Goal: Task Accomplishment & Management: Manage account settings

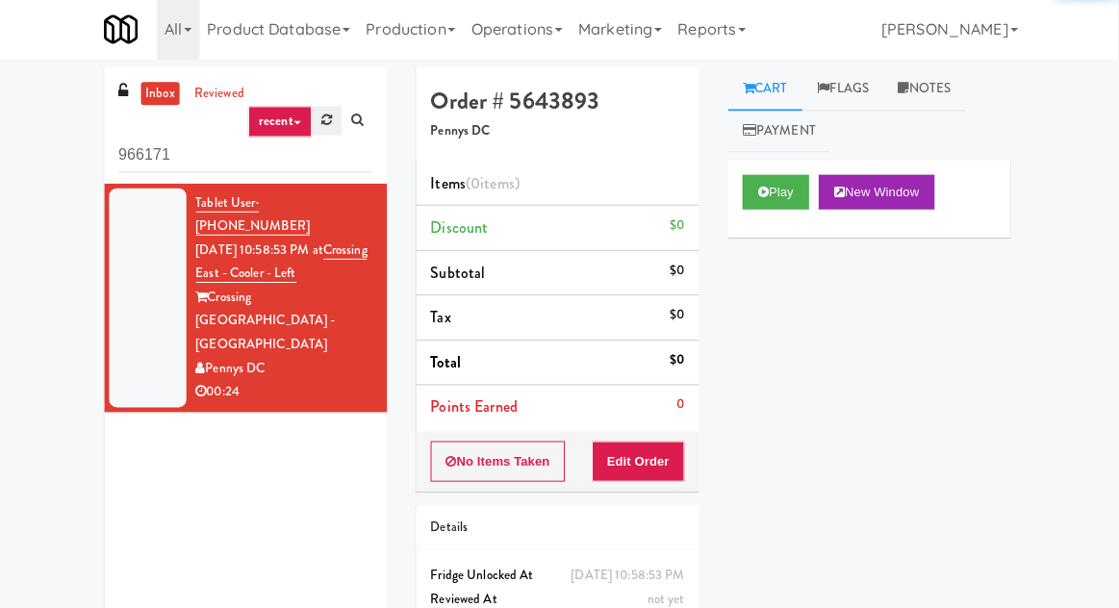
click at [329, 128] on link at bounding box center [330, 122] width 30 height 29
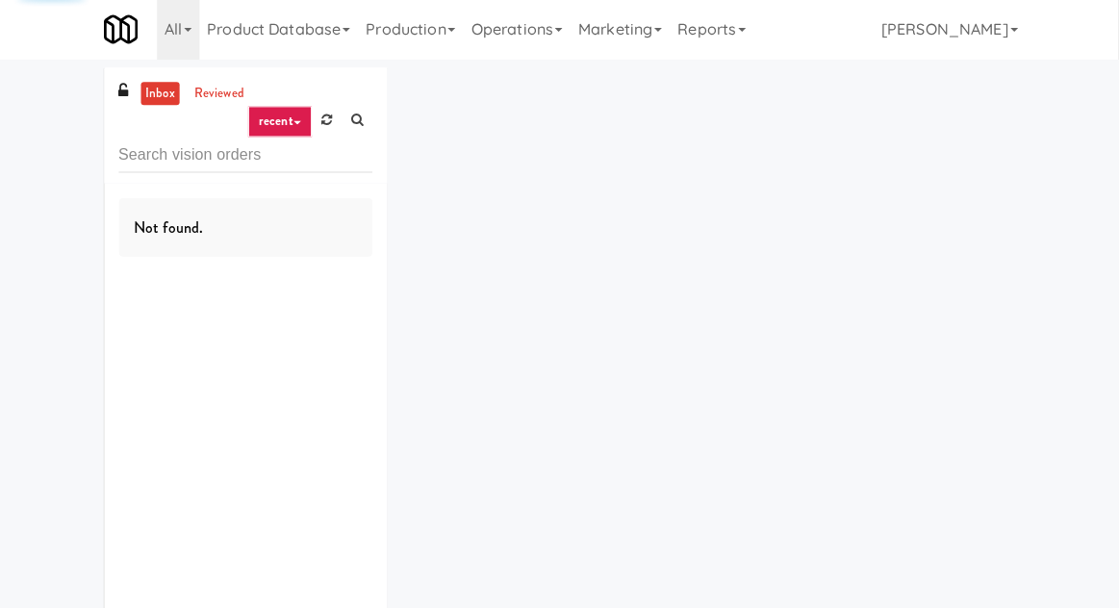
click at [27, 128] on div "inbox reviewed recent all unclear take inventory issue suspicious failed recent…" at bounding box center [559, 374] width 1119 height 611
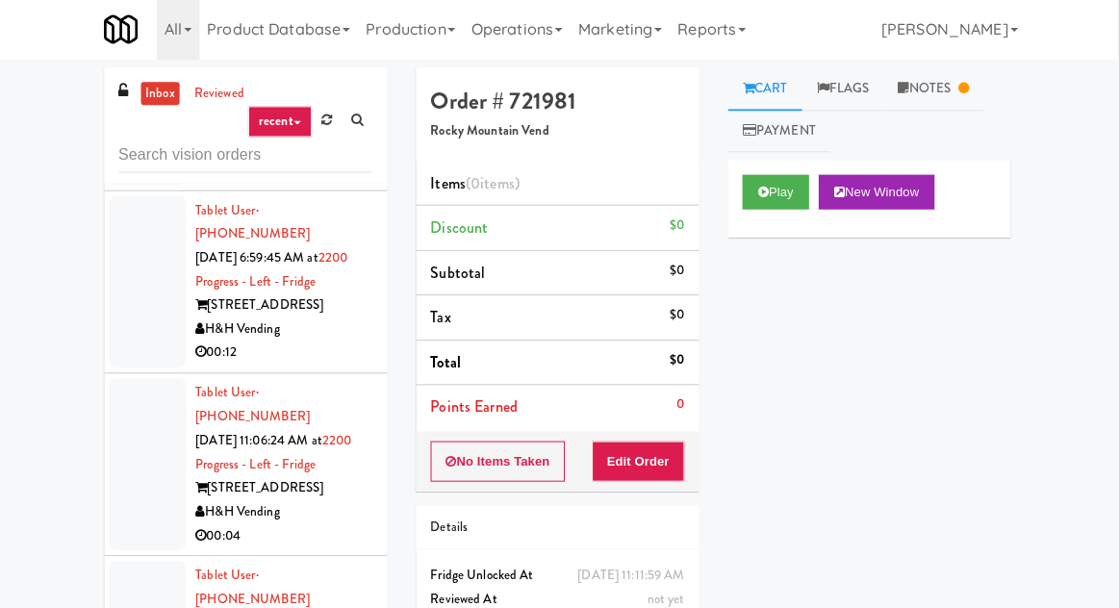
click at [147, 379] on div at bounding box center [151, 464] width 77 height 171
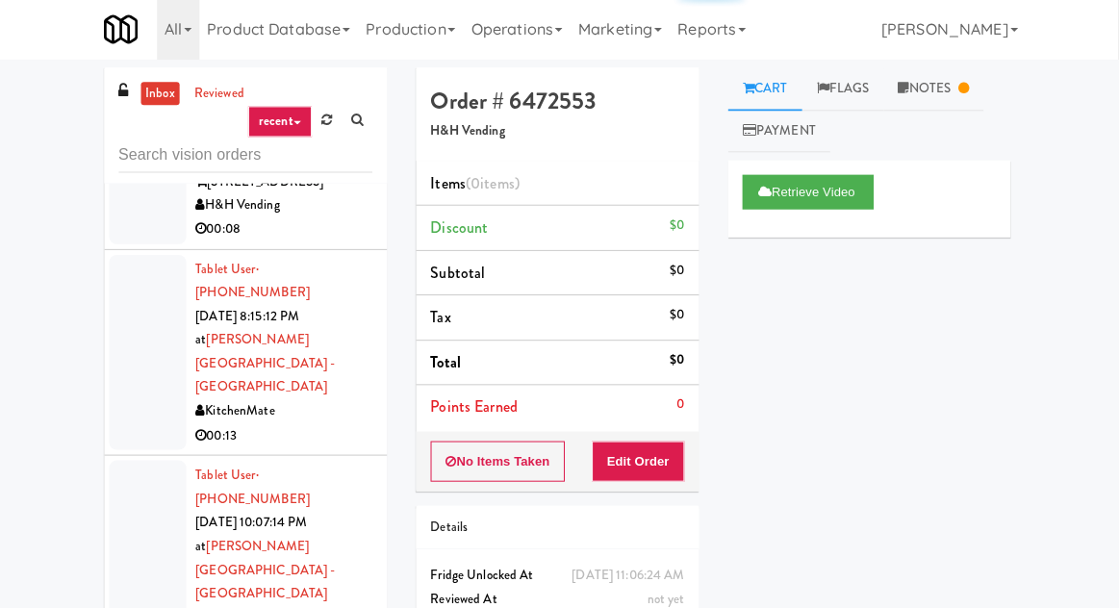
scroll to position [1642, 0]
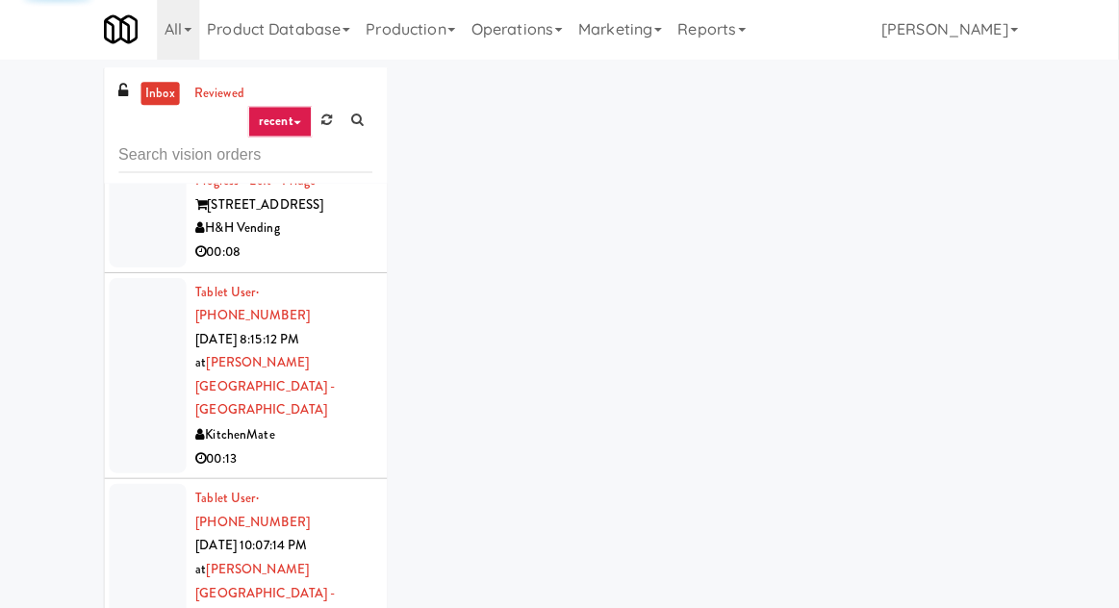
scroll to position [1562, 0]
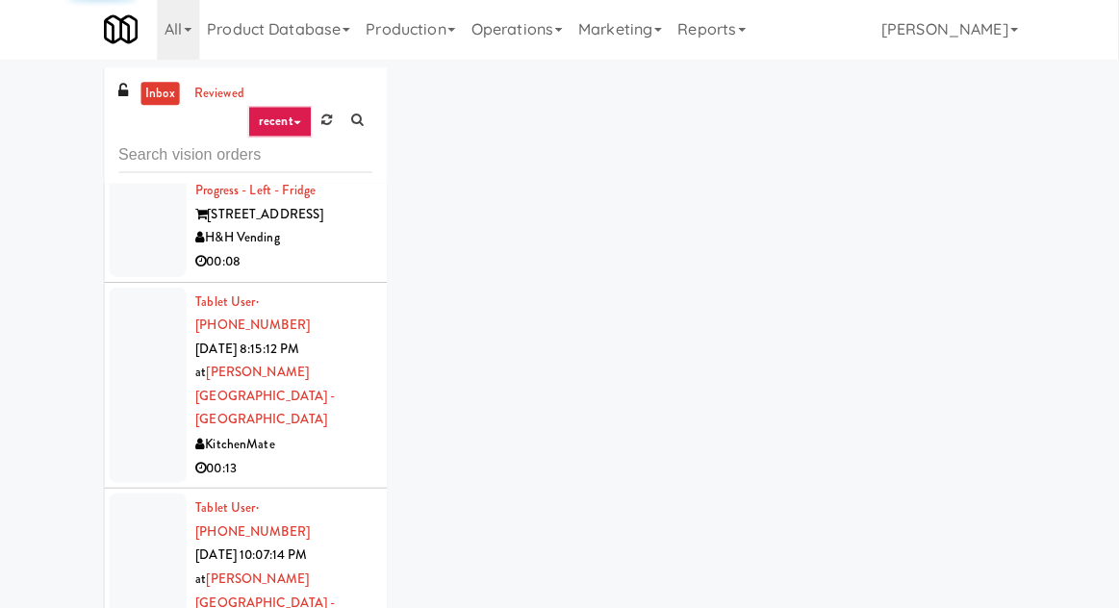
click at [145, 493] on div at bounding box center [151, 590] width 77 height 195
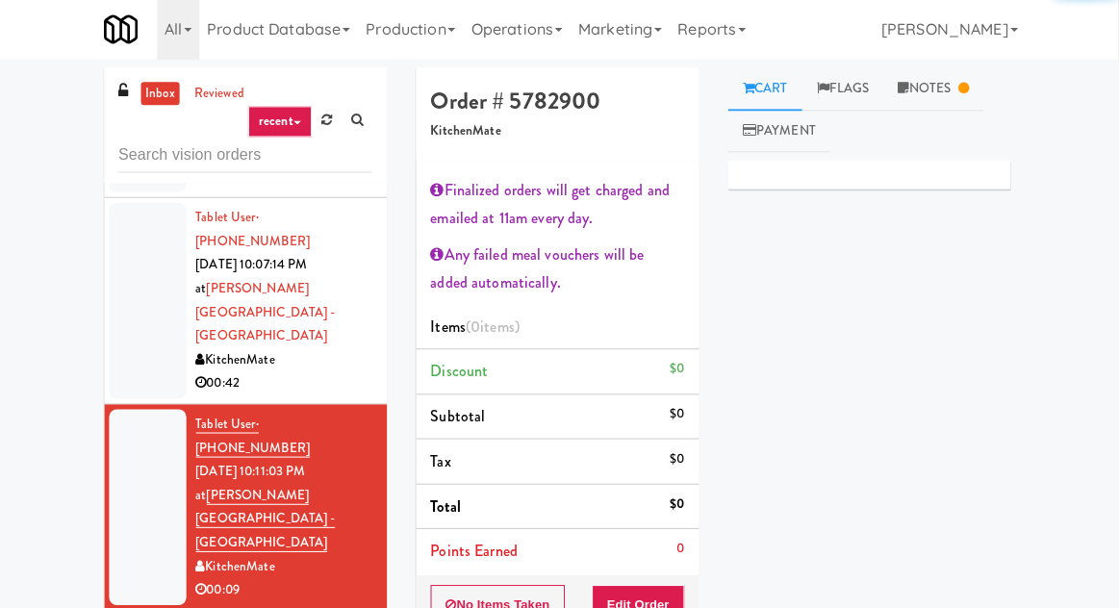
scroll to position [1866, 0]
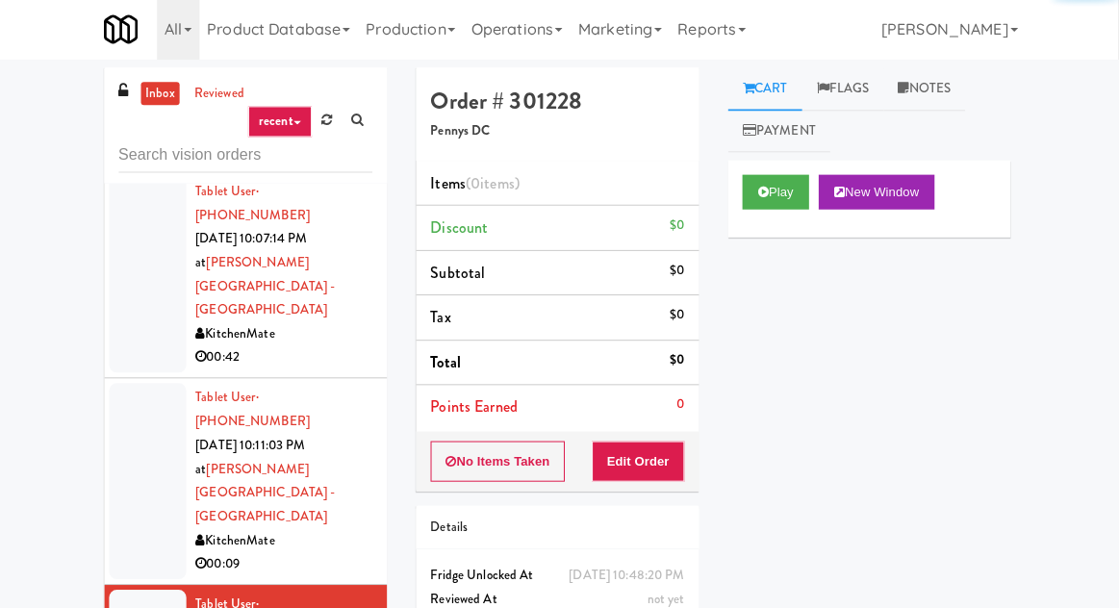
scroll to position [1876, 0]
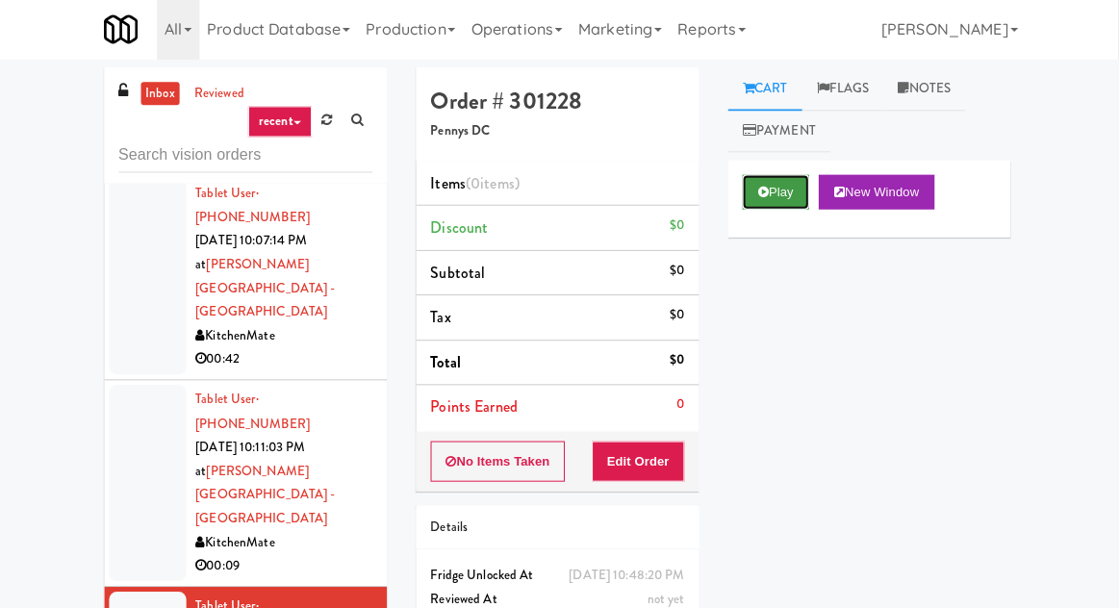
click at [782, 192] on button "Play" at bounding box center [777, 193] width 66 height 35
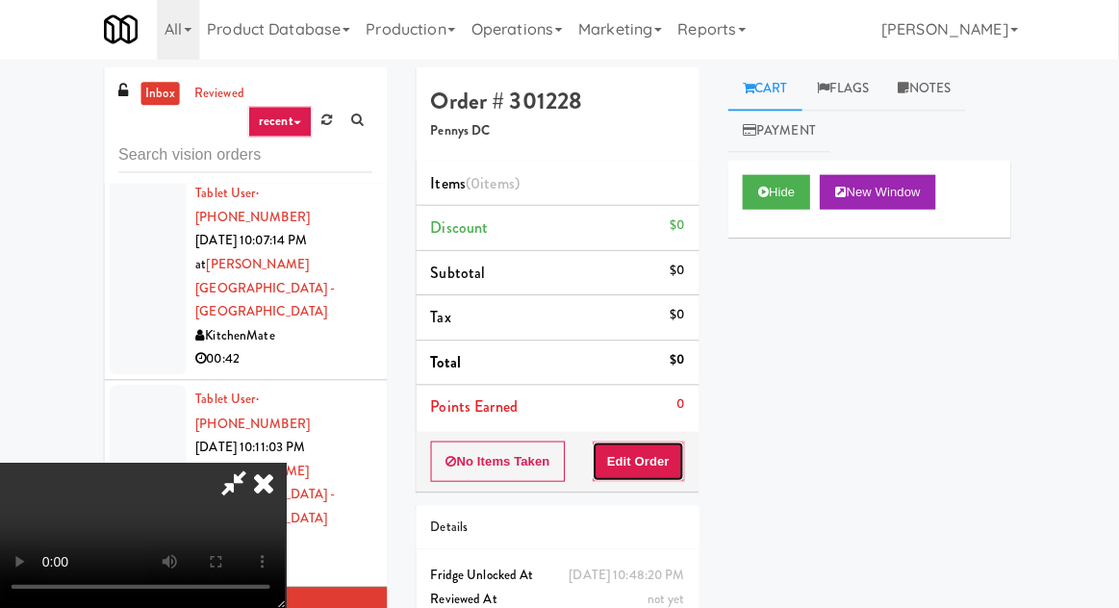
click at [660, 444] on button "Edit Order" at bounding box center [640, 462] width 93 height 40
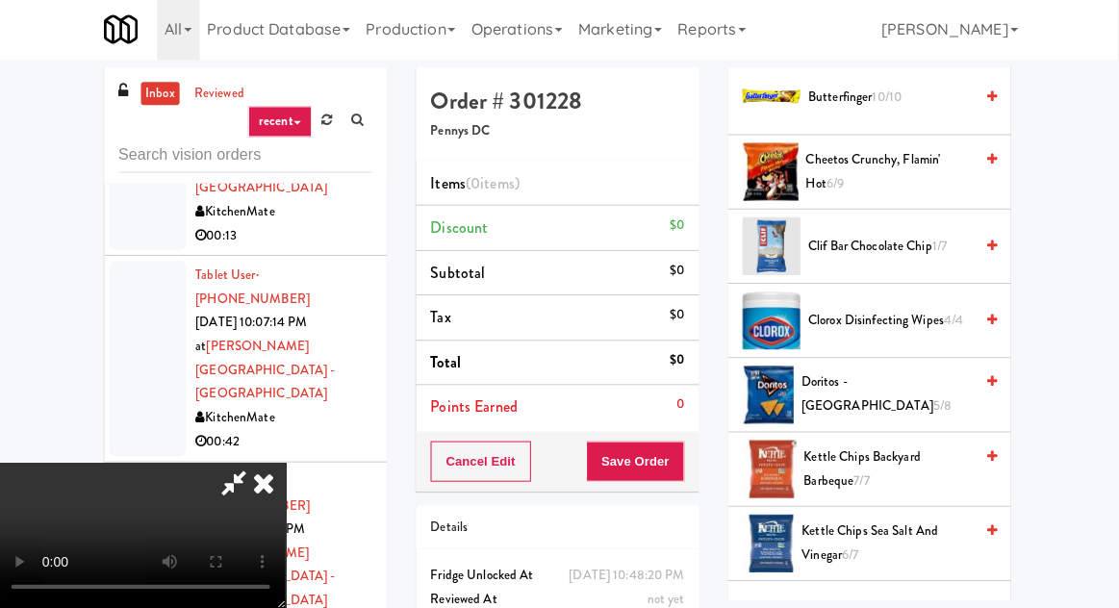
scroll to position [310, 0]
click at [863, 188] on span "Cheetos Crunchy, Flamin' Hot 6/9" at bounding box center [890, 171] width 166 height 47
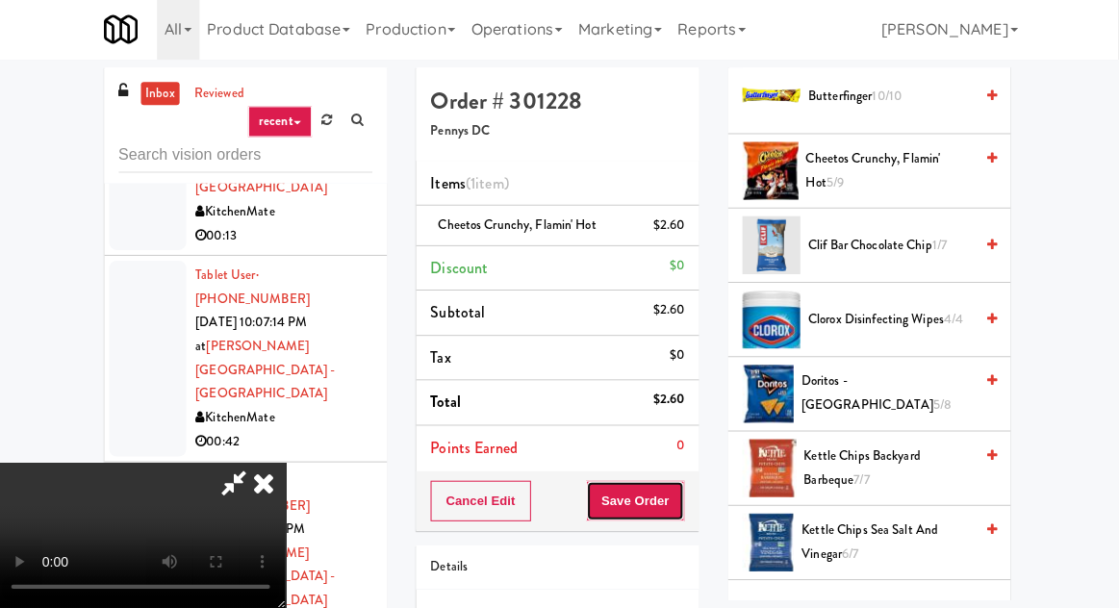
click at [682, 491] on button "Save Order" at bounding box center [637, 501] width 98 height 40
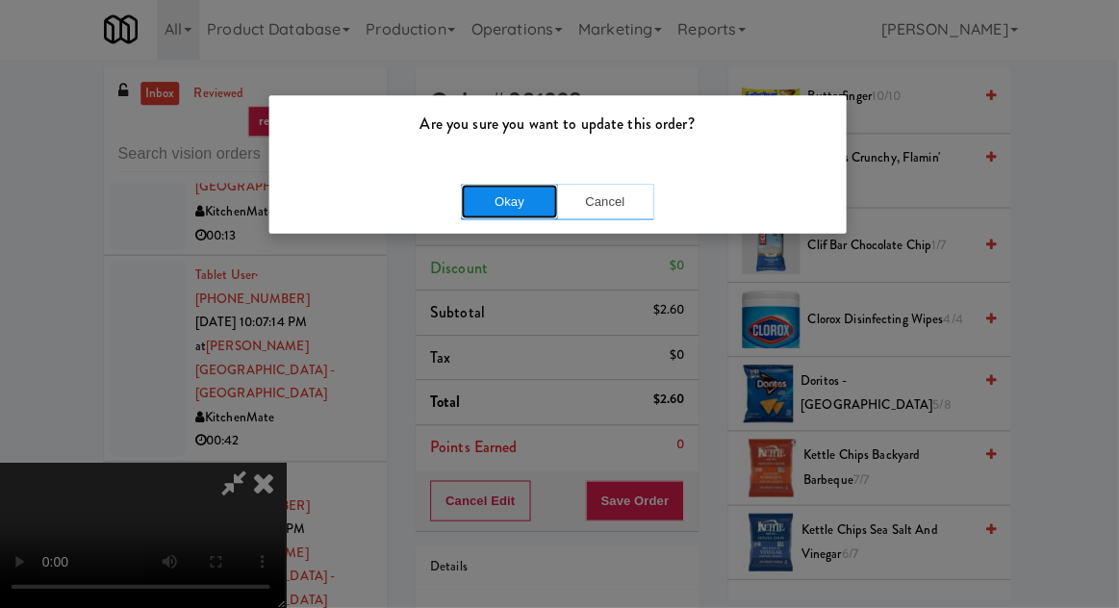
click at [474, 193] on button "Okay" at bounding box center [512, 203] width 96 height 35
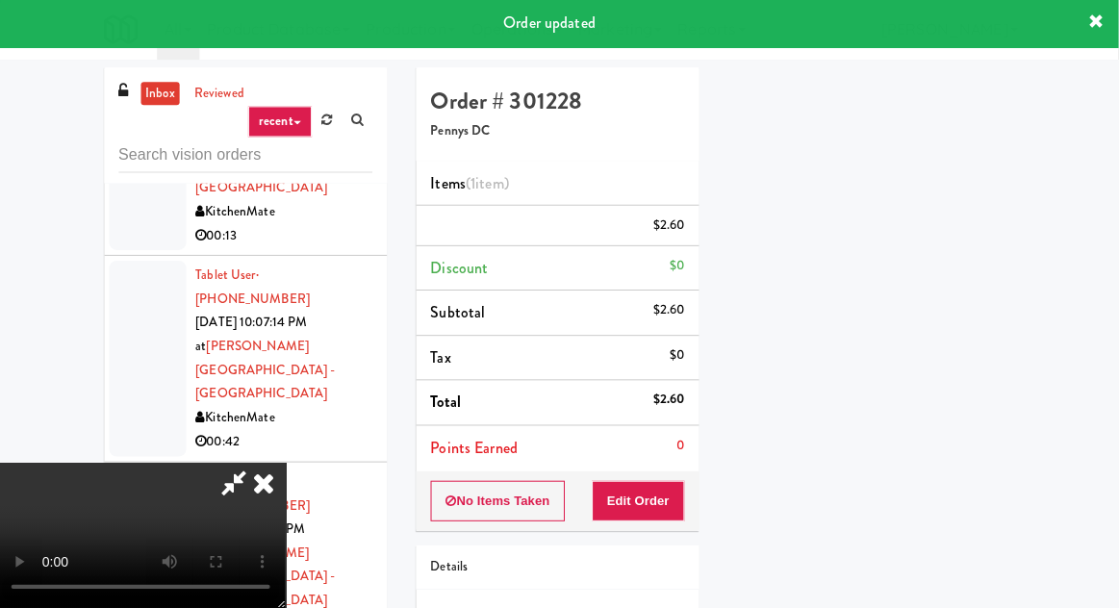
scroll to position [190, 0]
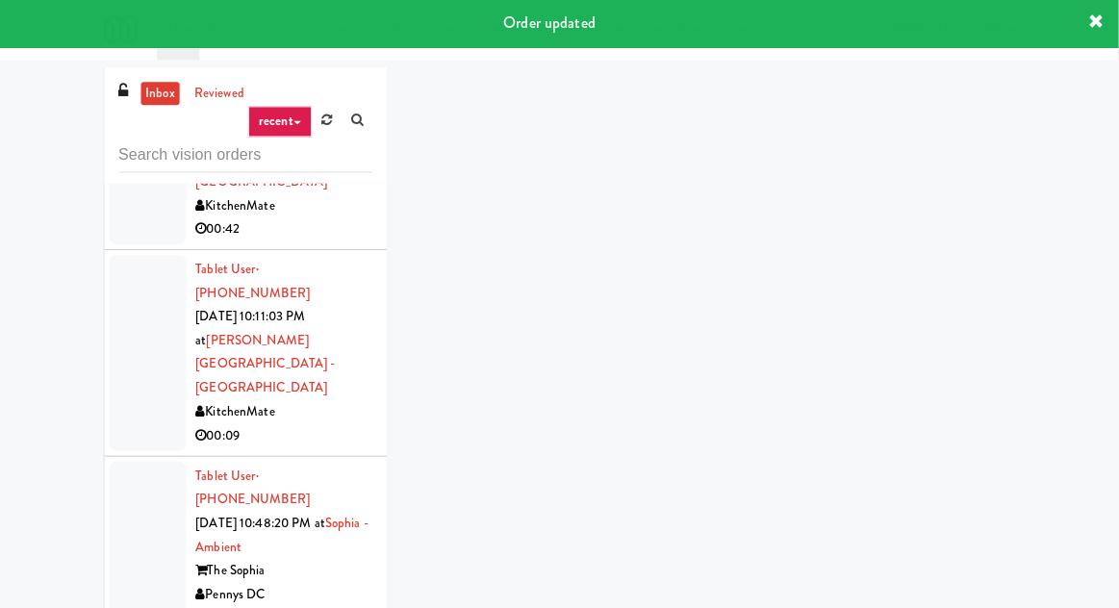
scroll to position [2005, 0]
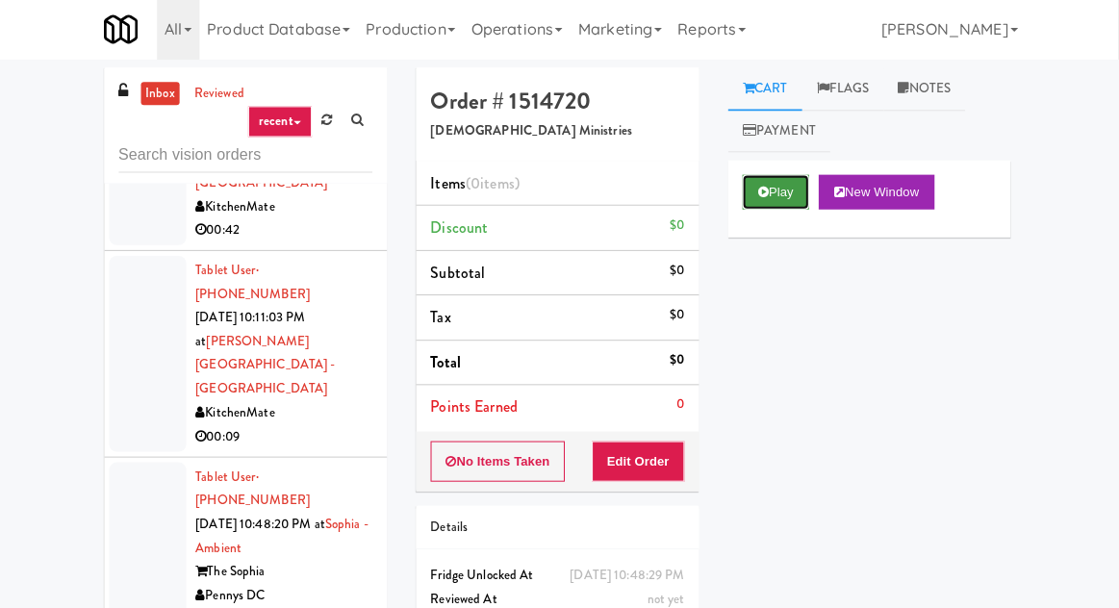
click at [765, 188] on icon at bounding box center [764, 193] width 11 height 13
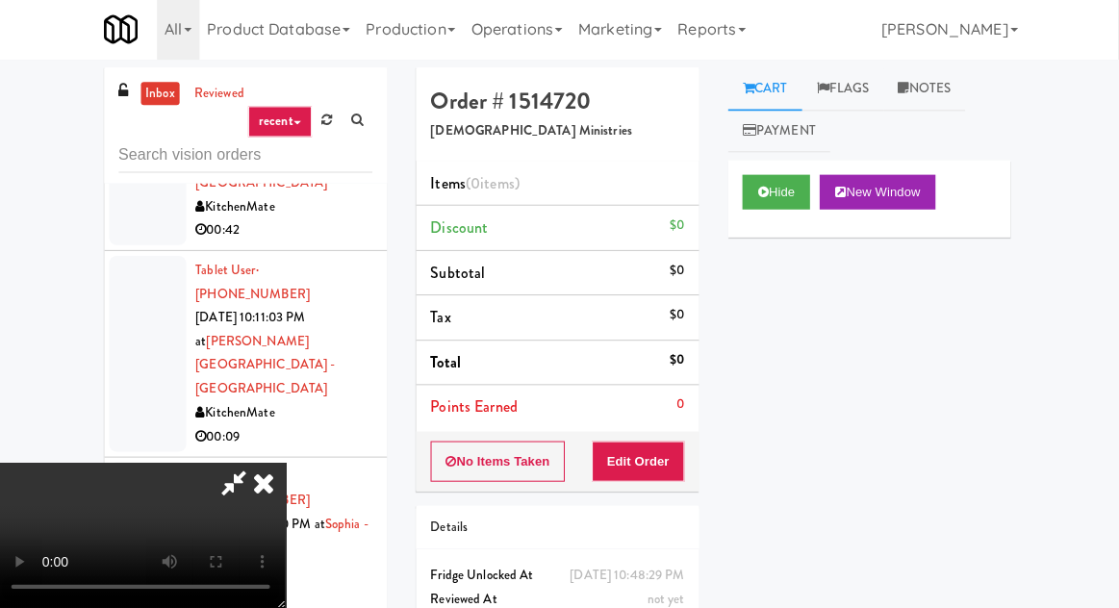
click at [643, 420] on li "Points Earned 0" at bounding box center [559, 408] width 282 height 44
click at [671, 449] on button "Edit Order" at bounding box center [640, 462] width 93 height 40
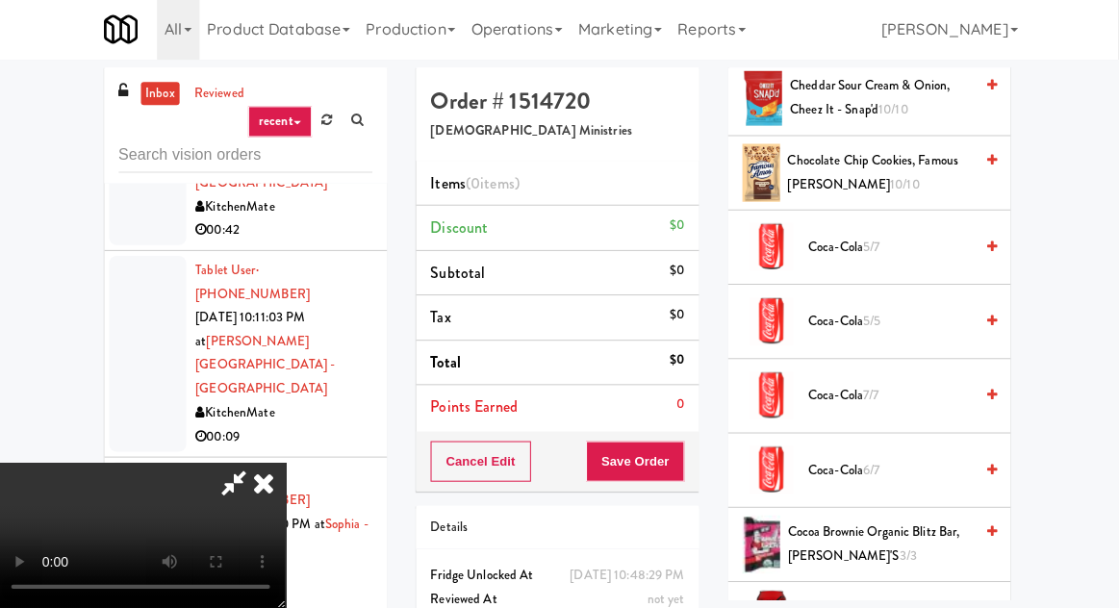
scroll to position [528, 0]
click at [874, 159] on span "Chocolate Chip Cookies, Famous [PERSON_NAME] 10/10" at bounding box center [881, 175] width 185 height 47
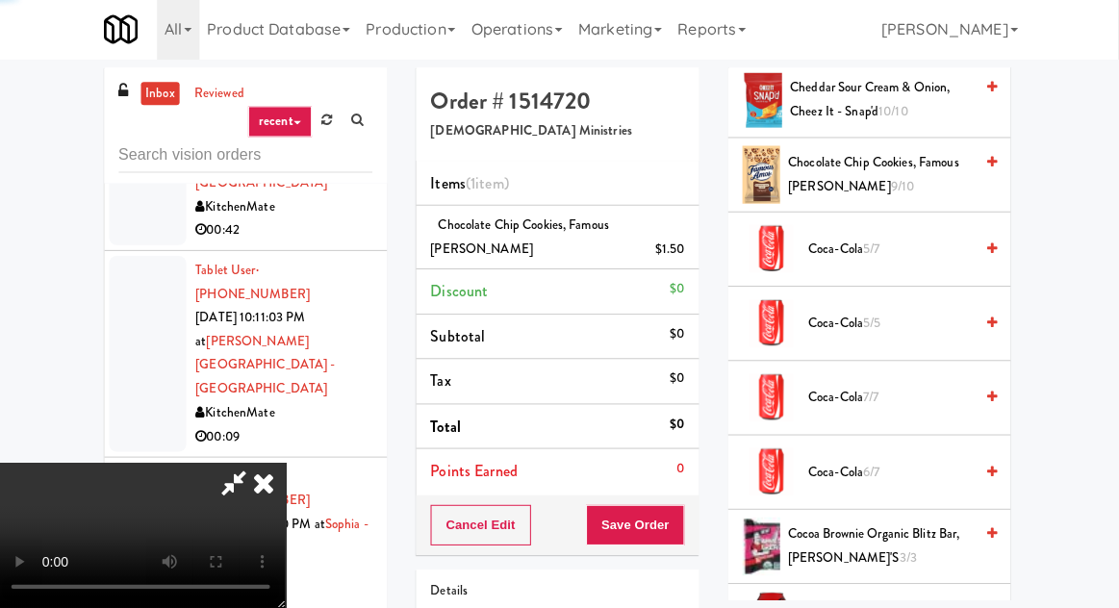
click at [883, 171] on span "Chocolate Chip Cookies, Famous [PERSON_NAME] 9/10" at bounding box center [881, 175] width 184 height 47
click at [684, 514] on button "Save Order" at bounding box center [637, 525] width 98 height 40
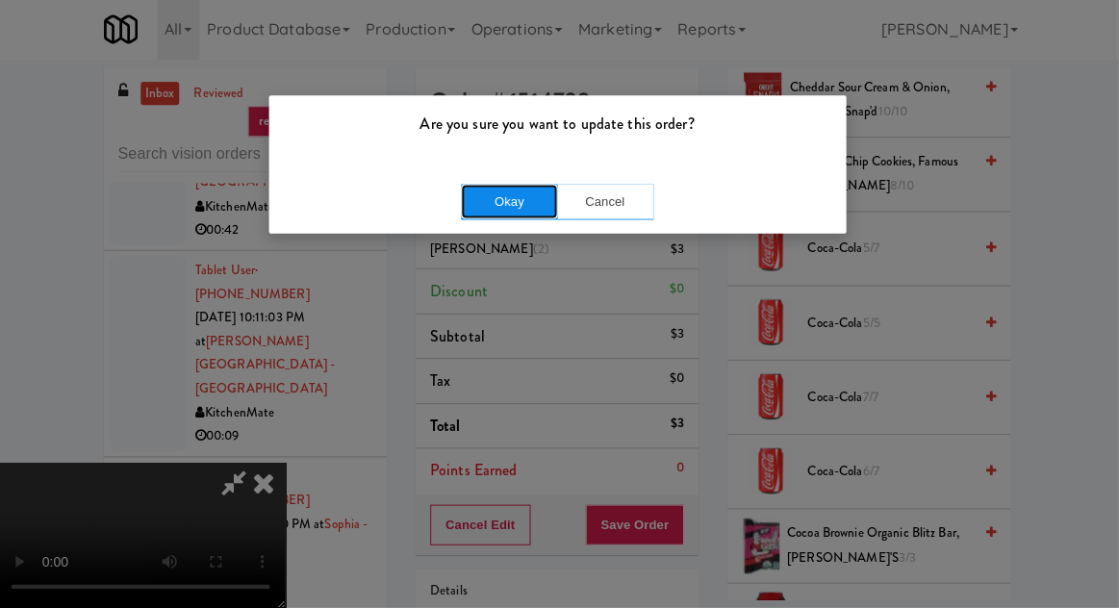
click at [481, 200] on button "Okay" at bounding box center [512, 203] width 96 height 35
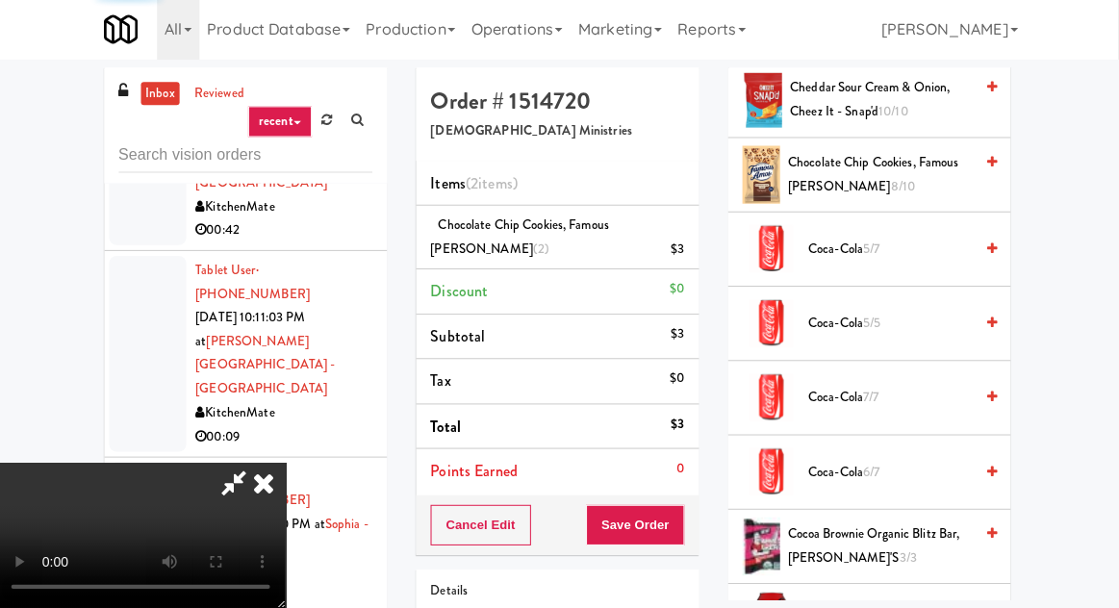
scroll to position [190, 0]
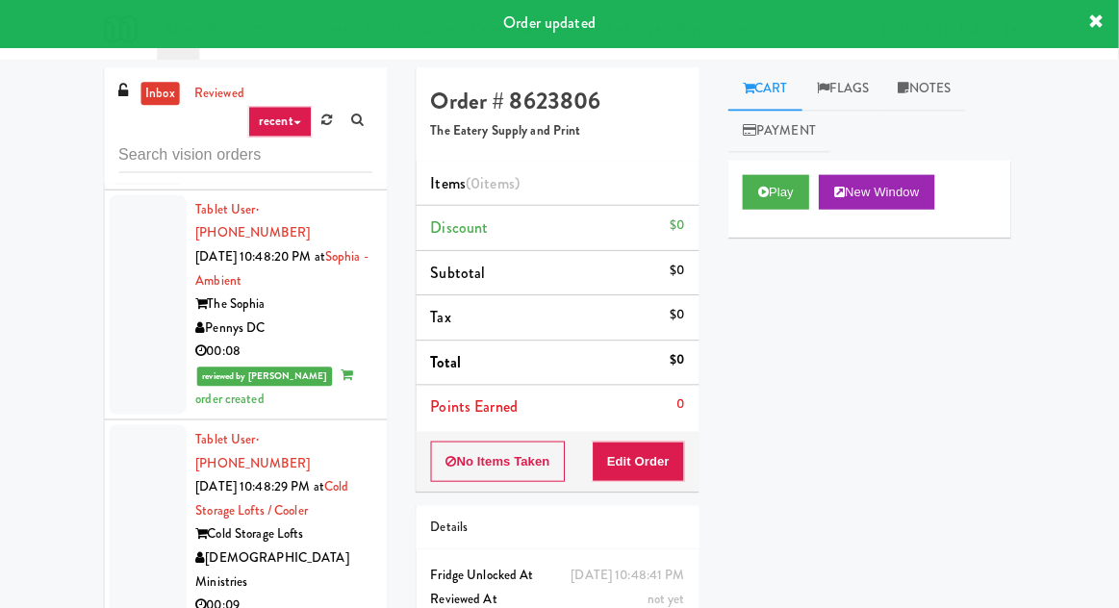
scroll to position [2273, 0]
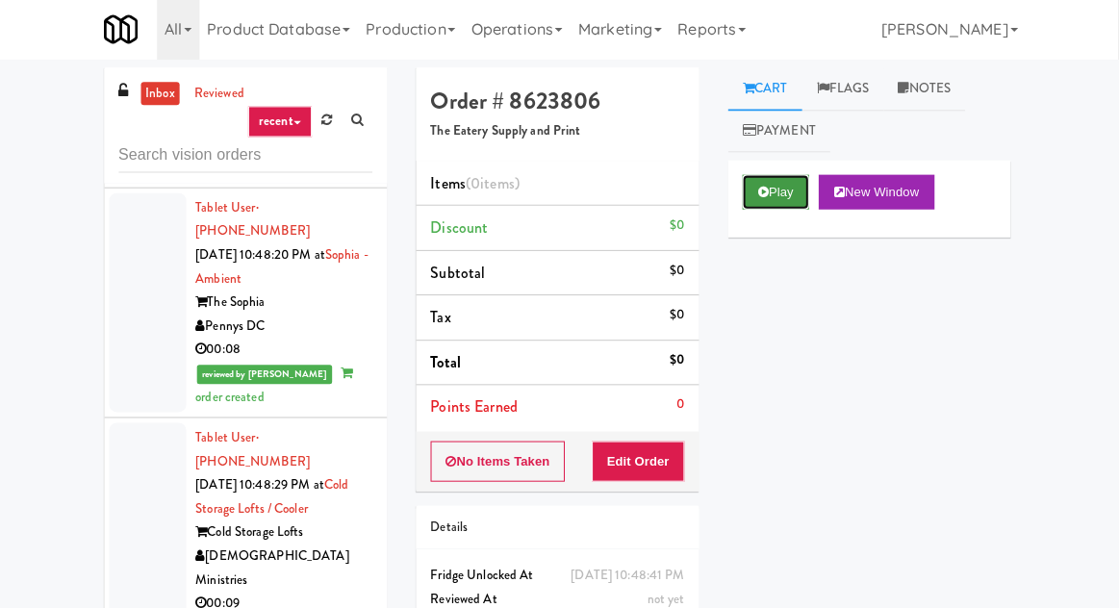
click at [774, 204] on button "Play" at bounding box center [777, 193] width 66 height 35
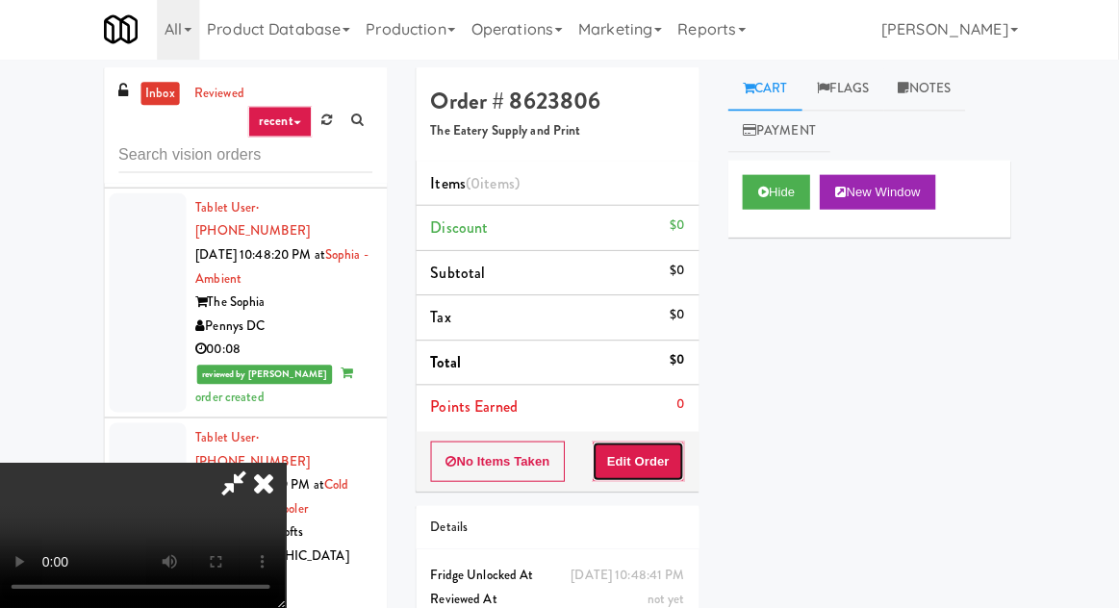
click at [677, 442] on button "Edit Order" at bounding box center [640, 462] width 93 height 40
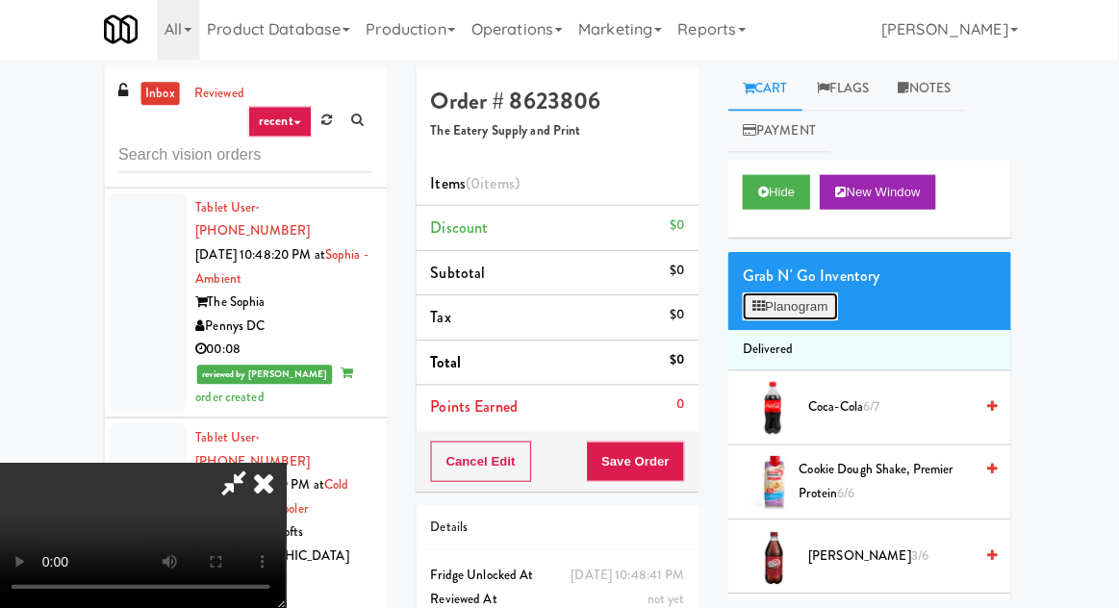
click at [800, 300] on button "Planogram" at bounding box center [791, 307] width 94 height 29
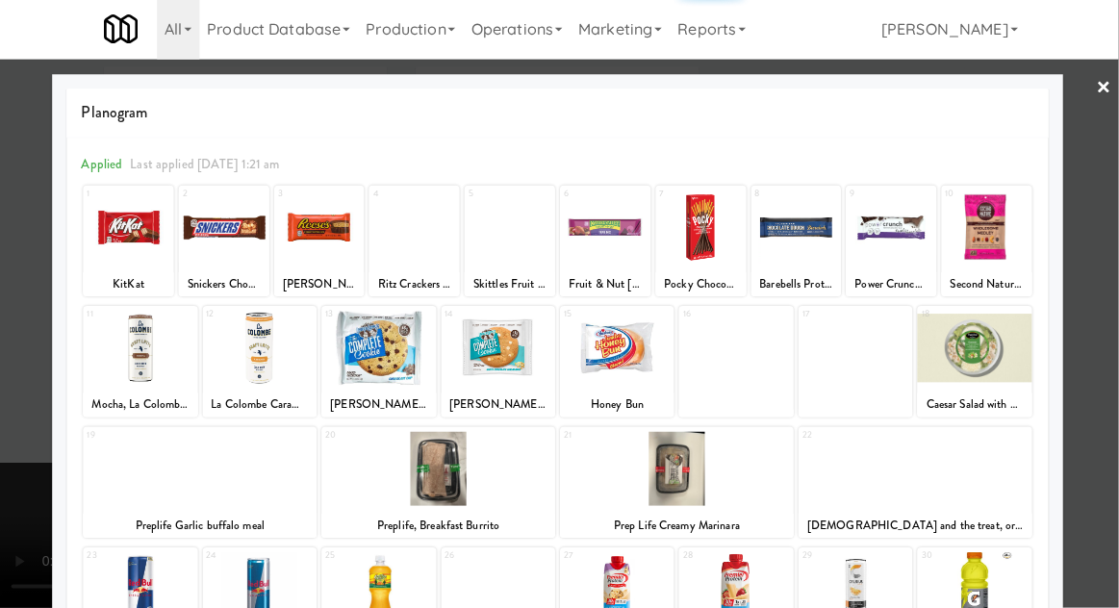
scroll to position [243, 0]
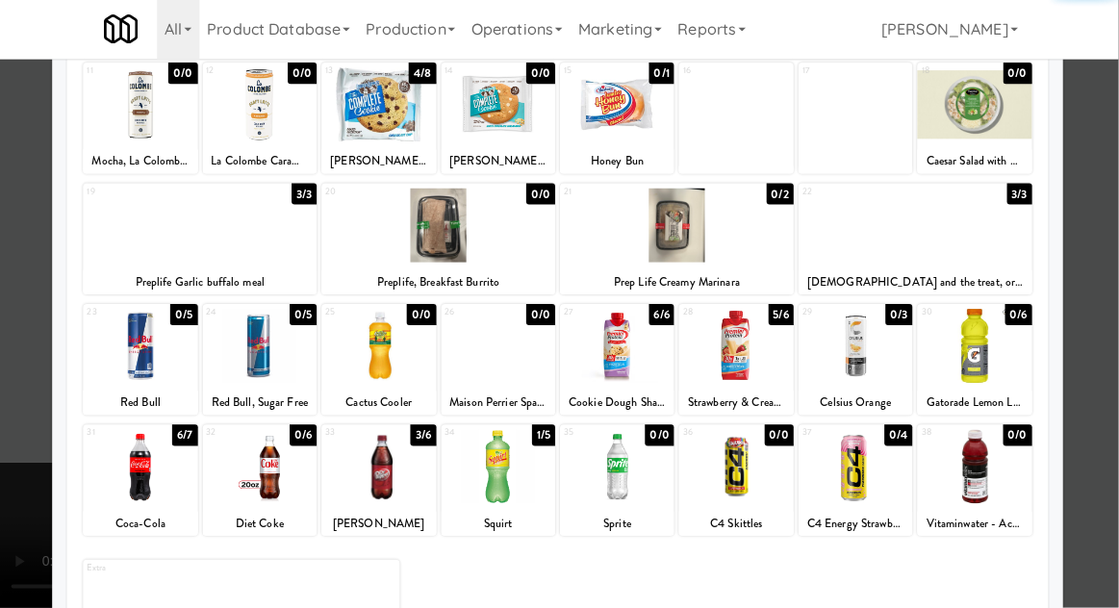
click at [125, 464] on div at bounding box center [144, 467] width 114 height 74
click at [359, 479] on div at bounding box center [381, 467] width 114 height 74
click at [11, 442] on div at bounding box center [559, 304] width 1119 height 608
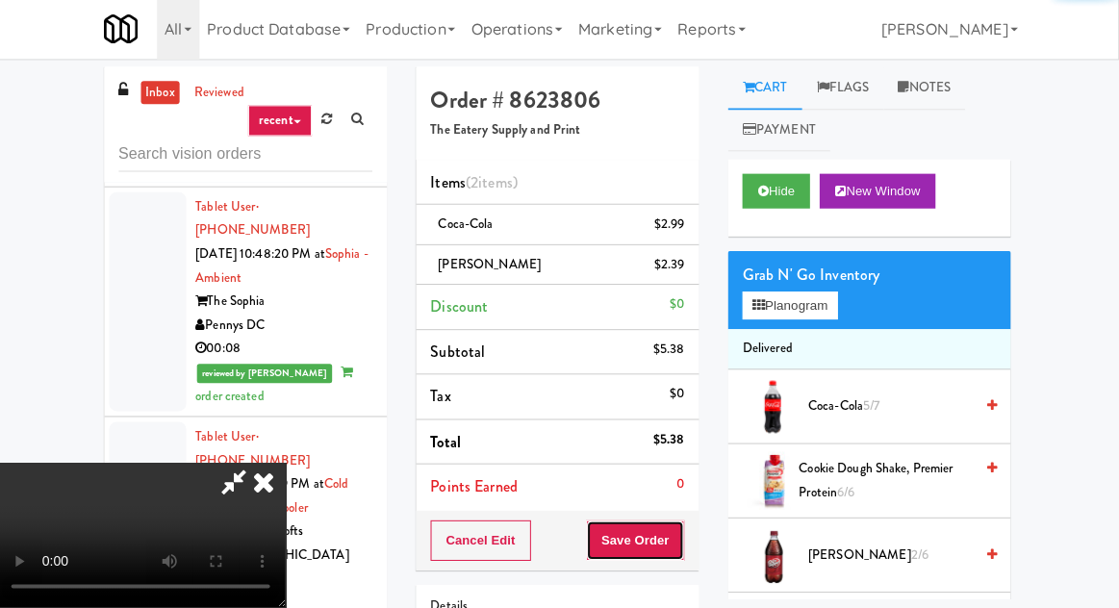
click at [685, 536] on button "Save Order" at bounding box center [637, 541] width 98 height 40
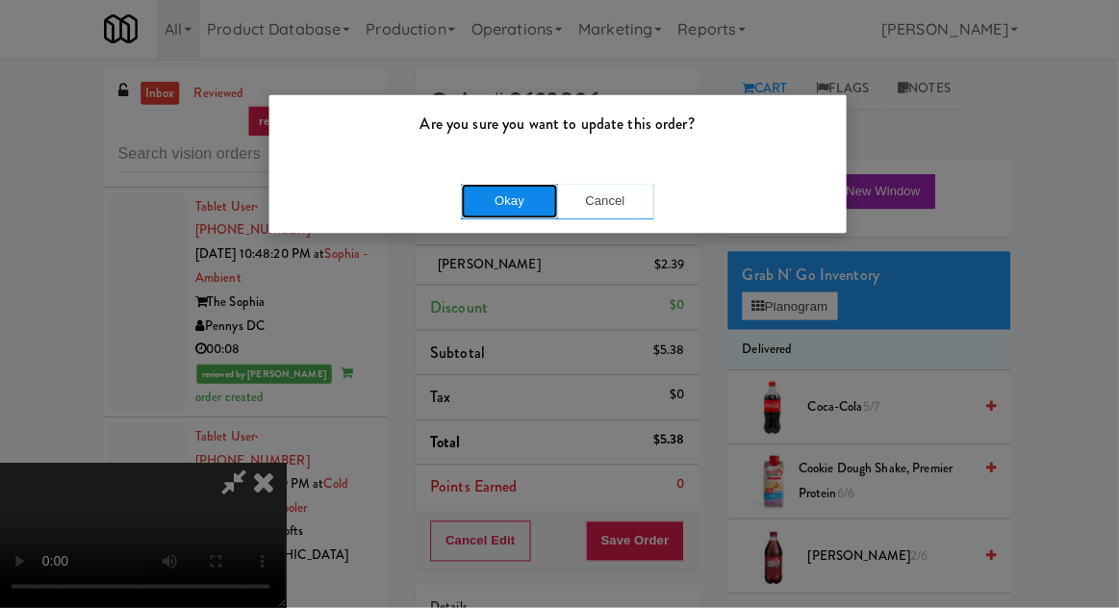
click at [479, 196] on button "Okay" at bounding box center [512, 203] width 96 height 35
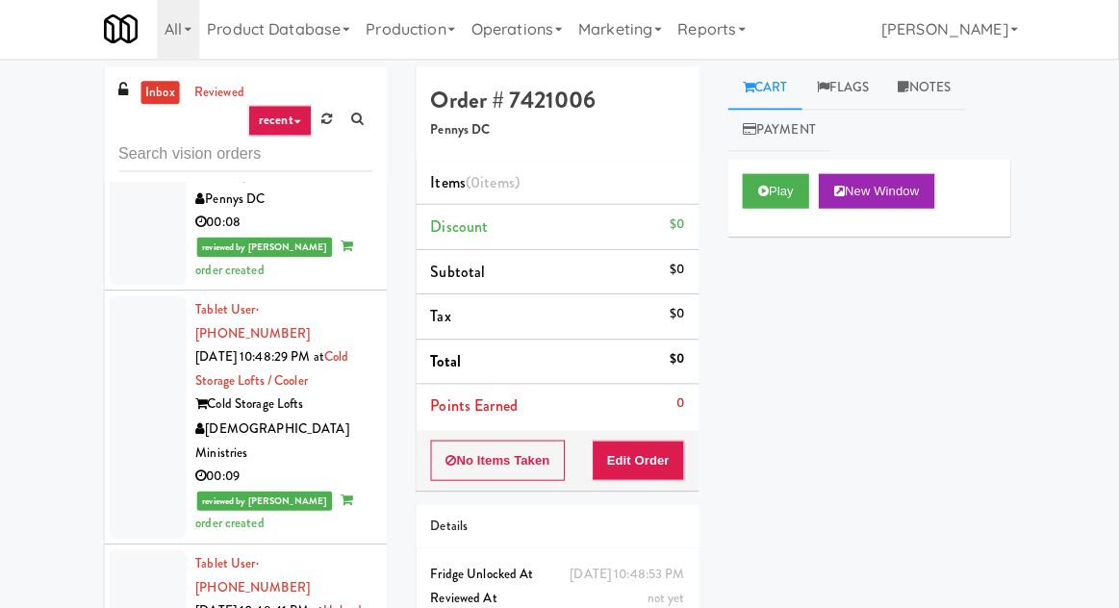
scroll to position [2400, 0]
click at [766, 177] on button "Play" at bounding box center [777, 193] width 66 height 35
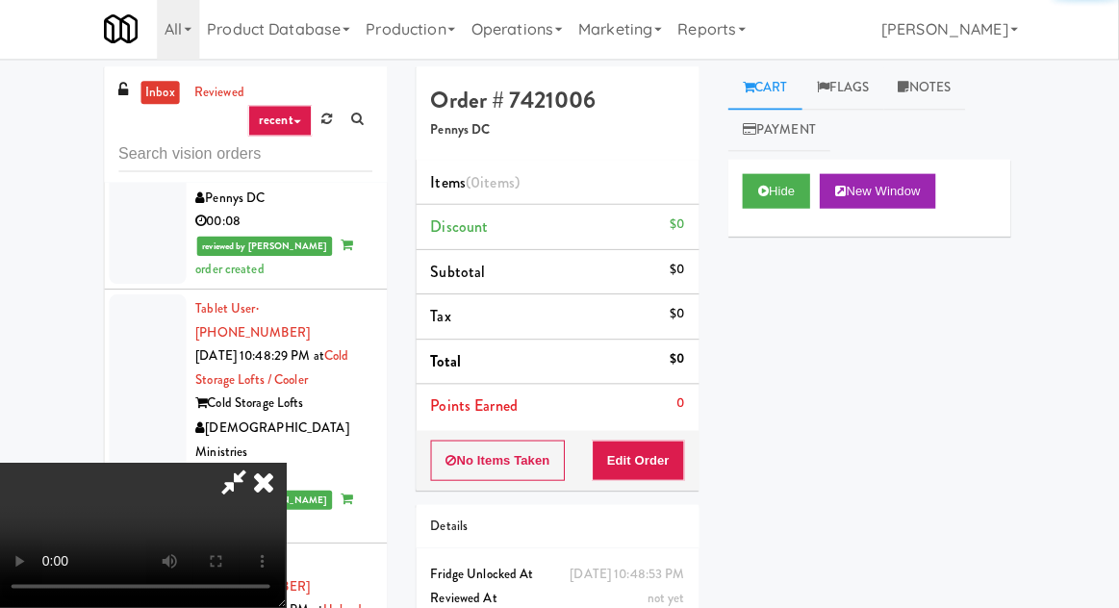
click at [656, 465] on button "Edit Order" at bounding box center [640, 462] width 93 height 40
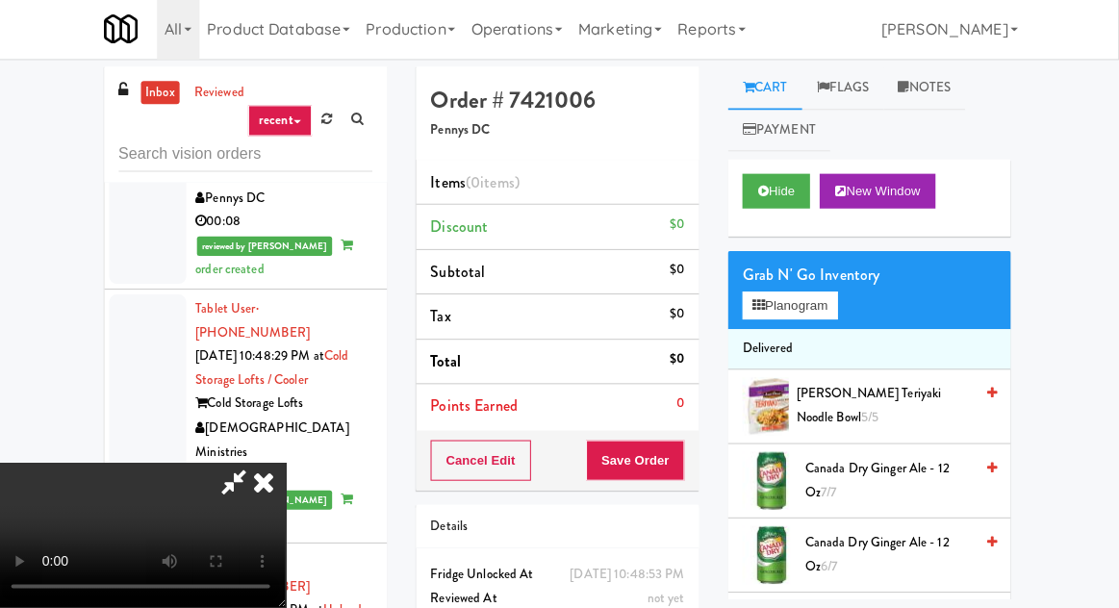
scroll to position [70, 0]
click at [783, 312] on button "Planogram" at bounding box center [791, 307] width 94 height 29
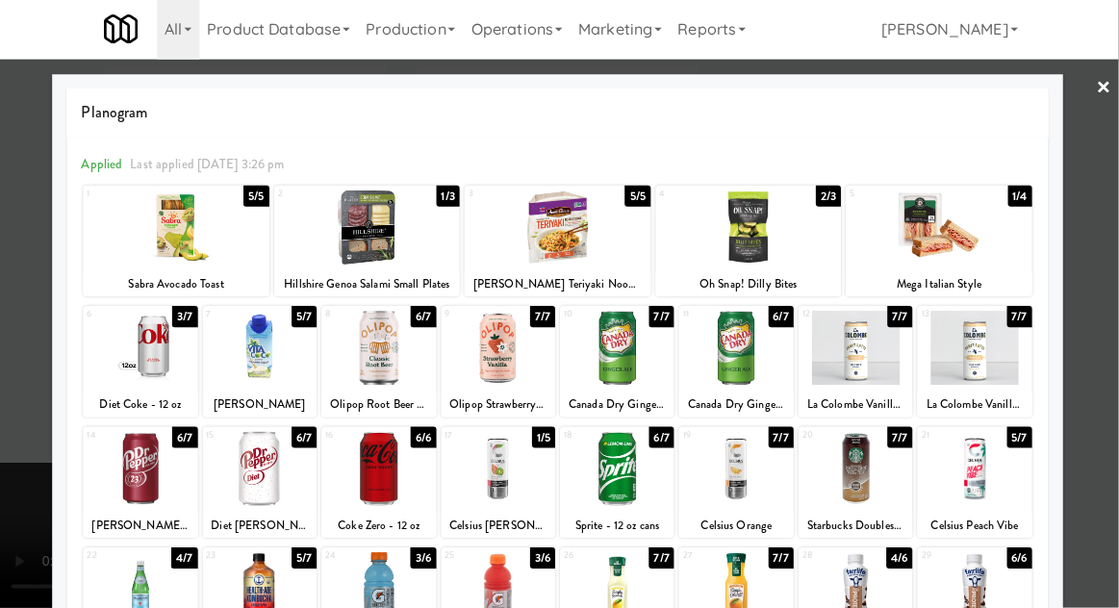
click at [29, 425] on div at bounding box center [559, 304] width 1119 height 608
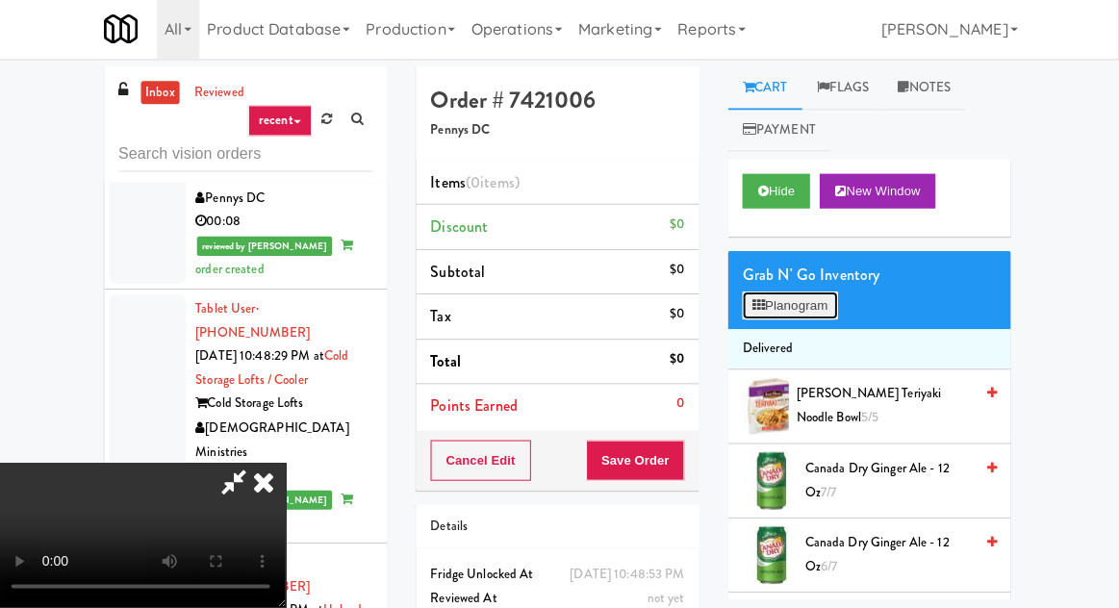
click at [790, 319] on button "Planogram" at bounding box center [791, 307] width 94 height 29
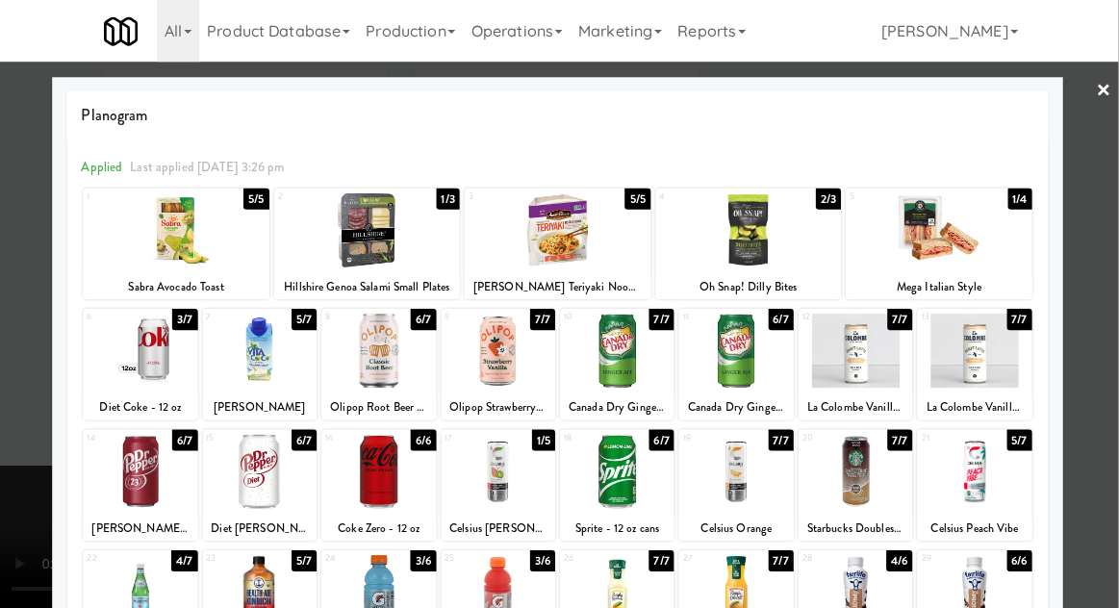
click at [36, 289] on div at bounding box center [559, 304] width 1119 height 608
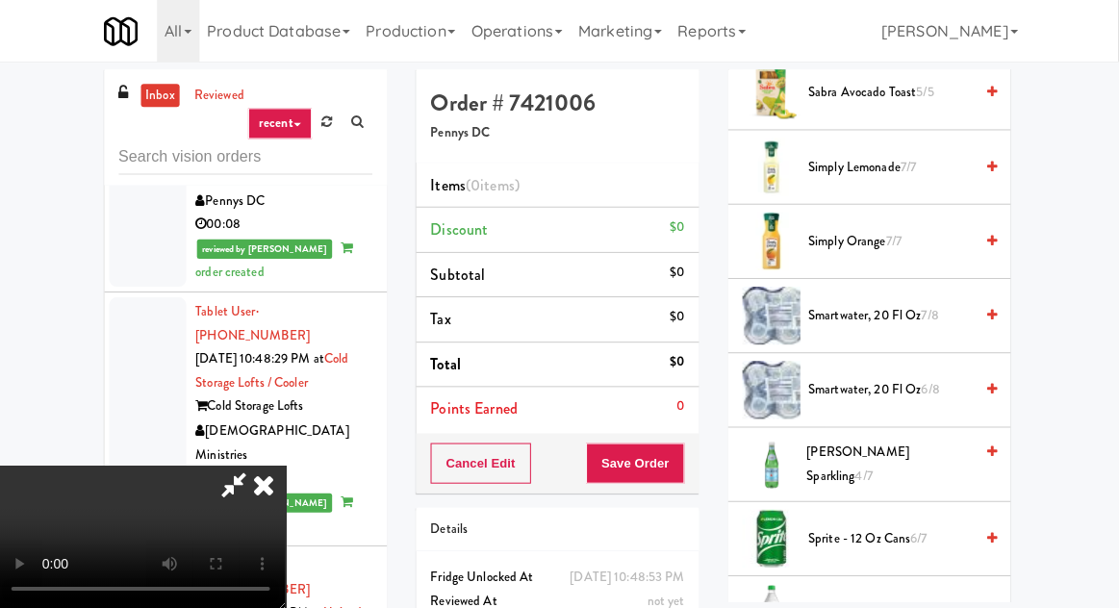
scroll to position [2632, 0]
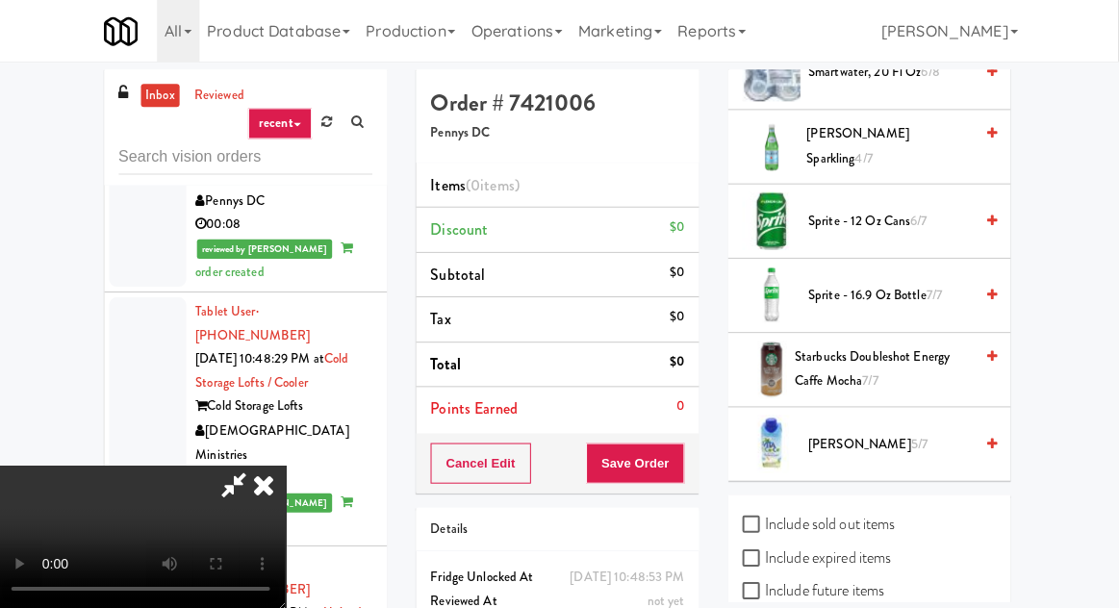
click at [828, 508] on label "Include sold out items" at bounding box center [820, 522] width 152 height 29
click at [766, 516] on input "Include sold out items" at bounding box center [755, 523] width 22 height 15
checkbox input "true"
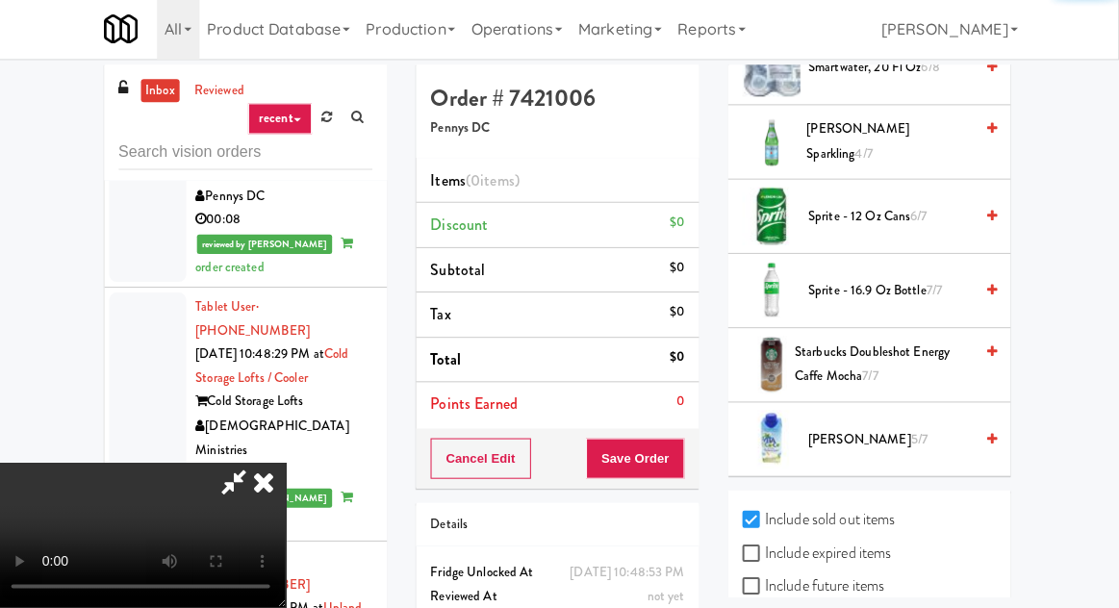
scroll to position [52, 0]
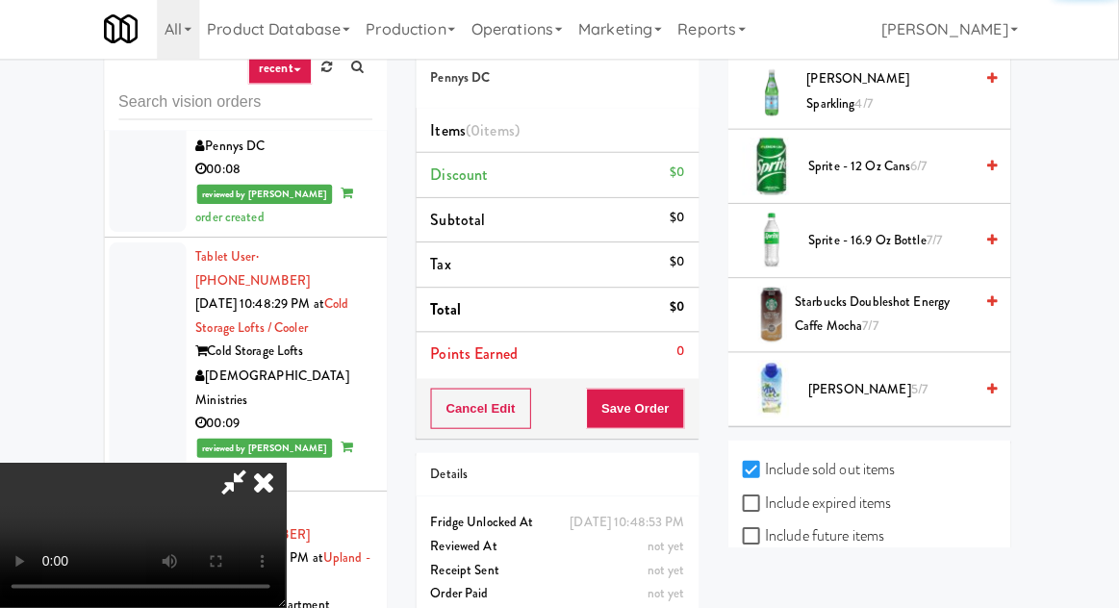
click at [850, 597] on label "Include previous static inventory" at bounding box center [851, 603] width 215 height 29
click at [766, 597] on input "Include previous static inventory" at bounding box center [755, 603] width 22 height 15
checkbox input "true"
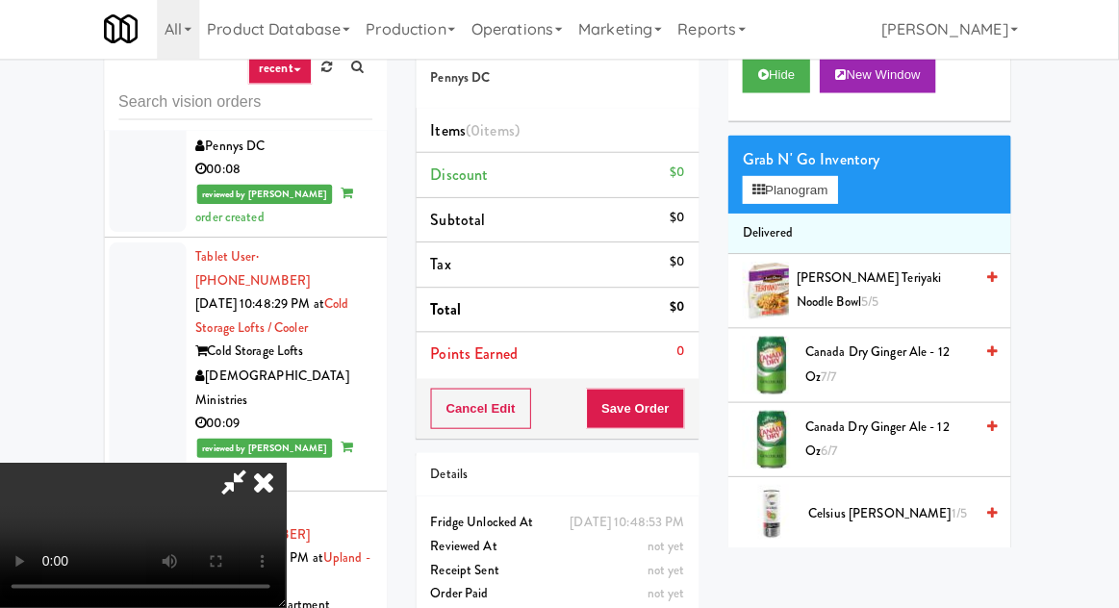
scroll to position [0, 0]
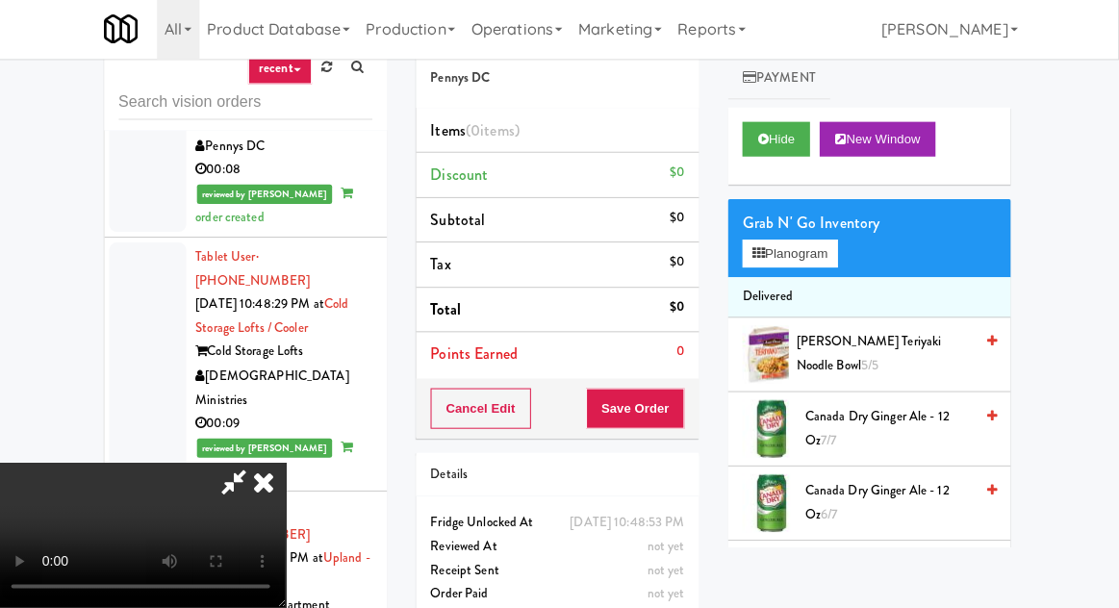
click at [880, 406] on span "Canada Dry Ginger Ale - 12 oz 7/7" at bounding box center [889, 429] width 166 height 47
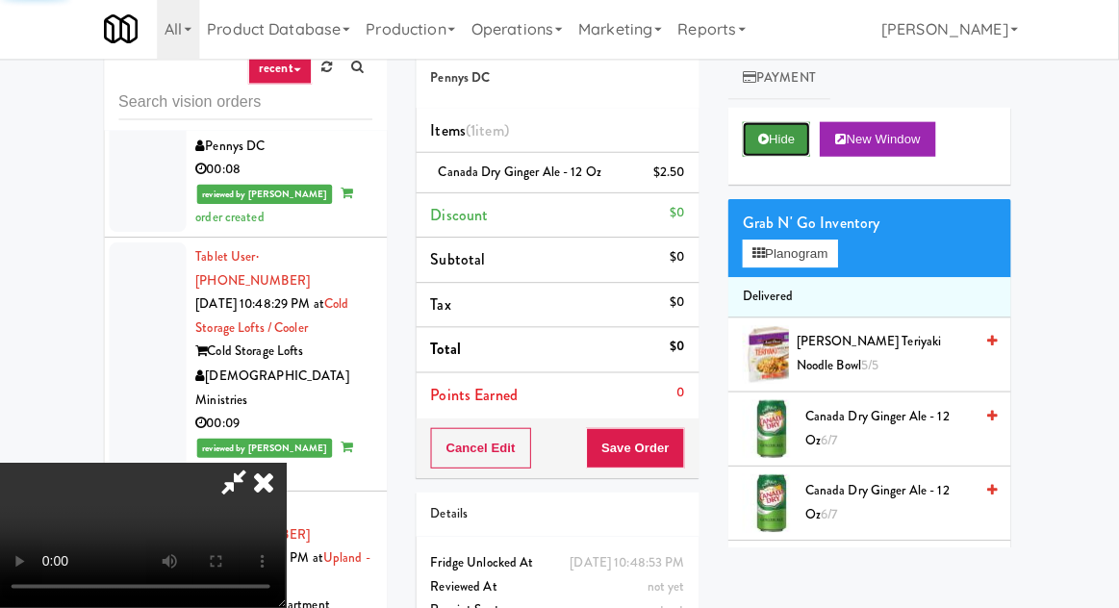
click at [787, 150] on button "Hide" at bounding box center [777, 141] width 67 height 35
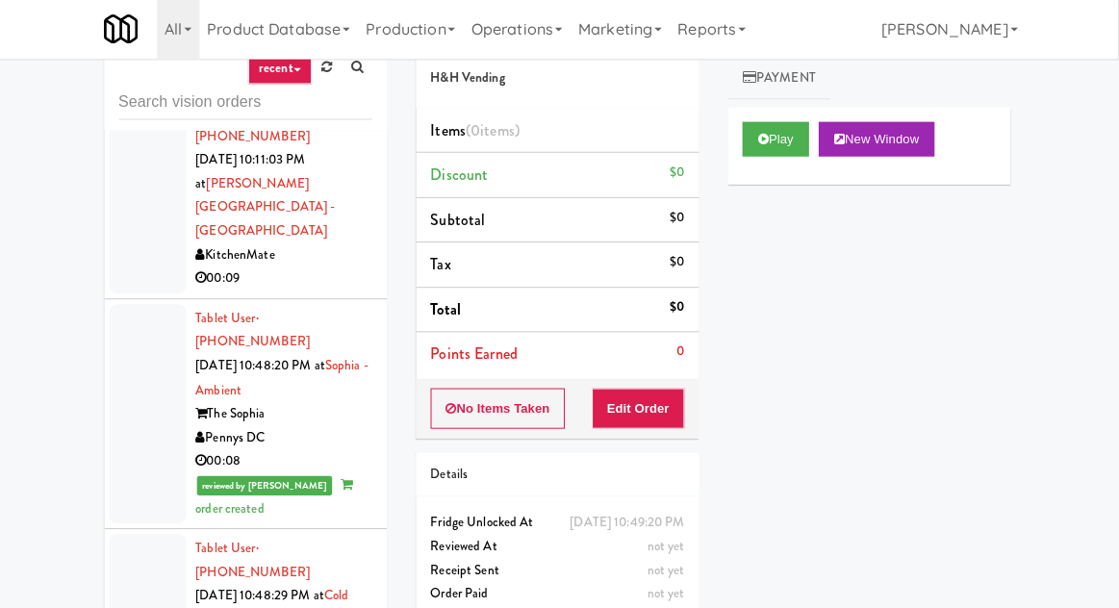
scroll to position [2106, 0]
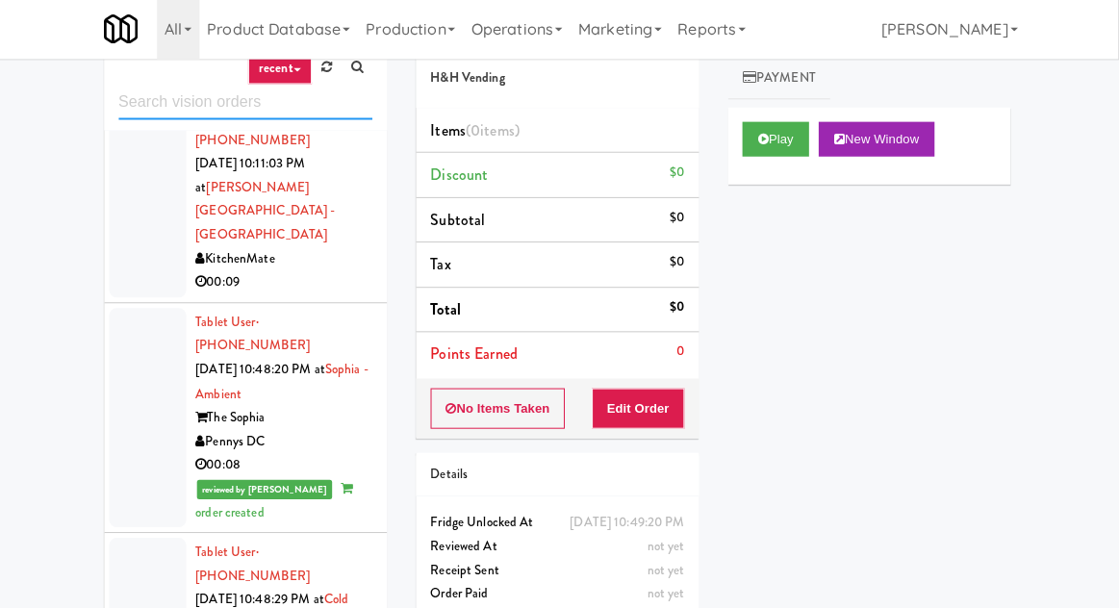
click at [162, 112] on input "text" at bounding box center [248, 105] width 253 height 36
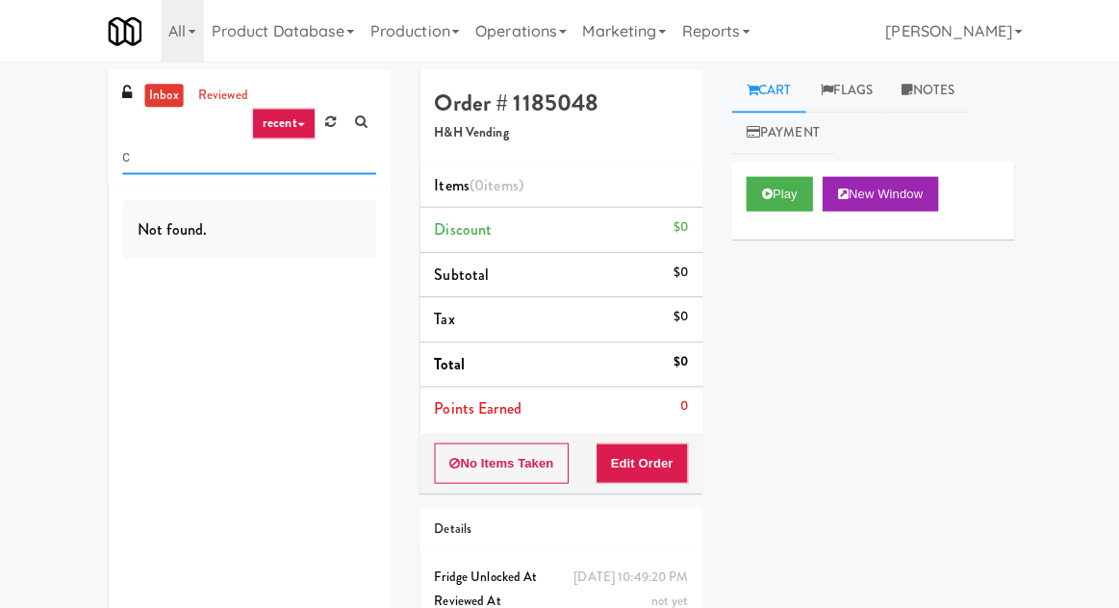
scroll to position [0, 0]
type input "cooler"
click at [59, 270] on div "inbox reviewed recent all unclear take inventory issue suspicious failed recent…" at bounding box center [559, 378] width 1119 height 619
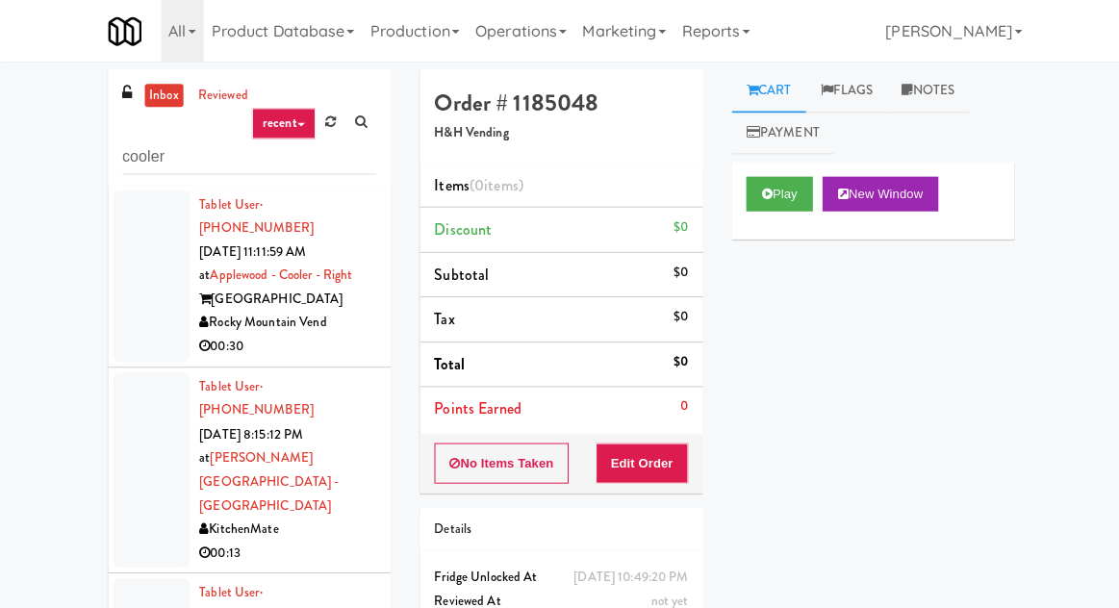
click at [119, 303] on div at bounding box center [151, 275] width 77 height 171
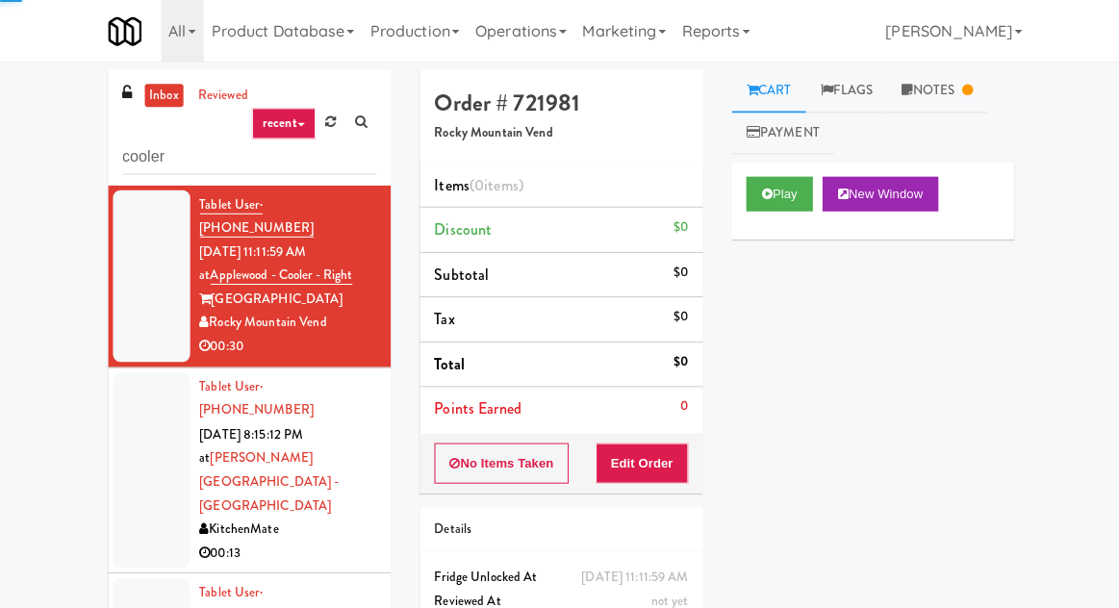
click at [116, 409] on div at bounding box center [151, 468] width 77 height 195
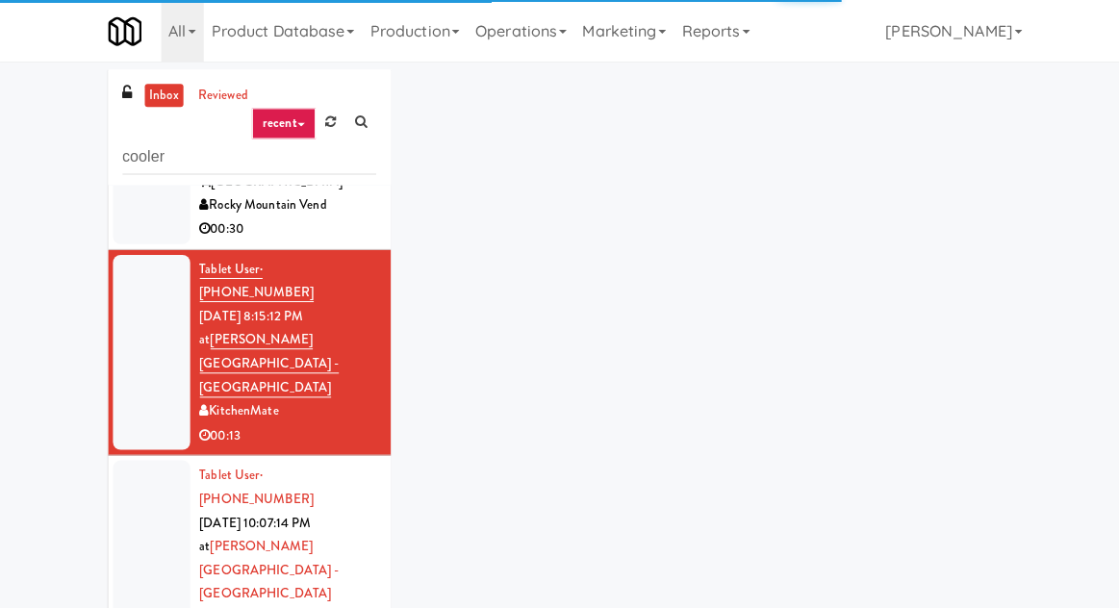
scroll to position [142, 0]
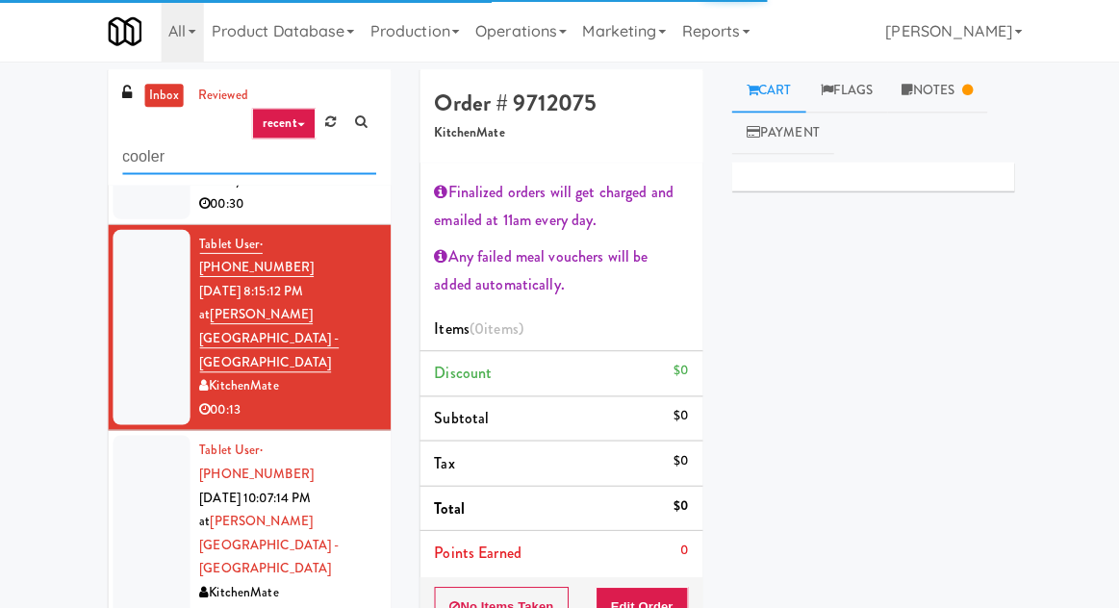
click at [173, 149] on input "cooler" at bounding box center [248, 157] width 253 height 36
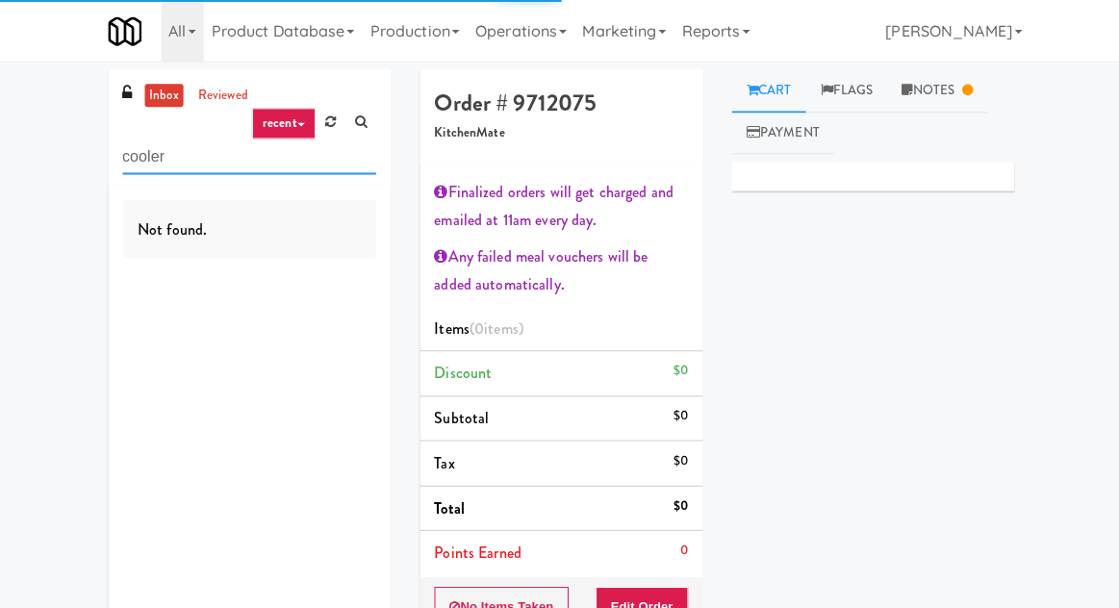
scroll to position [0, 0]
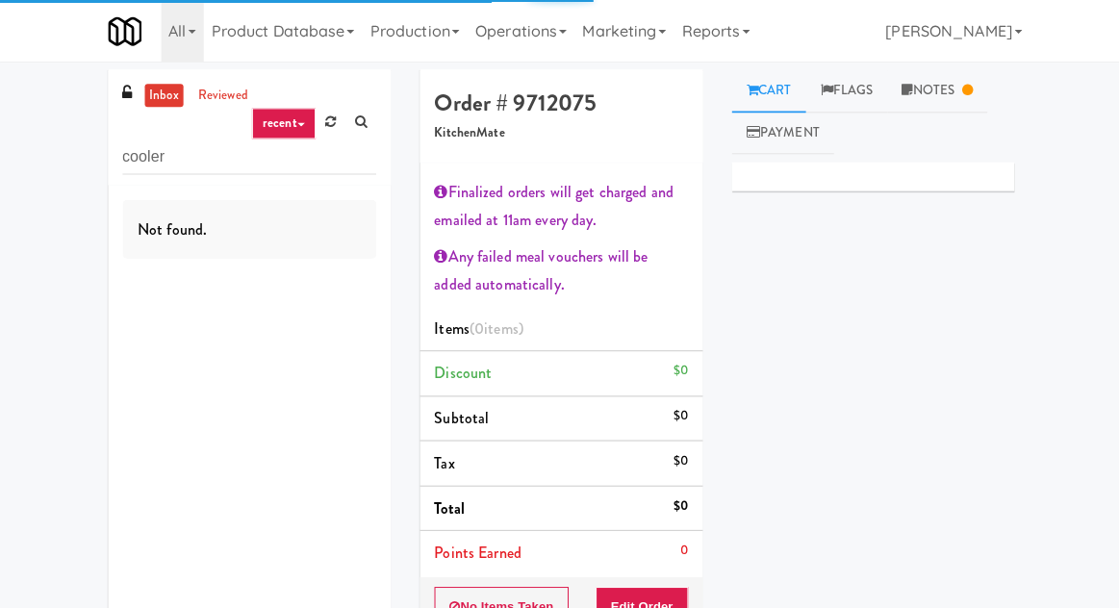
click at [50, 215] on div "inbox reviewed recent all unclear take inventory issue suspicious failed recent…" at bounding box center [559, 450] width 1119 height 762
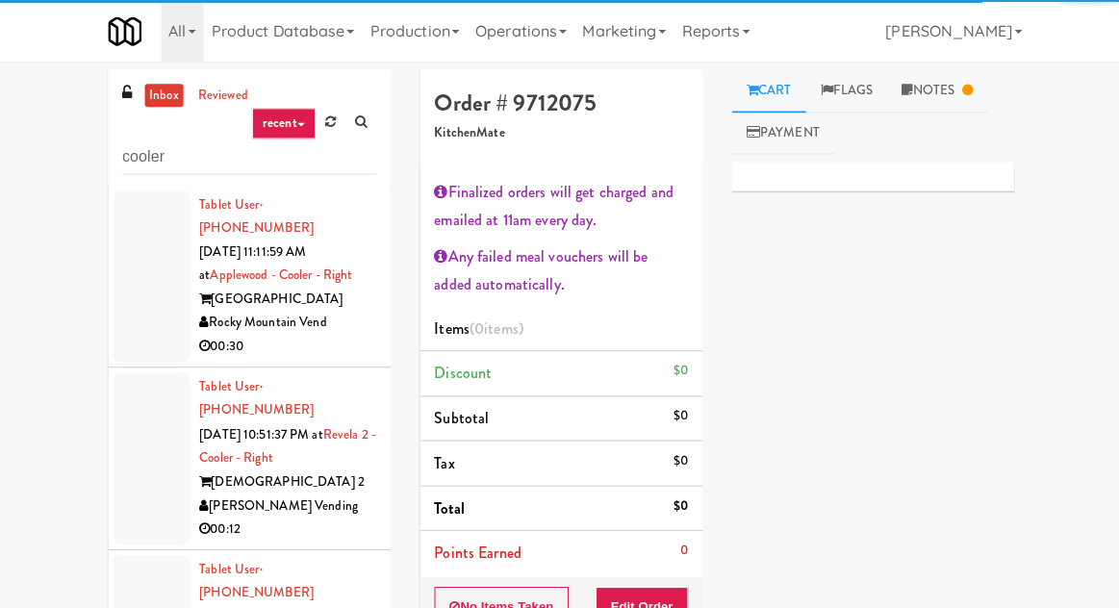
click at [119, 306] on div at bounding box center [151, 275] width 77 height 171
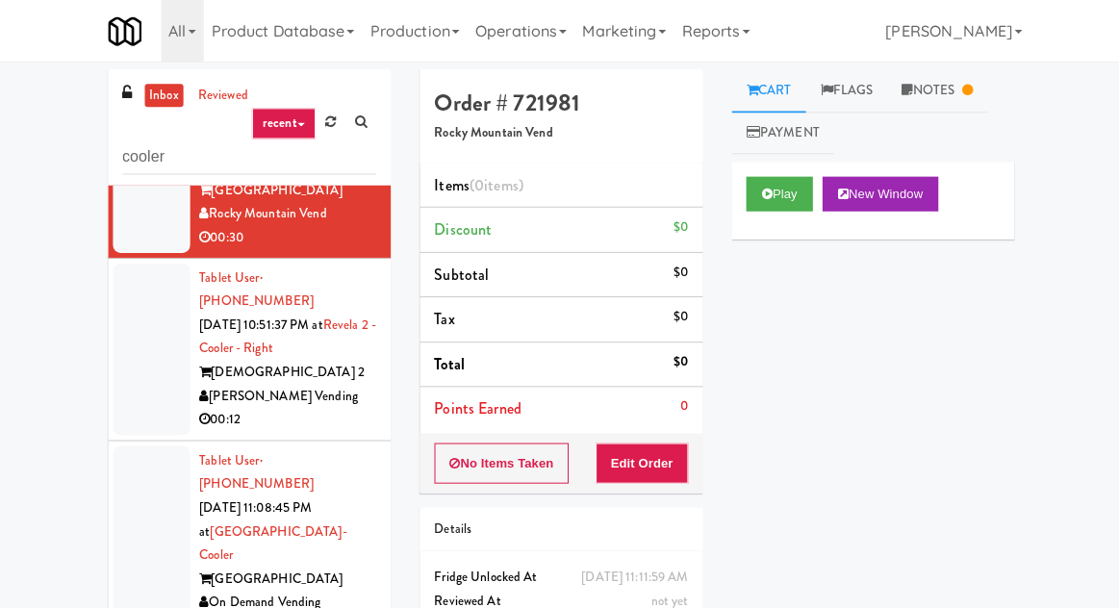
click at [119, 319] on div at bounding box center [151, 348] width 77 height 171
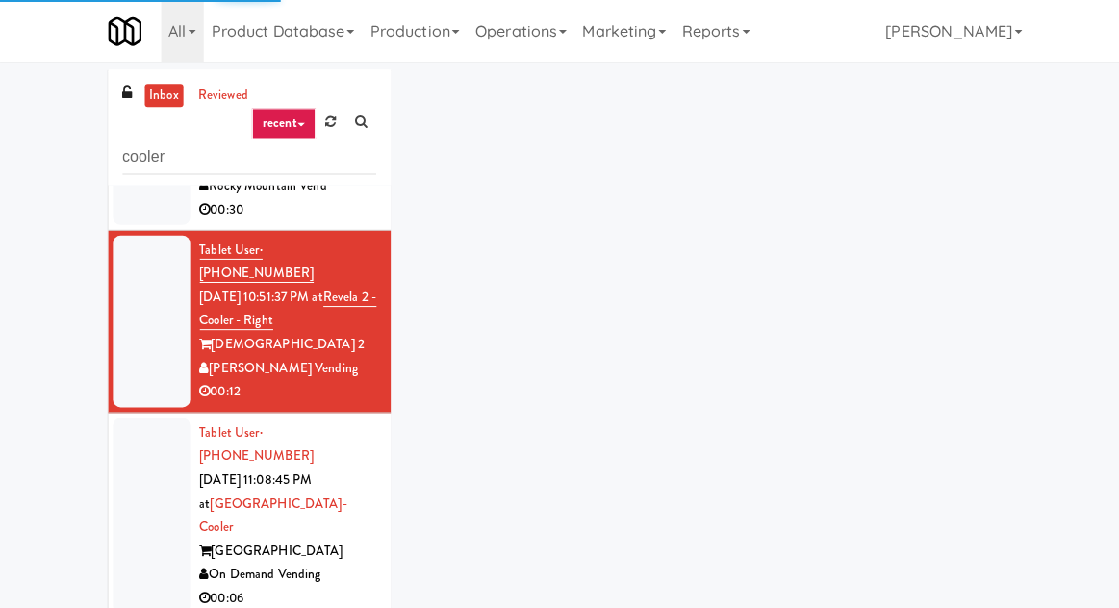
scroll to position [137, 0]
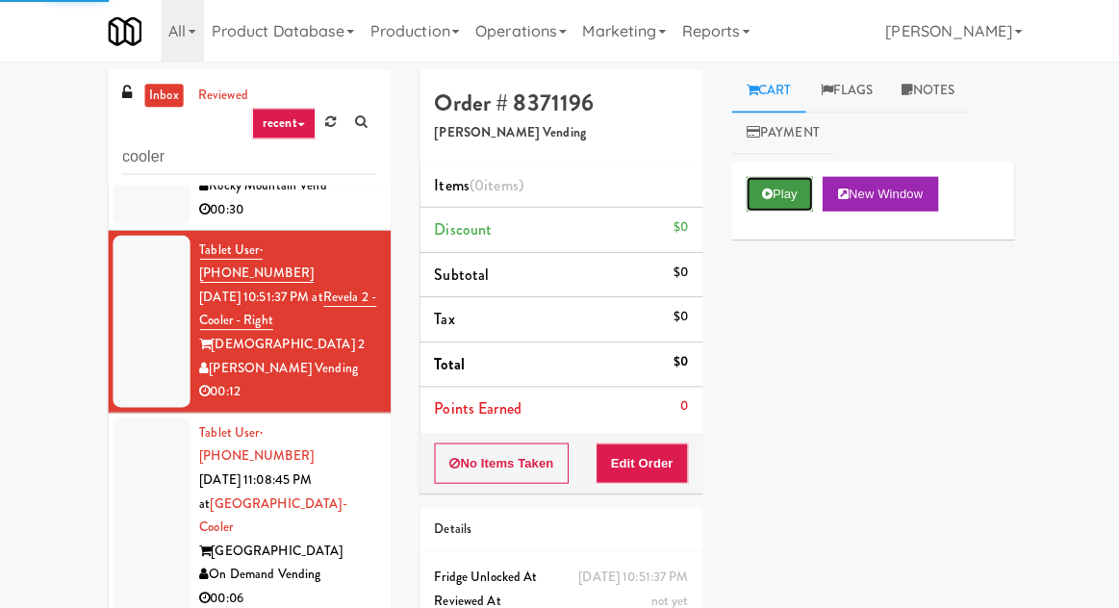
click at [768, 198] on icon at bounding box center [764, 193] width 11 height 13
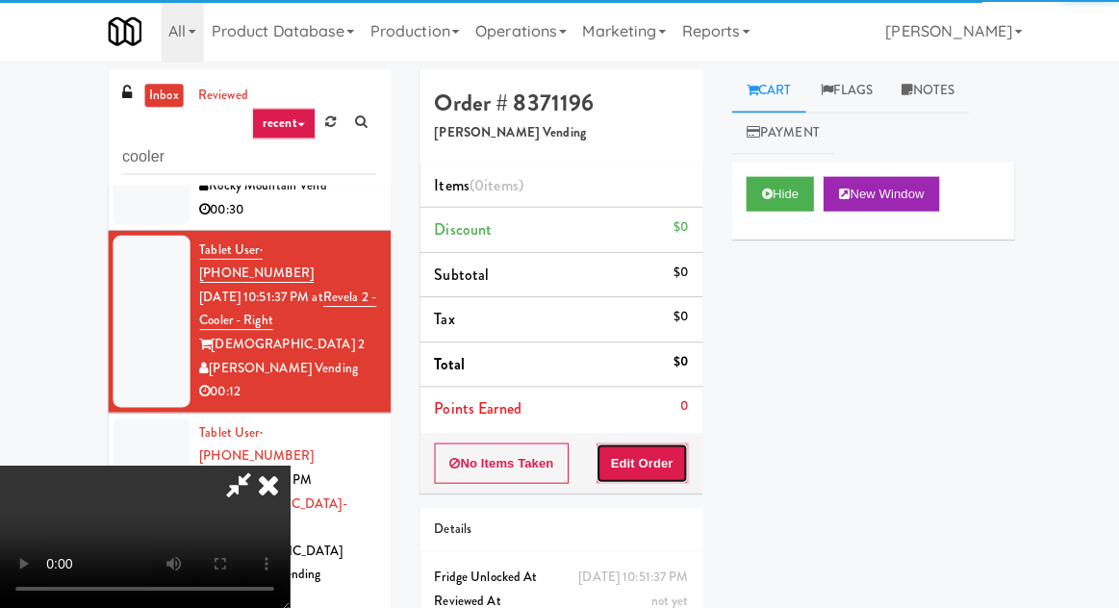
click at [647, 469] on button "Edit Order" at bounding box center [640, 462] width 93 height 40
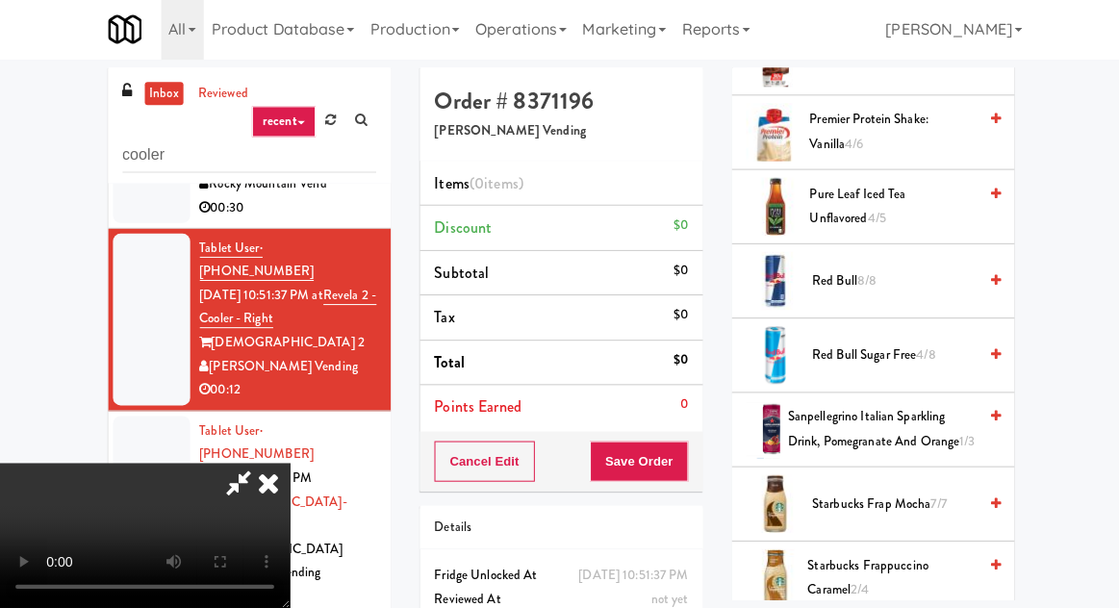
scroll to position [2434, 0]
click at [898, 272] on span "Red Bull 8/8" at bounding box center [891, 284] width 164 height 24
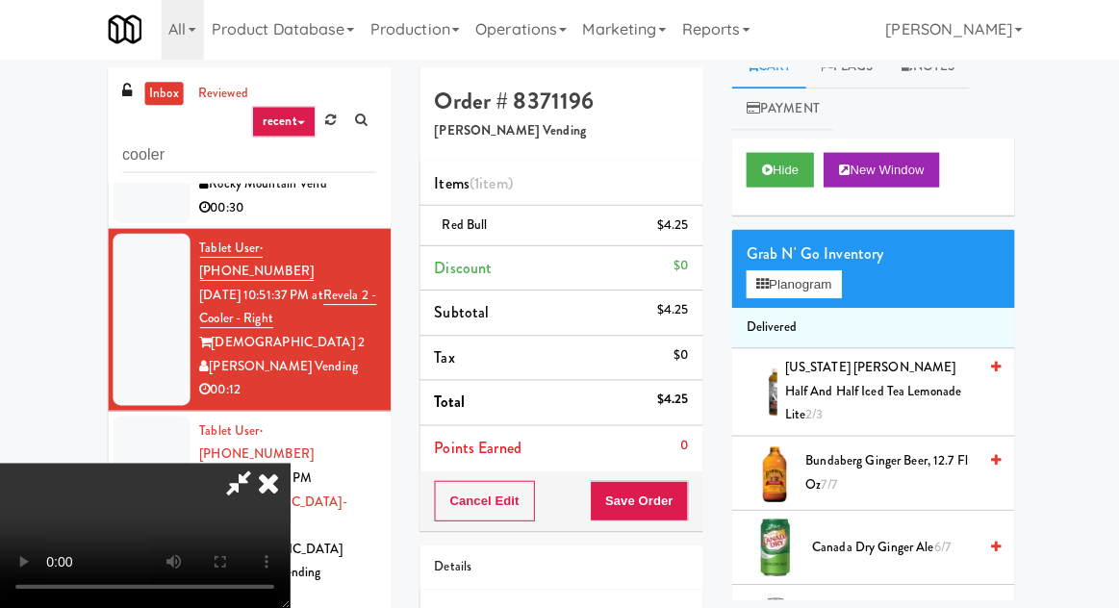
scroll to position [0, 0]
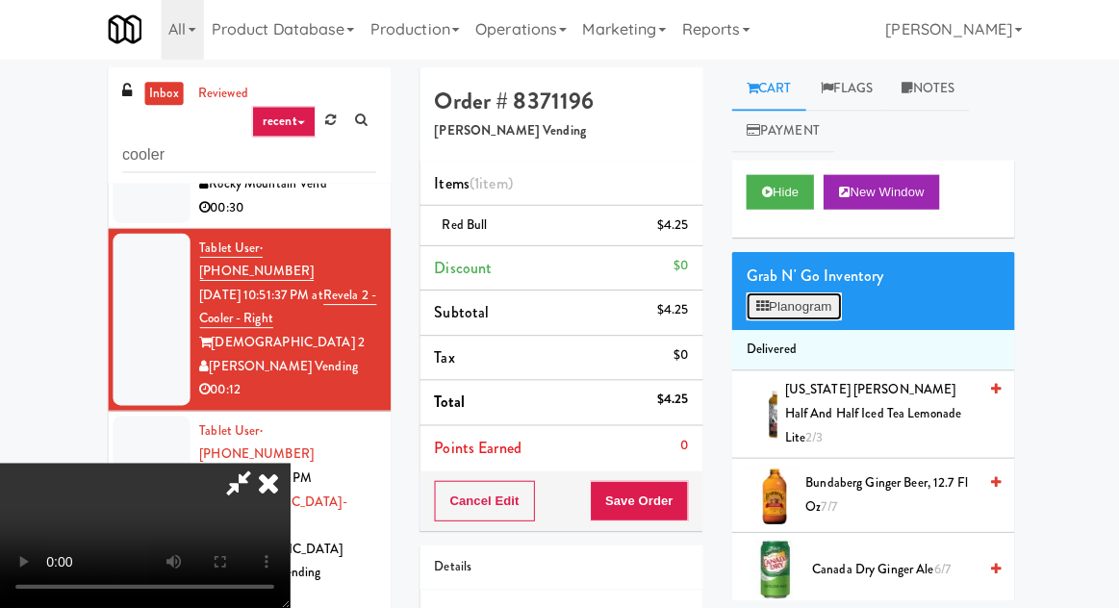
click at [801, 293] on button "Planogram" at bounding box center [791, 307] width 94 height 29
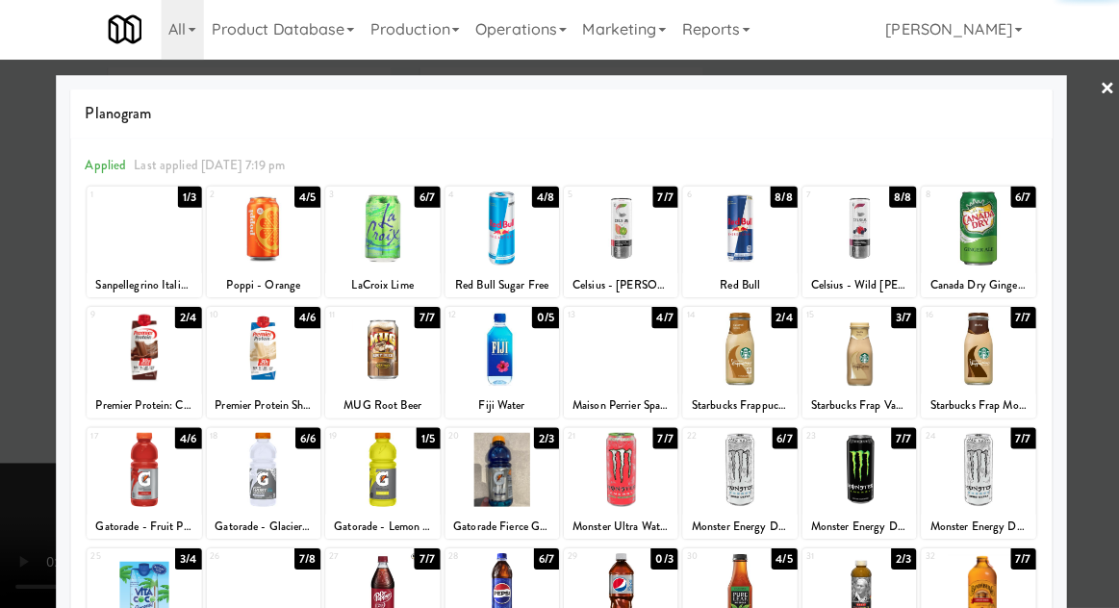
click at [589, 258] on div at bounding box center [619, 229] width 114 height 74
click at [1112, 282] on div at bounding box center [559, 304] width 1119 height 608
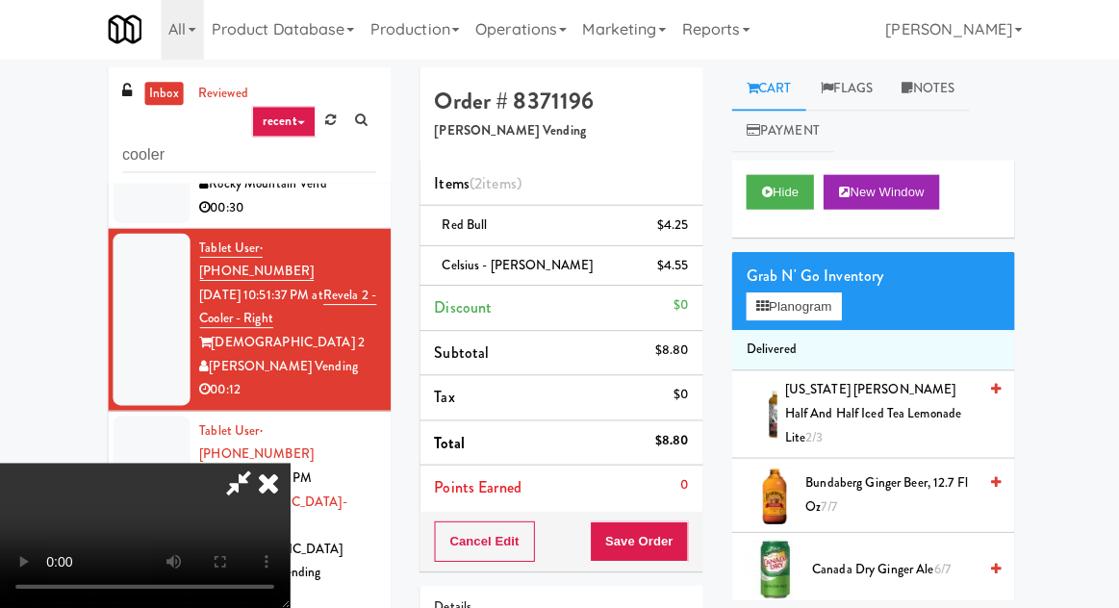
click at [698, 534] on div "Cancel Edit Save Order" at bounding box center [559, 542] width 282 height 60
click at [685, 529] on button "Save Order" at bounding box center [637, 541] width 98 height 40
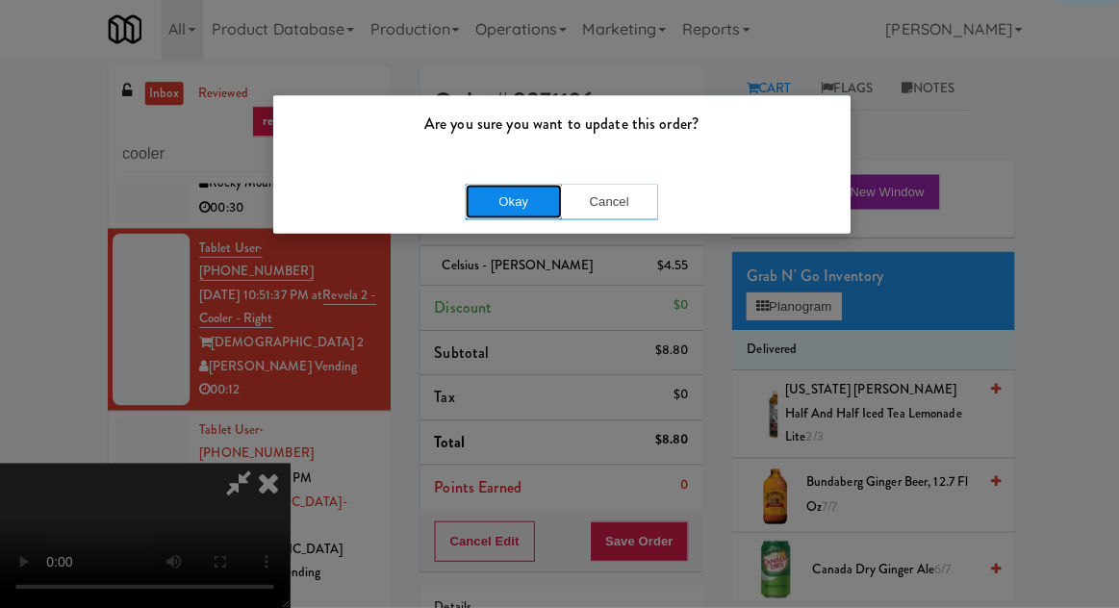
click at [512, 190] on button "Okay" at bounding box center [512, 203] width 96 height 35
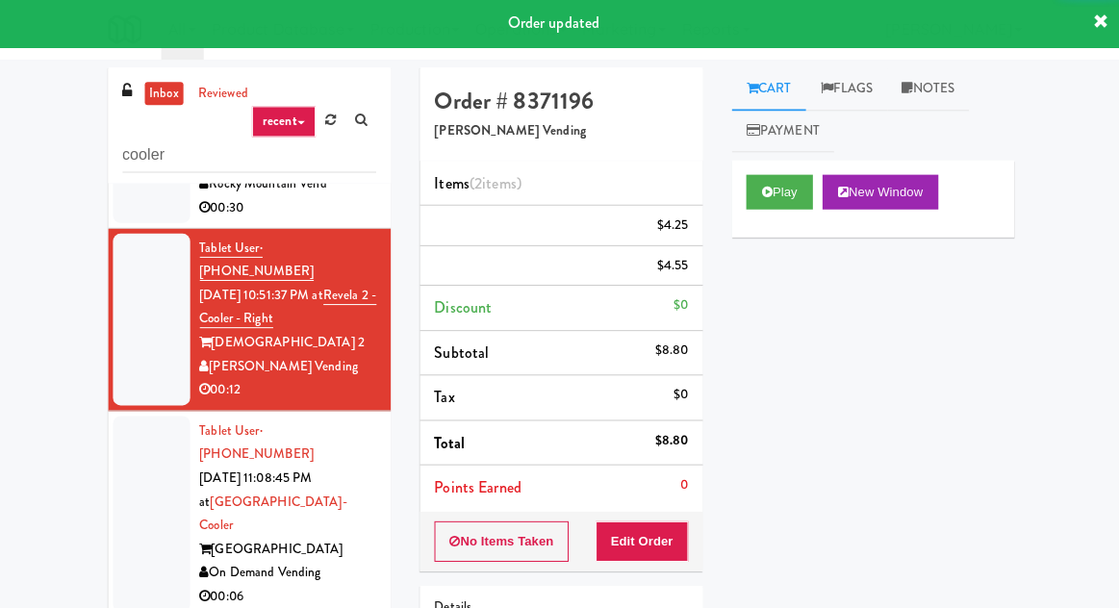
click at [139, 428] on div at bounding box center [151, 514] width 77 height 195
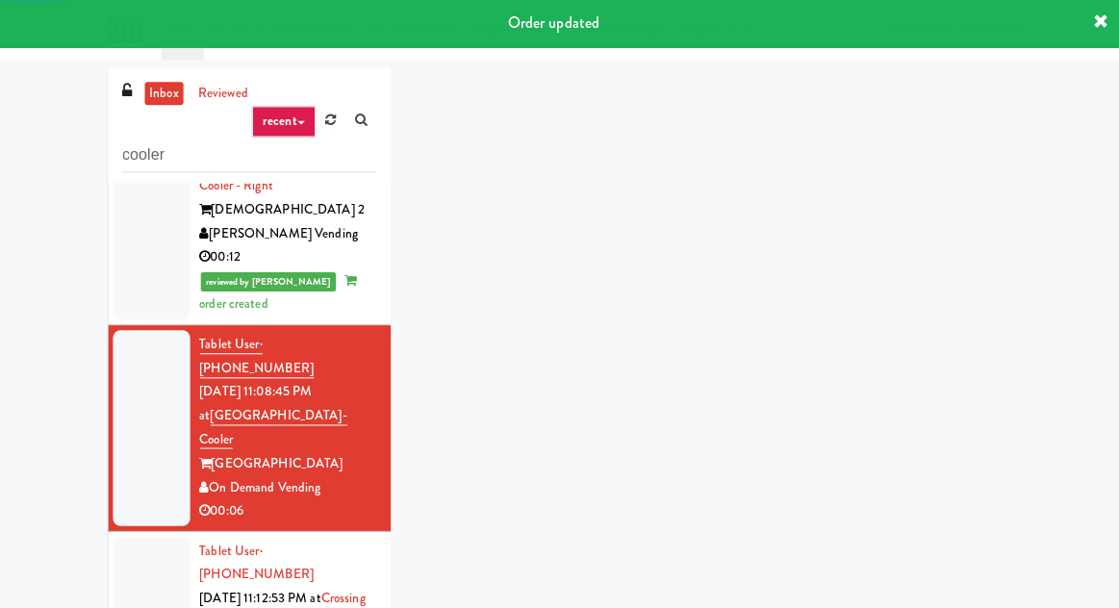
scroll to position [270, 0]
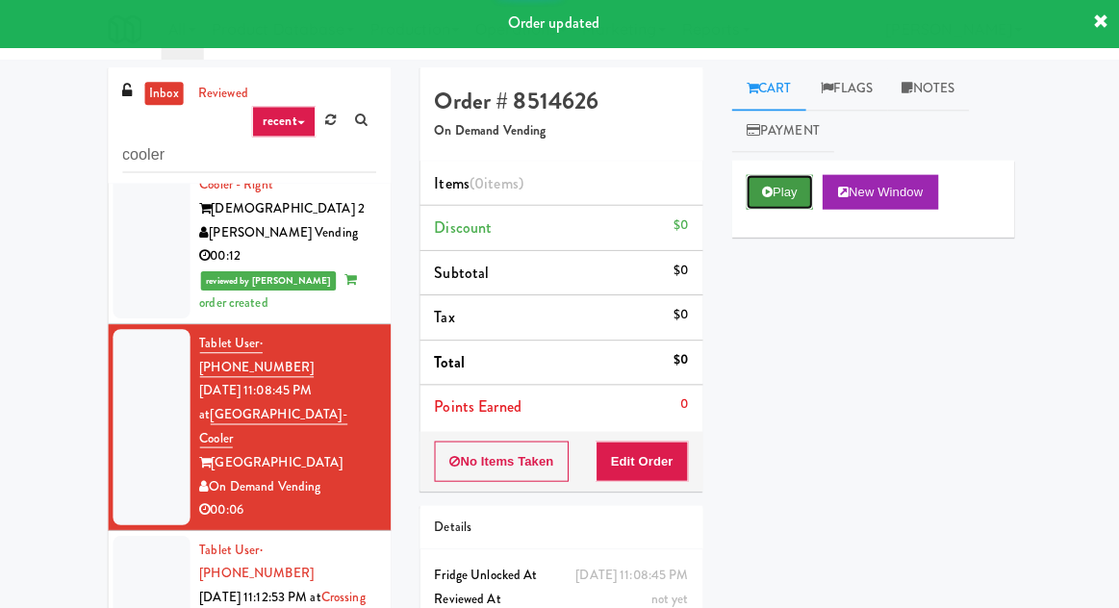
click at [767, 192] on icon at bounding box center [764, 193] width 11 height 13
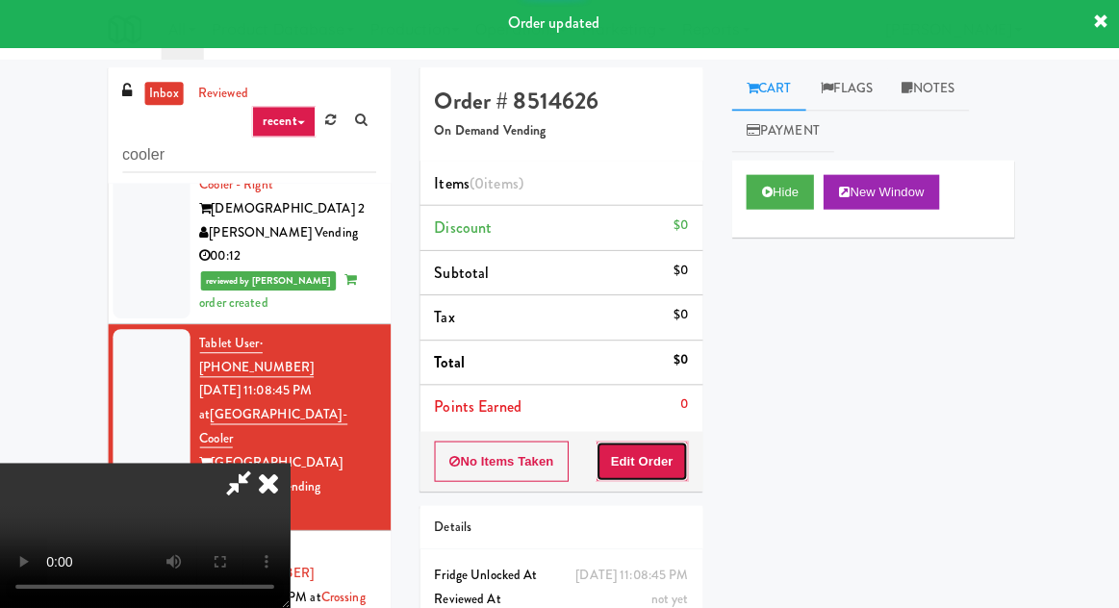
click at [656, 451] on button "Edit Order" at bounding box center [640, 462] width 93 height 40
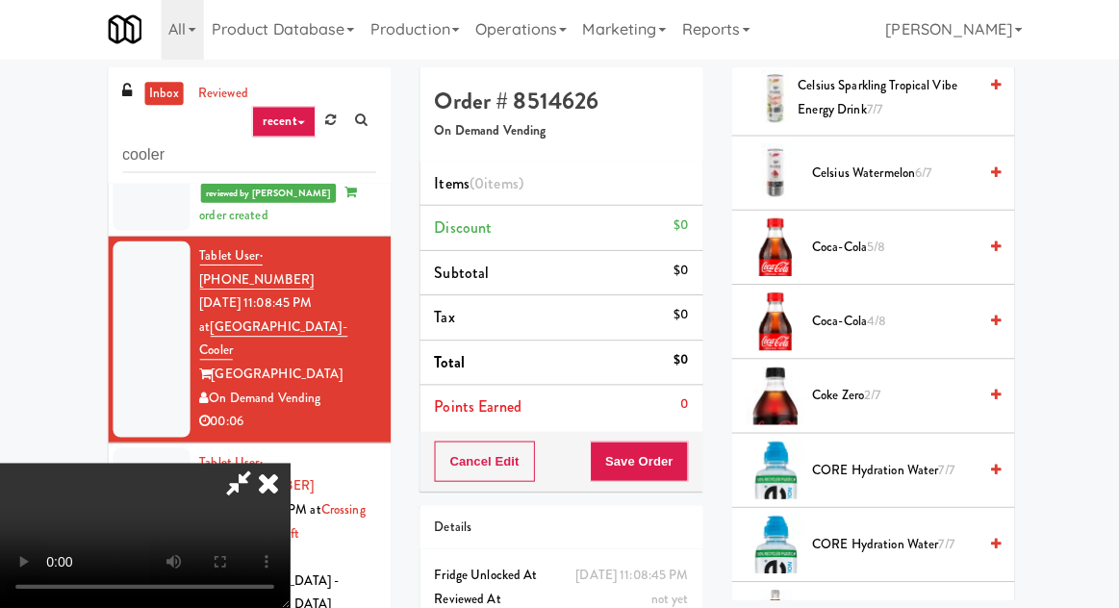
scroll to position [986, 0]
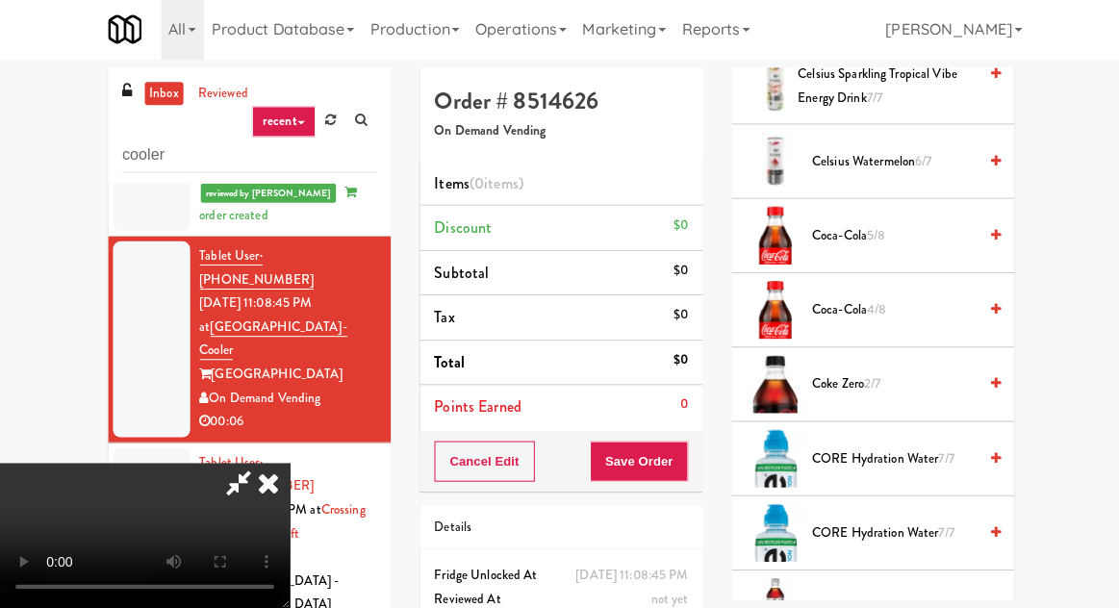
click at [889, 242] on span "Coca-Cola 5/8" at bounding box center [891, 237] width 164 height 24
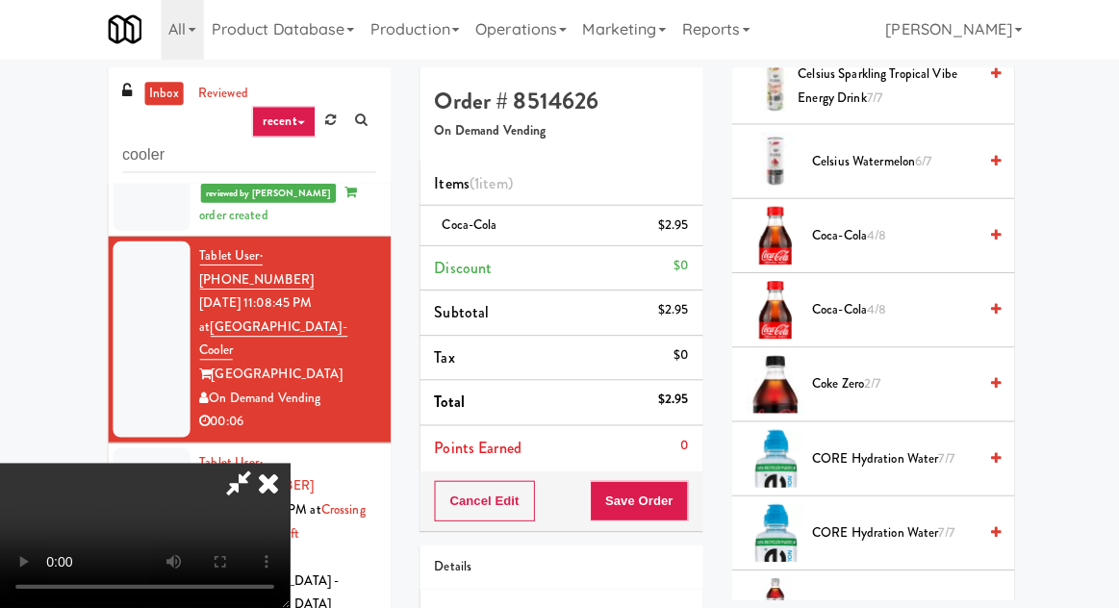
click at [897, 230] on span "Coca-Cola 4/8" at bounding box center [891, 237] width 164 height 24
click at [685, 492] on button "Save Order" at bounding box center [637, 501] width 98 height 40
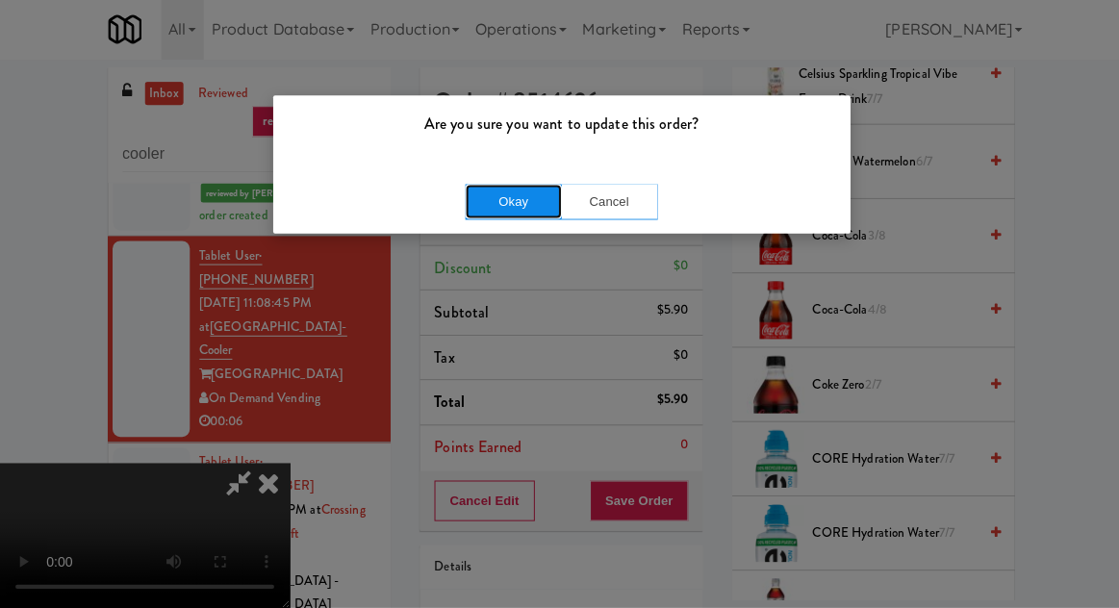
click at [473, 209] on button "Okay" at bounding box center [512, 203] width 96 height 35
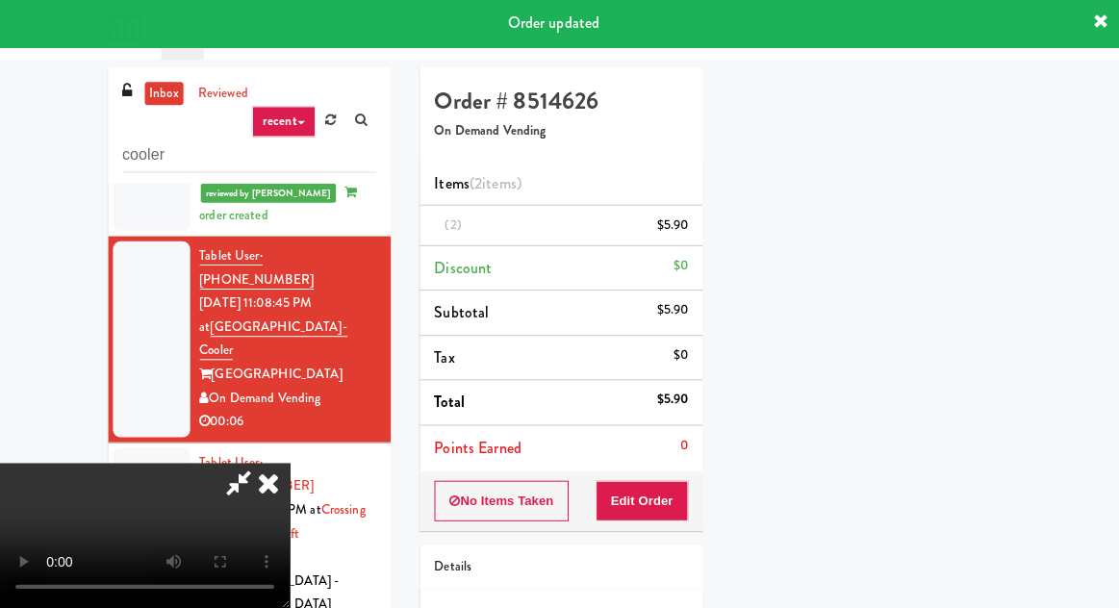
scroll to position [190, 0]
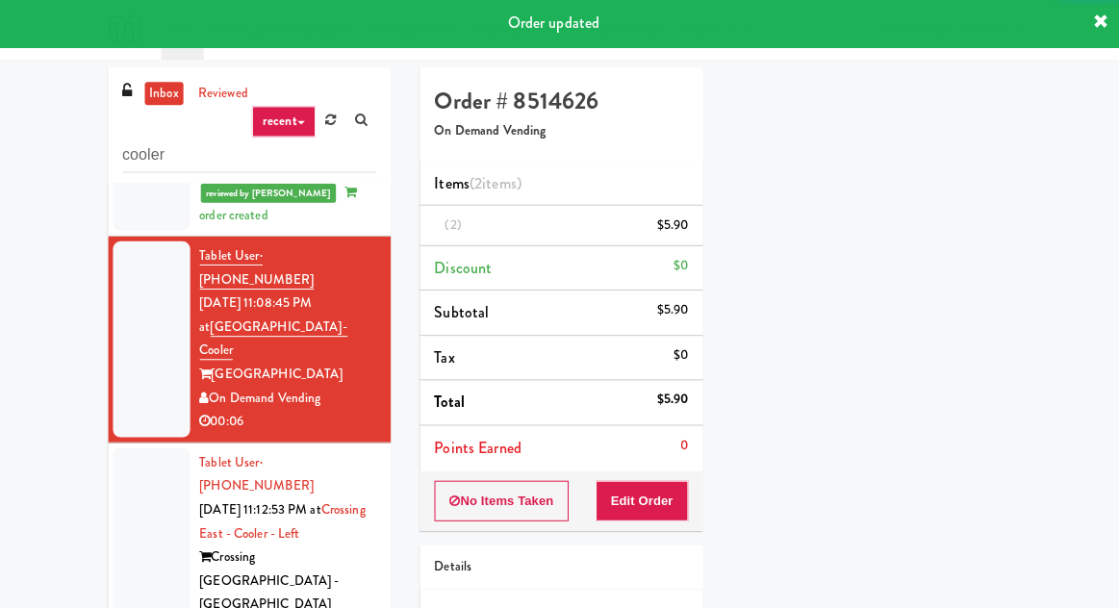
click at [139, 448] on div at bounding box center [151, 557] width 77 height 218
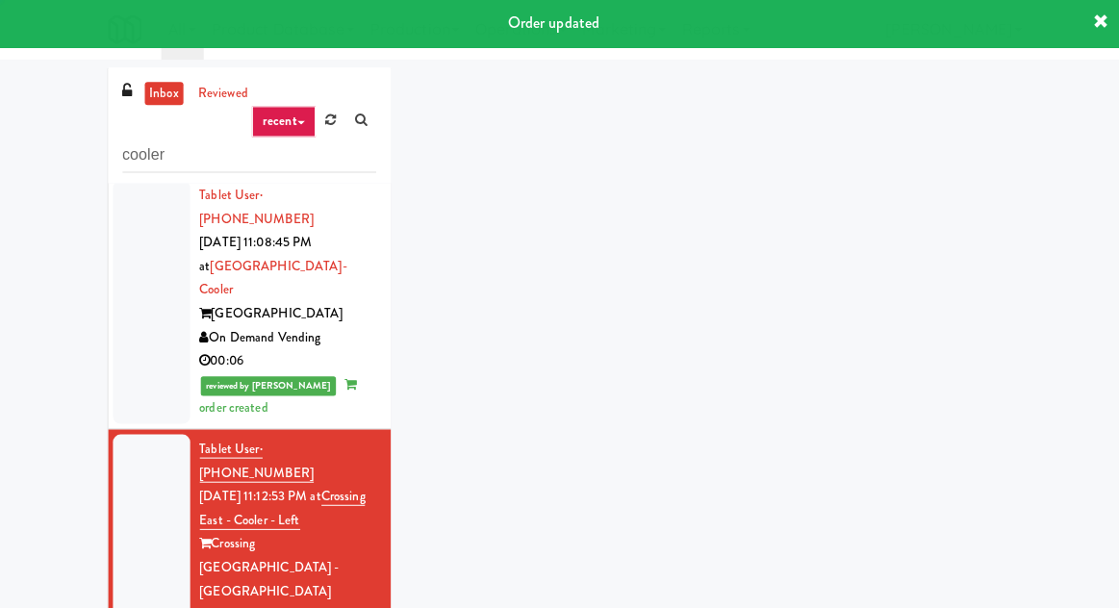
scroll to position [482, 0]
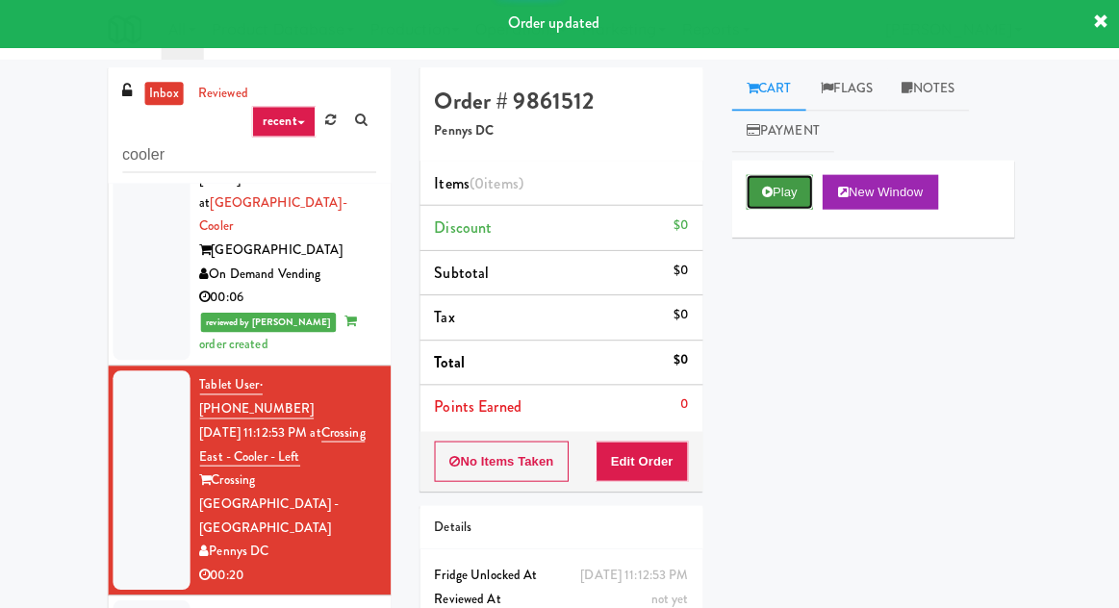
click at [764, 185] on button "Play" at bounding box center [777, 193] width 66 height 35
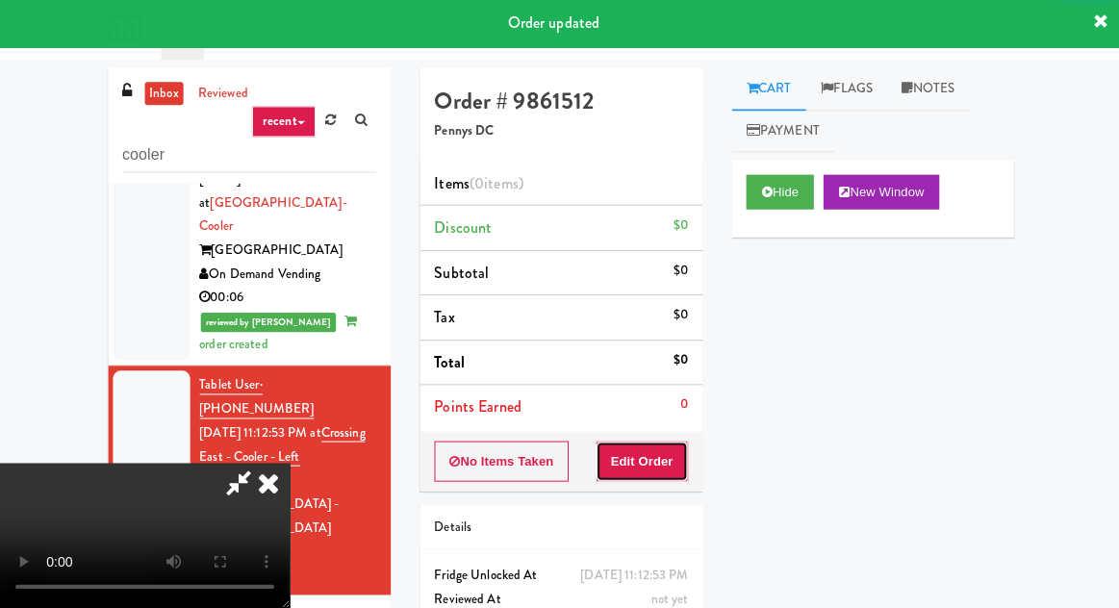
click at [651, 443] on button "Edit Order" at bounding box center [640, 462] width 93 height 40
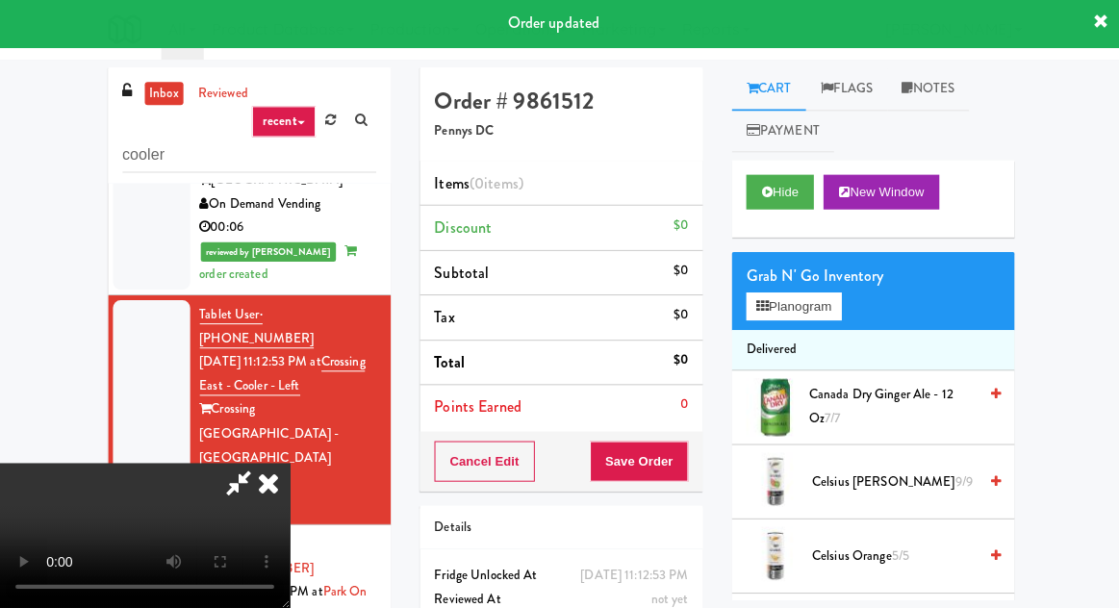
scroll to position [589, 0]
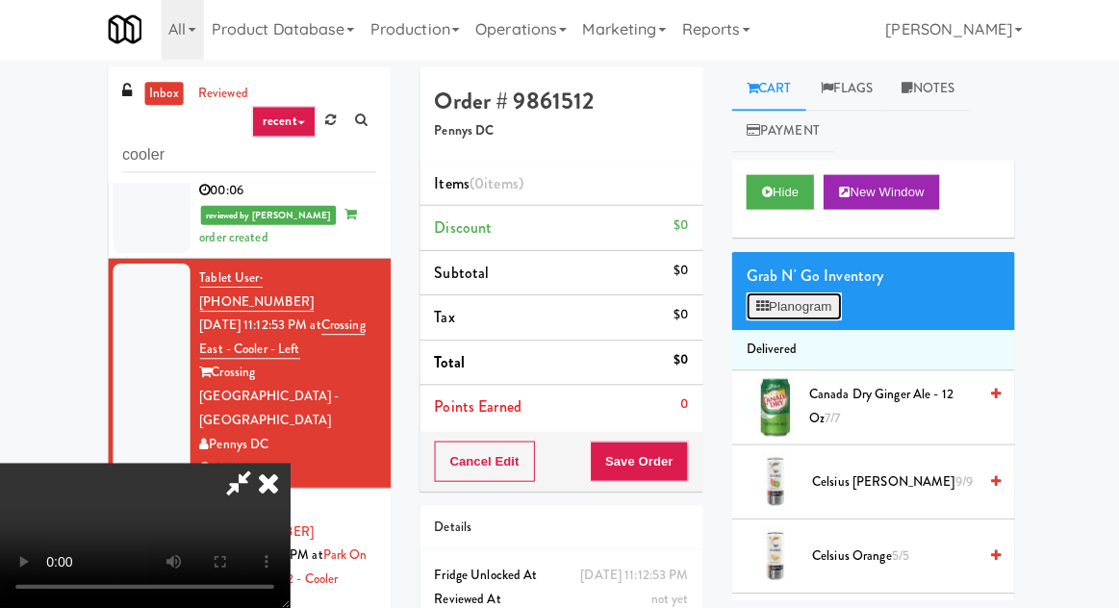
click at [791, 303] on button "Planogram" at bounding box center [791, 307] width 94 height 29
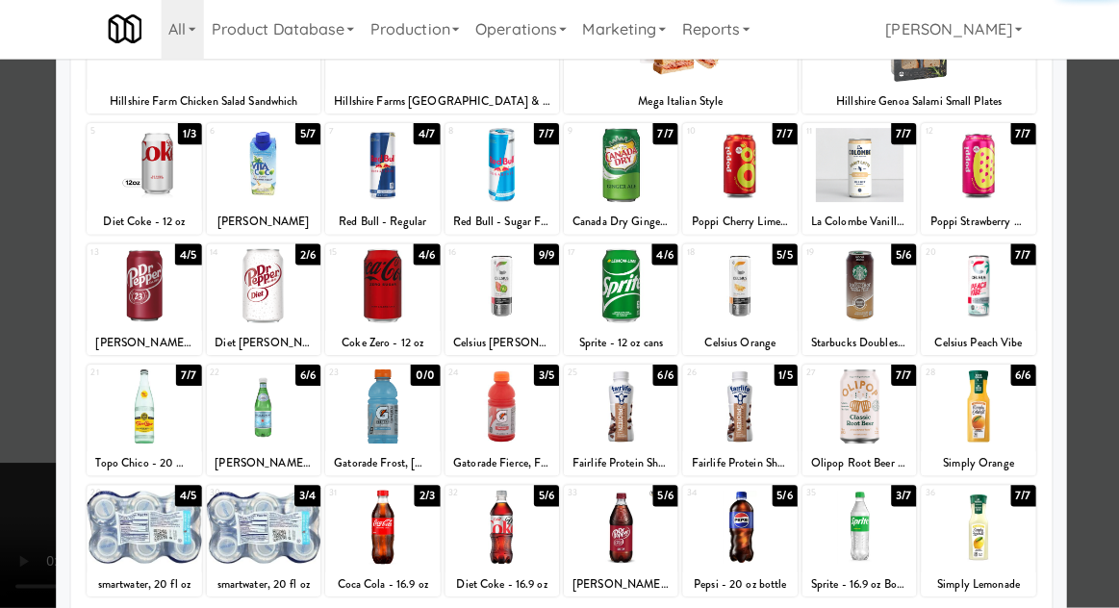
scroll to position [243, 0]
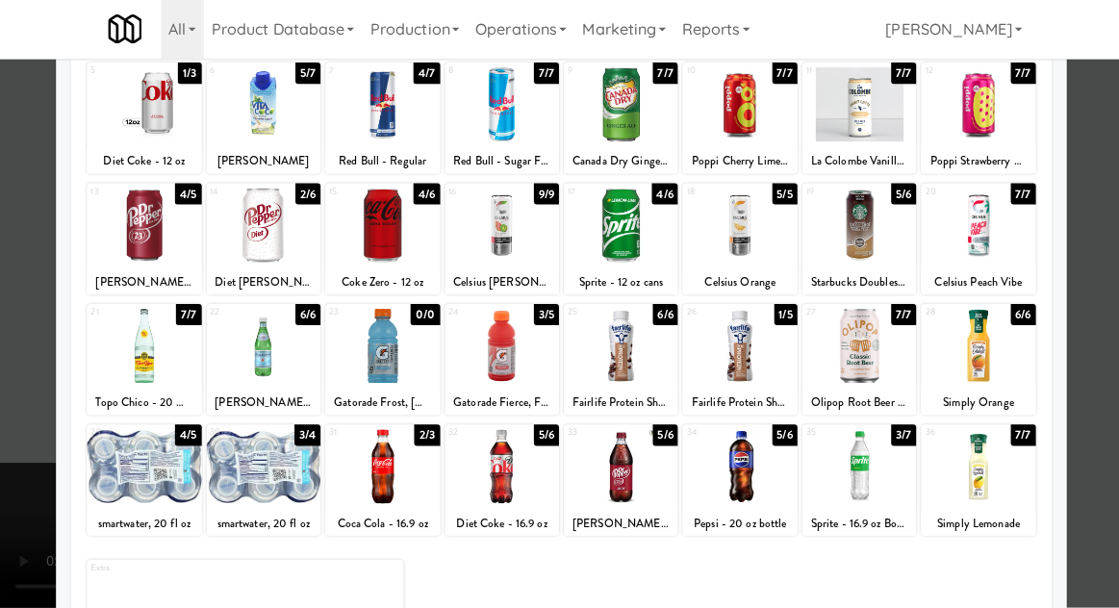
click at [252, 475] on div at bounding box center [263, 467] width 114 height 74
click at [509, 349] on div at bounding box center [500, 347] width 114 height 74
click at [10, 404] on div at bounding box center [559, 304] width 1119 height 608
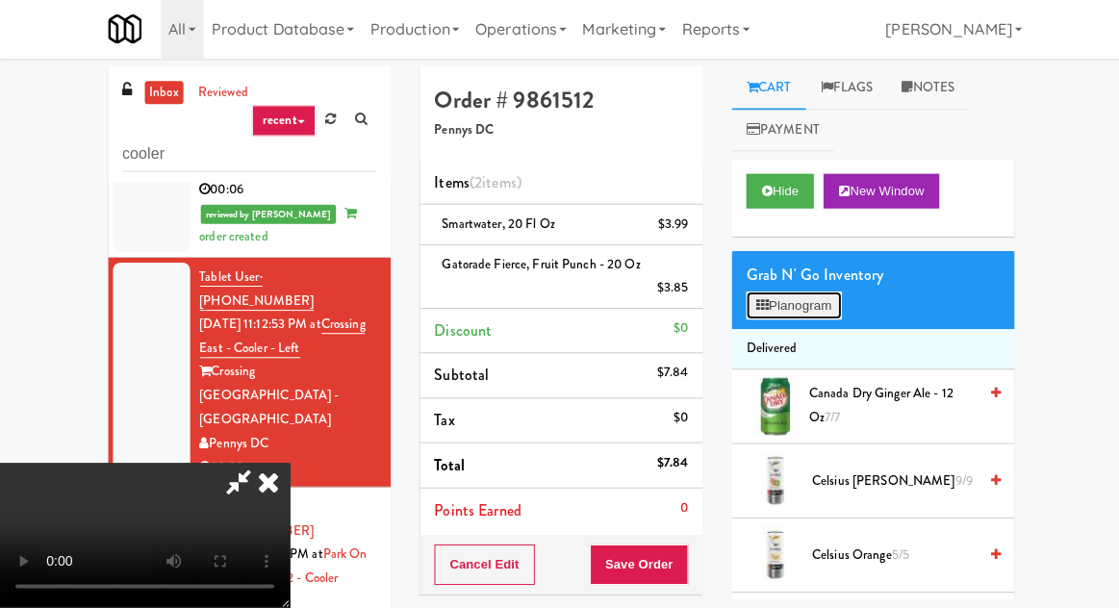
click at [802, 311] on button "Planogram" at bounding box center [791, 307] width 94 height 29
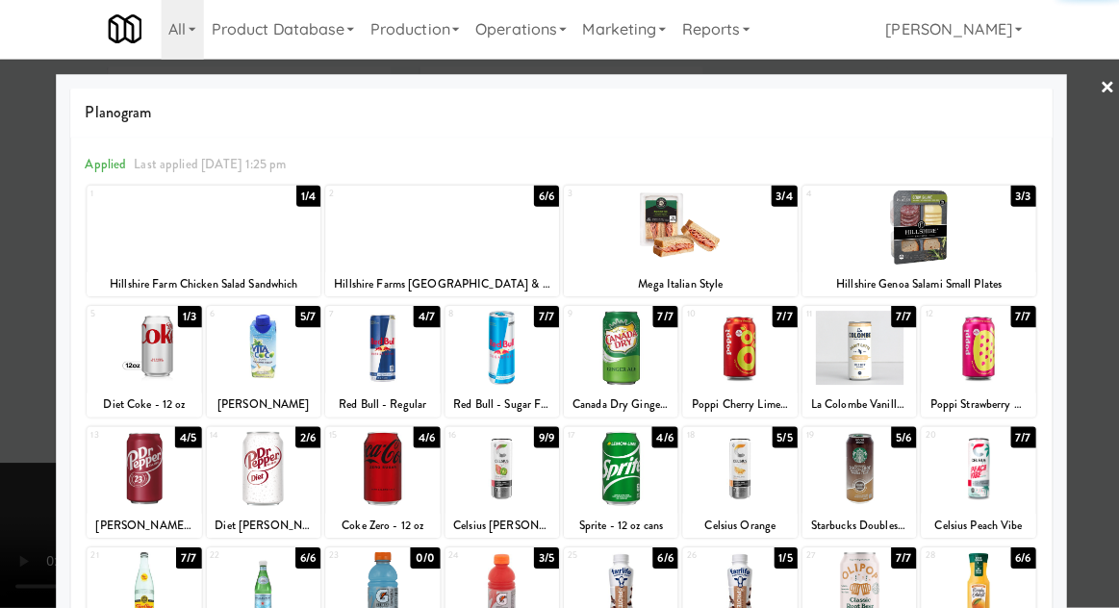
click at [189, 236] on div at bounding box center [203, 229] width 233 height 74
click at [11, 425] on div at bounding box center [559, 304] width 1119 height 608
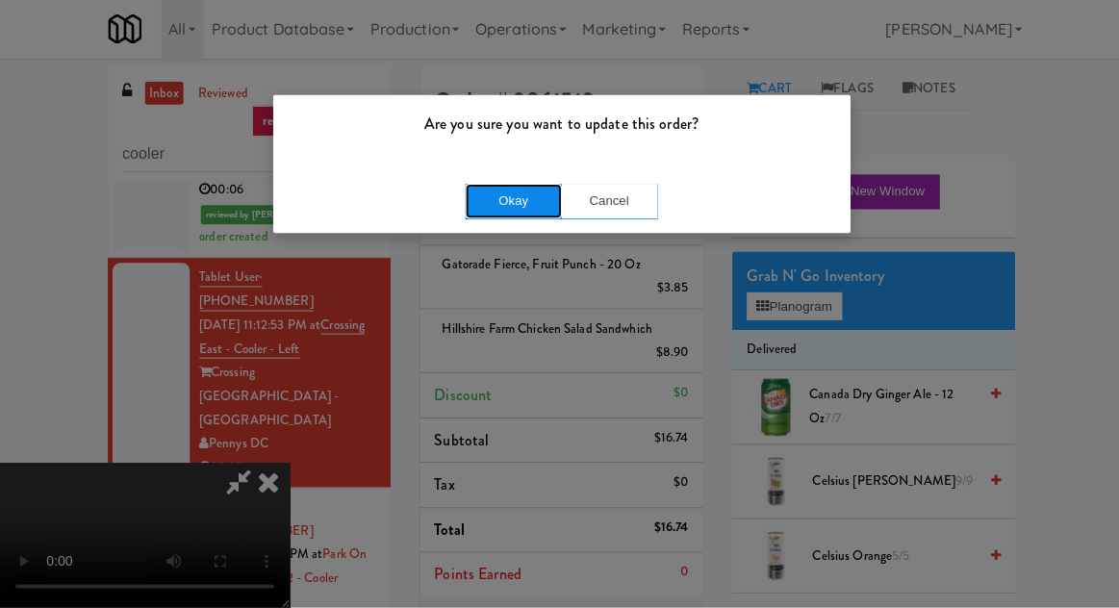
click at [473, 209] on button "Okay" at bounding box center [512, 203] width 96 height 35
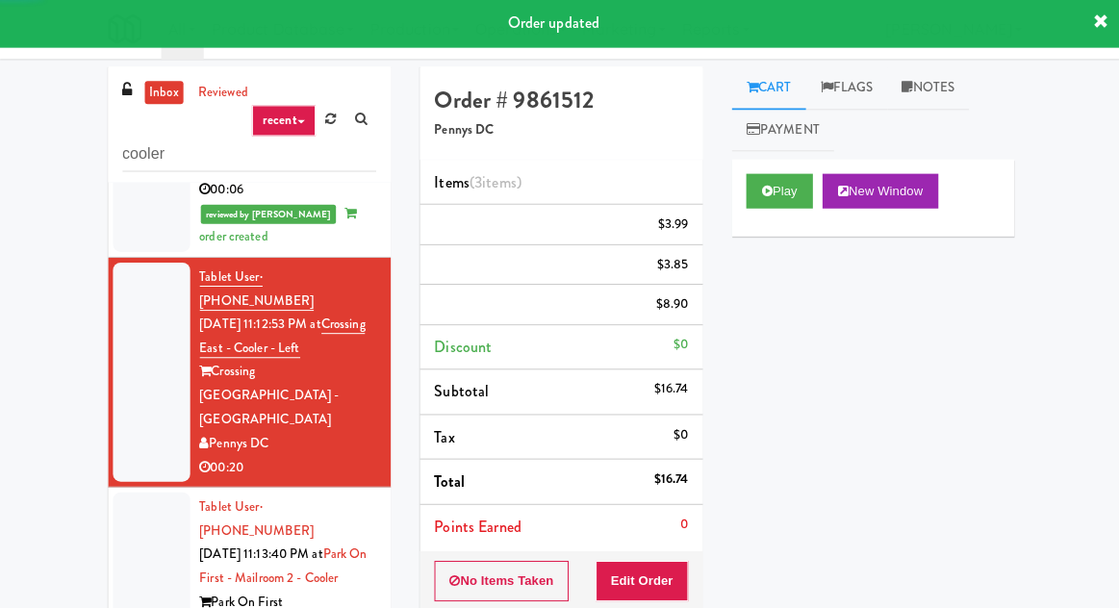
click at [124, 493] on div at bounding box center [151, 578] width 77 height 171
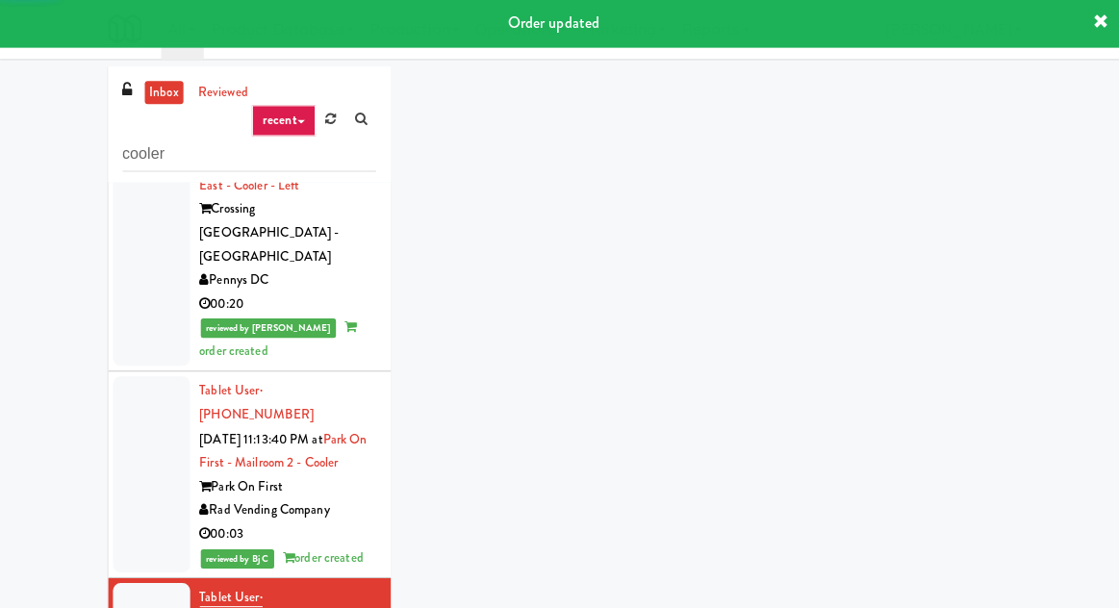
scroll to position [757, 0]
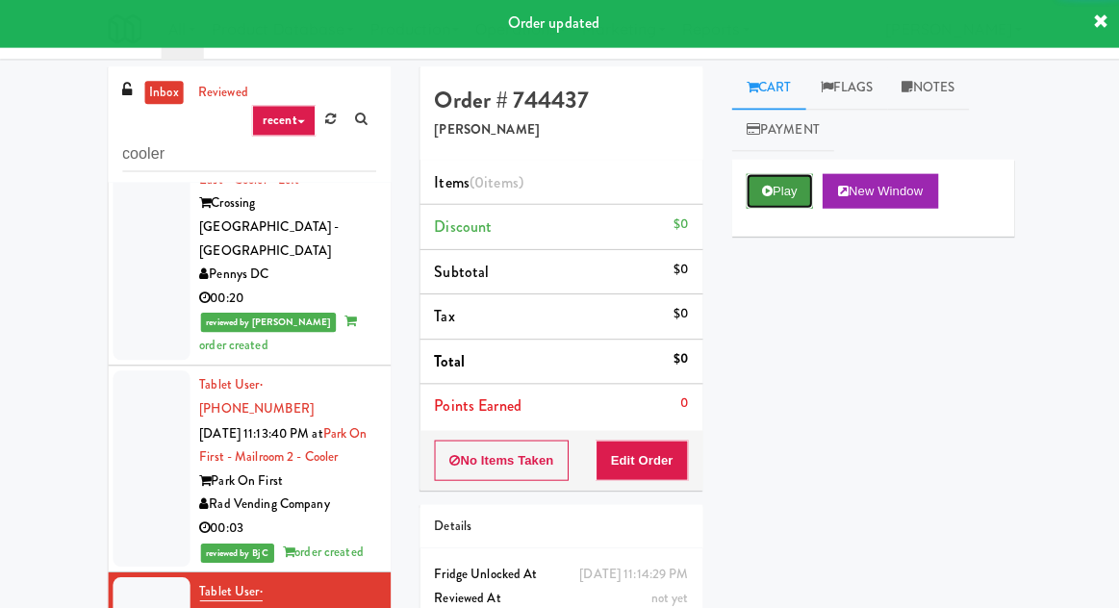
click at [776, 204] on button "Play" at bounding box center [777, 193] width 66 height 35
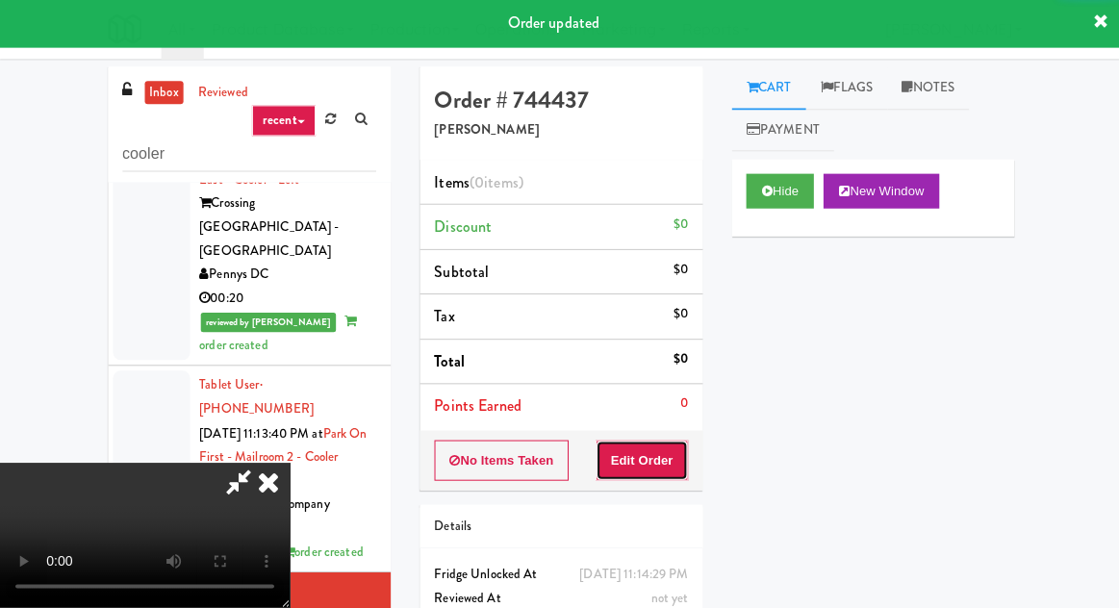
click at [650, 457] on button "Edit Order" at bounding box center [640, 462] width 93 height 40
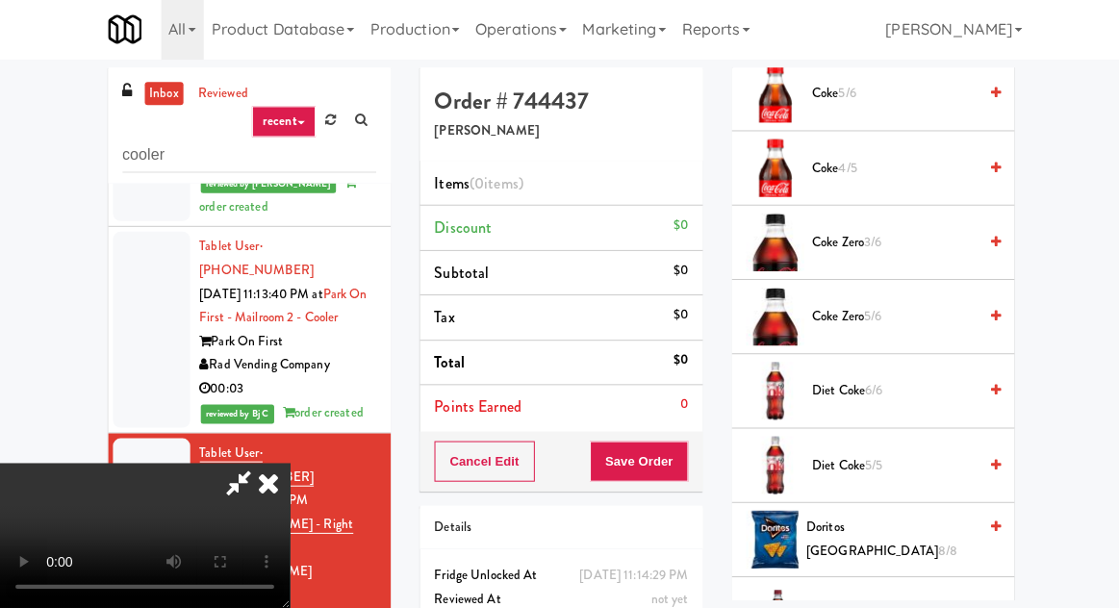
scroll to position [685, 0]
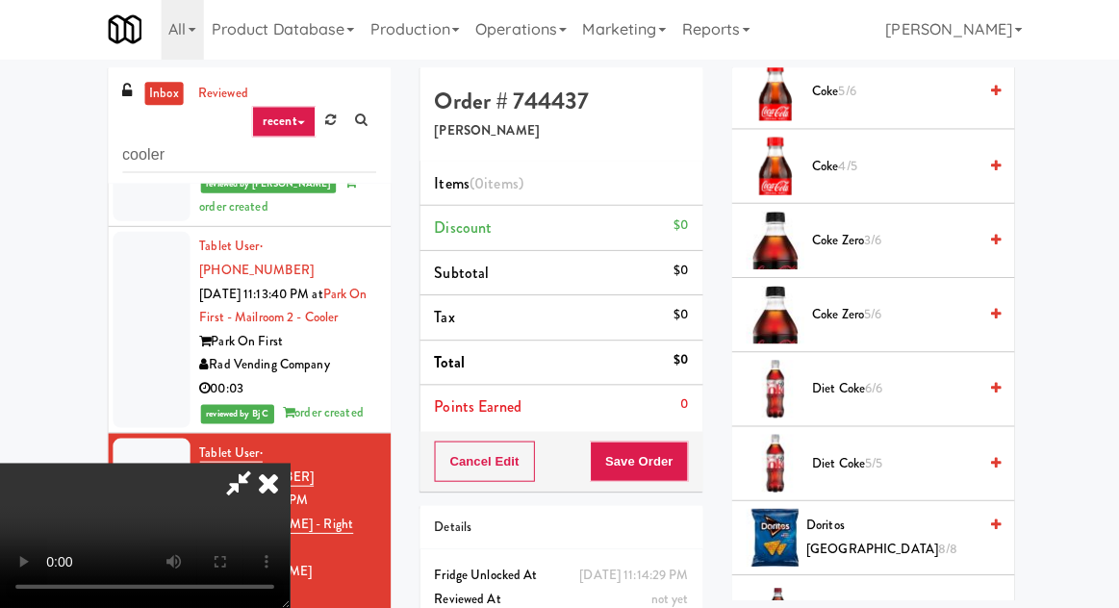
click at [870, 378] on span "Diet Coke 6/6" at bounding box center [891, 390] width 164 height 24
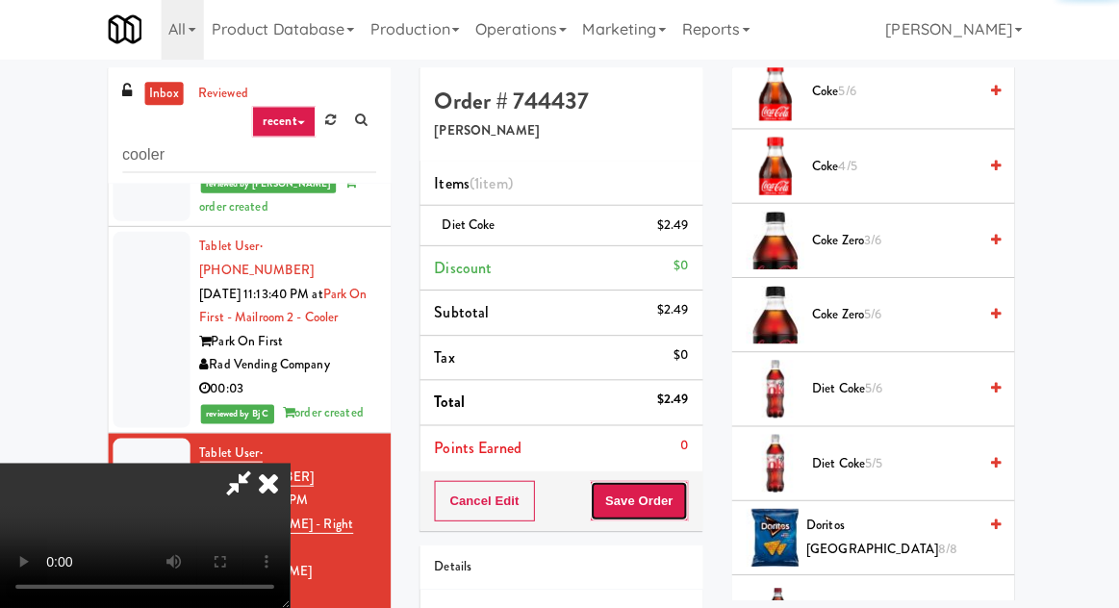
click at [685, 493] on button "Save Order" at bounding box center [637, 501] width 98 height 40
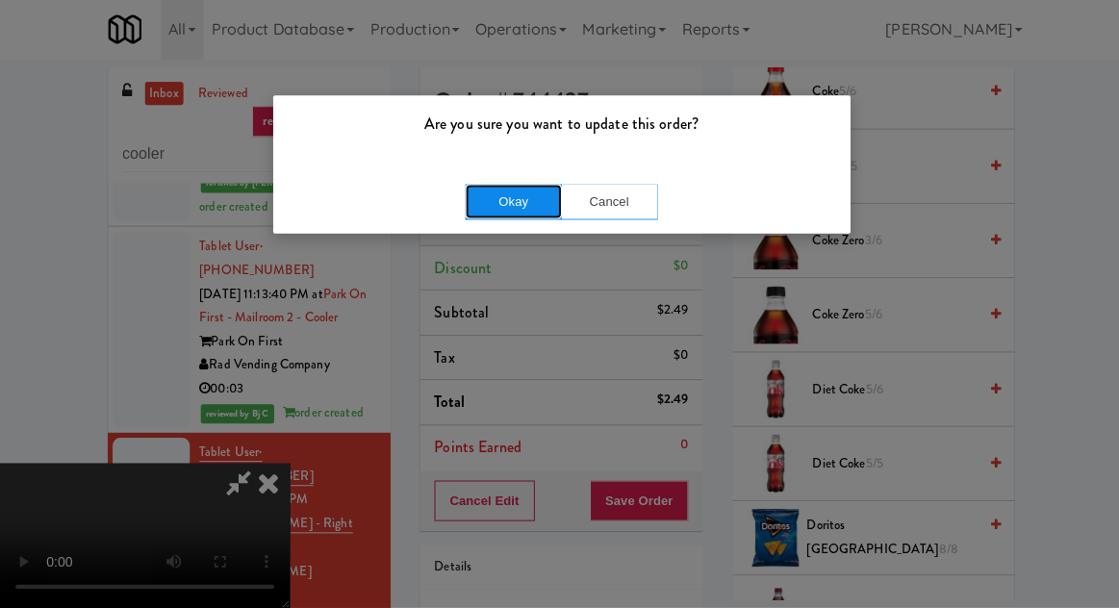
click at [520, 203] on button "Okay" at bounding box center [512, 203] width 96 height 35
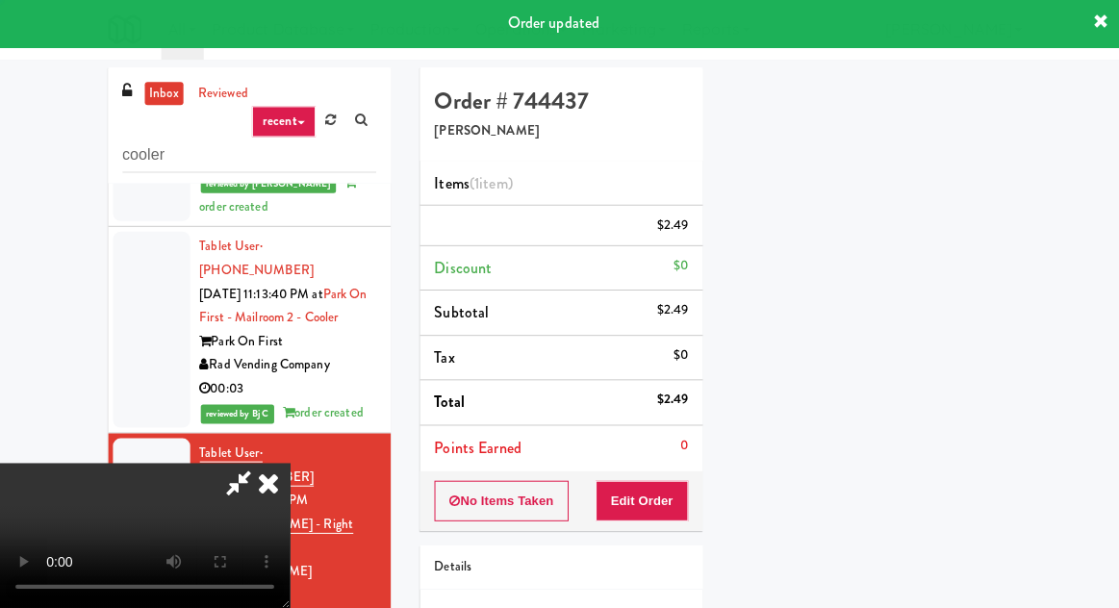
scroll to position [190, 0]
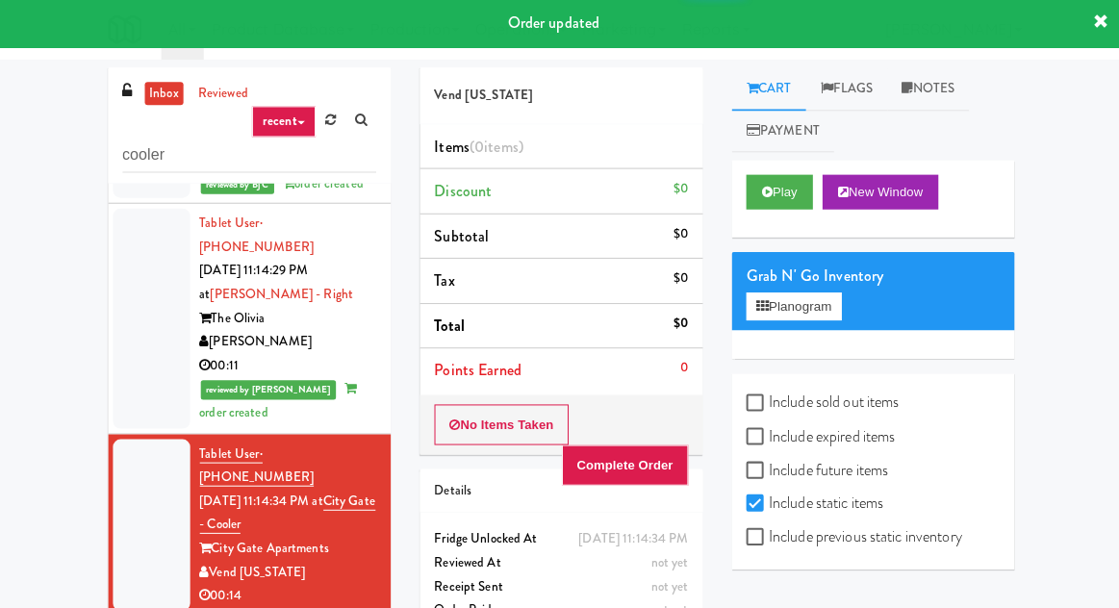
scroll to position [1138, 0]
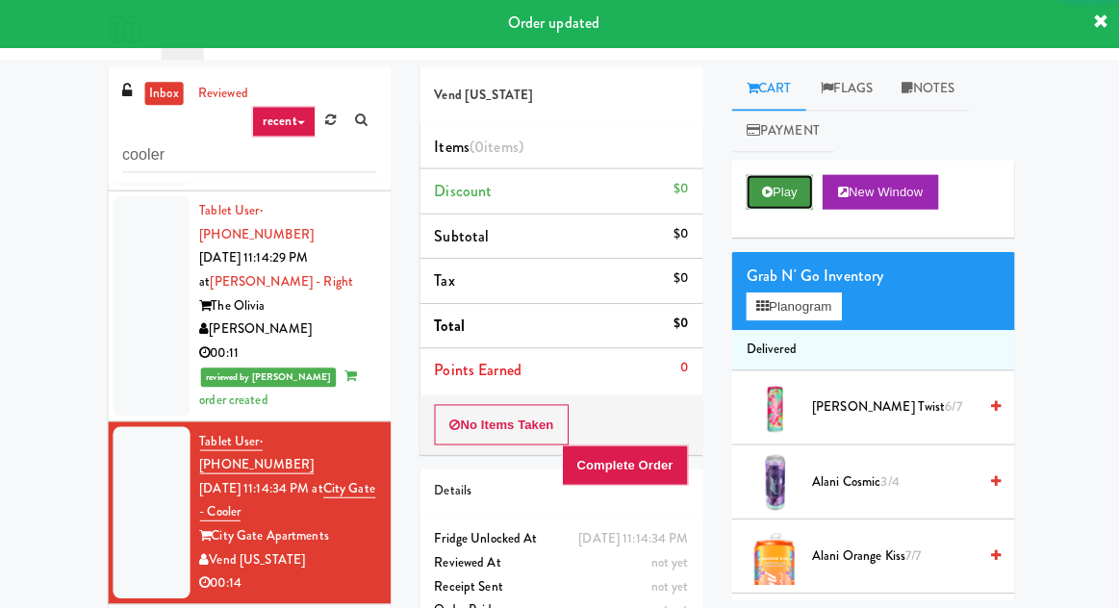
click at [771, 187] on button "Play" at bounding box center [777, 193] width 66 height 35
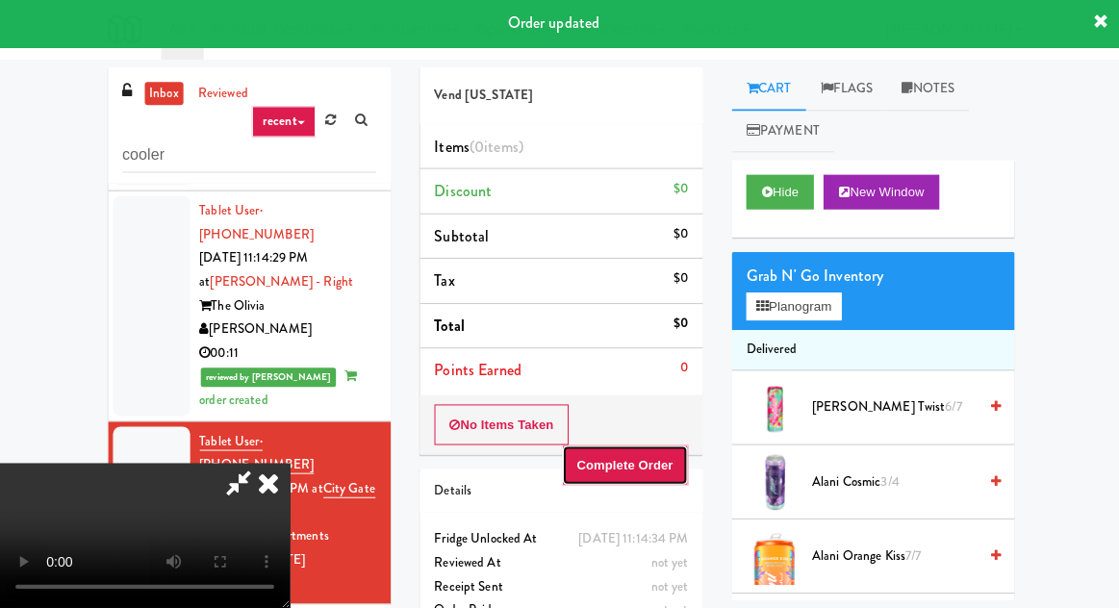
click at [660, 445] on button "Complete Order" at bounding box center [623, 465] width 127 height 40
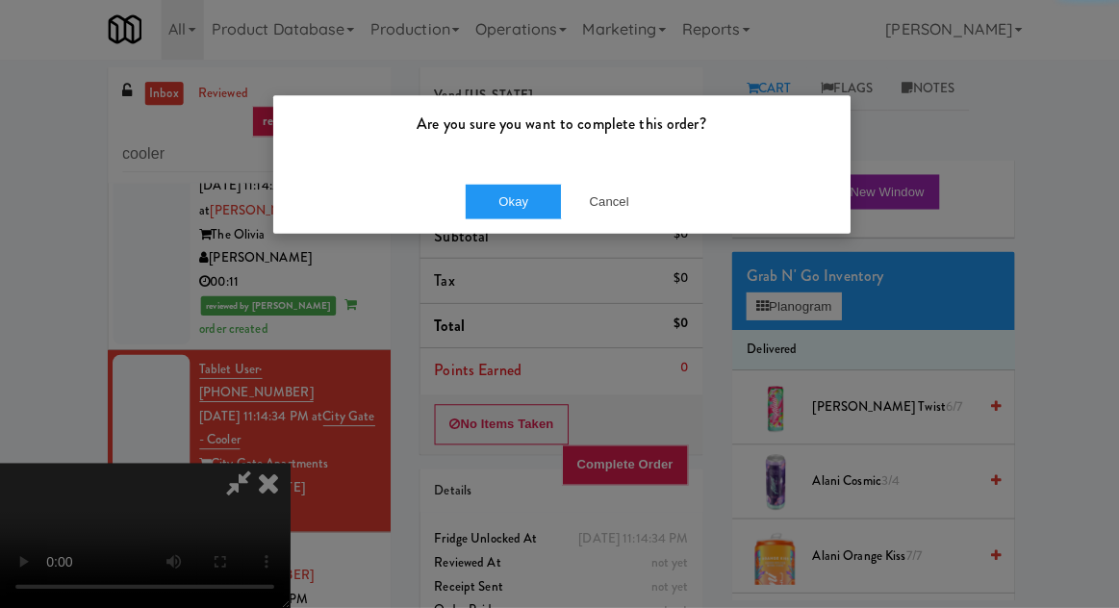
scroll to position [1217, 0]
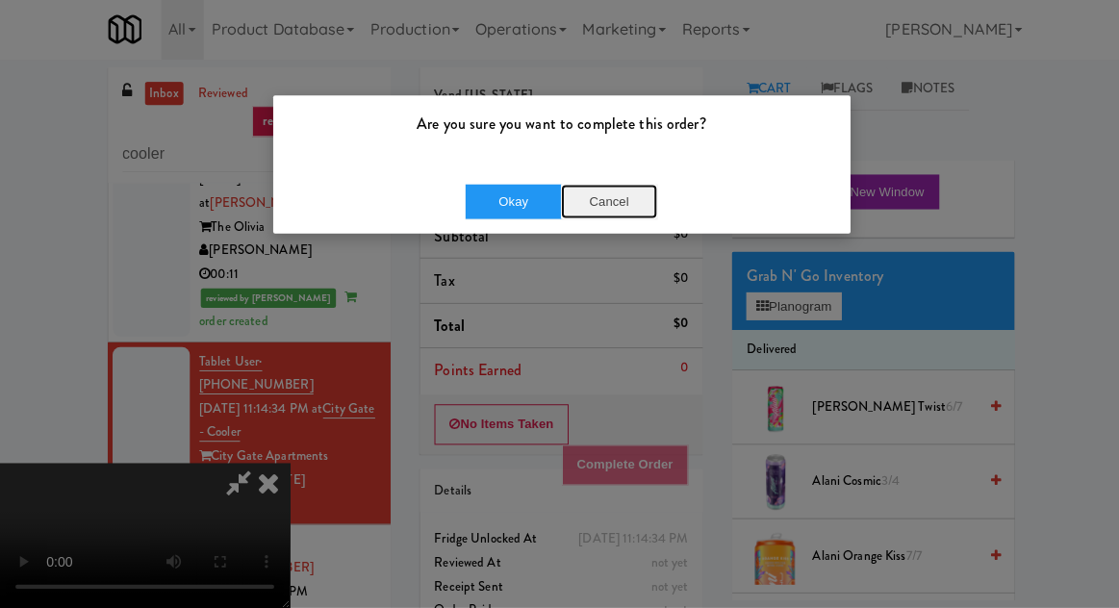
click at [618, 202] on button "Cancel" at bounding box center [607, 203] width 96 height 35
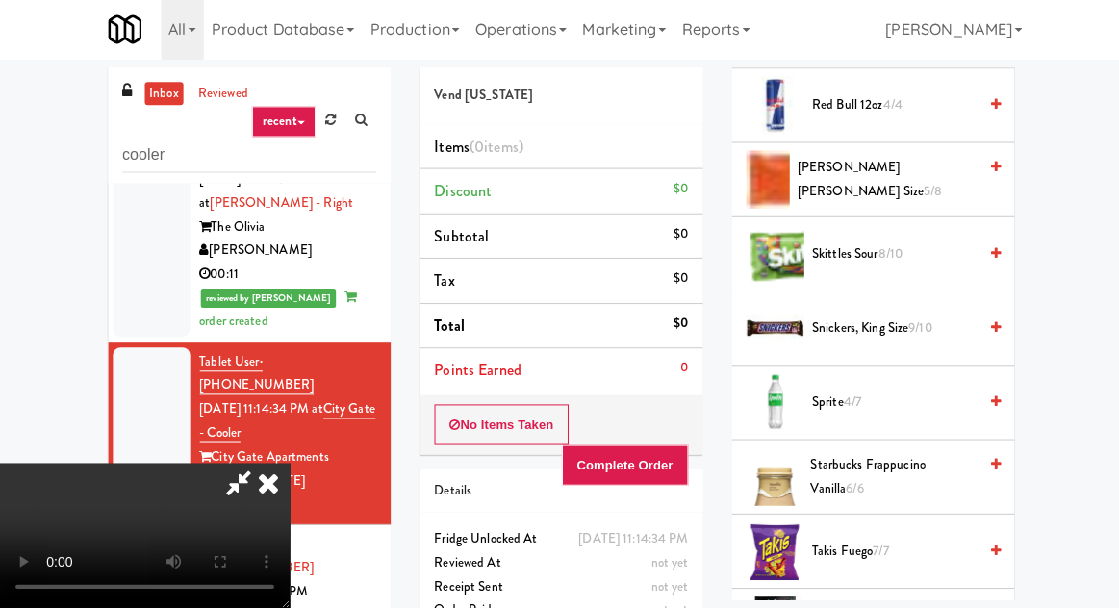
scroll to position [2706, 0]
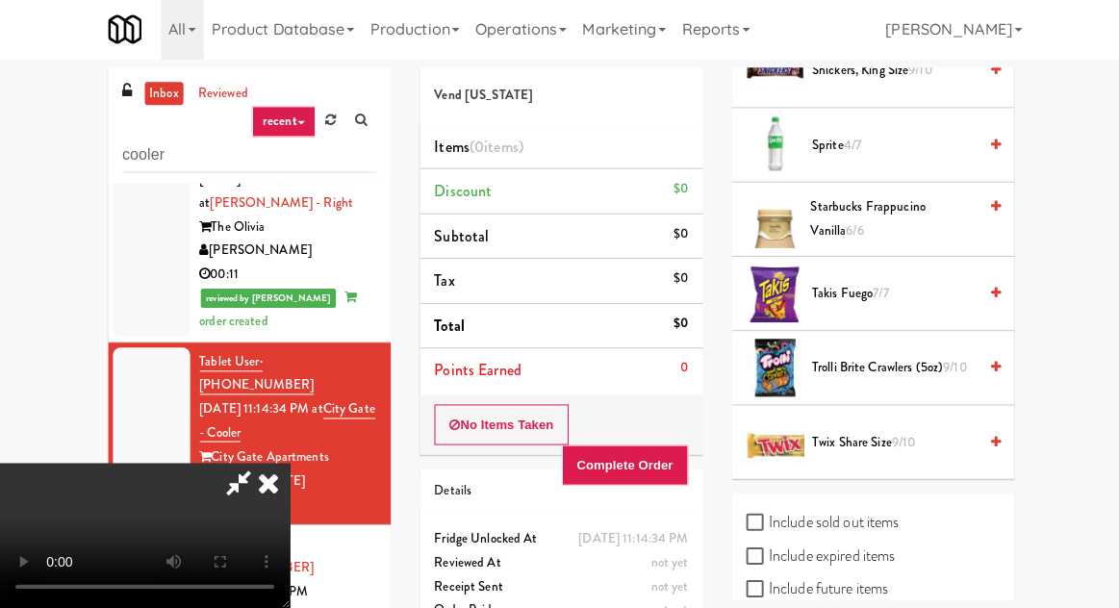
click at [875, 362] on span "Trolli Brite Crawlers (5oz) 9/10" at bounding box center [891, 369] width 164 height 24
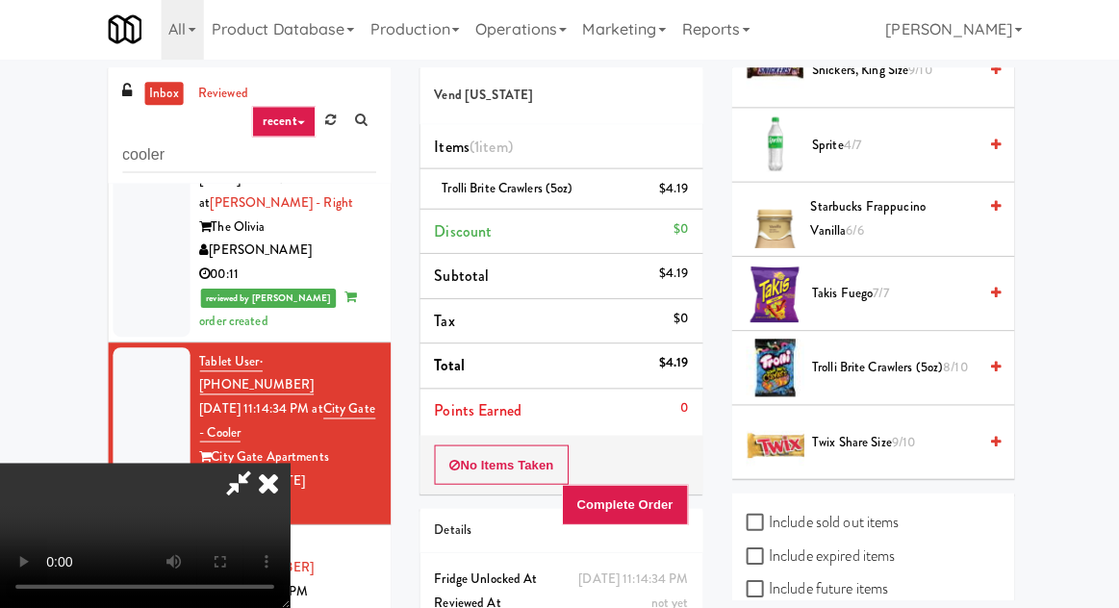
scroll to position [70, 0]
click at [683, 485] on button "Complete Order" at bounding box center [623, 505] width 127 height 40
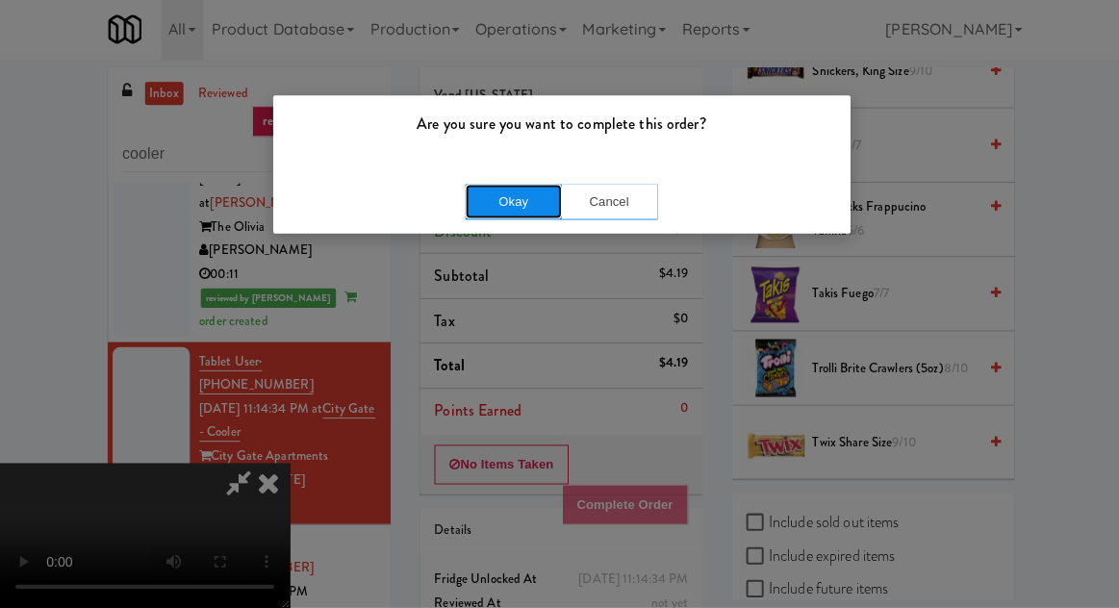
click at [493, 201] on button "Okay" at bounding box center [512, 203] width 96 height 35
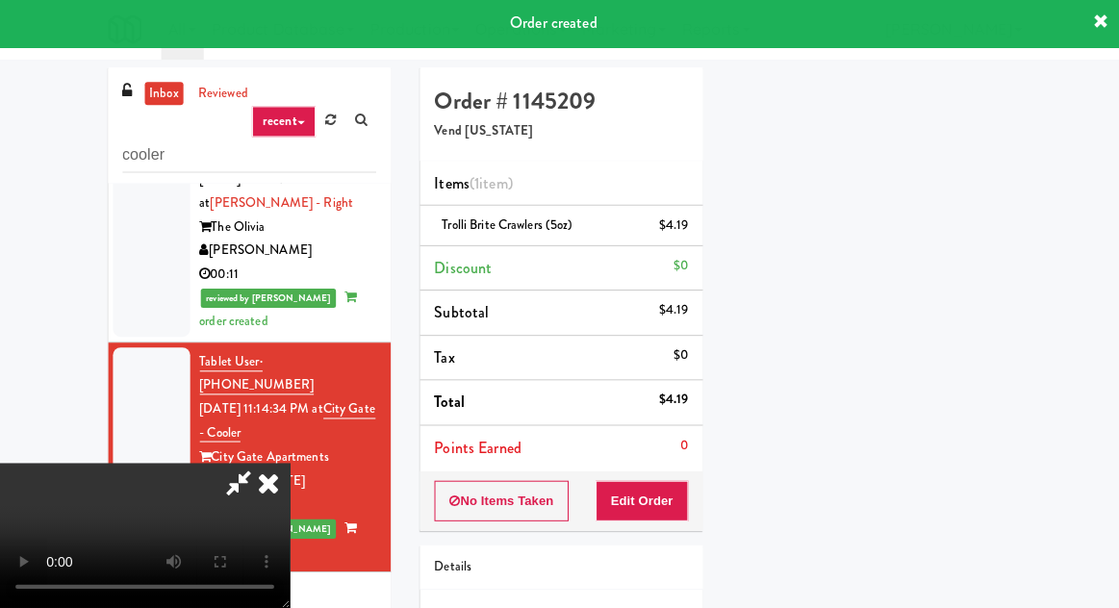
scroll to position [0, 0]
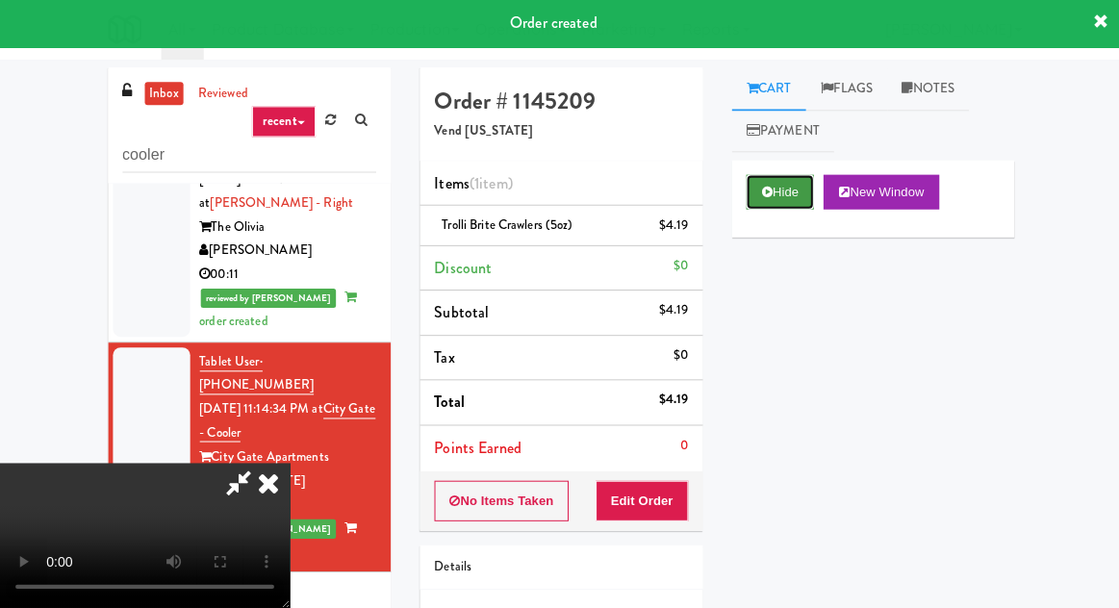
click at [781, 183] on button "Hide" at bounding box center [777, 193] width 67 height 35
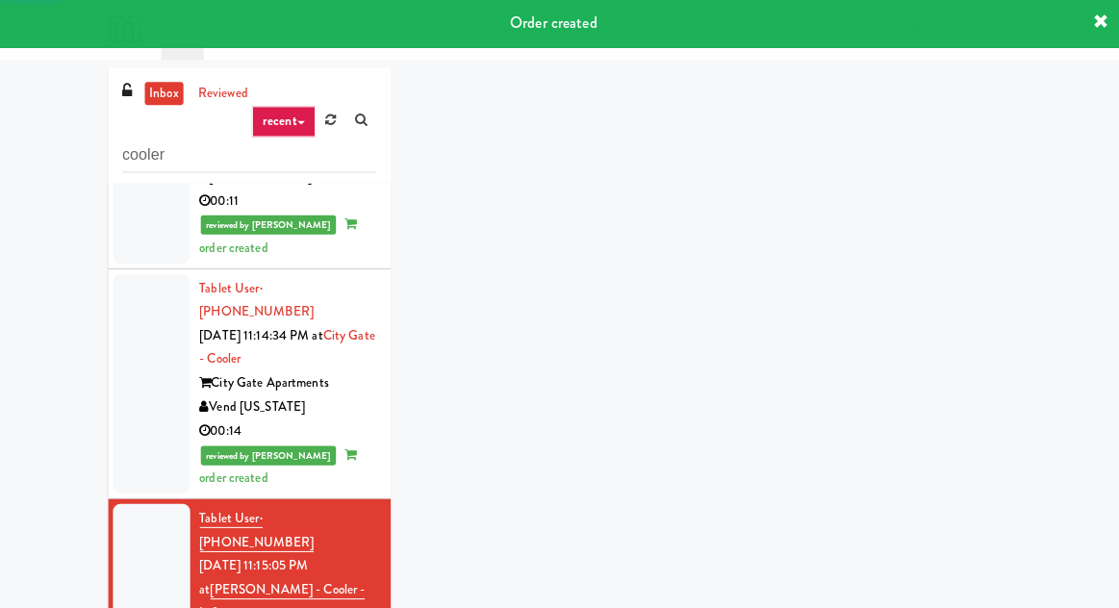
scroll to position [1314, 0]
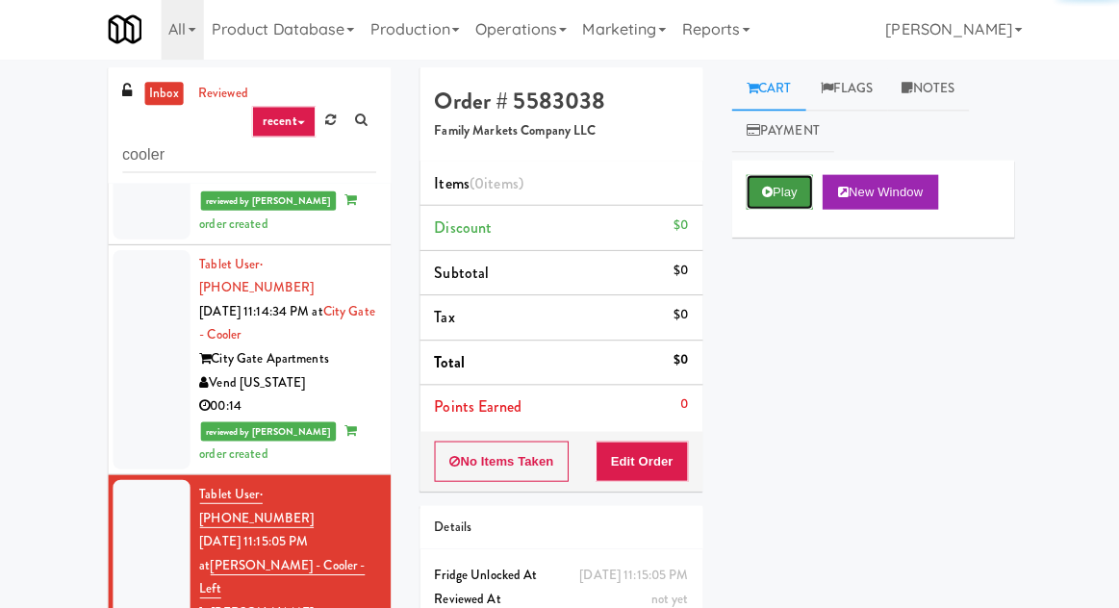
click at [761, 199] on icon at bounding box center [764, 193] width 11 height 13
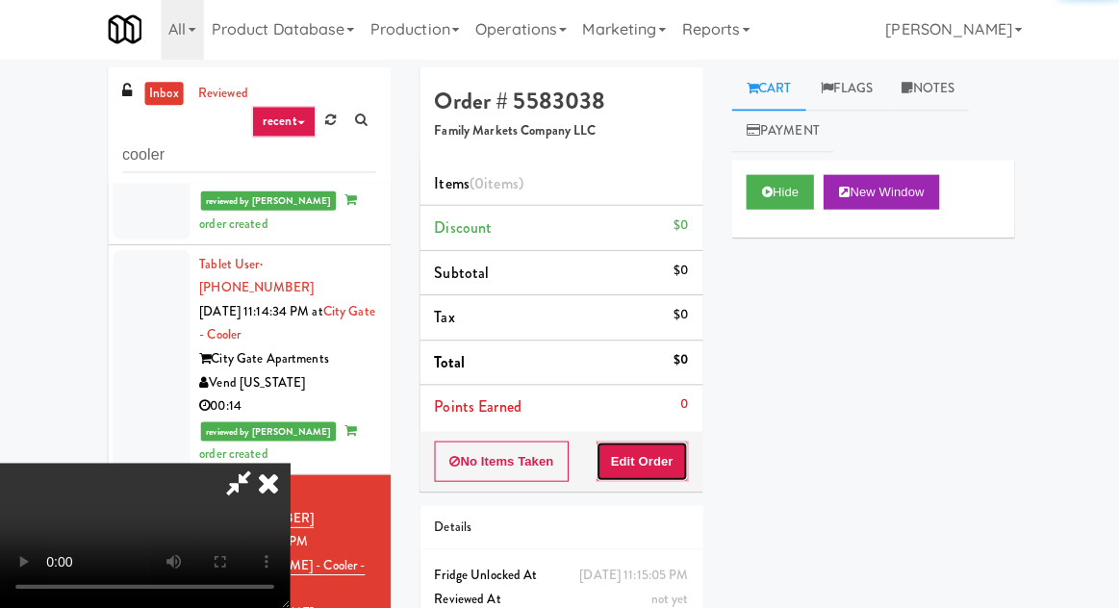
click at [653, 466] on button "Edit Order" at bounding box center [640, 462] width 93 height 40
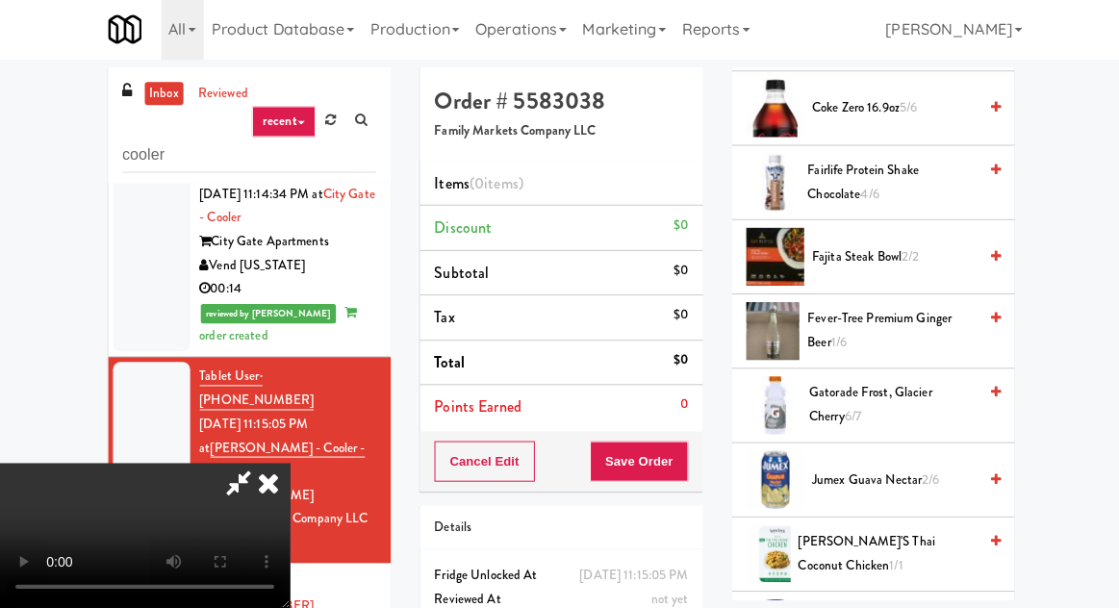
scroll to position [1212, 0]
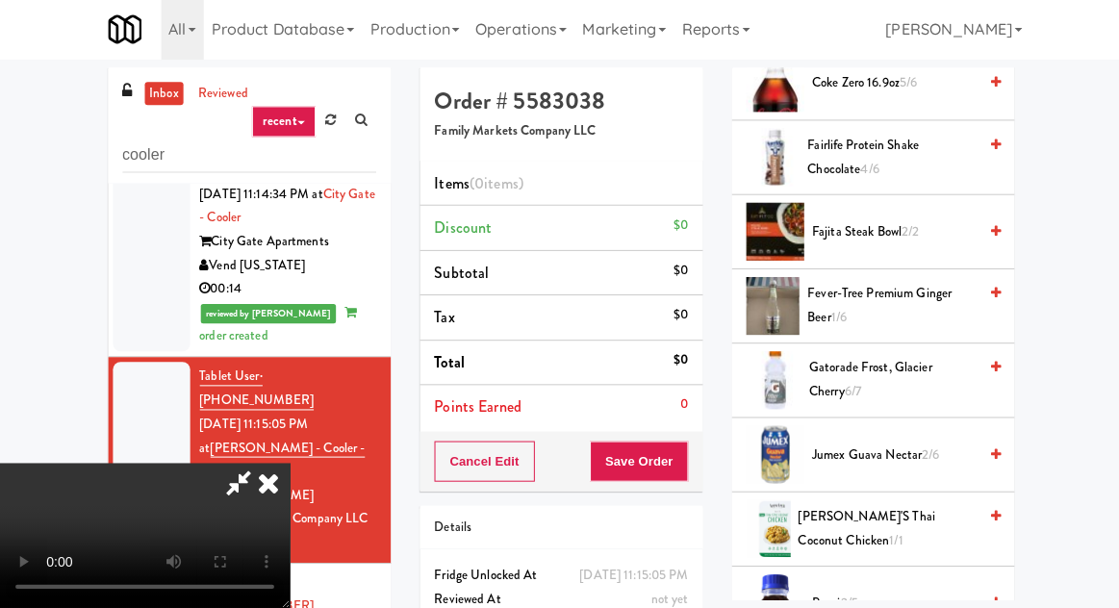
click at [863, 386] on span "Gatorade Frost, Glacier Cherry 6/7" at bounding box center [889, 380] width 166 height 47
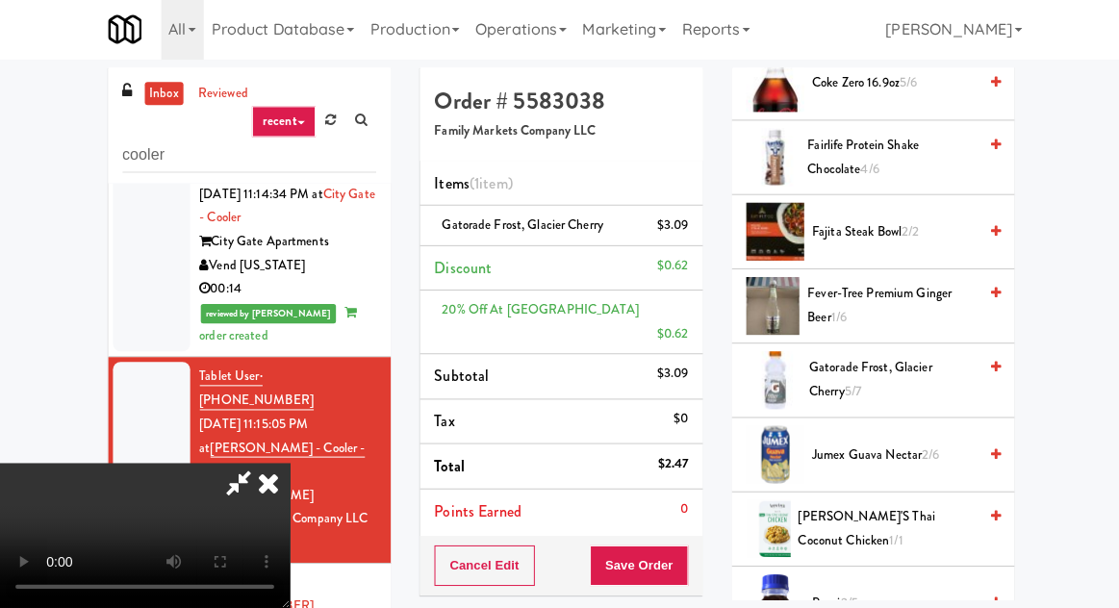
scroll to position [0, 0]
click at [683, 545] on button "Save Order" at bounding box center [637, 565] width 98 height 40
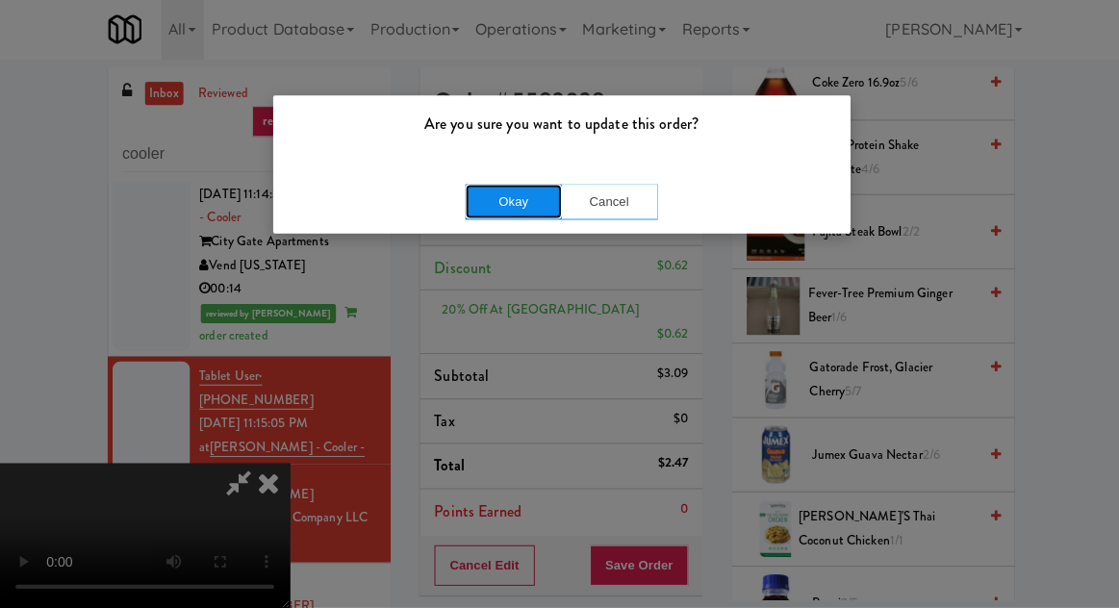
click at [523, 209] on button "Okay" at bounding box center [512, 203] width 96 height 35
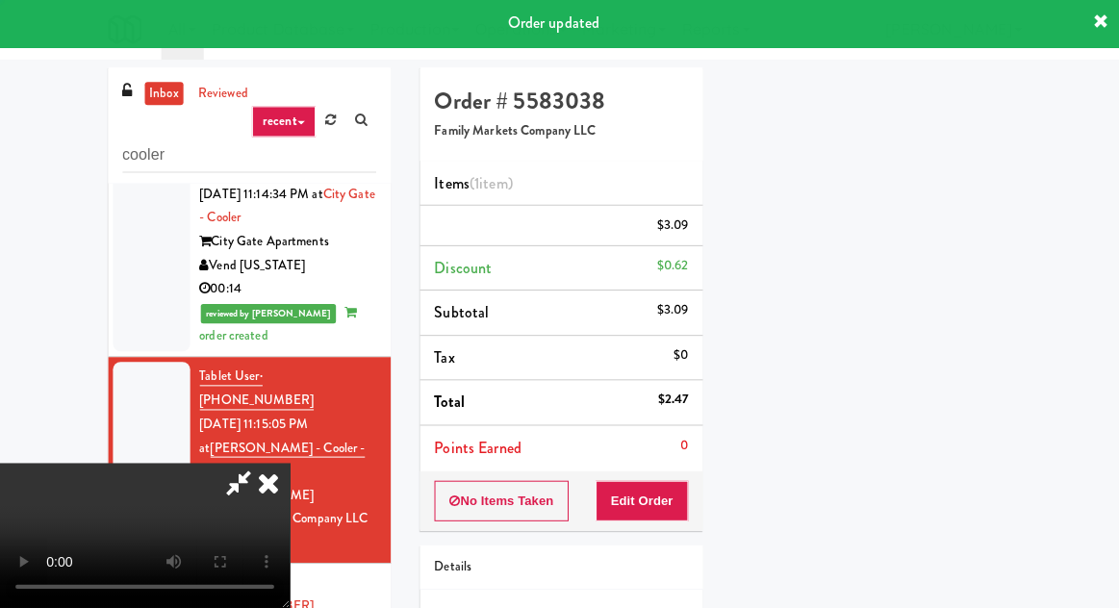
scroll to position [190, 0]
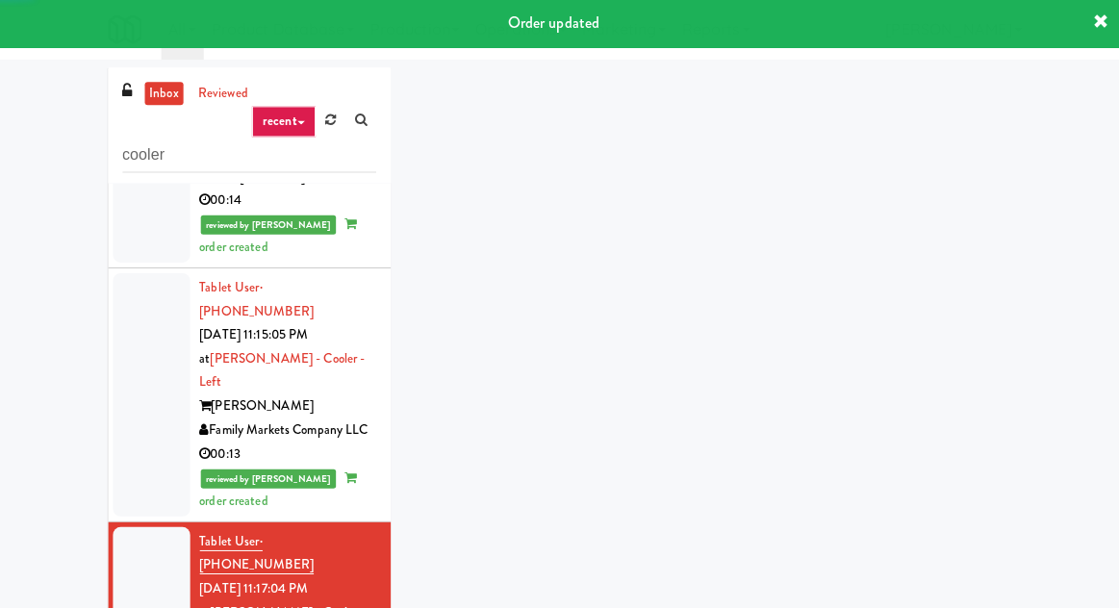
scroll to position [1533, 0]
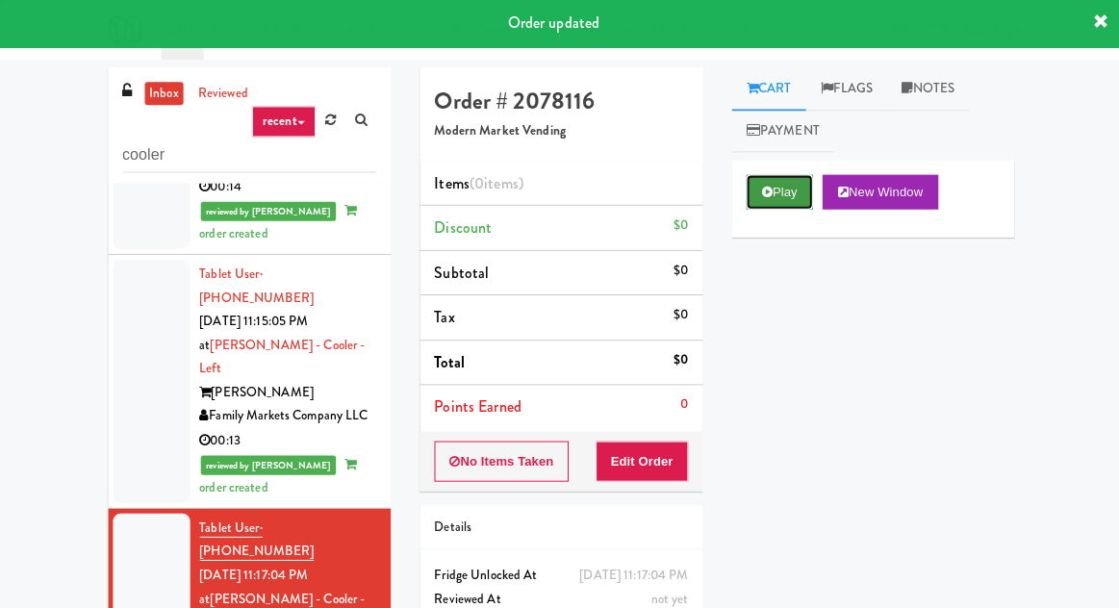
click at [768, 186] on button "Play" at bounding box center [777, 193] width 66 height 35
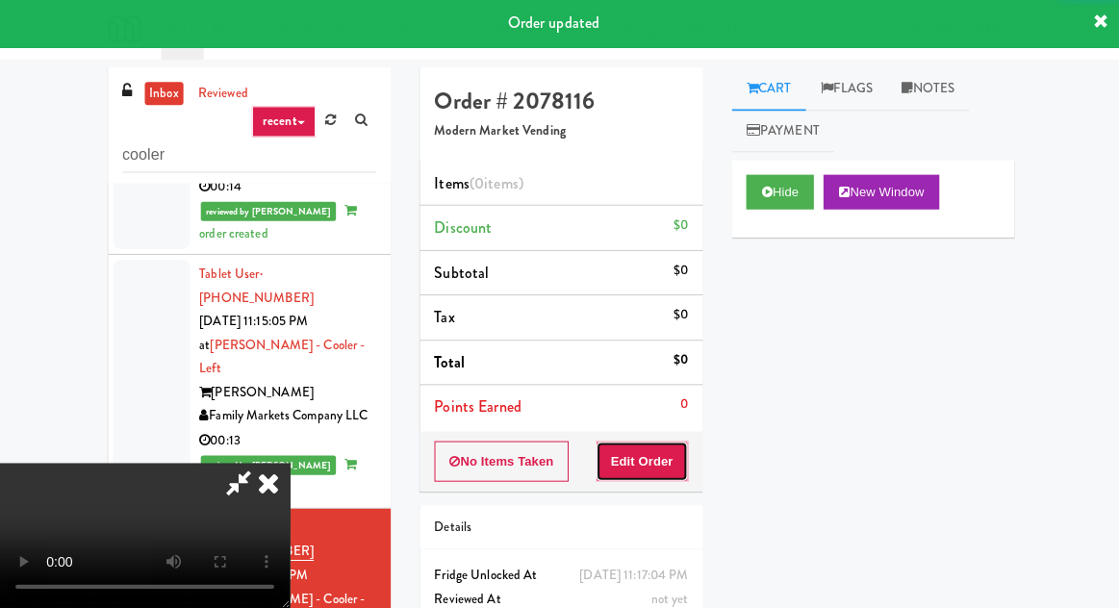
click at [660, 448] on button "Edit Order" at bounding box center [640, 462] width 93 height 40
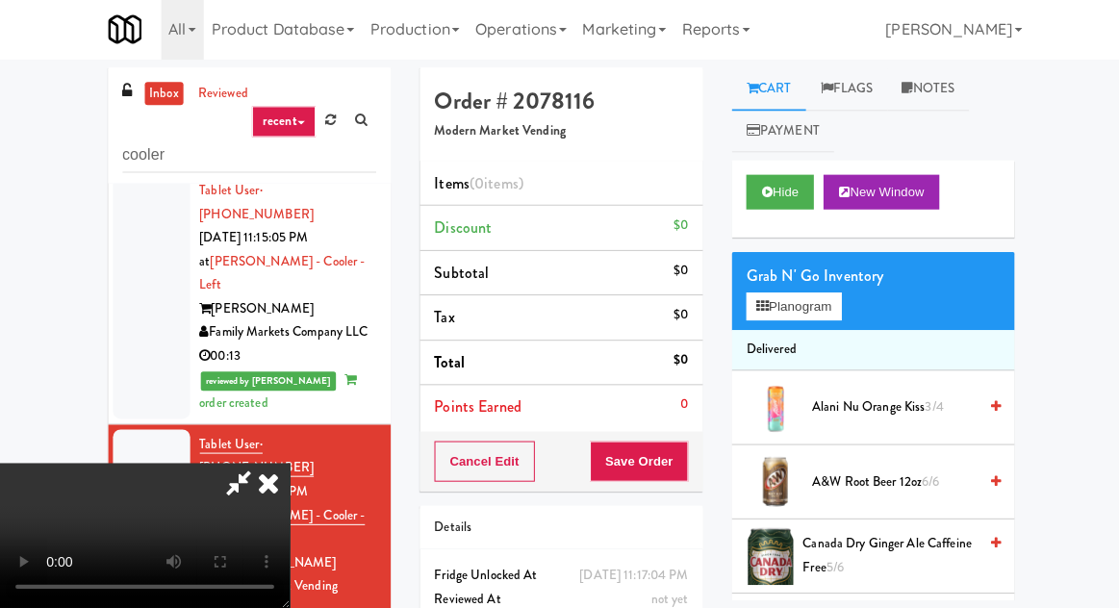
scroll to position [0, 0]
click at [794, 295] on button "Planogram" at bounding box center [791, 307] width 94 height 29
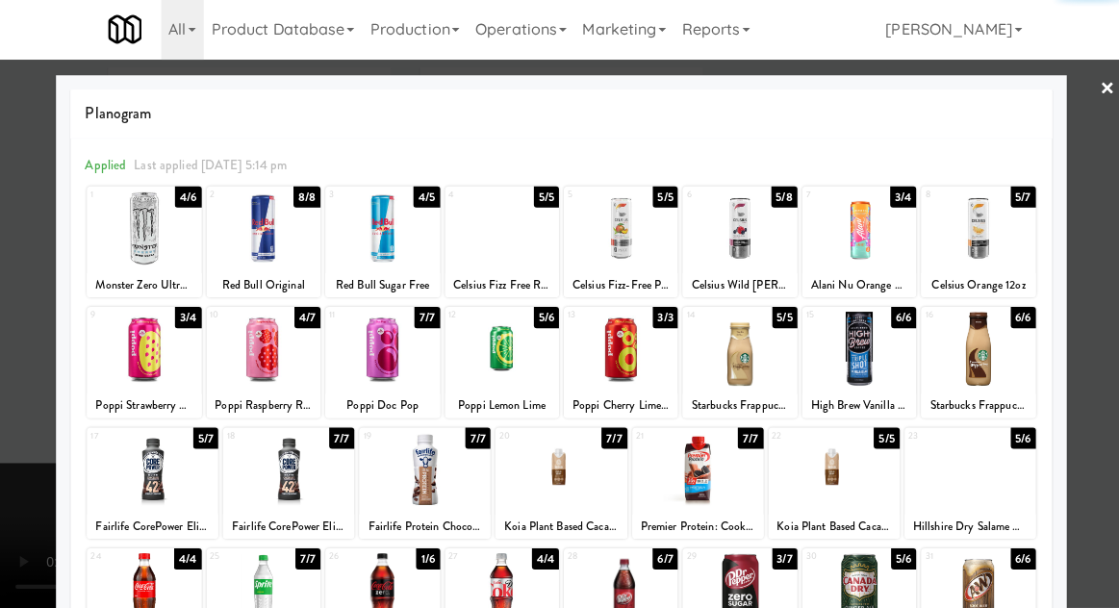
click at [124, 356] on div at bounding box center [144, 350] width 114 height 74
click at [27, 328] on div at bounding box center [559, 304] width 1119 height 608
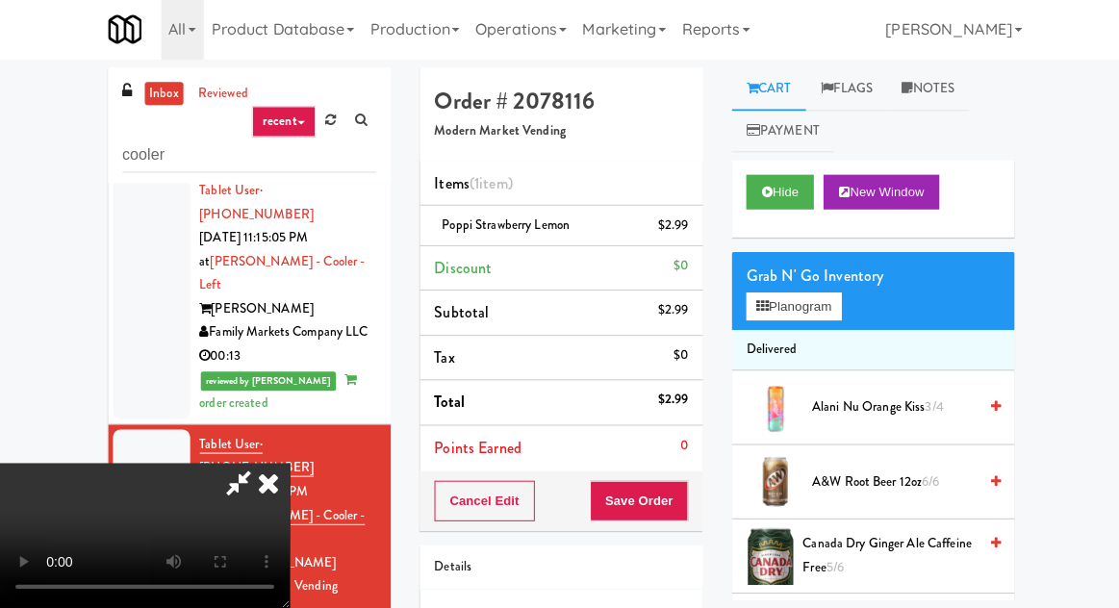
click at [700, 493] on div "Cancel Edit Save Order" at bounding box center [559, 501] width 282 height 60
click at [685, 486] on button "Save Order" at bounding box center [637, 501] width 98 height 40
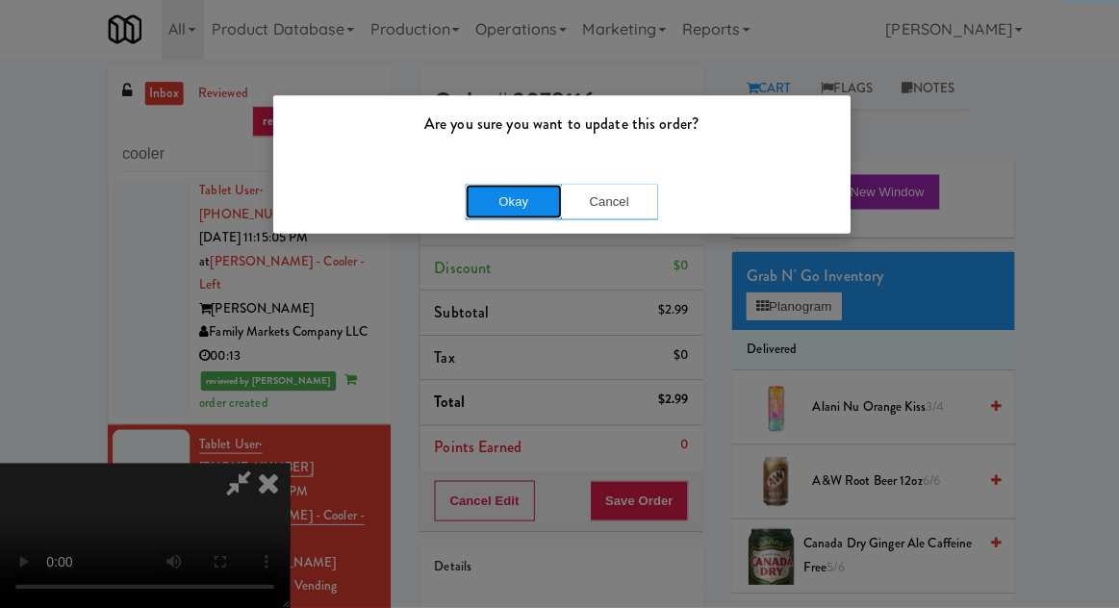
click at [524, 201] on button "Okay" at bounding box center [512, 203] width 96 height 35
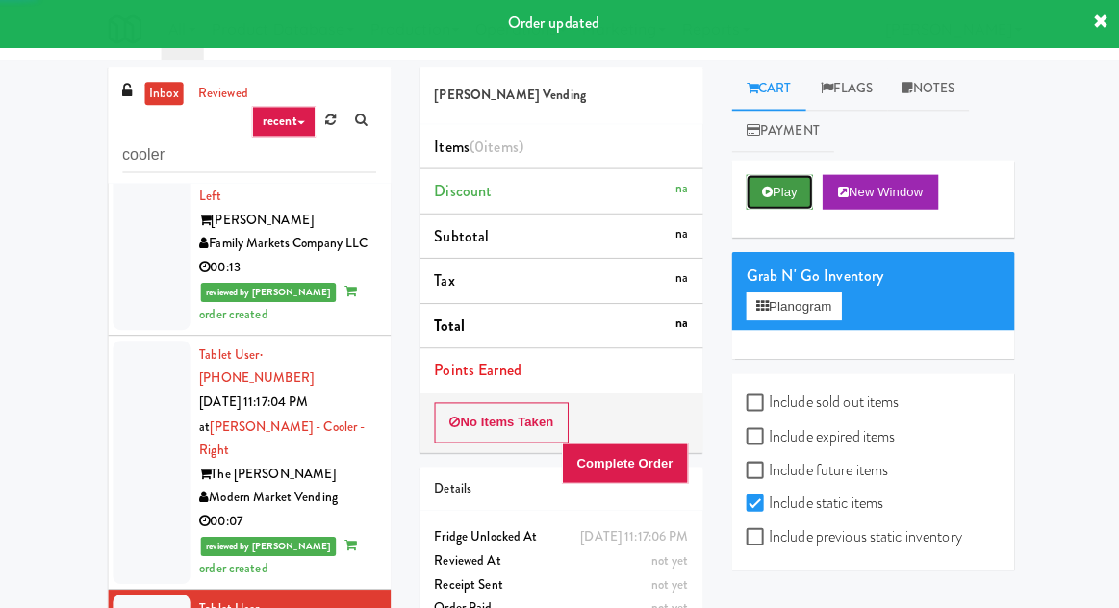
click at [769, 205] on button "Play" at bounding box center [777, 193] width 66 height 35
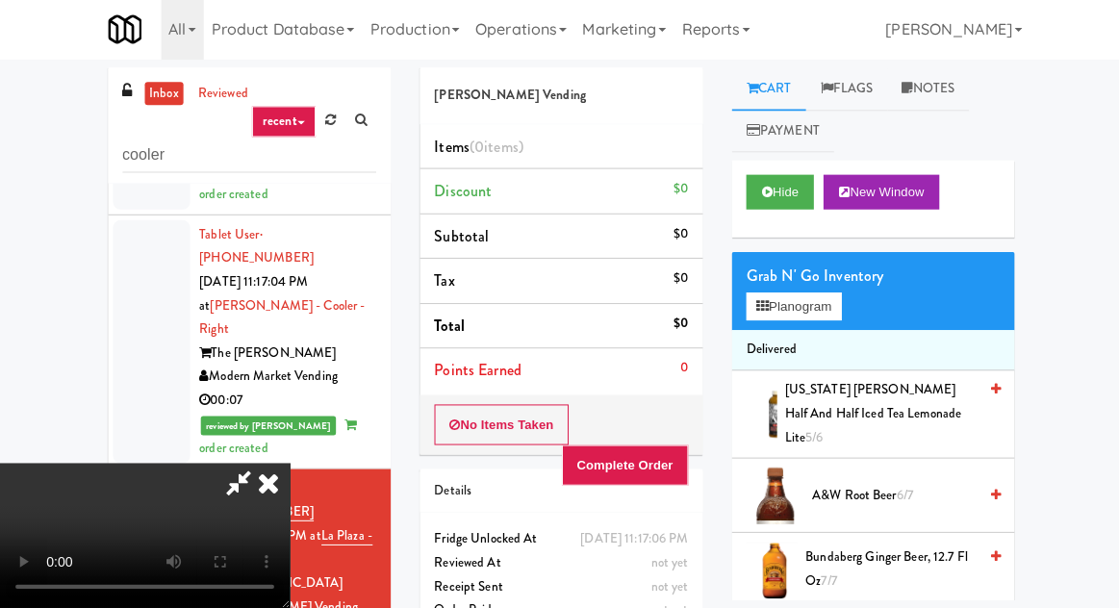
scroll to position [70, 0]
click at [776, 178] on button "Hide" at bounding box center [777, 193] width 67 height 35
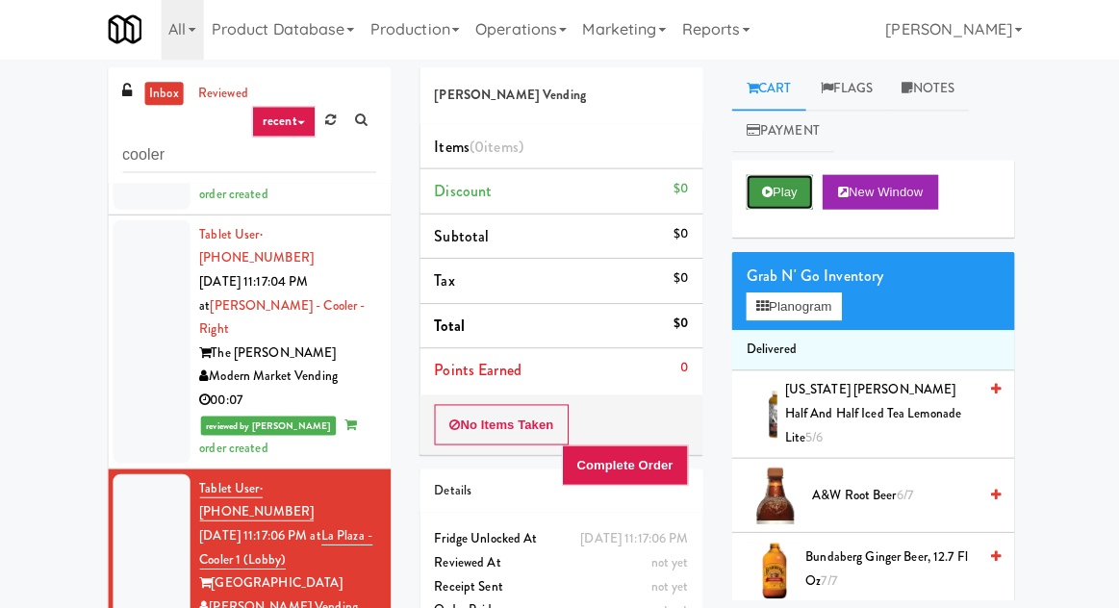
scroll to position [0, 0]
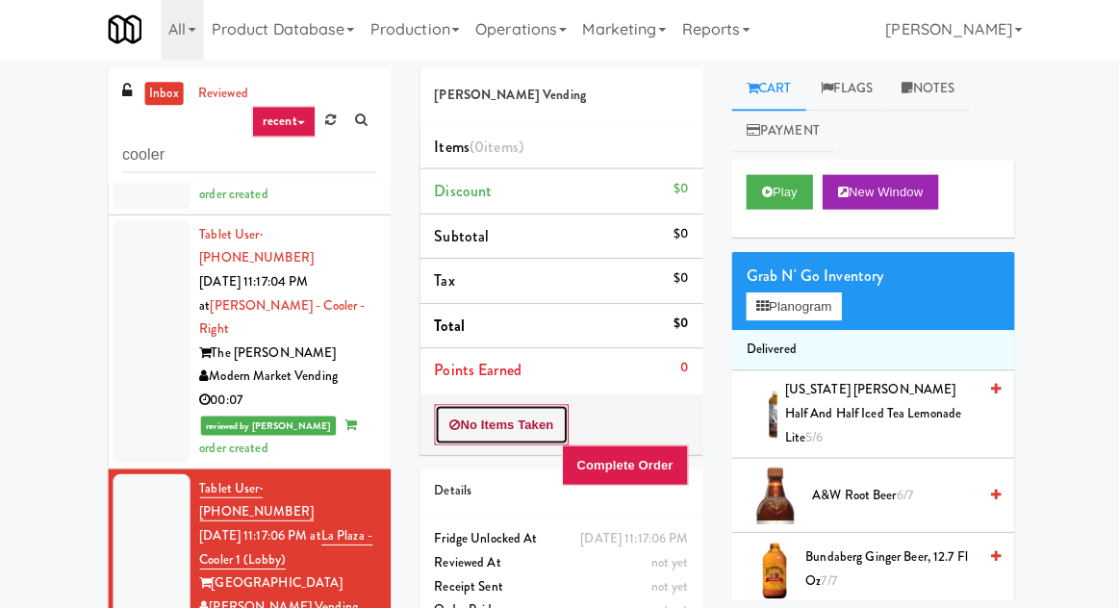
click at [527, 424] on button "No Items Taken" at bounding box center [500, 425] width 135 height 40
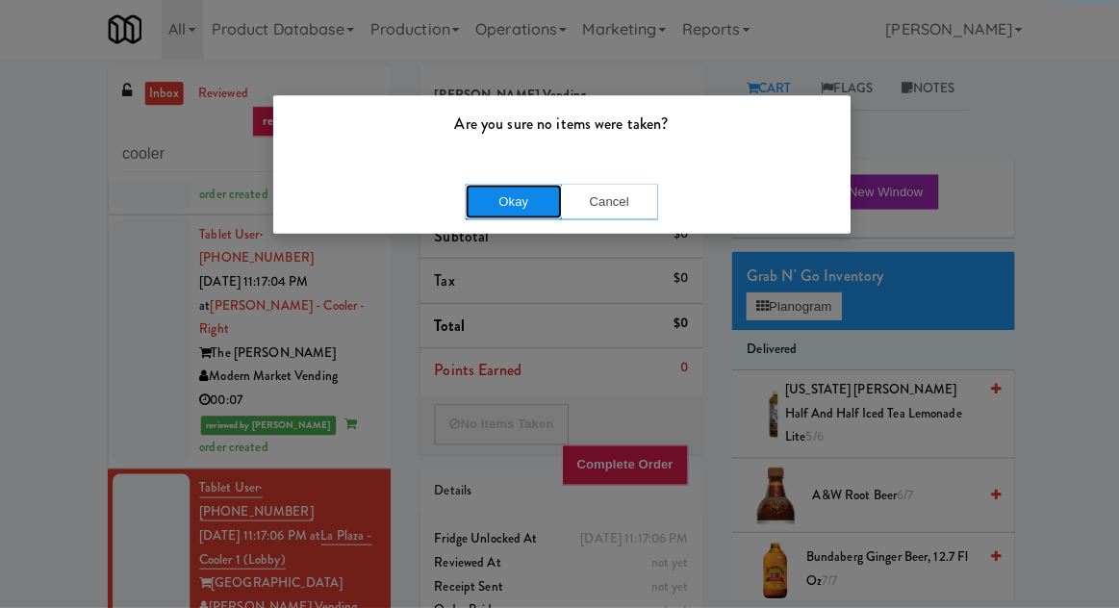
click at [504, 209] on button "Okay" at bounding box center [512, 203] width 96 height 35
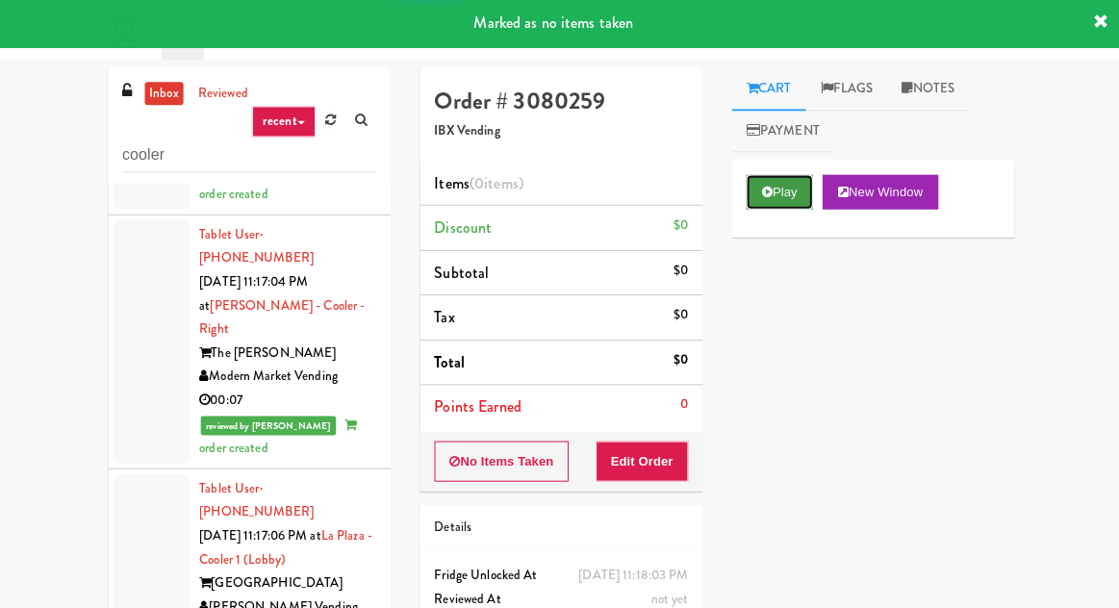
click at [796, 191] on button "Play" at bounding box center [777, 193] width 66 height 35
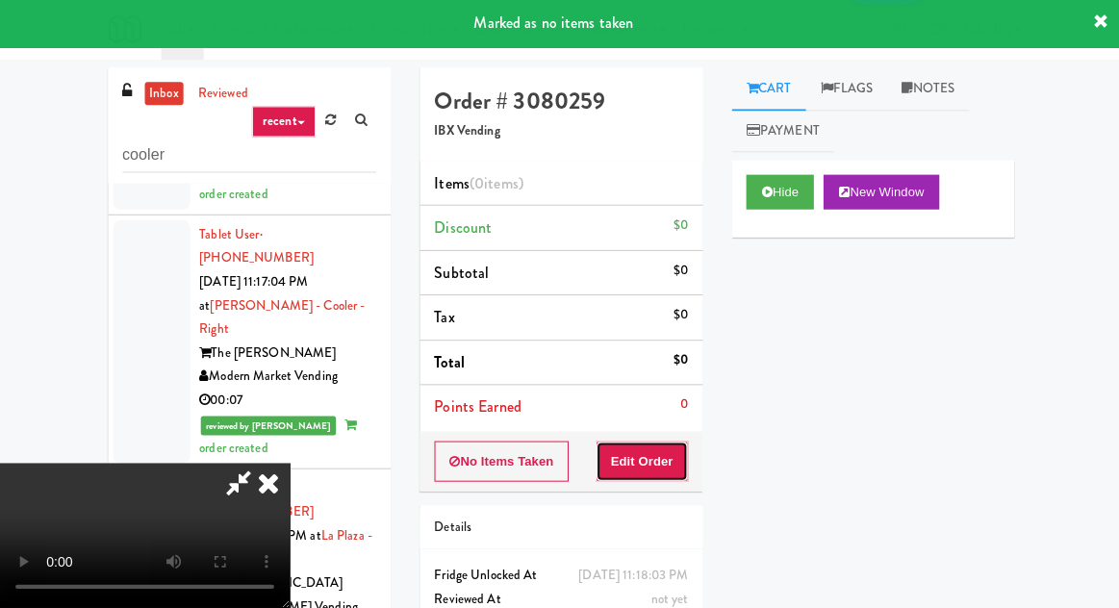
click at [660, 448] on button "Edit Order" at bounding box center [640, 462] width 93 height 40
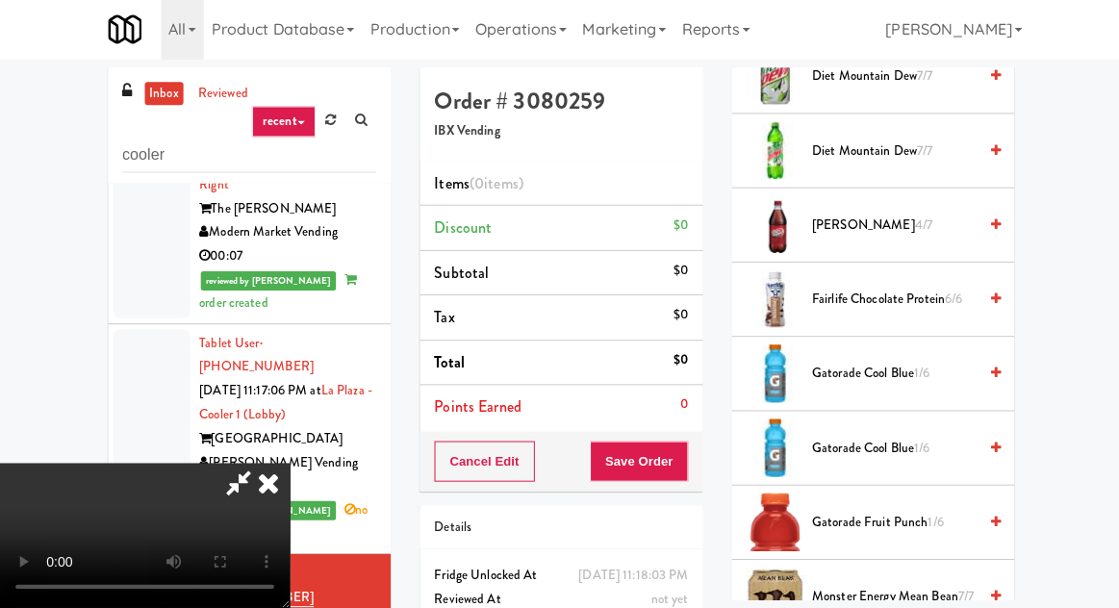
scroll to position [1814, 0]
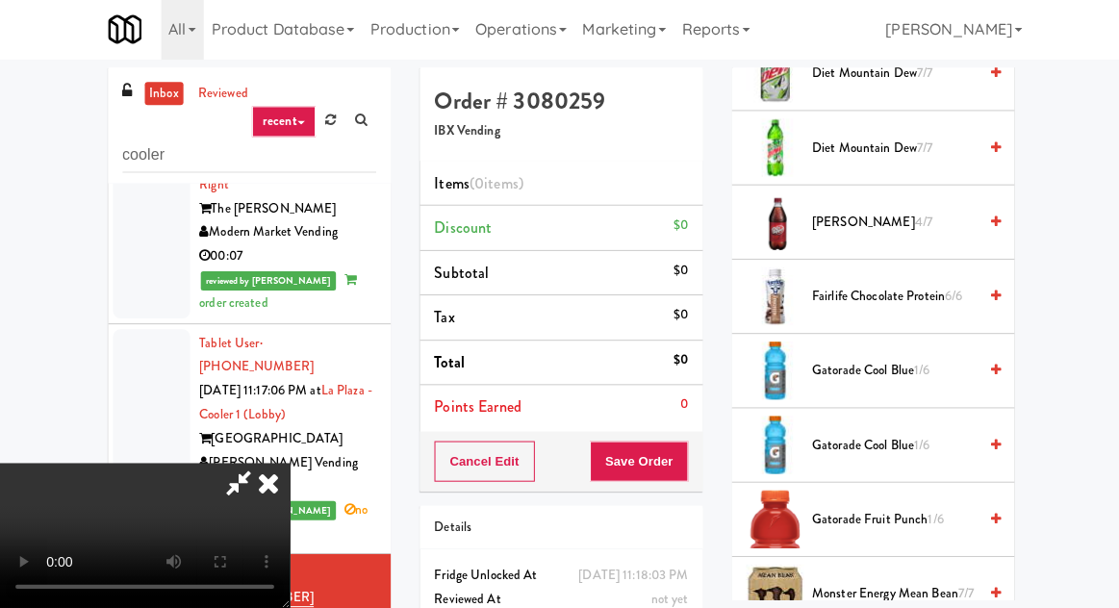
click at [872, 360] on span "Gatorade Cool Blue 1/6" at bounding box center [891, 372] width 164 height 24
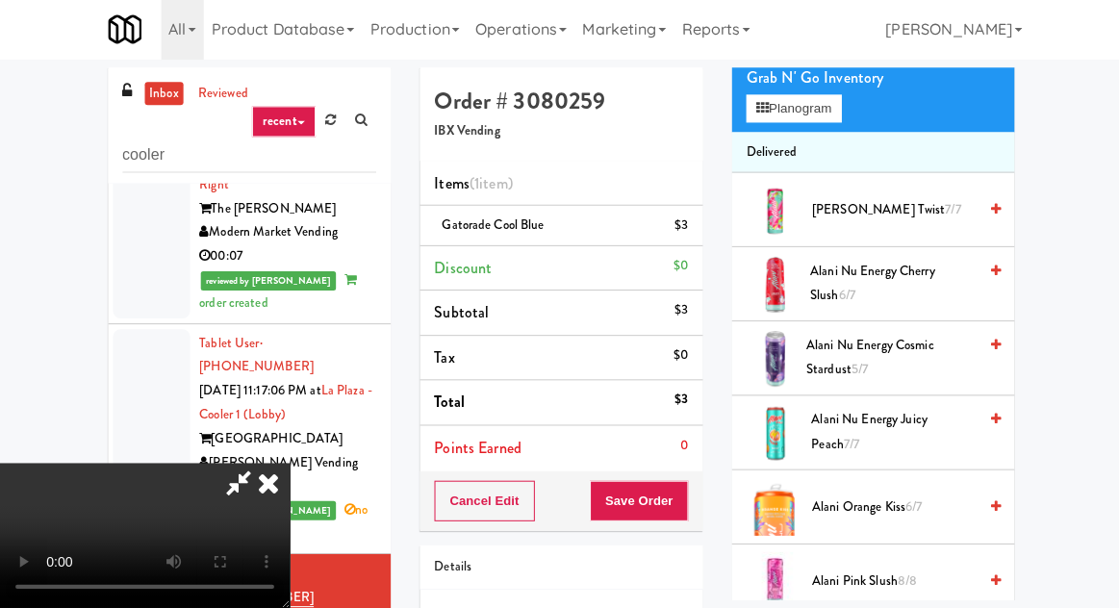
scroll to position [204, 0]
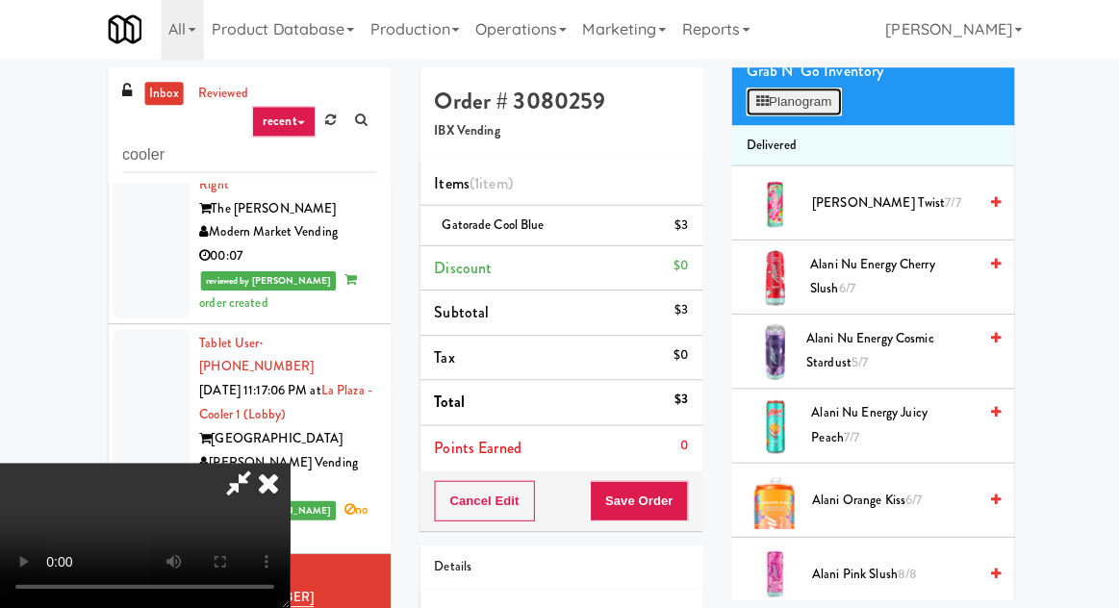
click at [802, 100] on button "Planogram" at bounding box center [791, 103] width 94 height 29
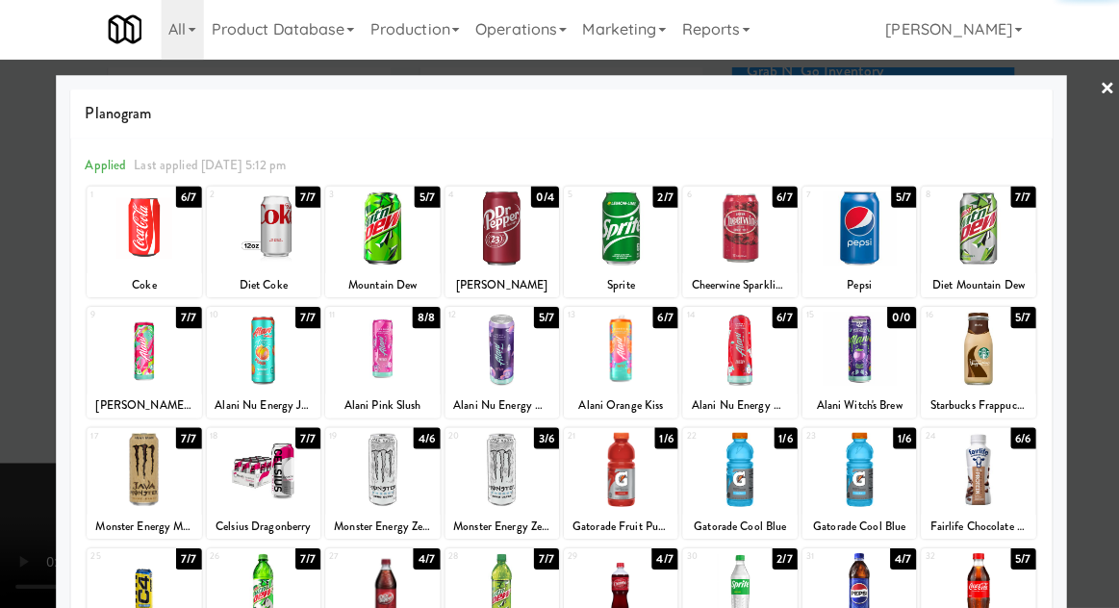
click at [113, 240] on div at bounding box center [144, 229] width 114 height 74
click at [120, 243] on div at bounding box center [144, 229] width 114 height 74
click at [36, 281] on div at bounding box center [559, 304] width 1119 height 608
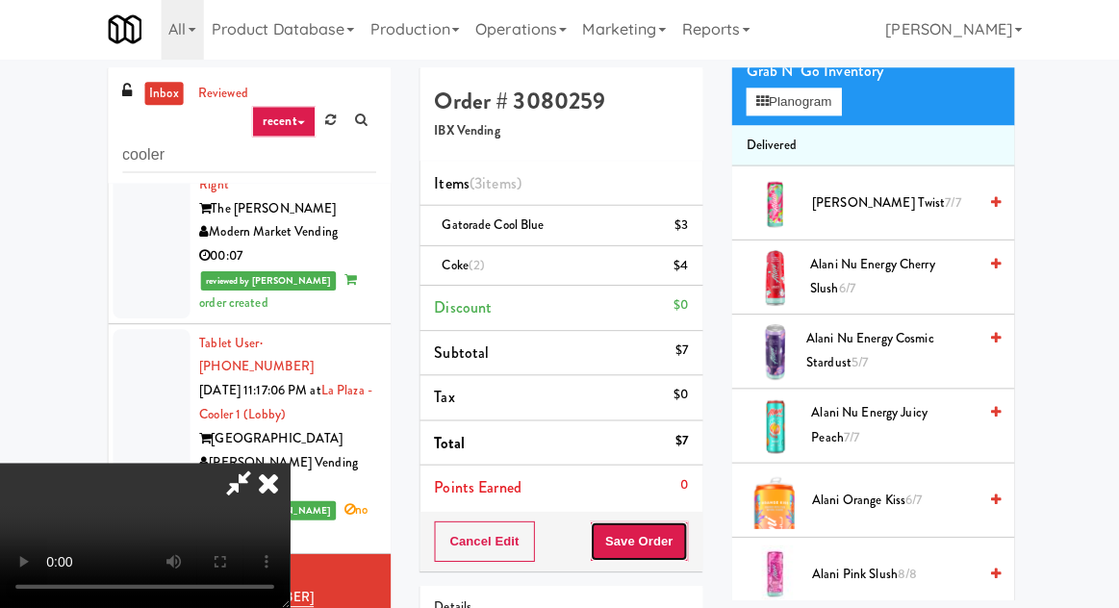
click at [686, 540] on button "Save Order" at bounding box center [637, 541] width 98 height 40
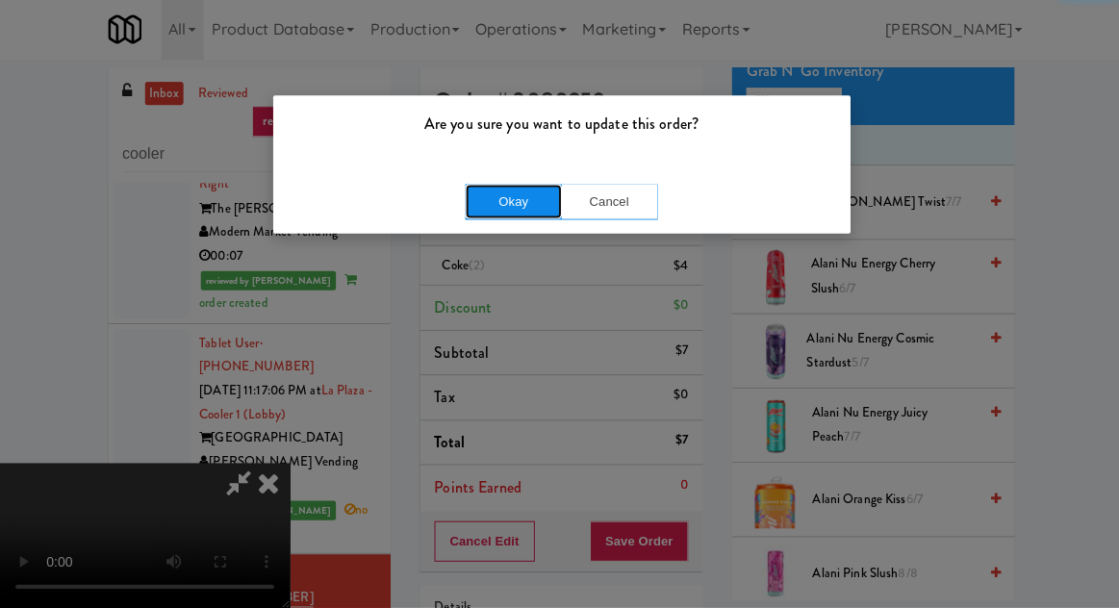
click at [490, 200] on button "Okay" at bounding box center [512, 203] width 96 height 35
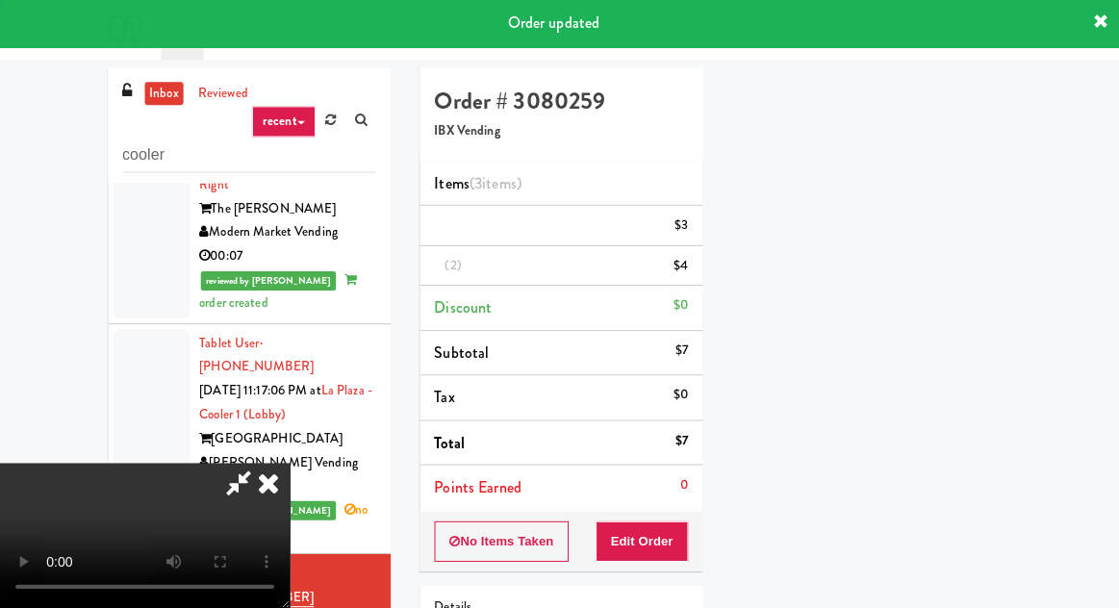
scroll to position [190, 0]
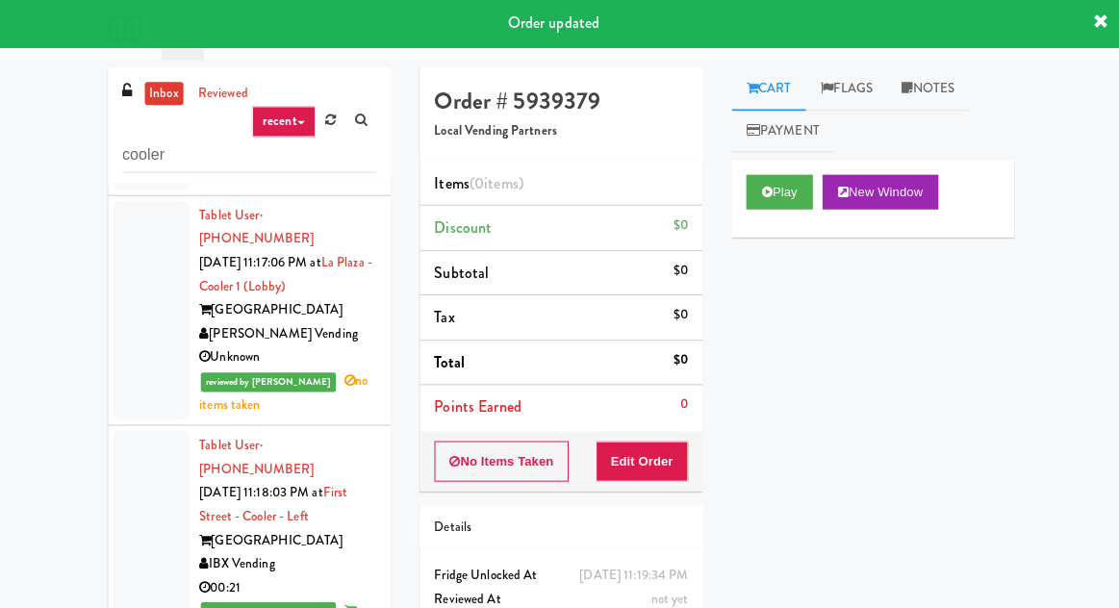
scroll to position [2098, 0]
click at [759, 190] on icon at bounding box center [764, 193] width 11 height 13
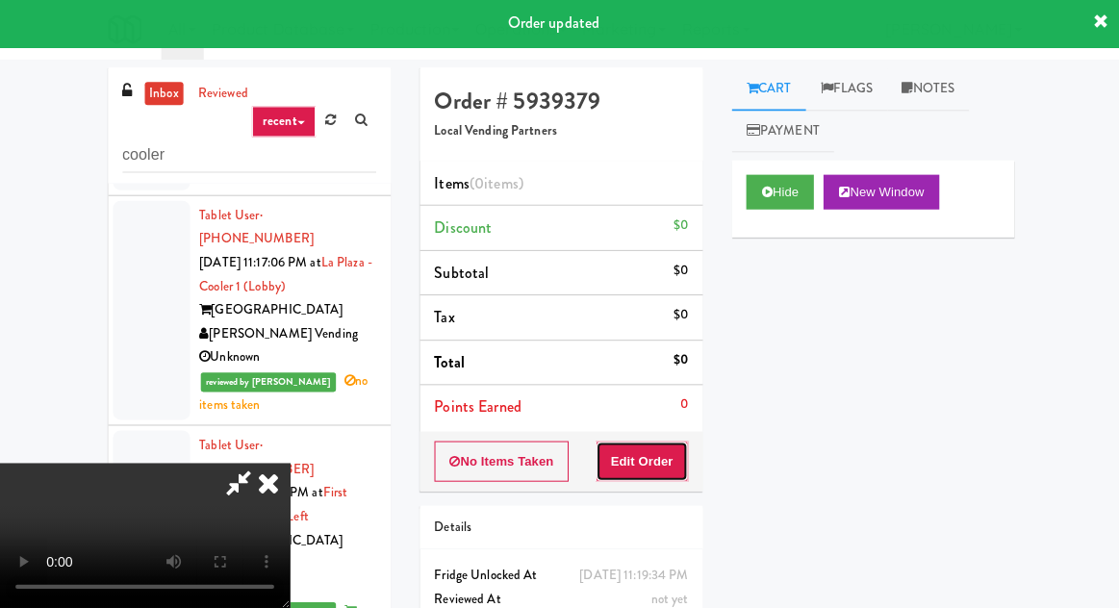
click at [639, 442] on button "Edit Order" at bounding box center [640, 462] width 93 height 40
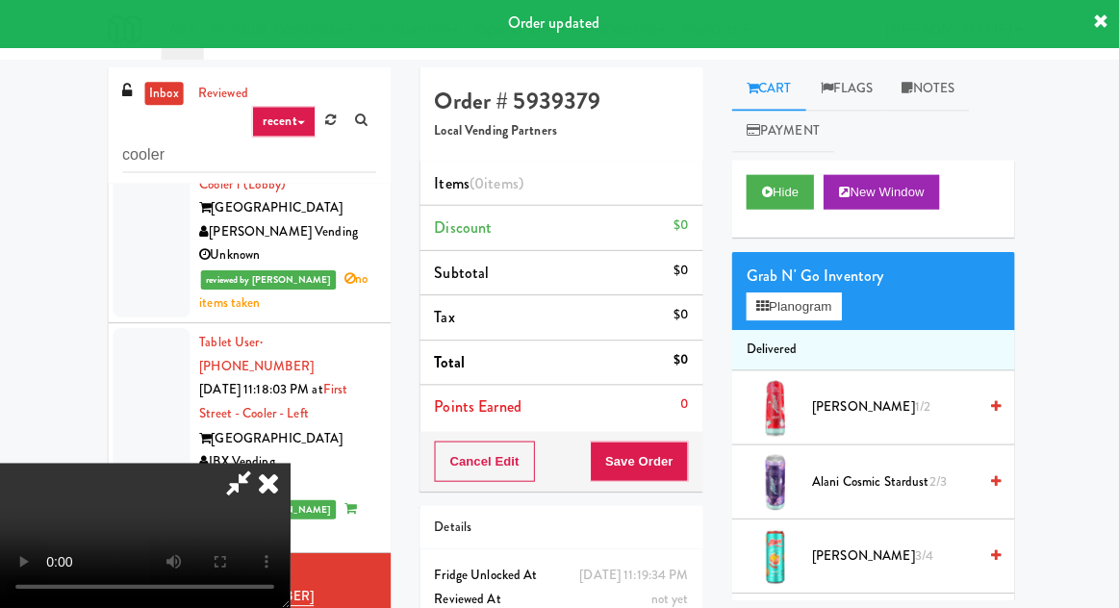
scroll to position [2205, 0]
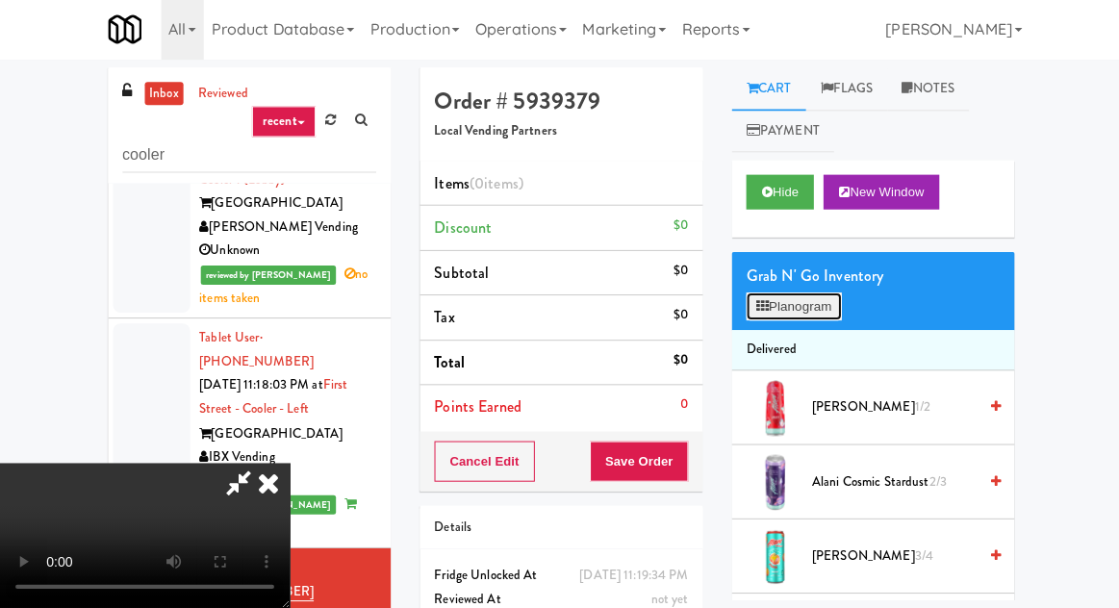
click at [784, 296] on button "Planogram" at bounding box center [791, 307] width 94 height 29
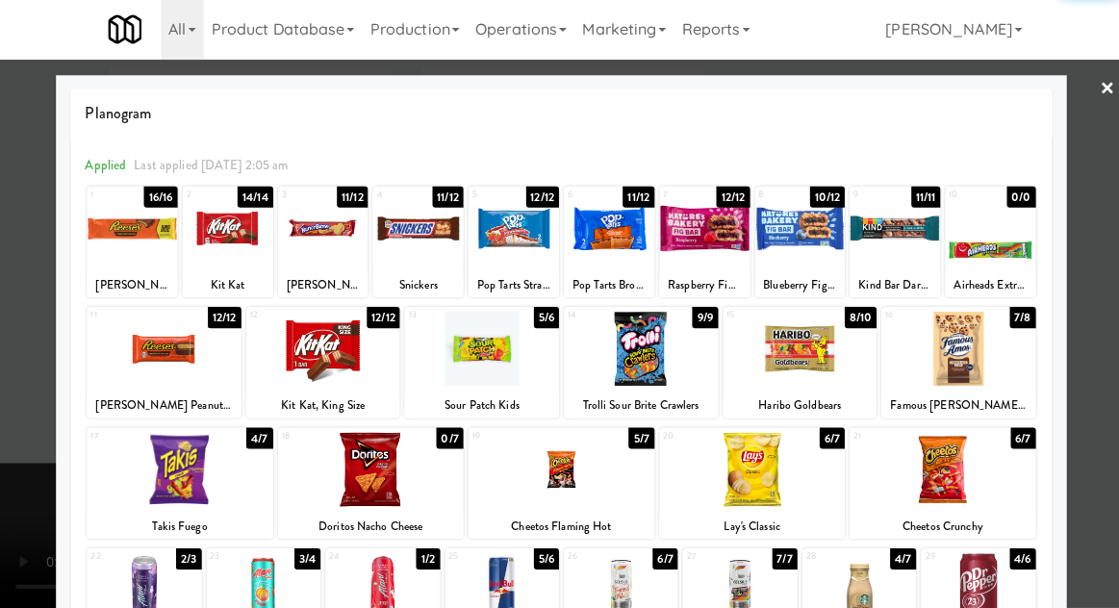
click at [157, 467] on div at bounding box center [180, 470] width 186 height 74
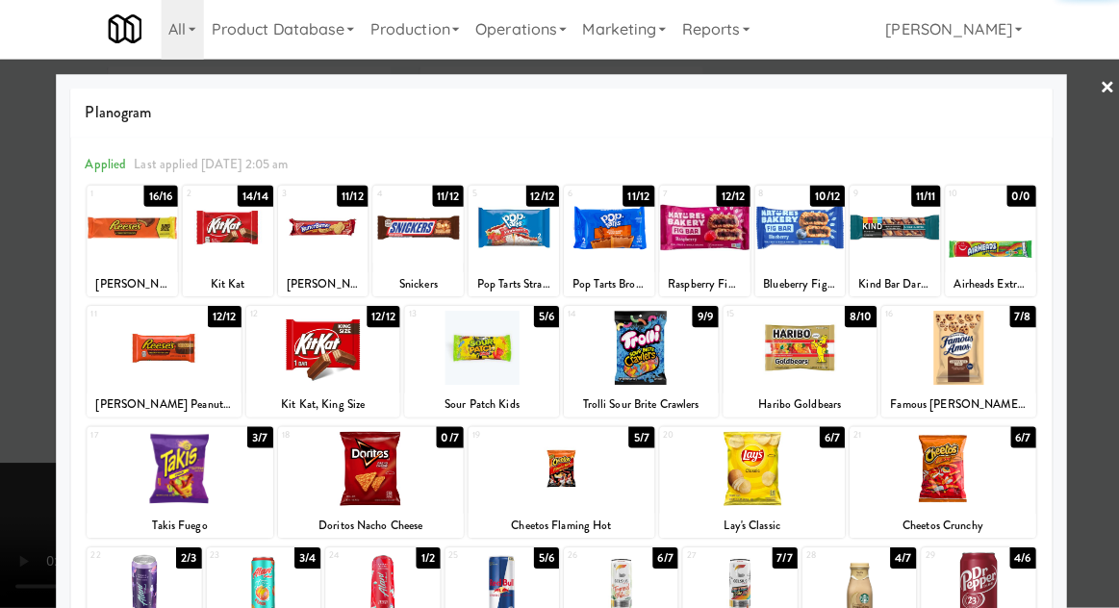
scroll to position [243, 0]
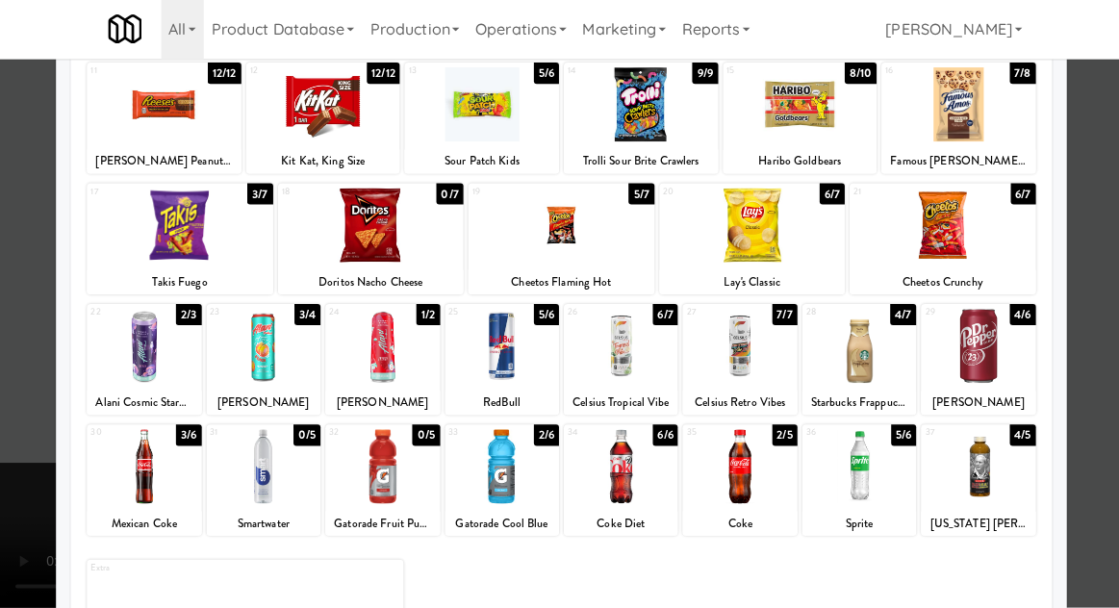
click at [525, 512] on div "Gatorade Cool Blue" at bounding box center [500, 524] width 108 height 24
click at [517, 486] on div at bounding box center [500, 467] width 114 height 74
click at [517, 483] on div at bounding box center [500, 467] width 114 height 74
click at [35, 502] on div at bounding box center [559, 304] width 1119 height 608
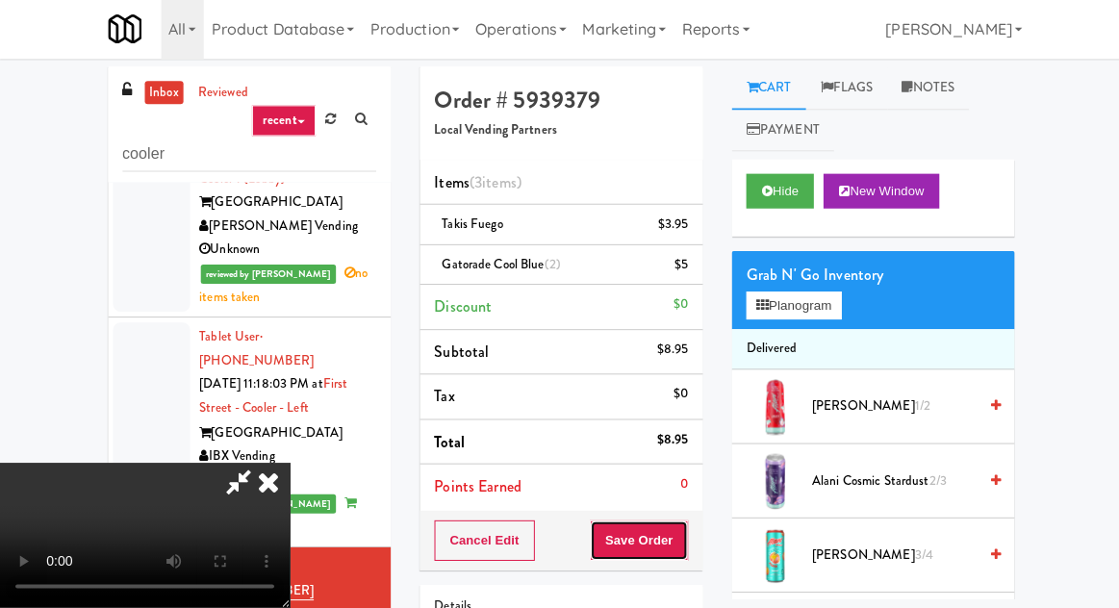
click at [682, 534] on button "Save Order" at bounding box center [637, 541] width 98 height 40
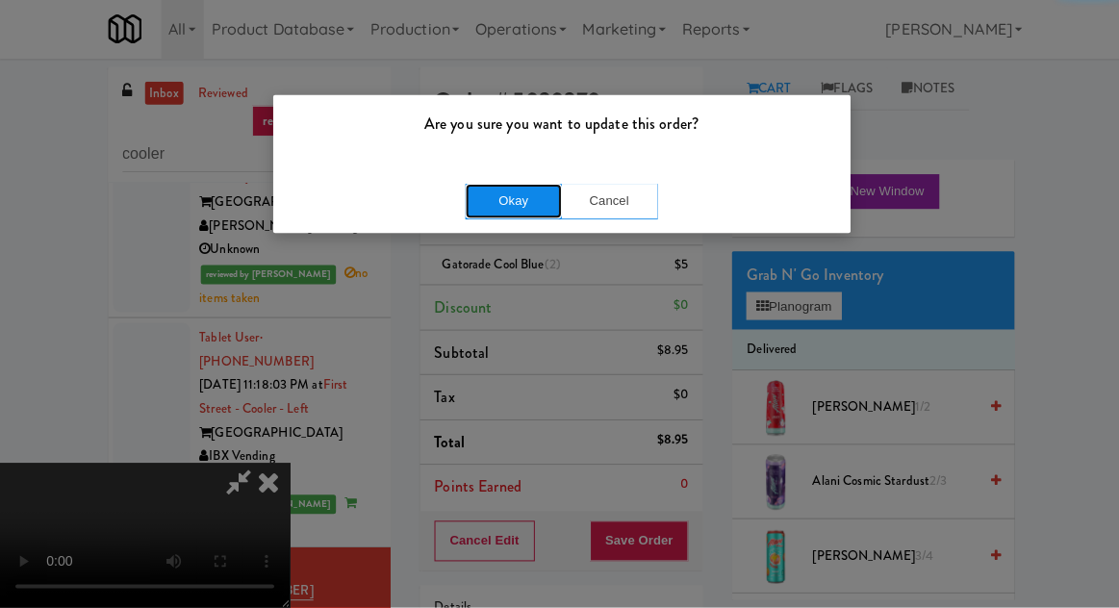
click at [518, 216] on button "Okay" at bounding box center [512, 203] width 96 height 35
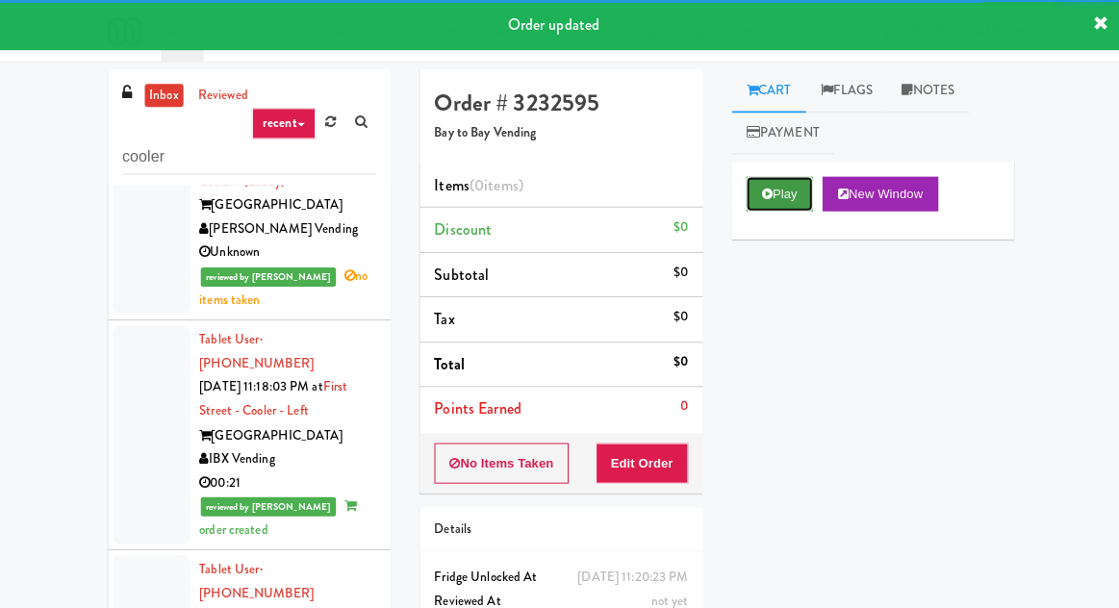
click at [771, 184] on button "Play" at bounding box center [777, 193] width 66 height 35
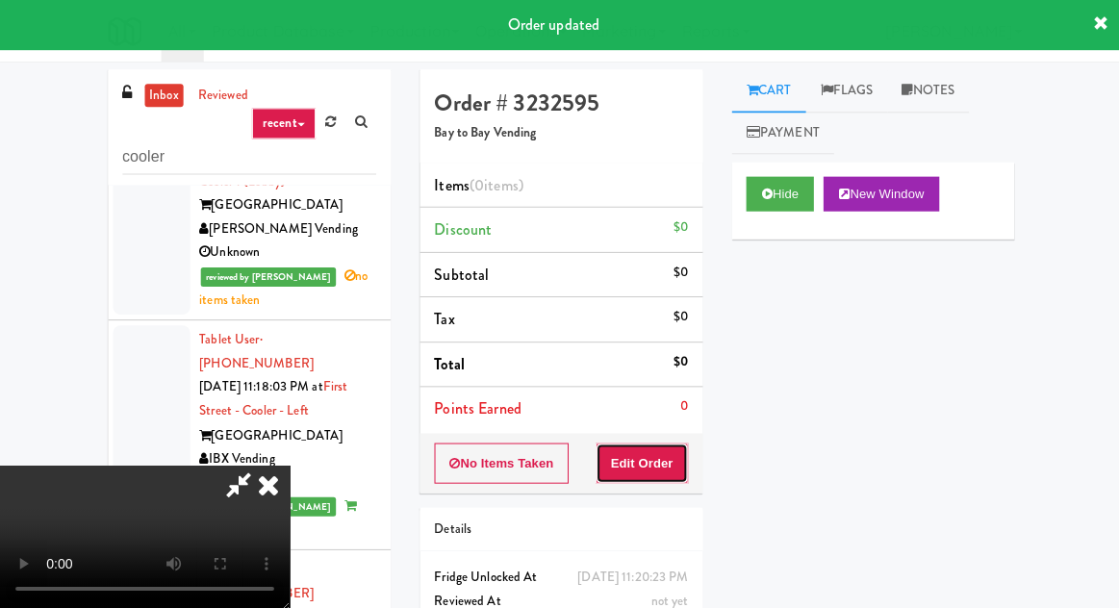
click at [655, 461] on button "Edit Order" at bounding box center [640, 462] width 93 height 40
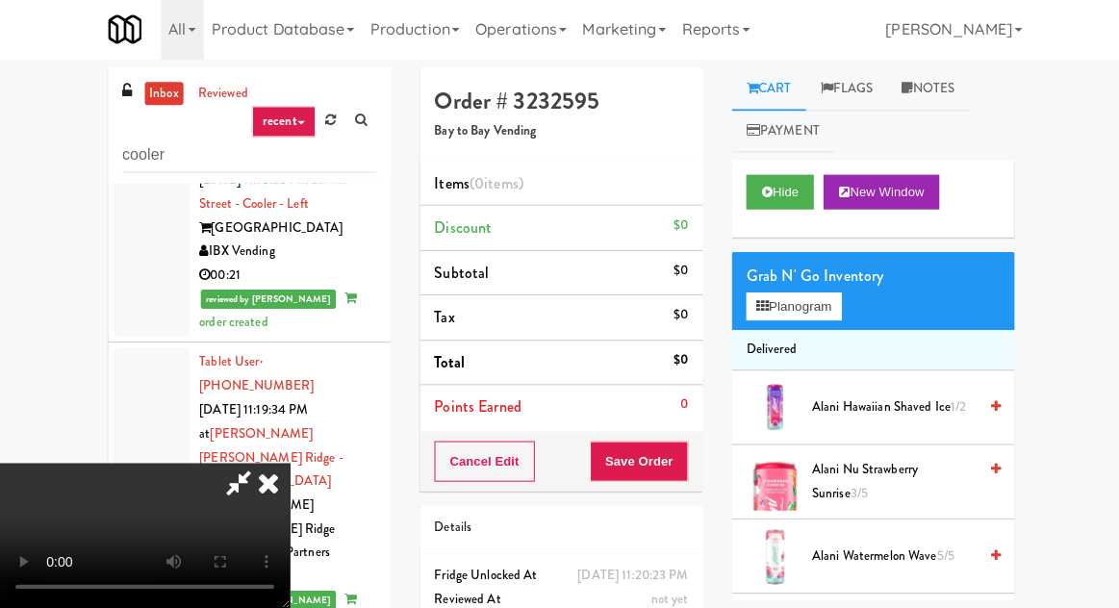
click at [782, 333] on li "Delivered" at bounding box center [870, 351] width 282 height 40
click at [781, 314] on button "Planogram" at bounding box center [791, 307] width 94 height 29
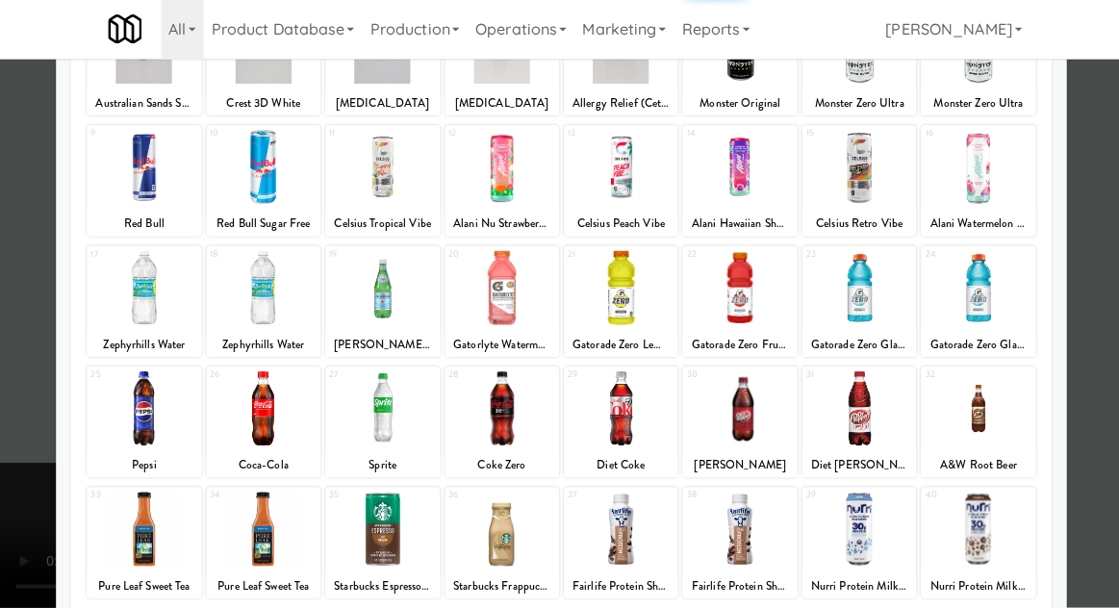
scroll to position [243, 0]
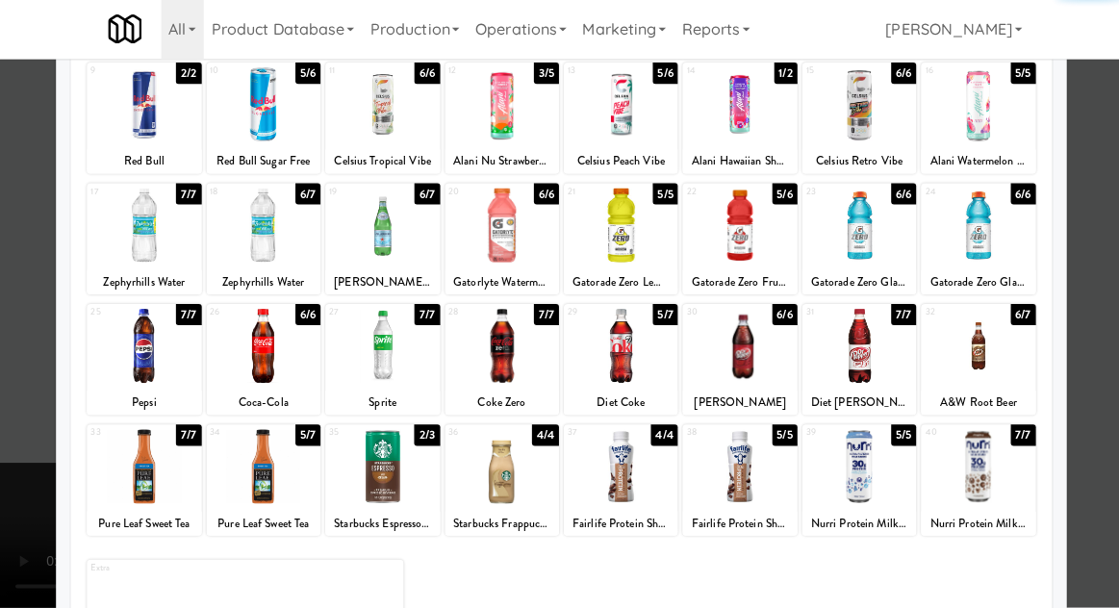
click at [241, 485] on div at bounding box center [263, 467] width 114 height 74
click at [15, 405] on div at bounding box center [559, 304] width 1119 height 608
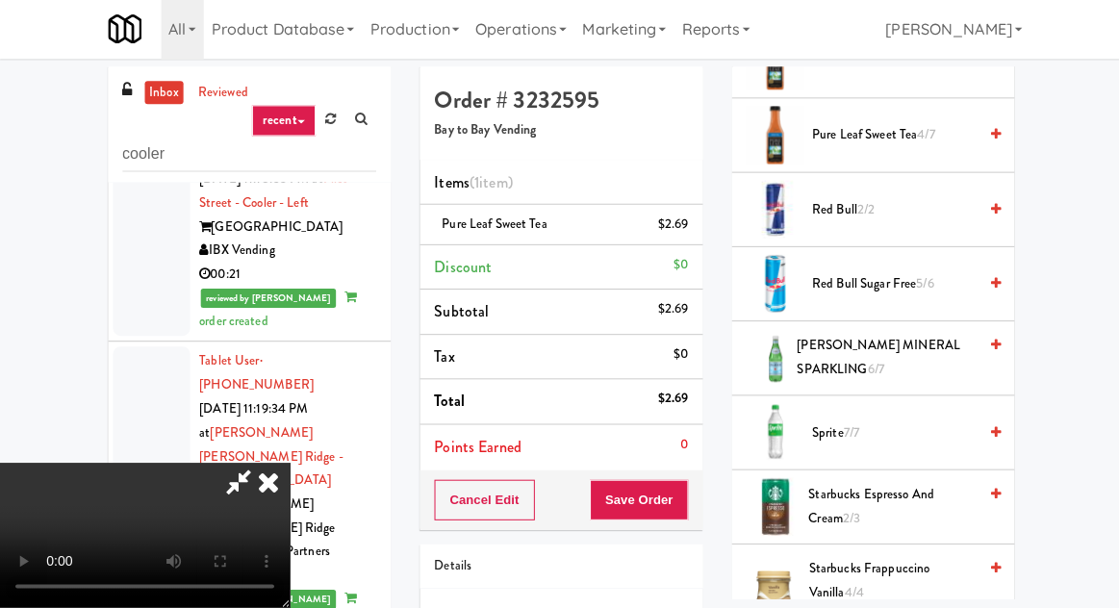
scroll to position [2492, 0]
click at [874, 362] on span "6/7" at bounding box center [873, 371] width 16 height 18
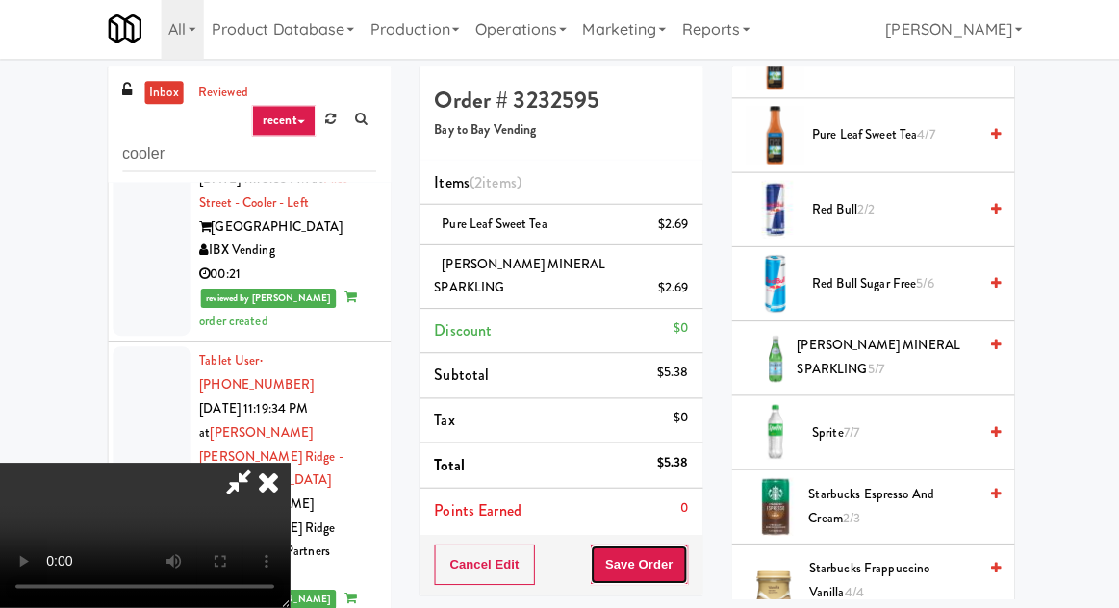
click at [685, 558] on button "Save Order" at bounding box center [637, 565] width 98 height 40
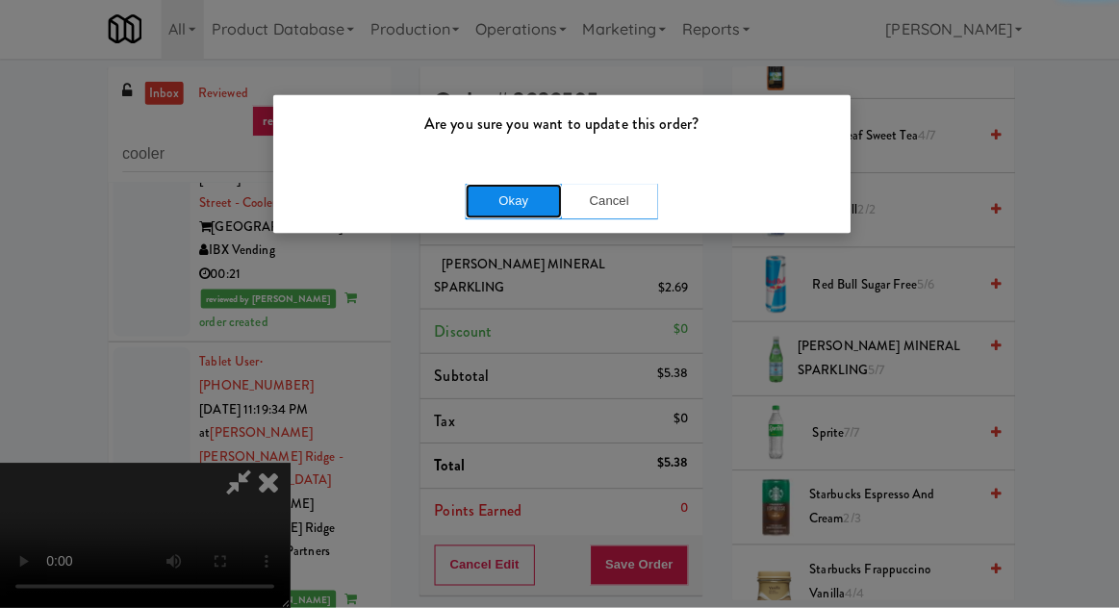
click at [486, 197] on button "Okay" at bounding box center [512, 203] width 96 height 35
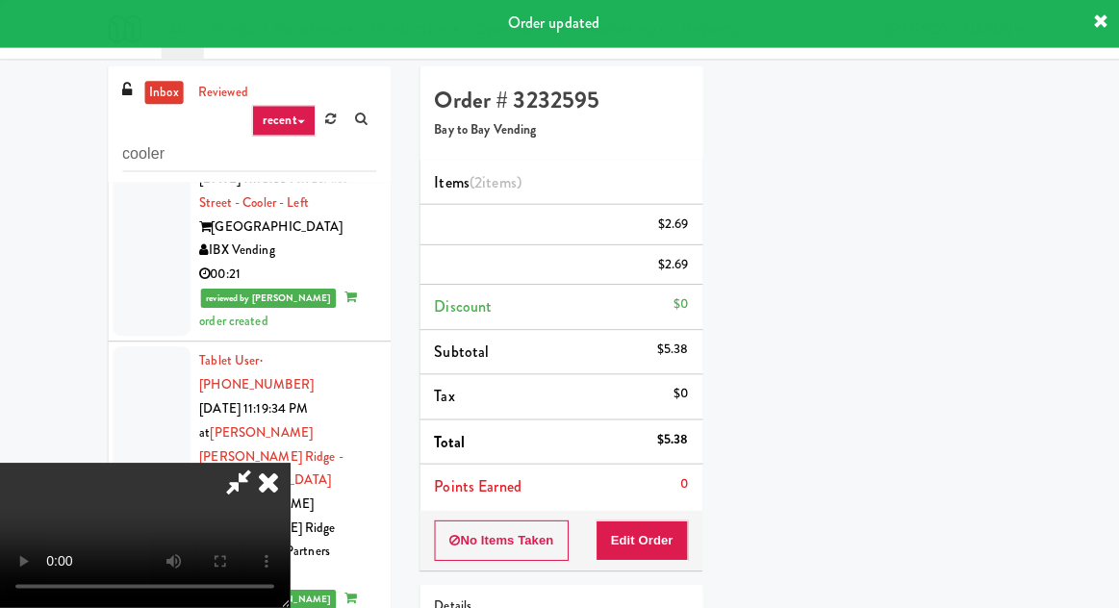
scroll to position [190, 0]
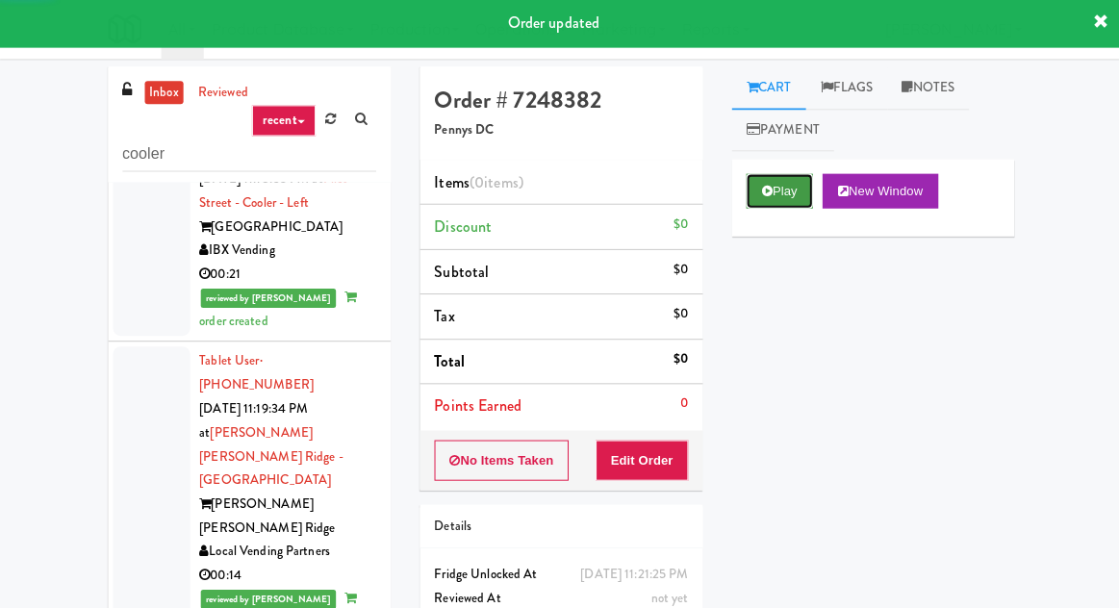
click at [768, 180] on button "Play" at bounding box center [777, 193] width 66 height 35
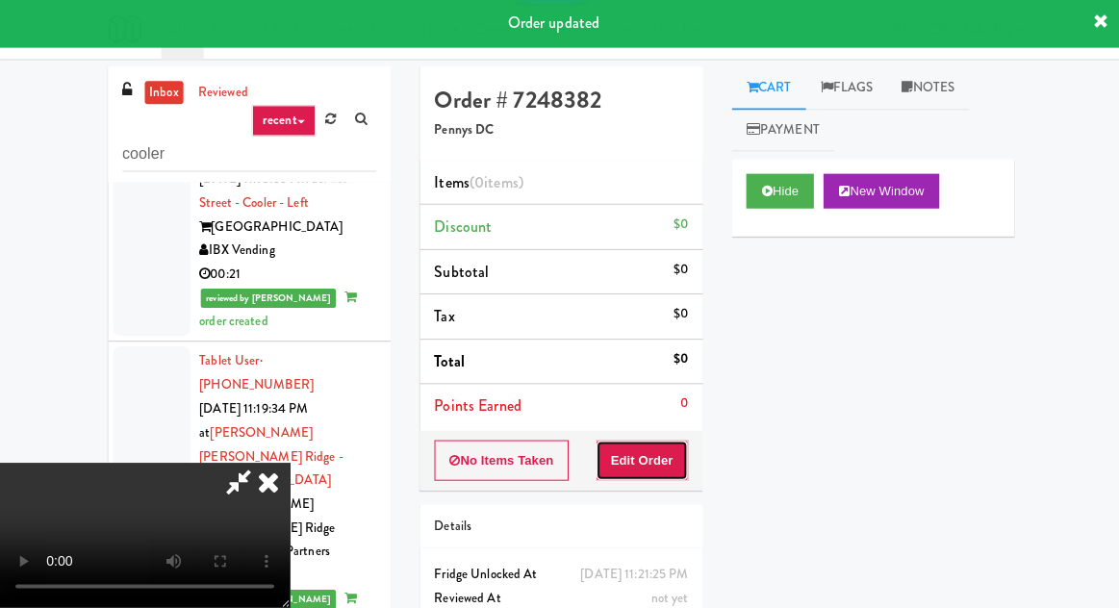
click at [680, 455] on button "Edit Order" at bounding box center [640, 462] width 93 height 40
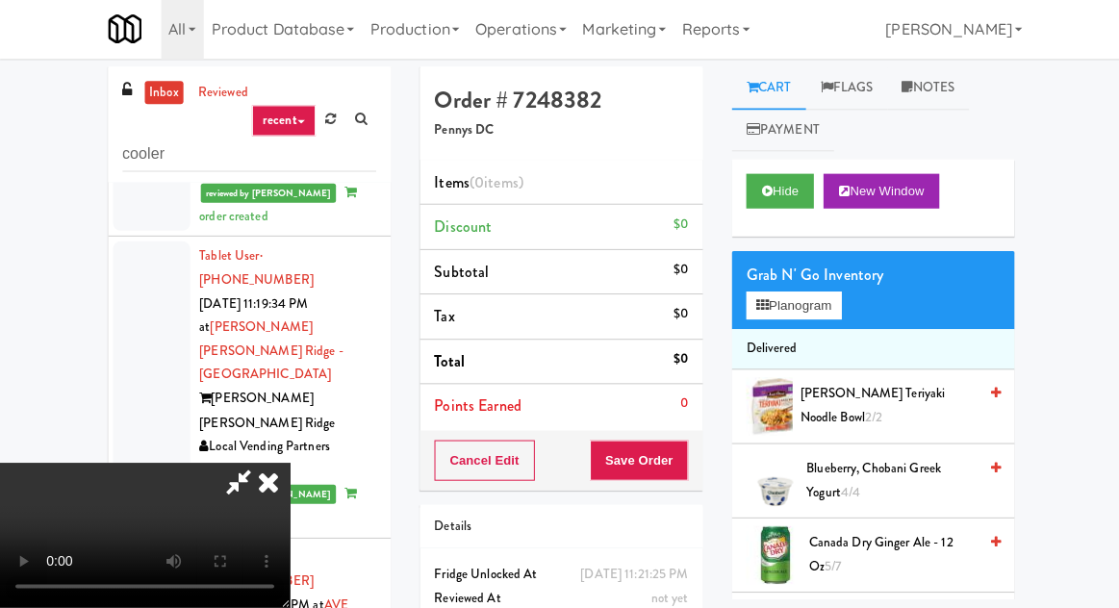
click at [832, 392] on span "[PERSON_NAME] Teriyaki Noodle Bowl 2/2" at bounding box center [885, 407] width 176 height 47
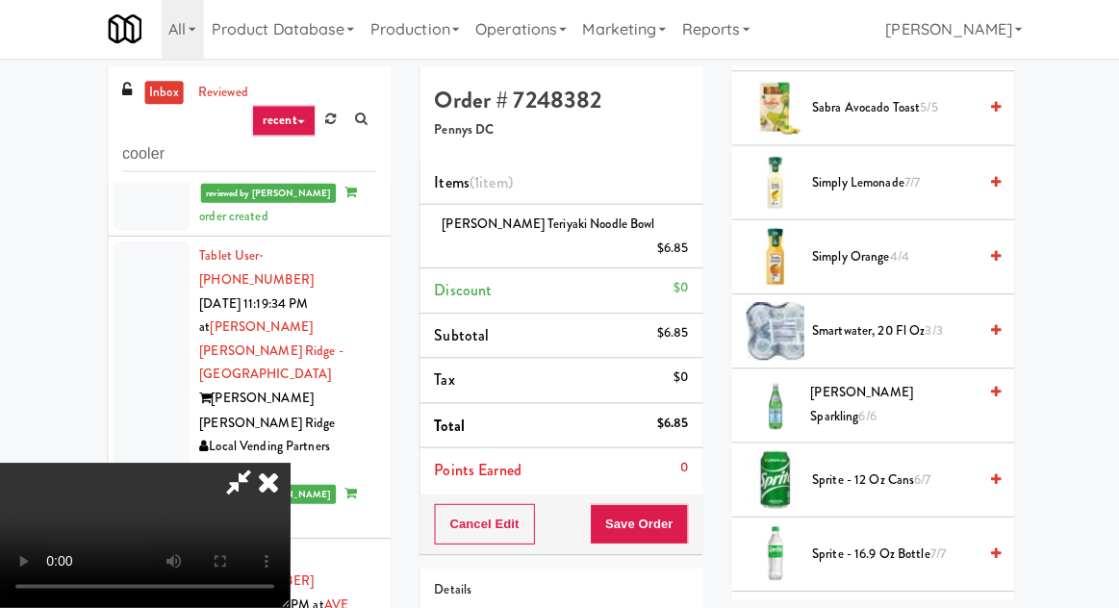
scroll to position [2076, 0]
click at [867, 401] on span "[PERSON_NAME] Sparkling 6/6" at bounding box center [890, 405] width 165 height 47
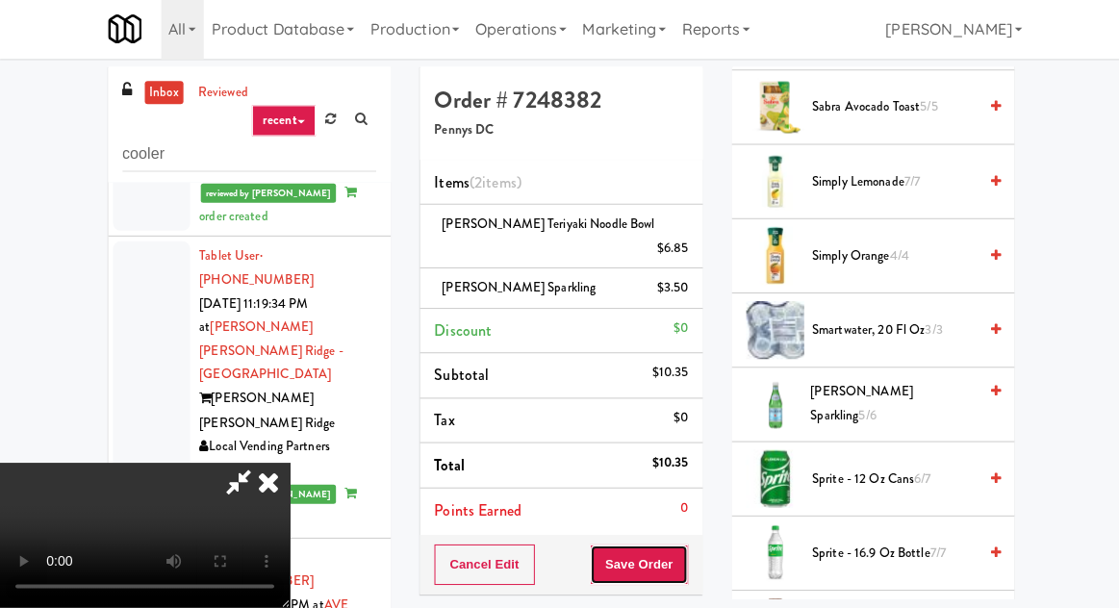
click at [686, 545] on button "Save Order" at bounding box center [637, 565] width 98 height 40
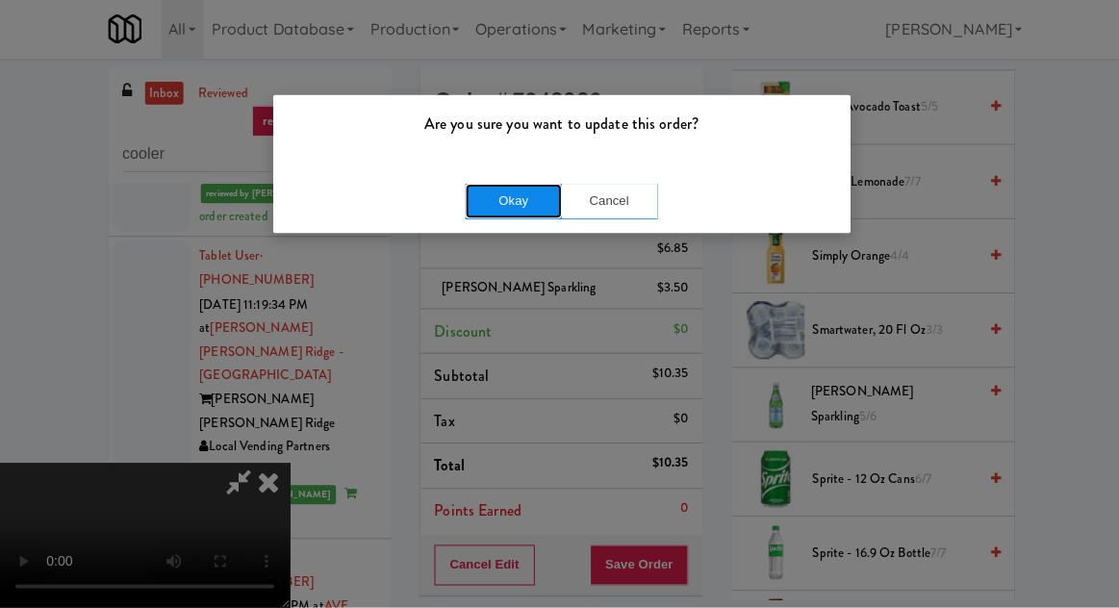
click at [504, 214] on button "Okay" at bounding box center [512, 203] width 96 height 35
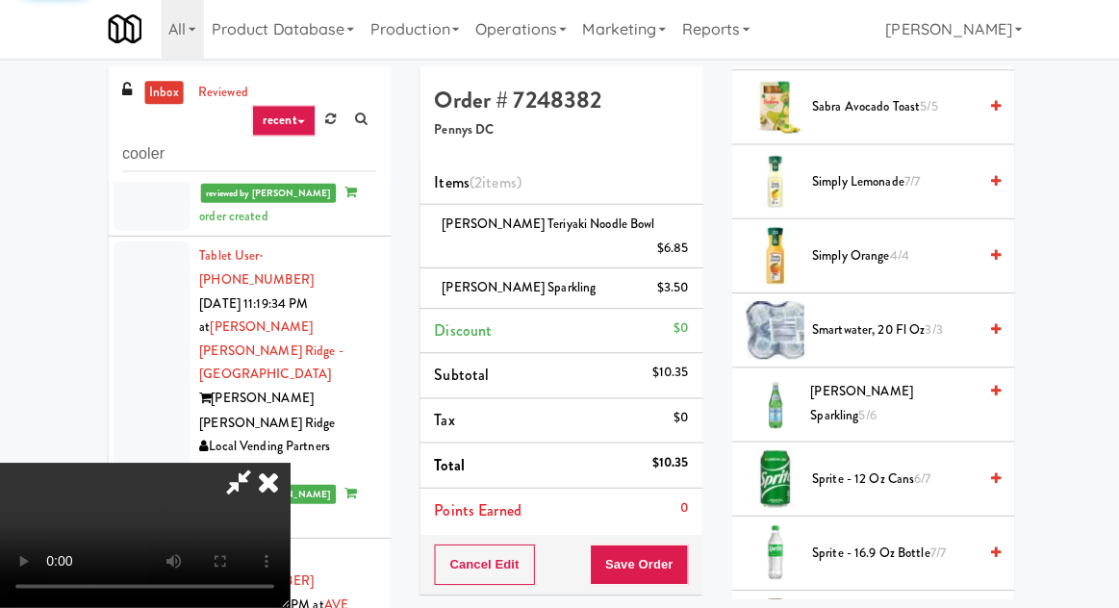
scroll to position [190, 0]
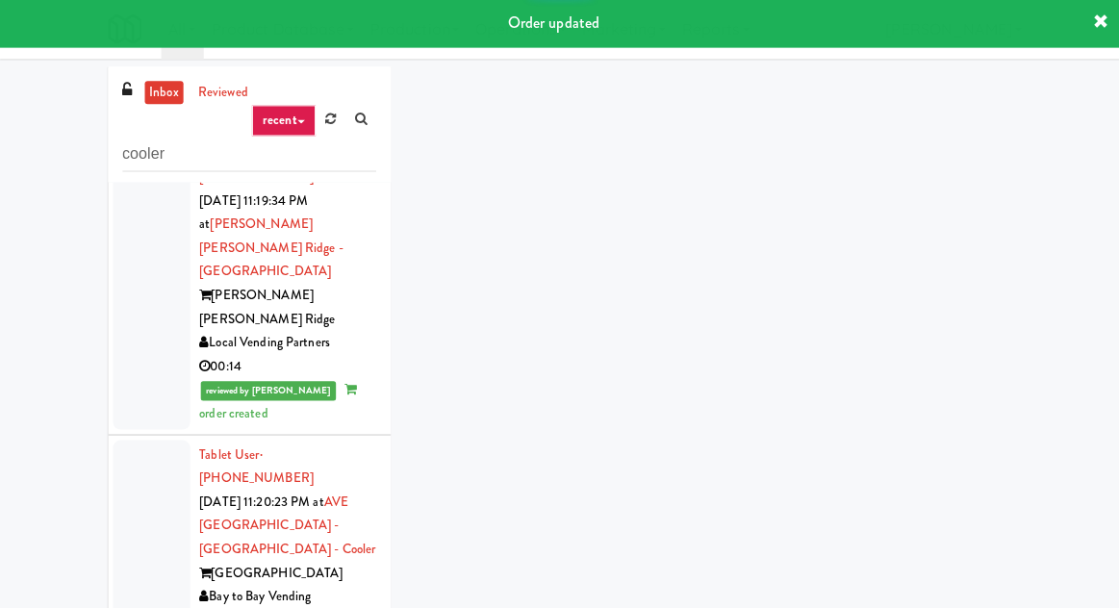
scroll to position [2617, 0]
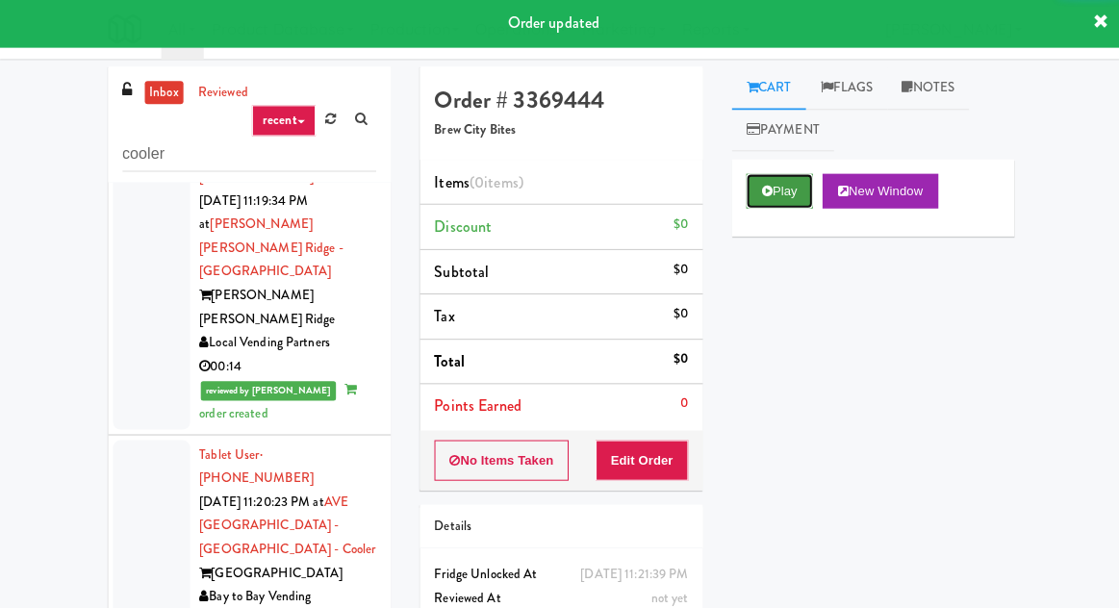
click at [749, 186] on button "Play" at bounding box center [777, 193] width 66 height 35
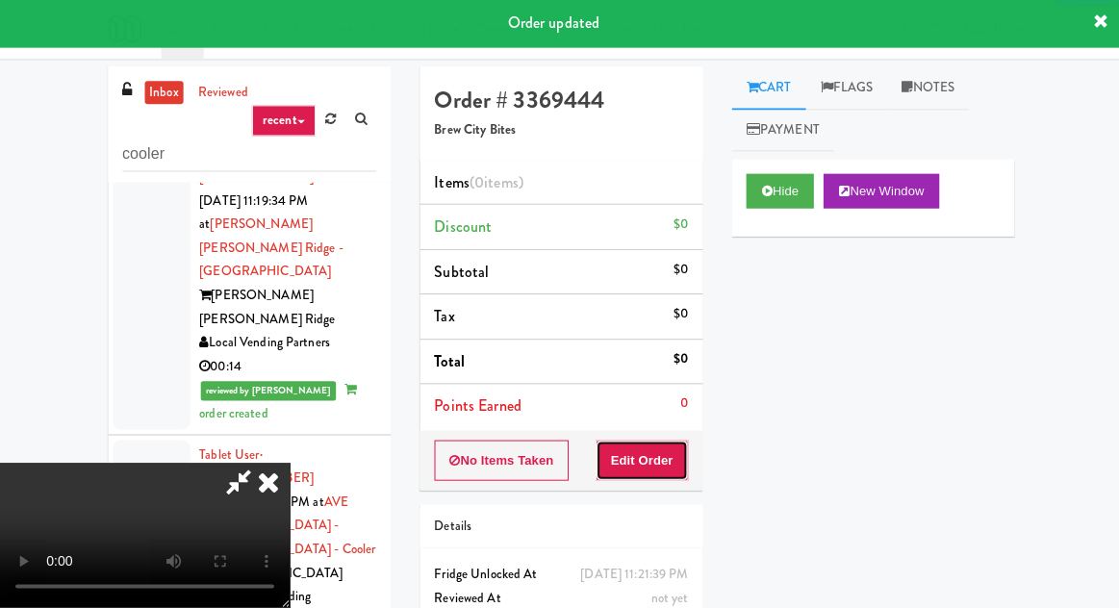
click at [632, 442] on button "Edit Order" at bounding box center [640, 462] width 93 height 40
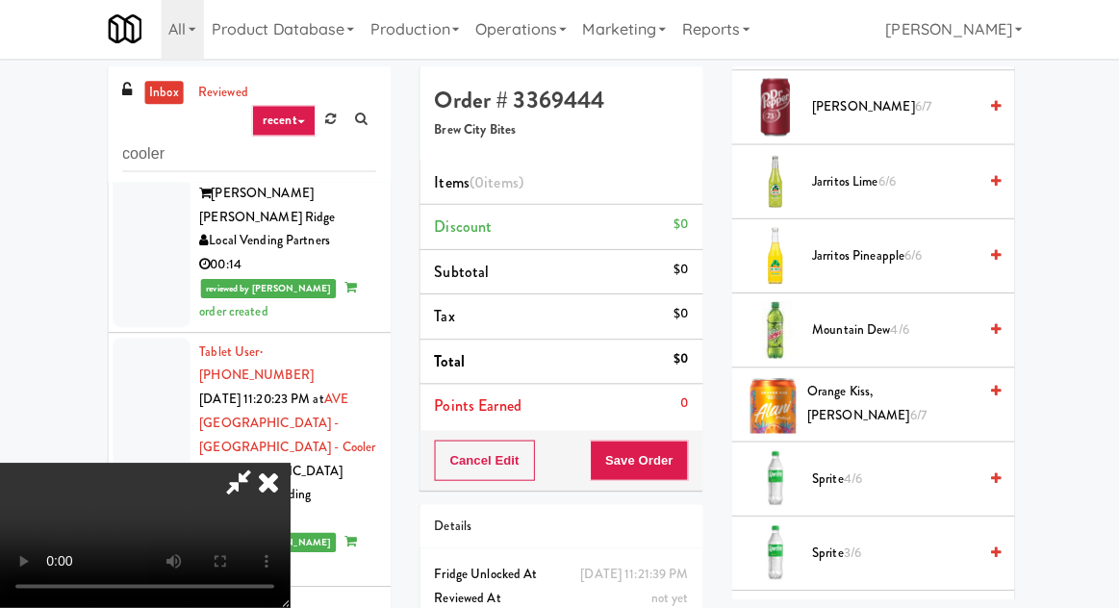
scroll to position [1868, 0]
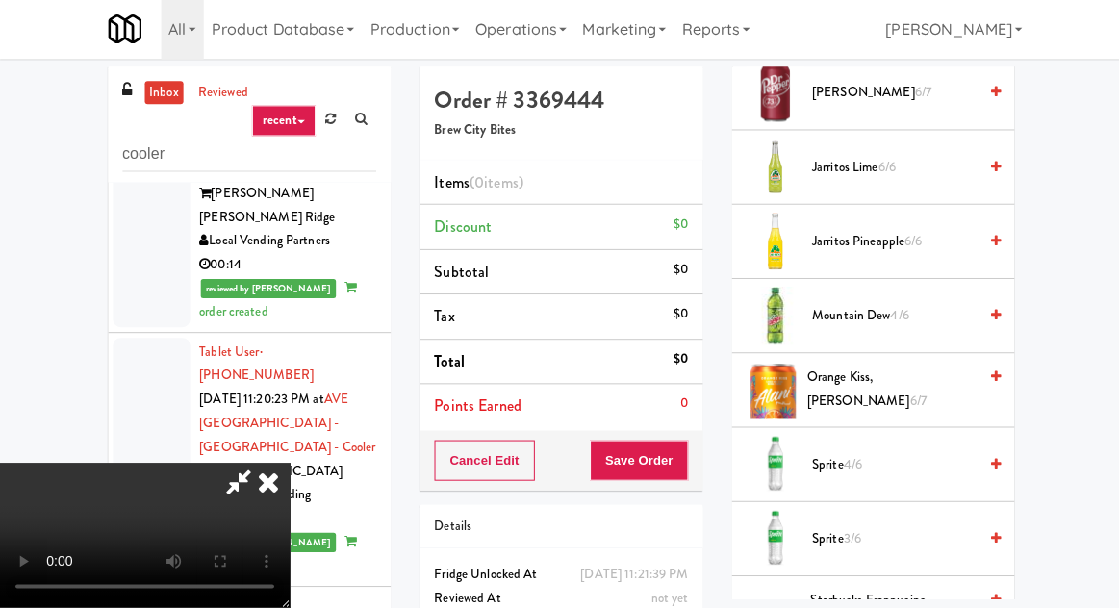
click at [864, 454] on span "Sprite 4/6" at bounding box center [891, 466] width 164 height 24
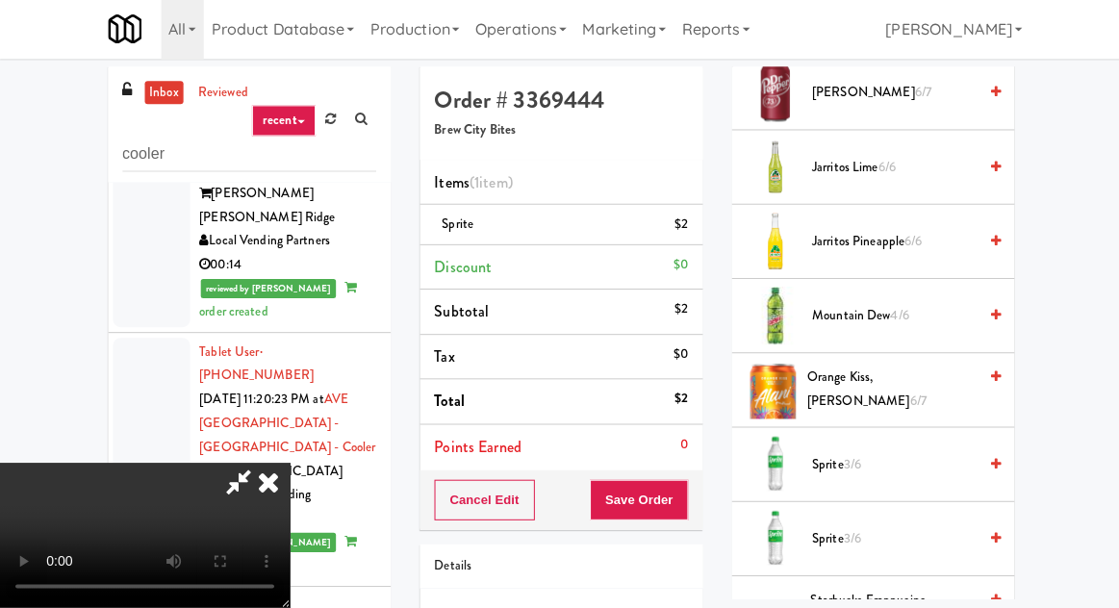
click at [829, 454] on span "Sprite 3/6" at bounding box center [891, 466] width 164 height 24
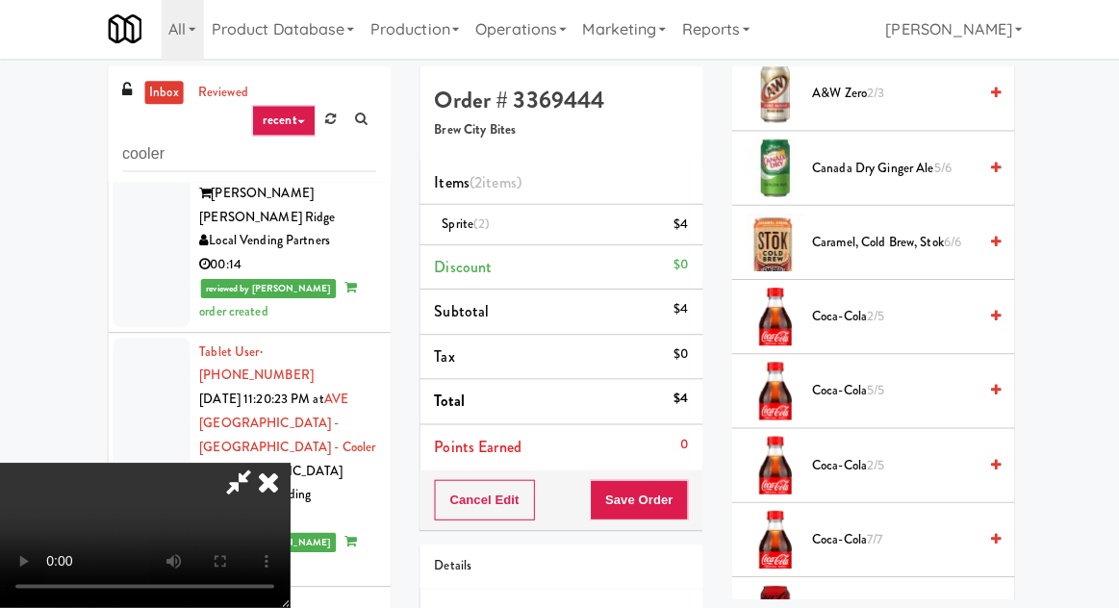
scroll to position [313, 0]
click at [873, 313] on span "2/5" at bounding box center [872, 317] width 17 height 18
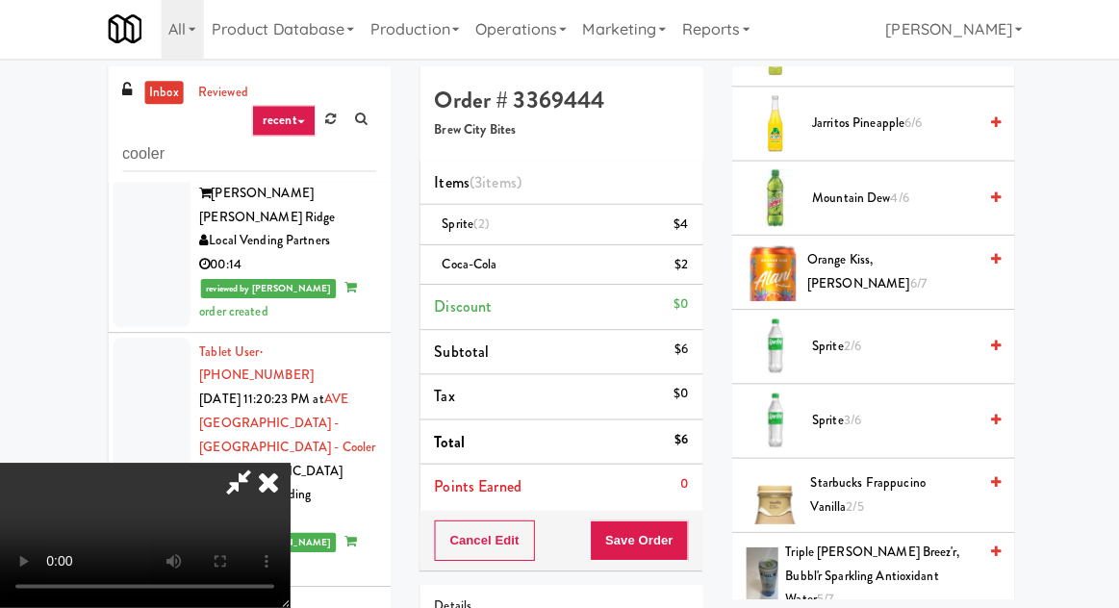
scroll to position [1996, 0]
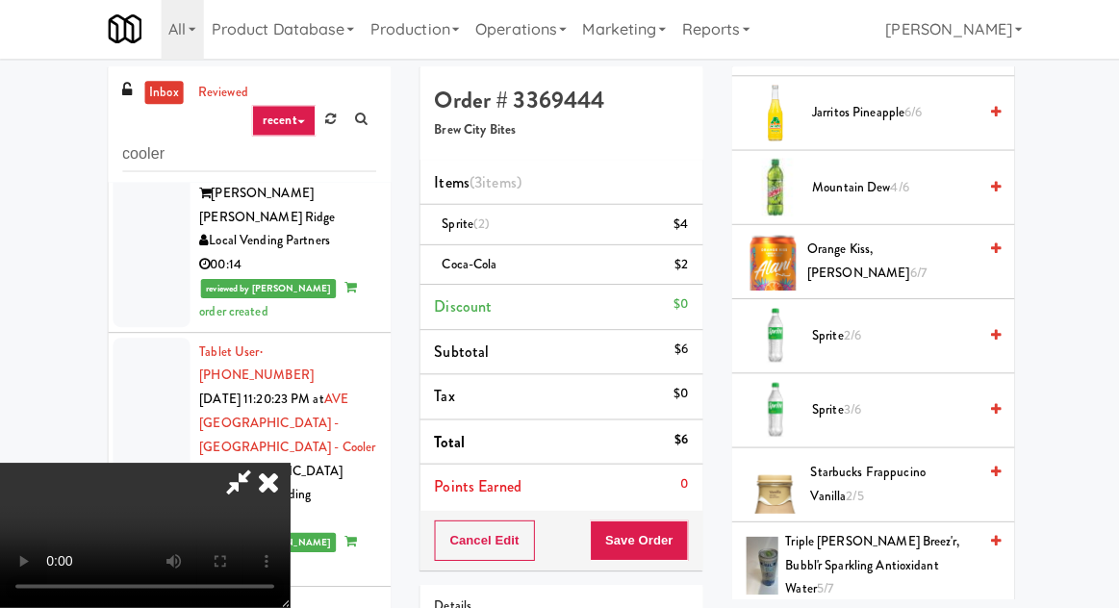
click at [918, 328] on span "Sprite 2/6" at bounding box center [891, 338] width 164 height 24
click at [686, 544] on button "Save Order" at bounding box center [637, 541] width 98 height 40
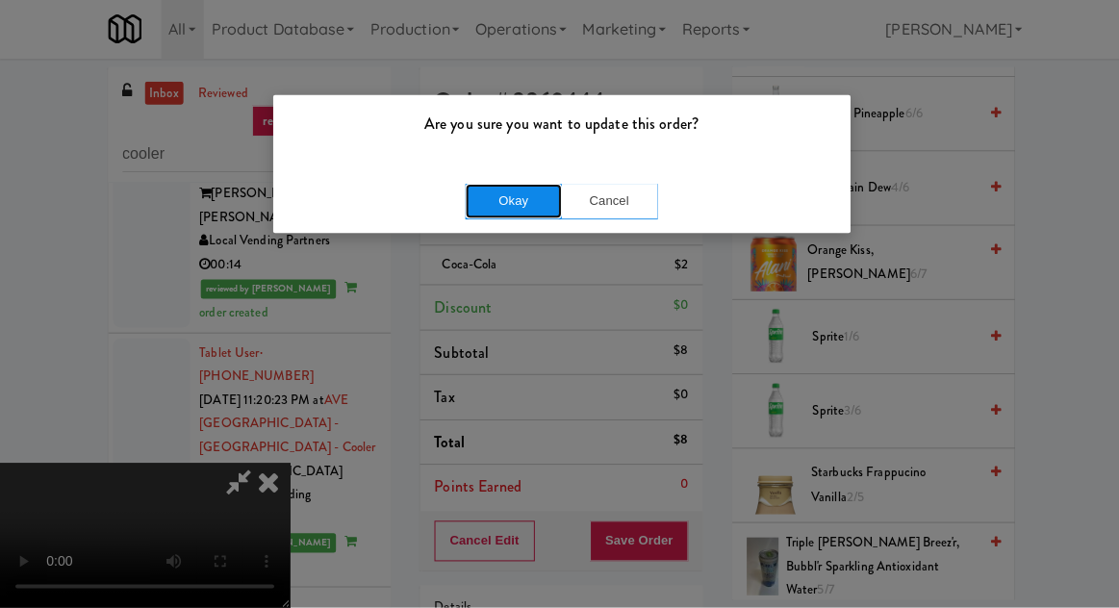
click at [482, 210] on button "Okay" at bounding box center [512, 203] width 96 height 35
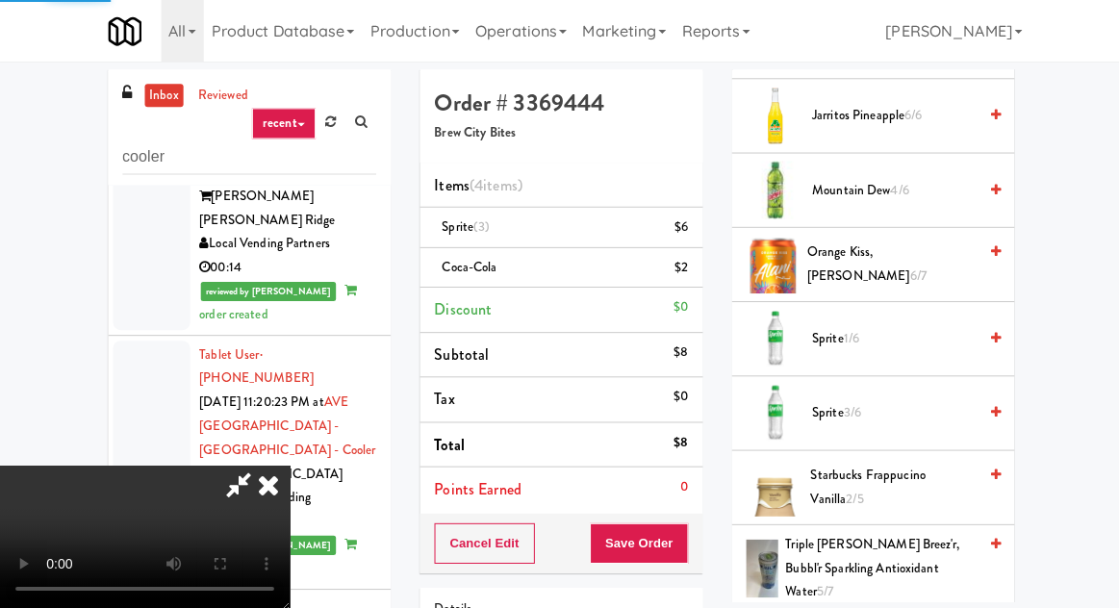
scroll to position [190, 0]
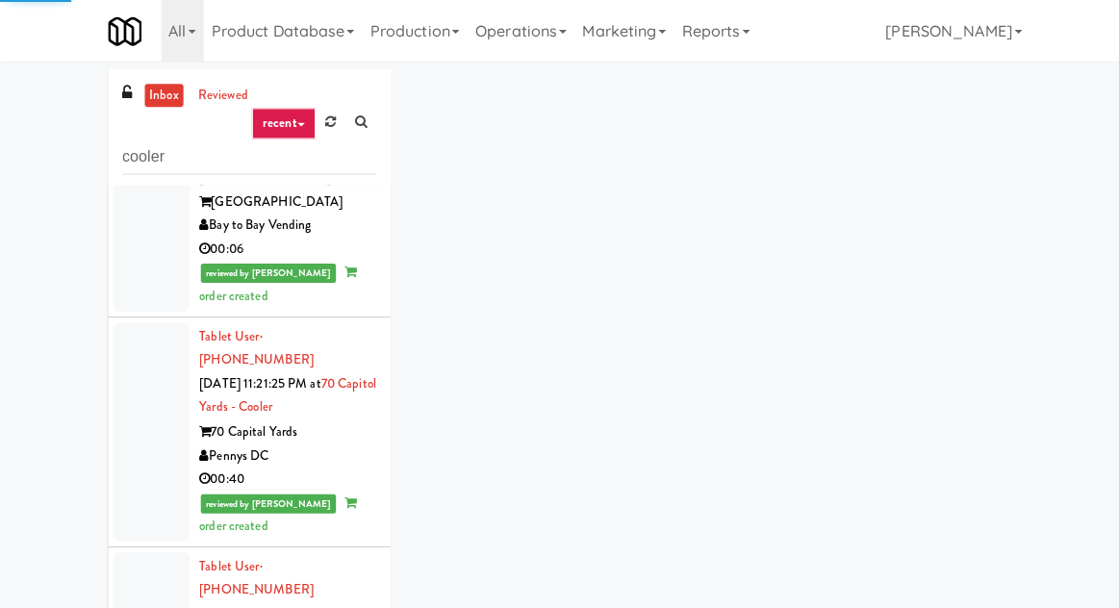
scroll to position [2993, 0]
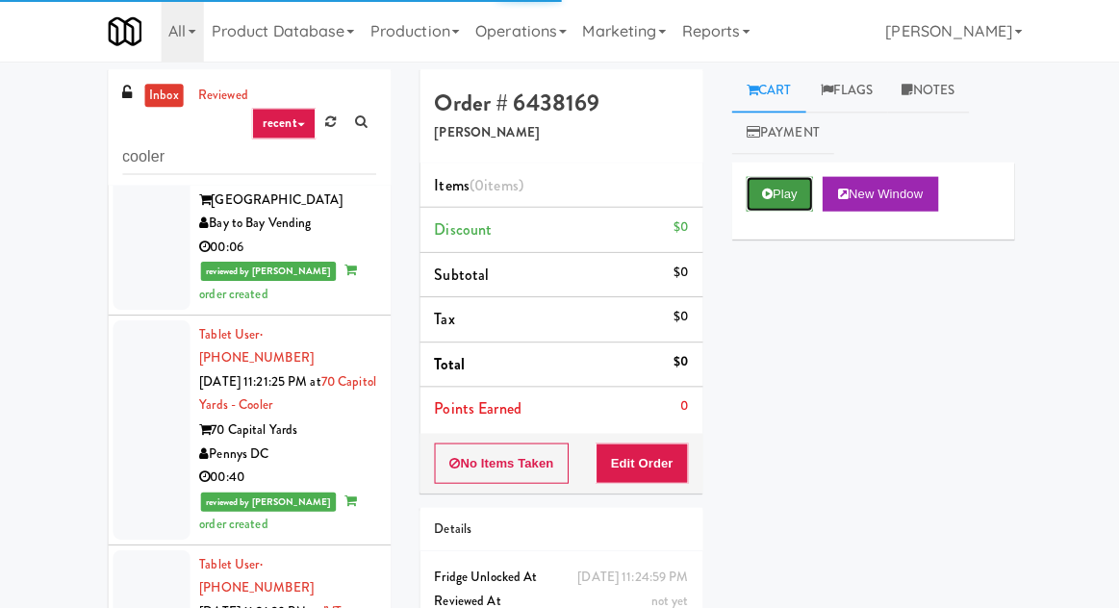
click at [781, 200] on button "Play" at bounding box center [777, 193] width 66 height 35
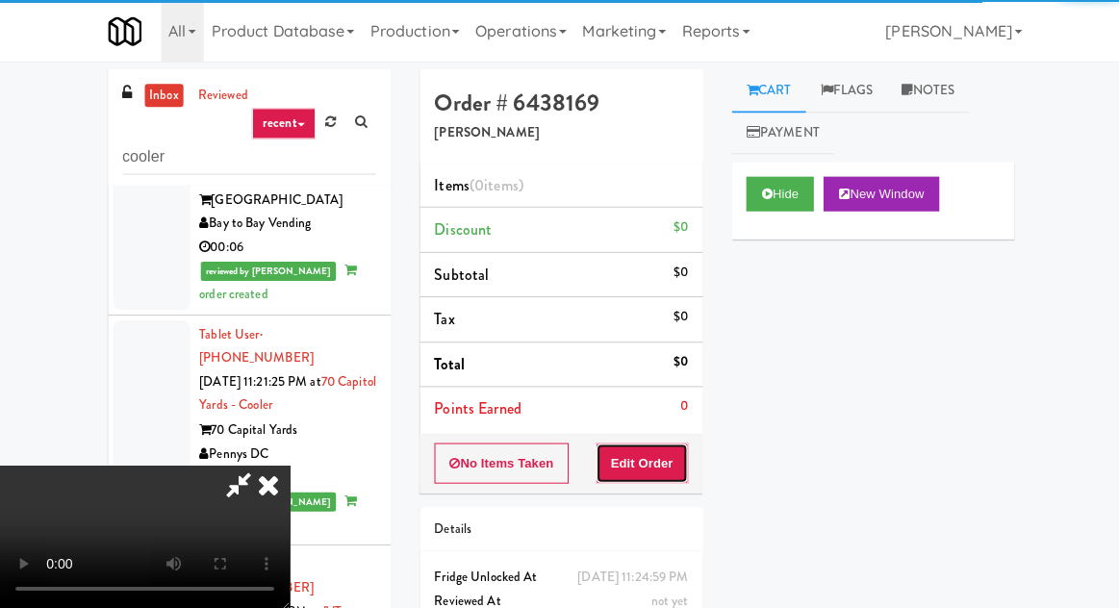
click at [649, 469] on button "Edit Order" at bounding box center [640, 462] width 93 height 40
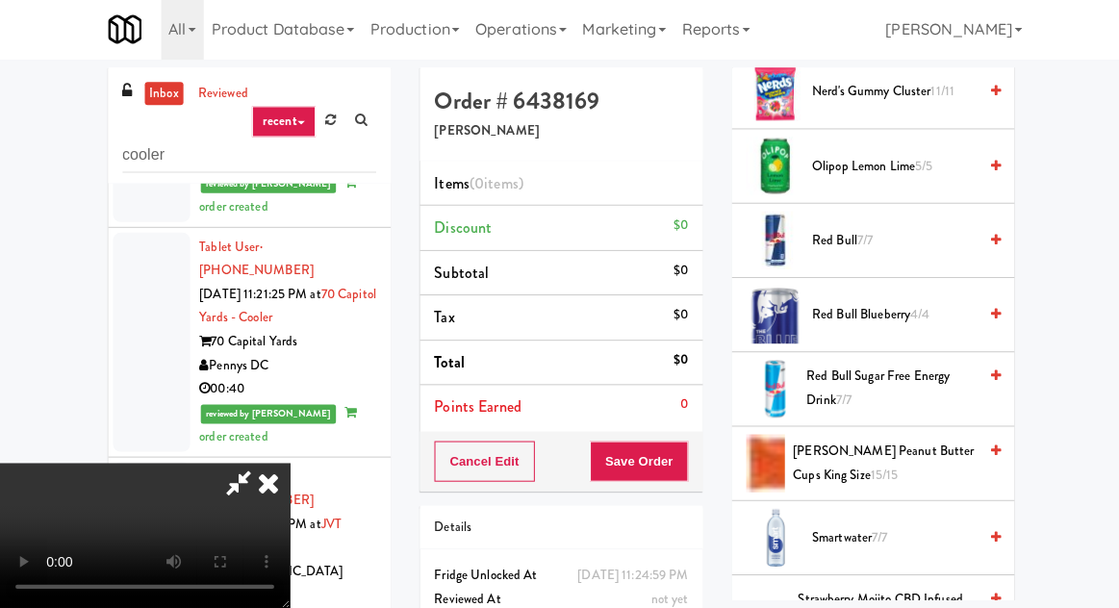
scroll to position [1427, 0]
click at [864, 155] on span "Olipop lemon lime 5/5" at bounding box center [891, 167] width 164 height 24
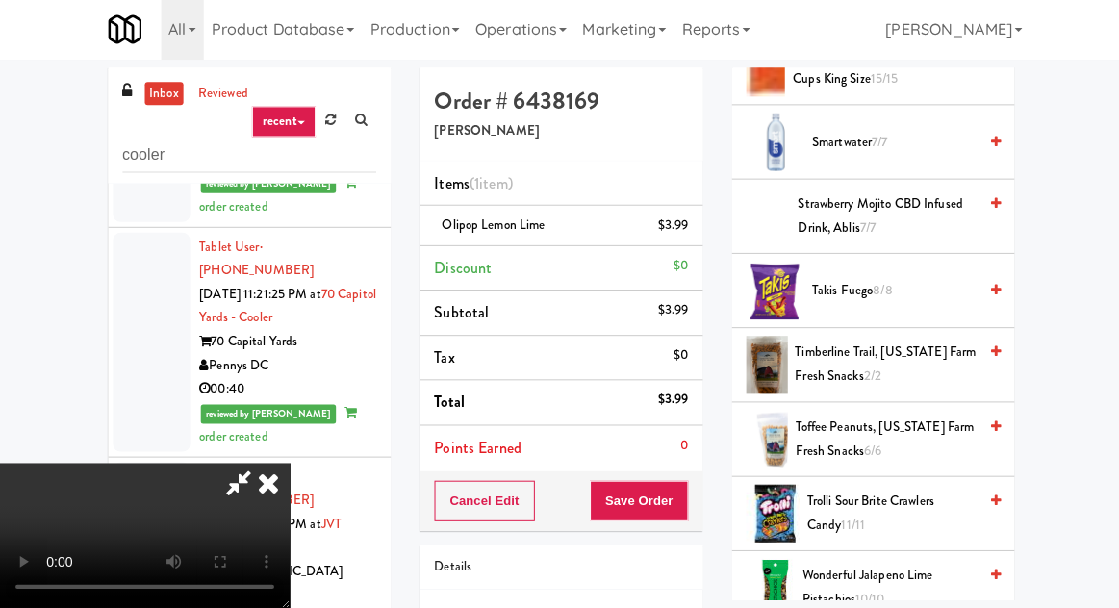
scroll to position [1858, 0]
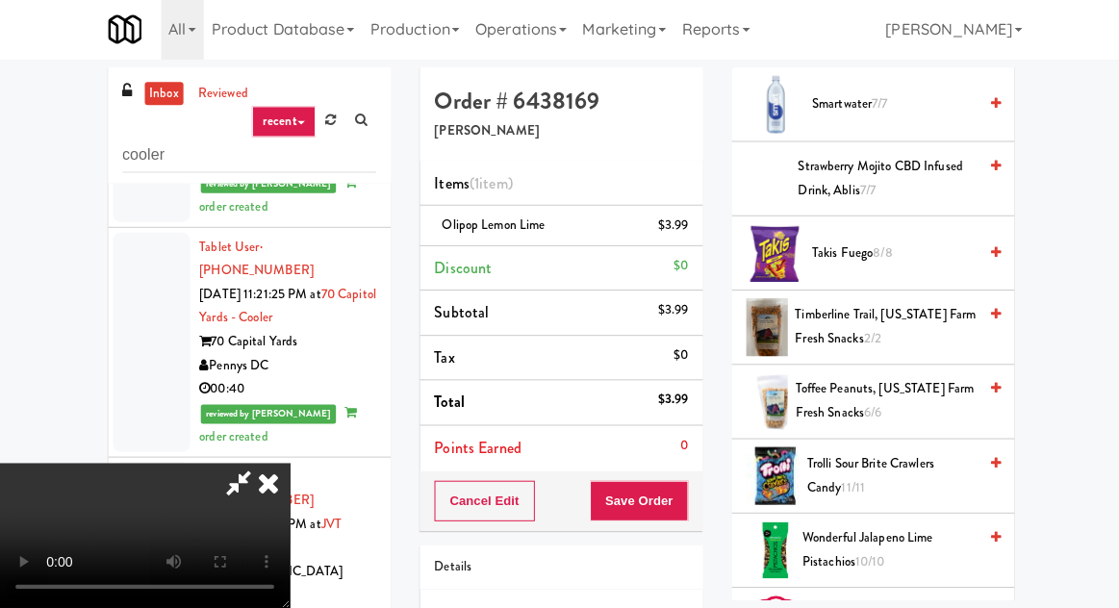
click at [895, 172] on span "Strawberry Mojito CBD Infused Drink, Ablis 7/7" at bounding box center [885, 179] width 178 height 47
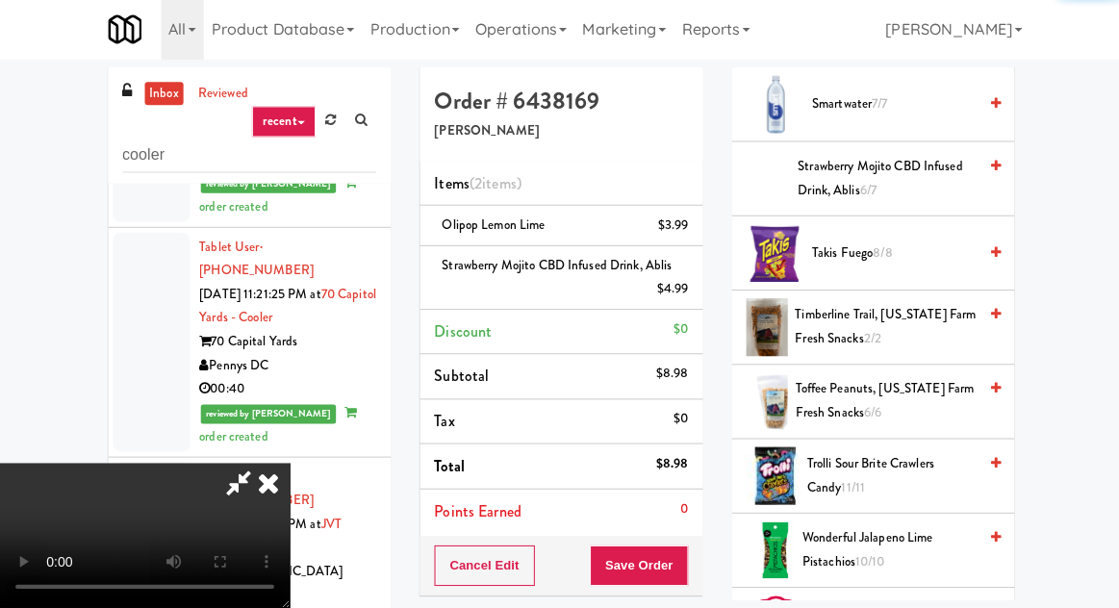
click at [684, 554] on button "Save Order" at bounding box center [637, 565] width 98 height 40
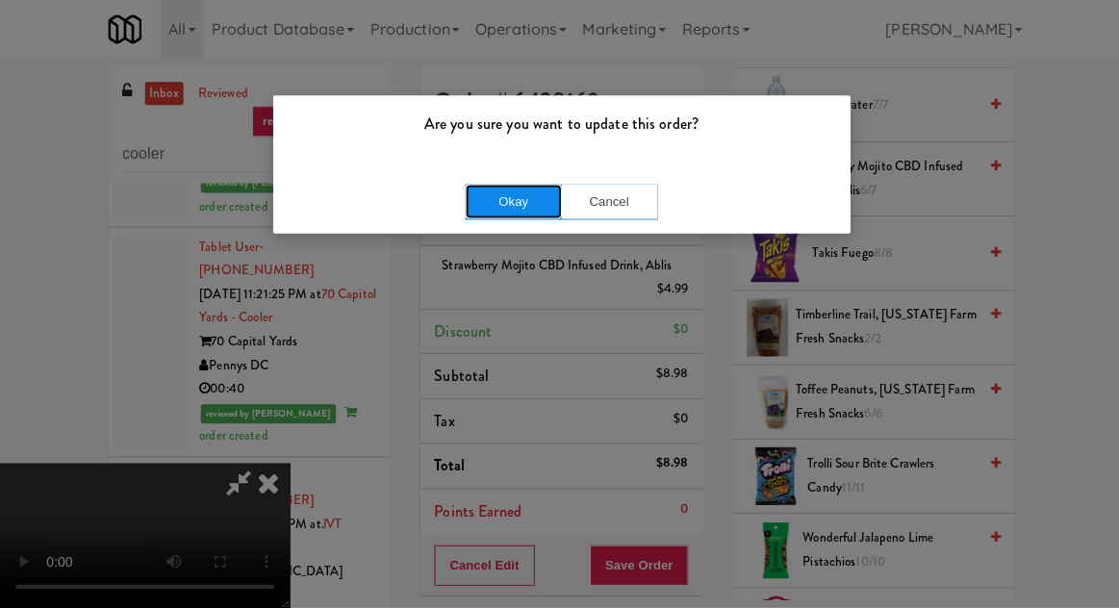
click at [488, 190] on button "Okay" at bounding box center [512, 203] width 96 height 35
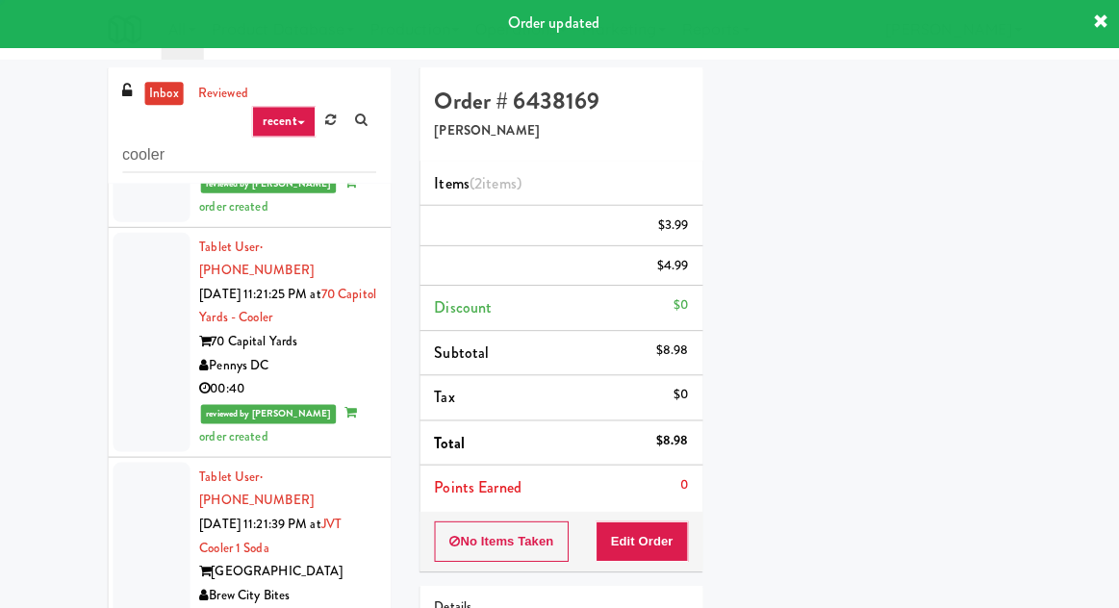
scroll to position [190, 0]
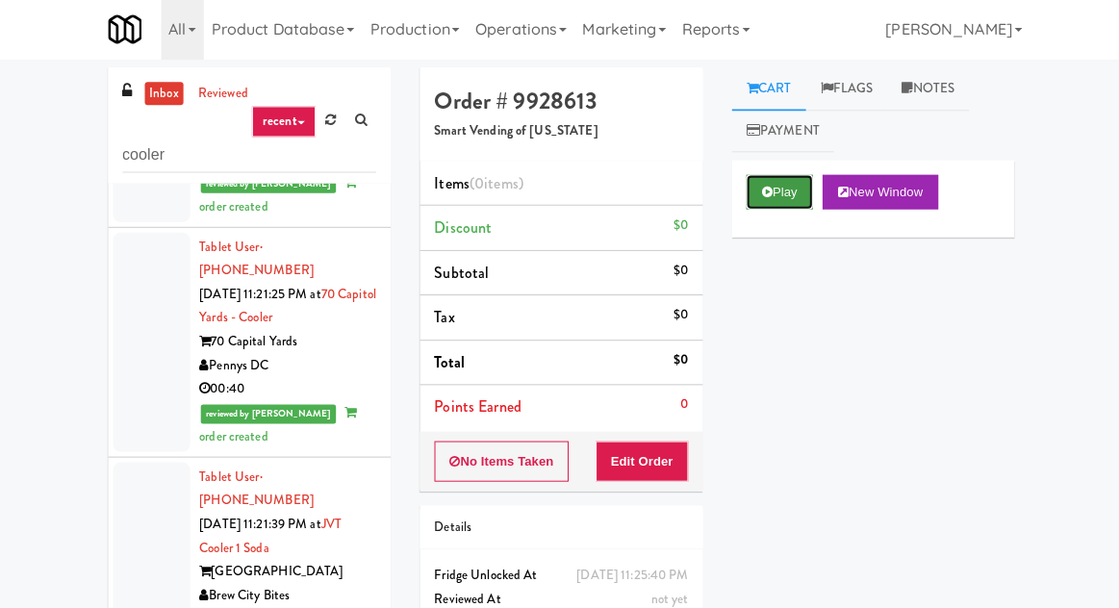
click at [780, 179] on button "Play" at bounding box center [777, 193] width 66 height 35
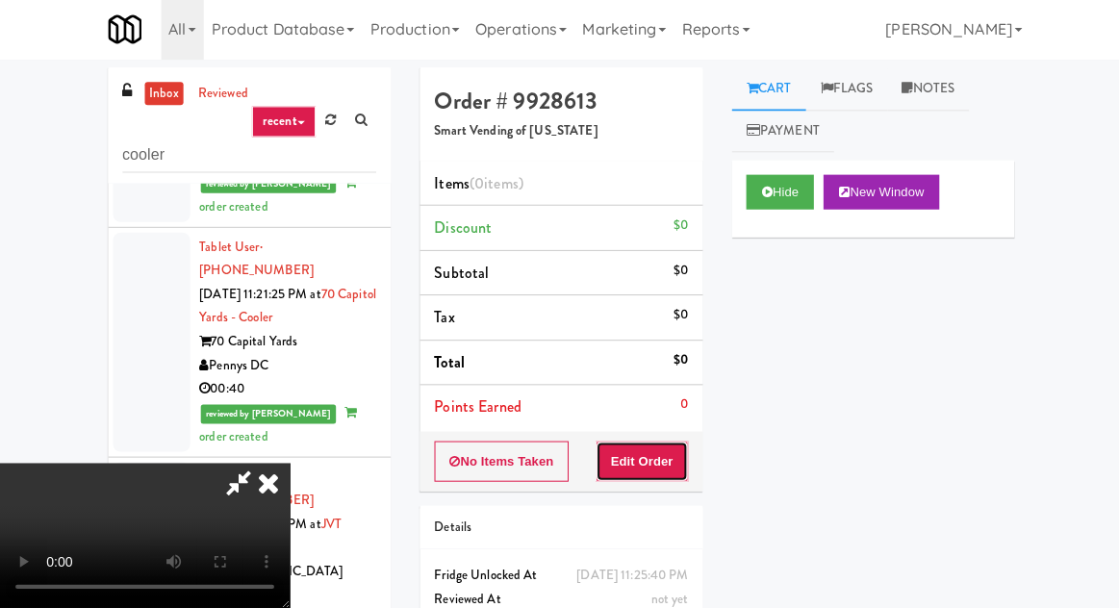
click at [660, 466] on button "Edit Order" at bounding box center [640, 462] width 93 height 40
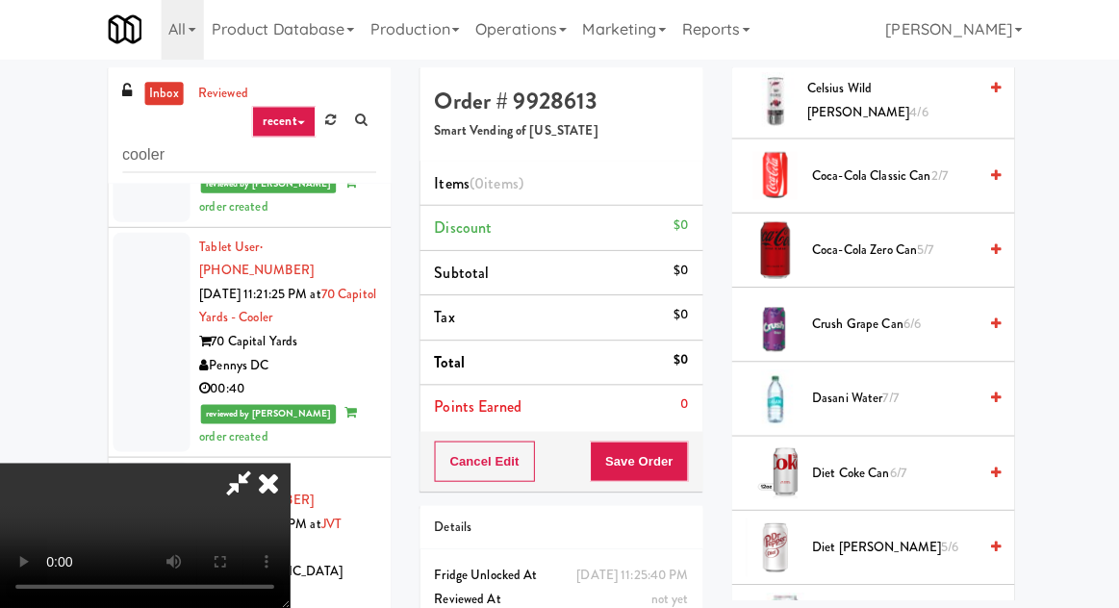
scroll to position [798, 0]
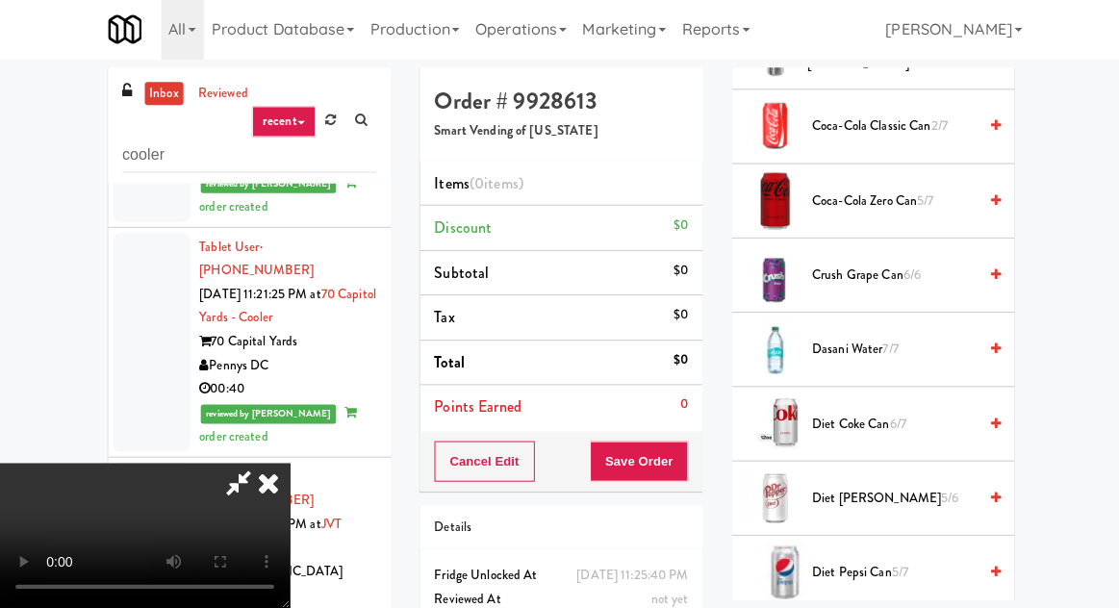
click at [875, 487] on span "Diet [PERSON_NAME] Can 5/6" at bounding box center [891, 499] width 164 height 24
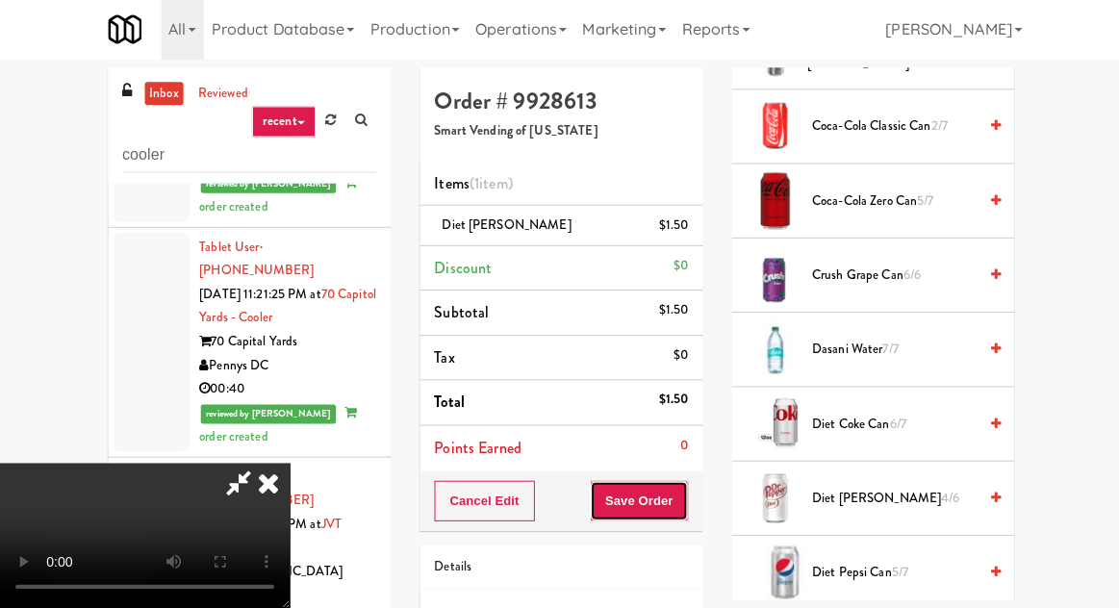
click at [679, 506] on button "Save Order" at bounding box center [637, 501] width 98 height 40
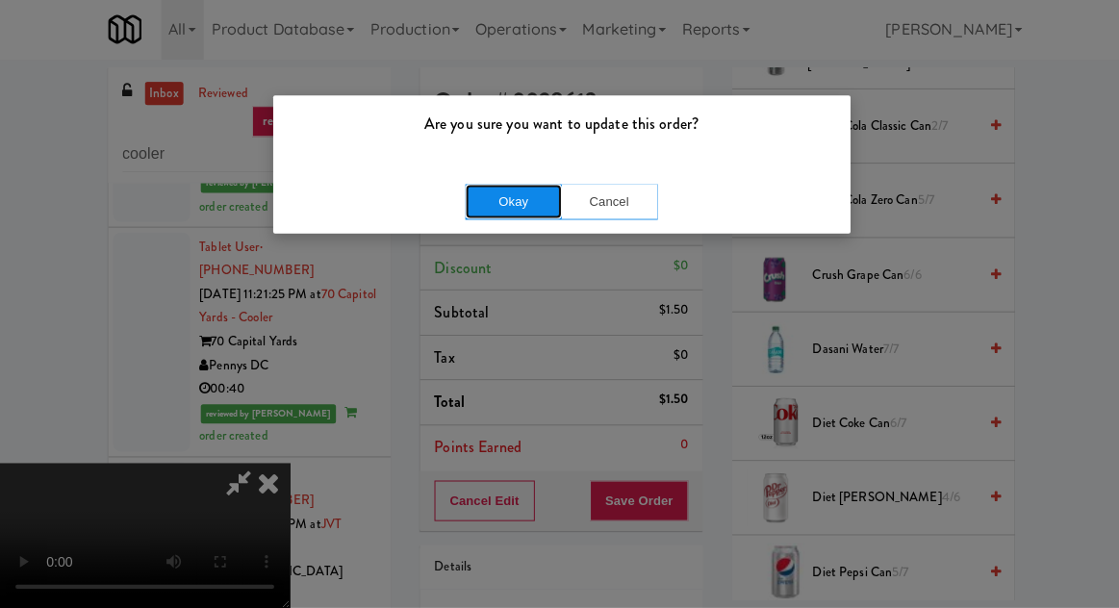
click at [508, 186] on button "Okay" at bounding box center [512, 203] width 96 height 35
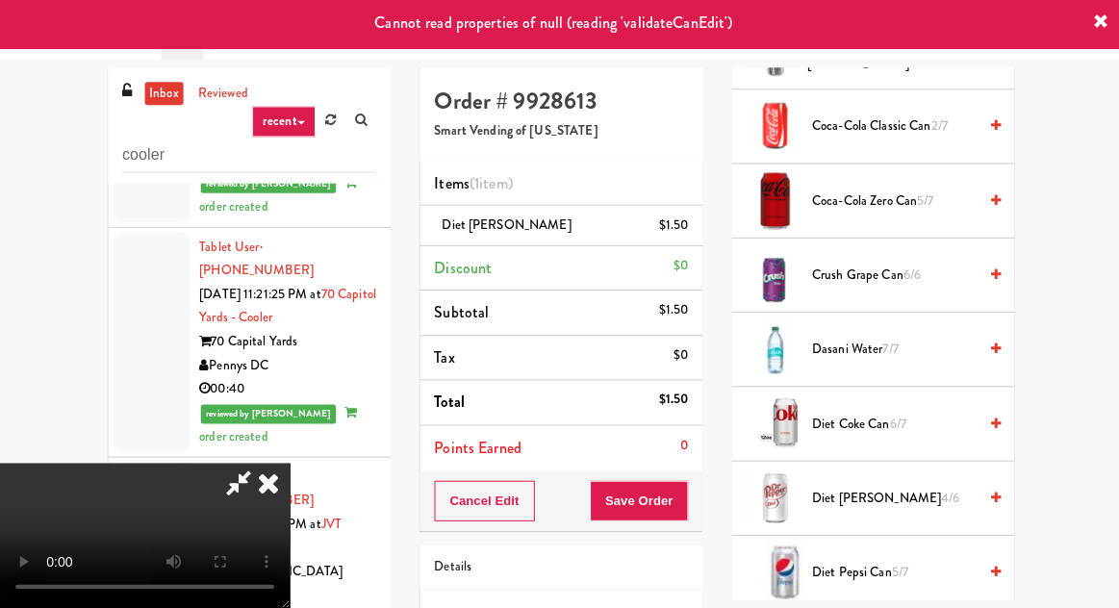
click at [289, 464] on icon at bounding box center [267, 483] width 42 height 38
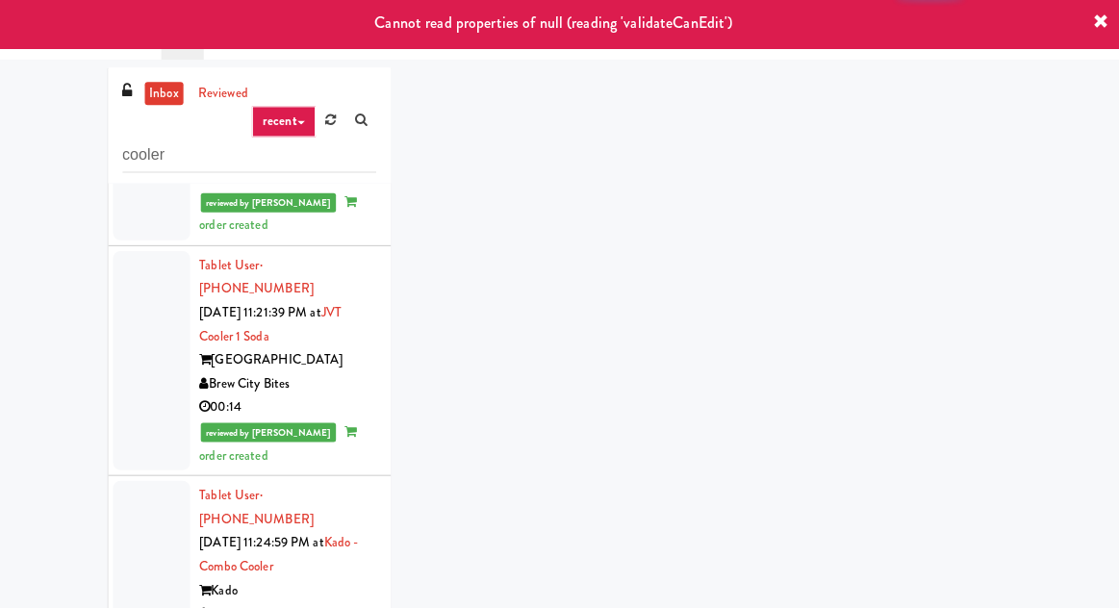
scroll to position [3303, 0]
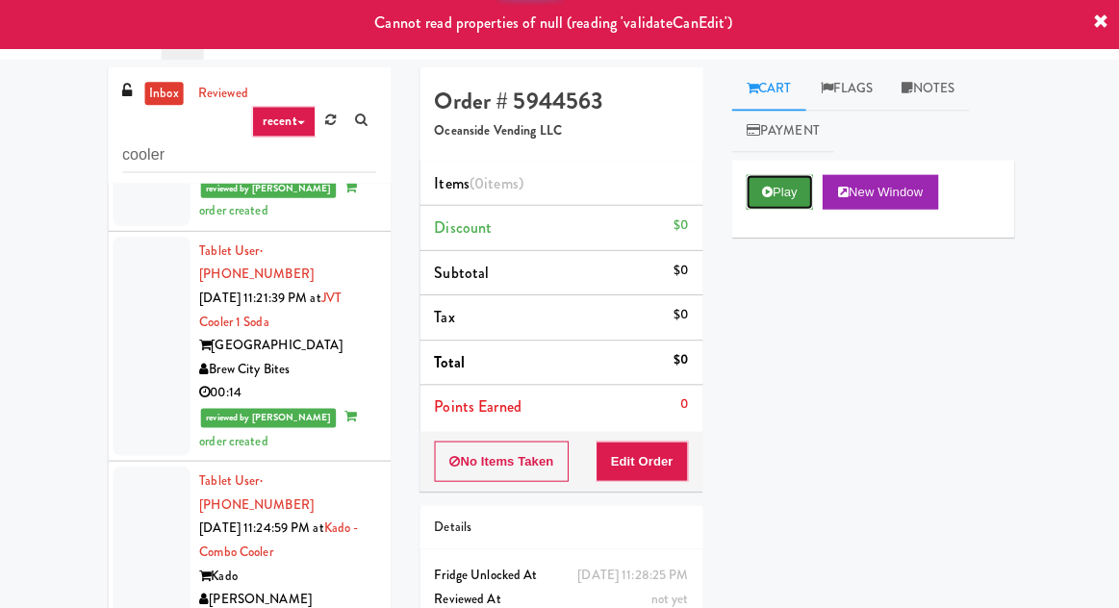
click at [776, 177] on button "Play" at bounding box center [777, 193] width 66 height 35
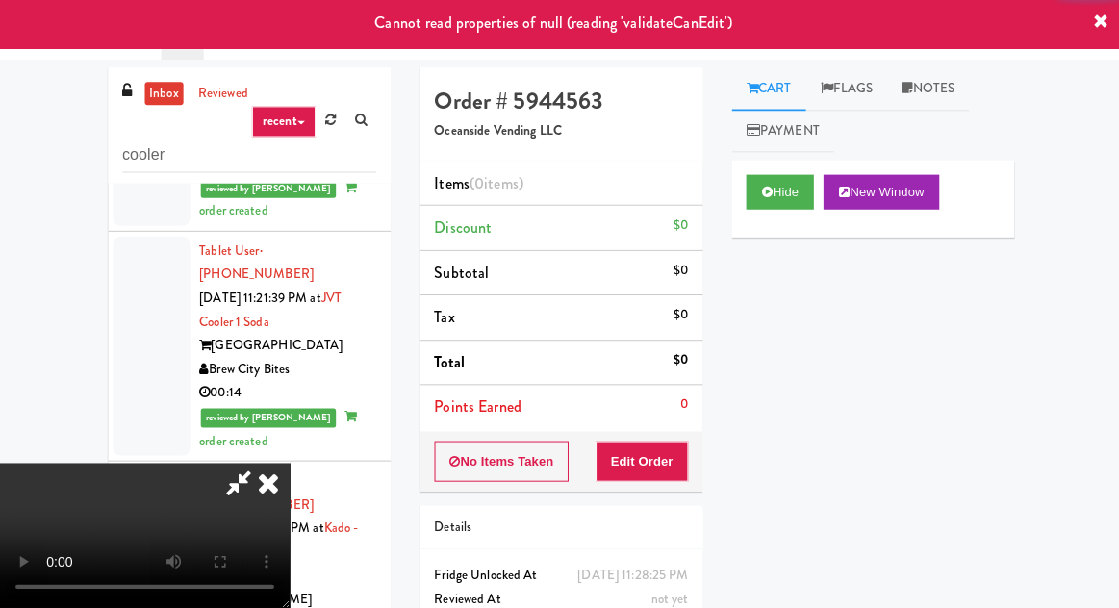
click at [671, 424] on li "Points Earned 0" at bounding box center [559, 408] width 282 height 44
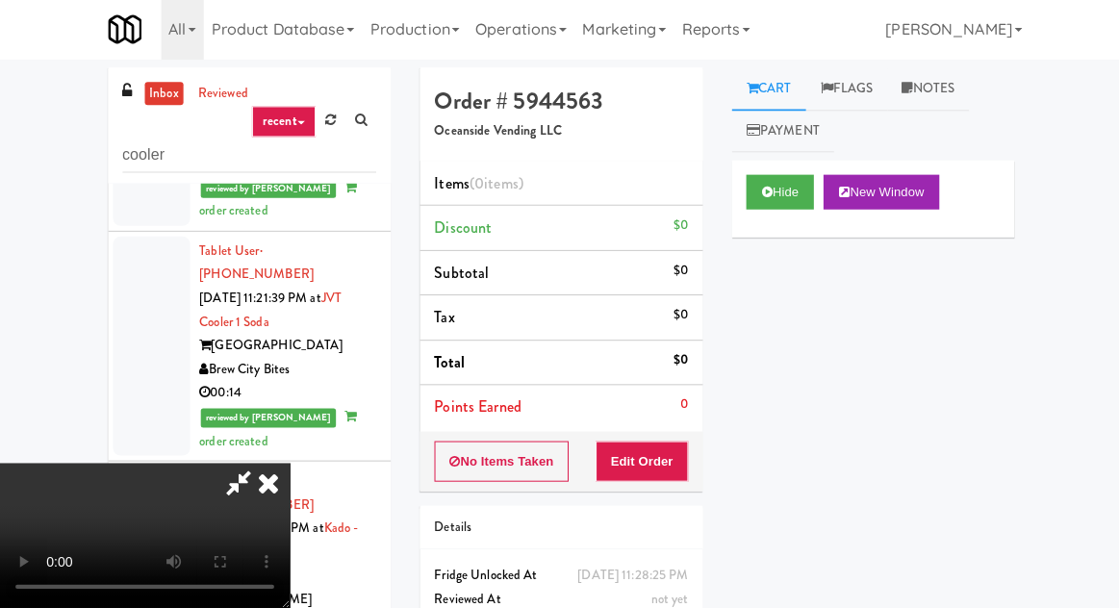
click at [663, 427] on li "Points Earned 0" at bounding box center [559, 408] width 282 height 44
click at [669, 444] on button "Edit Order" at bounding box center [640, 462] width 93 height 40
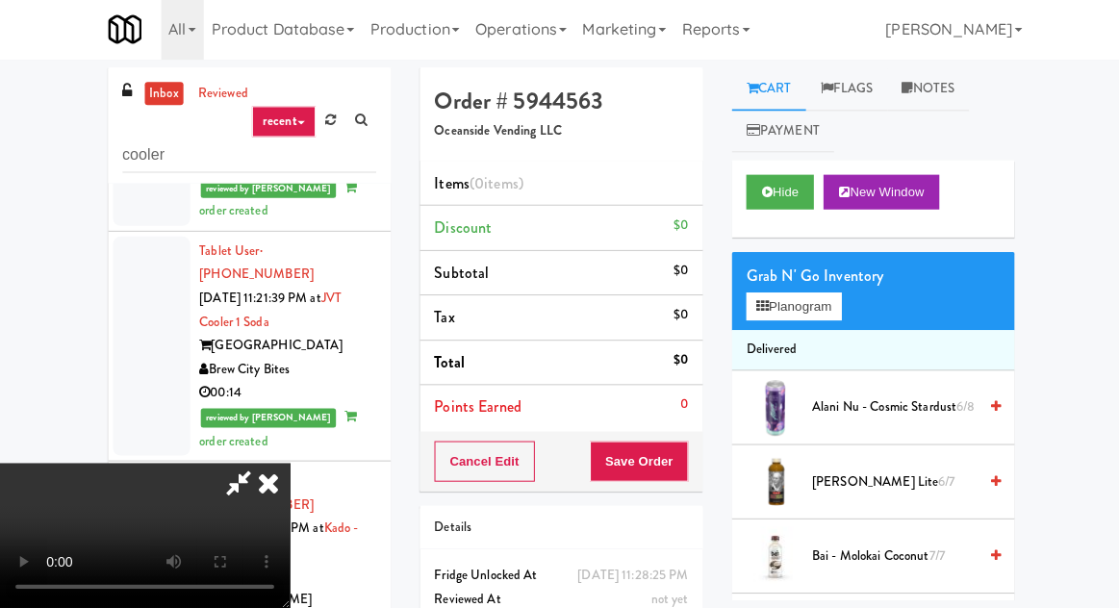
scroll to position [0, 0]
click at [804, 299] on button "Planogram" at bounding box center [791, 307] width 94 height 29
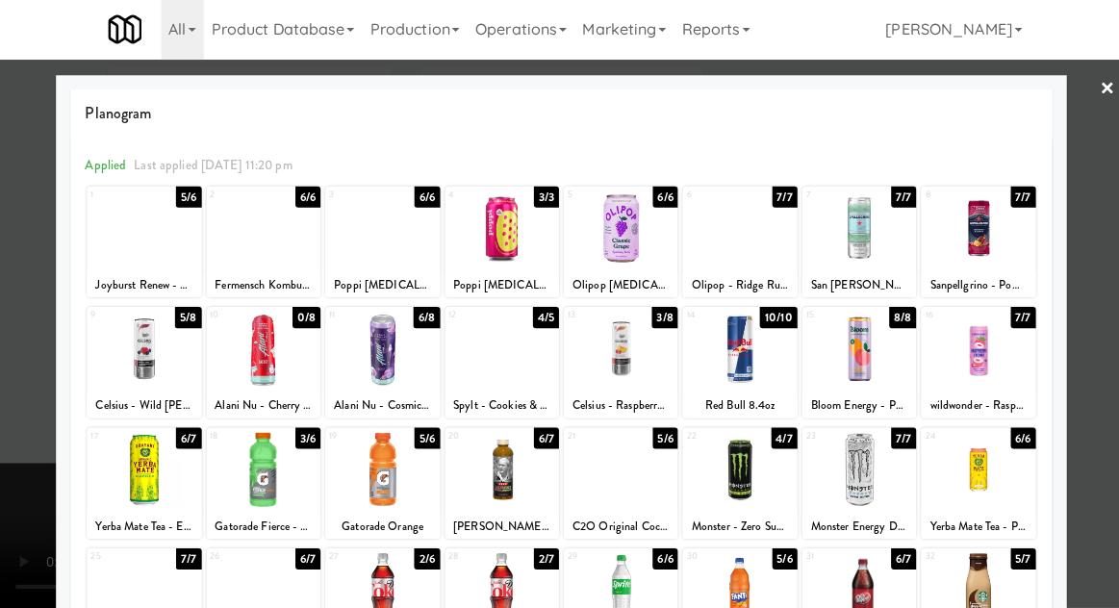
click at [491, 365] on div at bounding box center [500, 350] width 114 height 74
click at [1106, 271] on div at bounding box center [559, 304] width 1119 height 608
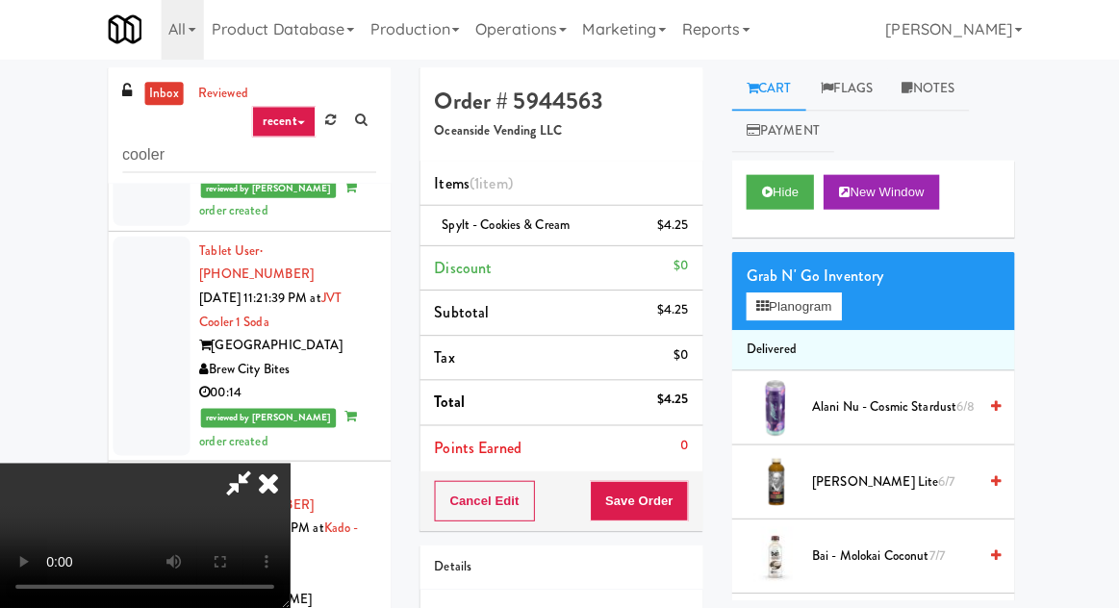
click at [697, 476] on div "Cancel Edit Save Order" at bounding box center [559, 501] width 282 height 60
click at [683, 486] on button "Save Order" at bounding box center [637, 501] width 98 height 40
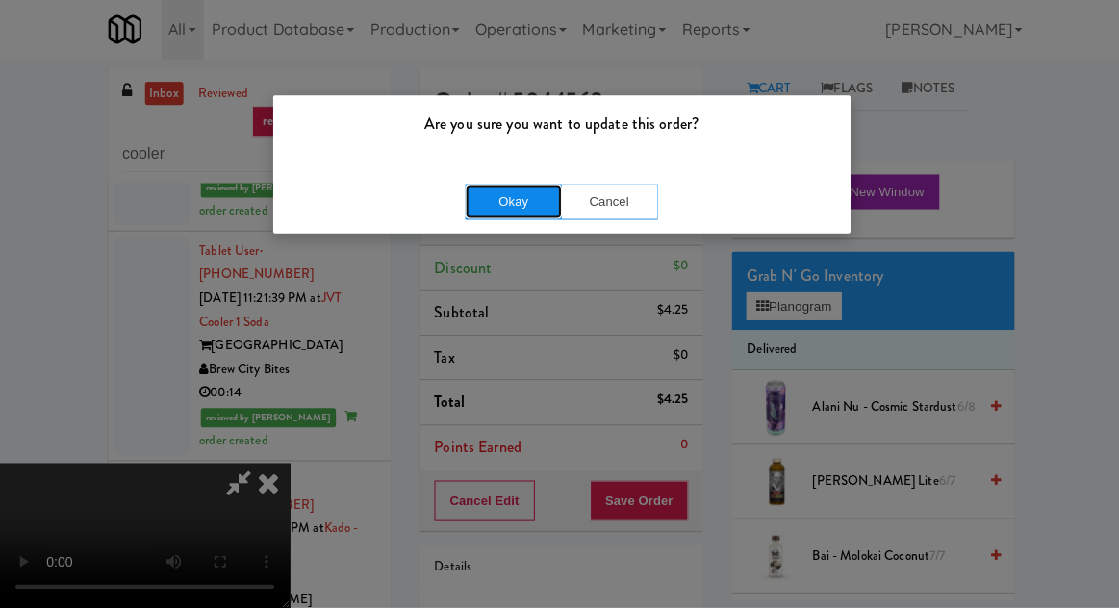
click at [483, 195] on button "Okay" at bounding box center [512, 203] width 96 height 35
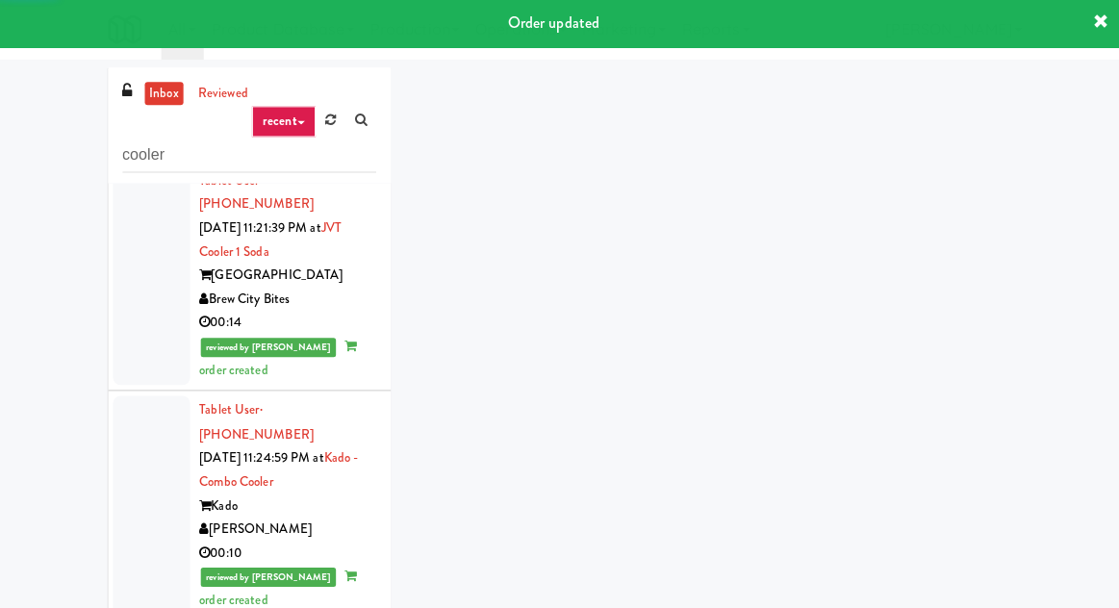
scroll to position [3518, 0]
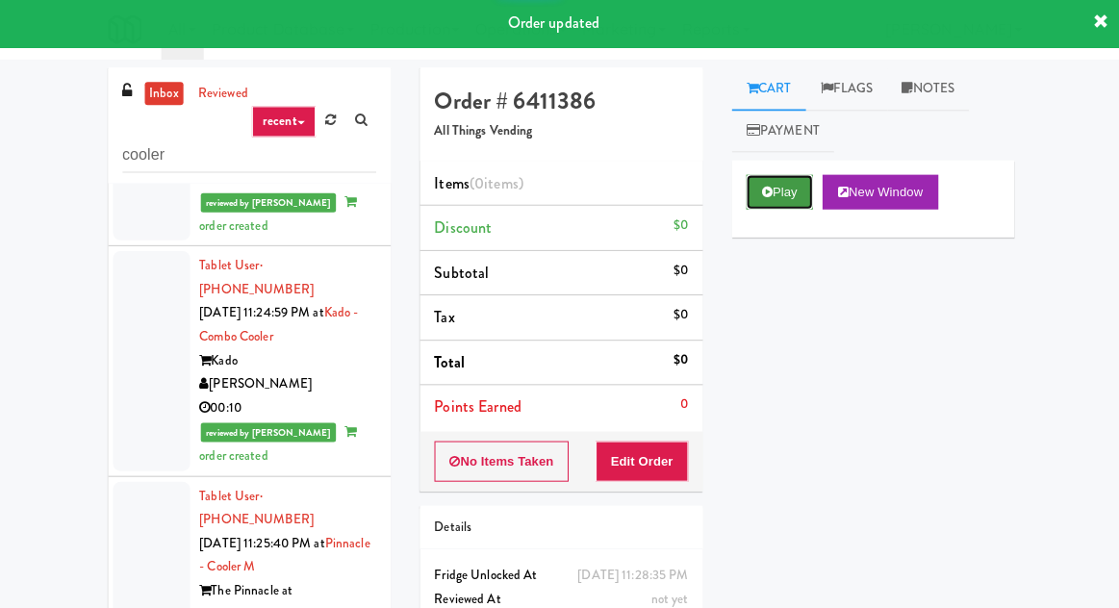
click at [787, 191] on button "Play" at bounding box center [777, 193] width 66 height 35
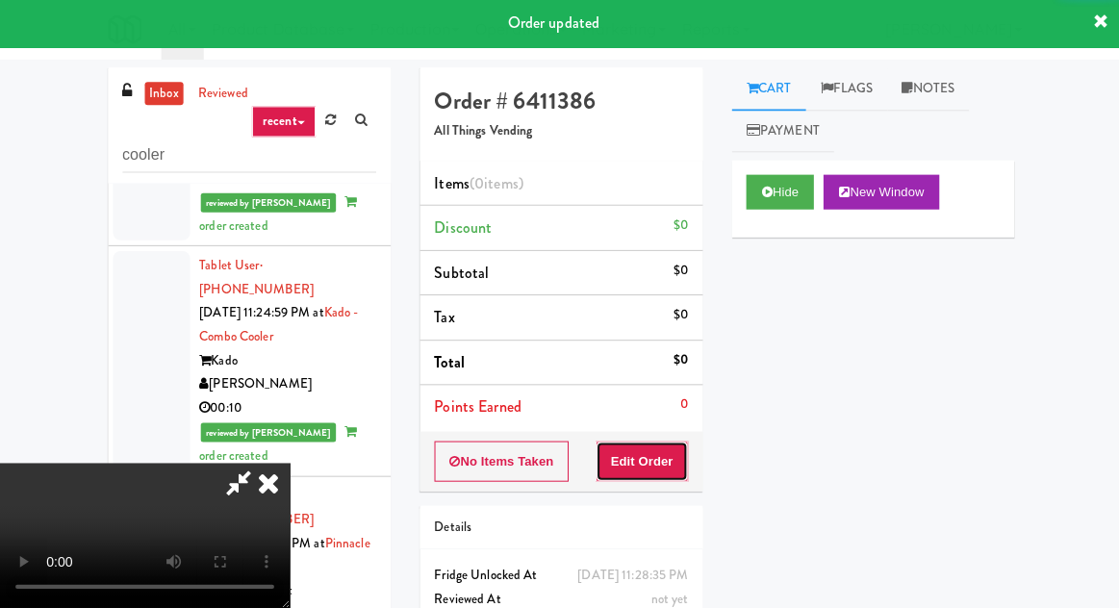
click at [664, 468] on button "Edit Order" at bounding box center [640, 462] width 93 height 40
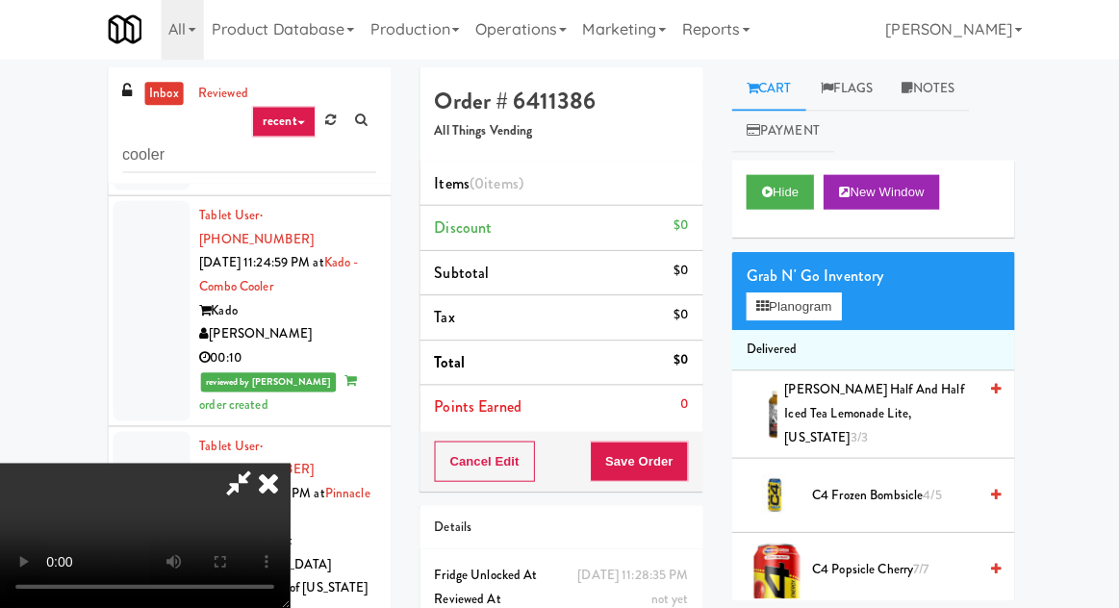
scroll to position [0, 0]
click at [809, 307] on button "Planogram" at bounding box center [791, 307] width 94 height 29
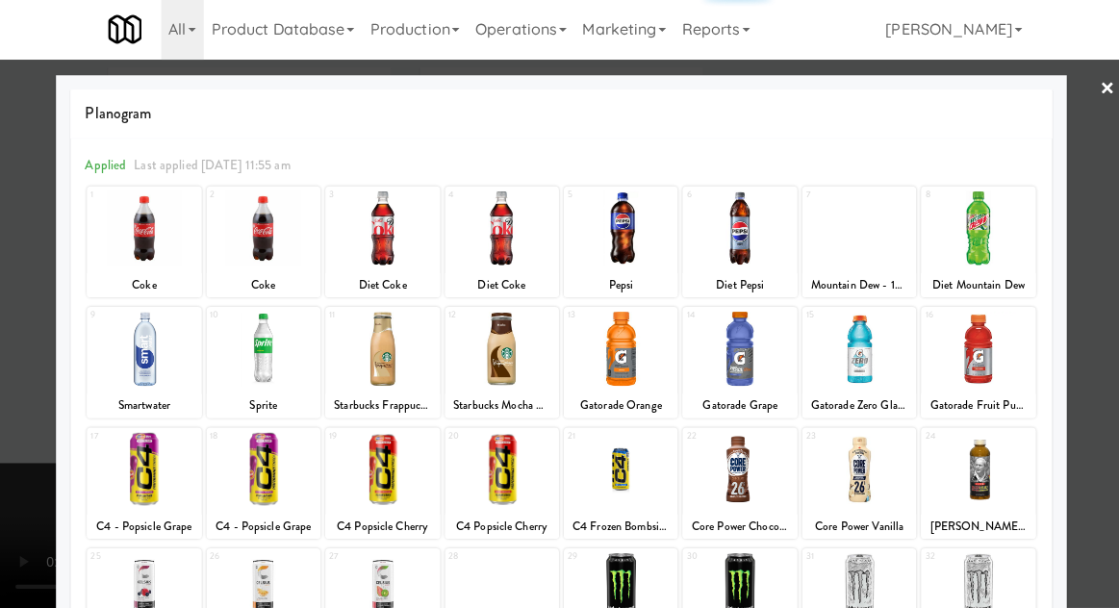
click at [993, 356] on div at bounding box center [975, 350] width 114 height 74
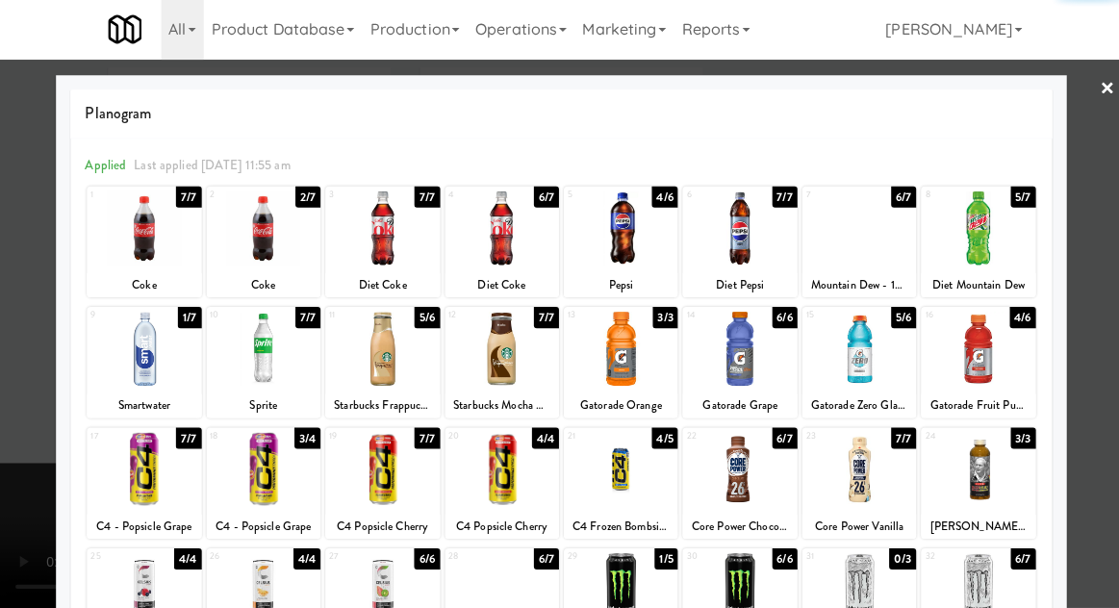
click at [1086, 268] on div at bounding box center [559, 304] width 1119 height 608
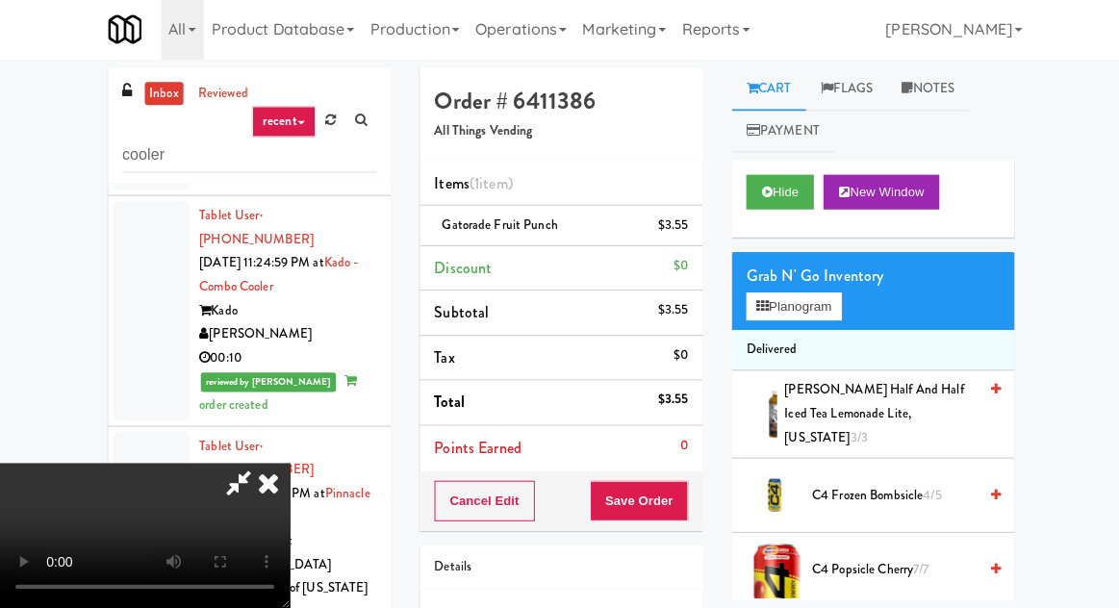
click at [697, 495] on div "Cancel Edit Save Order" at bounding box center [559, 501] width 282 height 60
click at [686, 495] on button "Save Order" at bounding box center [637, 501] width 98 height 40
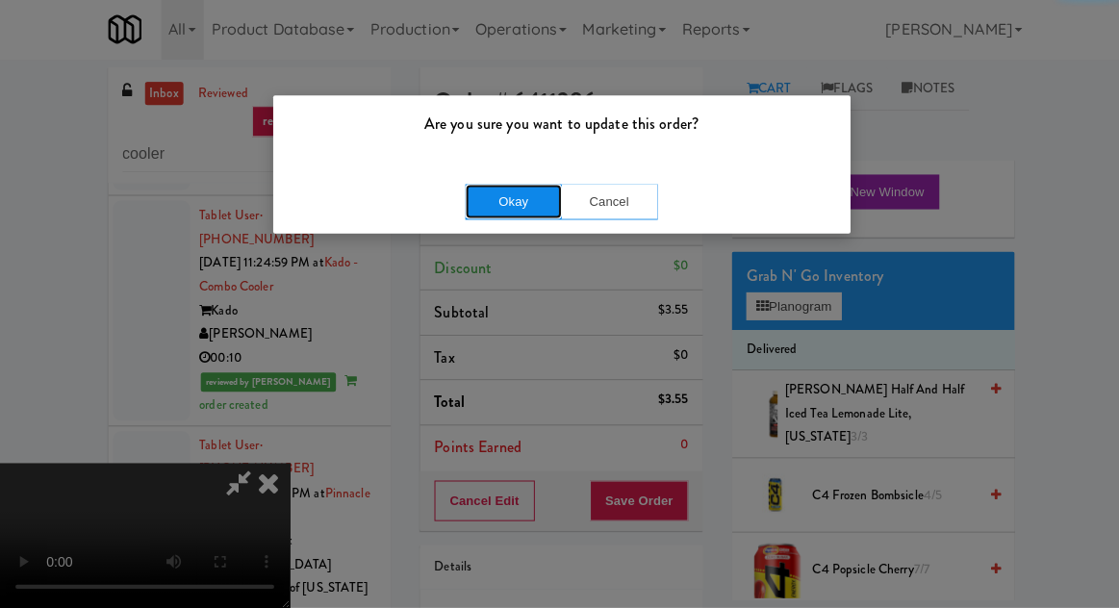
click at [473, 212] on button "Okay" at bounding box center [512, 203] width 96 height 35
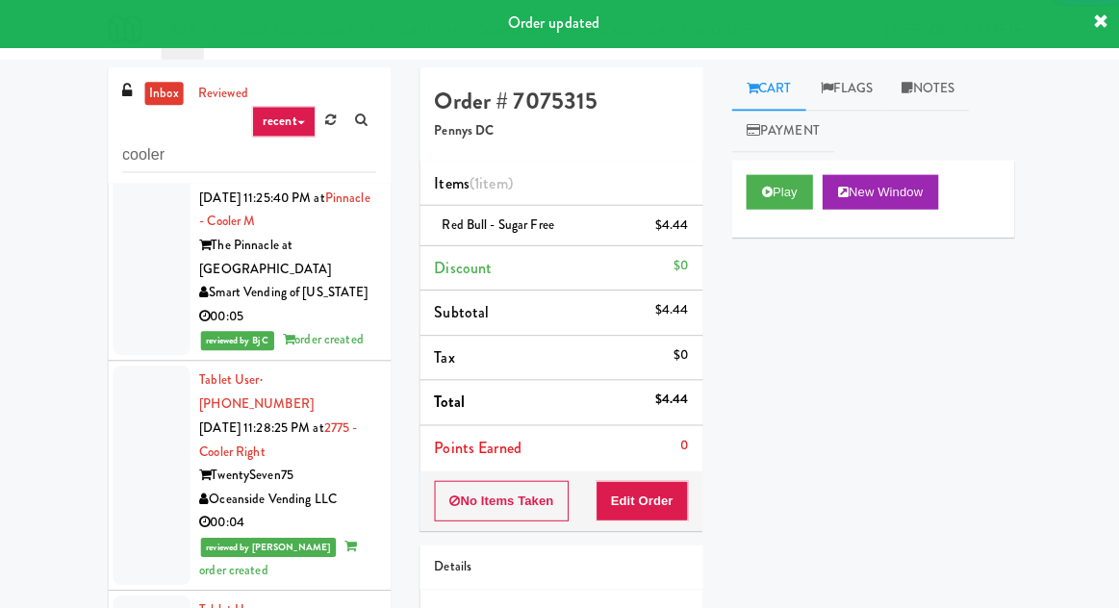
scroll to position [3864, 0]
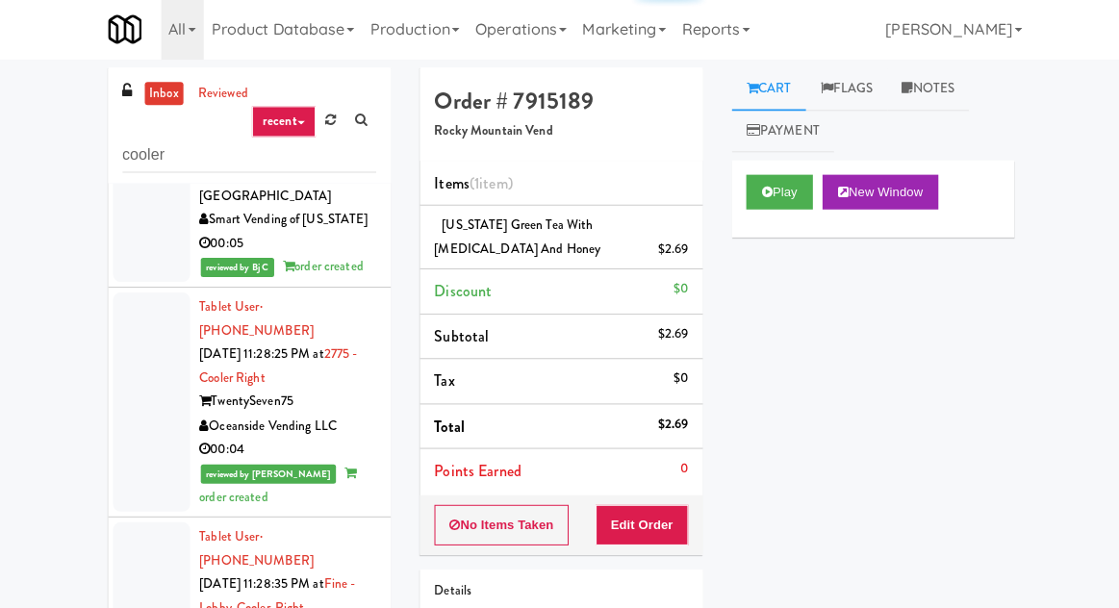
scroll to position [3935, 0]
click at [783, 186] on button "Play" at bounding box center [777, 193] width 66 height 35
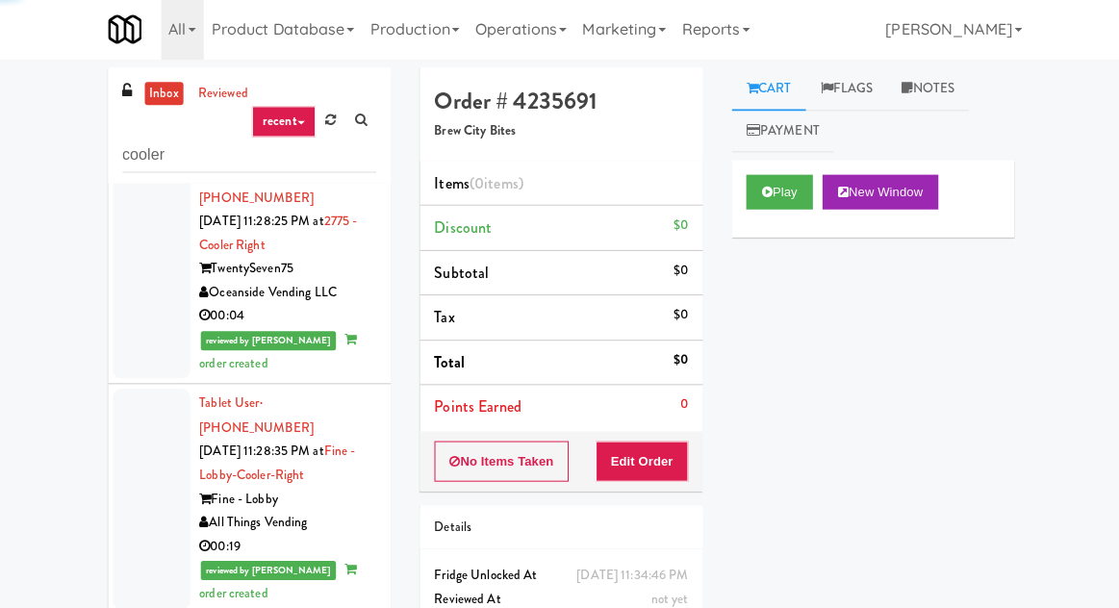
scroll to position [4061, 0]
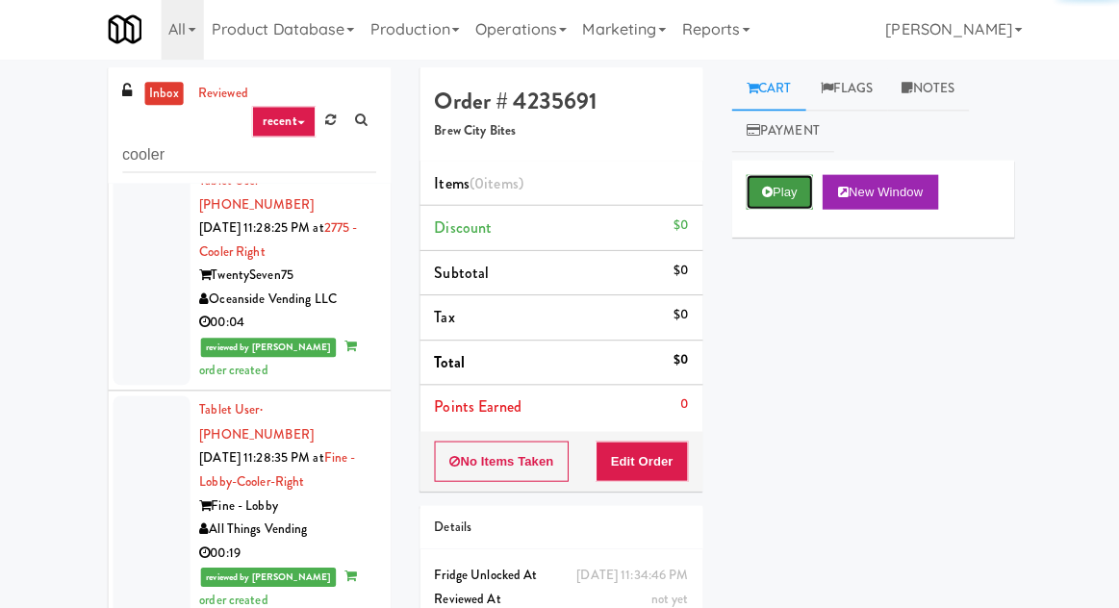
click at [778, 195] on button "Play" at bounding box center [777, 193] width 66 height 35
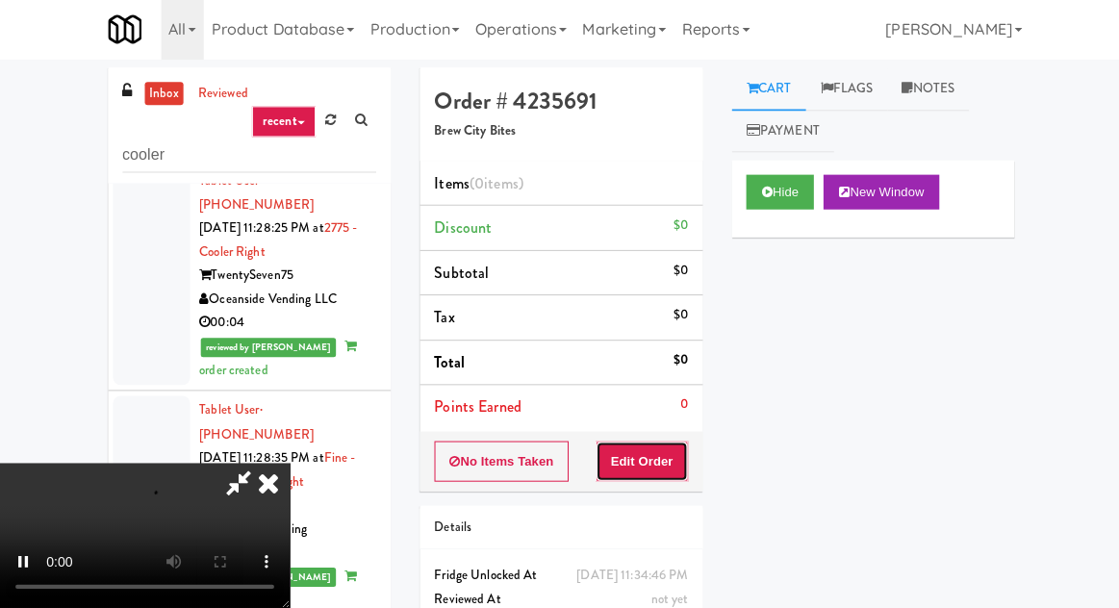
click at [658, 465] on button "Edit Order" at bounding box center [640, 462] width 93 height 40
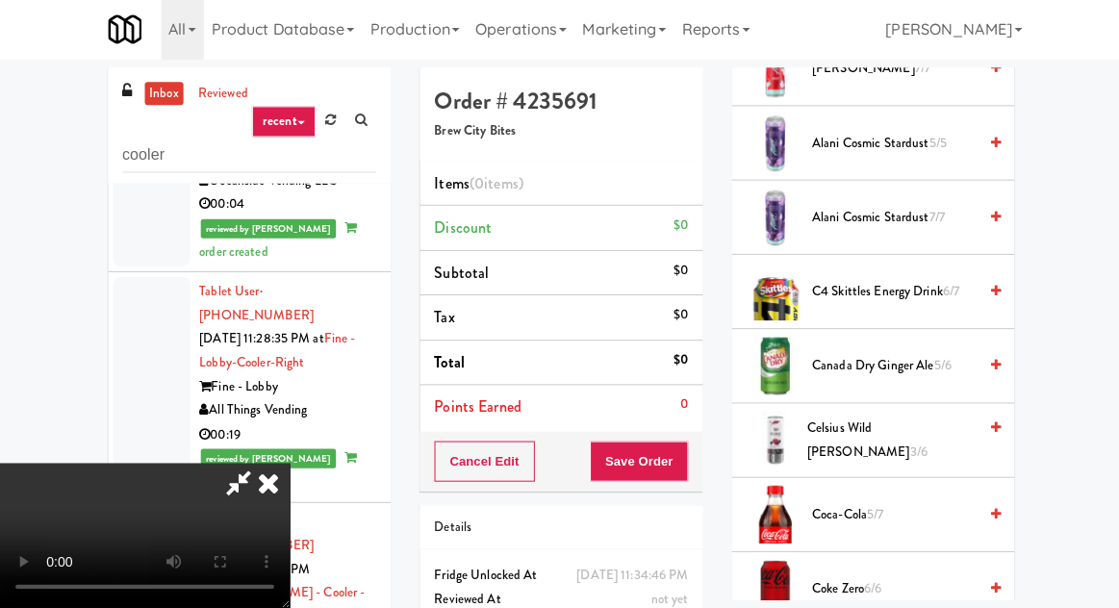
scroll to position [516, 0]
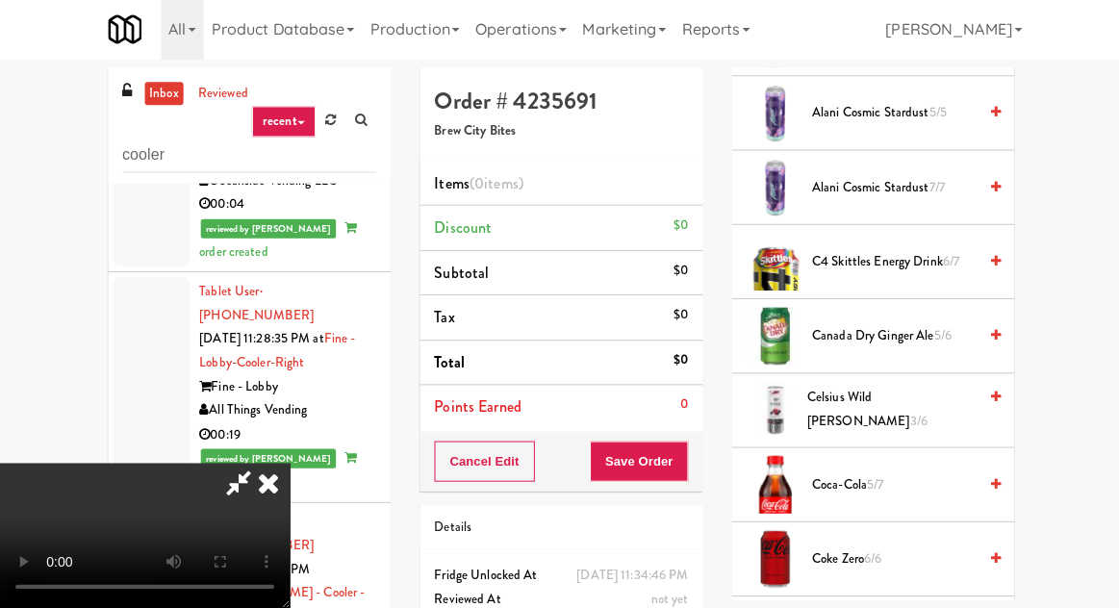
click at [864, 337] on span "Canada Dry Ginger Ale 5/6" at bounding box center [891, 337] width 164 height 24
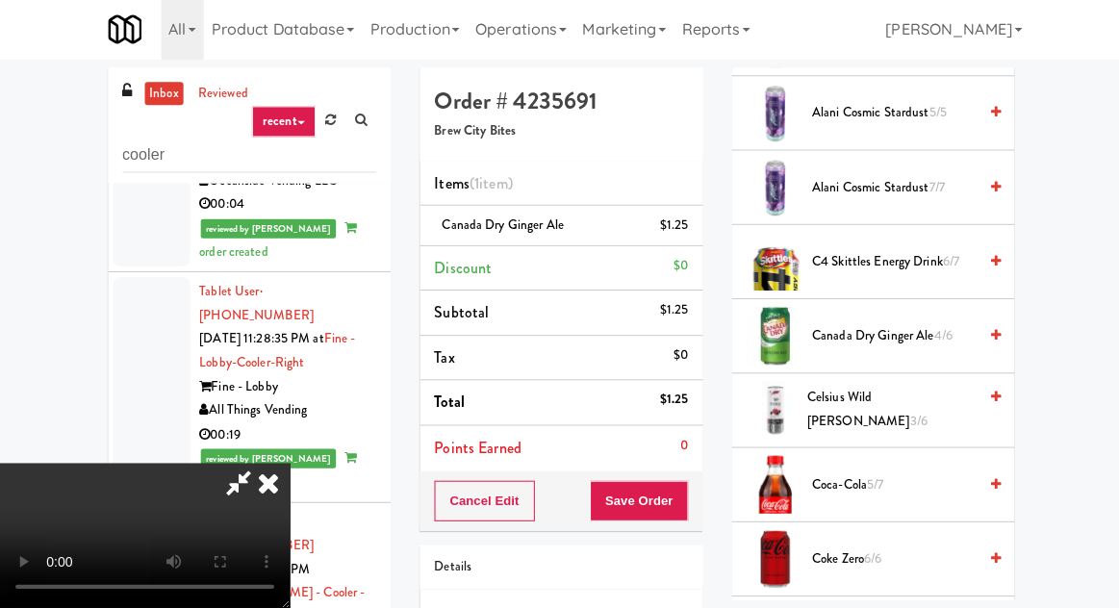
click at [871, 337] on span "Canada Dry Ginger Ale 4/6" at bounding box center [891, 337] width 164 height 24
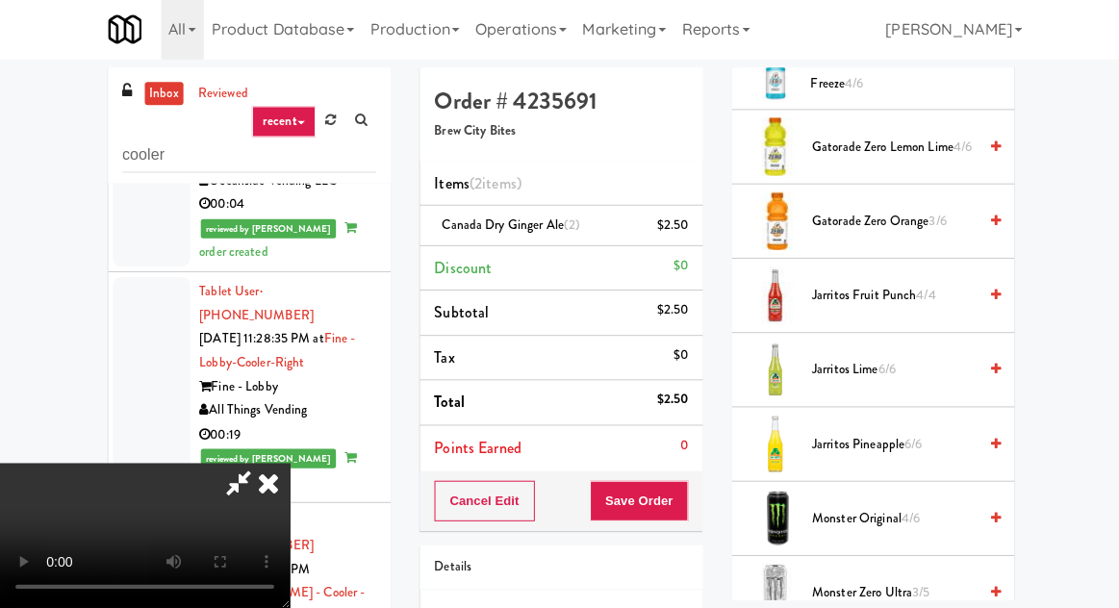
scroll to position [1891, 0]
click at [893, 209] on span "Gatorade Zero Orange 3/6" at bounding box center [891, 221] width 164 height 24
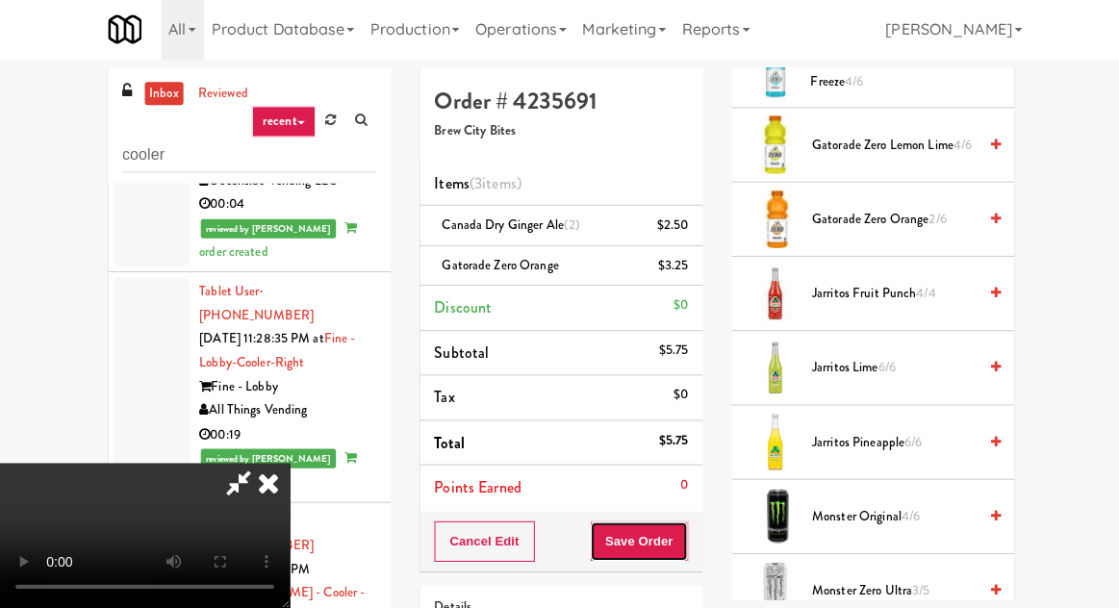
click at [685, 524] on button "Save Order" at bounding box center [637, 541] width 98 height 40
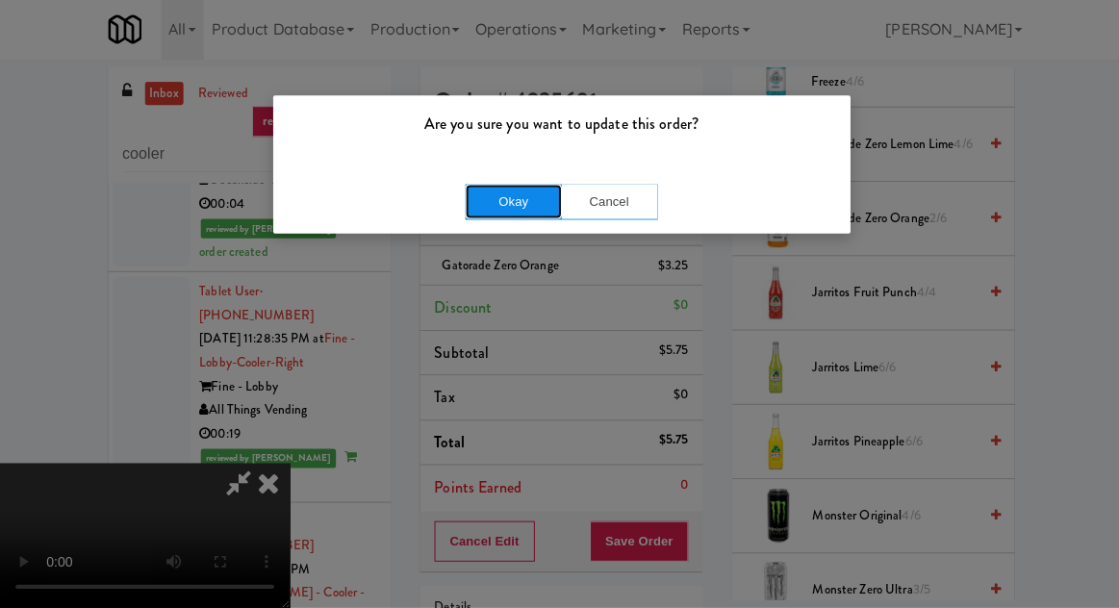
click at [468, 197] on button "Okay" at bounding box center [512, 203] width 96 height 35
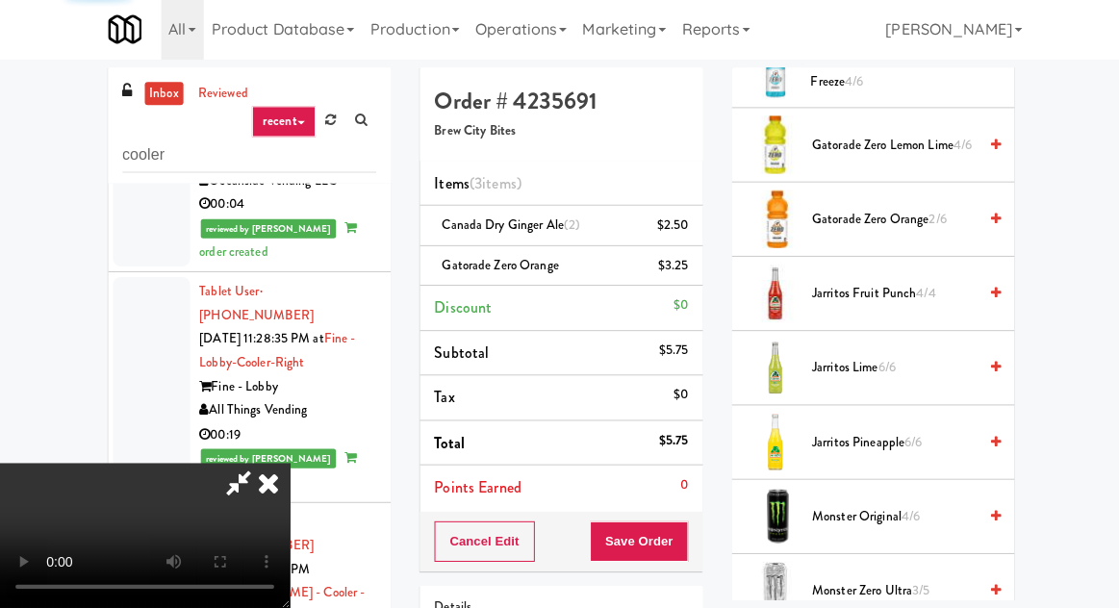
scroll to position [190, 0]
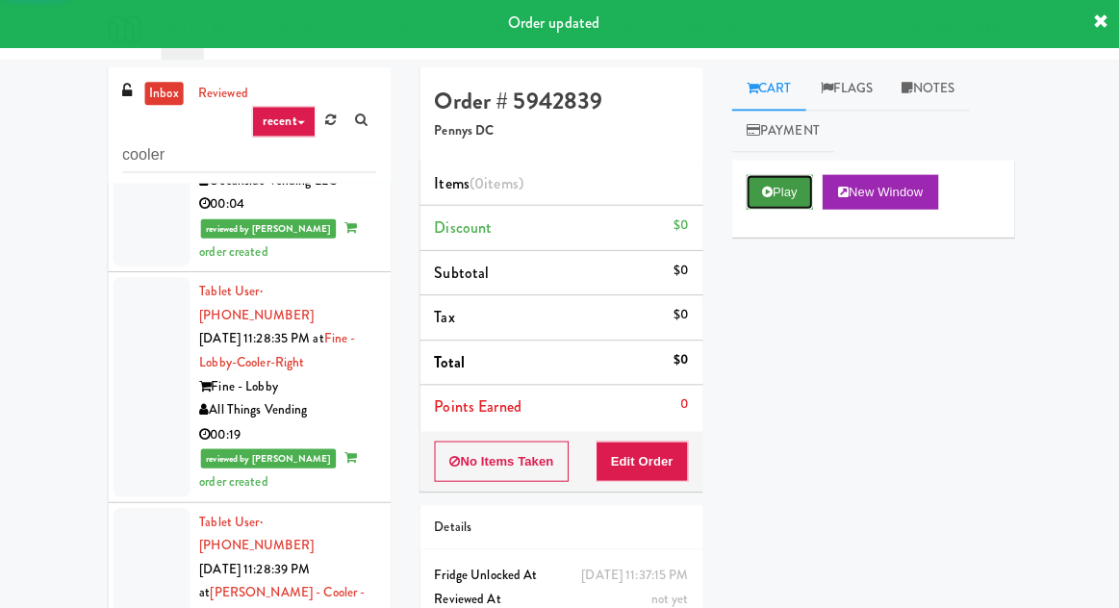
click at [793, 184] on button "Play" at bounding box center [777, 193] width 66 height 35
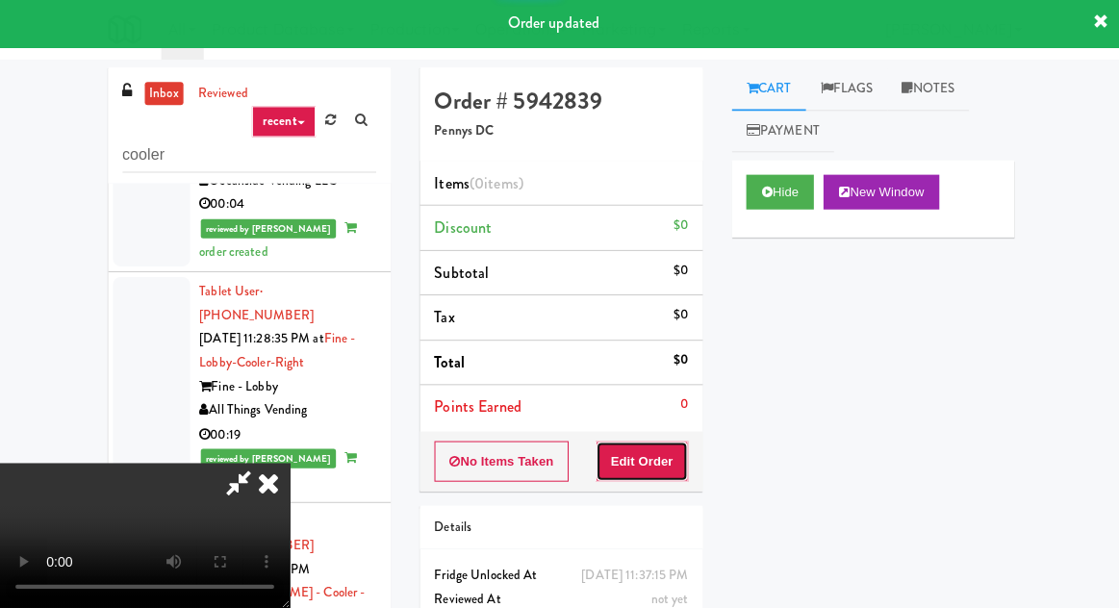
click at [670, 474] on button "Edit Order" at bounding box center [640, 462] width 93 height 40
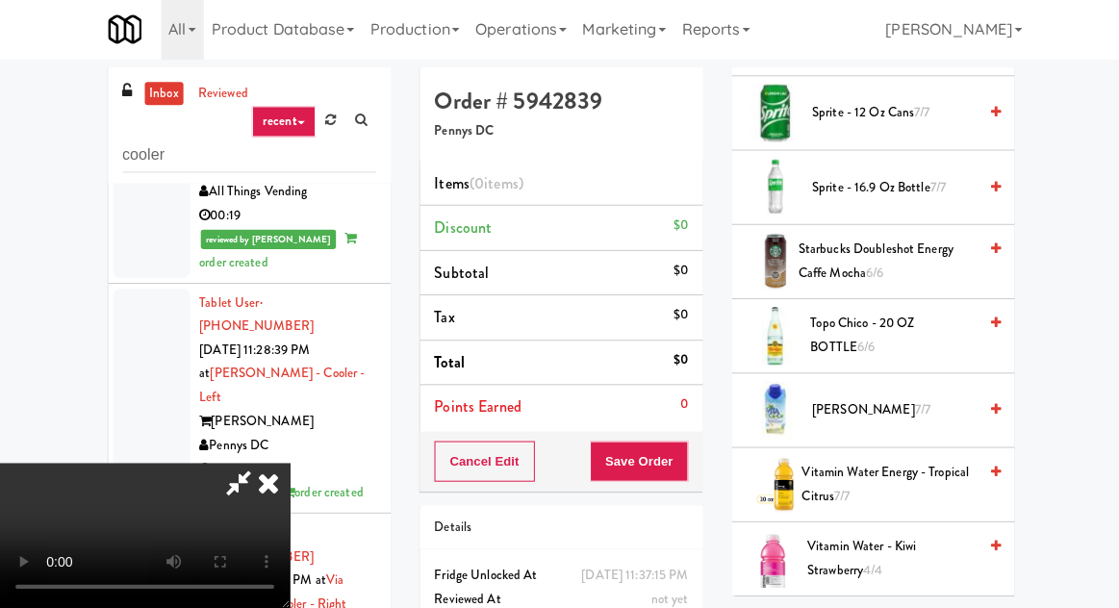
scroll to position [2567, 0]
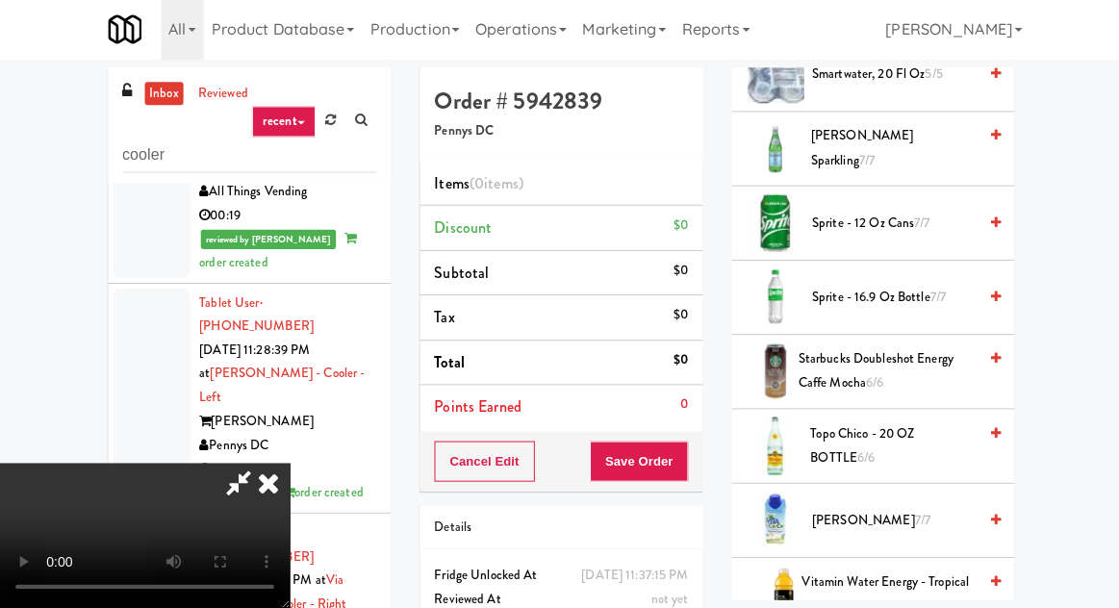
click at [905, 213] on span "Sprite - 12 oz cans 7/7" at bounding box center [891, 225] width 164 height 24
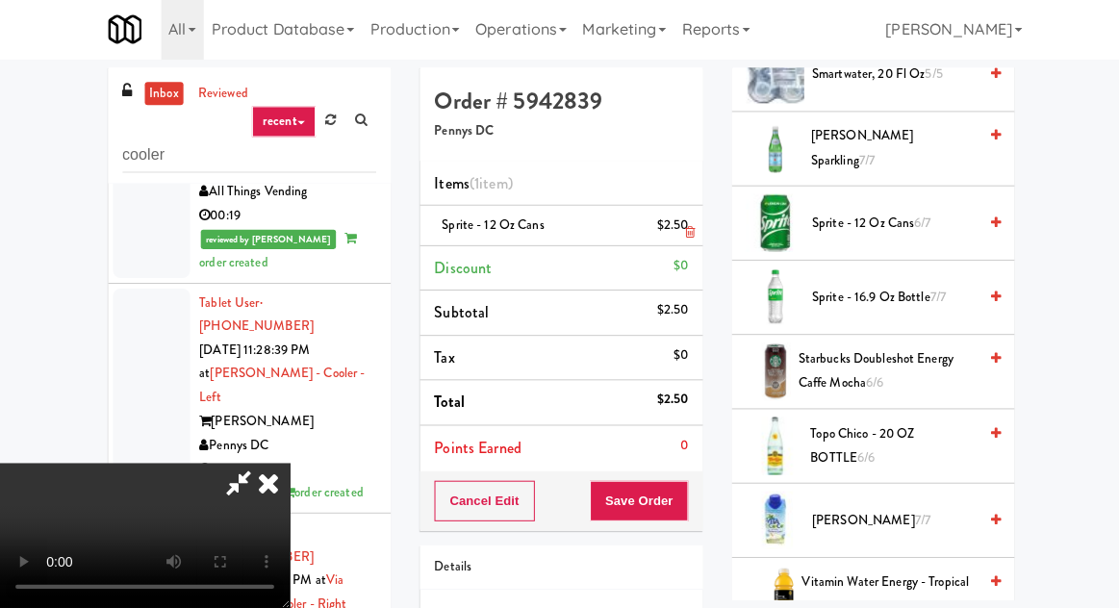
click at [689, 229] on icon at bounding box center [688, 233] width 10 height 13
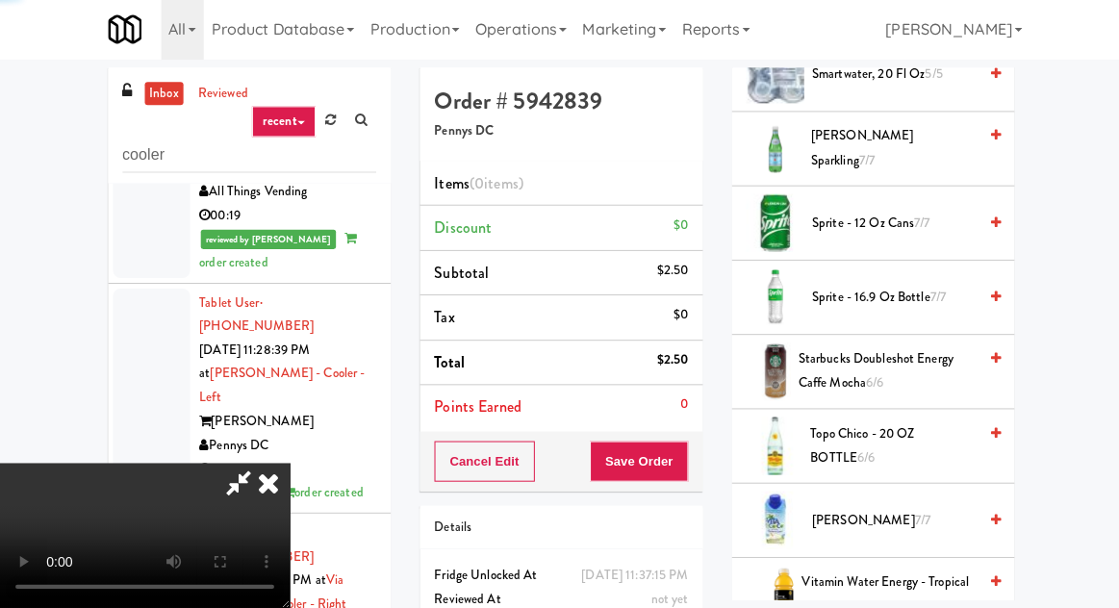
click at [692, 220] on li "Discount $0" at bounding box center [559, 229] width 282 height 45
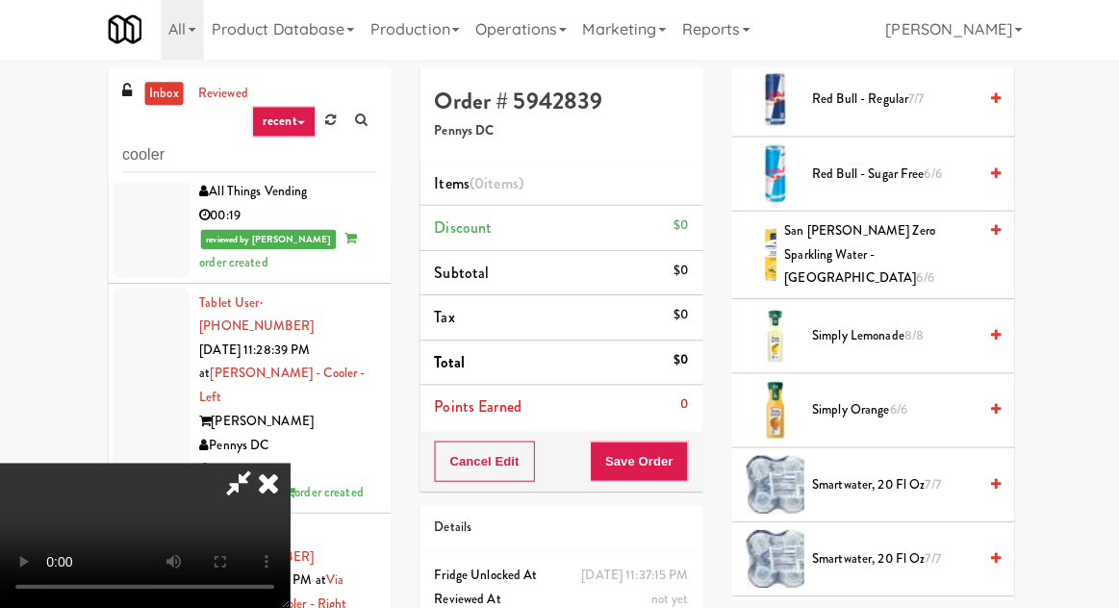
click at [890, 242] on span "San [PERSON_NAME] Zero Sparkling Water - Lemonade 6/6" at bounding box center [876, 255] width 191 height 71
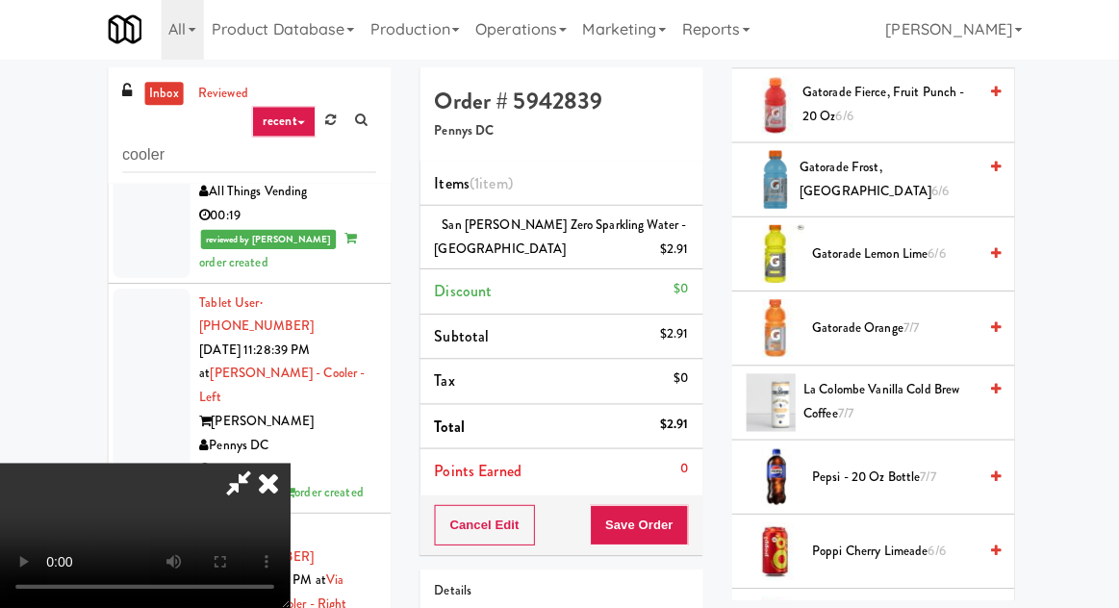
scroll to position [1263, 0]
click at [861, 332] on span "Gatorade Orange 7/7" at bounding box center [891, 330] width 164 height 24
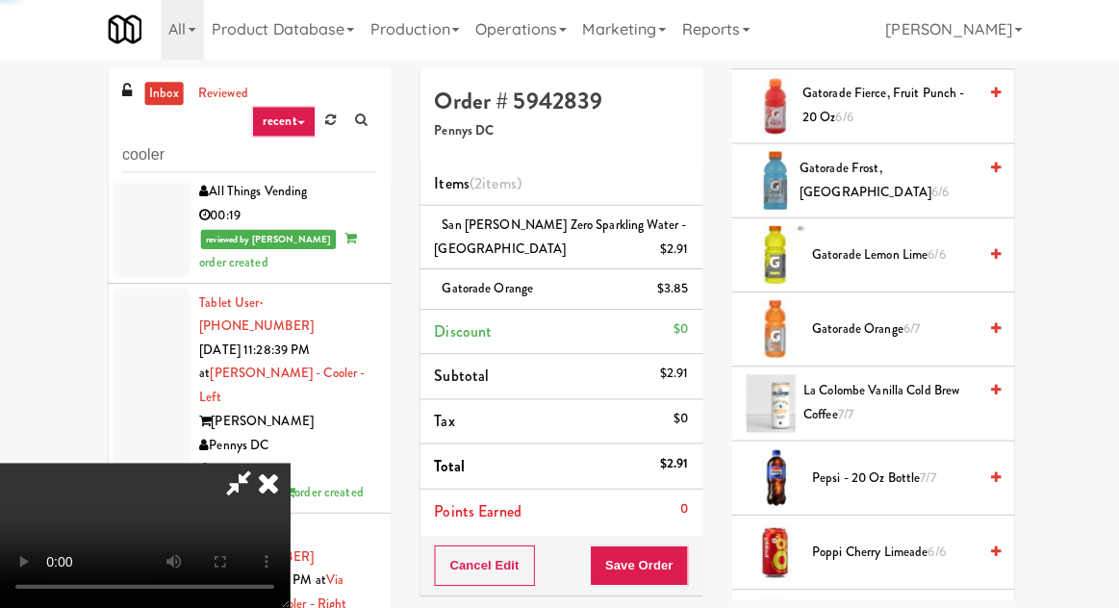
scroll to position [70, 0]
click at [682, 560] on button "Save Order" at bounding box center [637, 565] width 98 height 40
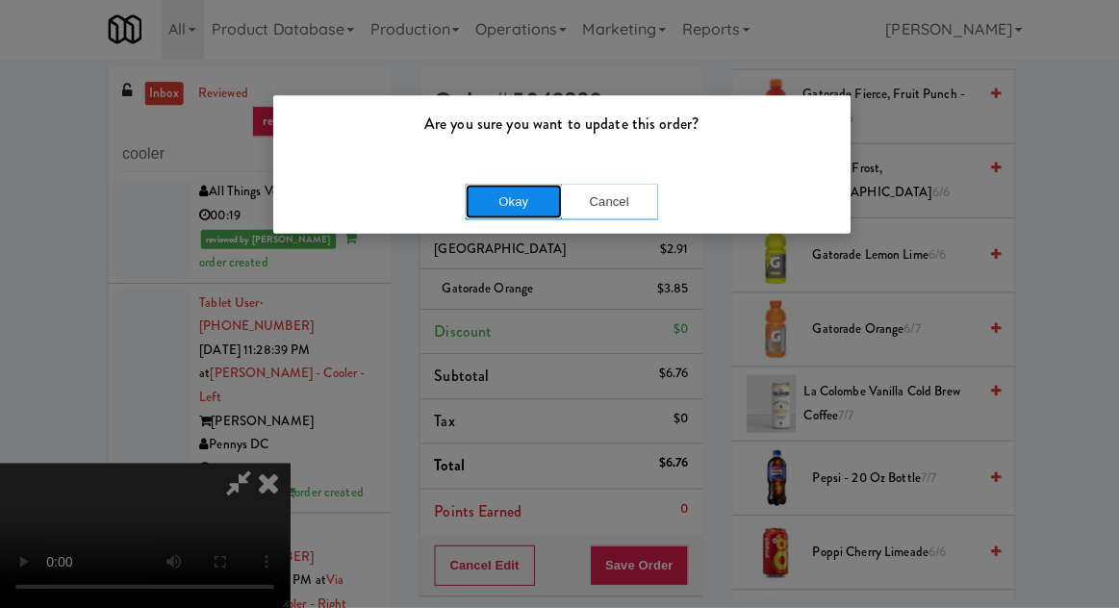
click at [468, 186] on button "Okay" at bounding box center [512, 203] width 96 height 35
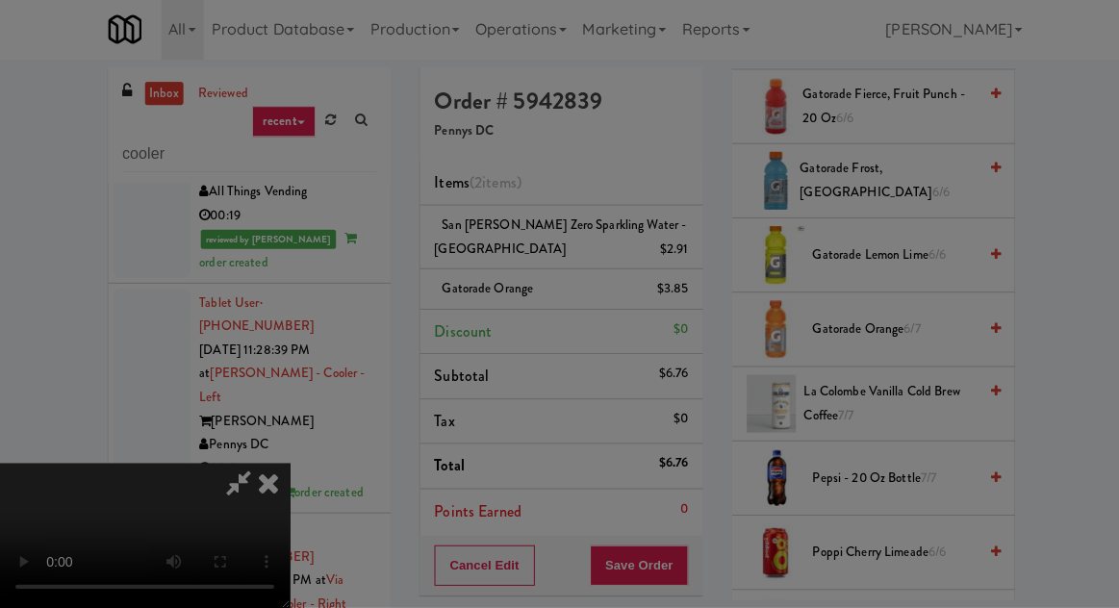
click at [473, 190] on div at bounding box center [559, 304] width 1119 height 608
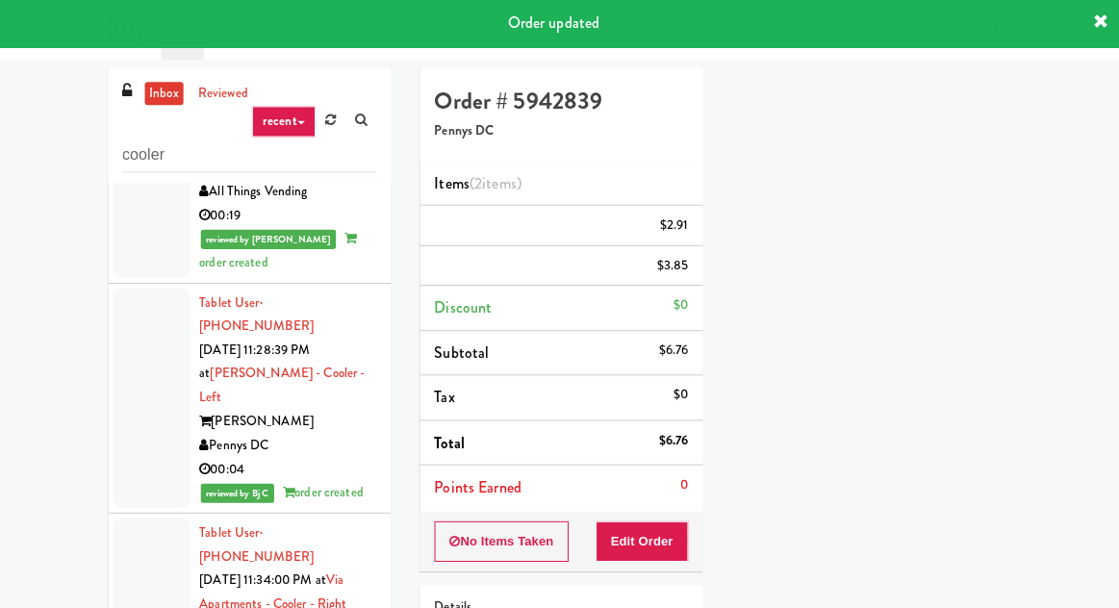
scroll to position [0, 0]
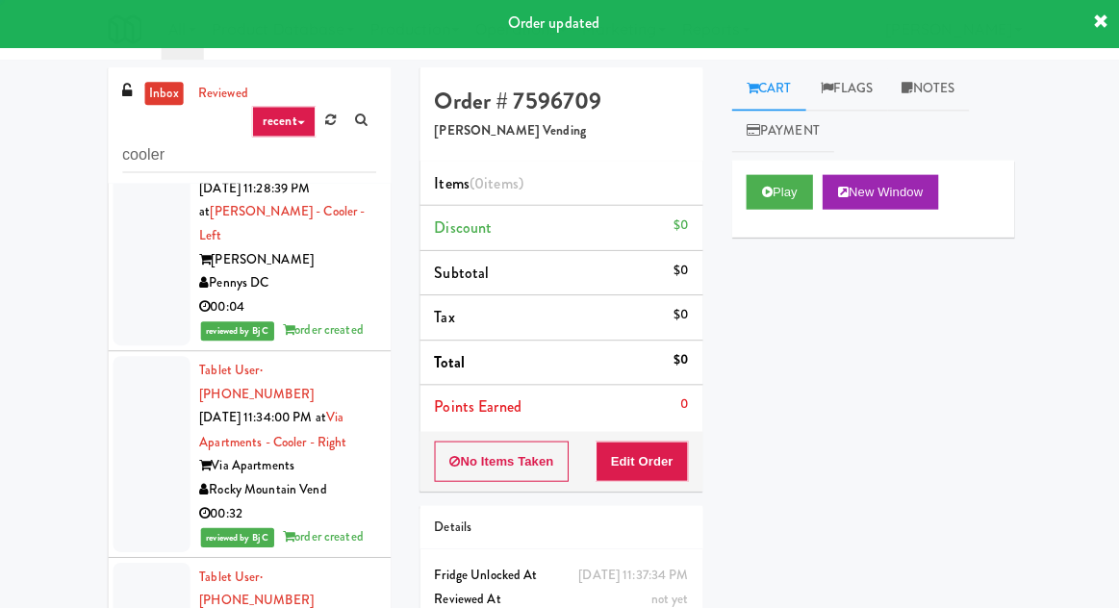
scroll to position [4561, 0]
click at [794, 178] on button "Play" at bounding box center [777, 193] width 66 height 35
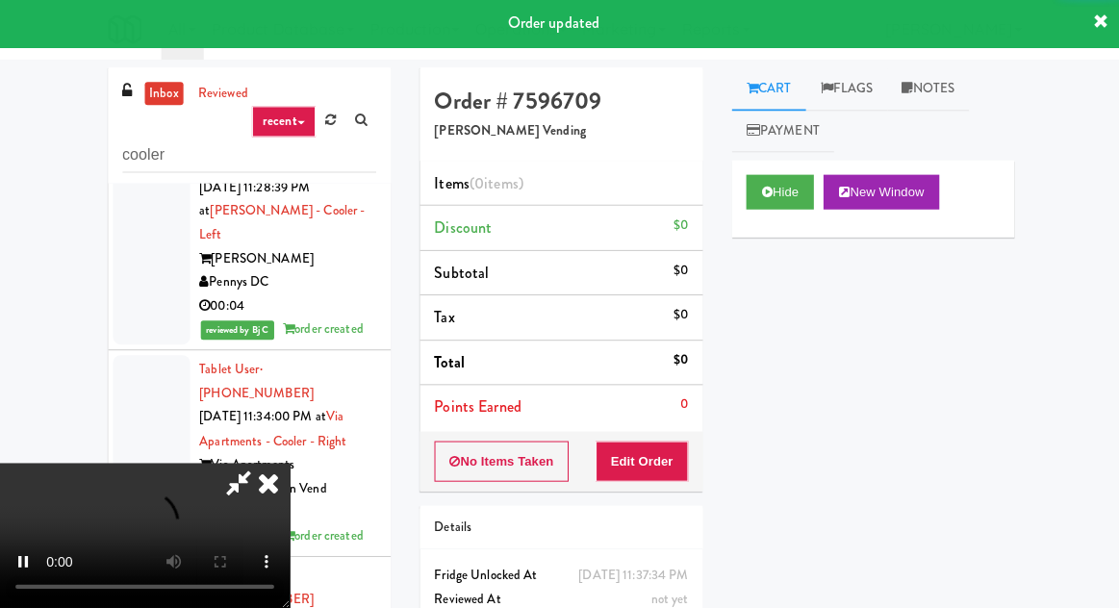
click at [679, 432] on div "No Items Taken Edit Order" at bounding box center [559, 462] width 282 height 60
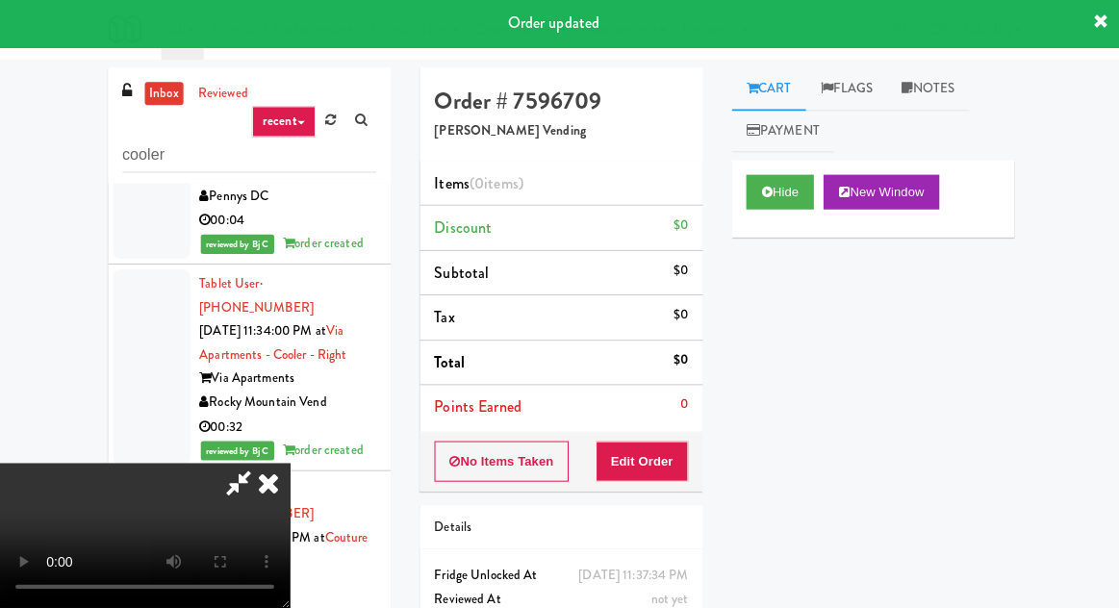
scroll to position [4670, 0]
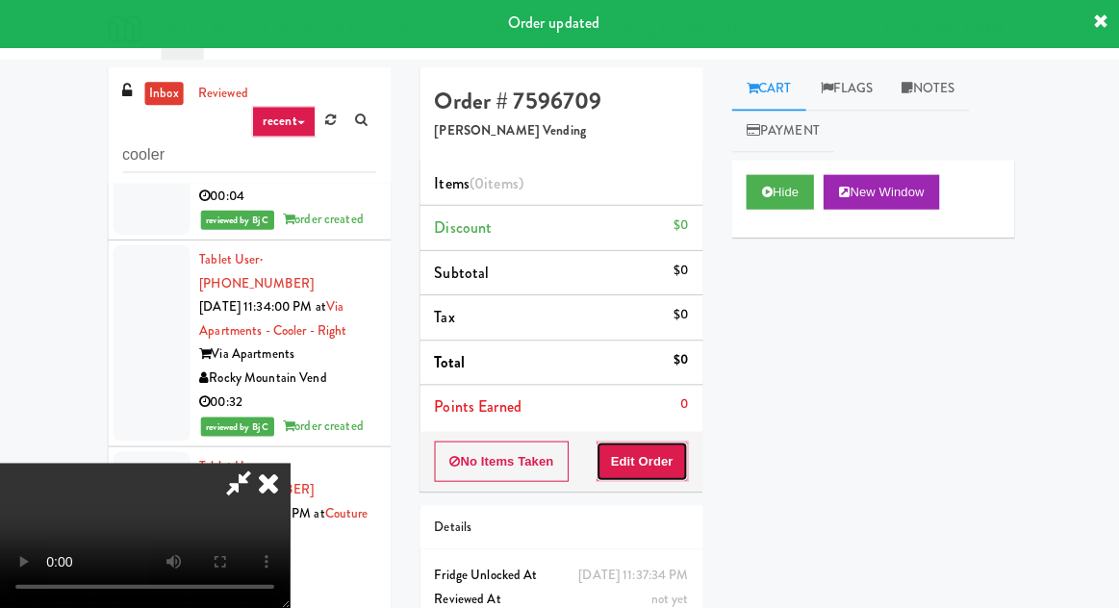
click at [666, 444] on button "Edit Order" at bounding box center [640, 462] width 93 height 40
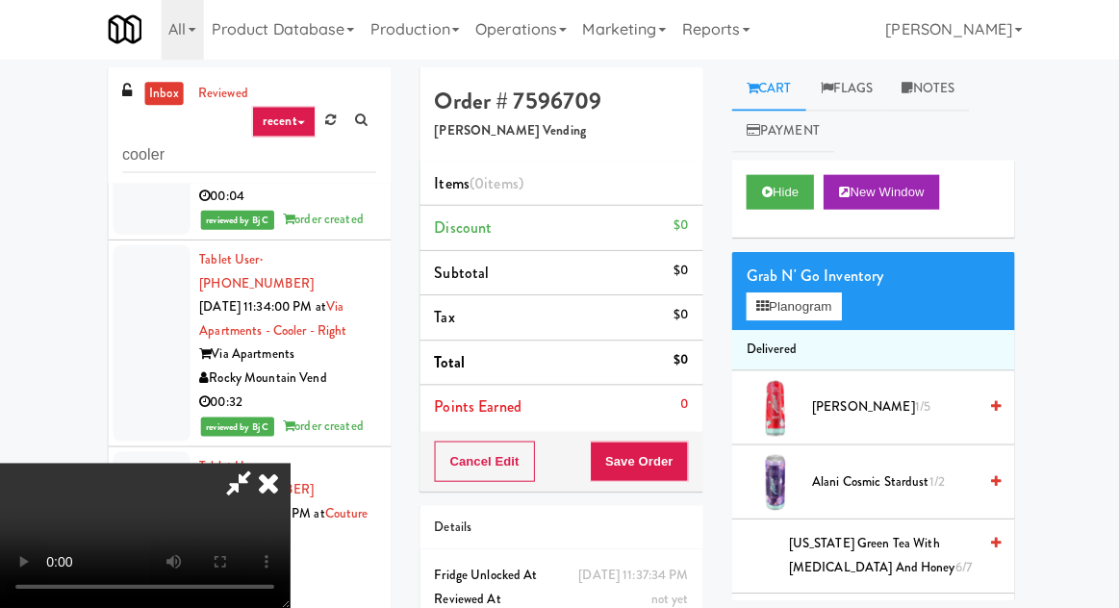
scroll to position [70, 0]
click at [786, 312] on button "Planogram" at bounding box center [791, 307] width 94 height 29
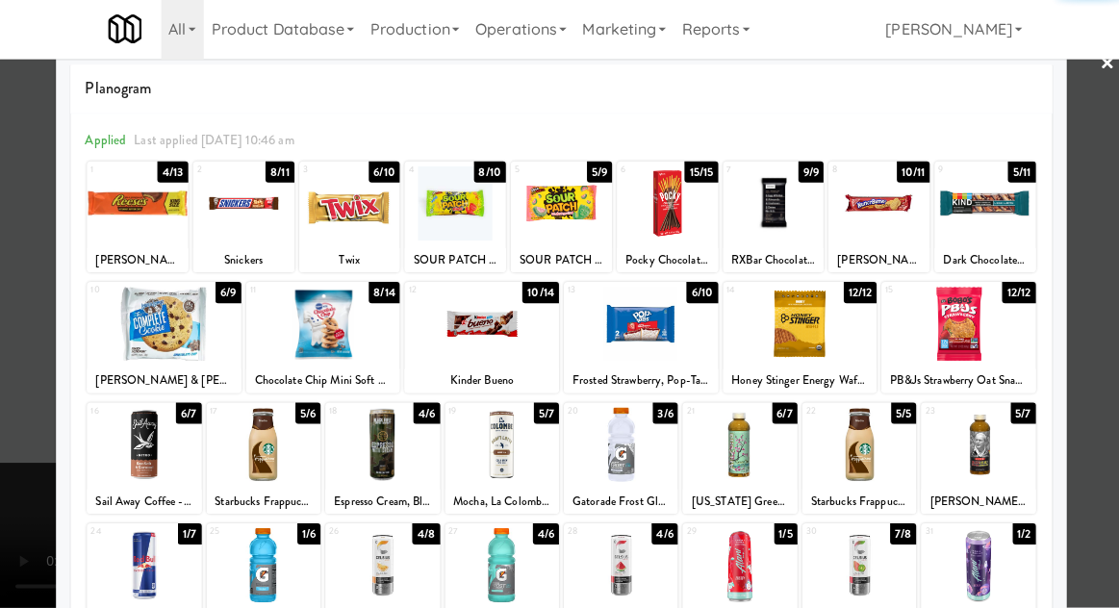
click at [479, 569] on div at bounding box center [500, 566] width 114 height 74
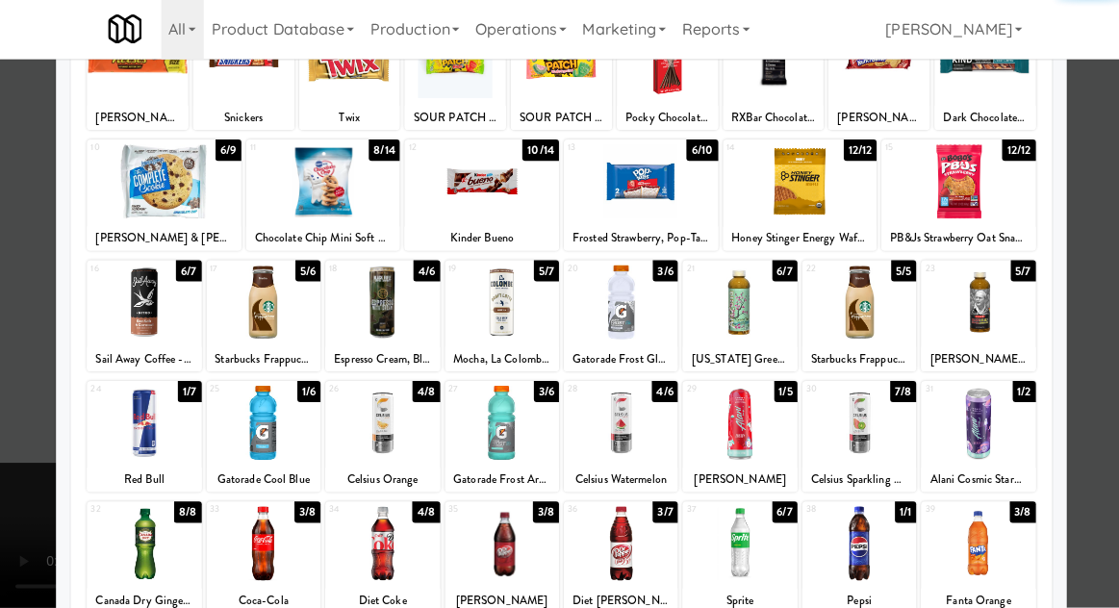
scroll to position [243, 0]
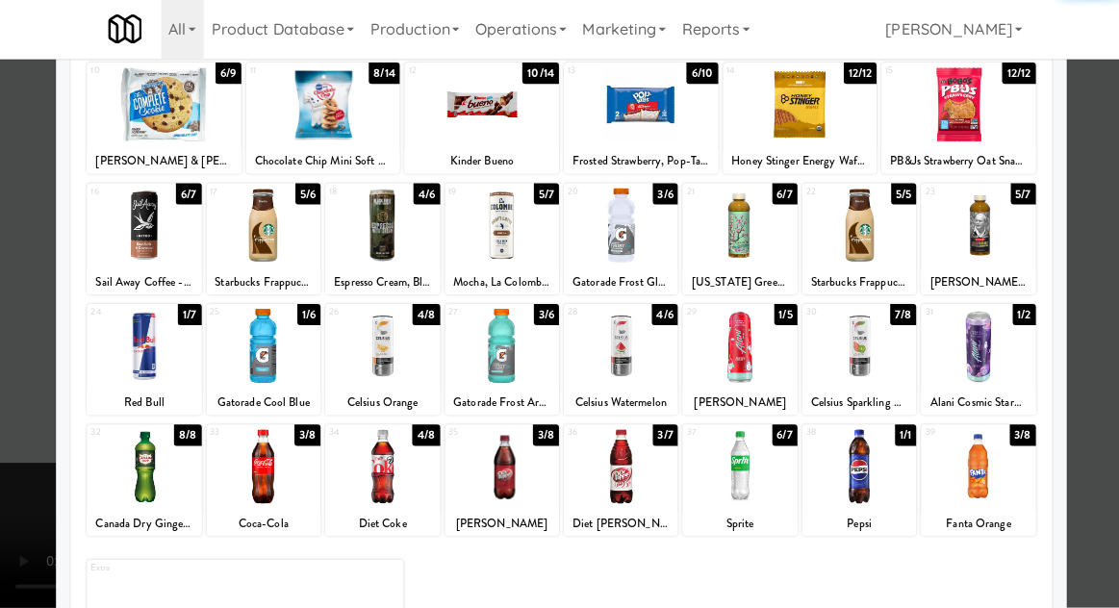
click at [757, 464] on div at bounding box center [737, 467] width 114 height 74
click at [44, 382] on div at bounding box center [559, 304] width 1119 height 608
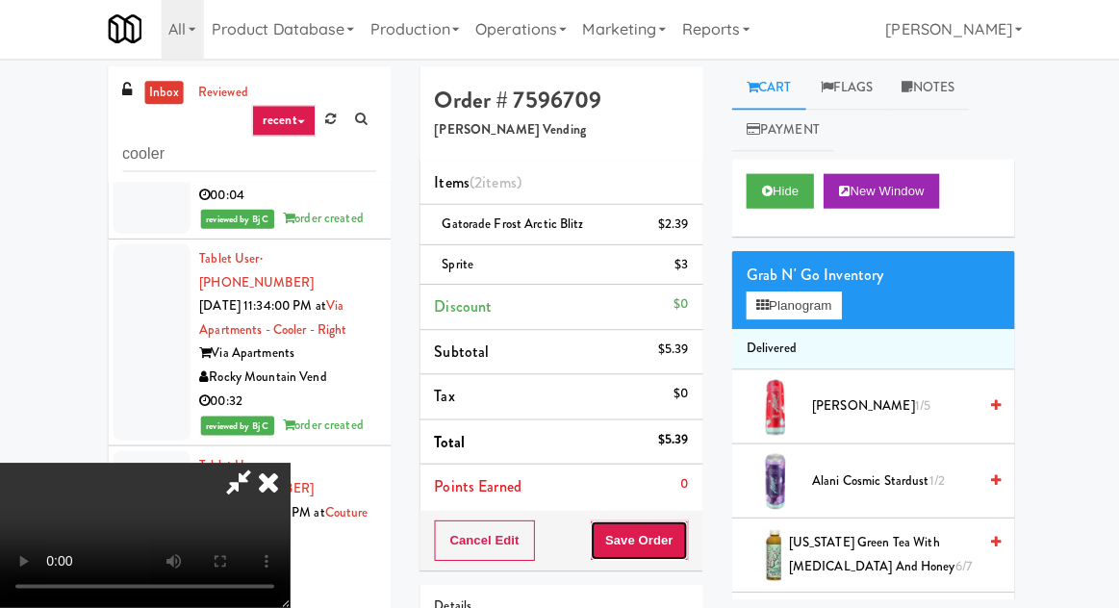
click at [682, 541] on button "Save Order" at bounding box center [637, 541] width 98 height 40
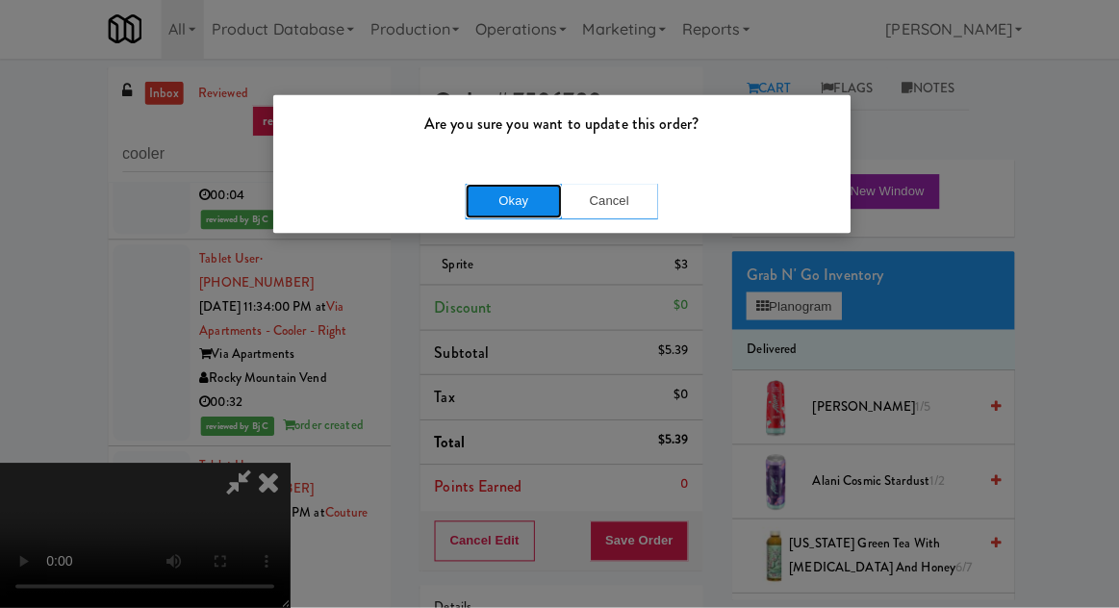
click at [543, 190] on button "Okay" at bounding box center [512, 203] width 96 height 35
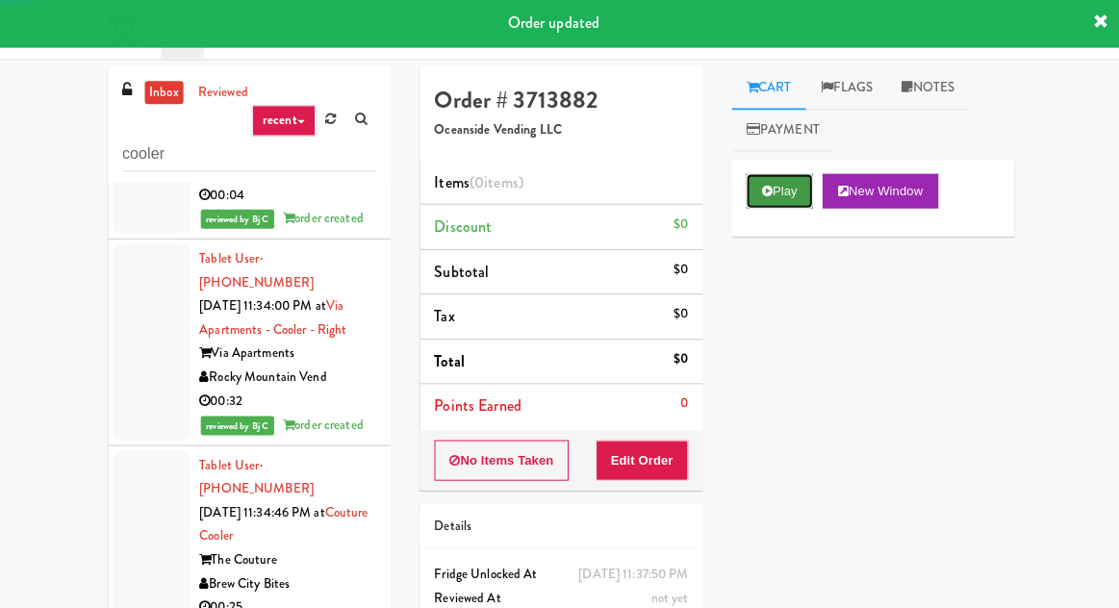
click at [795, 192] on button "Play" at bounding box center [777, 193] width 66 height 35
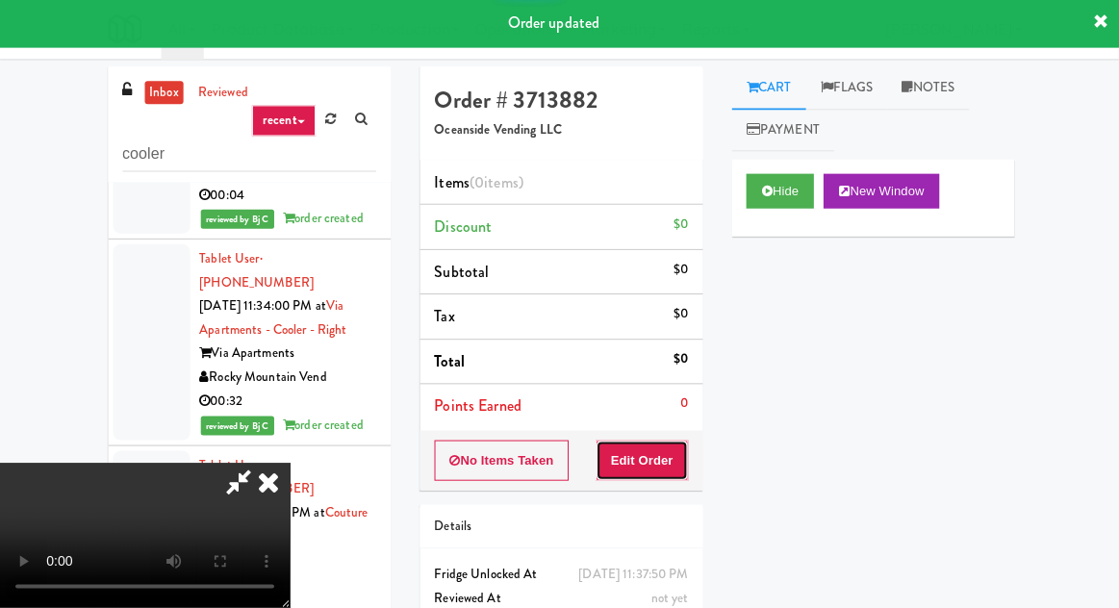
click at [656, 473] on button "Edit Order" at bounding box center [640, 462] width 93 height 40
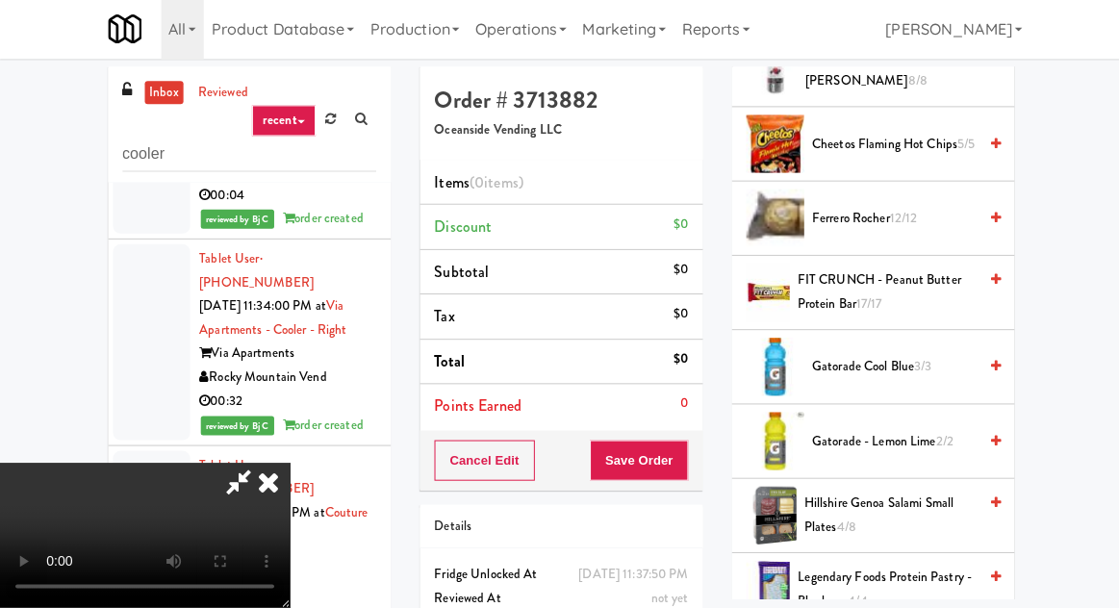
scroll to position [858, 0]
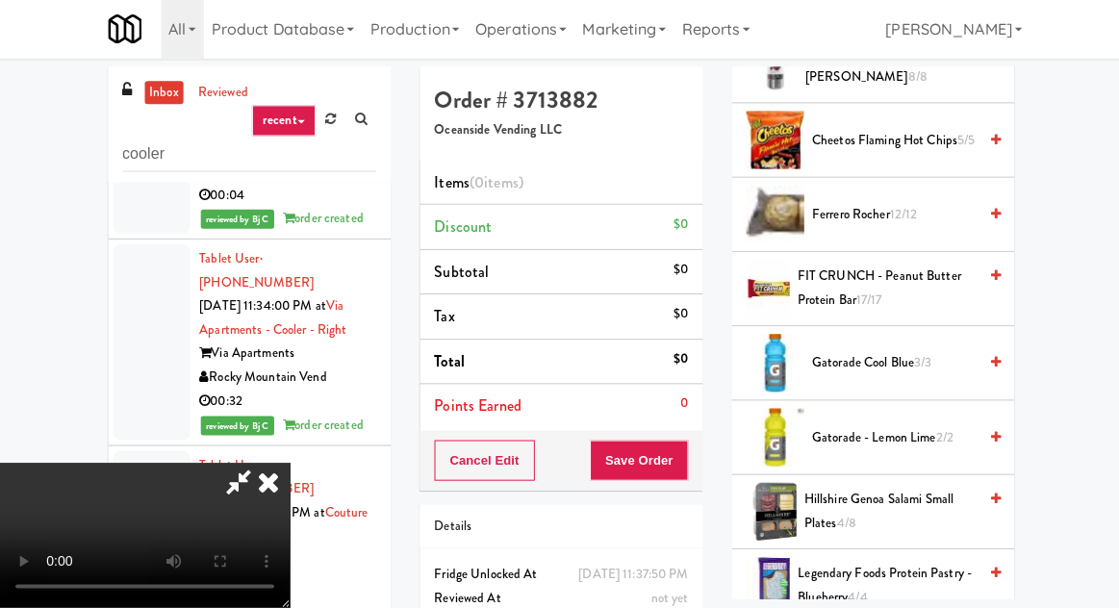
click at [878, 370] on span "Gatorade Cool Blue 3/3" at bounding box center [891, 365] width 164 height 24
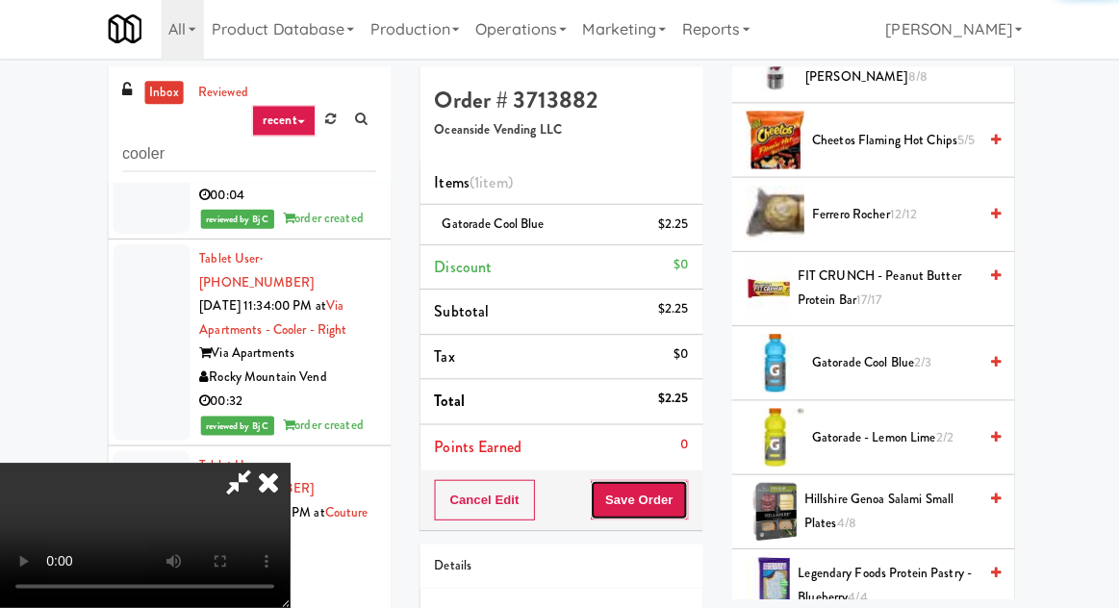
click at [684, 503] on button "Save Order" at bounding box center [637, 501] width 98 height 40
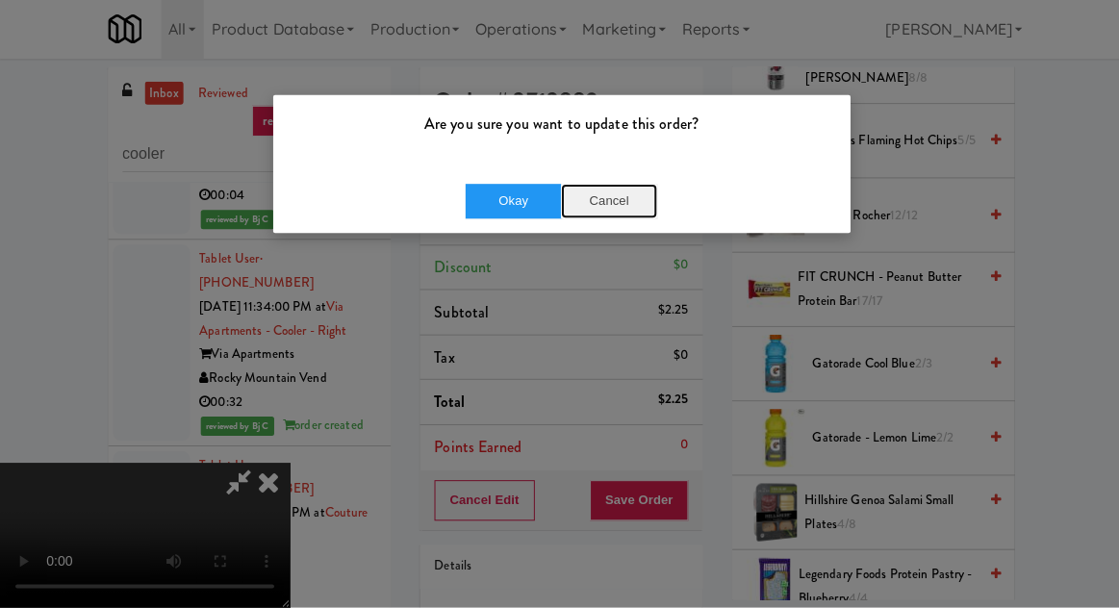
click at [598, 202] on button "Cancel" at bounding box center [607, 203] width 96 height 35
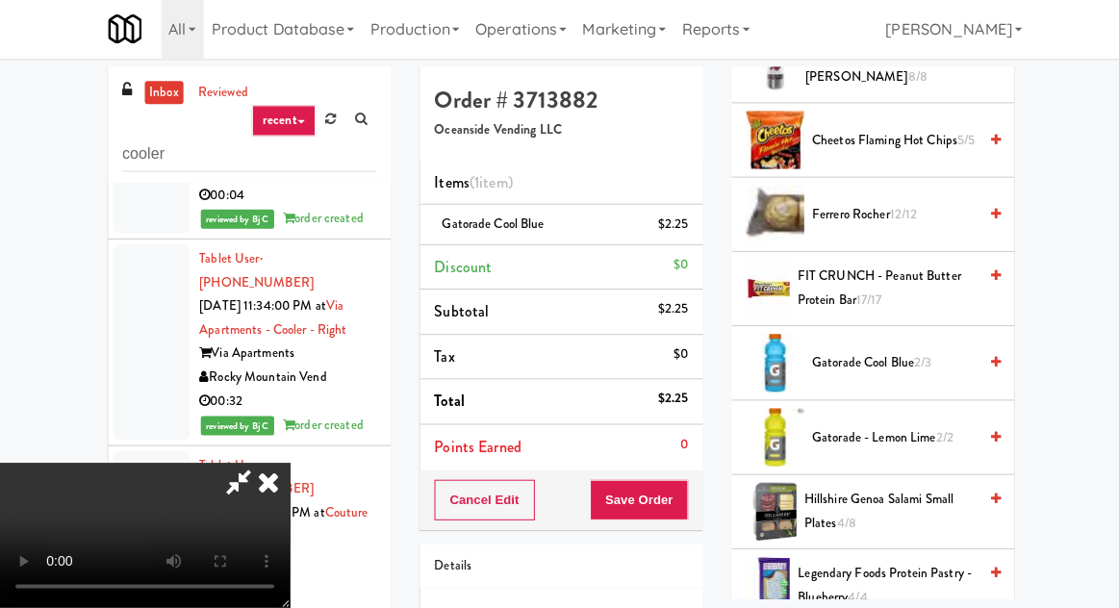
scroll to position [70, 0]
click at [871, 428] on span "Gatorade - Lemon Lime 2/2" at bounding box center [891, 439] width 164 height 24
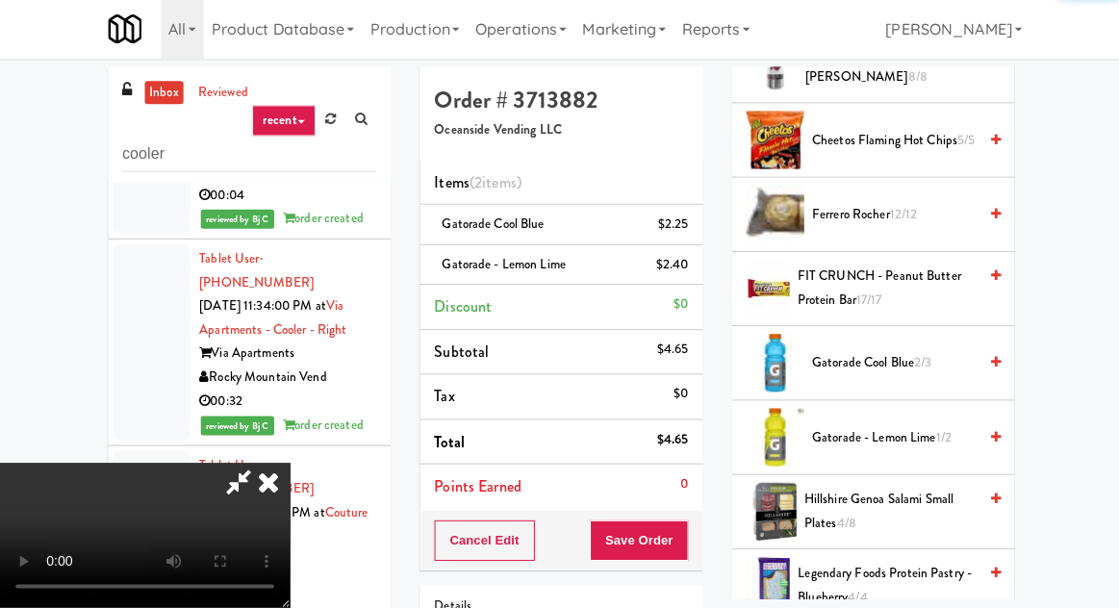
click at [701, 543] on div "Order # 3713882 Oceanside Vending LLC Items (2 items ) Gatorade Cool Blue $2.25…" at bounding box center [559, 418] width 311 height 698
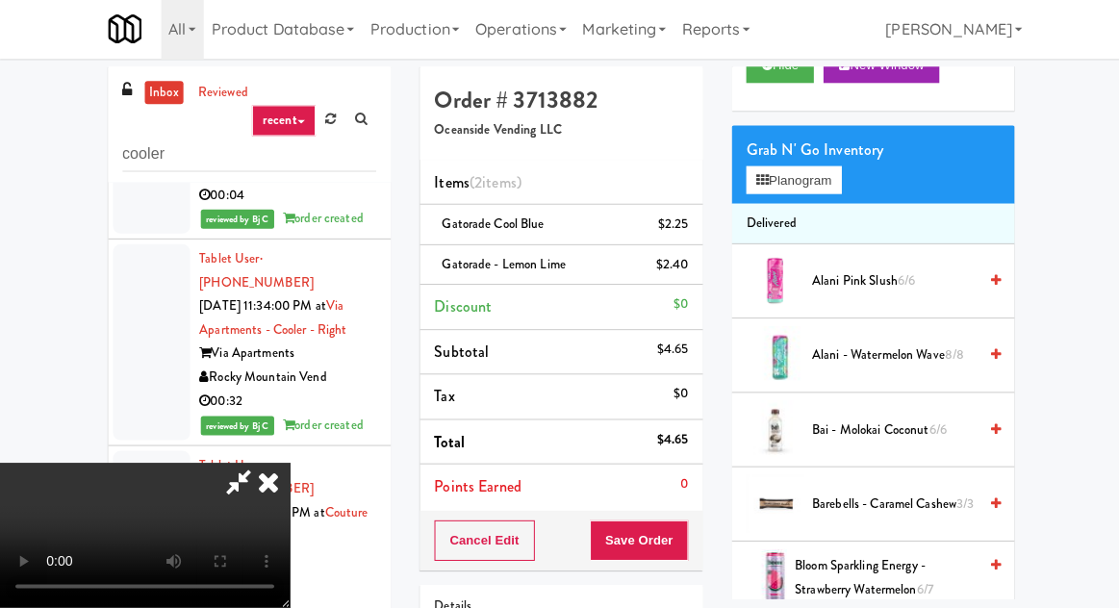
scroll to position [0, 0]
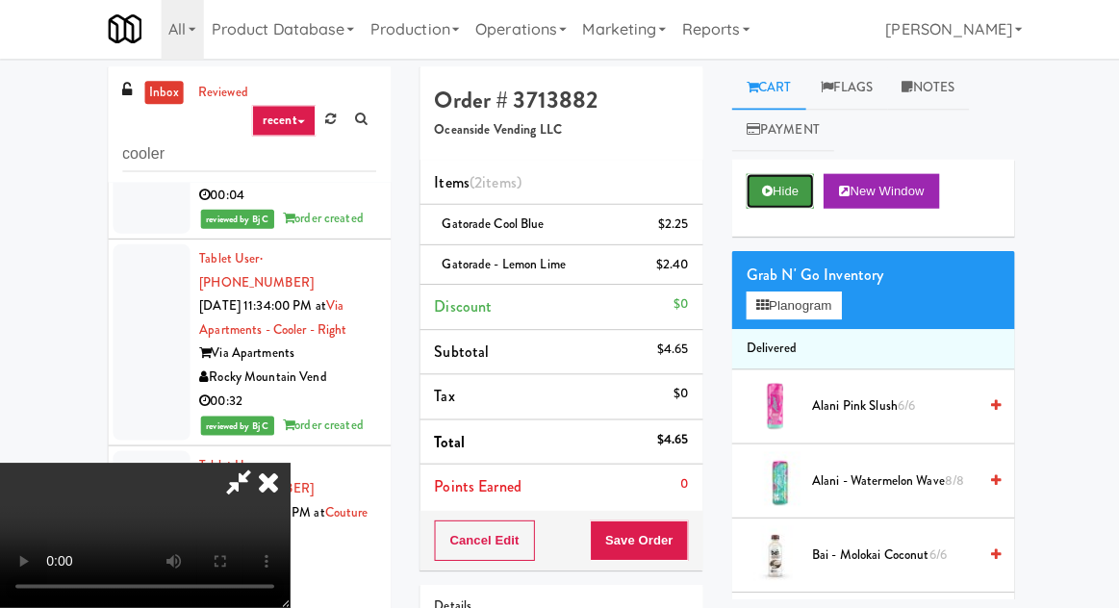
click at [766, 206] on button "Hide" at bounding box center [777, 193] width 67 height 35
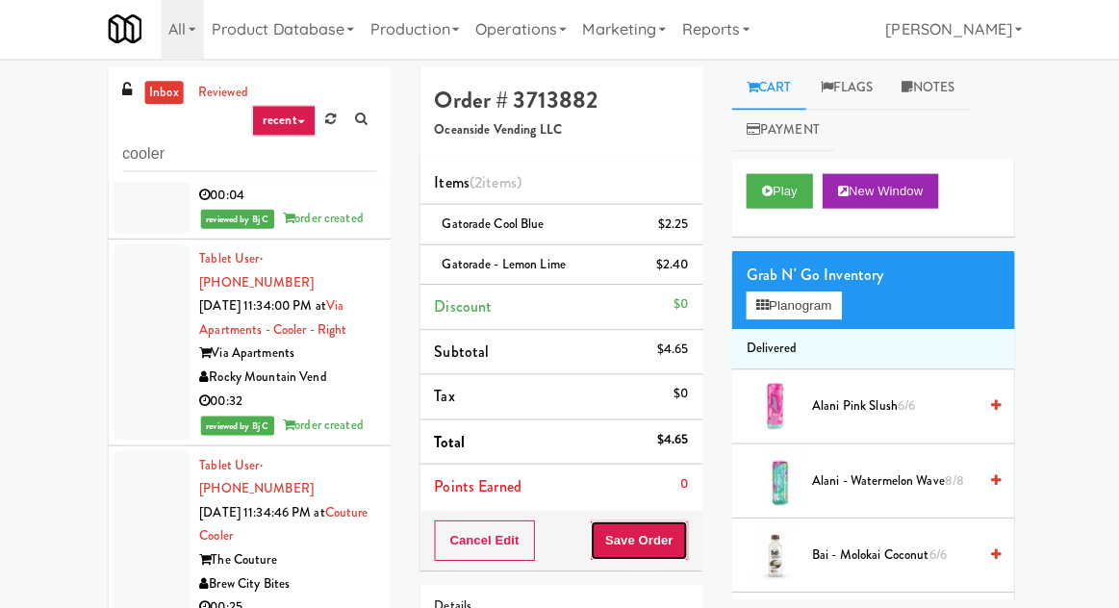
click at [646, 521] on button "Save Order" at bounding box center [637, 541] width 98 height 40
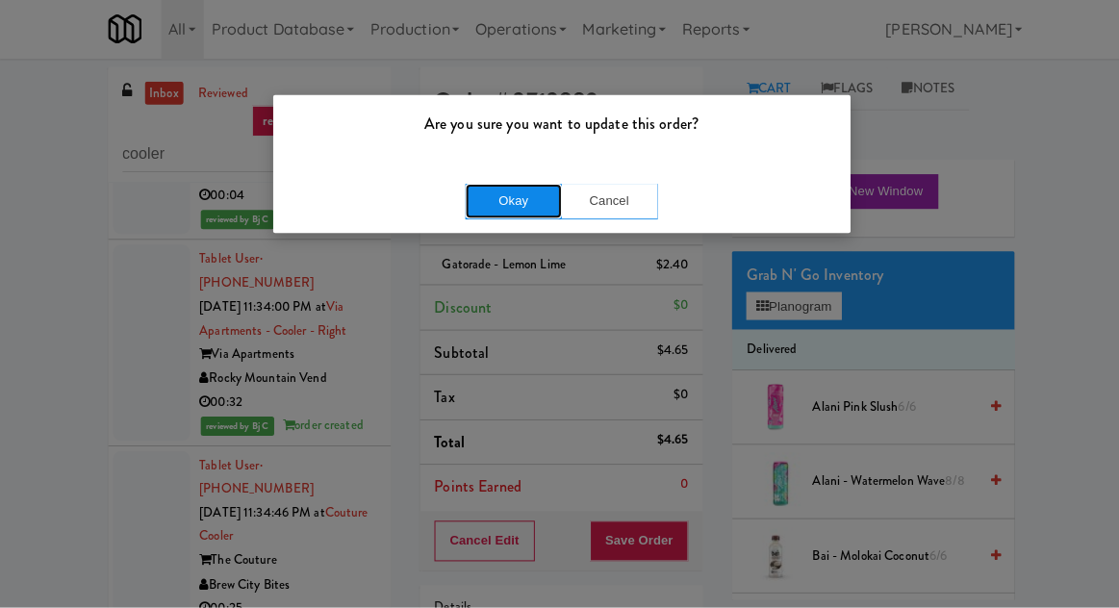
click at [512, 204] on button "Okay" at bounding box center [512, 203] width 96 height 35
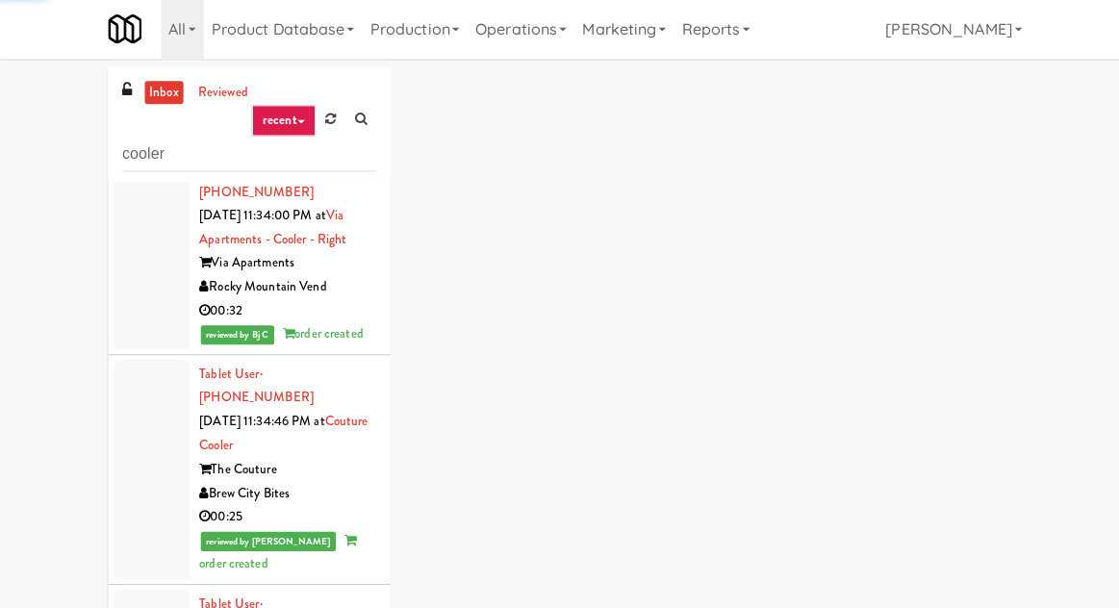
scroll to position [4815, 0]
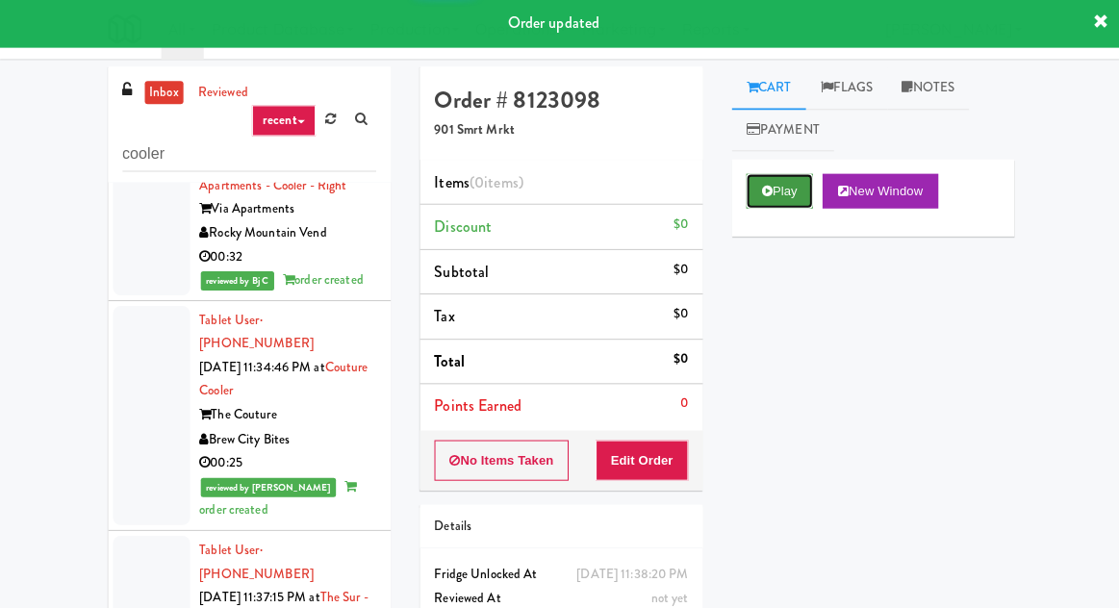
click at [784, 186] on button "Play" at bounding box center [777, 193] width 66 height 35
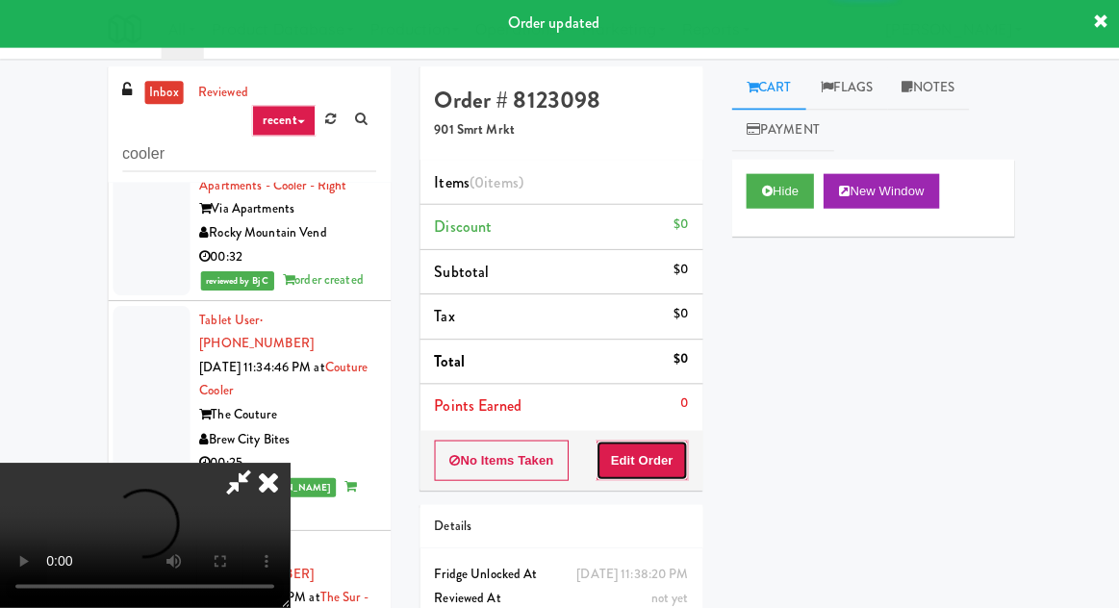
click at [662, 443] on button "Edit Order" at bounding box center [640, 462] width 93 height 40
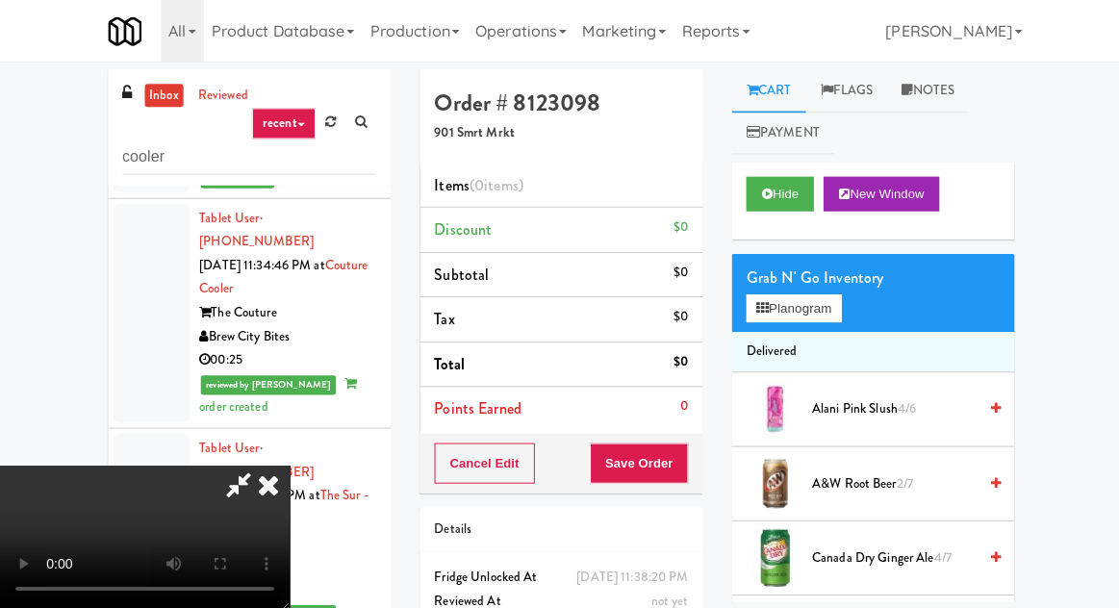
scroll to position [0, 0]
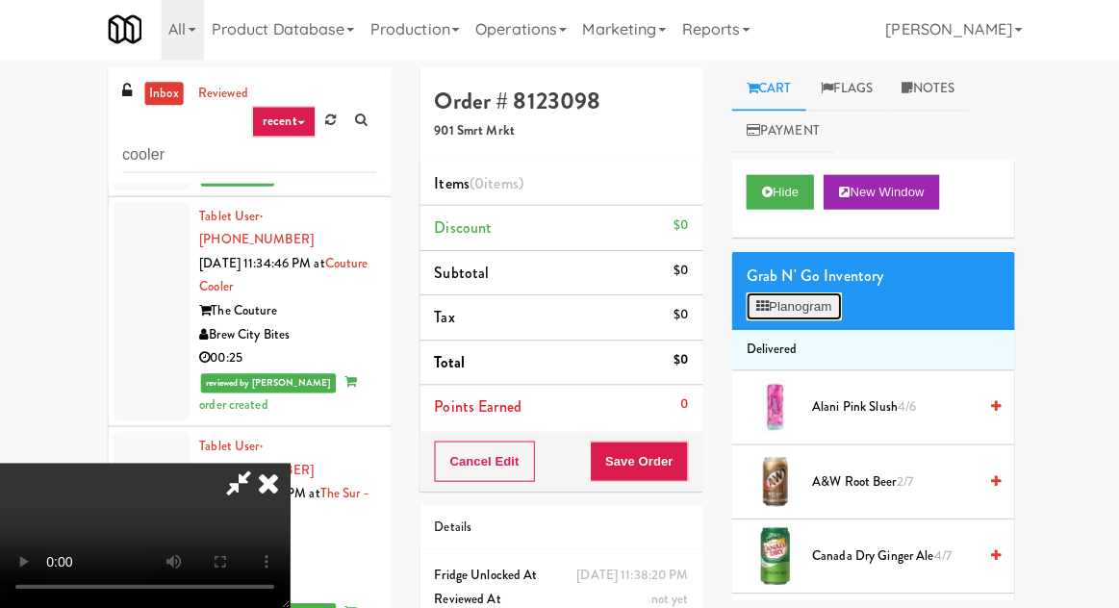
click at [789, 309] on button "Planogram" at bounding box center [791, 307] width 94 height 29
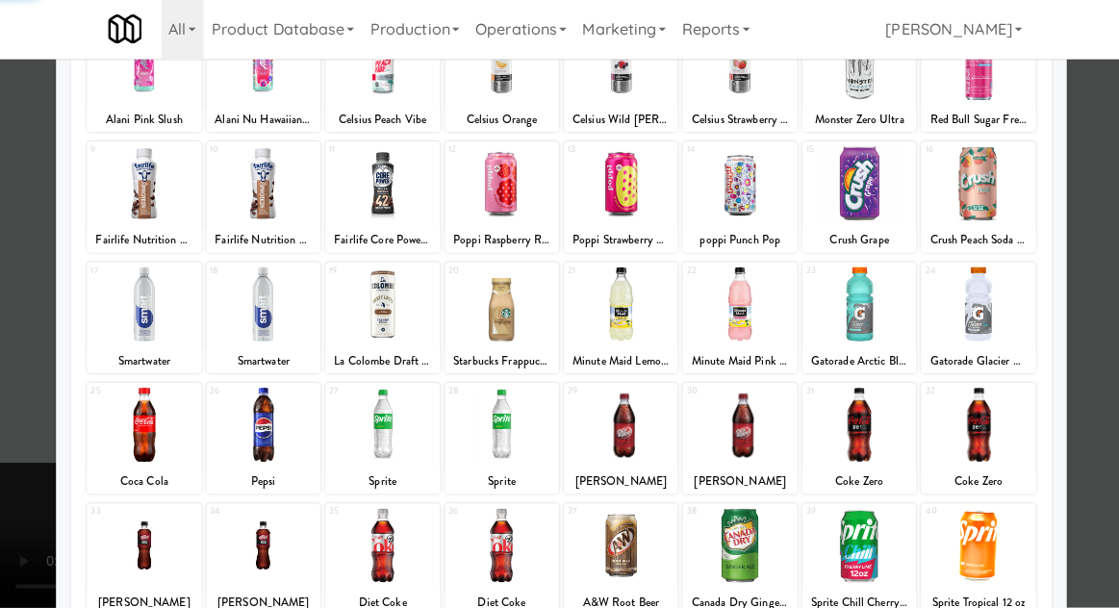
scroll to position [243, 0]
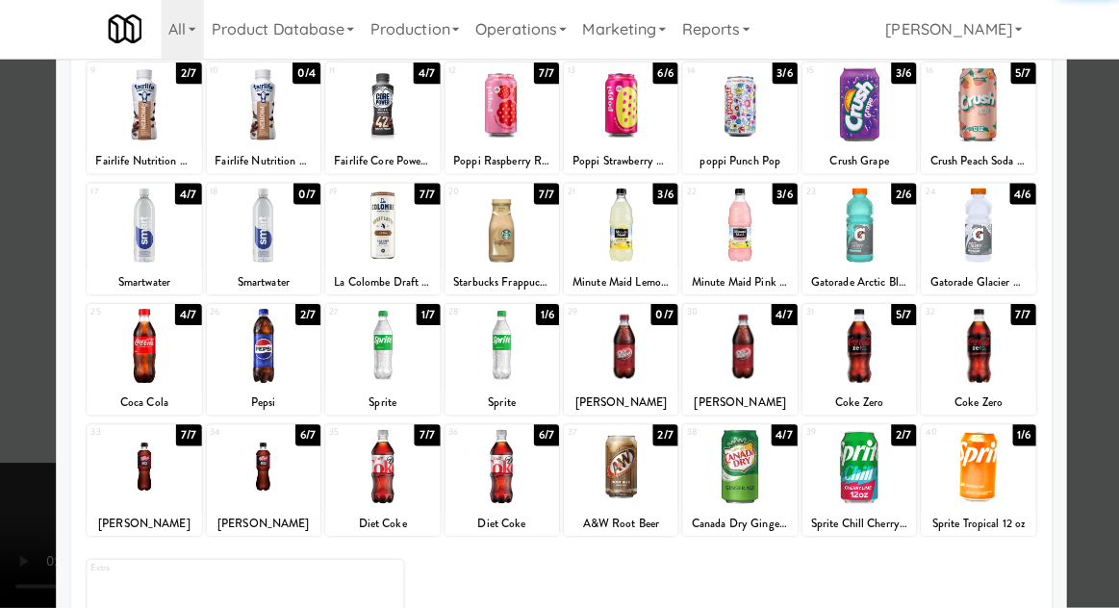
click at [637, 461] on div at bounding box center [619, 467] width 114 height 74
click at [1107, 294] on div at bounding box center [559, 304] width 1119 height 608
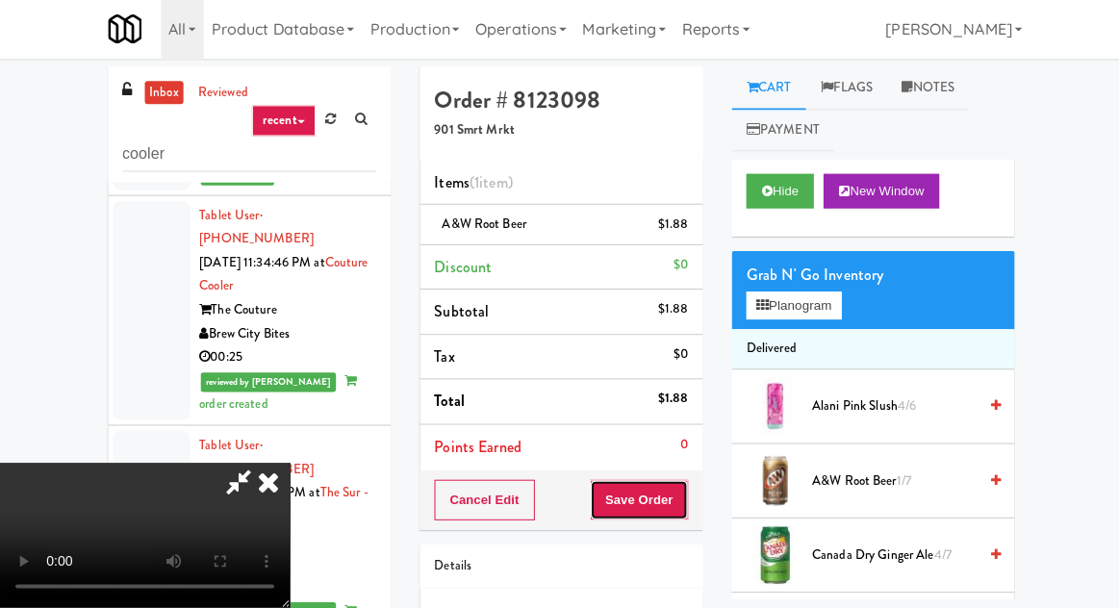
click at [681, 493] on button "Save Order" at bounding box center [637, 501] width 98 height 40
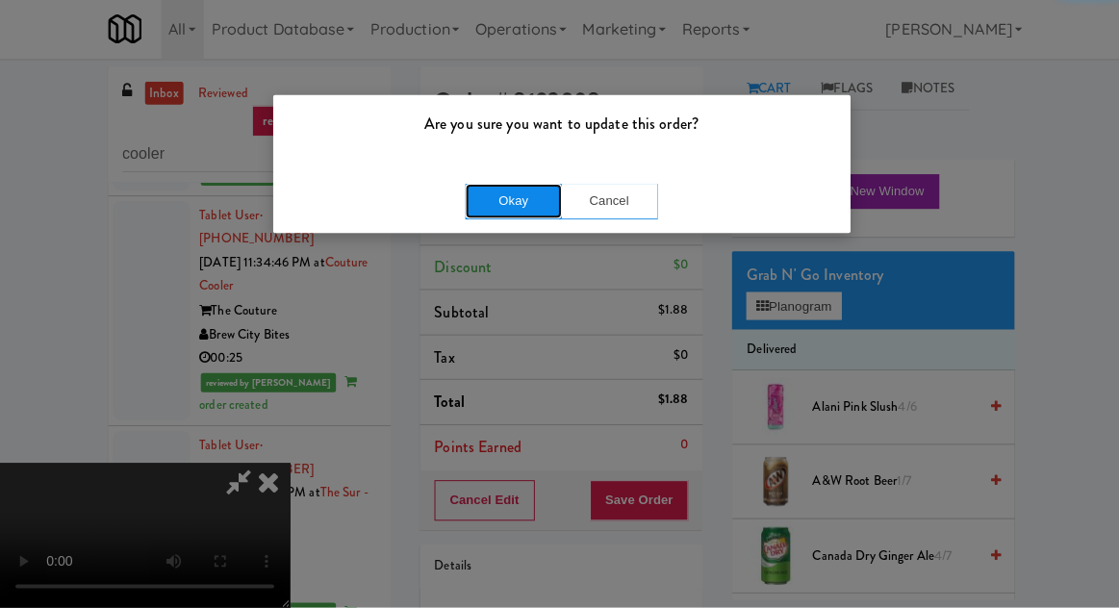
click at [475, 190] on button "Okay" at bounding box center [512, 203] width 96 height 35
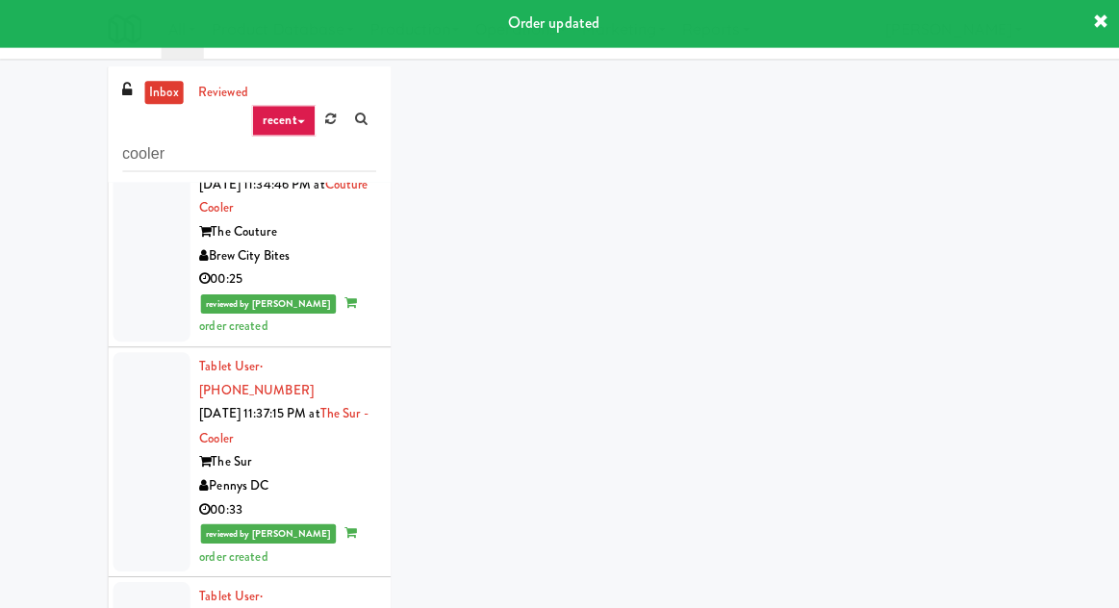
scroll to position [5049, 0]
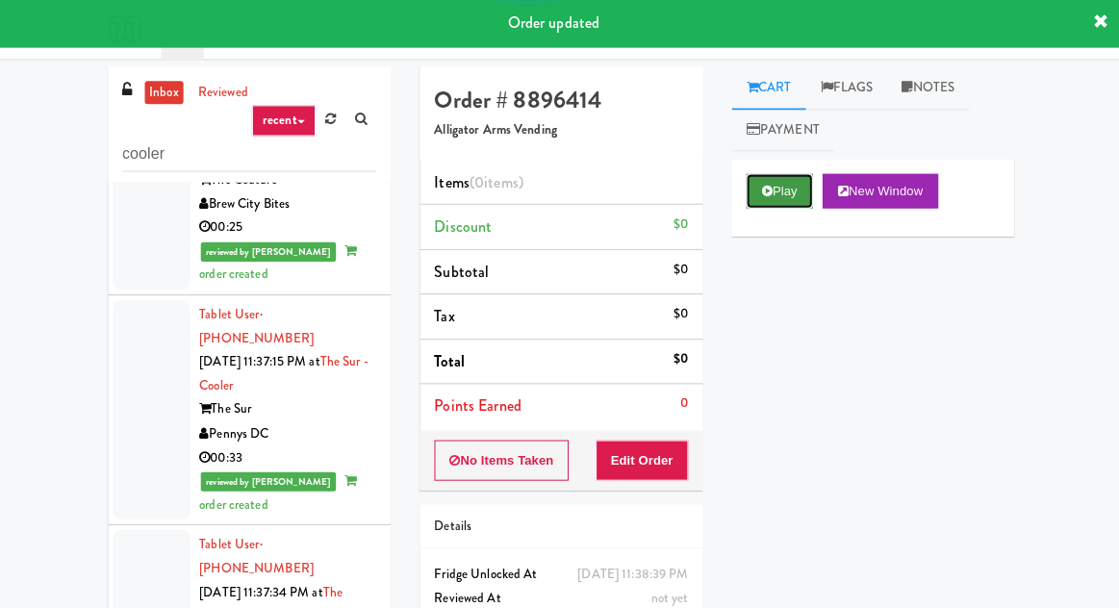
click at [786, 190] on button "Play" at bounding box center [777, 193] width 66 height 35
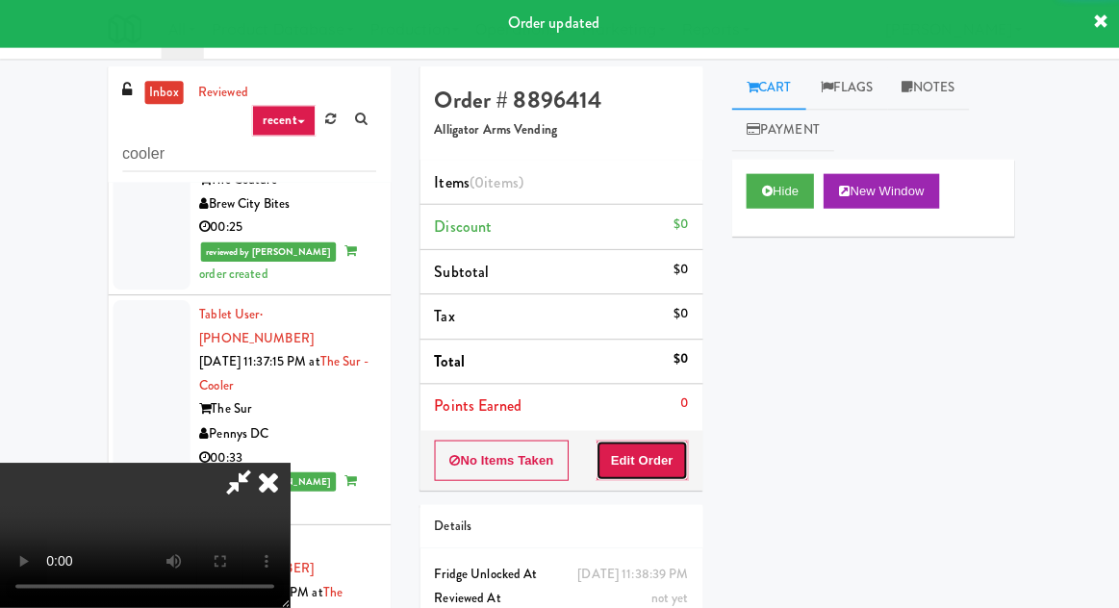
click at [671, 470] on button "Edit Order" at bounding box center [640, 462] width 93 height 40
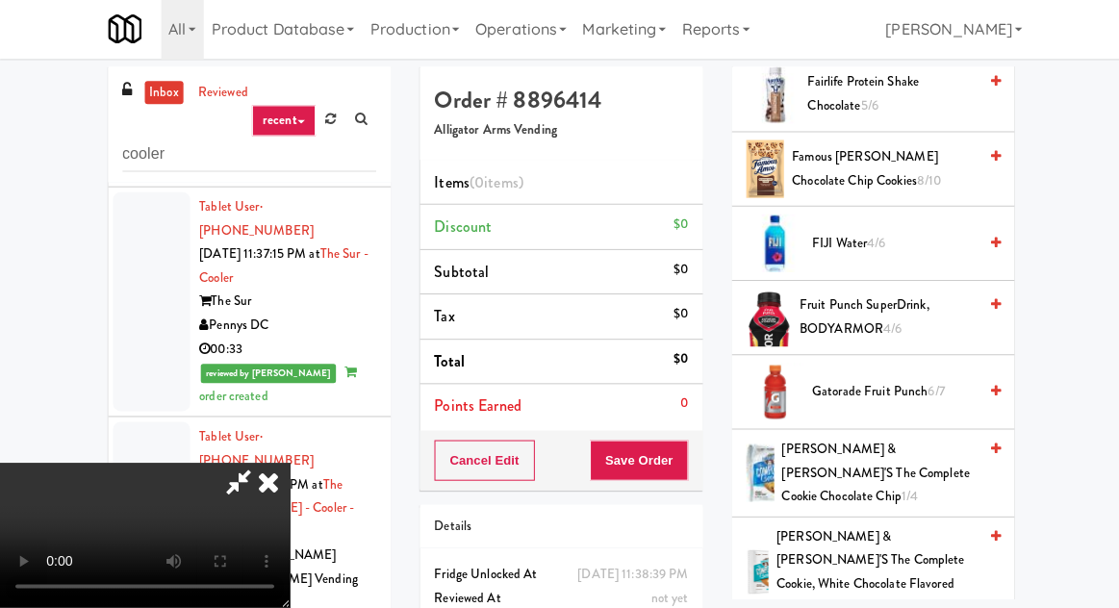
scroll to position [1350, 0]
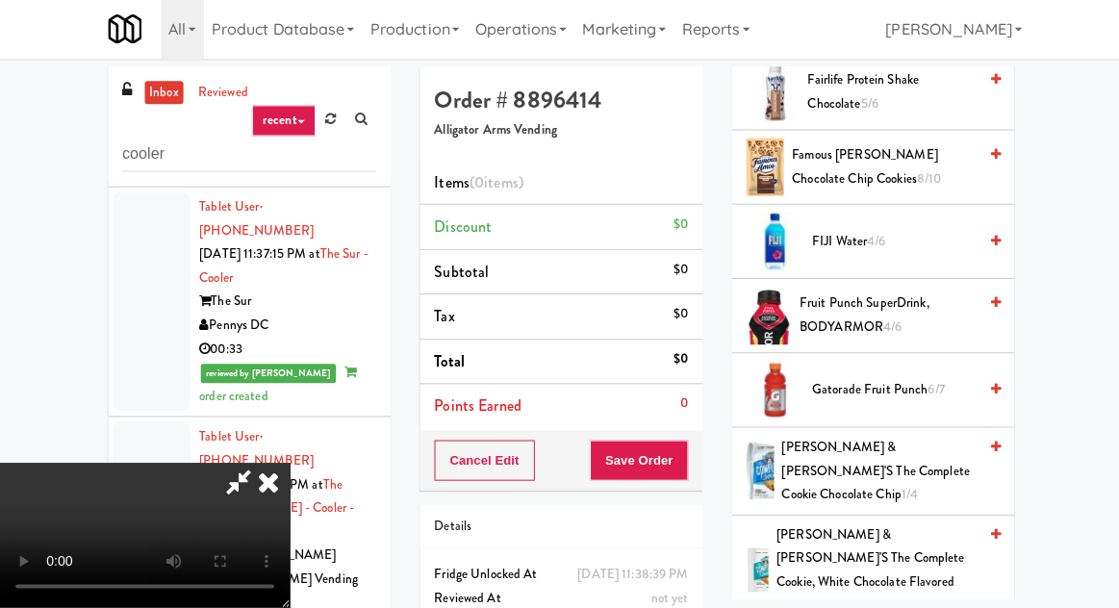
click at [858, 381] on span "Gatorade Fruit Punch 6/7" at bounding box center [891, 392] width 164 height 24
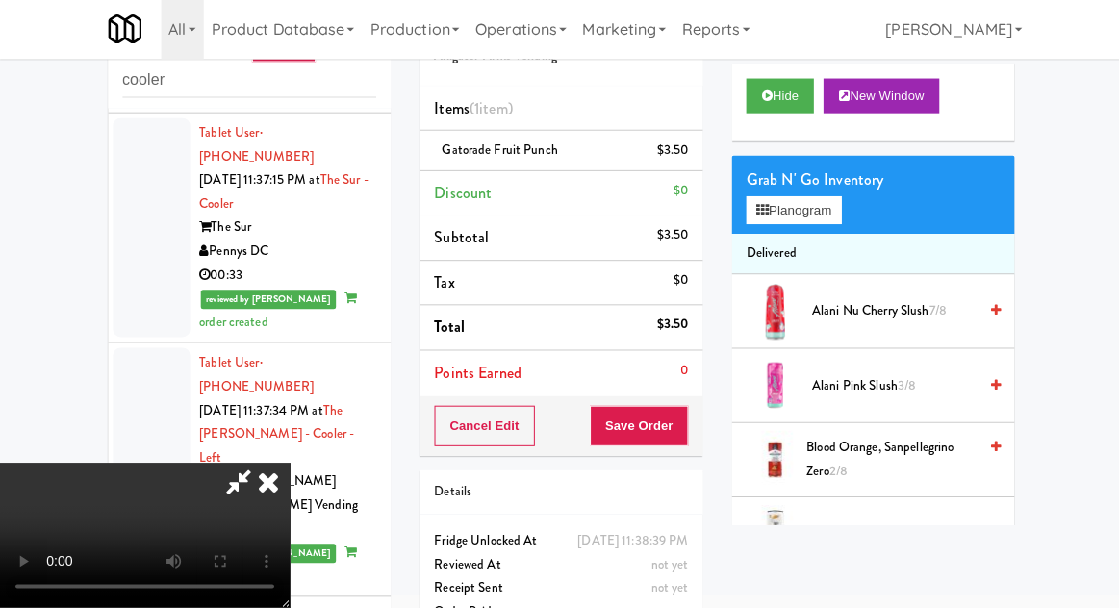
scroll to position [0, 0]
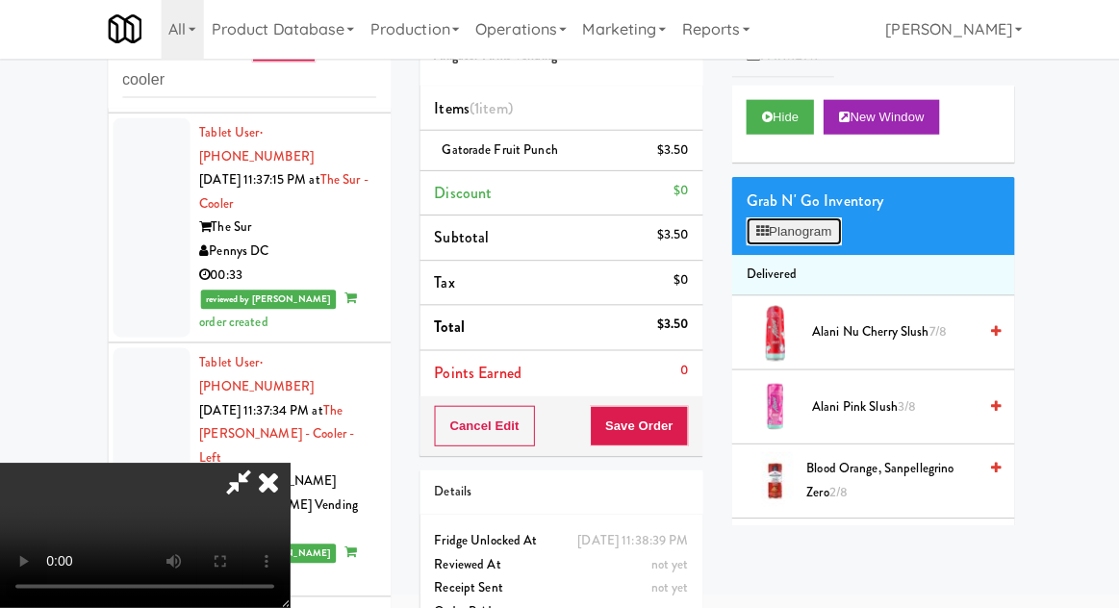
click at [828, 227] on button "Planogram" at bounding box center [791, 233] width 94 height 29
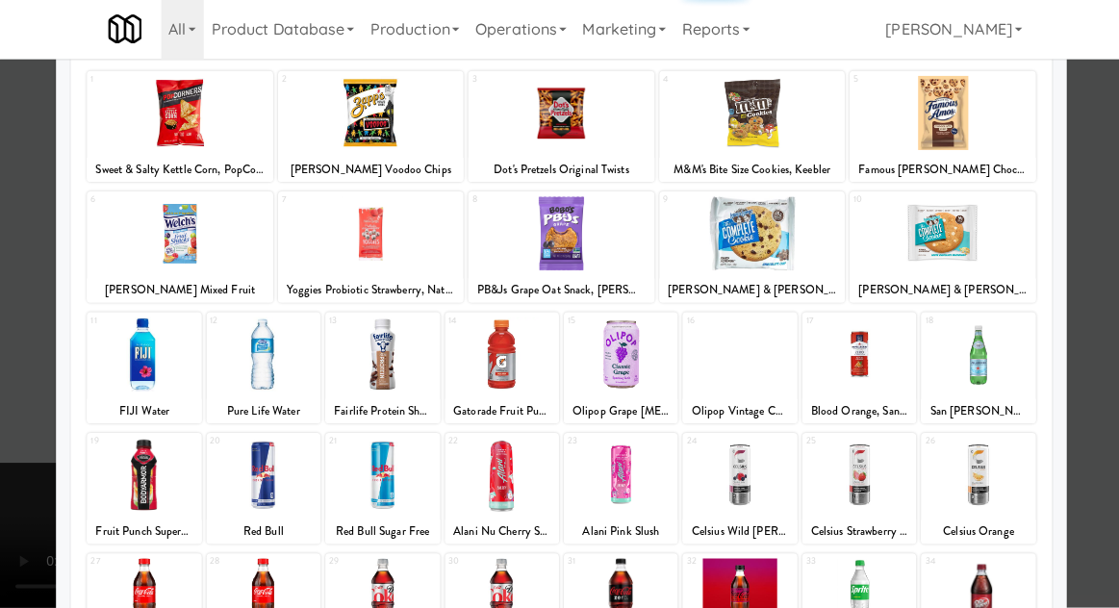
scroll to position [243, 0]
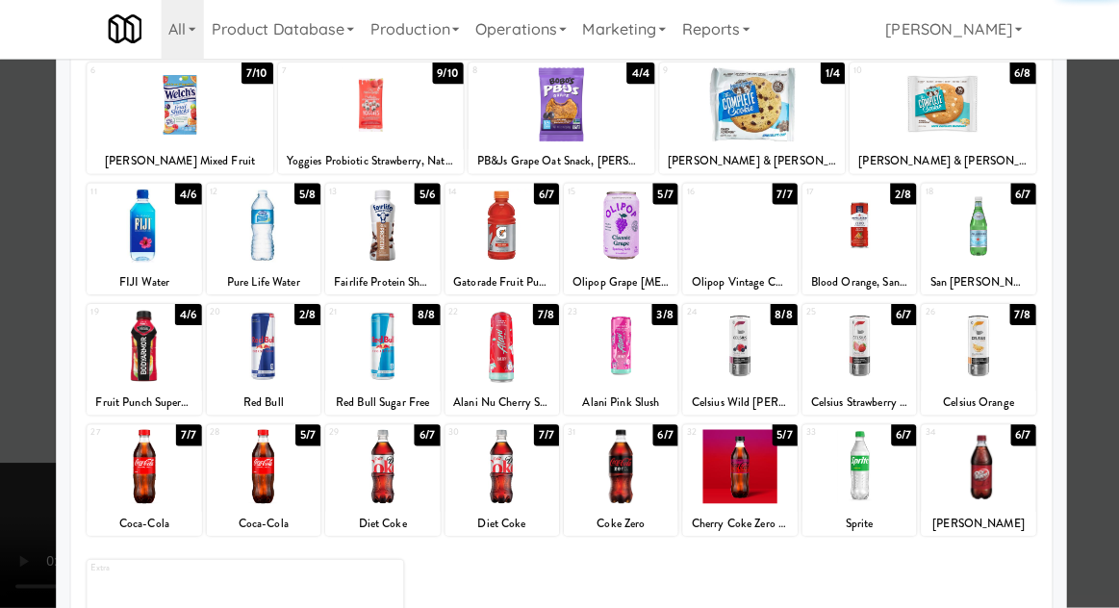
click at [867, 349] on div at bounding box center [856, 347] width 114 height 74
click at [1105, 306] on div at bounding box center [559, 304] width 1119 height 608
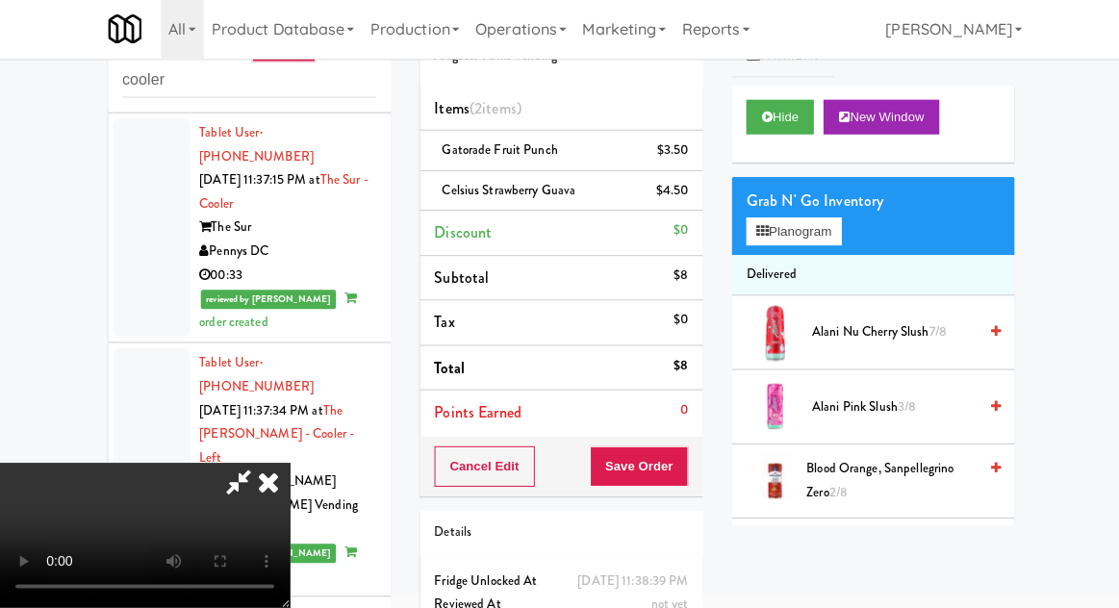
scroll to position [70, 0]
click at [682, 456] on button "Save Order" at bounding box center [637, 467] width 98 height 40
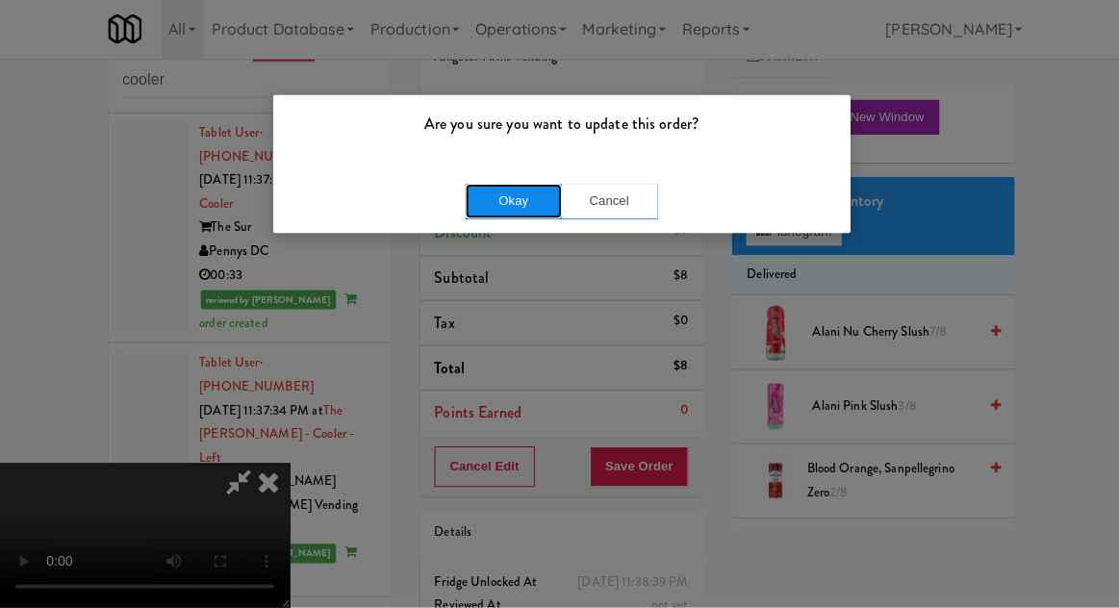
click at [541, 202] on button "Okay" at bounding box center [512, 203] width 96 height 35
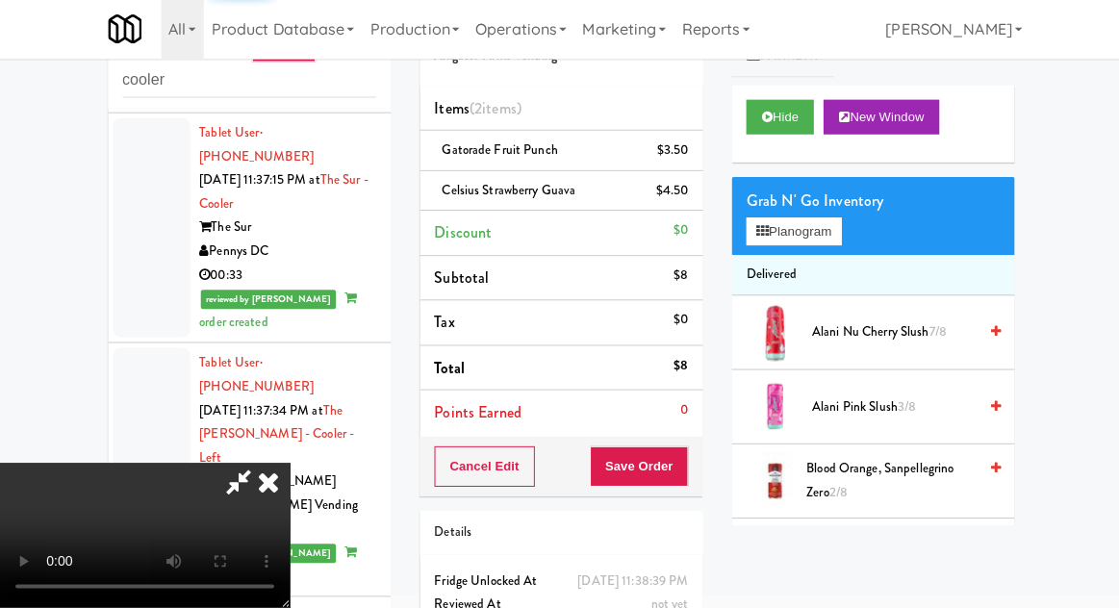
scroll to position [0, 0]
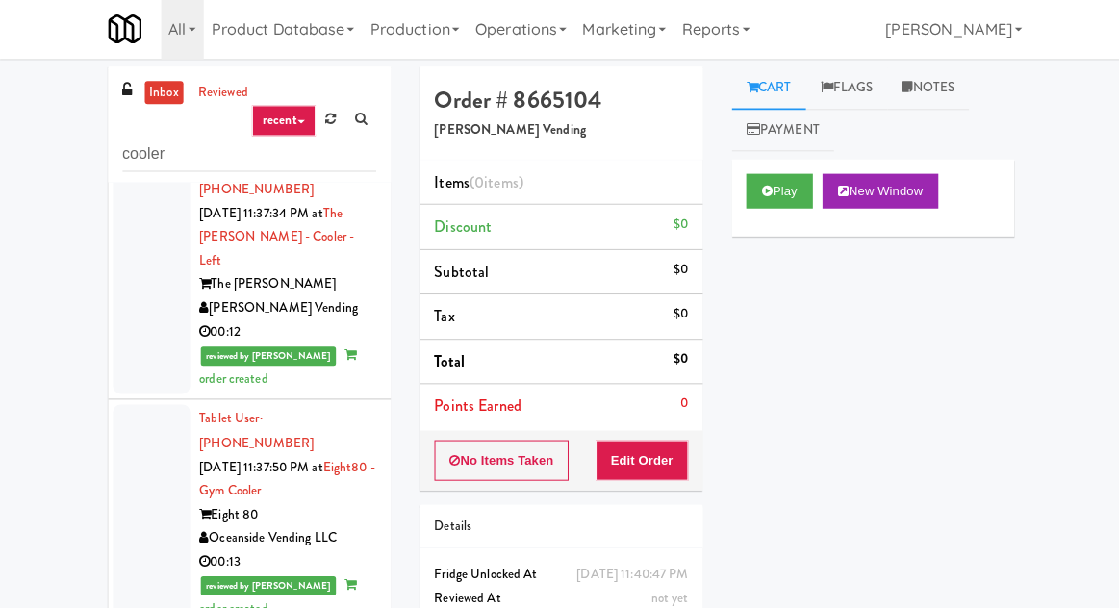
scroll to position [5425, 0]
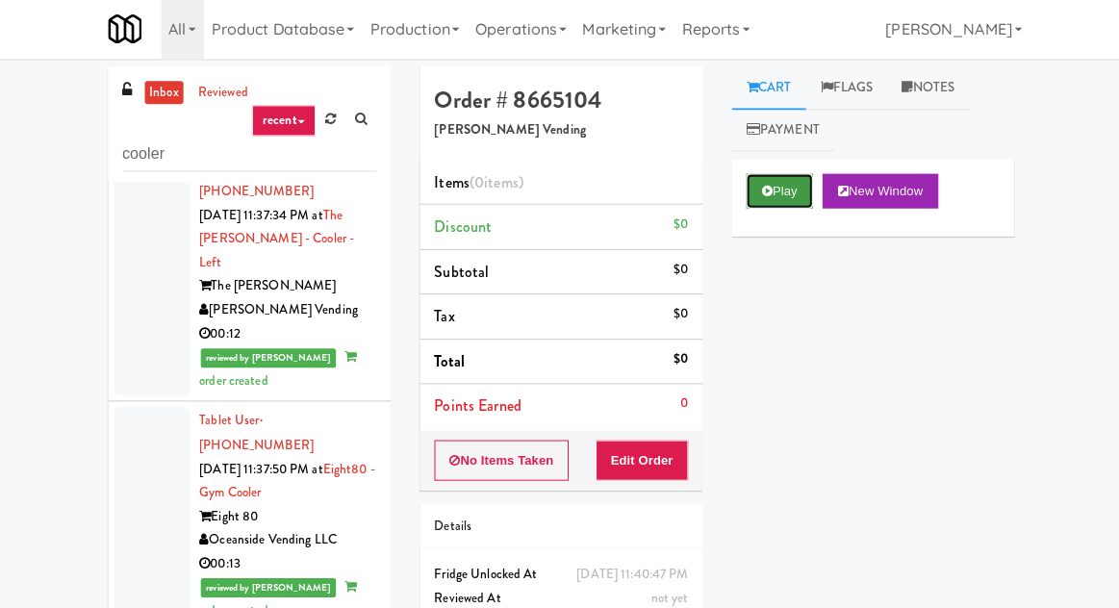
click at [770, 195] on icon at bounding box center [764, 193] width 11 height 13
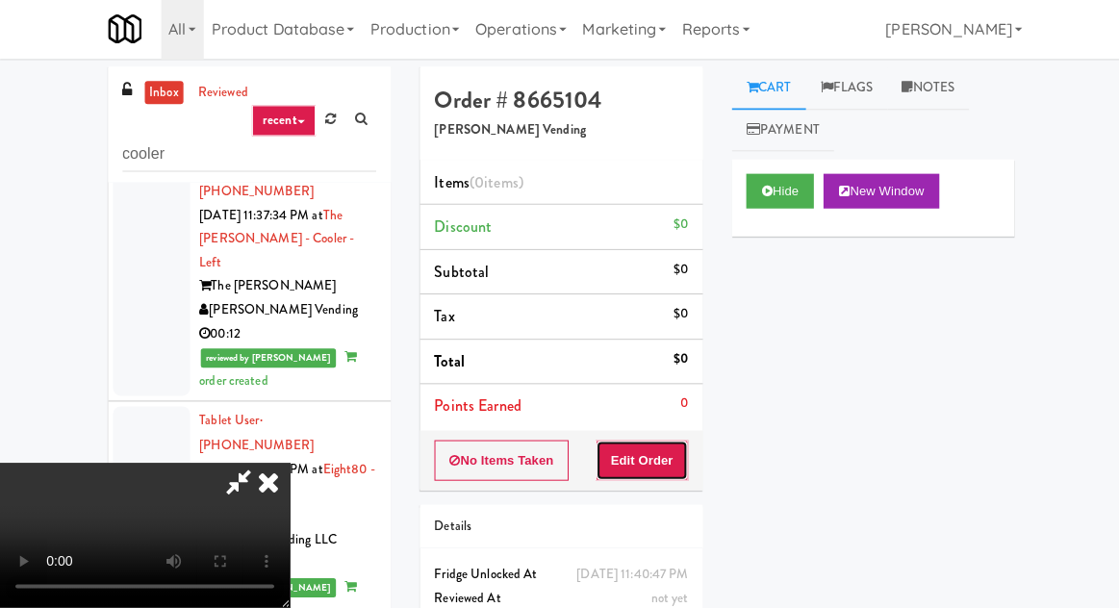
click at [655, 458] on button "Edit Order" at bounding box center [640, 462] width 93 height 40
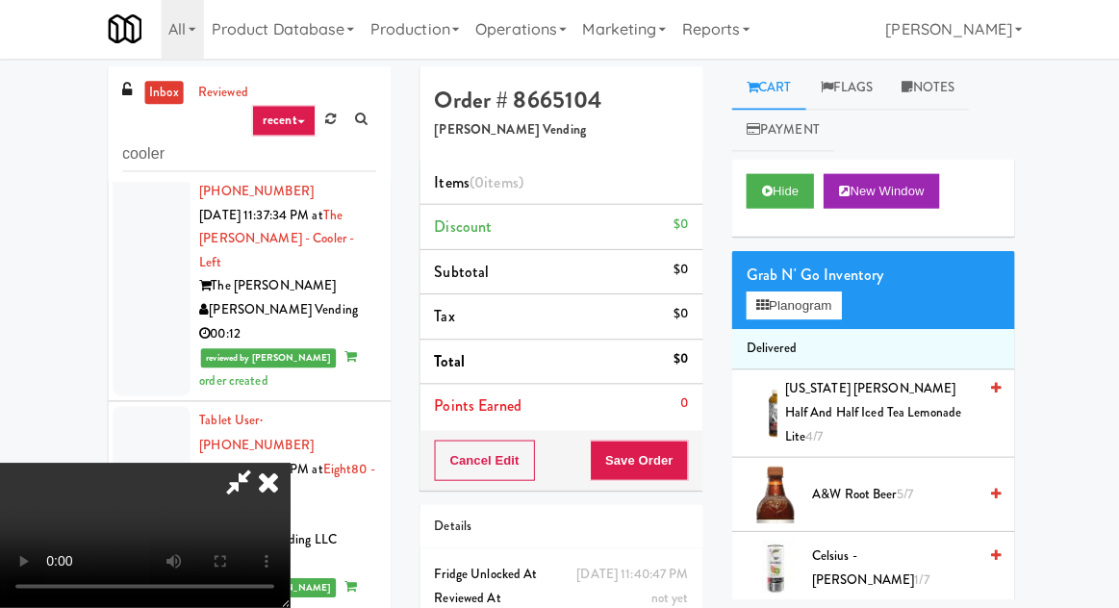
scroll to position [70, 0]
click at [814, 314] on button "Planogram" at bounding box center [791, 307] width 94 height 29
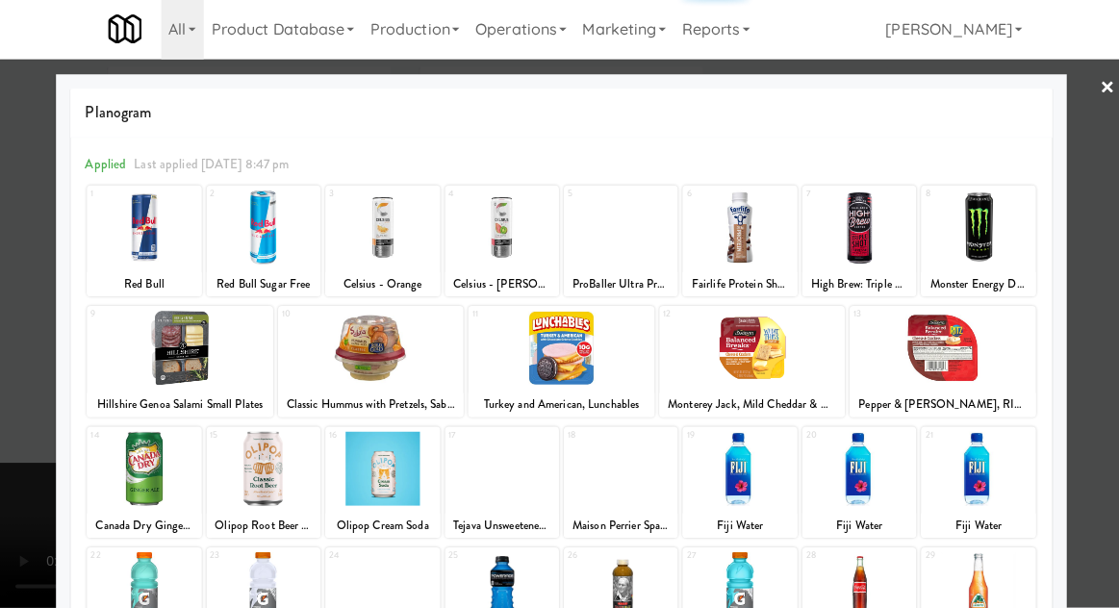
click at [952, 342] on div at bounding box center [940, 350] width 186 height 74
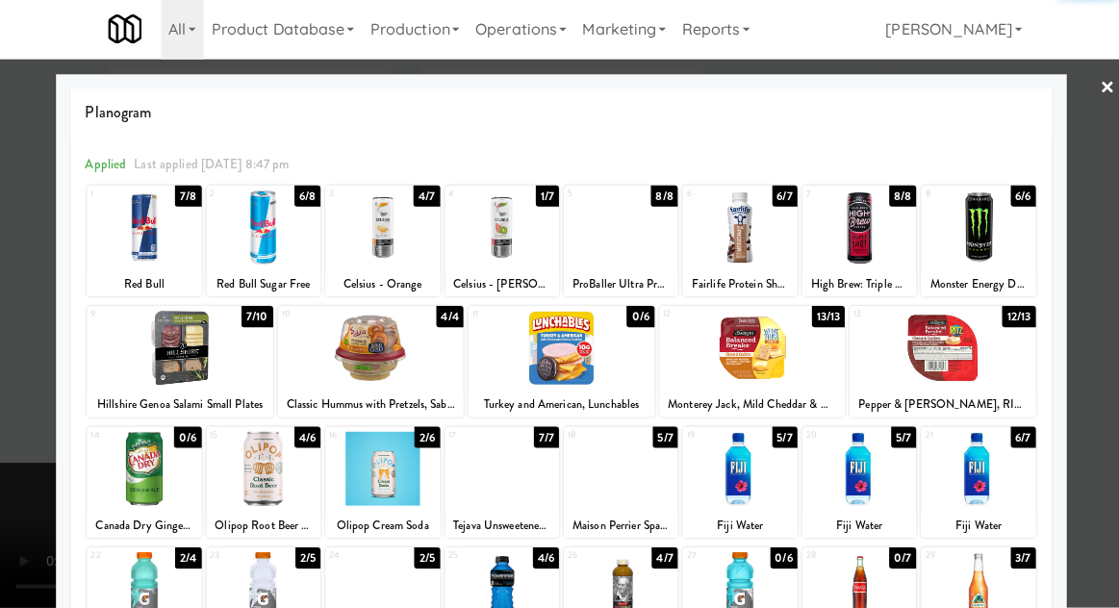
click at [754, 356] on div at bounding box center [750, 350] width 186 height 74
click at [1078, 310] on div at bounding box center [559, 304] width 1119 height 608
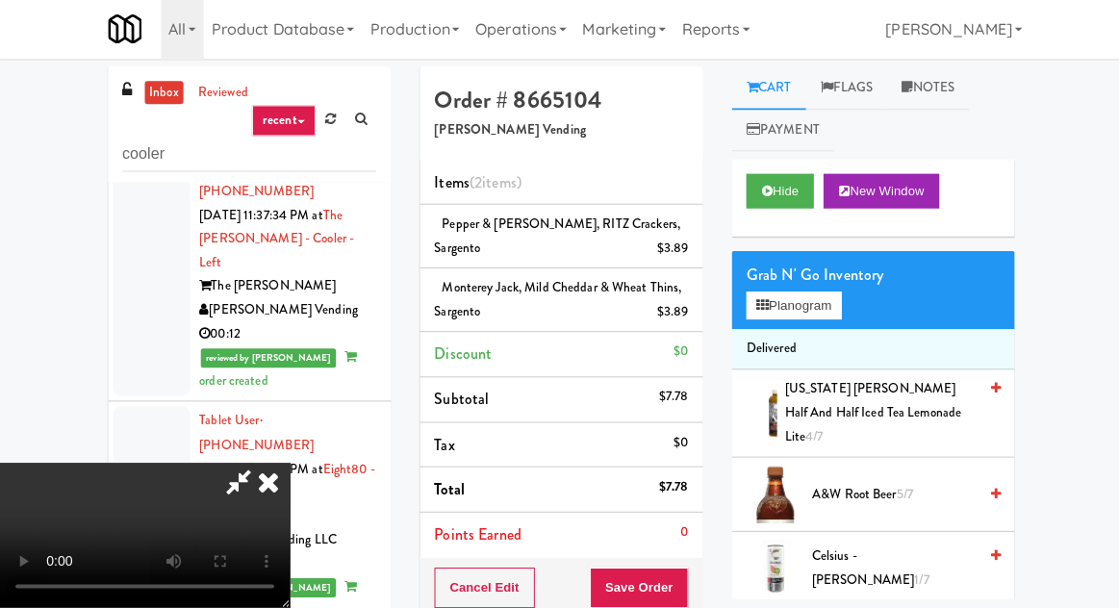
click at [696, 566] on div "Cancel Edit Save Order" at bounding box center [559, 589] width 282 height 60
click at [684, 577] on button "Save Order" at bounding box center [637, 589] width 98 height 40
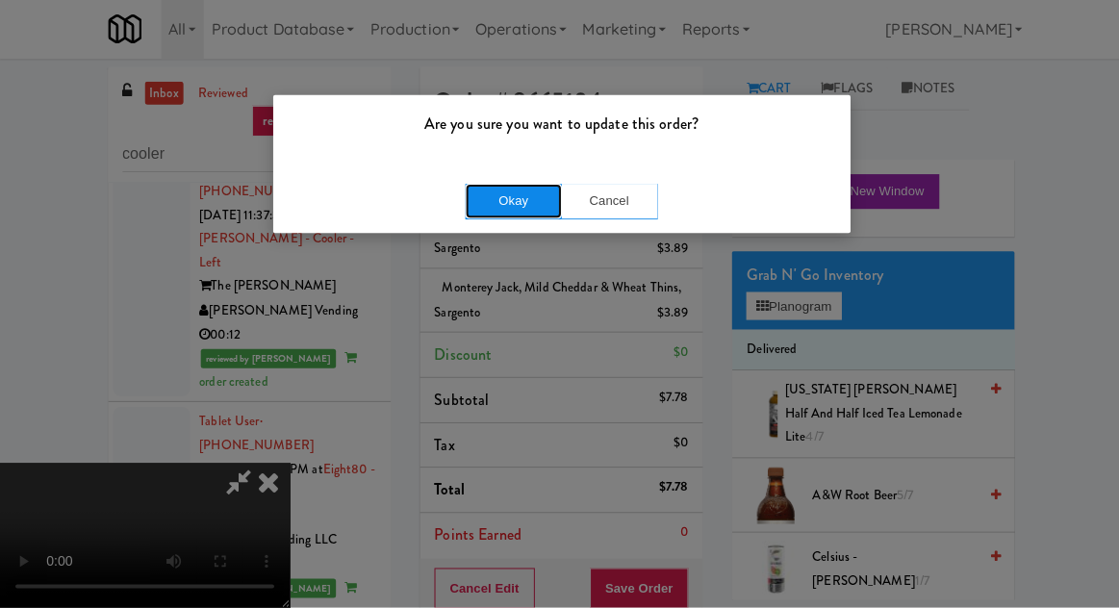
click at [539, 192] on button "Okay" at bounding box center [512, 203] width 96 height 35
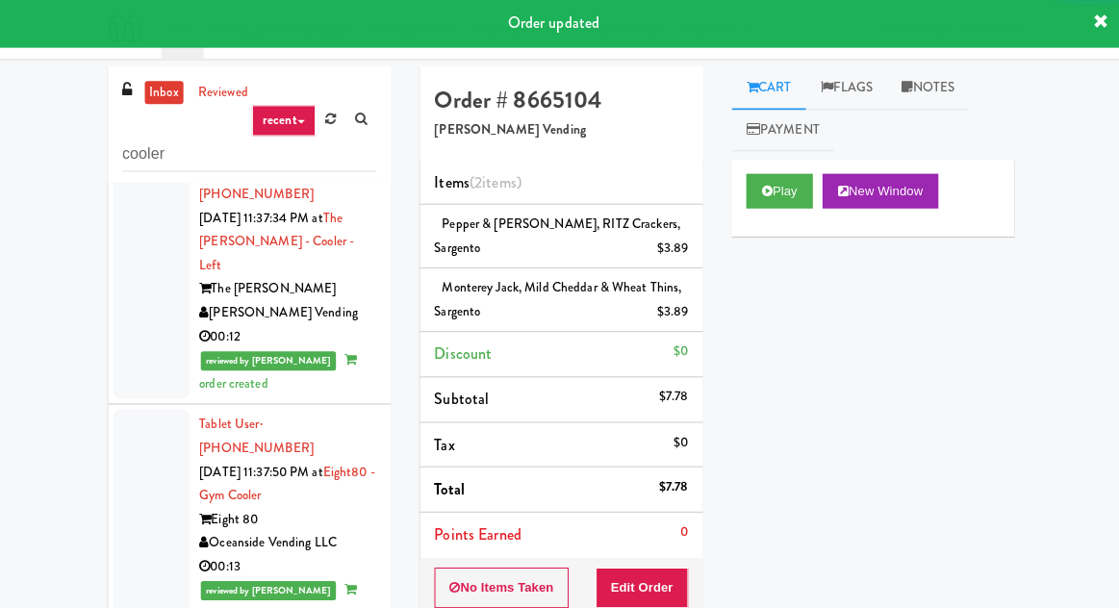
scroll to position [5422, 0]
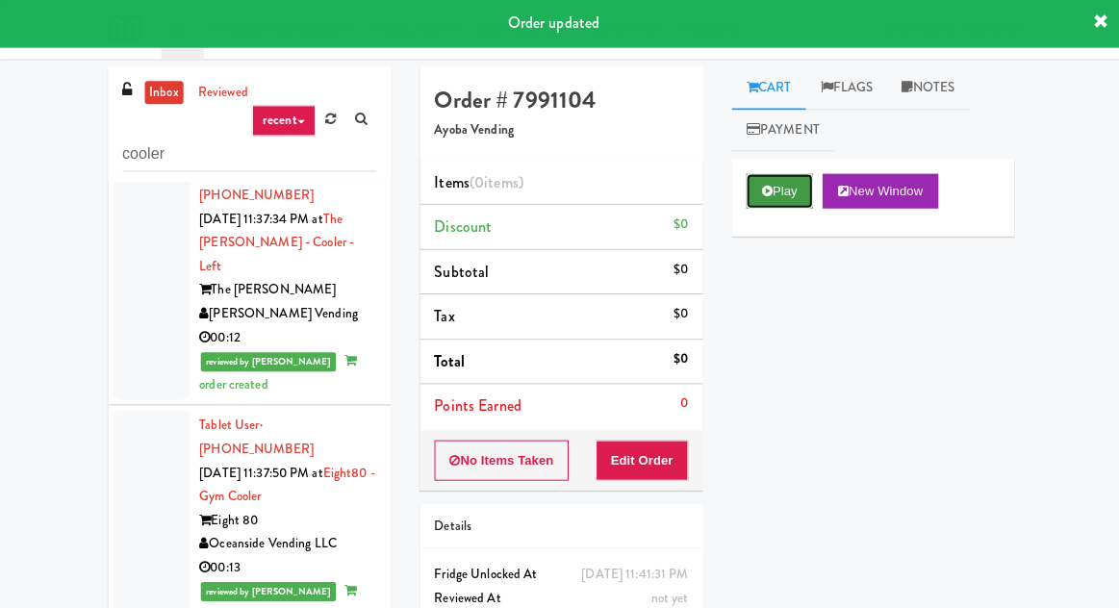
click at [800, 207] on button "Play" at bounding box center [777, 193] width 66 height 35
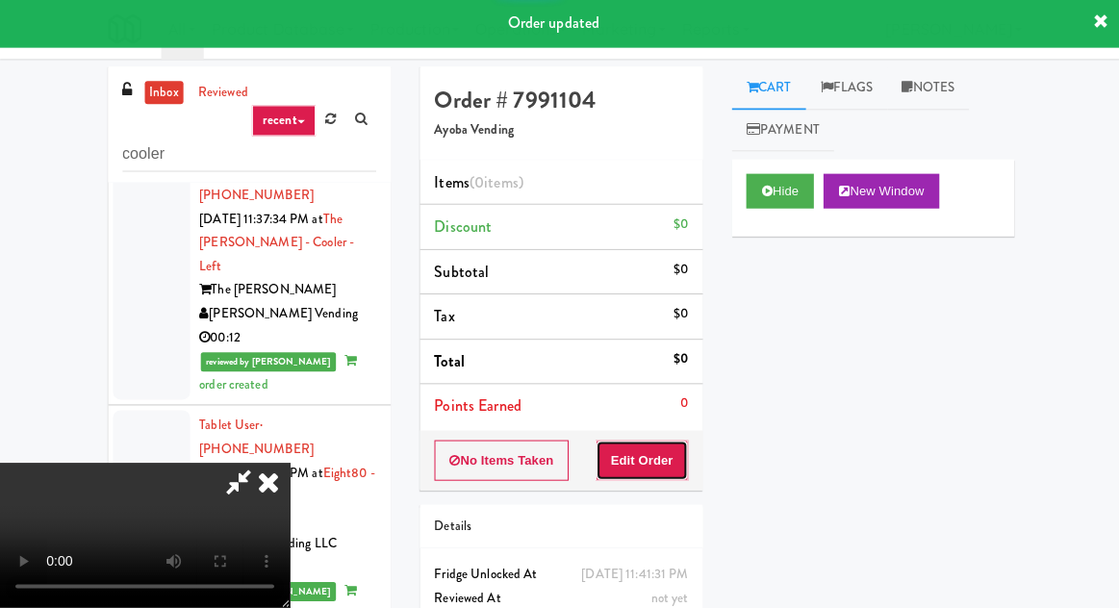
click at [662, 461] on button "Edit Order" at bounding box center [640, 462] width 93 height 40
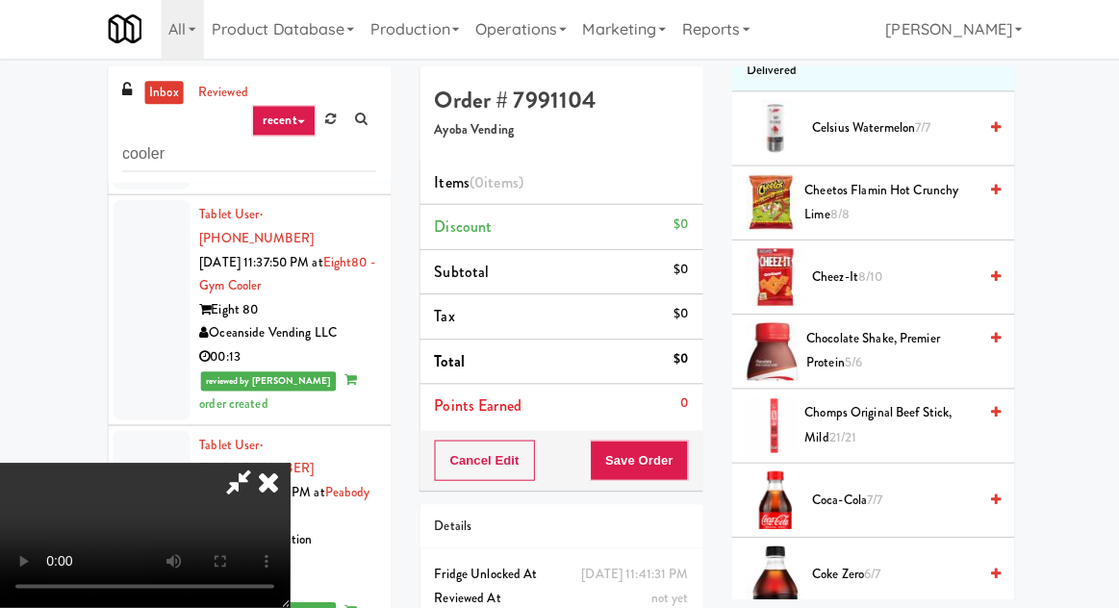
scroll to position [280, 0]
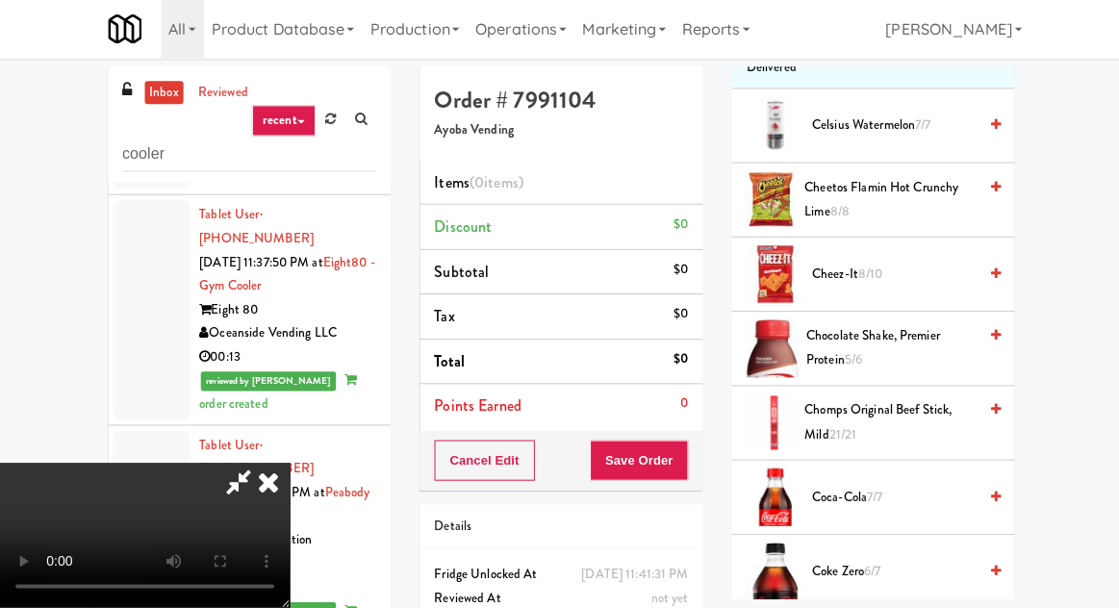
click at [884, 493] on span "Coca-Cola 7/7" at bounding box center [891, 499] width 164 height 24
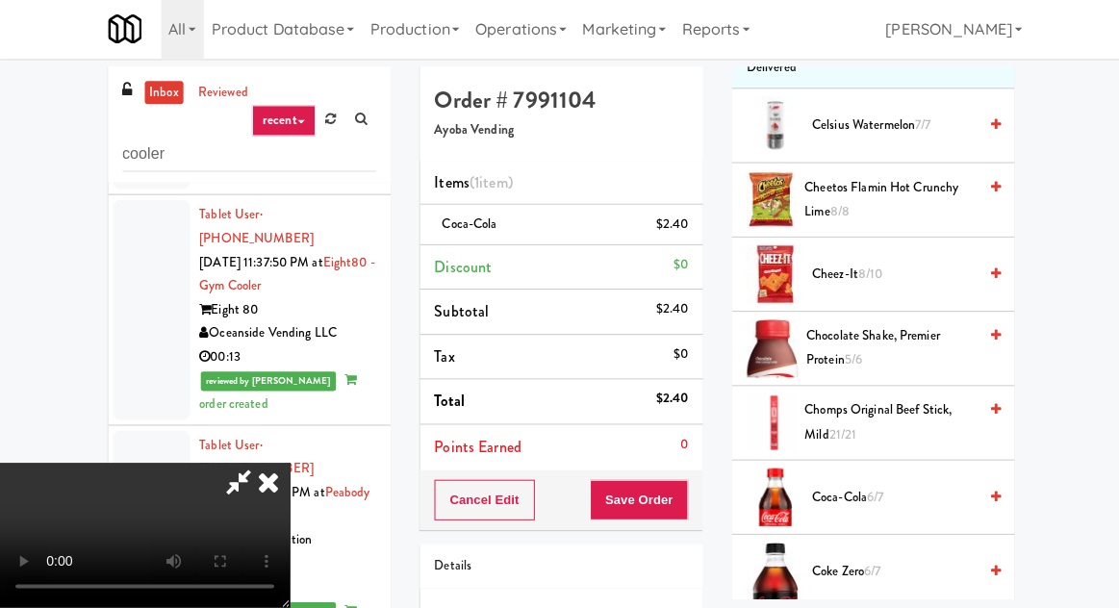
scroll to position [0, 0]
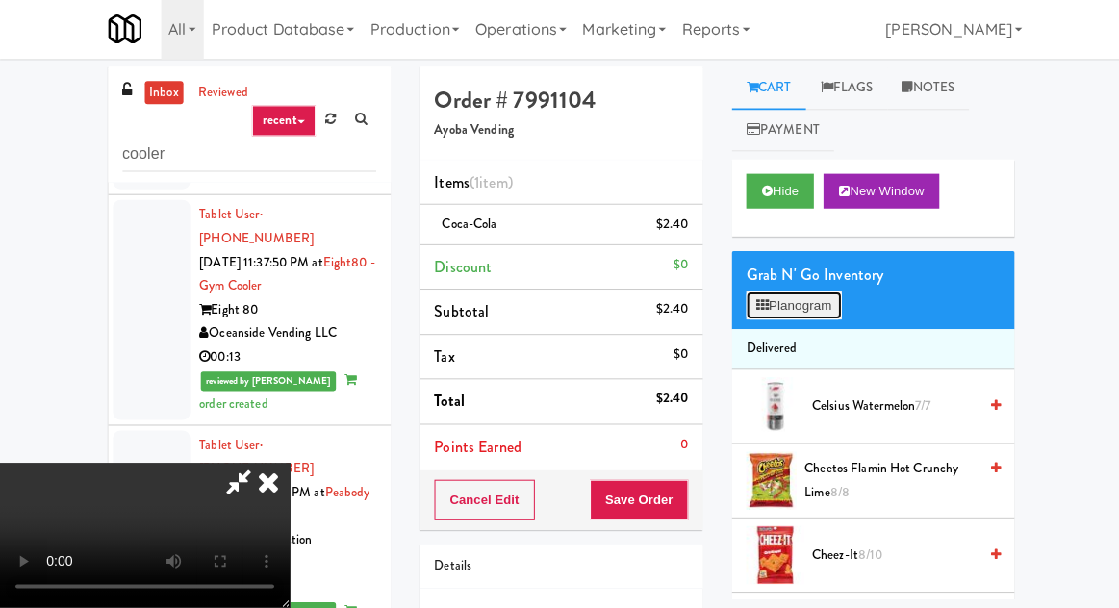
click at [818, 308] on button "Planogram" at bounding box center [791, 307] width 94 height 29
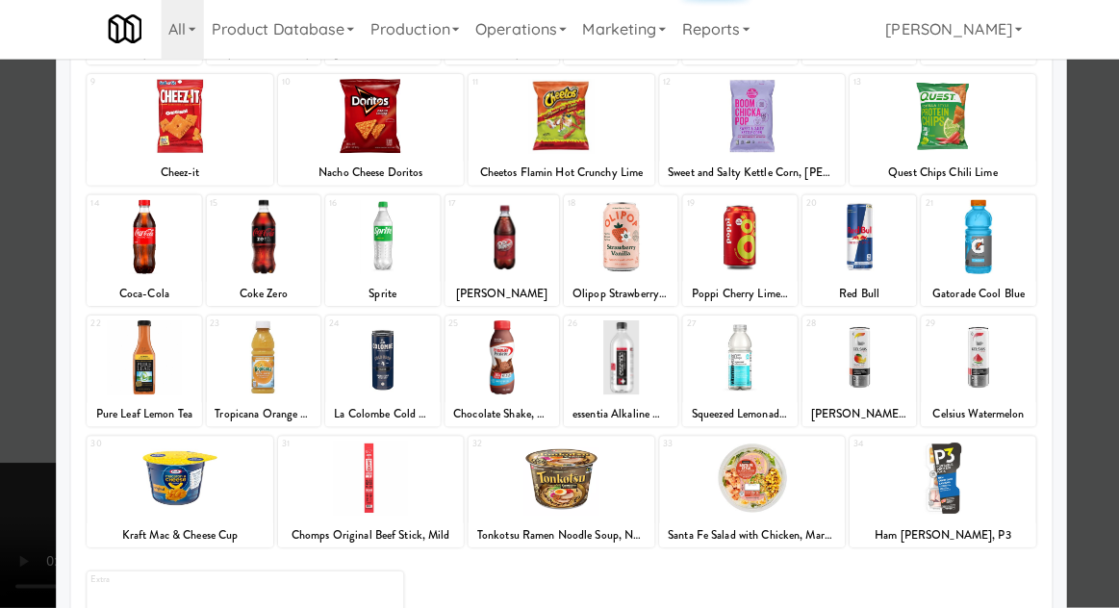
scroll to position [243, 0]
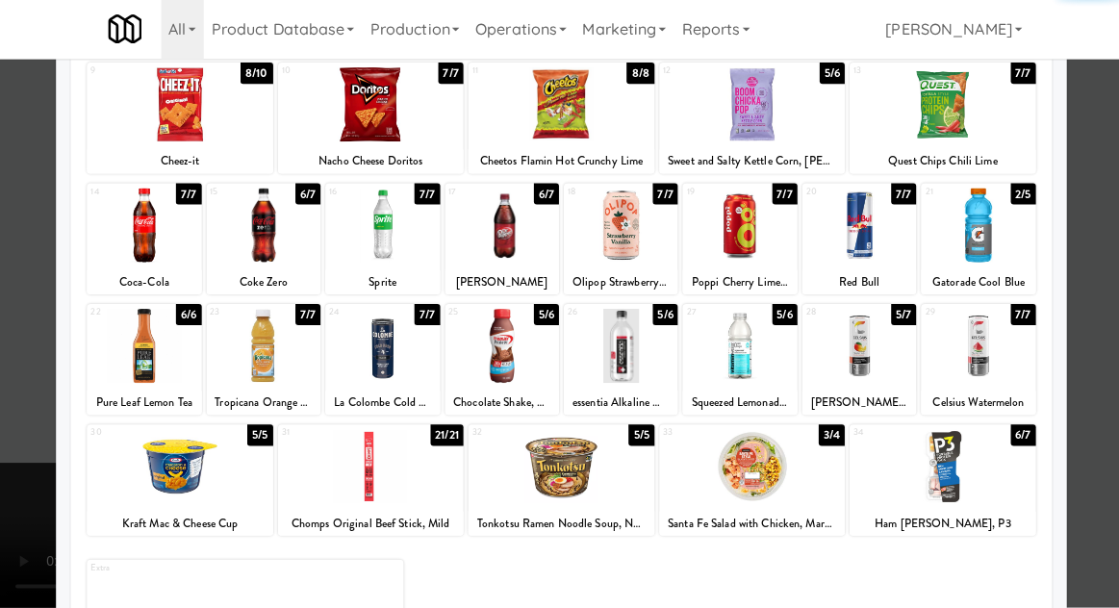
click at [966, 470] on div at bounding box center [940, 467] width 186 height 74
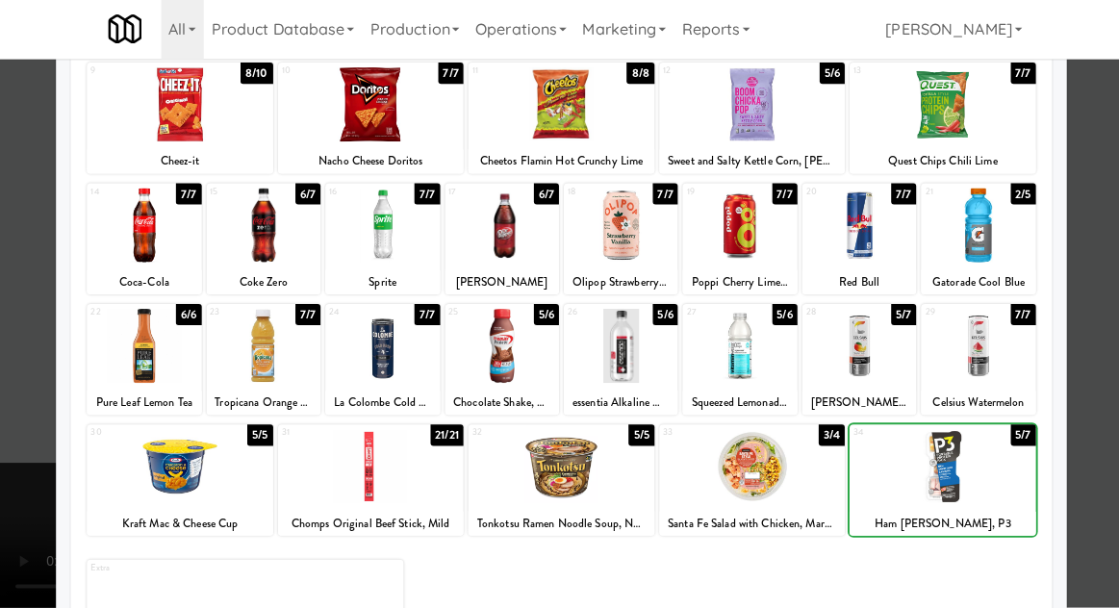
click at [1101, 388] on div at bounding box center [559, 304] width 1119 height 608
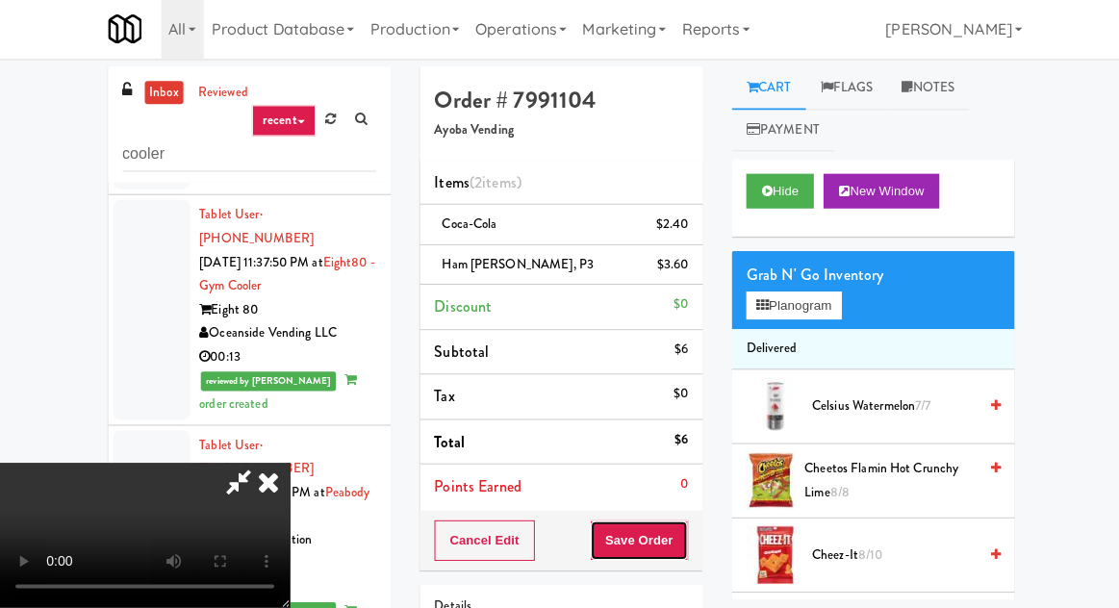
click at [685, 539] on button "Save Order" at bounding box center [637, 541] width 98 height 40
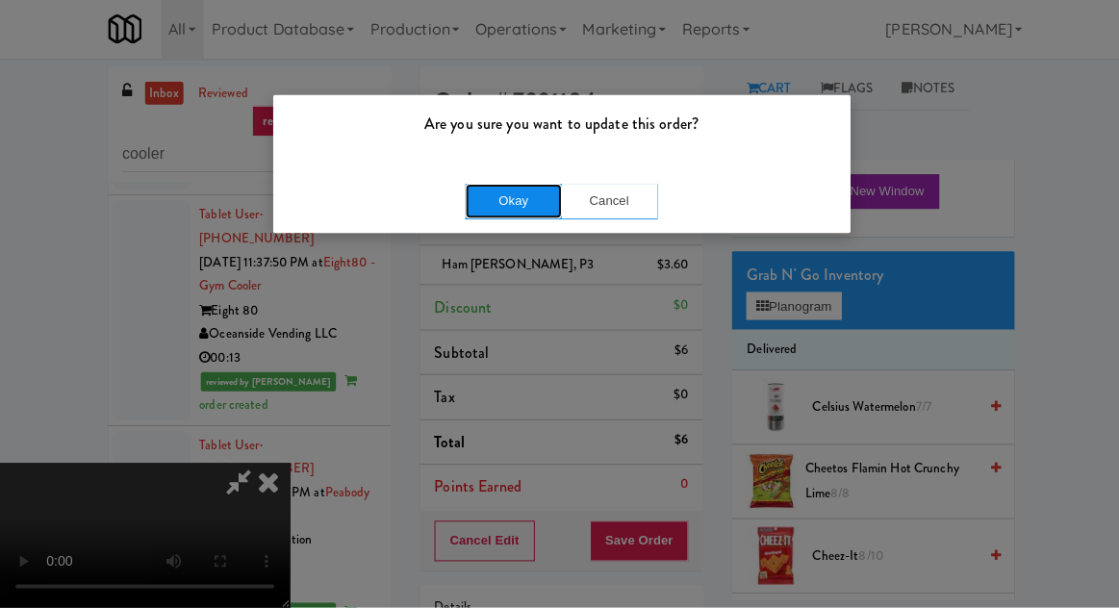
click at [504, 191] on button "Okay" at bounding box center [512, 203] width 96 height 35
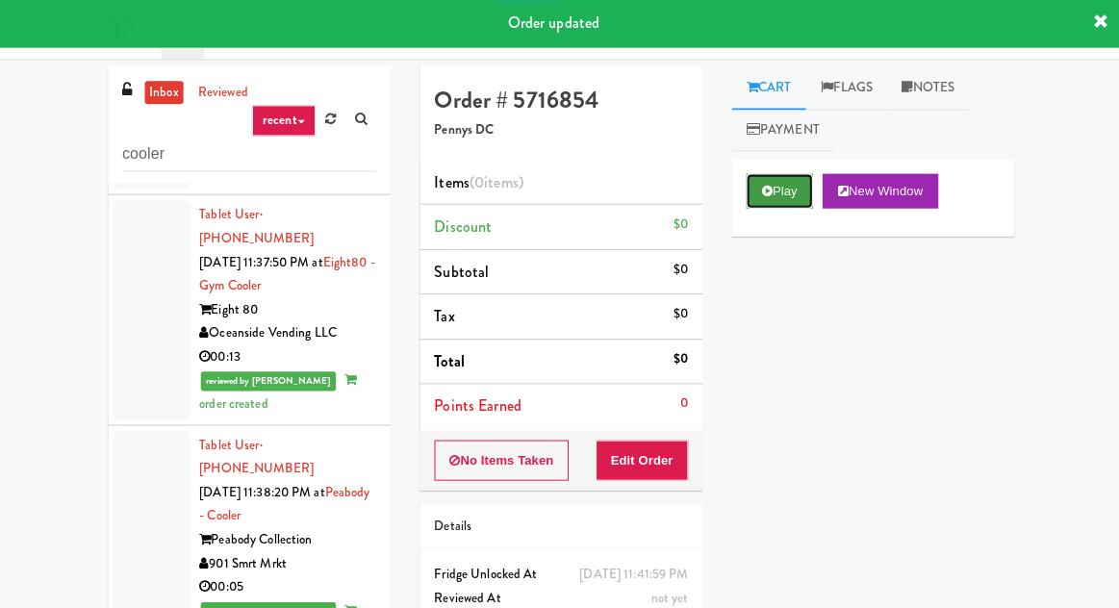
click at [778, 195] on button "Play" at bounding box center [777, 193] width 66 height 35
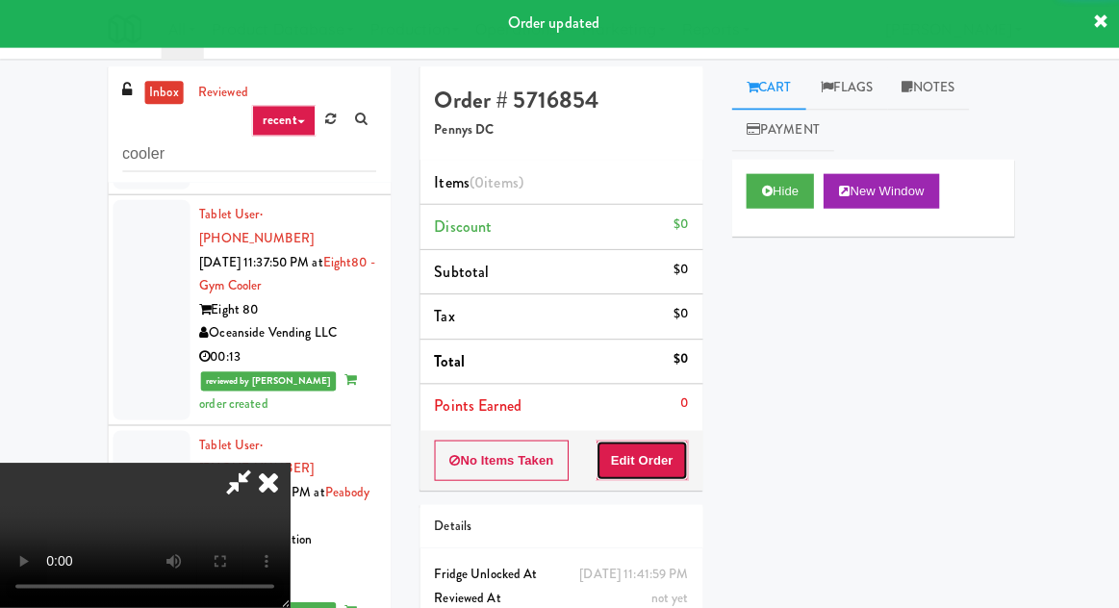
click at [664, 474] on button "Edit Order" at bounding box center [640, 462] width 93 height 40
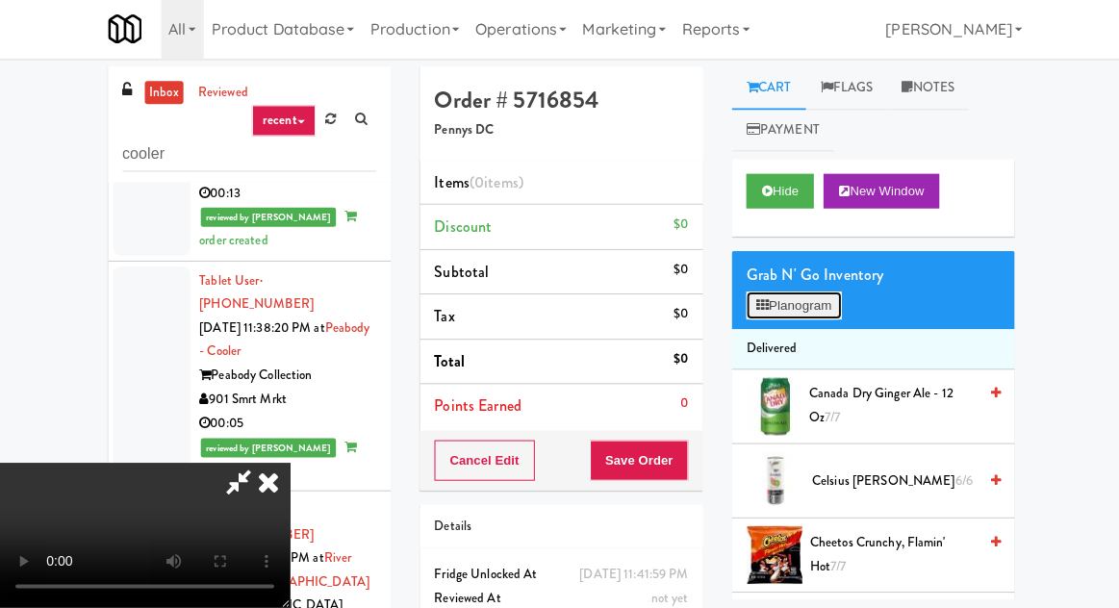
click at [805, 308] on button "Planogram" at bounding box center [791, 307] width 94 height 29
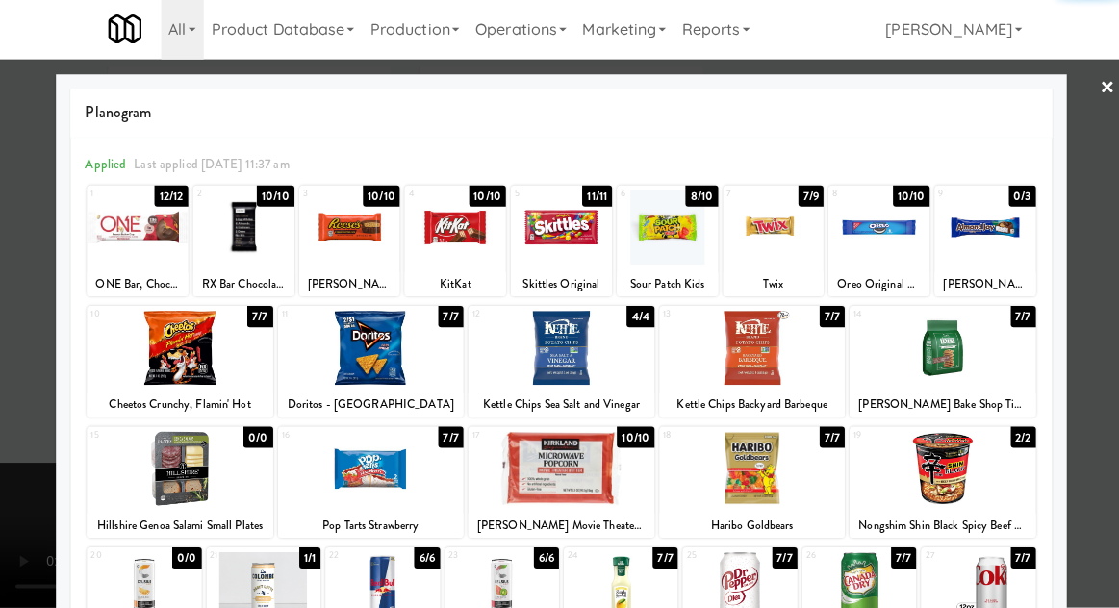
click at [323, 250] on div at bounding box center [348, 229] width 101 height 74
click at [351, 374] on div at bounding box center [370, 350] width 186 height 74
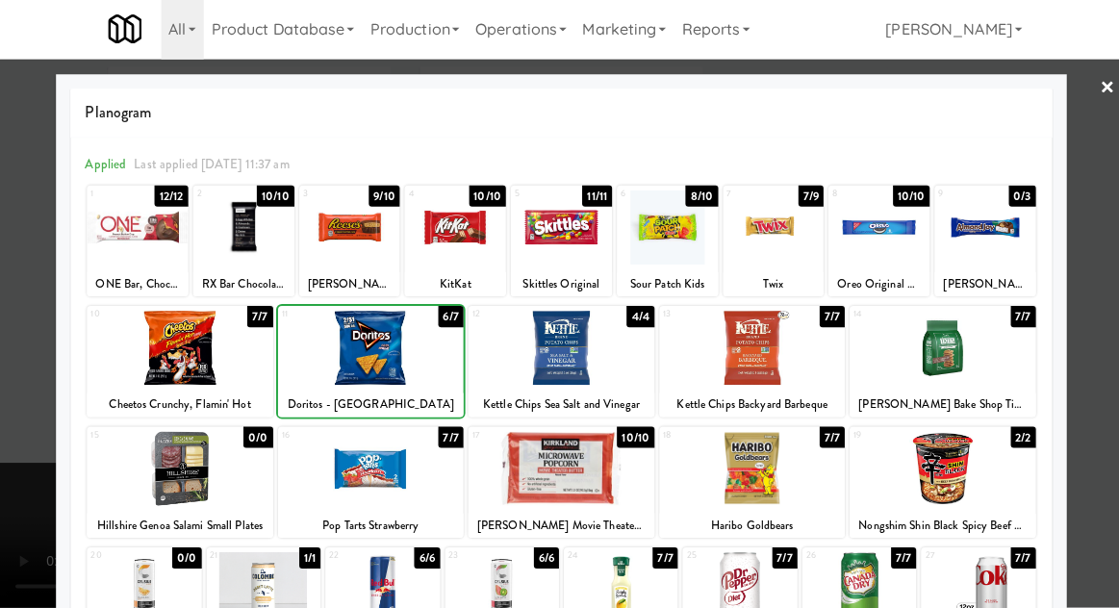
click at [8, 446] on div at bounding box center [559, 304] width 1119 height 608
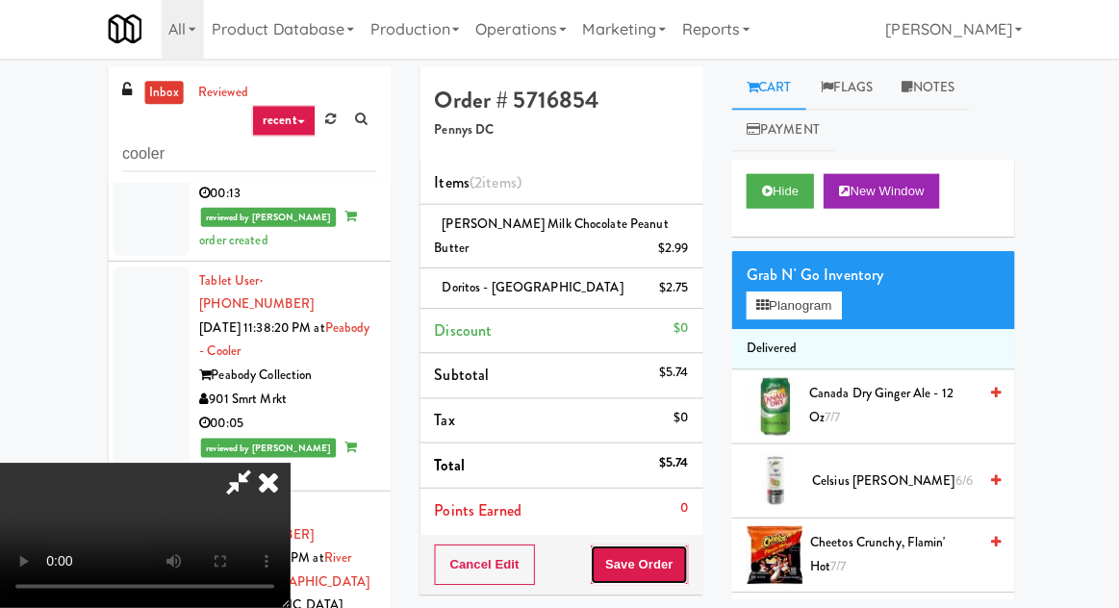
click at [683, 557] on button "Save Order" at bounding box center [637, 565] width 98 height 40
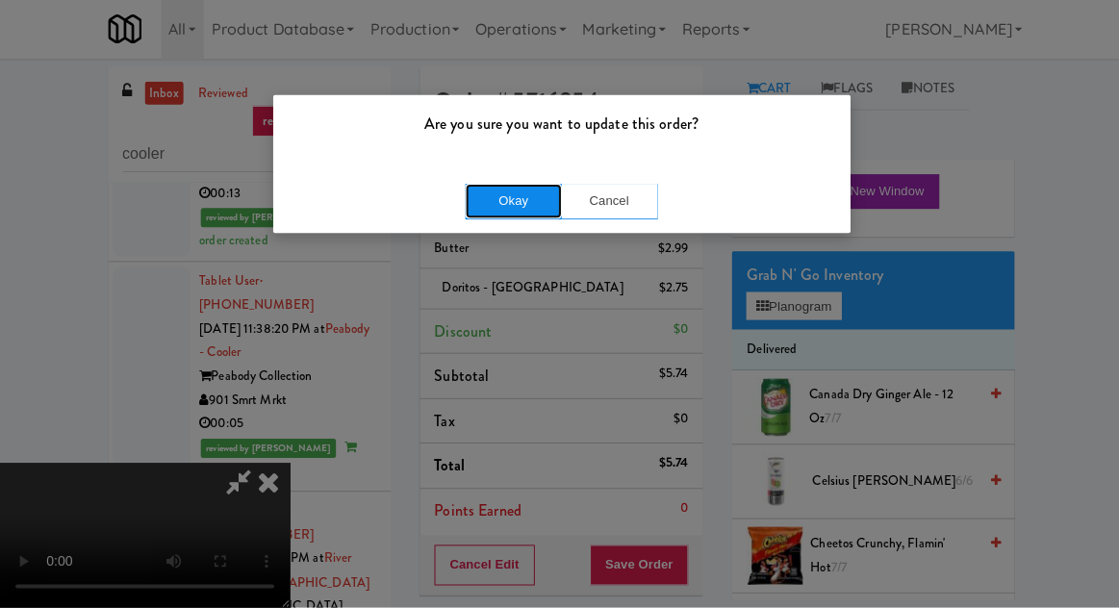
click at [499, 208] on button "Okay" at bounding box center [512, 203] width 96 height 35
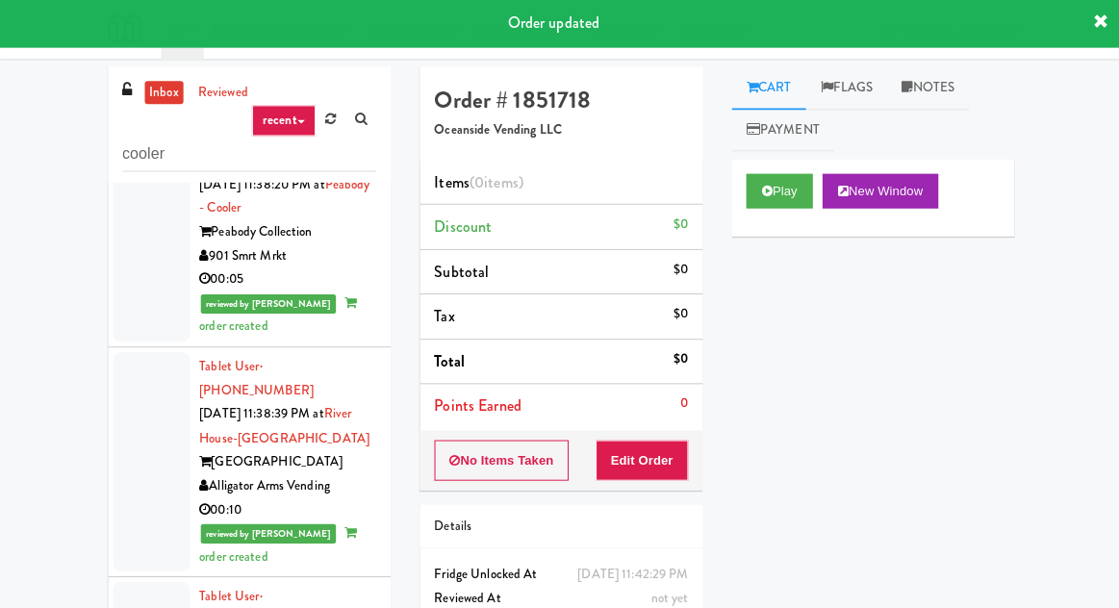
scroll to position [5941, 0]
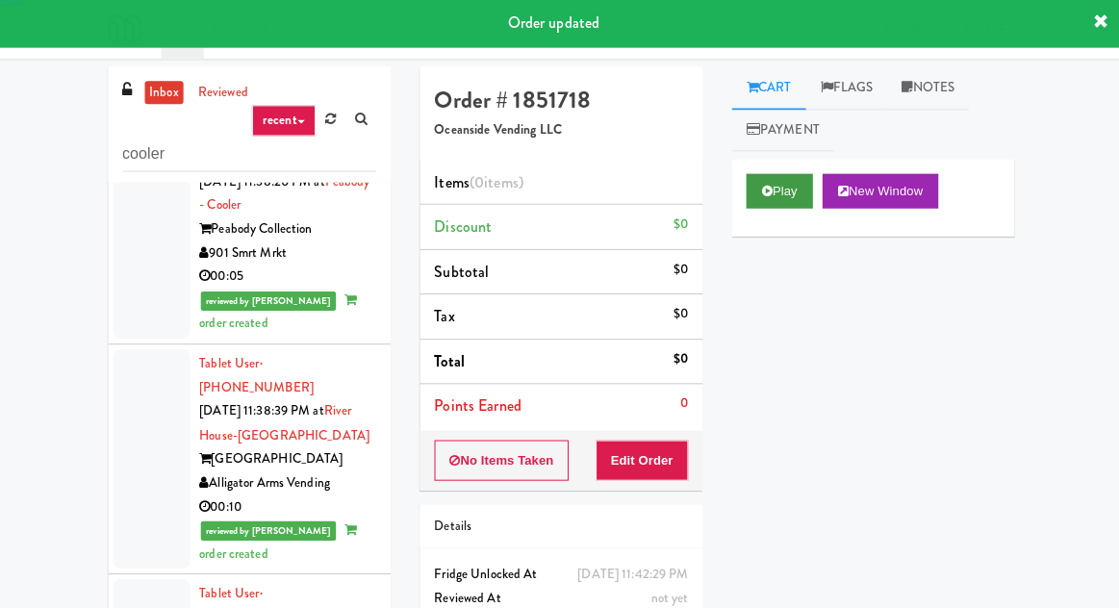
click at [780, 182] on button "Play" at bounding box center [777, 193] width 66 height 35
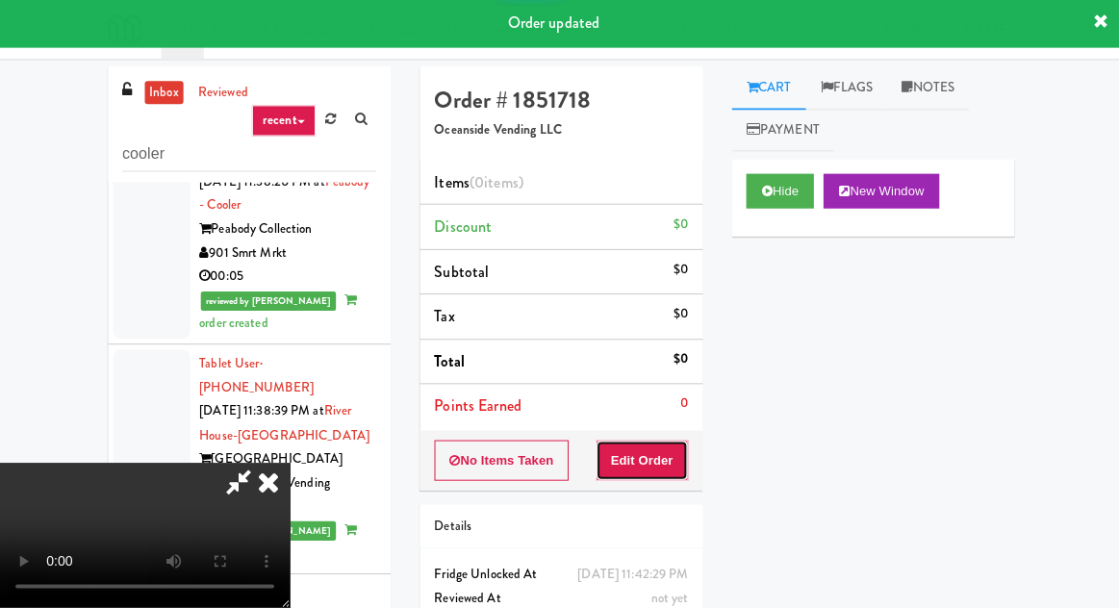
click at [664, 451] on button "Edit Order" at bounding box center [640, 462] width 93 height 40
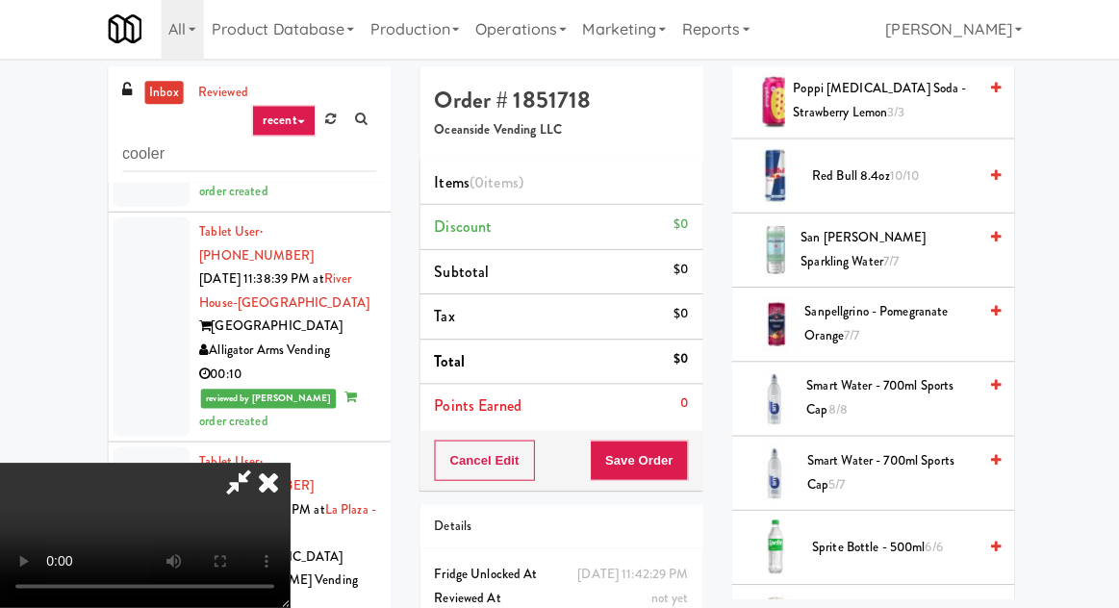
scroll to position [2288, 0]
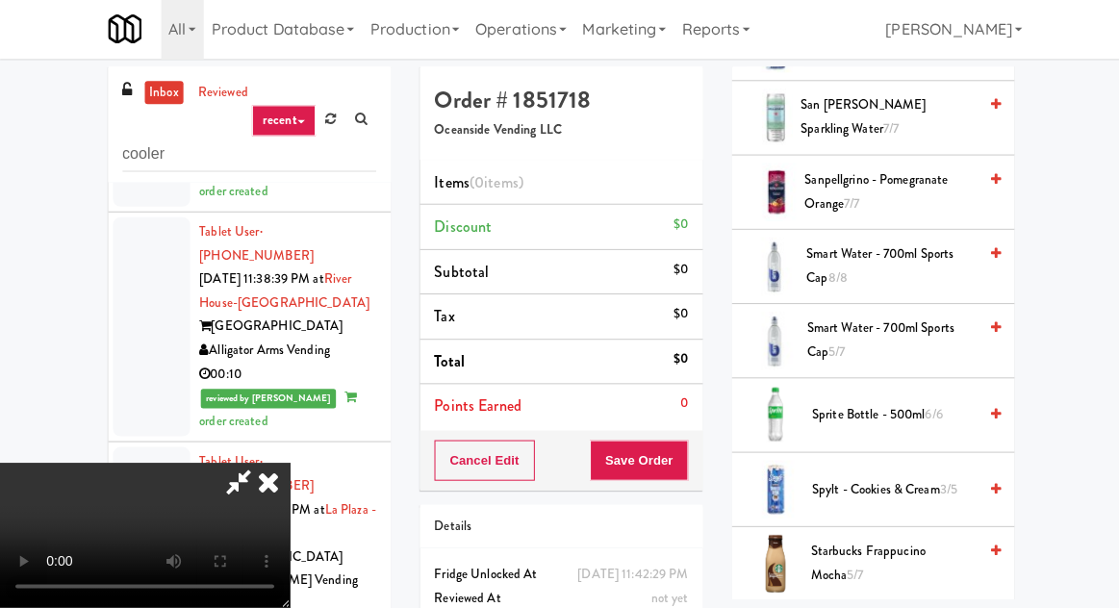
click at [902, 246] on span "Smart Water - 700ml Sports Cap 8/8" at bounding box center [887, 267] width 169 height 47
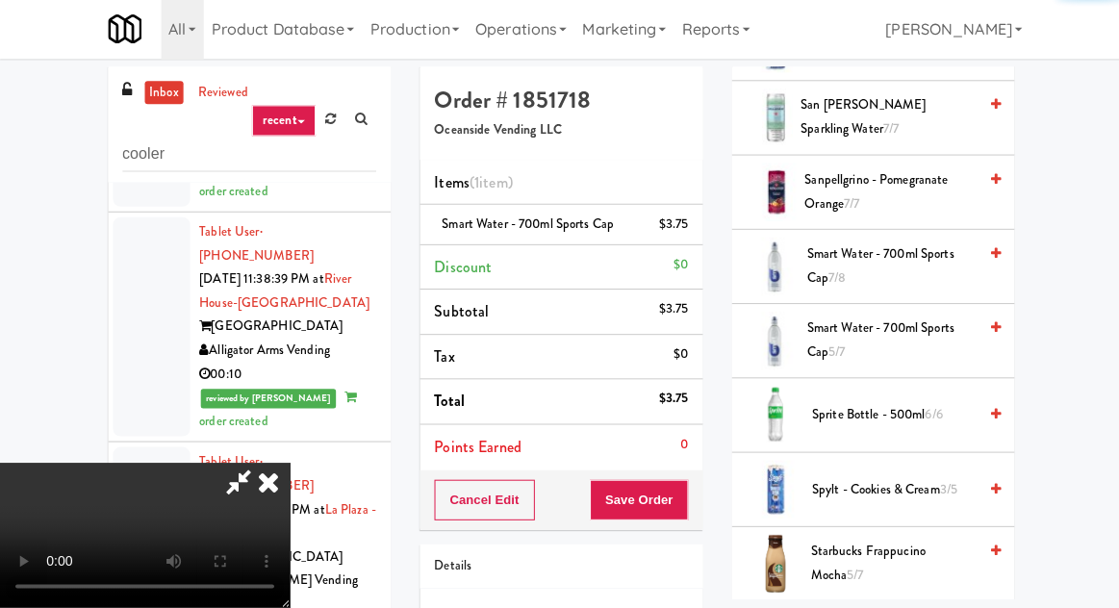
click at [702, 499] on div "Order # 1851718 Oceanside Vending LLC Items (1 item ) Smart Water - 700ml Sport…" at bounding box center [559, 398] width 311 height 658
click at [678, 504] on button "Save Order" at bounding box center [637, 501] width 98 height 40
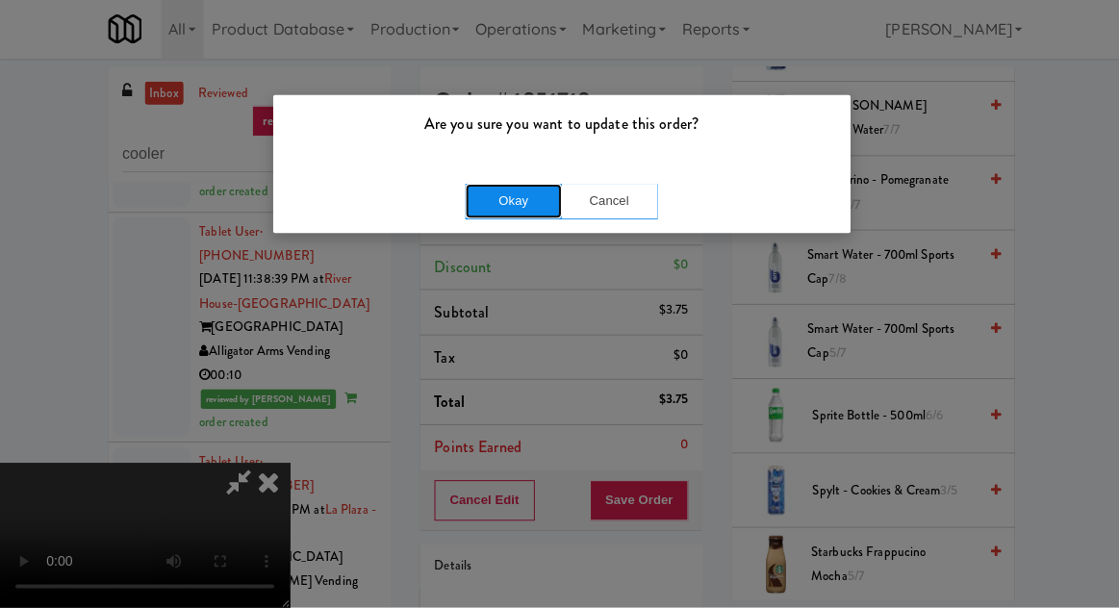
click at [538, 205] on button "Okay" at bounding box center [512, 203] width 96 height 35
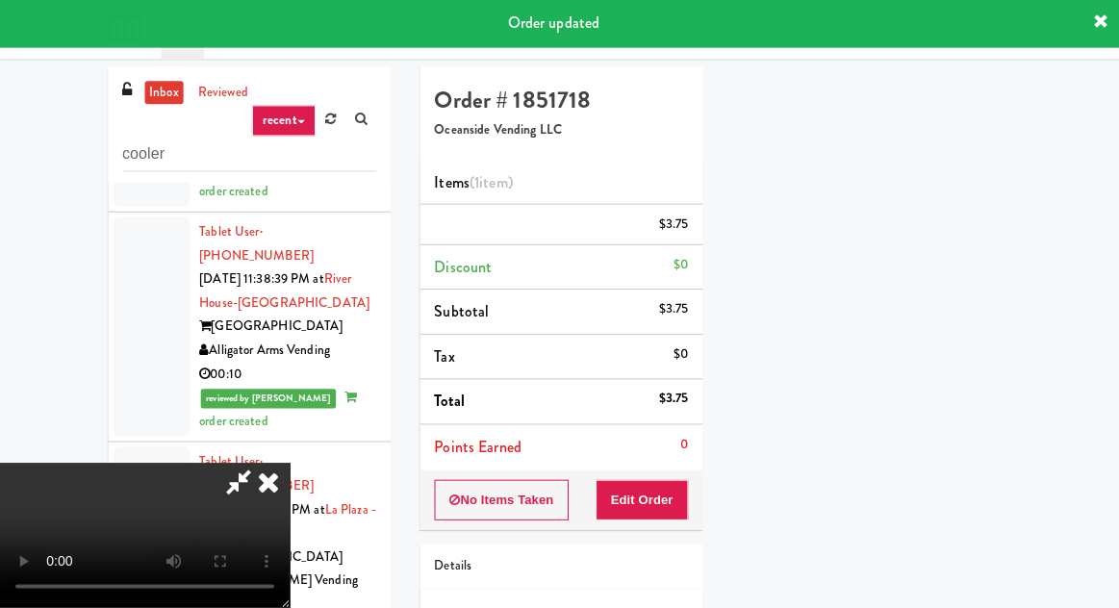
scroll to position [0, 0]
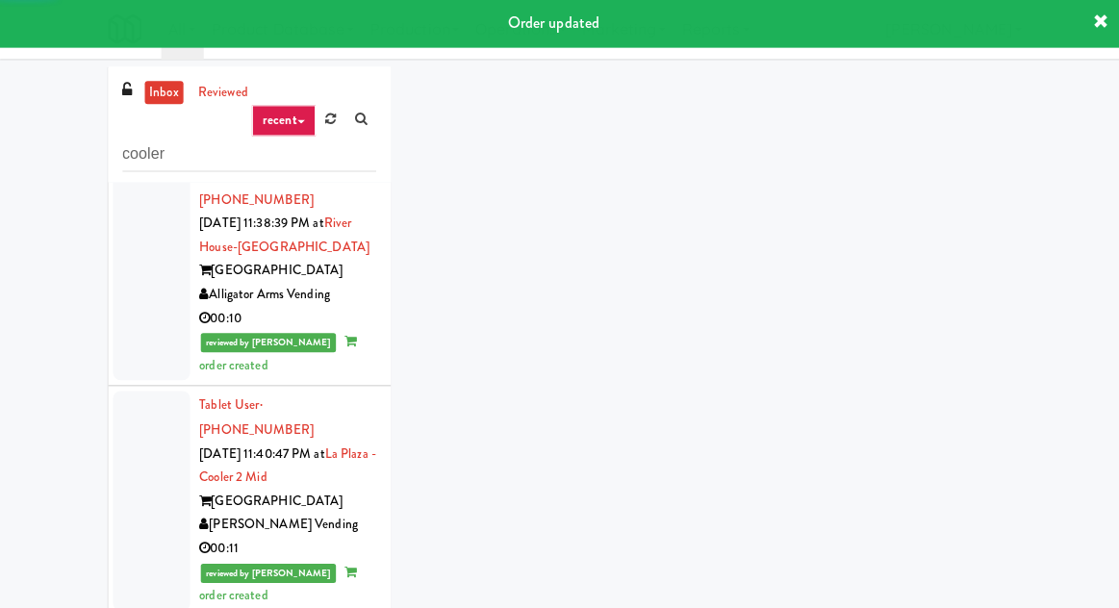
scroll to position [6155, 0]
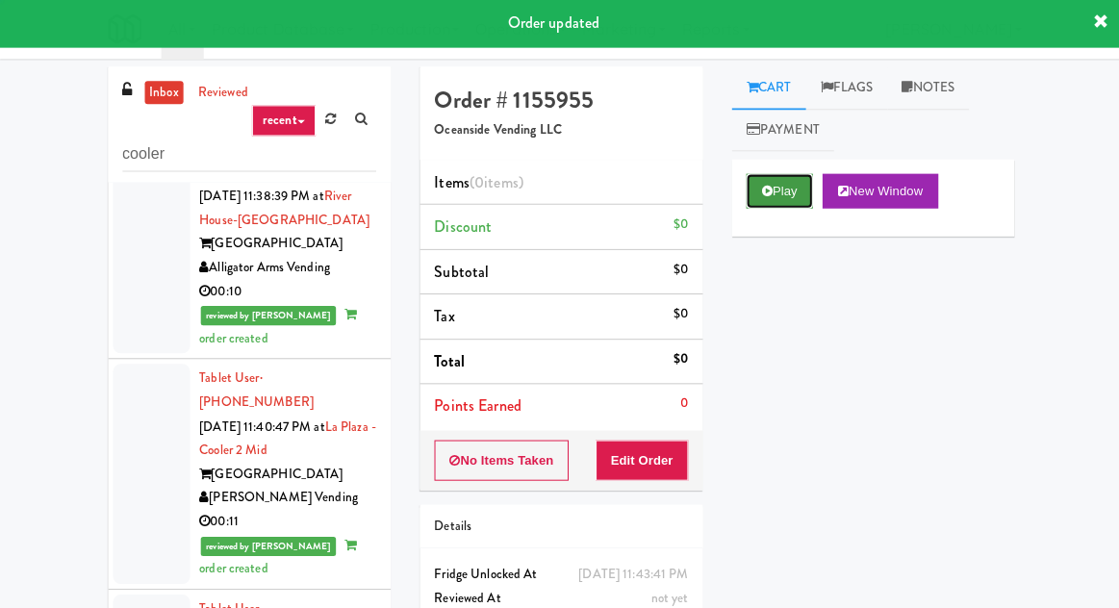
click at [796, 185] on button "Play" at bounding box center [777, 193] width 66 height 35
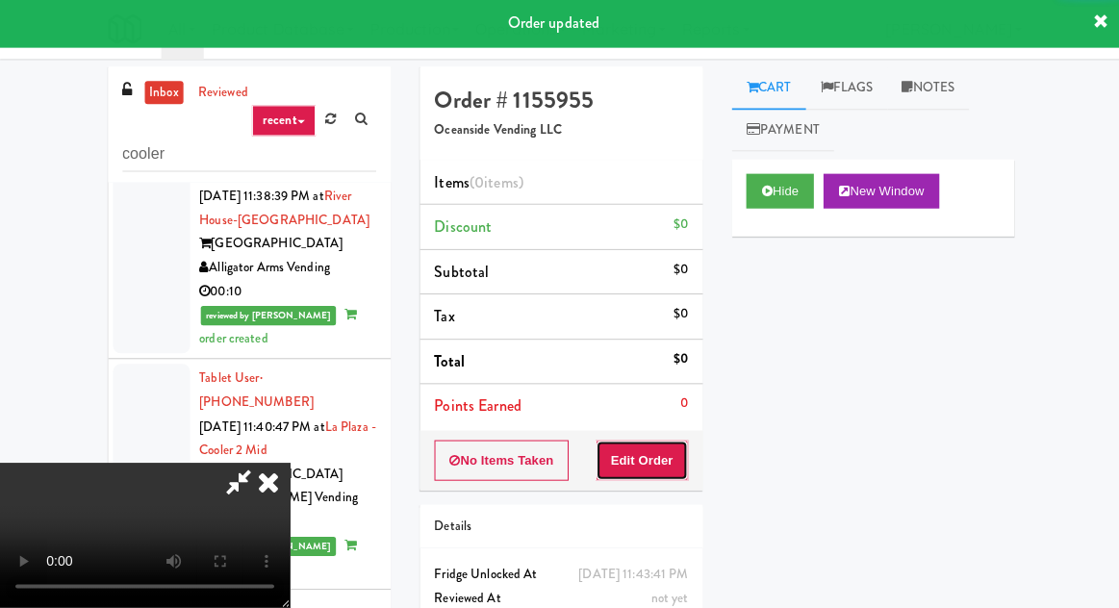
click at [664, 455] on button "Edit Order" at bounding box center [640, 462] width 93 height 40
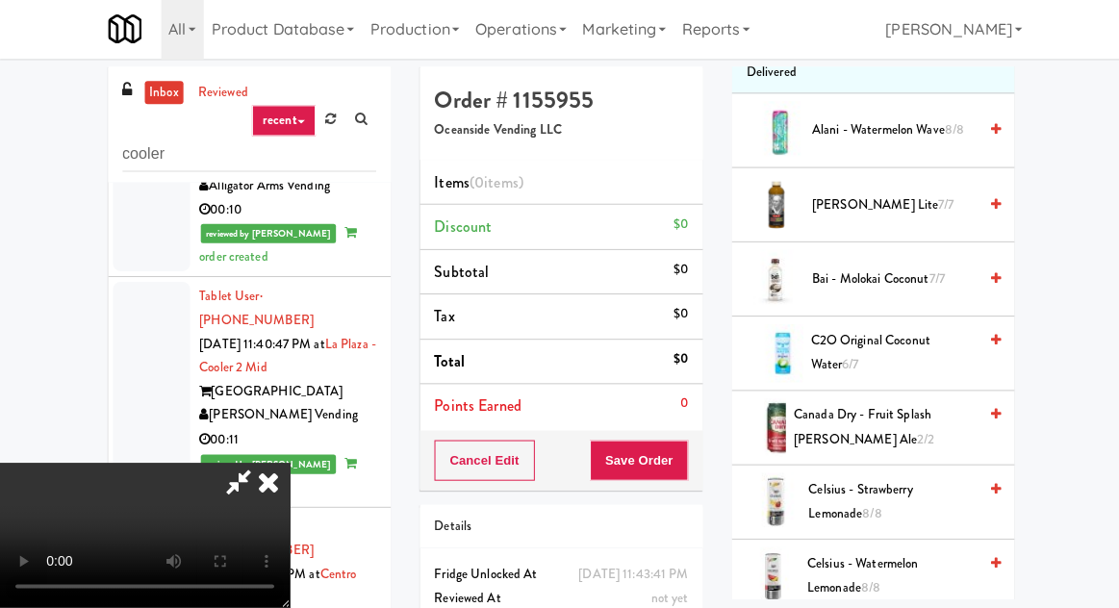
scroll to position [278, 0]
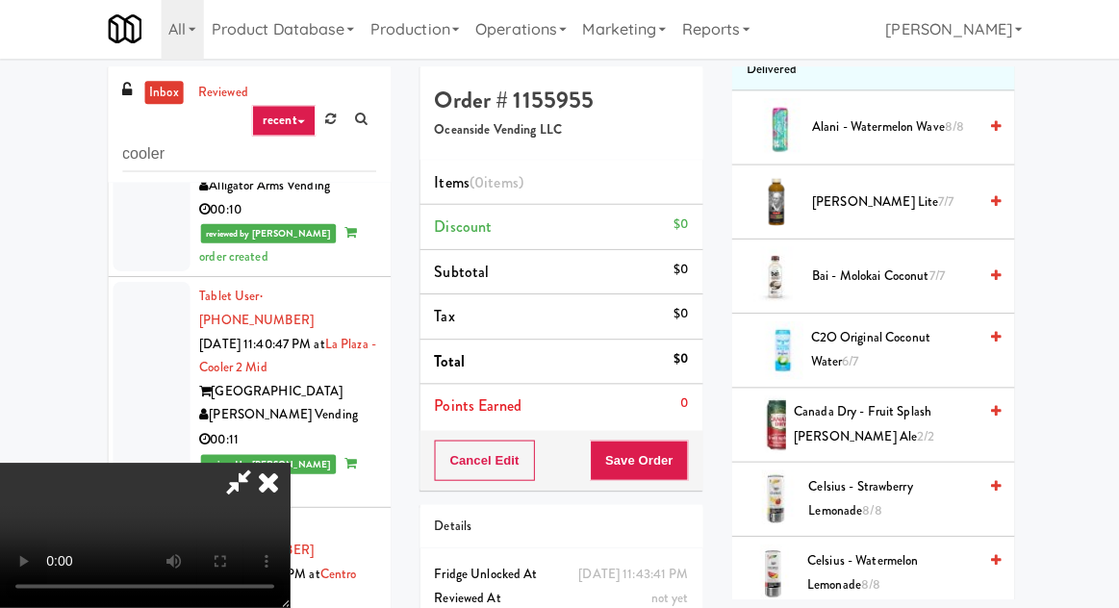
click at [860, 417] on span "Canada Dry - Fruit Splash [PERSON_NAME] Ale 2/2" at bounding box center [882, 425] width 182 height 47
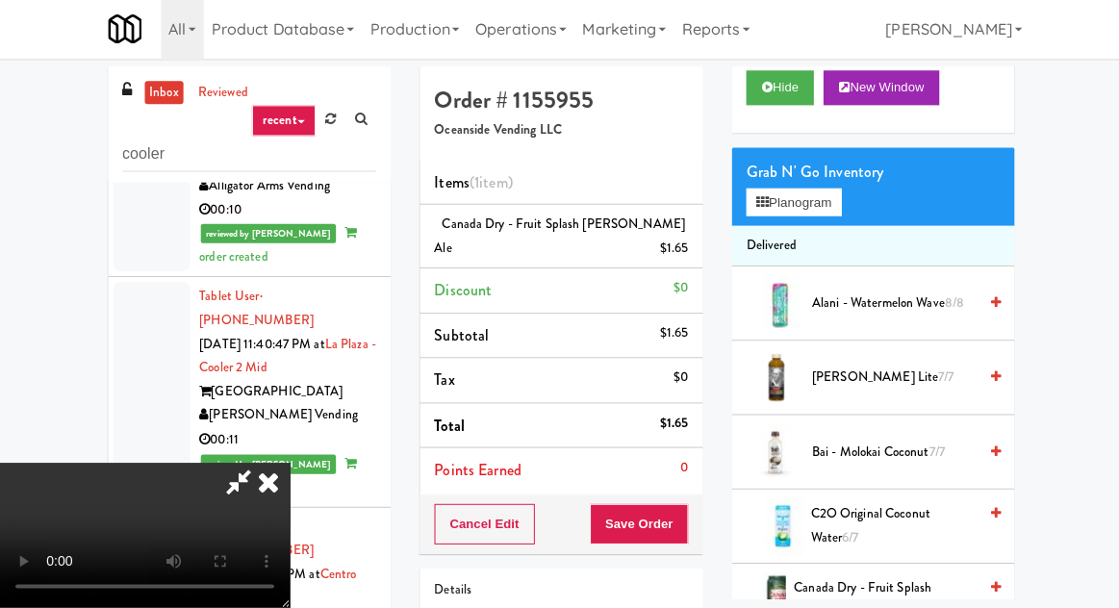
scroll to position [0, 0]
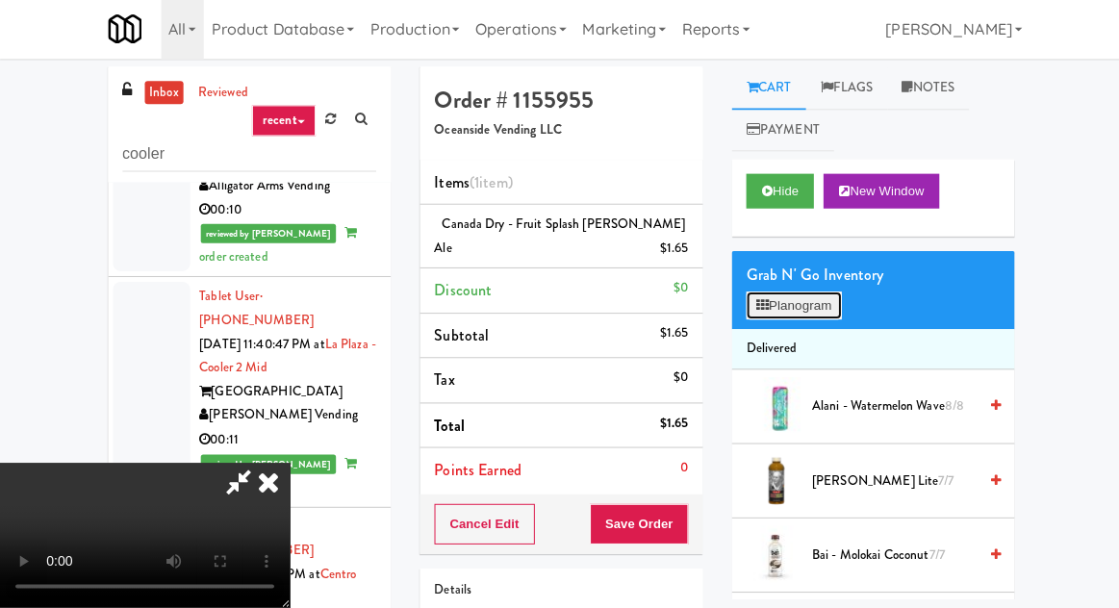
click at [818, 308] on button "Planogram" at bounding box center [791, 307] width 94 height 29
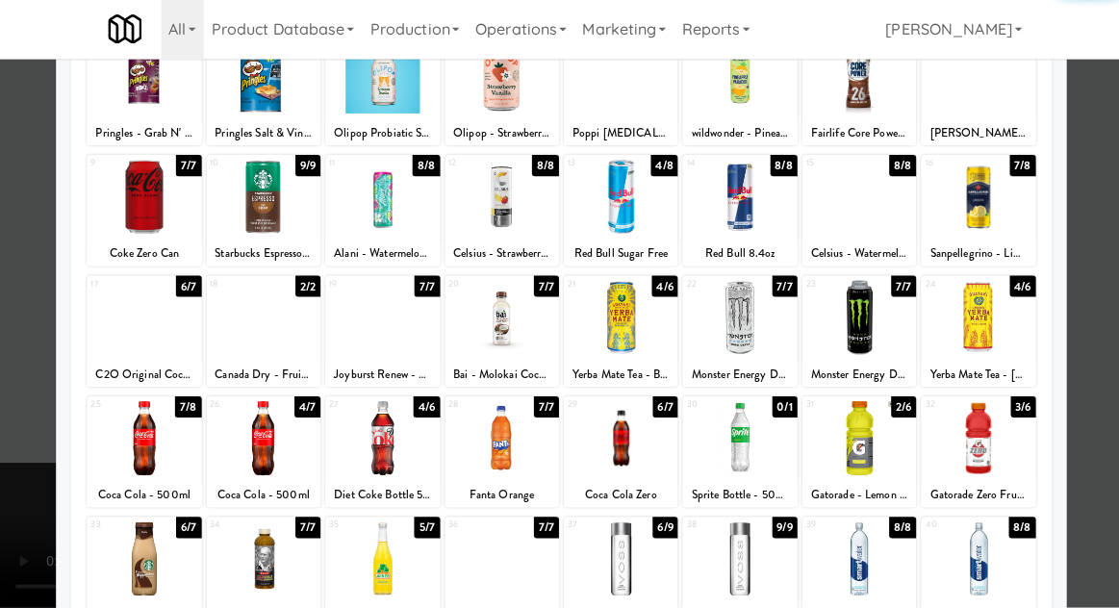
scroll to position [243, 0]
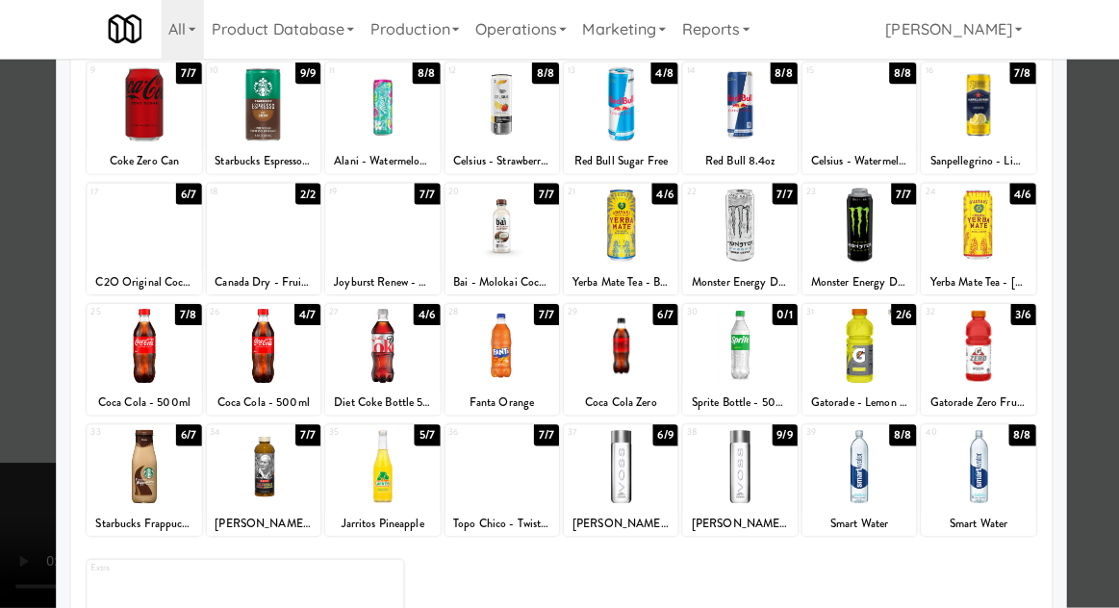
click at [356, 474] on div at bounding box center [381, 467] width 114 height 74
click at [35, 485] on div at bounding box center [559, 304] width 1119 height 608
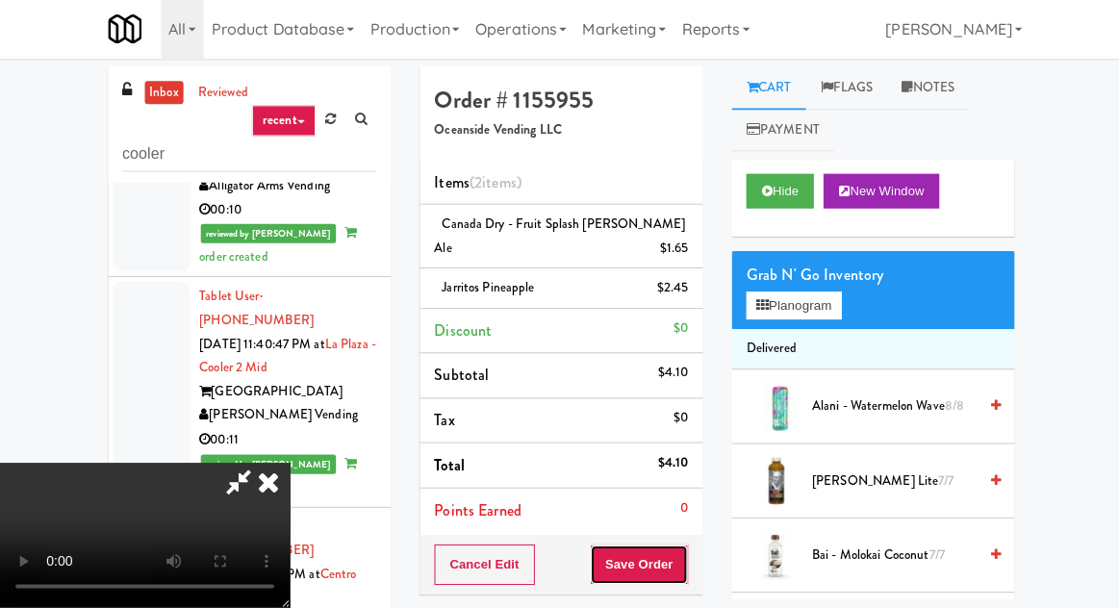
click at [686, 564] on button "Save Order" at bounding box center [637, 565] width 98 height 40
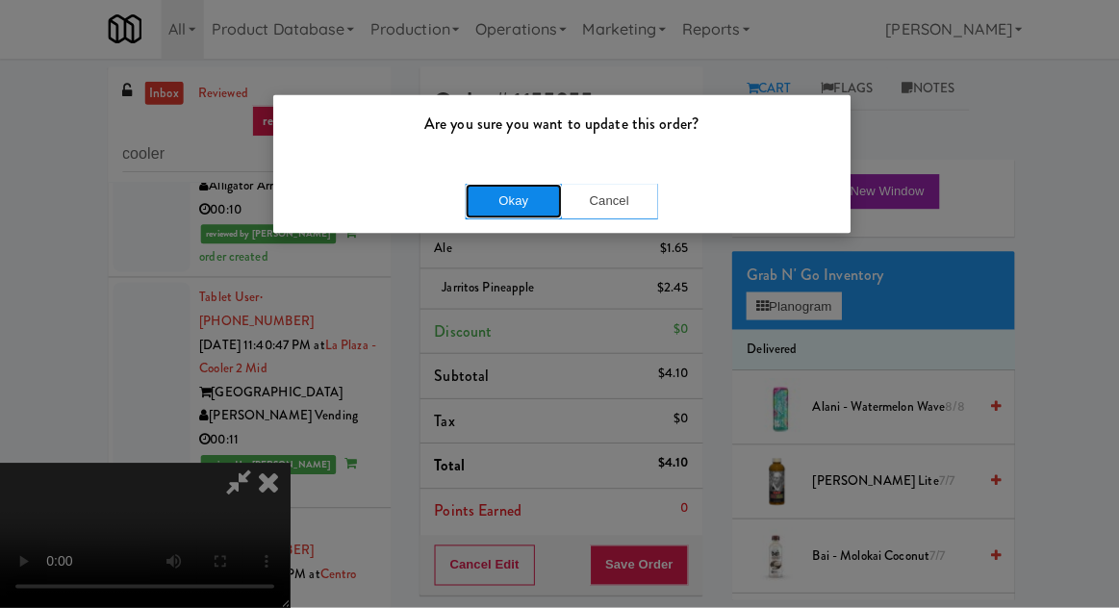
click at [537, 214] on button "Okay" at bounding box center [512, 203] width 96 height 35
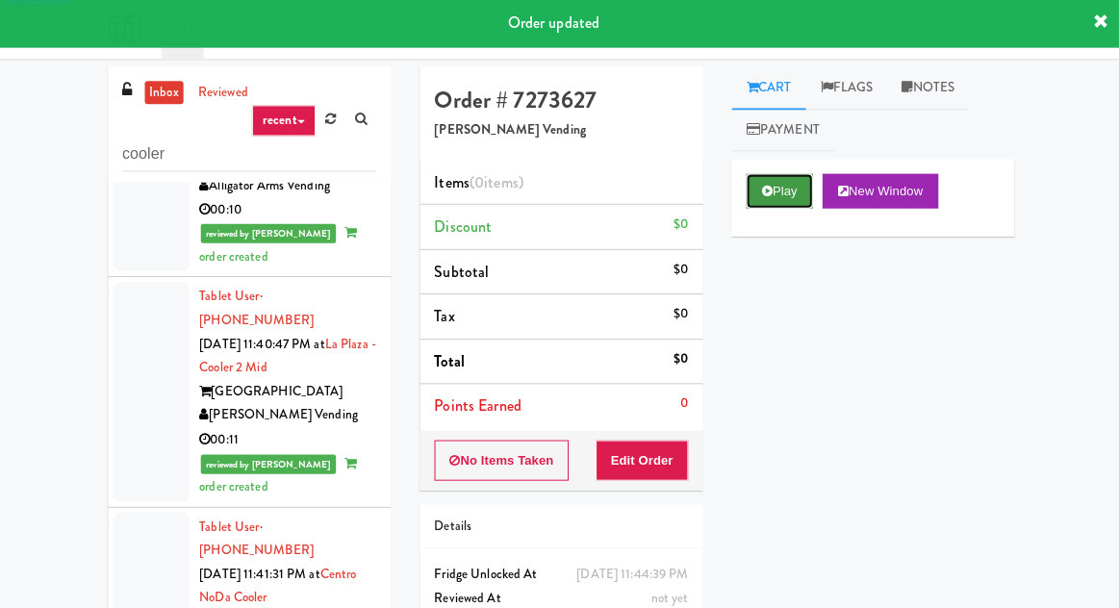
click at [803, 179] on button "Play" at bounding box center [777, 193] width 66 height 35
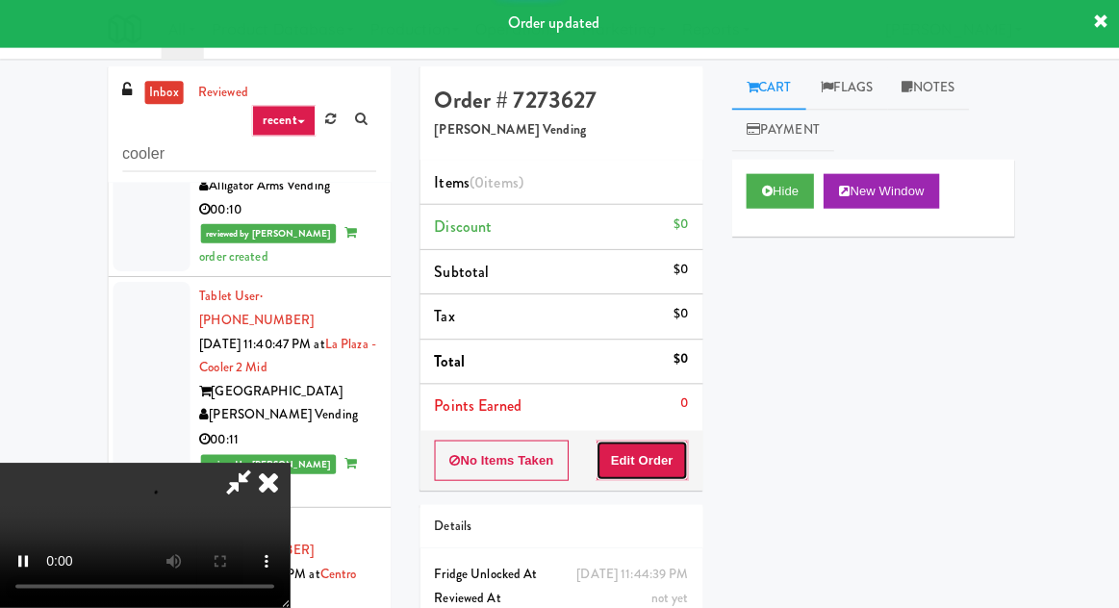
click at [667, 443] on button "Edit Order" at bounding box center [640, 462] width 93 height 40
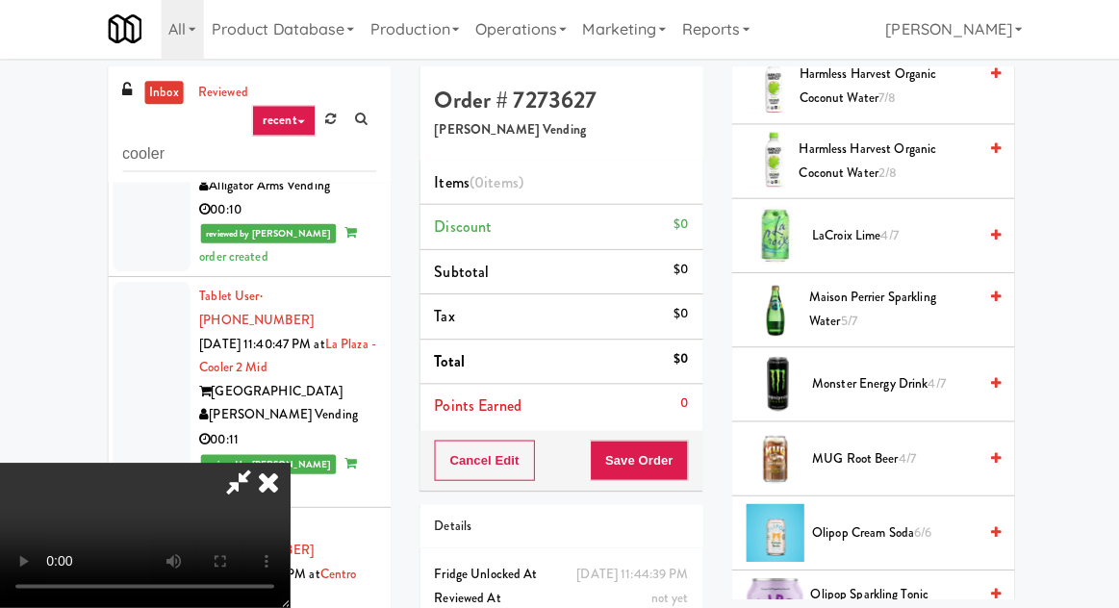
scroll to position [2853, 0]
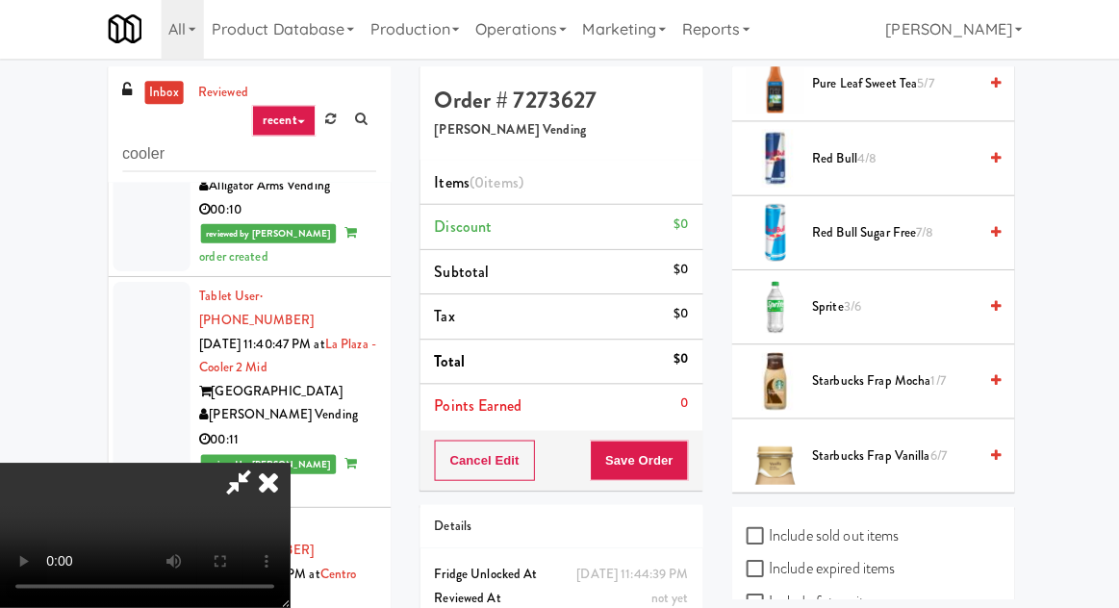
click at [865, 371] on span "Starbucks Frap Mocha 1/7" at bounding box center [891, 383] width 164 height 24
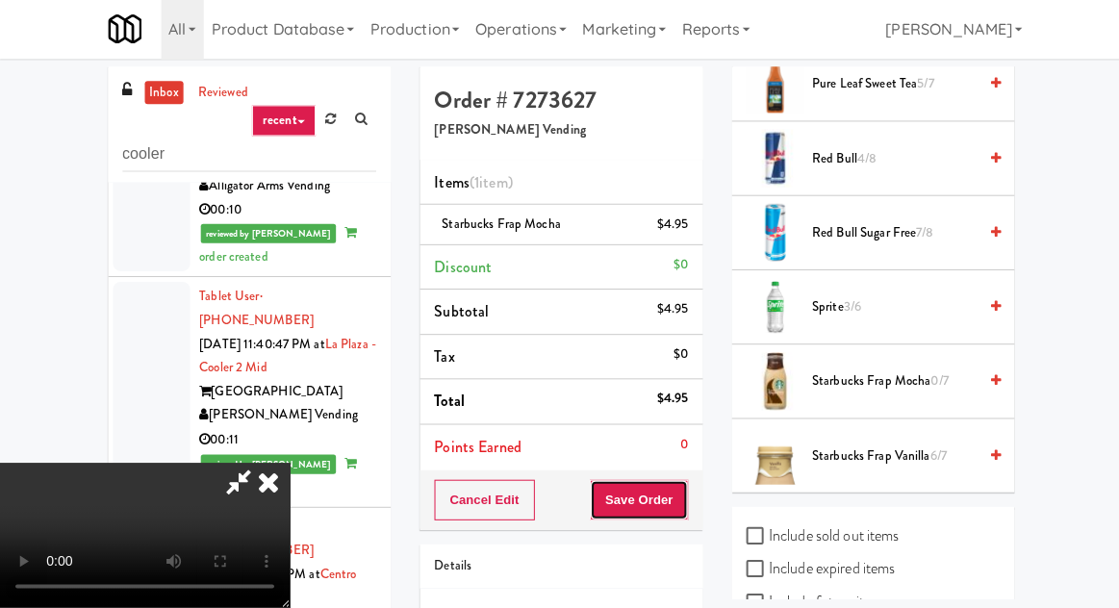
click at [683, 500] on button "Save Order" at bounding box center [637, 501] width 98 height 40
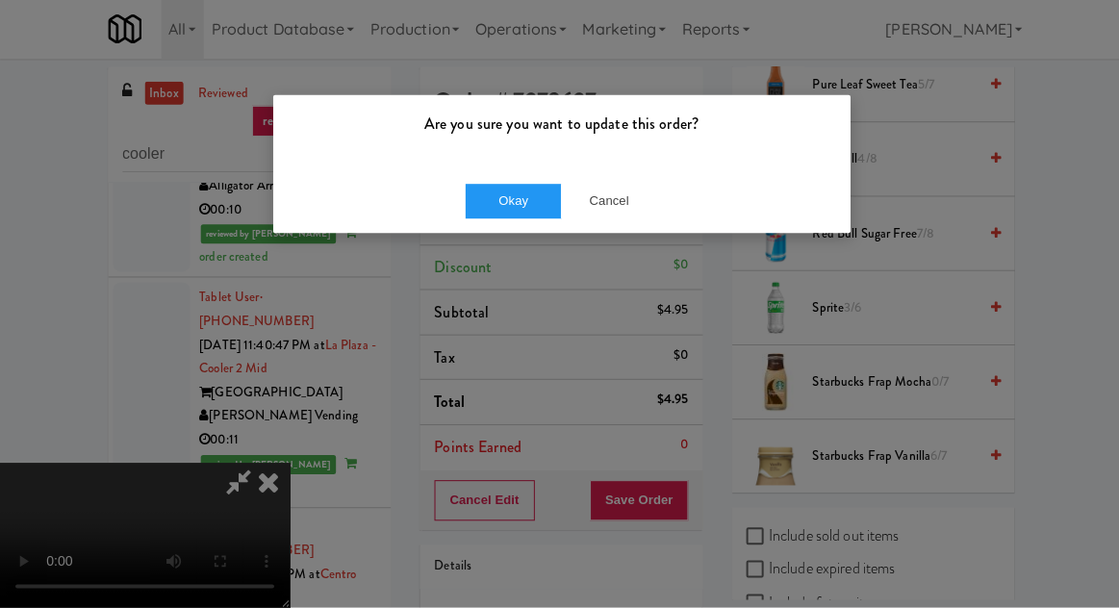
click at [446, 184] on div "Okay Cancel" at bounding box center [559, 202] width 575 height 64
click at [469, 192] on button "Okay" at bounding box center [512, 203] width 96 height 35
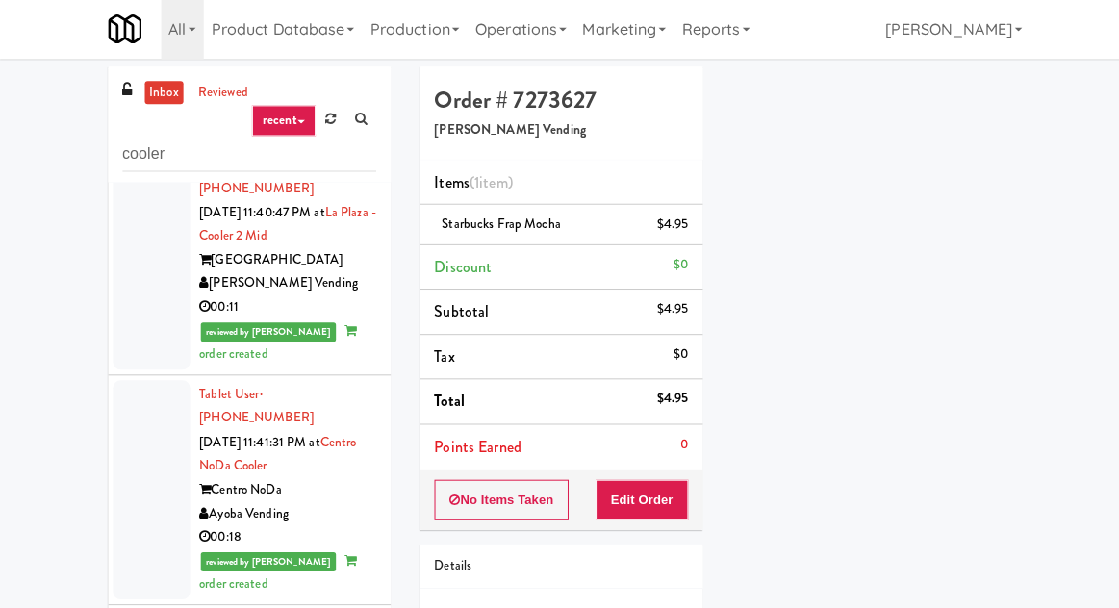
scroll to position [6373, 0]
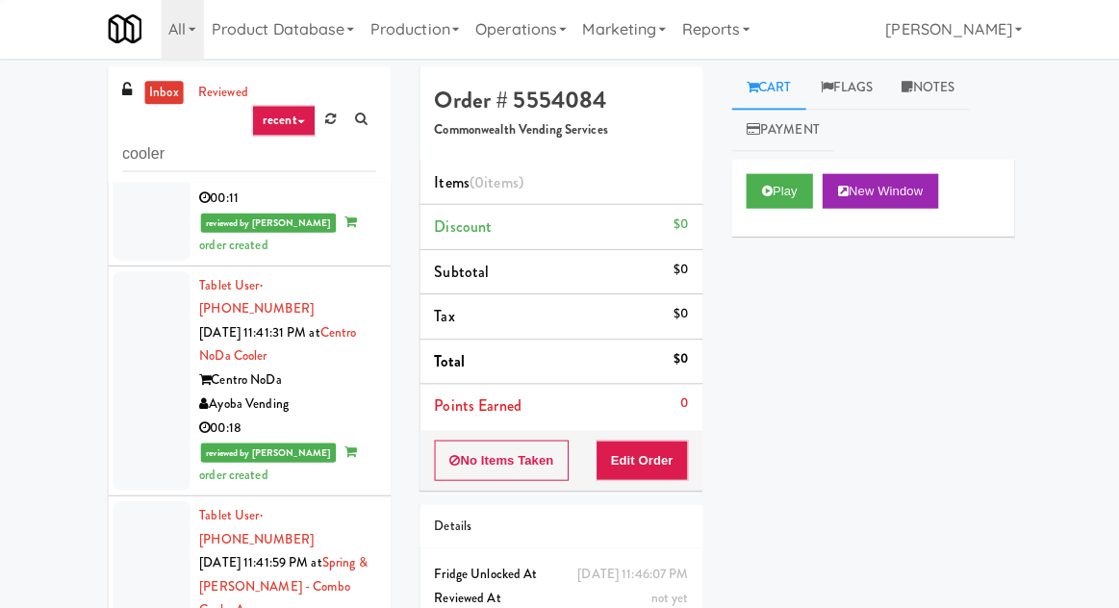
scroll to position [6477, 0]
click at [760, 190] on icon at bounding box center [764, 193] width 11 height 13
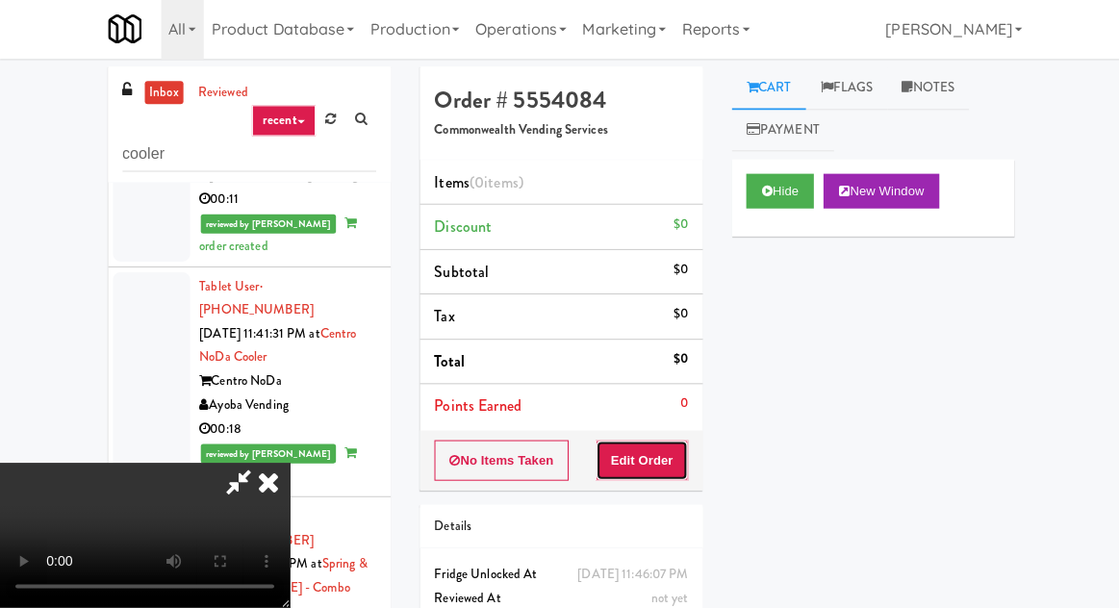
click at [637, 471] on button "Edit Order" at bounding box center [640, 462] width 93 height 40
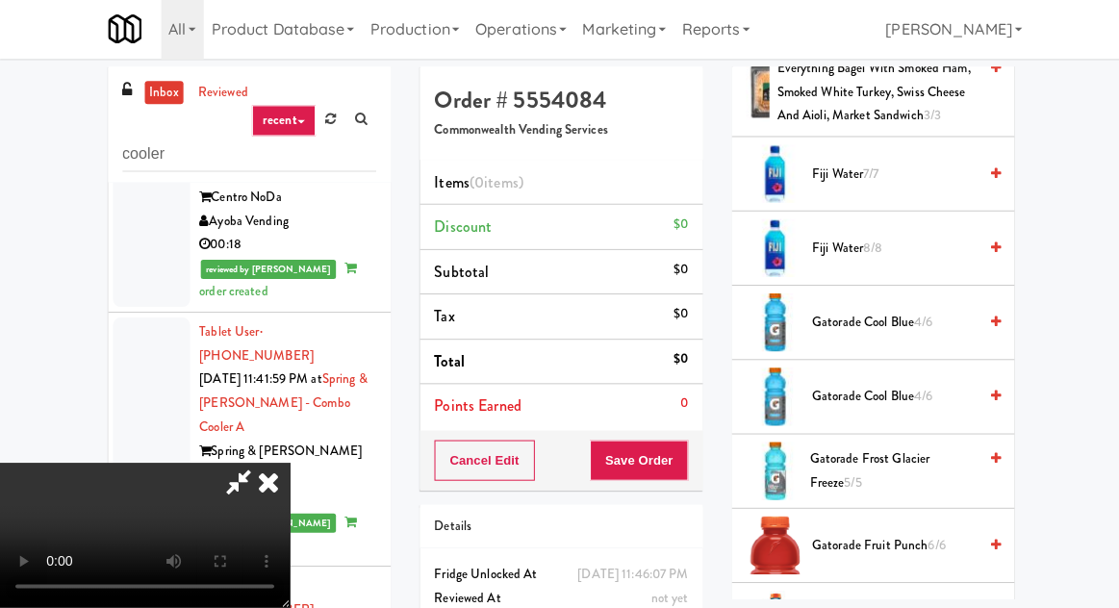
scroll to position [1074, 0]
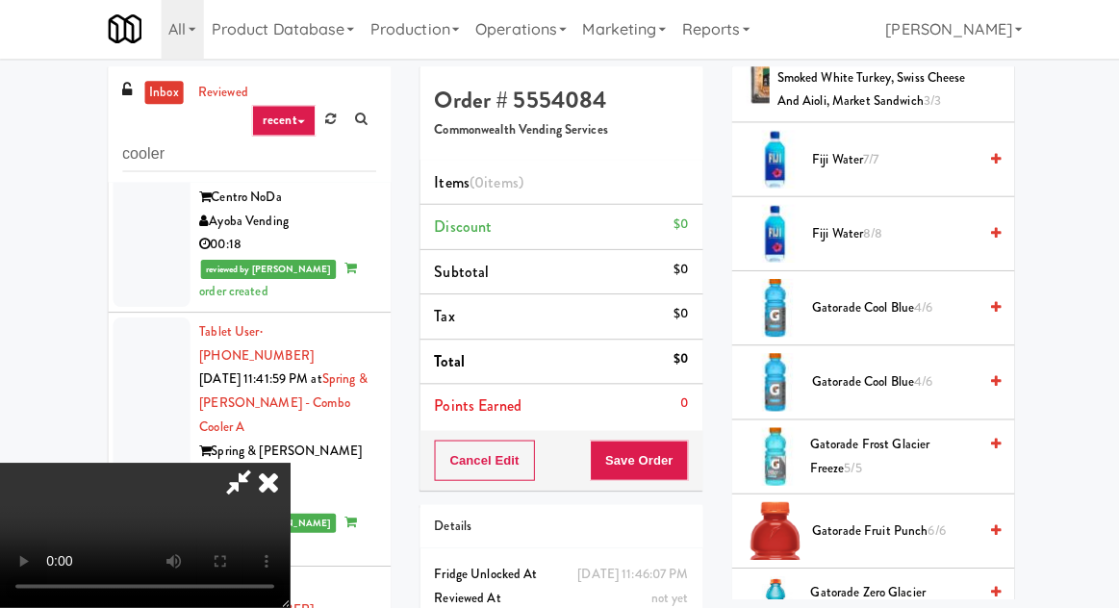
click at [861, 303] on span "Gatorade Cool Blue 4/6" at bounding box center [891, 310] width 164 height 24
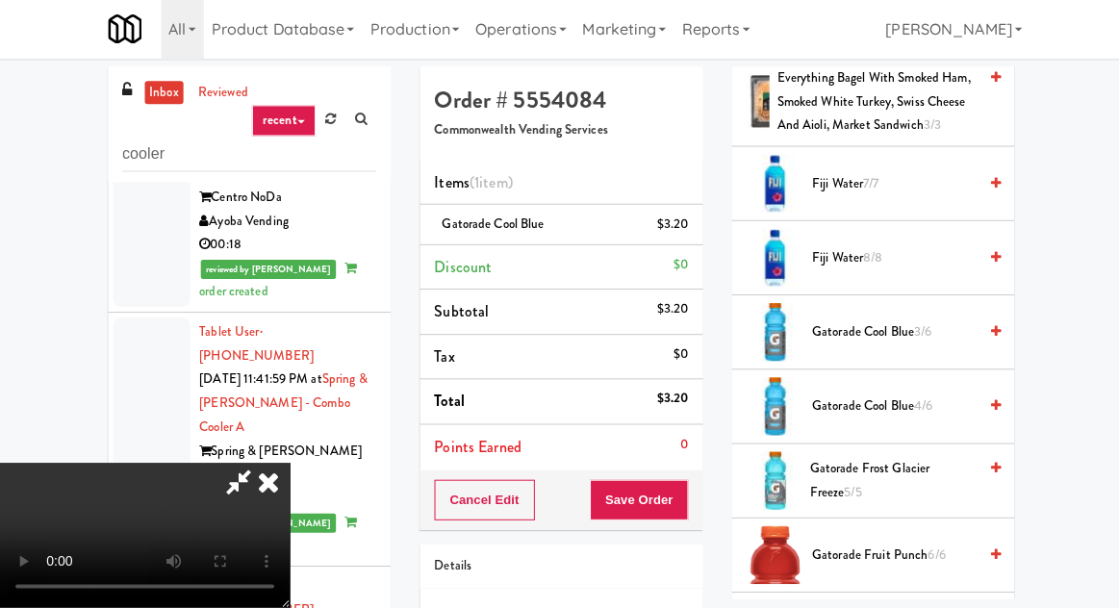
scroll to position [1020, 0]
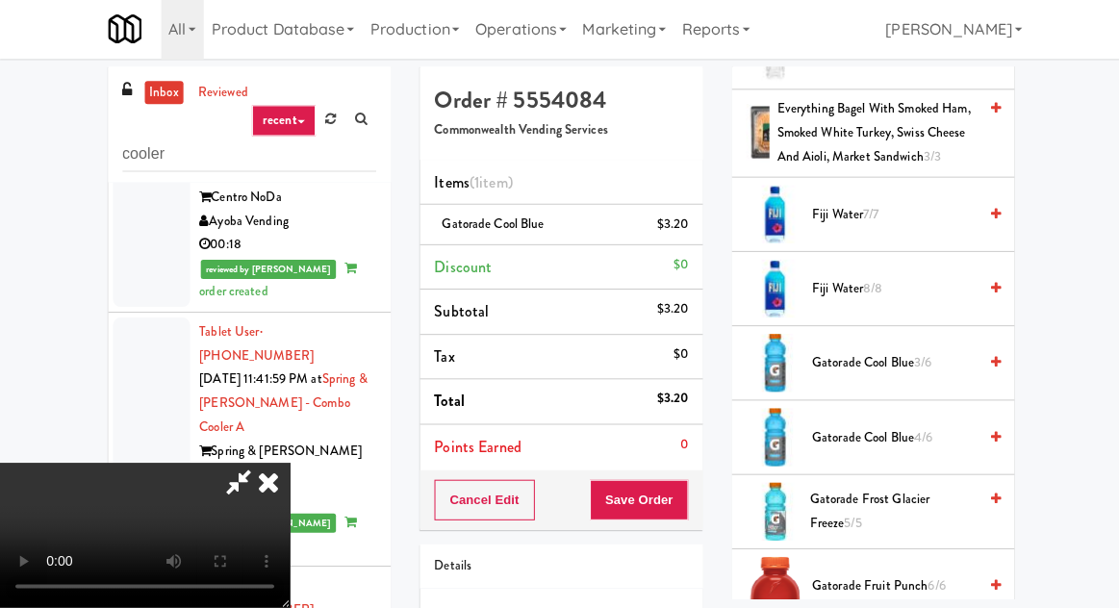
click at [893, 287] on span "Fiji Water 8/8" at bounding box center [891, 291] width 164 height 24
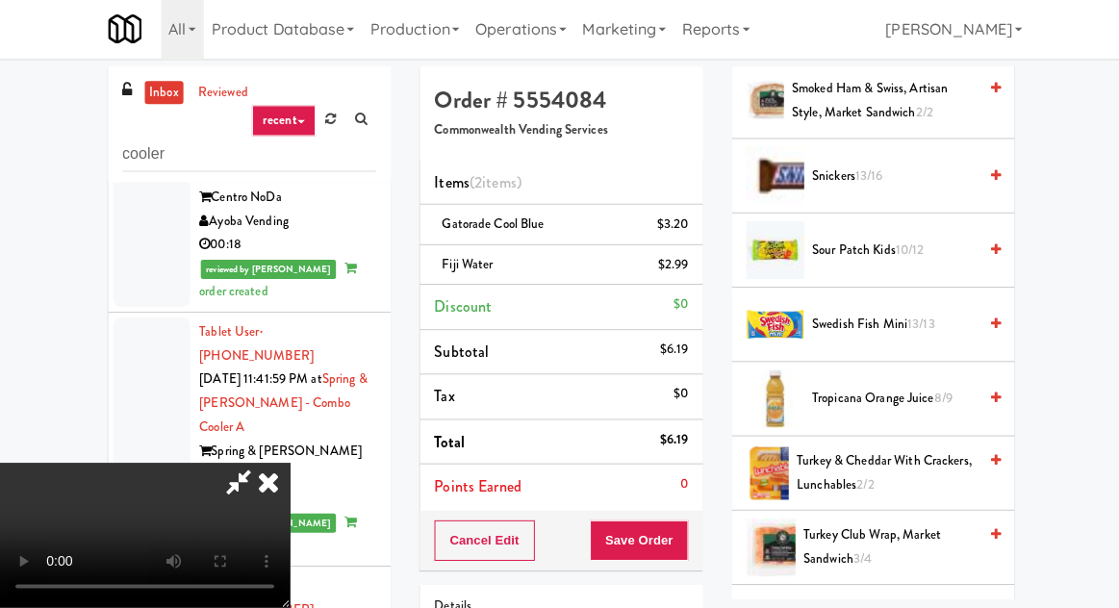
scroll to position [2243, 0]
click at [923, 240] on span "Sour Patch Kids 10/12" at bounding box center [891, 252] width 164 height 24
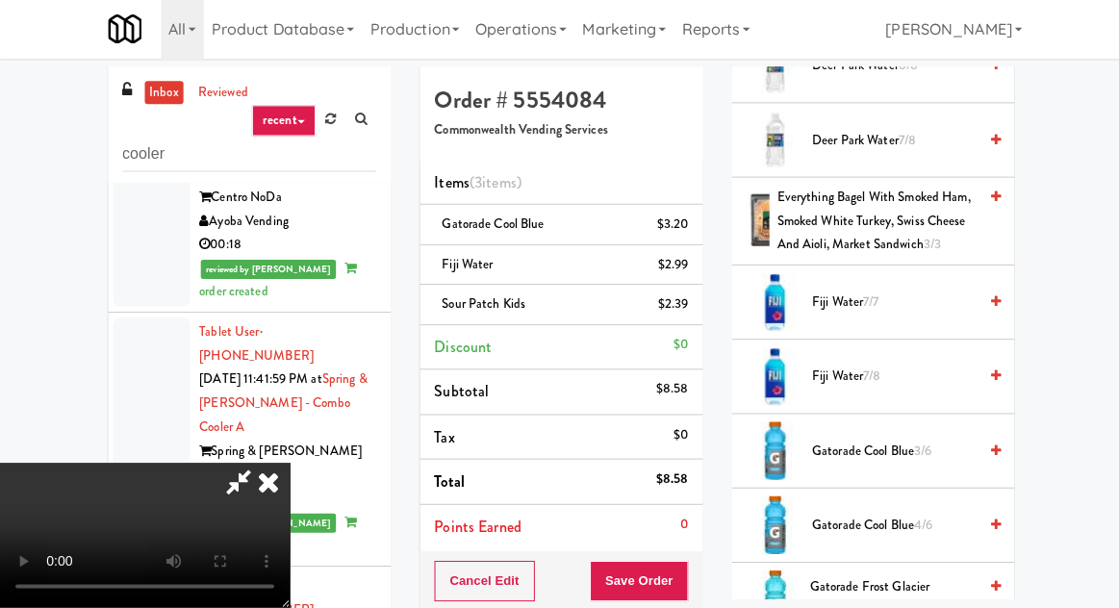
scroll to position [929, 0]
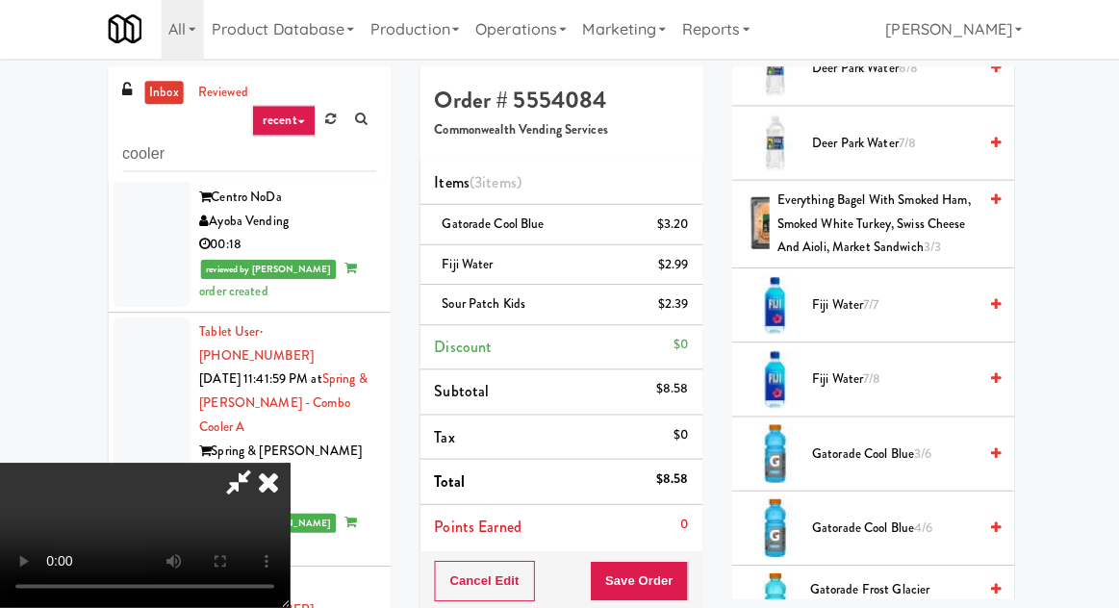
click at [893, 379] on span "Fiji Water 7/8" at bounding box center [891, 381] width 164 height 24
click at [680, 577] on button "Save Order" at bounding box center [637, 582] width 98 height 40
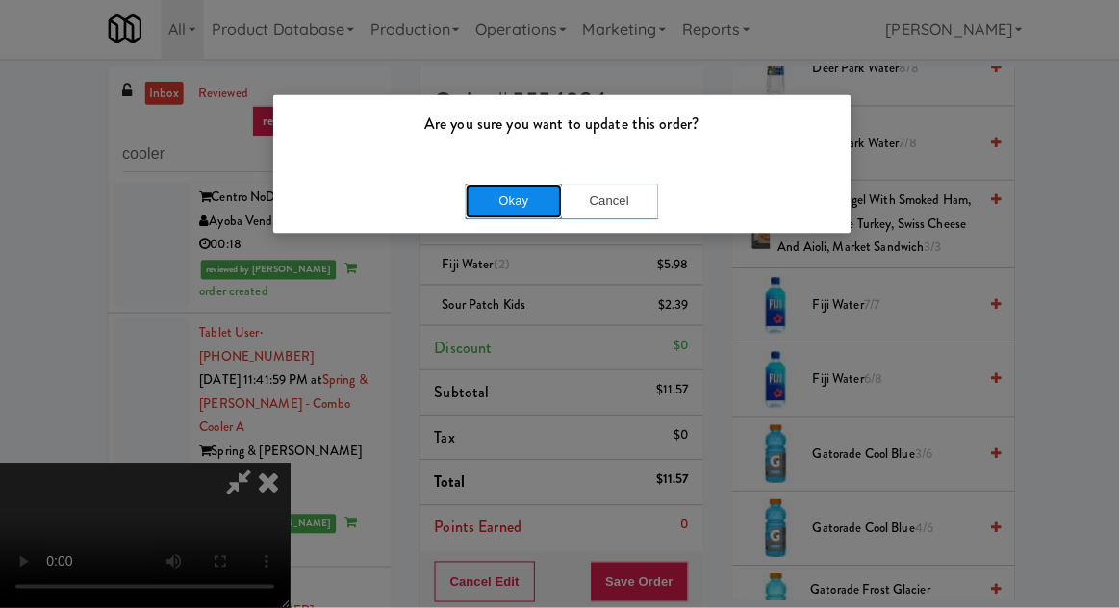
click at [481, 211] on button "Okay" at bounding box center [512, 203] width 96 height 35
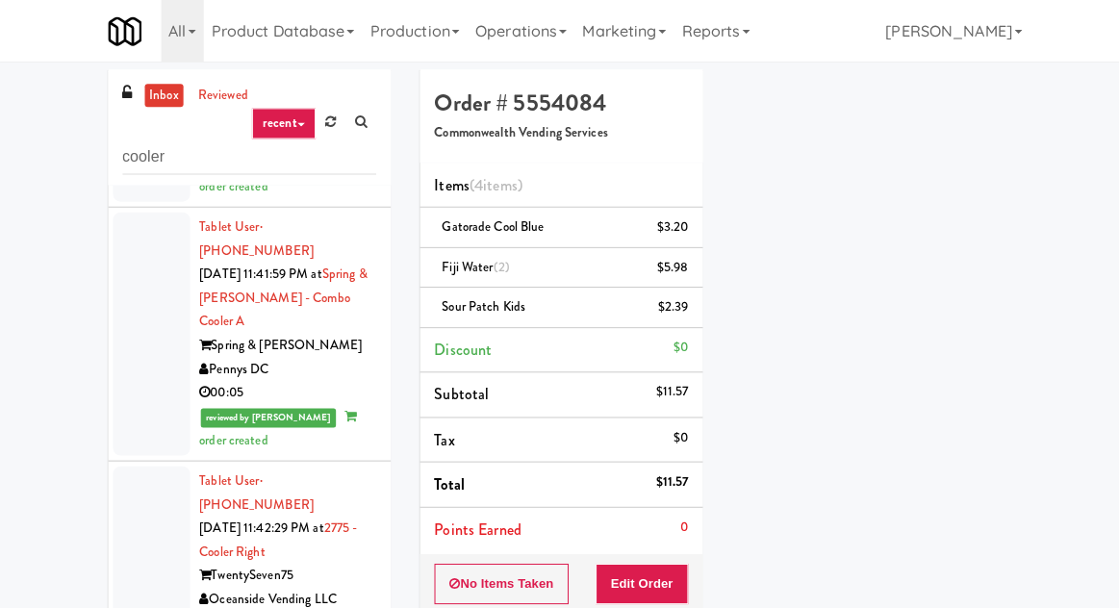
scroll to position [6766, 0]
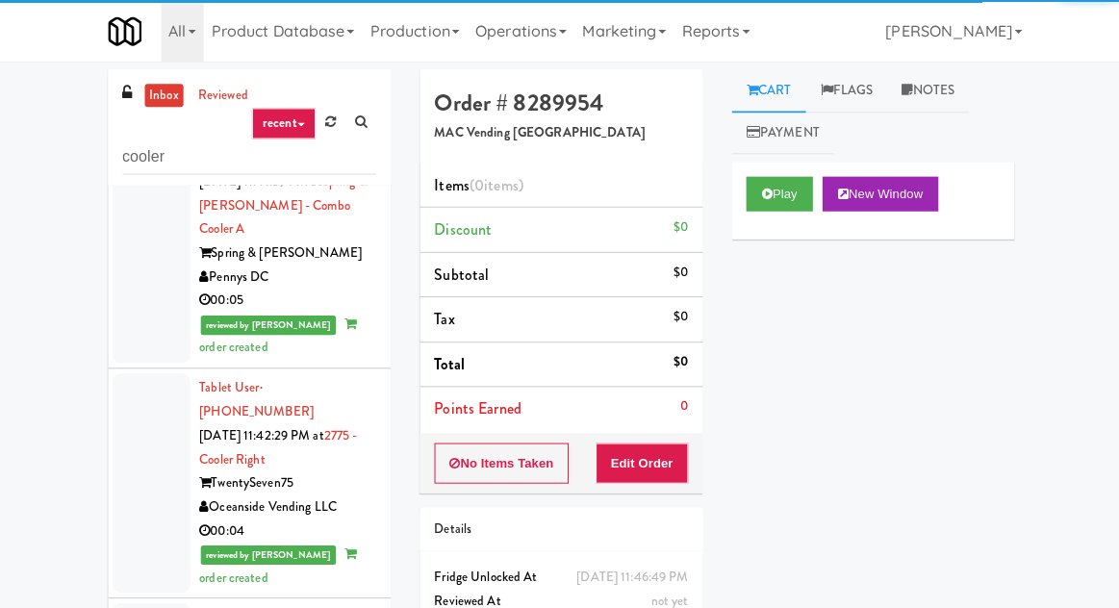
scroll to position [6865, 0]
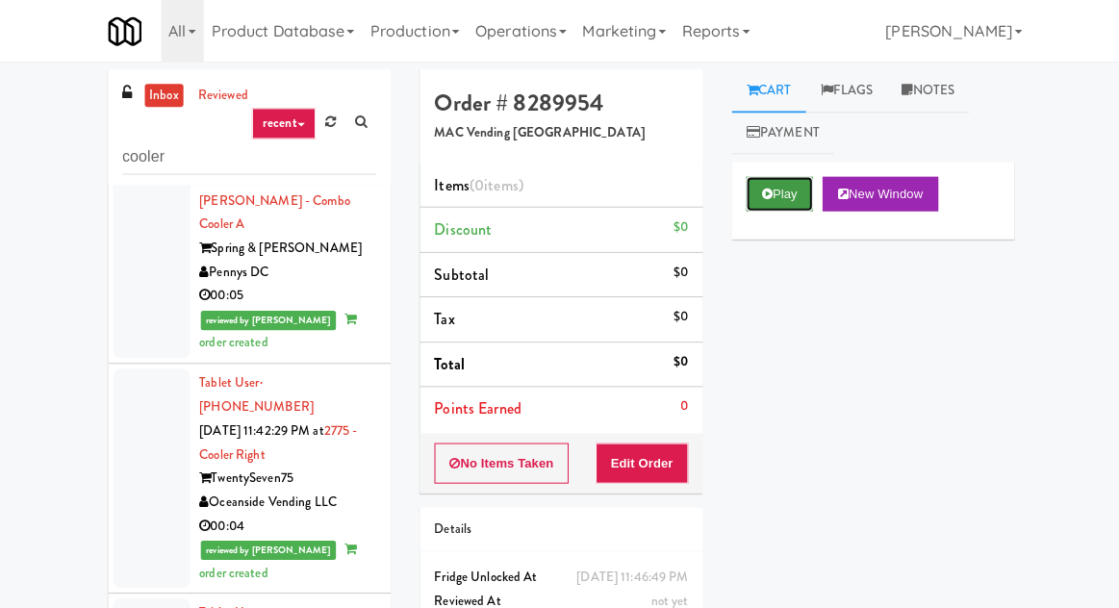
click at [774, 190] on button "Play" at bounding box center [777, 193] width 66 height 35
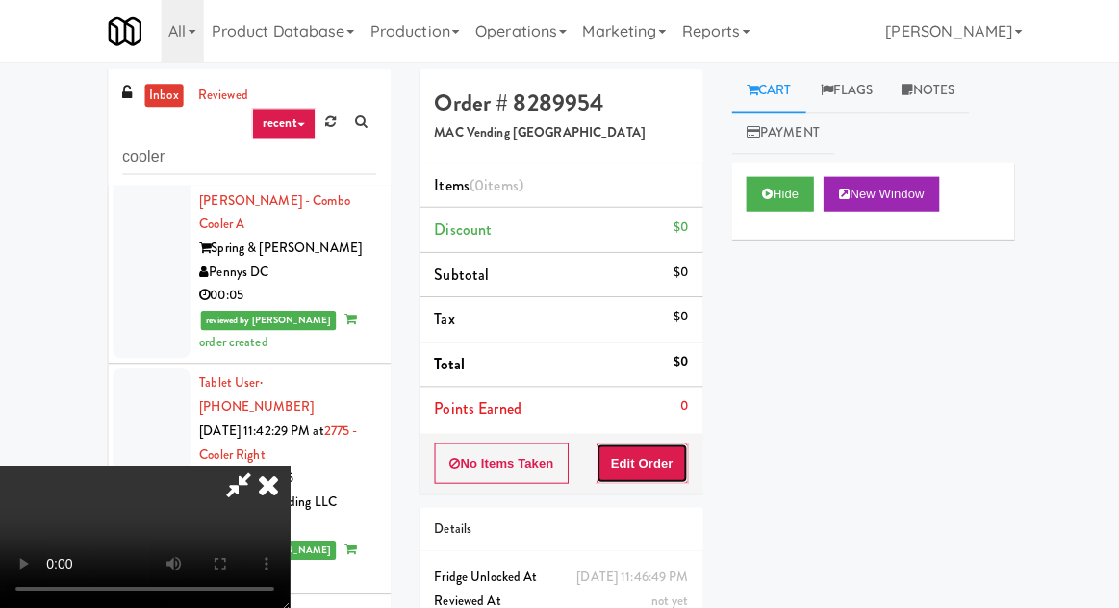
click at [640, 446] on button "Edit Order" at bounding box center [640, 462] width 93 height 40
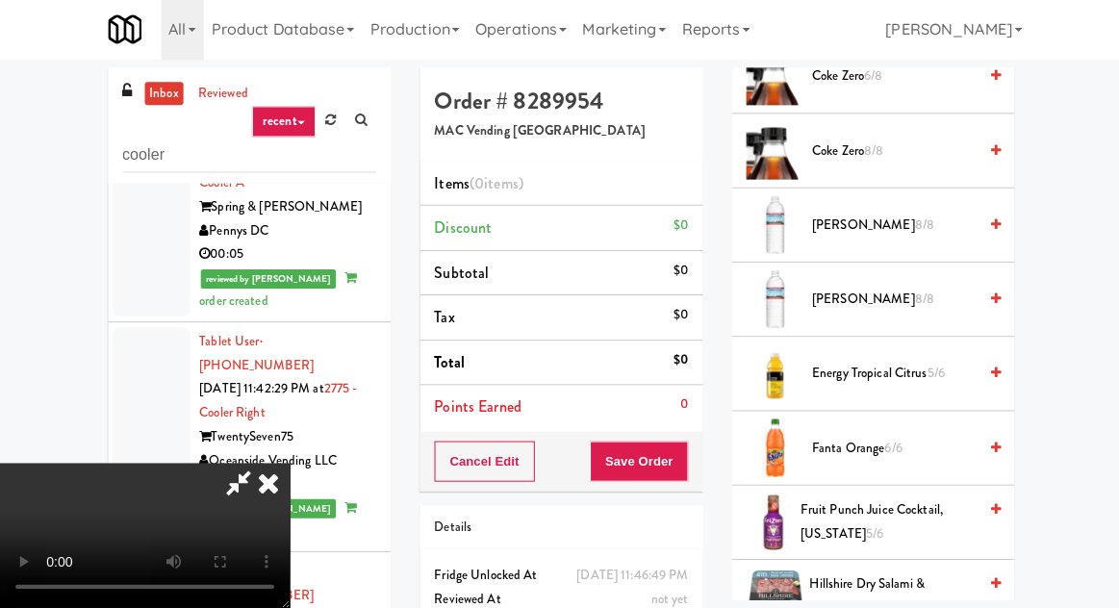
scroll to position [1143, 0]
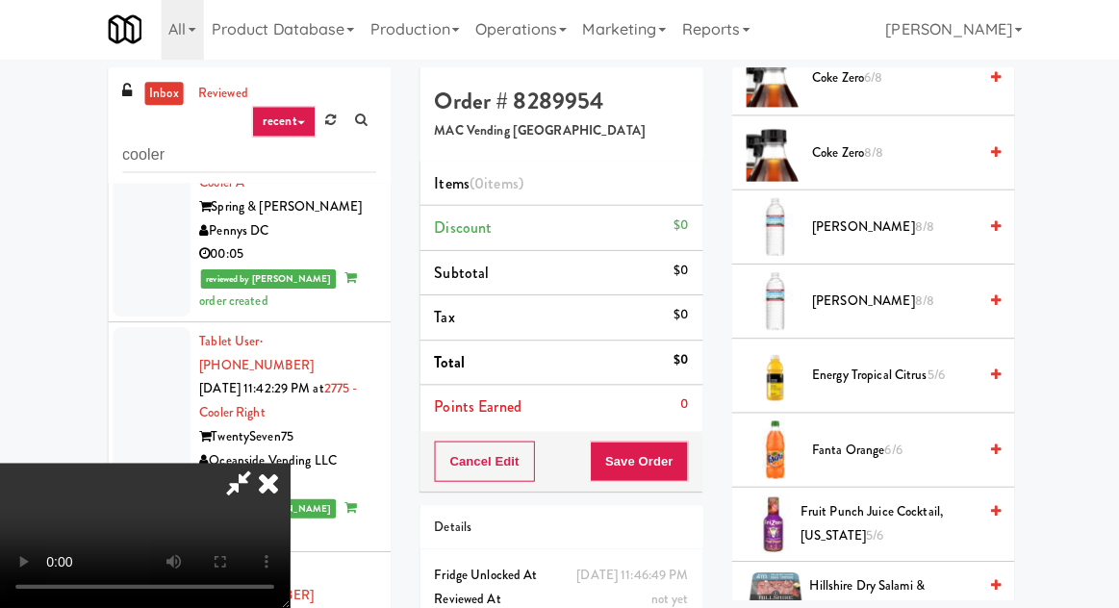
click at [885, 370] on span "Energy Tropical Citrus 5/6" at bounding box center [891, 377] width 164 height 24
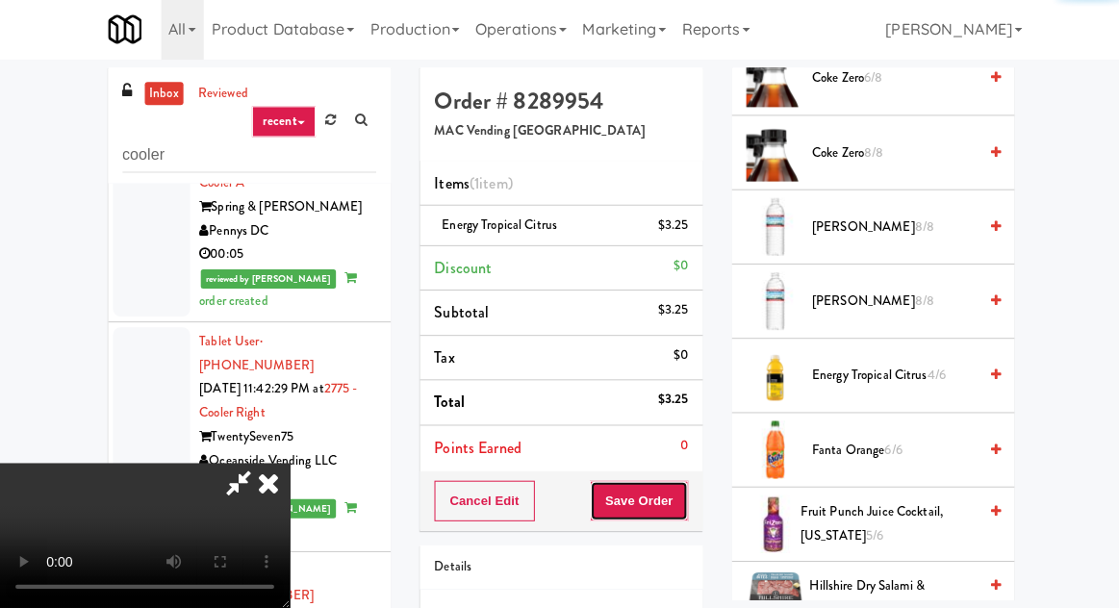
click at [684, 492] on button "Save Order" at bounding box center [637, 501] width 98 height 40
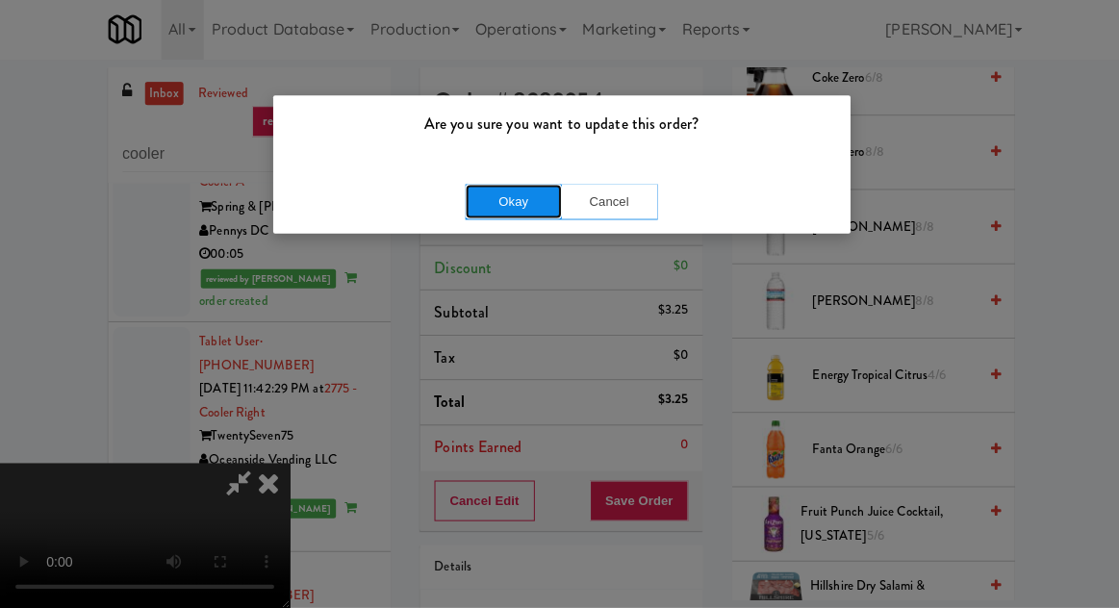
click at [490, 190] on button "Okay" at bounding box center [512, 203] width 96 height 35
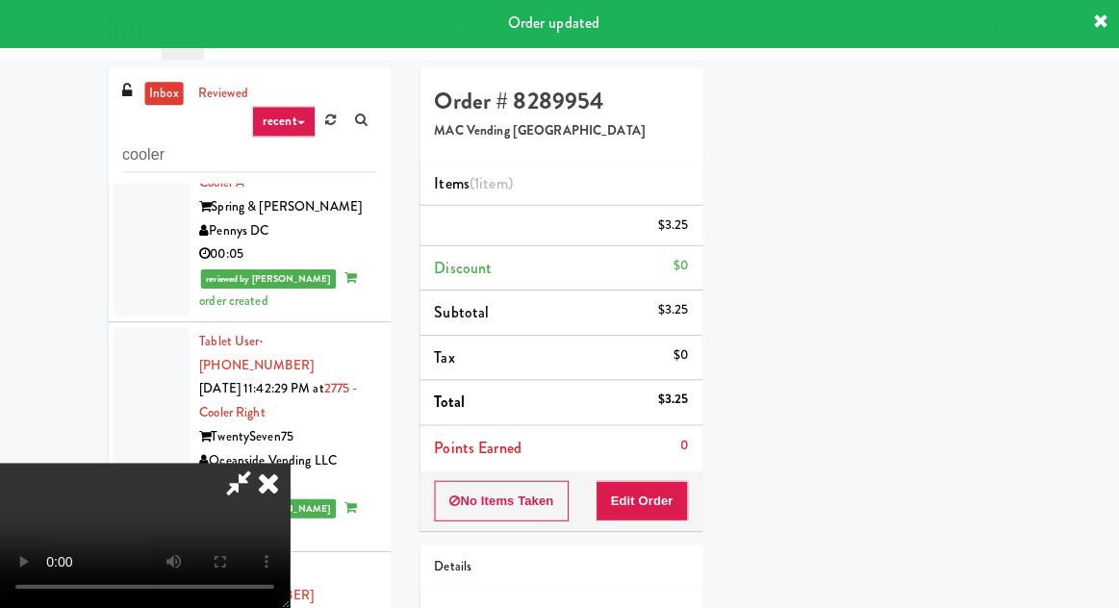
scroll to position [190, 0]
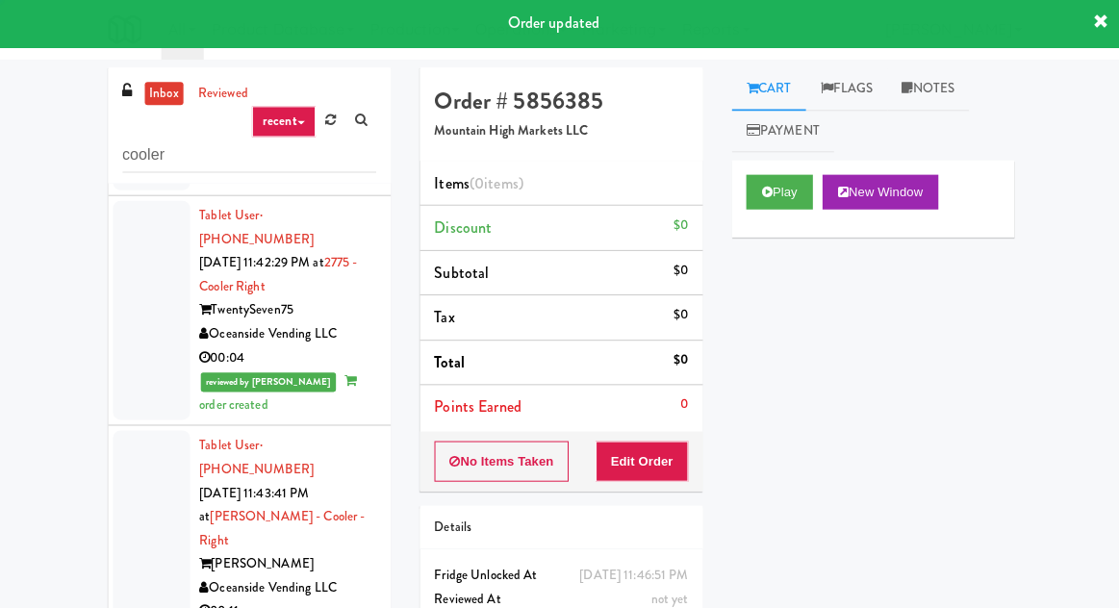
scroll to position [7030, 0]
click at [776, 178] on button "Play" at bounding box center [777, 193] width 66 height 35
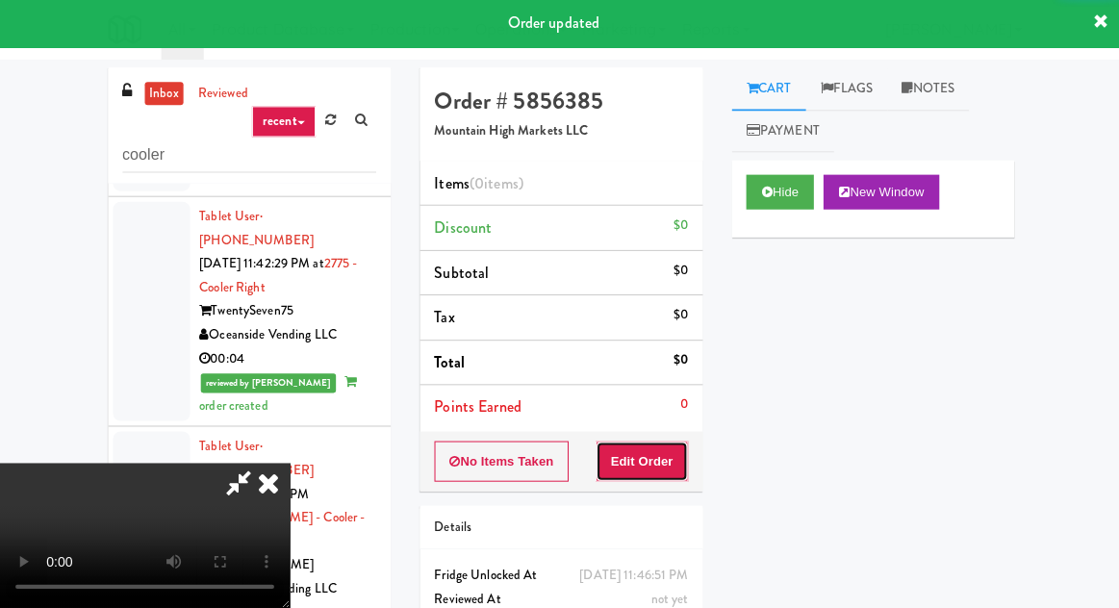
click at [666, 455] on button "Edit Order" at bounding box center [640, 462] width 93 height 40
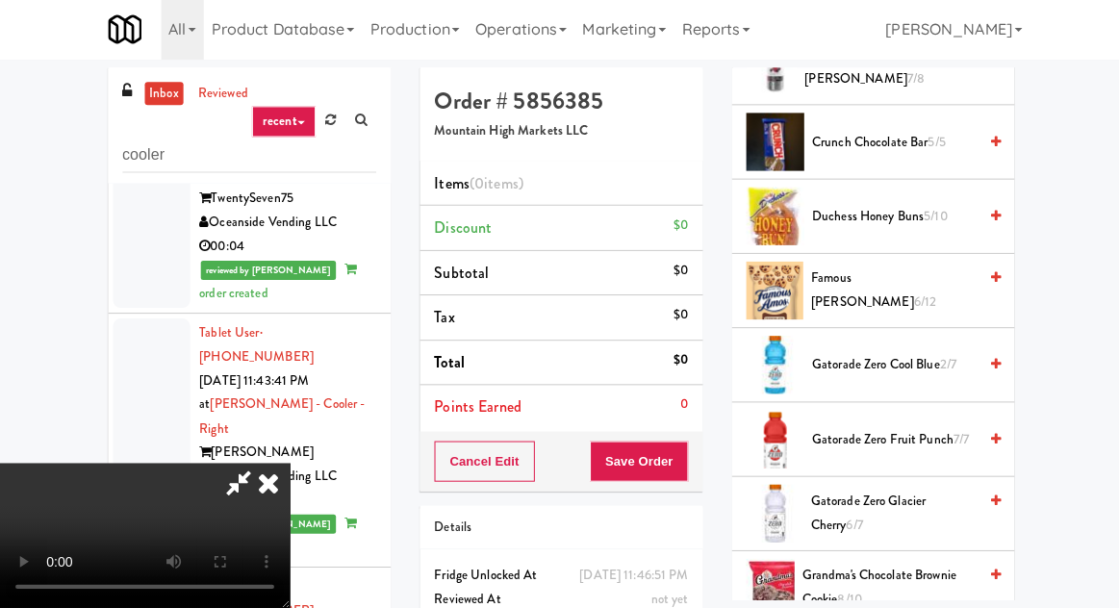
scroll to position [820, 0]
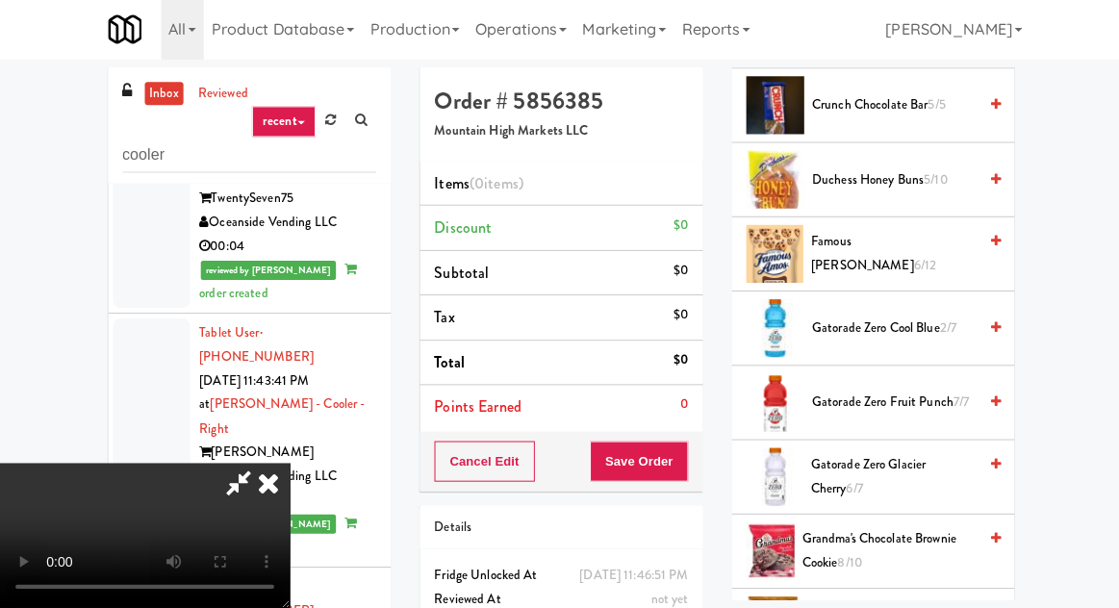
click at [868, 333] on span "Gatorade Zero Cool Blue 2/7" at bounding box center [891, 329] width 164 height 24
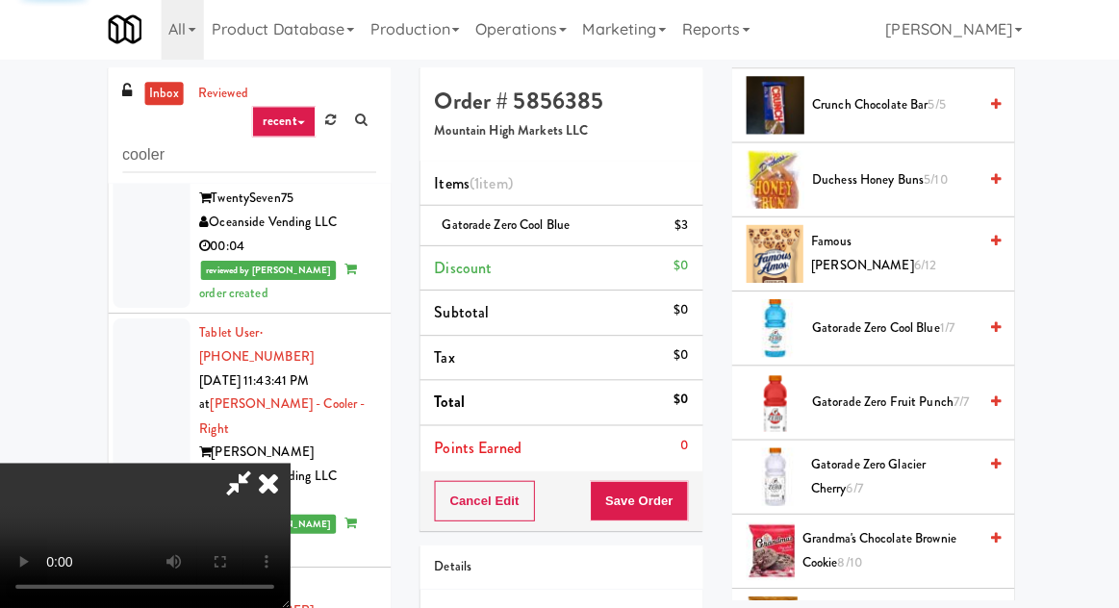
click at [686, 494] on button "Save Order" at bounding box center [637, 501] width 98 height 40
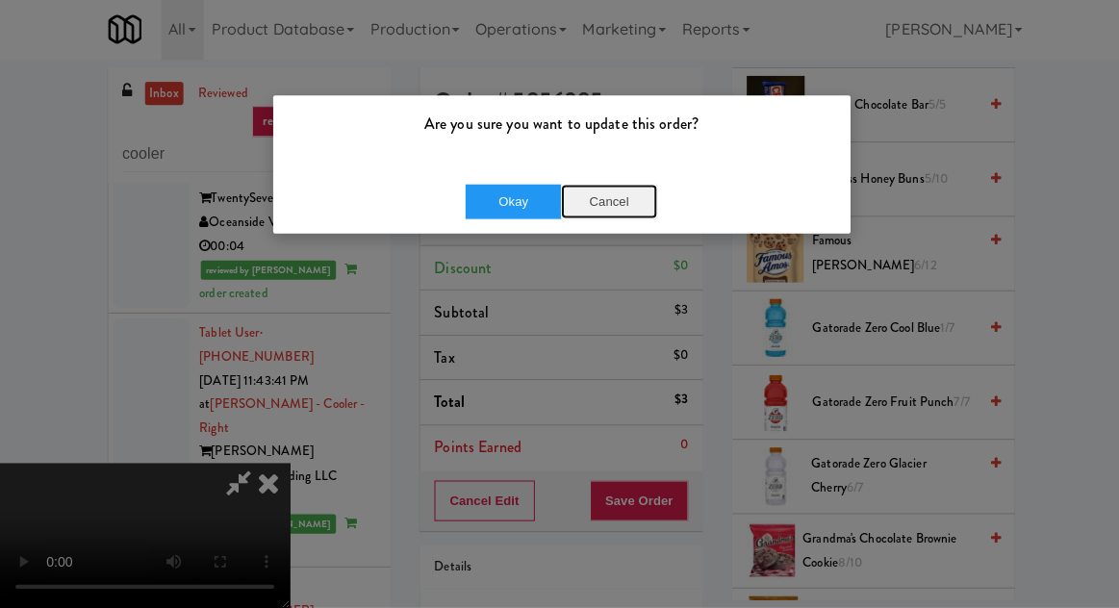
click at [578, 214] on button "Cancel" at bounding box center [607, 203] width 96 height 35
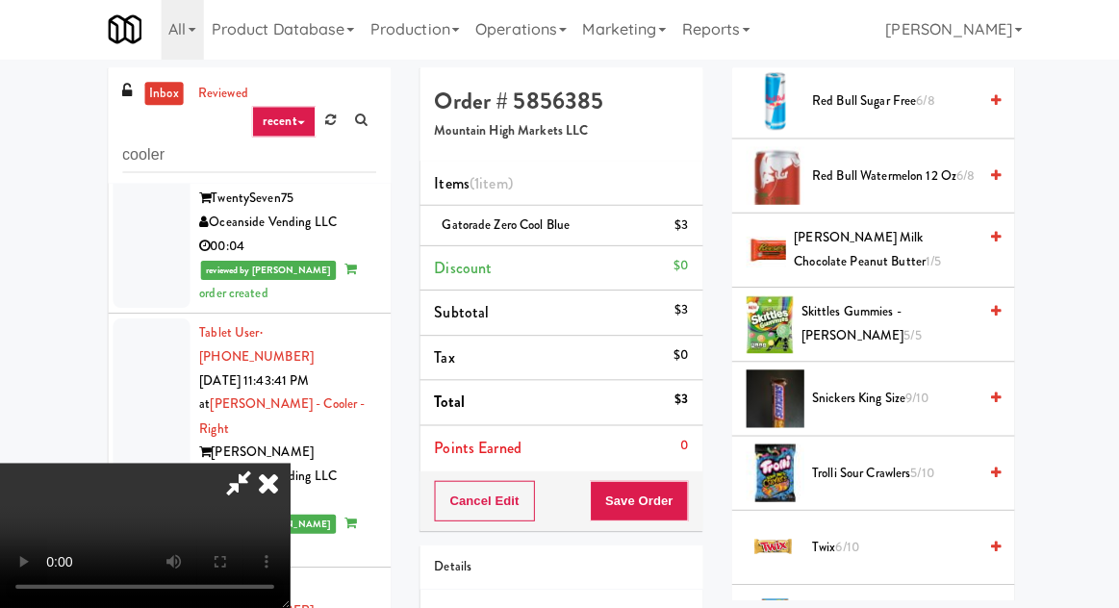
scroll to position [2779, 0]
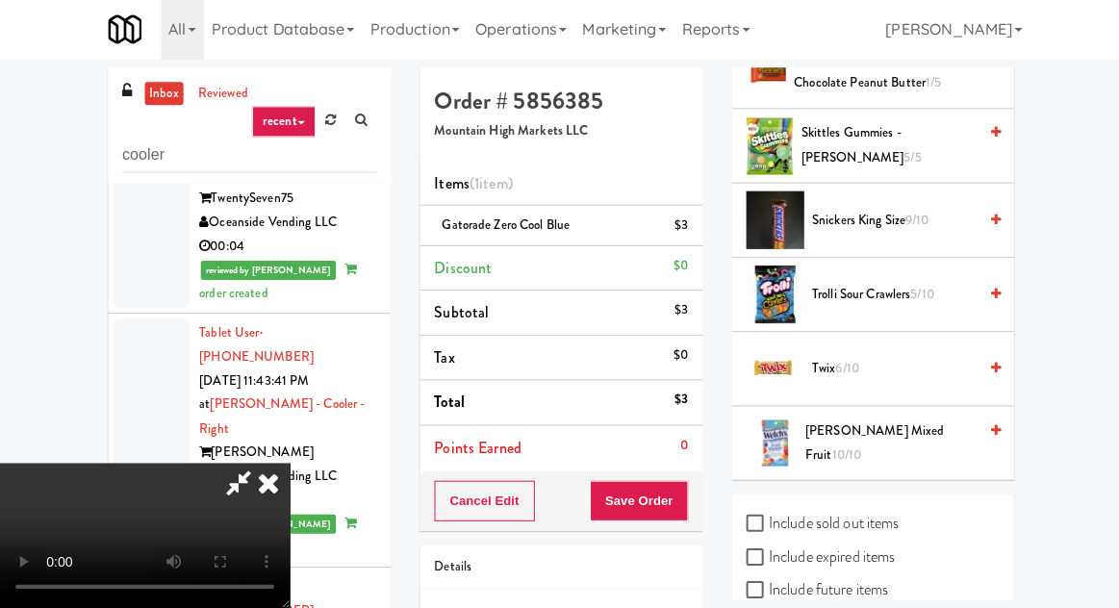
click at [870, 284] on span "Trolli Sour Crawlers 5/10" at bounding box center [891, 296] width 164 height 24
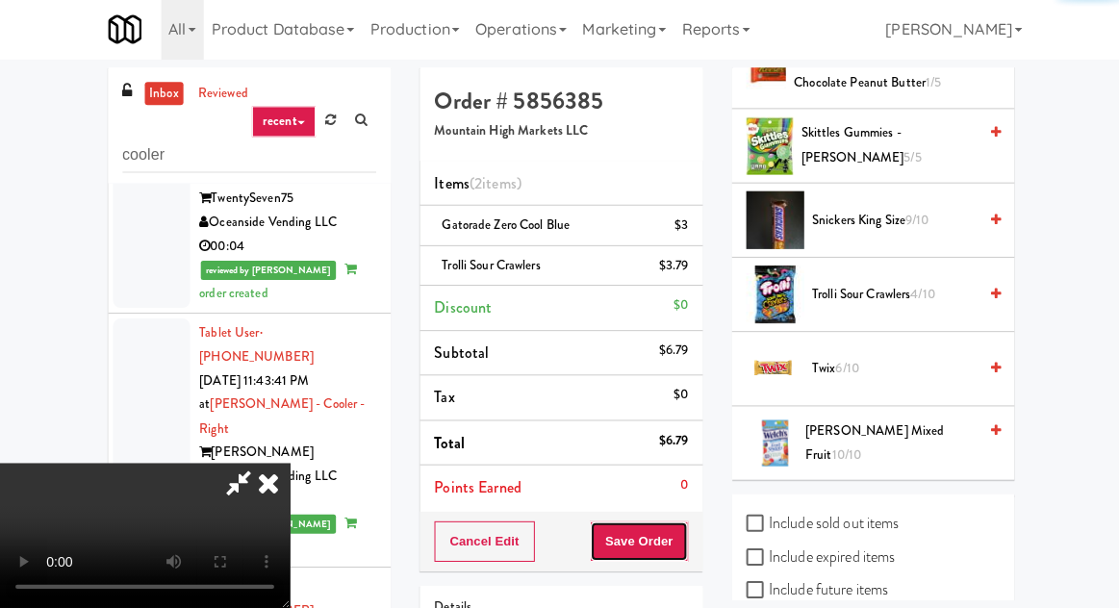
click at [685, 534] on button "Save Order" at bounding box center [637, 541] width 98 height 40
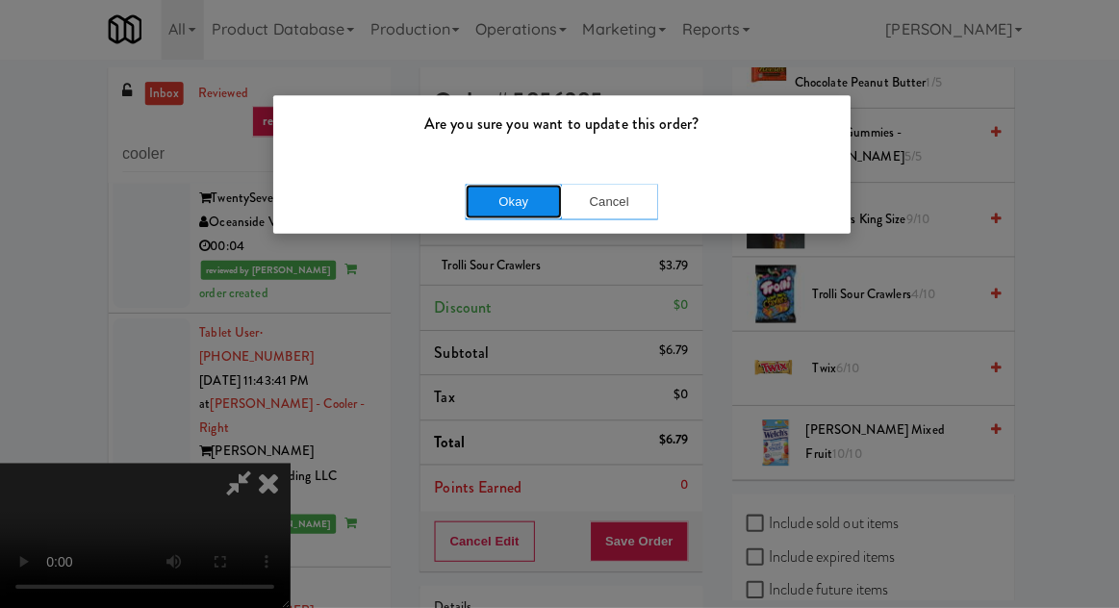
click at [476, 194] on button "Okay" at bounding box center [512, 203] width 96 height 35
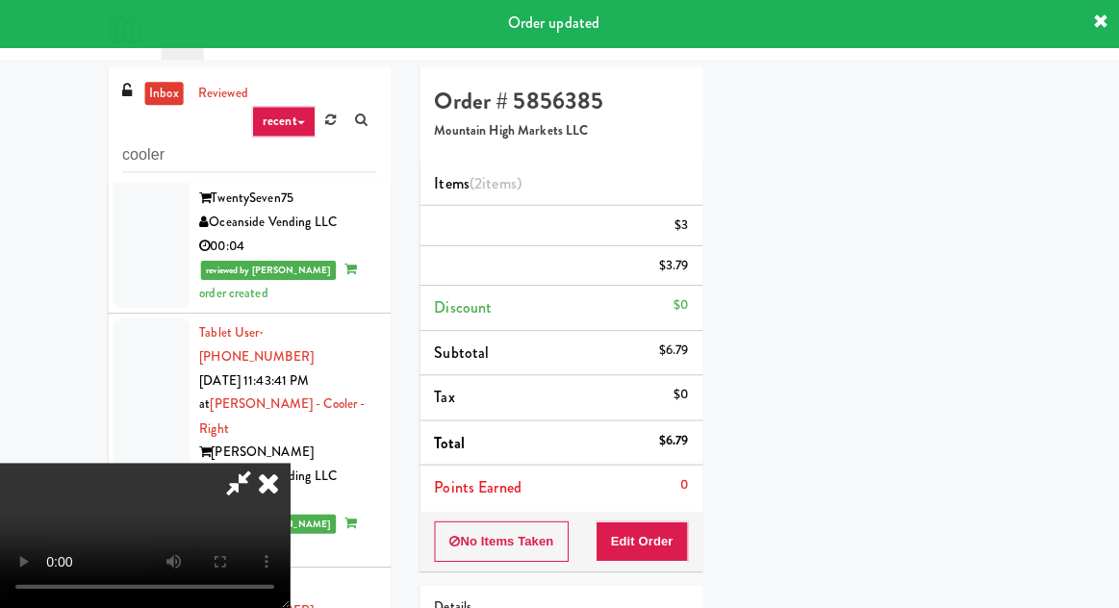
scroll to position [190, 0]
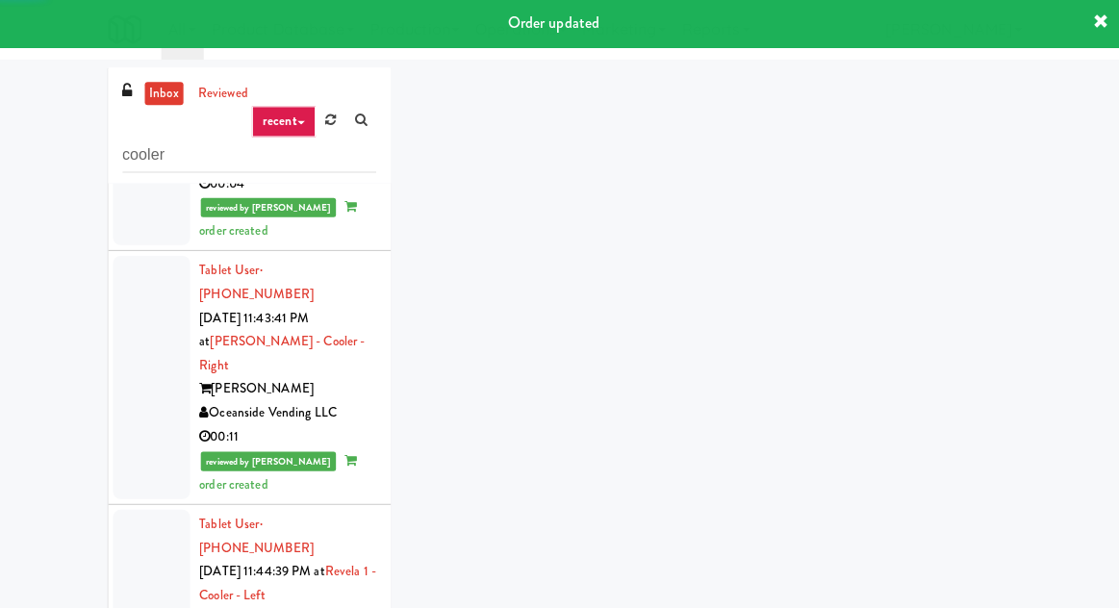
scroll to position [7234, 0]
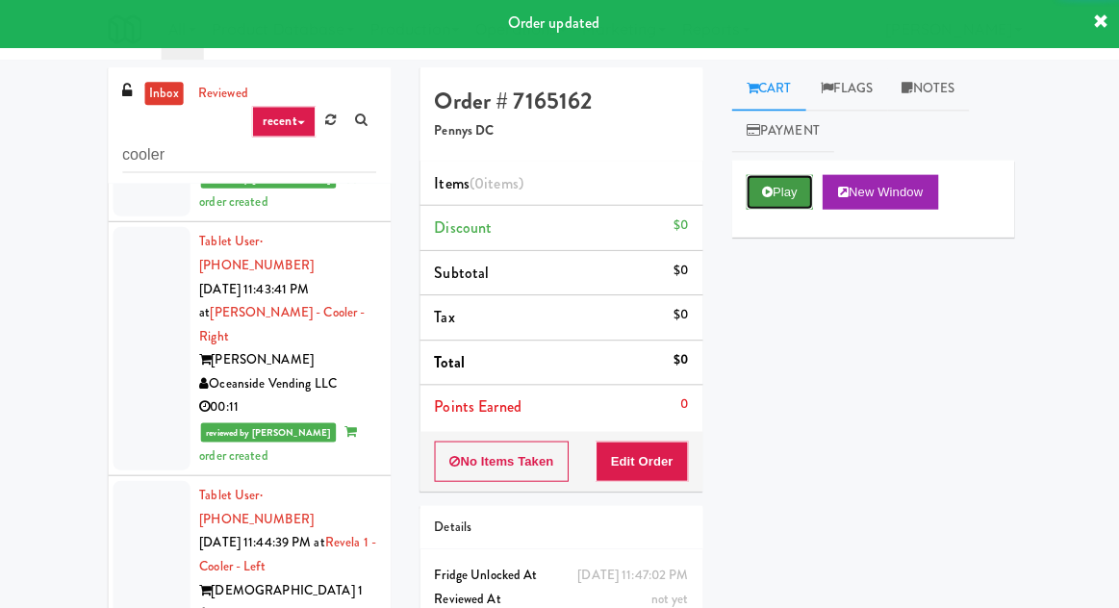
click at [789, 190] on button "Play" at bounding box center [777, 193] width 66 height 35
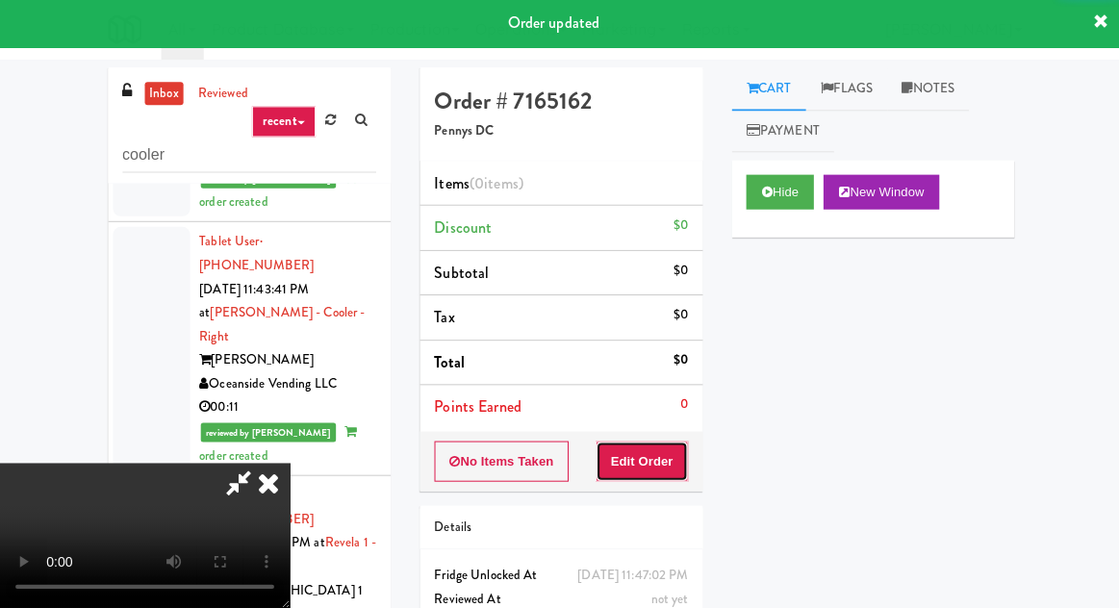
click at [662, 467] on button "Edit Order" at bounding box center [640, 462] width 93 height 40
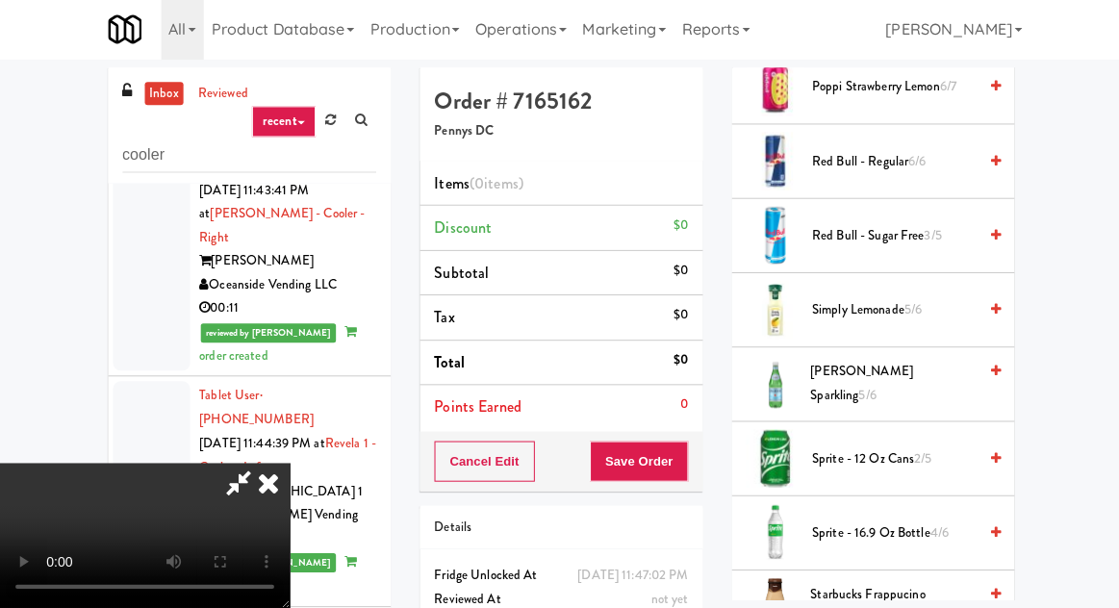
scroll to position [2045, 0]
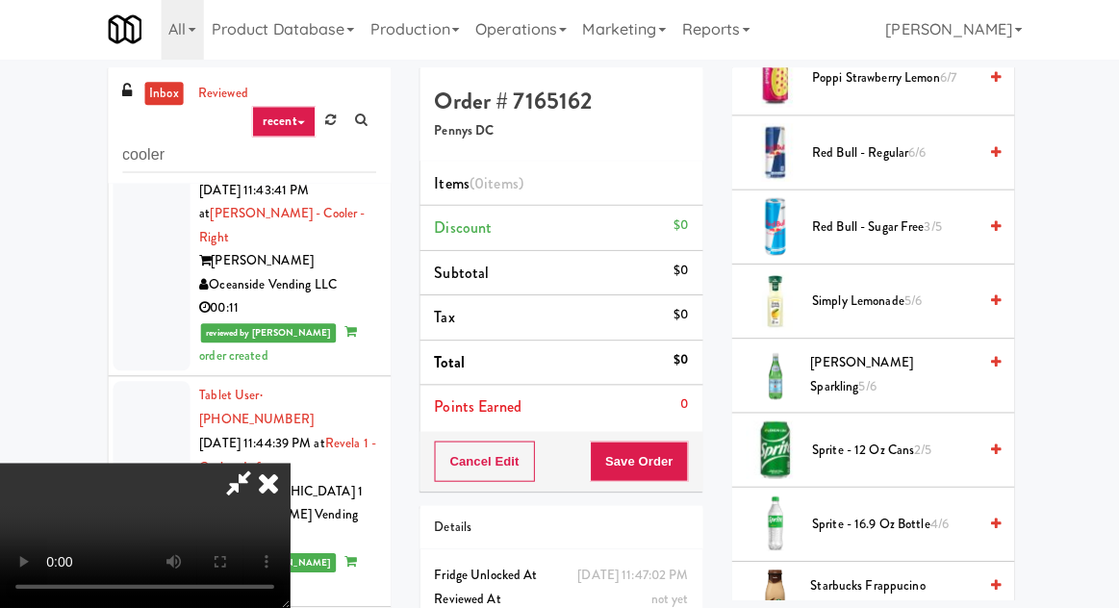
click at [858, 216] on span "Red Bull - Sugar Free 3/5" at bounding box center [891, 228] width 164 height 24
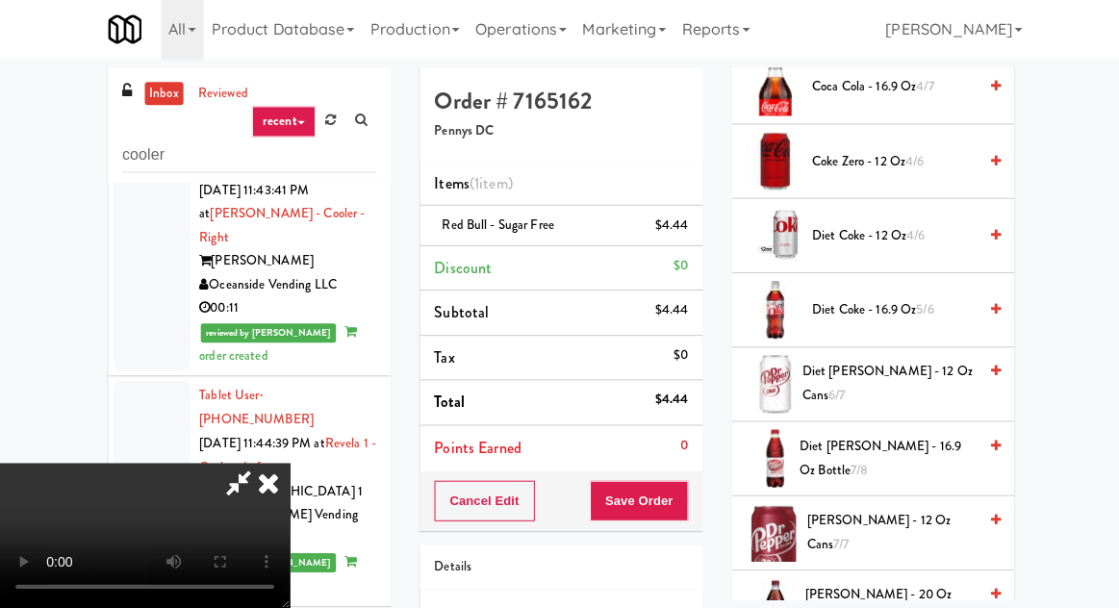
scroll to position [622, 0]
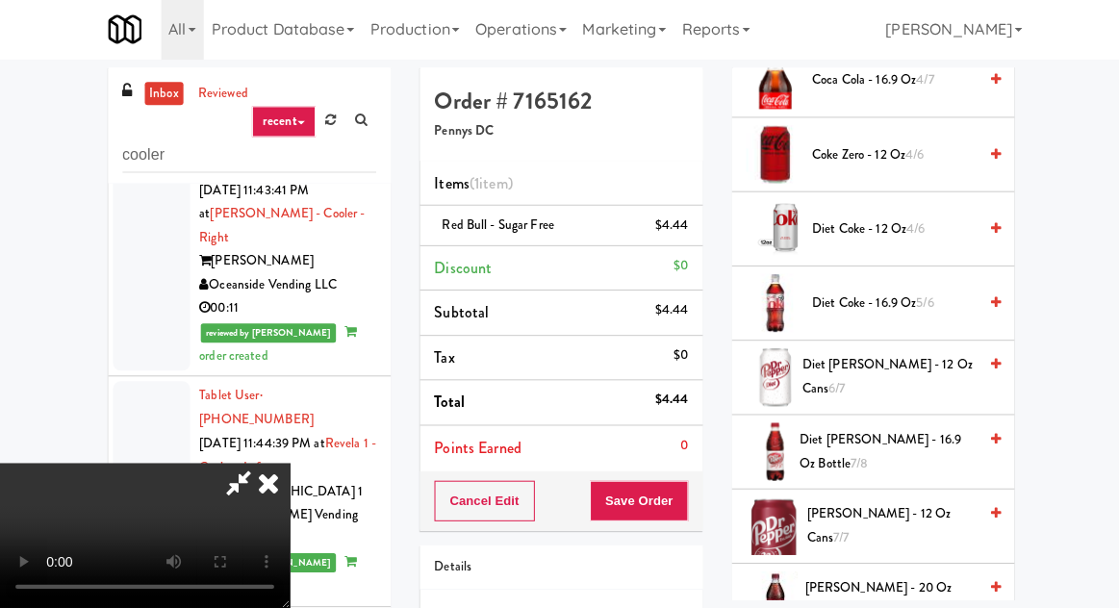
click at [873, 221] on span "Diet Coke - 12 oz 4/6" at bounding box center [891, 230] width 164 height 24
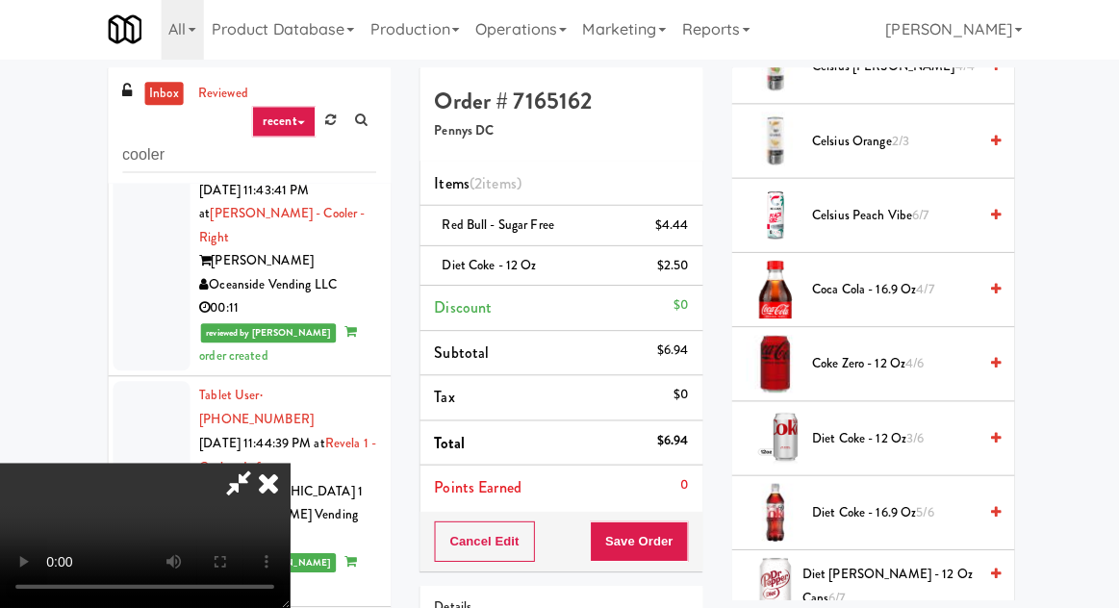
scroll to position [0, 0]
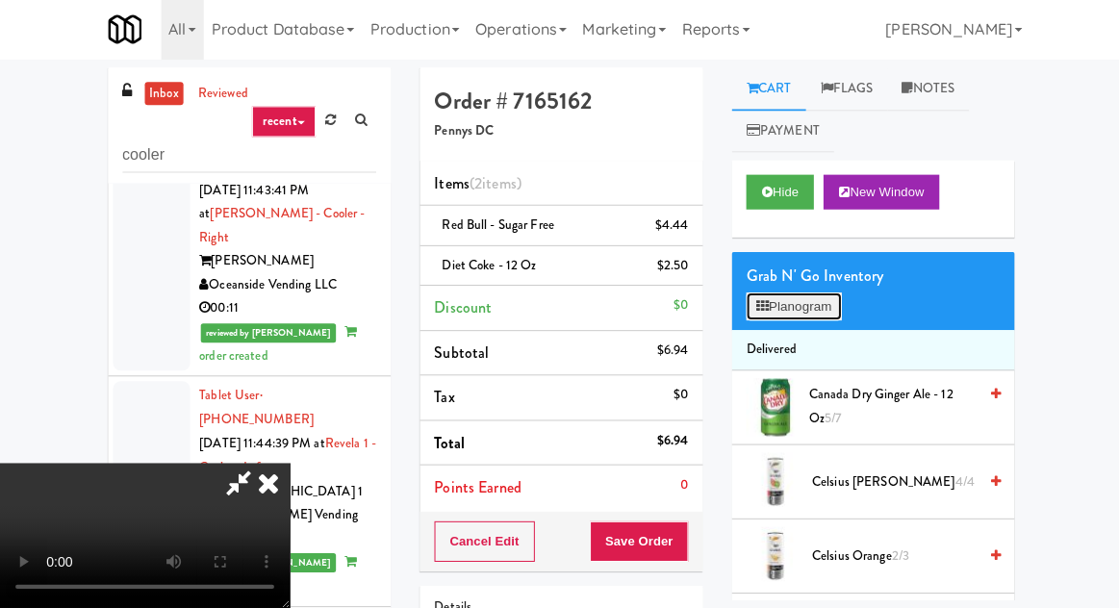
click at [792, 306] on button "Planogram" at bounding box center [791, 307] width 94 height 29
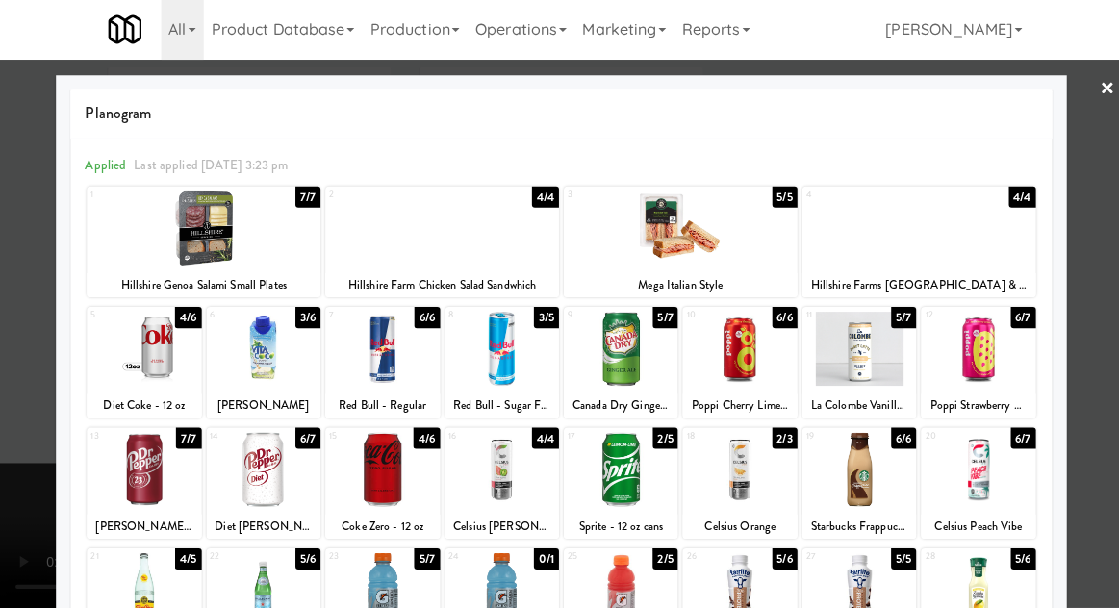
click at [964, 228] on div at bounding box center [915, 229] width 233 height 74
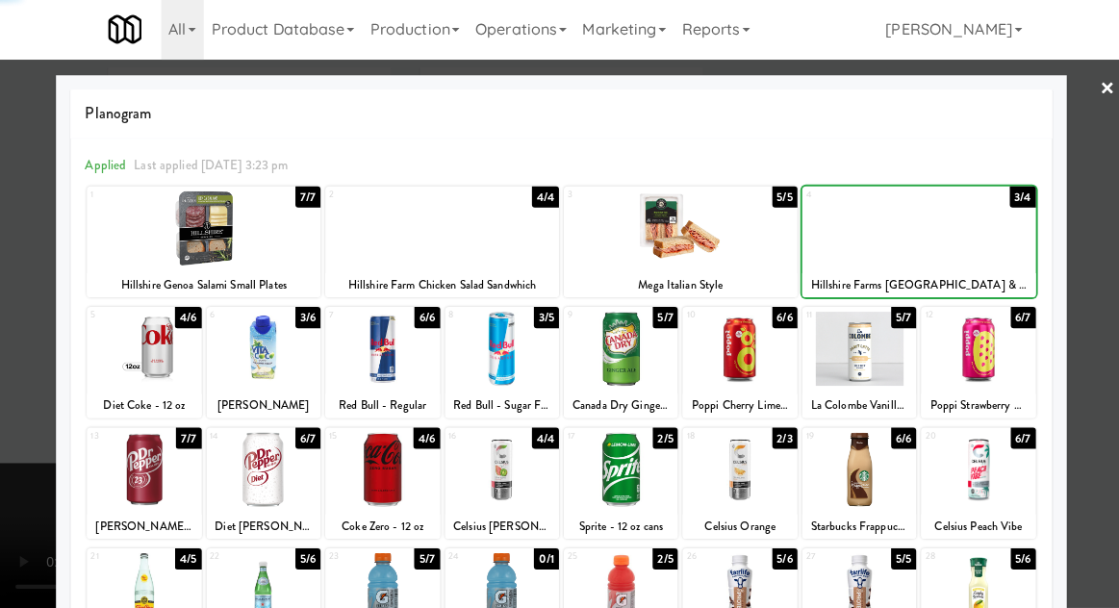
click at [39, 400] on div at bounding box center [559, 304] width 1119 height 608
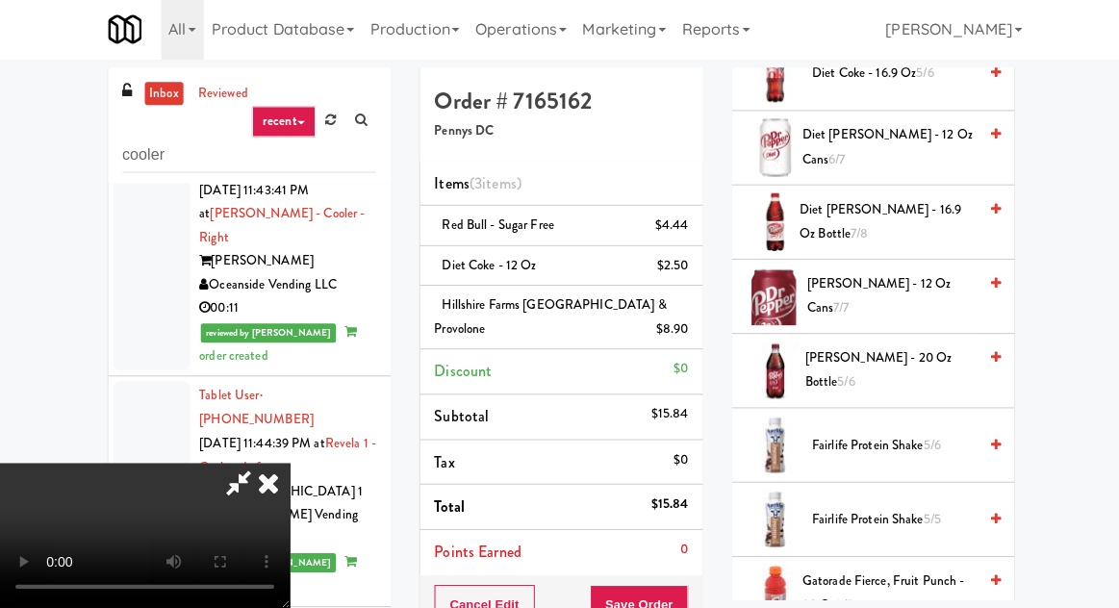
scroll to position [890, 0]
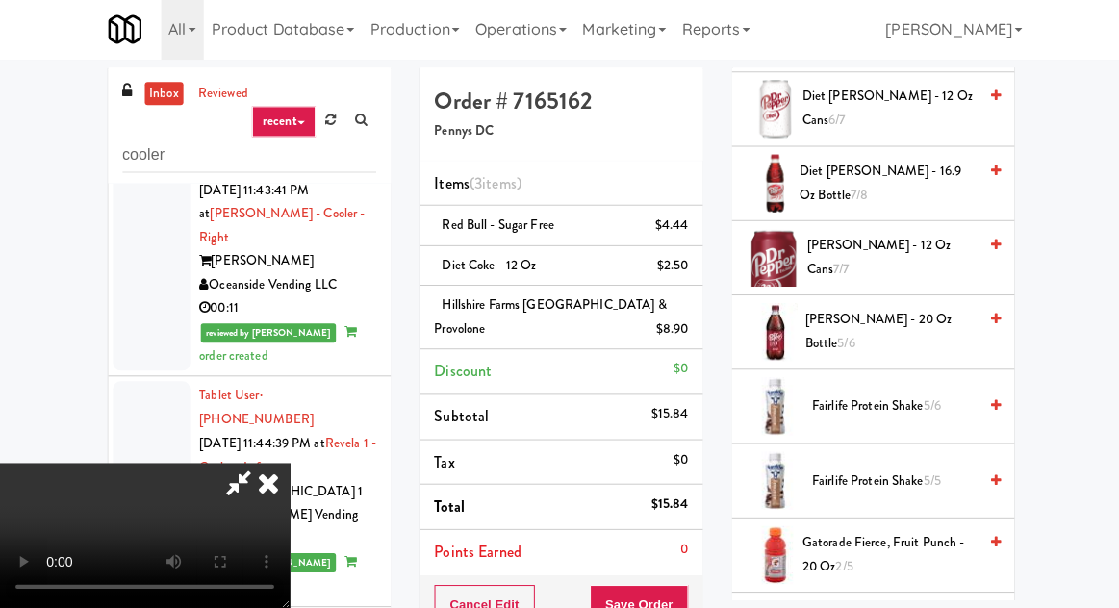
click at [869, 396] on span "Fairlife Protein Shake 5/6" at bounding box center [891, 407] width 164 height 24
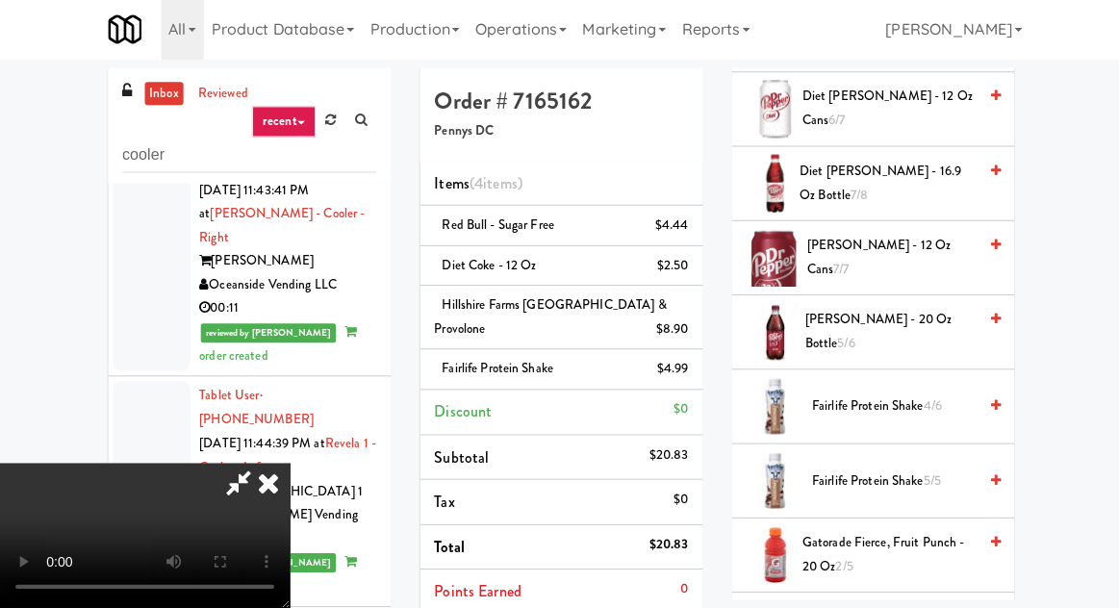
click at [882, 403] on span "Fairlife Protein Shake 4/6" at bounding box center [891, 407] width 164 height 24
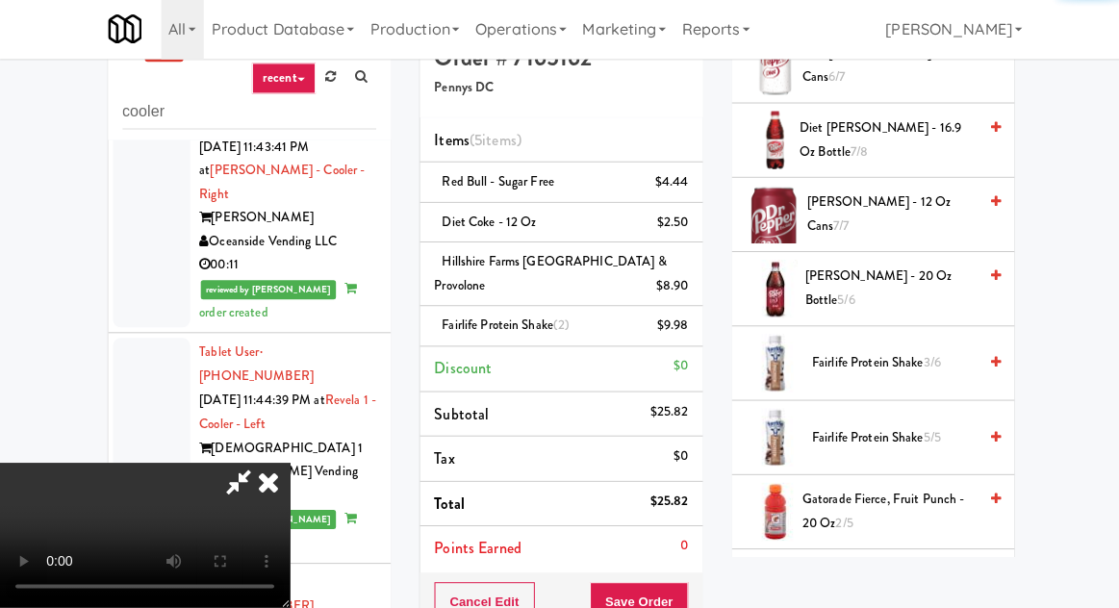
scroll to position [44, 0]
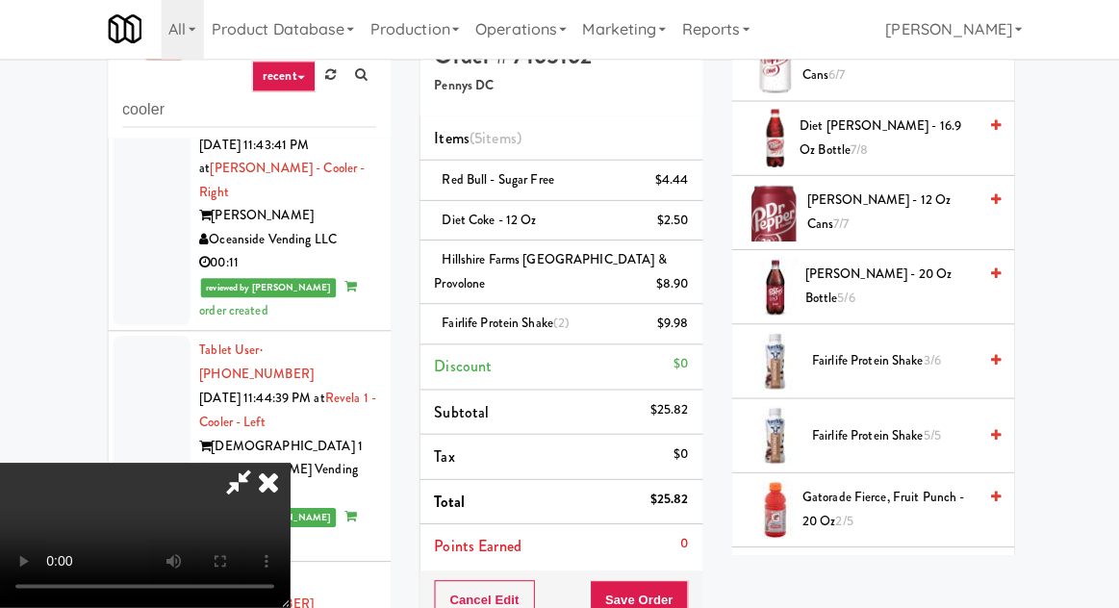
click at [696, 571] on div "Cancel Edit Save Order" at bounding box center [559, 601] width 282 height 60
click at [679, 581] on button "Save Order" at bounding box center [637, 601] width 98 height 40
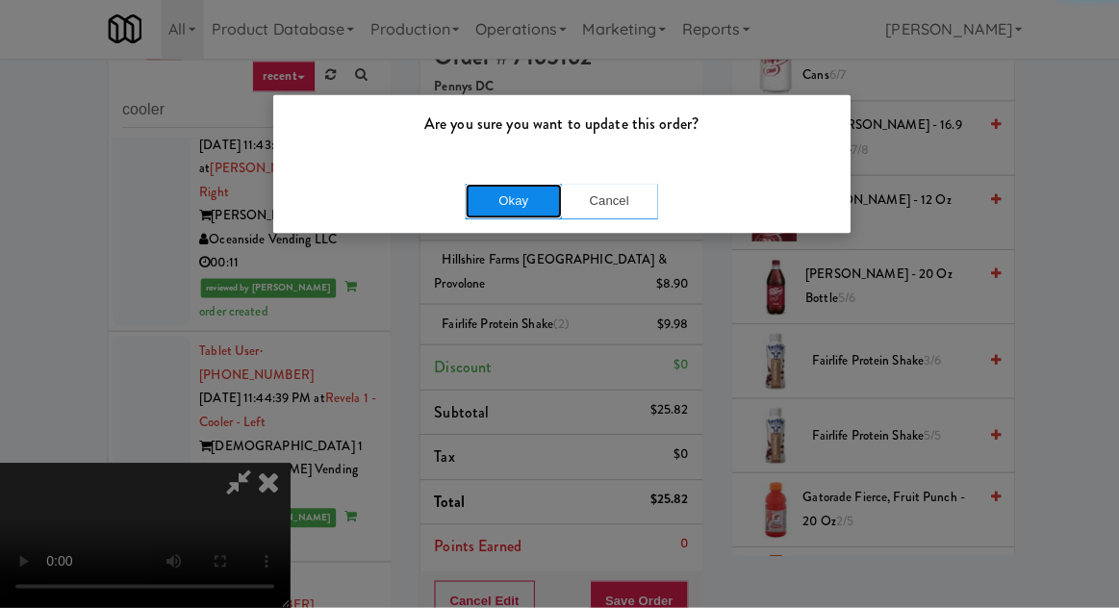
click at [496, 208] on button "Okay" at bounding box center [512, 203] width 96 height 35
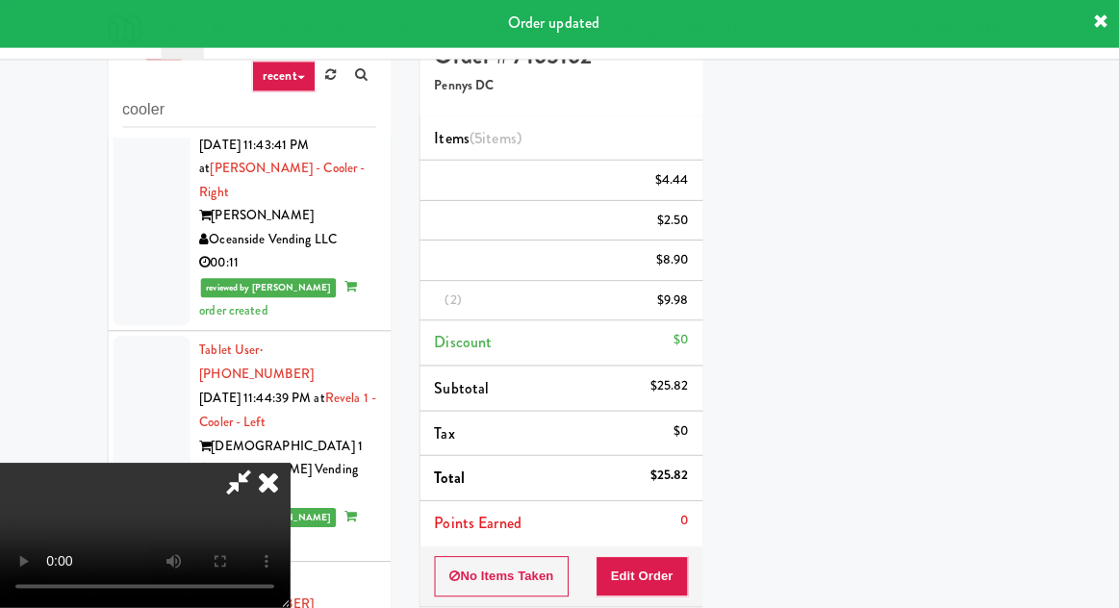
scroll to position [190, 0]
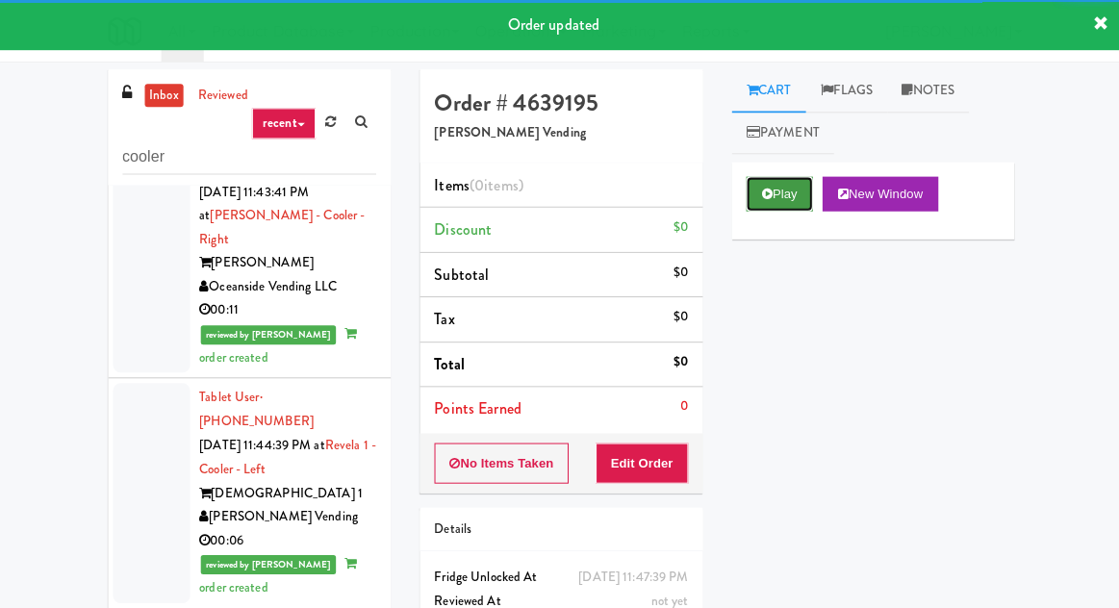
click at [777, 193] on button "Play" at bounding box center [777, 193] width 66 height 35
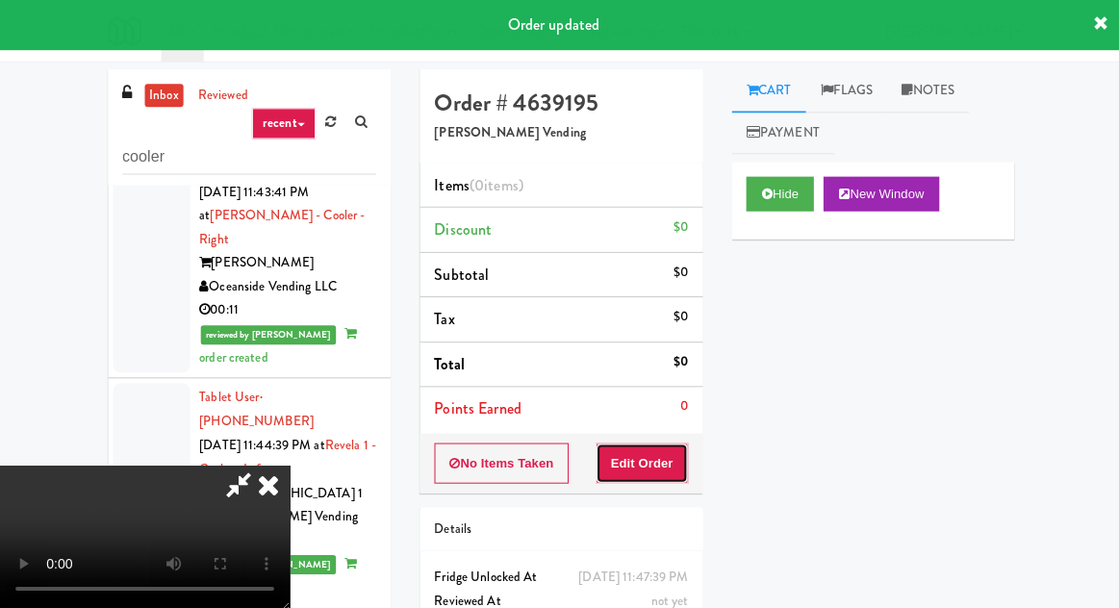
click at [664, 448] on button "Edit Order" at bounding box center [640, 462] width 93 height 40
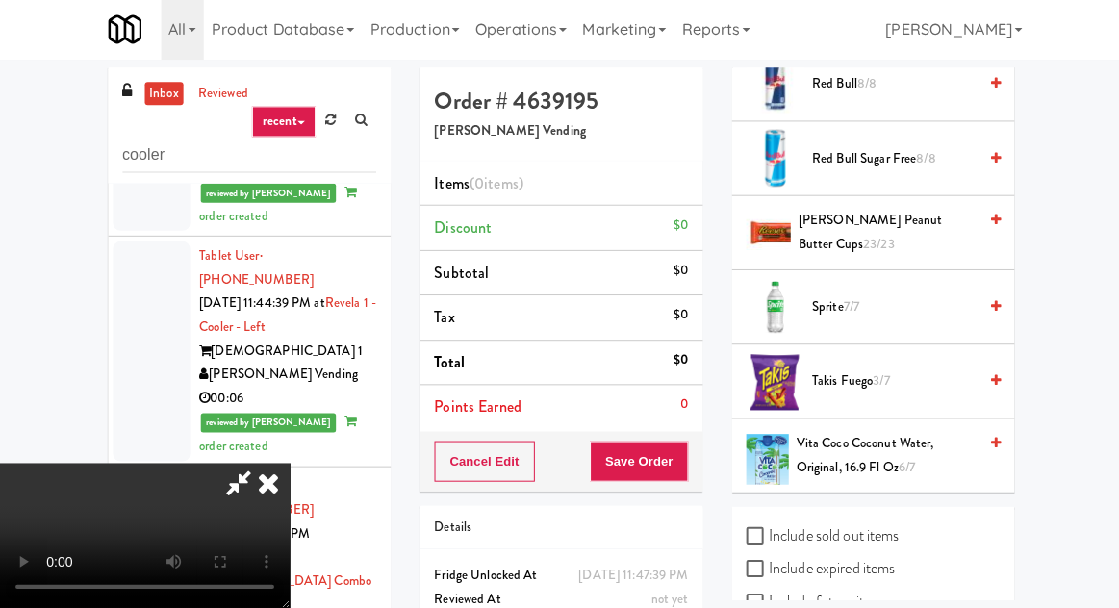
scroll to position [22, 0]
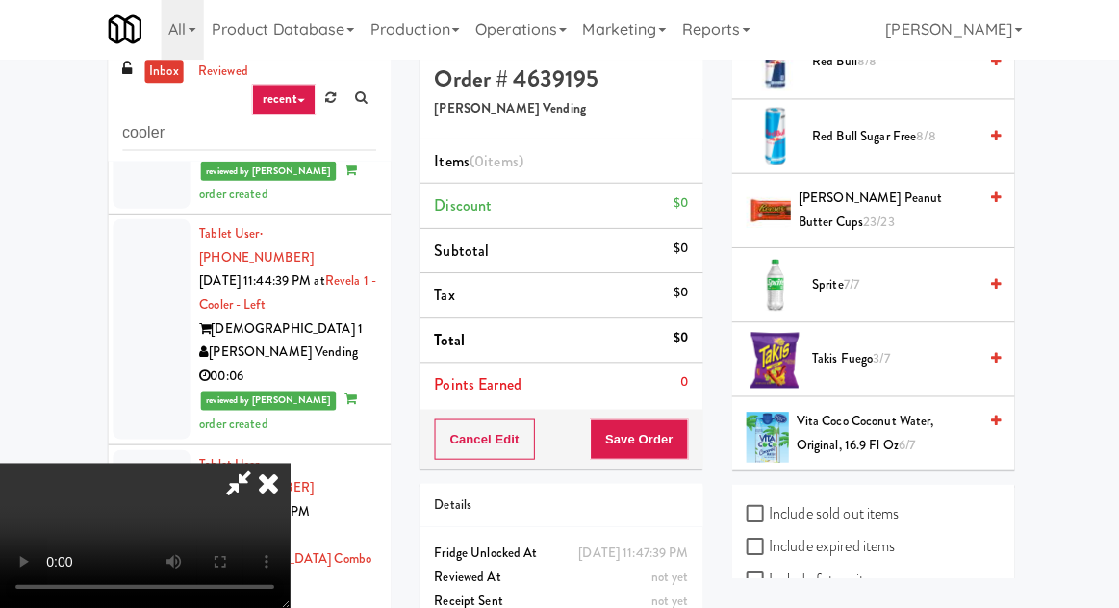
click at [869, 348] on span "Takis Fuego 3/7" at bounding box center [891, 360] width 164 height 24
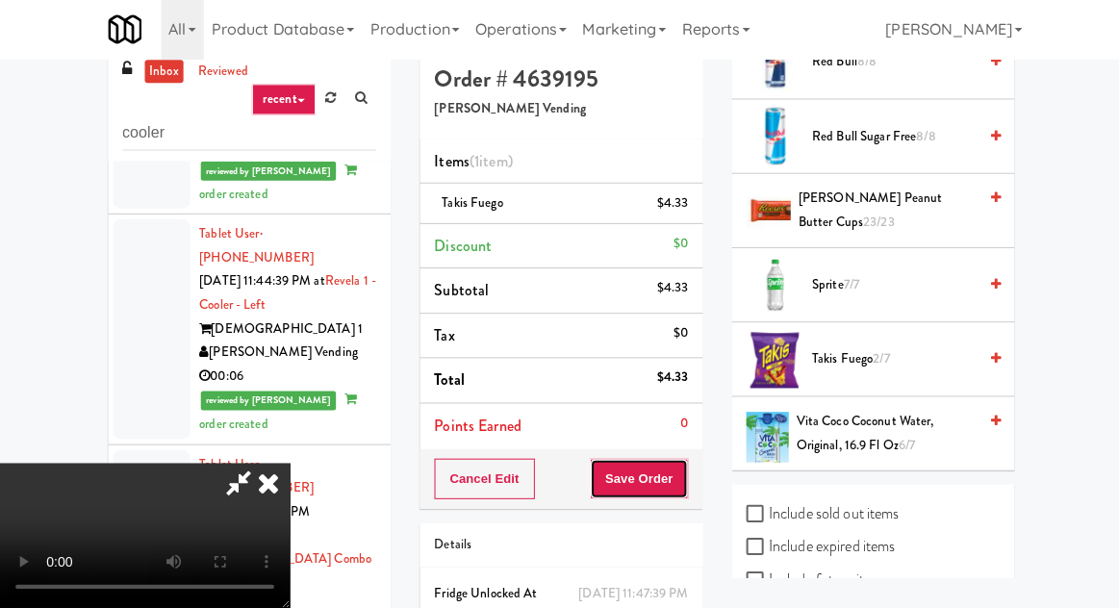
click at [686, 473] on button "Save Order" at bounding box center [637, 479] width 98 height 40
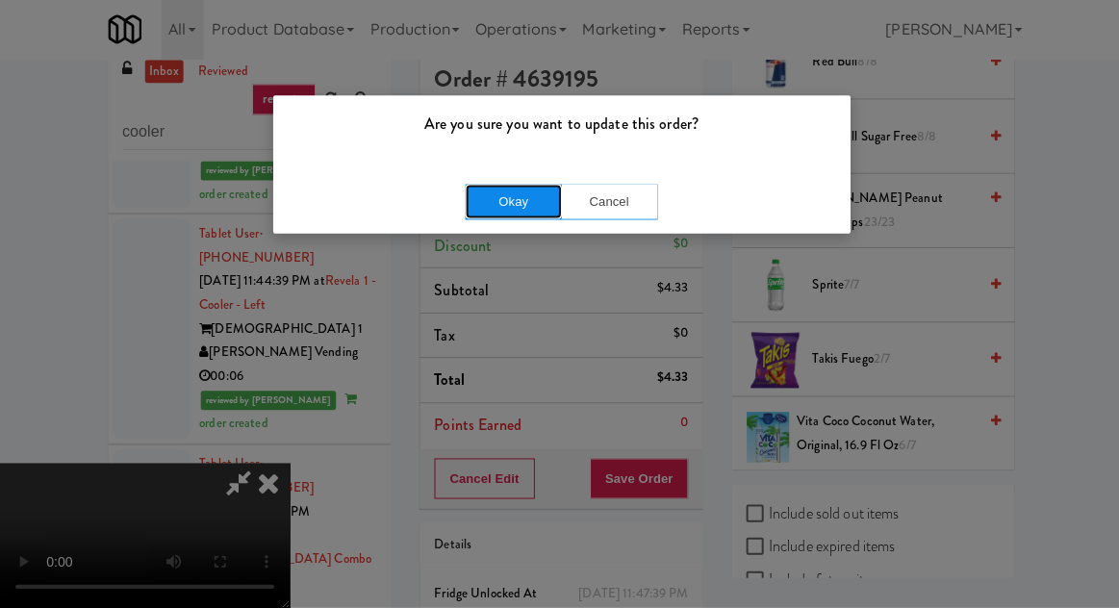
click at [498, 214] on button "Okay" at bounding box center [512, 203] width 96 height 35
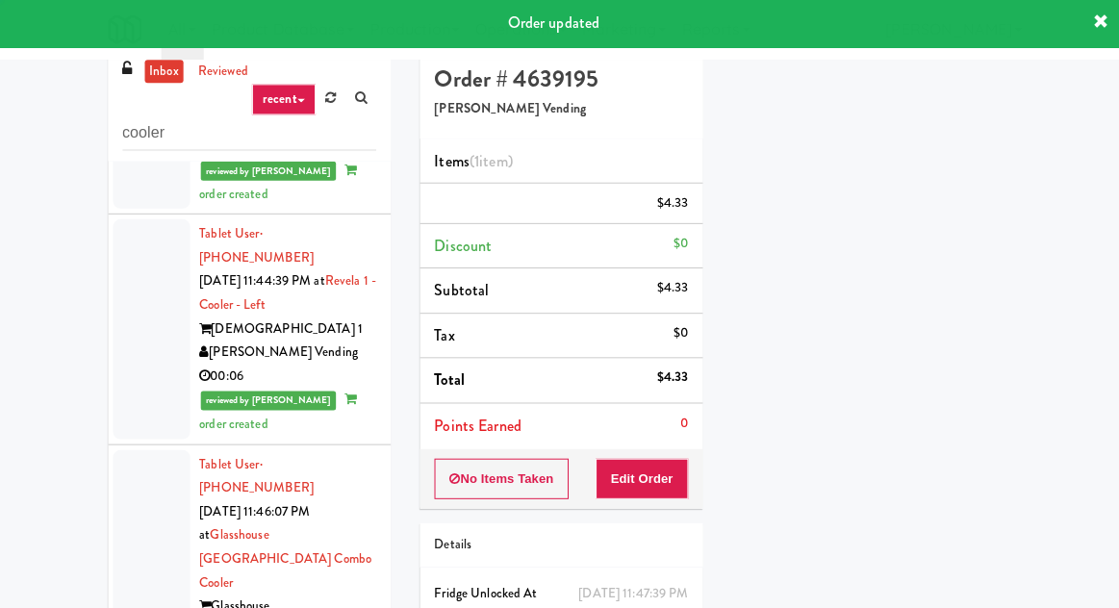
scroll to position [0, 0]
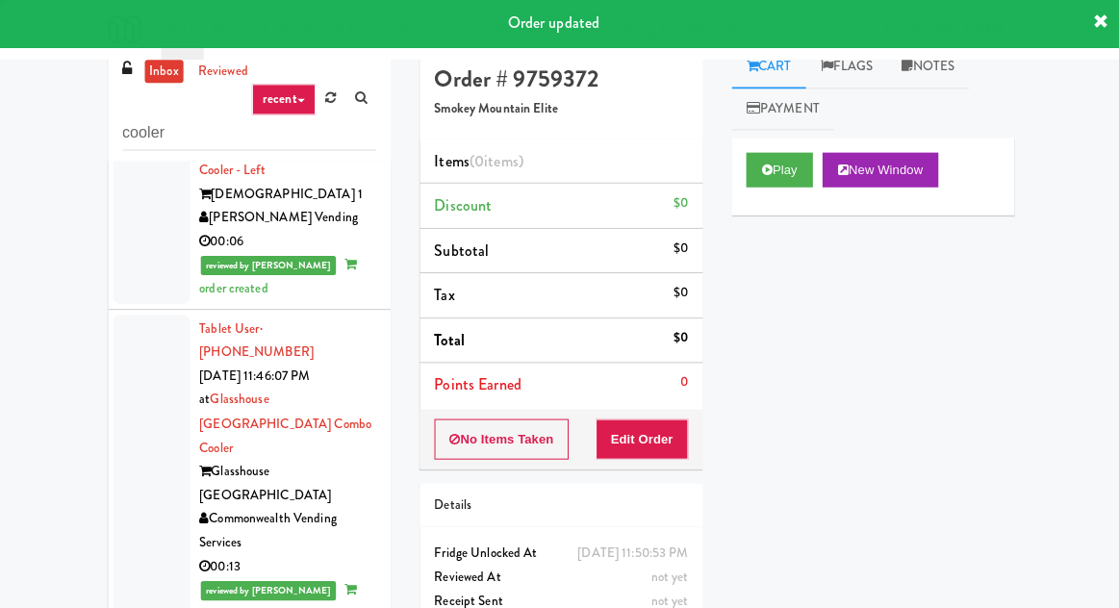
scroll to position [7608, 0]
click at [768, 181] on button "Play" at bounding box center [777, 171] width 66 height 35
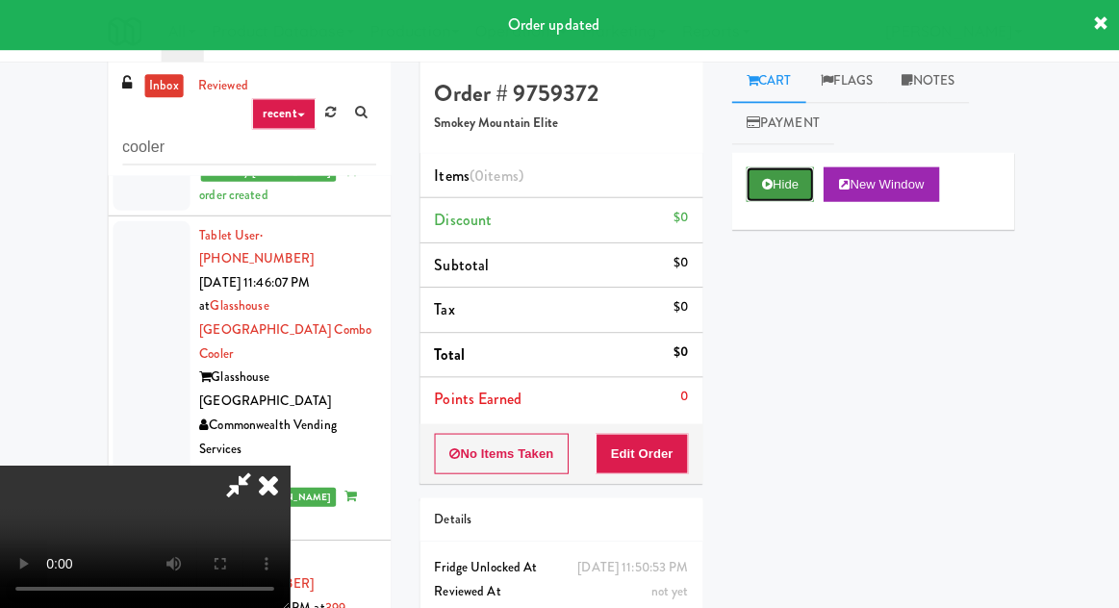
scroll to position [7715, 0]
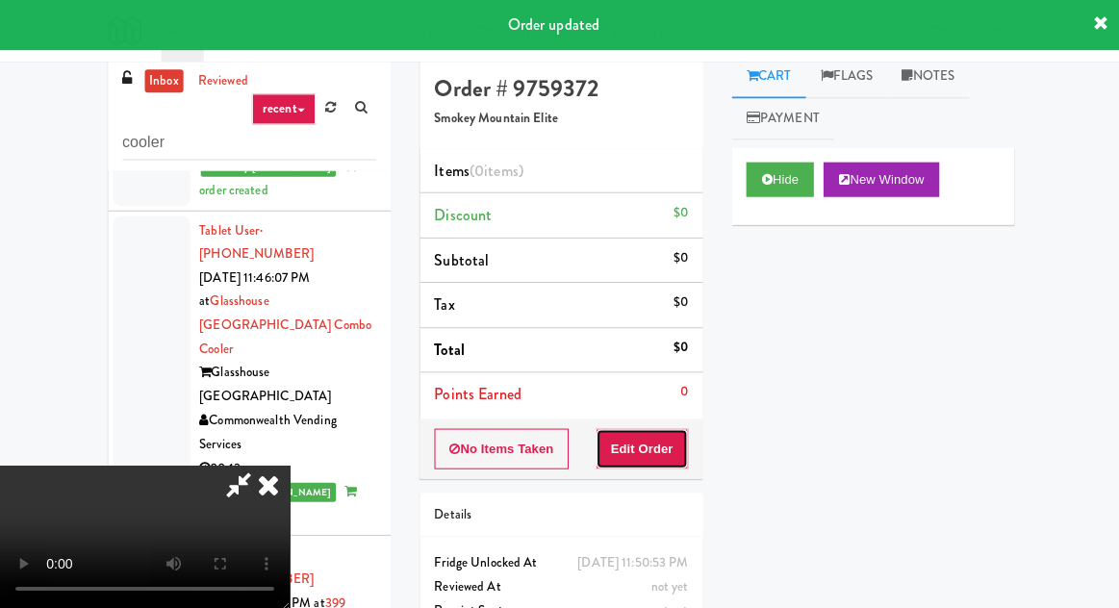
click at [666, 442] on button "Edit Order" at bounding box center [640, 447] width 93 height 40
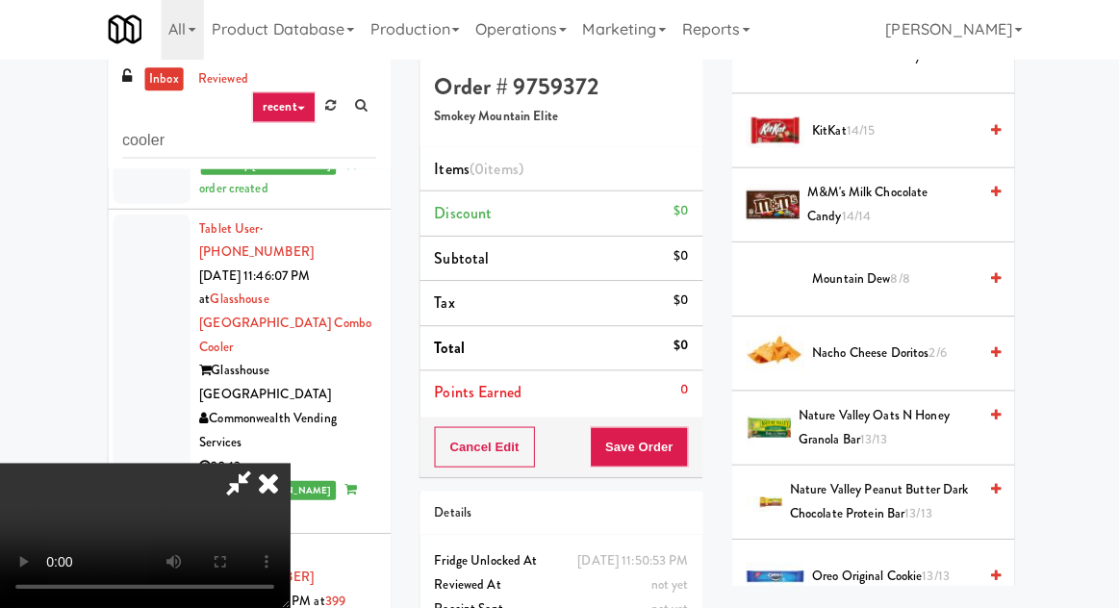
scroll to position [1728, 0]
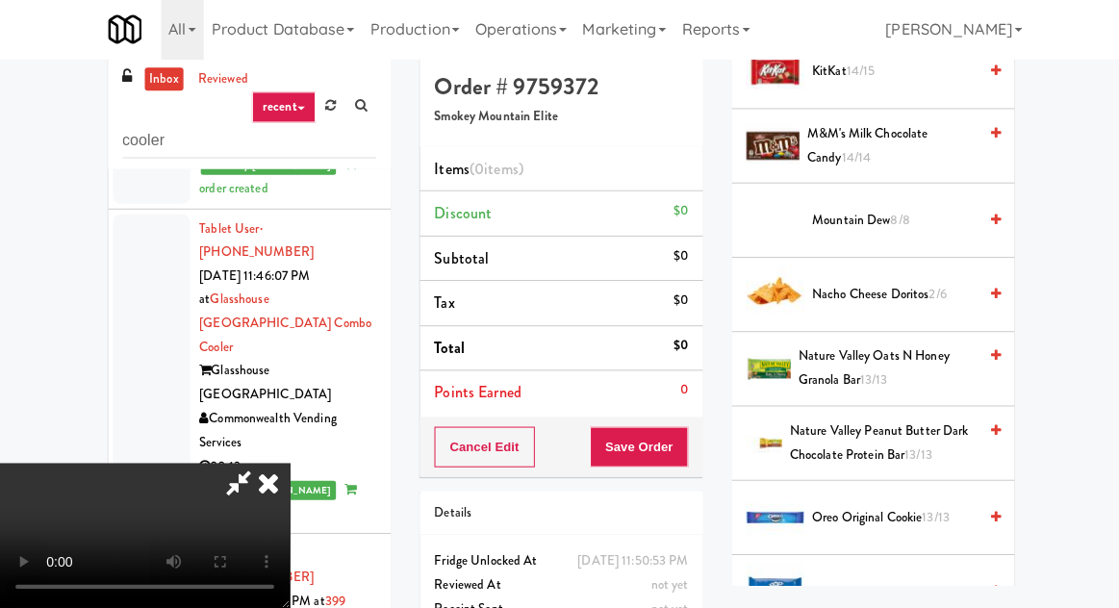
click at [906, 296] on span "Nacho Cheese Doritos 2/6" at bounding box center [891, 296] width 164 height 24
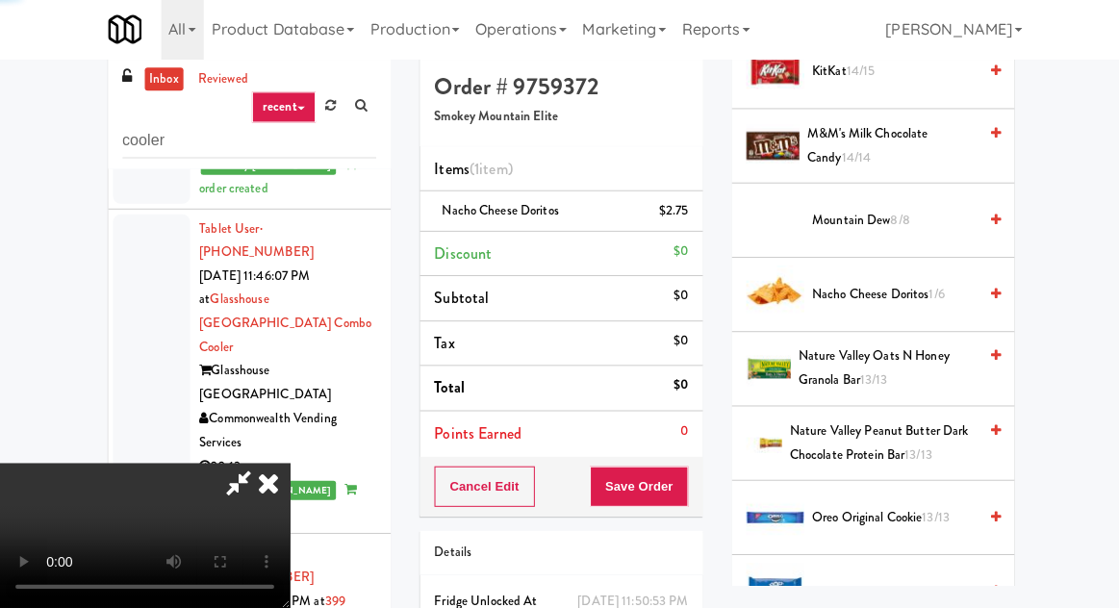
click at [911, 289] on span "Nacho Cheese Doritos 1/6" at bounding box center [891, 296] width 164 height 24
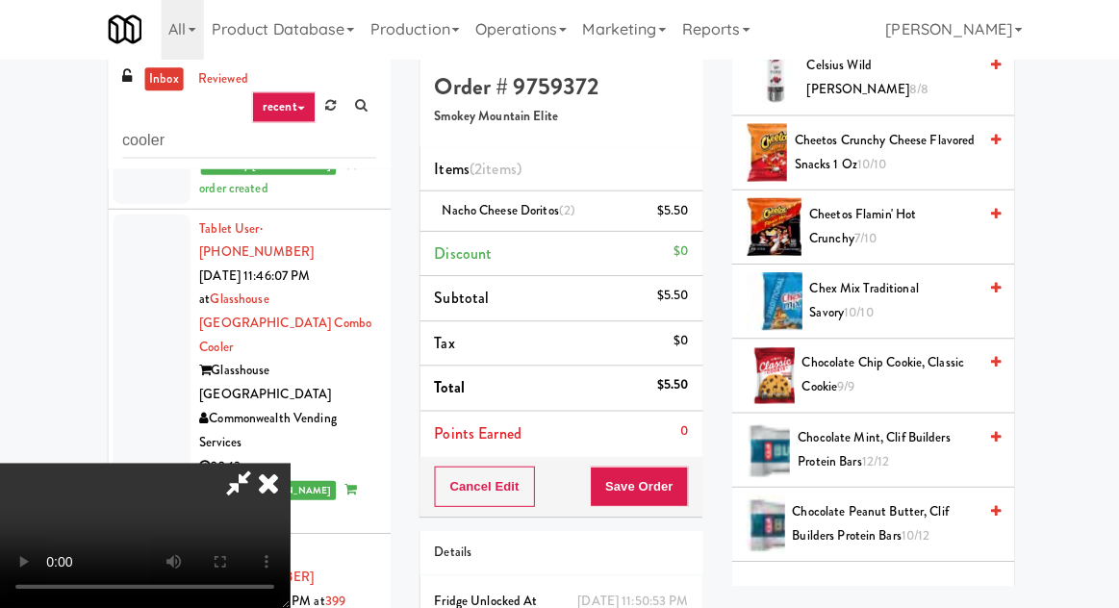
scroll to position [829, 0]
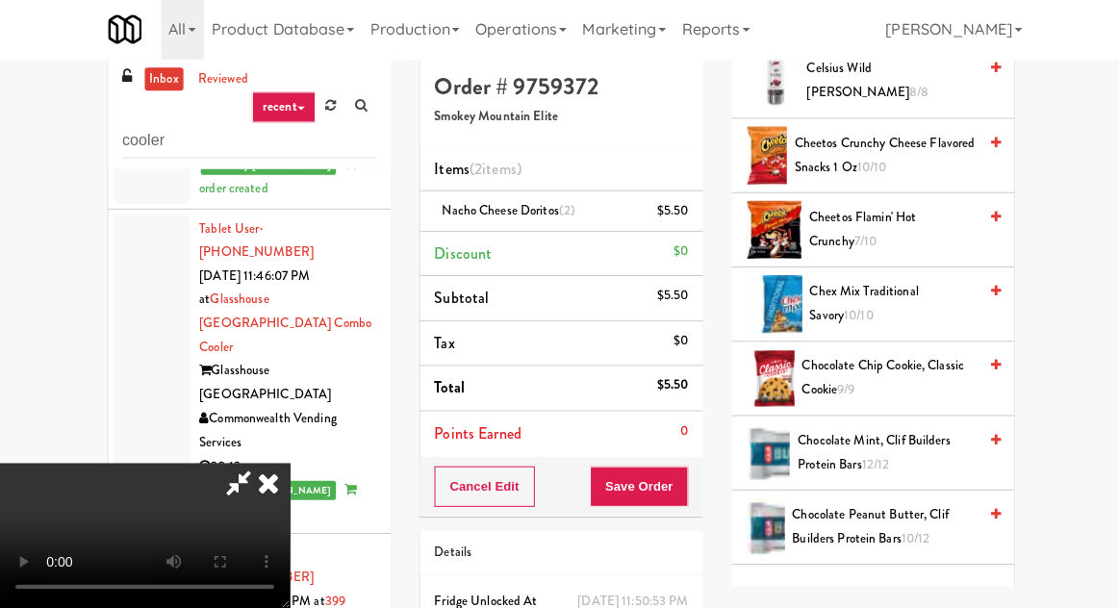
click at [888, 219] on span "Cheetos Flamin' Hot Crunchy 7/10" at bounding box center [889, 230] width 166 height 47
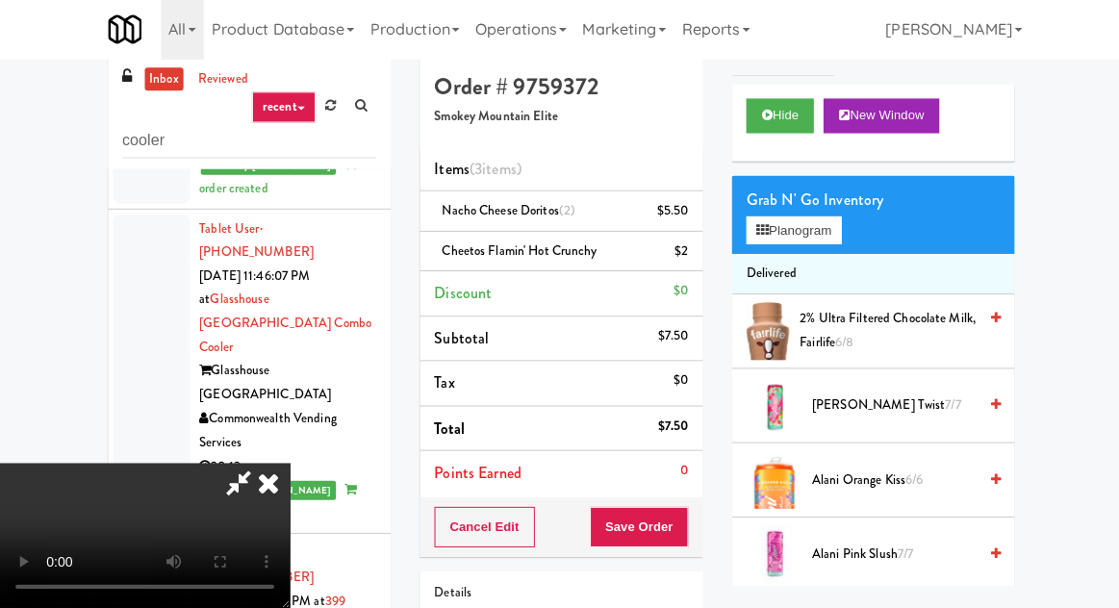
scroll to position [0, 0]
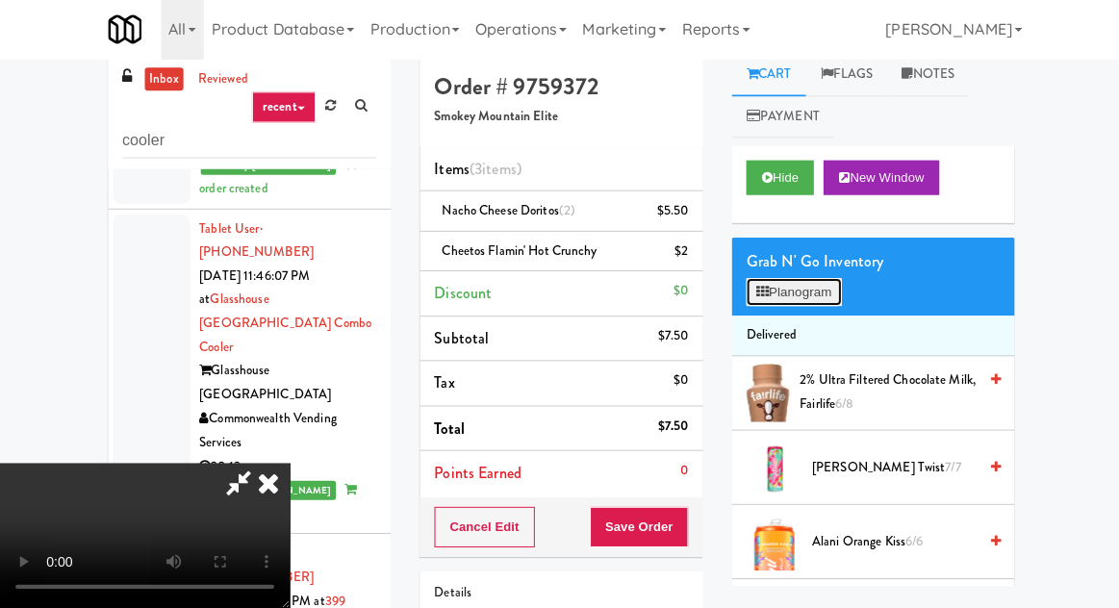
click at [793, 297] on button "Planogram" at bounding box center [791, 293] width 94 height 29
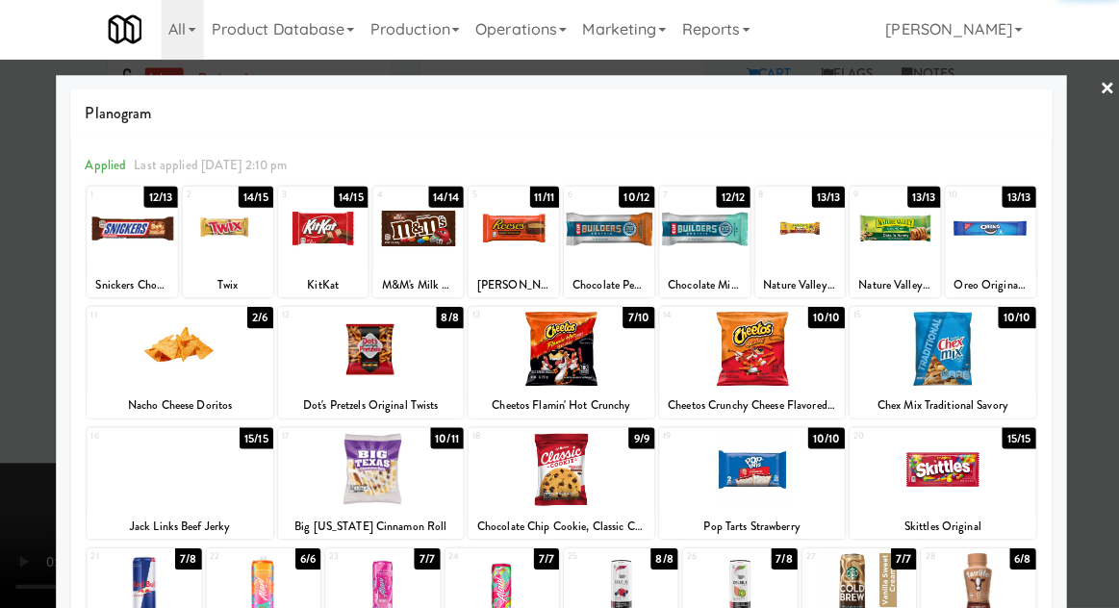
click at [24, 329] on div at bounding box center [559, 304] width 1119 height 608
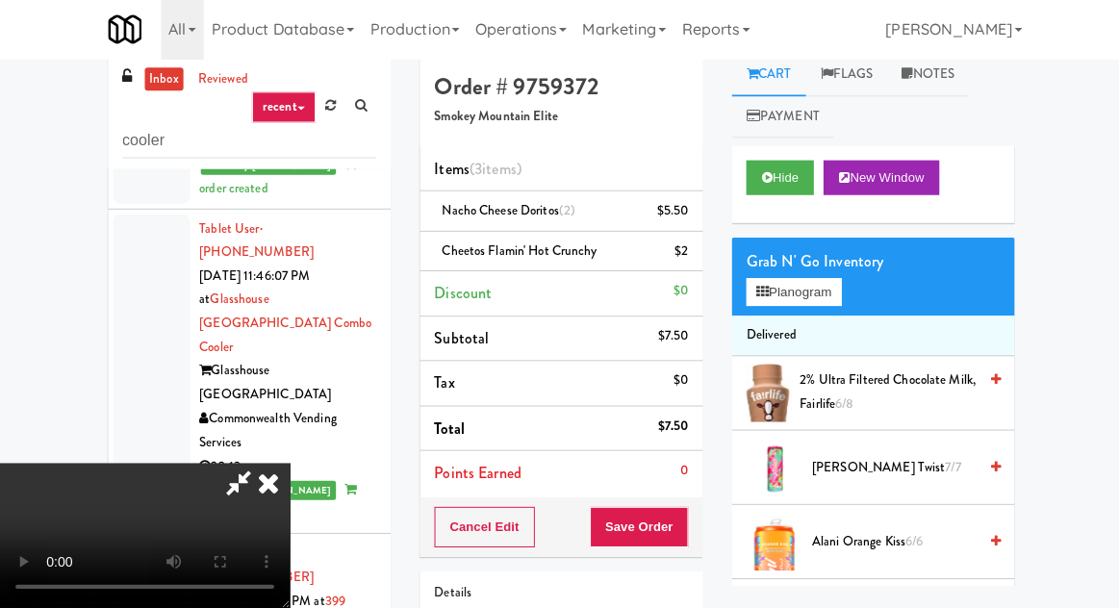
click at [704, 528] on div "Order # 9759372 Smokey Mountain Elite Items (3 items ) Nacho Cheese Doritos (2)…" at bounding box center [559, 404] width 311 height 698
click at [681, 510] on button "Save Order" at bounding box center [637, 527] width 98 height 40
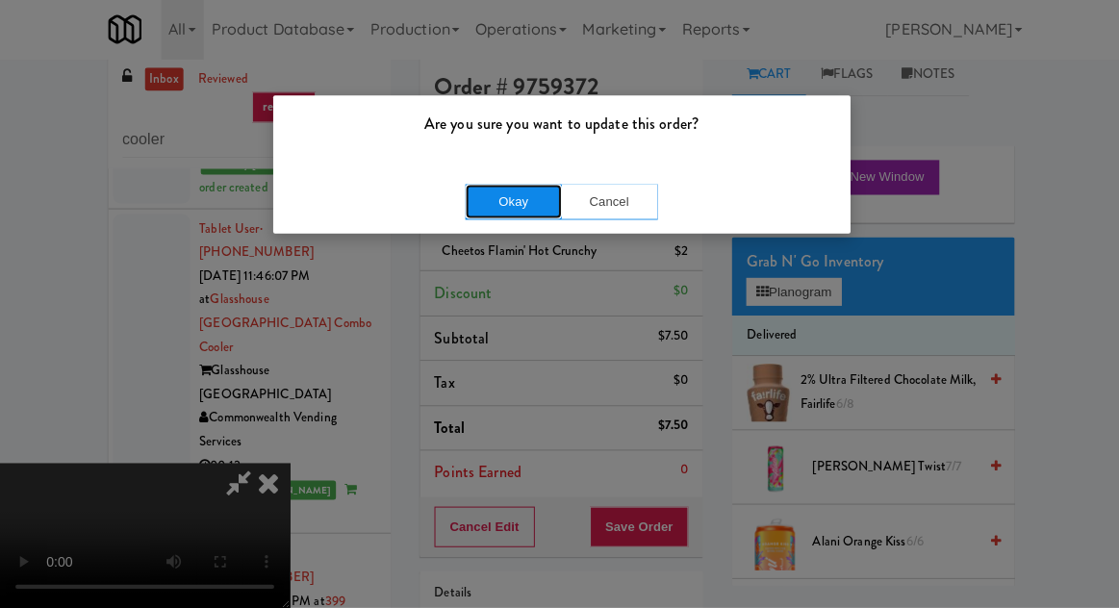
click at [473, 207] on button "Okay" at bounding box center [512, 203] width 96 height 35
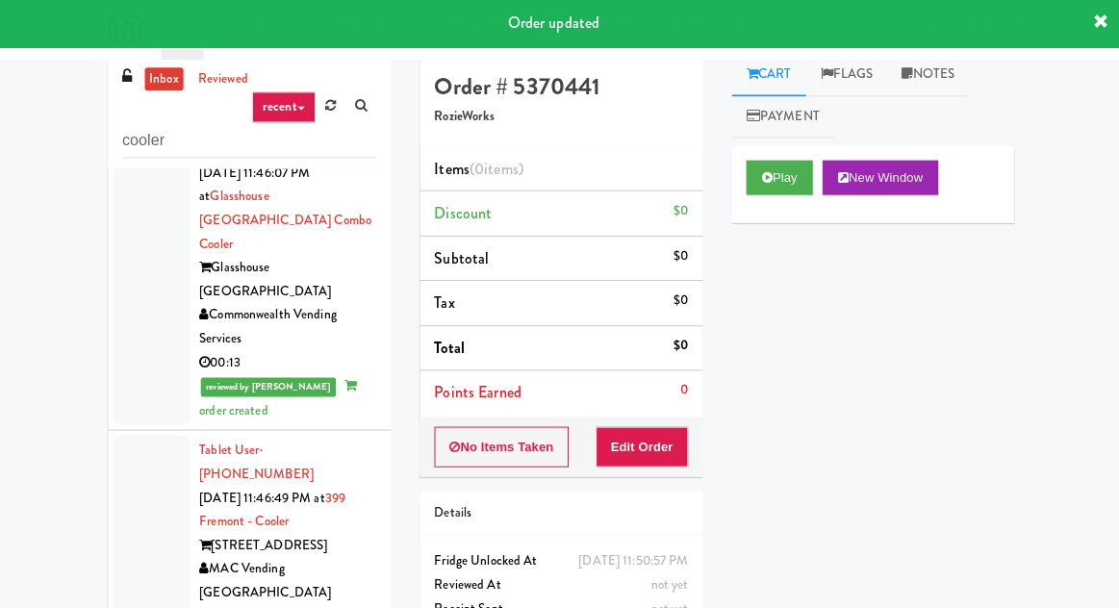
scroll to position [7864, 0]
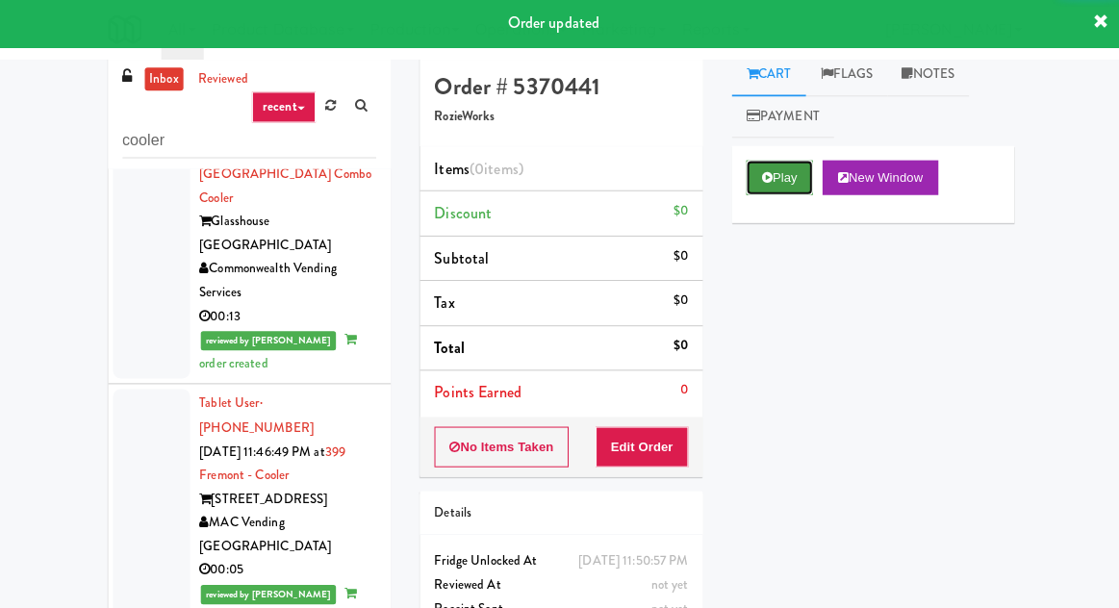
click at [753, 185] on button "Play" at bounding box center [777, 179] width 66 height 35
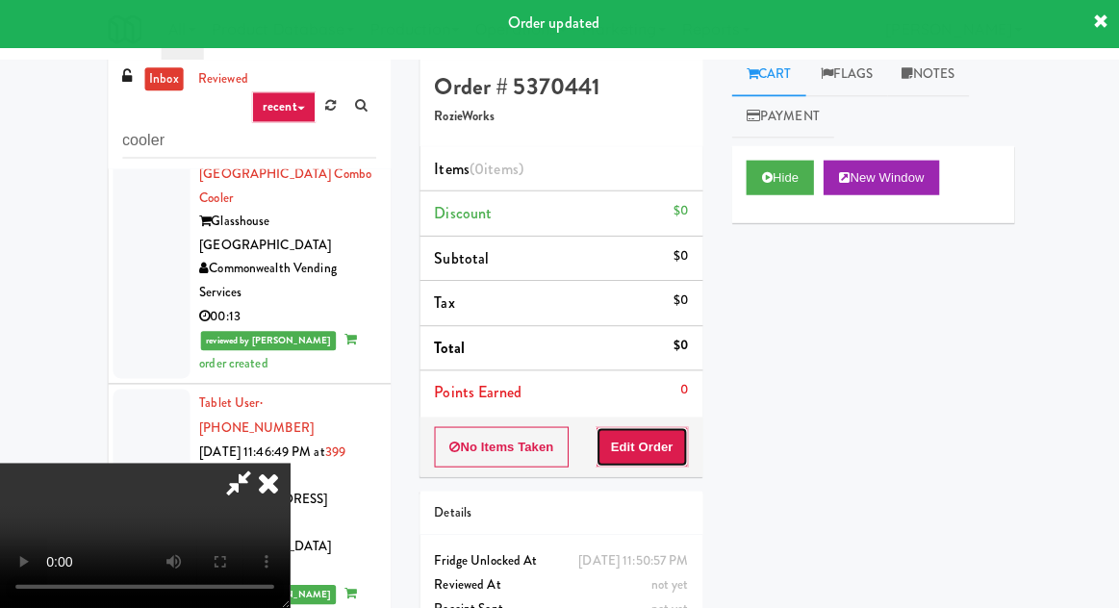
click at [651, 433] on button "Edit Order" at bounding box center [640, 447] width 93 height 40
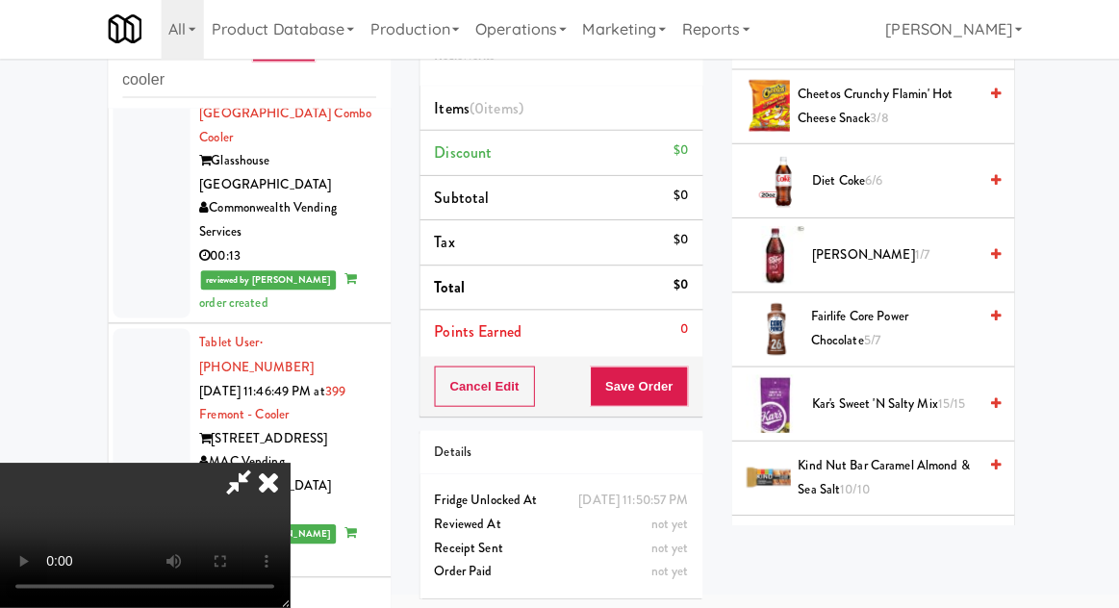
scroll to position [460, 0]
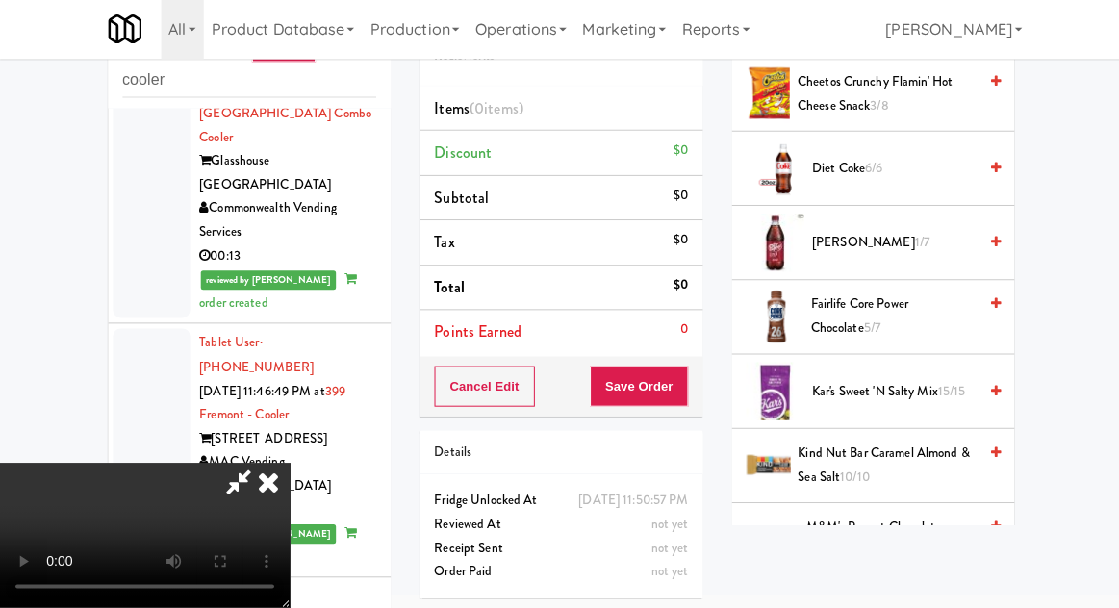
click at [866, 305] on span "Fairlife Core Power Chocolate 5/7" at bounding box center [890, 317] width 165 height 47
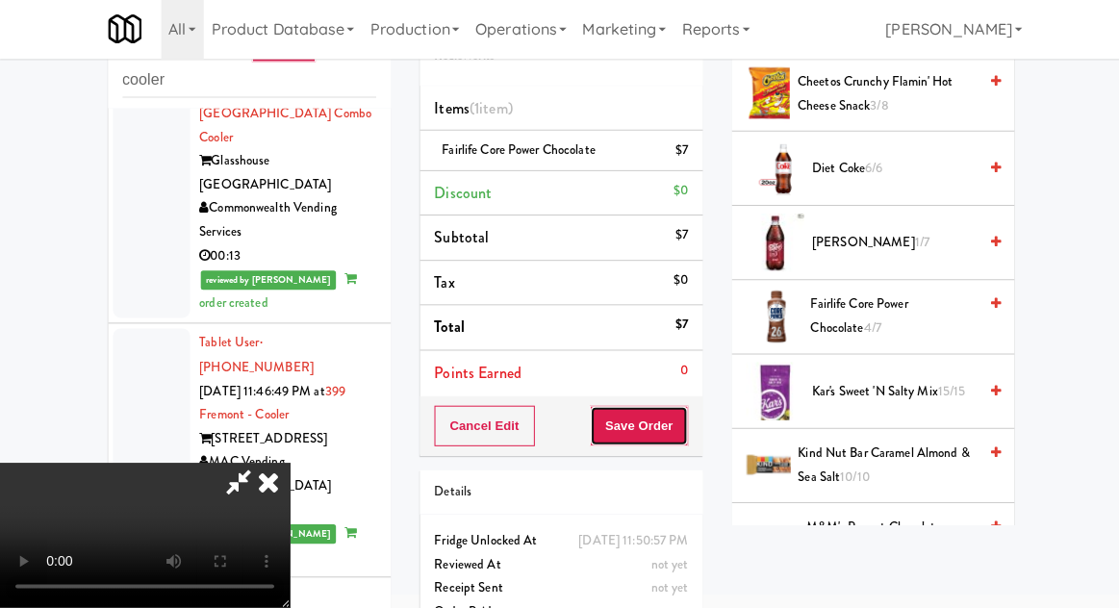
click at [682, 433] on button "Save Order" at bounding box center [637, 427] width 98 height 40
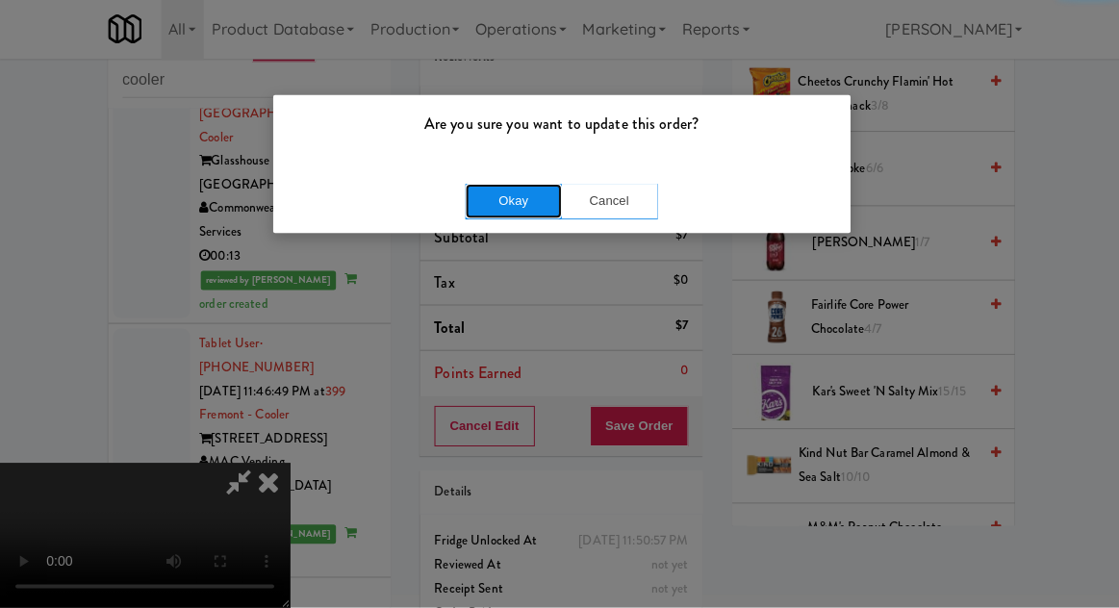
click at [478, 192] on button "Okay" at bounding box center [512, 203] width 96 height 35
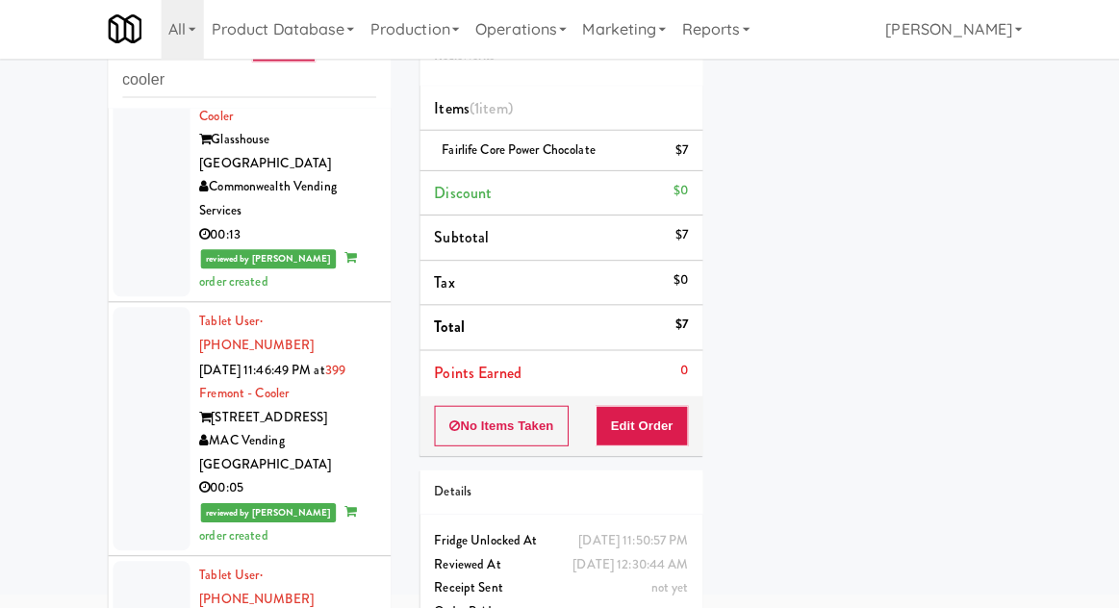
scroll to position [7885, 0]
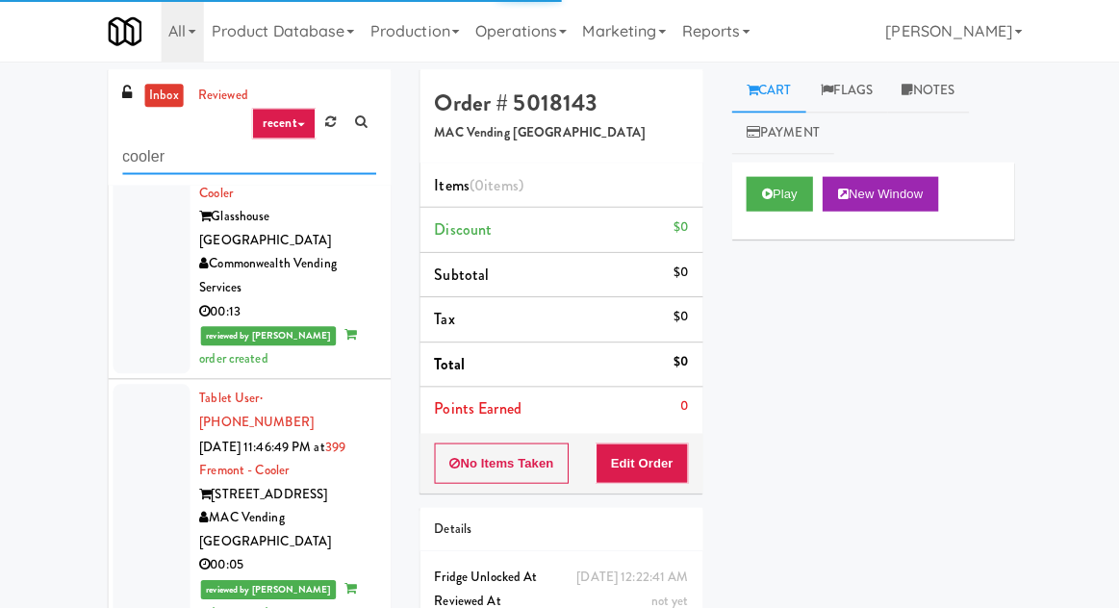
click at [171, 155] on input "cooler" at bounding box center [248, 157] width 253 height 36
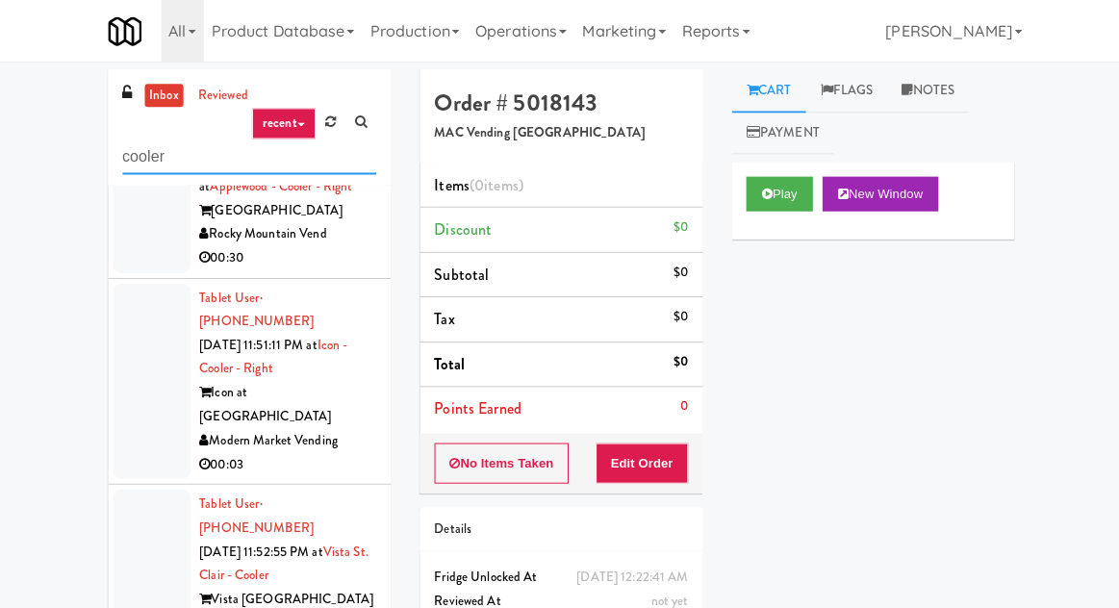
scroll to position [78, 0]
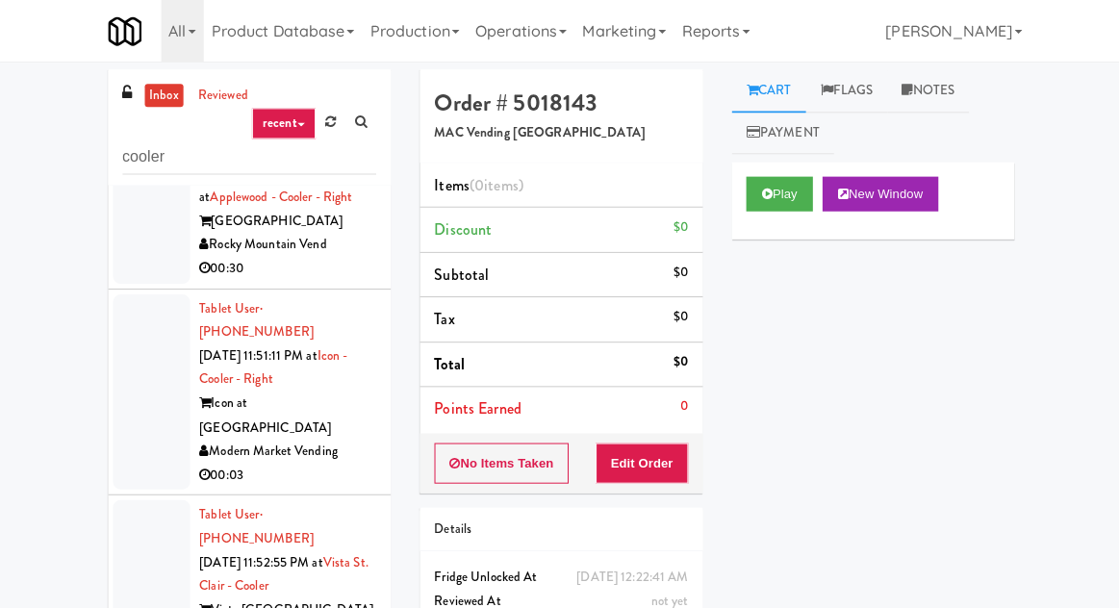
click at [129, 221] on div at bounding box center [151, 197] width 77 height 171
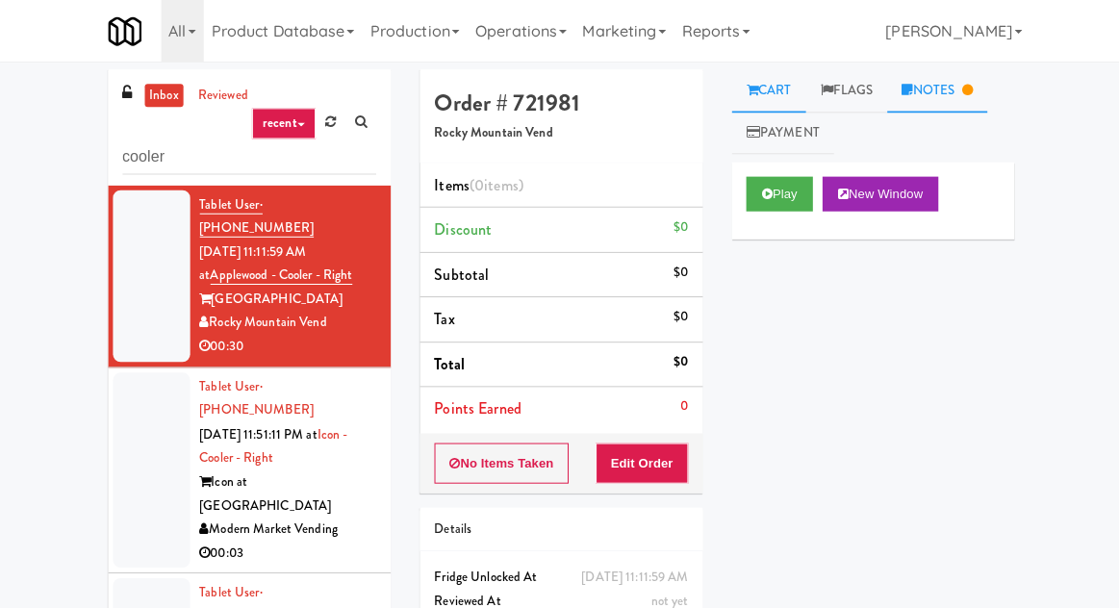
click at [923, 101] on link "Notes" at bounding box center [934, 90] width 100 height 43
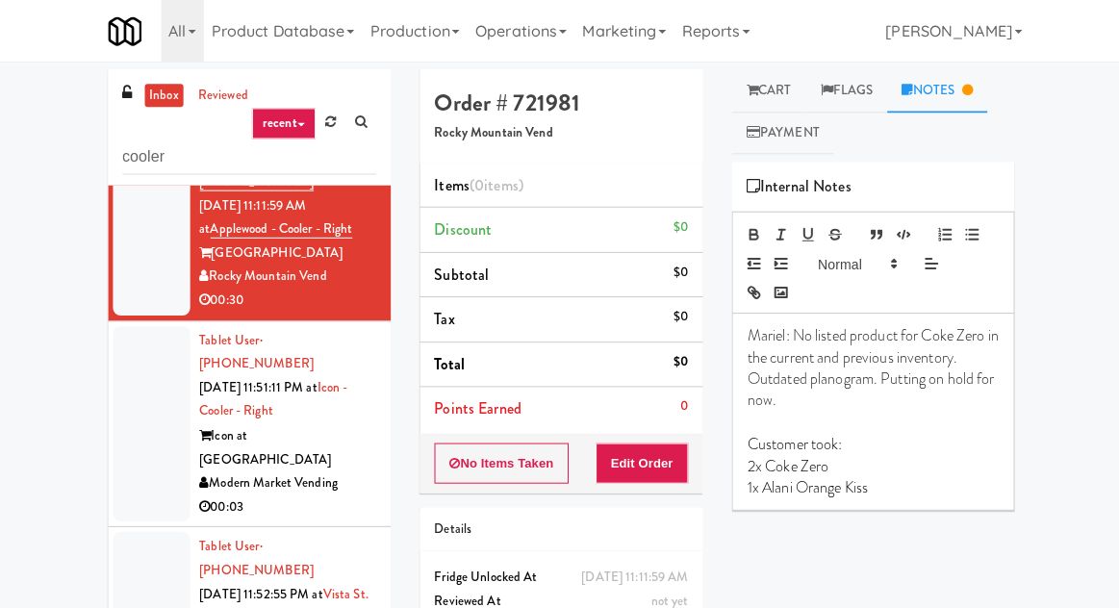
click at [150, 355] on div at bounding box center [151, 422] width 77 height 195
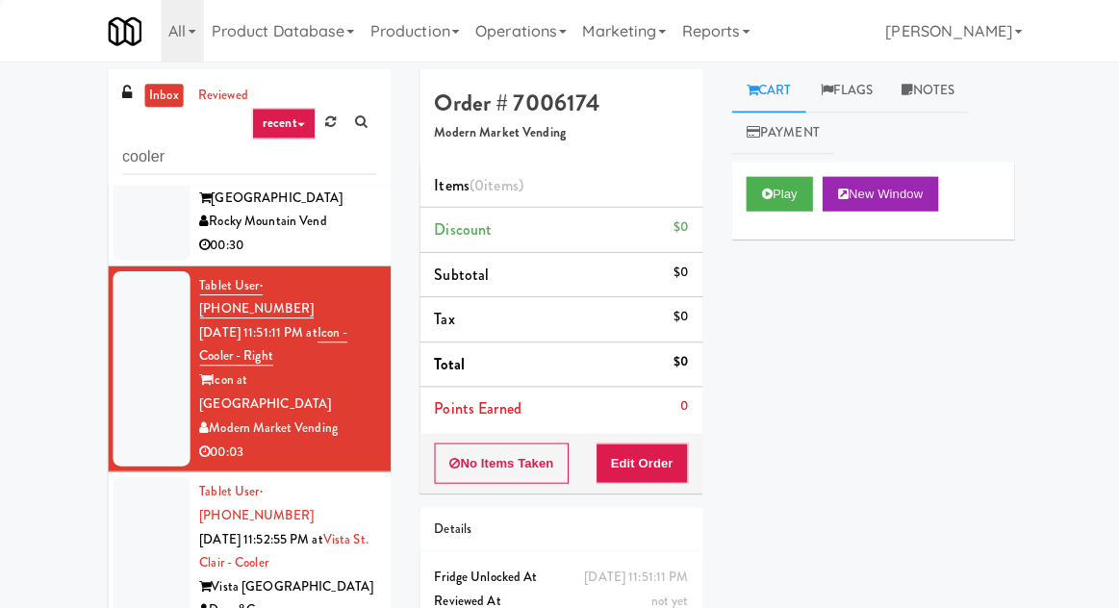
scroll to position [102, 0]
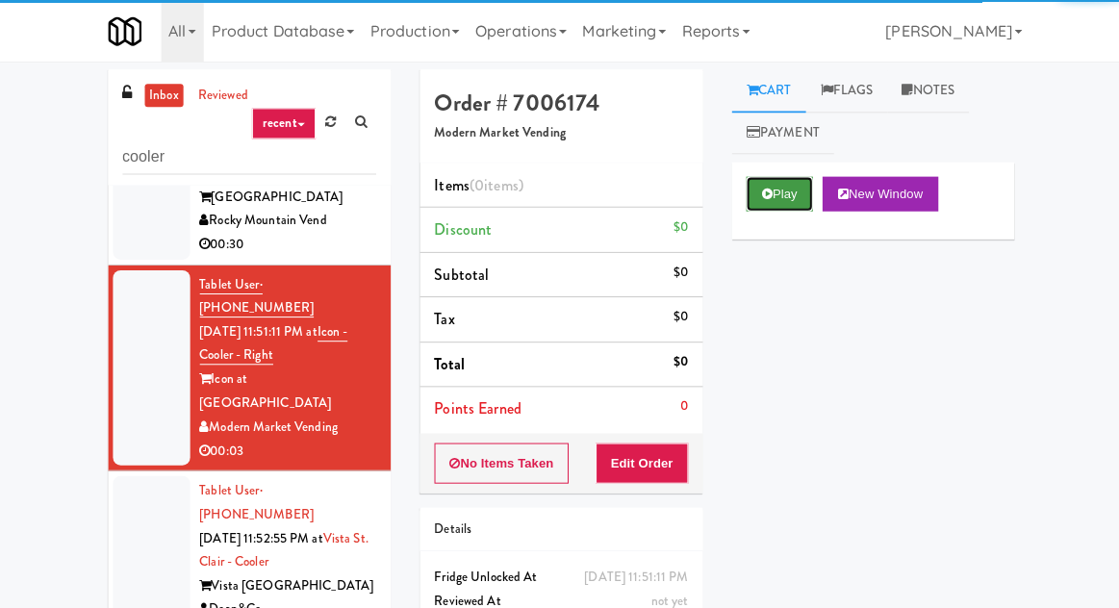
click at [770, 198] on icon at bounding box center [764, 193] width 11 height 13
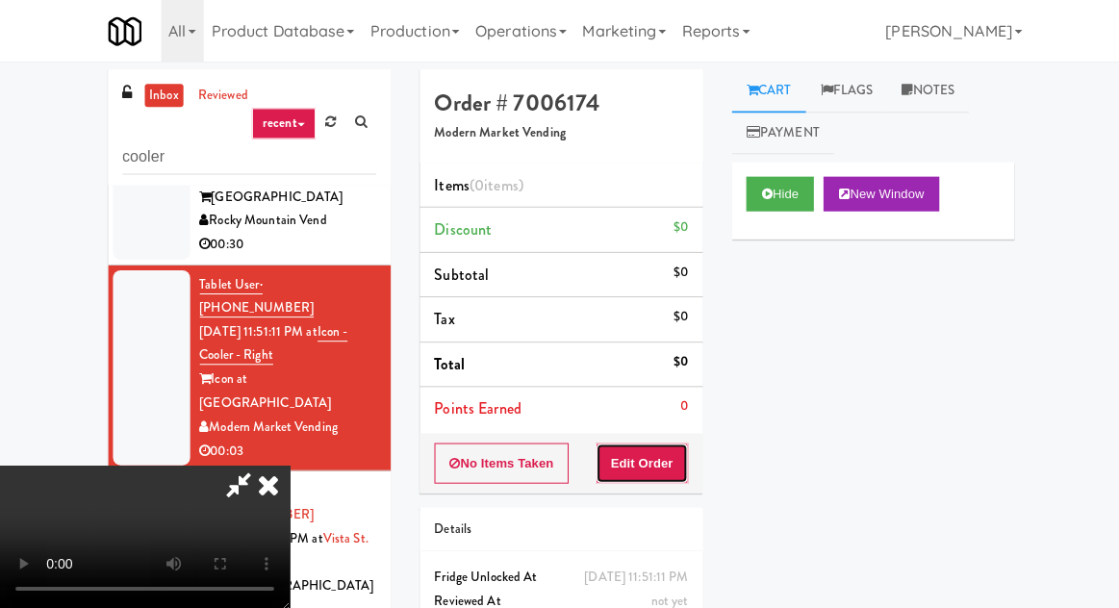
click at [638, 465] on button "Edit Order" at bounding box center [640, 462] width 93 height 40
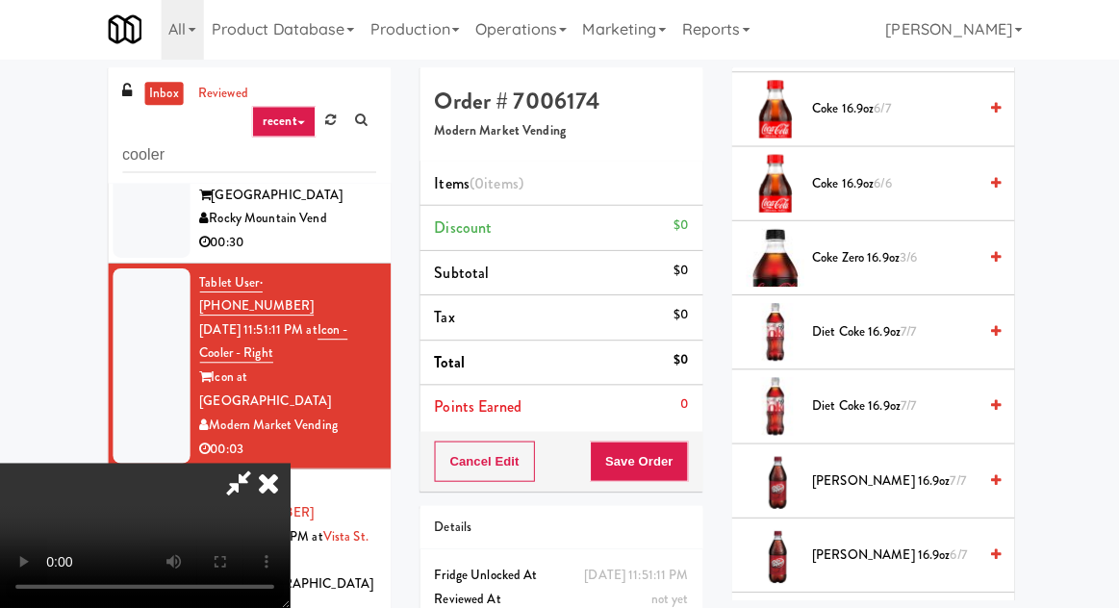
scroll to position [1117, 0]
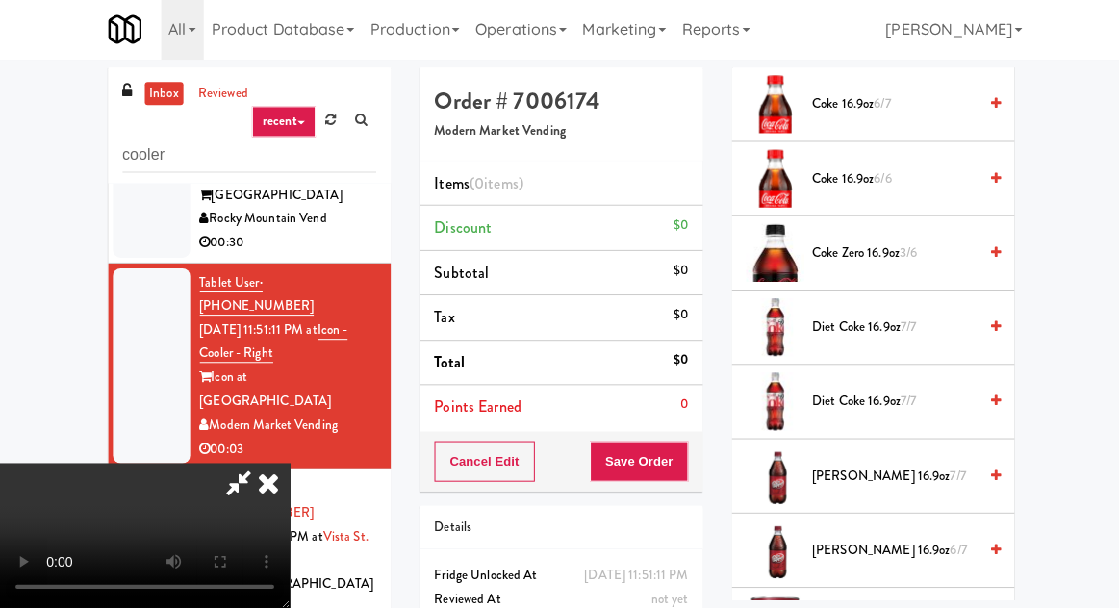
click at [906, 327] on span "7/7" at bounding box center [904, 327] width 15 height 18
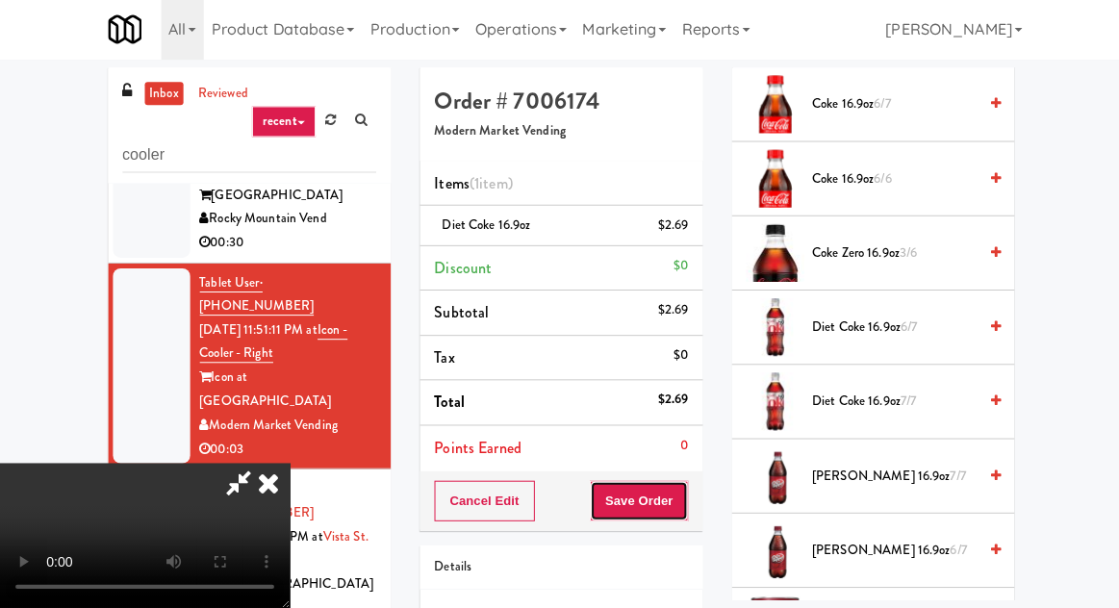
click at [684, 493] on button "Save Order" at bounding box center [637, 501] width 98 height 40
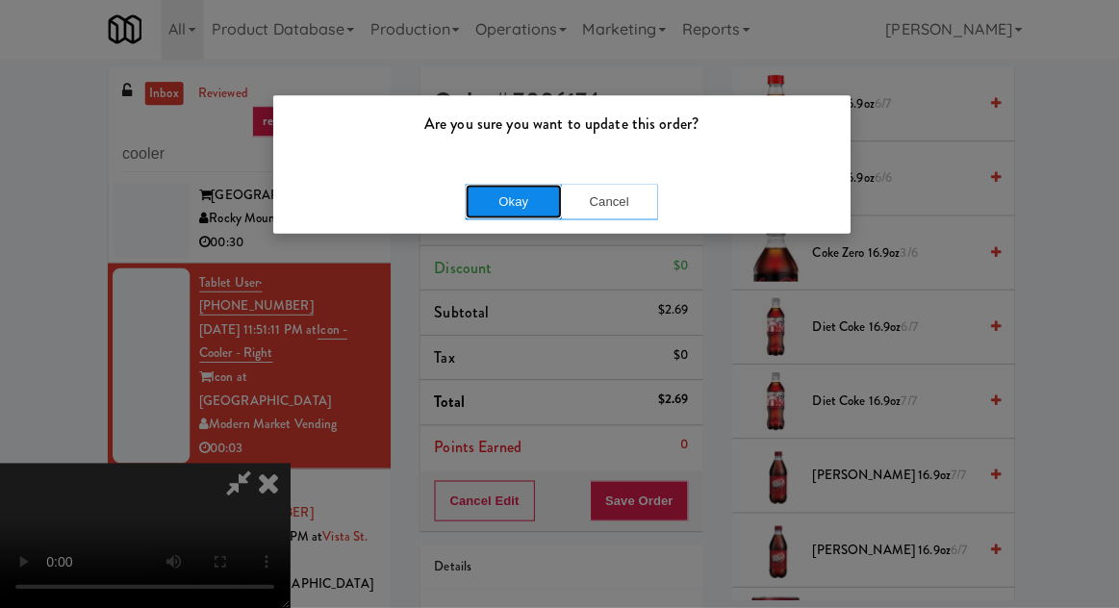
click at [512, 205] on button "Okay" at bounding box center [512, 203] width 96 height 35
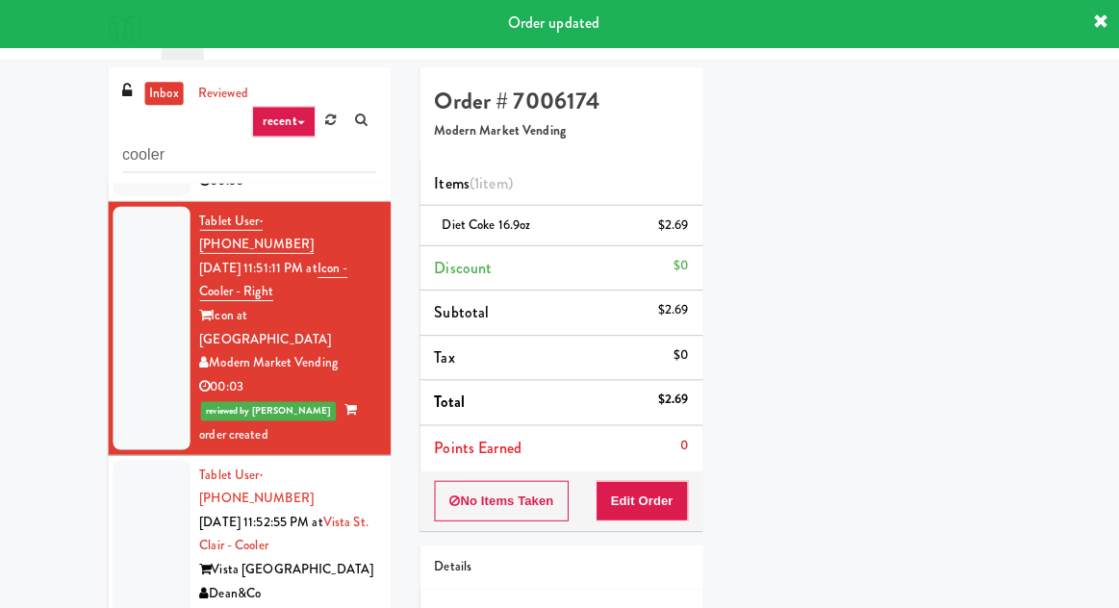
scroll to position [208, 0]
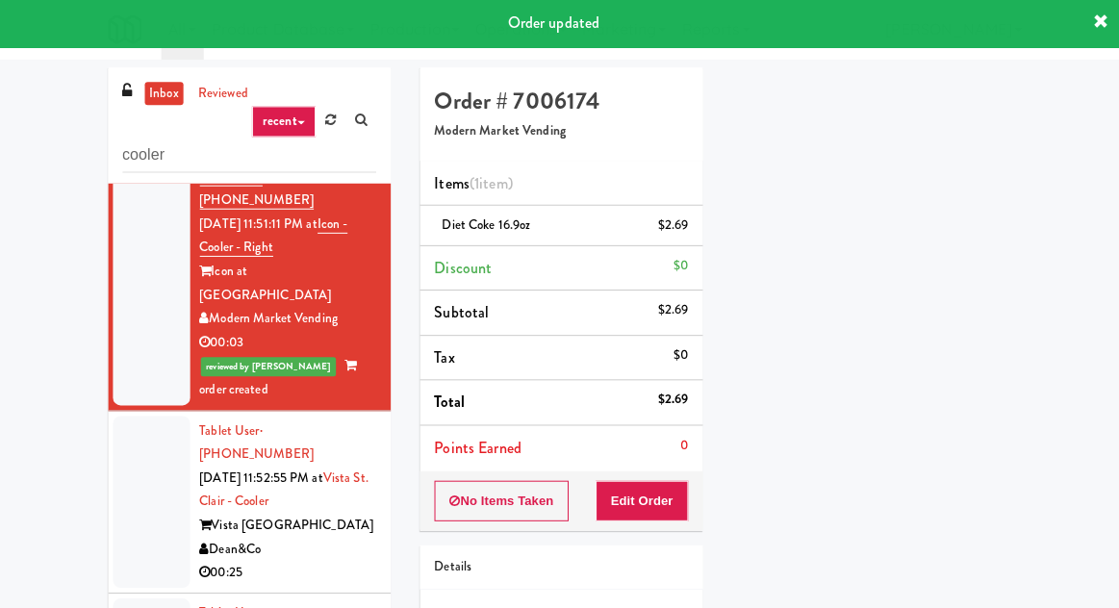
click at [149, 417] on div at bounding box center [151, 502] width 77 height 171
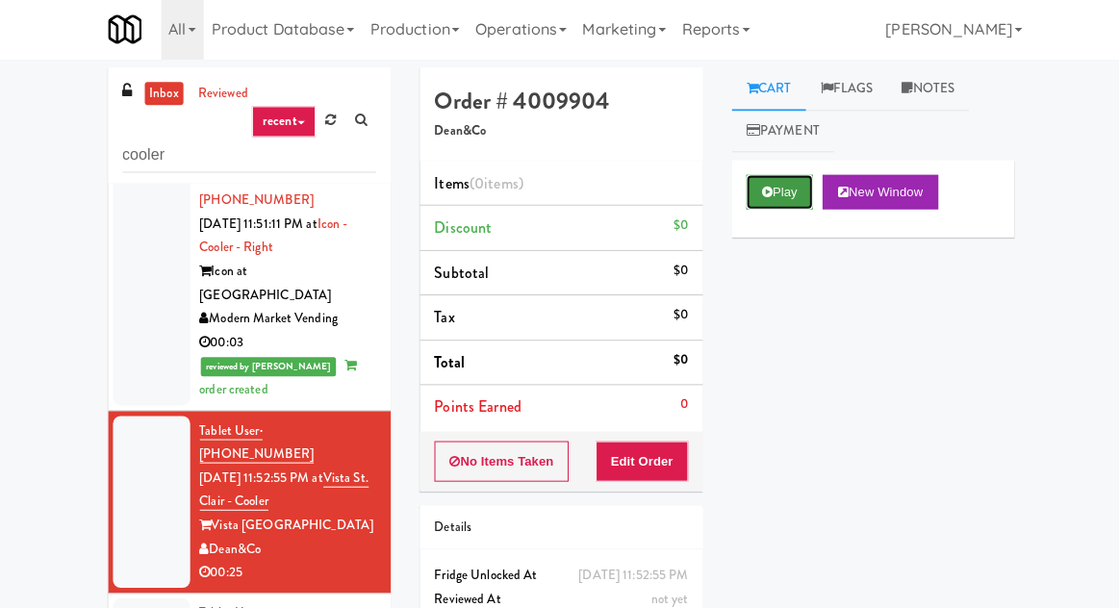
click at [747, 196] on button "Play" at bounding box center [777, 193] width 66 height 35
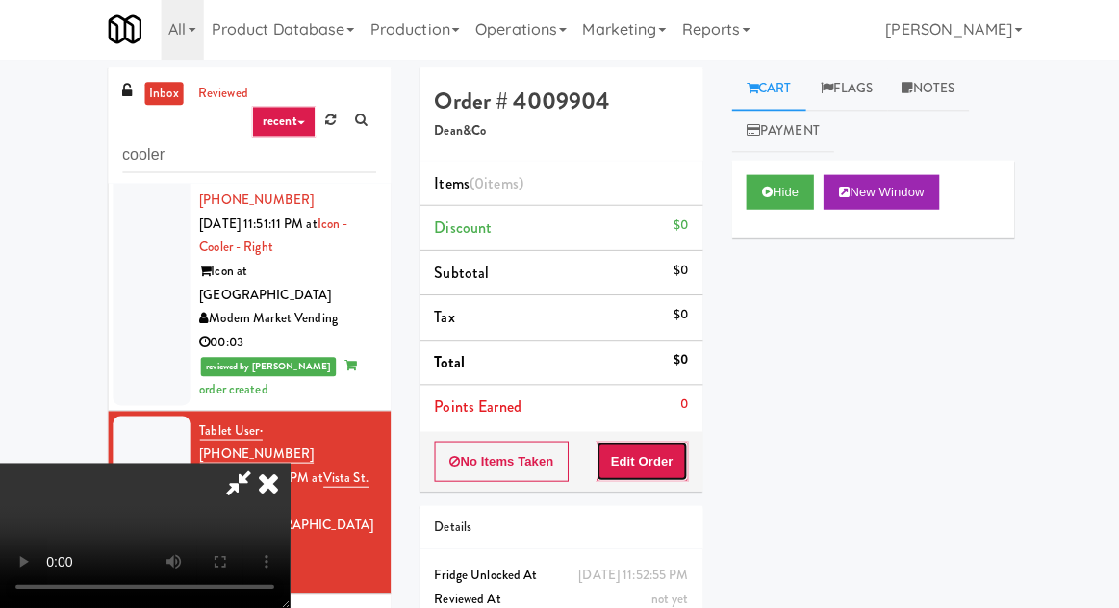
click at [666, 448] on button "Edit Order" at bounding box center [640, 462] width 93 height 40
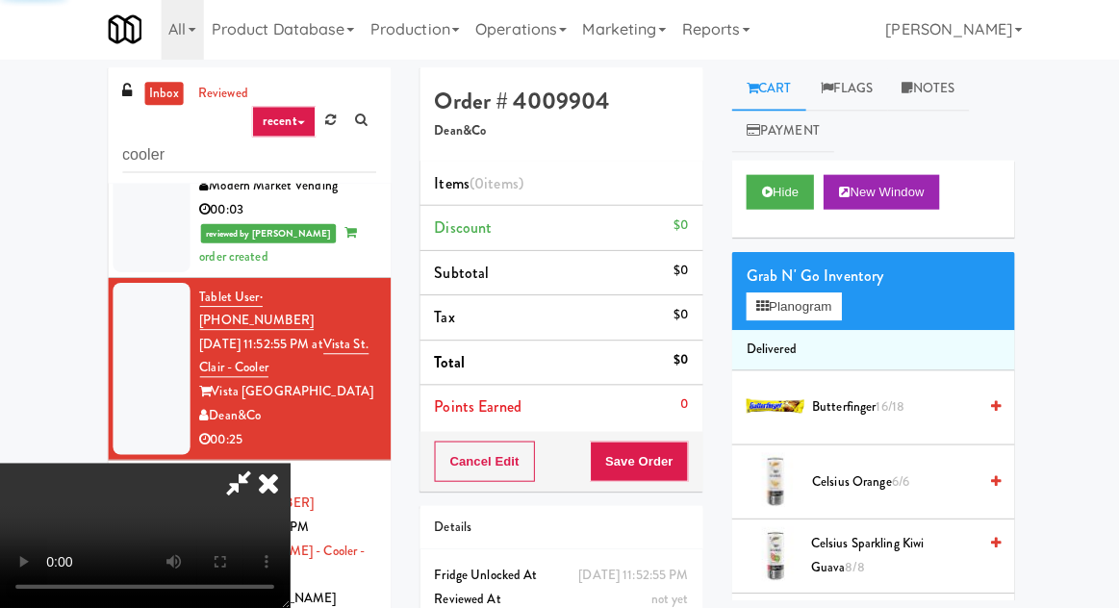
scroll to position [352, 0]
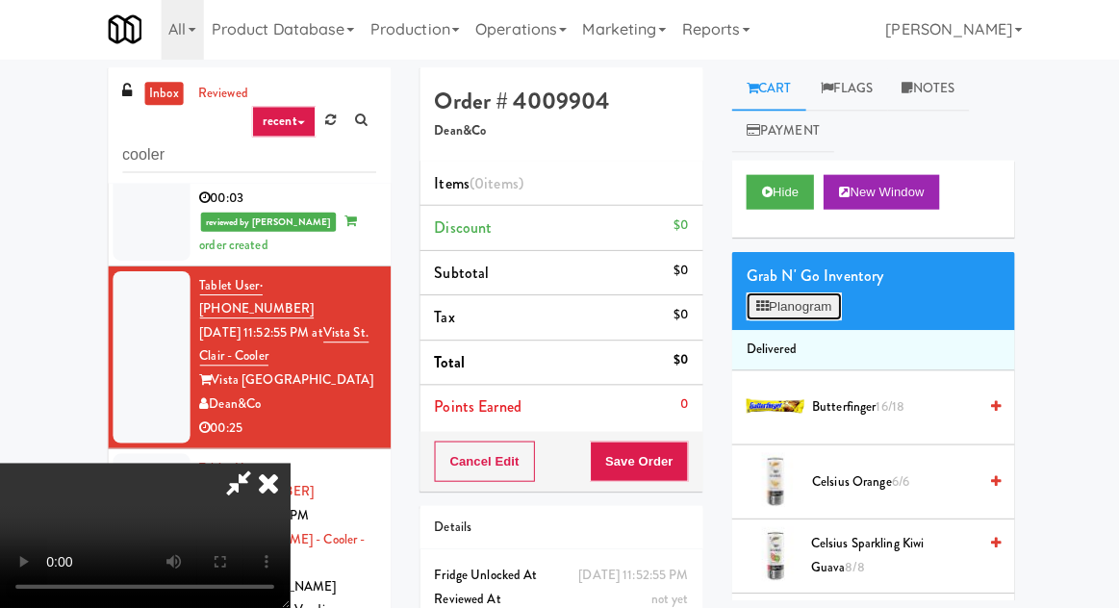
click at [785, 297] on button "Planogram" at bounding box center [791, 307] width 94 height 29
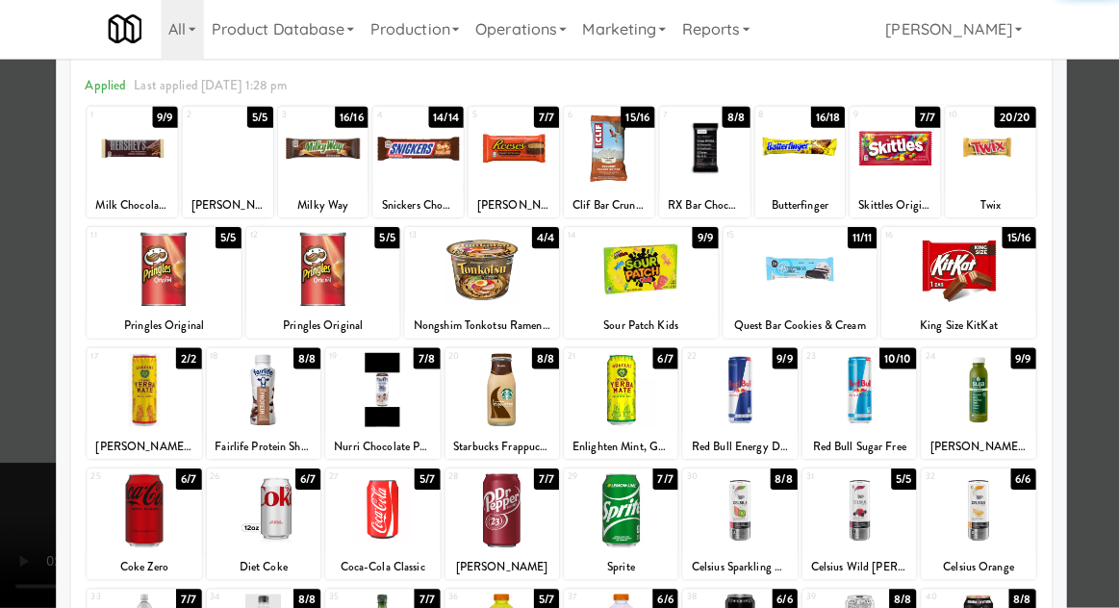
scroll to position [109, 0]
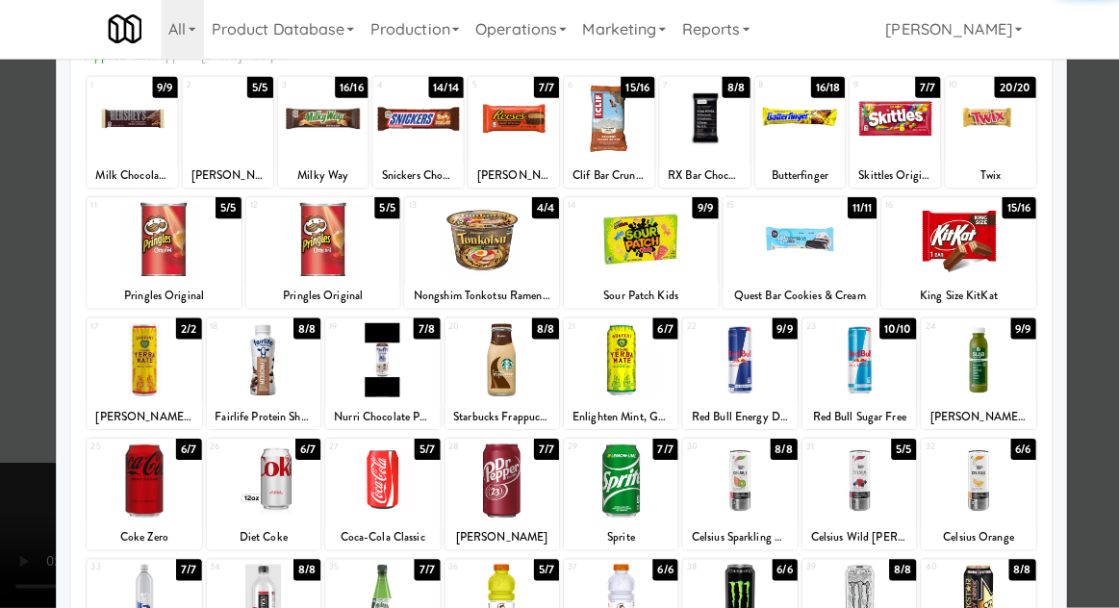
click at [363, 497] on div at bounding box center [381, 481] width 114 height 74
click at [25, 451] on div at bounding box center [559, 304] width 1119 height 608
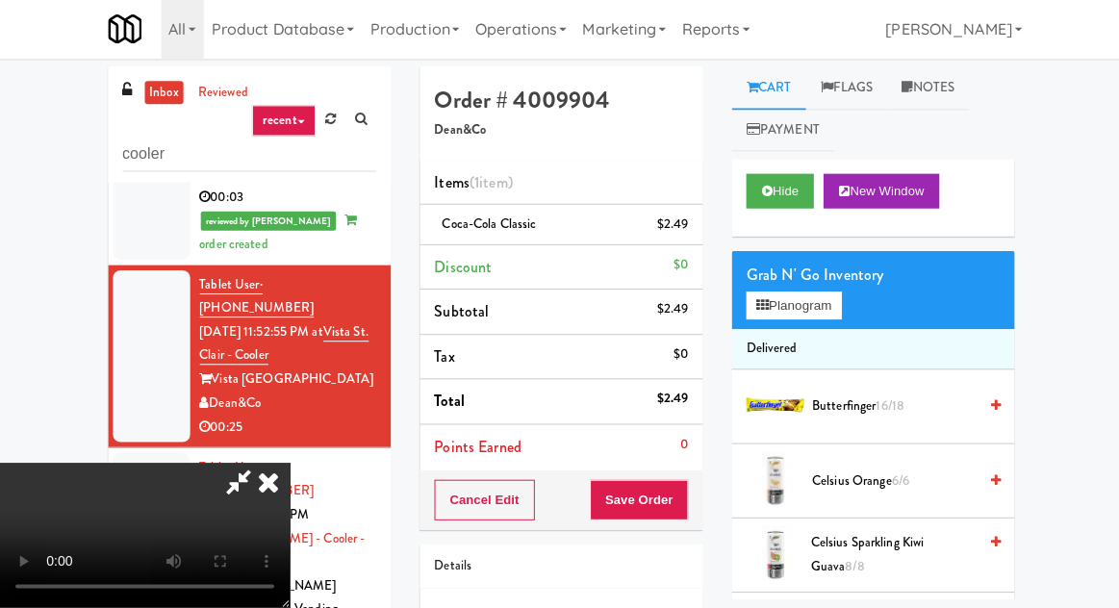
click at [860, 490] on span "Celsius Orange 6/6" at bounding box center [891, 482] width 164 height 24
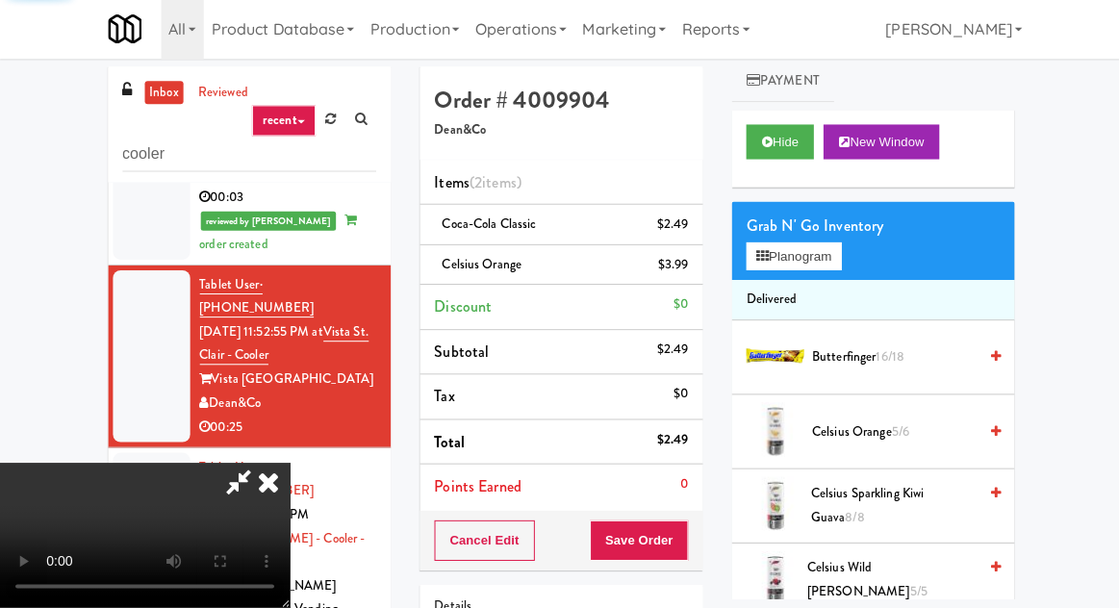
scroll to position [101, 0]
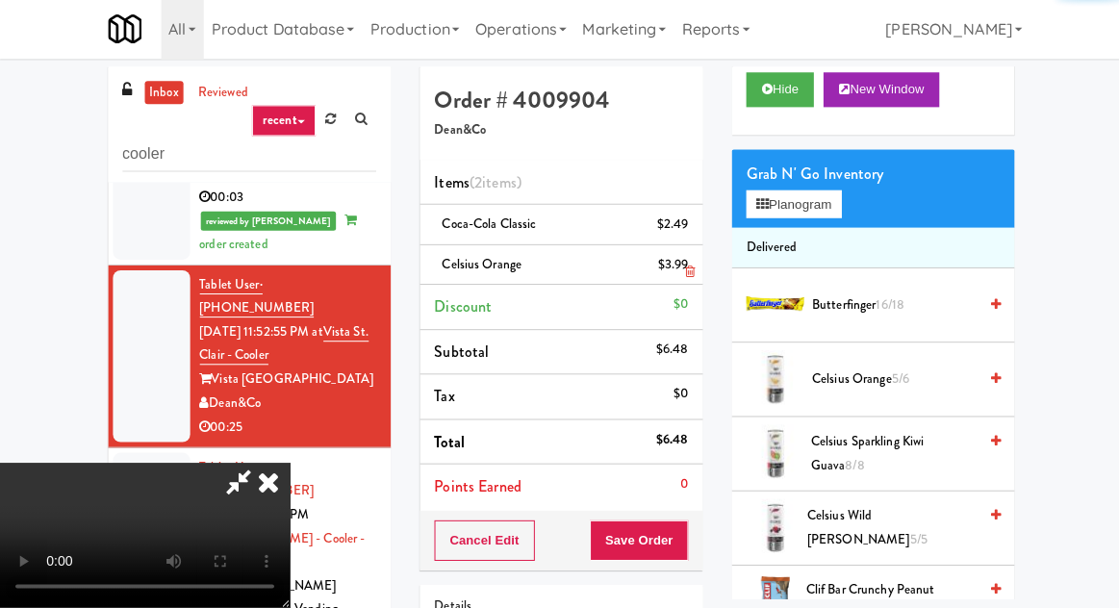
click at [691, 270] on li "Celsius Orange $3.99" at bounding box center [559, 267] width 282 height 40
click at [688, 264] on link at bounding box center [683, 275] width 17 height 24
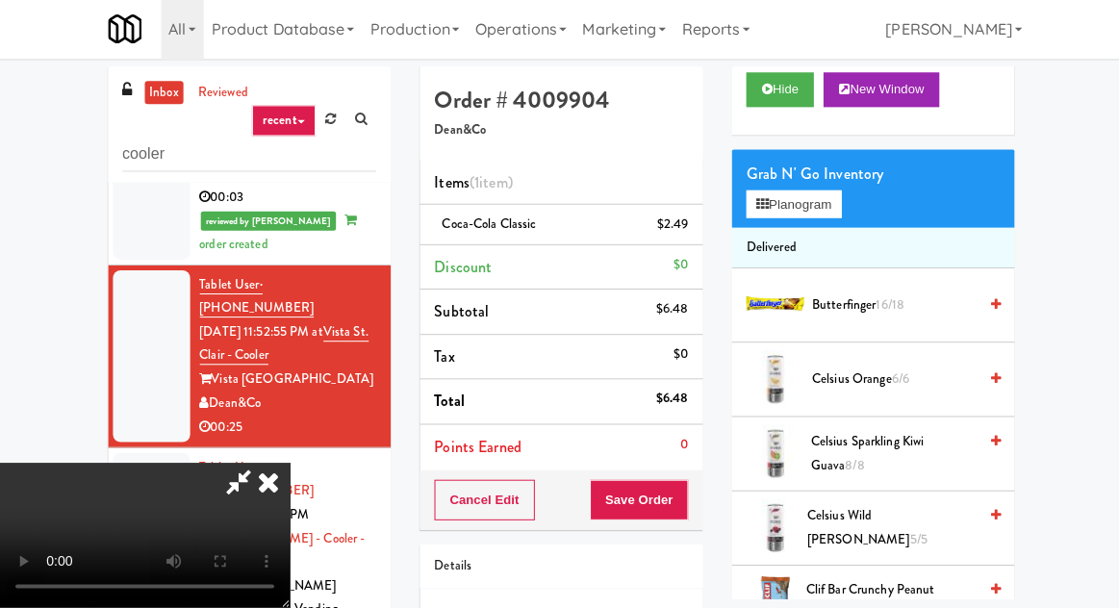
click at [685, 488] on button "Save Order" at bounding box center [637, 501] width 98 height 40
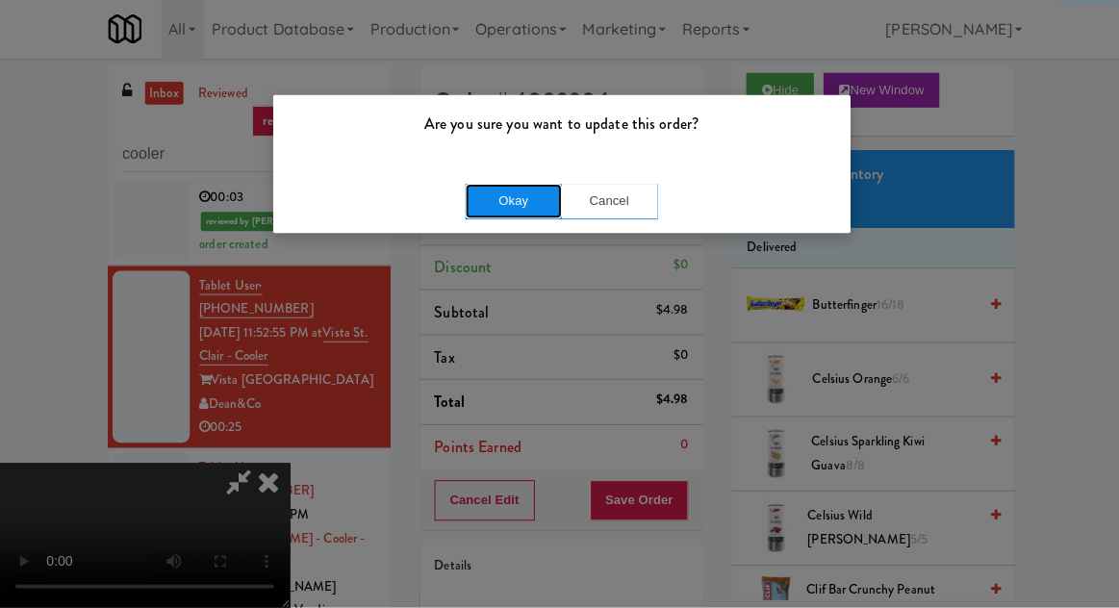
click at [481, 191] on button "Okay" at bounding box center [512, 203] width 96 height 35
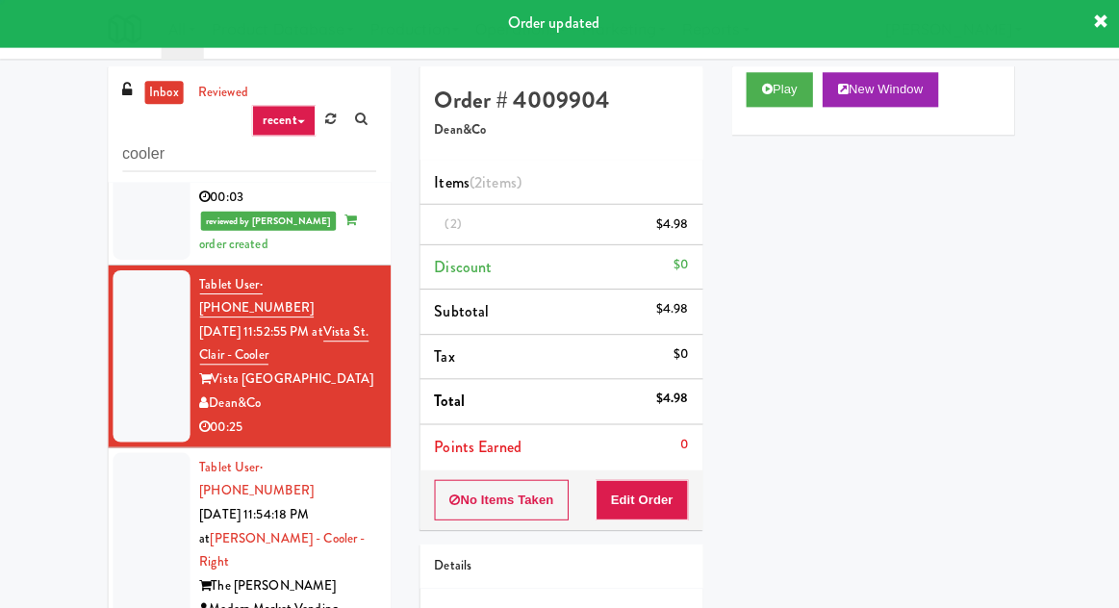
click at [129, 454] on div at bounding box center [151, 551] width 77 height 195
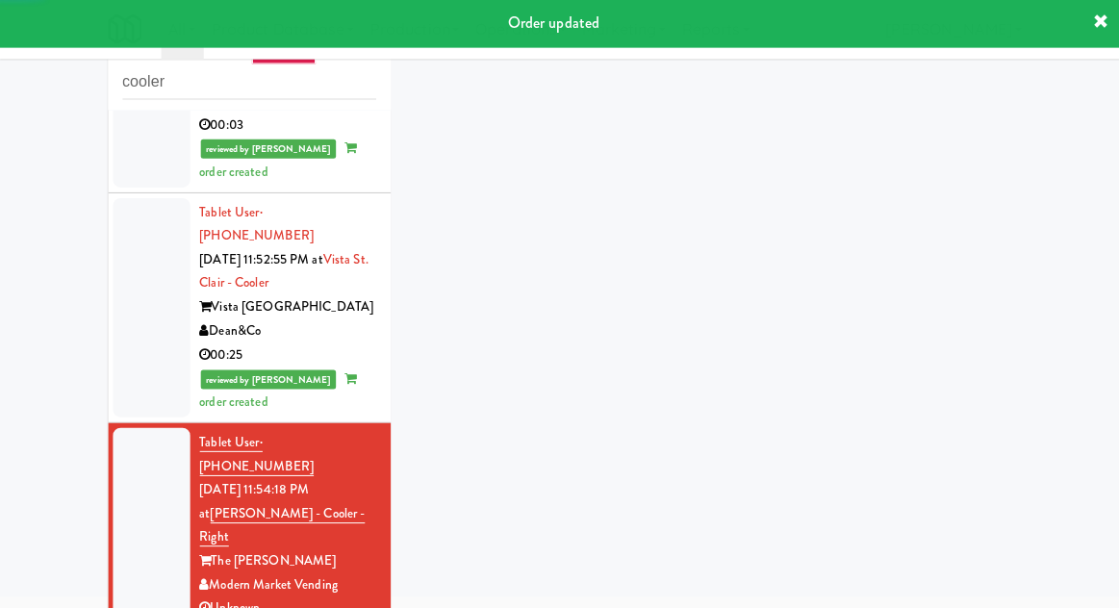
scroll to position [74, 0]
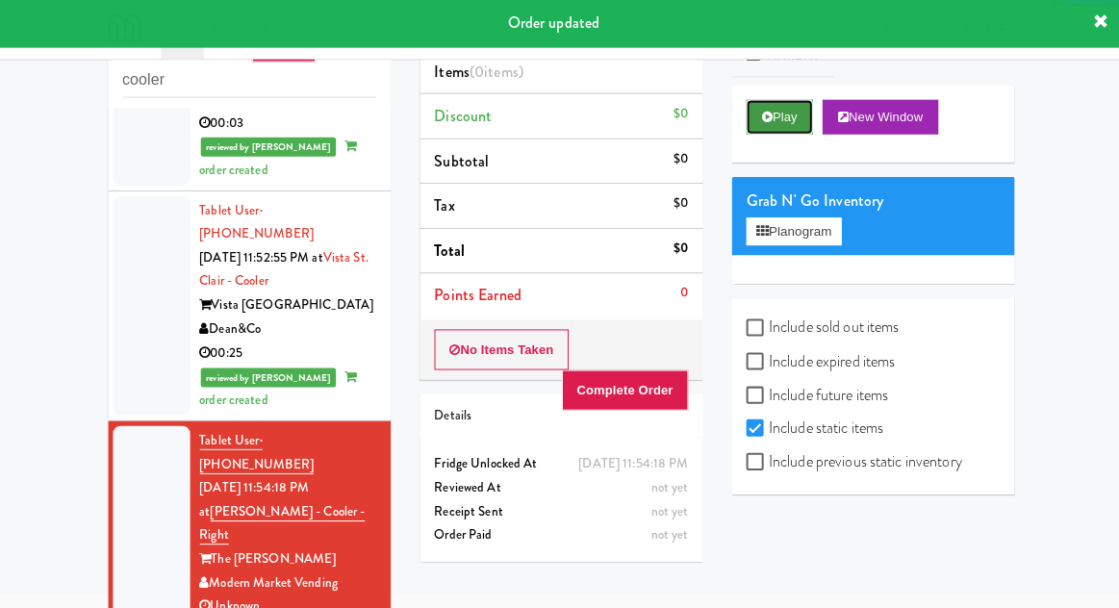
click at [785, 133] on button "Play" at bounding box center [777, 119] width 66 height 35
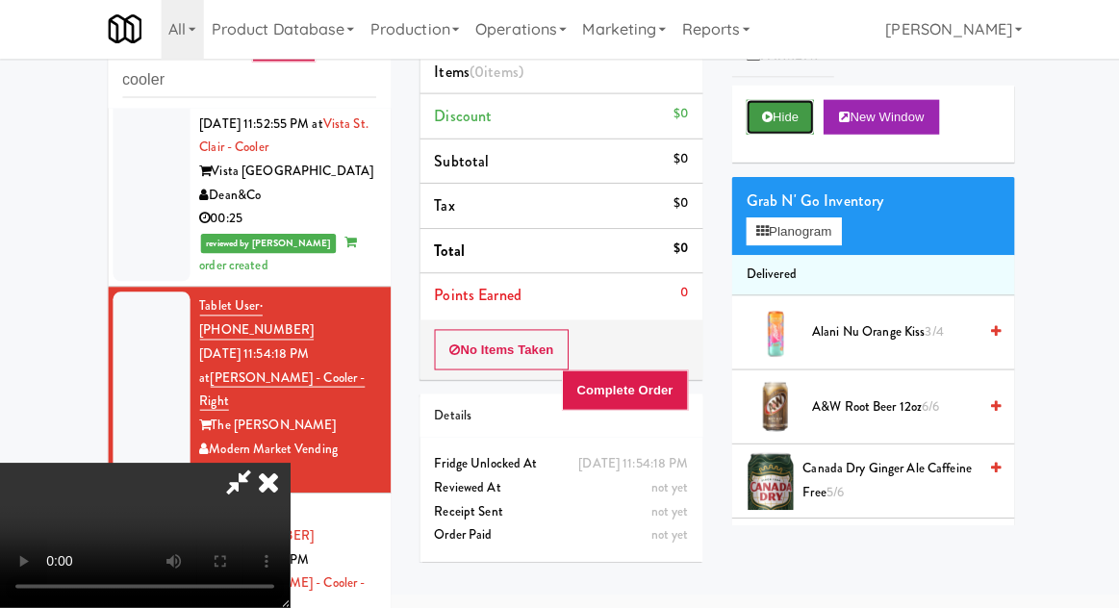
scroll to position [70, 0]
click at [763, 117] on icon at bounding box center [764, 119] width 11 height 13
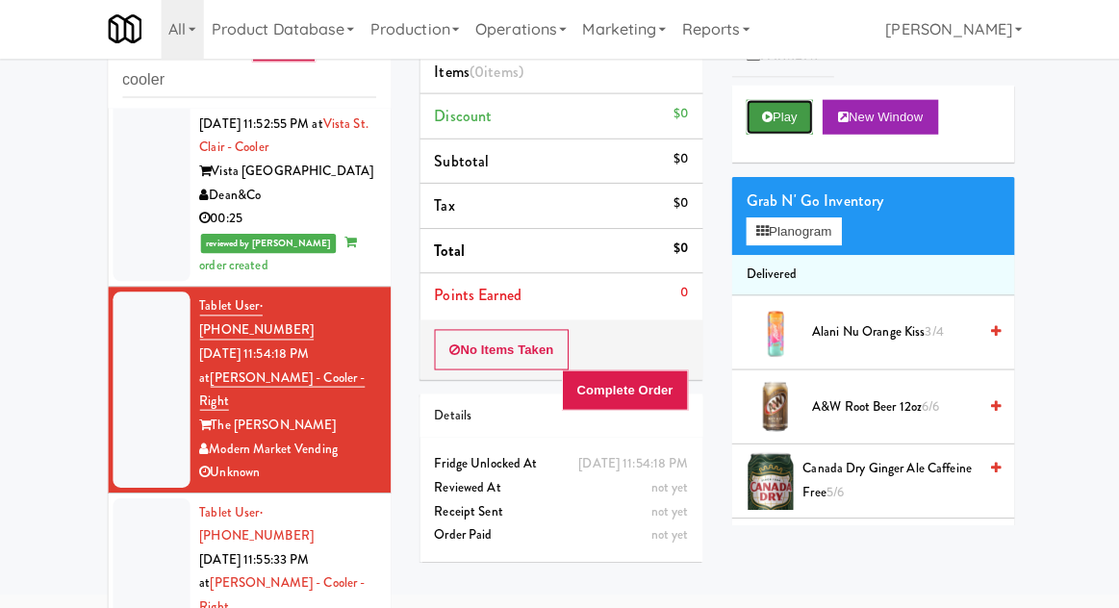
scroll to position [0, 0]
click at [517, 352] on button "No Items Taken" at bounding box center [500, 351] width 135 height 40
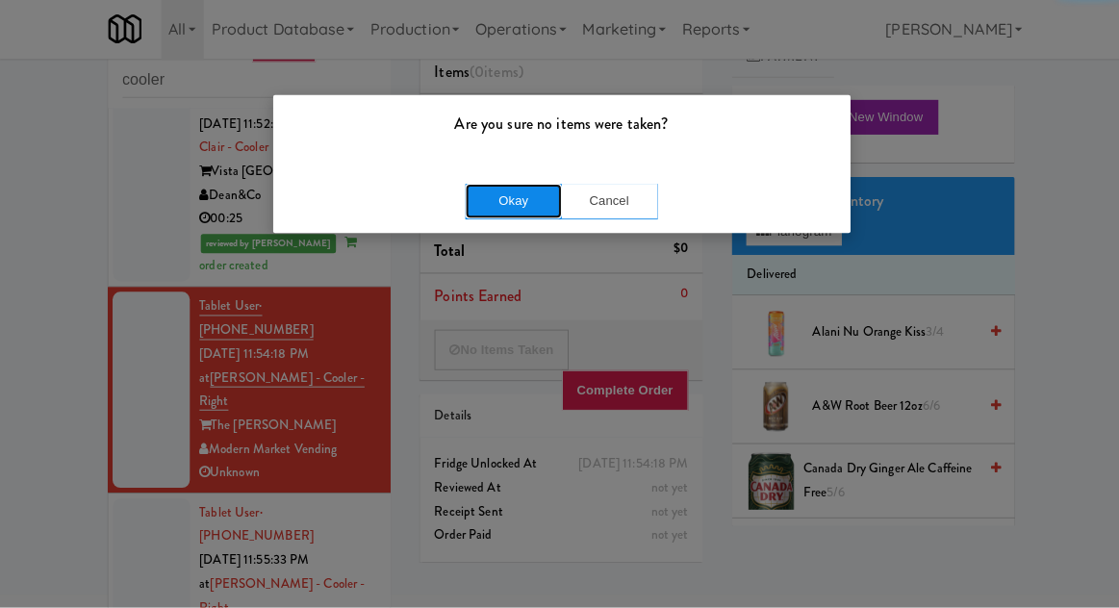
click at [520, 199] on button "Okay" at bounding box center [512, 203] width 96 height 35
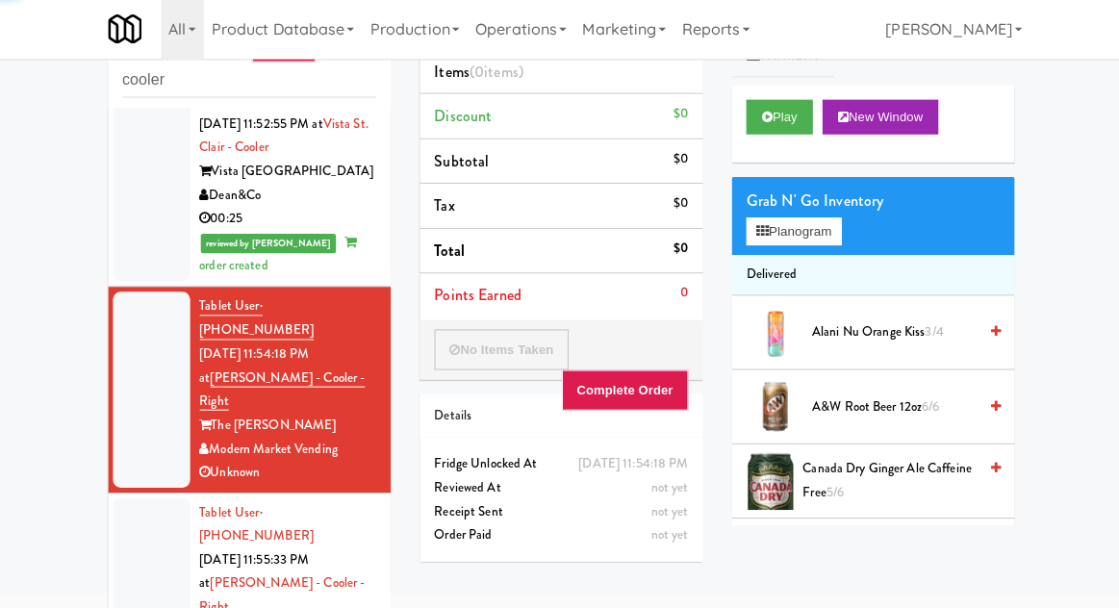
click at [139, 499] on div at bounding box center [151, 596] width 77 height 195
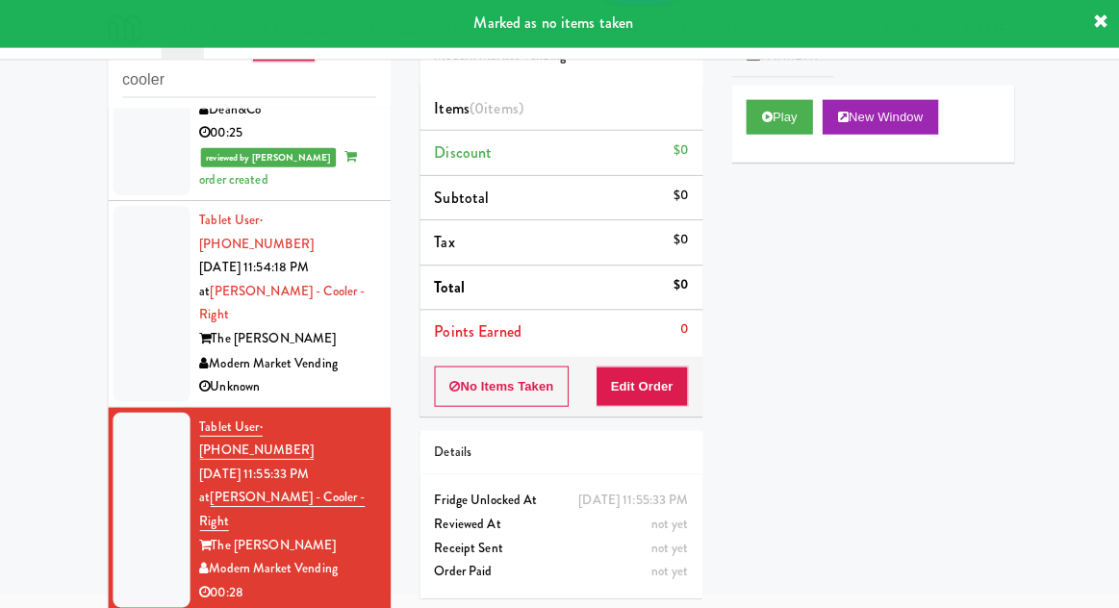
scroll to position [570, 0]
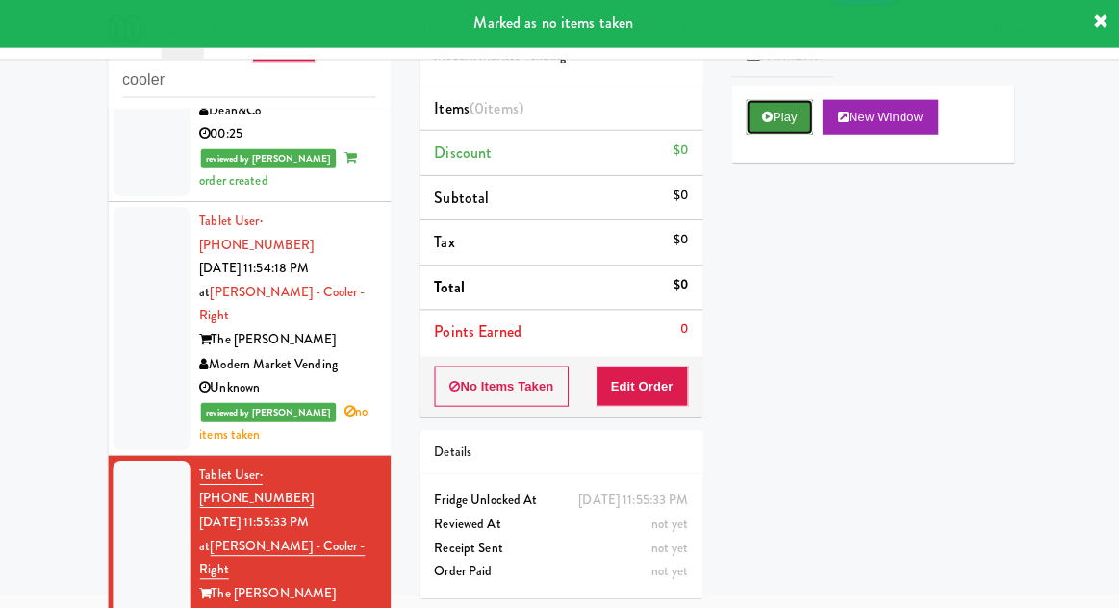
click at [794, 105] on button "Play" at bounding box center [777, 119] width 66 height 35
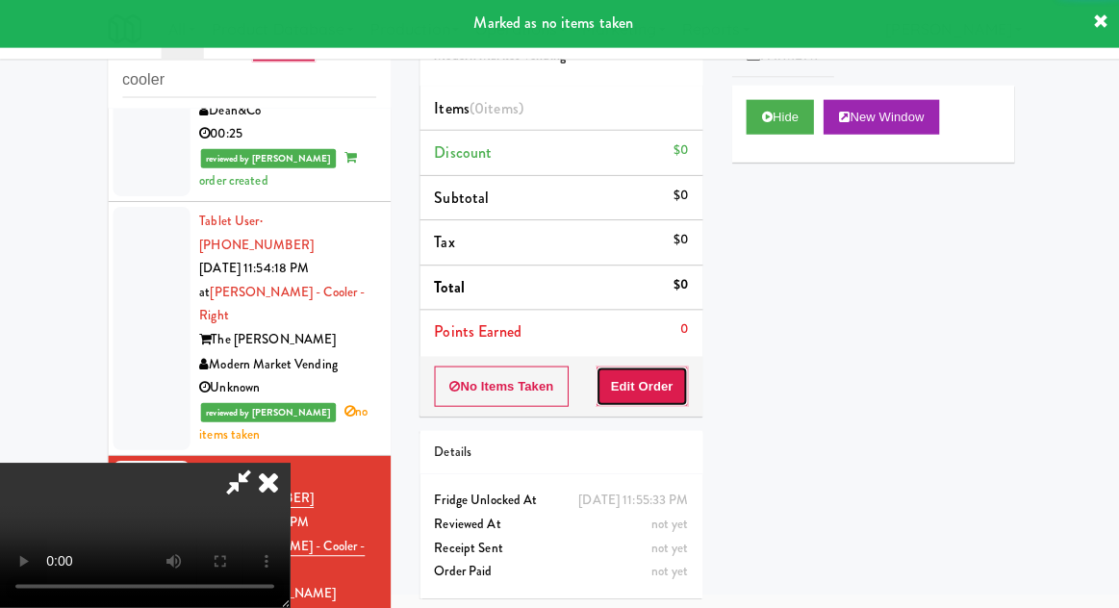
click at [667, 368] on button "Edit Order" at bounding box center [640, 387] width 93 height 40
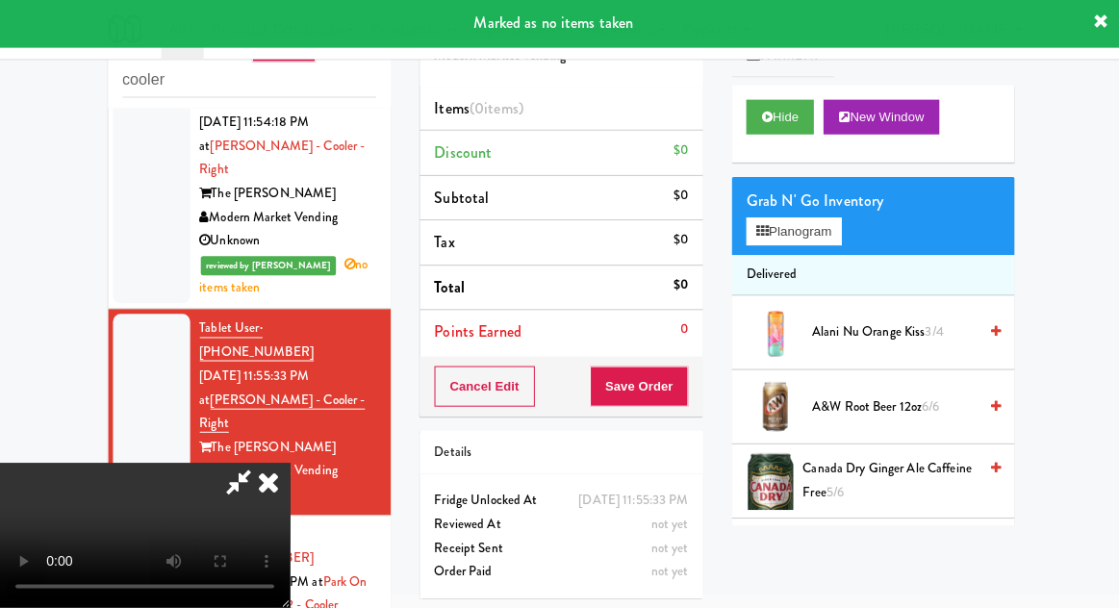
scroll to position [70, 0]
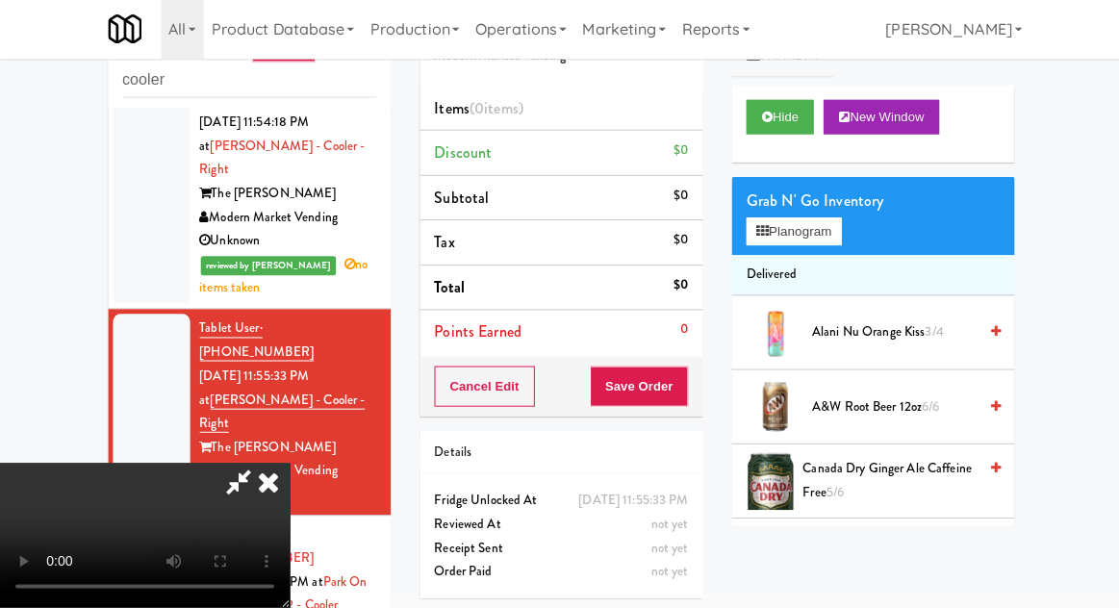
click at [878, 403] on span "A&W Root Beer 12oz 6/6" at bounding box center [891, 408] width 164 height 24
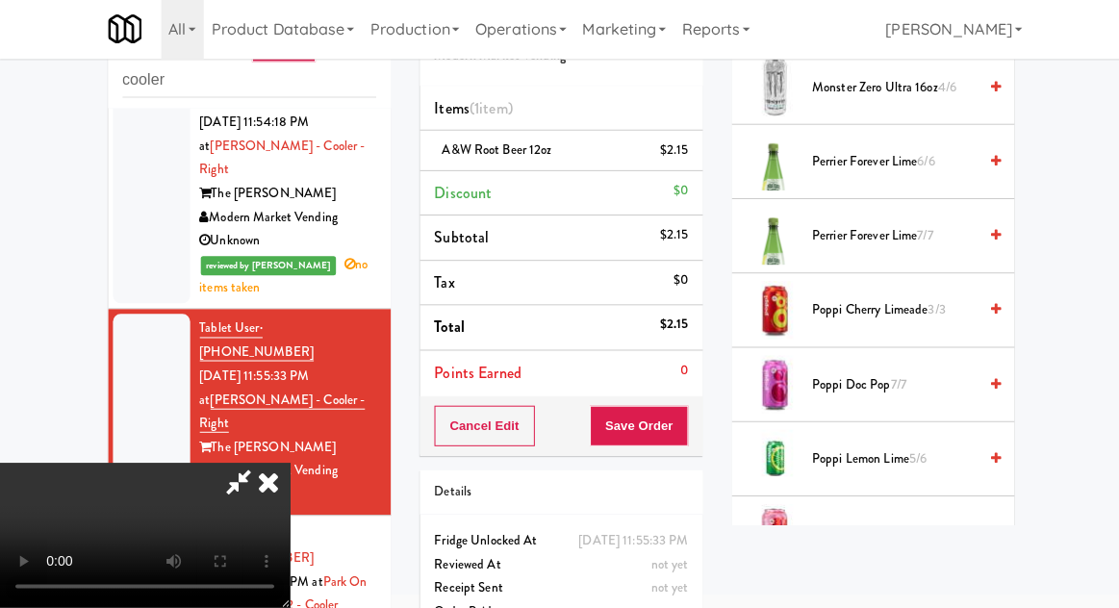
scroll to position [1957, 0]
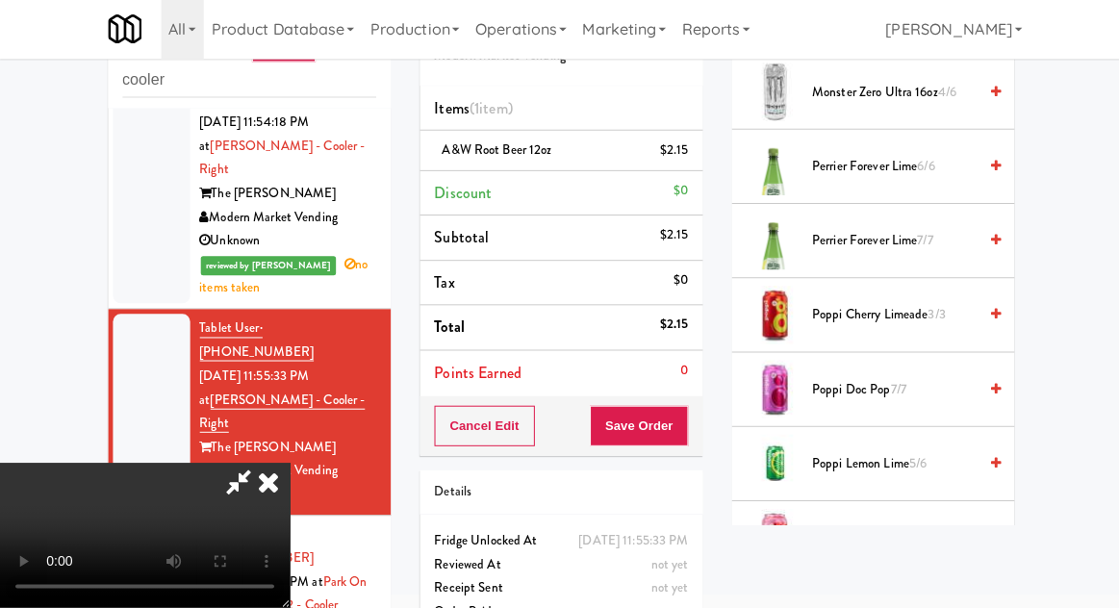
click at [882, 527] on span "Poppi Raspberry Rose 4/7" at bounding box center [891, 539] width 164 height 24
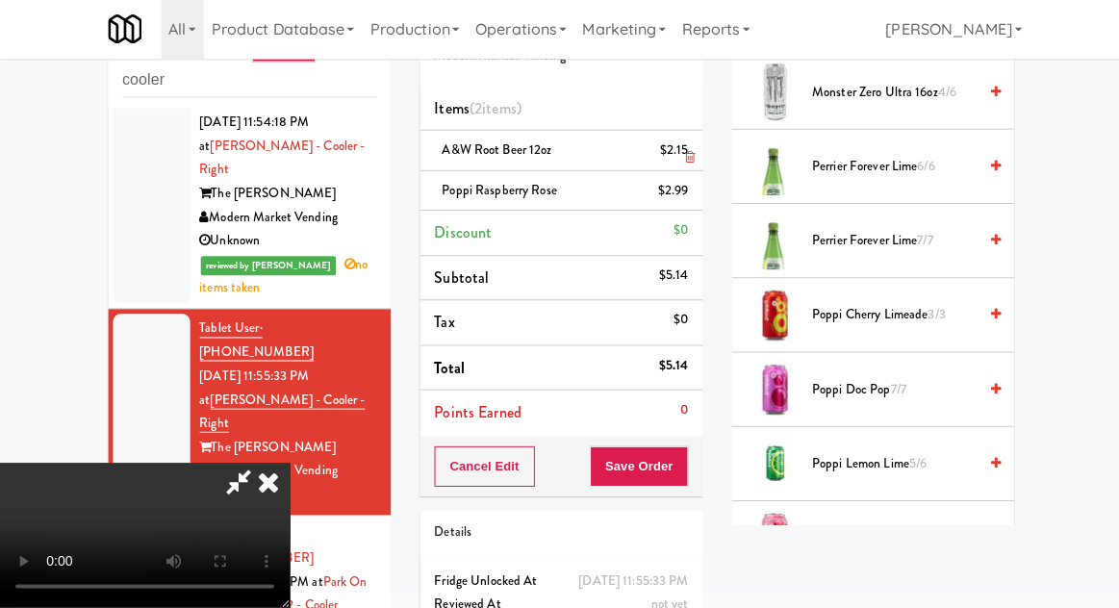
click at [690, 151] on li "A&W Root Beer 12oz $2.15" at bounding box center [559, 153] width 282 height 40
click at [689, 155] on icon at bounding box center [688, 159] width 10 height 13
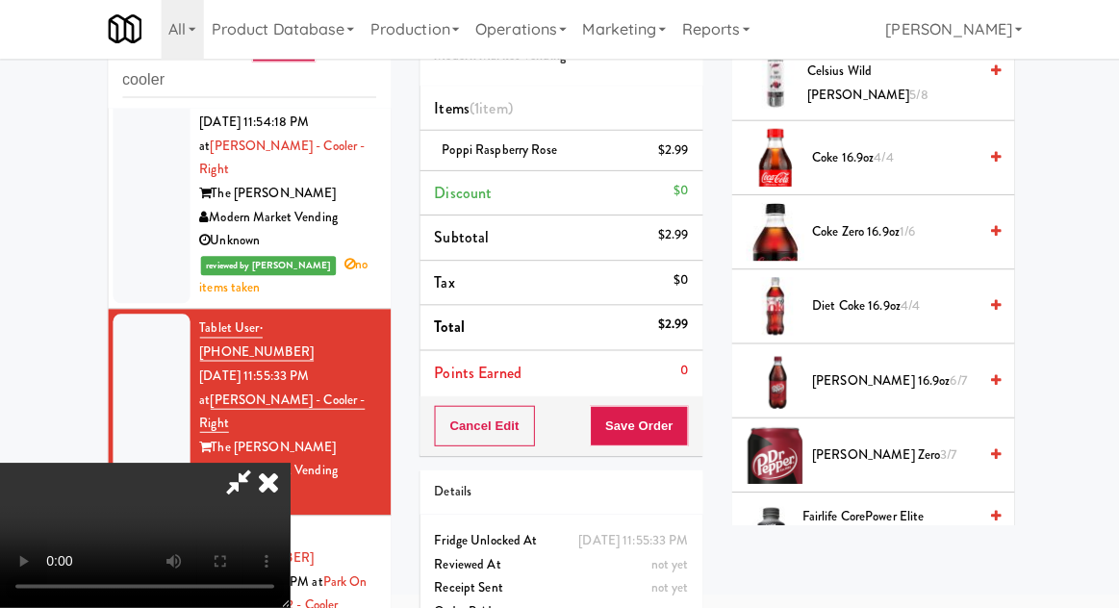
scroll to position [691, 0]
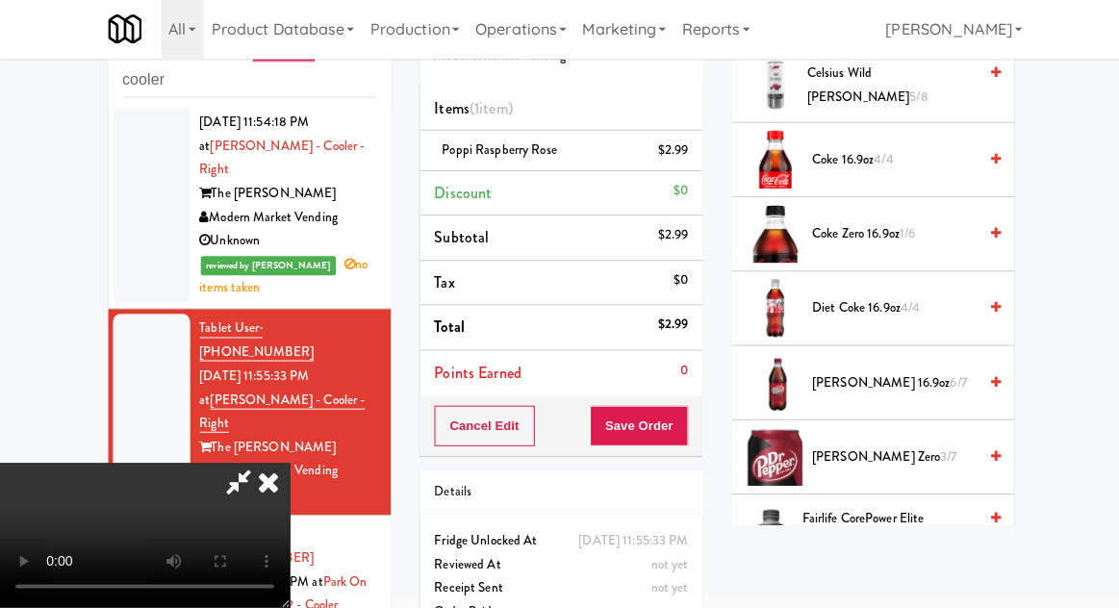
click at [877, 377] on span "[PERSON_NAME] 16.9oz 6/7" at bounding box center [891, 384] width 164 height 24
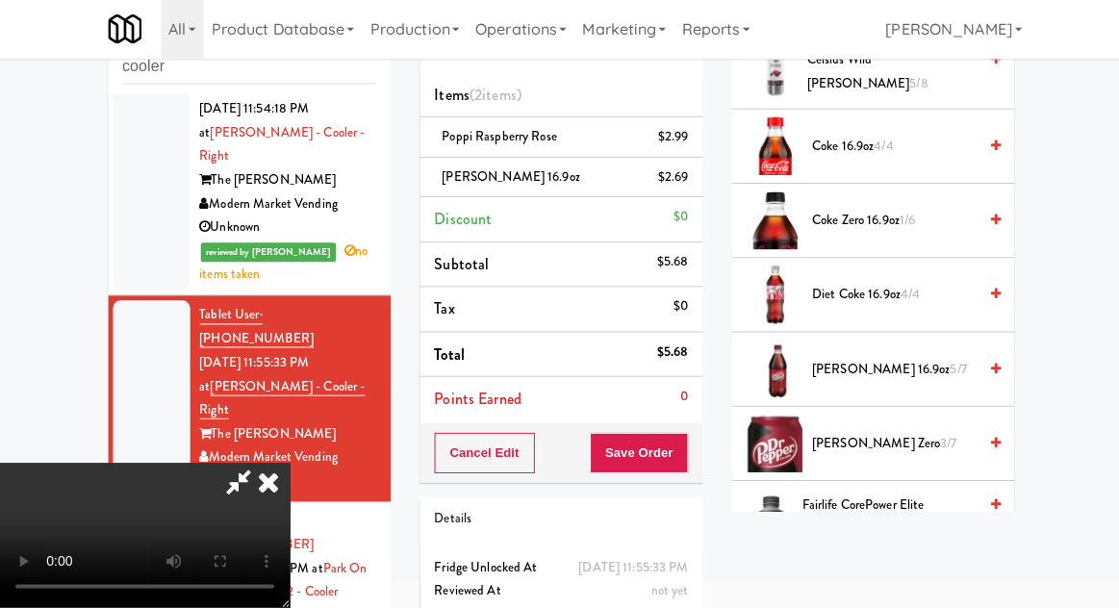
scroll to position [0, 0]
click at [682, 452] on button "Save Order" at bounding box center [637, 454] width 98 height 40
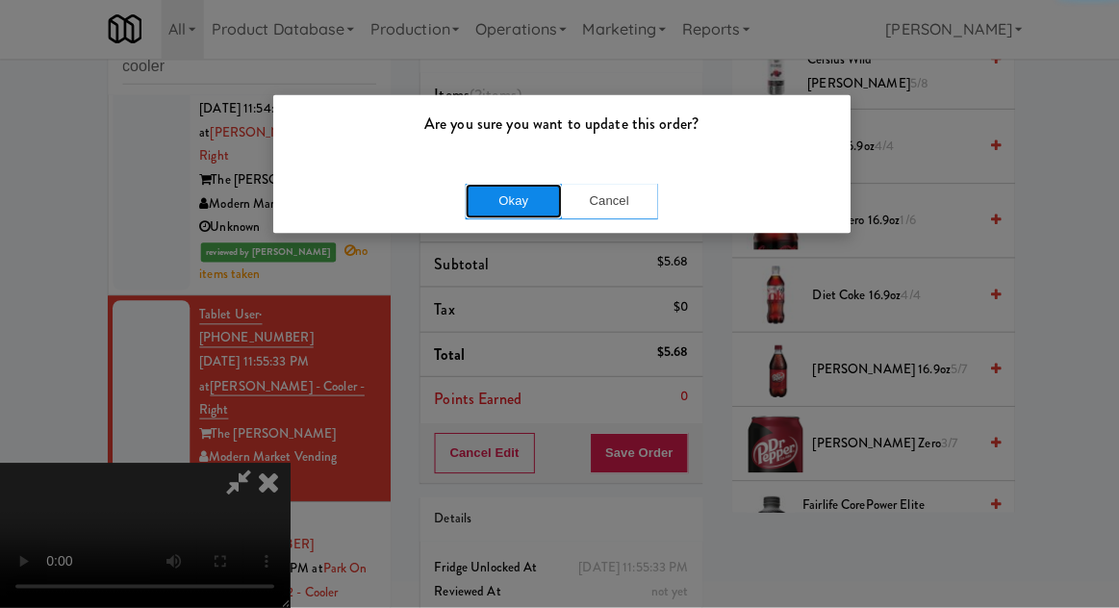
click at [495, 206] on button "Okay" at bounding box center [512, 203] width 96 height 35
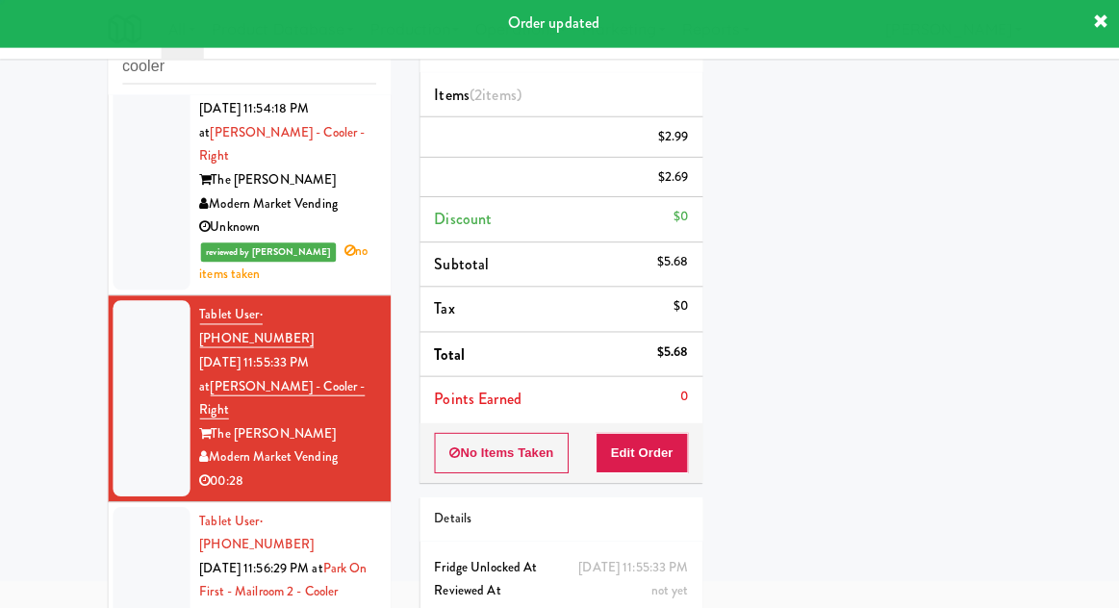
scroll to position [190, 0]
click at [130, 508] on div at bounding box center [151, 593] width 77 height 171
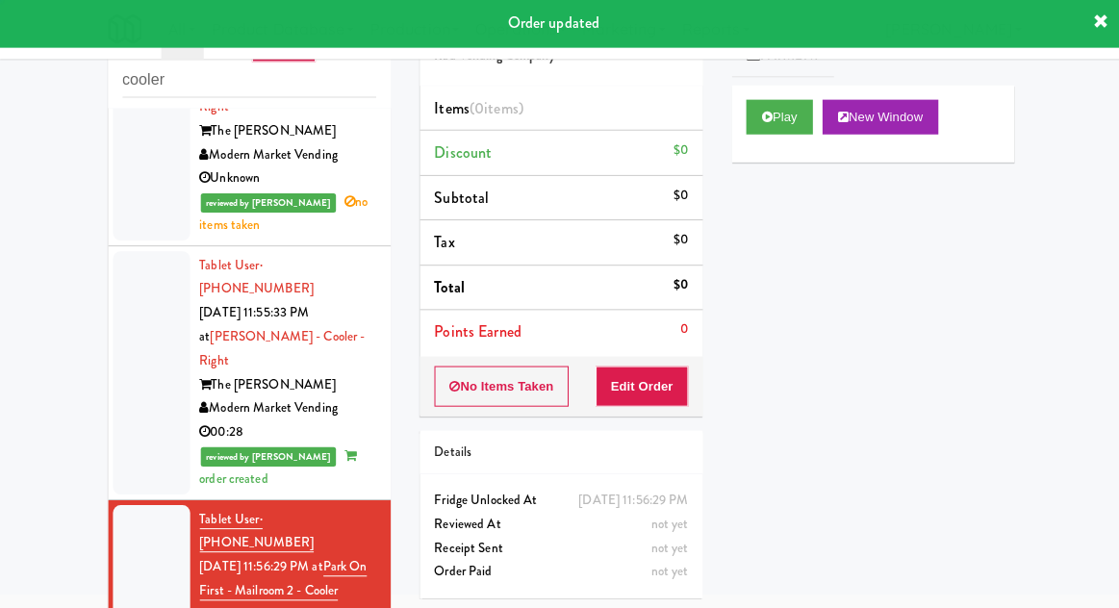
scroll to position [787, 0]
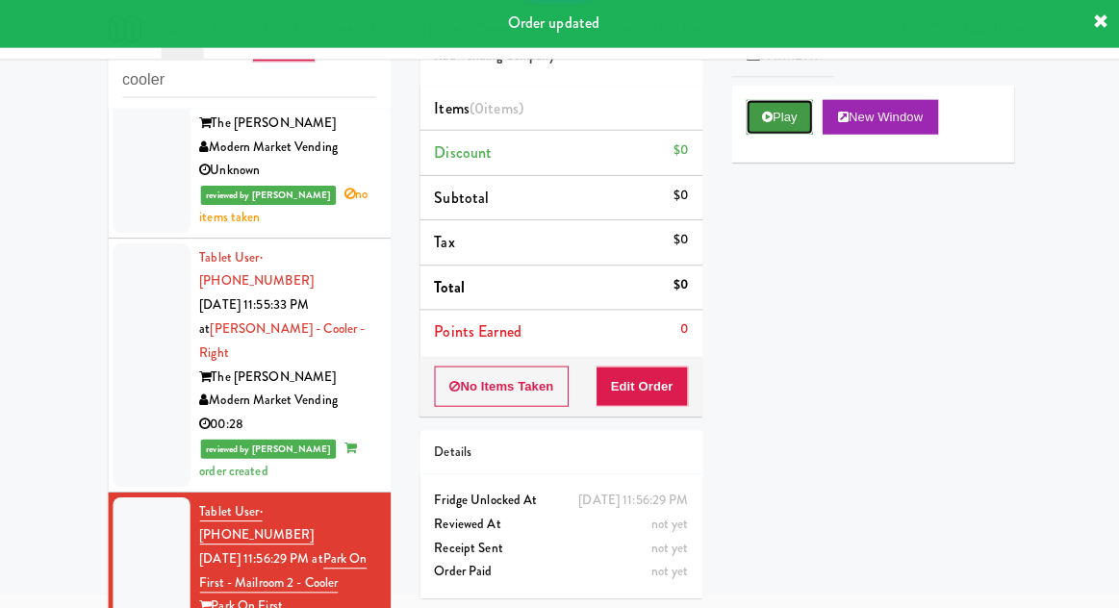
click at [761, 131] on button "Play" at bounding box center [777, 119] width 66 height 35
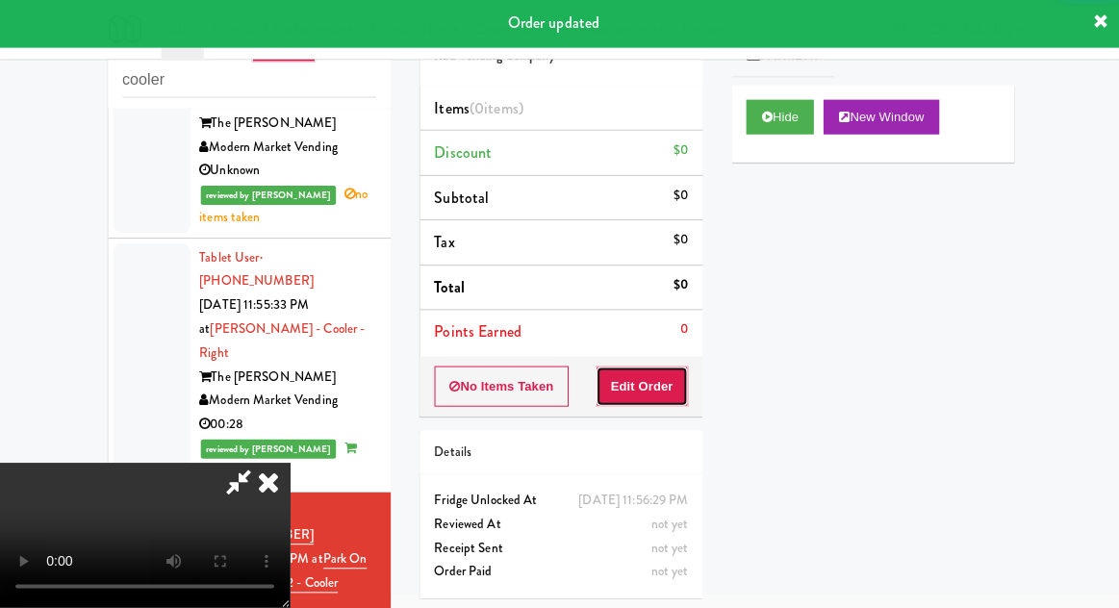
click at [656, 386] on button "Edit Order" at bounding box center [640, 387] width 93 height 40
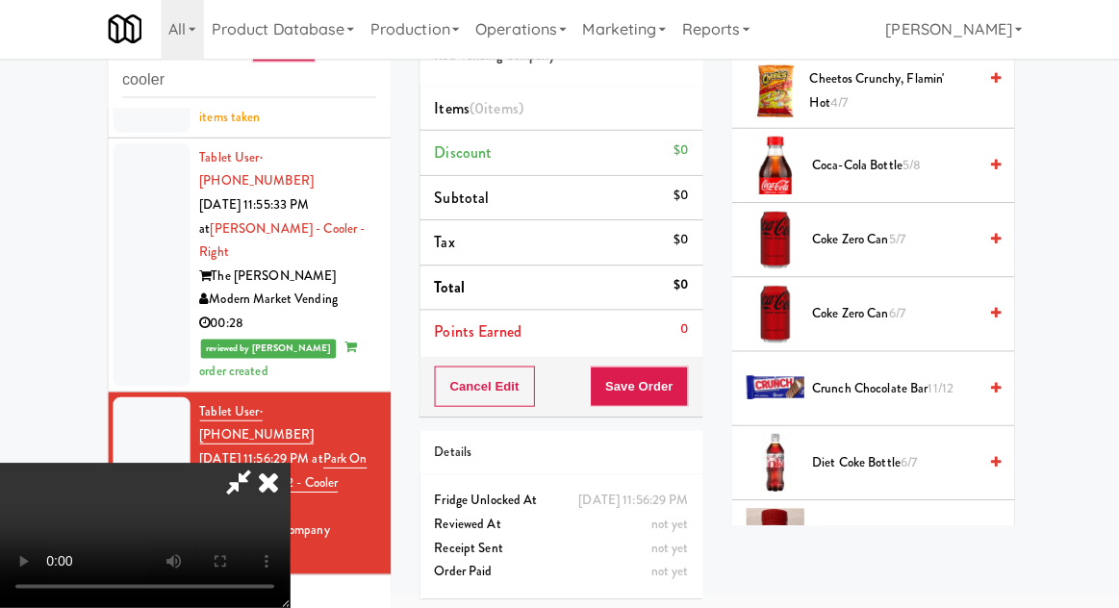
scroll to position [537, 0]
click at [870, 452] on span "Diet Coke Bottle 6/7" at bounding box center [891, 464] width 164 height 24
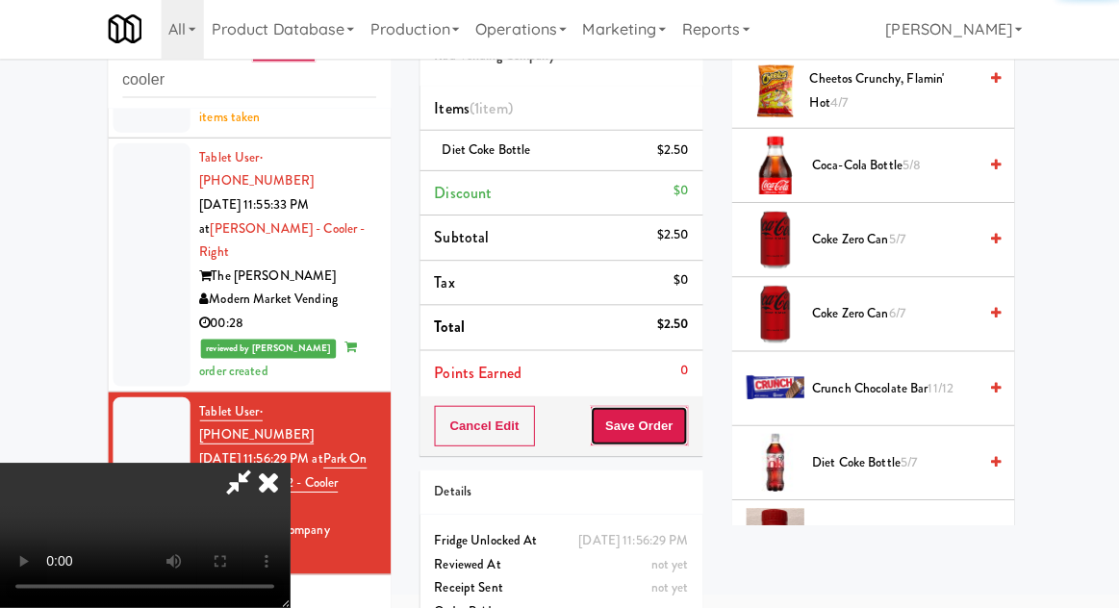
click at [681, 429] on button "Save Order" at bounding box center [637, 427] width 98 height 40
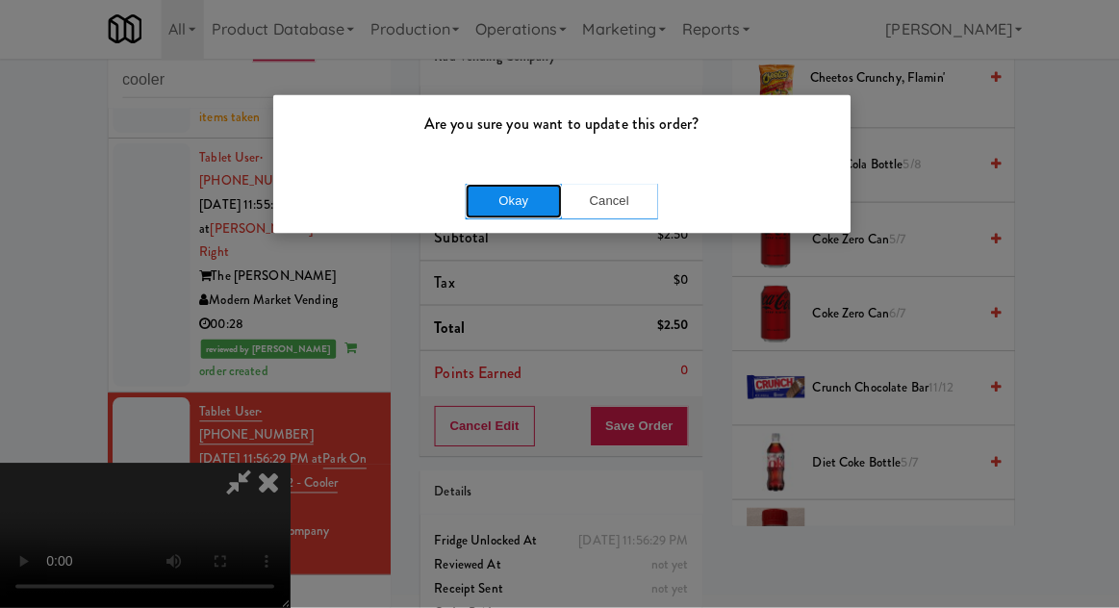
click at [479, 191] on button "Okay" at bounding box center [512, 203] width 96 height 35
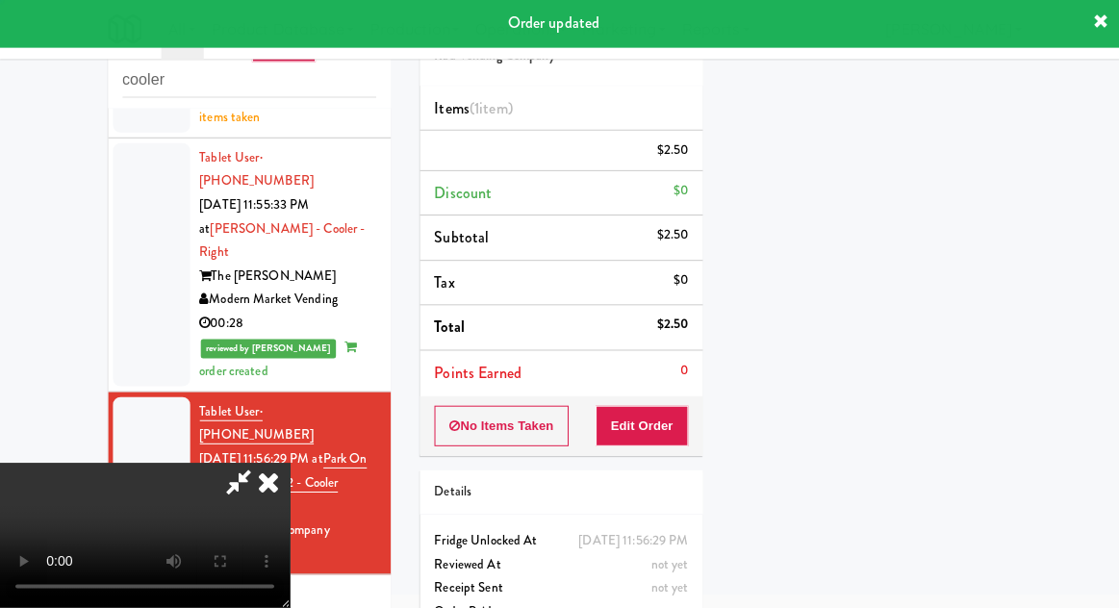
scroll to position [190, 0]
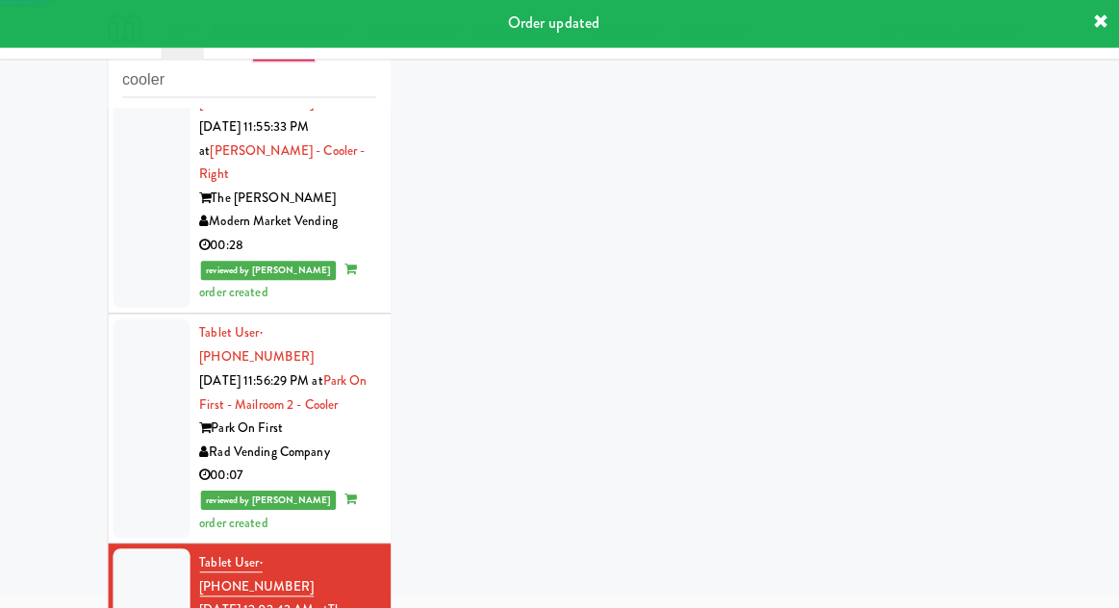
scroll to position [991, 0]
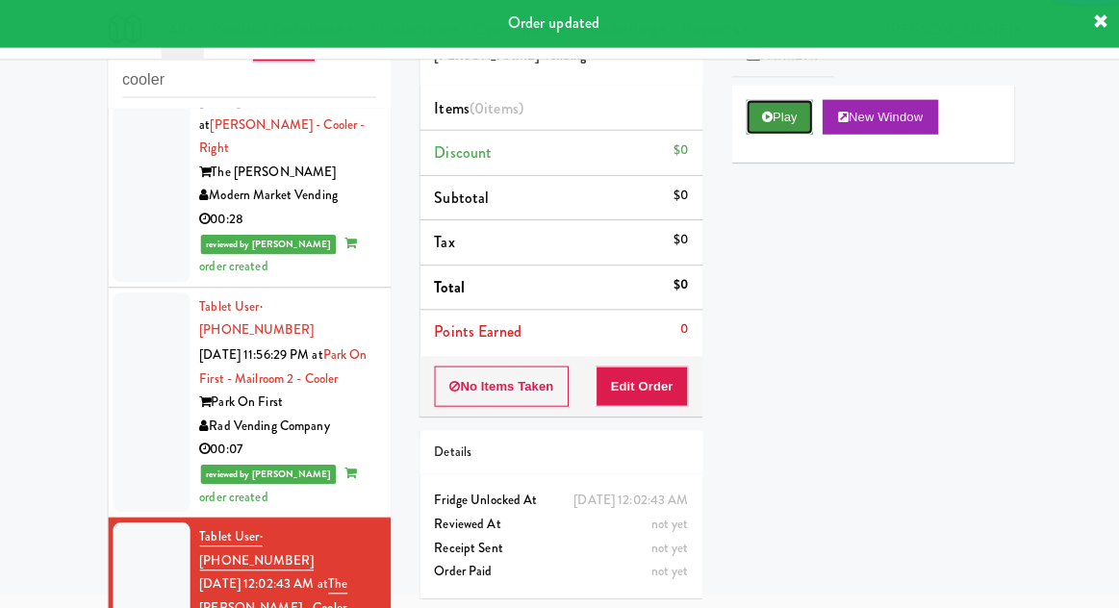
click at [774, 131] on button "Play" at bounding box center [777, 119] width 66 height 35
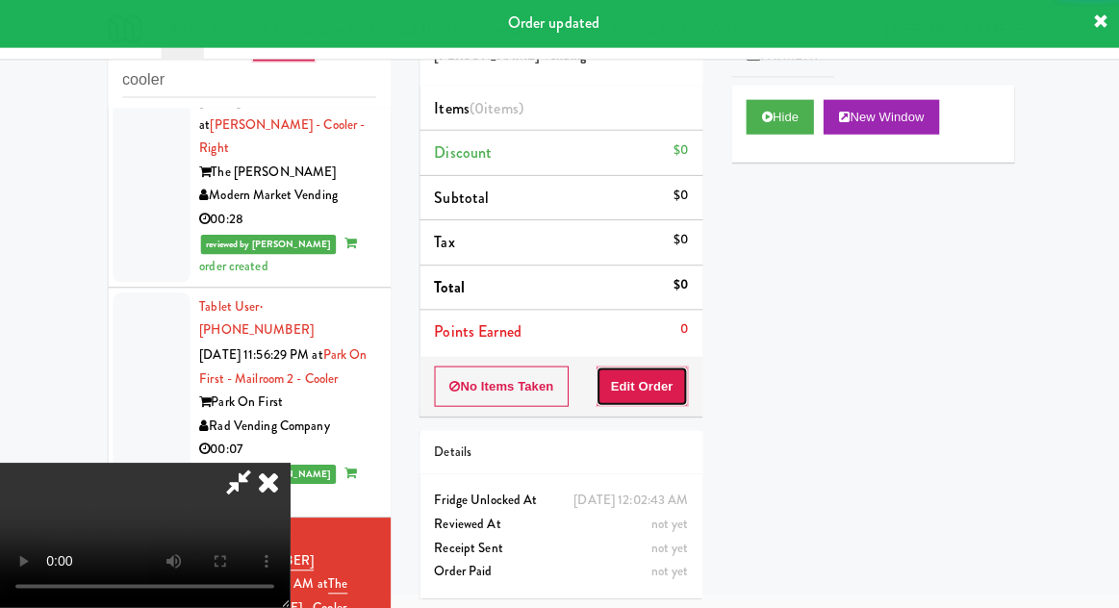
click at [673, 367] on button "Edit Order" at bounding box center [640, 387] width 93 height 40
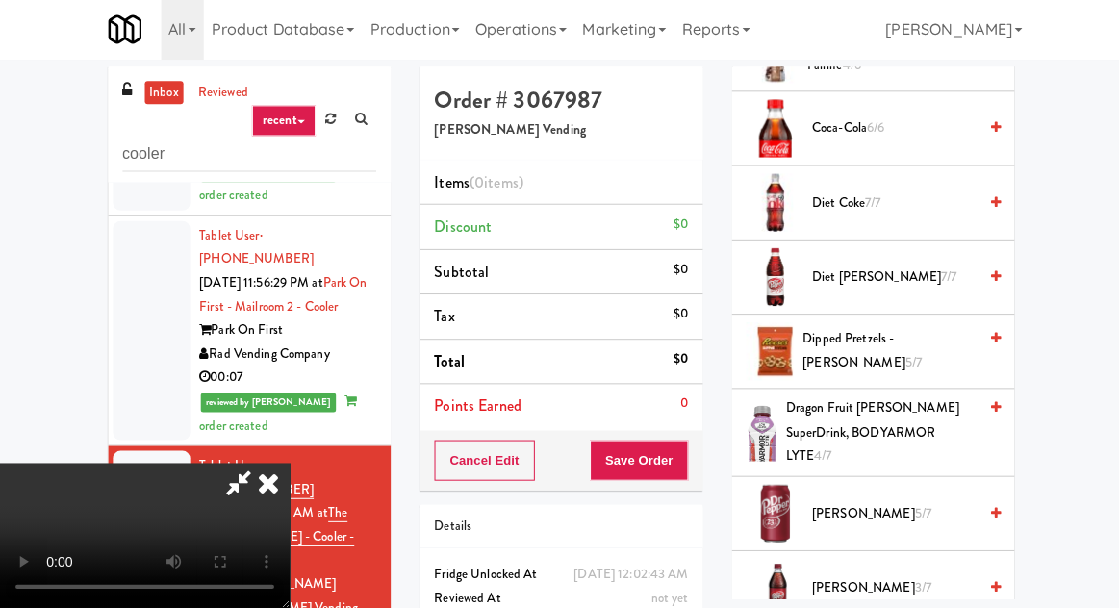
scroll to position [645, 0]
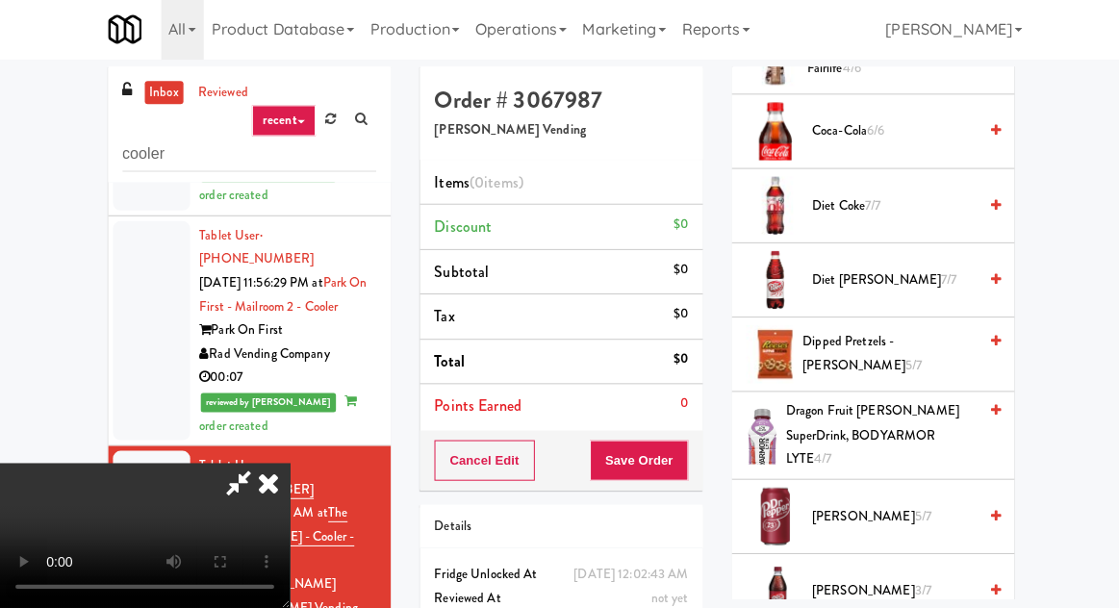
click at [889, 355] on span "Dipped Pretzels - [PERSON_NAME] 5/7" at bounding box center [885, 354] width 173 height 47
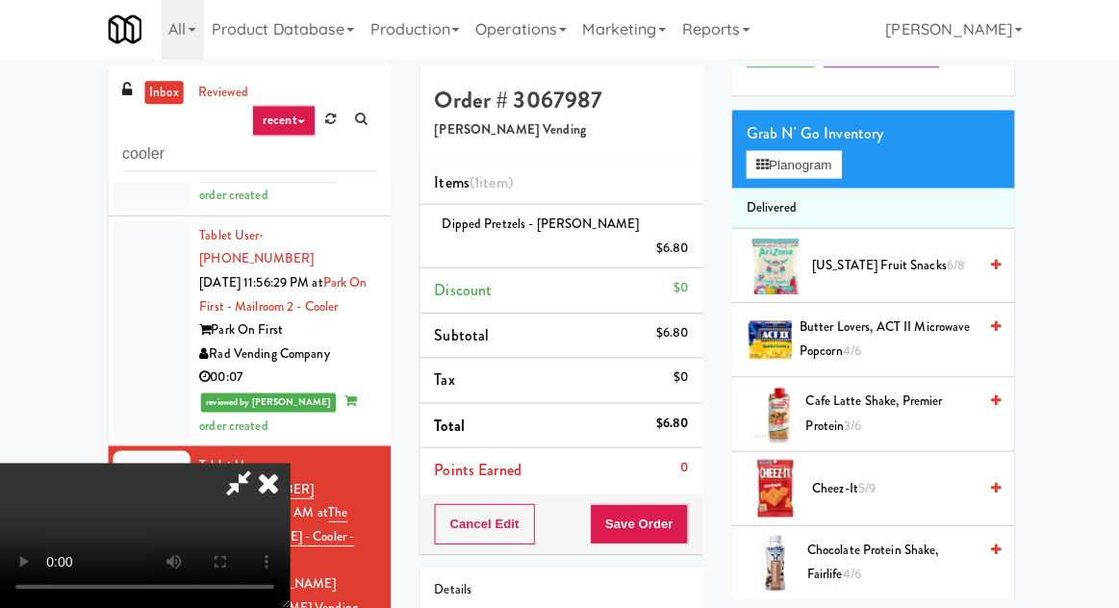
scroll to position [0, 0]
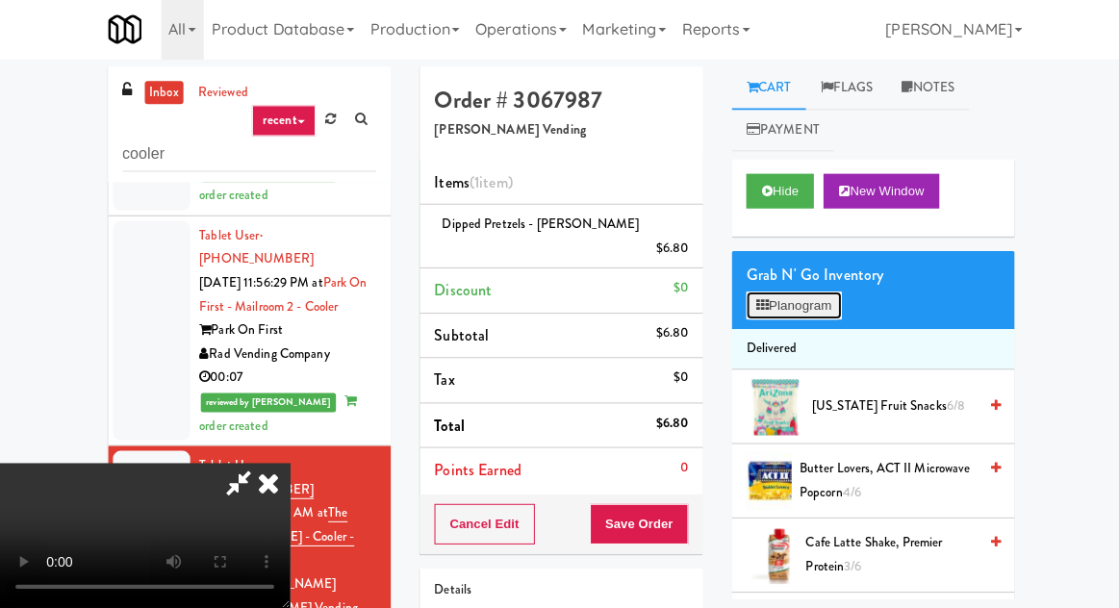
click at [809, 313] on button "Planogram" at bounding box center [791, 306] width 94 height 29
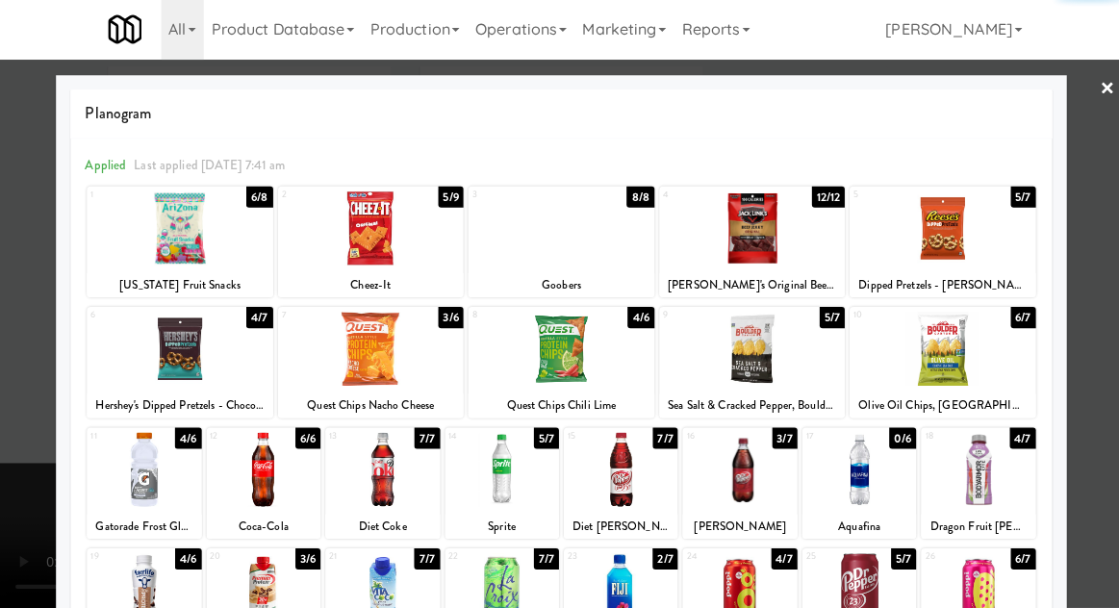
click at [141, 240] on div at bounding box center [180, 229] width 186 height 74
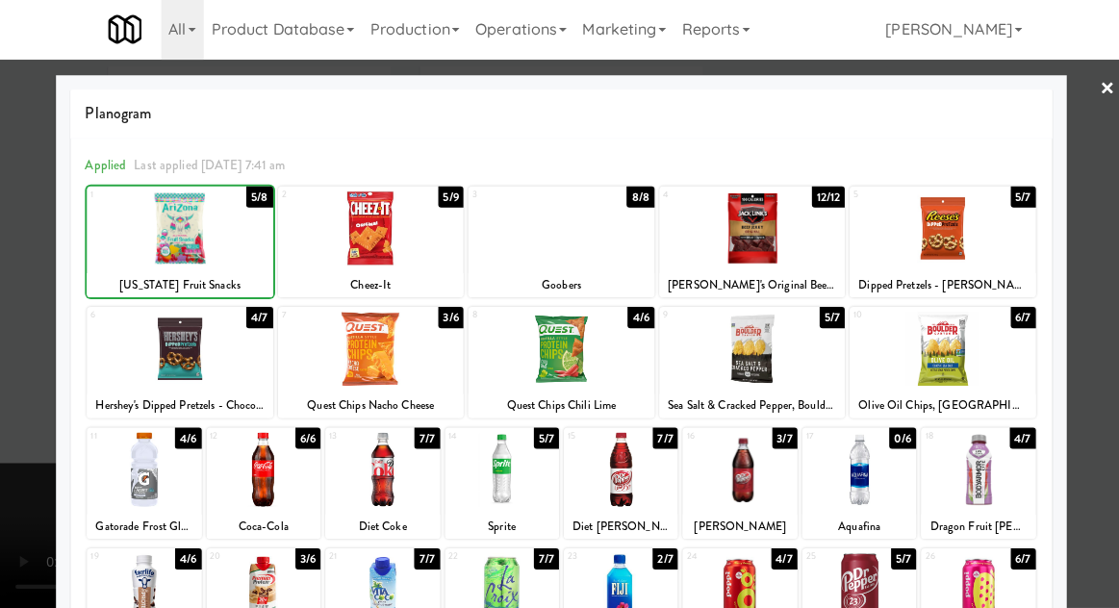
click at [35, 257] on div at bounding box center [559, 304] width 1119 height 608
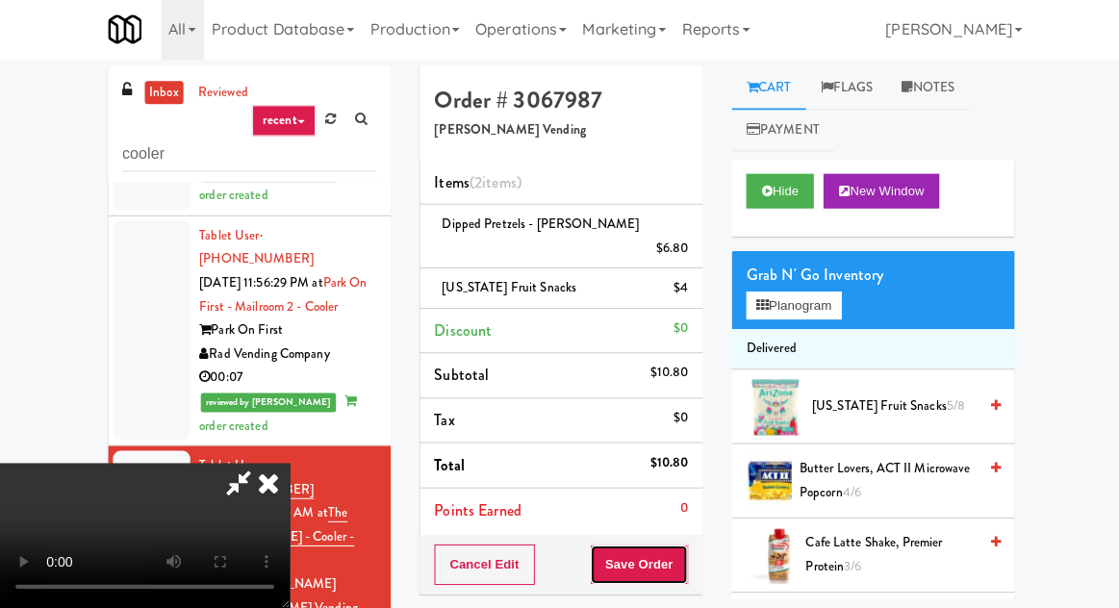
click at [684, 544] on button "Save Order" at bounding box center [637, 564] width 98 height 40
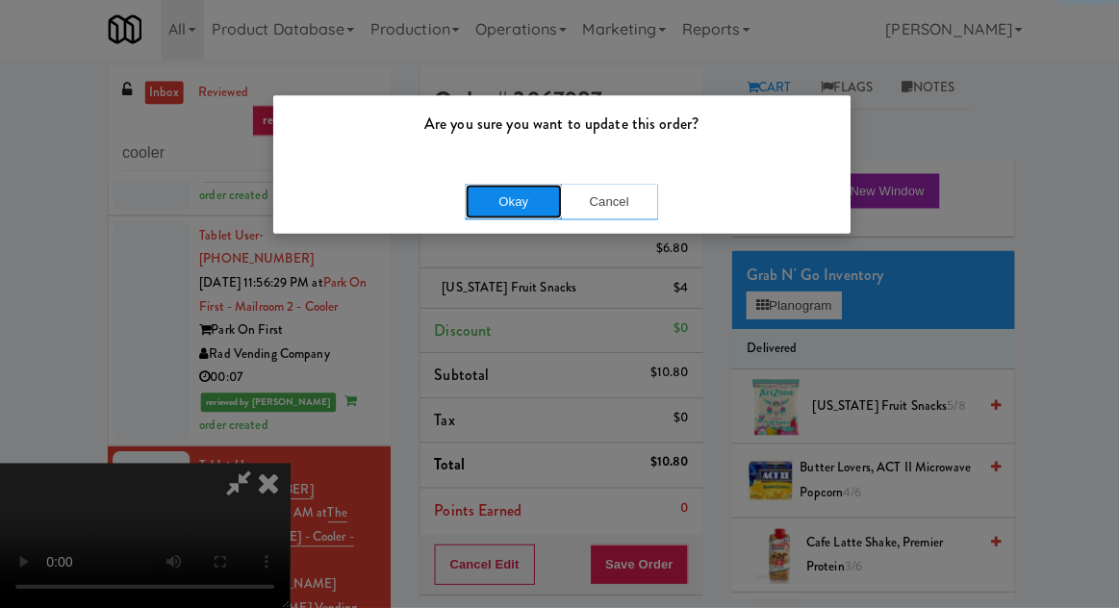
click at [474, 186] on button "Okay" at bounding box center [512, 203] width 96 height 35
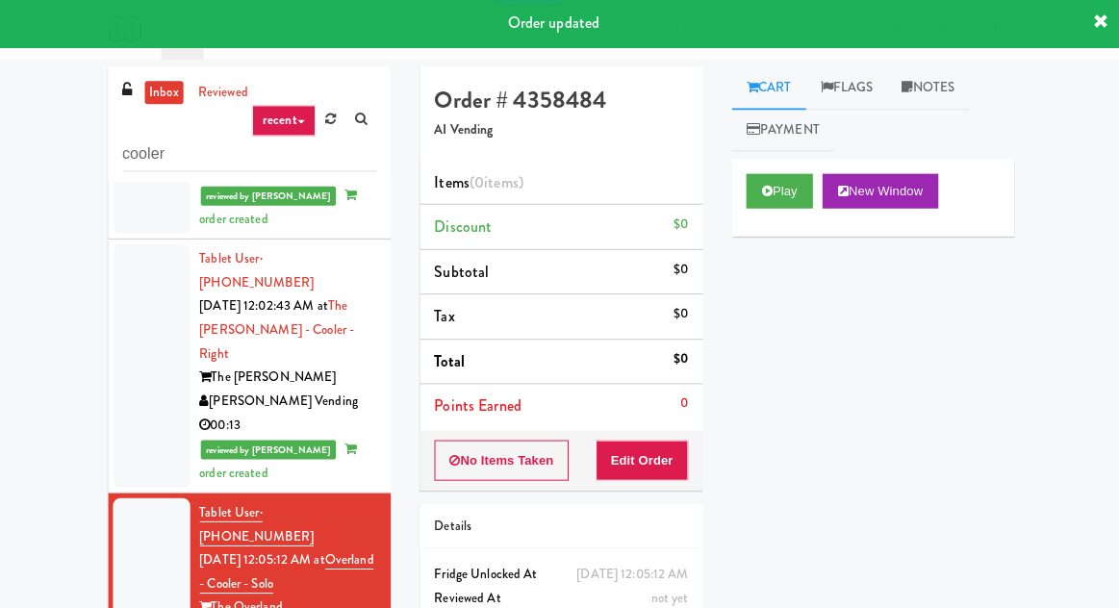
scroll to position [1341, 0]
click at [765, 201] on button "Play" at bounding box center [777, 192] width 66 height 35
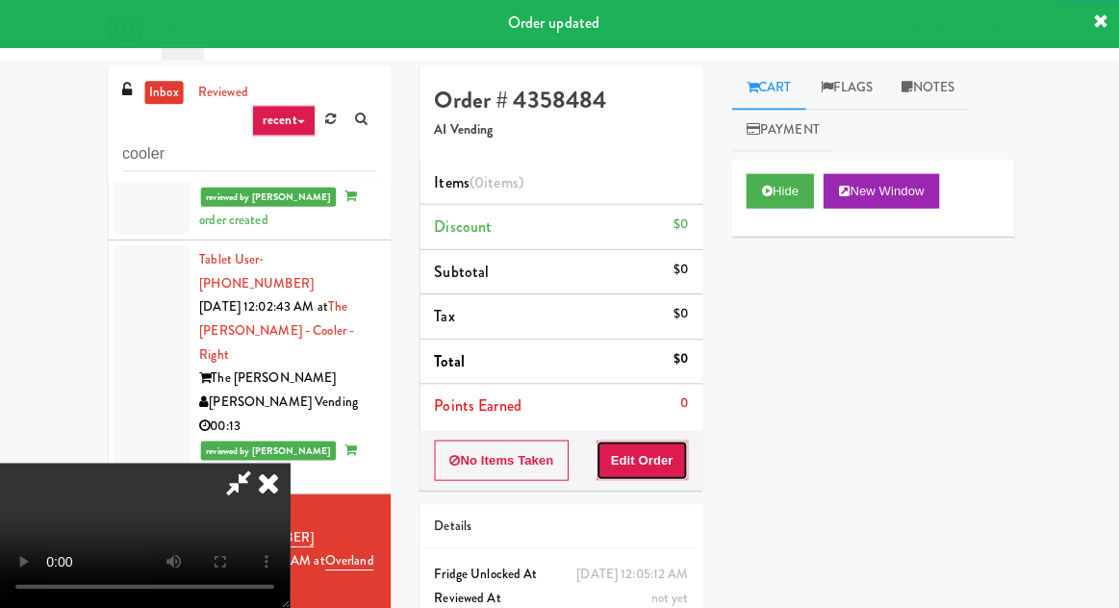
click at [667, 465] on button "Edit Order" at bounding box center [640, 461] width 93 height 40
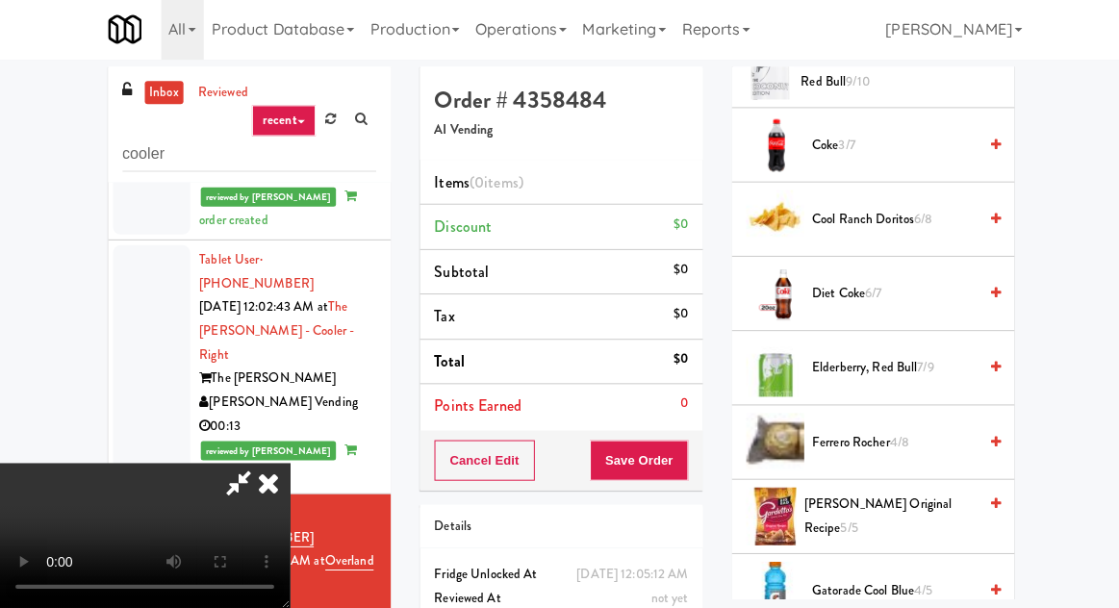
scroll to position [485, 0]
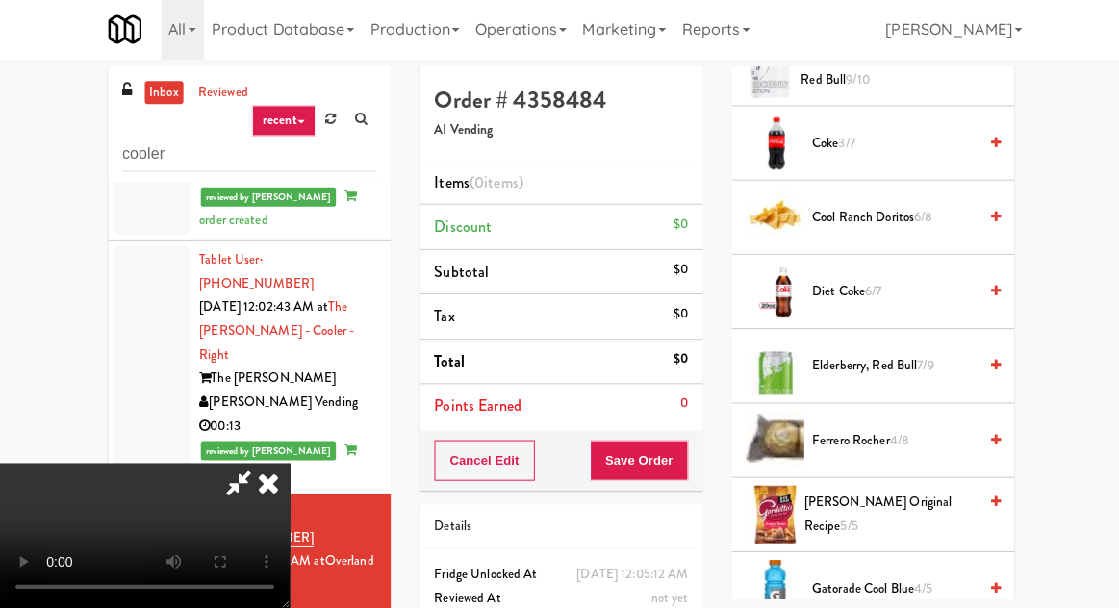
click at [878, 133] on span "Coke 3/7" at bounding box center [891, 145] width 164 height 24
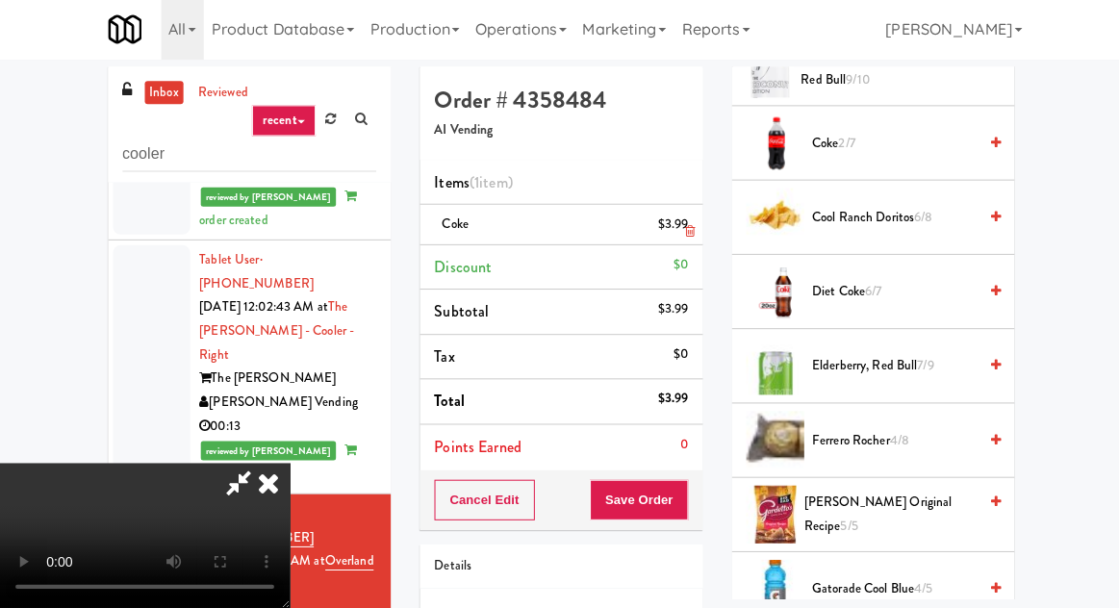
click at [693, 224] on li "Coke $3.99" at bounding box center [559, 226] width 282 height 40
click at [686, 222] on link at bounding box center [683, 233] width 17 height 24
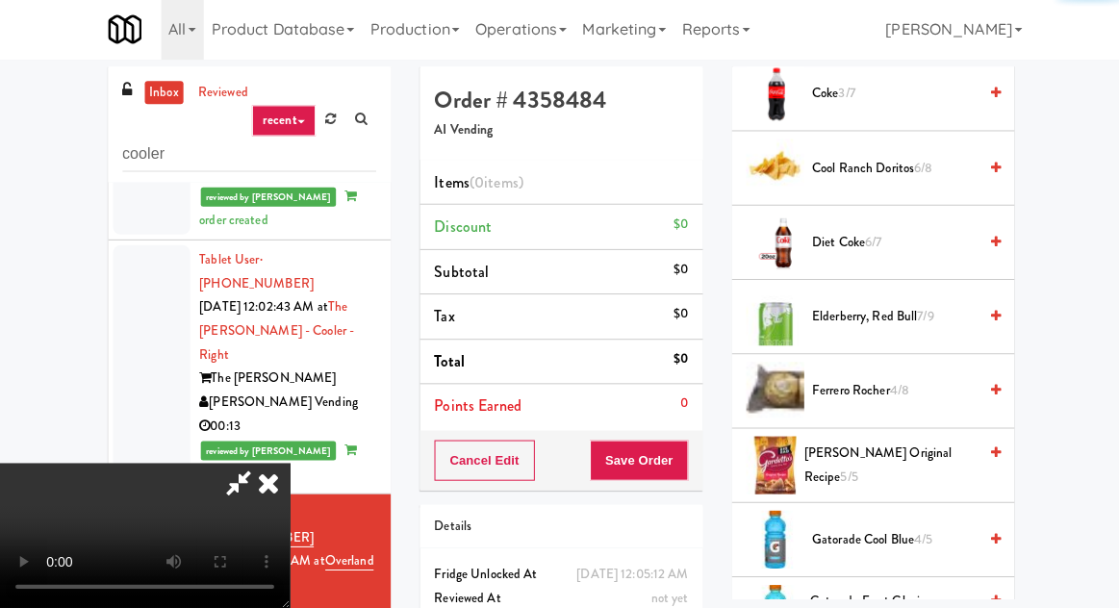
scroll to position [530, 0]
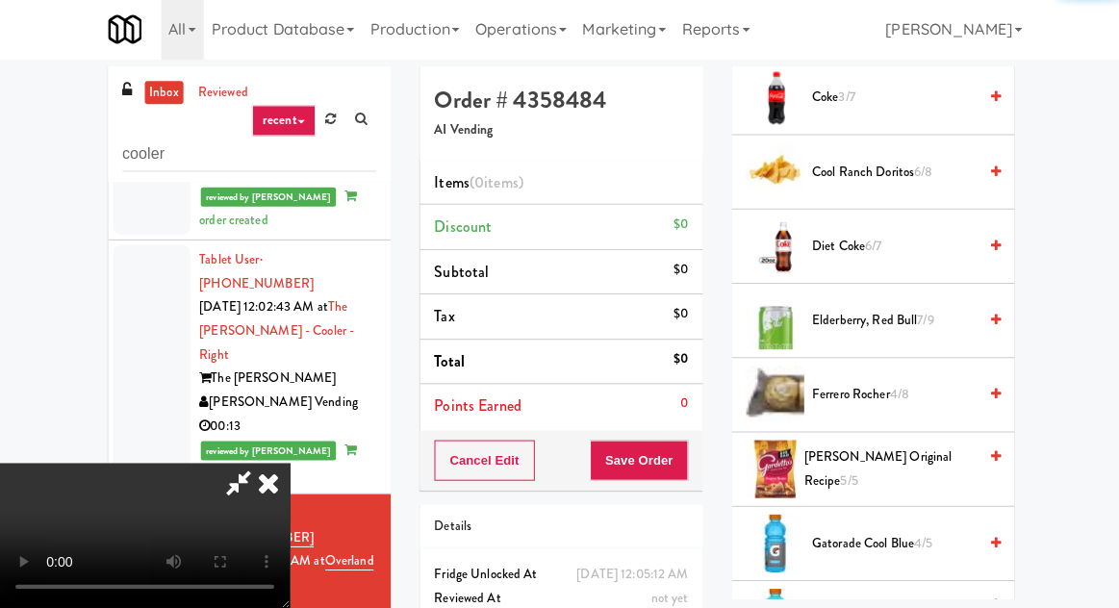
click at [889, 240] on span "Diet Coke 6/7" at bounding box center [891, 248] width 164 height 24
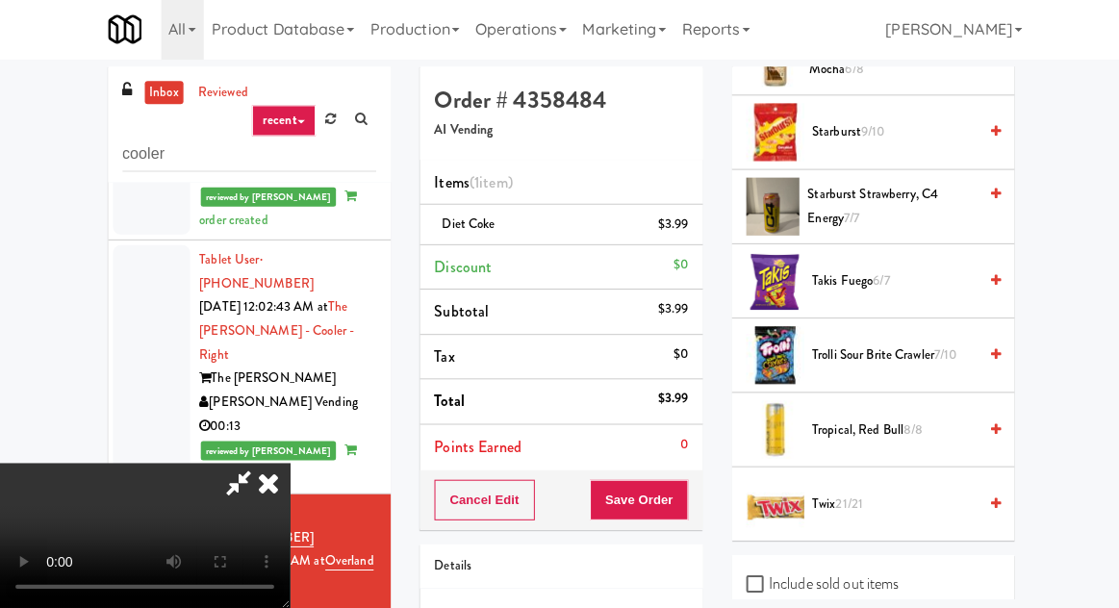
scroll to position [2337, 0]
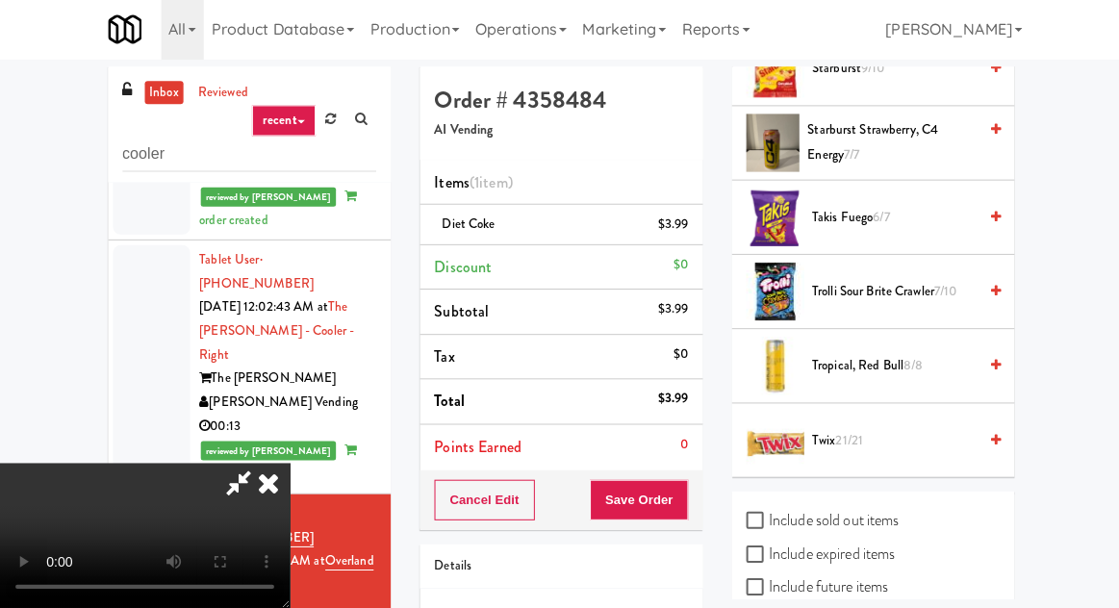
click at [877, 281] on span "Trolli Sour Brite Crawler 7/10" at bounding box center [891, 293] width 164 height 24
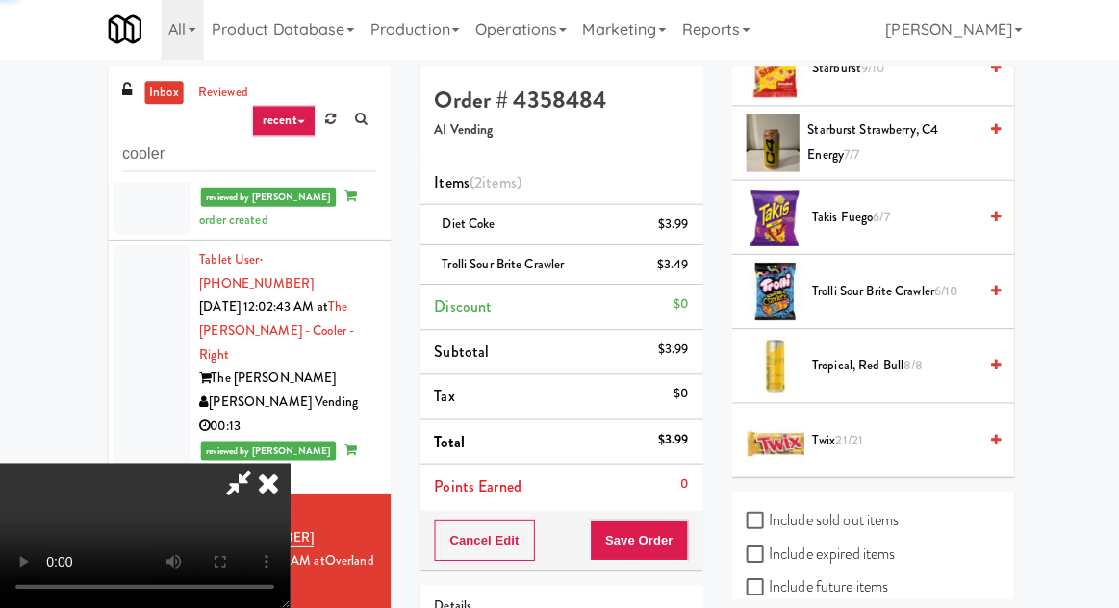
click at [893, 281] on span "Trolli Sour Brite Crawler 6/10" at bounding box center [891, 293] width 164 height 24
click at [682, 537] on button "Save Order" at bounding box center [637, 540] width 98 height 40
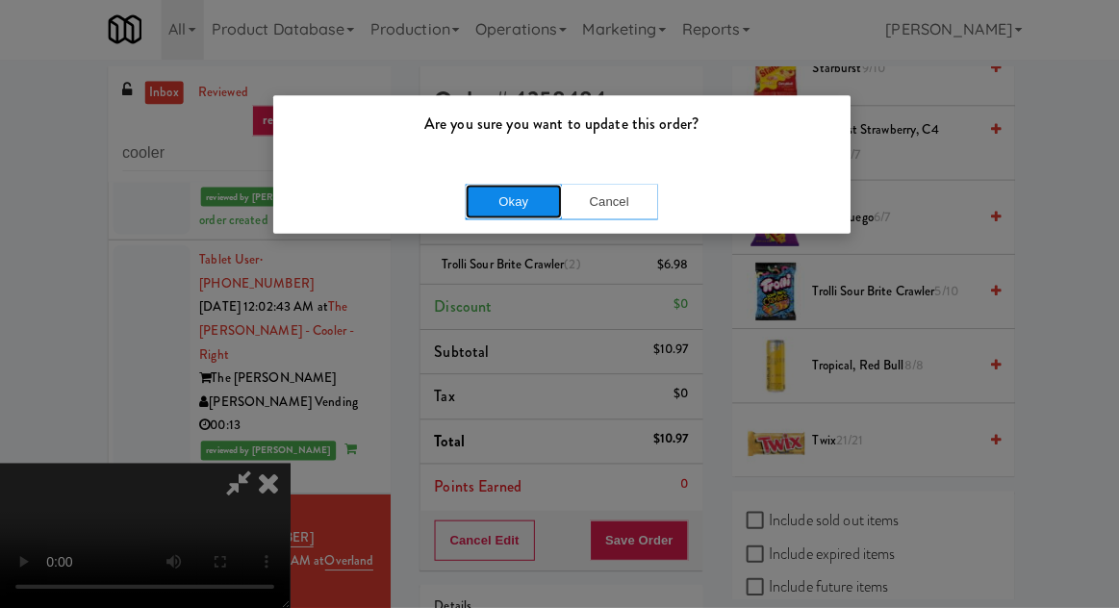
click at [487, 205] on button "Okay" at bounding box center [512, 203] width 96 height 35
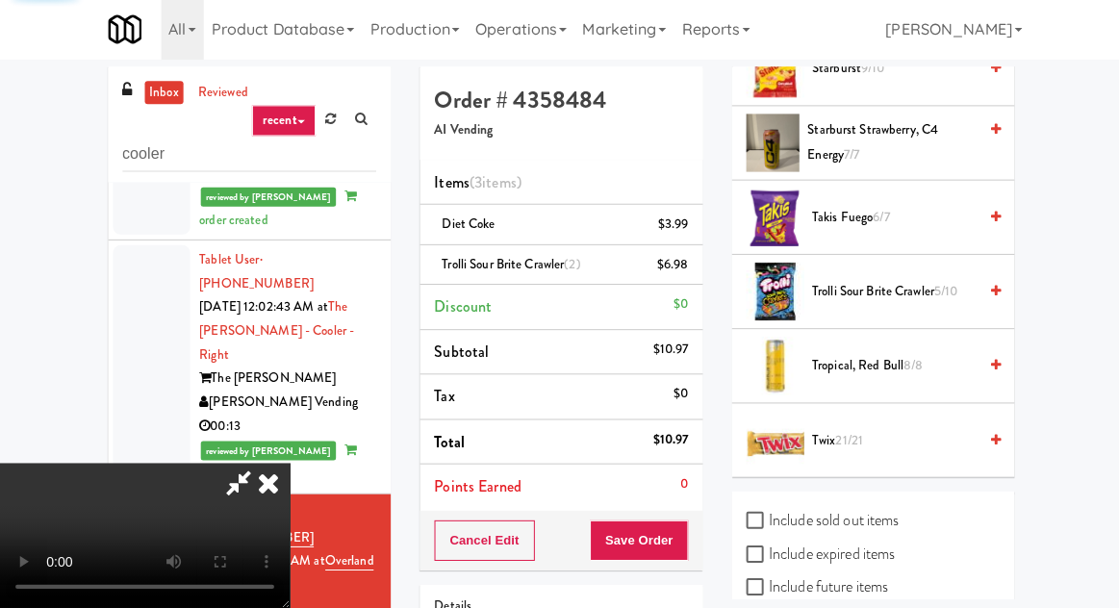
scroll to position [190, 0]
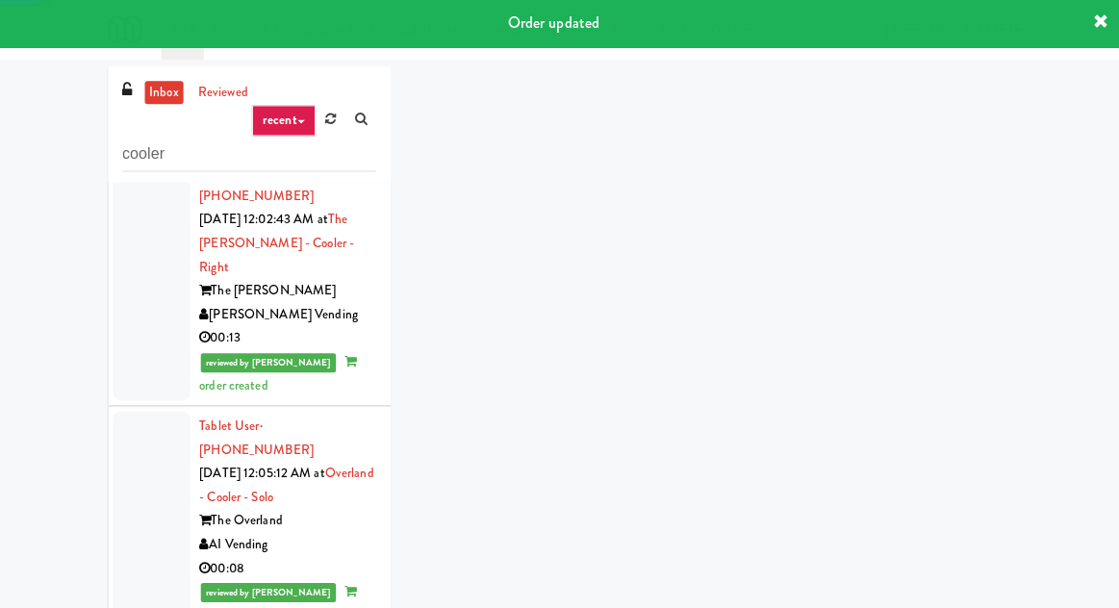
scroll to position [1485, 0]
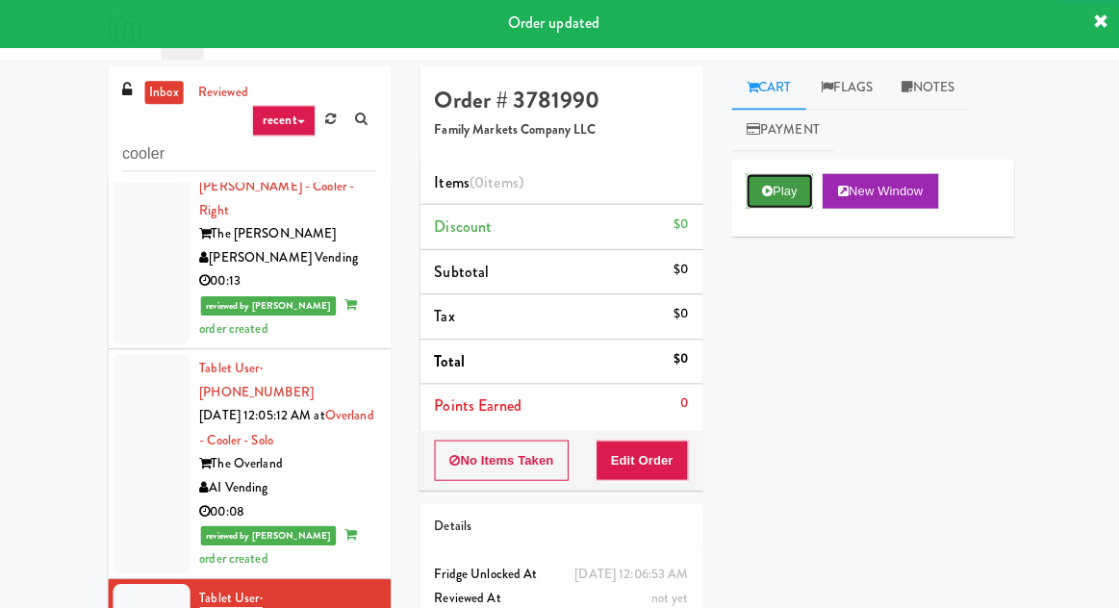
click at [766, 188] on icon at bounding box center [764, 192] width 11 height 13
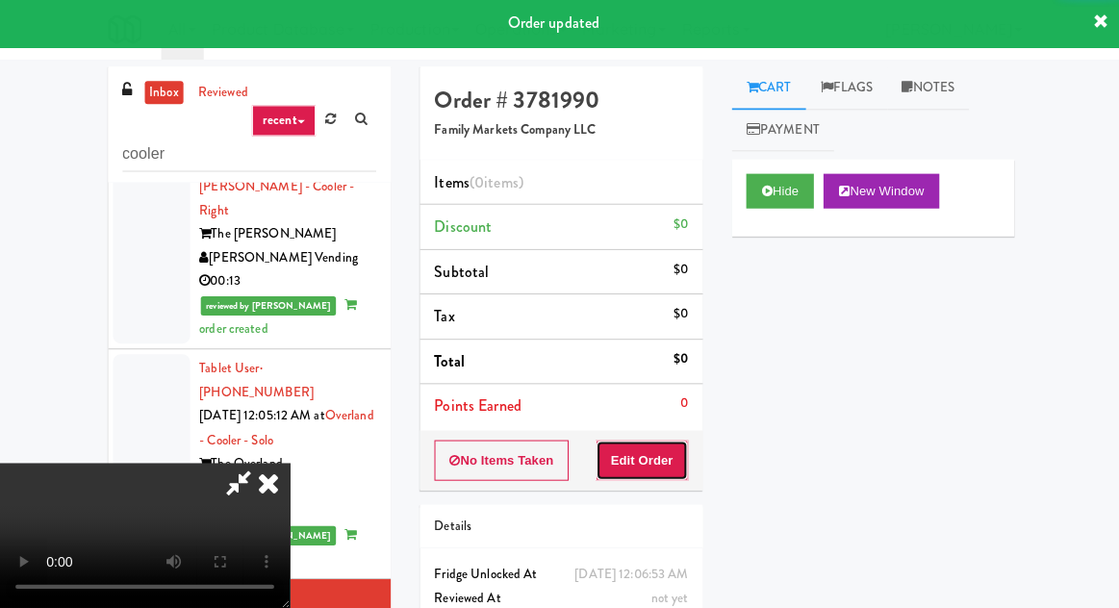
click at [651, 441] on button "Edit Order" at bounding box center [640, 461] width 93 height 40
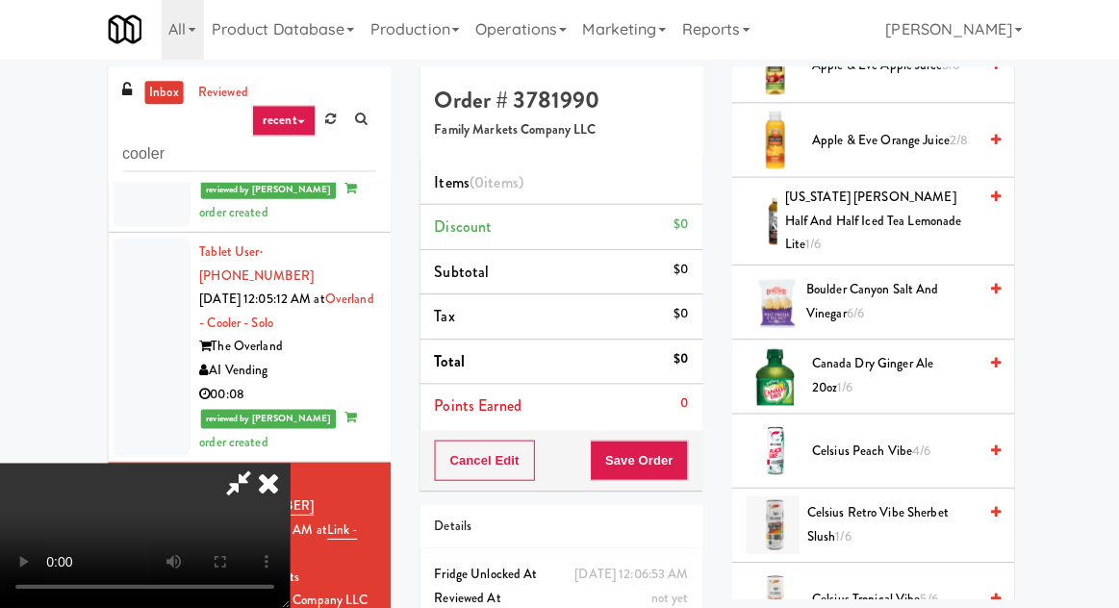
scroll to position [419, 0]
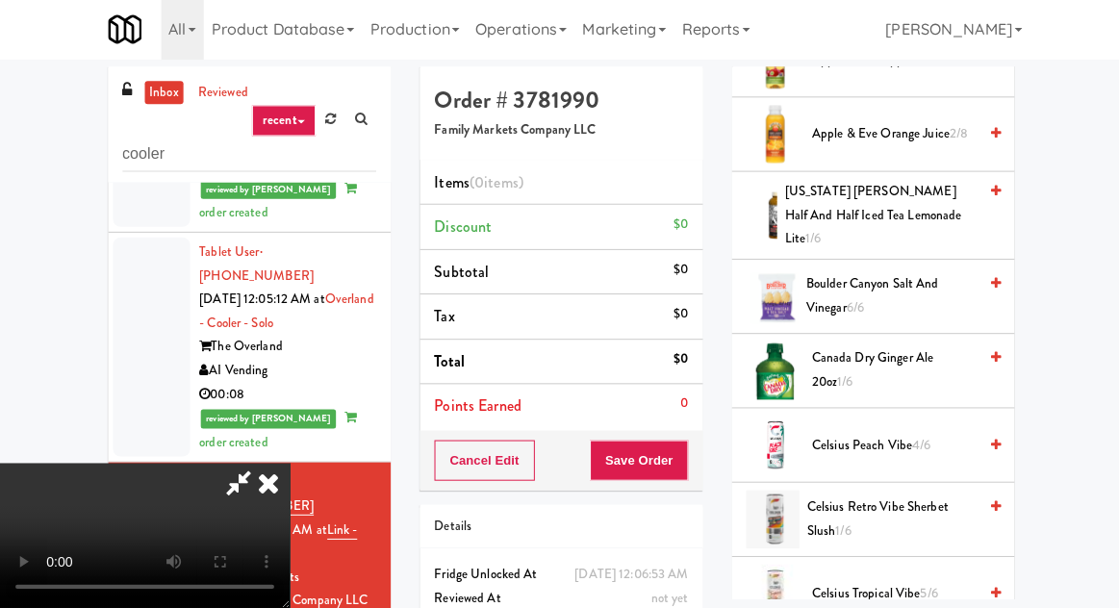
click at [867, 356] on span "Canada Dry Ginger Ale 20oz 1/6" at bounding box center [891, 370] width 164 height 47
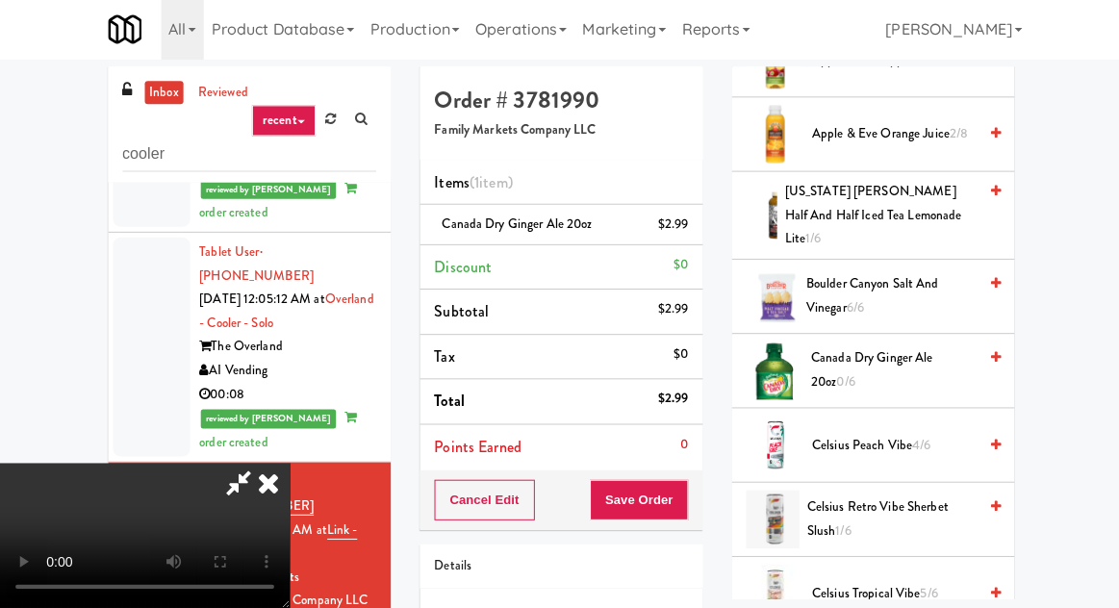
scroll to position [0, 0]
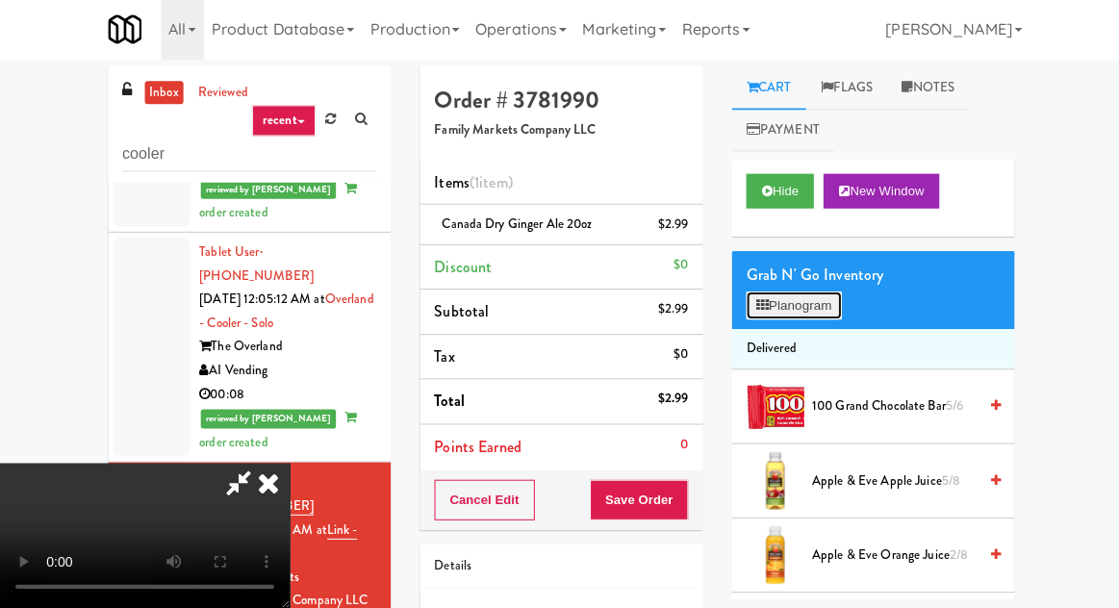
click at [776, 316] on button "Planogram" at bounding box center [791, 306] width 94 height 29
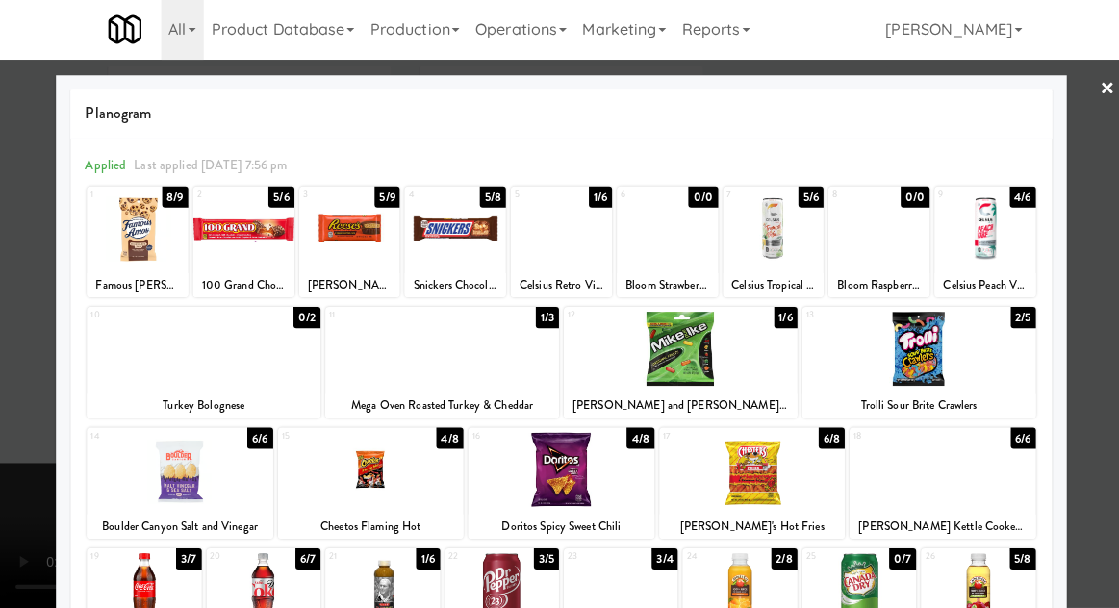
click at [42, 396] on div at bounding box center [559, 304] width 1119 height 608
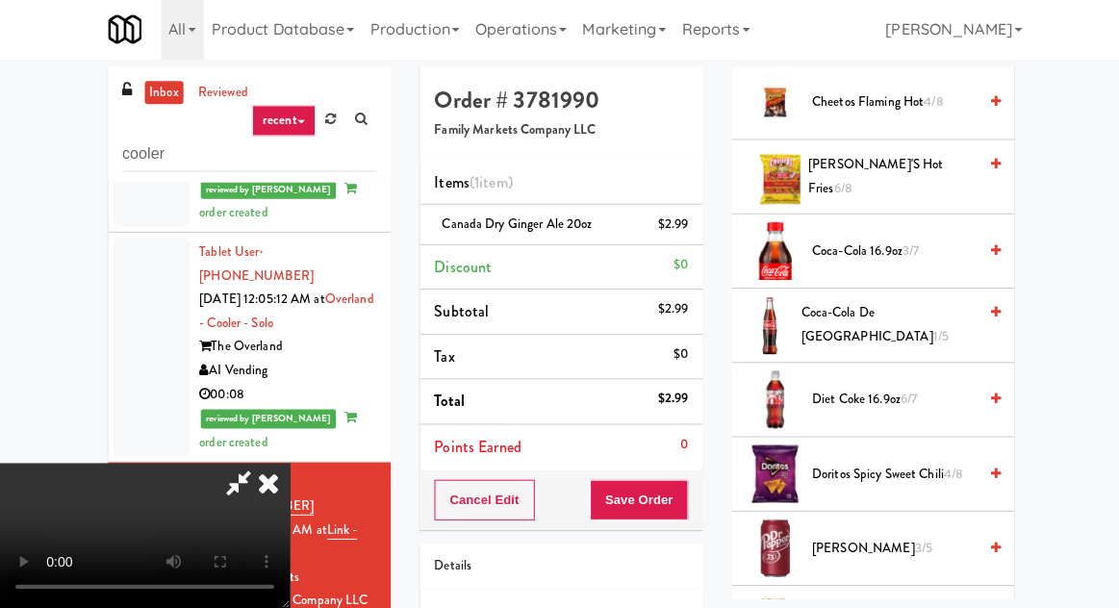
scroll to position [1034, 0]
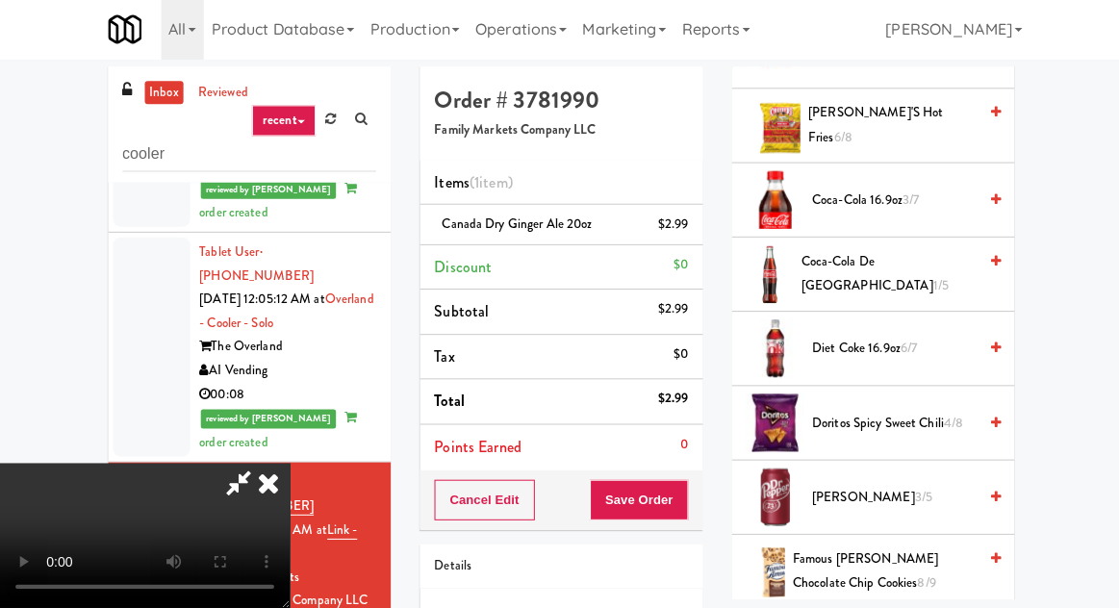
click at [880, 412] on span "Doritos Spicy Sweet Chili 4/8" at bounding box center [891, 424] width 164 height 24
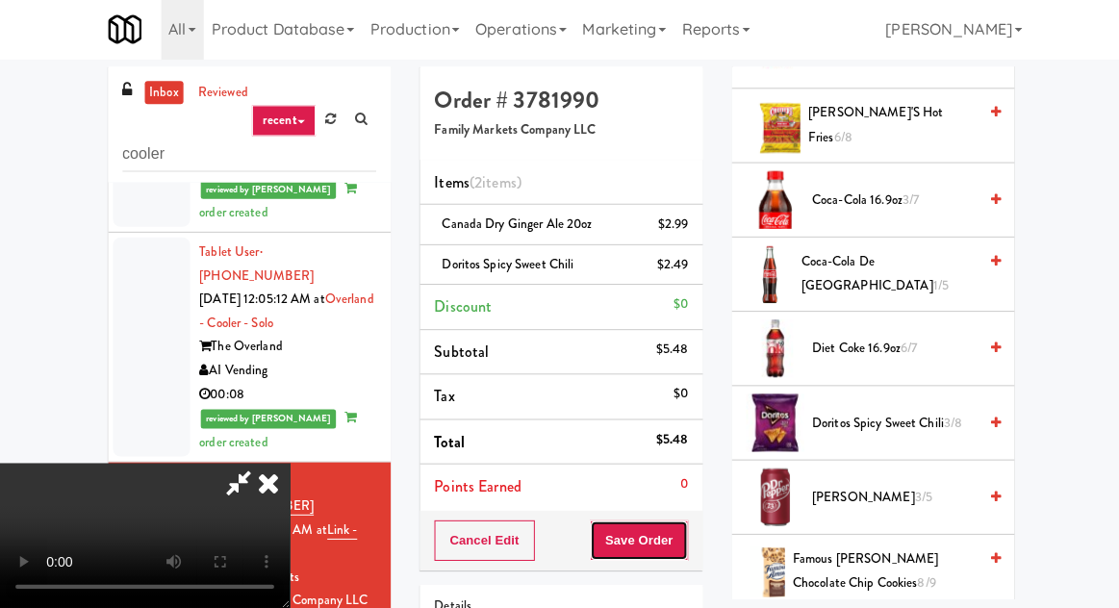
click at [682, 539] on button "Save Order" at bounding box center [637, 540] width 98 height 40
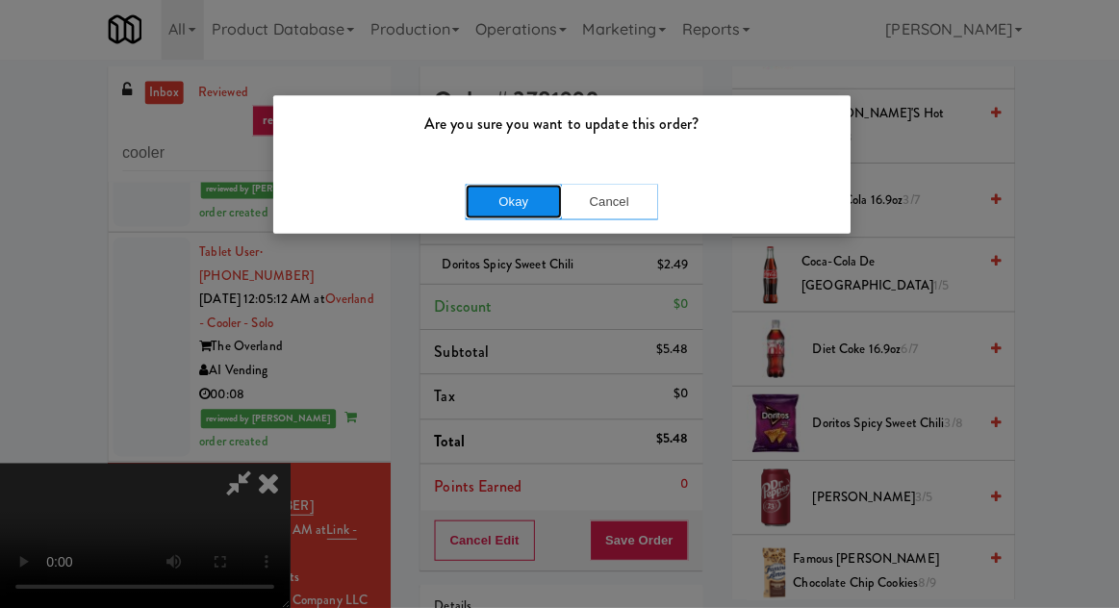
click at [527, 204] on button "Okay" at bounding box center [512, 203] width 96 height 35
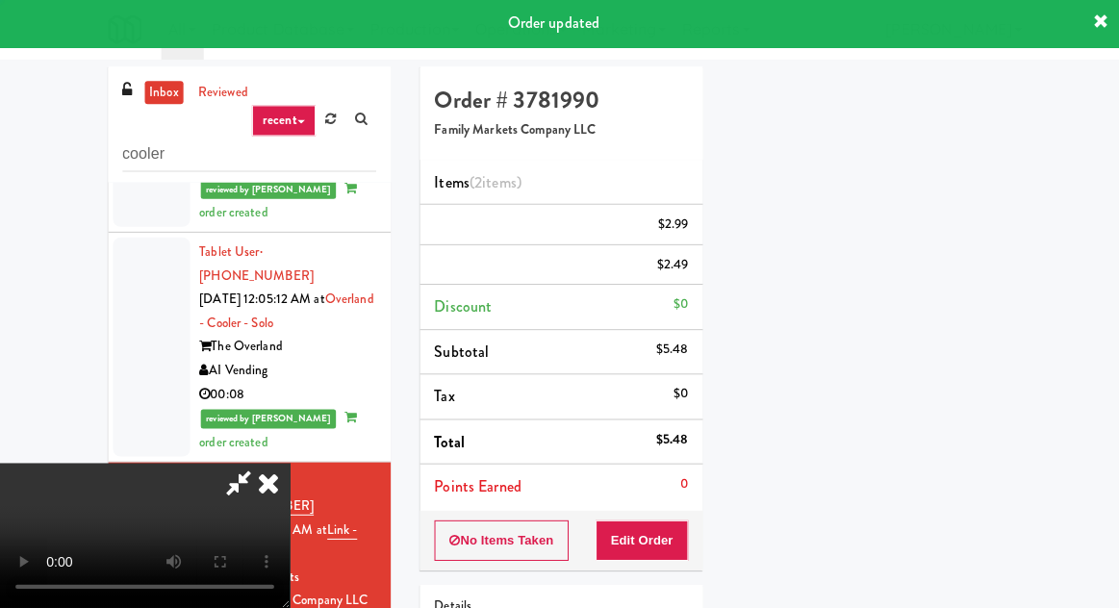
scroll to position [190, 0]
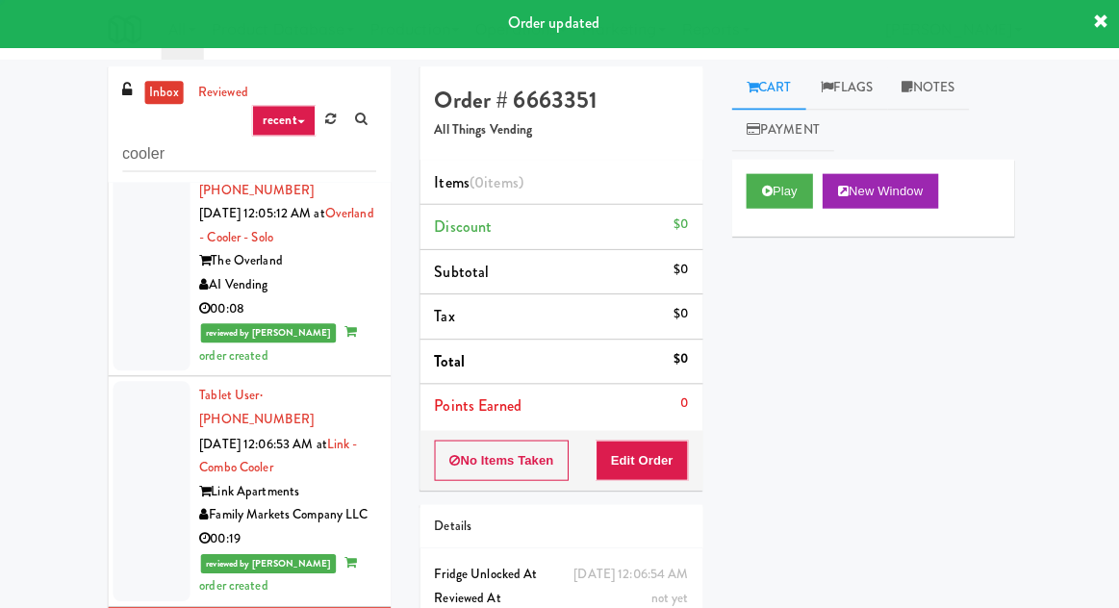
scroll to position [1712, 0]
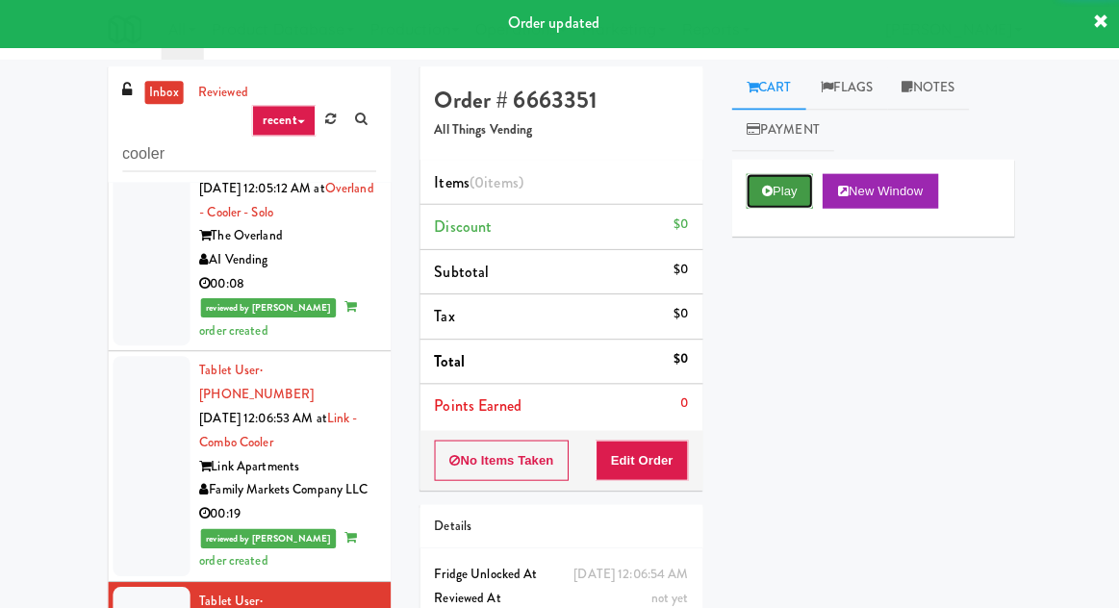
click at [785, 187] on button "Play" at bounding box center [777, 192] width 66 height 35
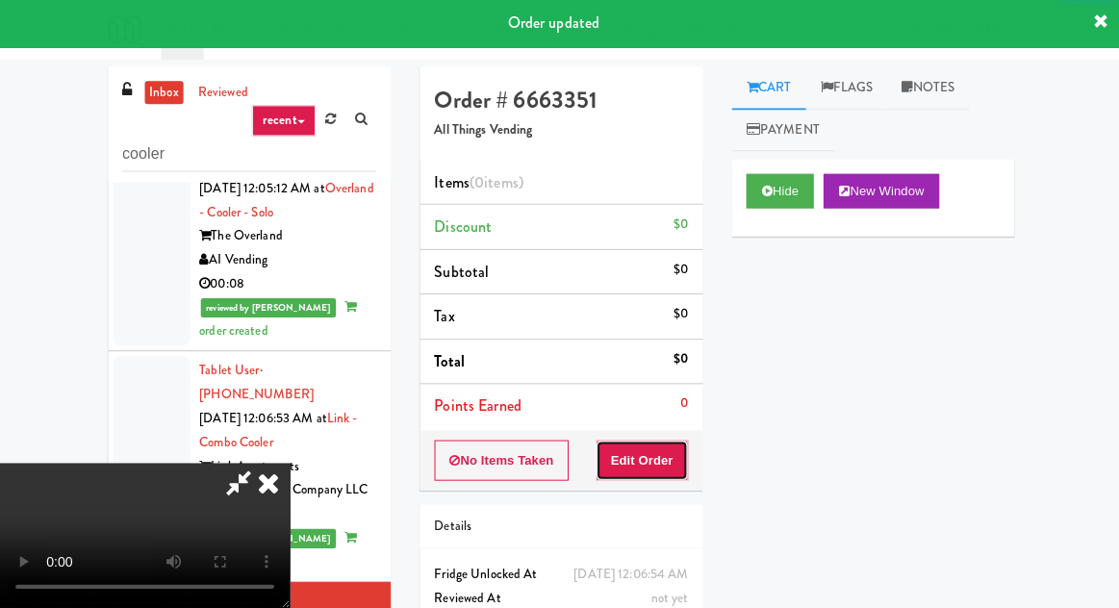
click at [655, 460] on button "Edit Order" at bounding box center [640, 461] width 93 height 40
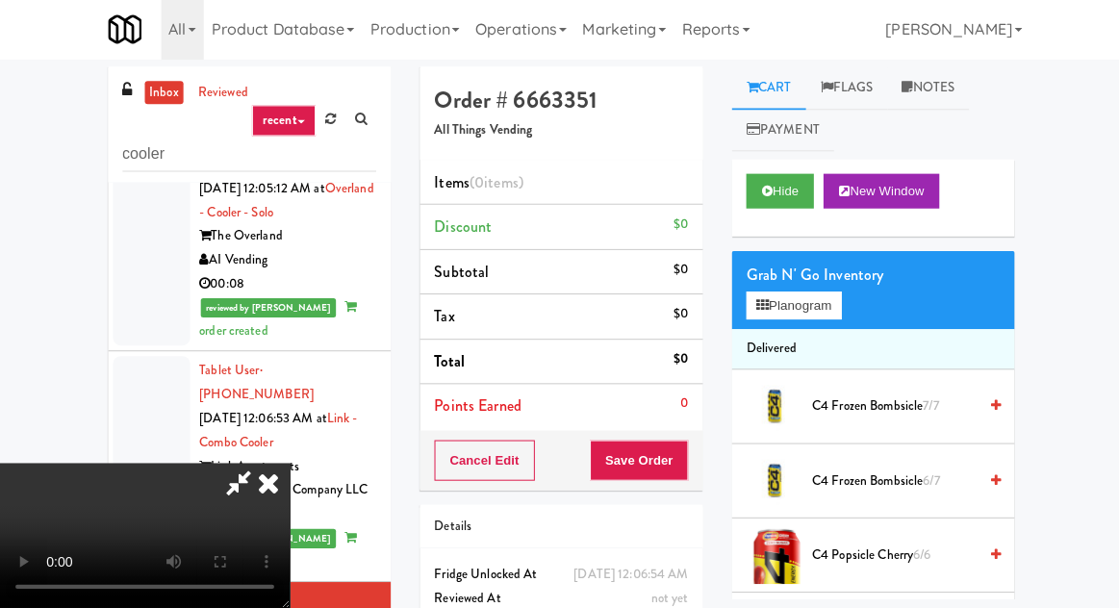
scroll to position [70, 0]
click at [797, 317] on button "Planogram" at bounding box center [791, 306] width 94 height 29
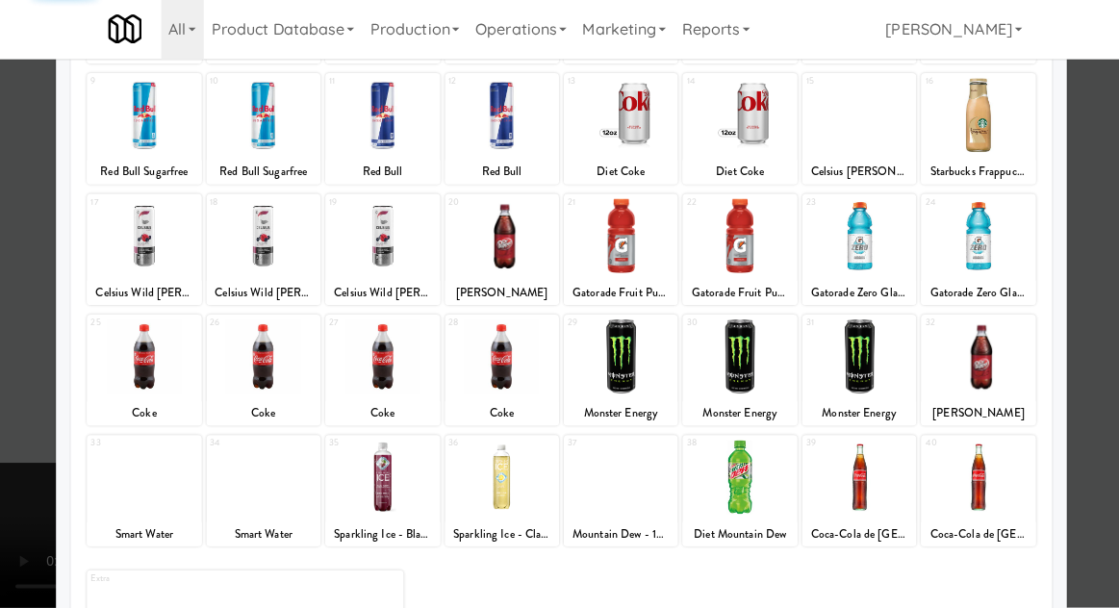
scroll to position [243, 0]
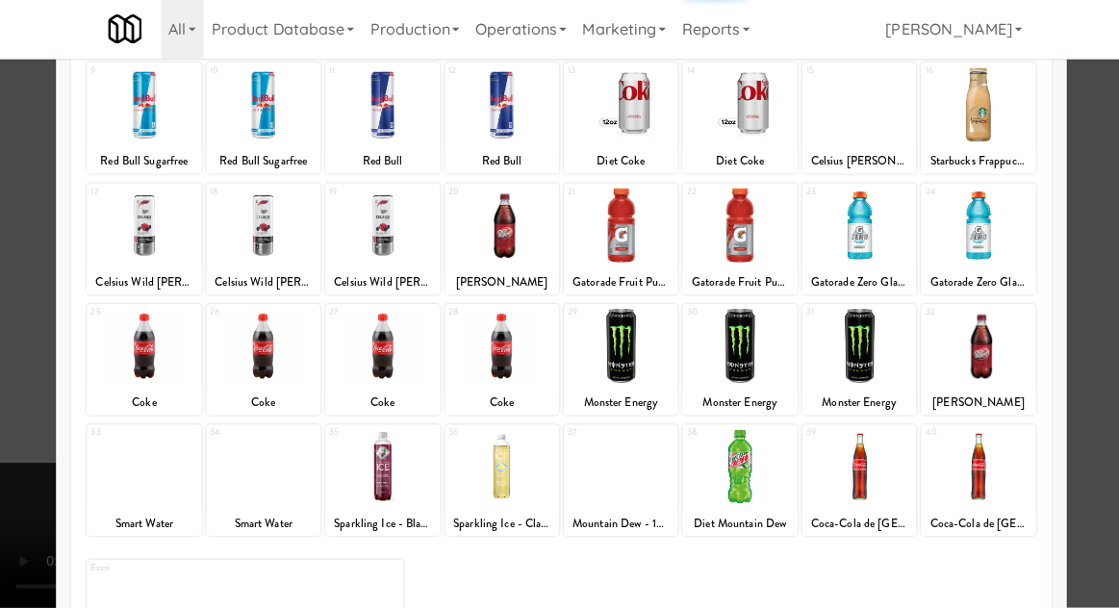
click at [368, 466] on div at bounding box center [381, 467] width 114 height 74
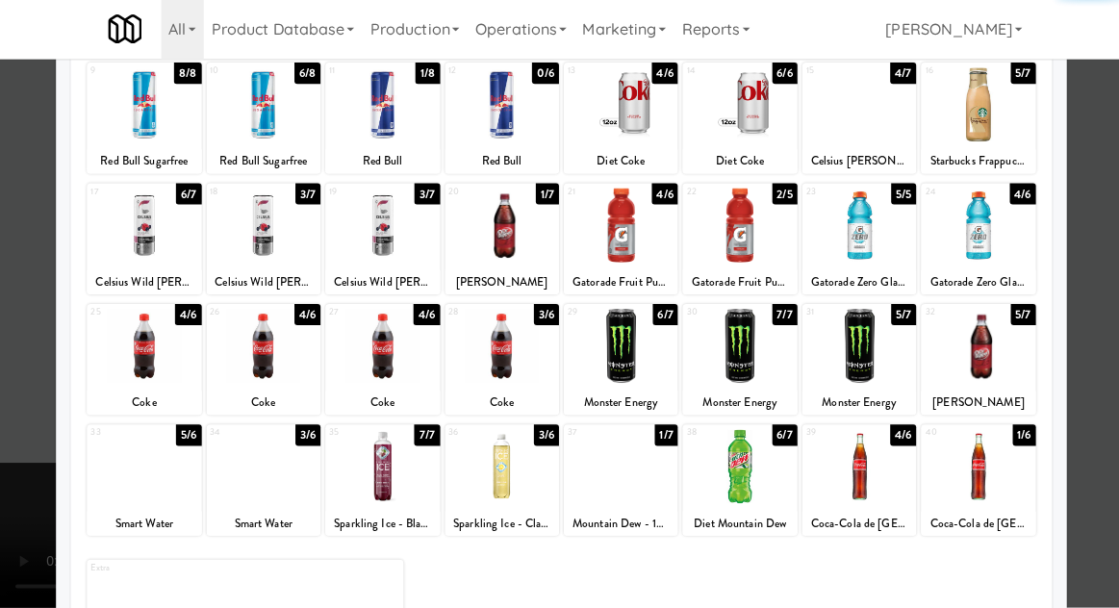
click at [370, 443] on div at bounding box center [381, 467] width 114 height 74
click at [28, 409] on div at bounding box center [559, 304] width 1119 height 608
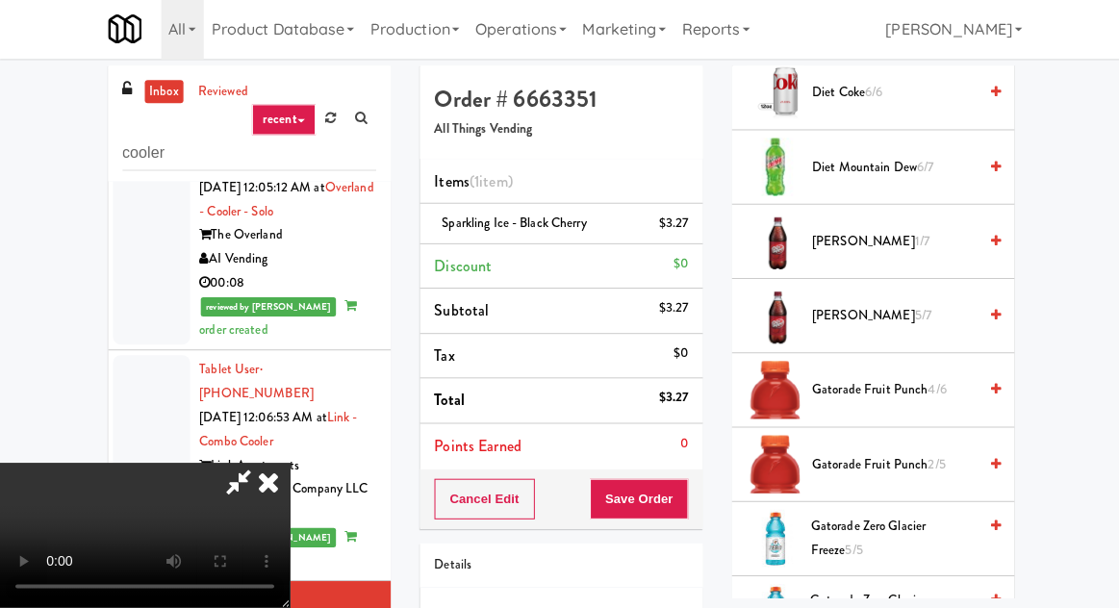
scroll to position [1671, 0]
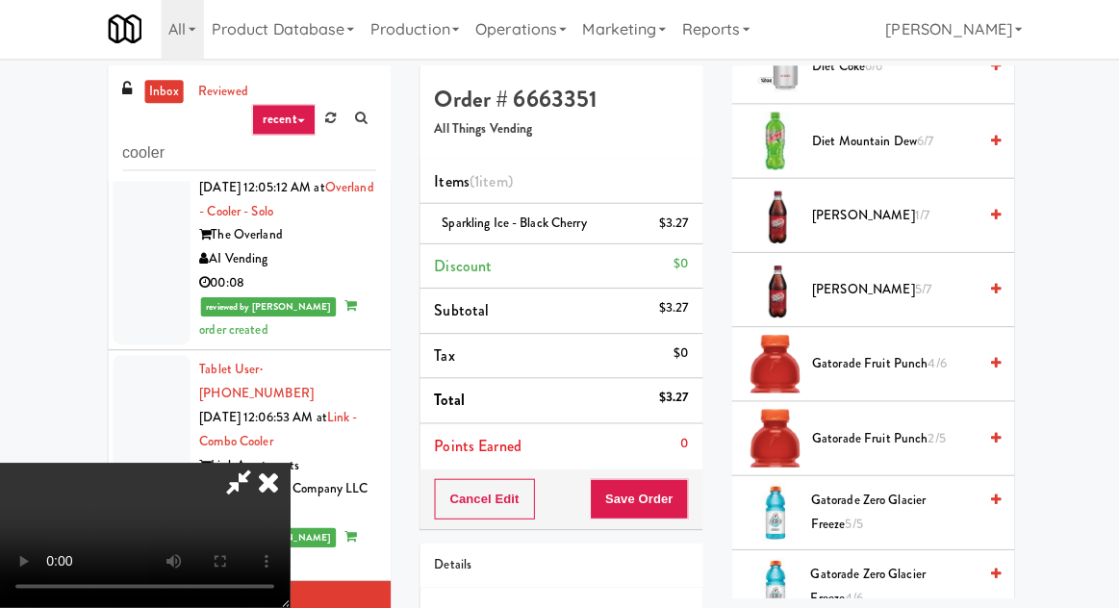
click at [859, 360] on span "Gatorade Fruit Punch 4/6" at bounding box center [891, 366] width 164 height 24
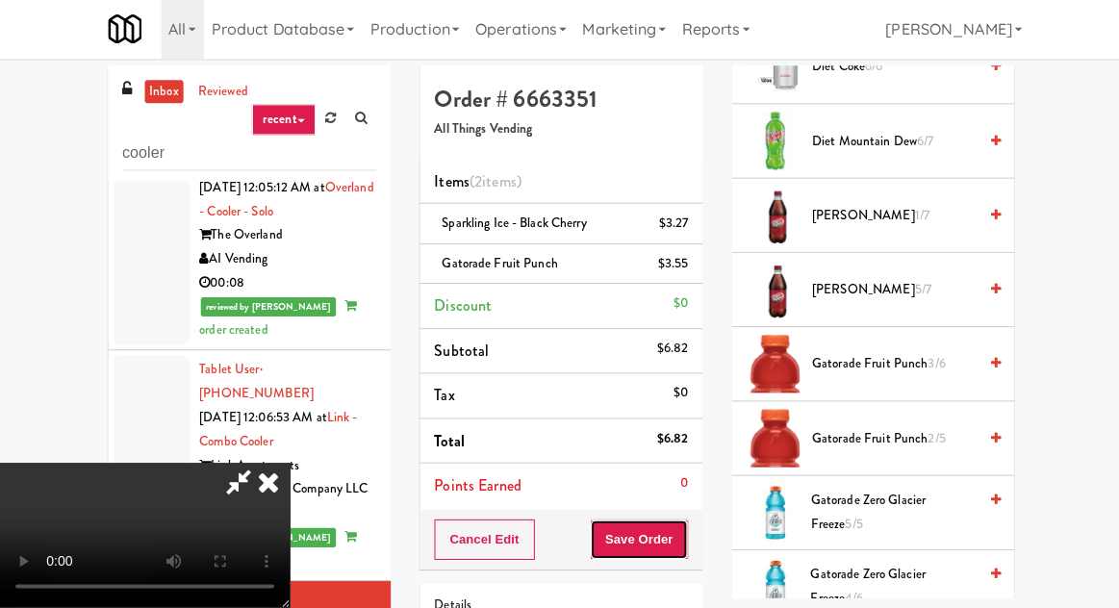
click at [681, 529] on button "Save Order" at bounding box center [637, 540] width 98 height 40
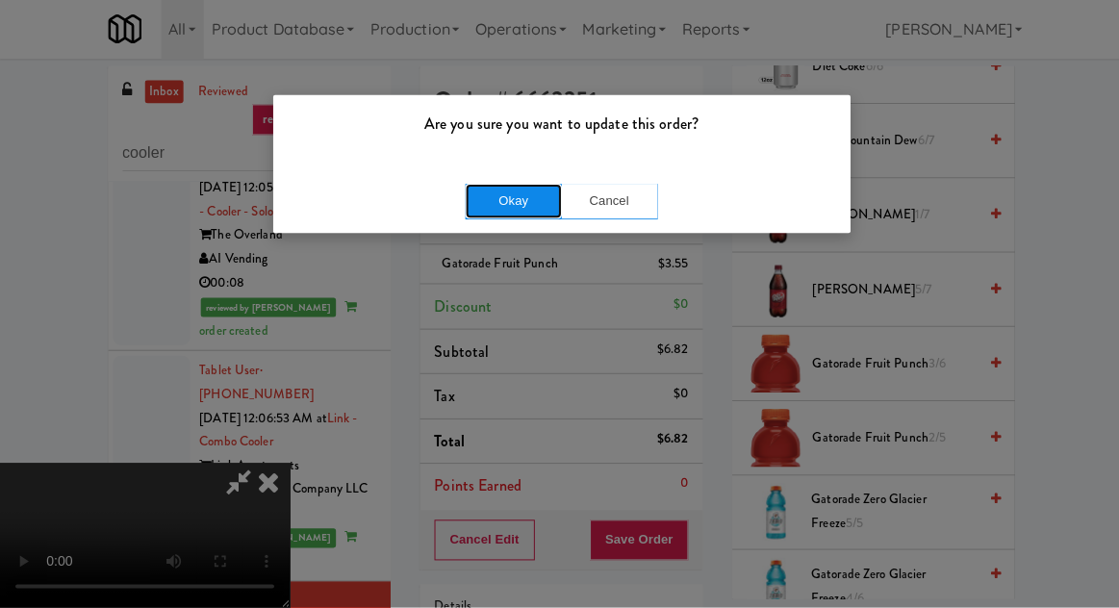
click at [488, 215] on button "Okay" at bounding box center [512, 203] width 96 height 35
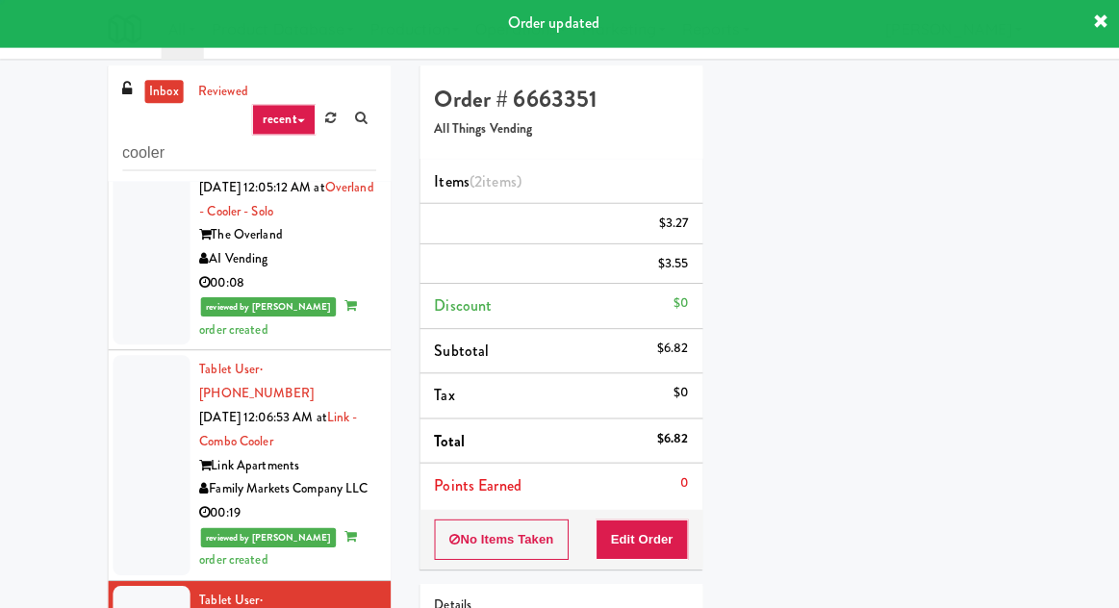
scroll to position [0, 0]
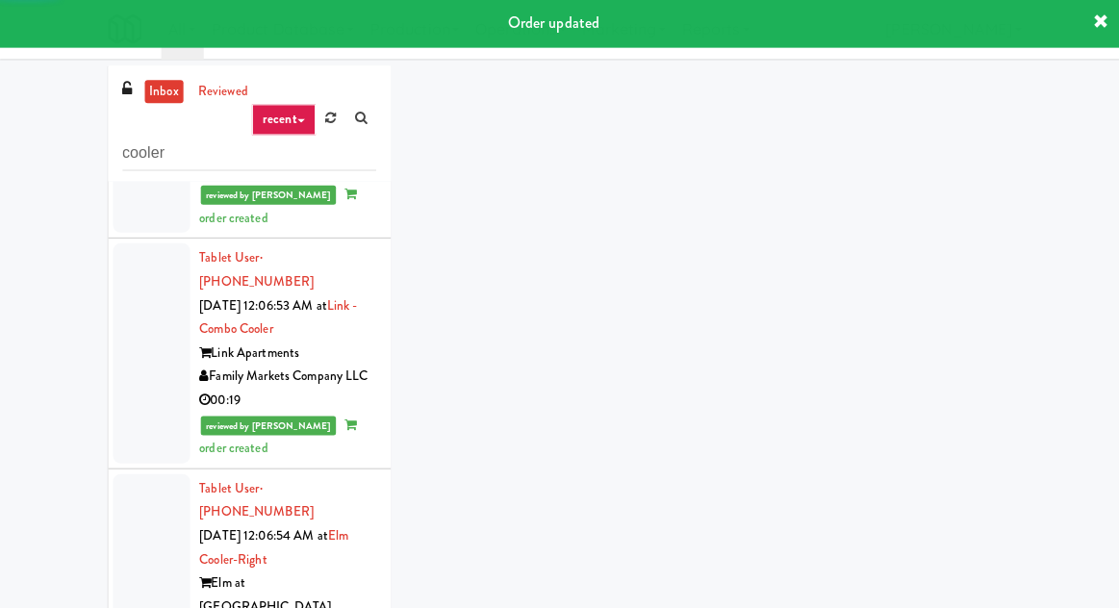
scroll to position [1877, 0]
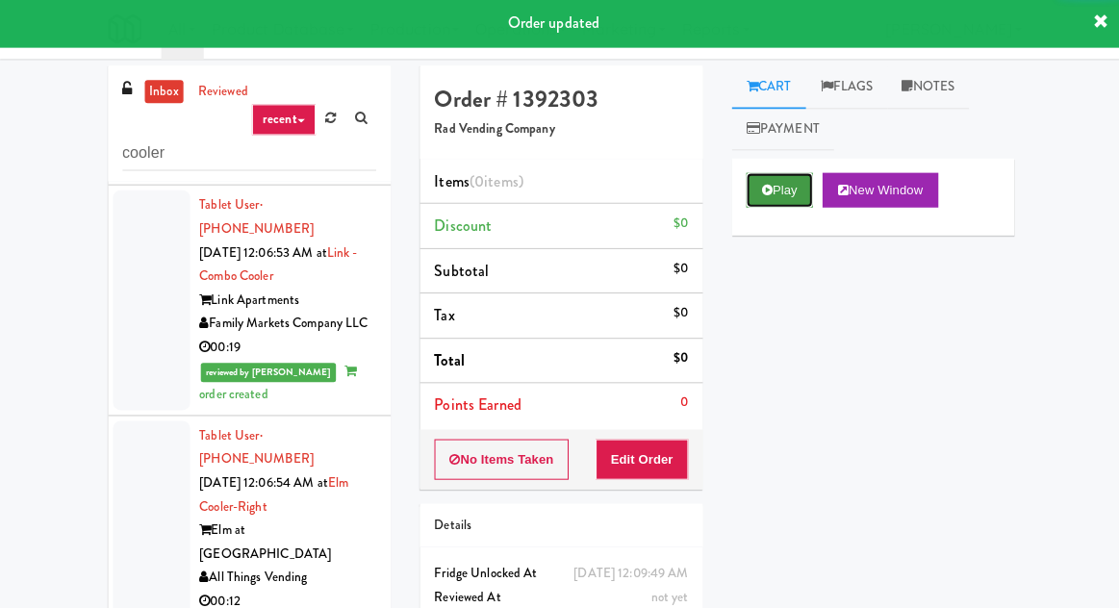
click at [764, 197] on icon at bounding box center [764, 192] width 11 height 13
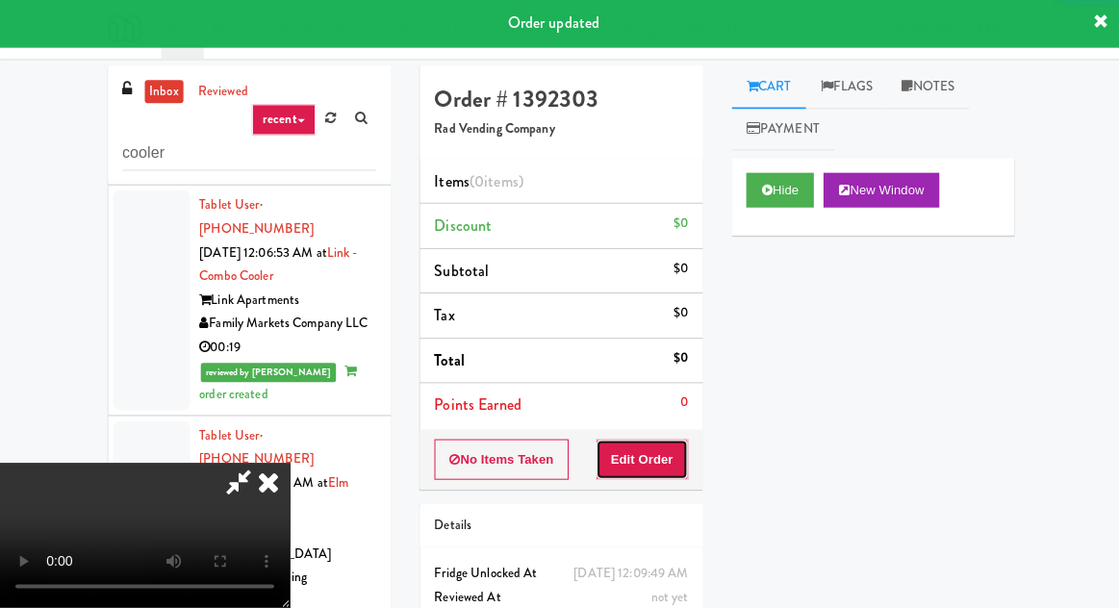
click at [655, 459] on button "Edit Order" at bounding box center [640, 461] width 93 height 40
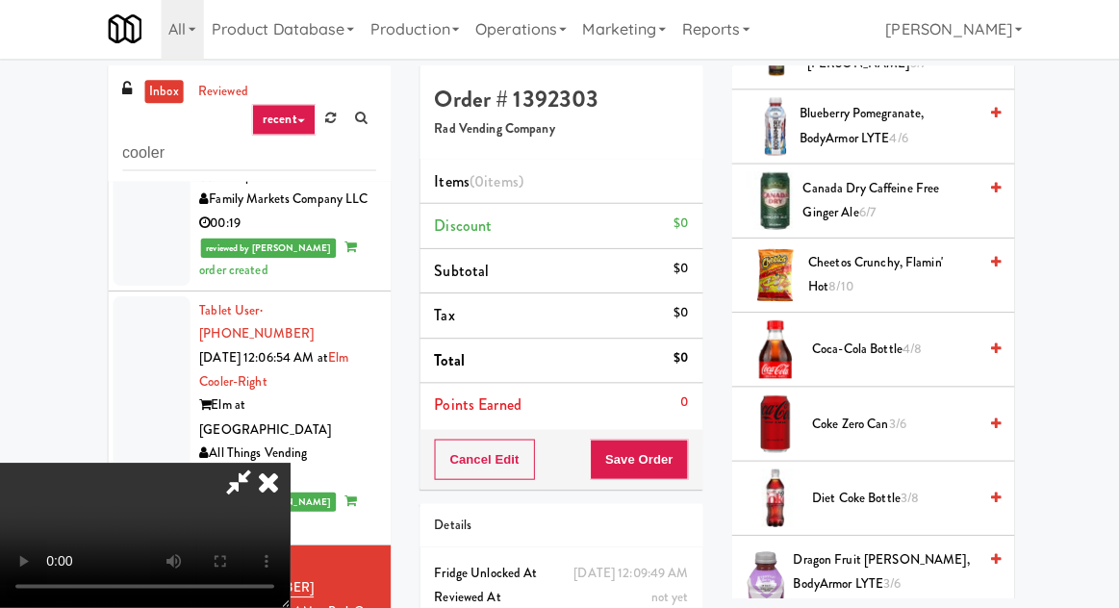
scroll to position [498, 0]
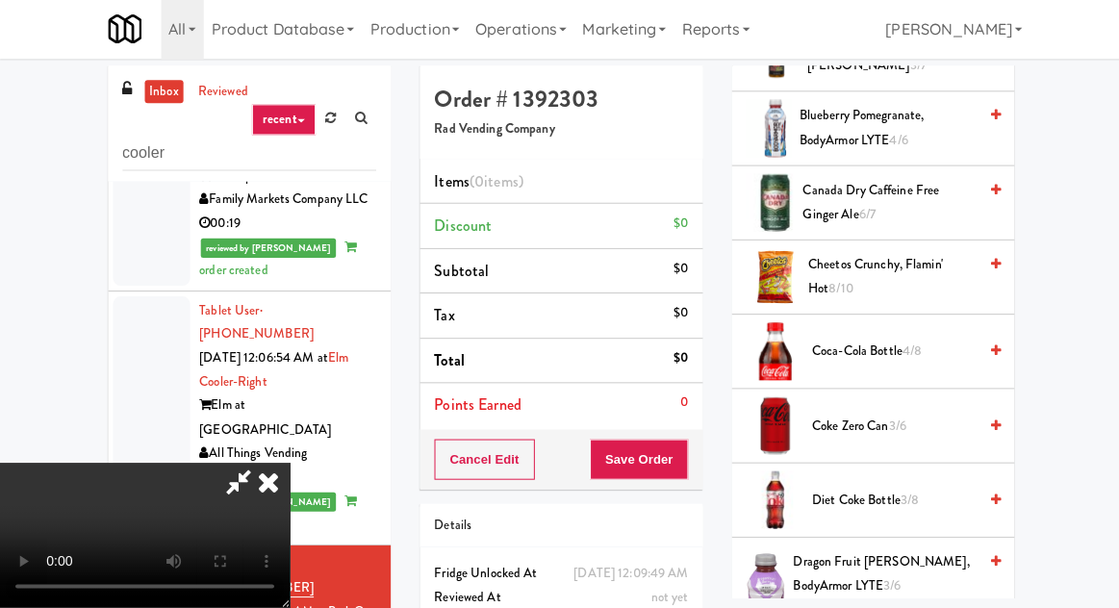
click at [874, 348] on span "Coca-Cola Bottle 4/8" at bounding box center [891, 353] width 164 height 24
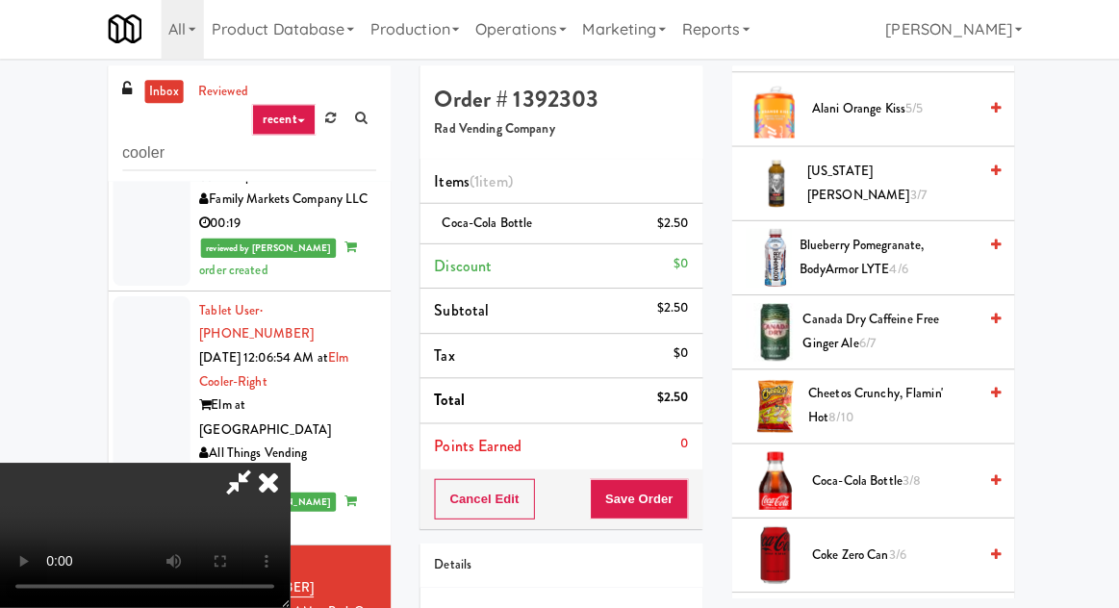
scroll to position [373, 0]
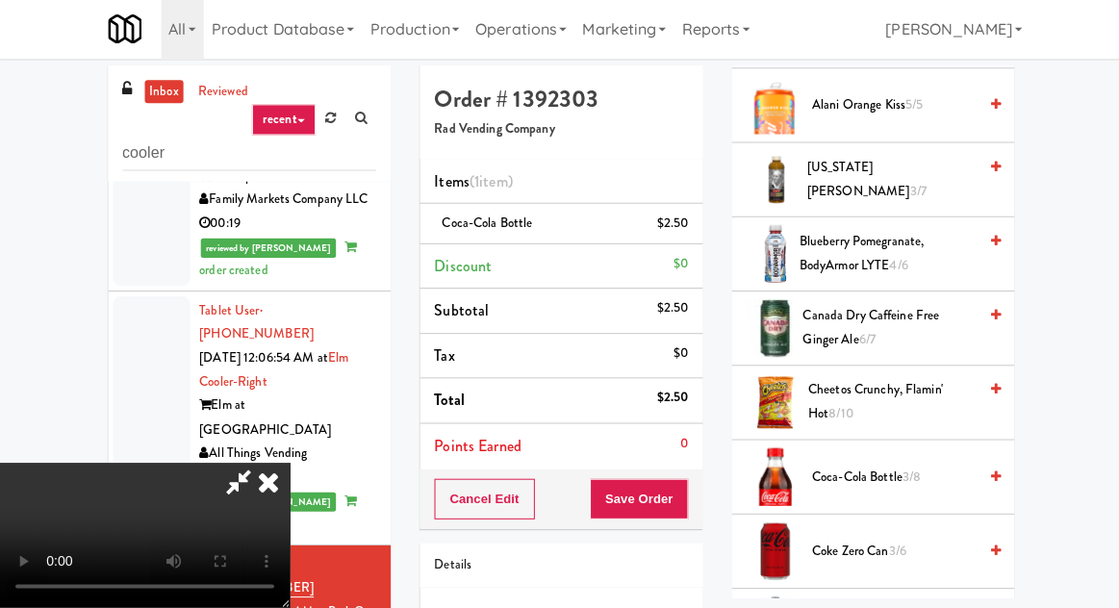
click at [836, 392] on span "Cheetos Crunchy, Flamin' Hot 8/10" at bounding box center [888, 403] width 167 height 47
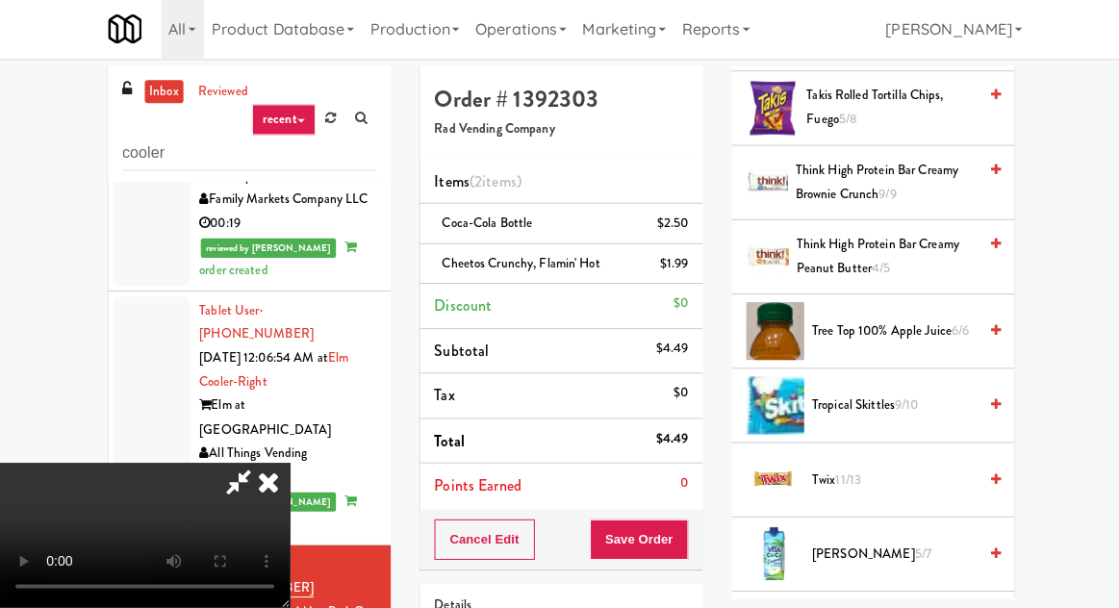
scroll to position [2445, 0]
click at [864, 394] on span "Tropical Skittles 9/10" at bounding box center [891, 406] width 164 height 24
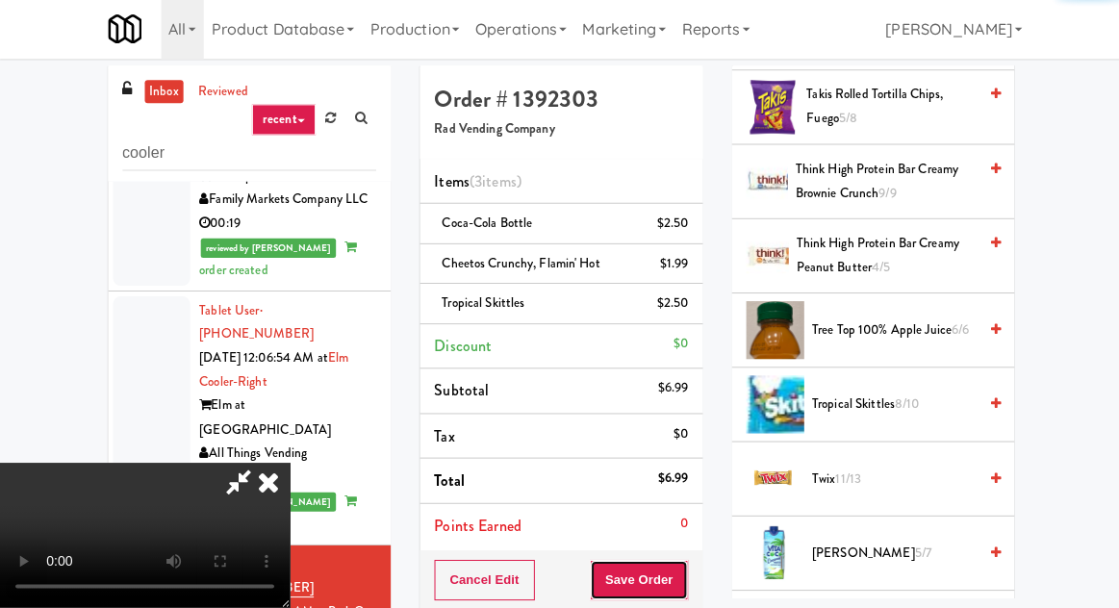
click at [682, 573] on button "Save Order" at bounding box center [637, 581] width 98 height 40
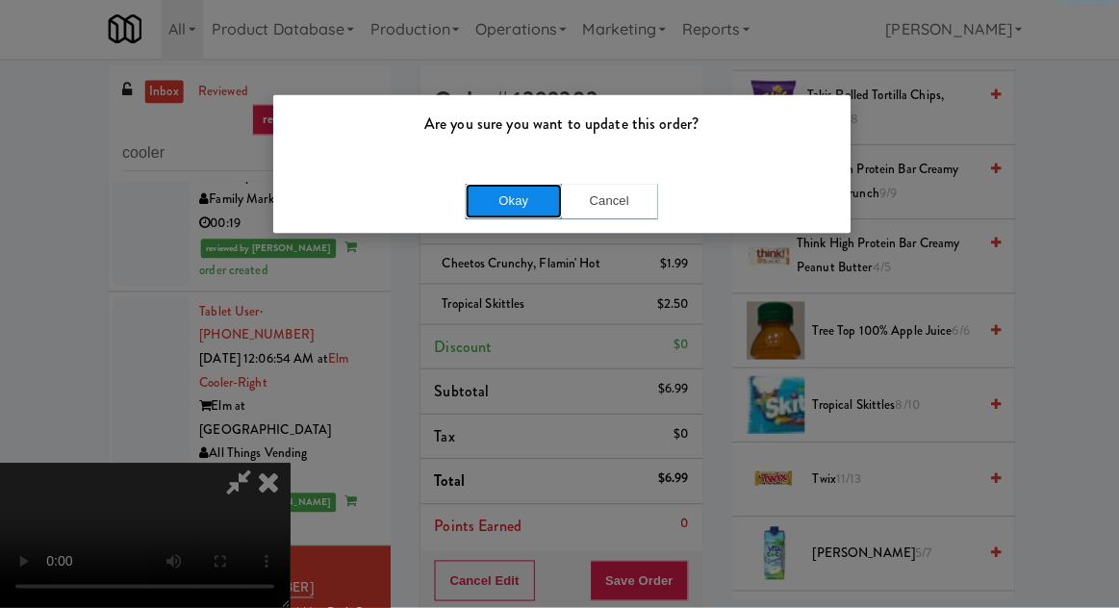
click at [479, 215] on button "Okay" at bounding box center [512, 203] width 96 height 35
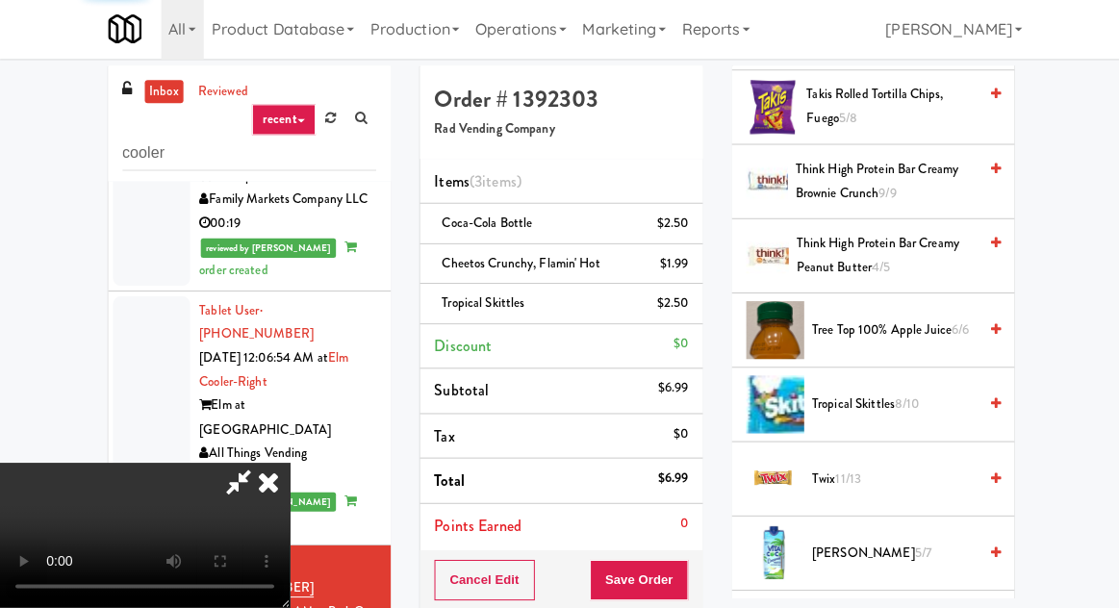
scroll to position [190, 0]
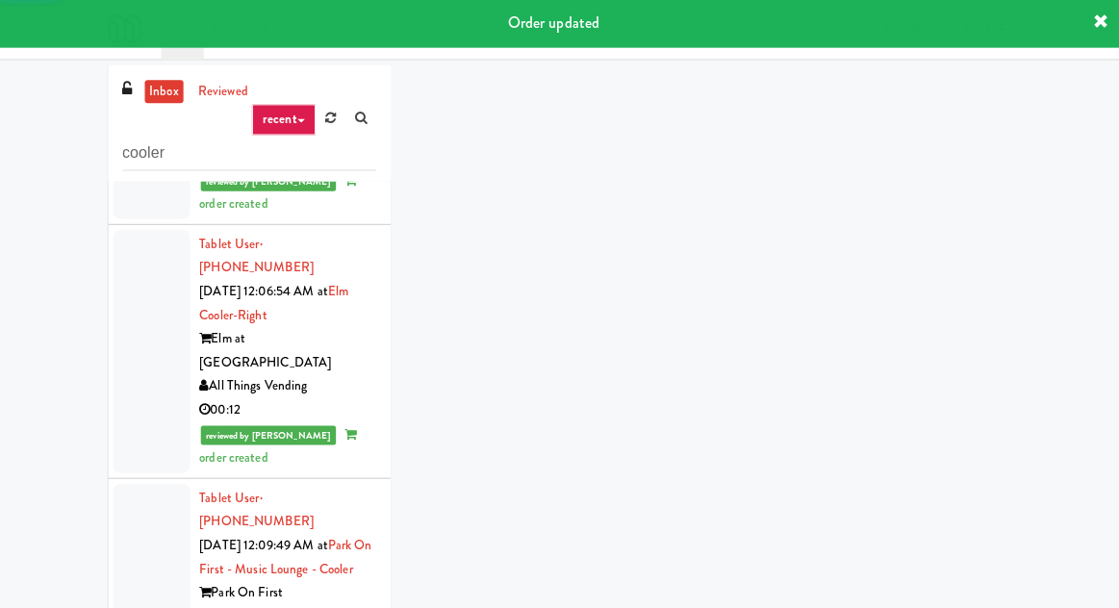
scroll to position [2088, 0]
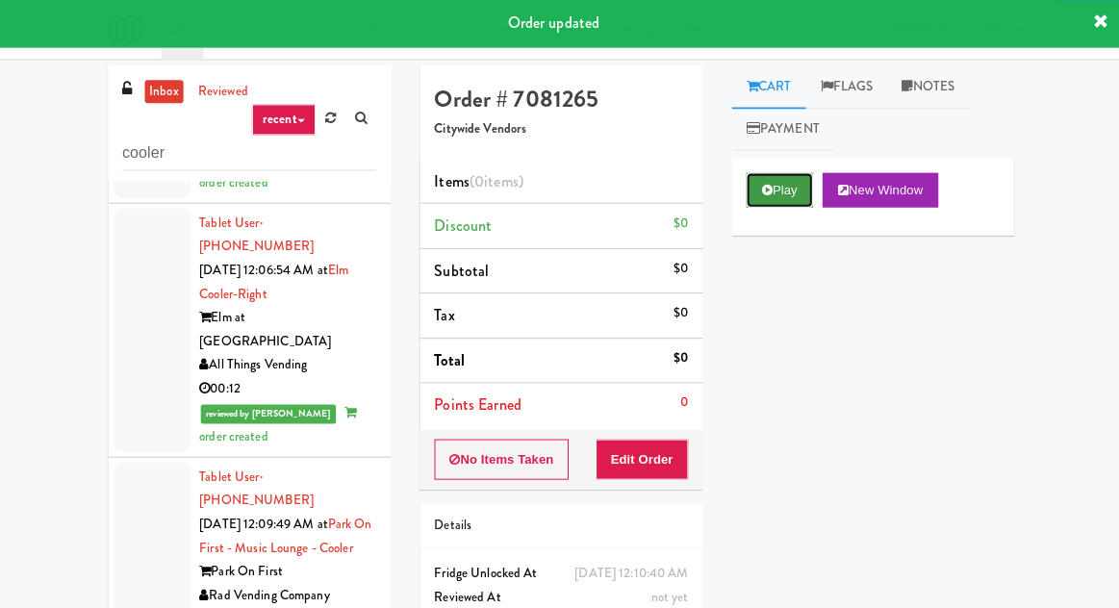
click at [769, 201] on button "Play" at bounding box center [777, 192] width 66 height 35
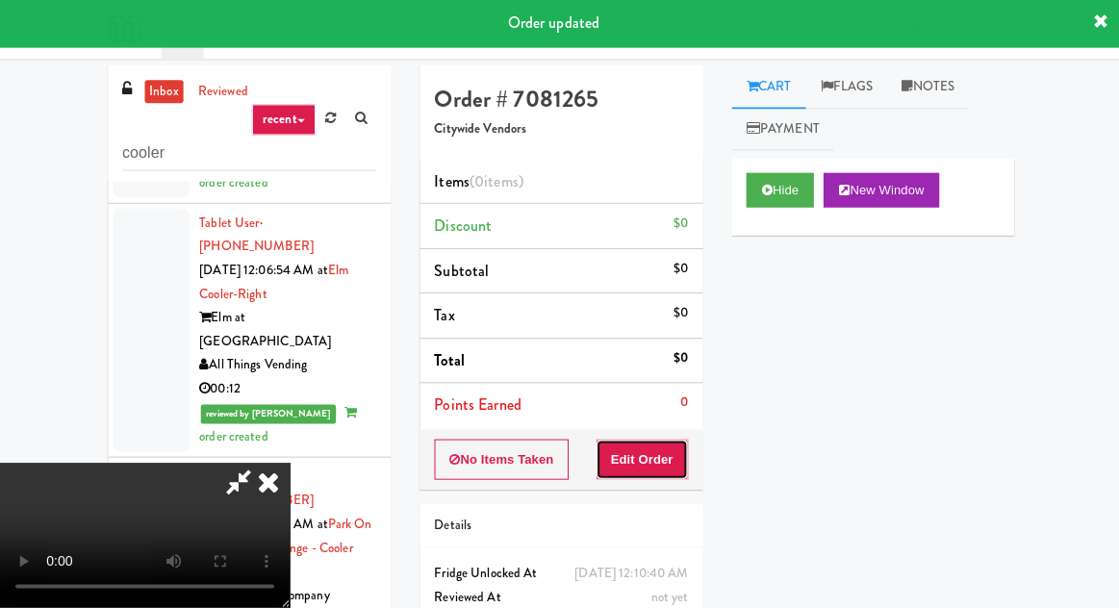
click at [665, 454] on button "Edit Order" at bounding box center [640, 461] width 93 height 40
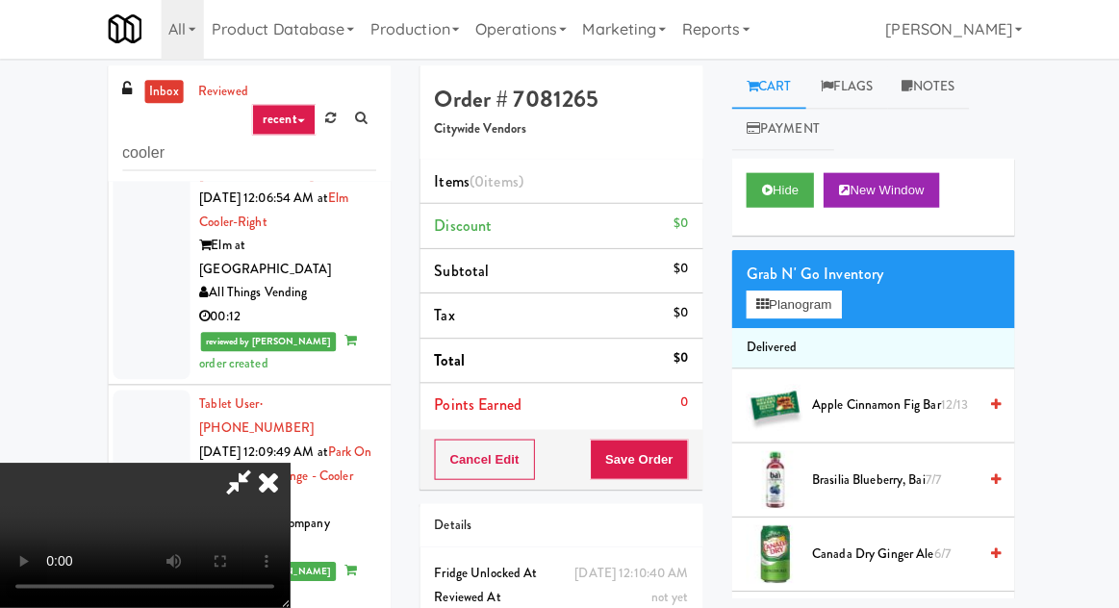
scroll to position [70, 0]
click at [784, 292] on button "Planogram" at bounding box center [791, 306] width 94 height 29
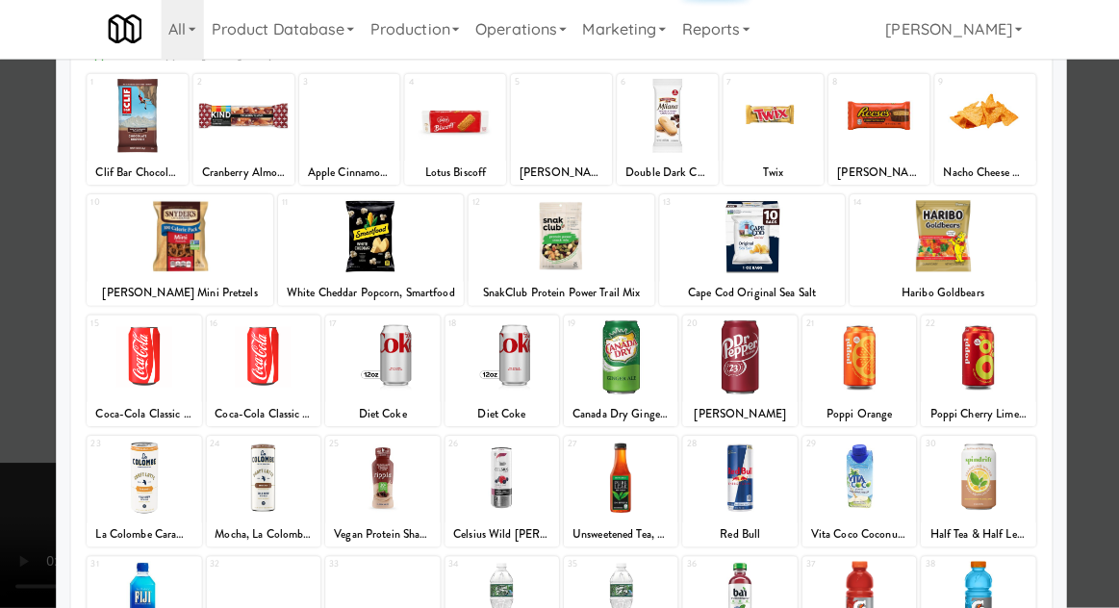
scroll to position [243, 0]
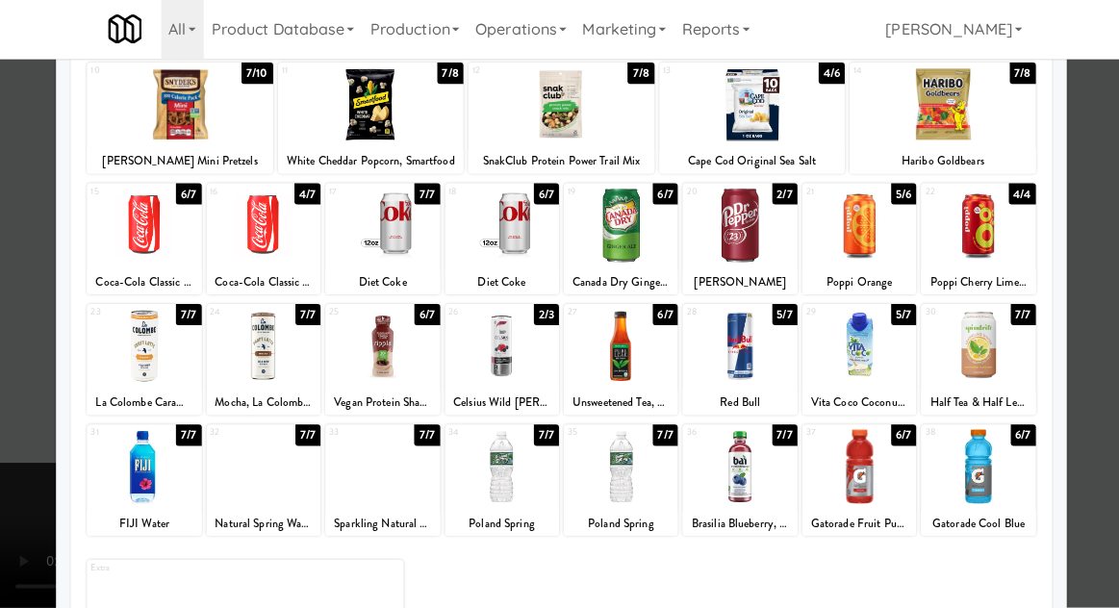
click at [519, 346] on div at bounding box center [500, 347] width 114 height 74
click at [27, 396] on div at bounding box center [559, 304] width 1119 height 608
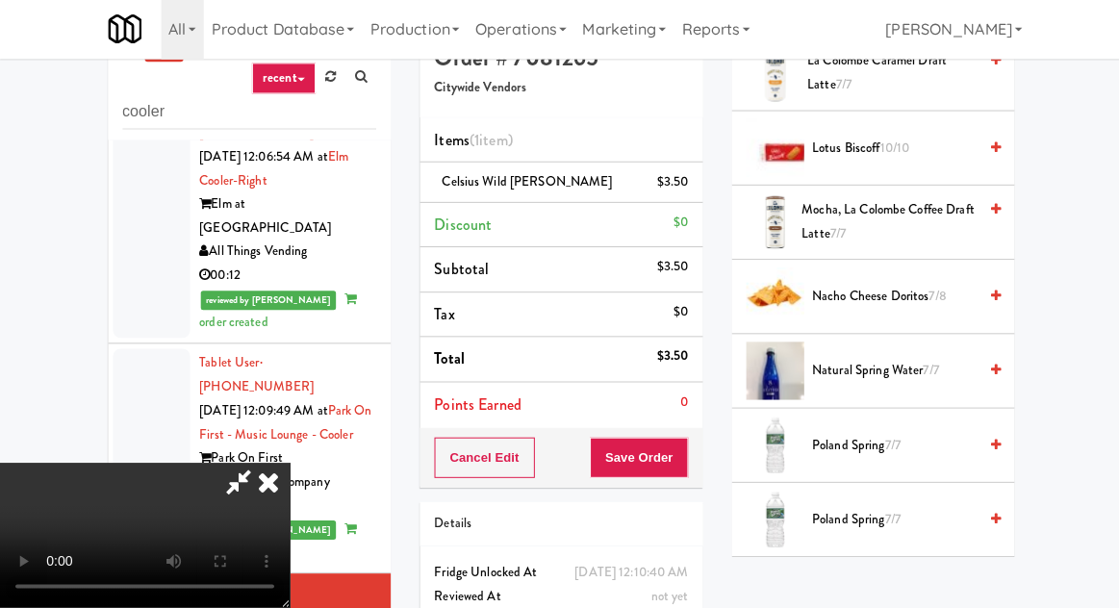
scroll to position [1695, 0]
click at [880, 294] on span "Nacho Cheese Doritos 7/8" at bounding box center [891, 301] width 164 height 24
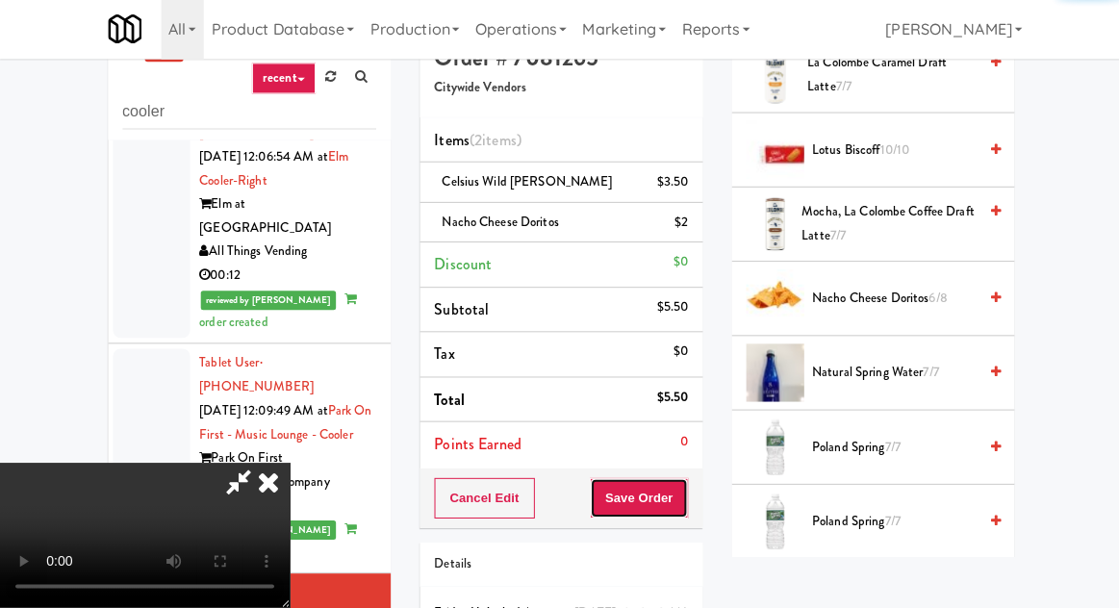
click at [682, 489] on button "Save Order" at bounding box center [637, 499] width 98 height 40
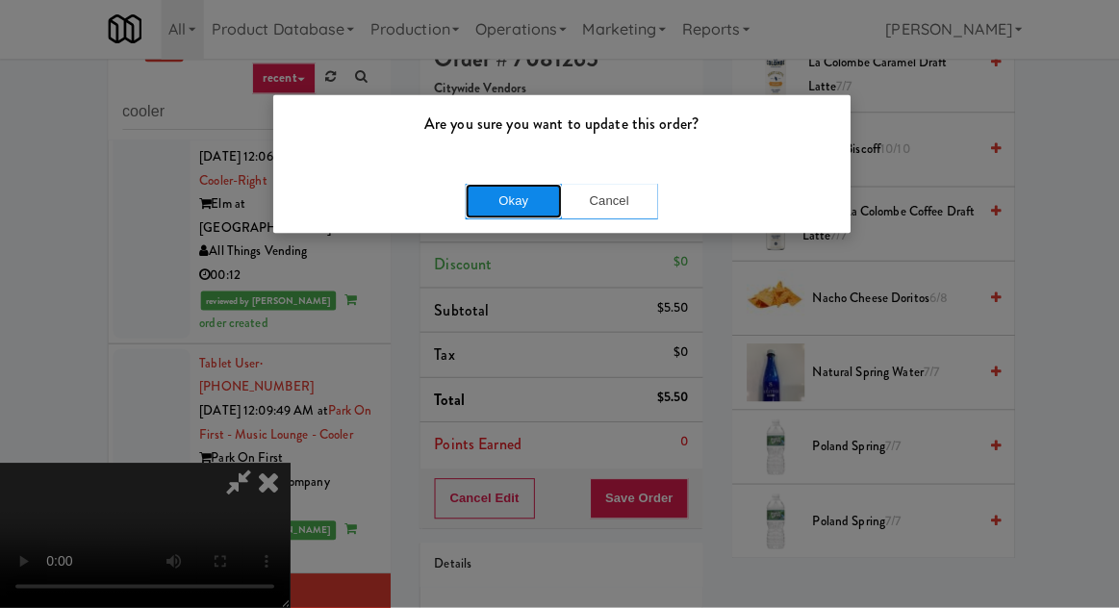
click at [480, 204] on button "Okay" at bounding box center [512, 203] width 96 height 35
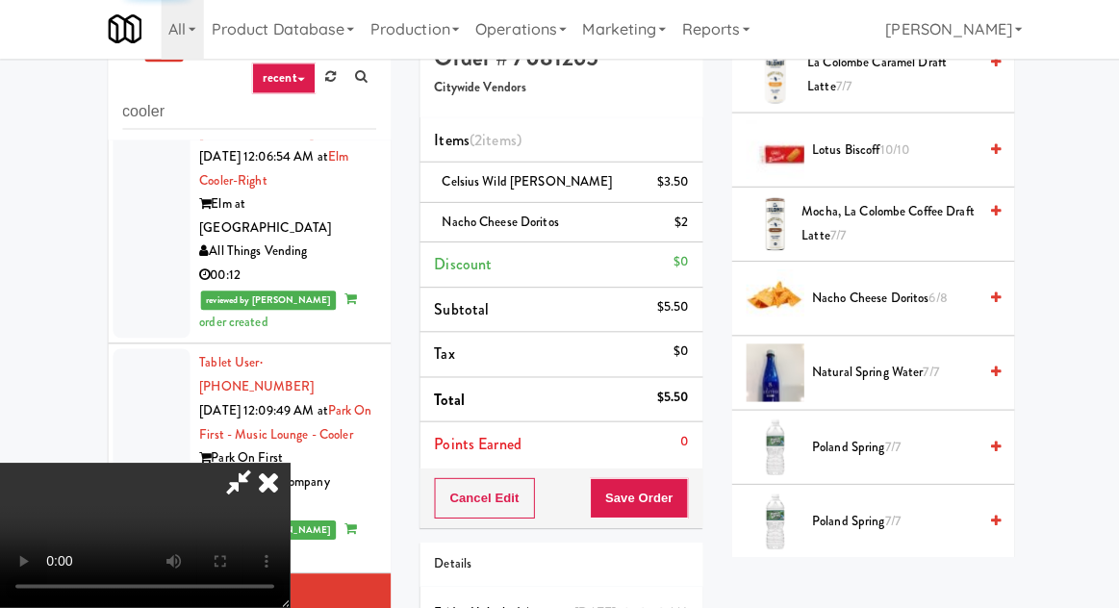
scroll to position [190, 0]
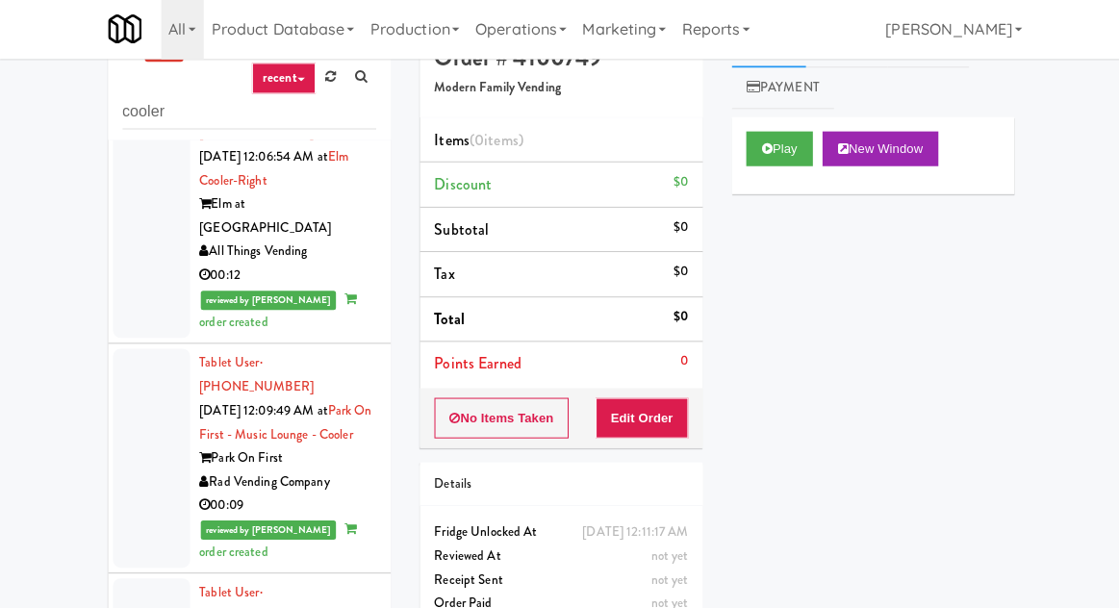
click at [862, 309] on div "Play New Window Primary Flag Clear Flag if unable to determine what was taken o…" at bounding box center [870, 479] width 282 height 721
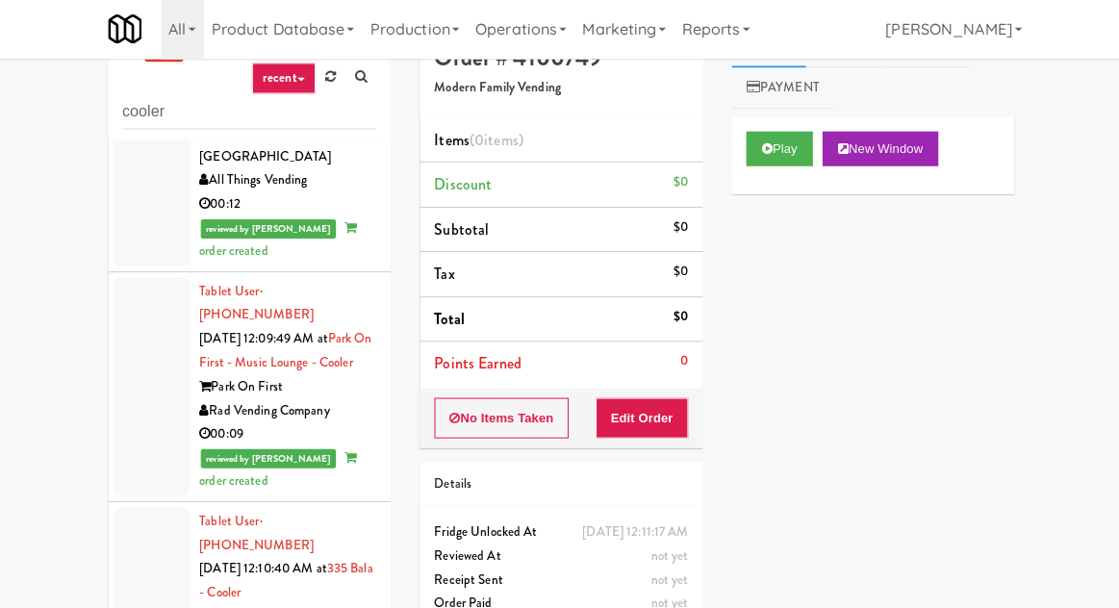
scroll to position [2235, 0]
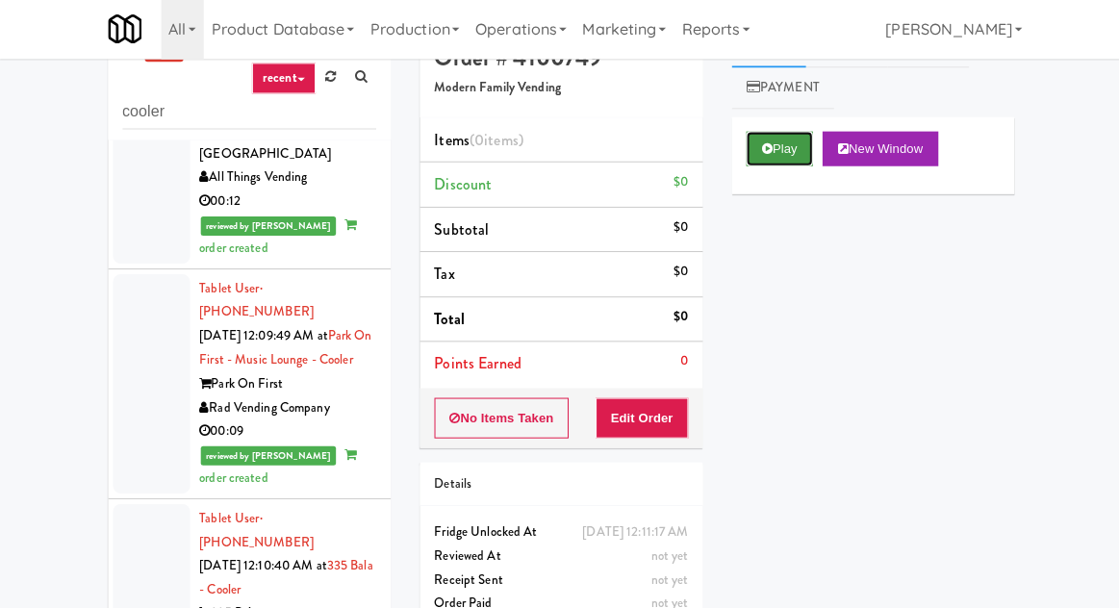
click at [770, 167] on button "Play" at bounding box center [777, 151] width 66 height 35
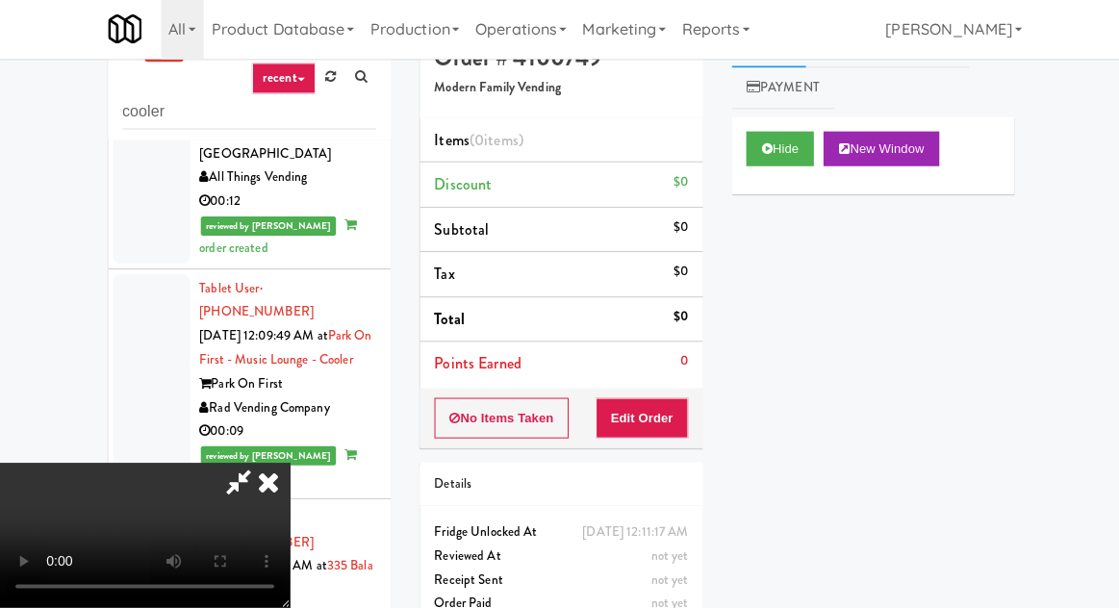
click at [671, 385] on li "Points Earned 0" at bounding box center [559, 365] width 282 height 44
click at [663, 434] on button "Edit Order" at bounding box center [640, 419] width 93 height 40
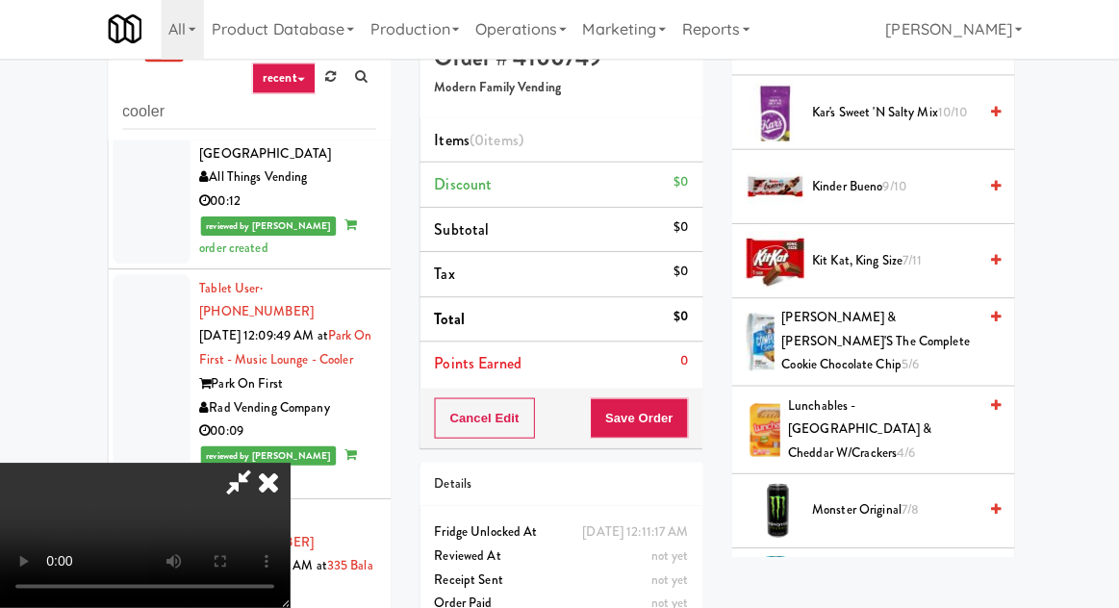
scroll to position [1218, 0]
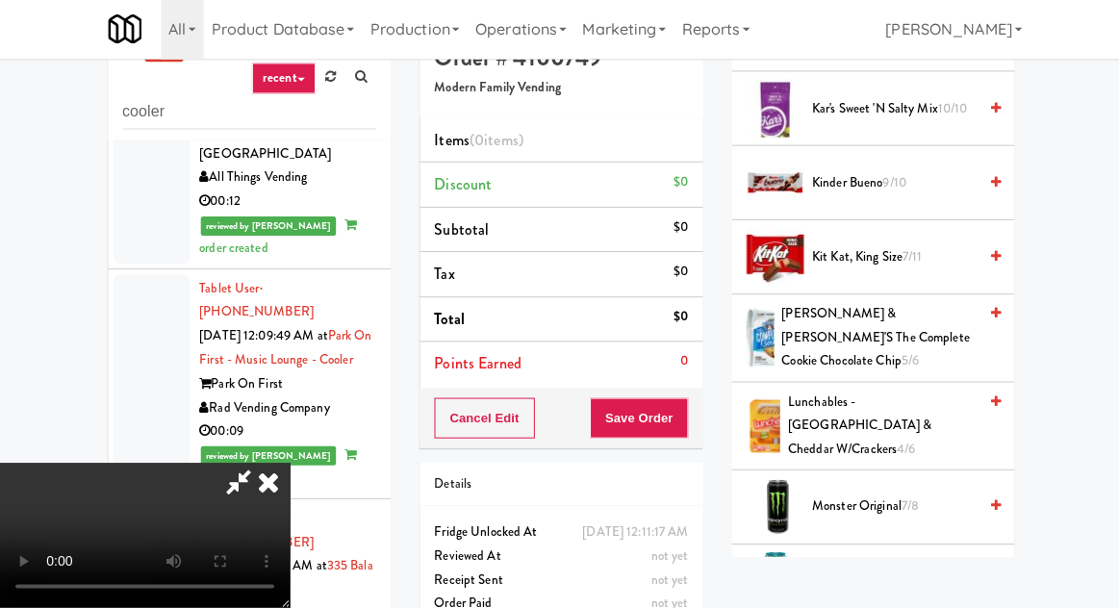
click at [897, 261] on span "[PERSON_NAME], King Size 7/11" at bounding box center [891, 259] width 164 height 24
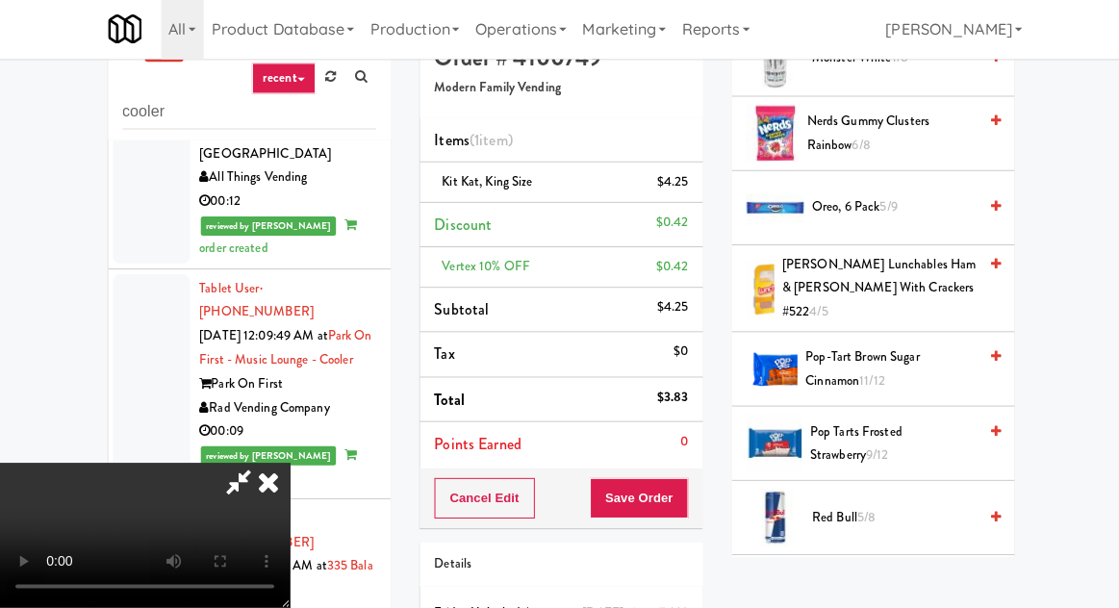
scroll to position [1814, 0]
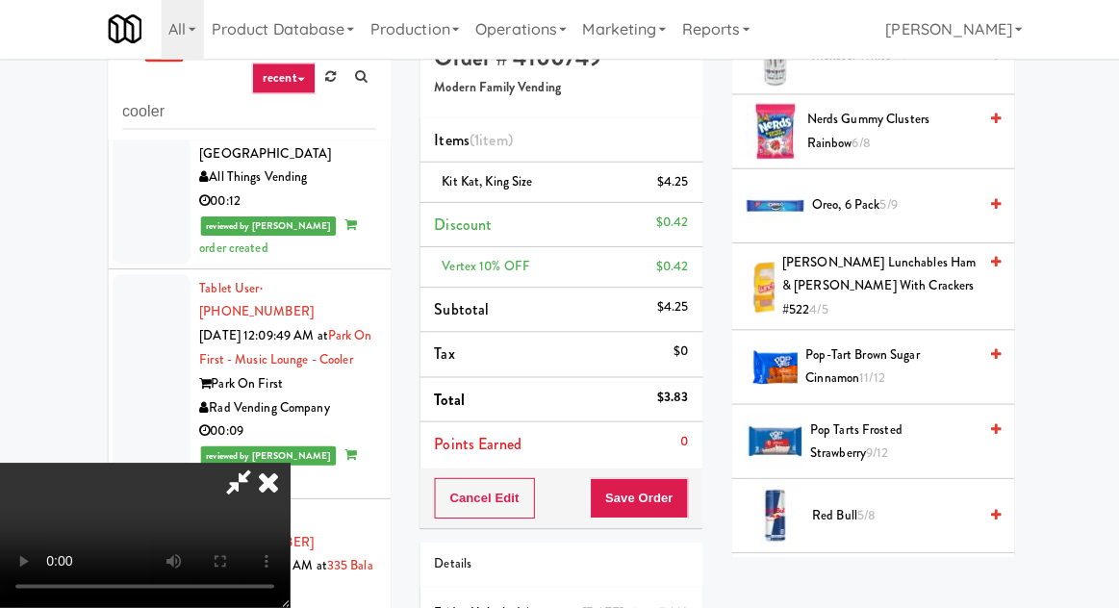
click at [894, 197] on span "5/9" at bounding box center [884, 206] width 17 height 18
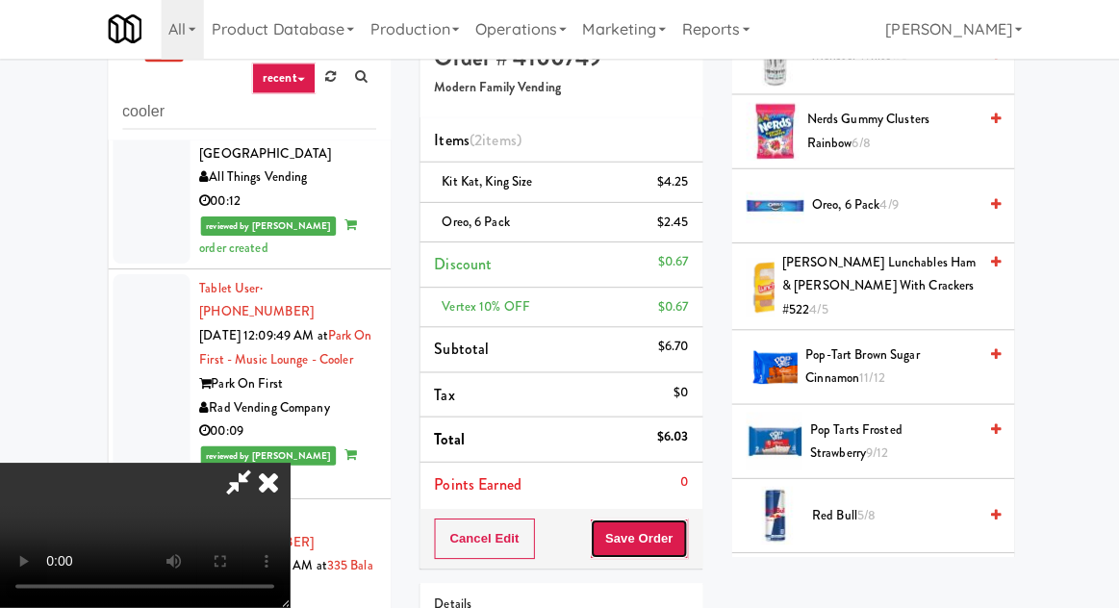
click at [685, 533] on button "Save Order" at bounding box center [637, 539] width 98 height 40
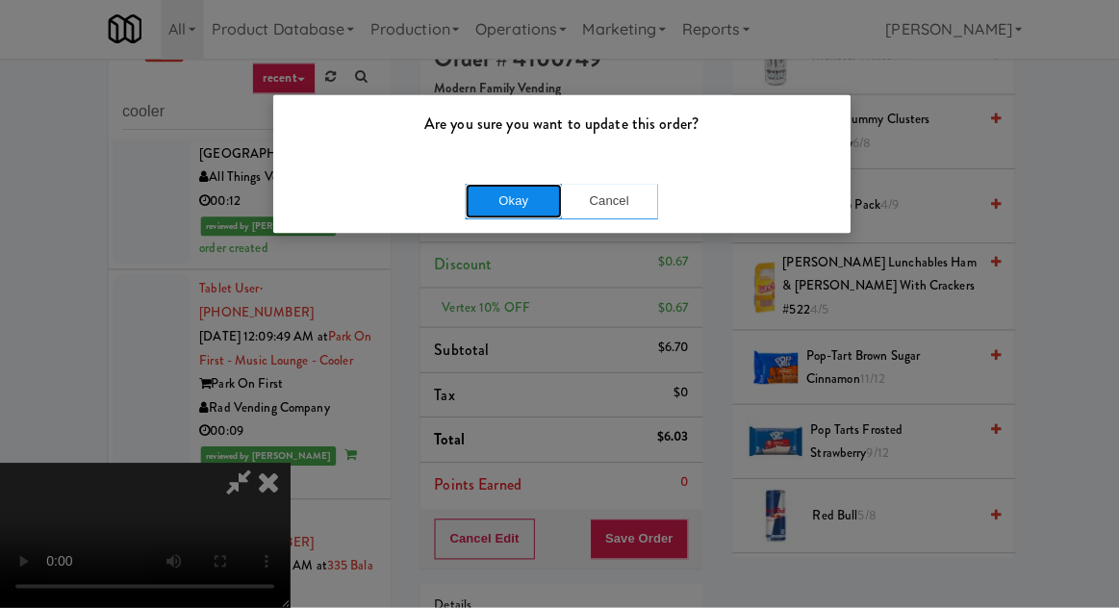
click at [491, 186] on button "Okay" at bounding box center [512, 203] width 96 height 35
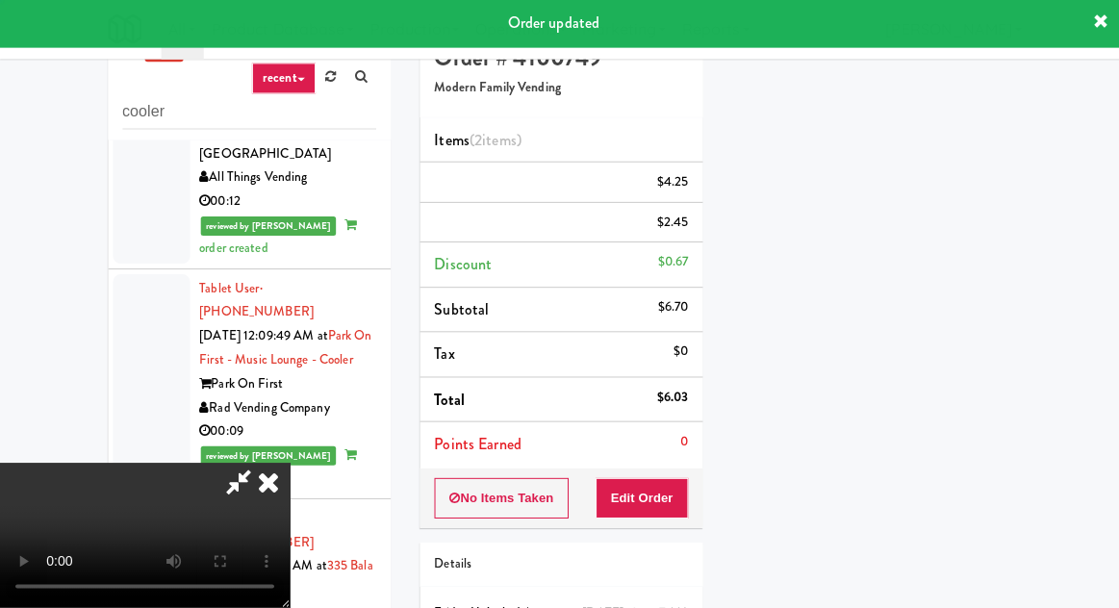
scroll to position [190, 0]
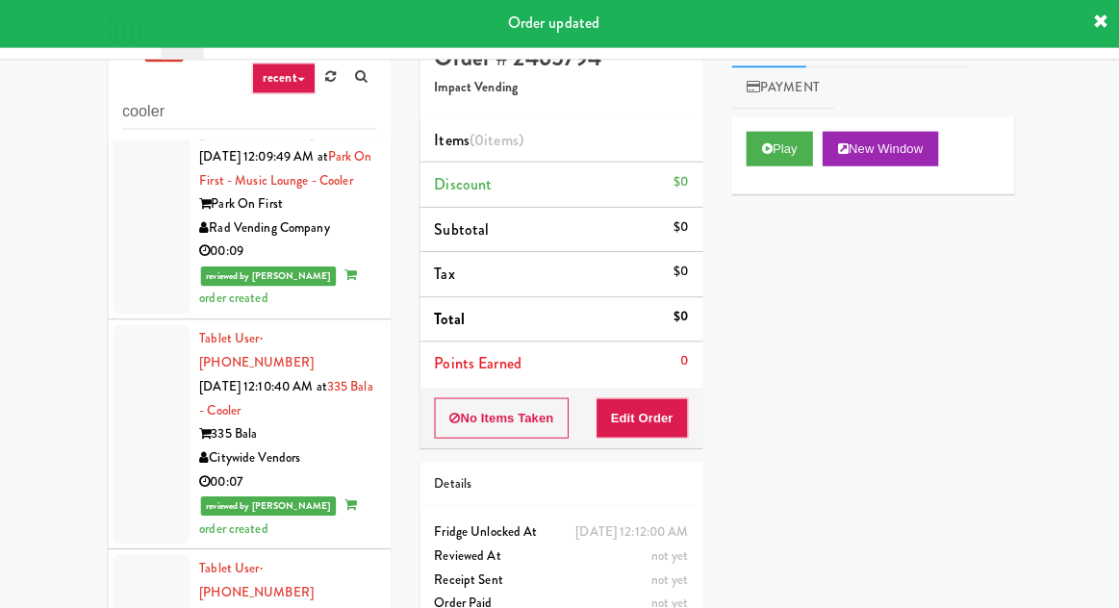
scroll to position [2423, 0]
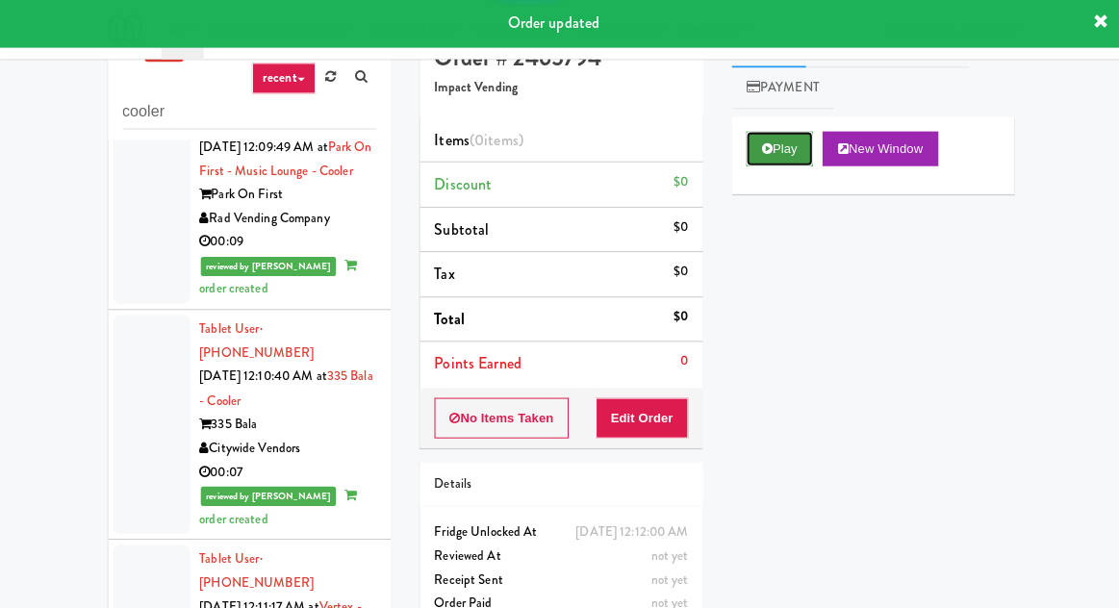
click at [768, 158] on button "Play" at bounding box center [777, 151] width 66 height 35
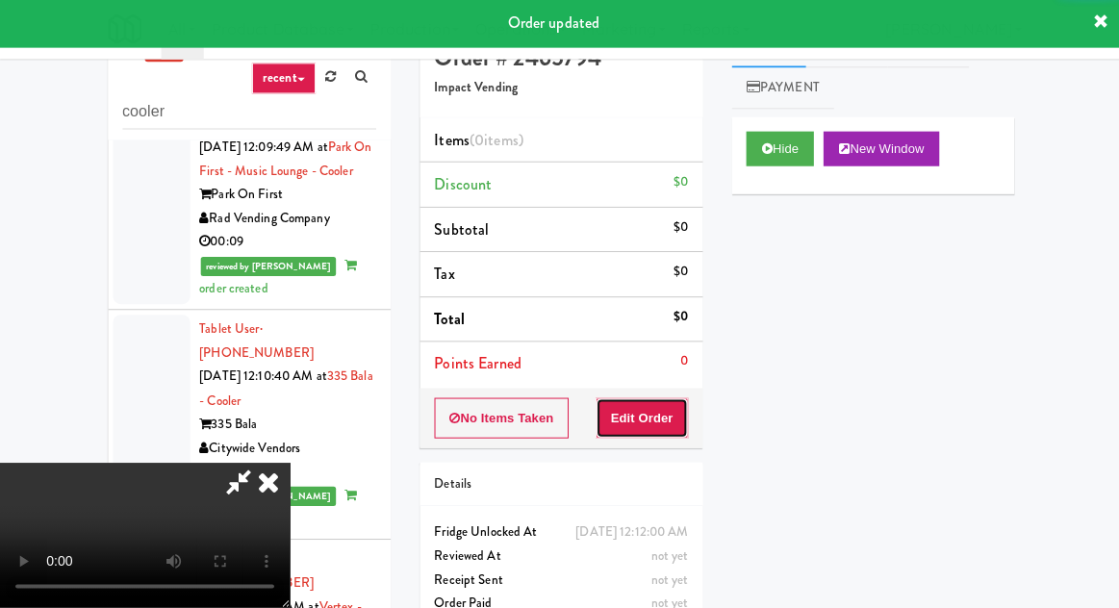
click at [649, 407] on button "Edit Order" at bounding box center [640, 419] width 93 height 40
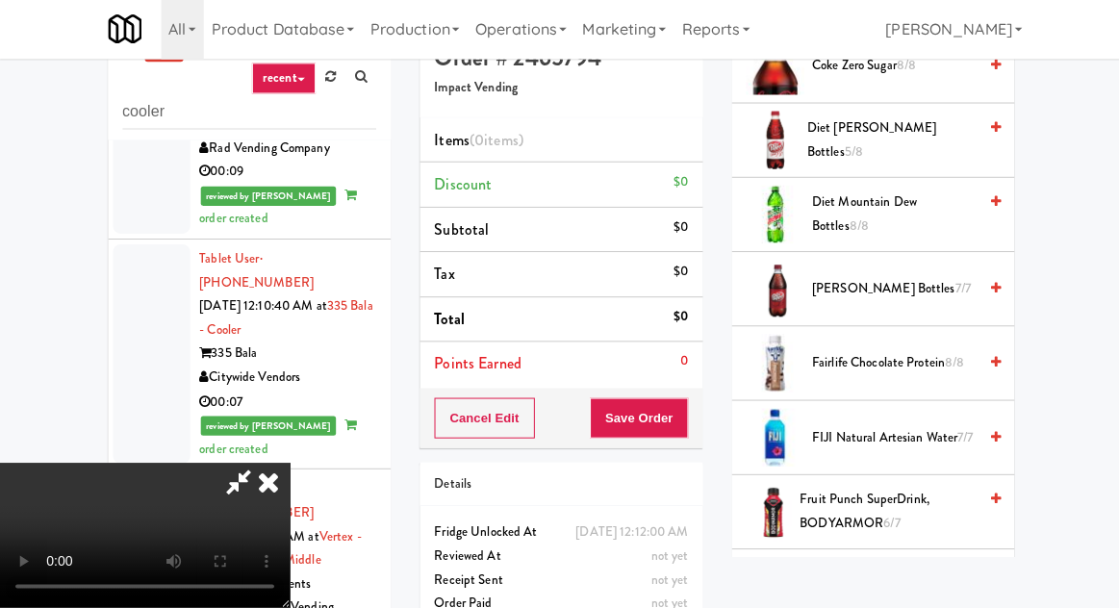
scroll to position [1132, 0]
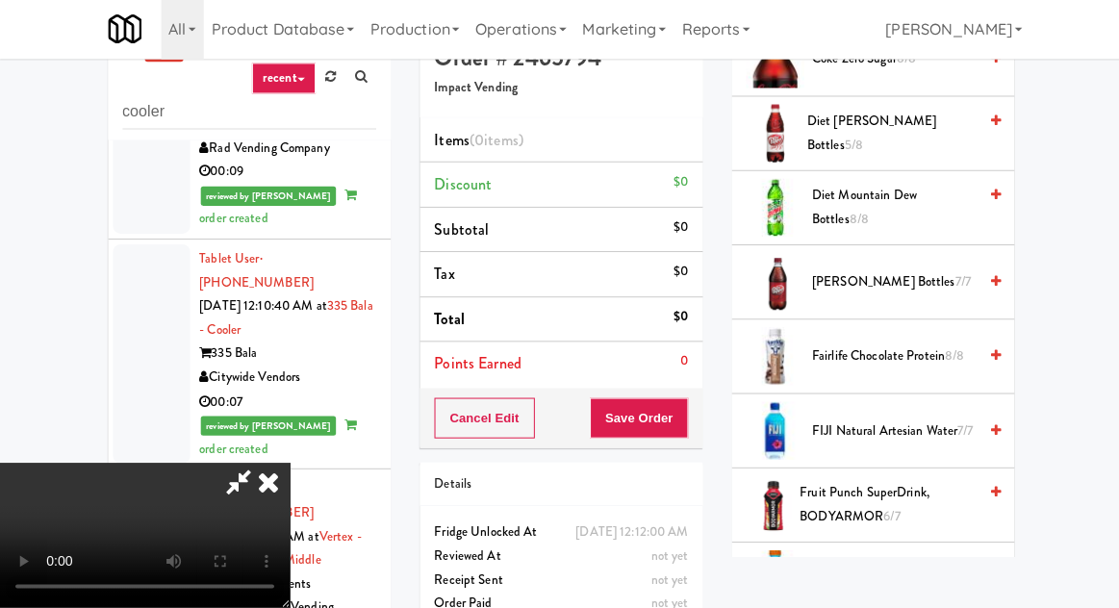
click at [858, 569] on span "Gatorade Cool Blue 3/6" at bounding box center [891, 581] width 164 height 24
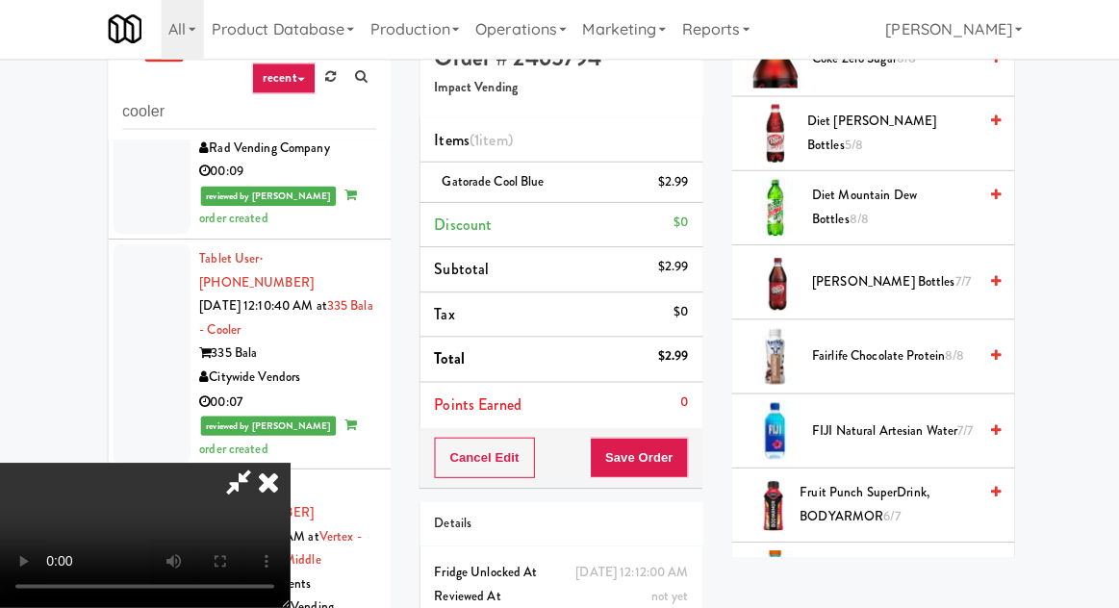
click at [890, 569] on span "Gatorade Cool Blue 2/6" at bounding box center [891, 581] width 164 height 24
click at [686, 448] on button "Save Order" at bounding box center [637, 459] width 98 height 40
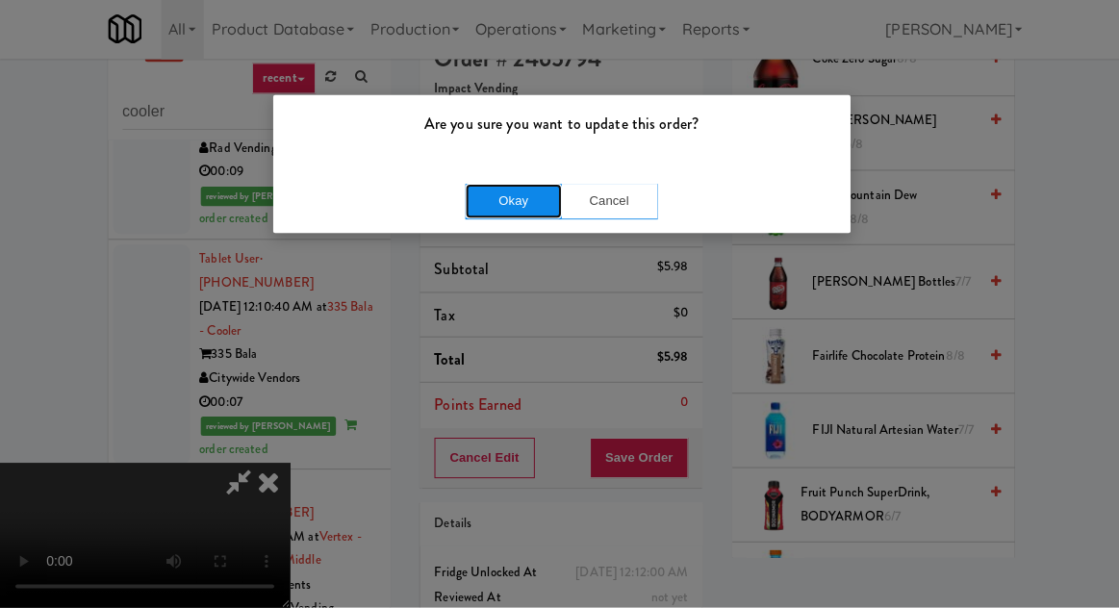
click at [474, 200] on button "Okay" at bounding box center [512, 203] width 96 height 35
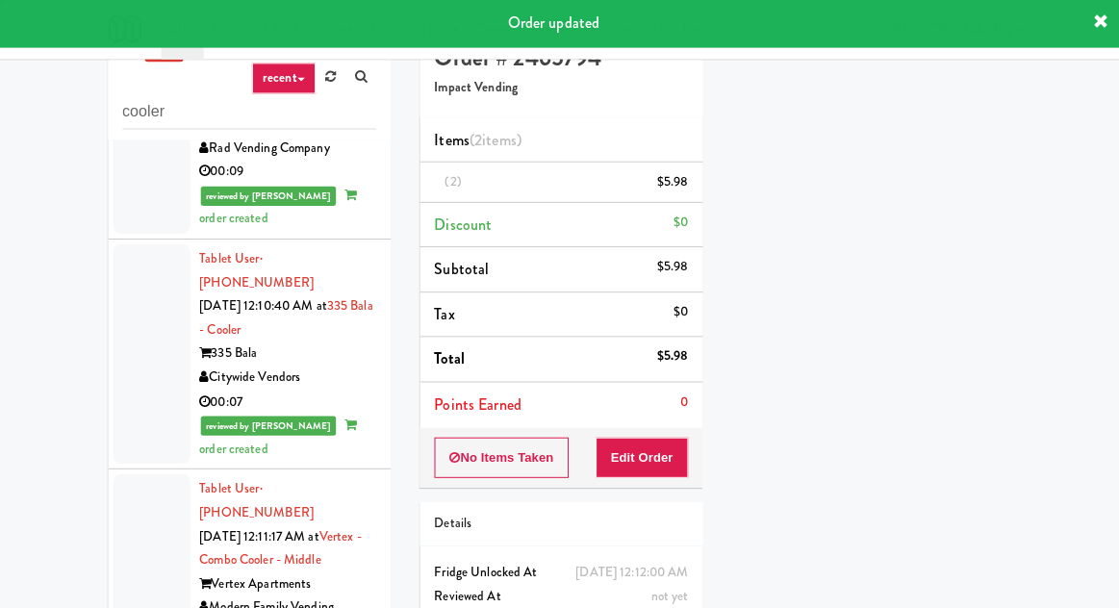
scroll to position [190, 0]
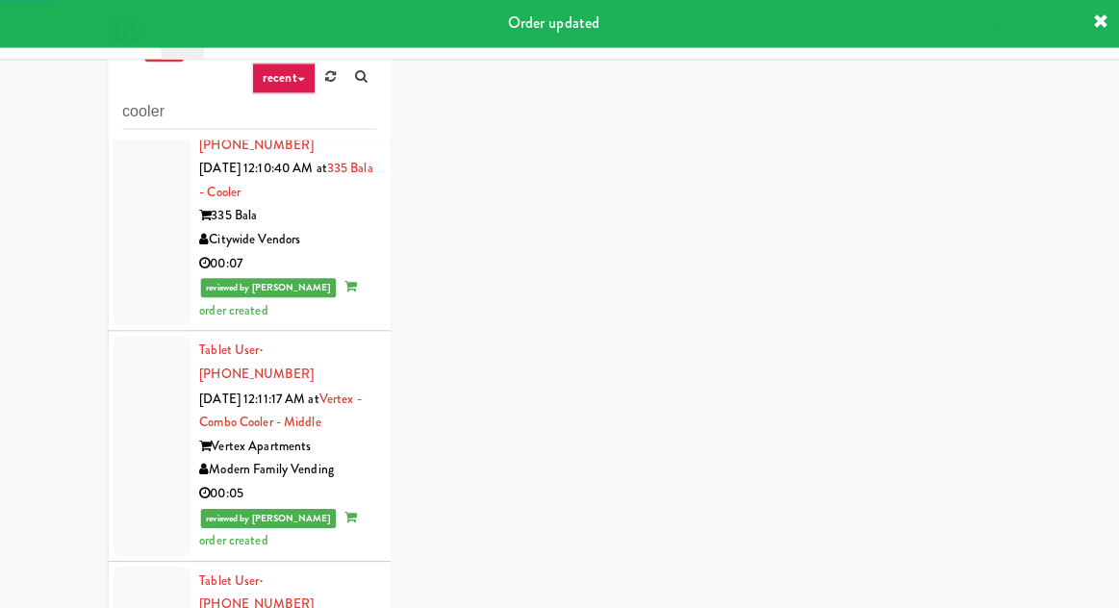
scroll to position [2632, 0]
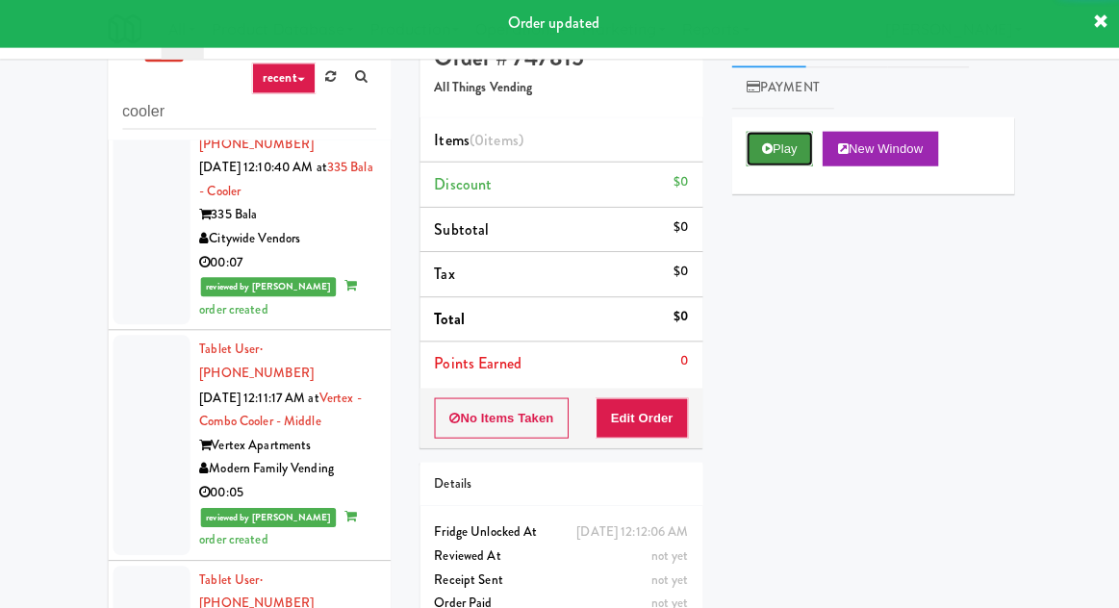
click at [776, 157] on button "Play" at bounding box center [777, 151] width 66 height 35
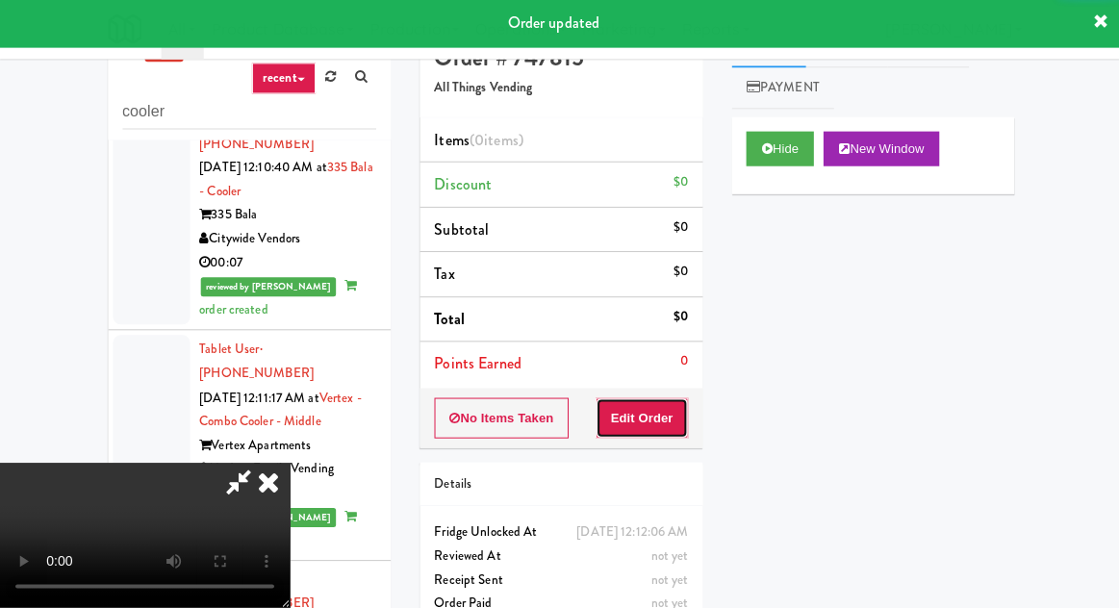
click at [663, 401] on button "Edit Order" at bounding box center [640, 419] width 93 height 40
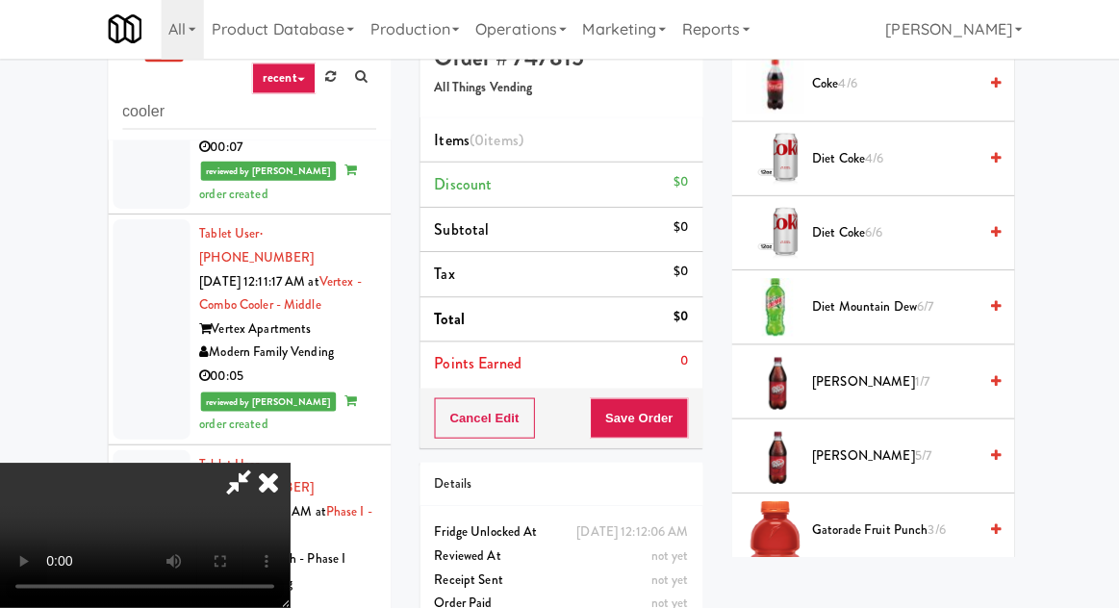
scroll to position [1479, 0]
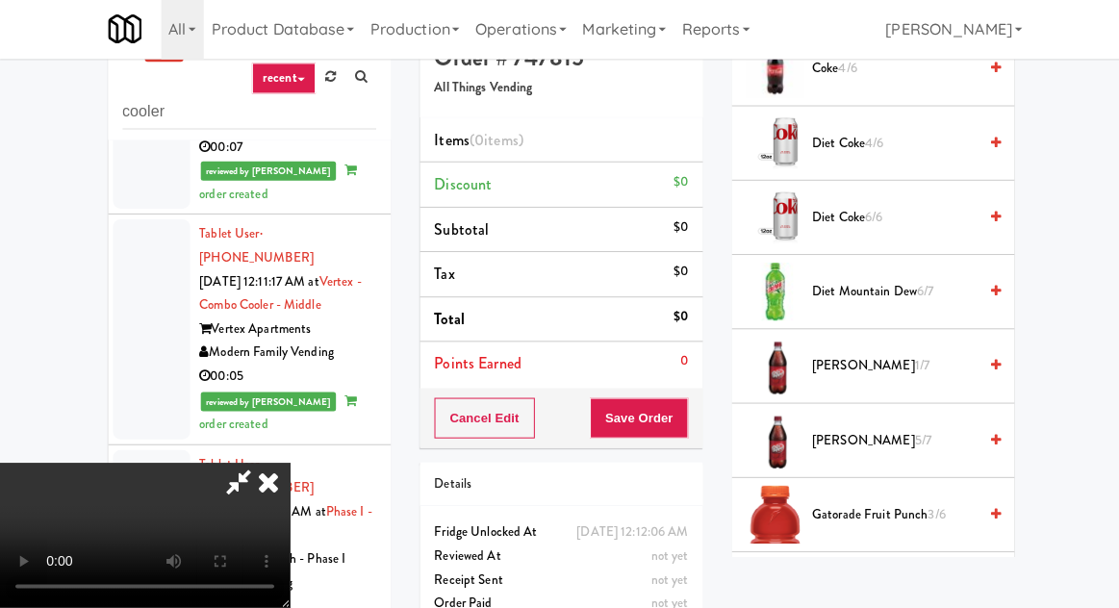
click at [878, 508] on span "Gatorade Fruit Punch 3/6" at bounding box center [891, 516] width 164 height 24
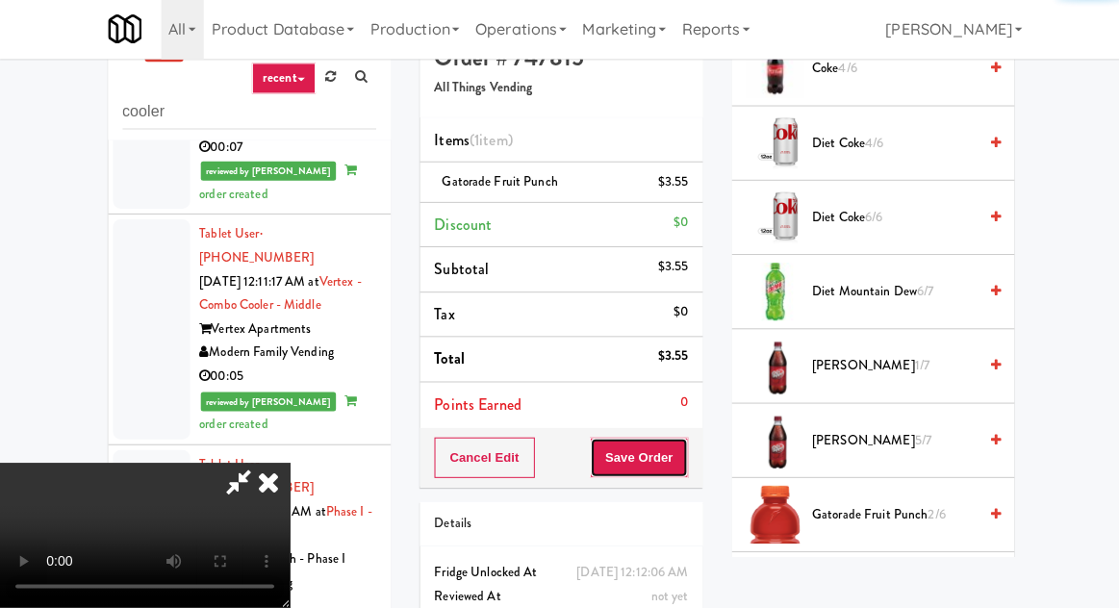
click at [685, 458] on button "Save Order" at bounding box center [637, 459] width 98 height 40
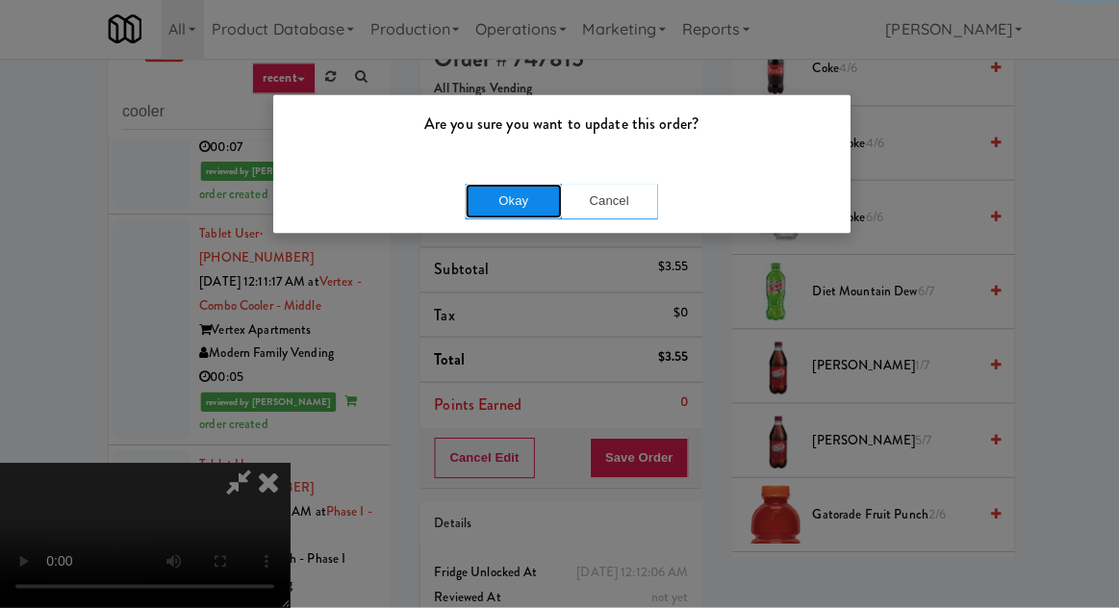
click at [489, 215] on button "Okay" at bounding box center [512, 203] width 96 height 35
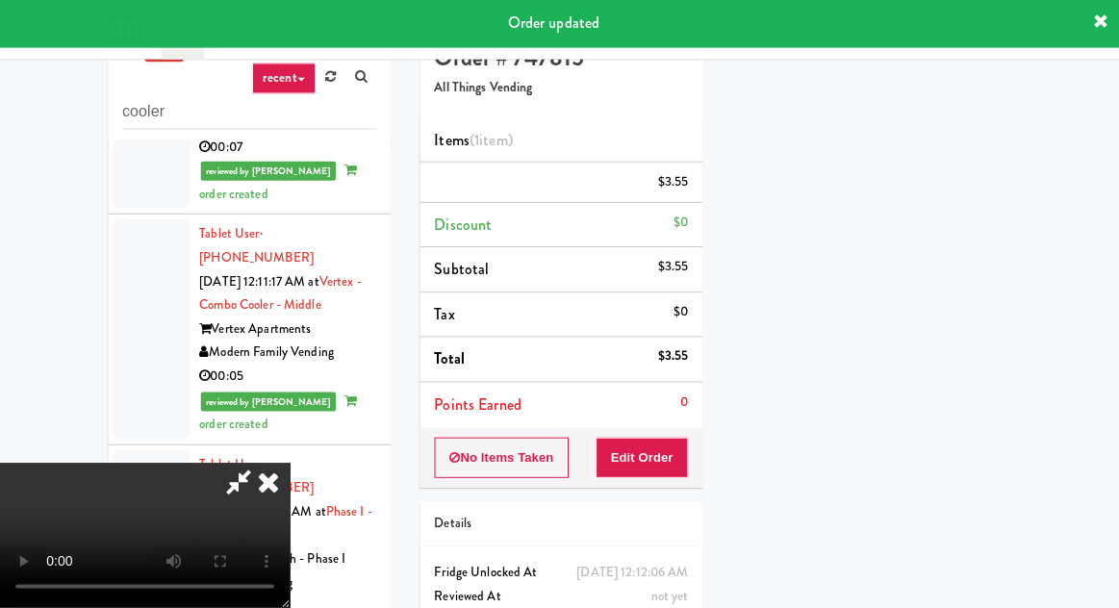
scroll to position [0, 0]
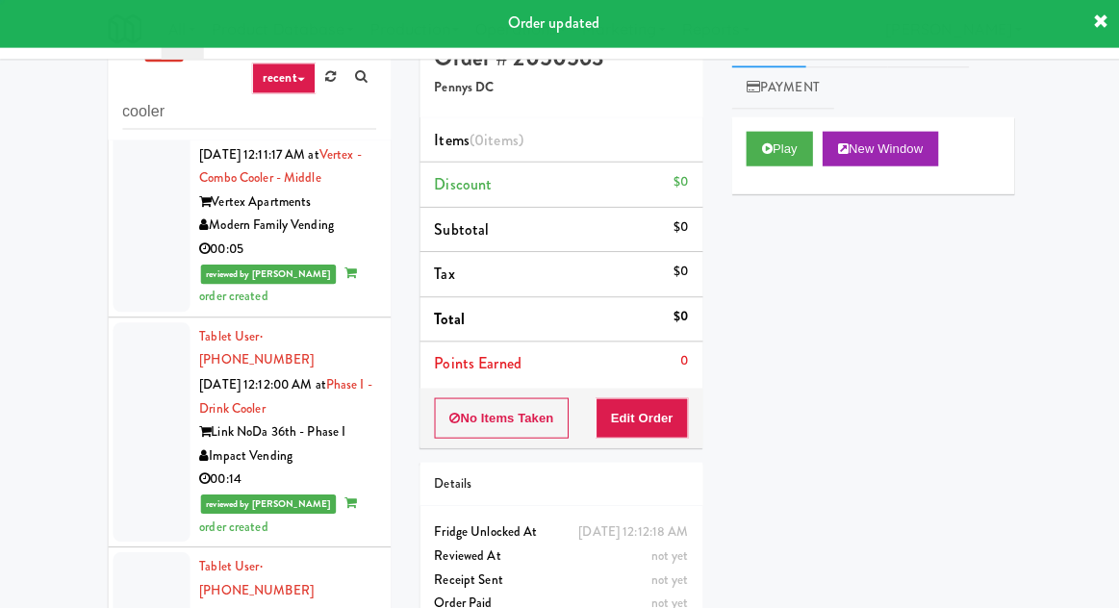
scroll to position [2873, 0]
click at [782, 146] on button "Play" at bounding box center [777, 151] width 66 height 35
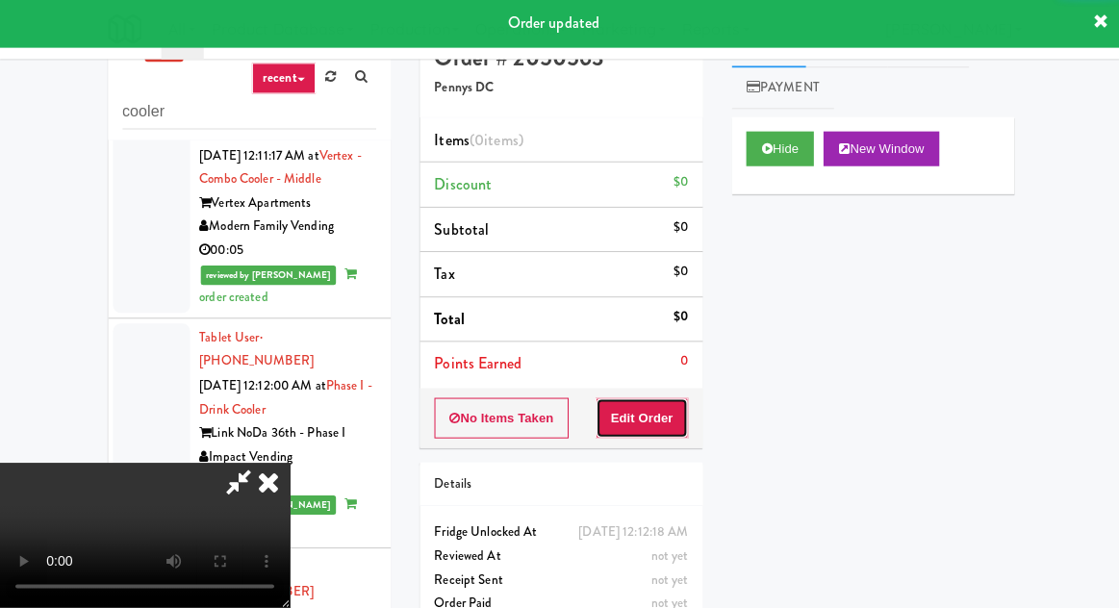
click at [664, 406] on button "Edit Order" at bounding box center [640, 419] width 93 height 40
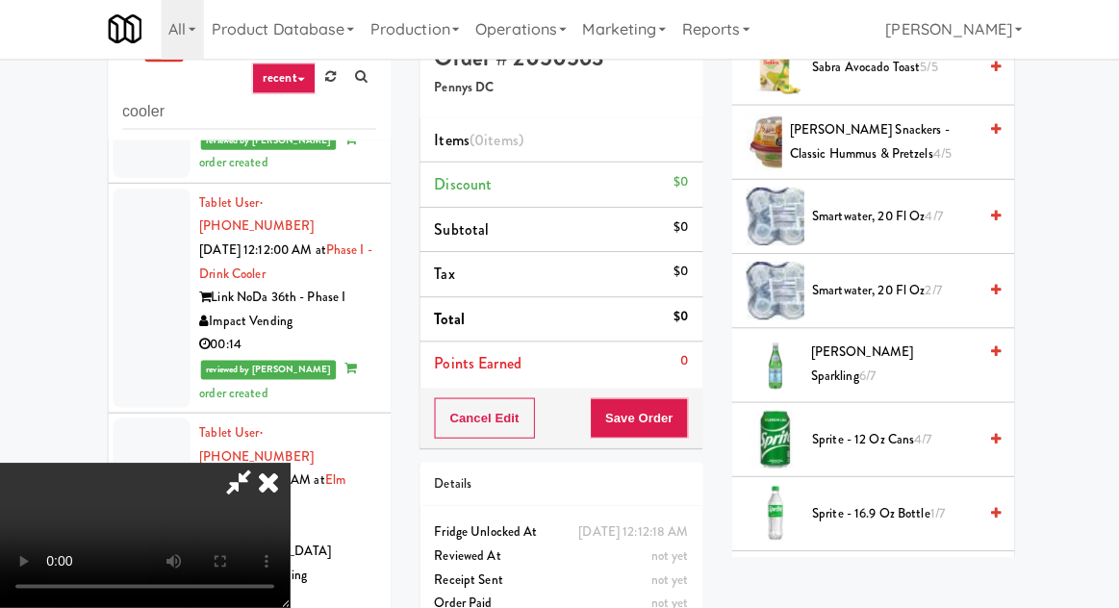
scroll to position [2224, 0]
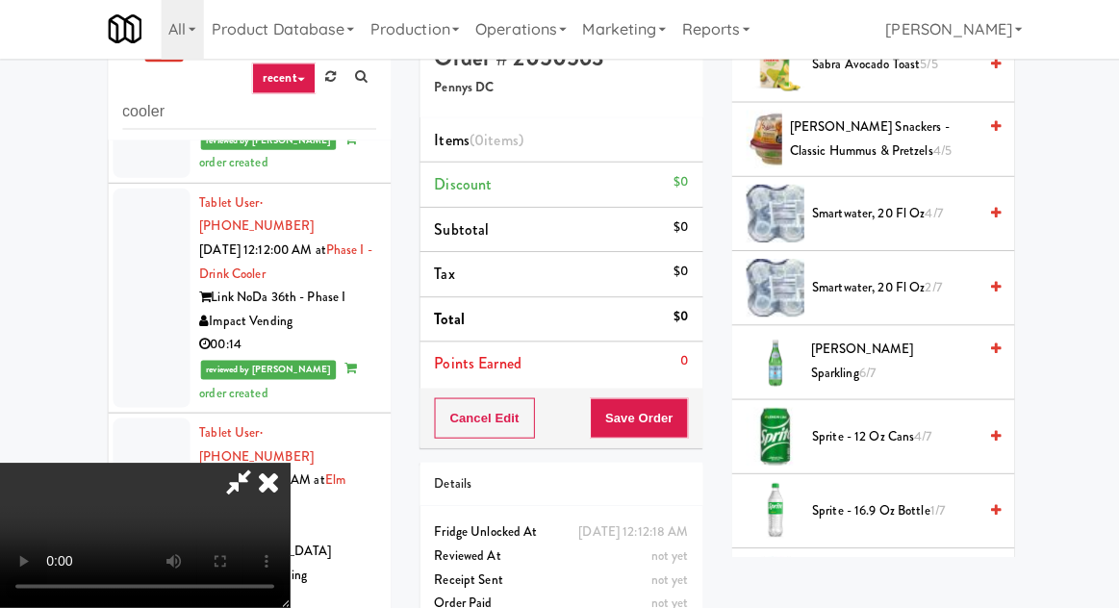
click at [882, 500] on span "Sprite - 16.9 oz Bottle 1/7" at bounding box center [891, 512] width 164 height 24
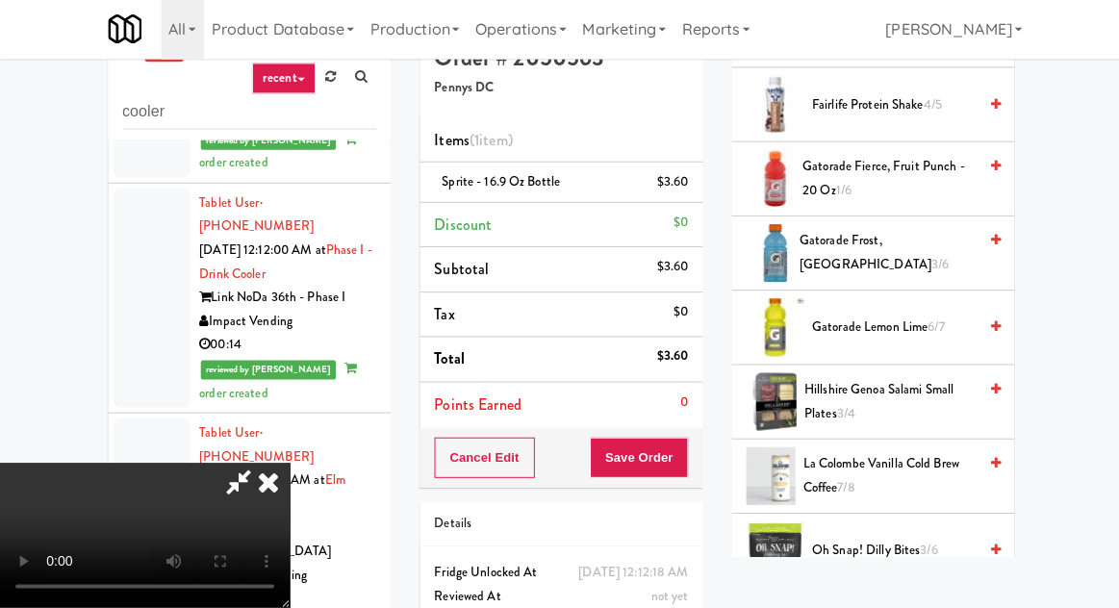
scroll to position [1289, 0]
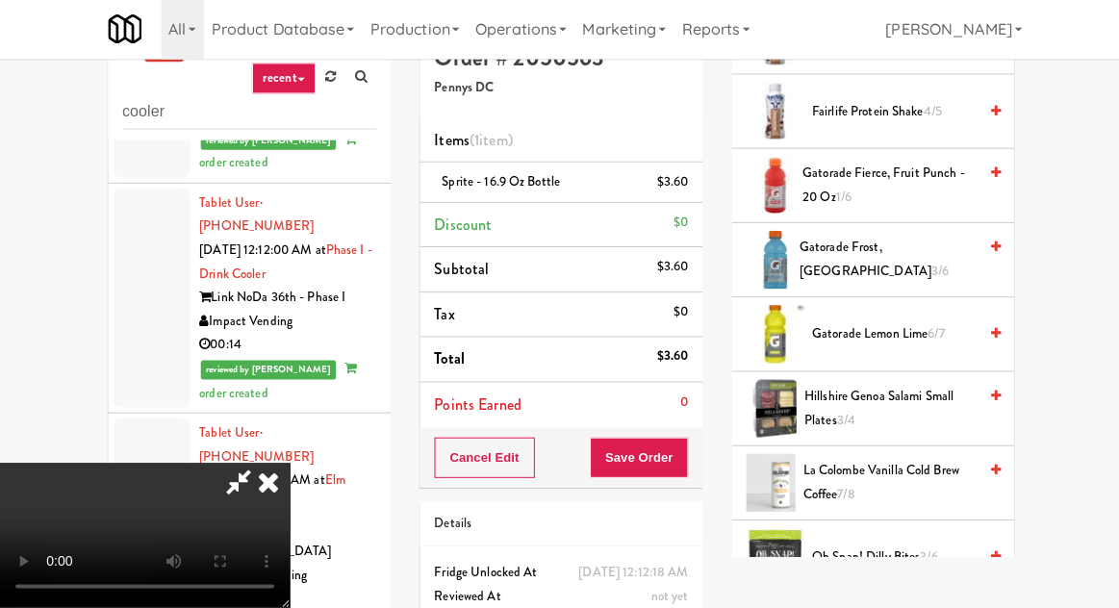
click at [865, 388] on span "Hillshire Genoa Salami Small Plates 3/4" at bounding box center [886, 409] width 171 height 47
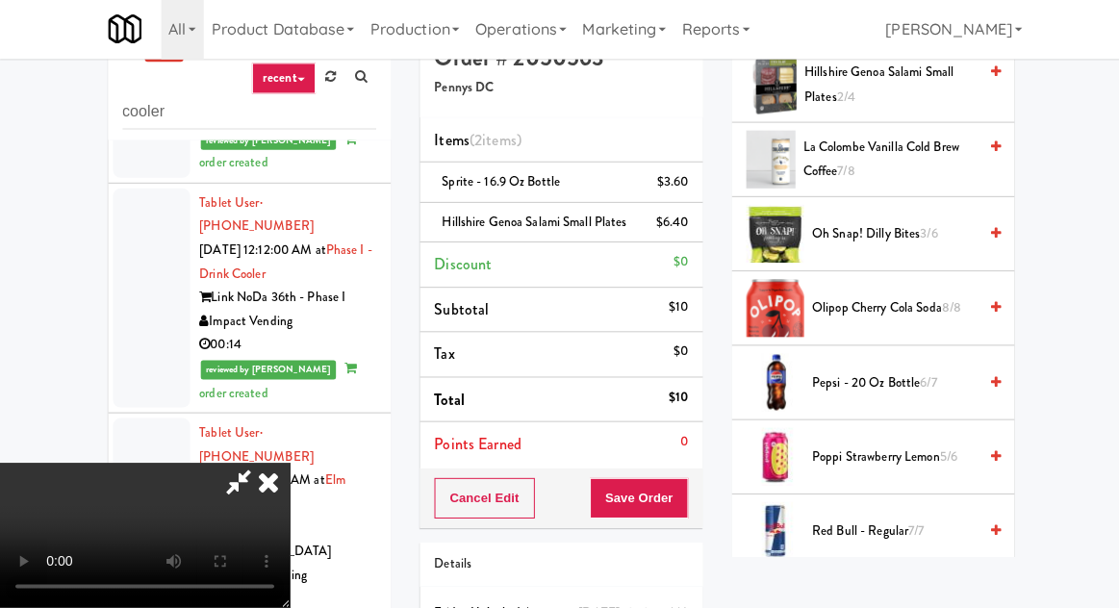
scroll to position [1557, 0]
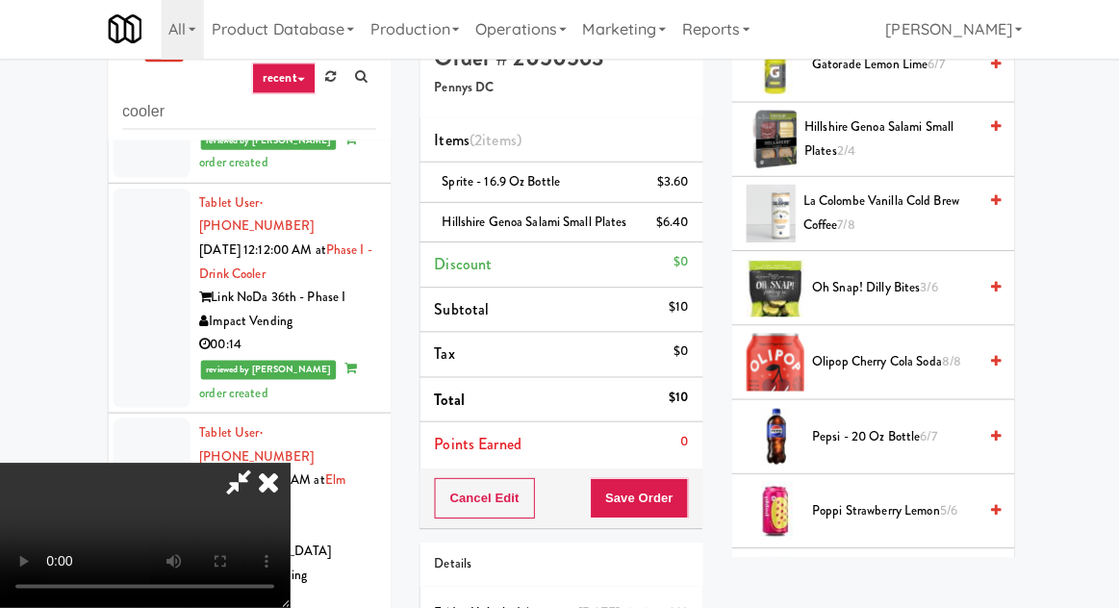
click at [882, 284] on span "Oh Snap! Dilly Bites 3/6" at bounding box center [891, 290] width 164 height 24
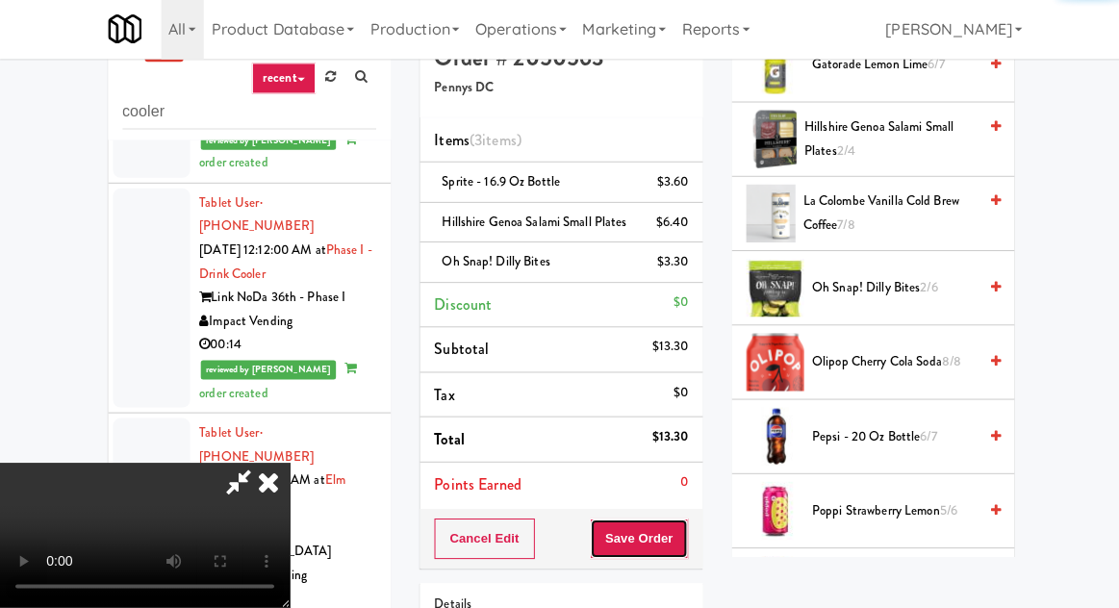
click at [681, 560] on button "Save Order" at bounding box center [637, 539] width 98 height 40
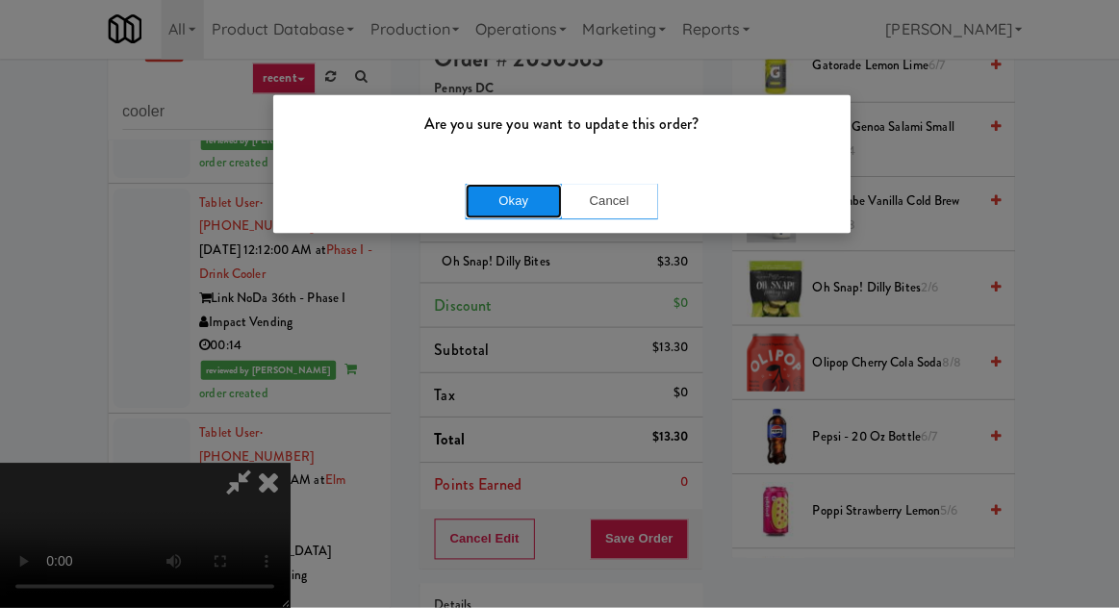
click at [471, 201] on button "Okay" at bounding box center [512, 203] width 96 height 35
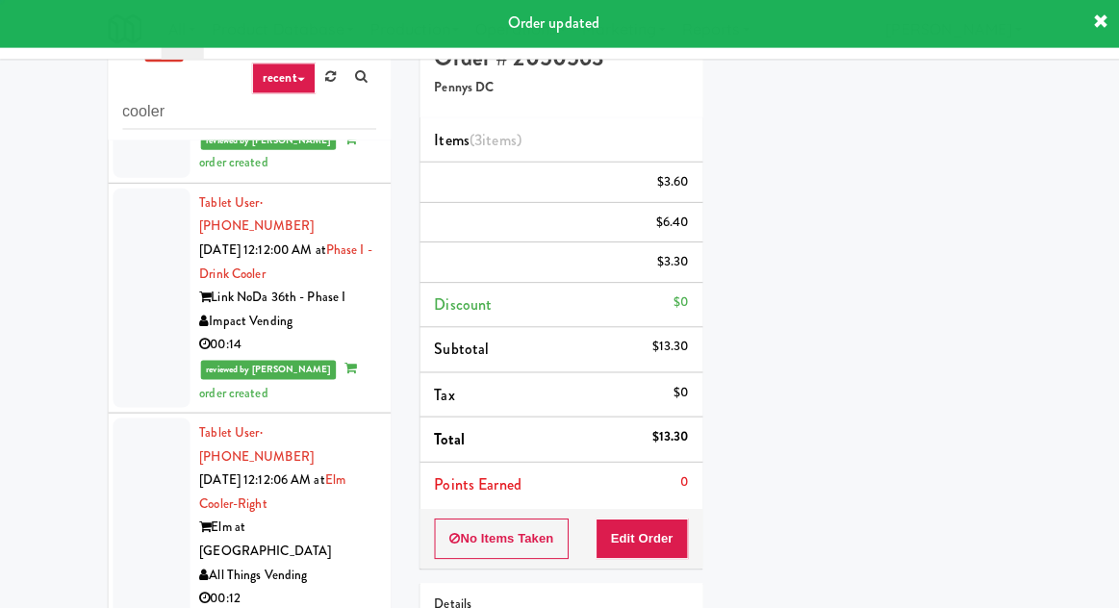
scroll to position [0, 0]
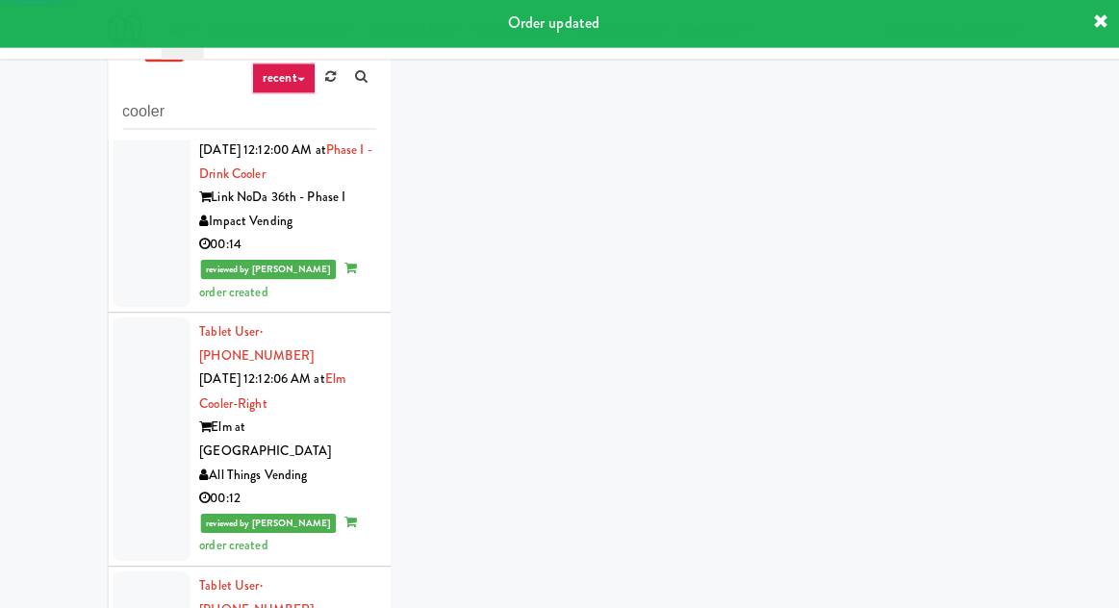
scroll to position [3125, 0]
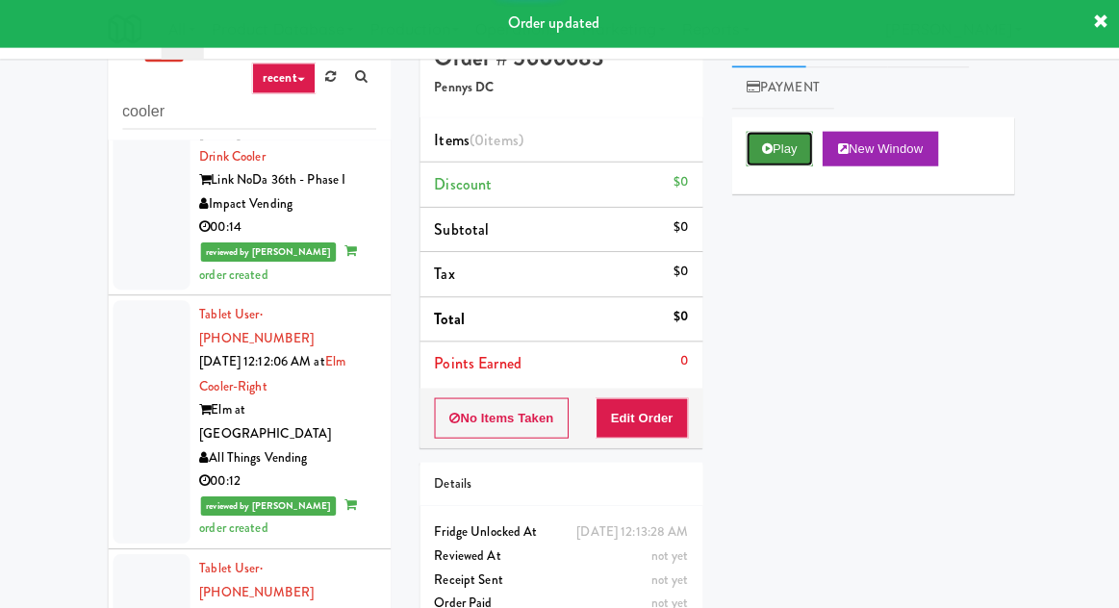
click at [778, 153] on button "Play" at bounding box center [777, 151] width 66 height 35
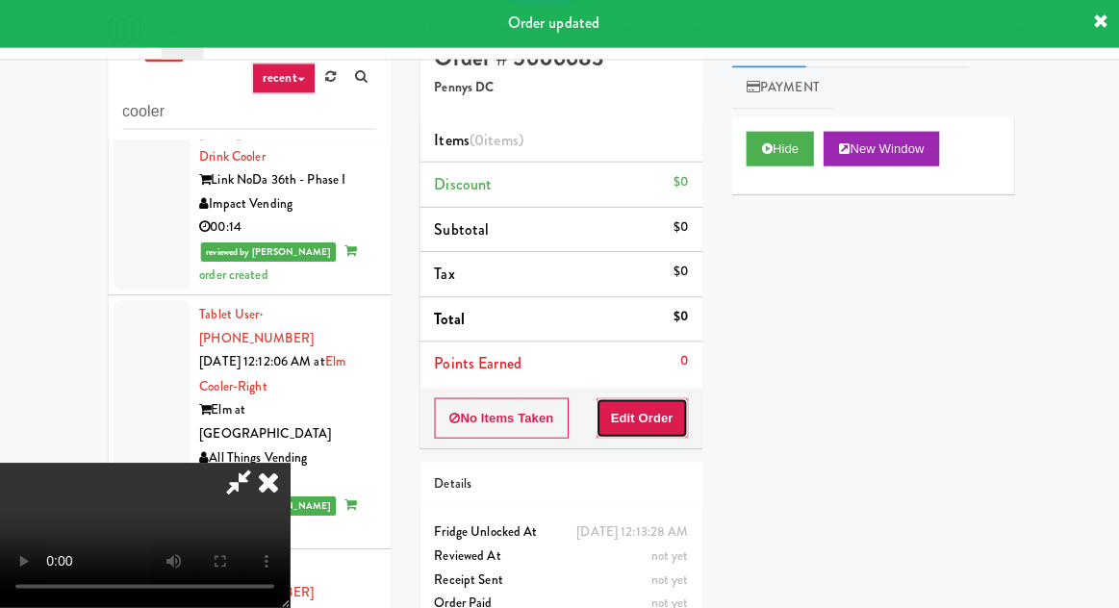
click at [660, 427] on button "Edit Order" at bounding box center [640, 419] width 93 height 40
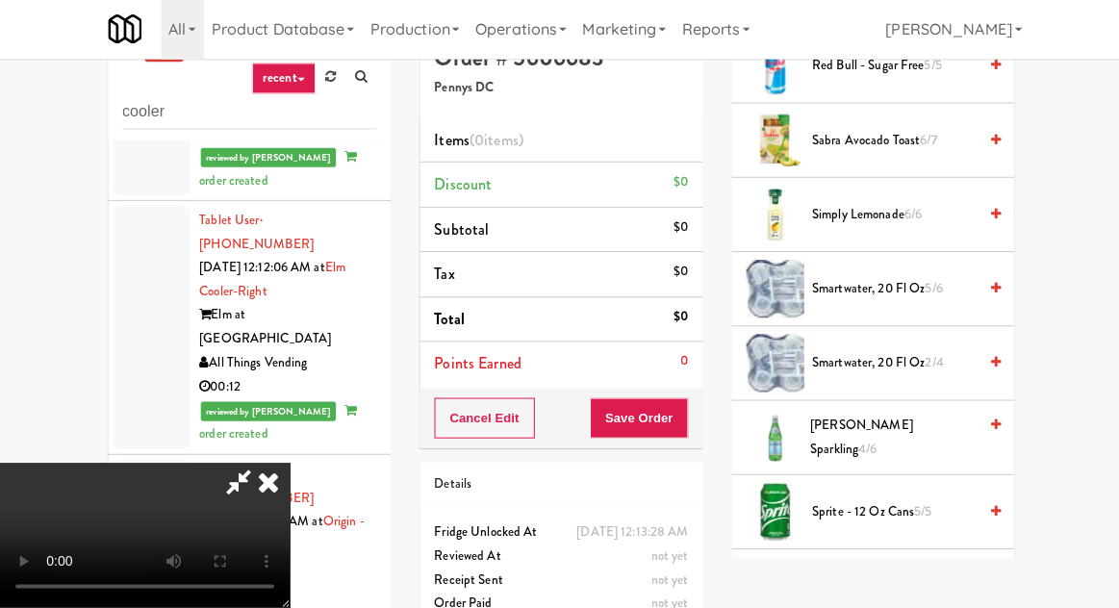
scroll to position [2148, 0]
click at [873, 576] on span "Sprite - 16.9 oz Bottle 7/7" at bounding box center [891, 588] width 164 height 24
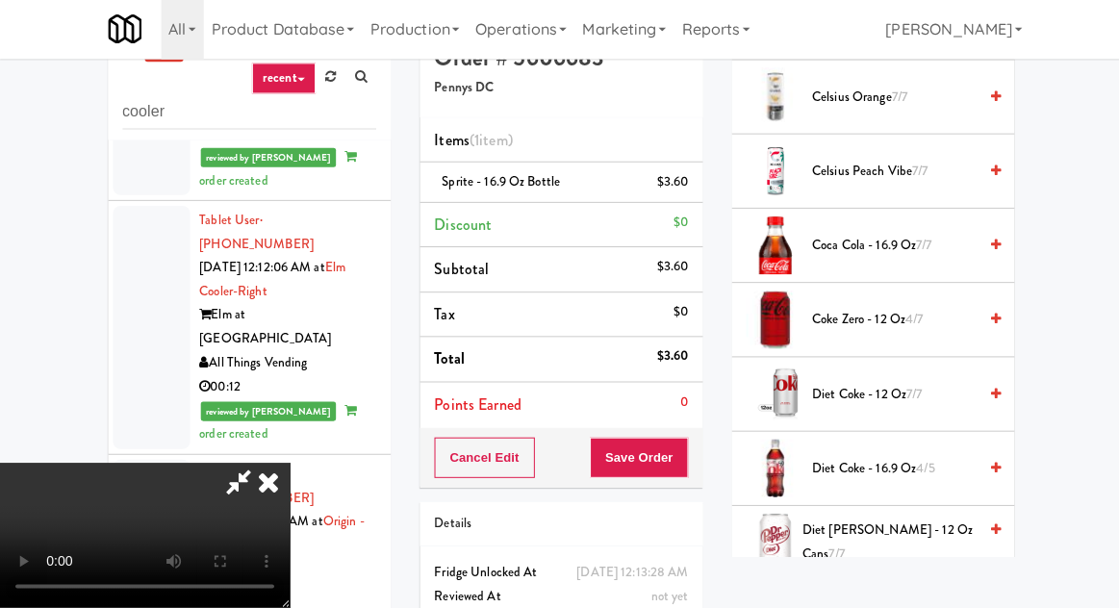
scroll to position [0, 0]
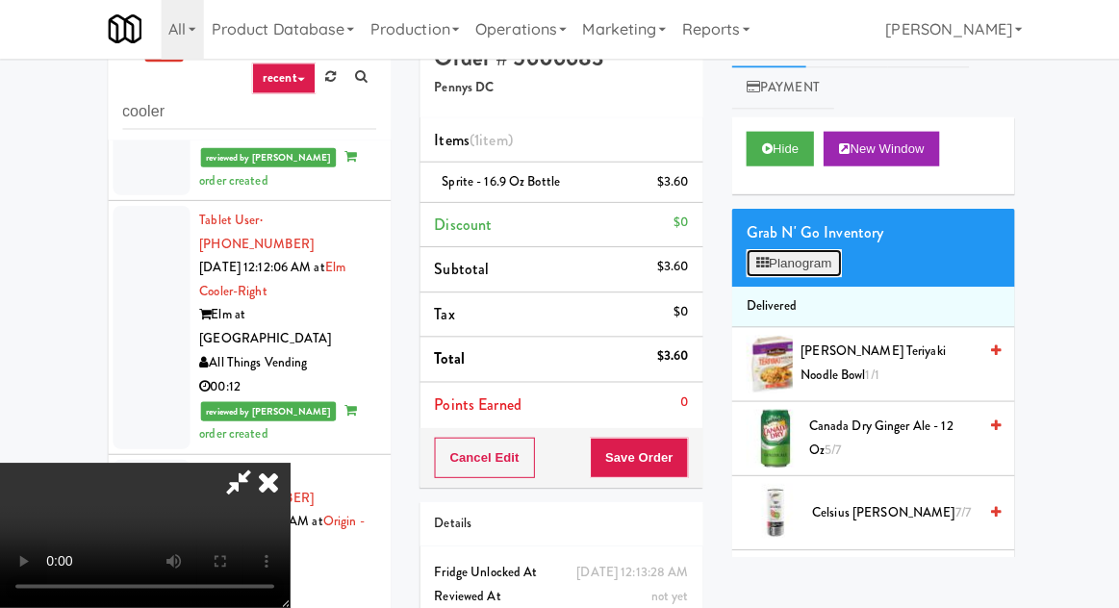
click at [820, 259] on button "Planogram" at bounding box center [791, 265] width 94 height 29
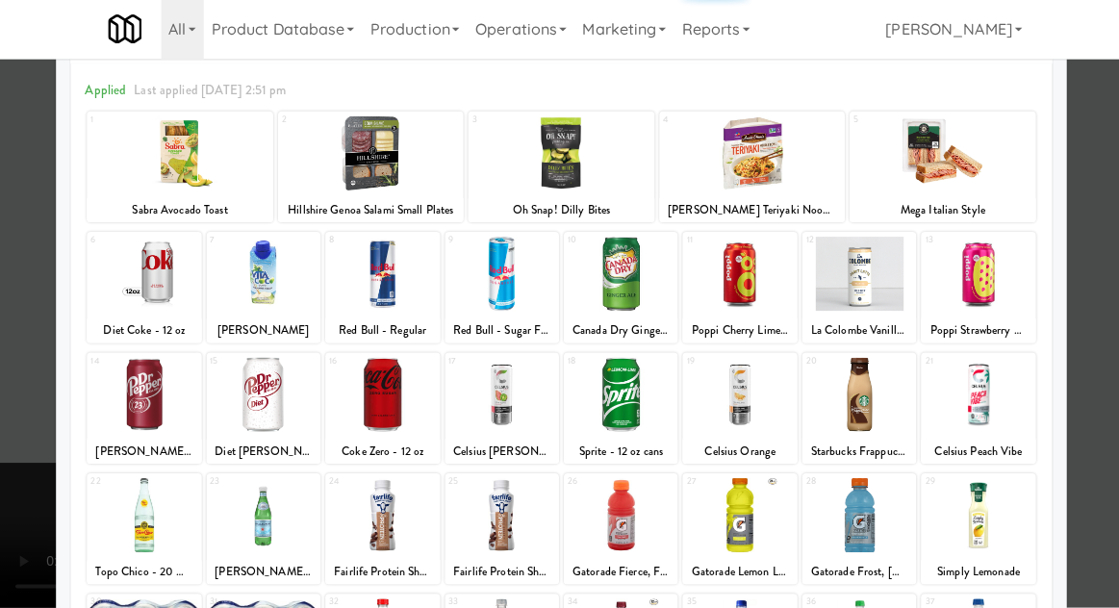
scroll to position [243, 0]
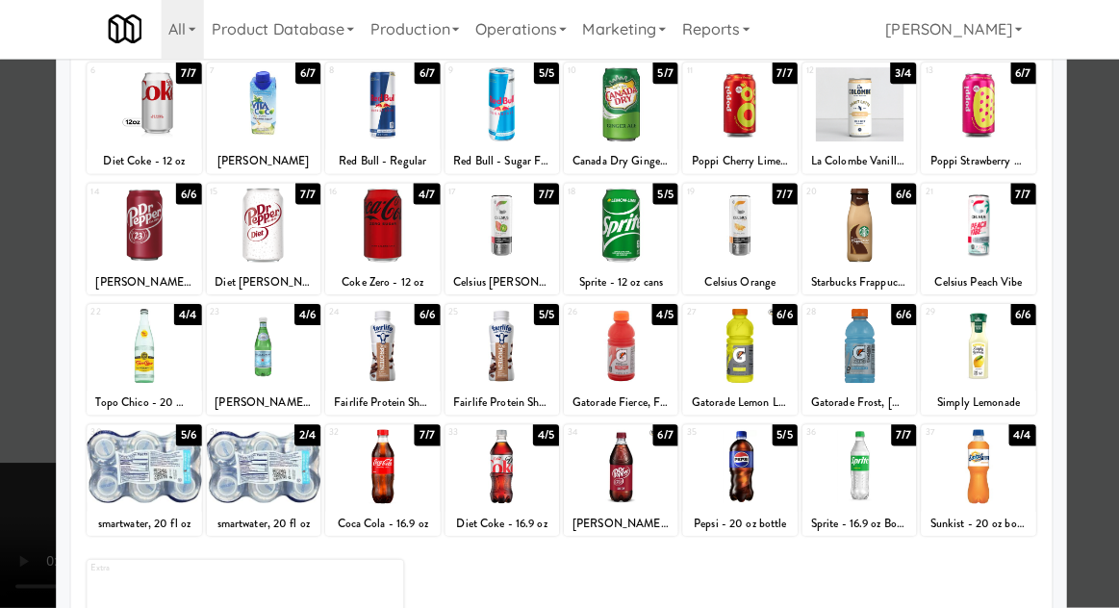
click at [259, 350] on div at bounding box center [263, 347] width 114 height 74
click at [29, 413] on div at bounding box center [559, 304] width 1119 height 608
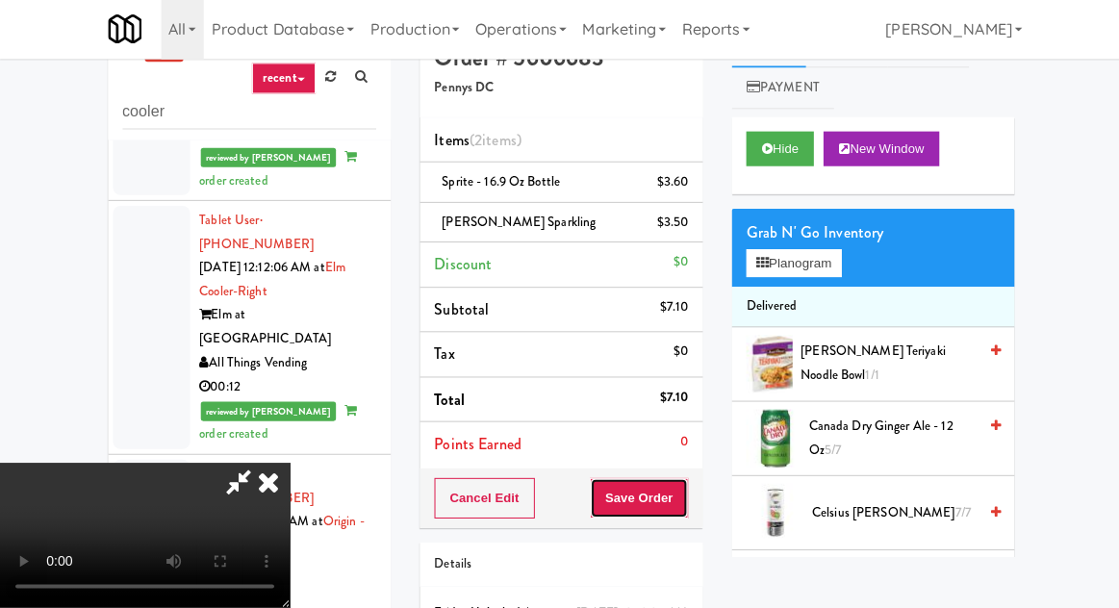
click at [685, 491] on button "Save Order" at bounding box center [637, 499] width 98 height 40
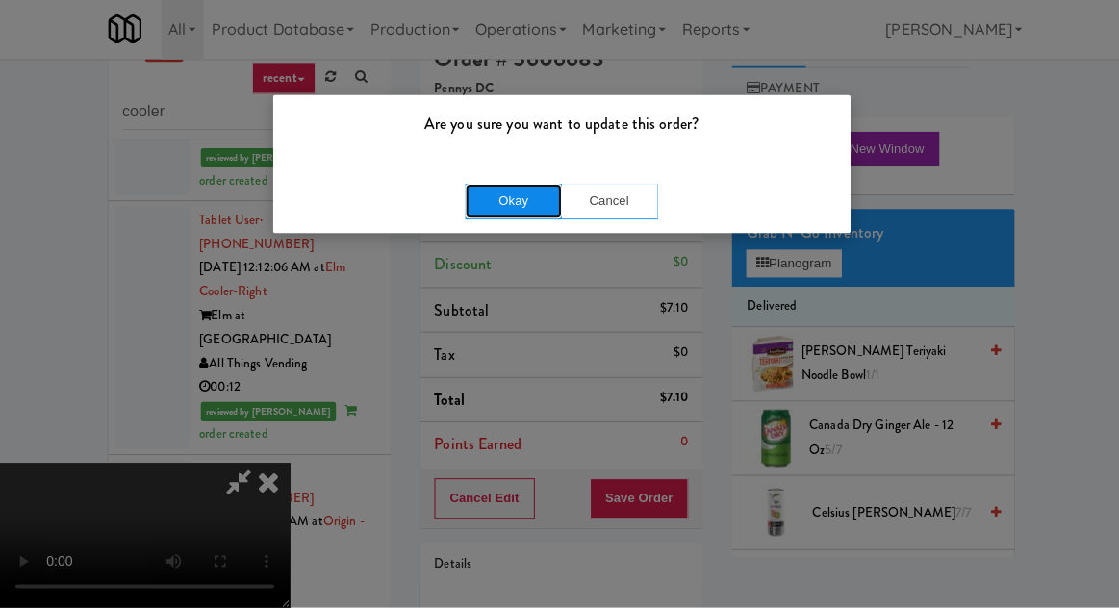
click at [527, 216] on button "Okay" at bounding box center [512, 203] width 96 height 35
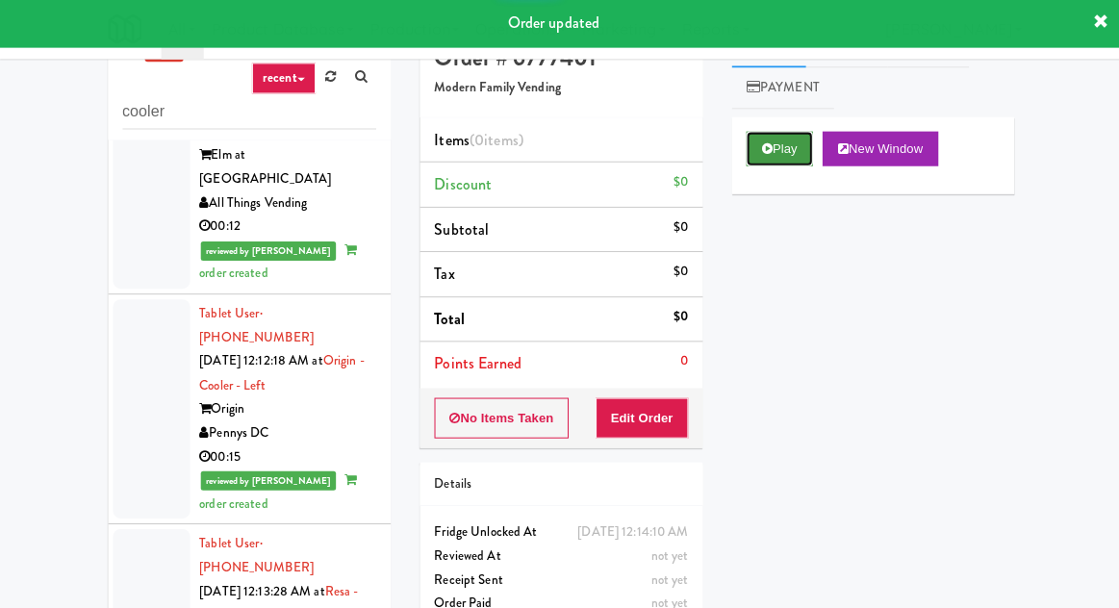
click at [789, 153] on button "Play" at bounding box center [777, 151] width 66 height 35
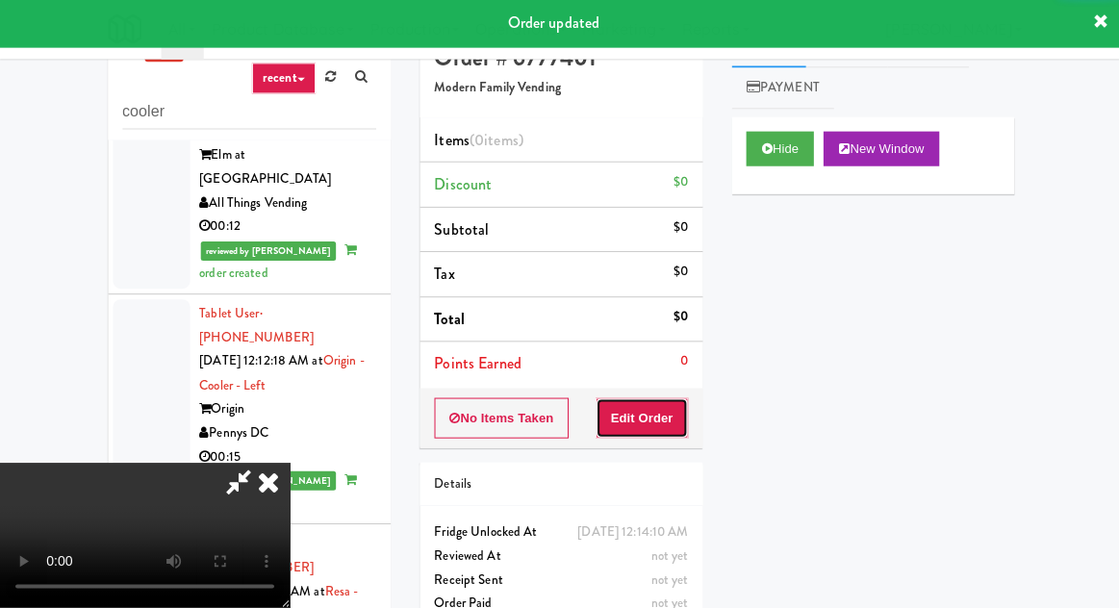
click at [681, 405] on button "Edit Order" at bounding box center [640, 419] width 93 height 40
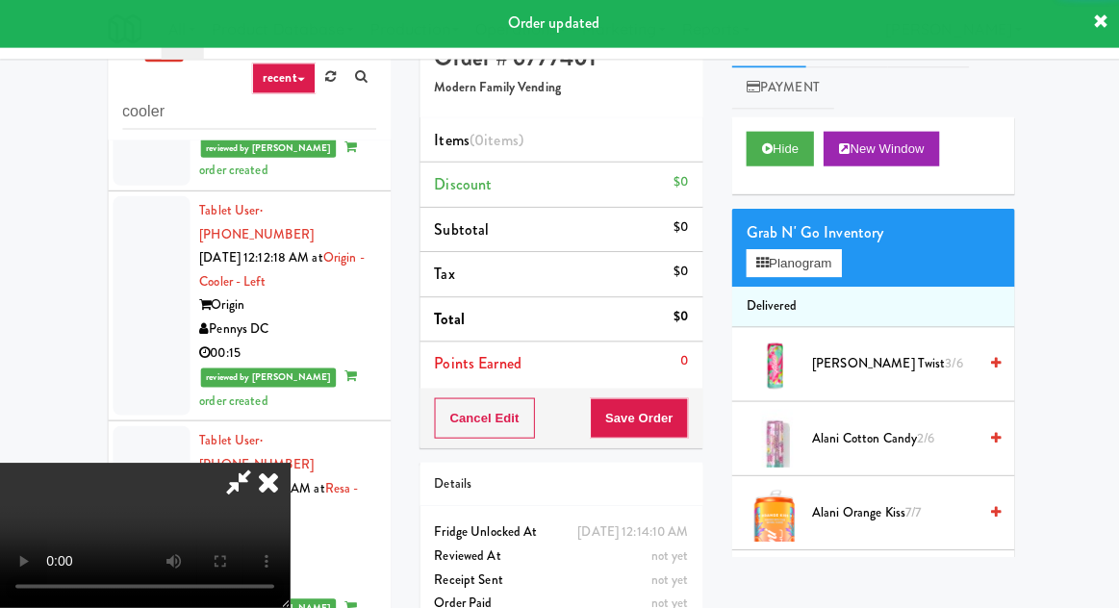
scroll to position [3488, 0]
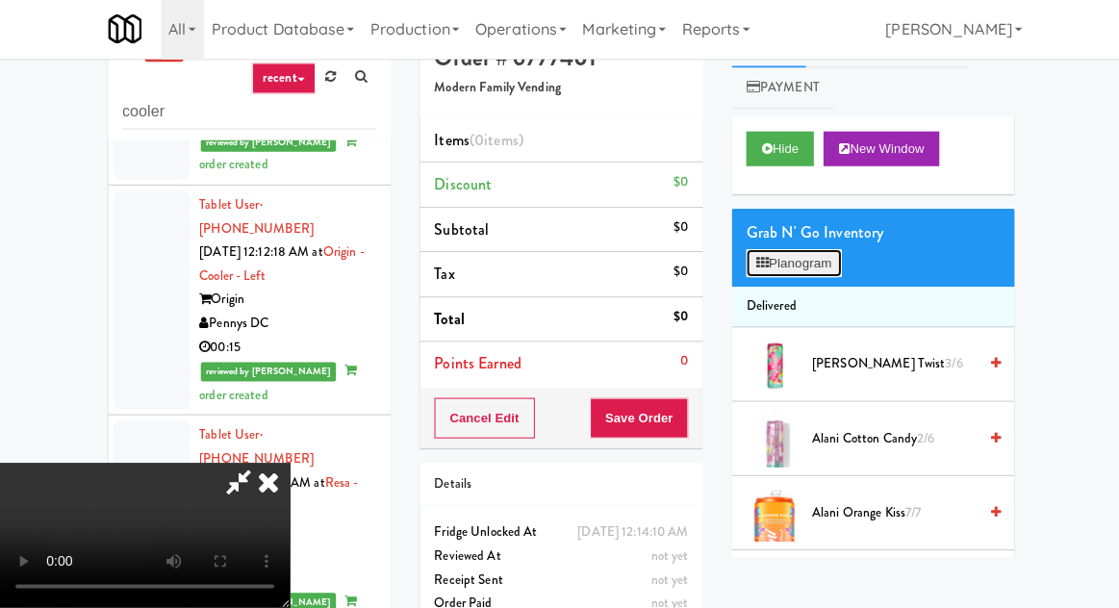
click at [813, 266] on button "Planogram" at bounding box center [791, 265] width 94 height 29
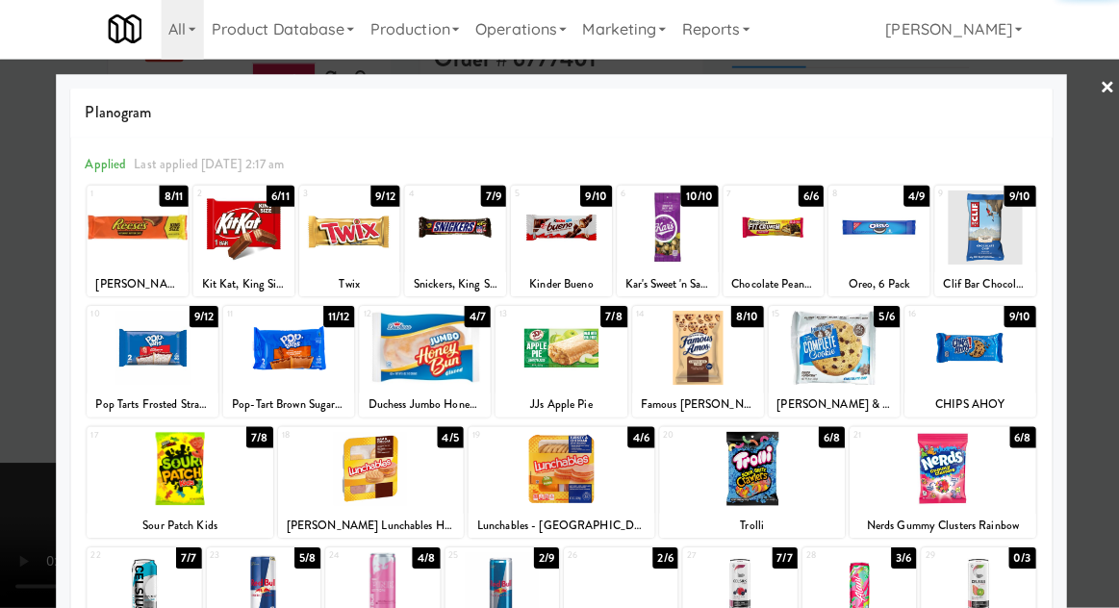
click at [341, 493] on div at bounding box center [370, 470] width 186 height 74
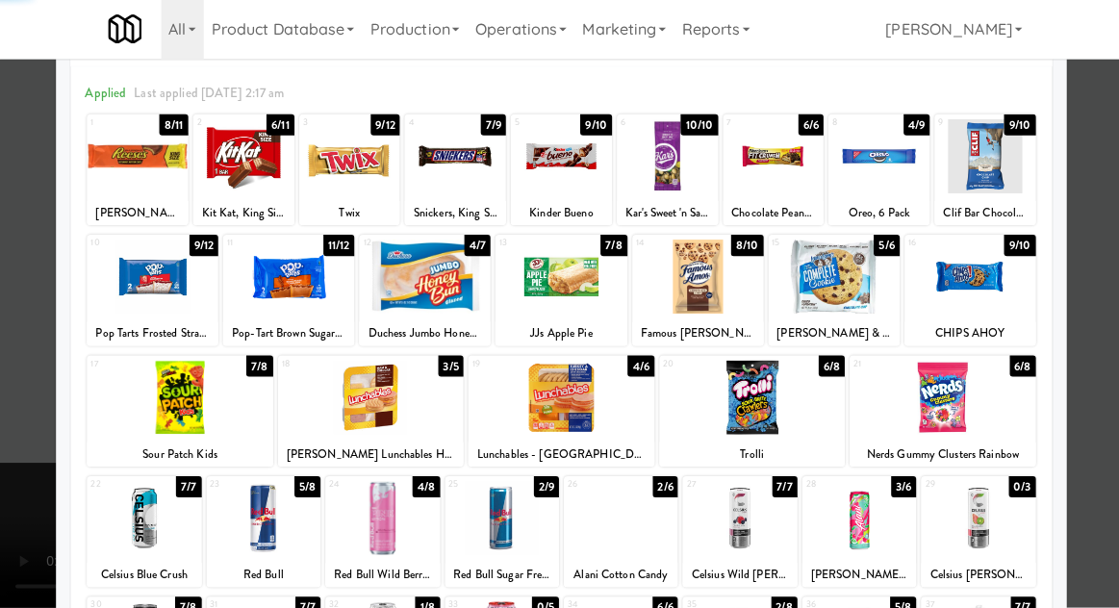
scroll to position [243, 0]
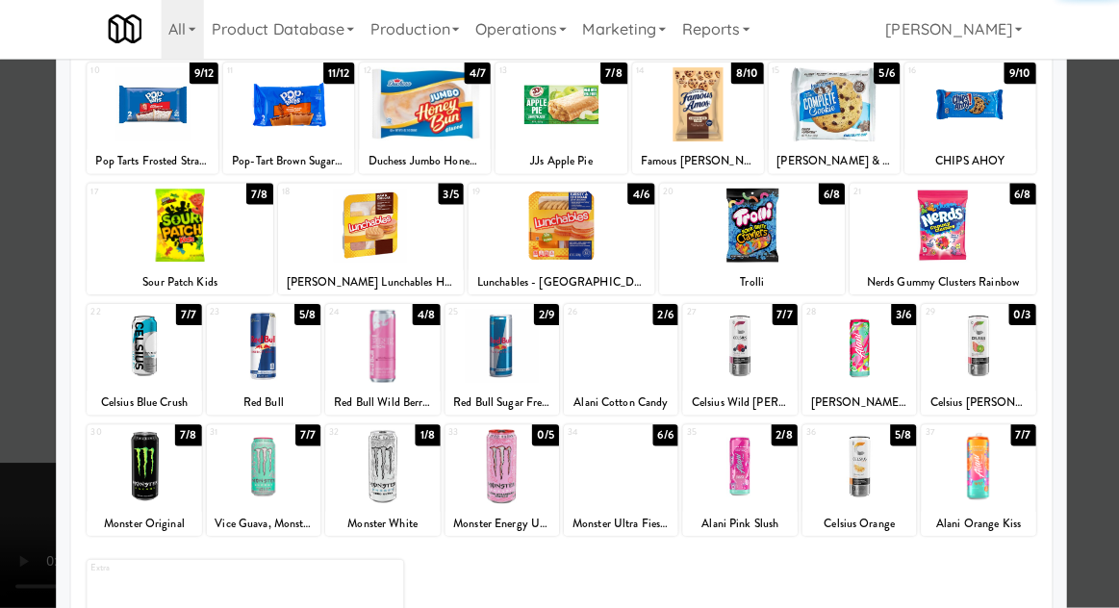
click at [859, 478] on div at bounding box center [856, 467] width 114 height 74
click at [38, 435] on div at bounding box center [559, 304] width 1119 height 608
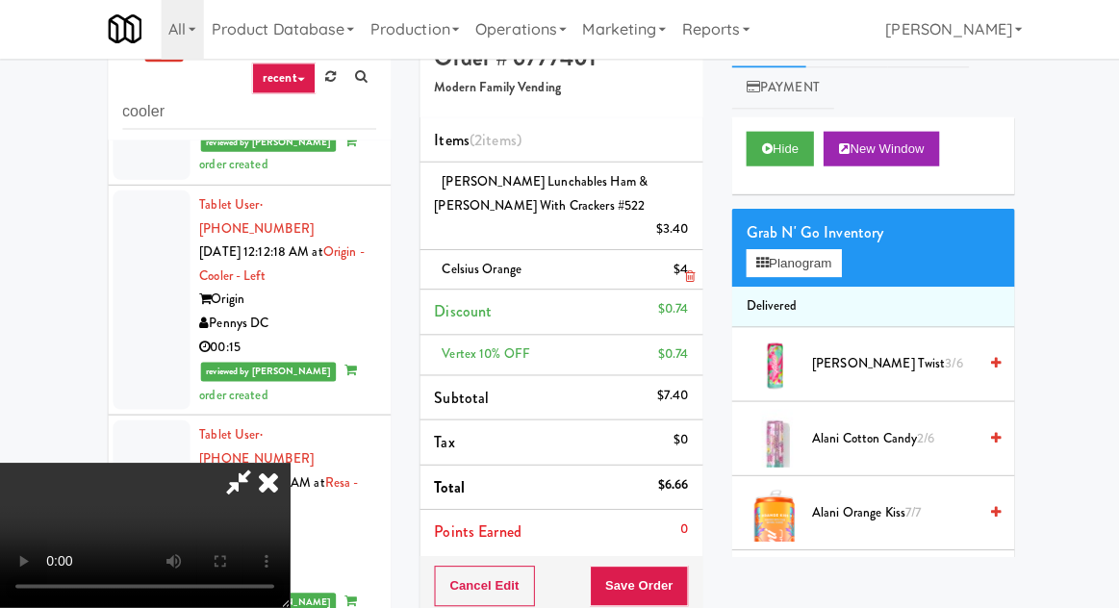
click at [686, 260] on div "$4" at bounding box center [678, 272] width 14 height 24
click at [681, 267] on link at bounding box center [683, 279] width 17 height 24
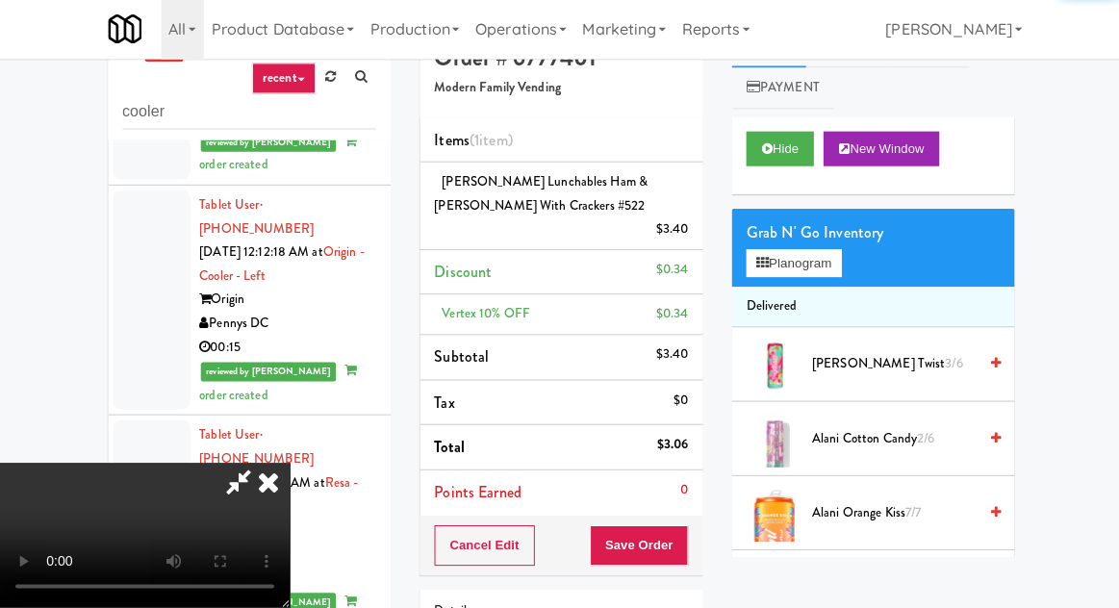
click at [877, 373] on span "[PERSON_NAME] Twist 3/6" at bounding box center [891, 366] width 164 height 24
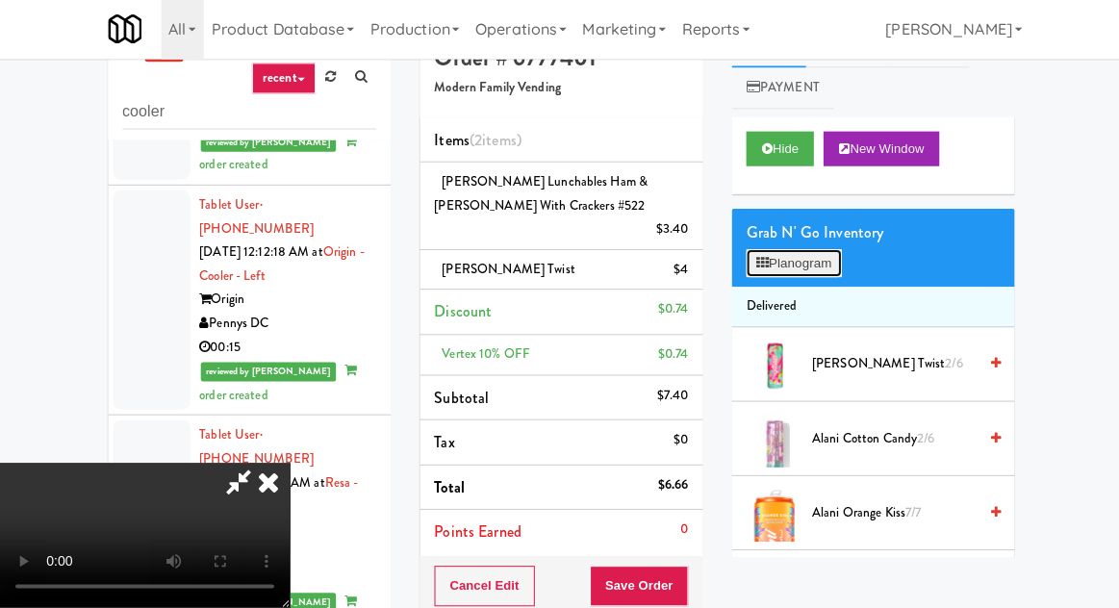
click at [789, 269] on button "Planogram" at bounding box center [791, 265] width 94 height 29
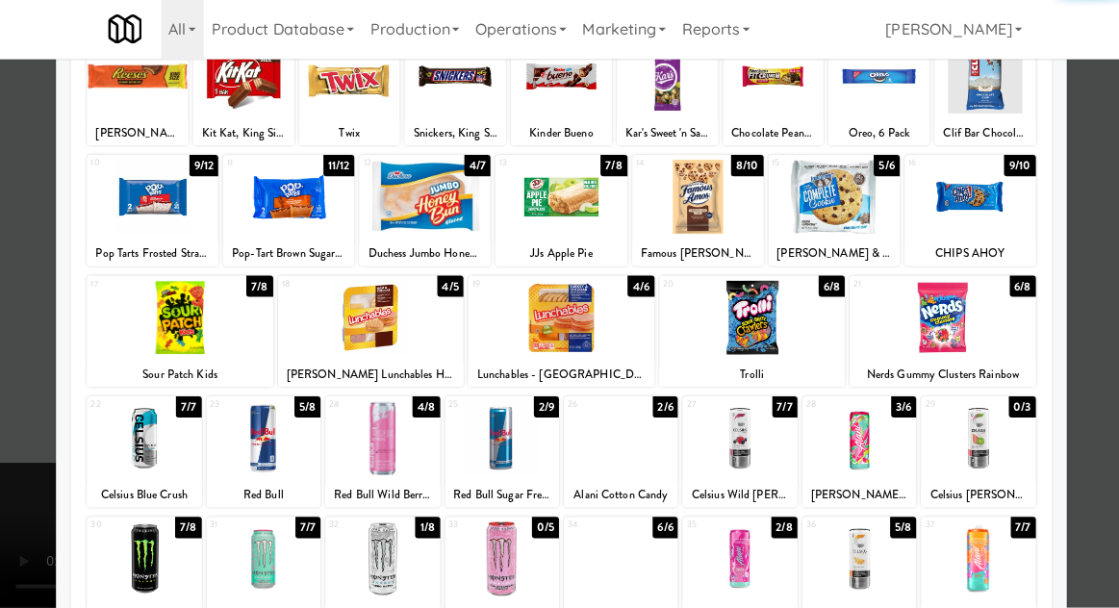
scroll to position [243, 0]
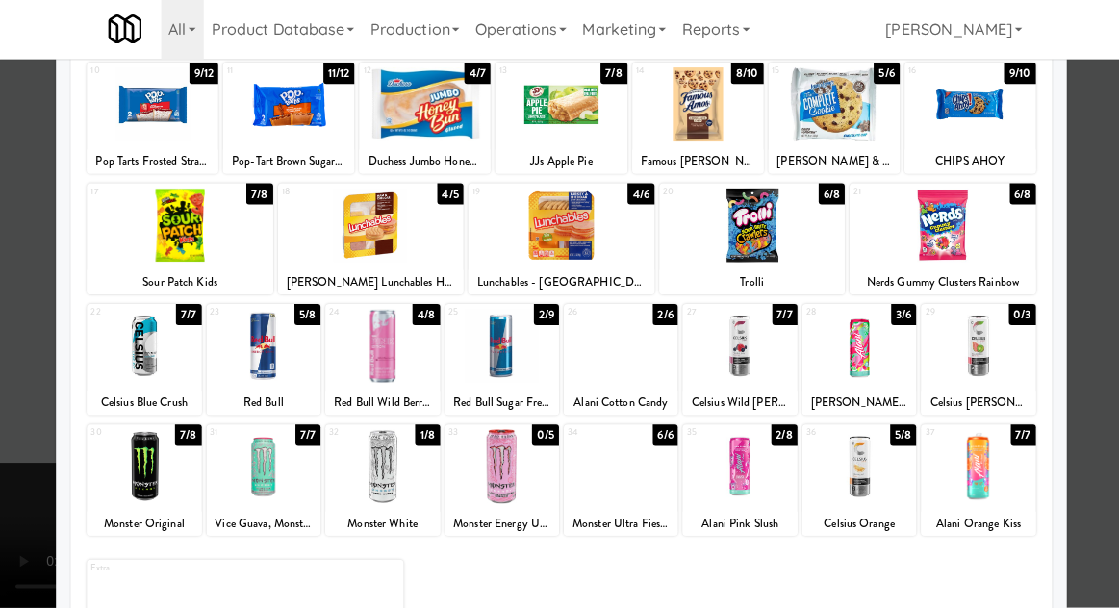
click at [765, 483] on div at bounding box center [737, 467] width 114 height 74
click at [53, 490] on div at bounding box center [559, 304] width 1119 height 608
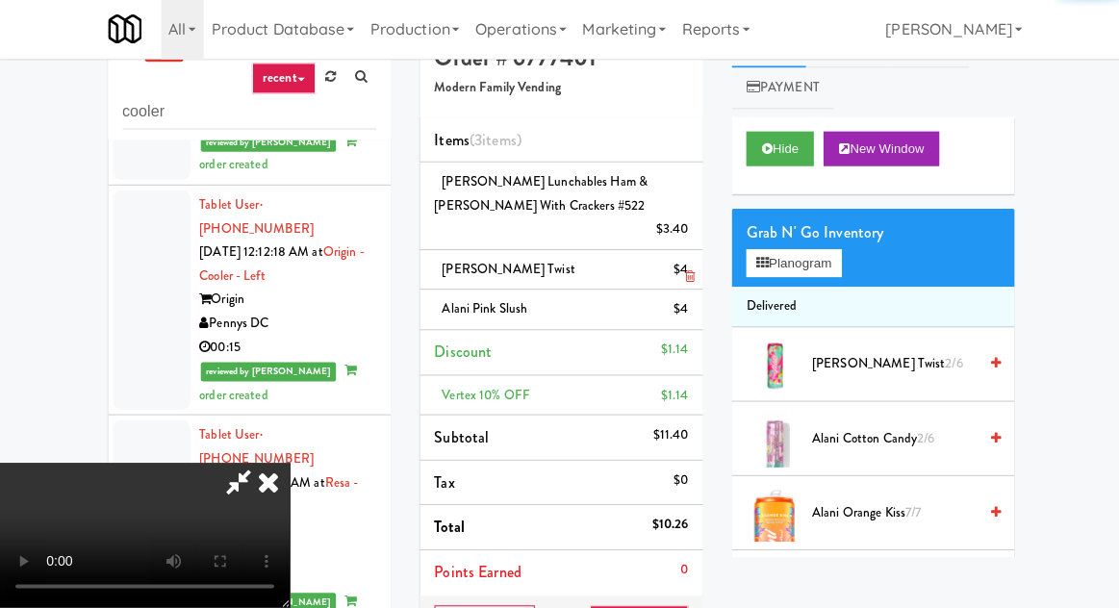
click at [688, 252] on li "[PERSON_NAME] Twist $4" at bounding box center [559, 272] width 282 height 40
click at [687, 267] on link at bounding box center [683, 279] width 17 height 24
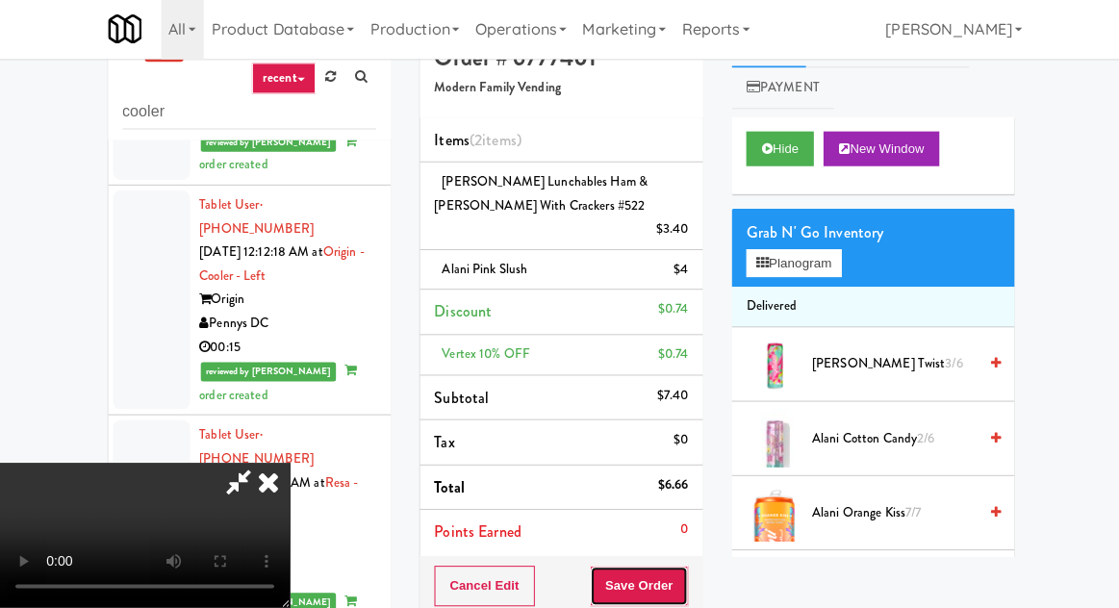
click at [684, 567] on button "Save Order" at bounding box center [637, 587] width 98 height 40
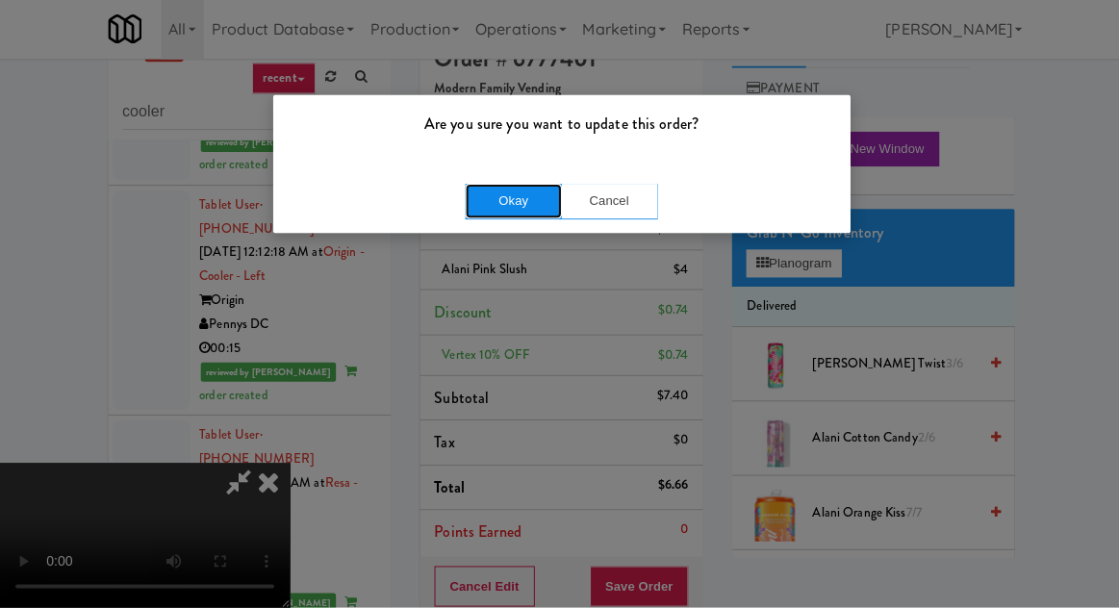
click at [483, 197] on button "Okay" at bounding box center [512, 203] width 96 height 35
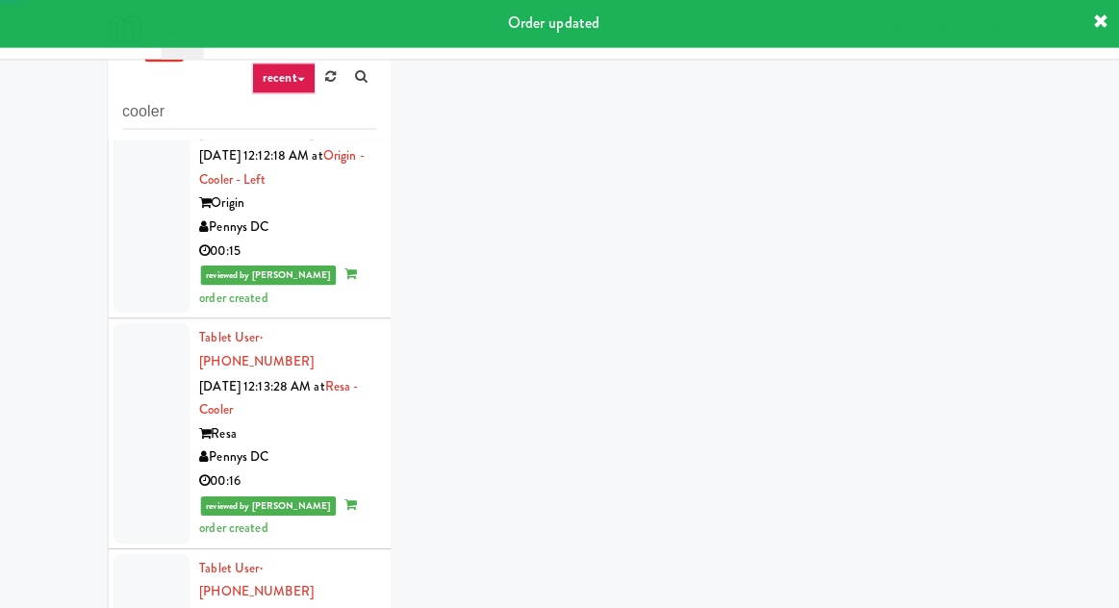
scroll to position [3607, 0]
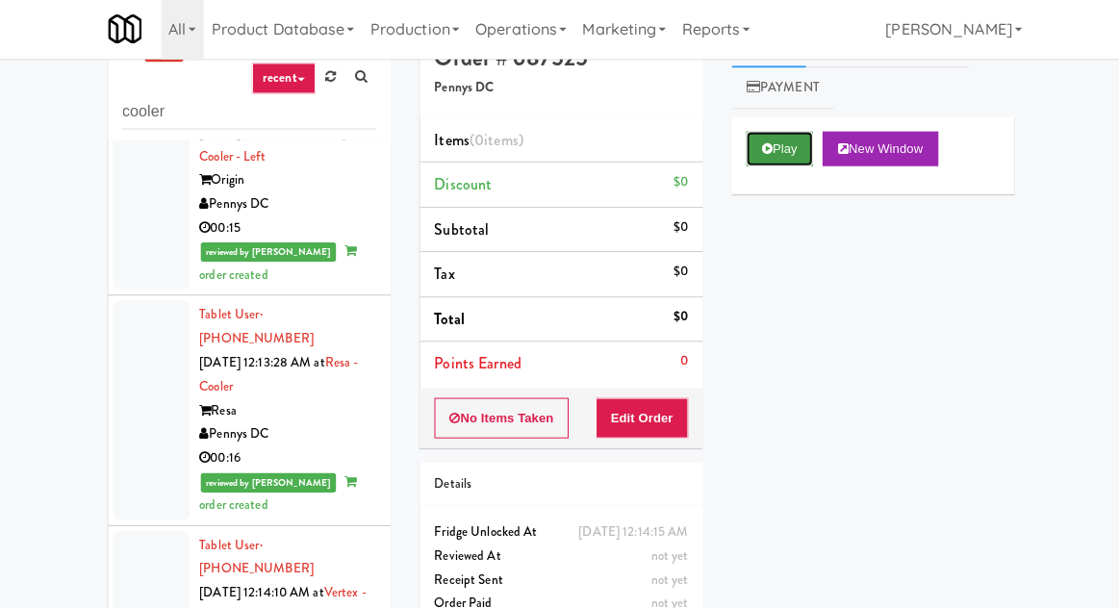
click at [773, 135] on button "Play" at bounding box center [777, 151] width 66 height 35
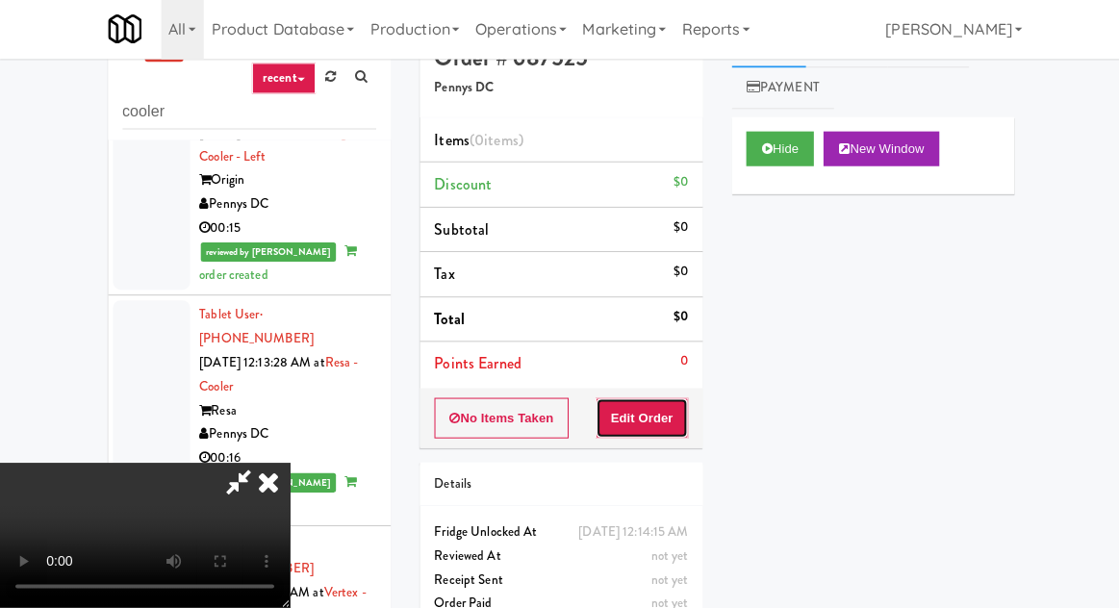
click at [648, 399] on button "Edit Order" at bounding box center [640, 419] width 93 height 40
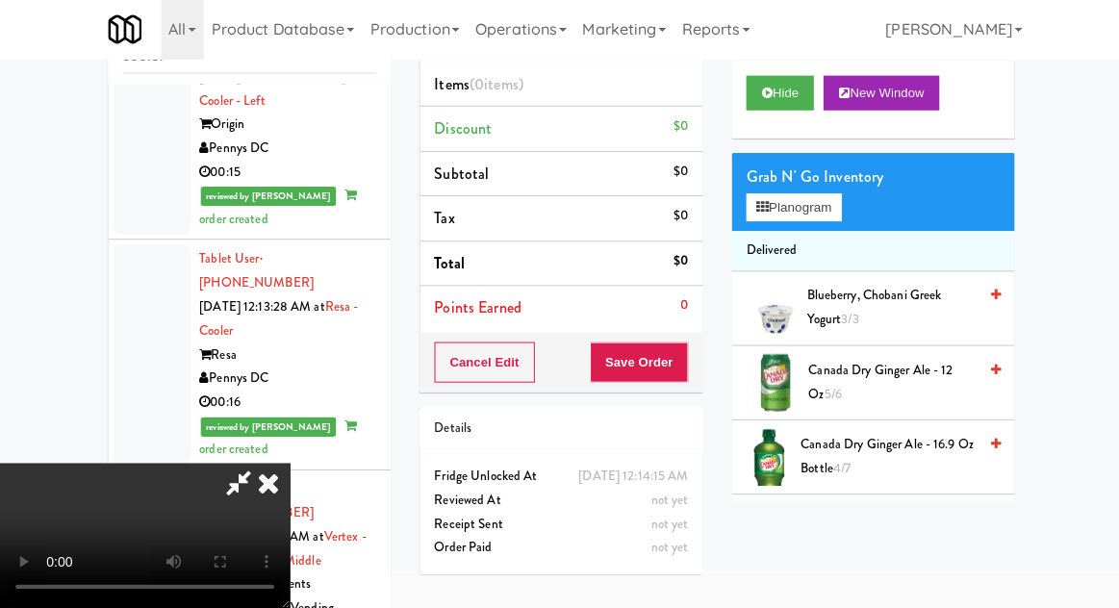
scroll to position [0, 0]
click at [804, 220] on button "Planogram" at bounding box center [791, 209] width 94 height 29
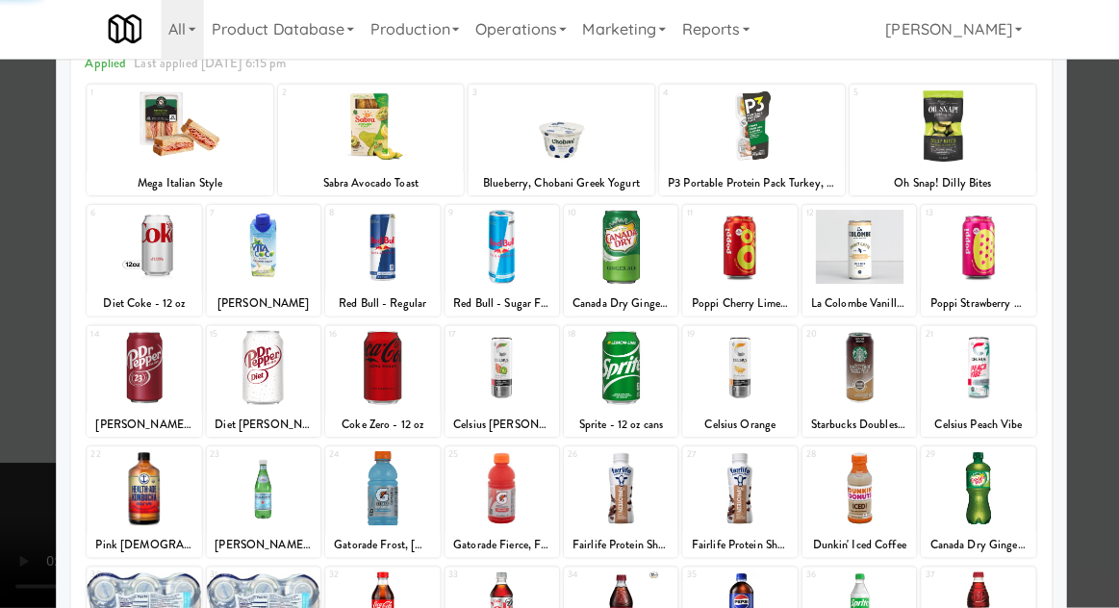
scroll to position [243, 0]
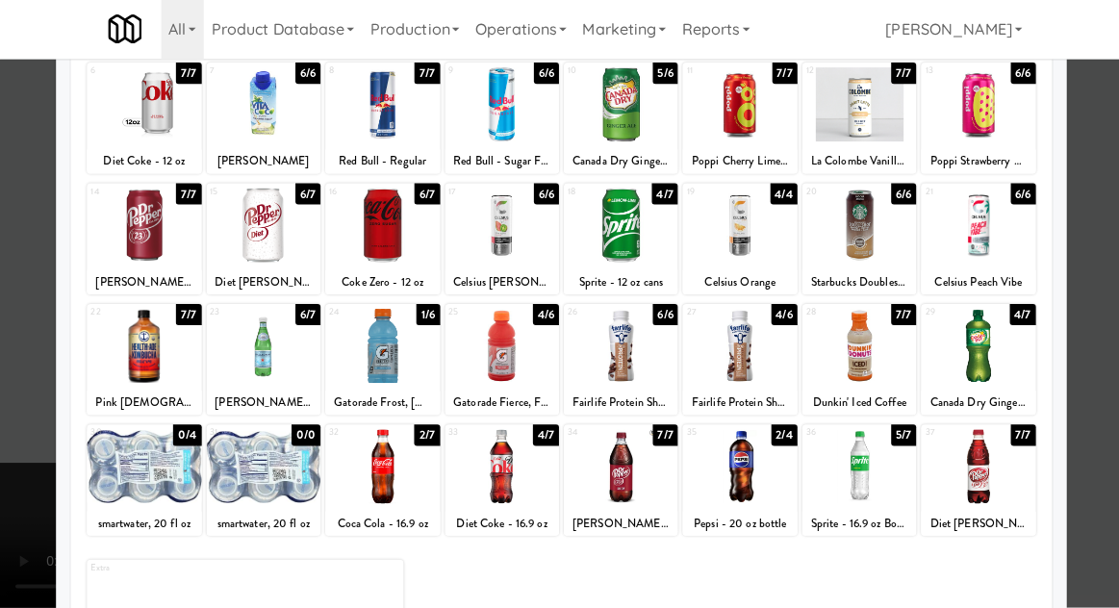
click at [622, 485] on div at bounding box center [619, 467] width 114 height 74
click at [28, 429] on div at bounding box center [559, 304] width 1119 height 608
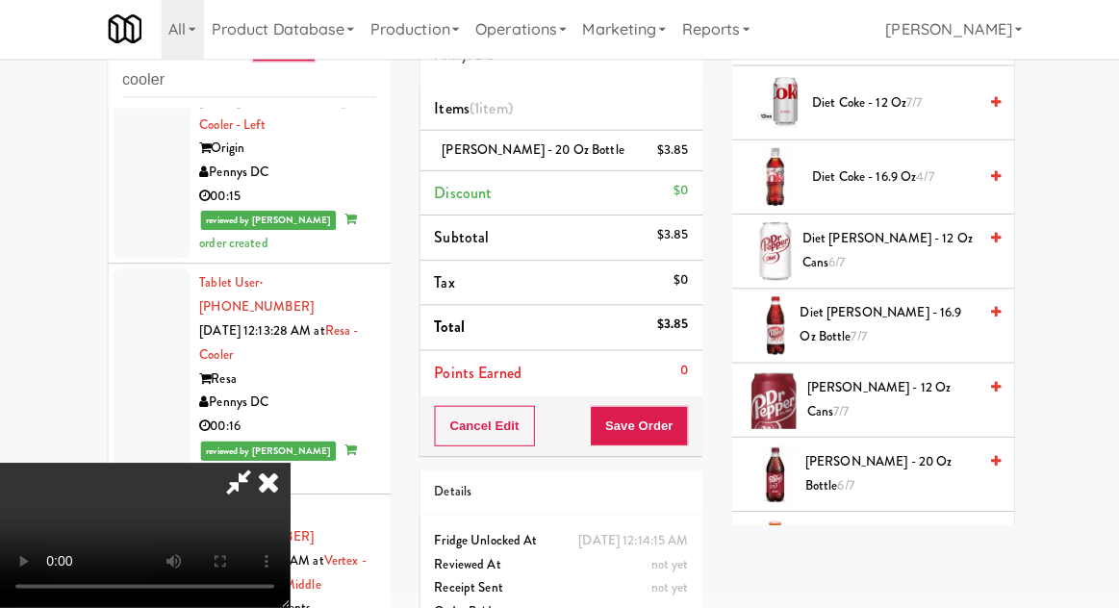
scroll to position [822, 0]
click at [861, 466] on span "[PERSON_NAME] - 20 oz Bottle 6/7" at bounding box center [887, 474] width 170 height 47
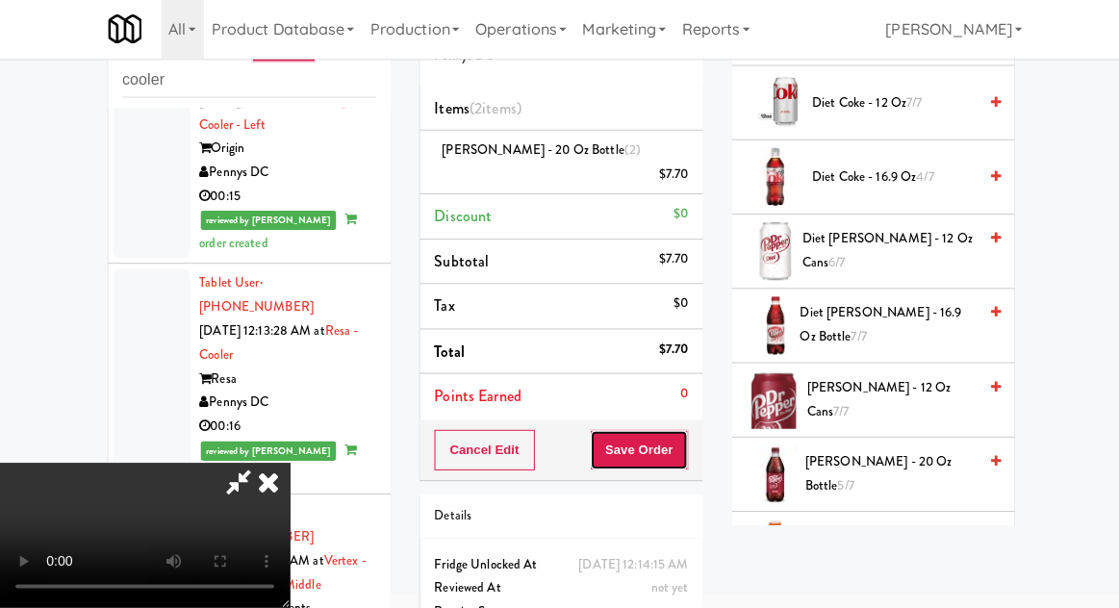
click at [677, 431] on button "Save Order" at bounding box center [637, 451] width 98 height 40
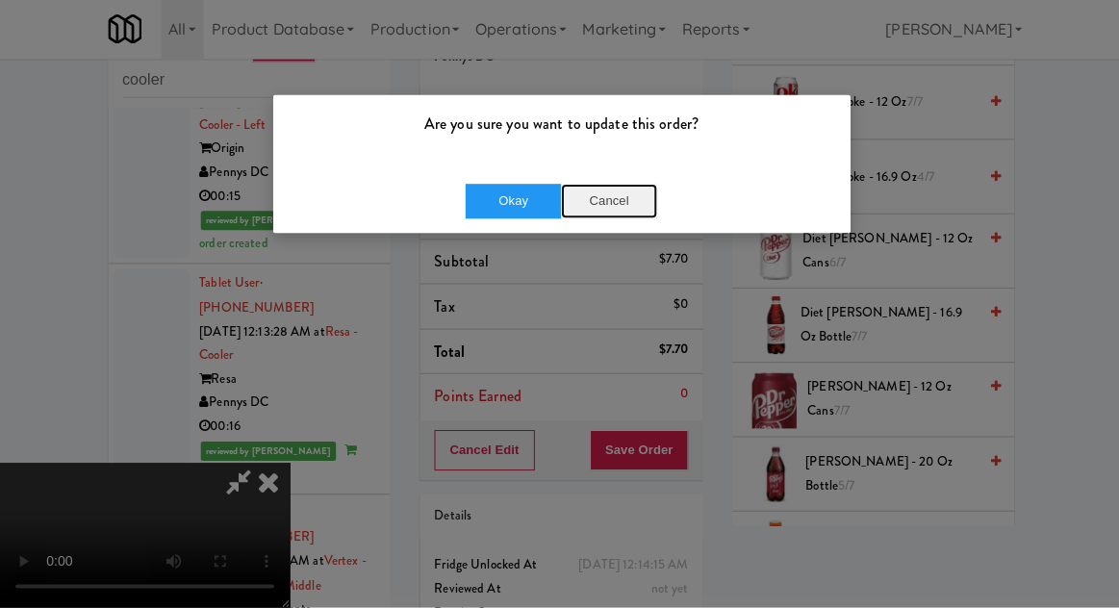
click at [607, 199] on button "Cancel" at bounding box center [607, 203] width 96 height 35
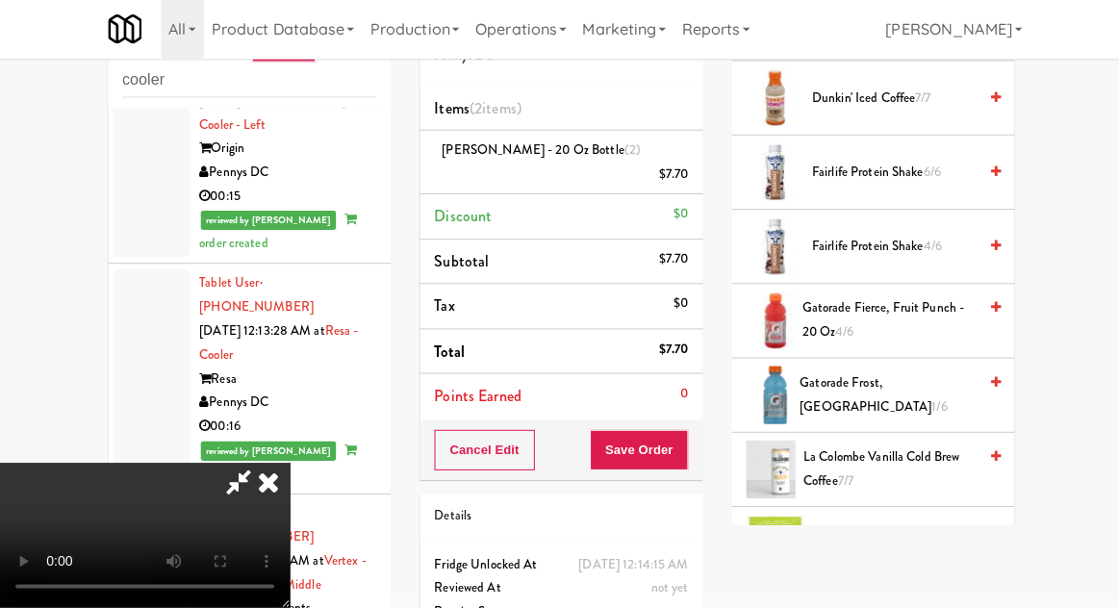
scroll to position [1288, 0]
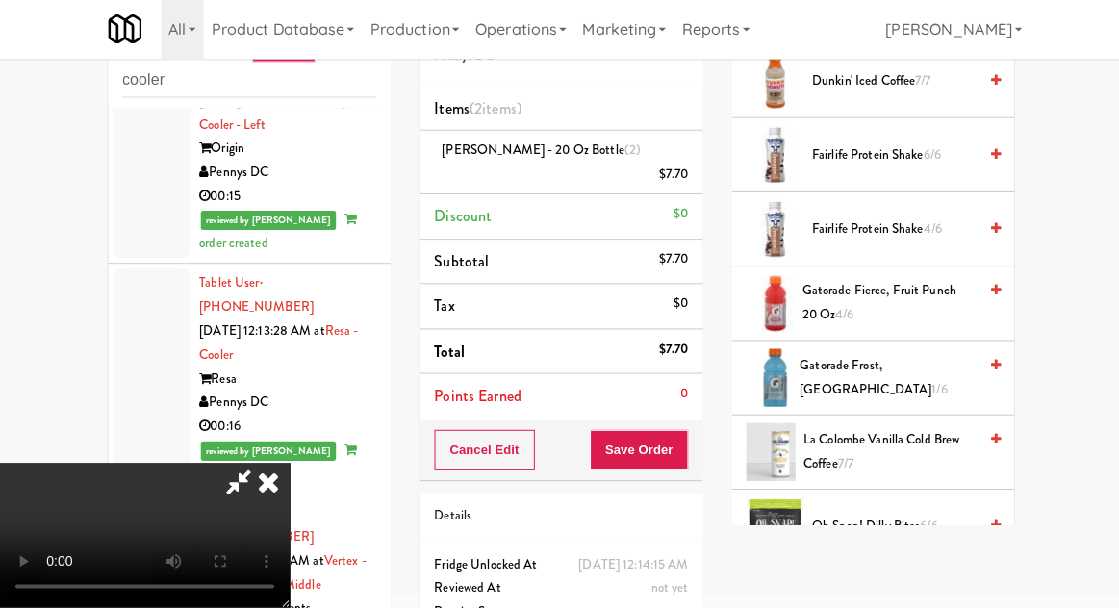
click at [882, 363] on span "Gatorade Frost, Glacier Freeze 1/6" at bounding box center [884, 378] width 176 height 47
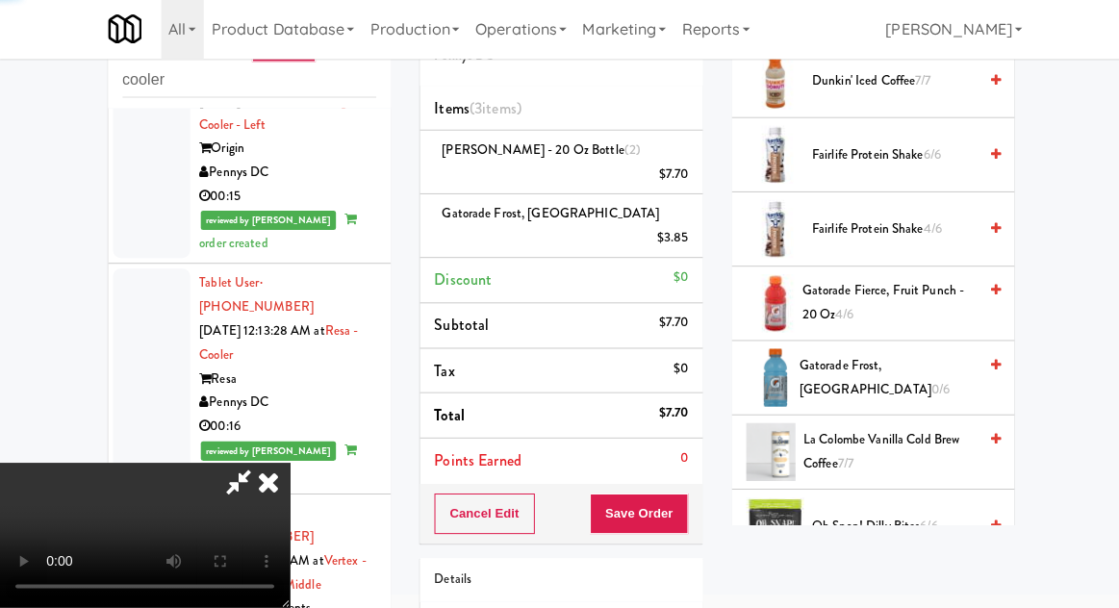
click at [889, 287] on span "Gatorade Fierce, Fruit Punch - 20 oz 4/6" at bounding box center [886, 304] width 174 height 47
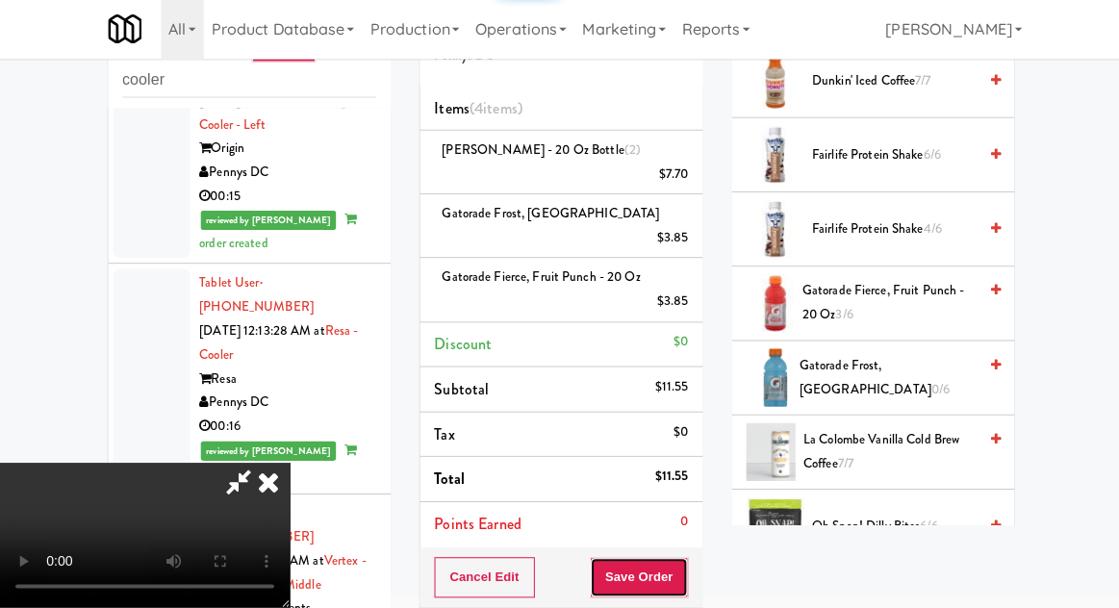
click at [682, 558] on button "Save Order" at bounding box center [637, 578] width 98 height 40
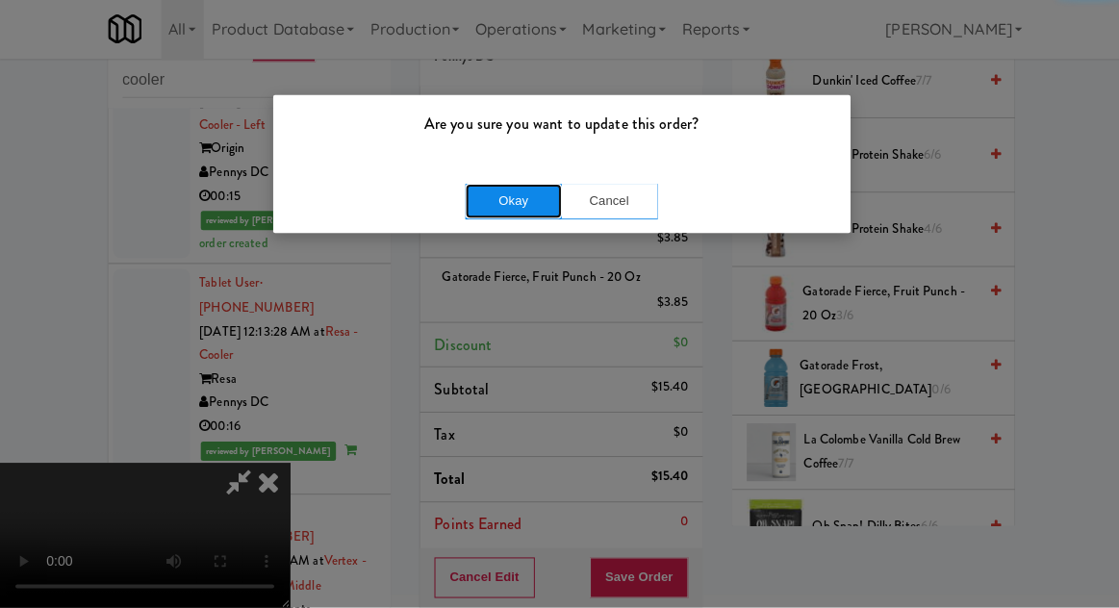
click at [534, 208] on button "Okay" at bounding box center [512, 203] width 96 height 35
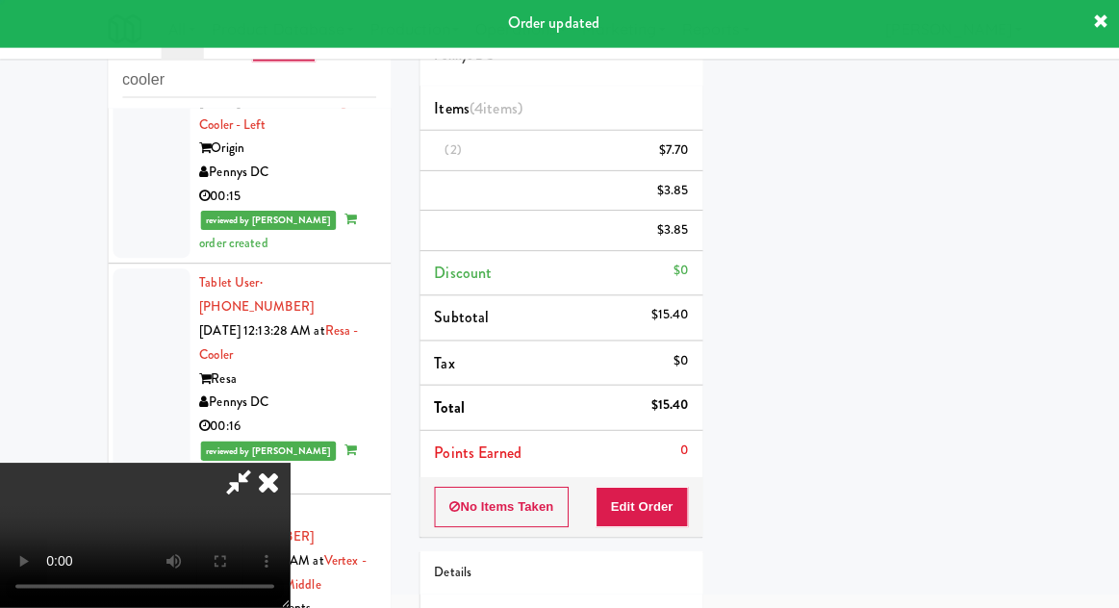
scroll to position [190, 0]
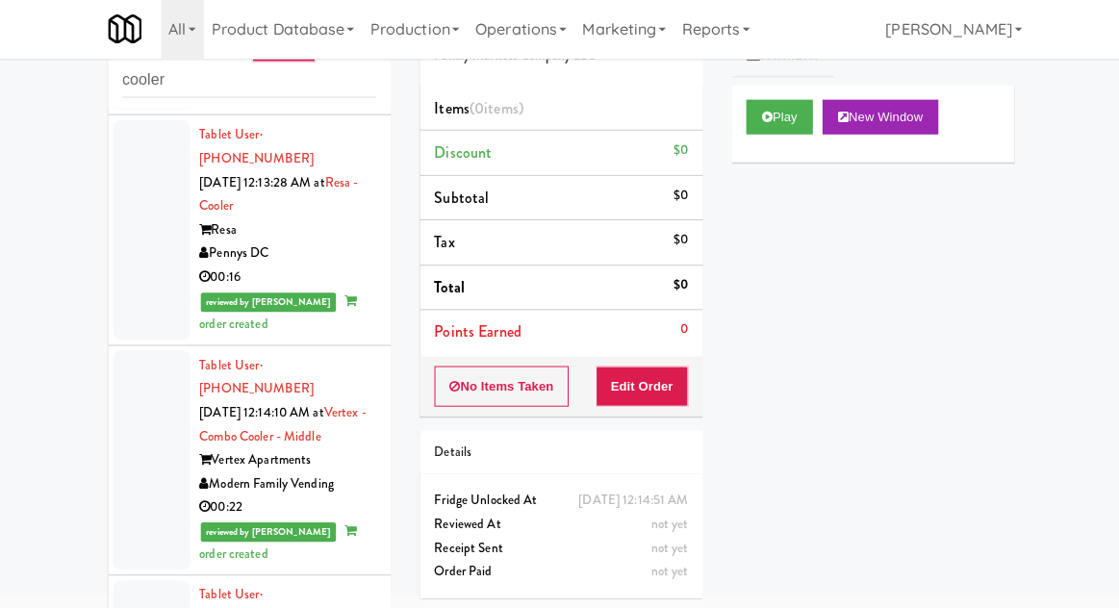
scroll to position [3756, 0]
click at [776, 115] on button "Play" at bounding box center [777, 119] width 66 height 35
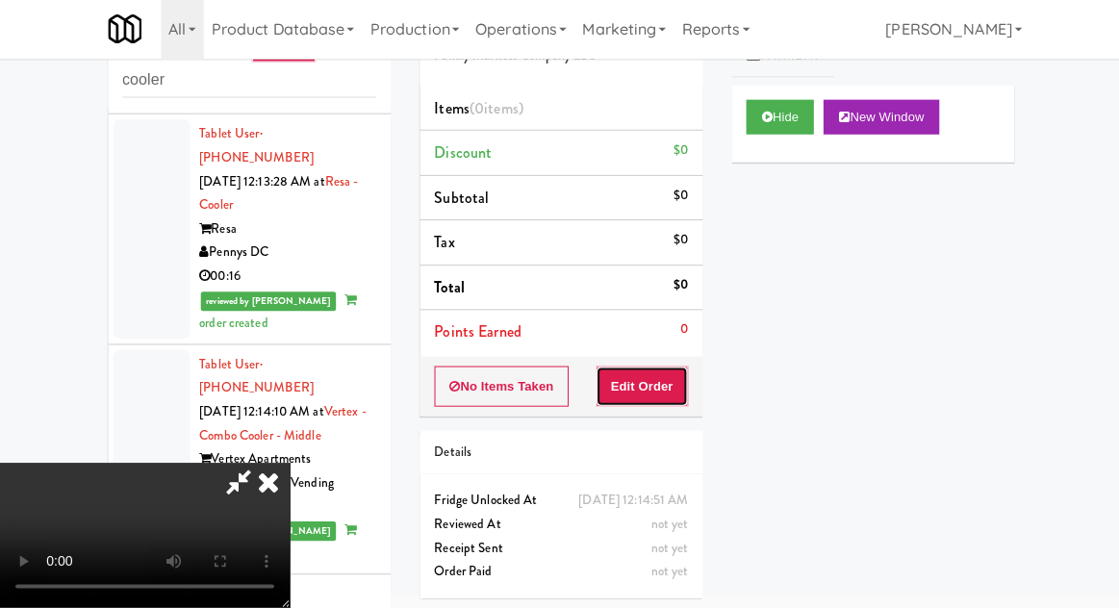
click at [662, 374] on button "Edit Order" at bounding box center [640, 387] width 93 height 40
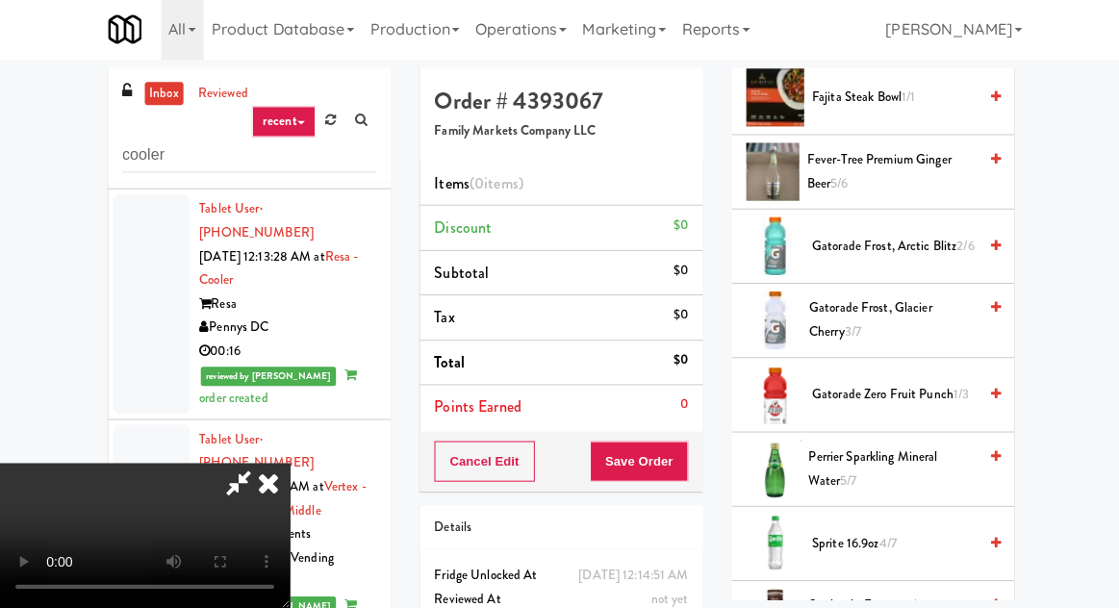
scroll to position [1272, 0]
click at [908, 316] on span "Gatorade Frost, Glacier Cherry 3/7" at bounding box center [889, 320] width 166 height 47
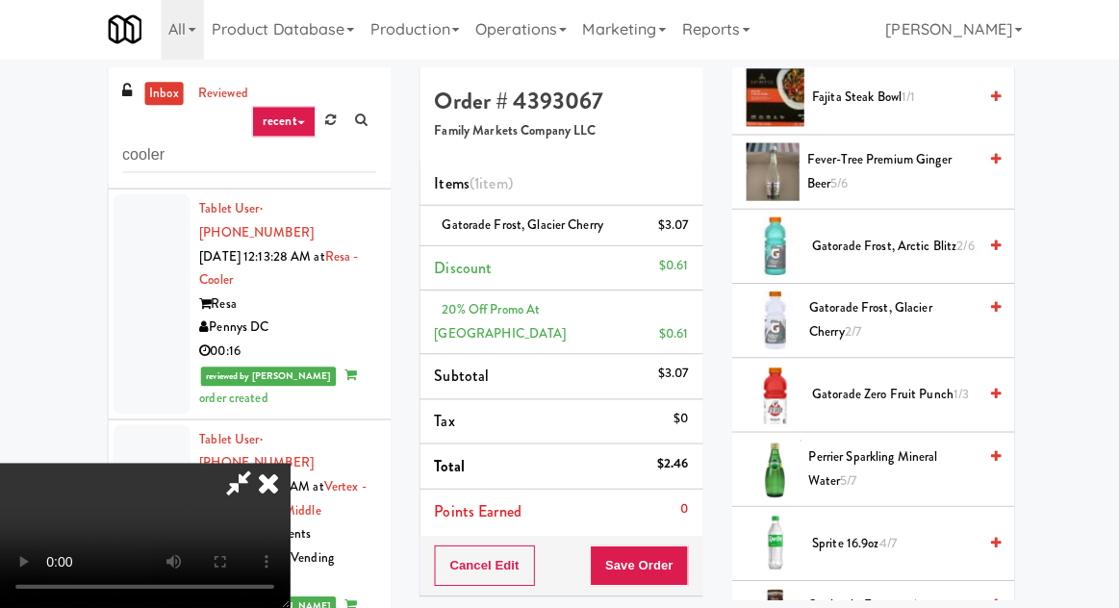
click at [896, 241] on span "Gatorade Frost, Arctic Blitz 2/6" at bounding box center [891, 248] width 164 height 24
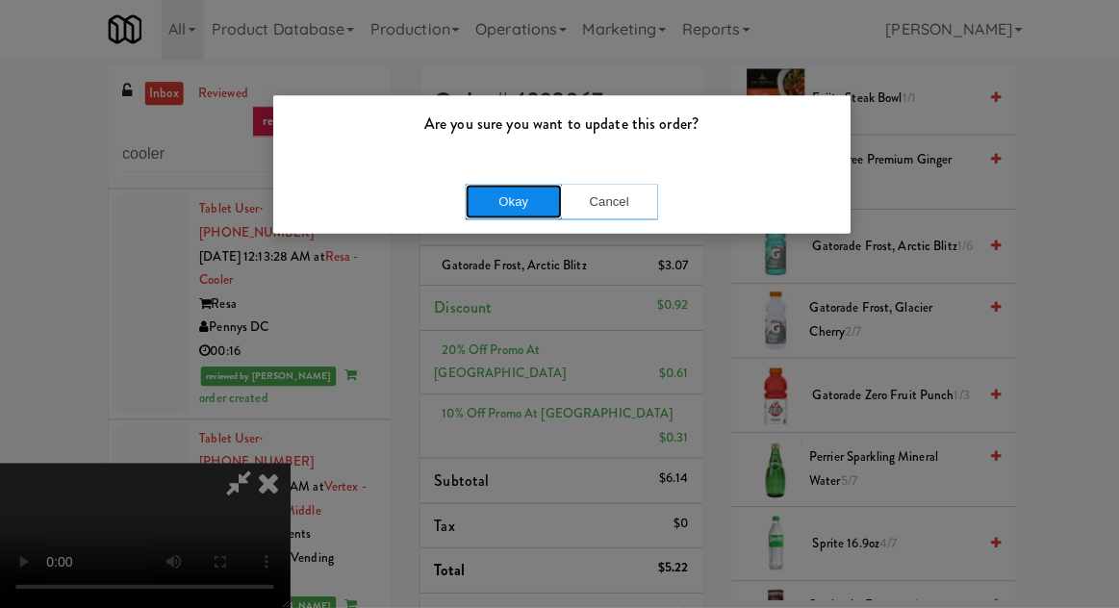
click at [469, 191] on button "Okay" at bounding box center [512, 203] width 96 height 35
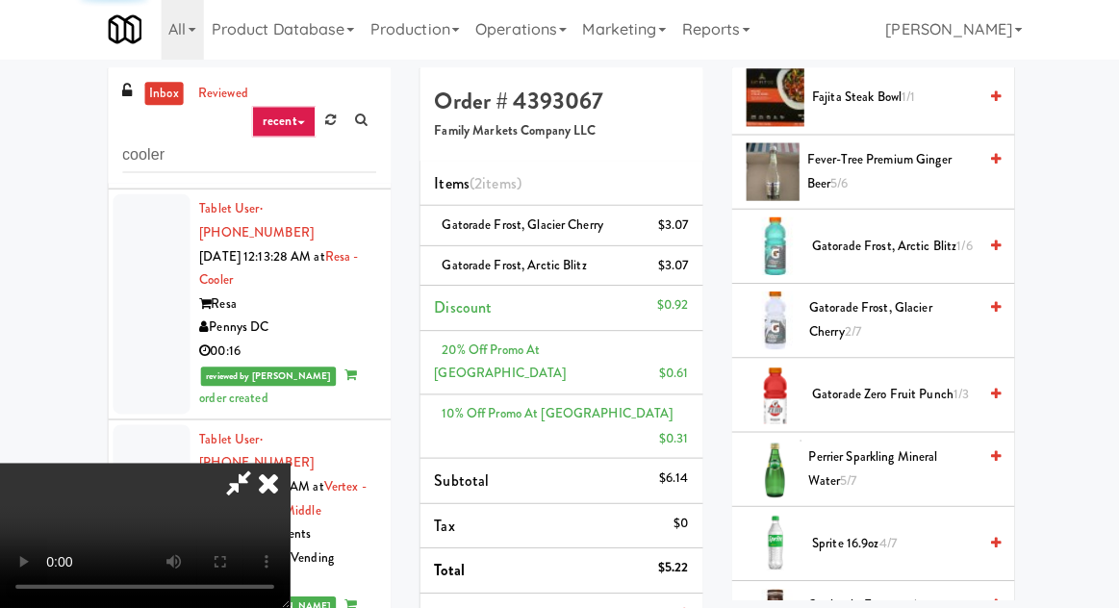
scroll to position [190, 0]
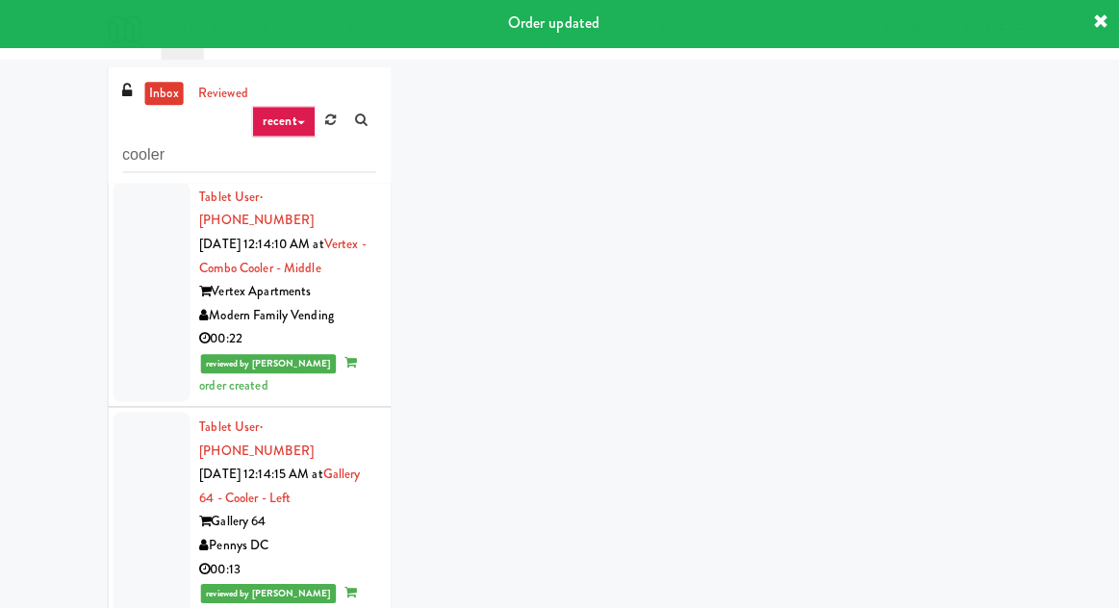
scroll to position [4015, 0]
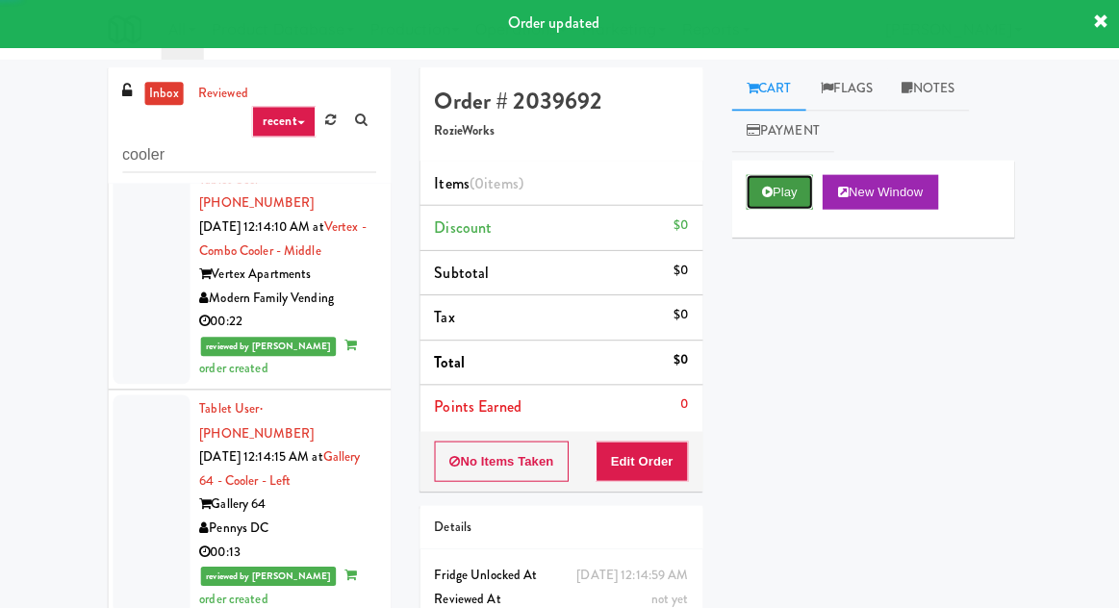
click at [770, 187] on icon at bounding box center [764, 193] width 11 height 13
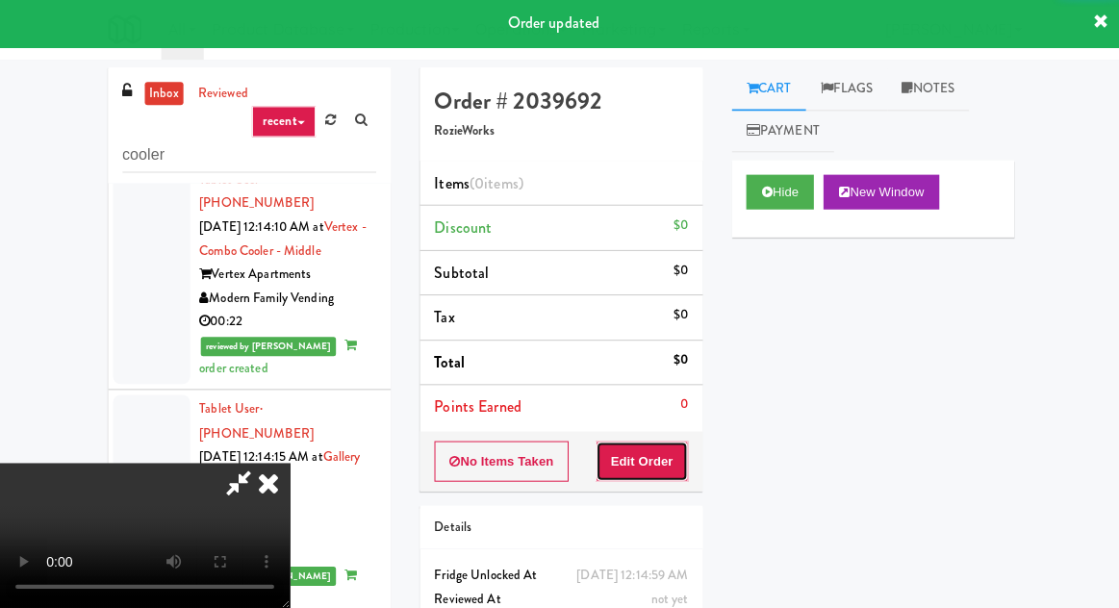
click at [656, 454] on button "Edit Order" at bounding box center [640, 462] width 93 height 40
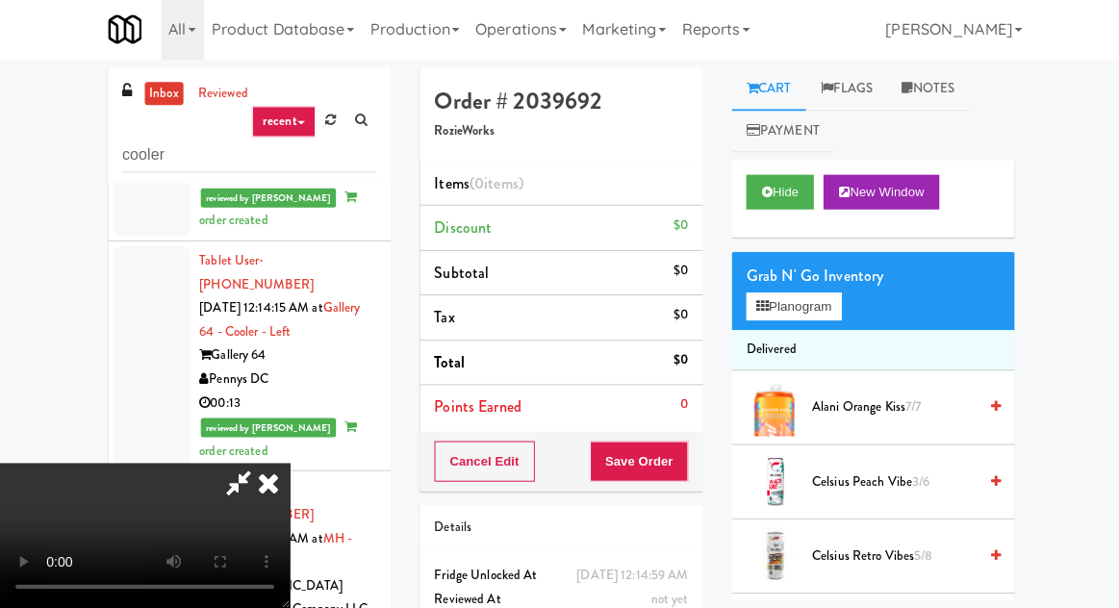
scroll to position [0, 0]
click at [778, 317] on button "Planogram" at bounding box center [791, 307] width 94 height 29
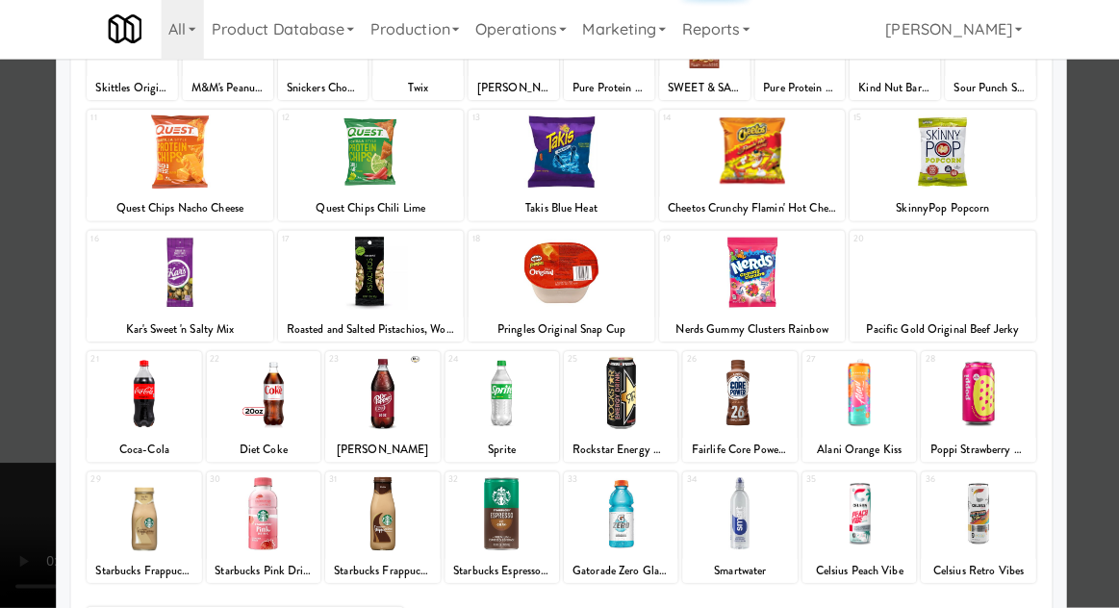
scroll to position [243, 0]
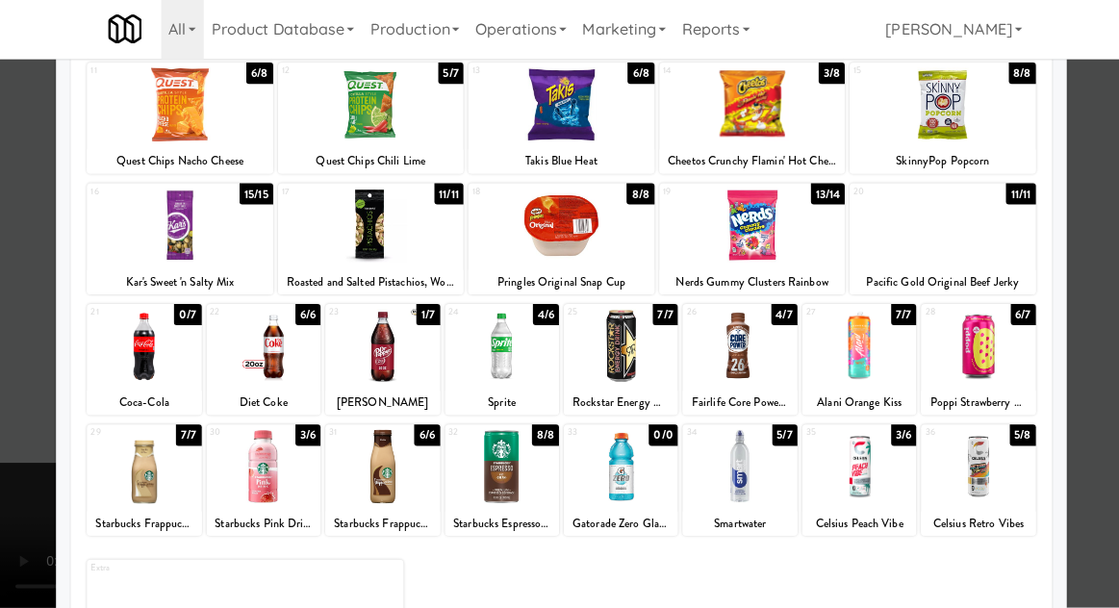
click at [515, 469] on div at bounding box center [500, 467] width 114 height 74
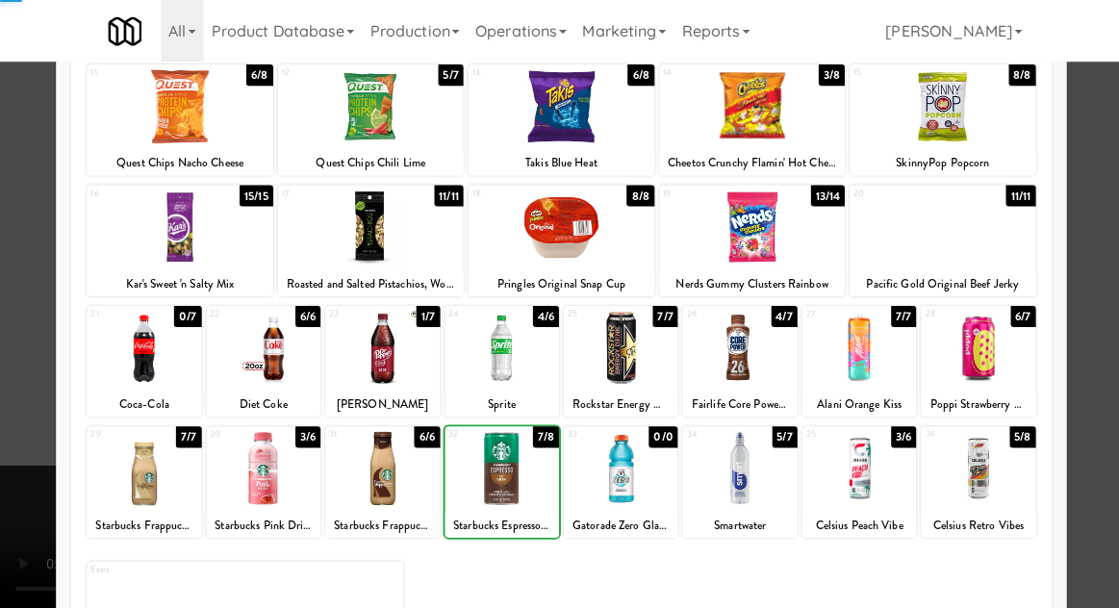
scroll to position [0, 0]
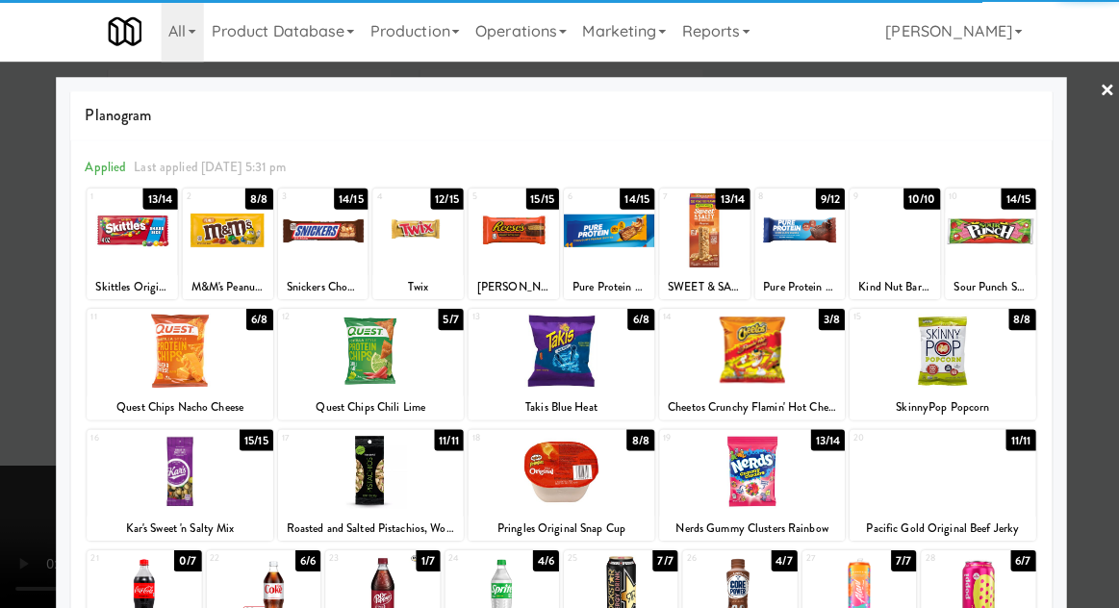
click at [798, 245] on div at bounding box center [797, 229] width 90 height 74
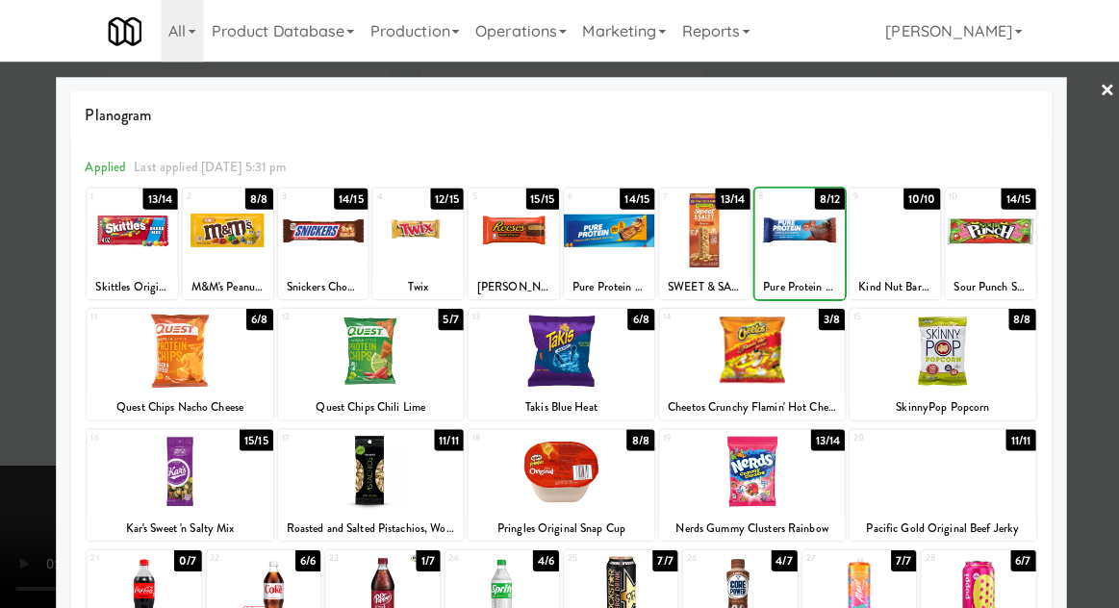
click at [48, 367] on div at bounding box center [559, 304] width 1119 height 608
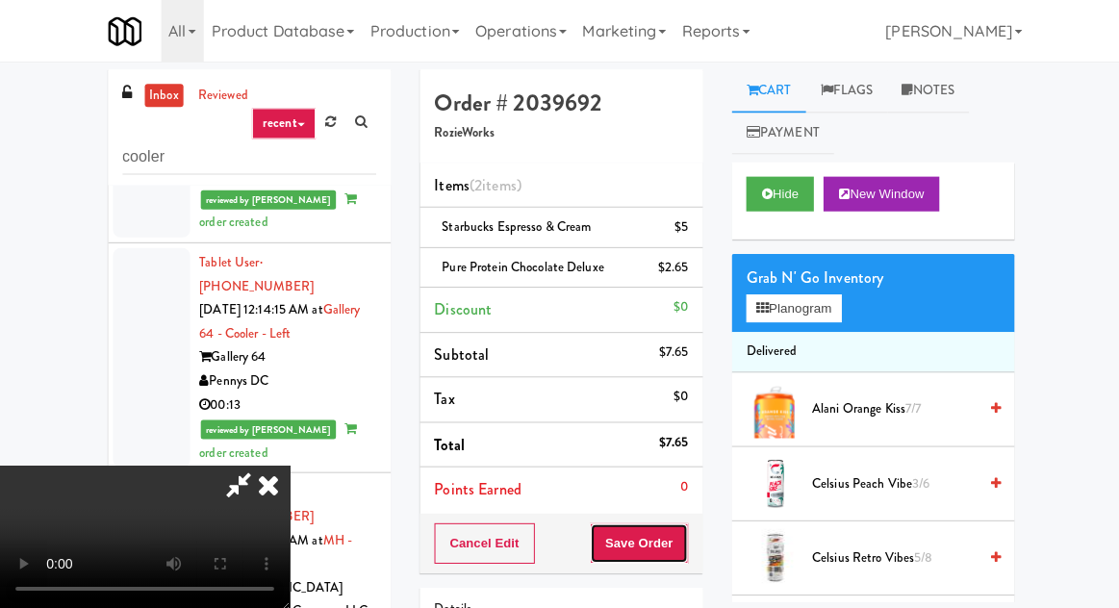
click at [684, 535] on button "Save Order" at bounding box center [637, 541] width 98 height 40
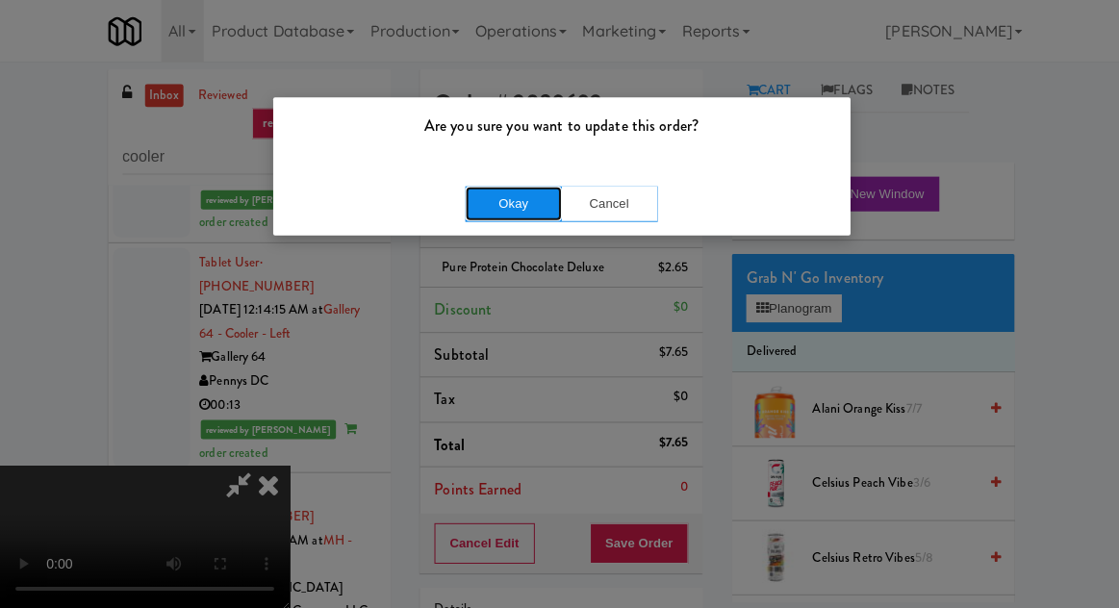
click at [470, 194] on button "Okay" at bounding box center [512, 203] width 96 height 35
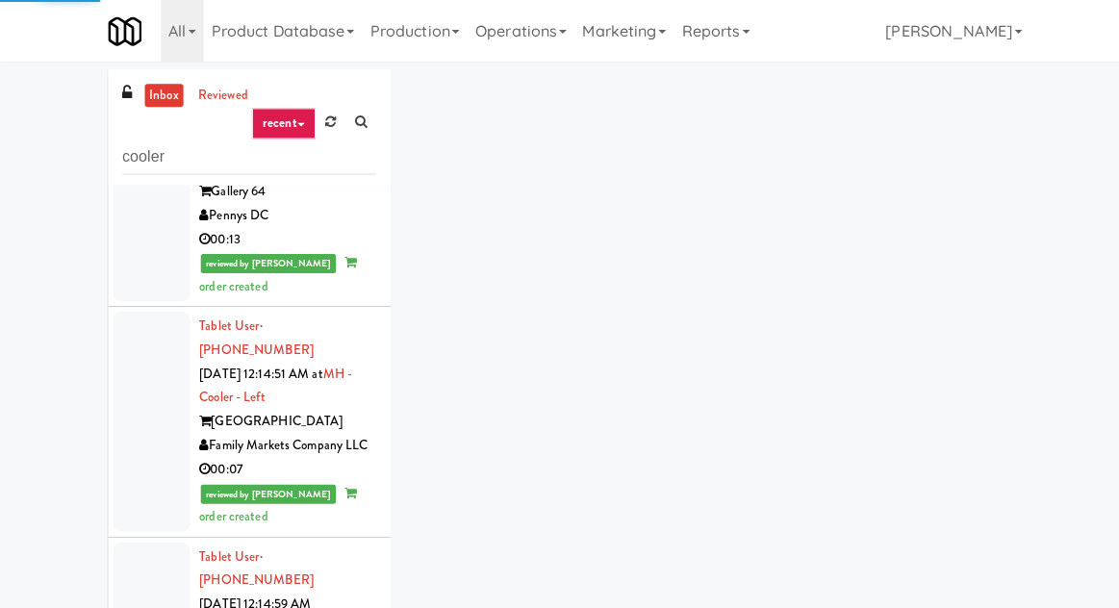
scroll to position [4327, 0]
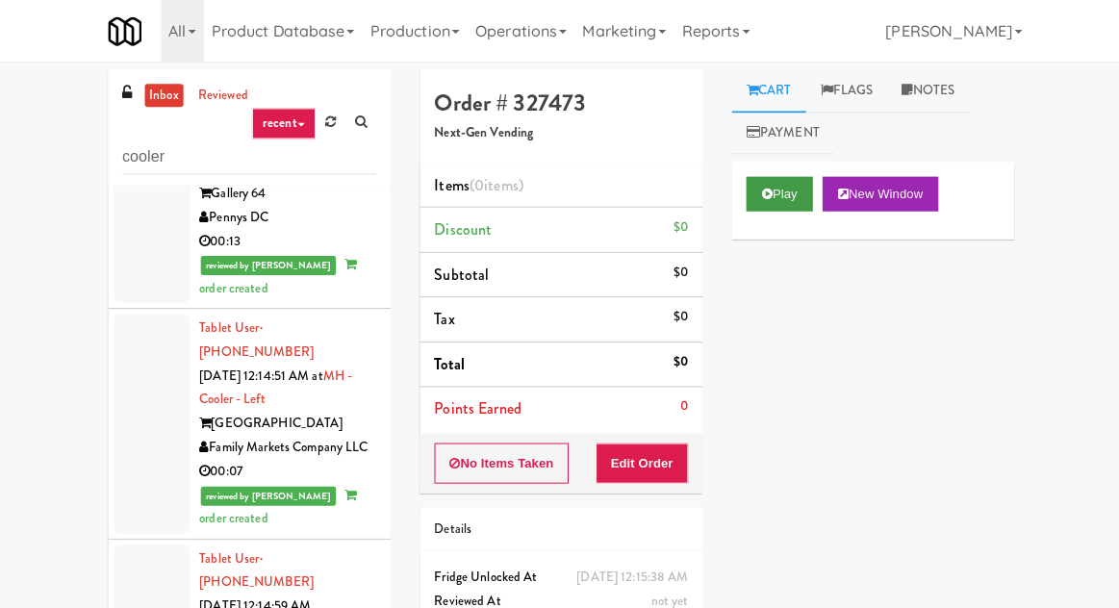
click at [746, 193] on button "Play" at bounding box center [777, 193] width 66 height 35
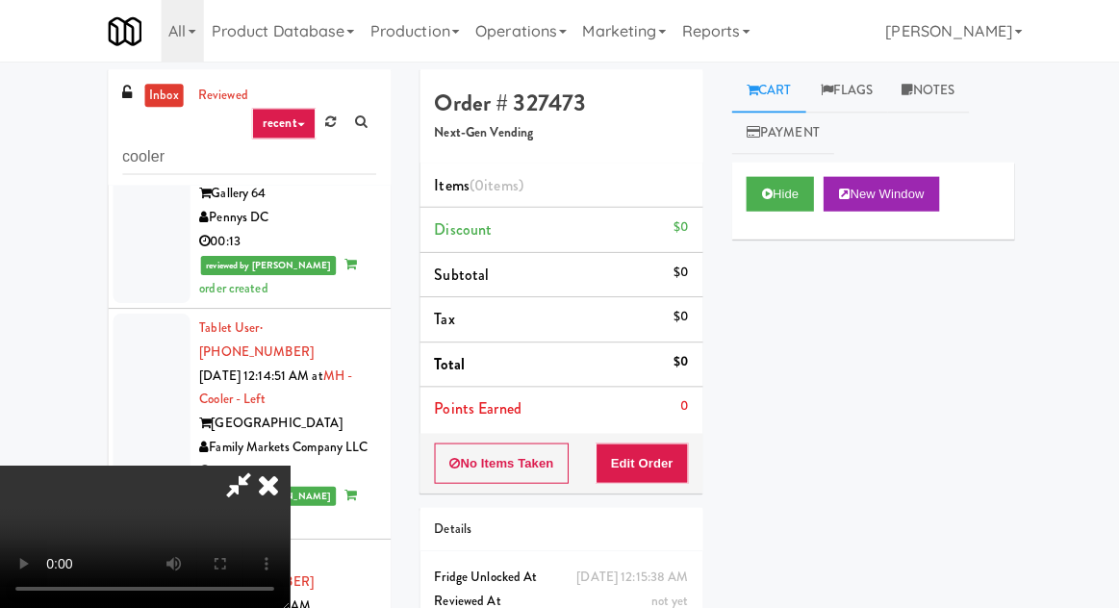
click at [650, 427] on li "Points Earned 0" at bounding box center [559, 408] width 282 height 44
click at [665, 455] on button "Edit Order" at bounding box center [640, 462] width 93 height 40
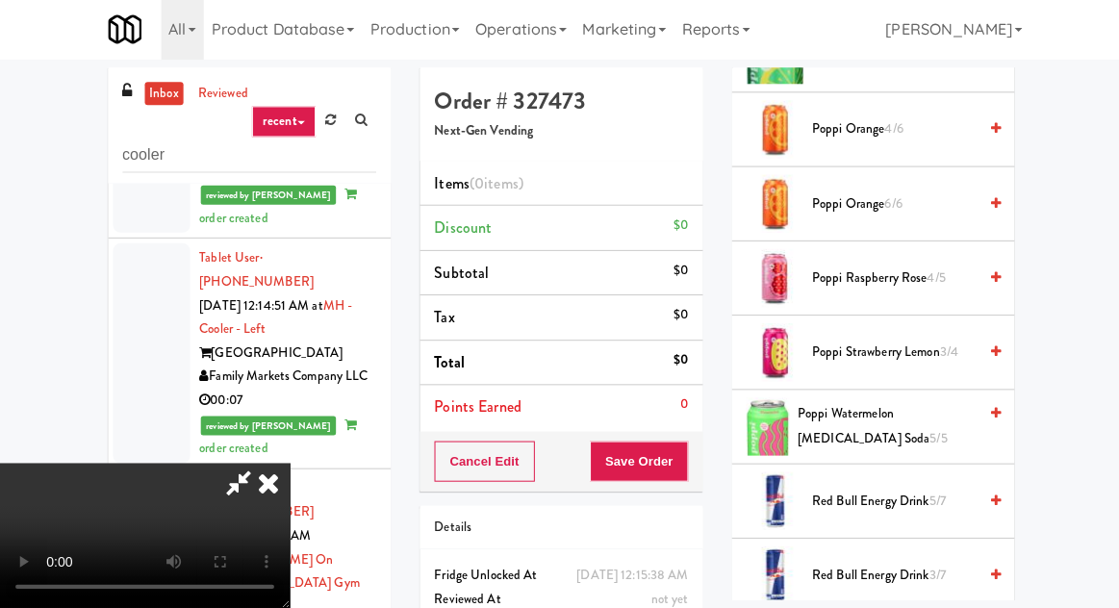
scroll to position [2056, 0]
click at [860, 423] on span "Poppi Watermelon [MEDICAL_DATA] Soda 5/5" at bounding box center [884, 425] width 178 height 47
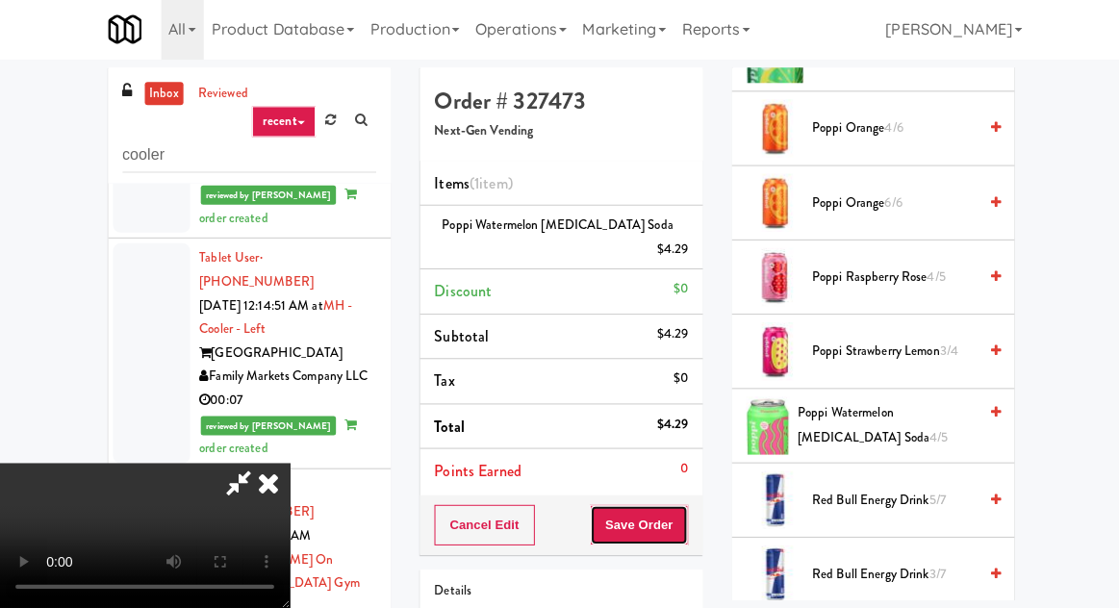
click at [685, 505] on button "Save Order" at bounding box center [637, 525] width 98 height 40
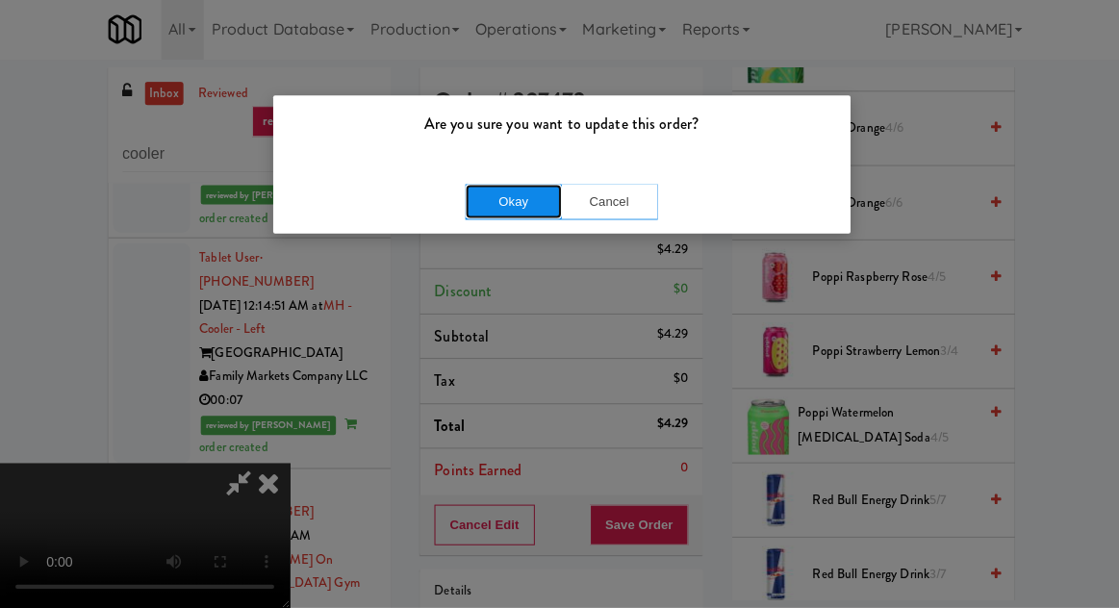
click at [527, 204] on button "Okay" at bounding box center [512, 203] width 96 height 35
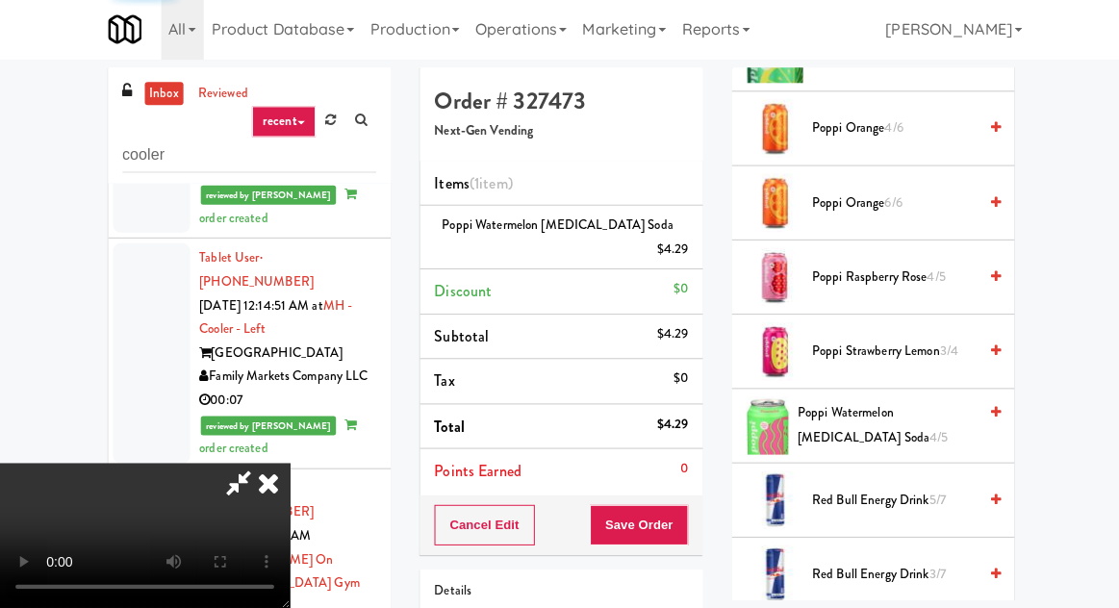
scroll to position [190, 0]
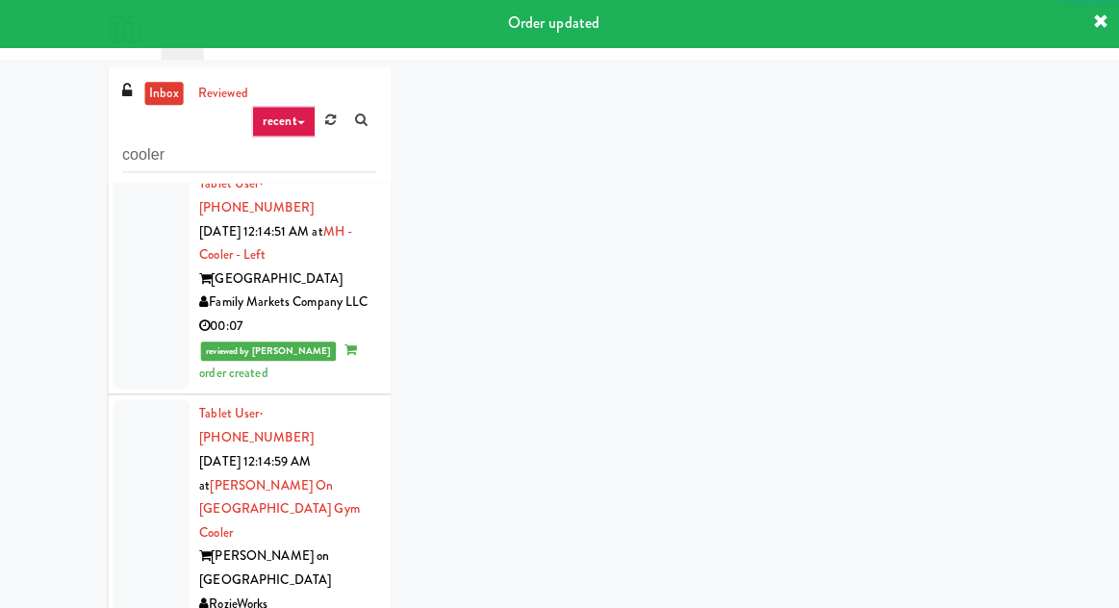
scroll to position [4497, 0]
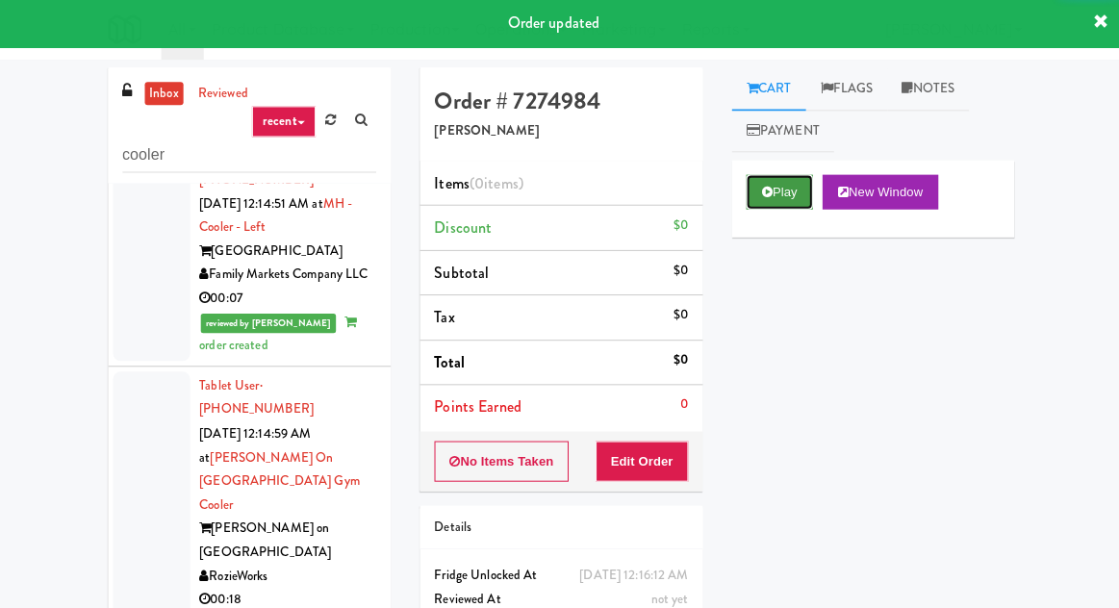
click at [774, 198] on button "Play" at bounding box center [777, 193] width 66 height 35
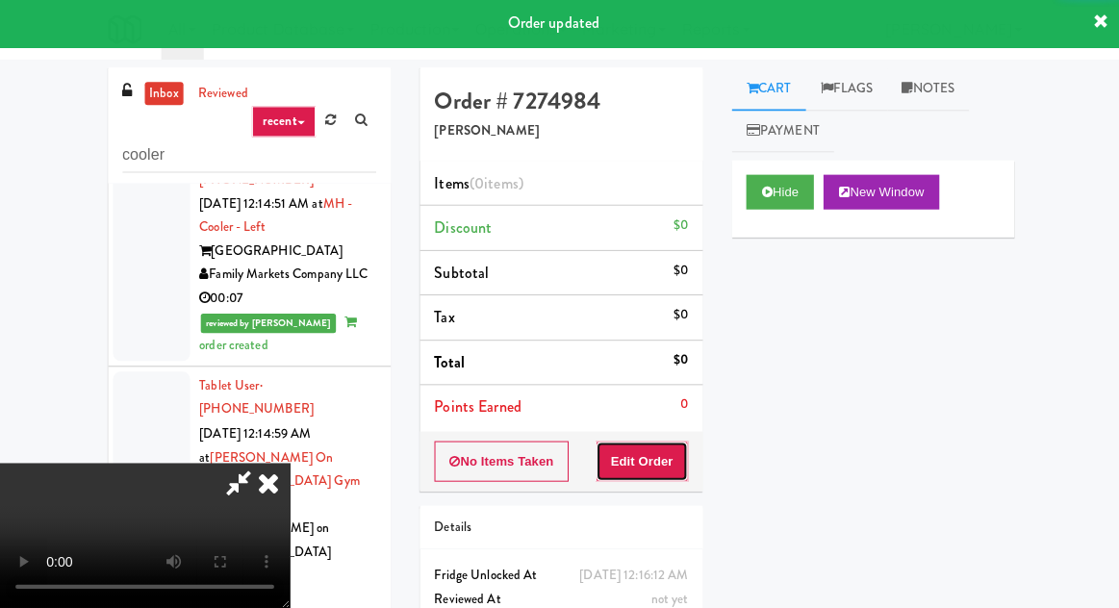
click at [659, 455] on button "Edit Order" at bounding box center [640, 462] width 93 height 40
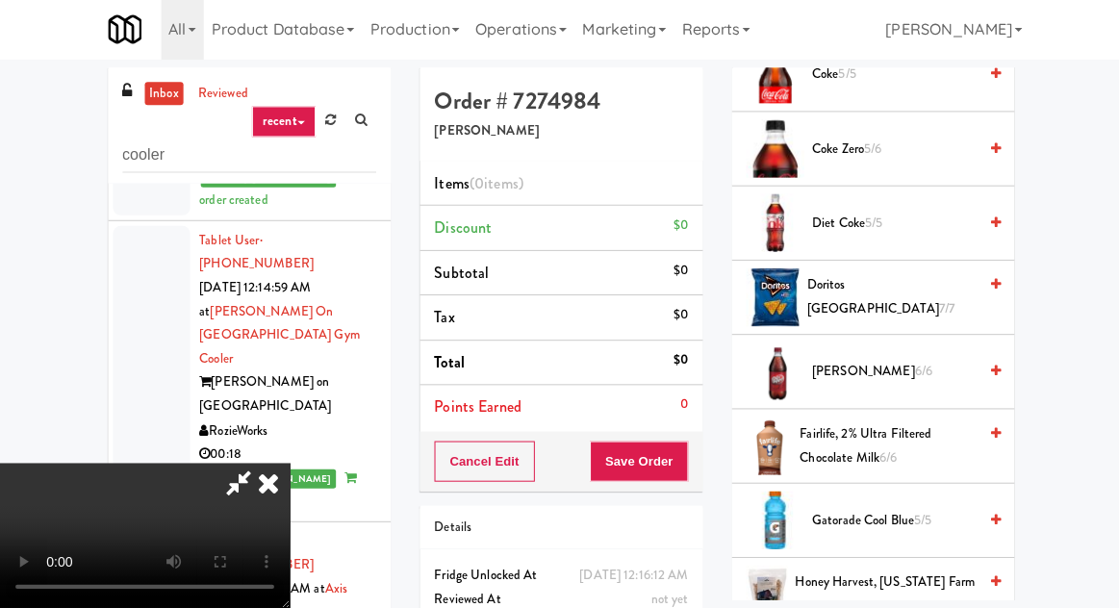
scroll to position [493, 0]
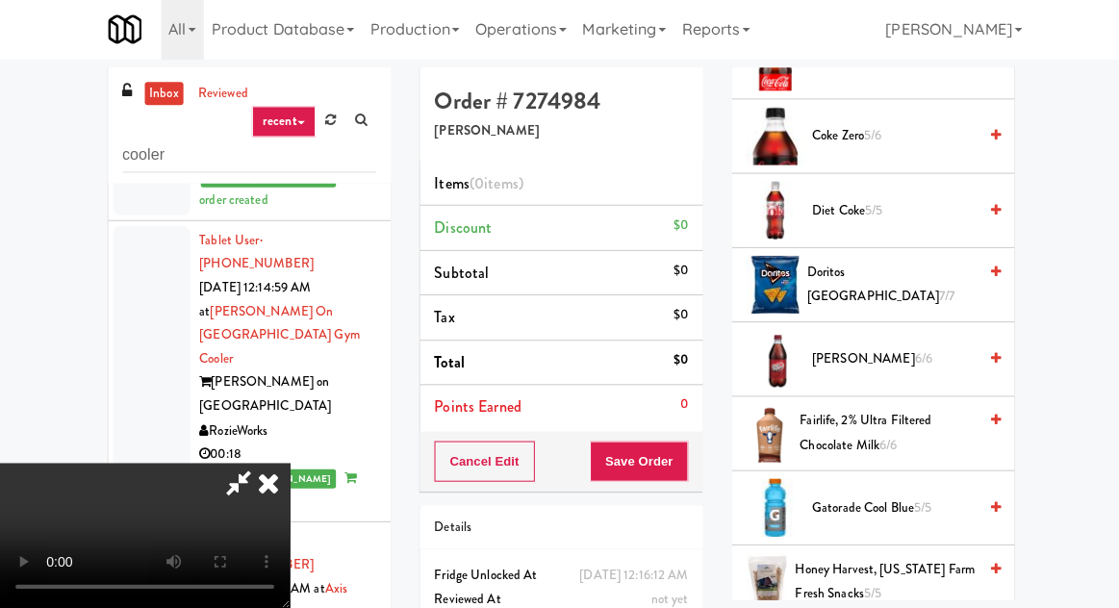
click at [847, 286] on span "Doritos Cool Ranch 7/7" at bounding box center [888, 285] width 169 height 47
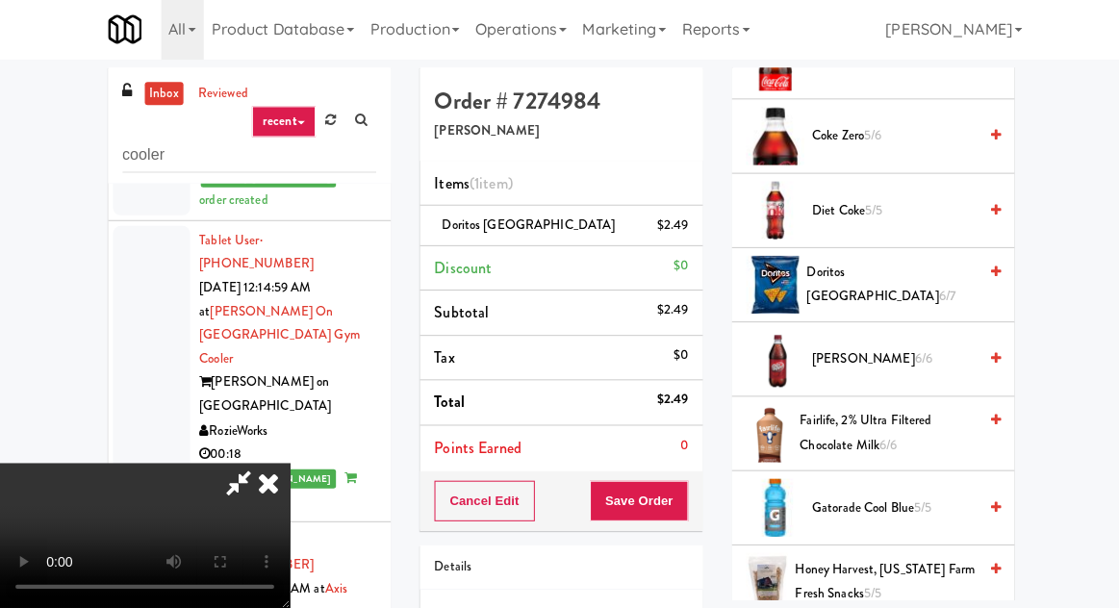
click at [847, 282] on span "Doritos Cool Ranch 6/7" at bounding box center [888, 285] width 169 height 47
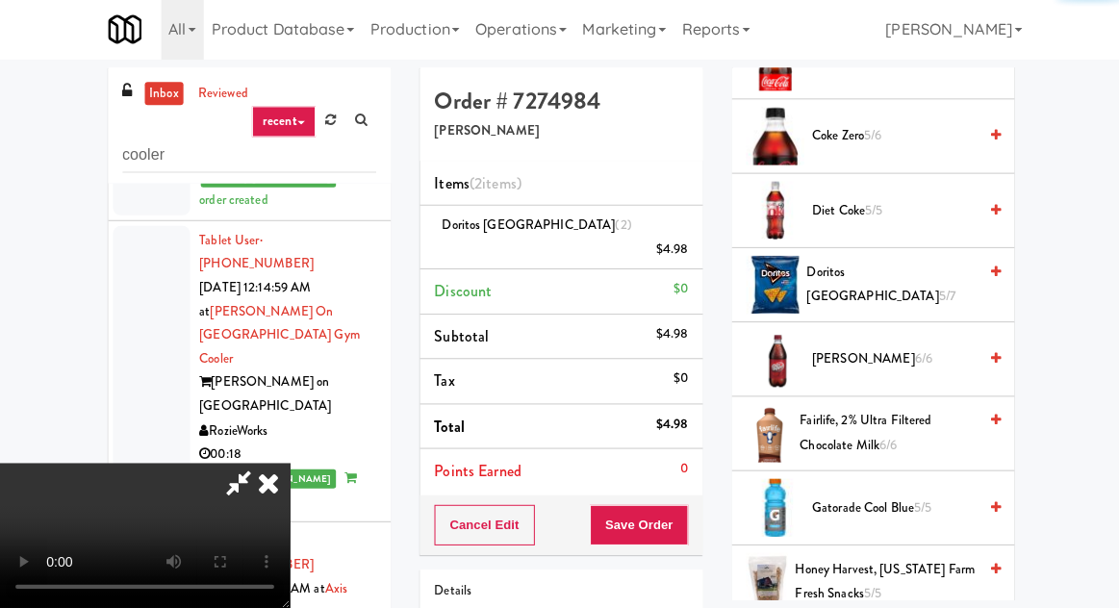
click at [867, 287] on span "Doritos Cool Ranch 5/7" at bounding box center [888, 285] width 169 height 47
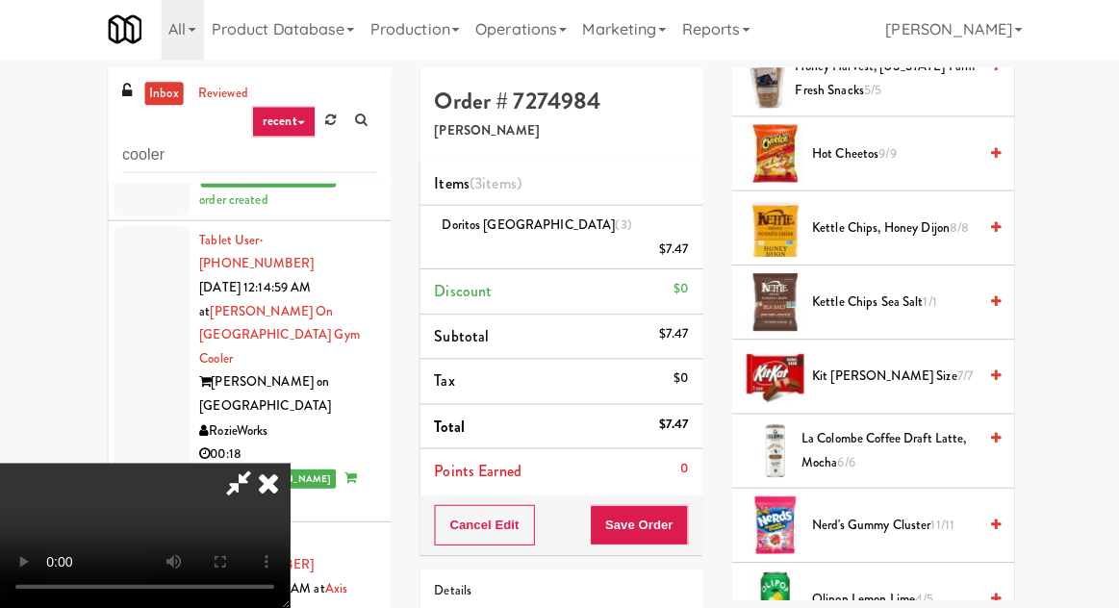
scroll to position [993, 0]
click at [845, 377] on span "Kit [PERSON_NAME] Size 7/7" at bounding box center [891, 379] width 164 height 24
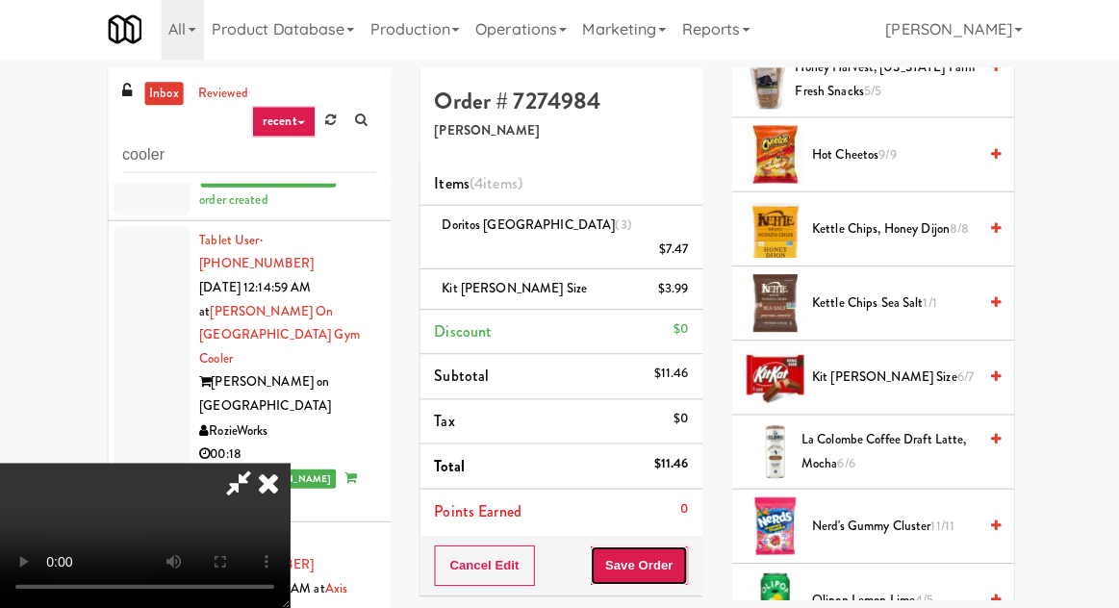
click at [681, 545] on button "Save Order" at bounding box center [637, 565] width 98 height 40
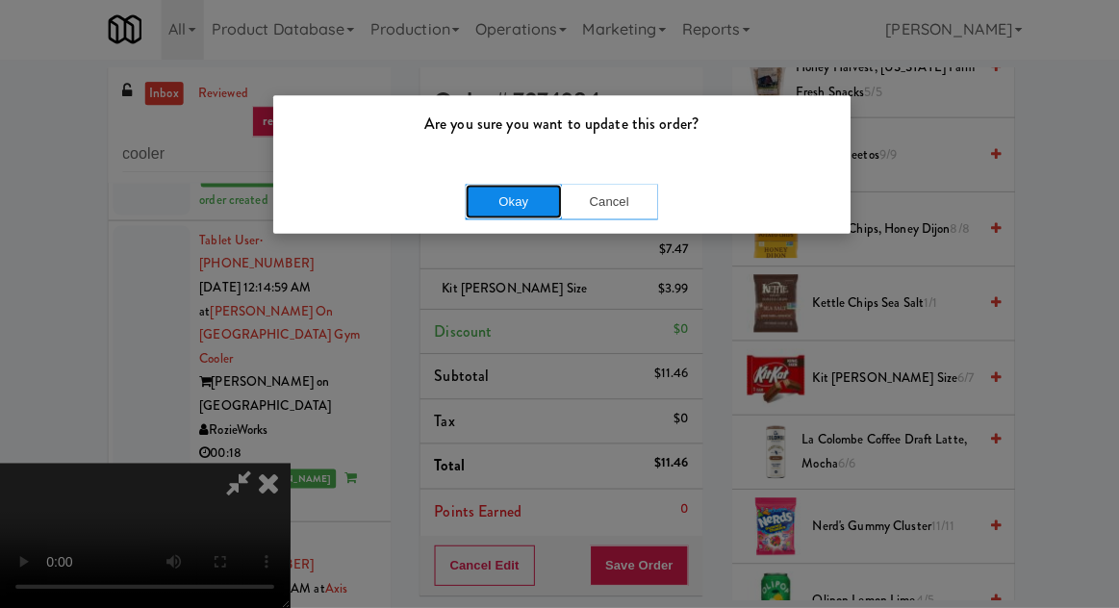
click at [524, 217] on button "Okay" at bounding box center [512, 203] width 96 height 35
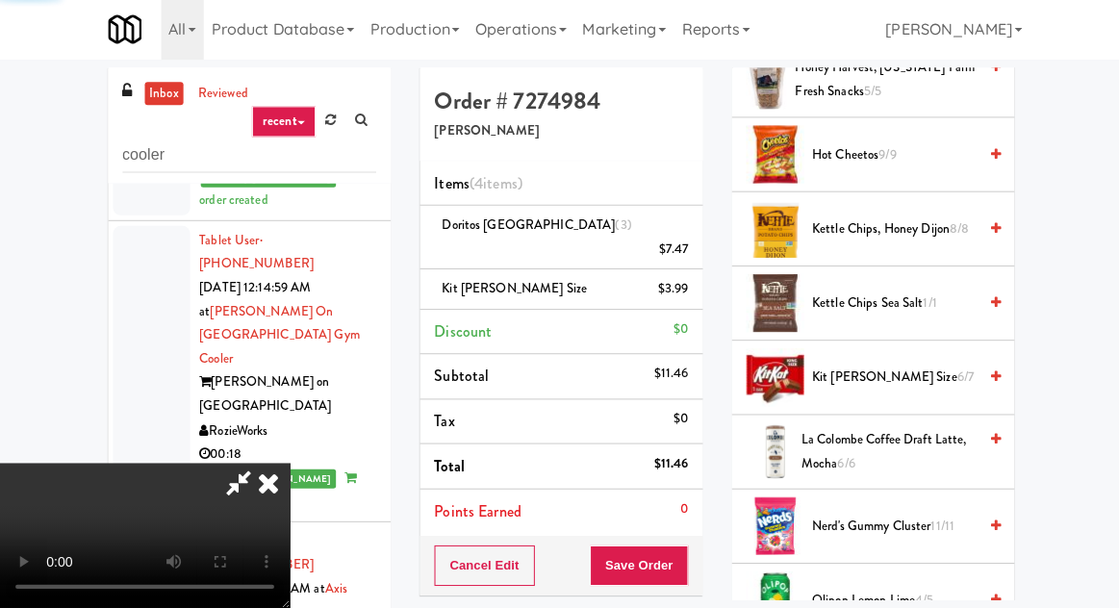
scroll to position [190, 0]
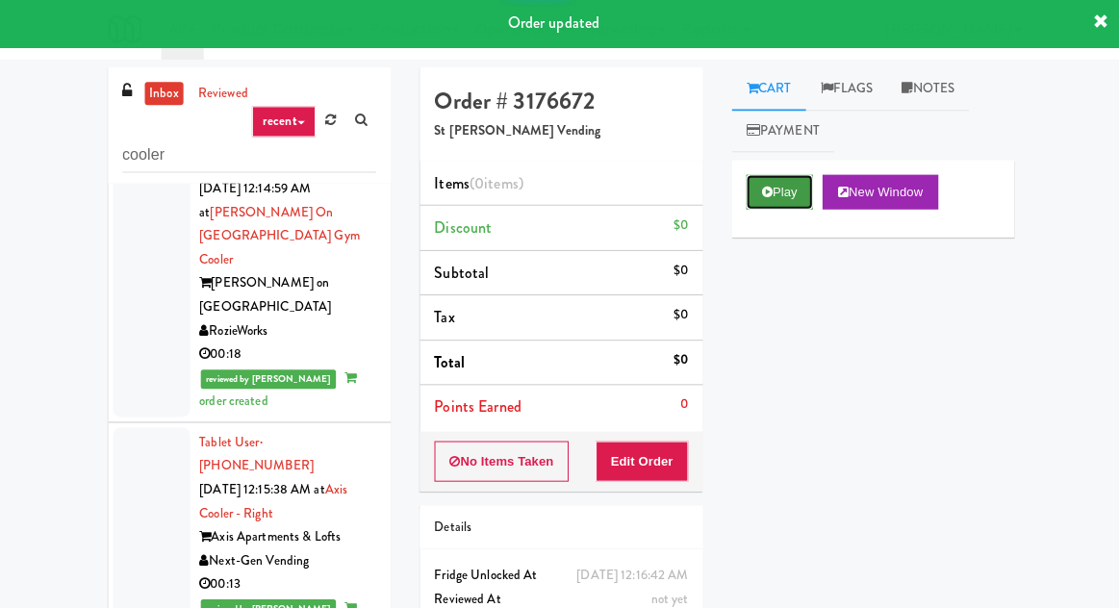
click at [756, 198] on button "Play" at bounding box center [777, 193] width 66 height 35
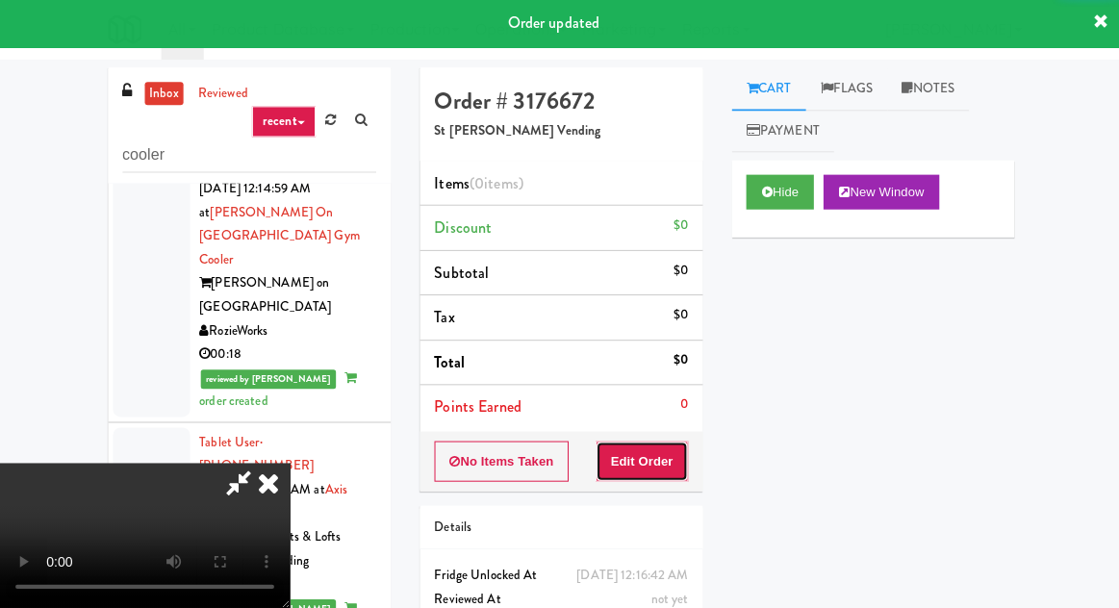
click at [656, 442] on button "Edit Order" at bounding box center [640, 462] width 93 height 40
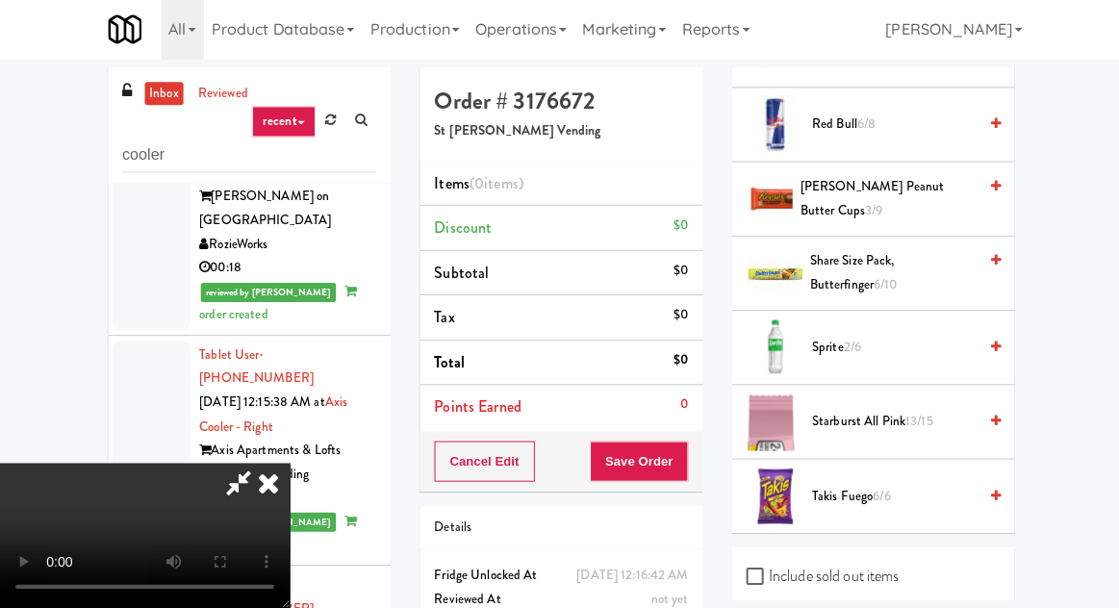
scroll to position [2145, 0]
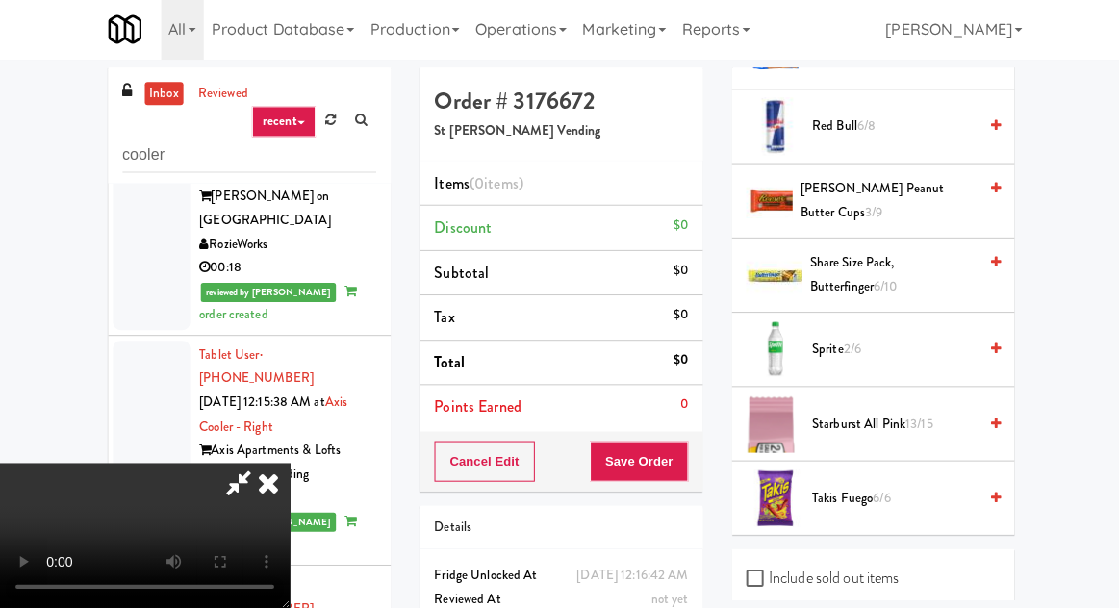
click at [901, 196] on span "[PERSON_NAME] Peanut Butter Cups 3/9" at bounding box center [884, 201] width 175 height 47
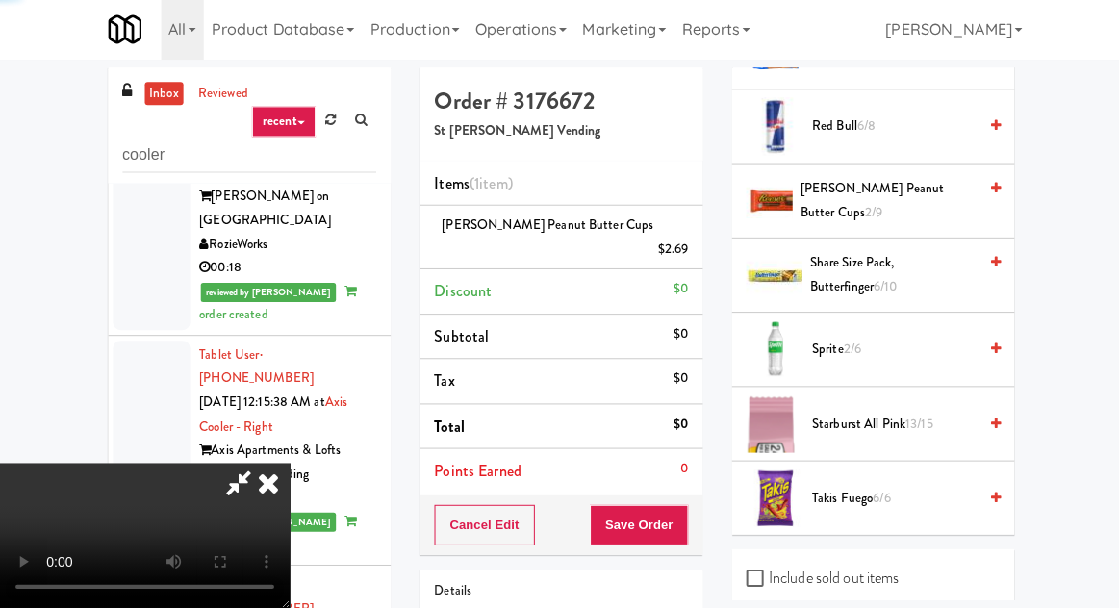
click at [910, 193] on span "[PERSON_NAME] Peanut Butter Cups 2/9" at bounding box center [884, 201] width 175 height 47
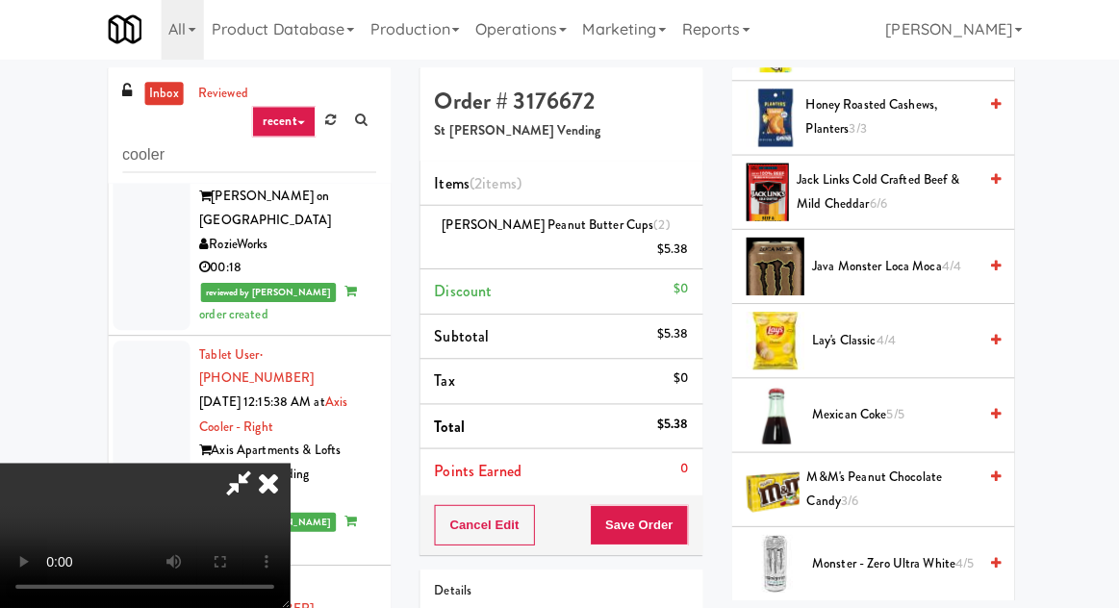
scroll to position [1291, 0]
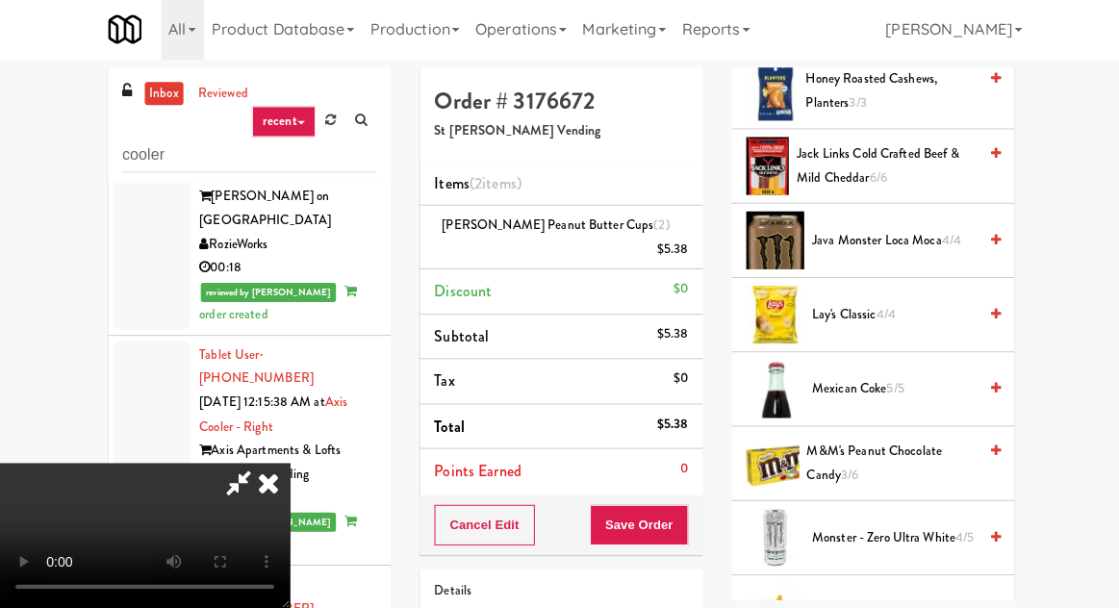
click at [872, 378] on span "Mexican Coke 5/5" at bounding box center [891, 390] width 164 height 24
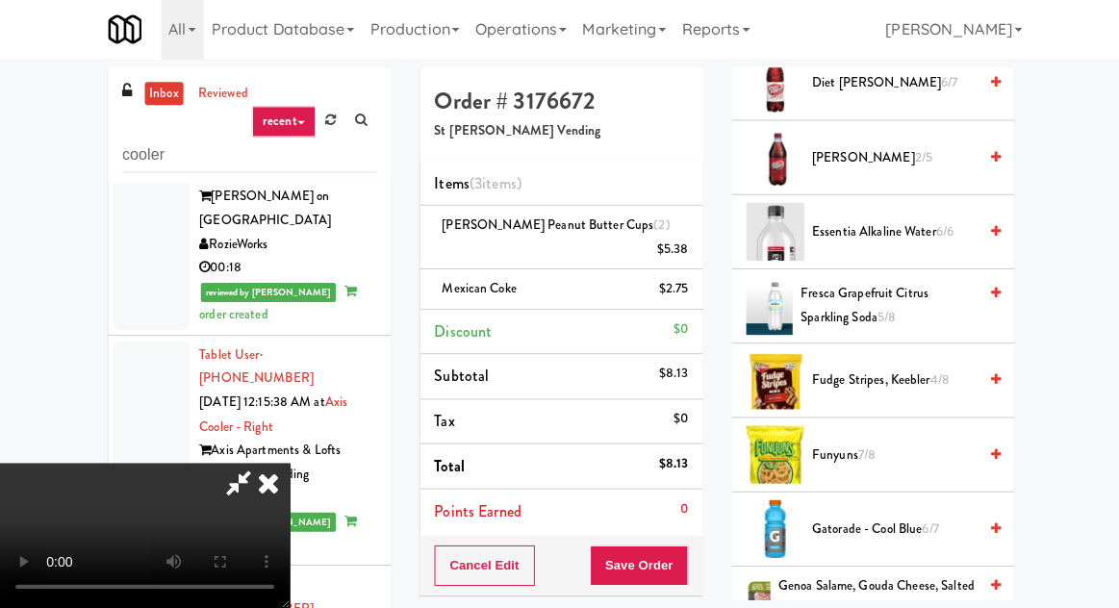
scroll to position [589, 0]
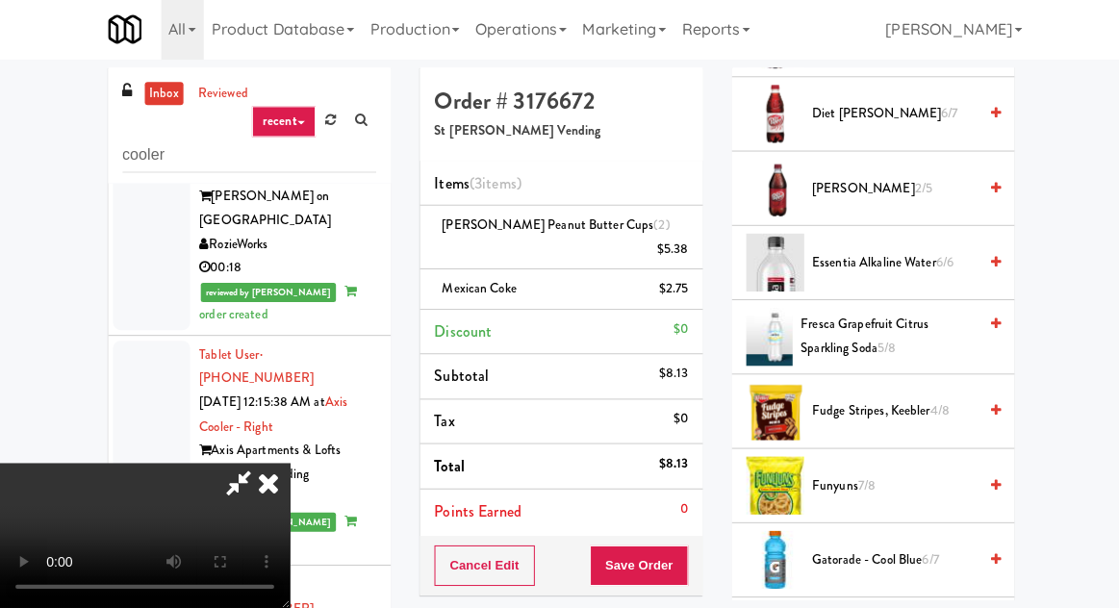
click at [872, 254] on span "essentia Alkaline Water 6/6" at bounding box center [891, 264] width 164 height 24
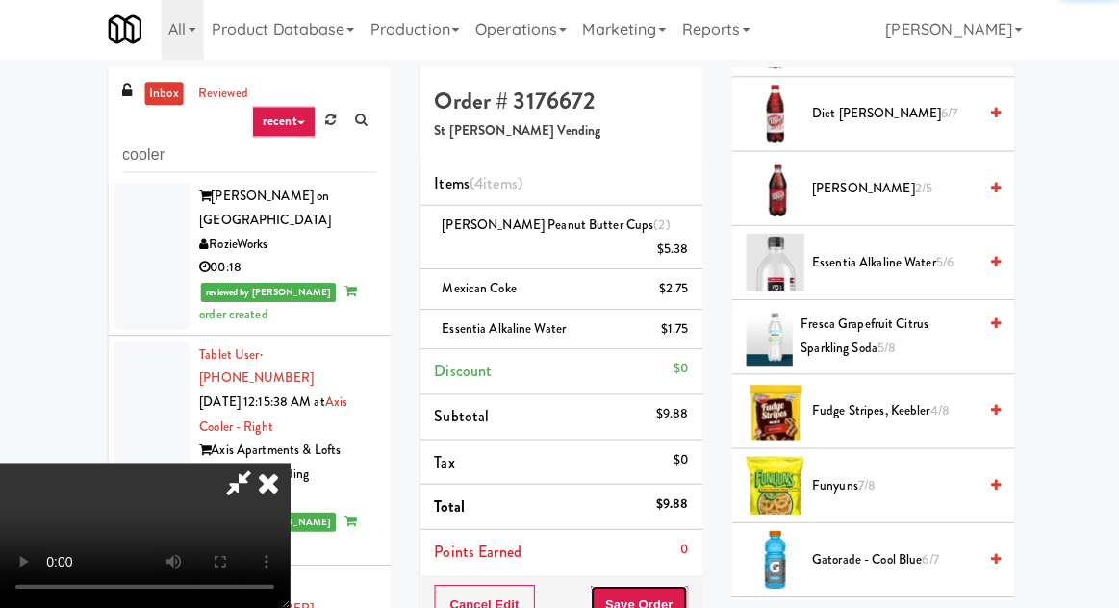
click at [680, 585] on button "Save Order" at bounding box center [637, 605] width 98 height 40
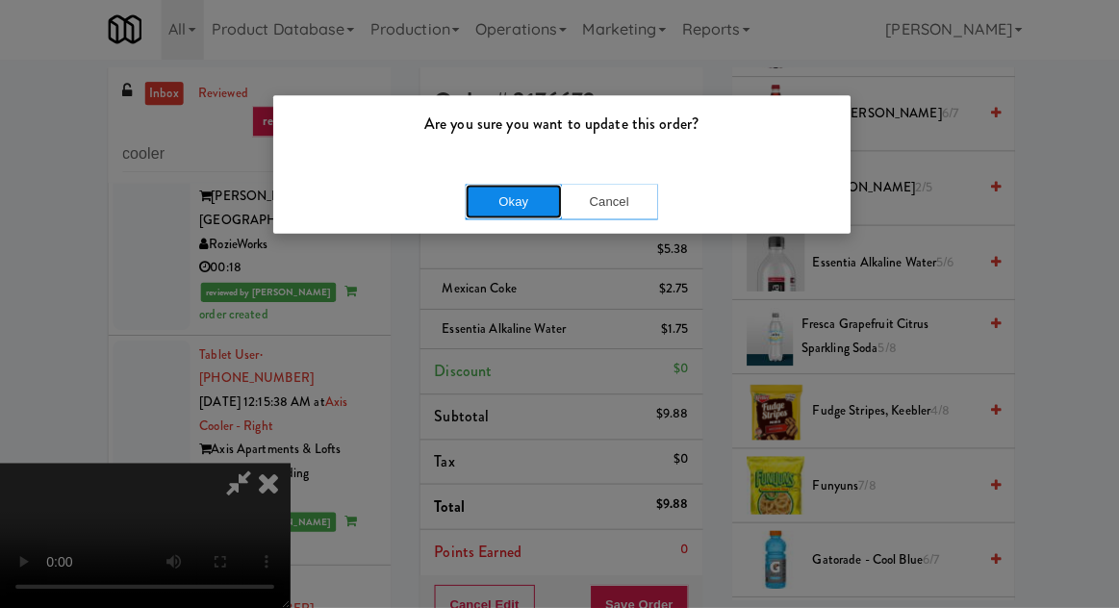
click at [473, 197] on button "Okay" at bounding box center [512, 203] width 96 height 35
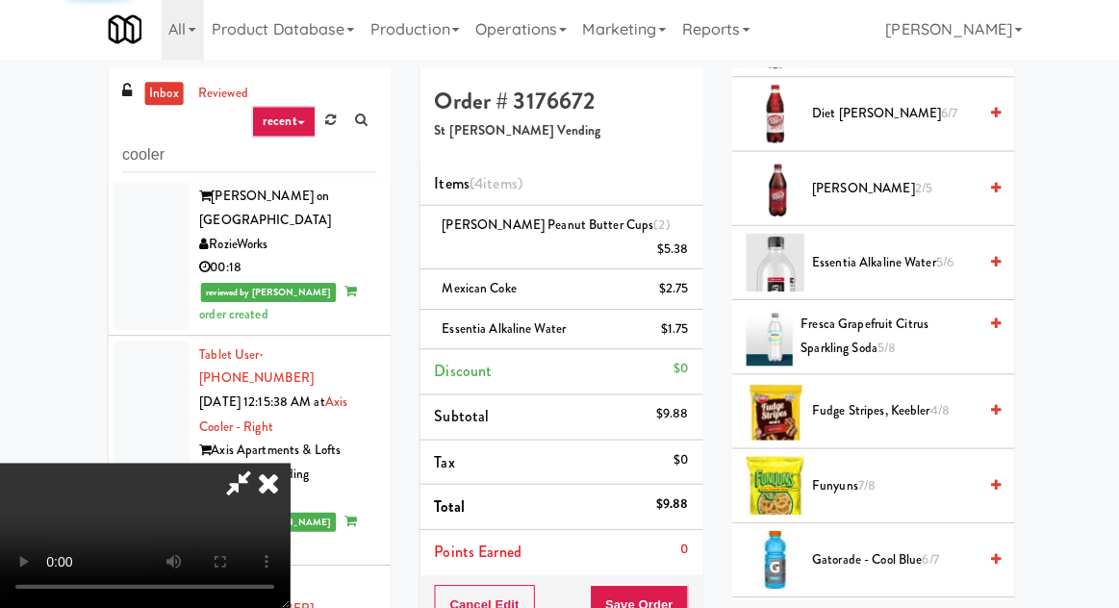
scroll to position [190, 0]
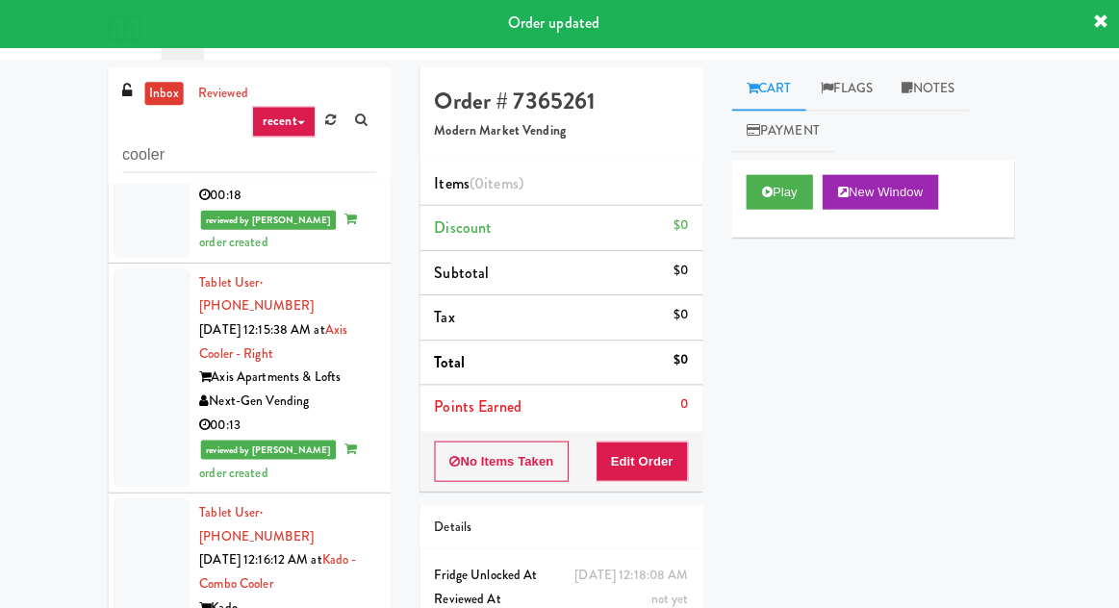
scroll to position [4912, 0]
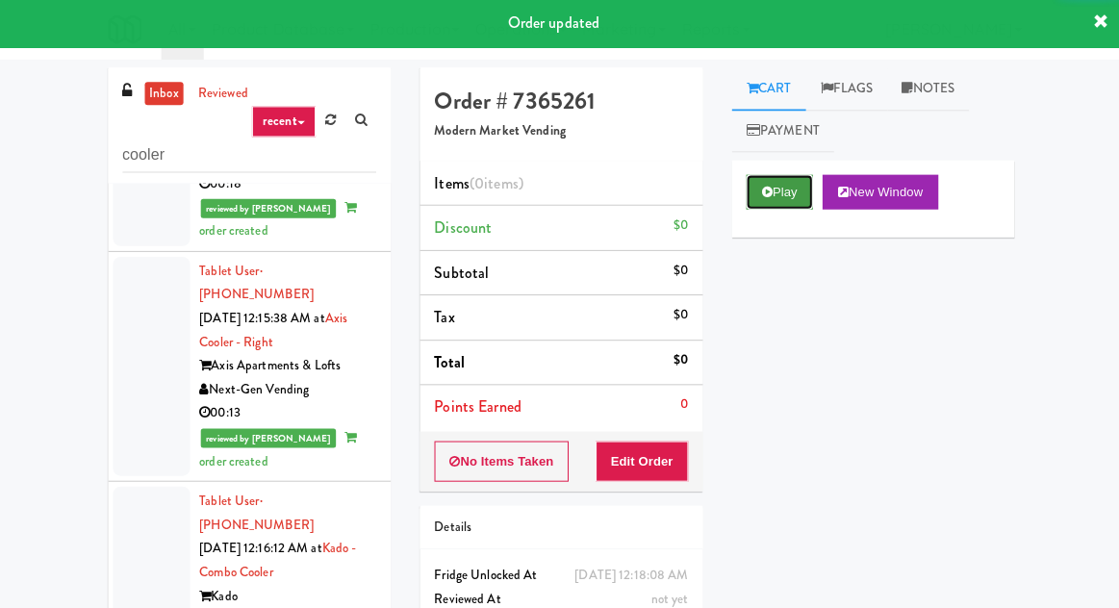
click at [760, 179] on button "Play" at bounding box center [777, 193] width 66 height 35
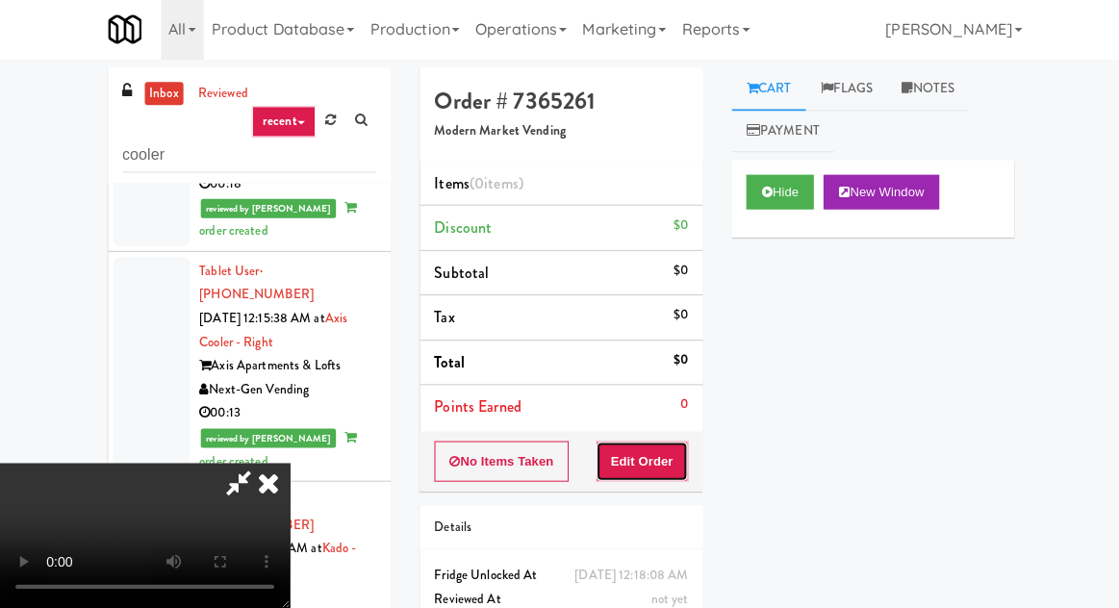
click at [652, 443] on button "Edit Order" at bounding box center [640, 462] width 93 height 40
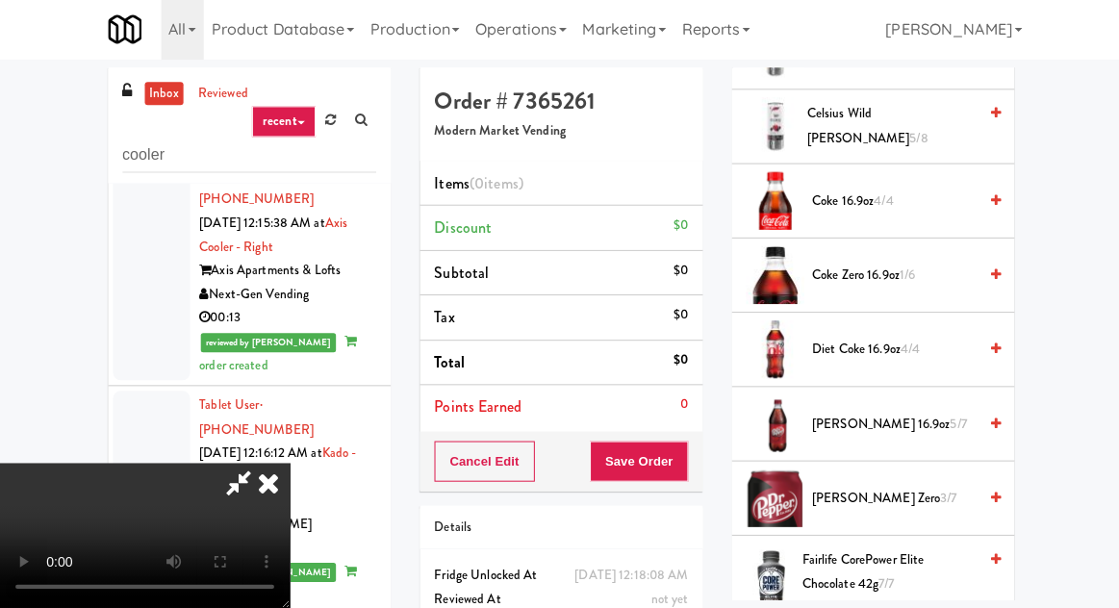
scroll to position [764, 0]
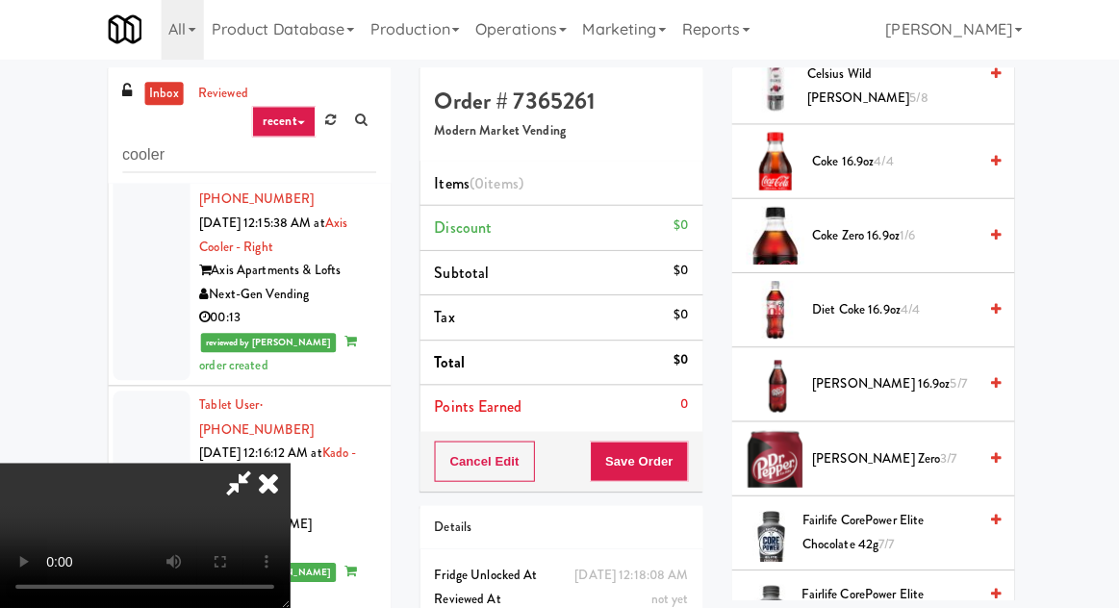
click at [872, 373] on span "[PERSON_NAME] 16.9oz 5/7" at bounding box center [891, 385] width 164 height 24
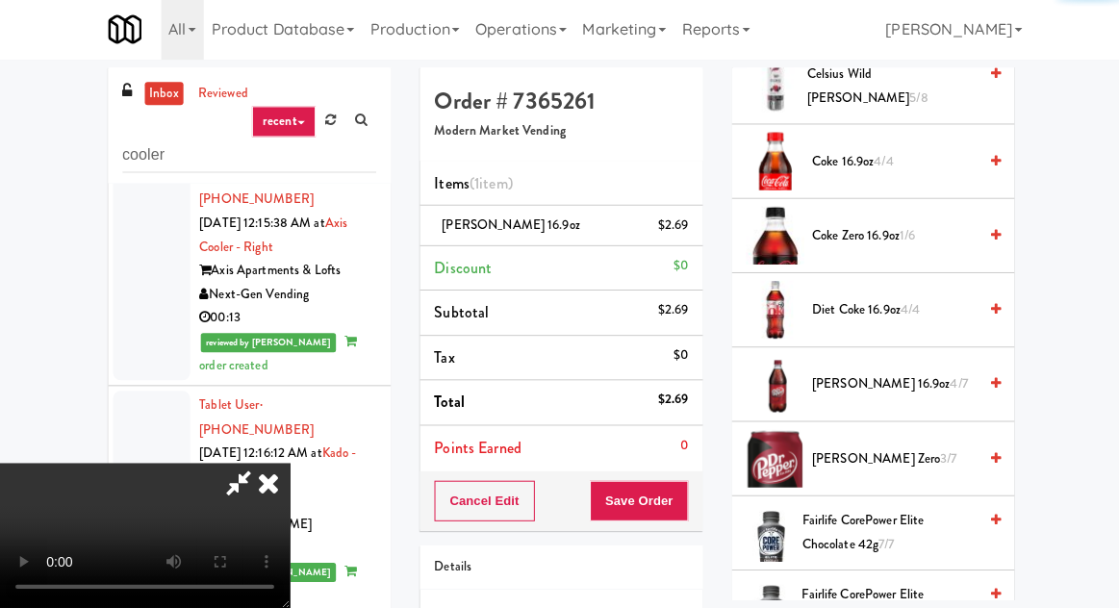
click at [710, 497] on div "Order # 7365261 Modern Market Vending Items (1 item ) [PERSON_NAME] 16.9oz $2.6…" at bounding box center [559, 398] width 311 height 658
click at [686, 499] on button "Save Order" at bounding box center [637, 501] width 98 height 40
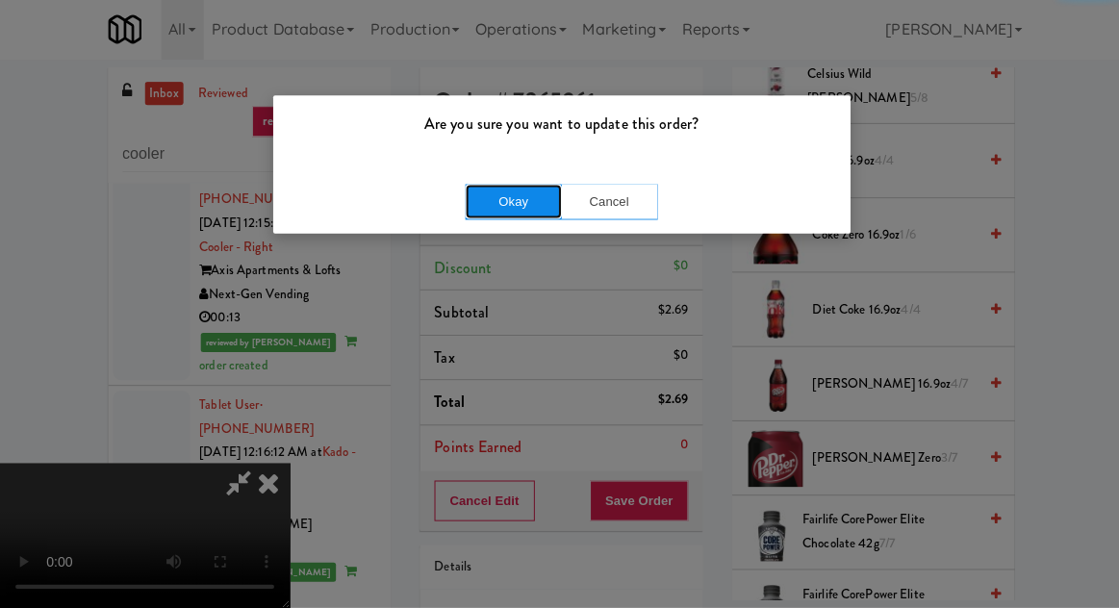
click at [465, 196] on button "Okay" at bounding box center [512, 203] width 96 height 35
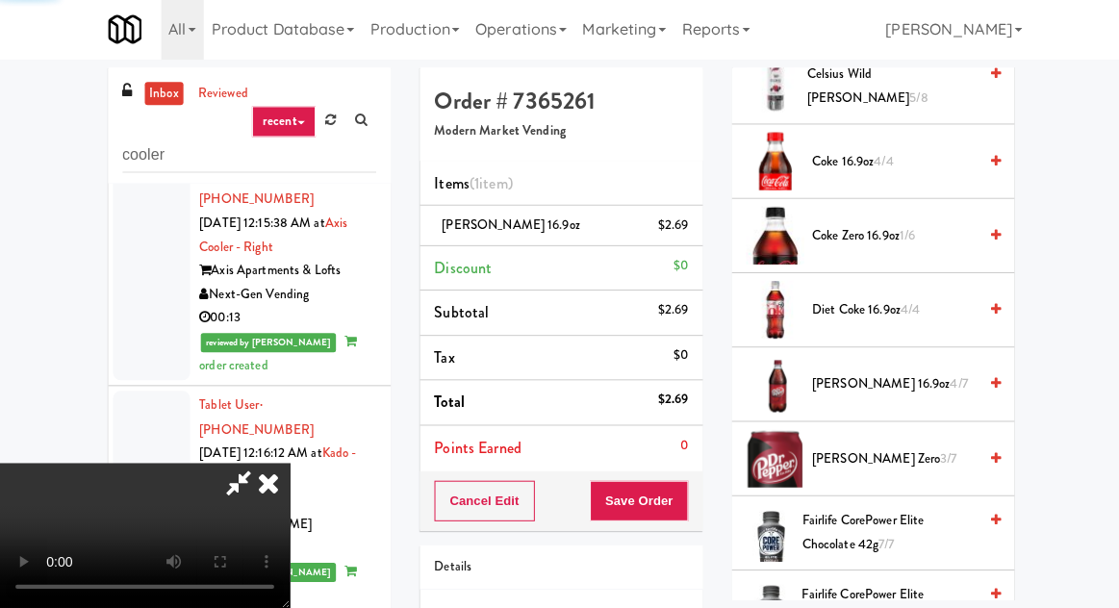
scroll to position [190, 0]
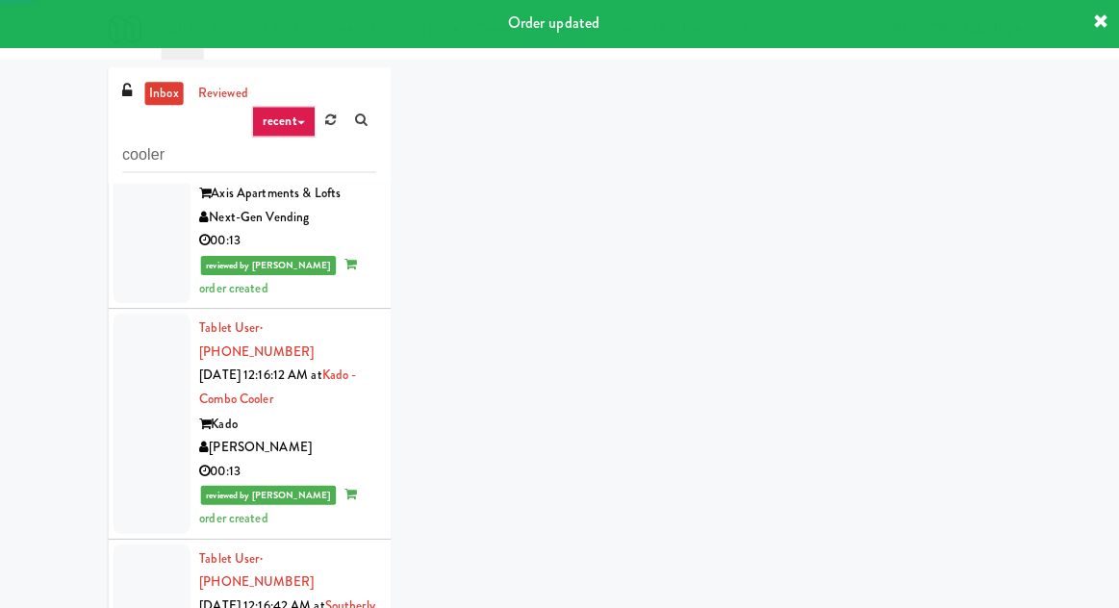
scroll to position [5100, 0]
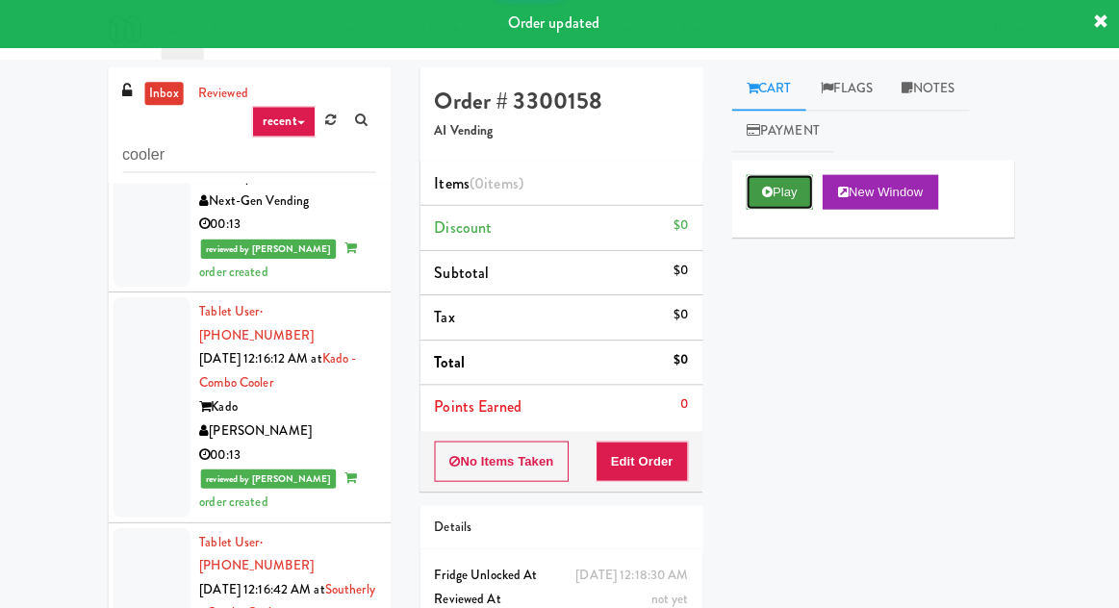
click at [782, 190] on button "Play" at bounding box center [777, 193] width 66 height 35
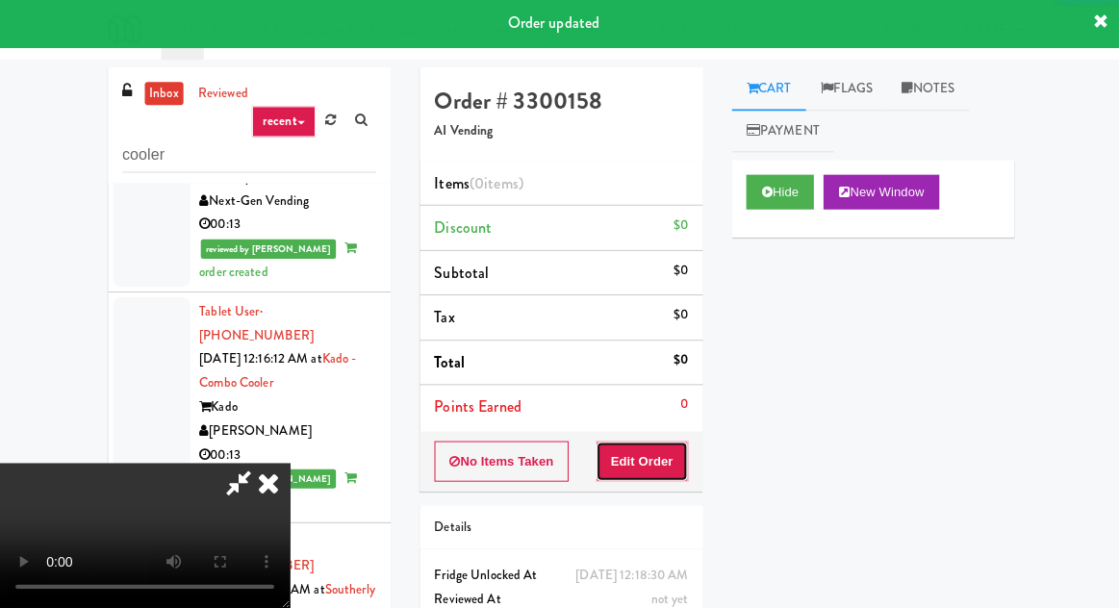
click at [667, 462] on button "Edit Order" at bounding box center [640, 462] width 93 height 40
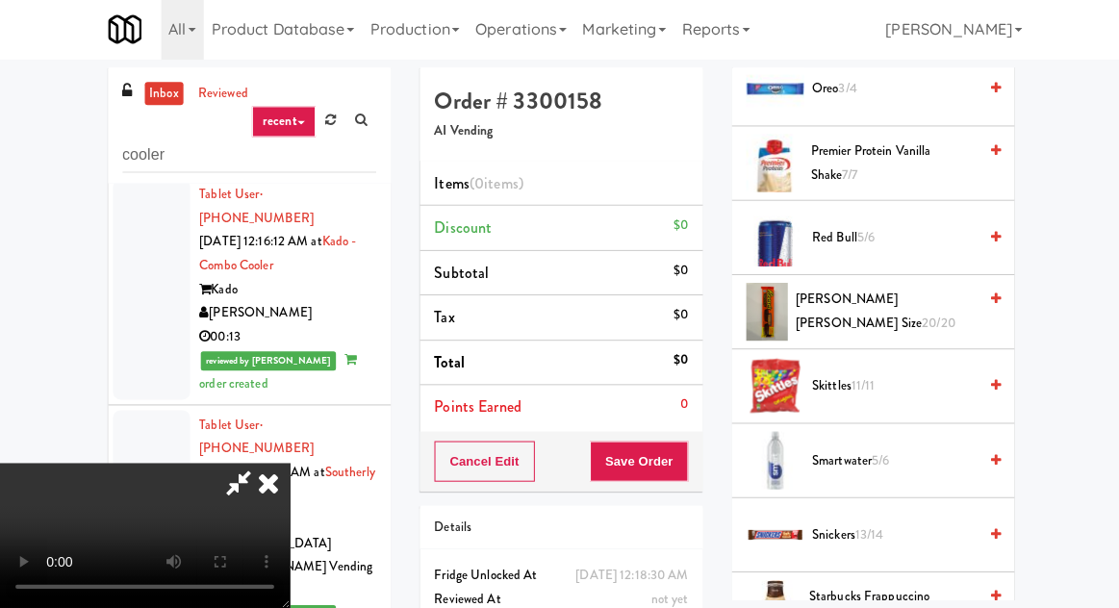
scroll to position [2337, 0]
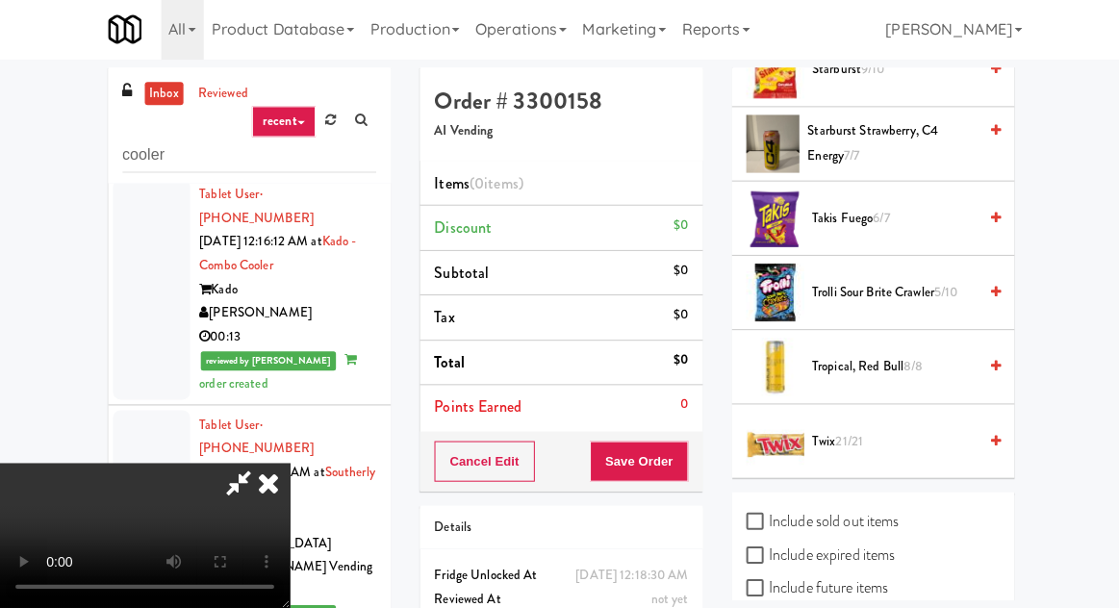
click at [862, 290] on span "Trolli Sour Brite Crawler 5/10" at bounding box center [891, 294] width 164 height 24
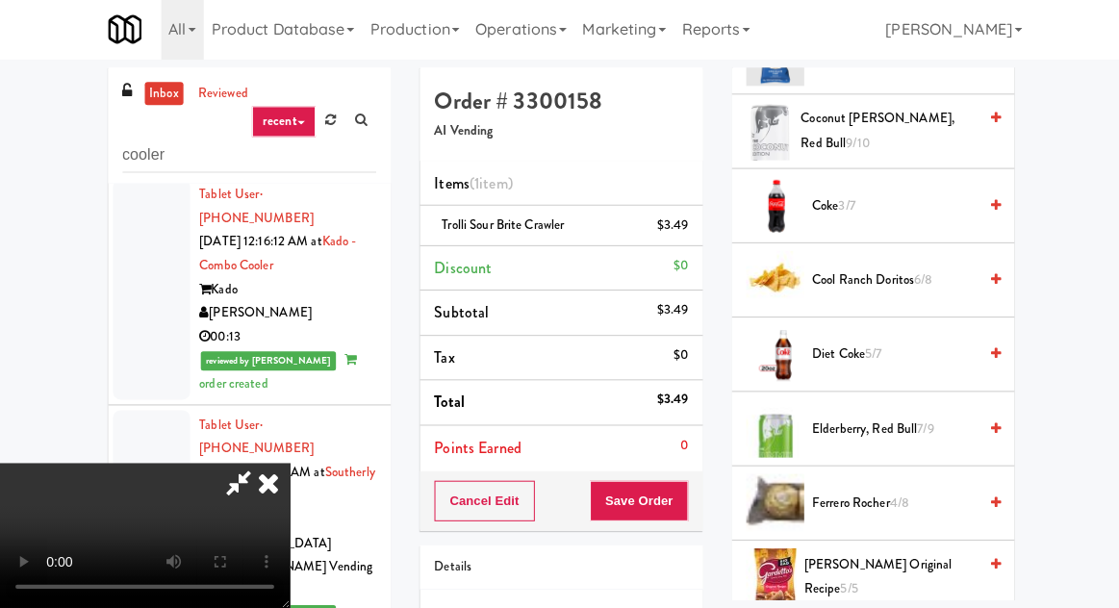
scroll to position [426, 0]
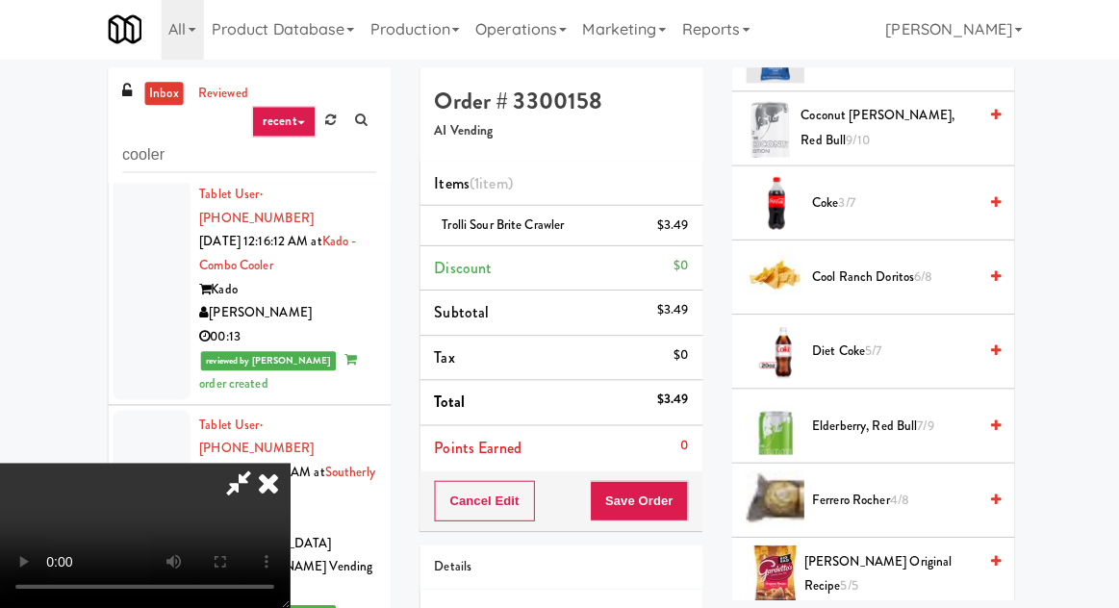
click at [862, 345] on span "Diet Coke 5/7" at bounding box center [891, 353] width 164 height 24
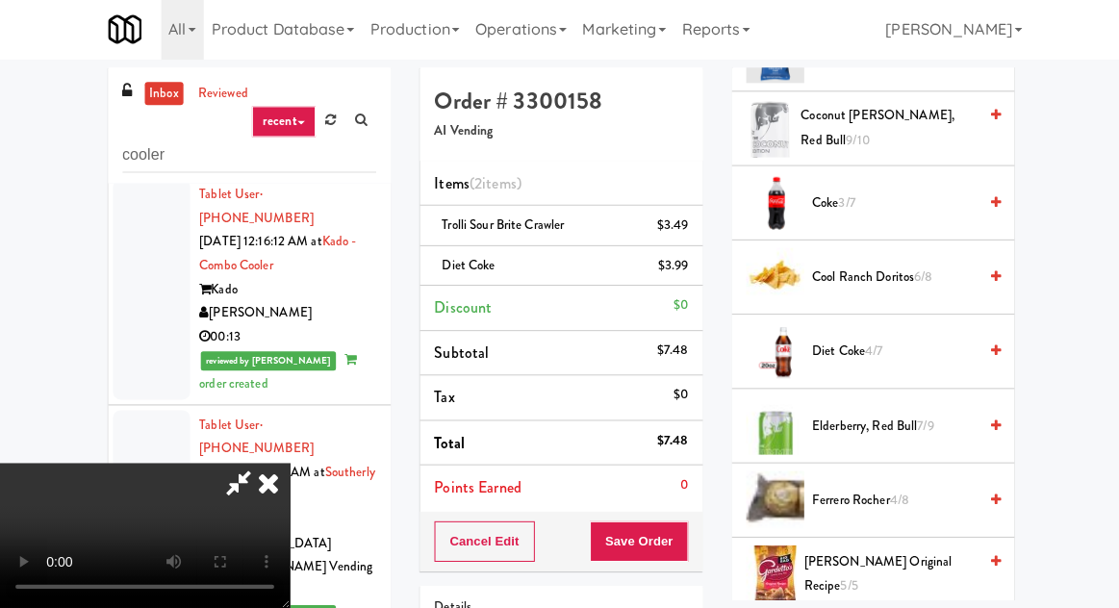
scroll to position [0, 0]
click at [684, 539] on button "Save Order" at bounding box center [637, 541] width 98 height 40
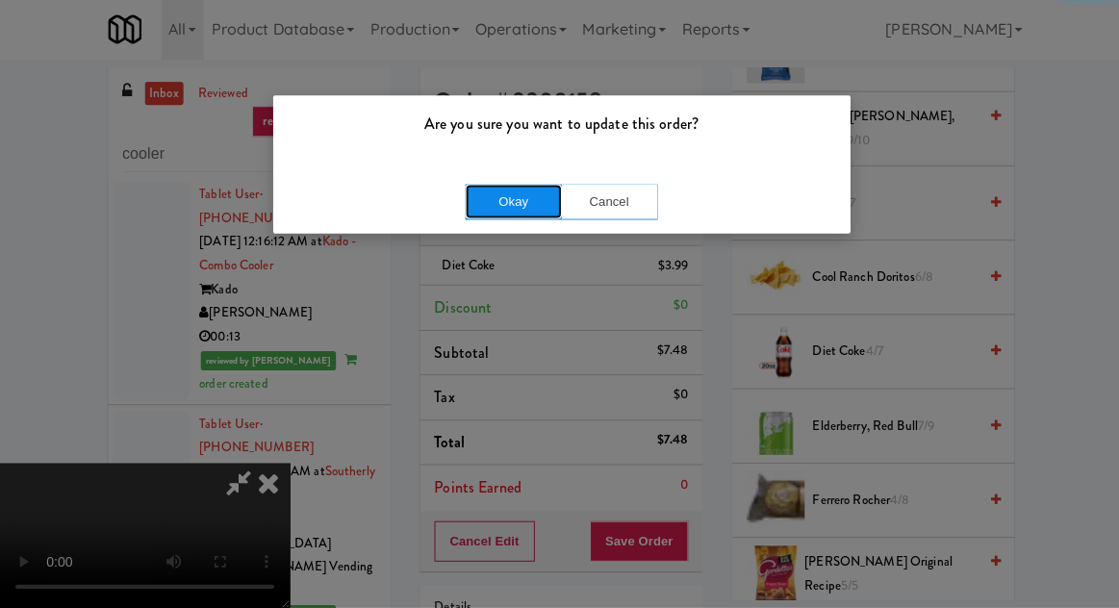
click at [469, 206] on button "Okay" at bounding box center [512, 203] width 96 height 35
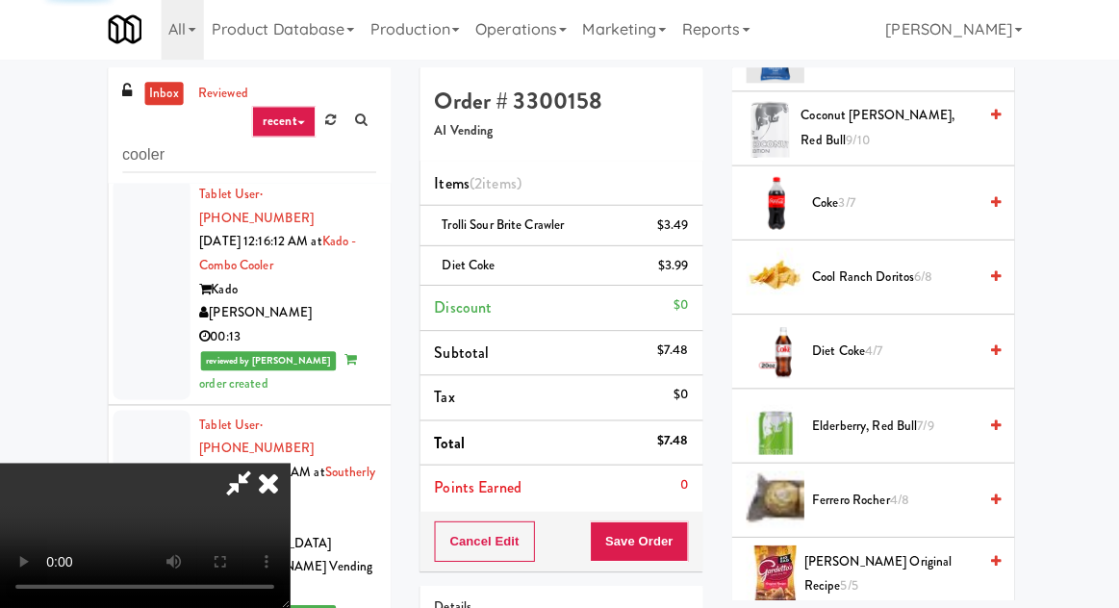
scroll to position [190, 0]
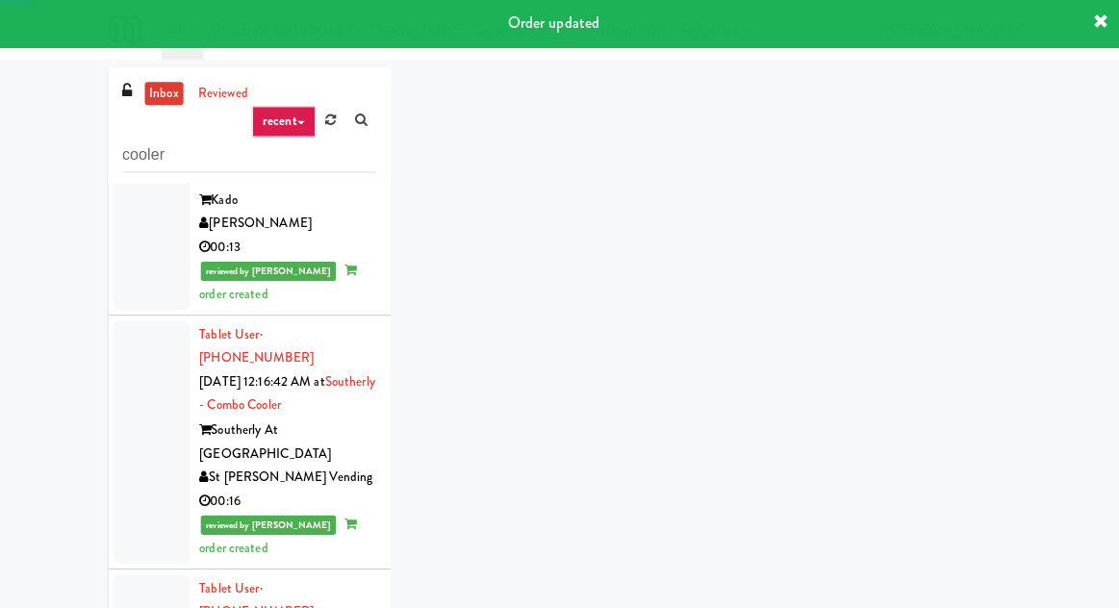
scroll to position [5321, 0]
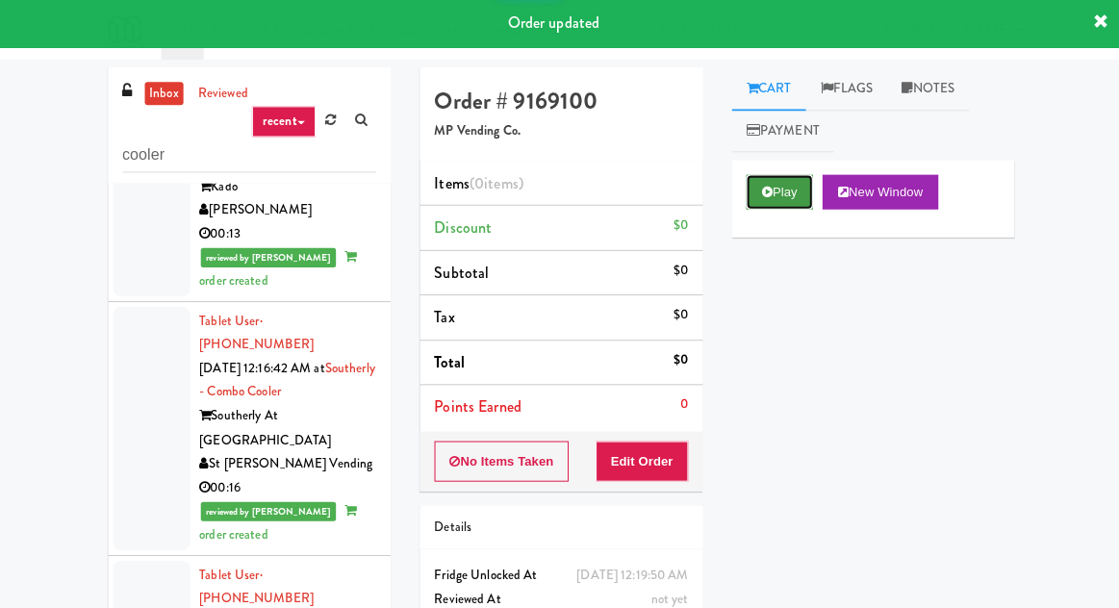
click at [768, 181] on button "Play" at bounding box center [777, 193] width 66 height 35
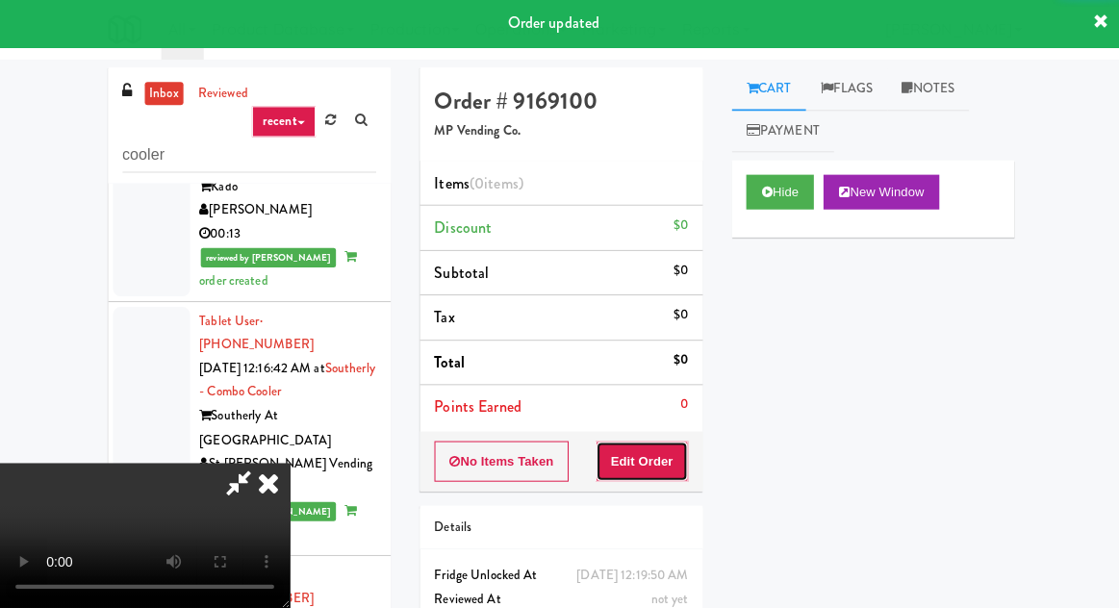
click at [648, 455] on button "Edit Order" at bounding box center [640, 462] width 93 height 40
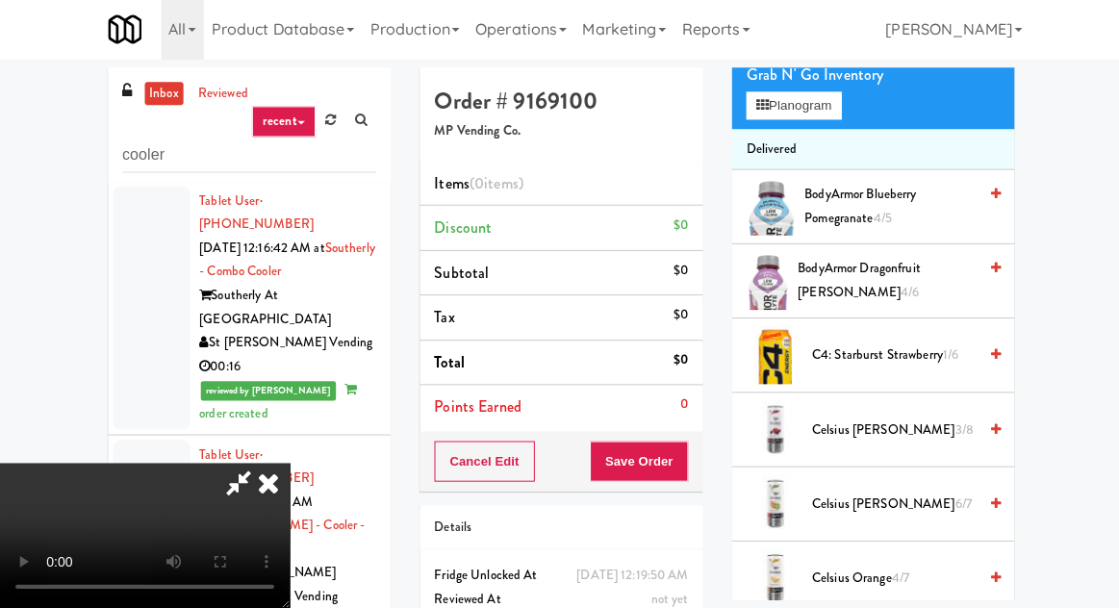
scroll to position [0, 0]
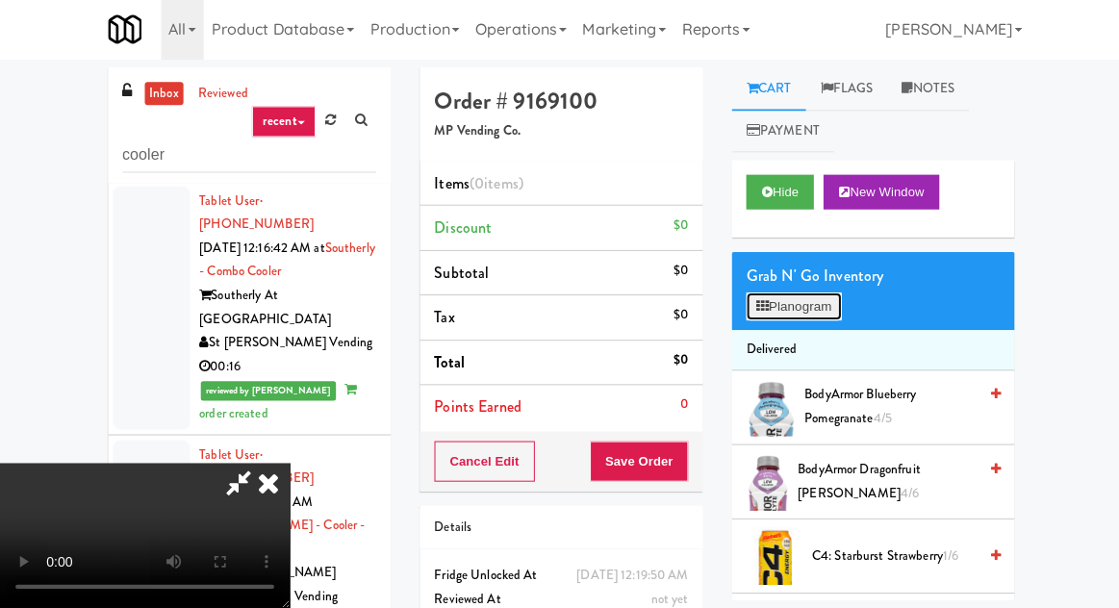
click at [808, 300] on button "Planogram" at bounding box center [791, 307] width 94 height 29
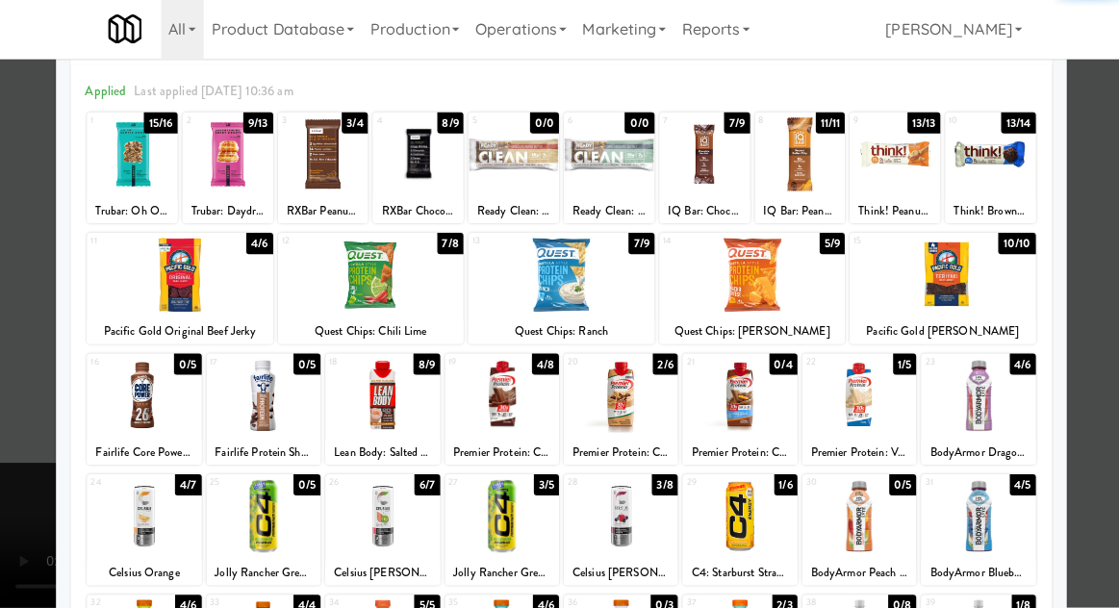
scroll to position [75, 0]
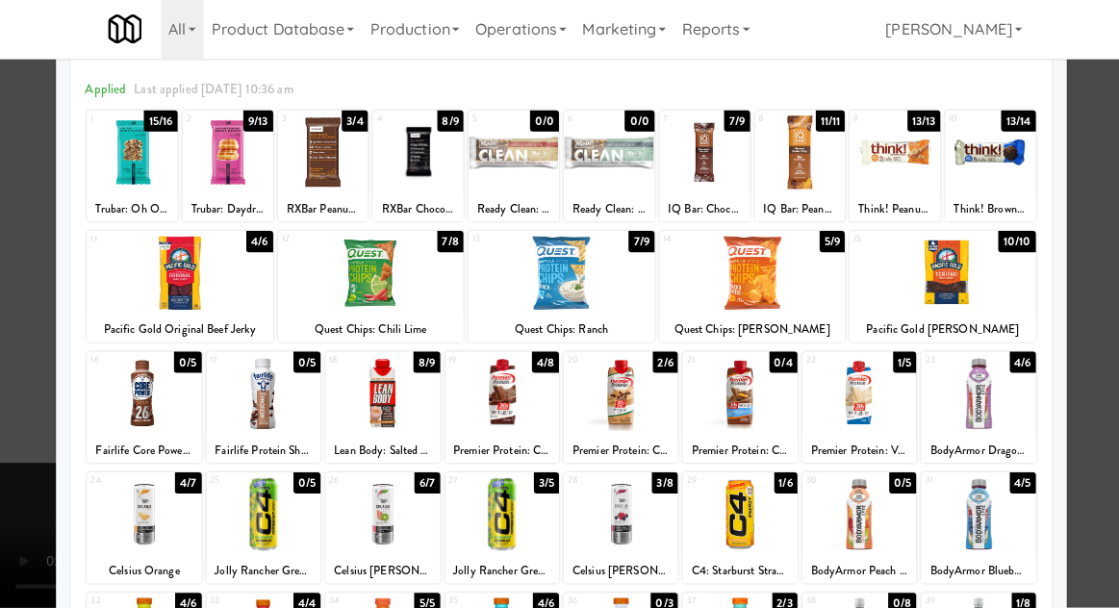
click at [27, 485] on div at bounding box center [559, 304] width 1119 height 608
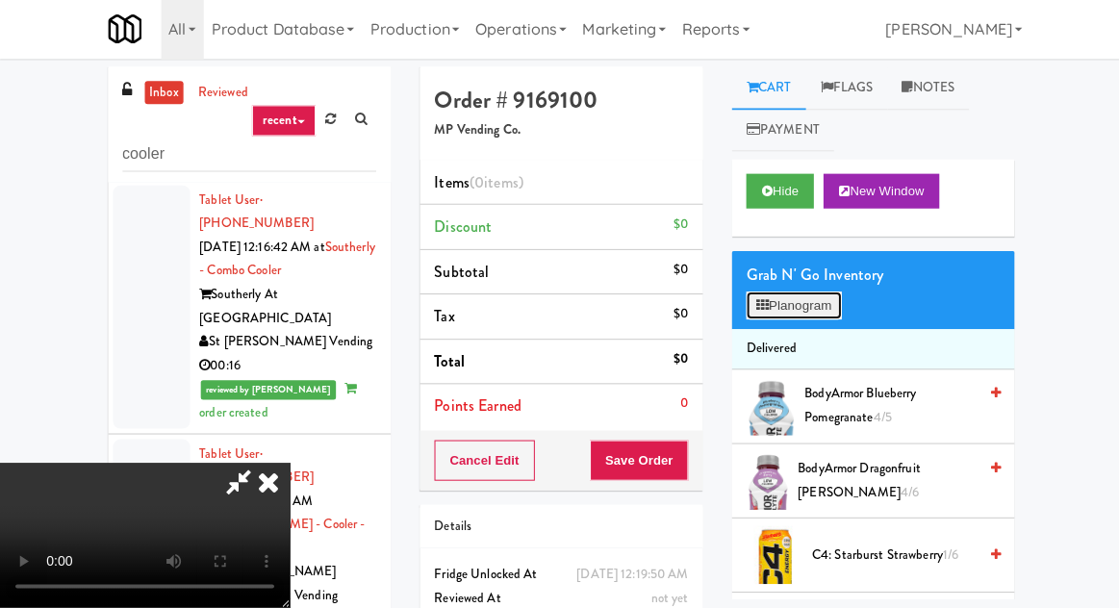
click at [814, 305] on button "Planogram" at bounding box center [791, 307] width 94 height 29
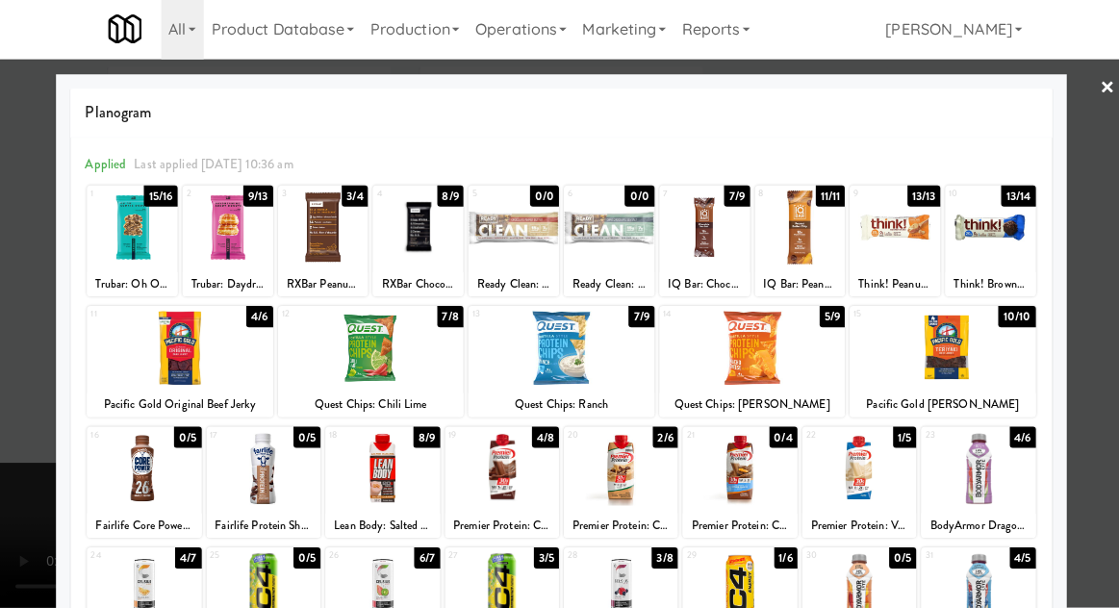
click at [657, 478] on div at bounding box center [619, 470] width 114 height 74
click at [47, 510] on div at bounding box center [559, 304] width 1119 height 608
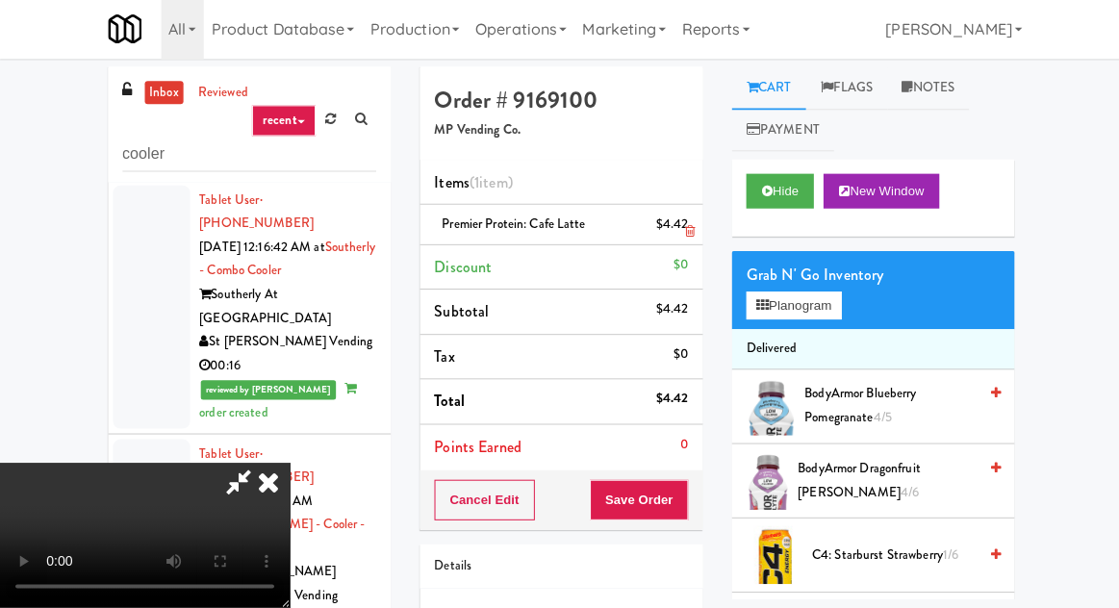
click at [674, 222] on div "$4.42" at bounding box center [670, 227] width 33 height 24
click at [793, 316] on button "Planogram" at bounding box center [791, 307] width 94 height 29
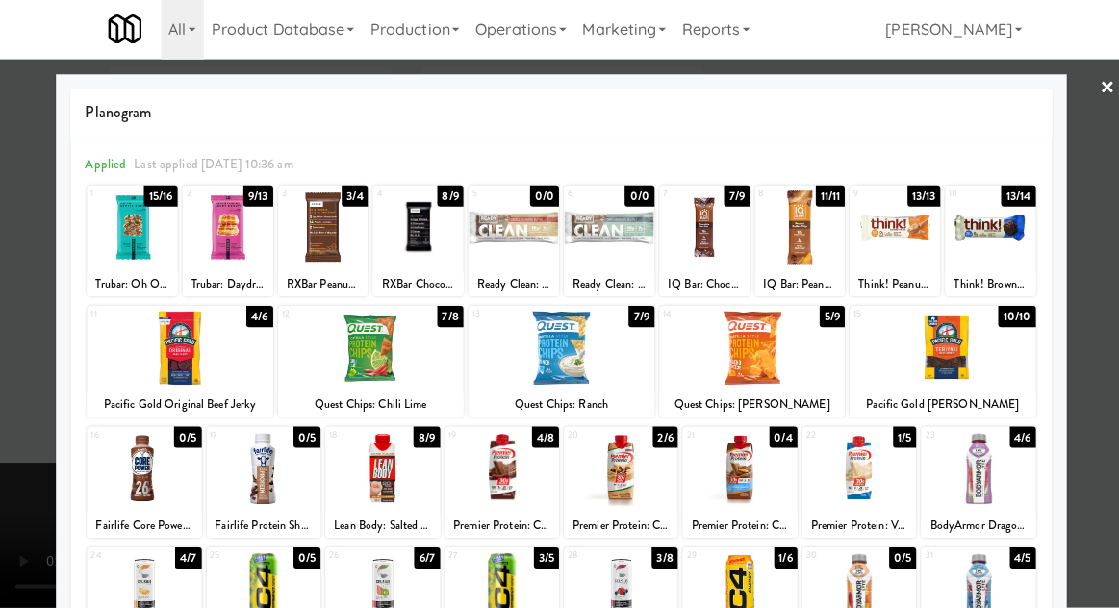
click at [517, 469] on div at bounding box center [500, 470] width 114 height 74
click at [45, 510] on div at bounding box center [559, 304] width 1119 height 608
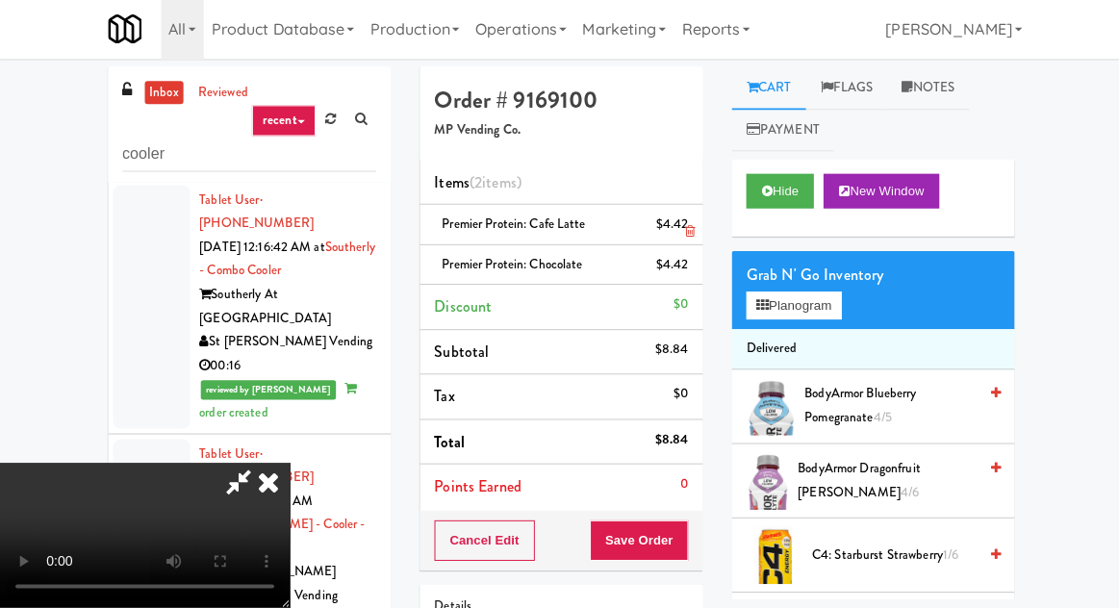
click at [688, 225] on li "Premier Protein: Cafe Latte $4.42" at bounding box center [559, 227] width 282 height 40
click at [693, 222] on link at bounding box center [683, 234] width 17 height 24
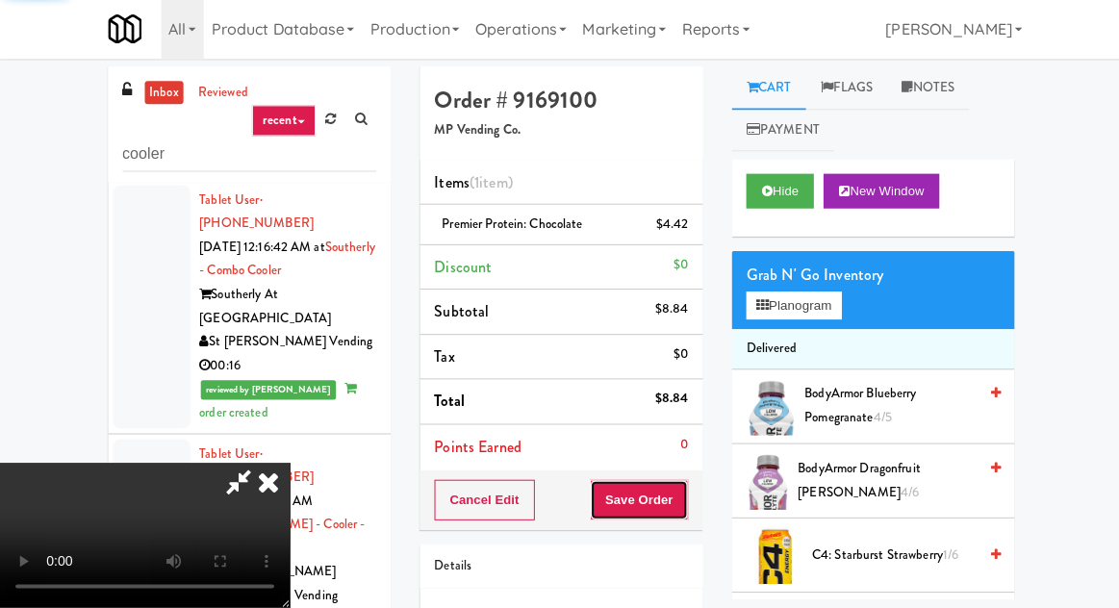
click at [683, 486] on button "Save Order" at bounding box center [637, 501] width 98 height 40
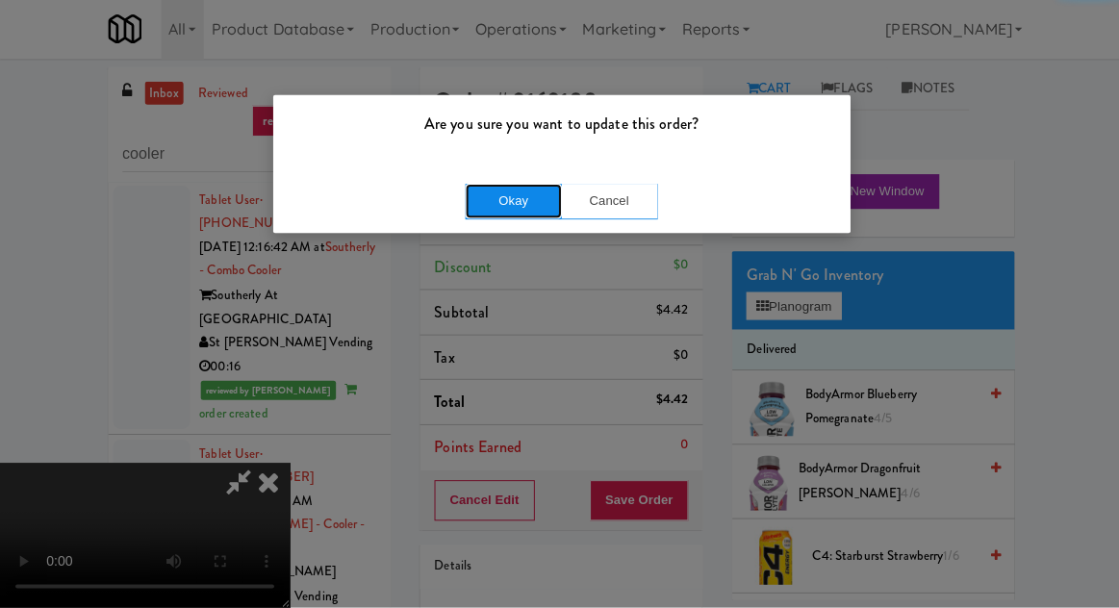
click at [486, 215] on button "Okay" at bounding box center [512, 203] width 96 height 35
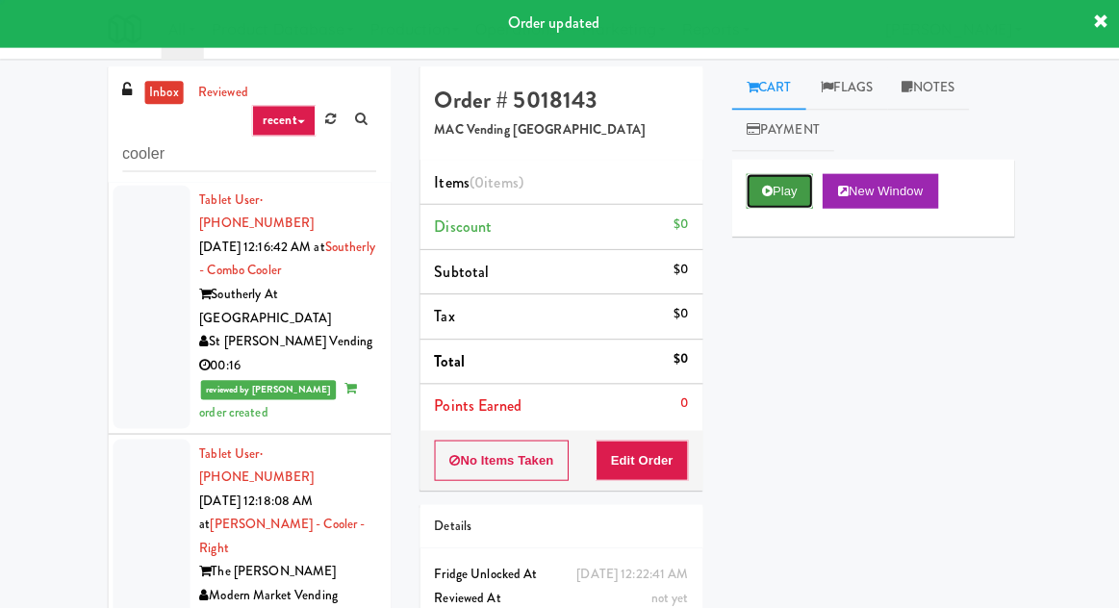
click at [764, 192] on icon at bounding box center [764, 193] width 11 height 13
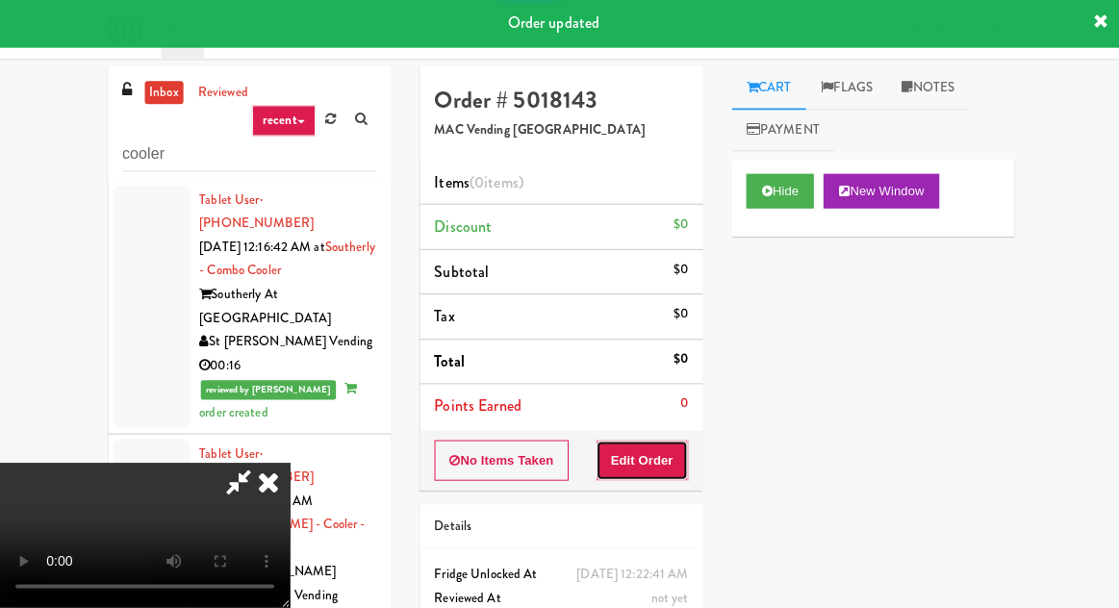
click at [648, 468] on button "Edit Order" at bounding box center [640, 462] width 93 height 40
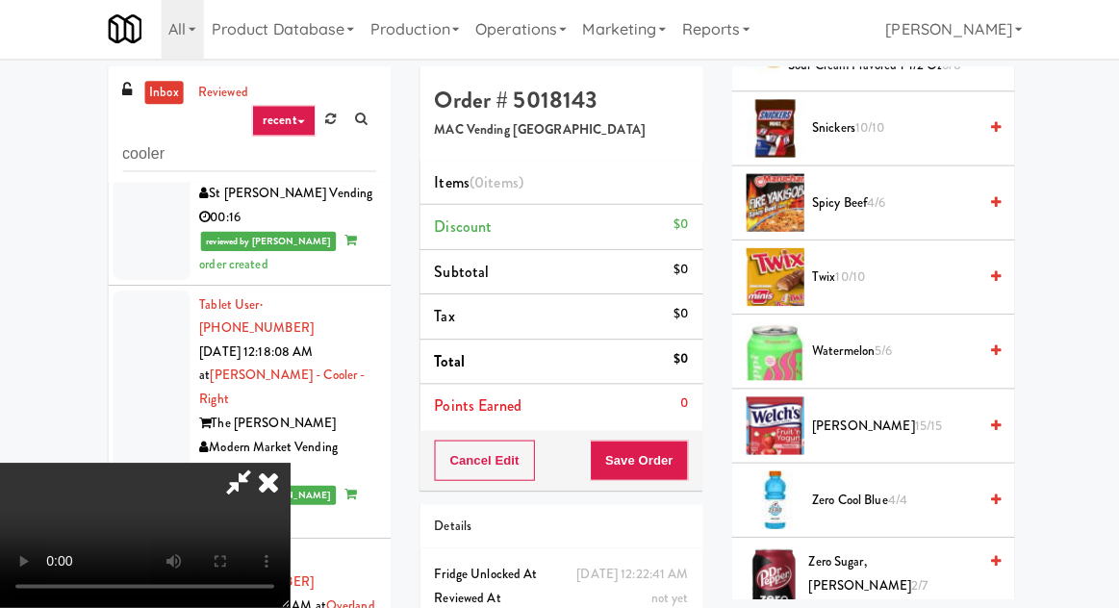
scroll to position [2115, 0]
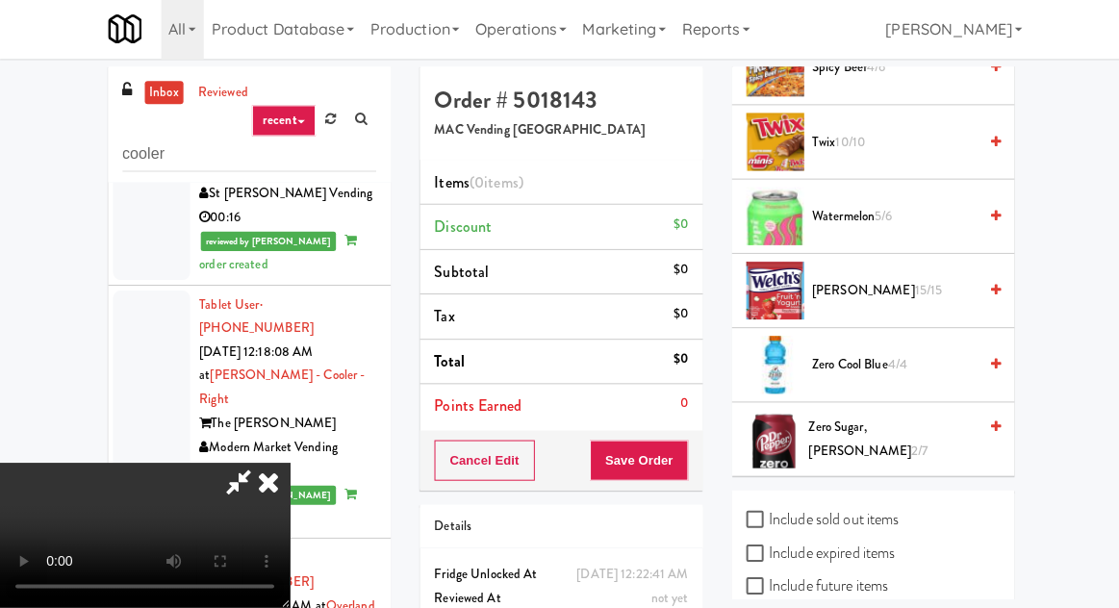
click at [883, 435] on span "Zero Sugar, [PERSON_NAME] 2/7" at bounding box center [889, 440] width 167 height 47
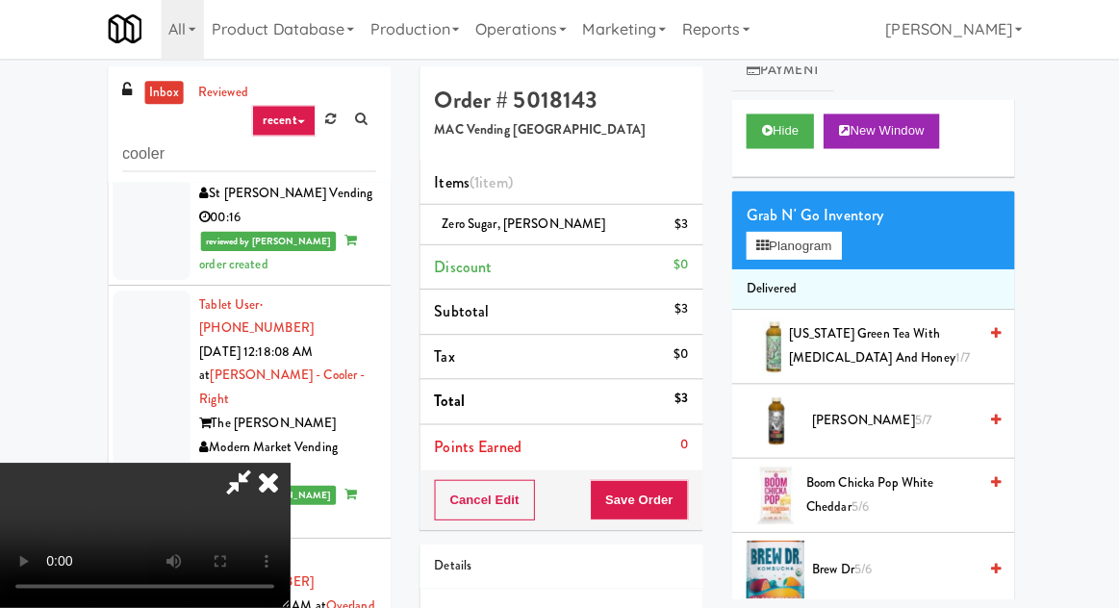
scroll to position [66, 0]
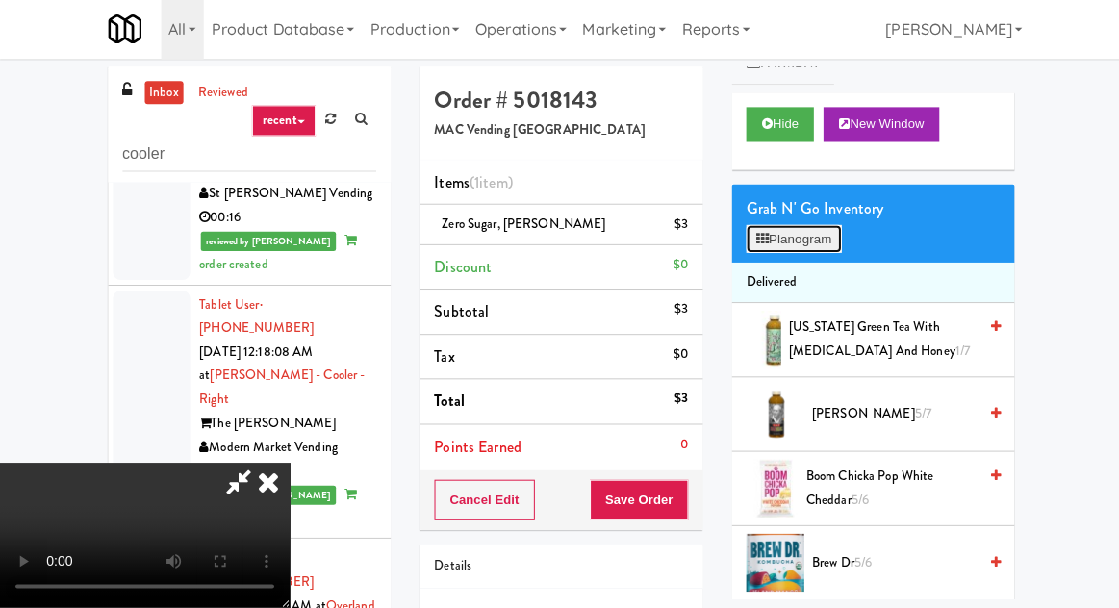
click at [804, 240] on button "Planogram" at bounding box center [791, 241] width 94 height 29
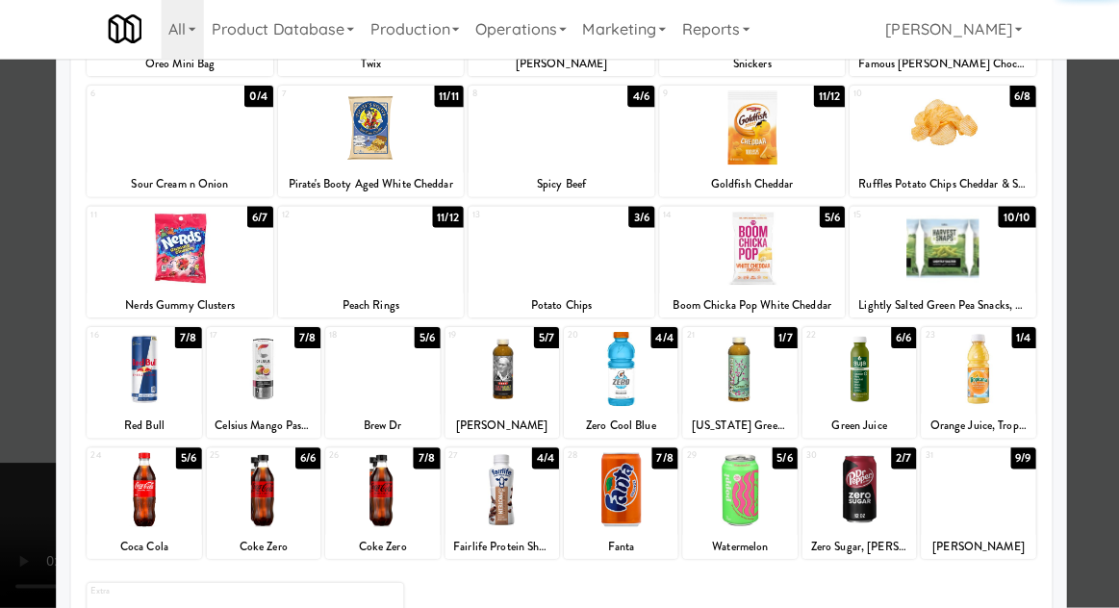
scroll to position [222, 0]
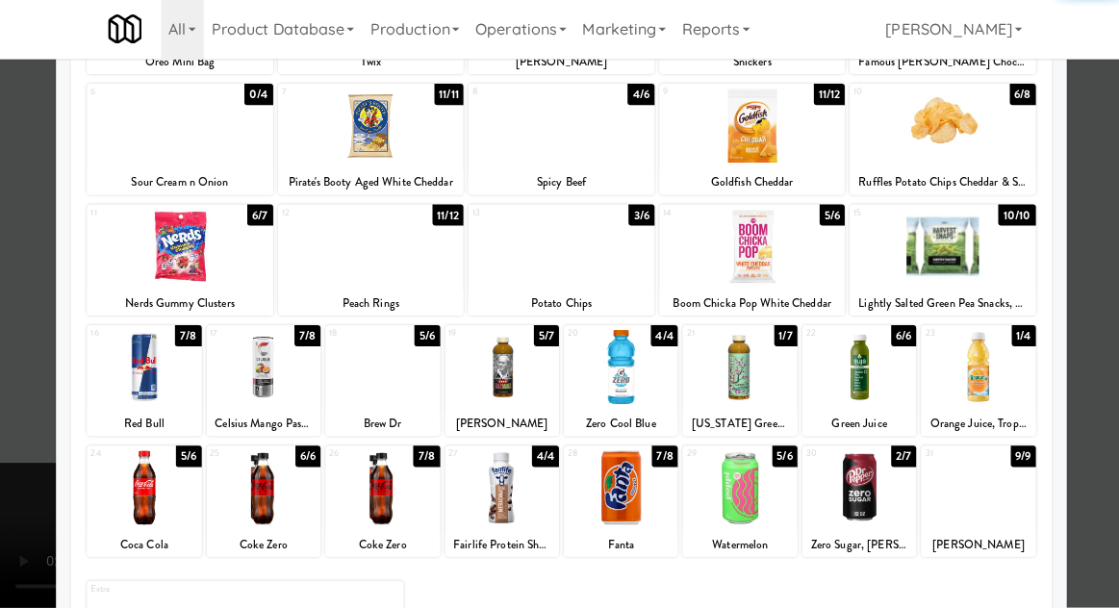
click at [986, 402] on div at bounding box center [975, 368] width 114 height 74
click at [851, 392] on div at bounding box center [856, 368] width 114 height 74
click at [1112, 337] on div at bounding box center [559, 304] width 1119 height 608
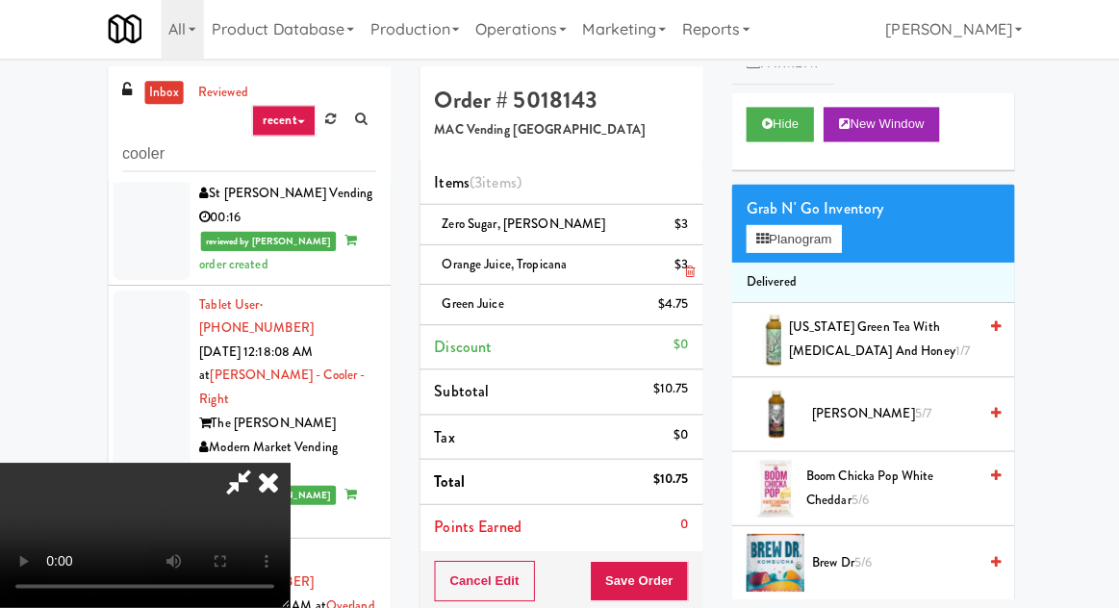
click at [693, 267] on li "Orange Juice, Tropicana $3" at bounding box center [559, 267] width 282 height 40
click at [691, 265] on link at bounding box center [683, 275] width 17 height 24
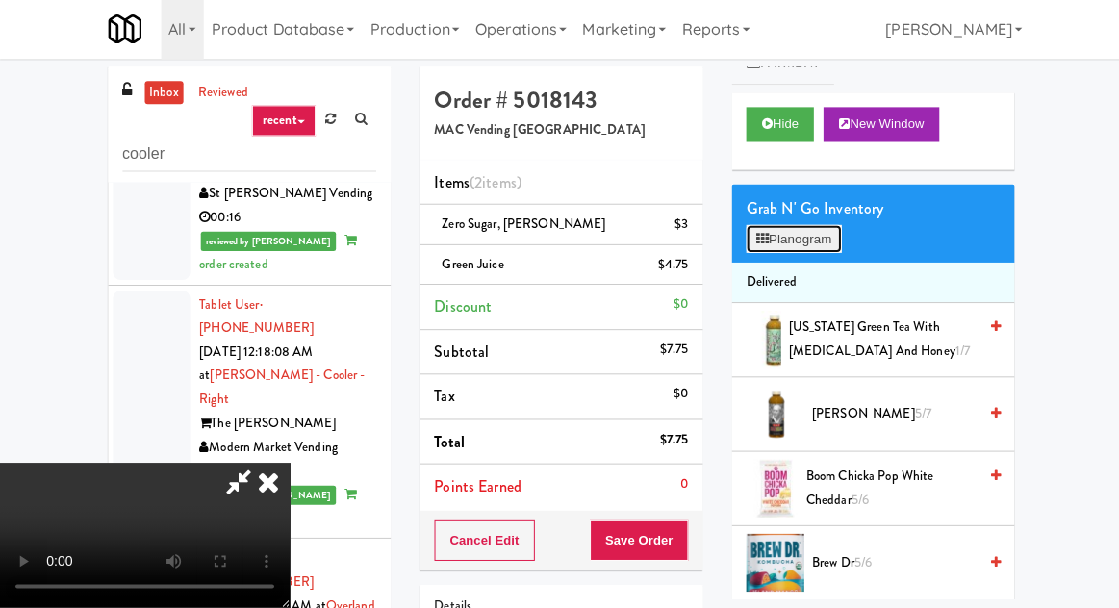
click at [787, 248] on button "Planogram" at bounding box center [791, 241] width 94 height 29
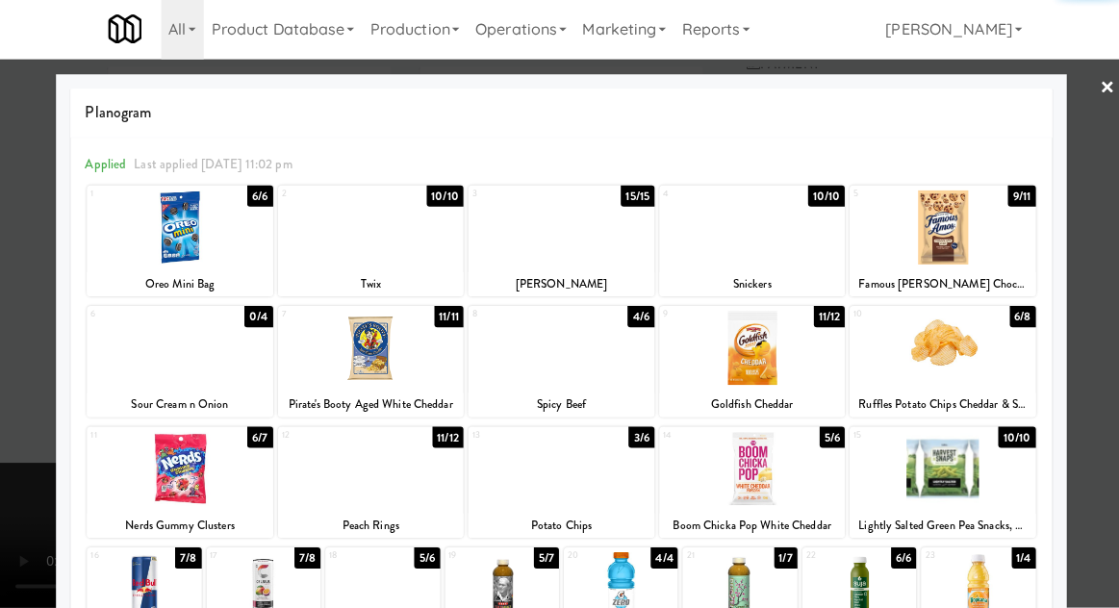
click at [598, 366] on div at bounding box center [560, 350] width 186 height 74
click at [27, 406] on div at bounding box center [559, 304] width 1119 height 608
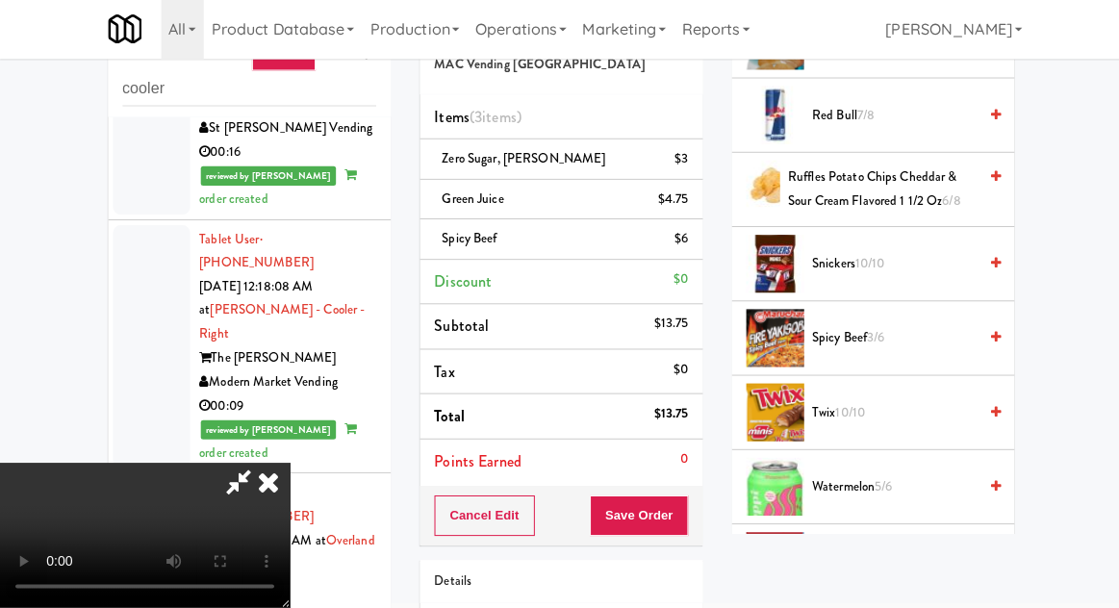
scroll to position [1776, 0]
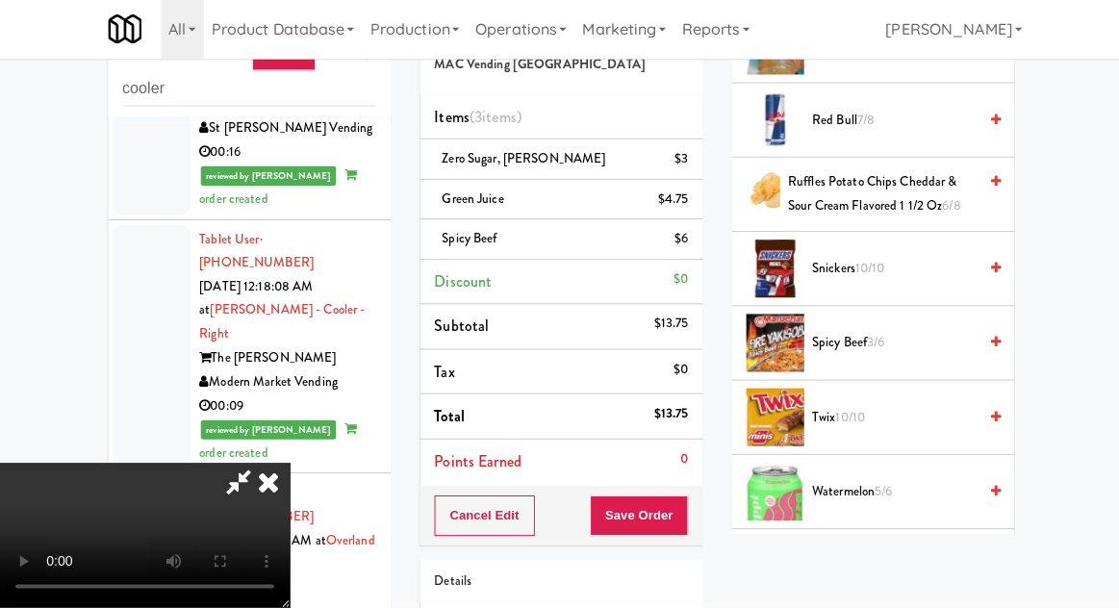
click at [911, 557] on span "15/15" at bounding box center [925, 566] width 28 height 18
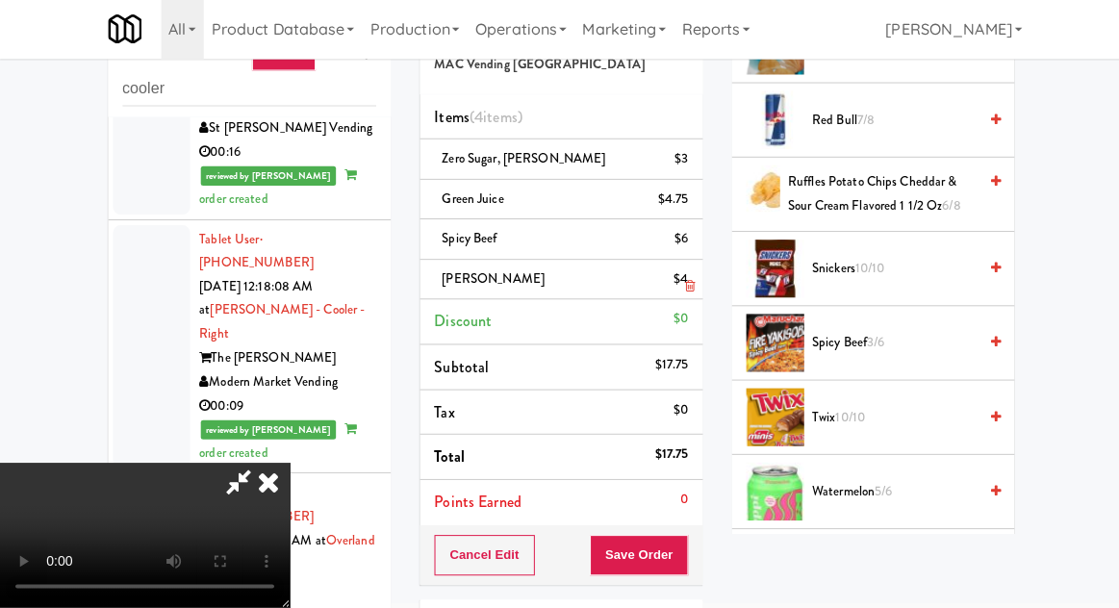
click at [695, 294] on li "[PERSON_NAME] $4" at bounding box center [559, 282] width 282 height 40
click at [690, 290] on icon at bounding box center [688, 288] width 10 height 13
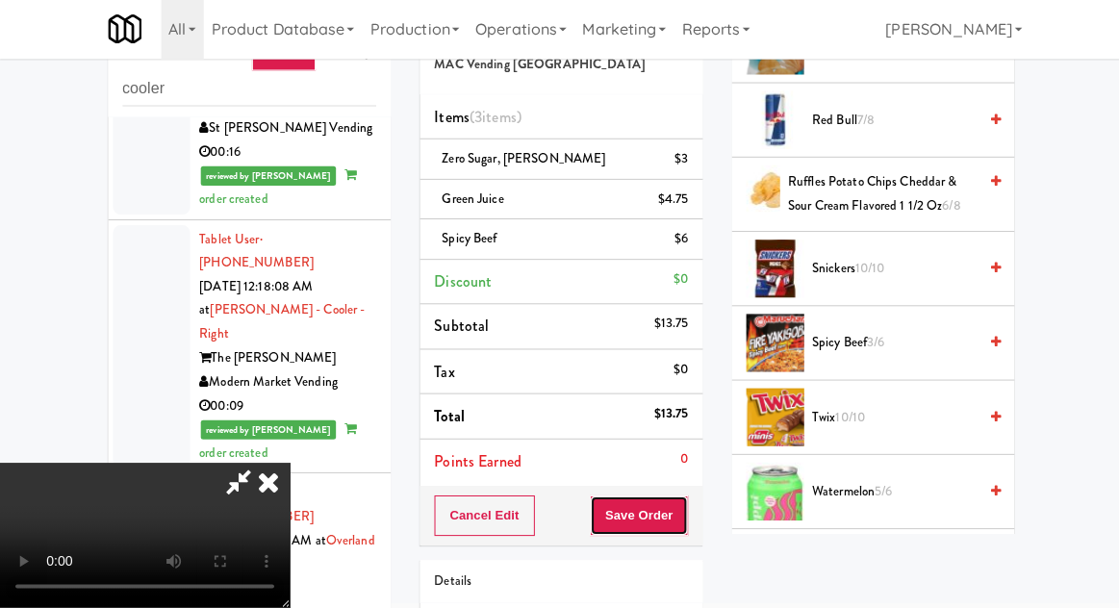
click at [682, 508] on button "Save Order" at bounding box center [637, 516] width 98 height 40
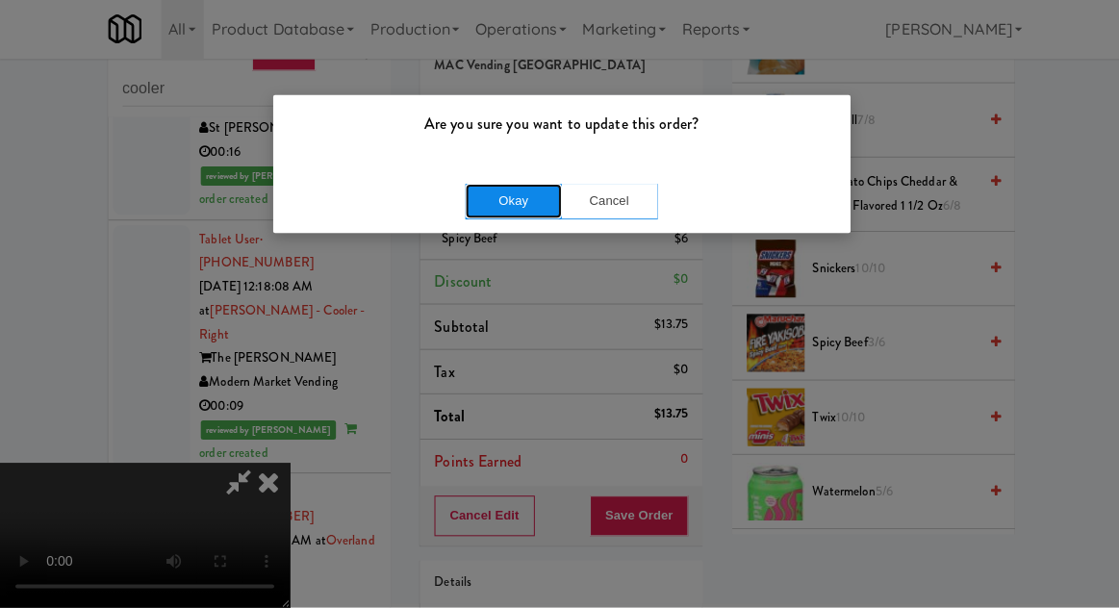
click at [491, 214] on button "Okay" at bounding box center [512, 203] width 96 height 35
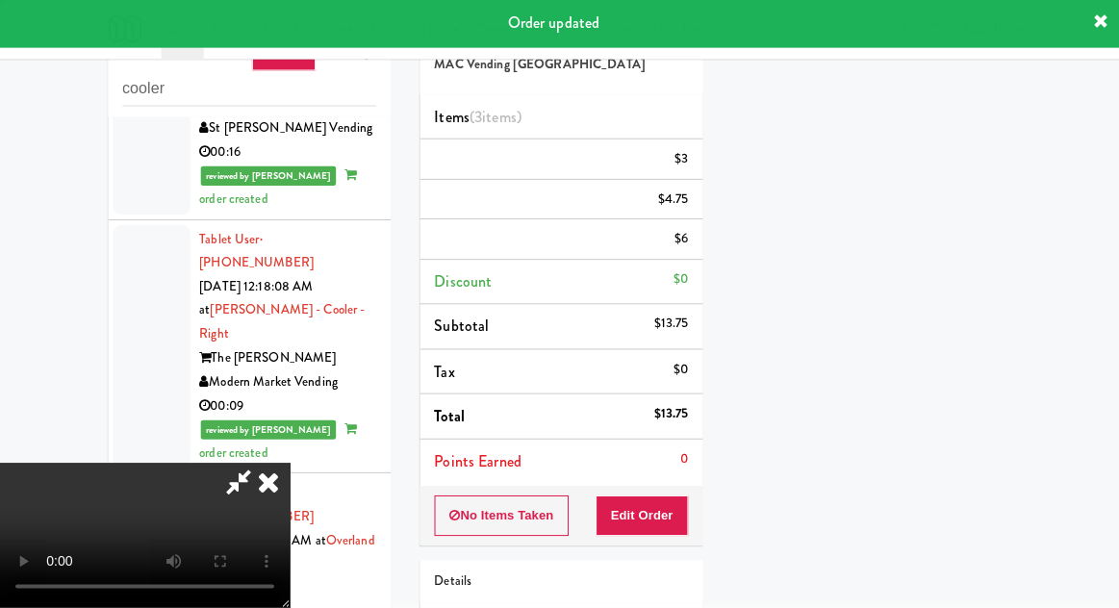
scroll to position [0, 0]
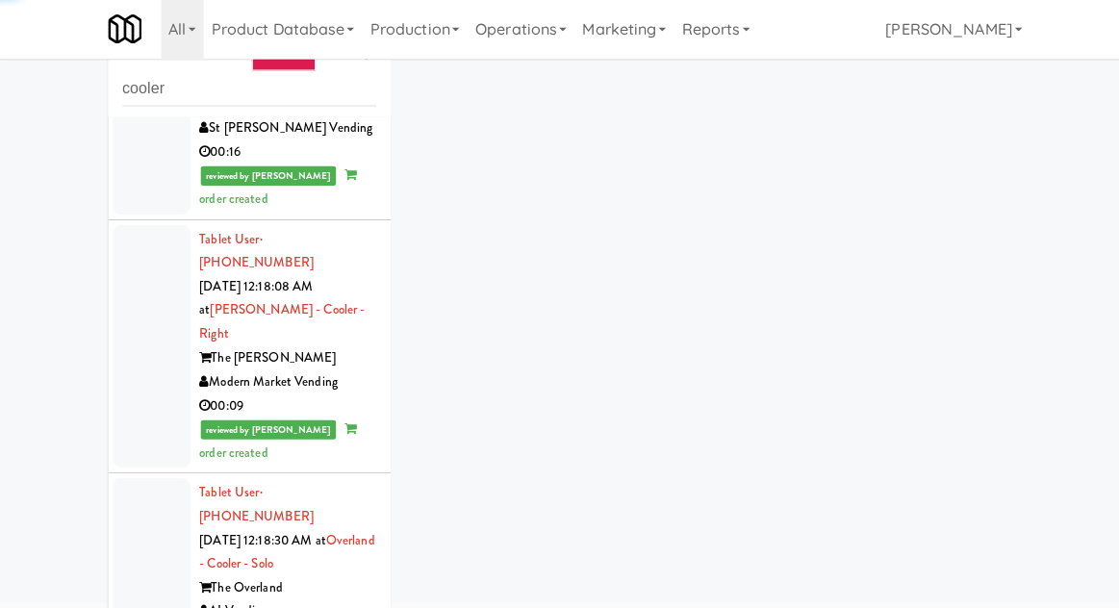
scroll to position [5625, 0]
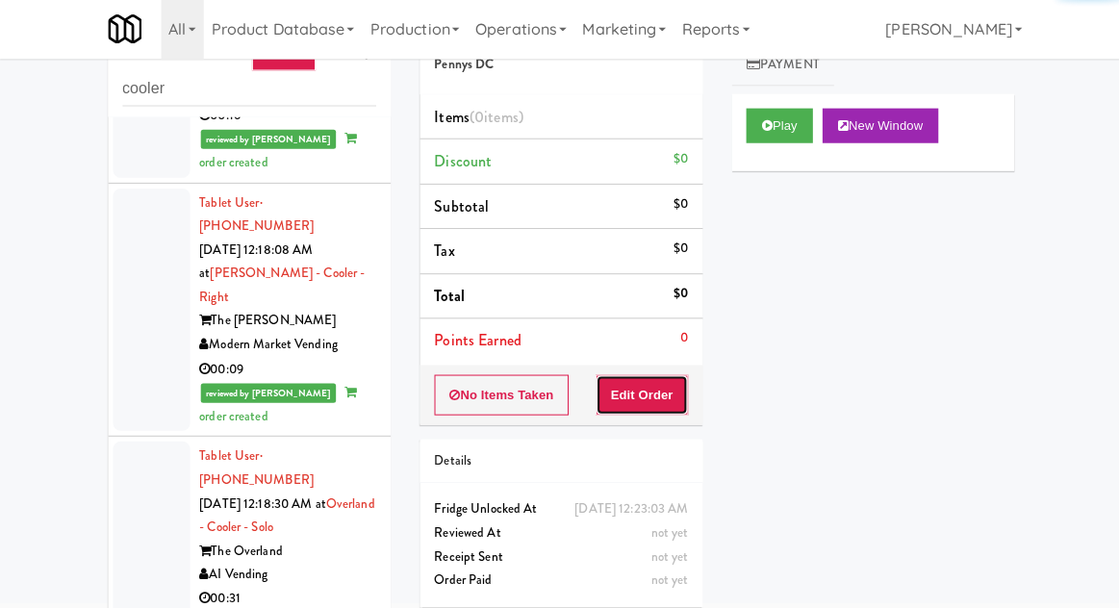
click at [656, 386] on button "Edit Order" at bounding box center [640, 396] width 93 height 40
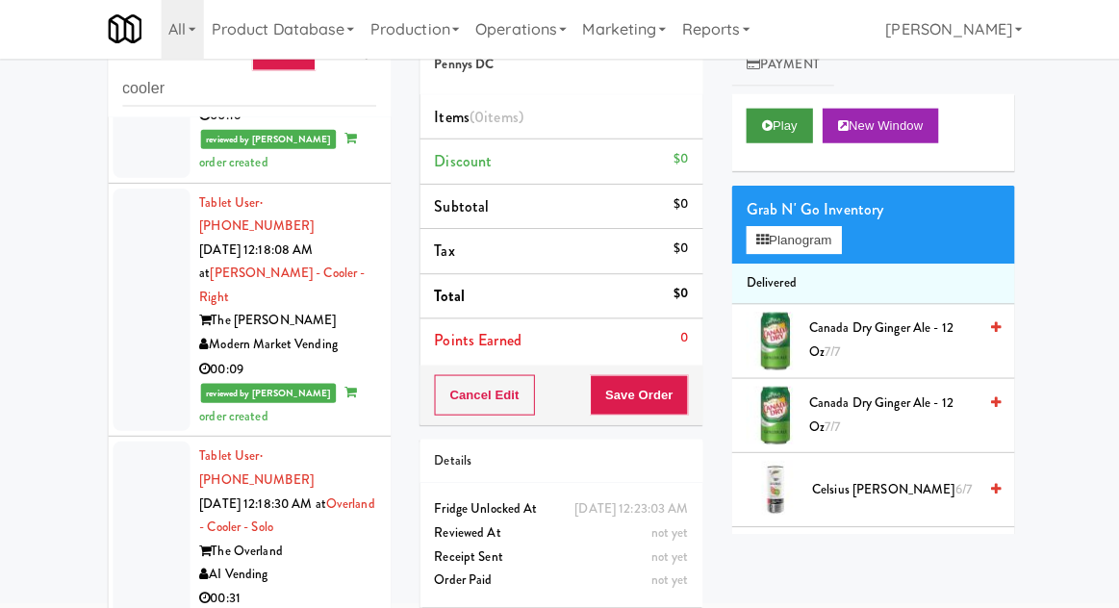
click at [782, 127] on button "Play" at bounding box center [777, 128] width 66 height 35
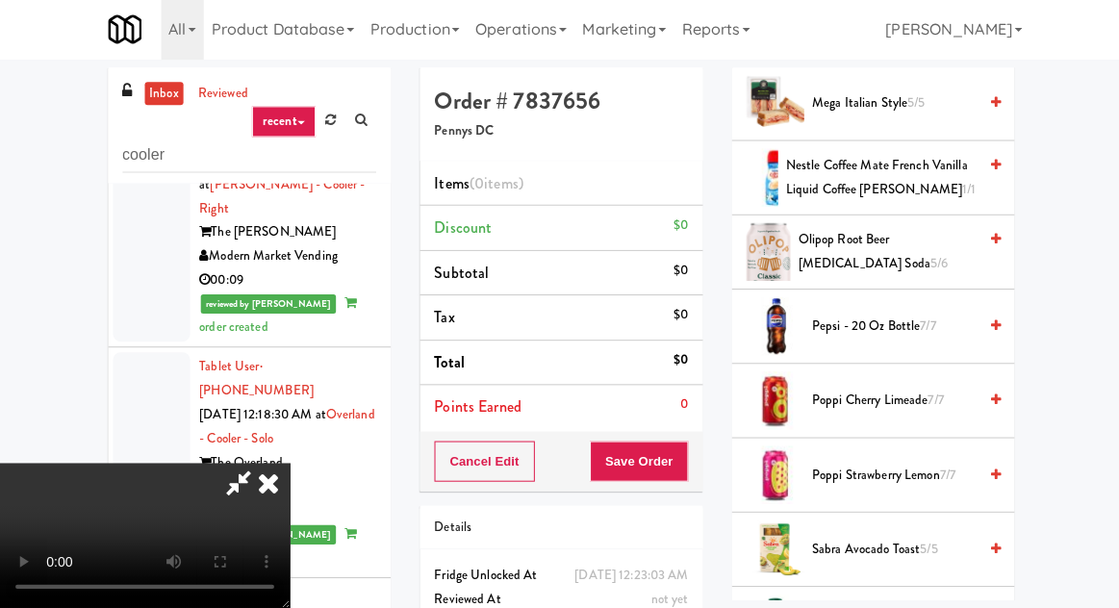
scroll to position [1725, 0]
click at [897, 315] on span "Pepsi - 20 oz bottle 7/7" at bounding box center [891, 327] width 164 height 24
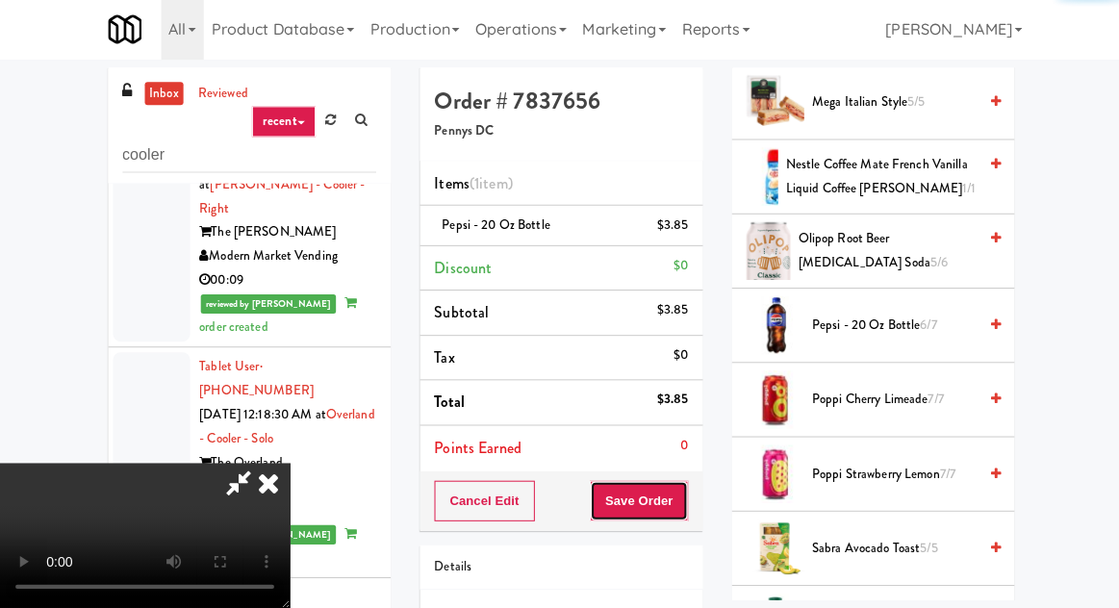
click at [683, 496] on button "Save Order" at bounding box center [637, 501] width 98 height 40
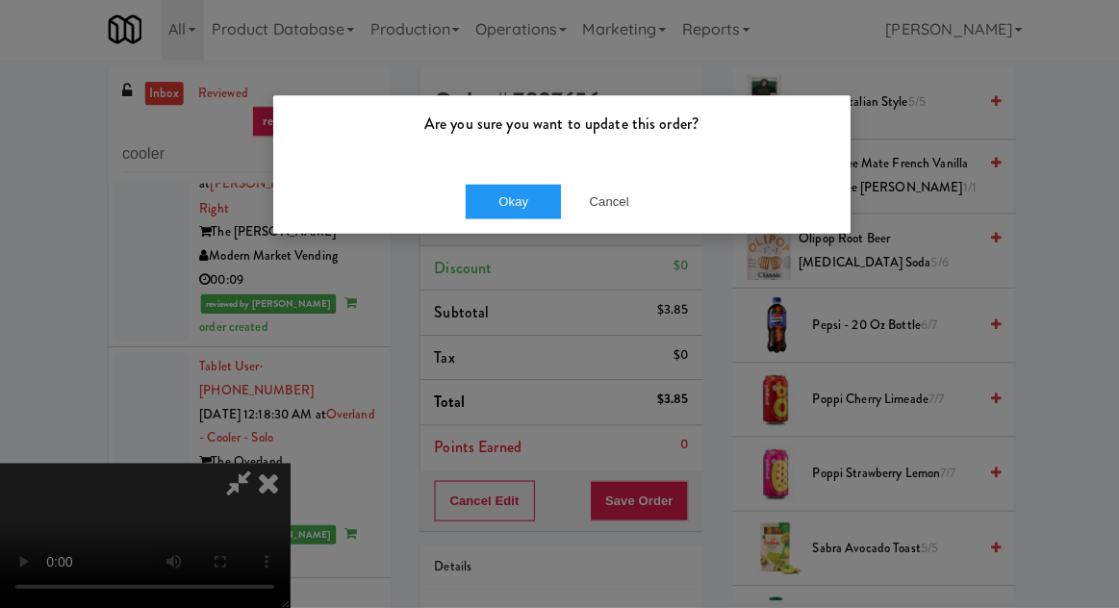
click at [493, 230] on div "Okay Cancel" at bounding box center [559, 202] width 575 height 64
click at [487, 218] on button "Okay" at bounding box center [512, 203] width 96 height 35
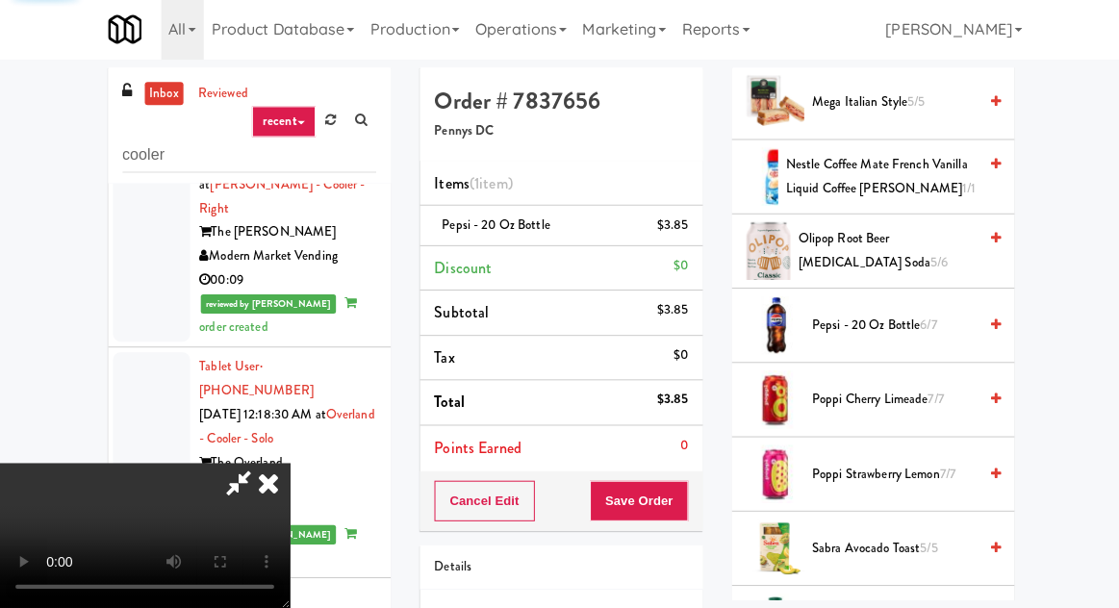
scroll to position [190, 0]
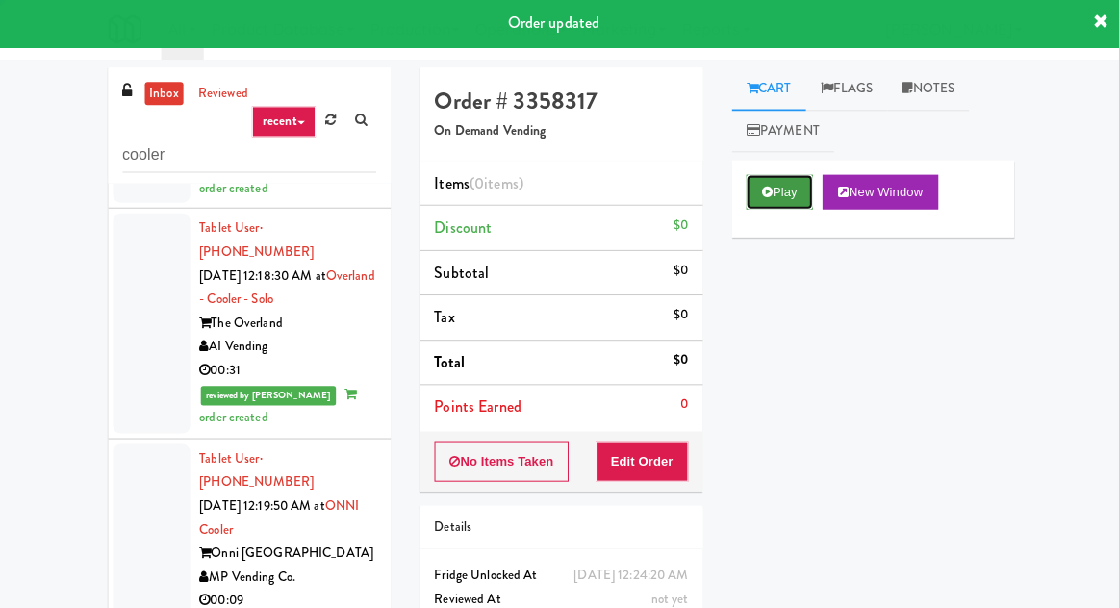
click at [789, 194] on button "Play" at bounding box center [777, 193] width 66 height 35
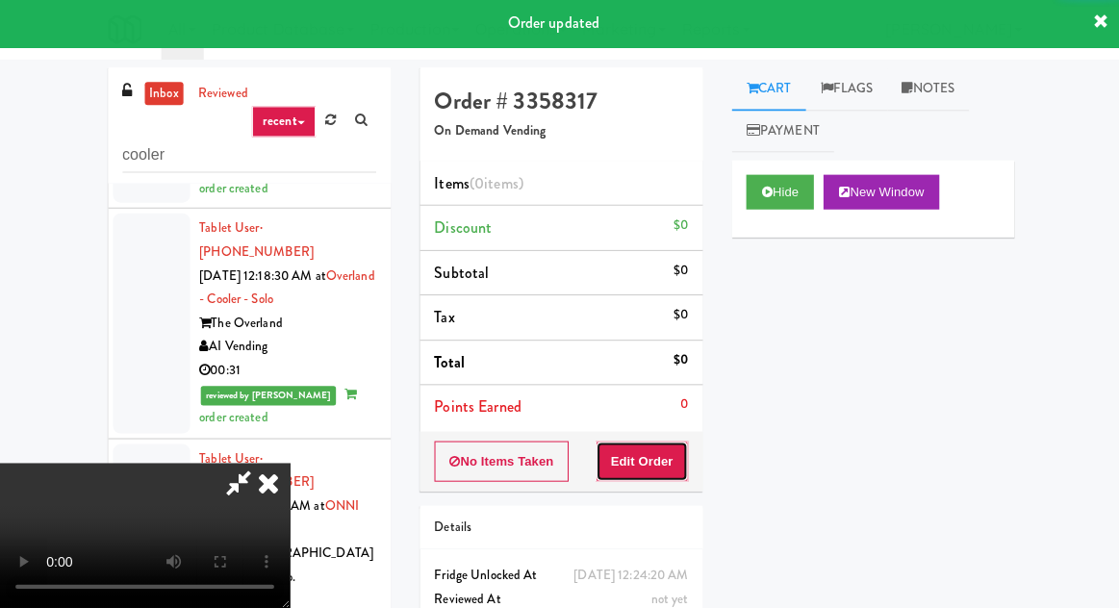
click at [674, 442] on button "Edit Order" at bounding box center [640, 462] width 93 height 40
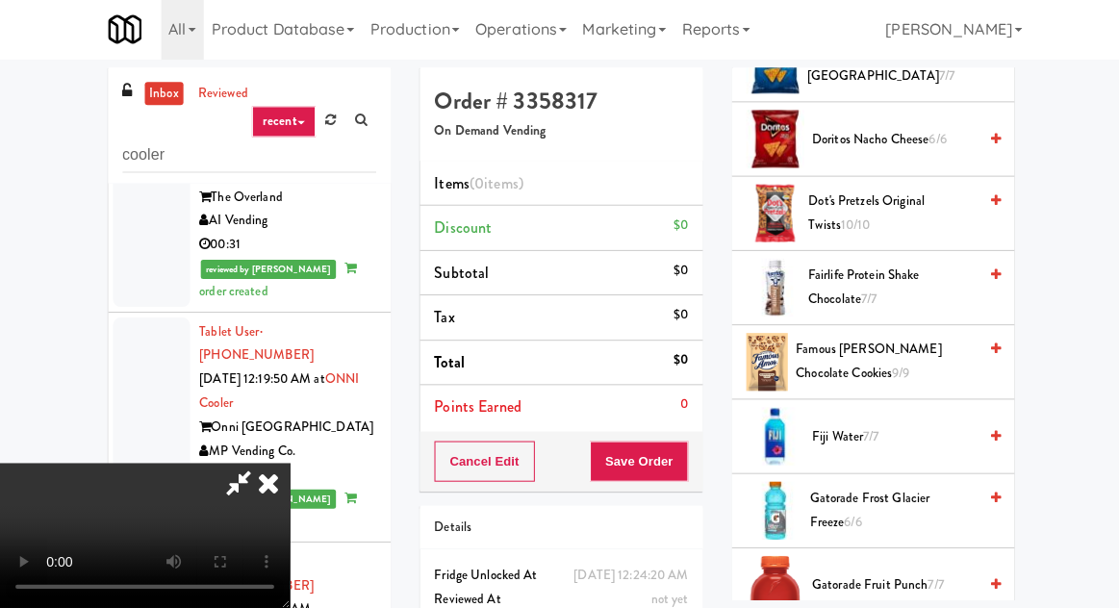
scroll to position [1002, 0]
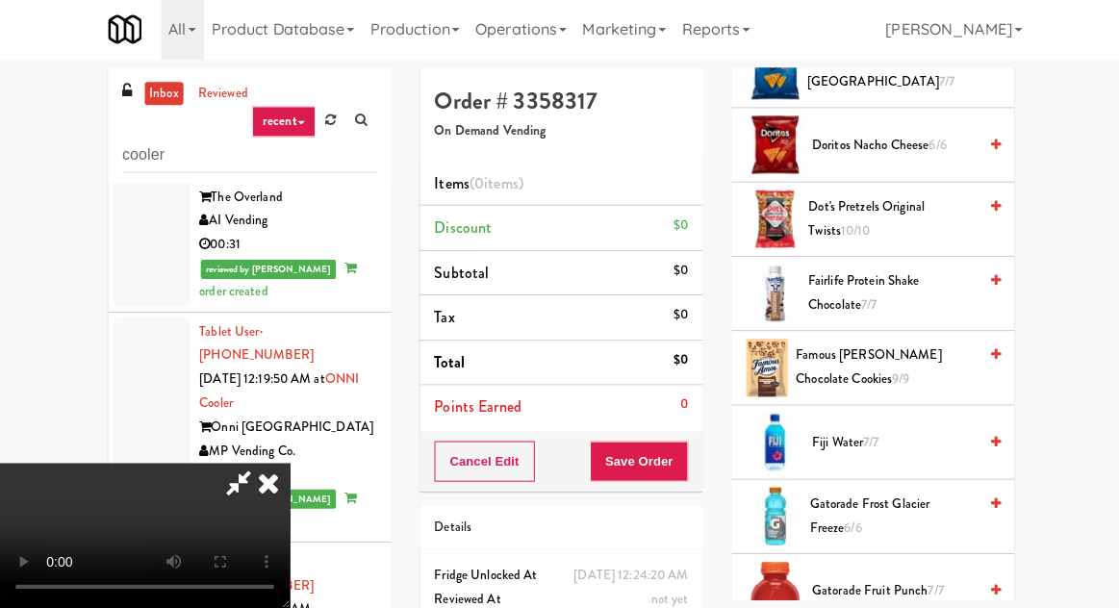
click at [877, 356] on span "Famous [PERSON_NAME] Chocolate Cookies 9/9" at bounding box center [883, 367] width 180 height 47
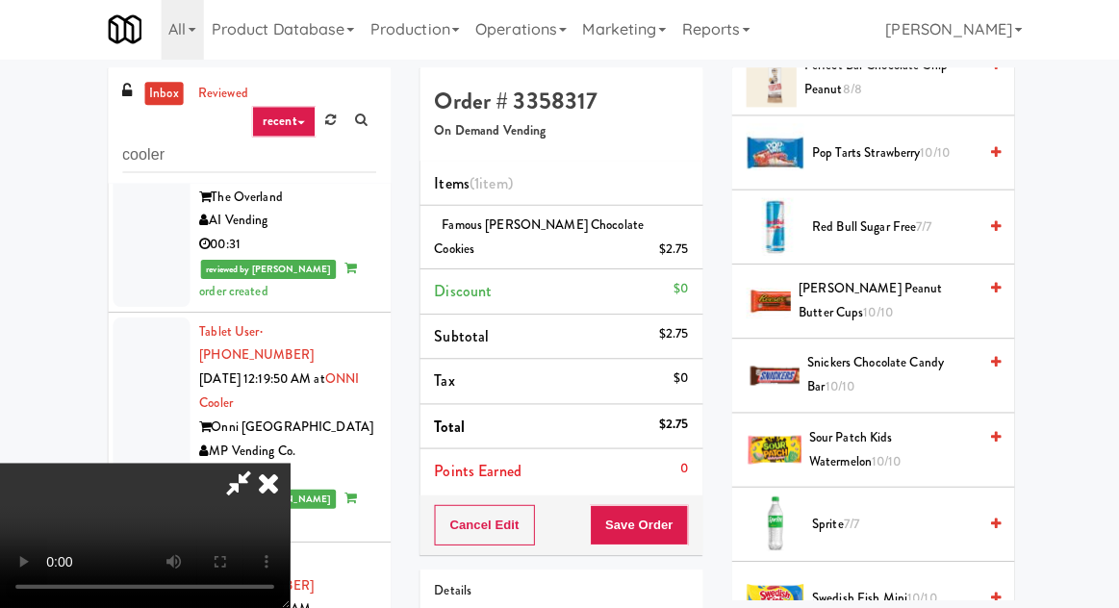
scroll to position [2176, 0]
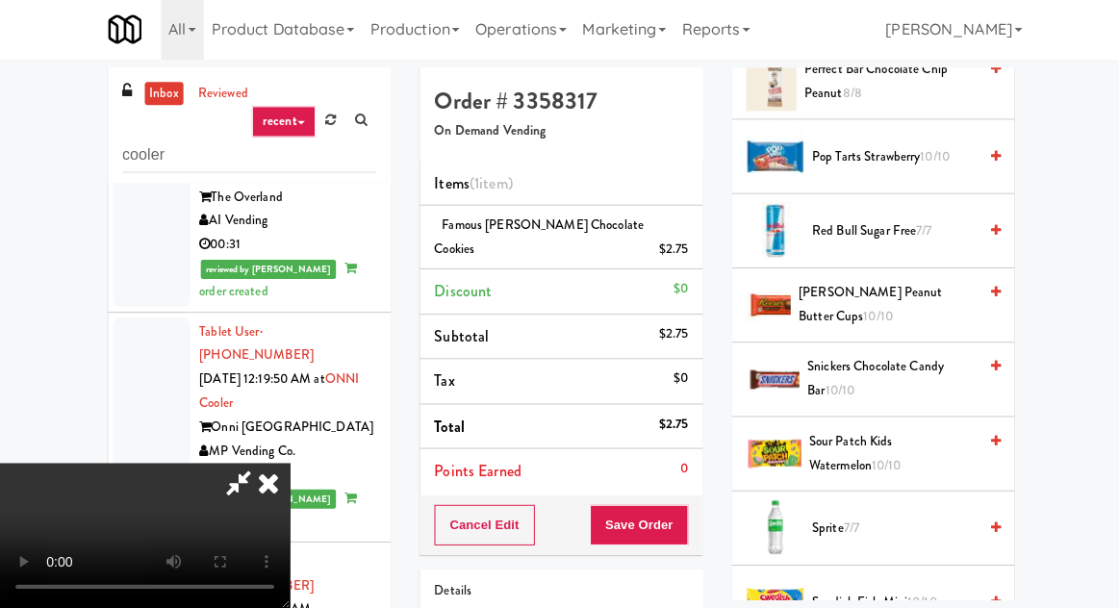
click at [884, 294] on span "[PERSON_NAME] Peanut Butter Cups 10/10" at bounding box center [884, 305] width 177 height 47
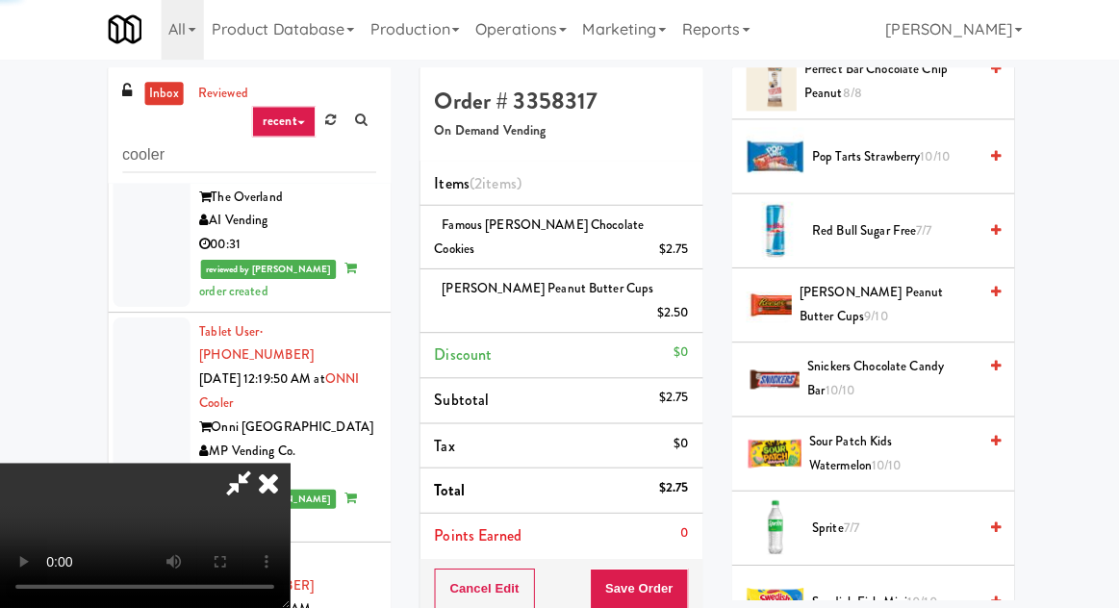
click at [883, 293] on span "[PERSON_NAME] Peanut Butter Cups 9/10" at bounding box center [884, 305] width 176 height 47
click at [686, 569] on button "Save Order" at bounding box center [637, 589] width 98 height 40
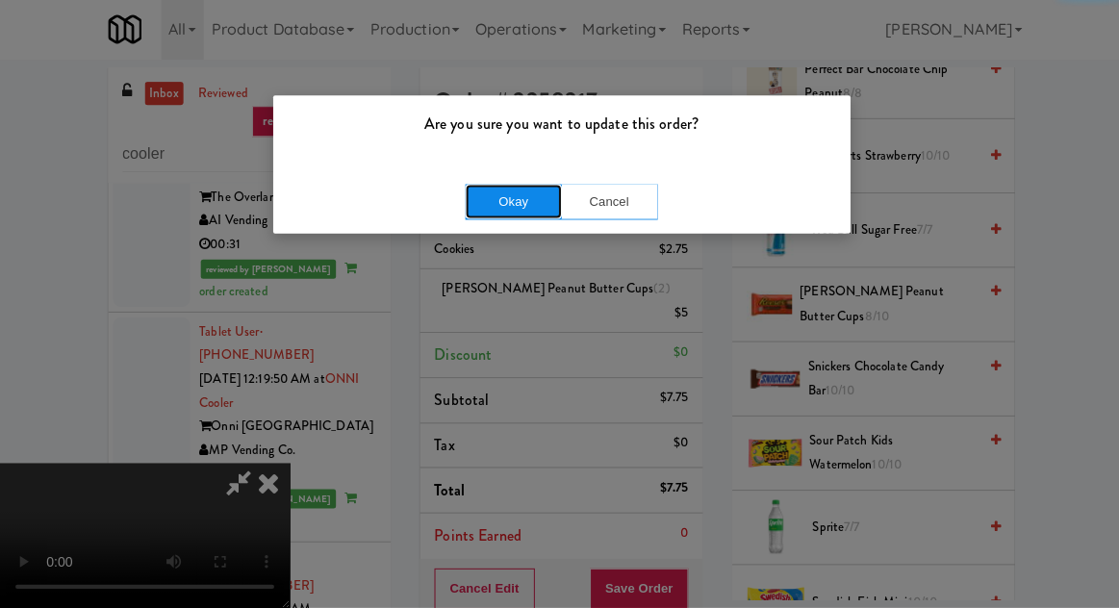
click at [485, 204] on button "Okay" at bounding box center [512, 203] width 96 height 35
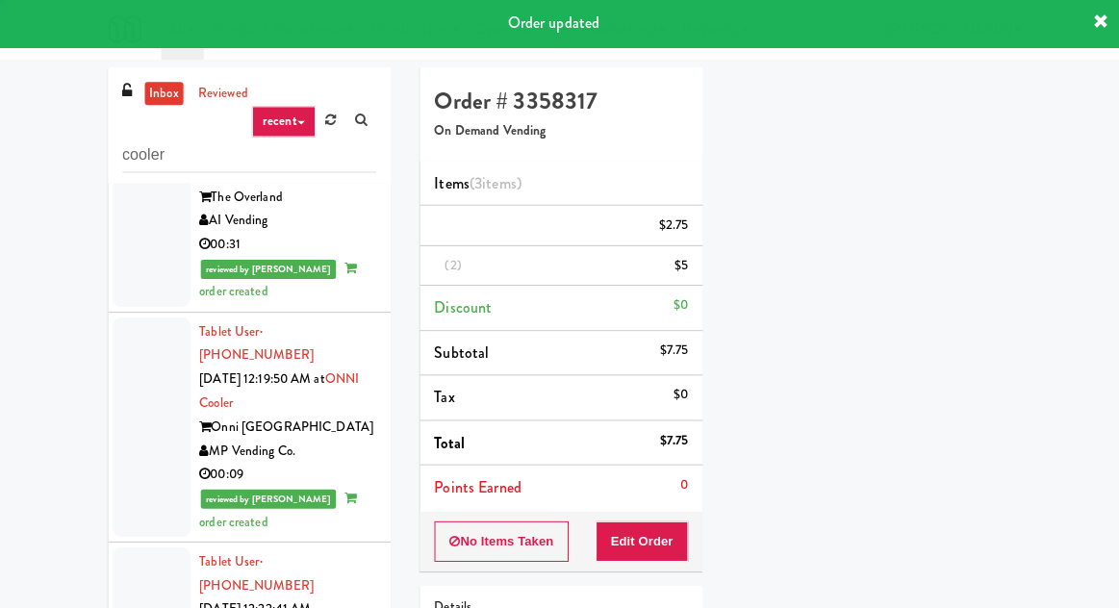
scroll to position [190, 0]
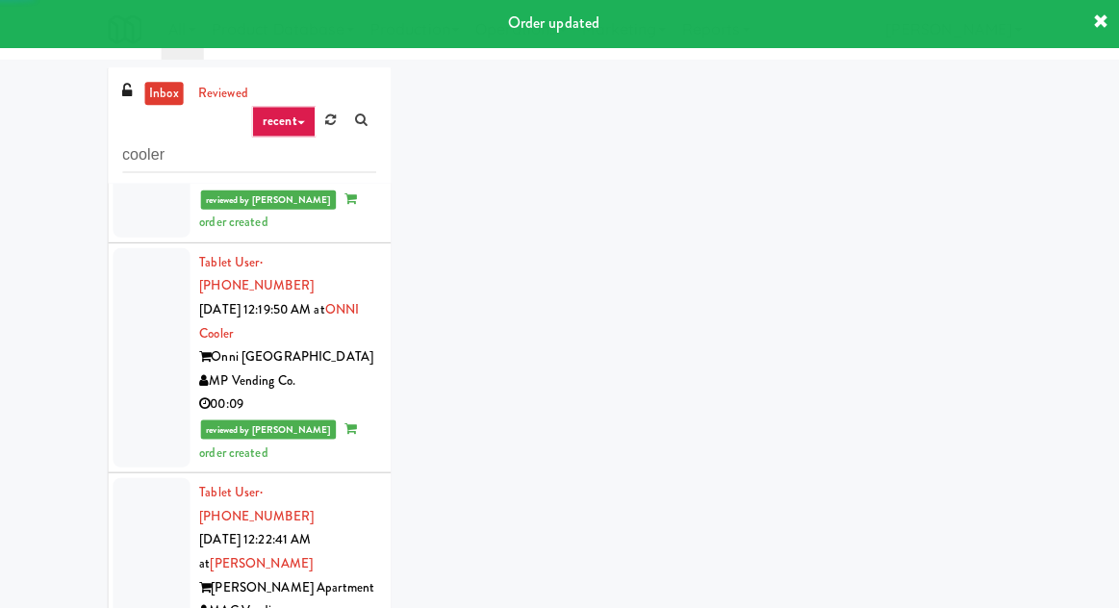
scroll to position [6118, 0]
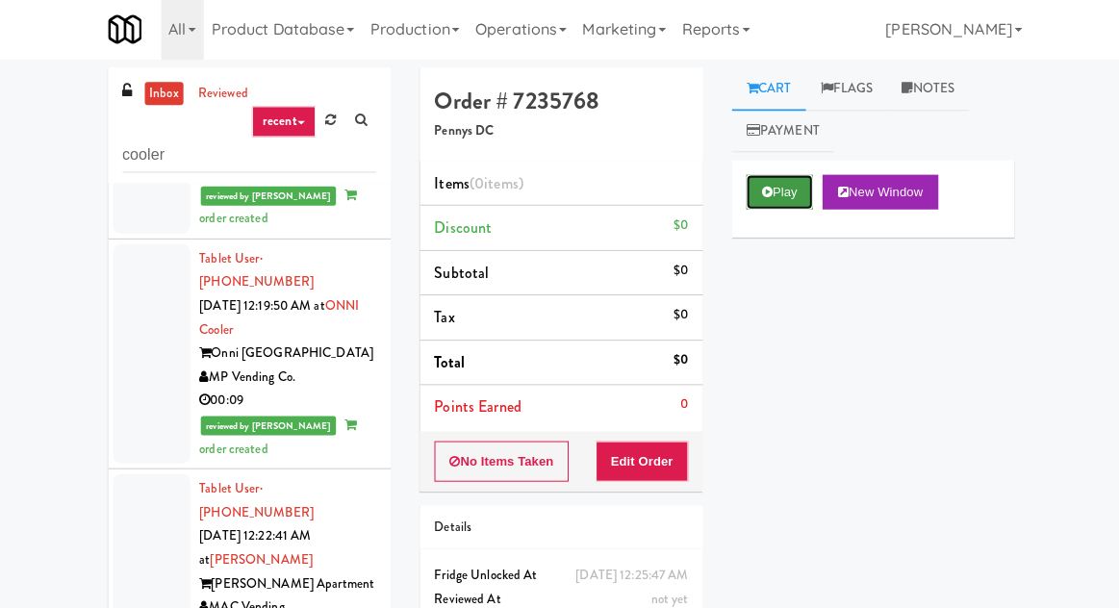
click at [751, 185] on button "Play" at bounding box center [777, 193] width 66 height 35
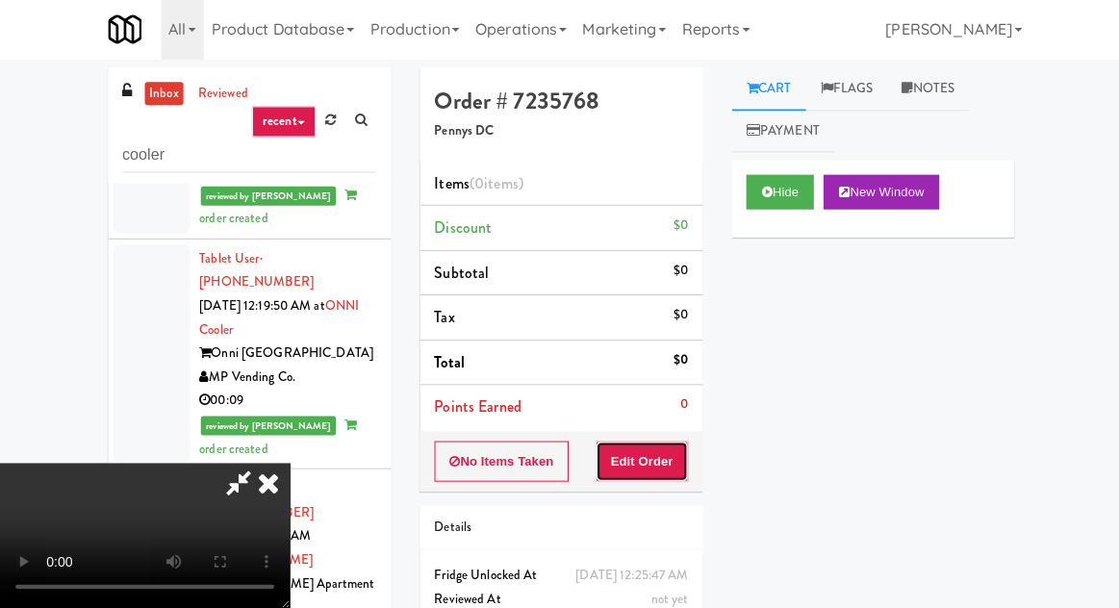
click at [657, 442] on button "Edit Order" at bounding box center [640, 462] width 93 height 40
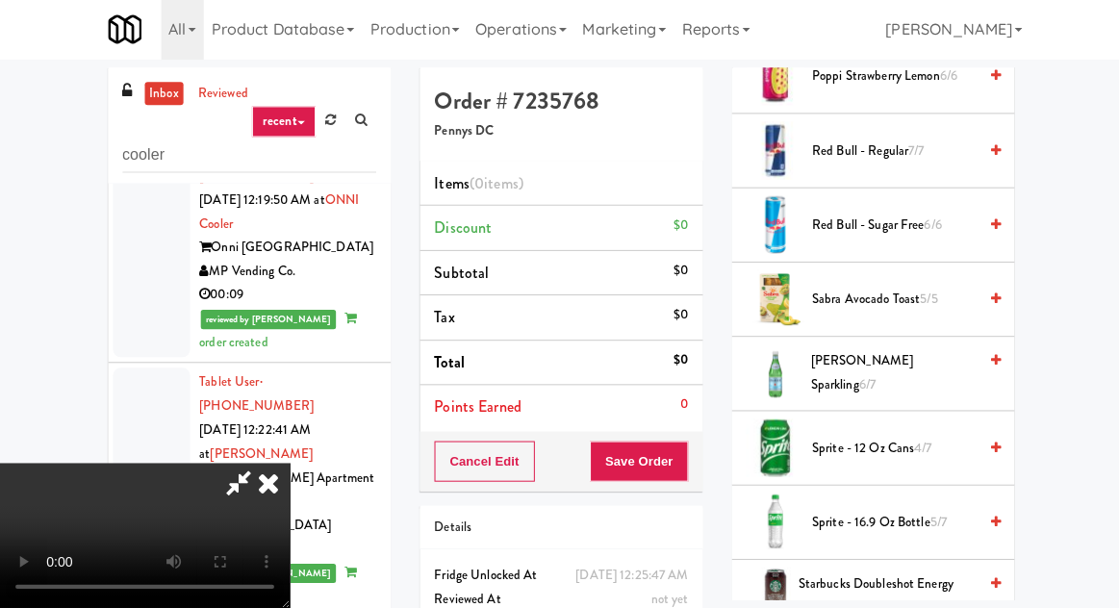
scroll to position [2337, 0]
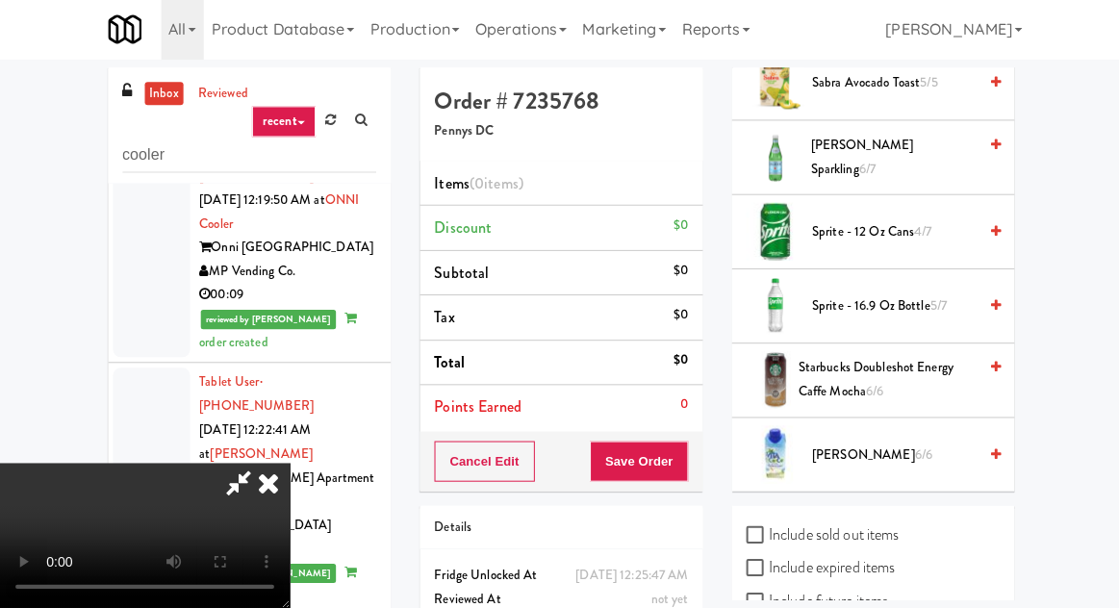
click at [911, 445] on span "6/6" at bounding box center [919, 454] width 17 height 18
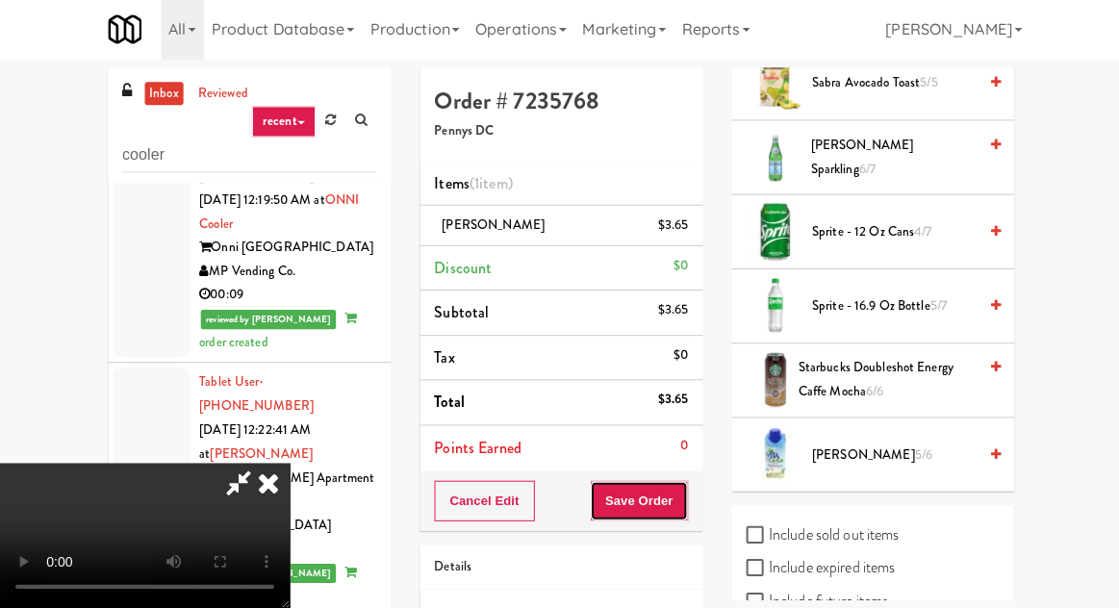
click at [682, 487] on button "Save Order" at bounding box center [637, 501] width 98 height 40
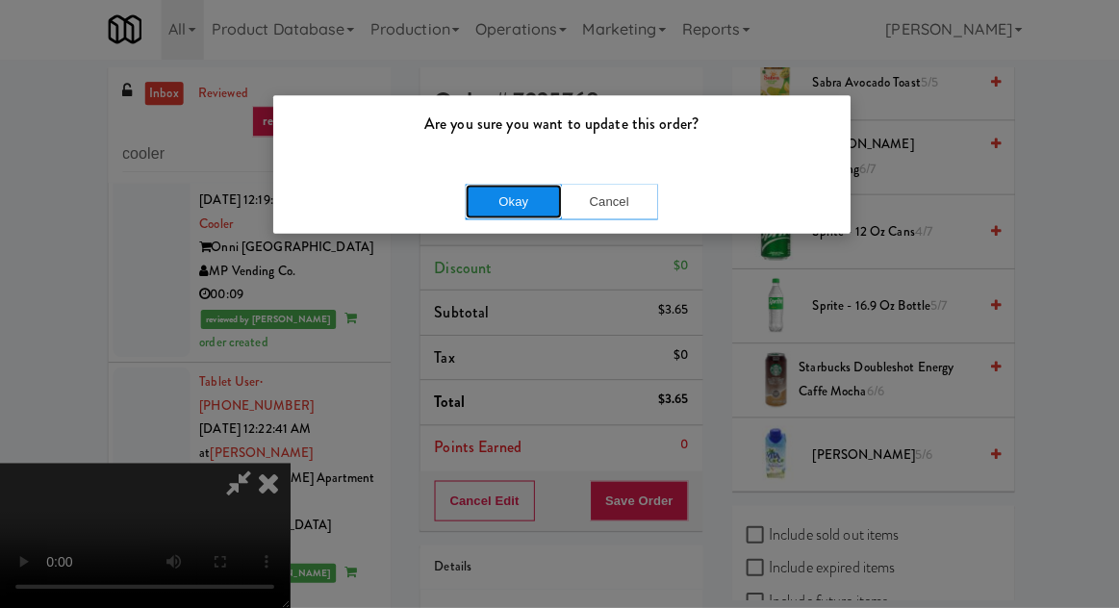
click at [487, 209] on button "Okay" at bounding box center [512, 203] width 96 height 35
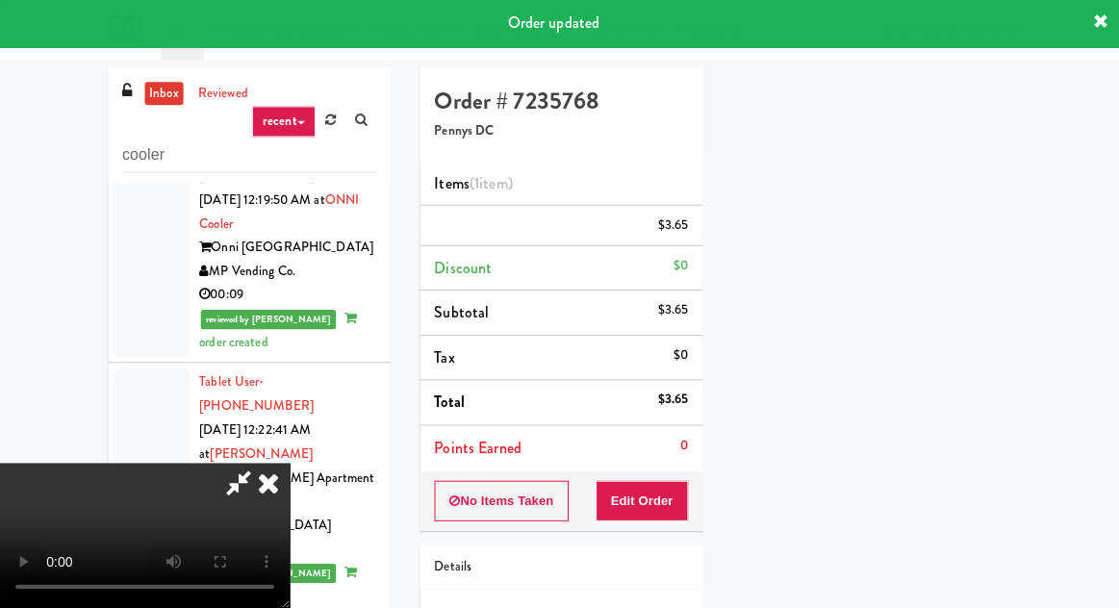
scroll to position [190, 0]
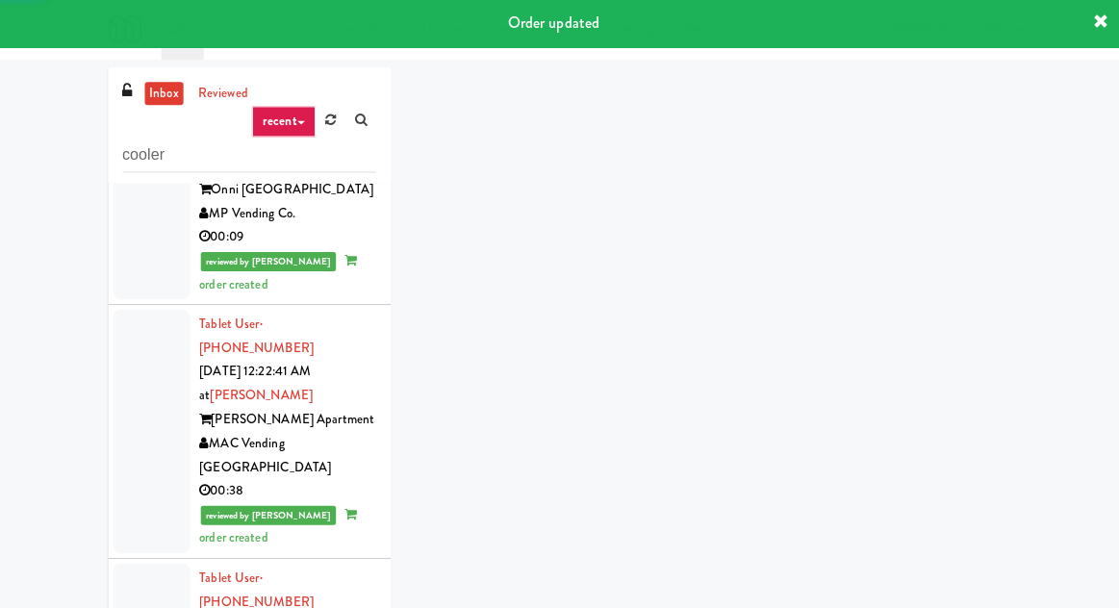
scroll to position [6318, 0]
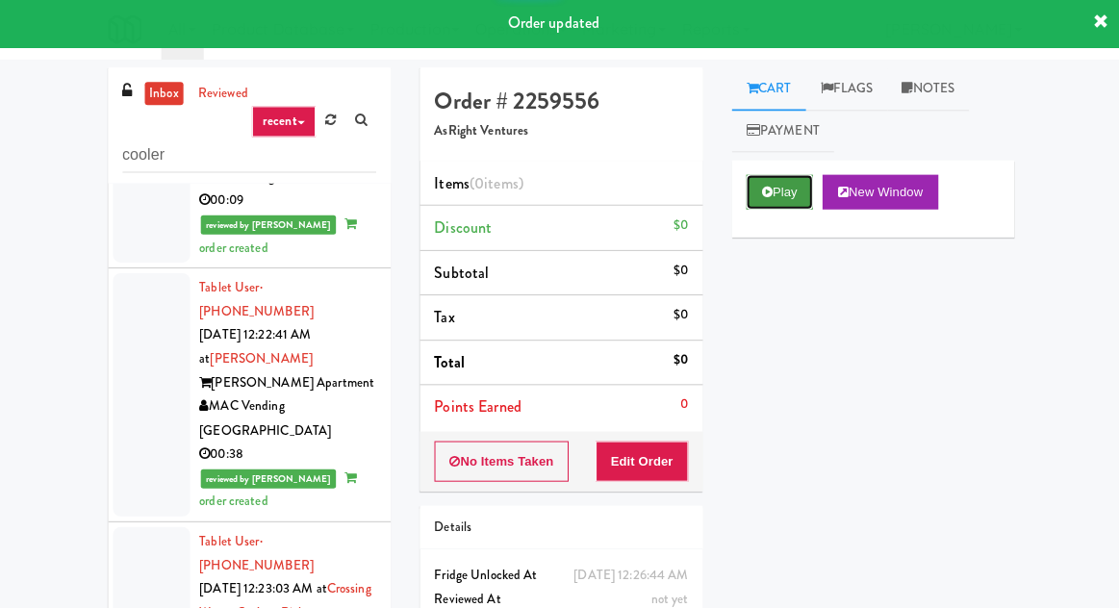
click at [763, 202] on button "Play" at bounding box center [777, 193] width 66 height 35
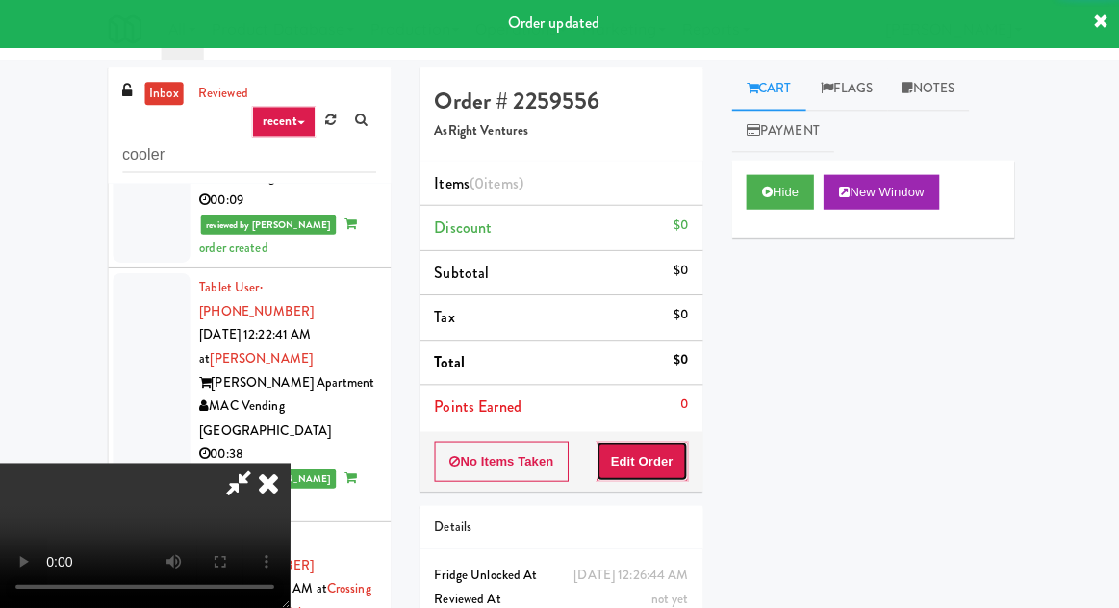
click at [662, 444] on button "Edit Order" at bounding box center [640, 462] width 93 height 40
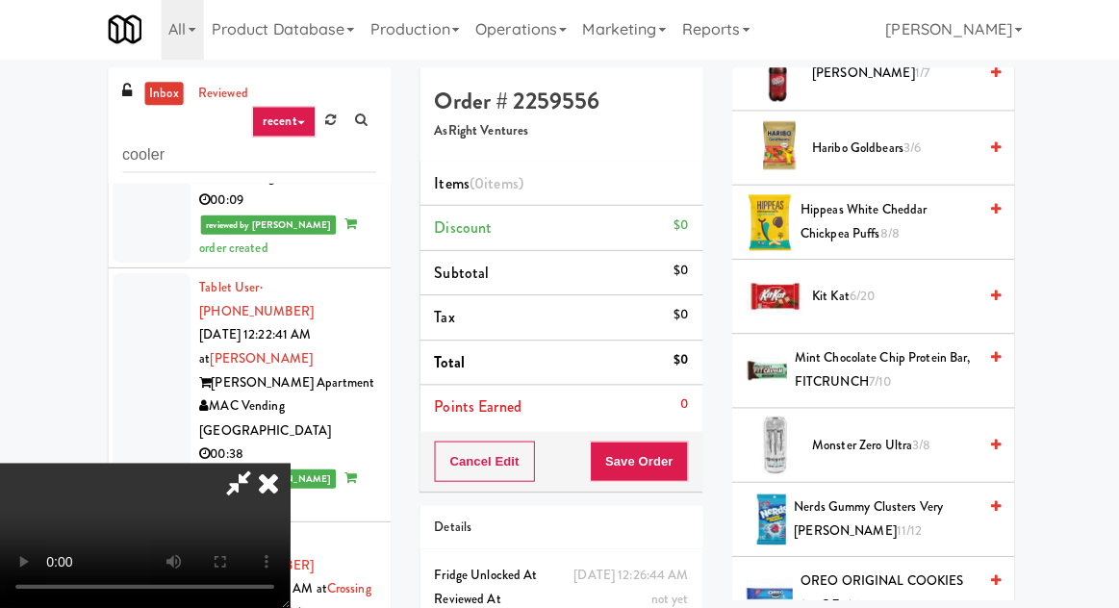
scroll to position [1074, 0]
click at [844, 291] on span "Kit Kat 6/20" at bounding box center [891, 297] width 164 height 24
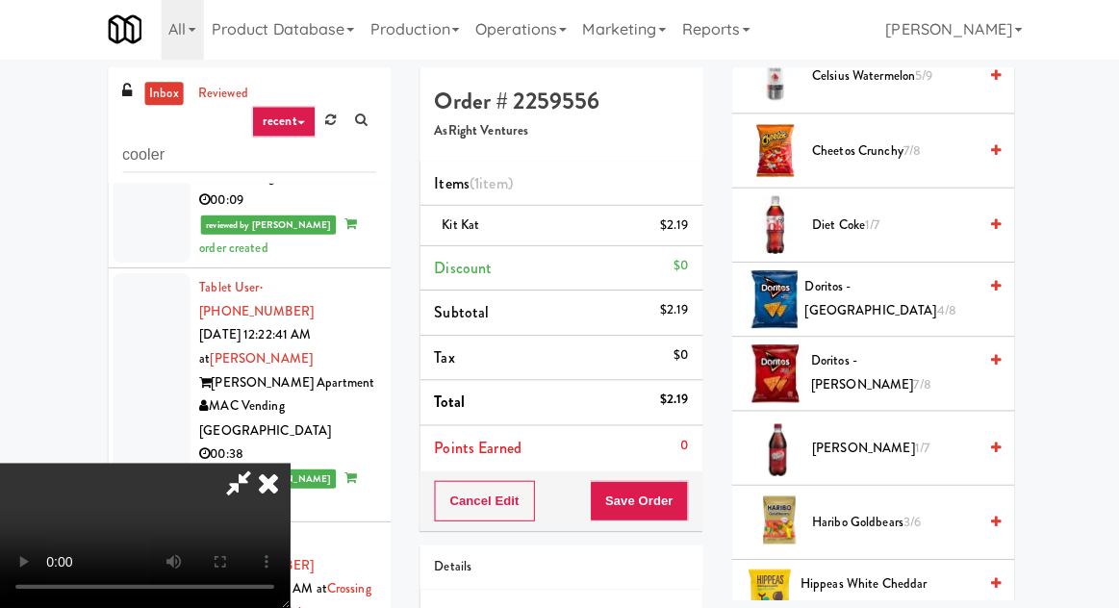
scroll to position [697, 0]
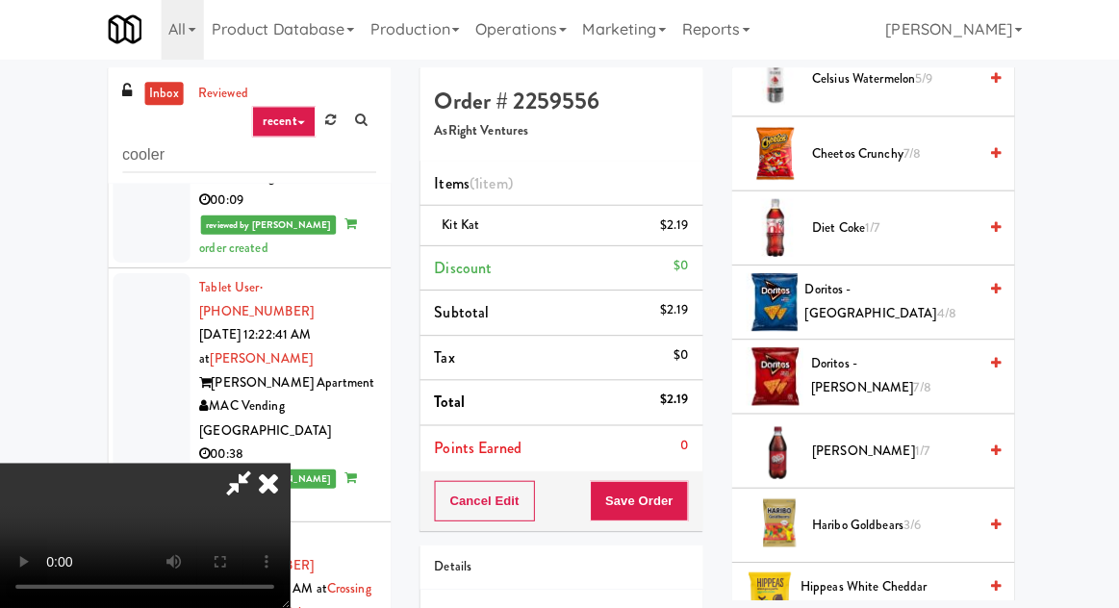
click at [847, 301] on span "Doritos - Cool Ranch 4/8" at bounding box center [887, 302] width 171 height 47
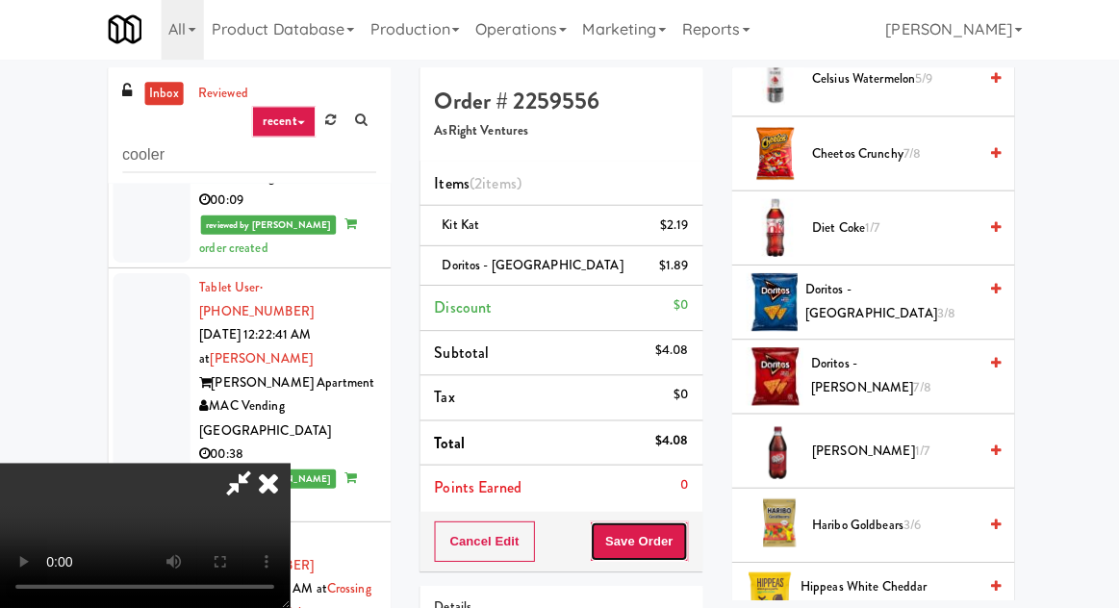
click at [681, 525] on button "Save Order" at bounding box center [637, 541] width 98 height 40
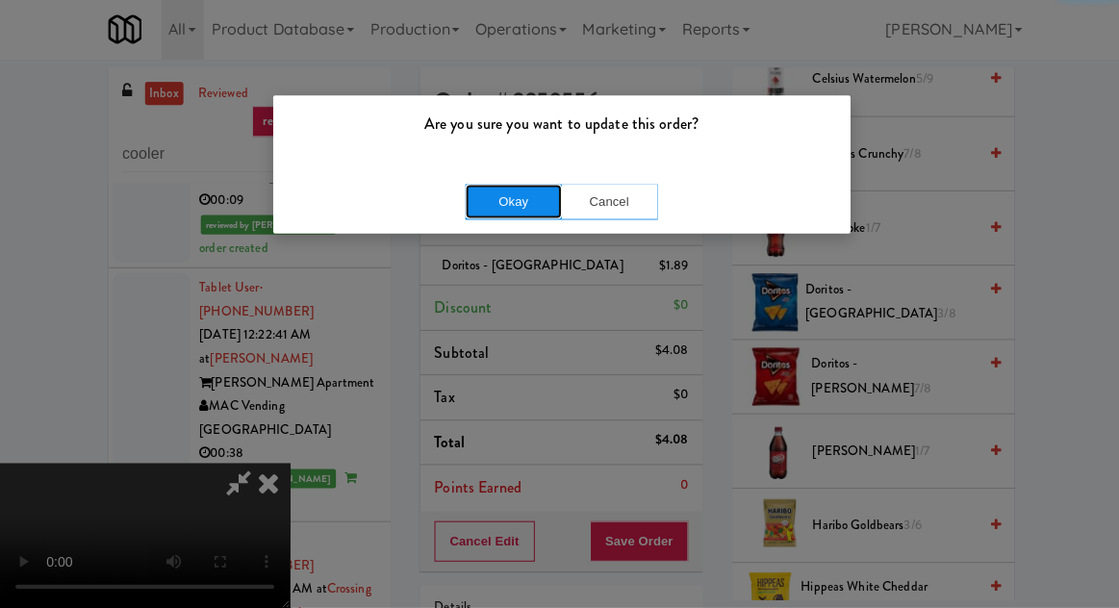
click at [500, 203] on button "Okay" at bounding box center [512, 203] width 96 height 35
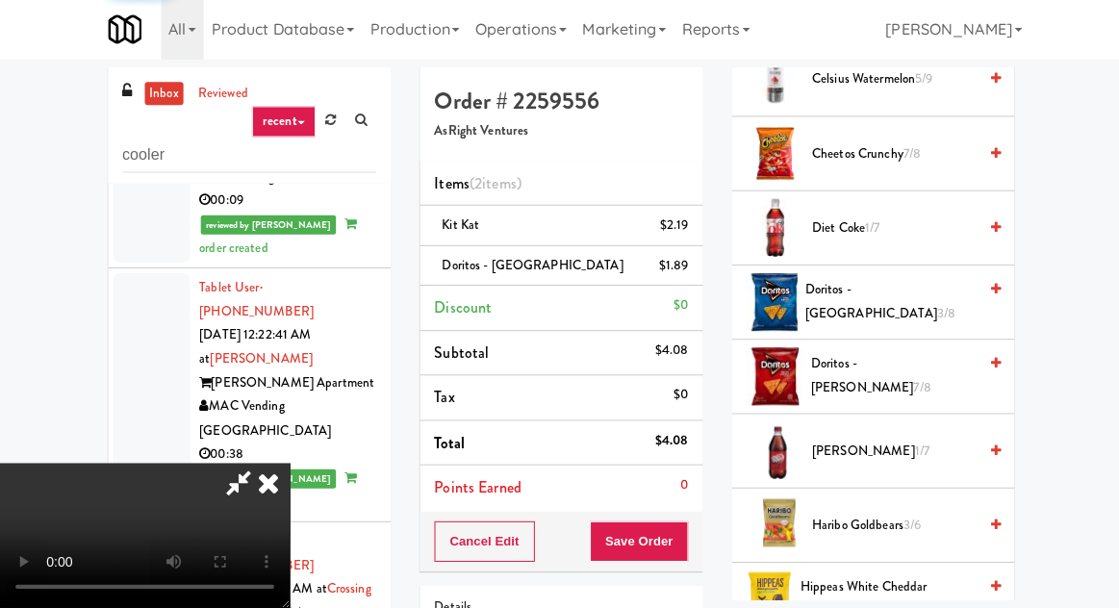
scroll to position [190, 0]
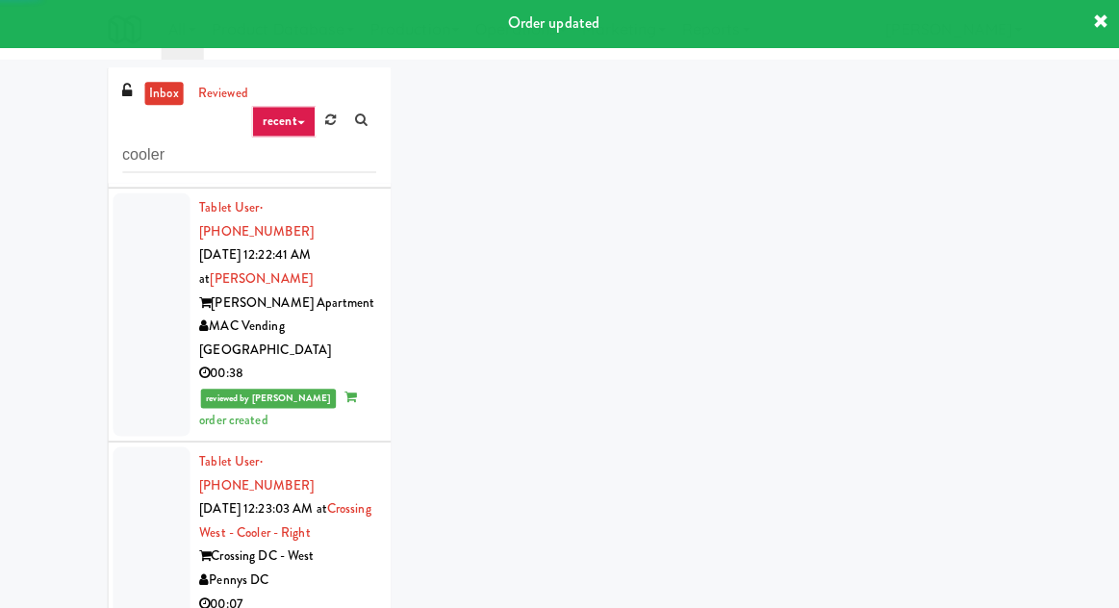
scroll to position [6447, 0]
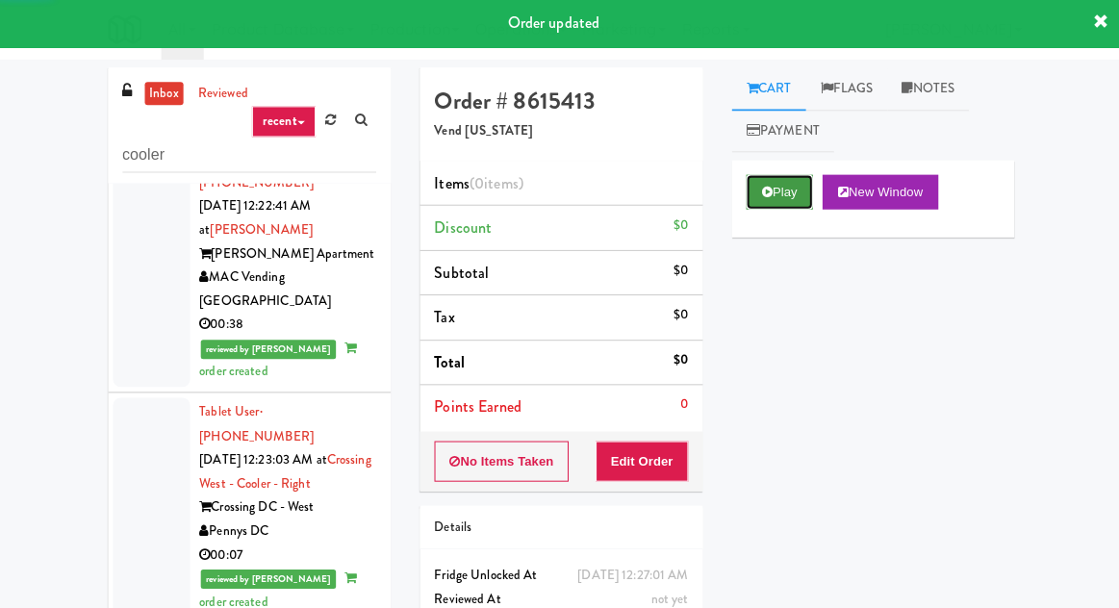
click at [765, 190] on icon at bounding box center [764, 193] width 11 height 13
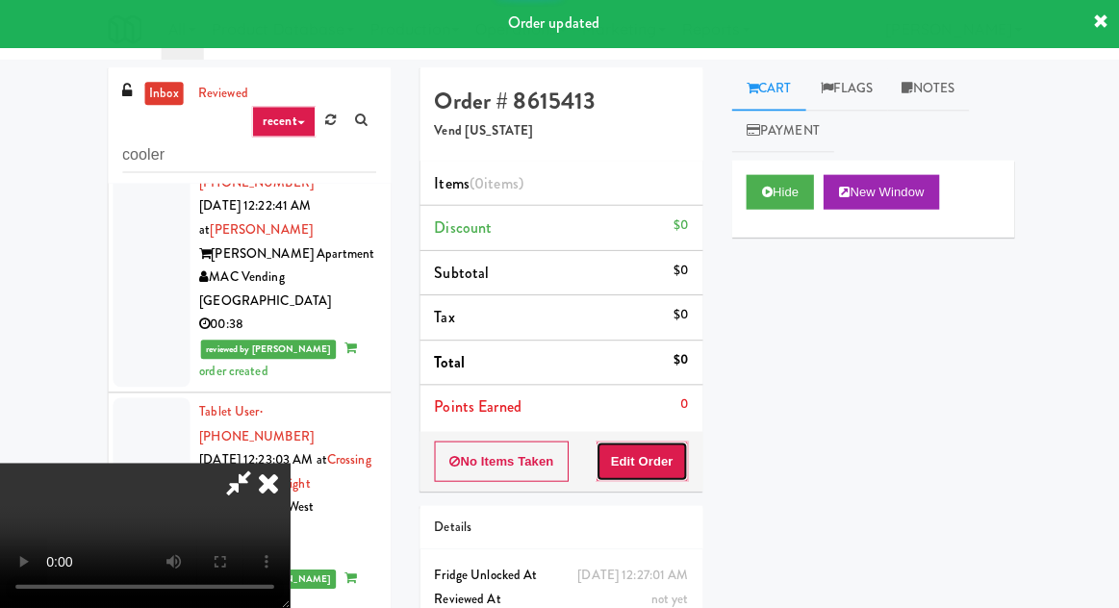
click at [668, 460] on button "Edit Order" at bounding box center [640, 462] width 93 height 40
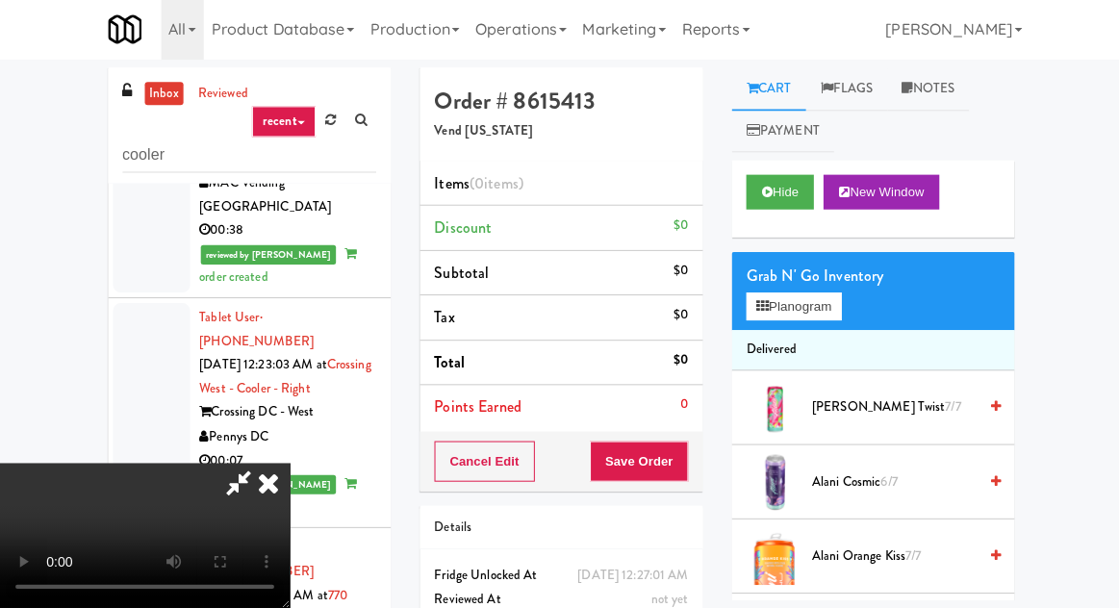
scroll to position [0, 0]
click at [806, 298] on button "Planogram" at bounding box center [791, 307] width 94 height 29
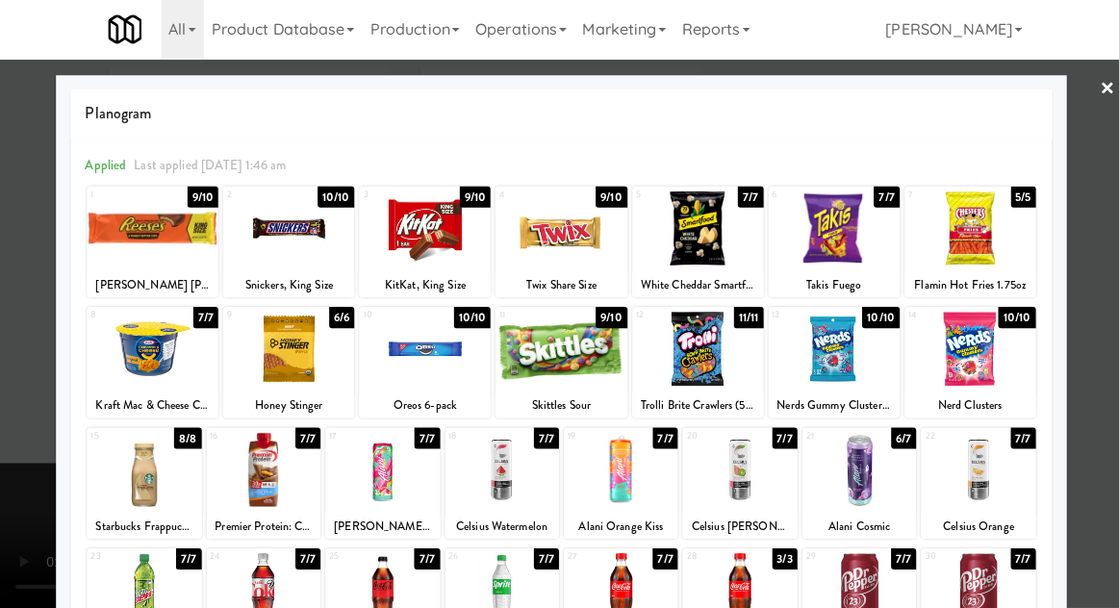
click at [597, 236] on div at bounding box center [558, 229] width 131 height 74
click at [729, 238] on div at bounding box center [695, 229] width 131 height 74
click at [40, 356] on div at bounding box center [559, 304] width 1119 height 608
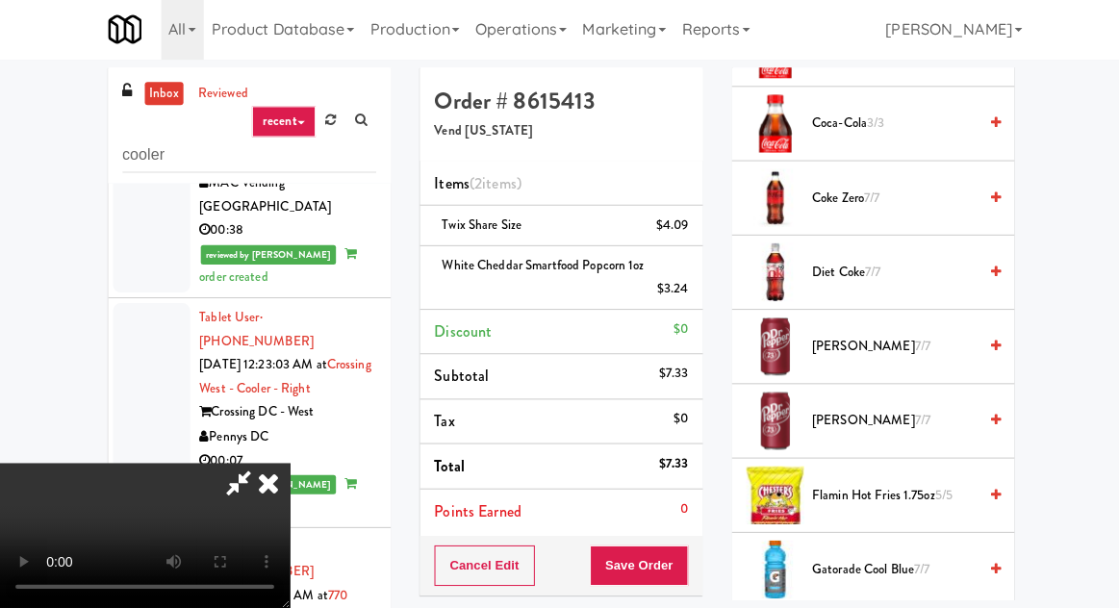
scroll to position [802, 0]
click at [845, 342] on span "[PERSON_NAME] 7/7" at bounding box center [891, 347] width 164 height 24
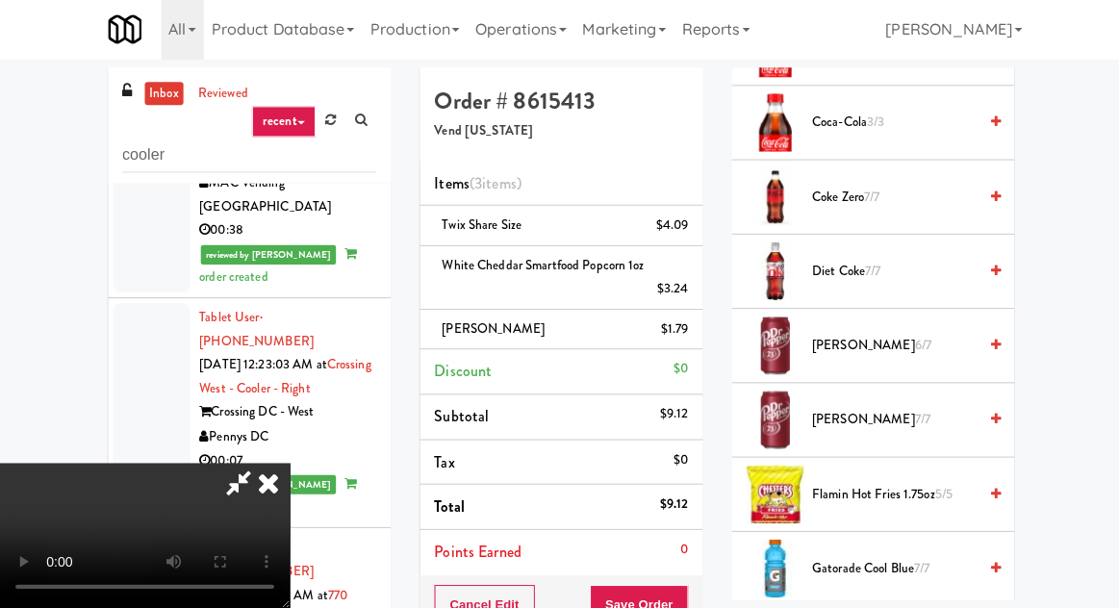
click at [862, 412] on span "[PERSON_NAME] 7/7" at bounding box center [891, 421] width 164 height 24
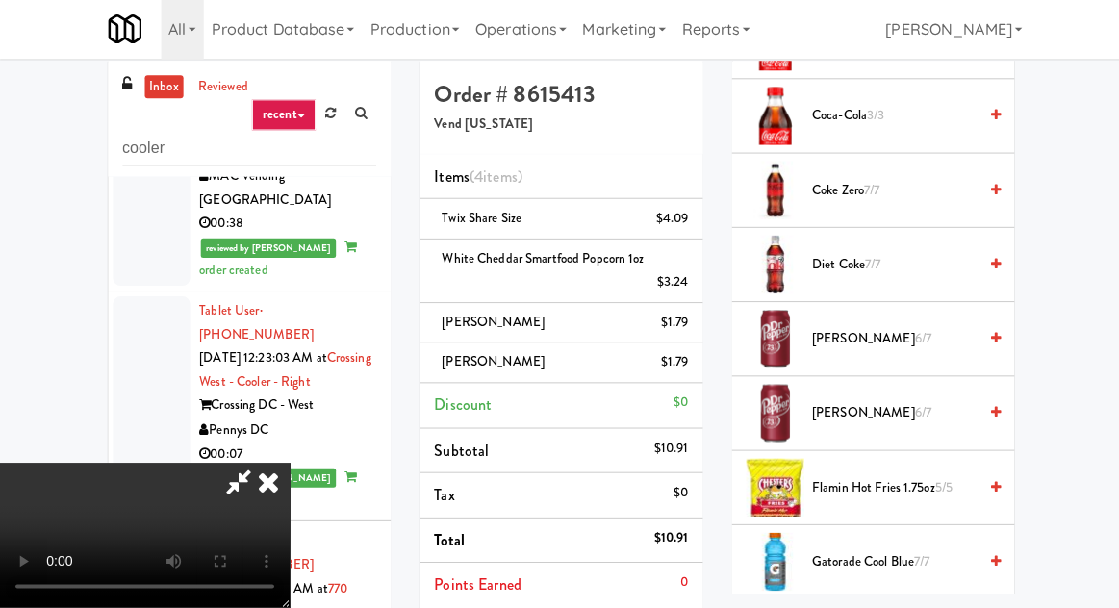
scroll to position [6, 0]
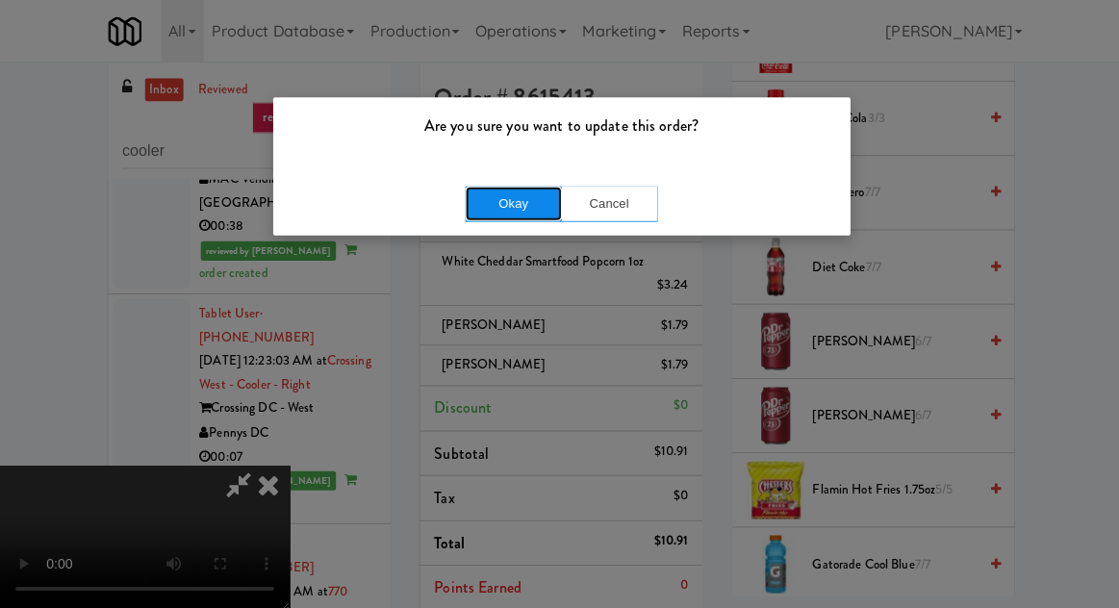
click at [492, 186] on button "Okay" at bounding box center [512, 203] width 96 height 35
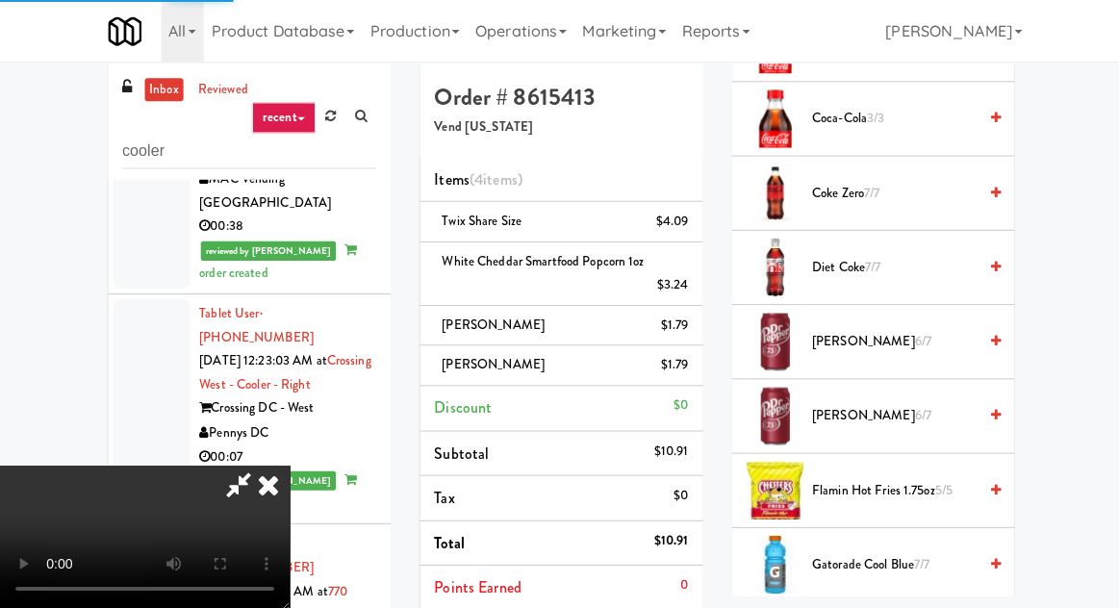
scroll to position [190, 0]
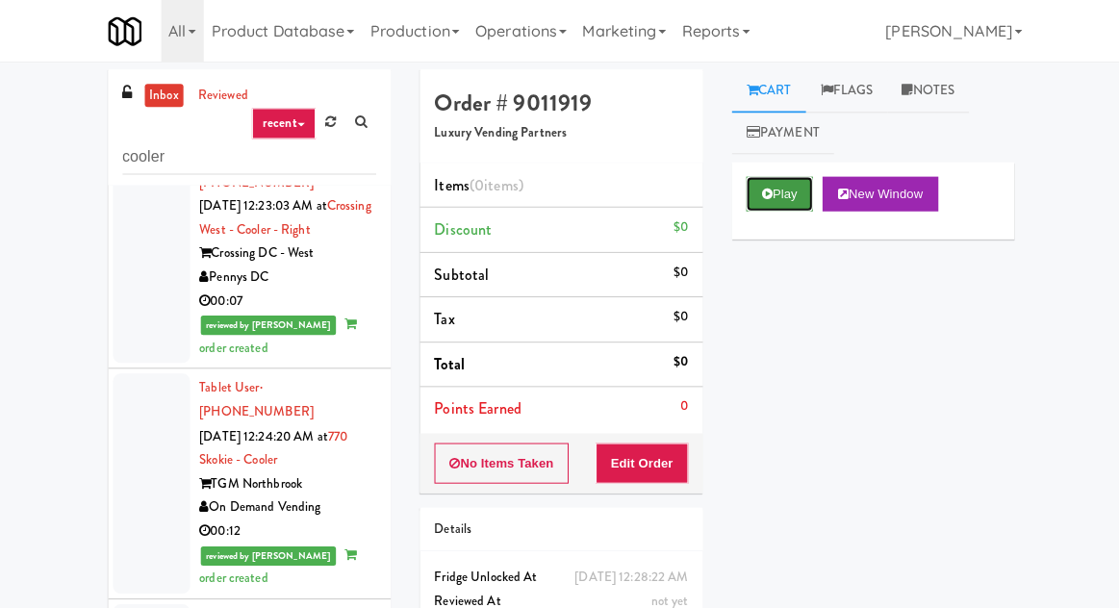
click at [763, 190] on icon at bounding box center [764, 193] width 11 height 13
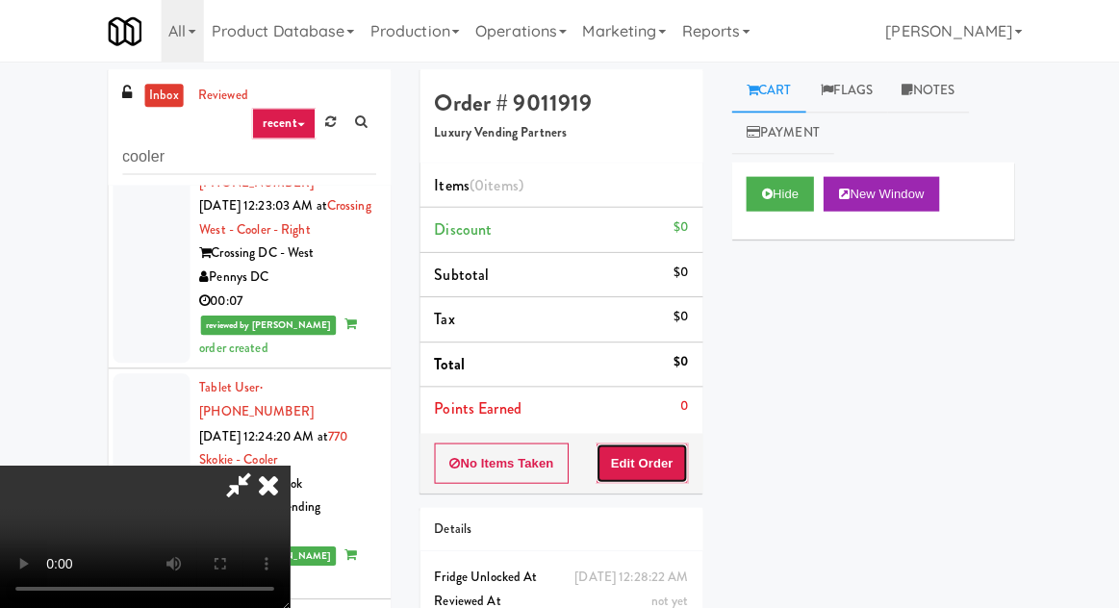
click at [655, 442] on button "Edit Order" at bounding box center [640, 462] width 93 height 40
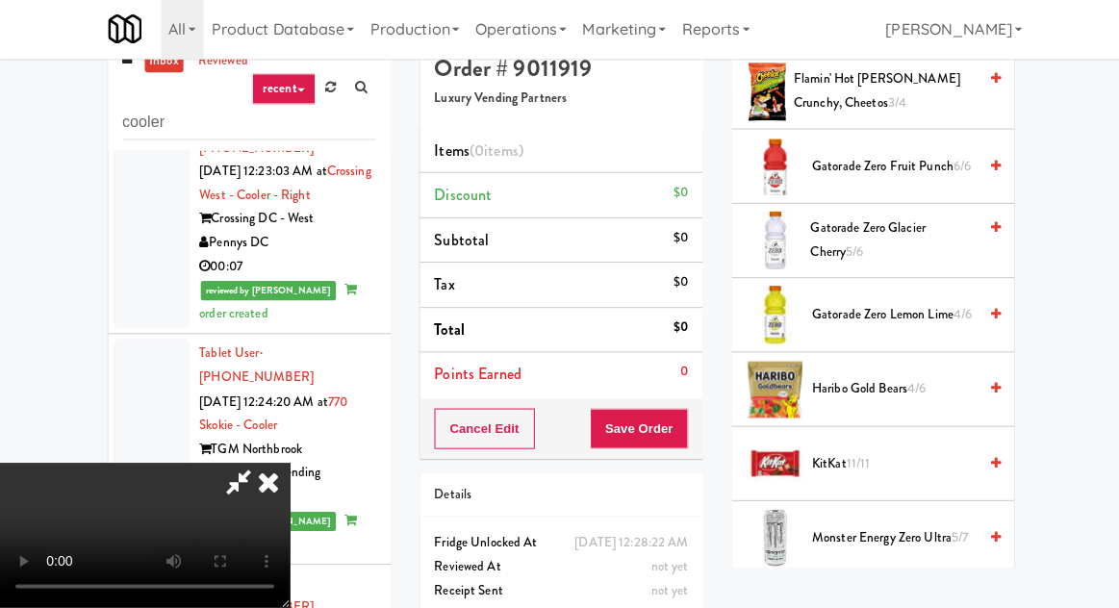
scroll to position [1555, 0]
click at [862, 454] on span "11/11" at bounding box center [856, 463] width 24 height 18
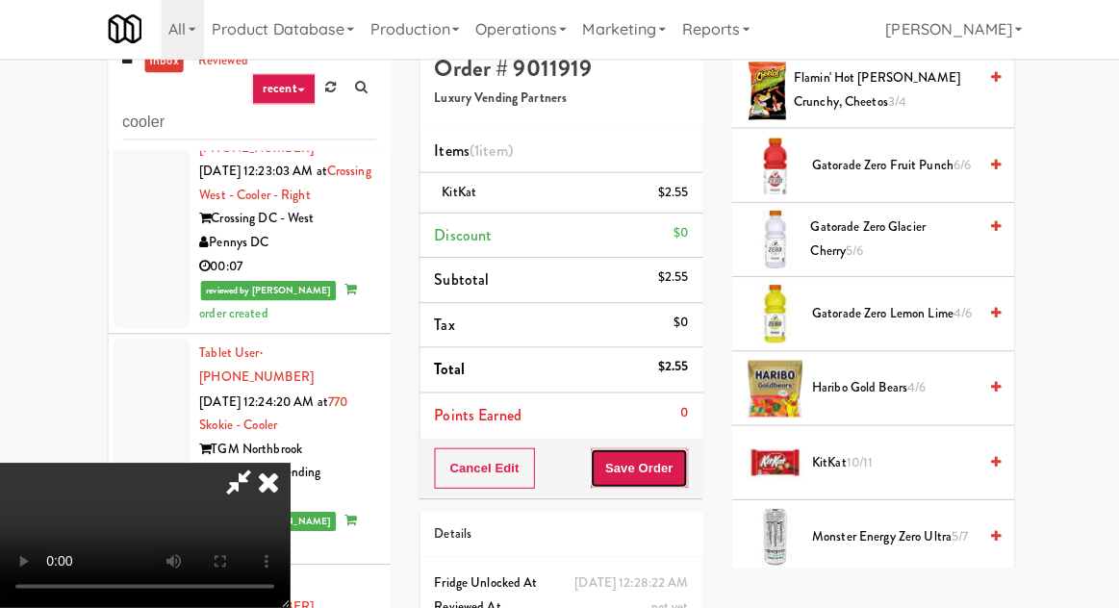
click at [677, 471] on button "Save Order" at bounding box center [637, 469] width 98 height 40
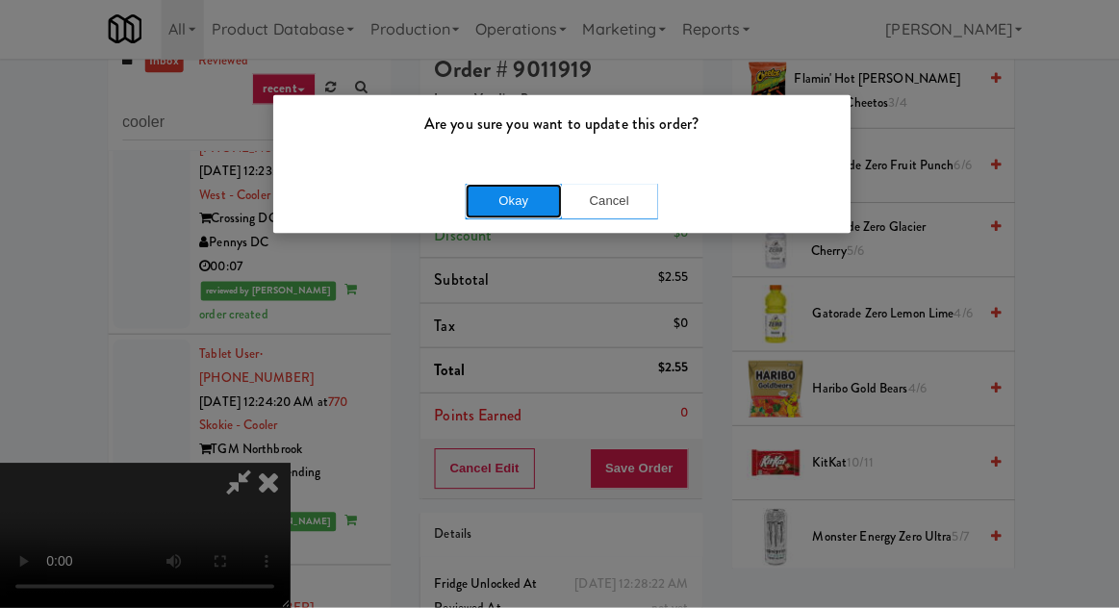
click at [496, 204] on button "Okay" at bounding box center [512, 203] width 96 height 35
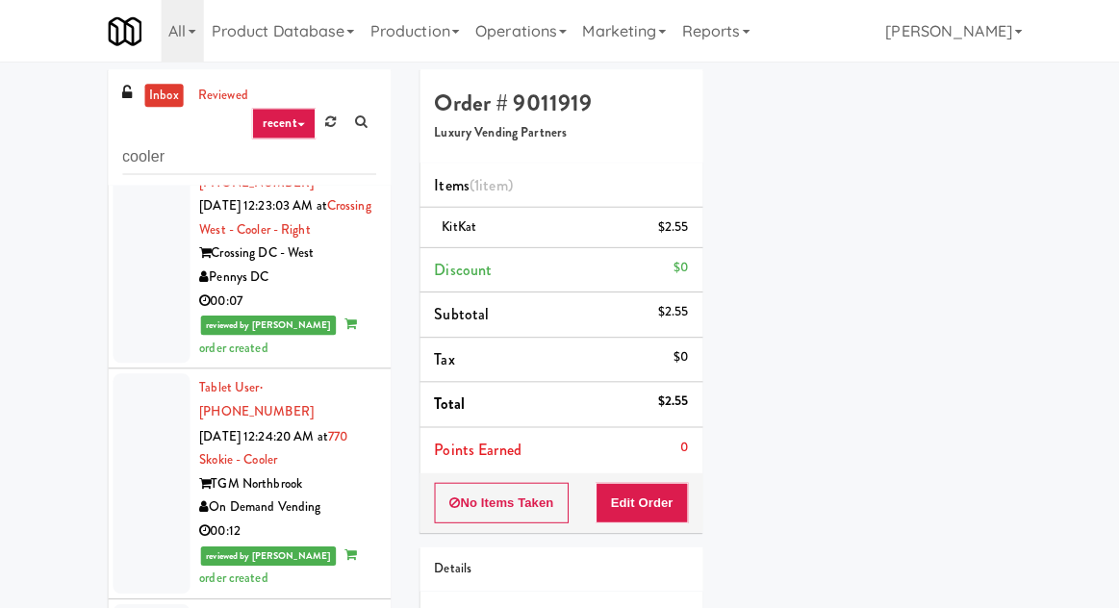
scroll to position [6749, 0]
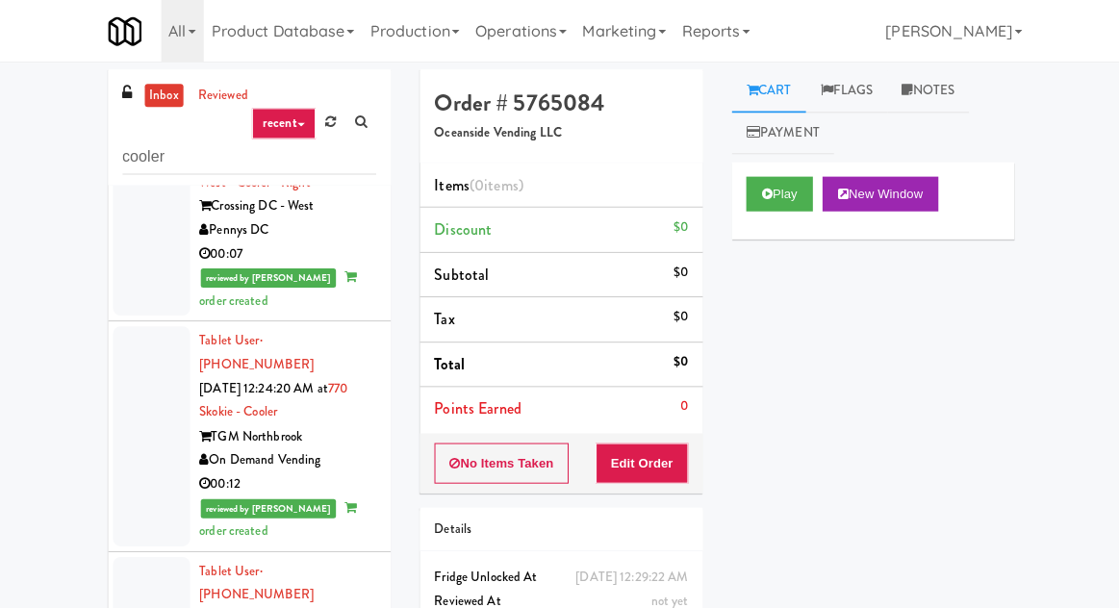
click at [778, 165] on div "Play New Window" at bounding box center [870, 200] width 282 height 77
click at [768, 208] on button "Play" at bounding box center [777, 193] width 66 height 35
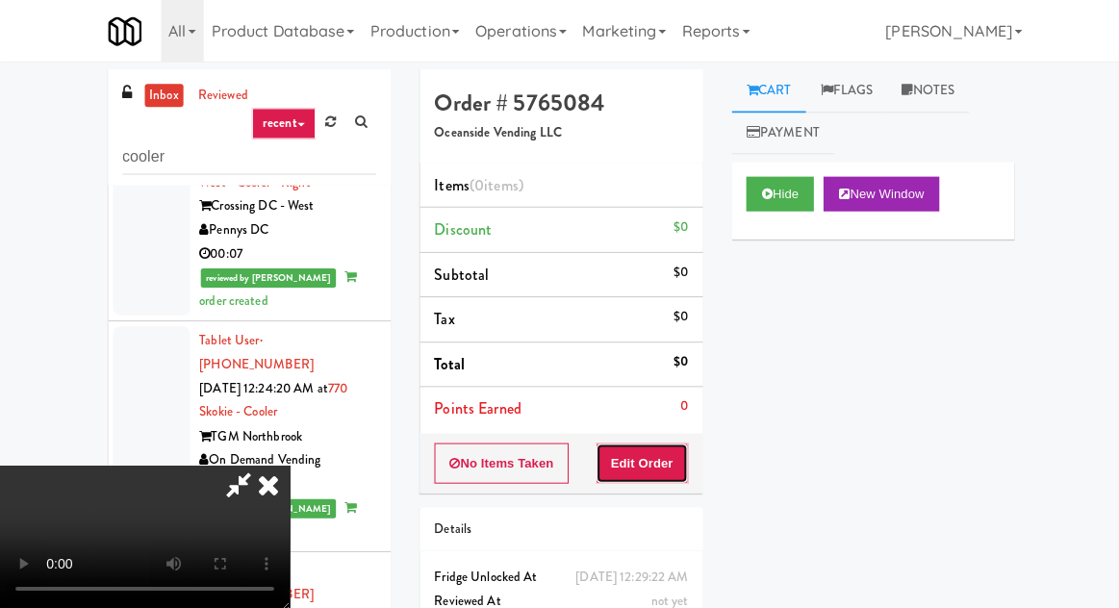
click at [646, 442] on button "Edit Order" at bounding box center [640, 462] width 93 height 40
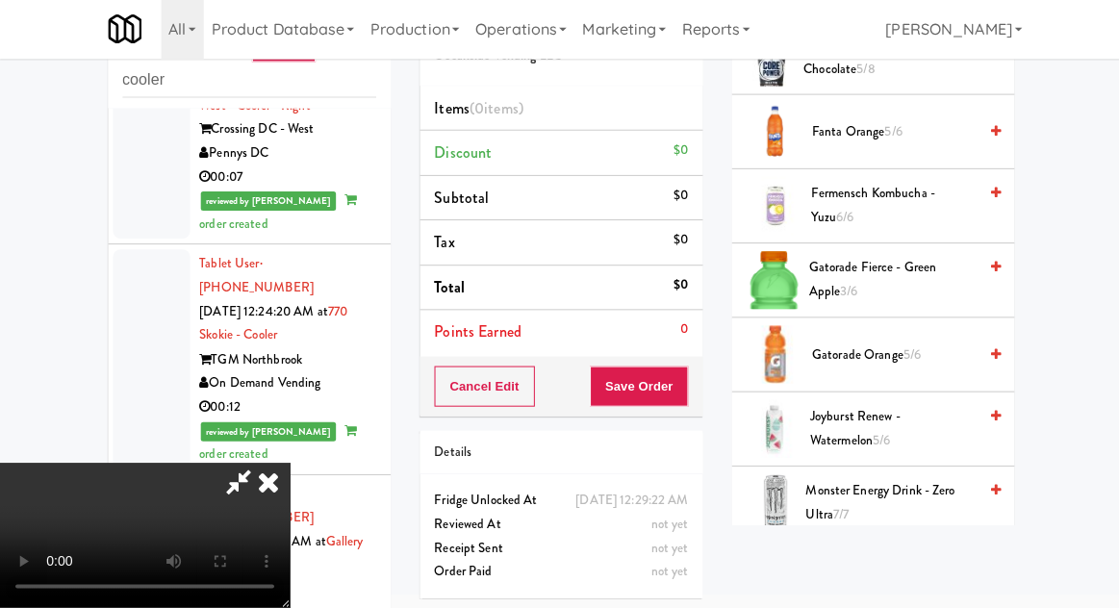
scroll to position [1236, 0]
click at [907, 271] on span "Gatorade Fierce - Green Apple 3/6" at bounding box center [889, 282] width 167 height 47
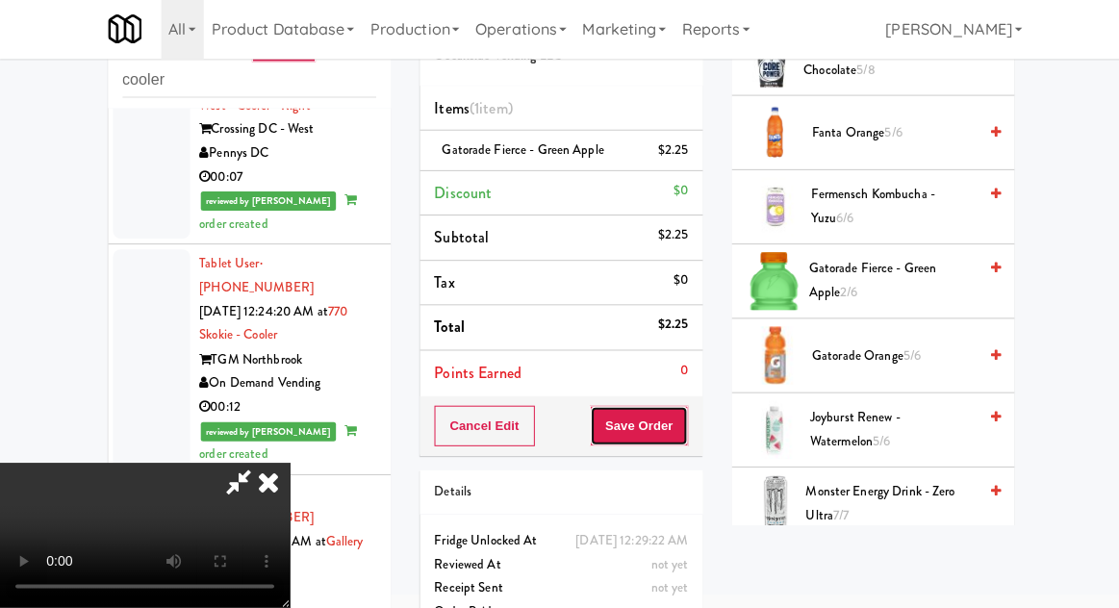
click at [685, 416] on button "Save Order" at bounding box center [637, 427] width 98 height 40
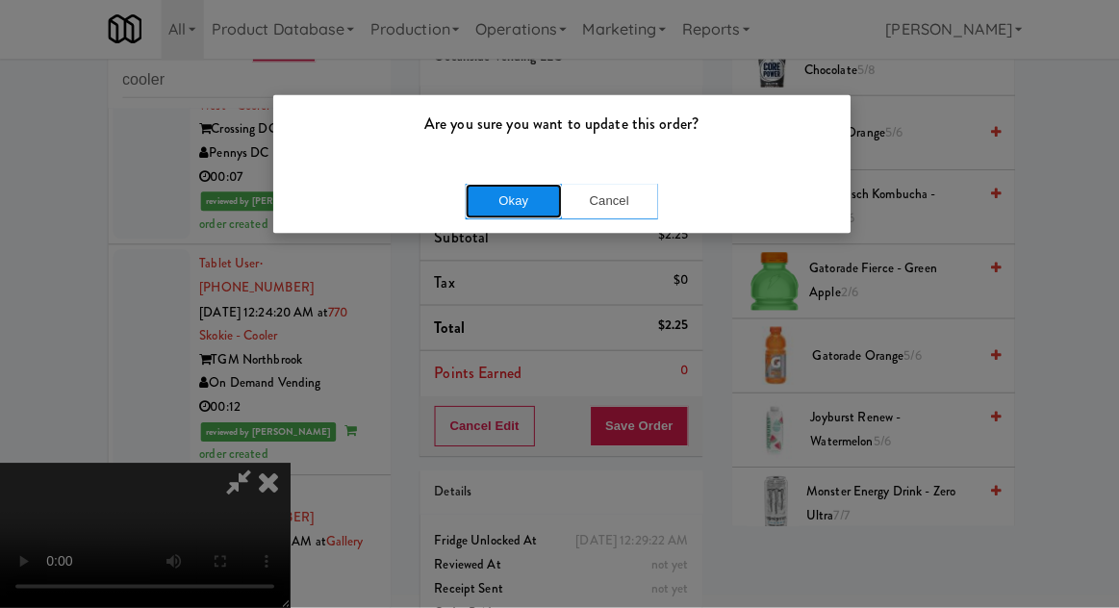
click at [496, 193] on button "Okay" at bounding box center [512, 203] width 96 height 35
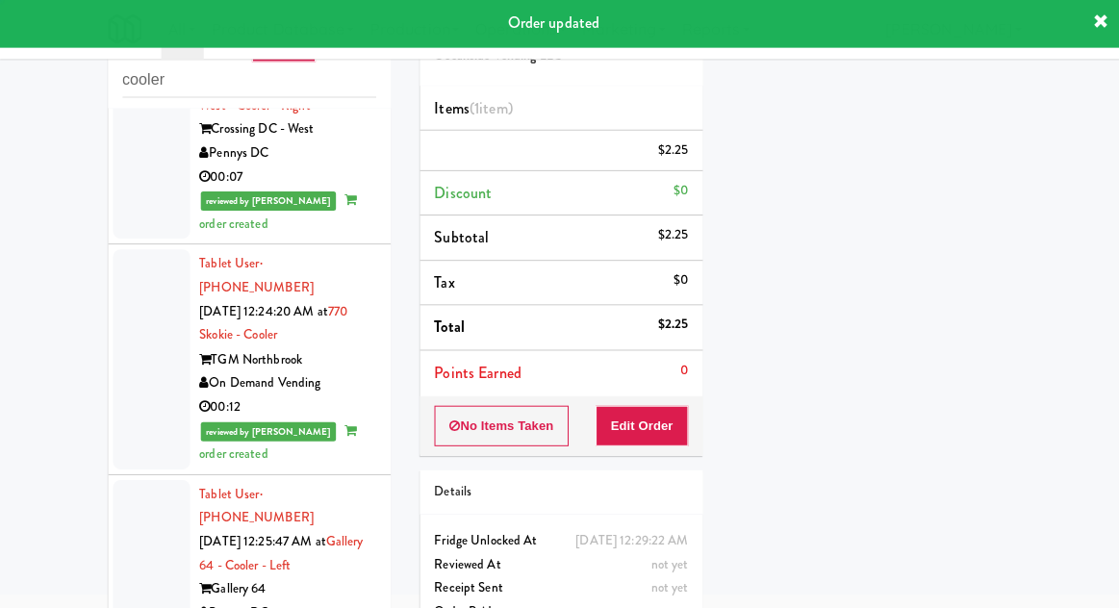
scroll to position [0, 0]
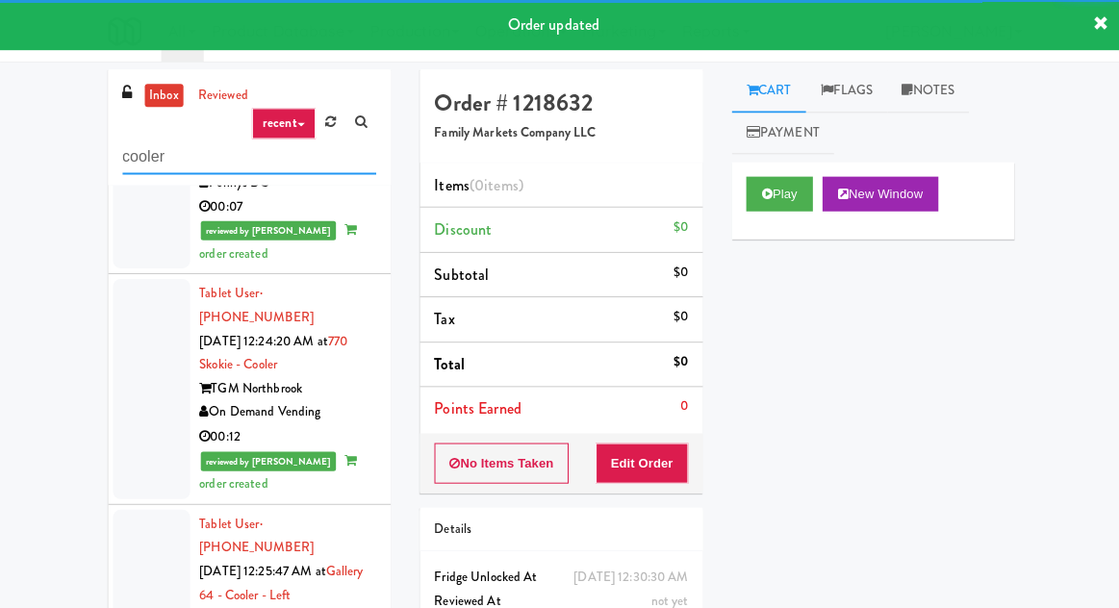
click at [217, 155] on input "cooler" at bounding box center [248, 157] width 253 height 36
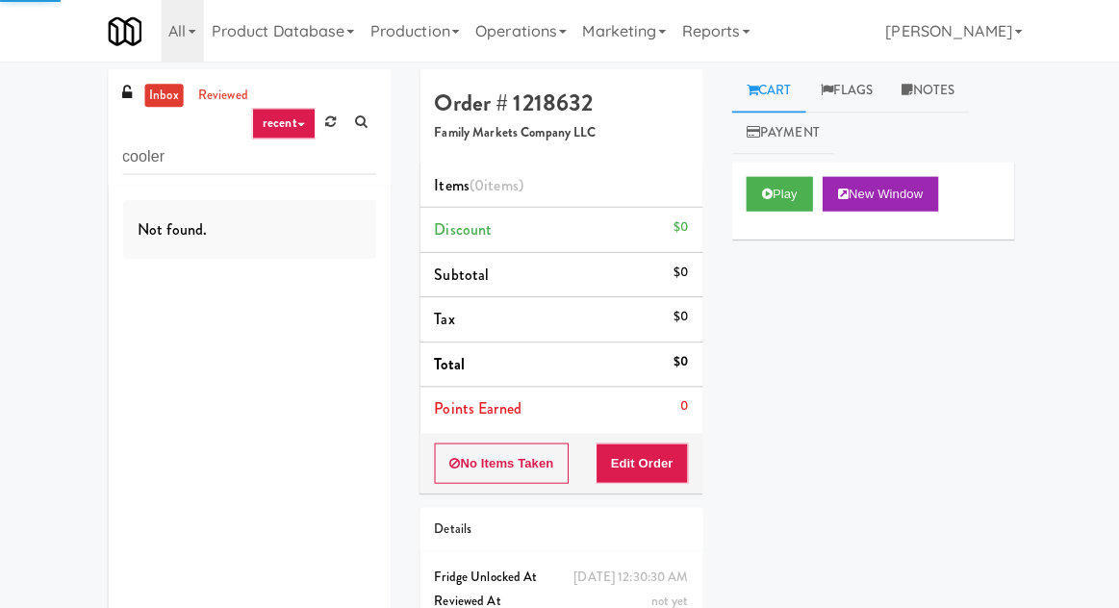
click at [51, 284] on div "inbox reviewed recent all unclear take inventory issue suspicious failed recent…" at bounding box center [559, 378] width 1119 height 619
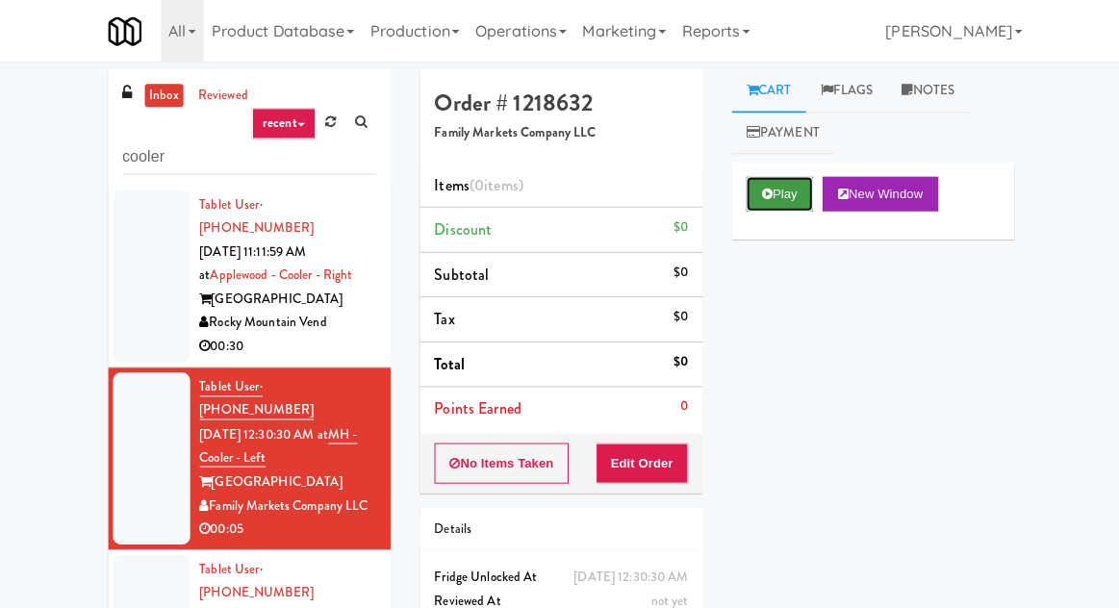
click at [763, 198] on icon at bounding box center [764, 193] width 11 height 13
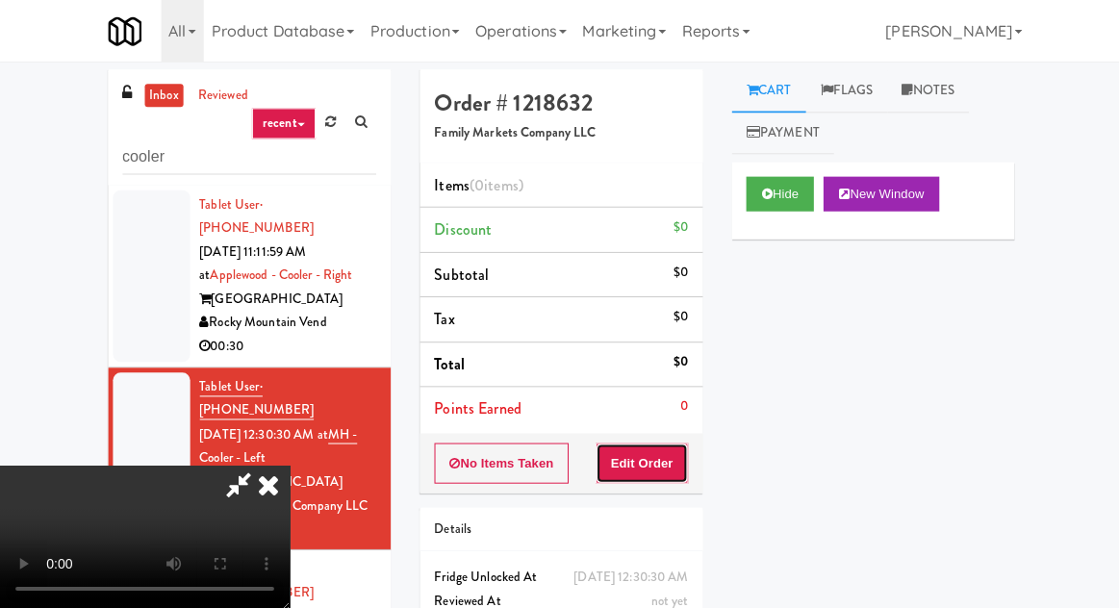
click at [643, 467] on button "Edit Order" at bounding box center [640, 462] width 93 height 40
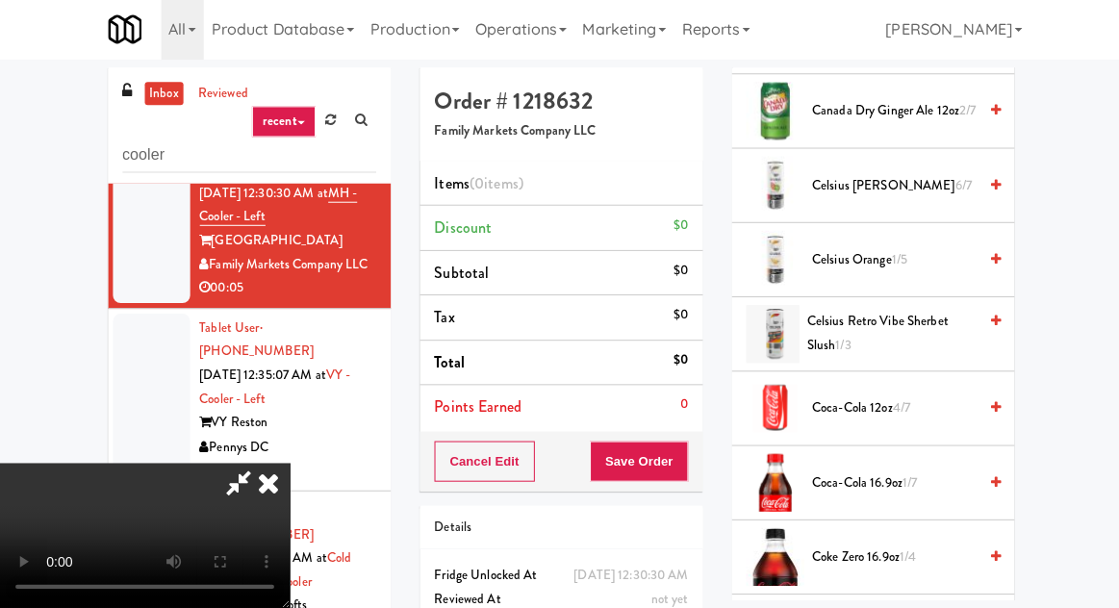
scroll to position [666, 0]
click at [870, 408] on span "Coca-Cola 12oz 4/7" at bounding box center [891, 409] width 164 height 24
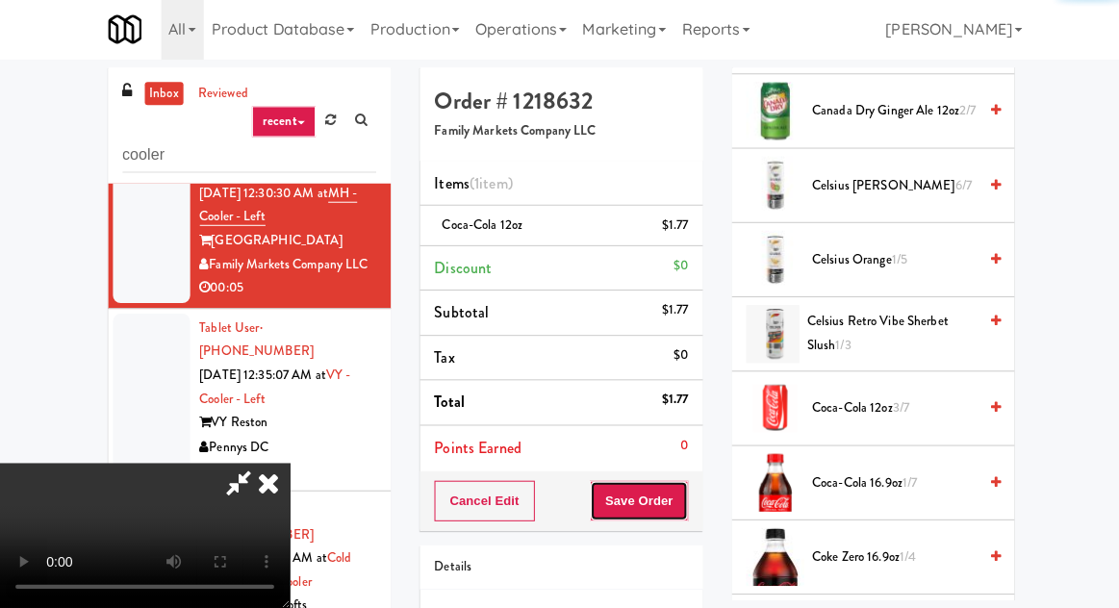
click at [683, 493] on button "Save Order" at bounding box center [637, 501] width 98 height 40
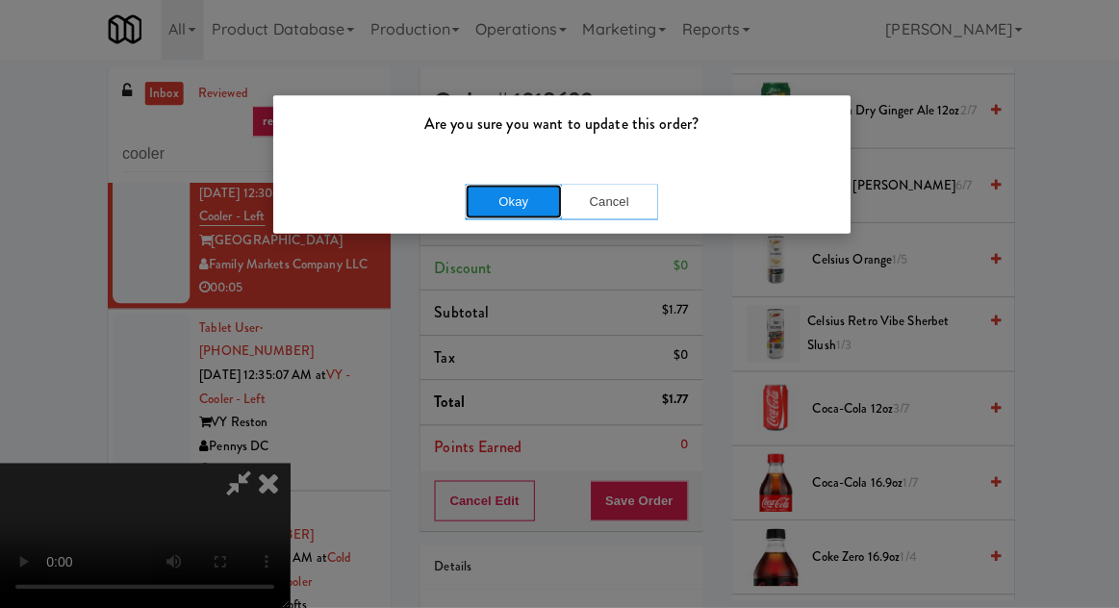
click at [493, 204] on button "Okay" at bounding box center [512, 203] width 96 height 35
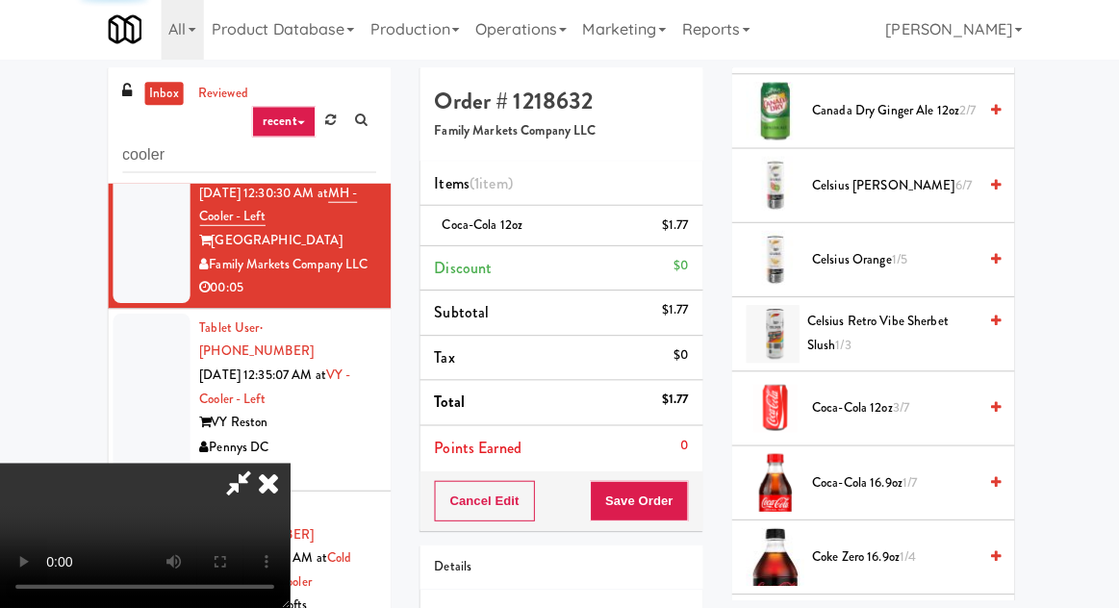
scroll to position [190, 0]
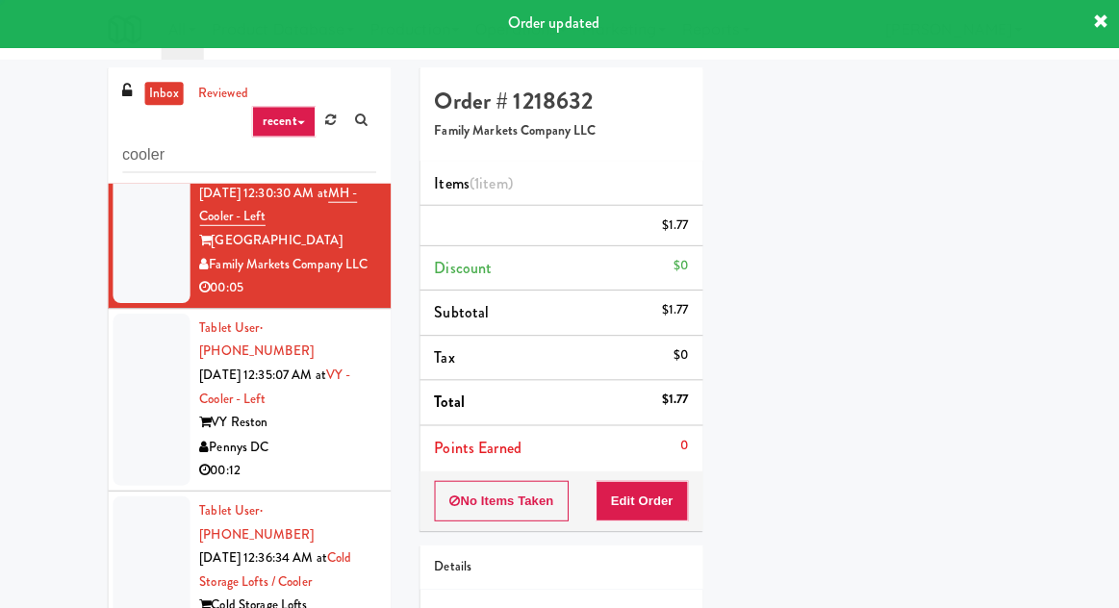
click at [122, 394] on div at bounding box center [151, 400] width 77 height 171
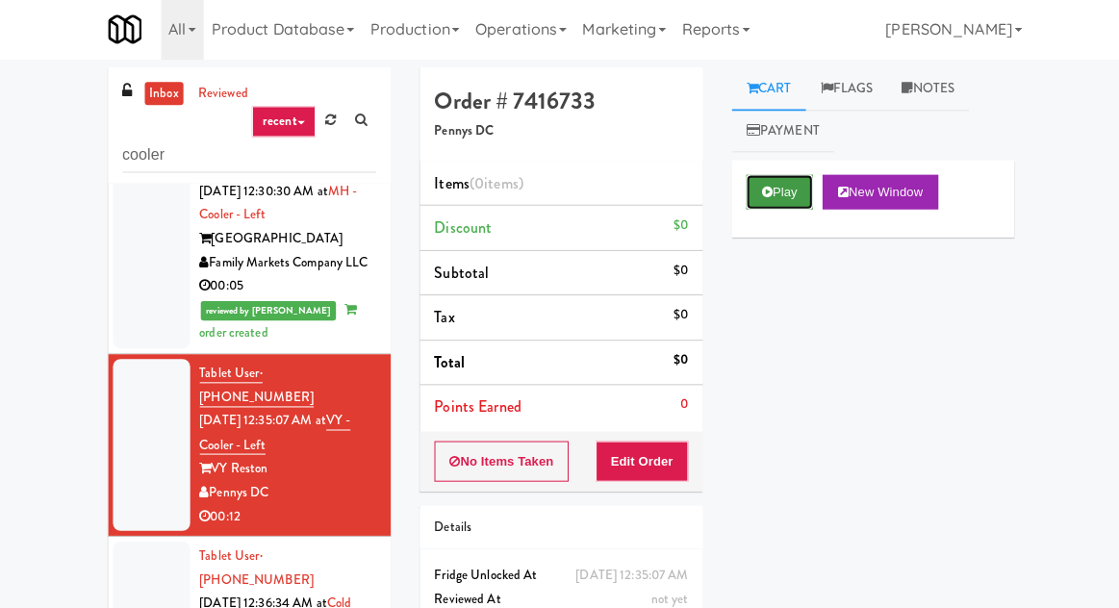
click at [771, 199] on button "Play" at bounding box center [777, 193] width 66 height 35
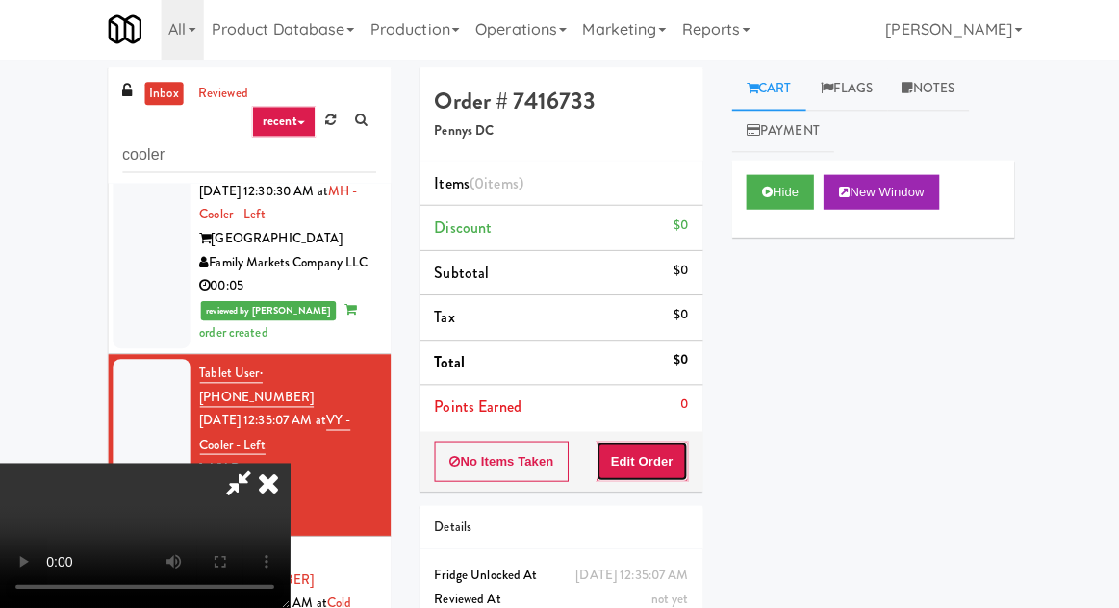
click at [656, 465] on button "Edit Order" at bounding box center [640, 462] width 93 height 40
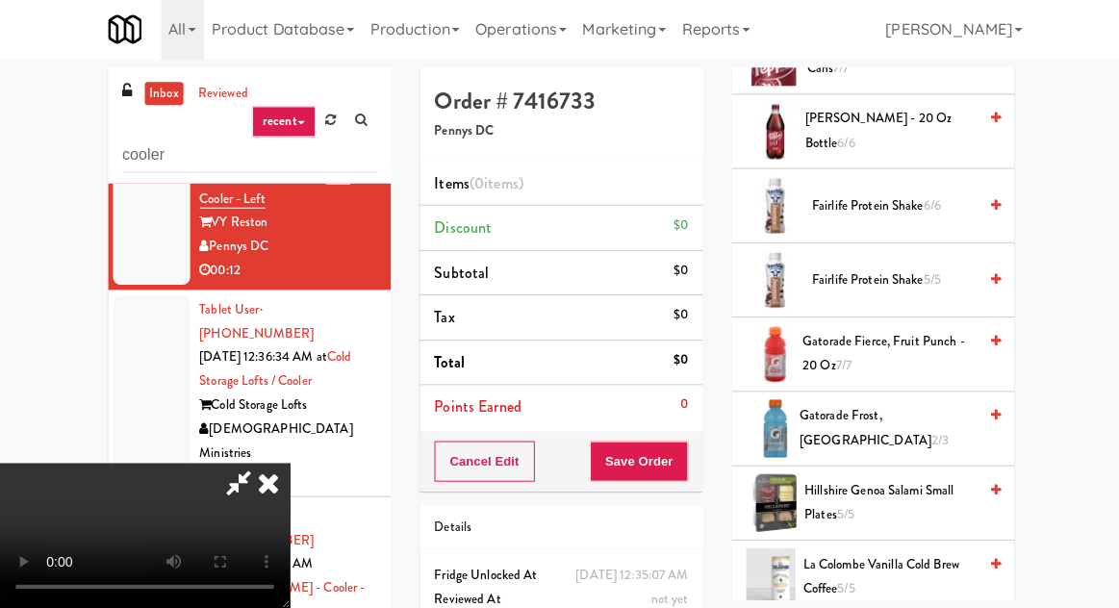
scroll to position [1159, 0]
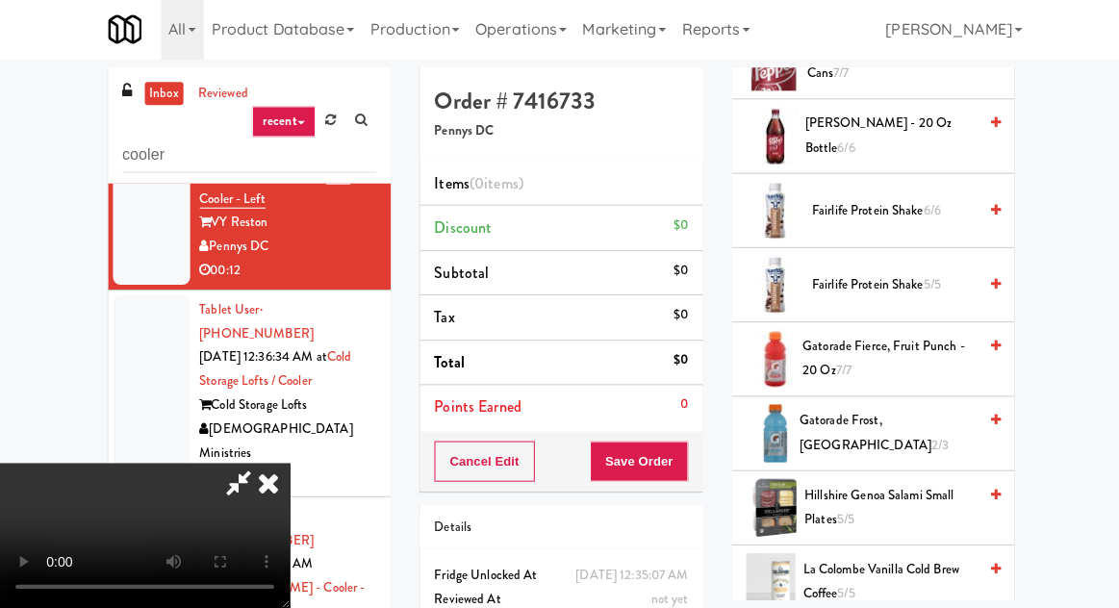
click at [859, 349] on span "Gatorade Fierce, Fruit Punch - 20 oz 7/7" at bounding box center [885, 359] width 173 height 47
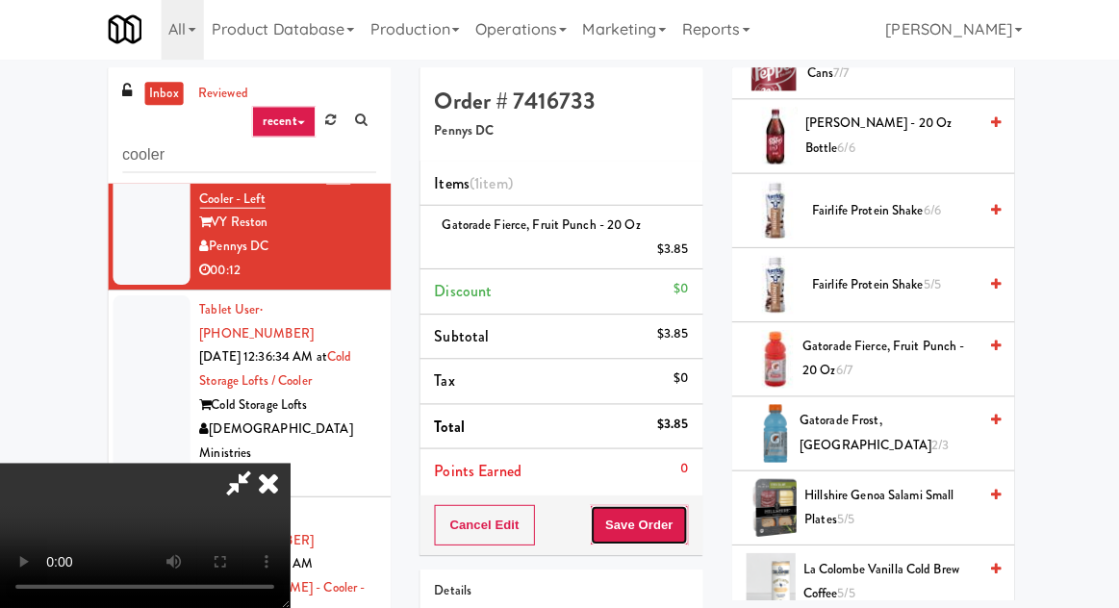
click at [683, 517] on button "Save Order" at bounding box center [637, 525] width 98 height 40
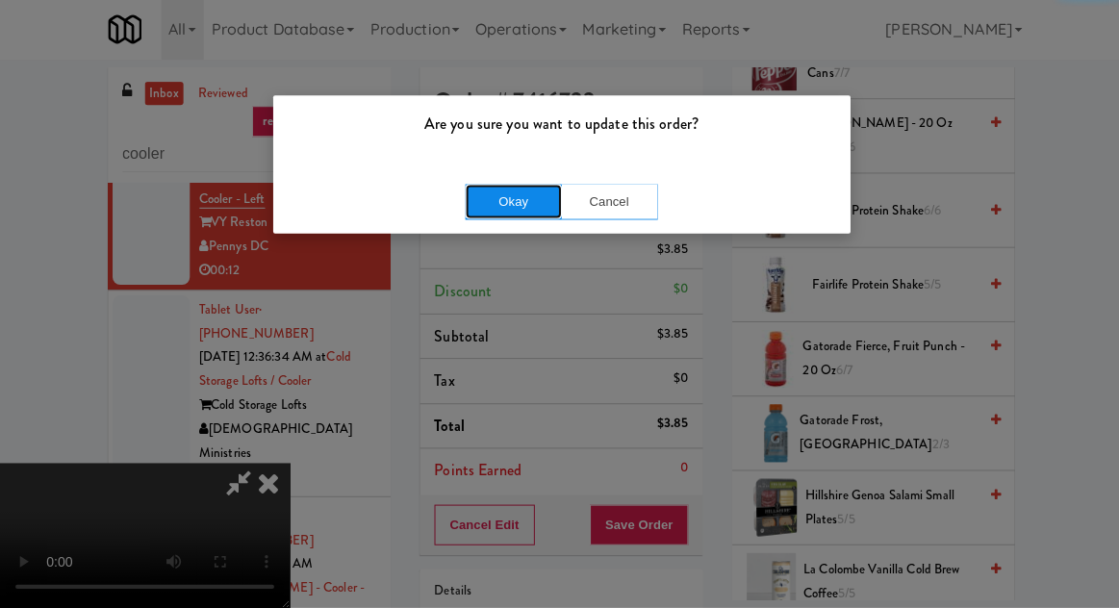
click at [524, 191] on button "Okay" at bounding box center [512, 203] width 96 height 35
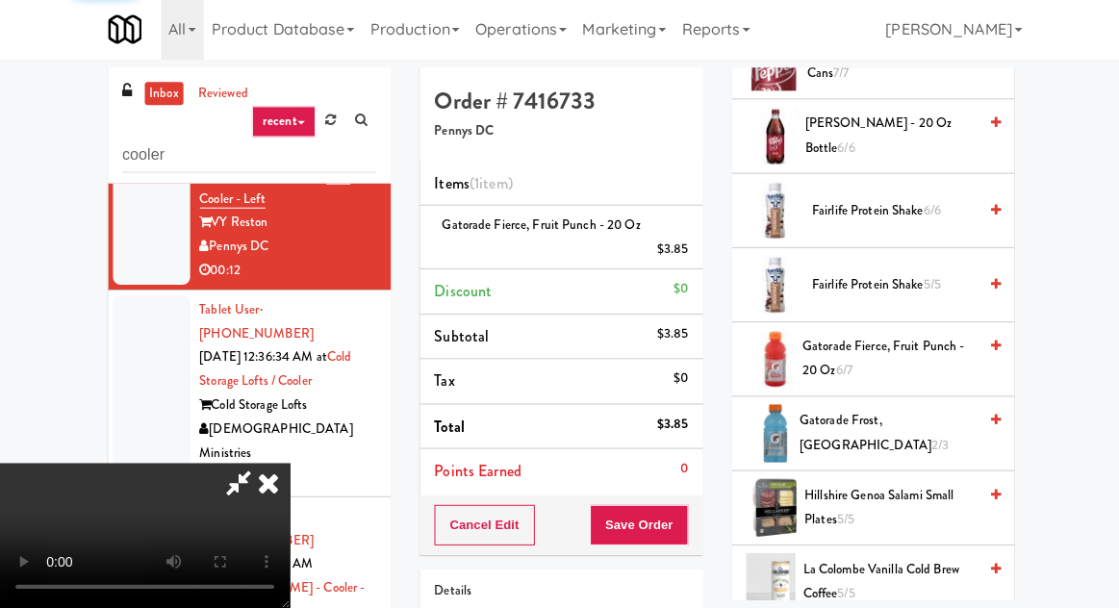
scroll to position [190, 0]
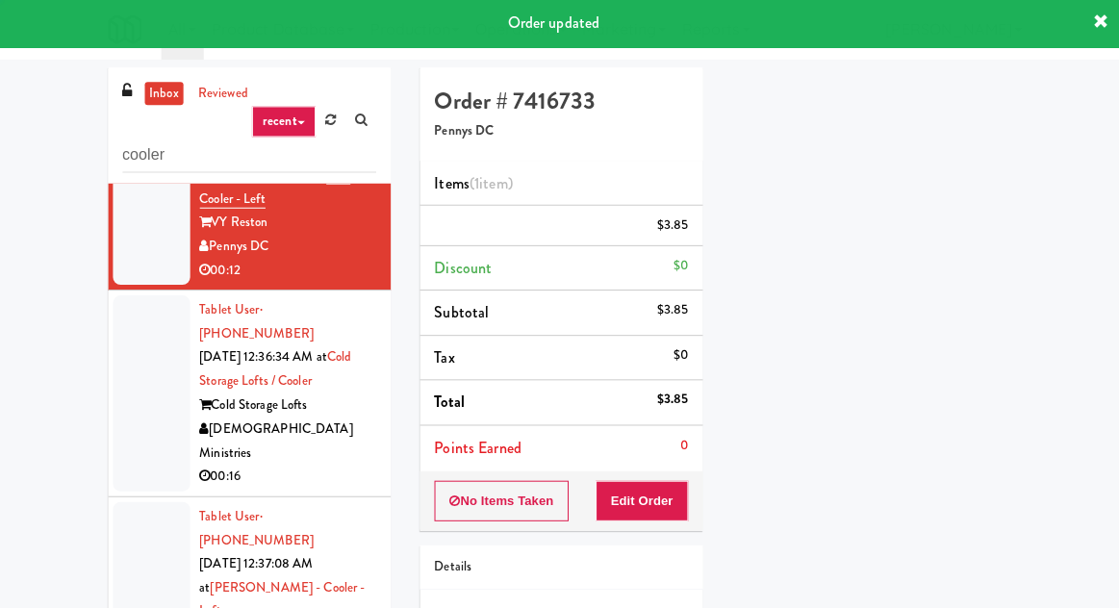
click at [125, 315] on div at bounding box center [151, 393] width 77 height 195
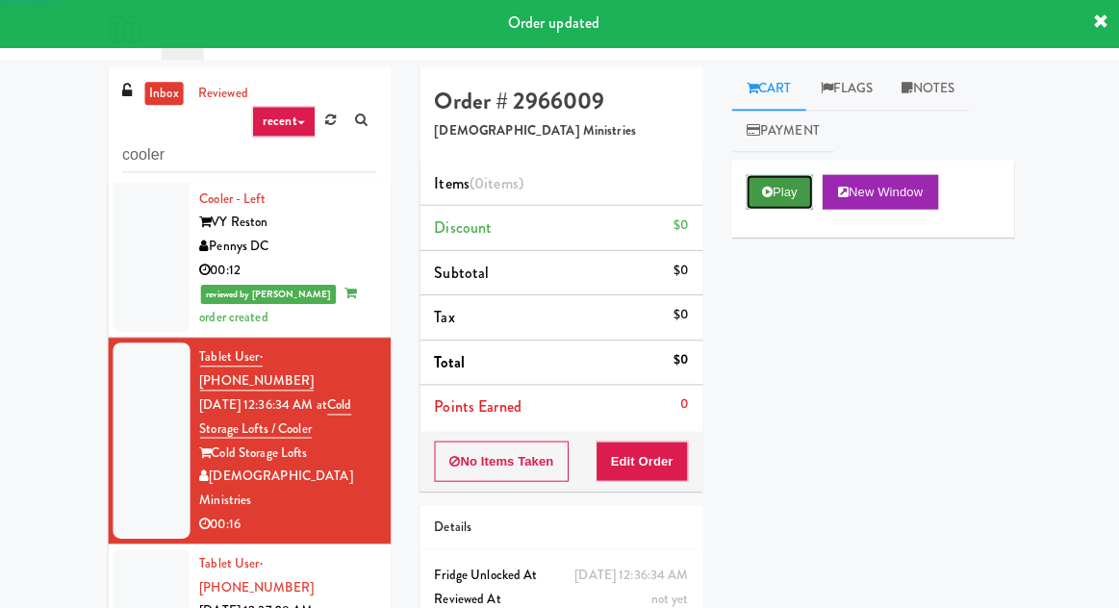
click at [779, 193] on button "Play" at bounding box center [777, 193] width 66 height 35
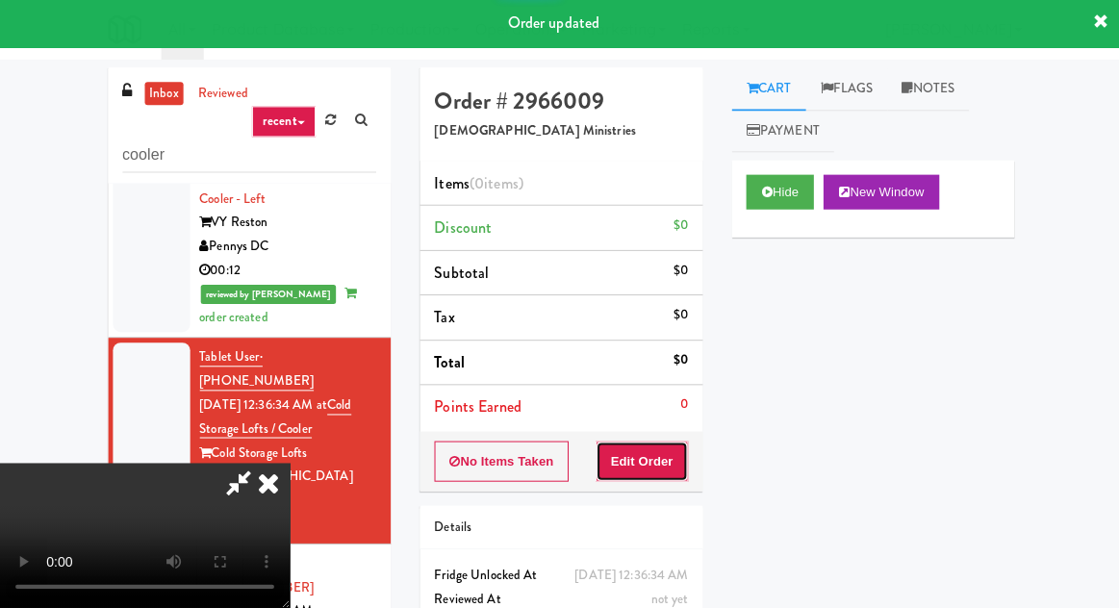
click at [670, 444] on button "Edit Order" at bounding box center [640, 462] width 93 height 40
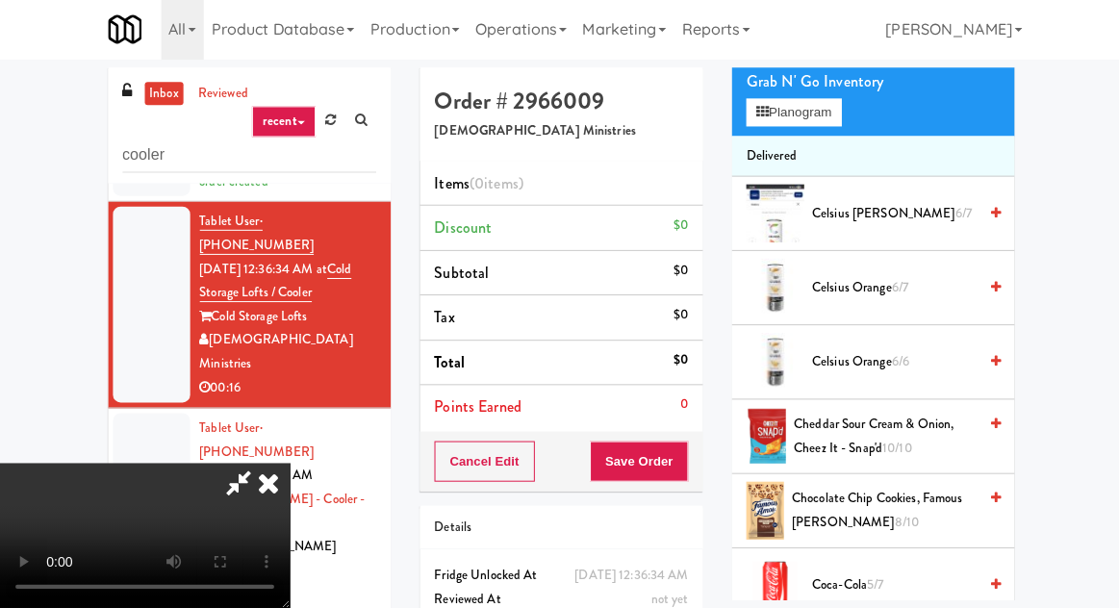
scroll to position [198, 0]
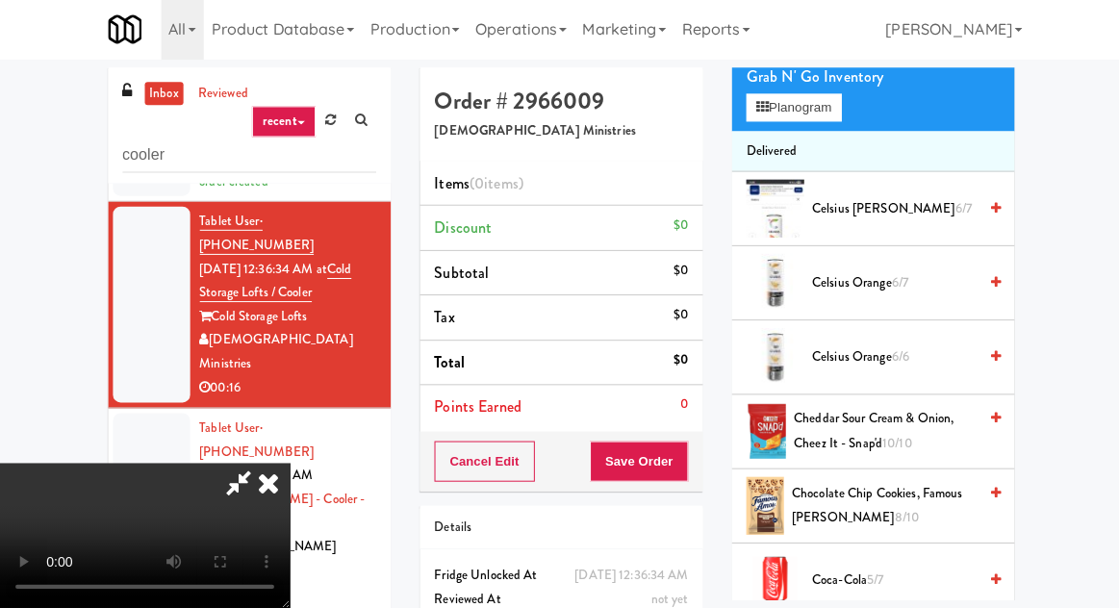
click at [883, 206] on span "Celsius Kiwi Guava 6/7" at bounding box center [891, 210] width 164 height 24
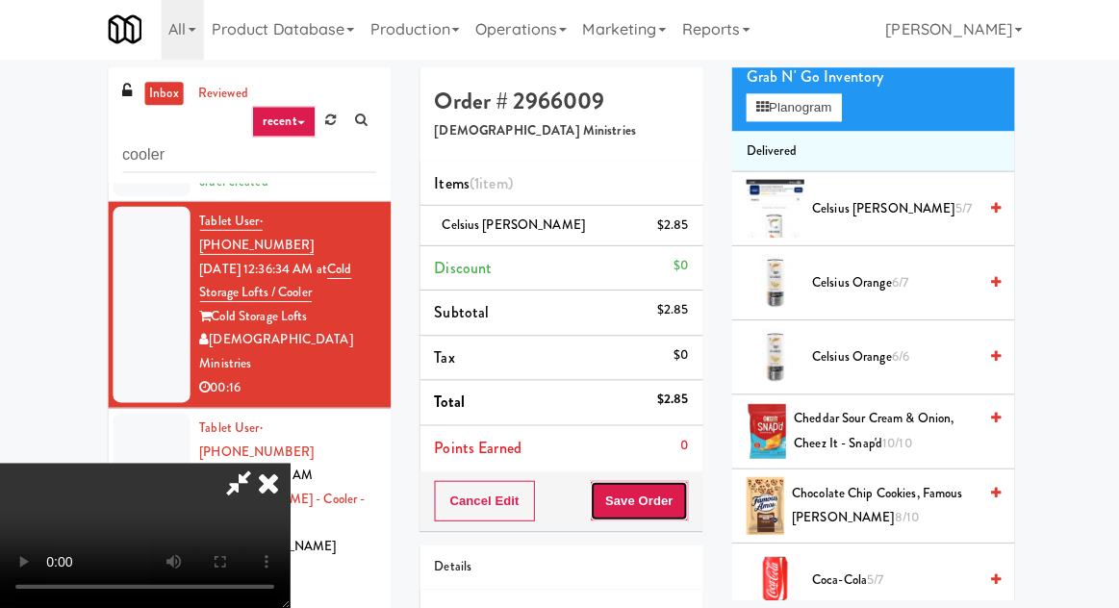
click at [686, 489] on button "Save Order" at bounding box center [637, 501] width 98 height 40
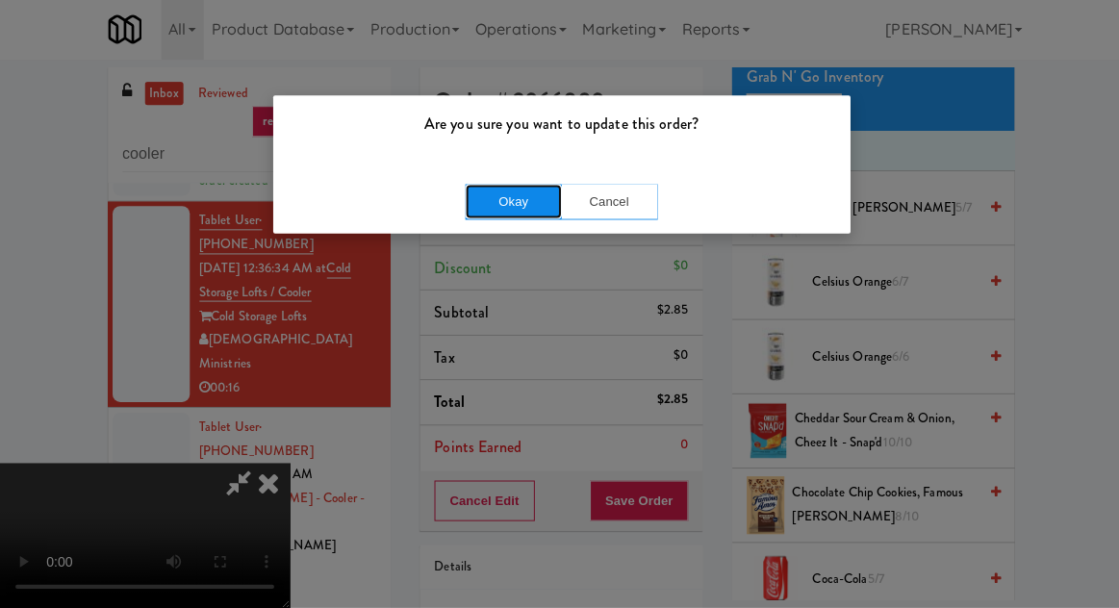
click at [482, 191] on button "Okay" at bounding box center [512, 203] width 96 height 35
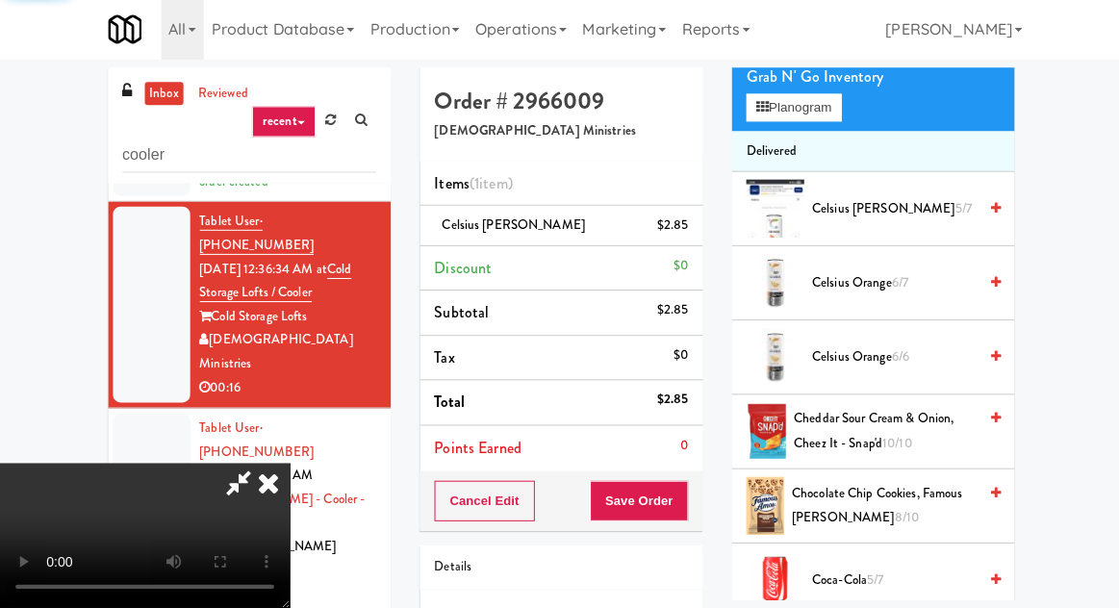
scroll to position [190, 0]
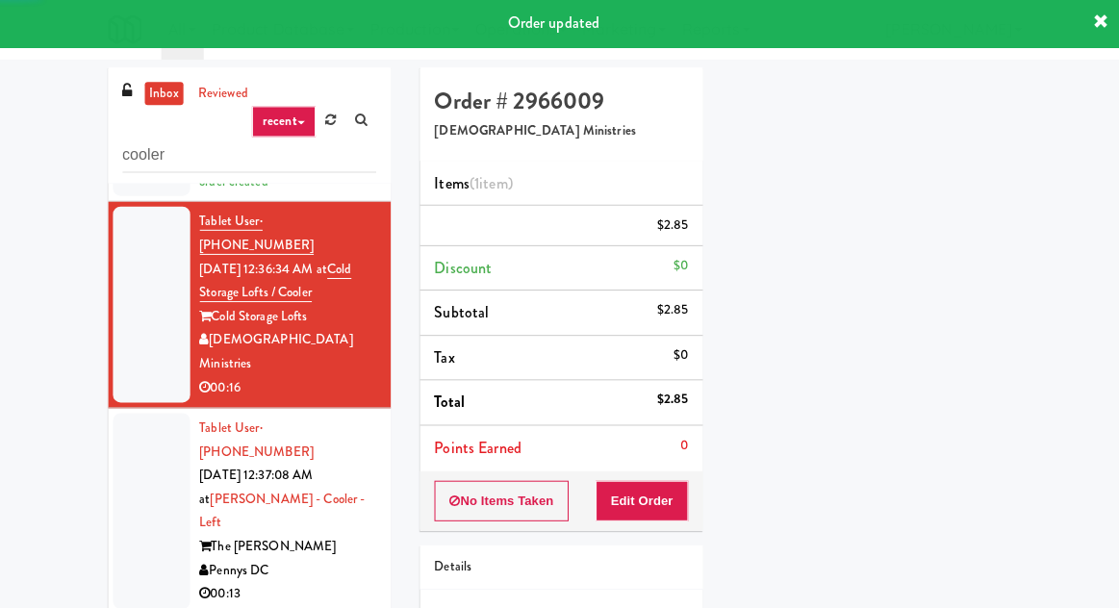
click at [139, 414] on div at bounding box center [151, 511] width 77 height 195
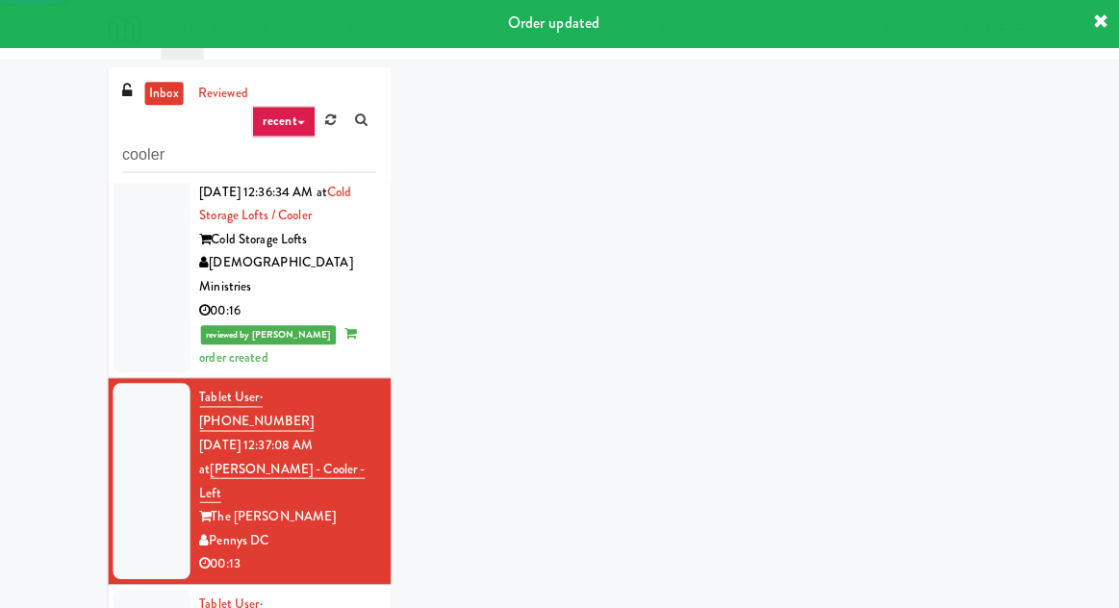
scroll to position [724, 0]
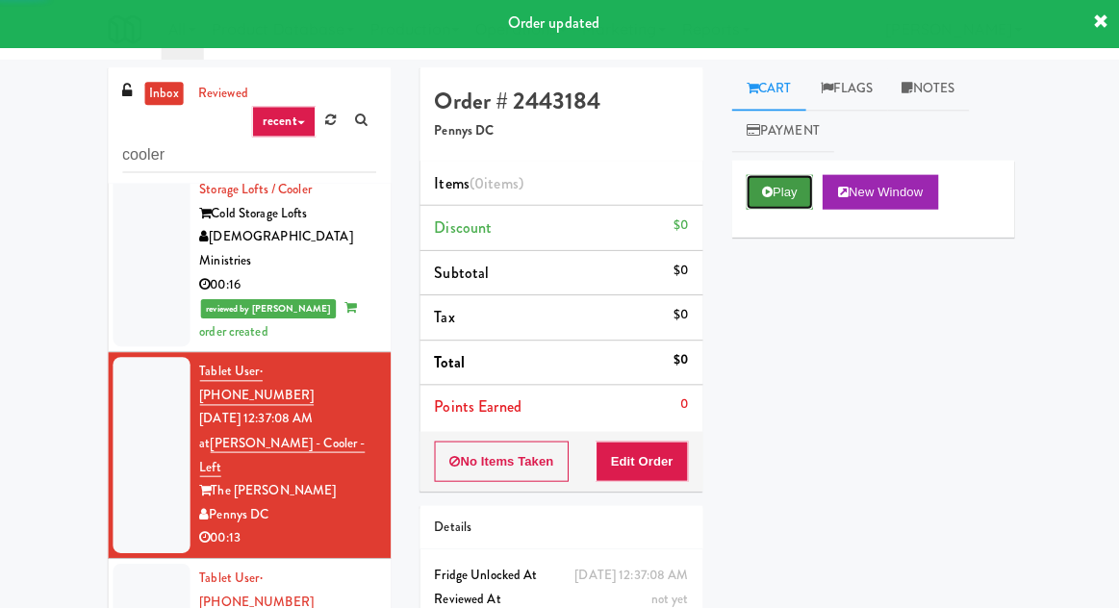
click at [780, 198] on button "Play" at bounding box center [777, 193] width 66 height 35
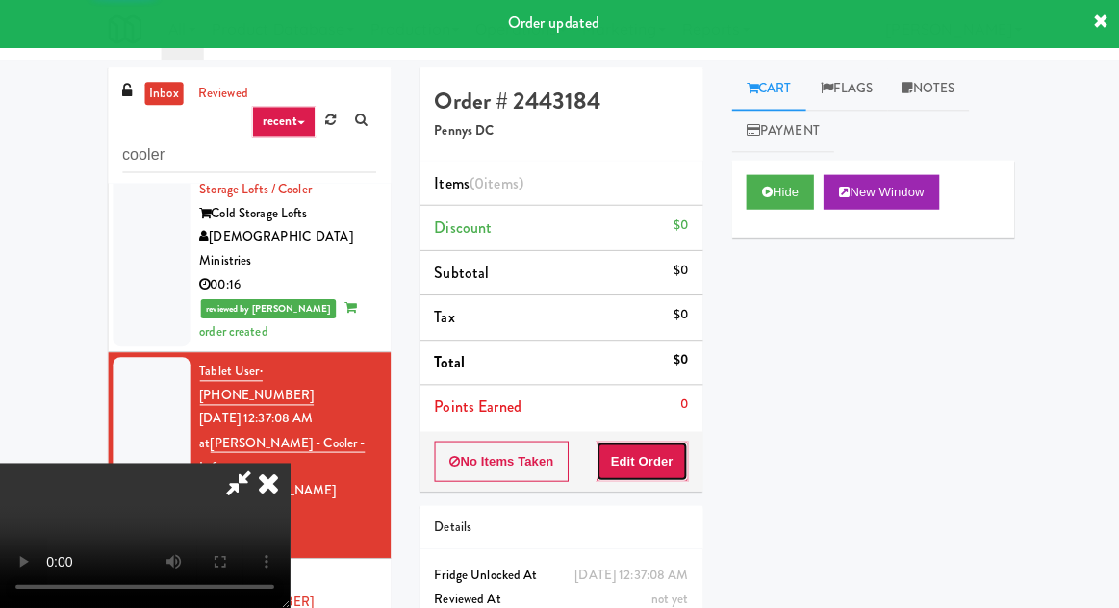
click at [663, 451] on button "Edit Order" at bounding box center [640, 462] width 93 height 40
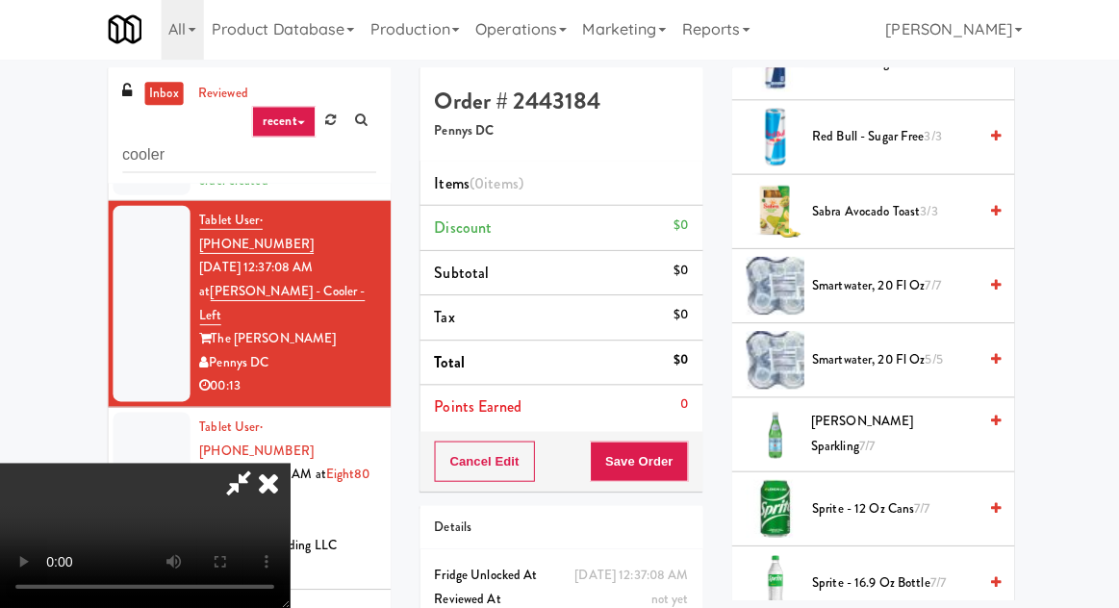
scroll to position [2045, 0]
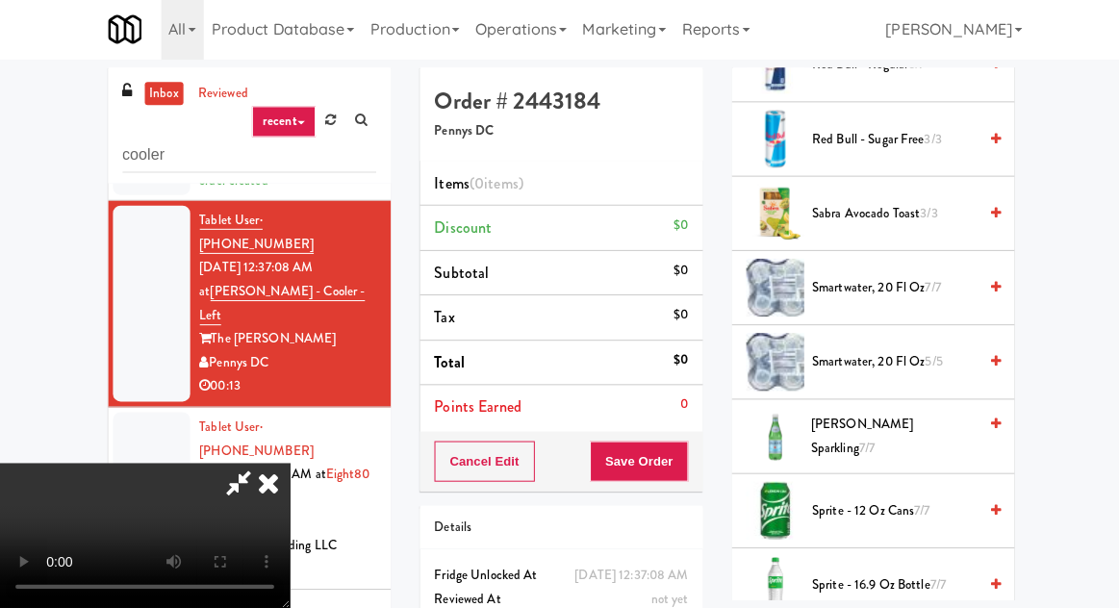
click at [898, 277] on span "smartwater, 20 fl oz 7/7" at bounding box center [891, 289] width 164 height 24
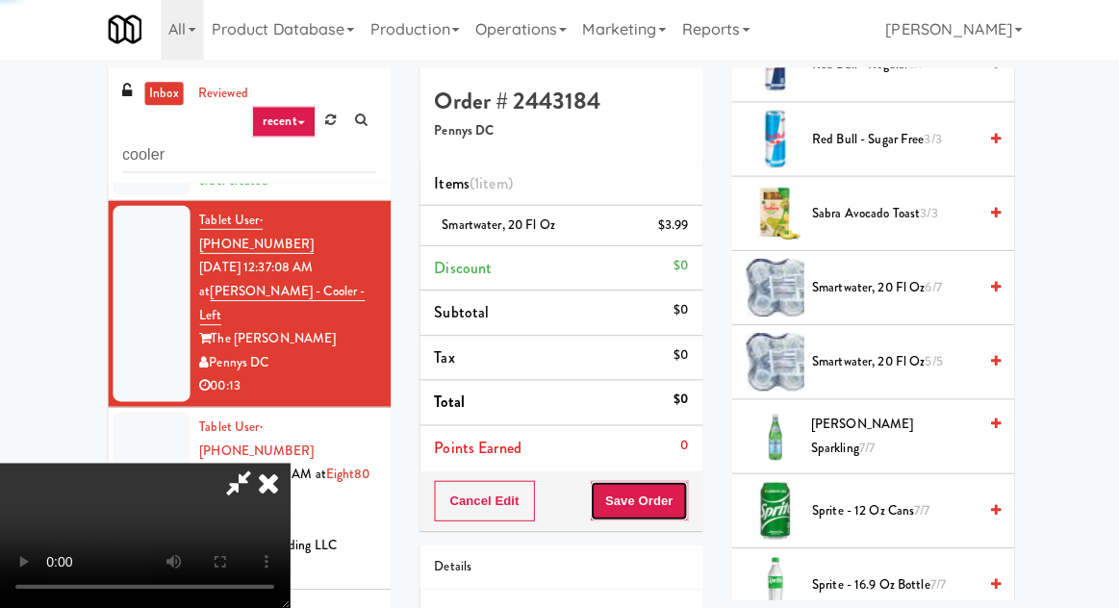
click at [682, 494] on button "Save Order" at bounding box center [637, 501] width 98 height 40
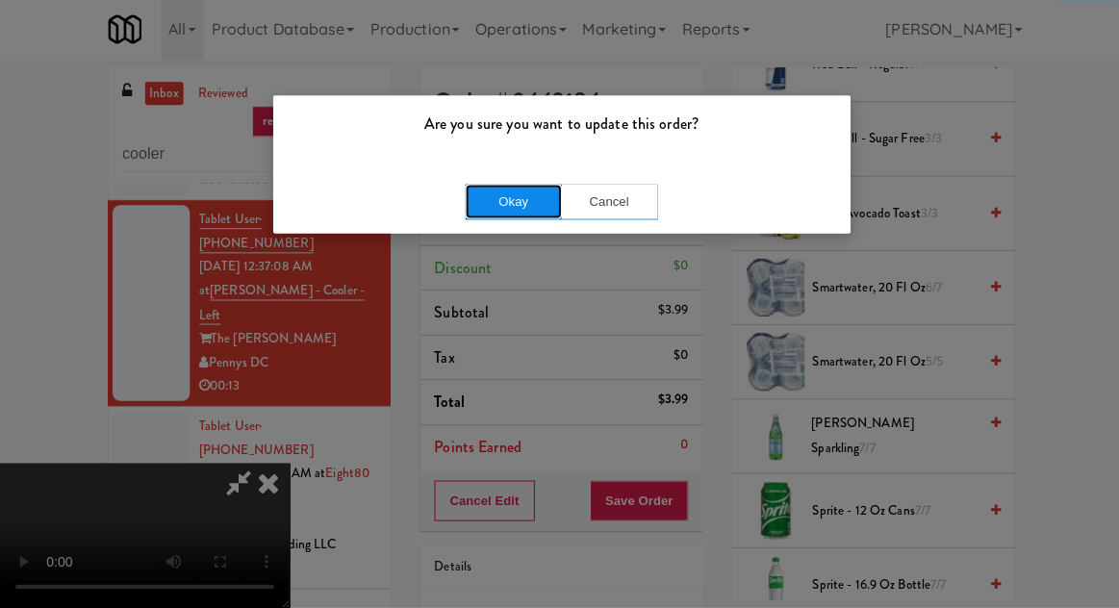
click at [505, 195] on button "Okay" at bounding box center [512, 203] width 96 height 35
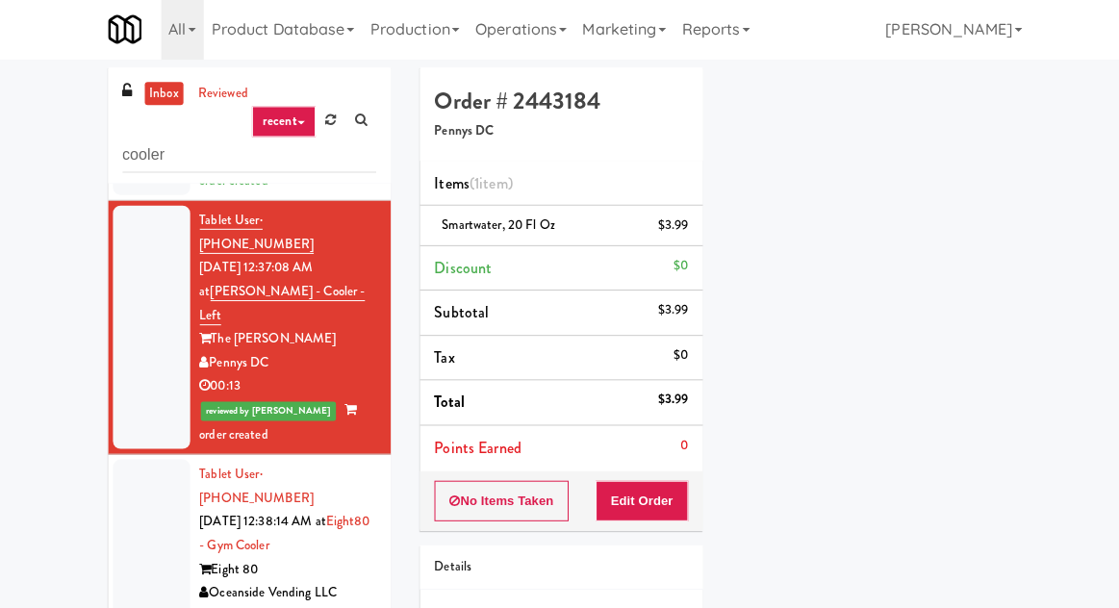
scroll to position [0, 0]
click at [135, 460] on div at bounding box center [151, 545] width 77 height 171
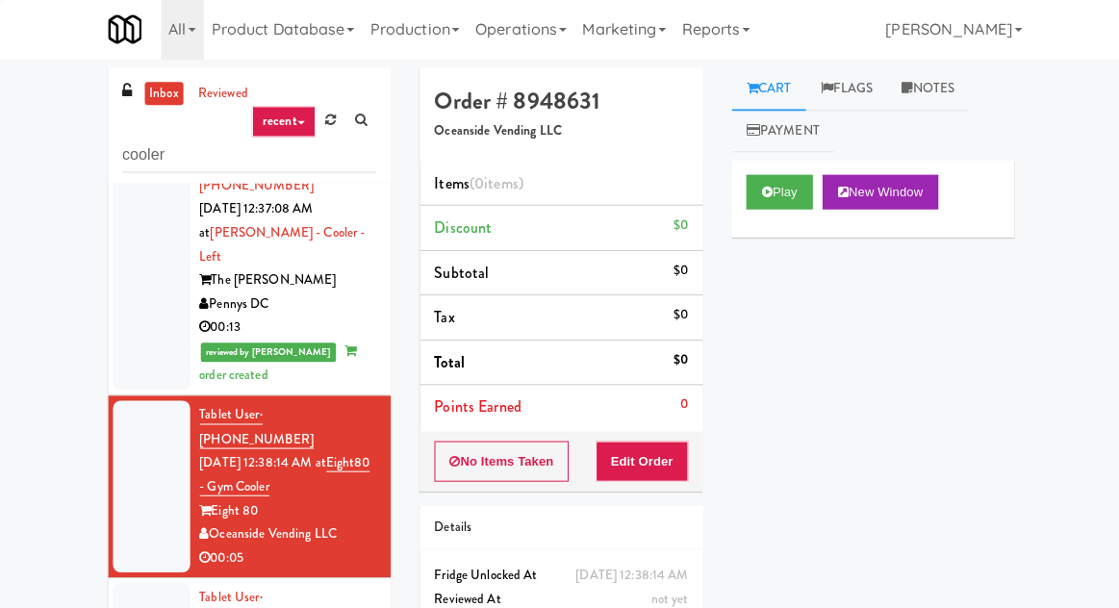
scroll to position [940, 0]
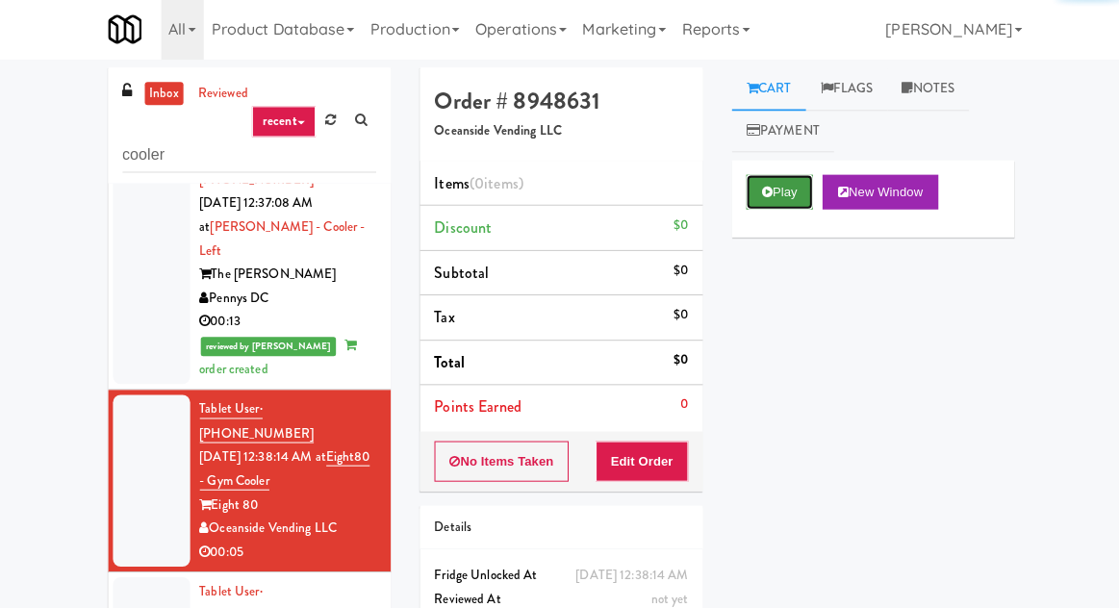
click at [748, 201] on button "Play" at bounding box center [777, 193] width 66 height 35
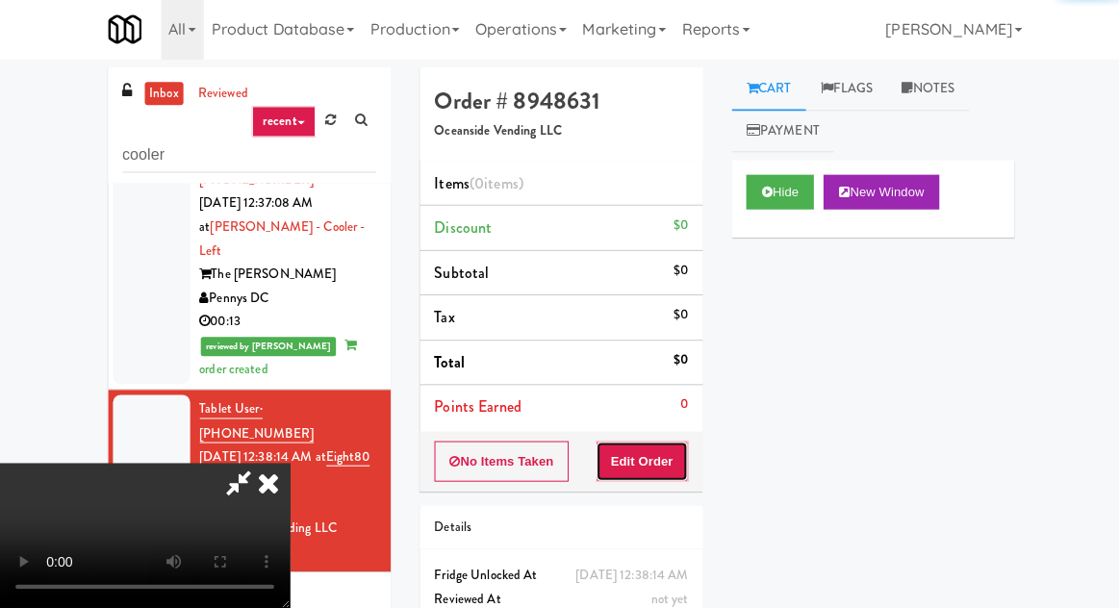
click at [651, 456] on button "Edit Order" at bounding box center [640, 462] width 93 height 40
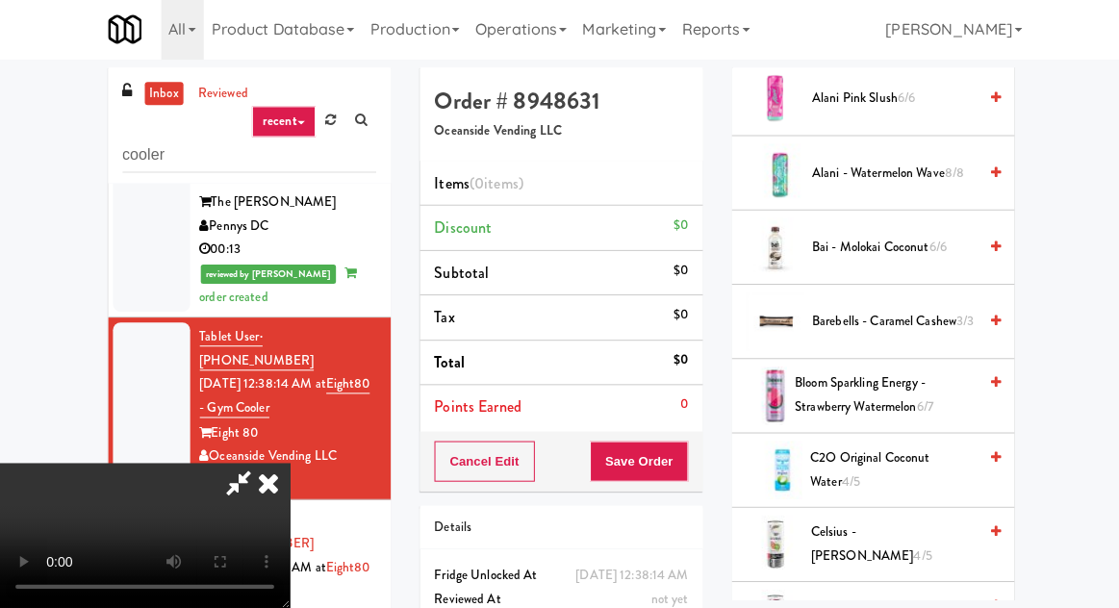
scroll to position [324, 0]
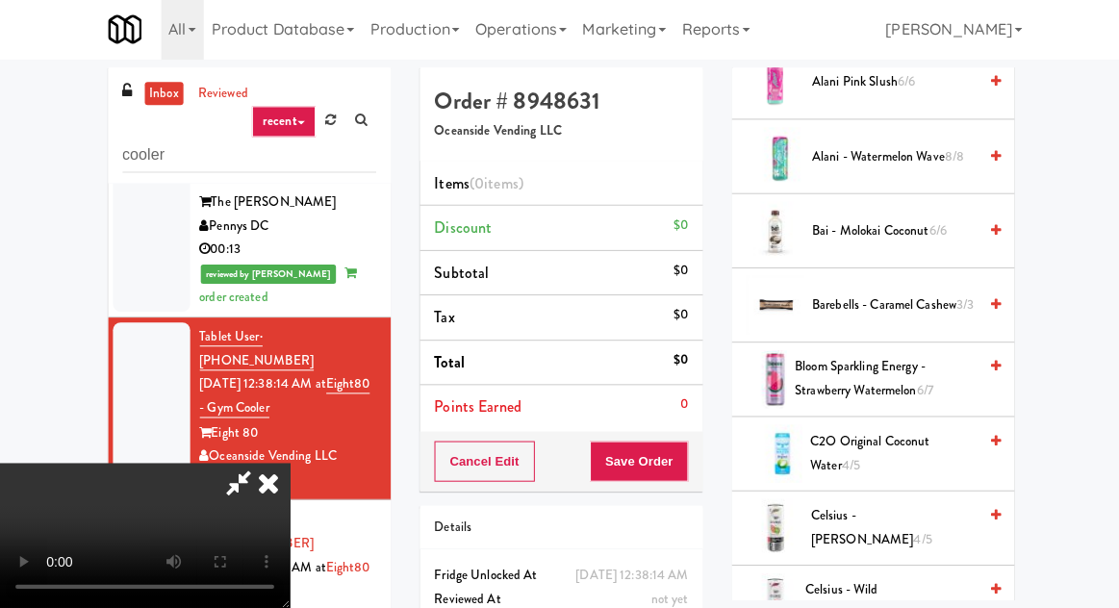
click at [865, 226] on span "Bai - Molokai Coconut 6/6" at bounding box center [891, 232] width 164 height 24
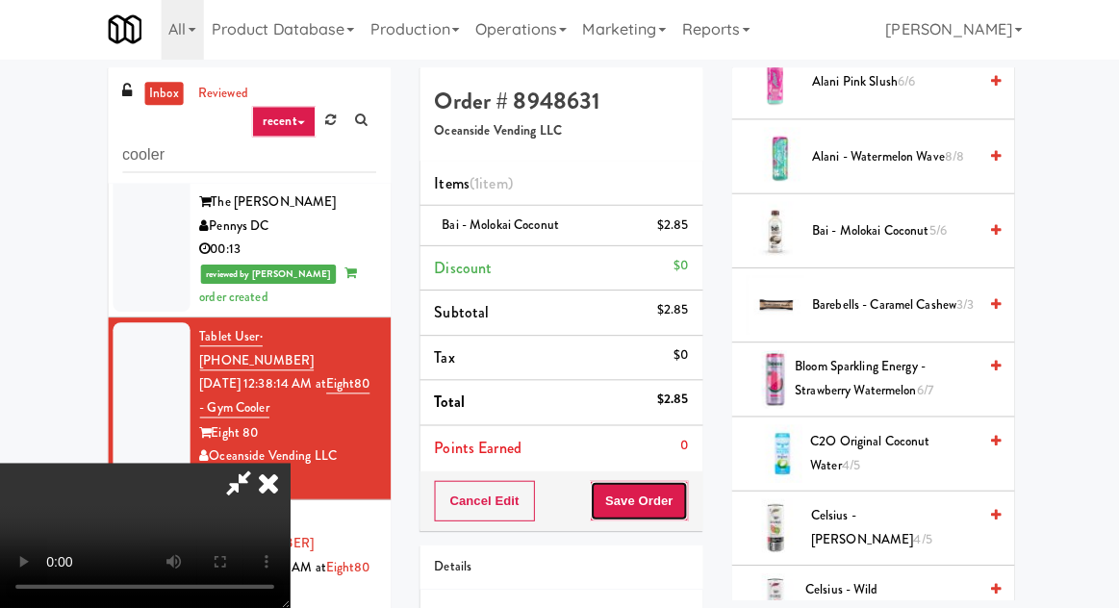
click at [685, 509] on button "Save Order" at bounding box center [637, 501] width 98 height 40
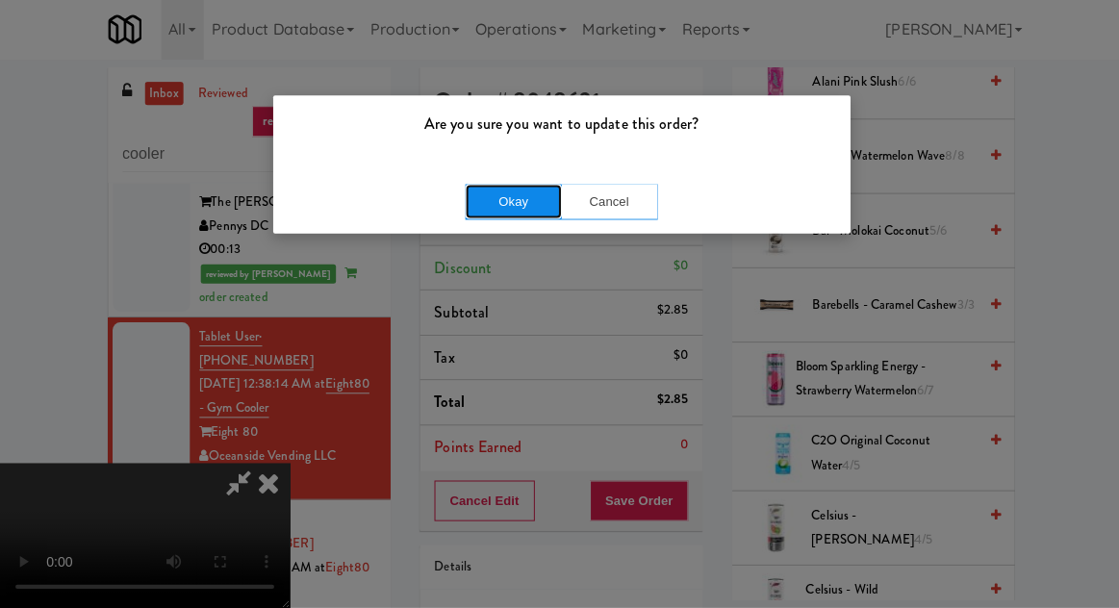
click at [483, 193] on button "Okay" at bounding box center [512, 203] width 96 height 35
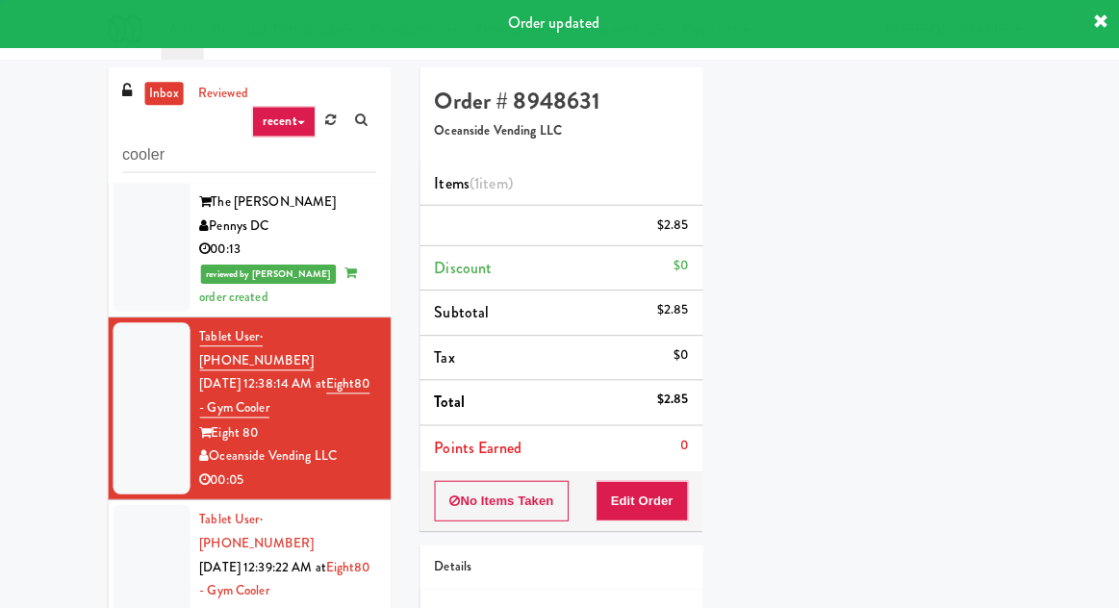
scroll to position [0, 0]
click at [119, 505] on div at bounding box center [151, 590] width 77 height 171
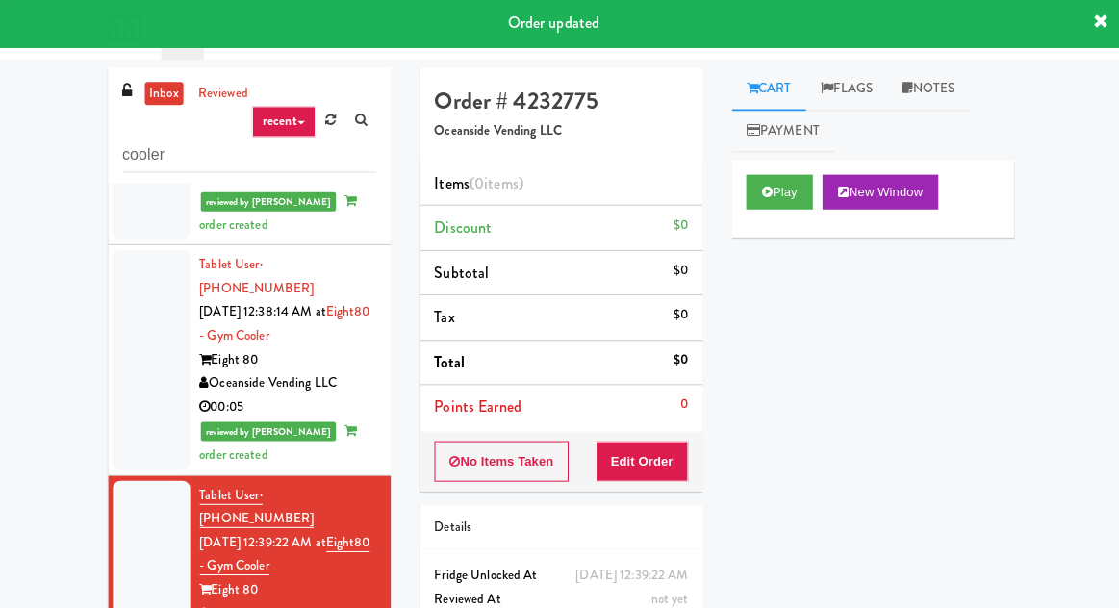
scroll to position [1097, 0]
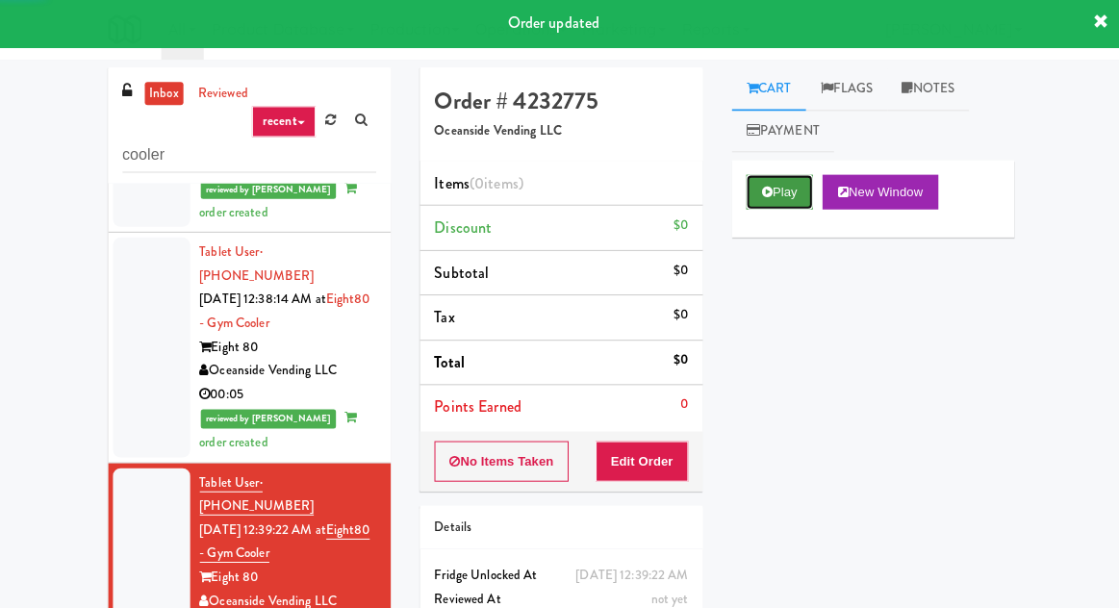
click at [773, 198] on button "Play" at bounding box center [777, 193] width 66 height 35
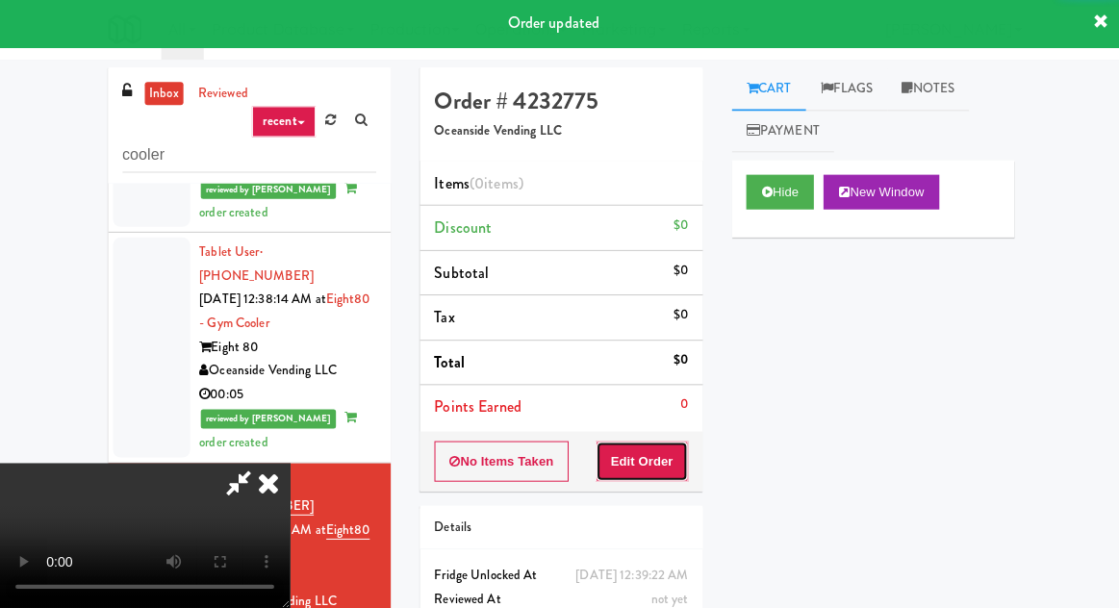
click at [659, 460] on button "Edit Order" at bounding box center [640, 462] width 93 height 40
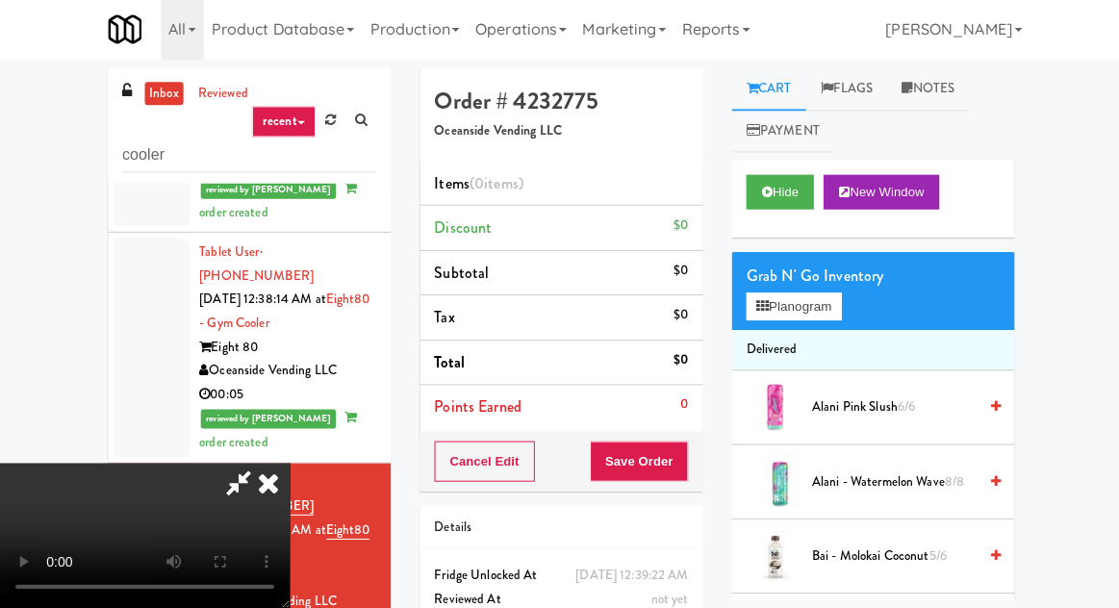
scroll to position [70, 0]
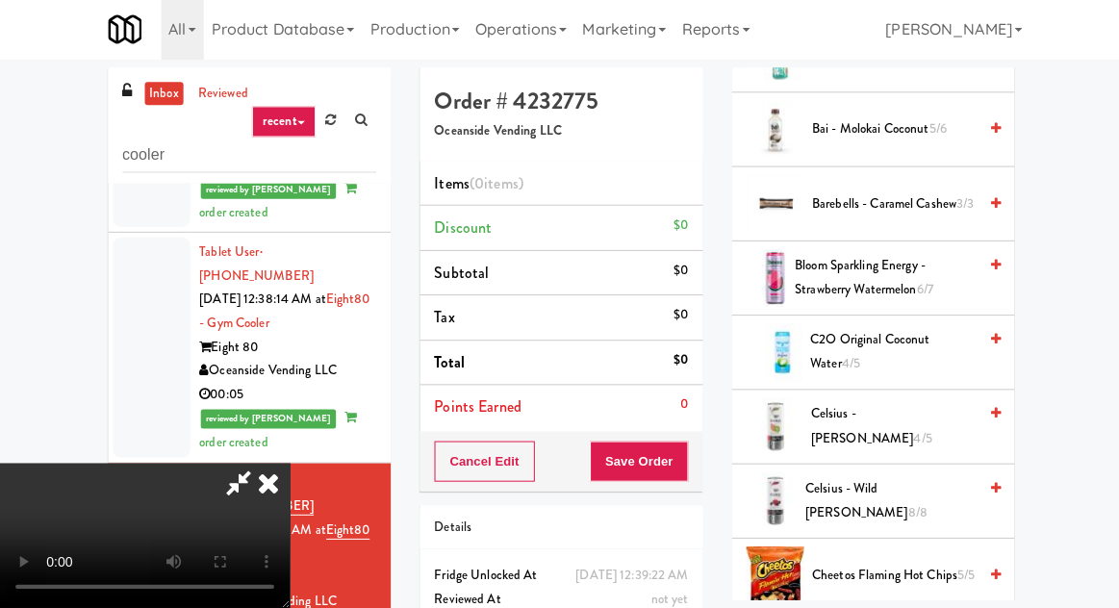
scroll to position [423, 0]
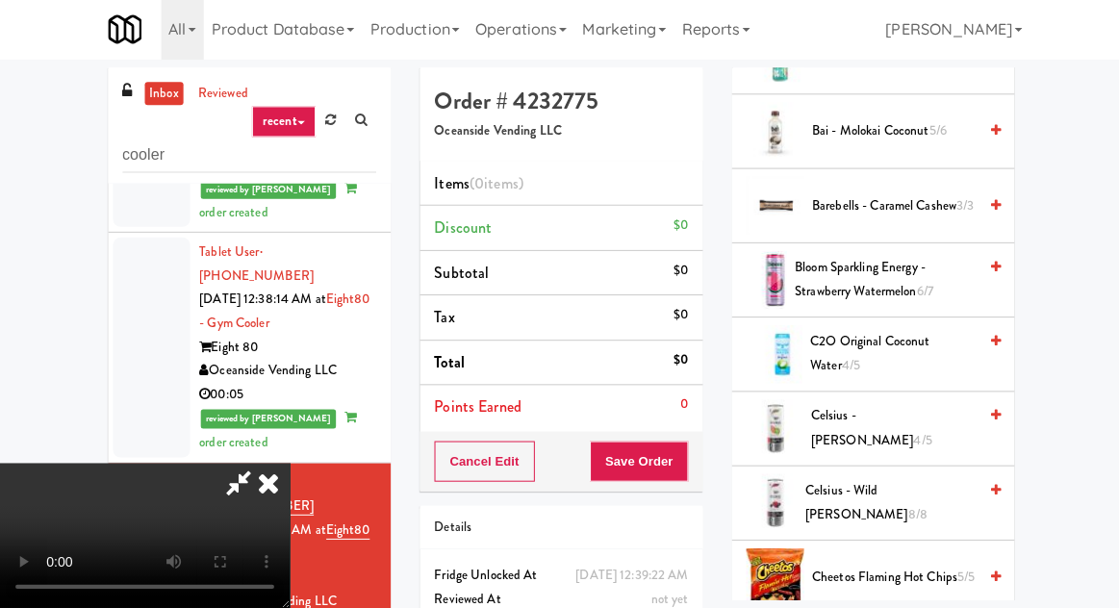
click at [871, 123] on span "Bai - Molokai Coconut 5/6" at bounding box center [891, 133] width 164 height 24
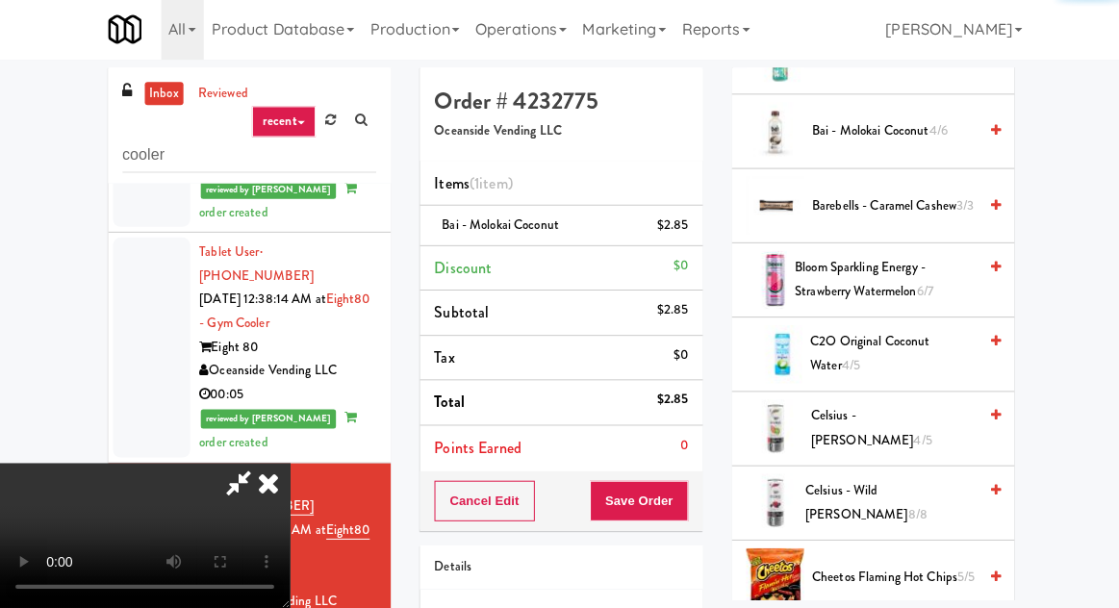
click at [685, 495] on button "Save Order" at bounding box center [637, 501] width 98 height 40
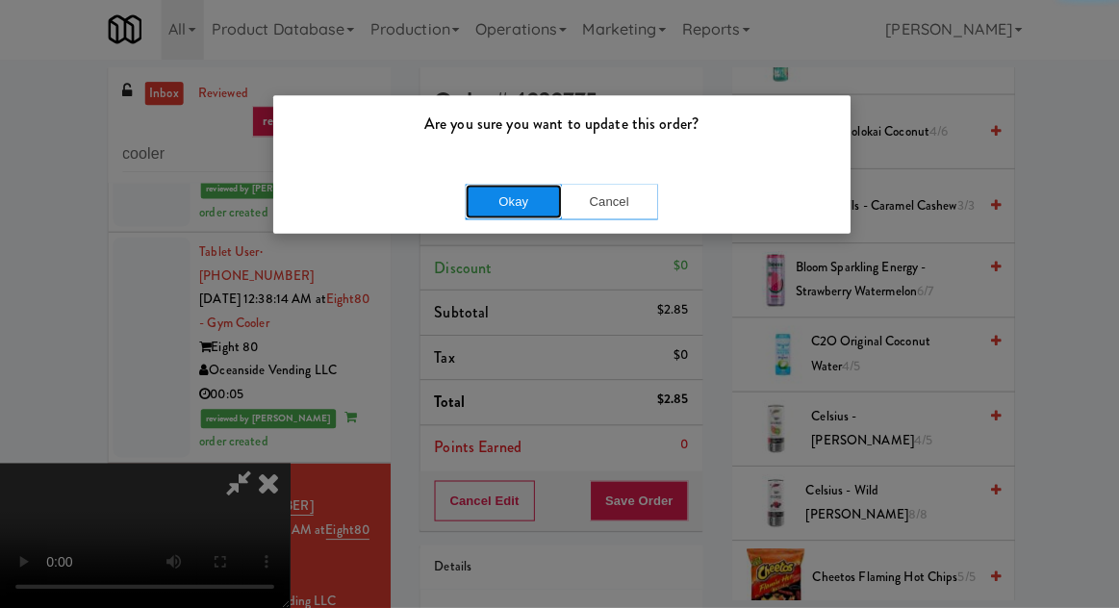
click at [485, 215] on button "Okay" at bounding box center [512, 203] width 96 height 35
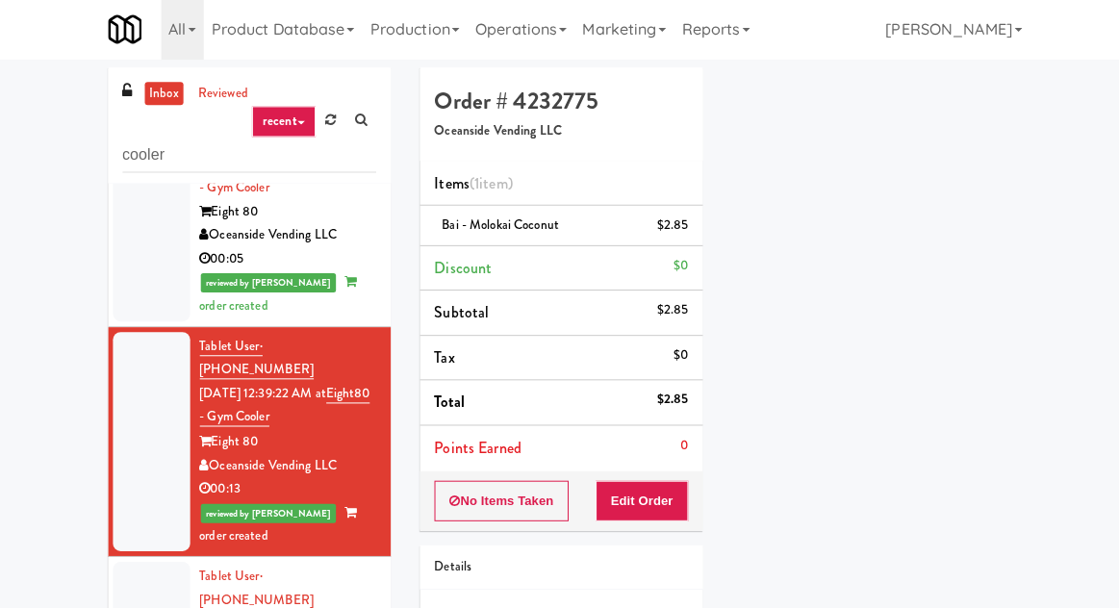
scroll to position [1238, 0]
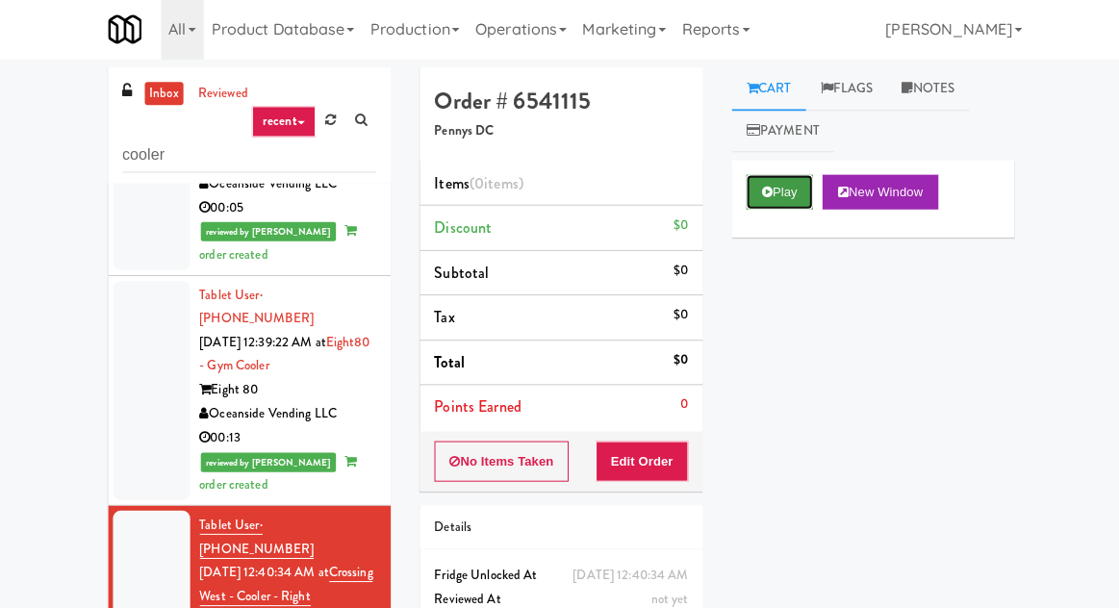
click at [768, 205] on button "Play" at bounding box center [777, 193] width 66 height 35
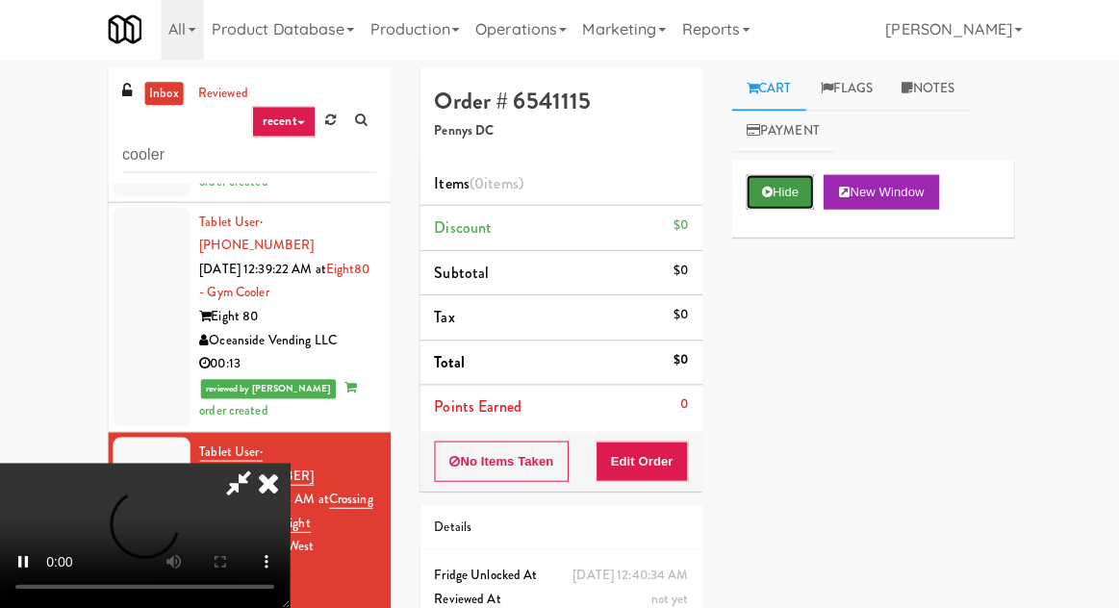
scroll to position [1394, 0]
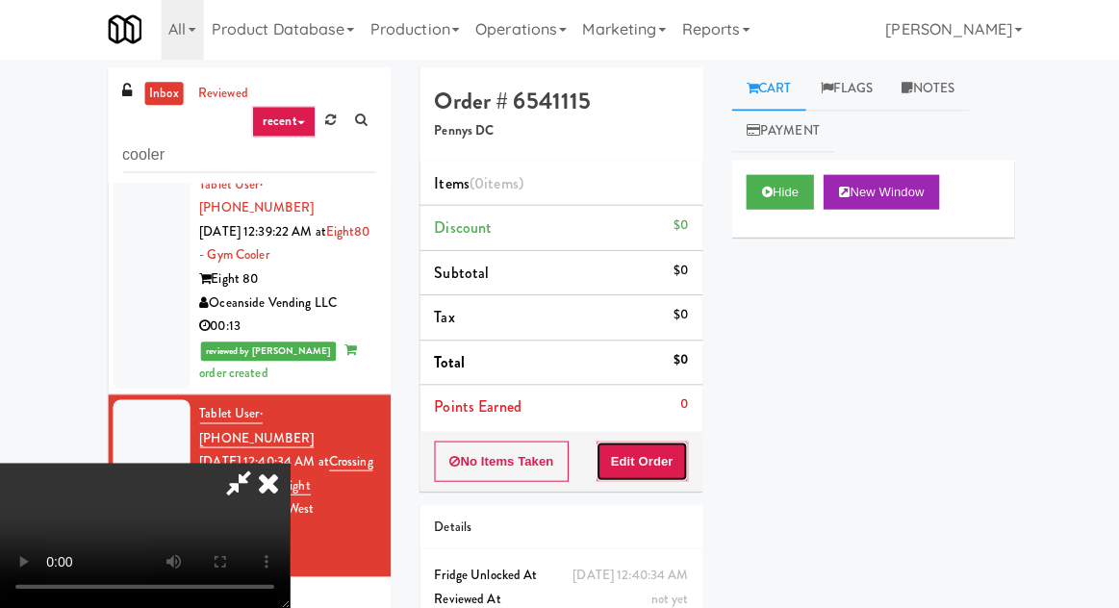
click at [635, 462] on button "Edit Order" at bounding box center [640, 462] width 93 height 40
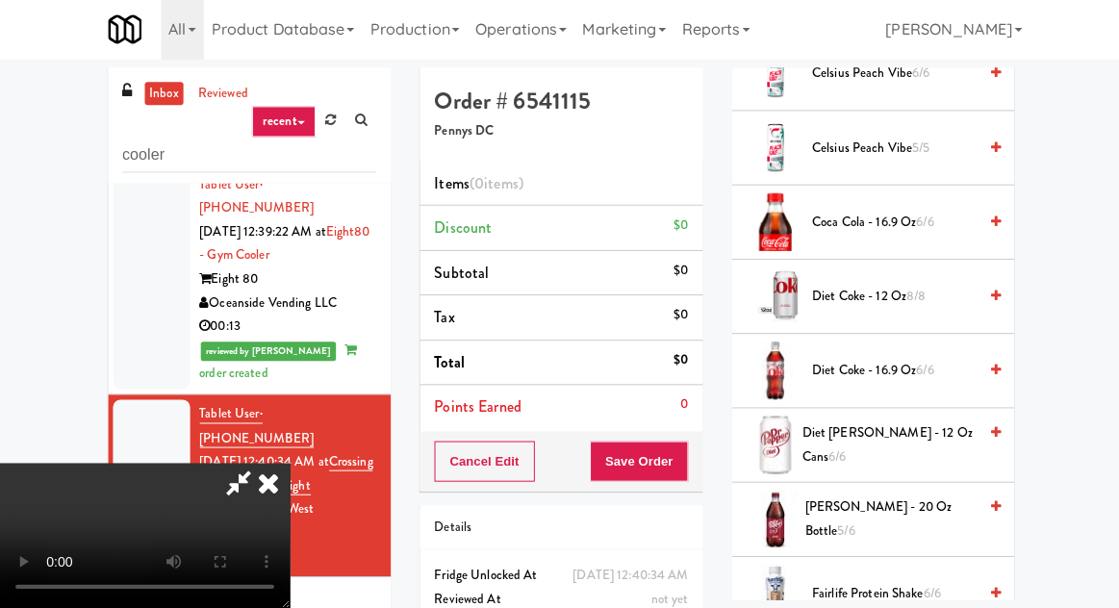
scroll to position [704, 0]
click at [868, 421] on span "Diet Dr Pepper - 12 oz Cans 6/6" at bounding box center [886, 443] width 174 height 47
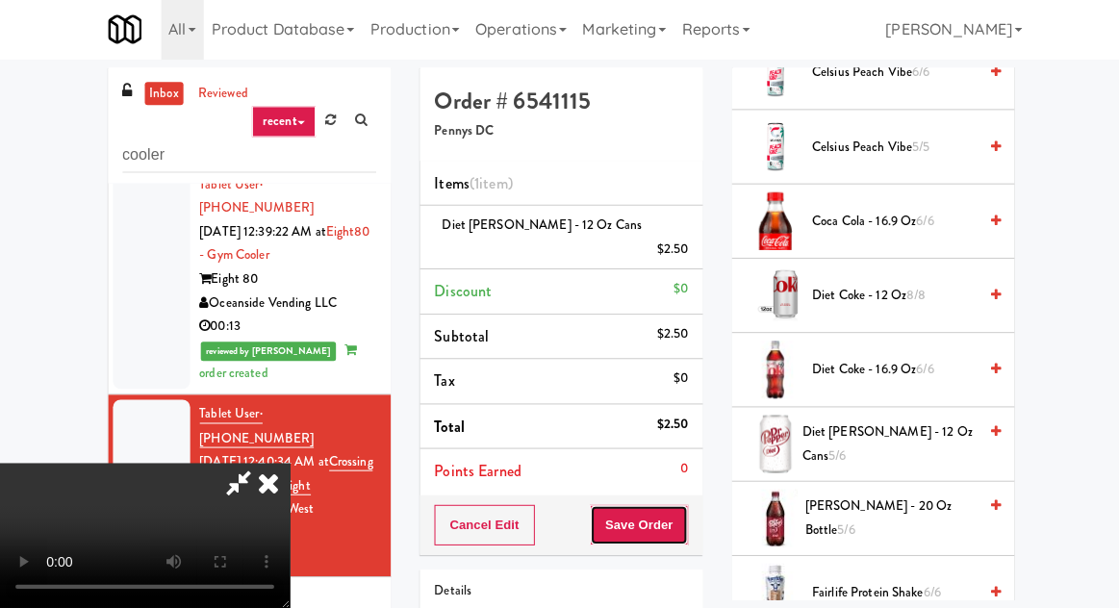
click at [684, 505] on button "Save Order" at bounding box center [637, 525] width 98 height 40
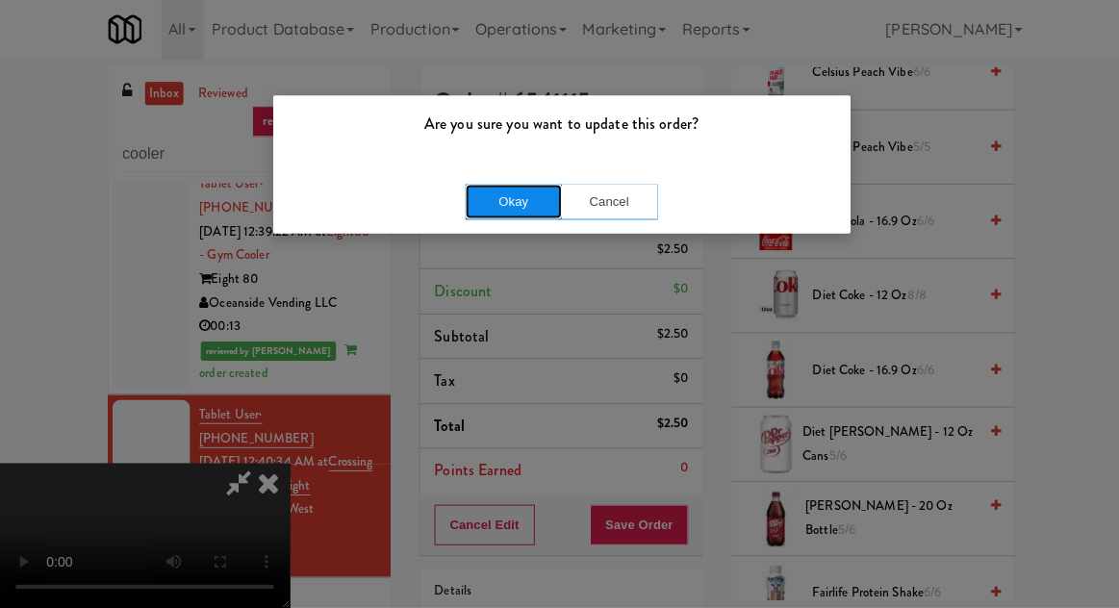
click at [475, 205] on button "Okay" at bounding box center [512, 203] width 96 height 35
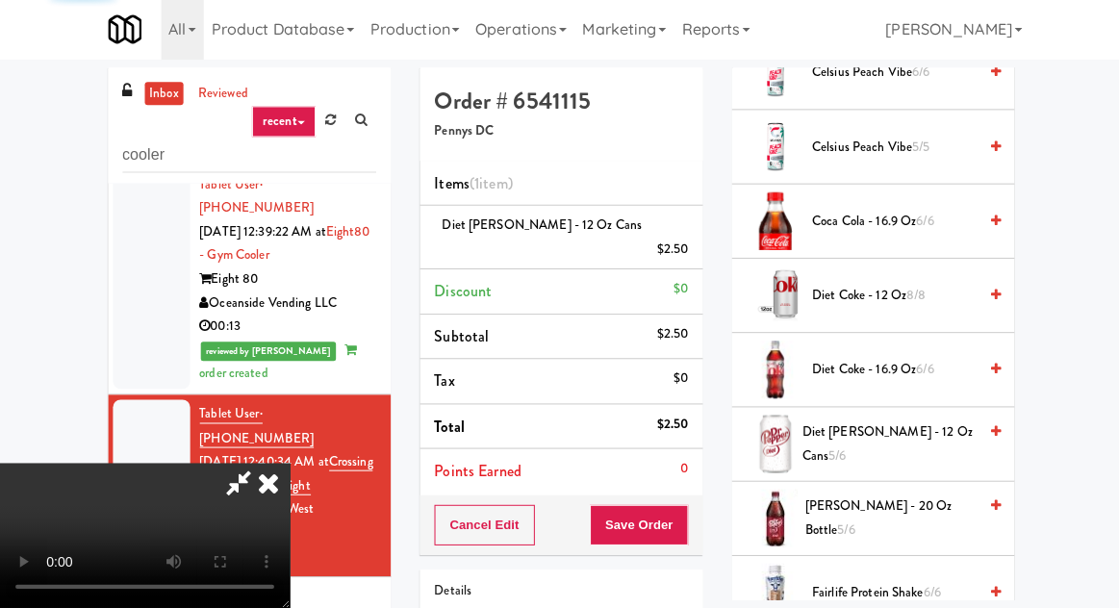
scroll to position [190, 0]
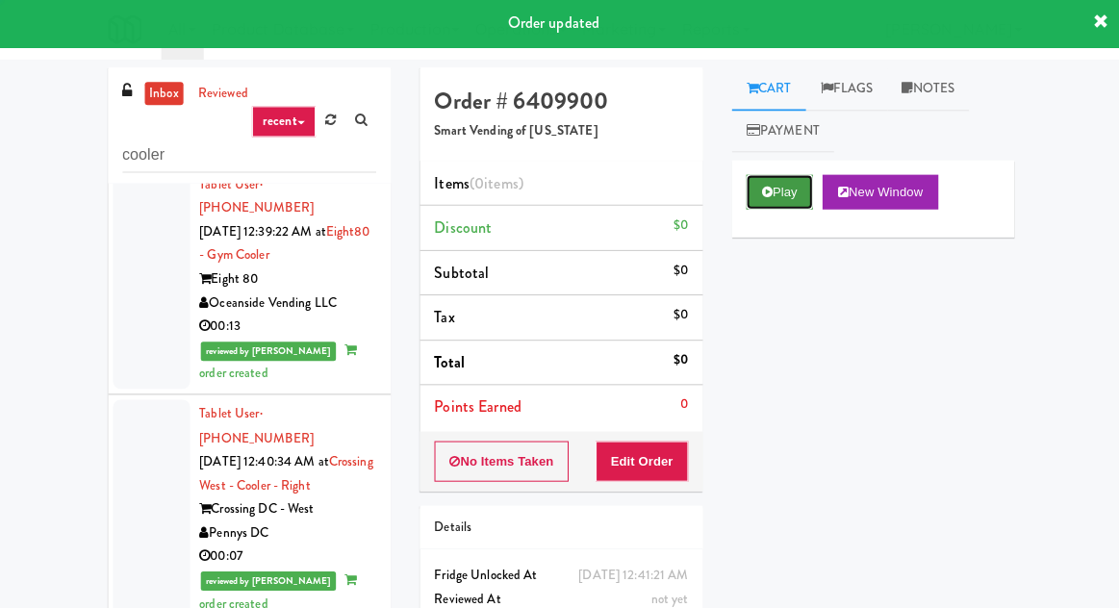
click at [783, 194] on button "Play" at bounding box center [777, 193] width 66 height 35
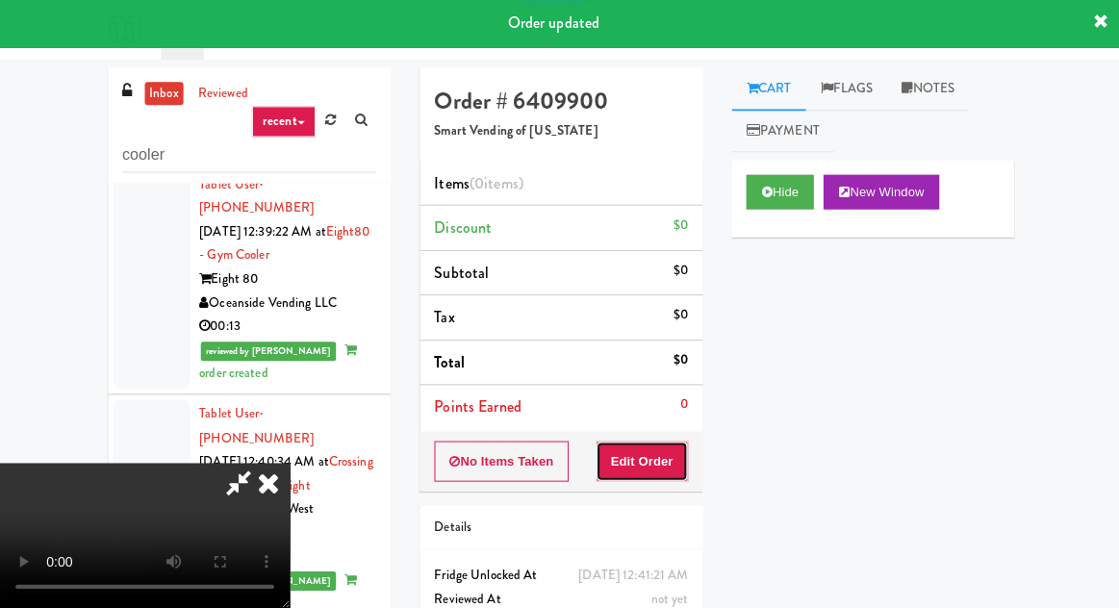
click at [677, 447] on button "Edit Order" at bounding box center [640, 462] width 93 height 40
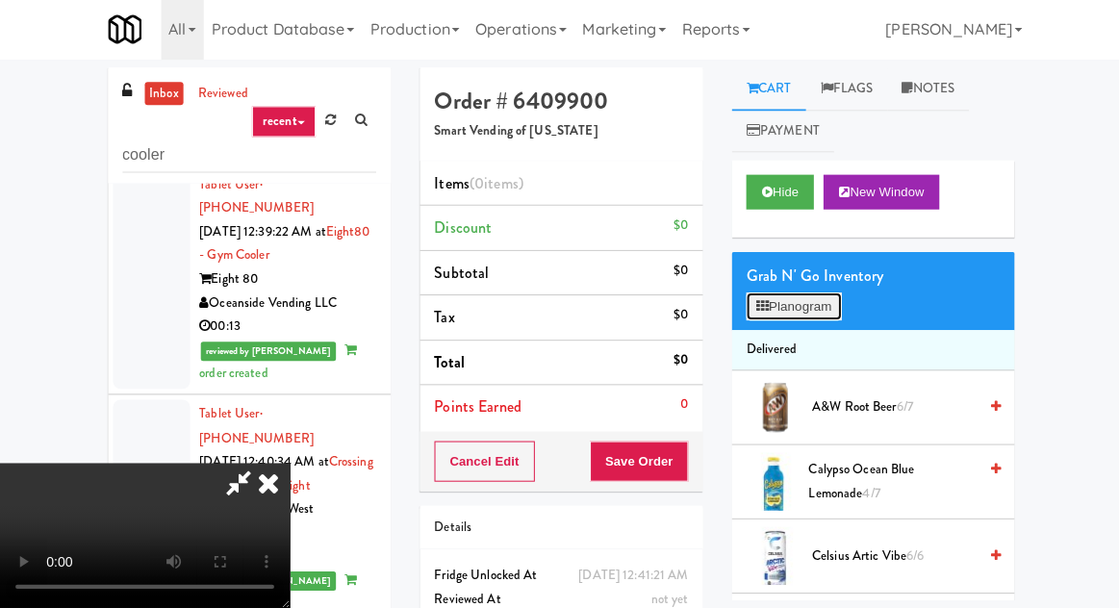
click at [775, 301] on button "Planogram" at bounding box center [791, 307] width 94 height 29
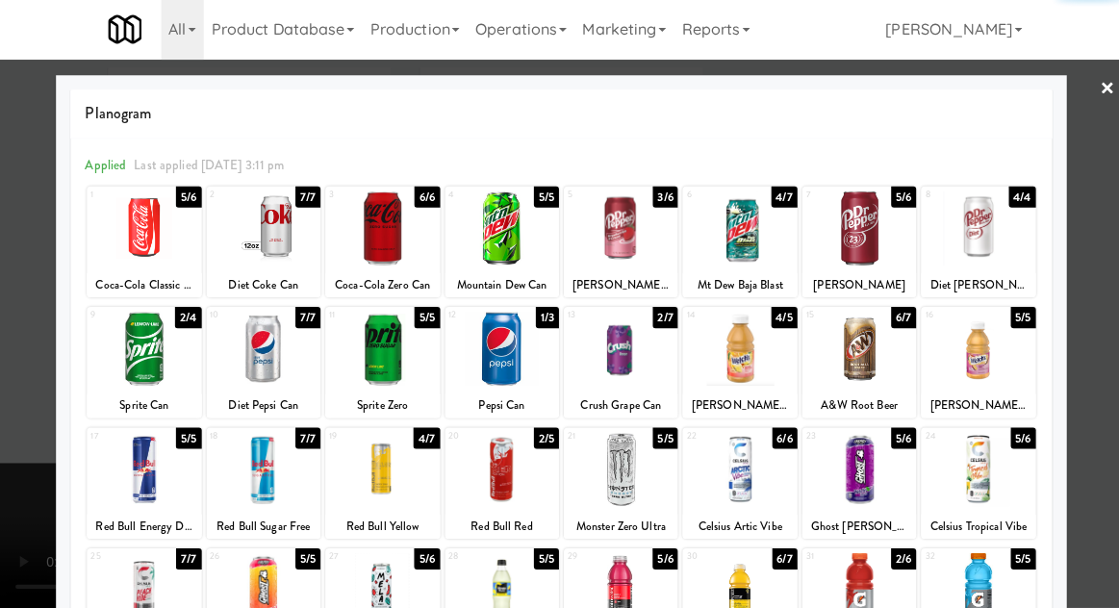
click at [344, 358] on div at bounding box center [381, 350] width 114 height 74
click at [23, 393] on div at bounding box center [559, 304] width 1119 height 608
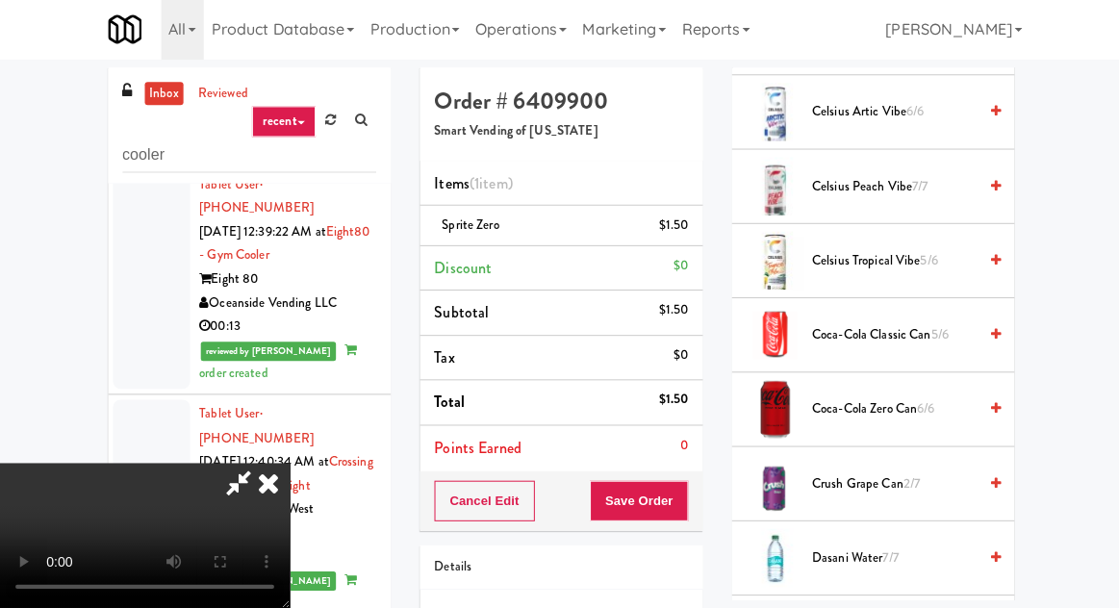
scroll to position [446, 0]
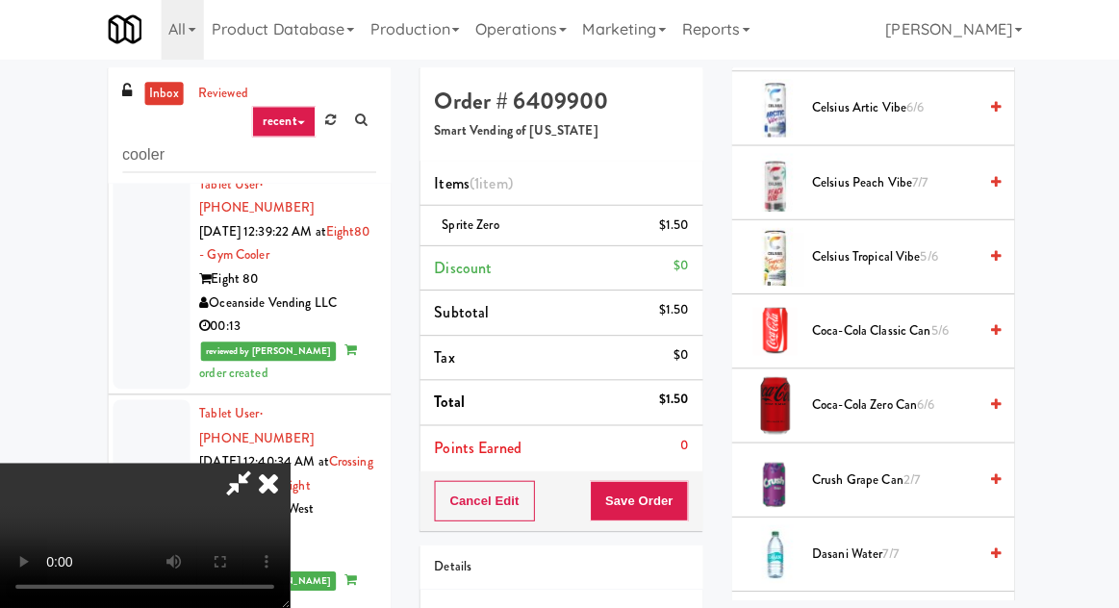
click at [856, 414] on span "Coca-Cola Zero Can 6/6" at bounding box center [891, 406] width 164 height 24
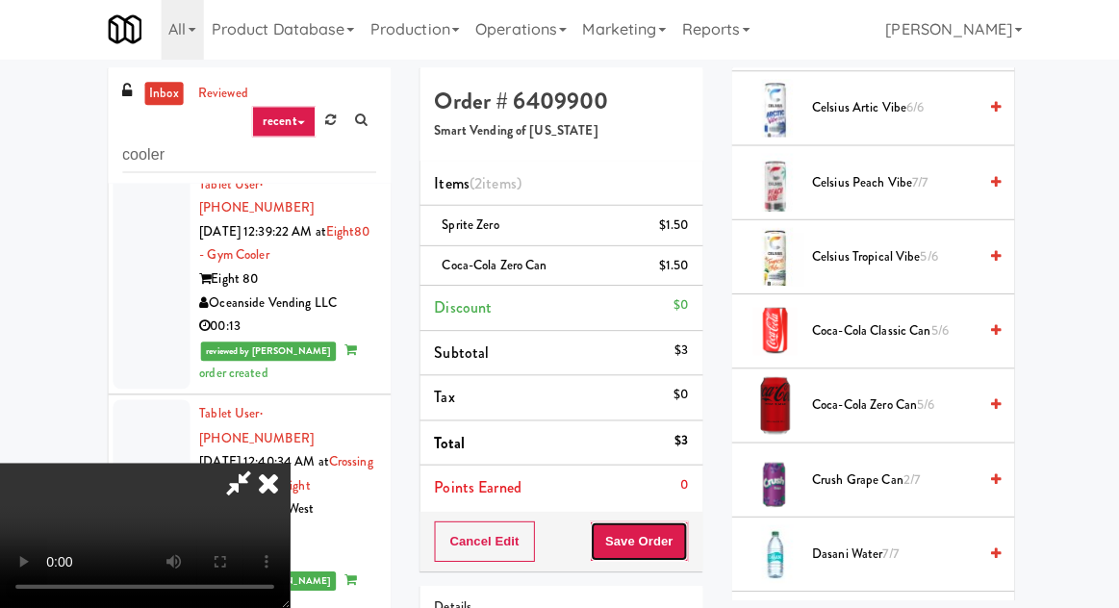
click at [678, 539] on button "Save Order" at bounding box center [637, 541] width 98 height 40
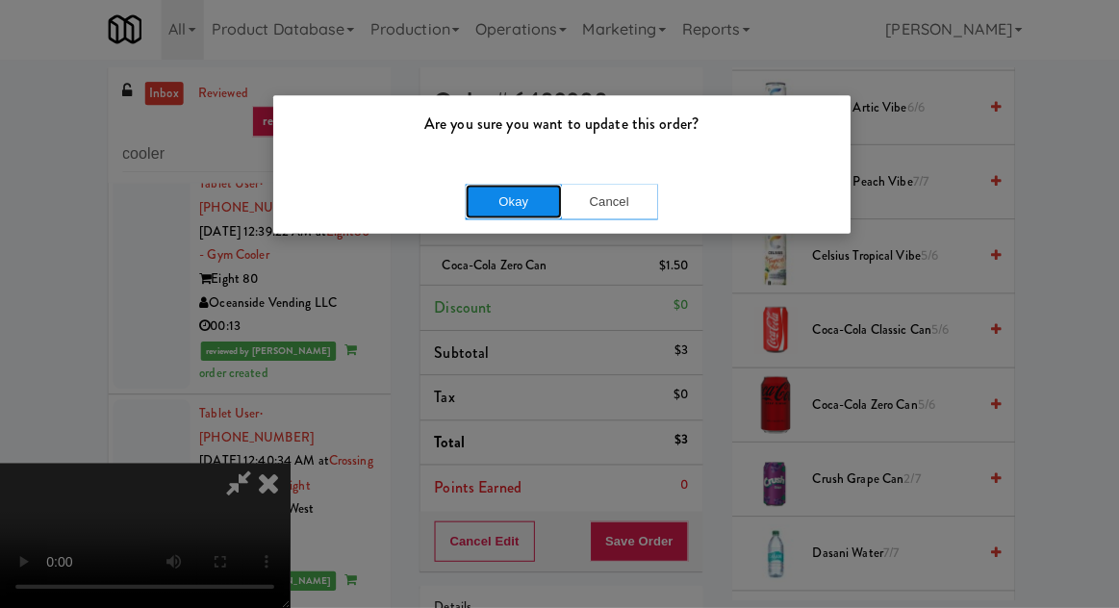
click at [488, 195] on button "Okay" at bounding box center [512, 203] width 96 height 35
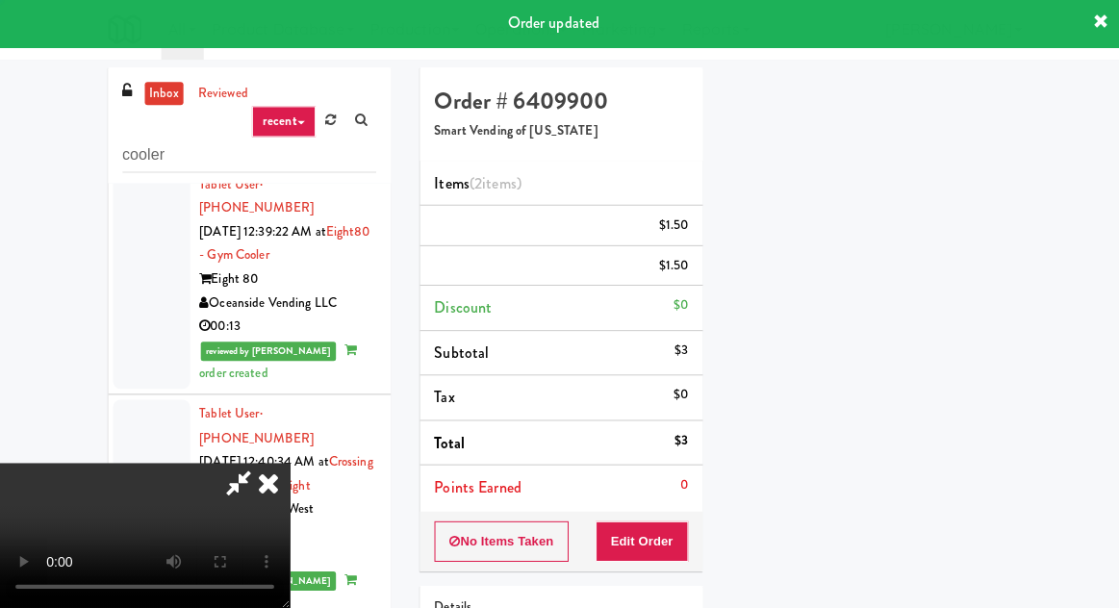
scroll to position [190, 0]
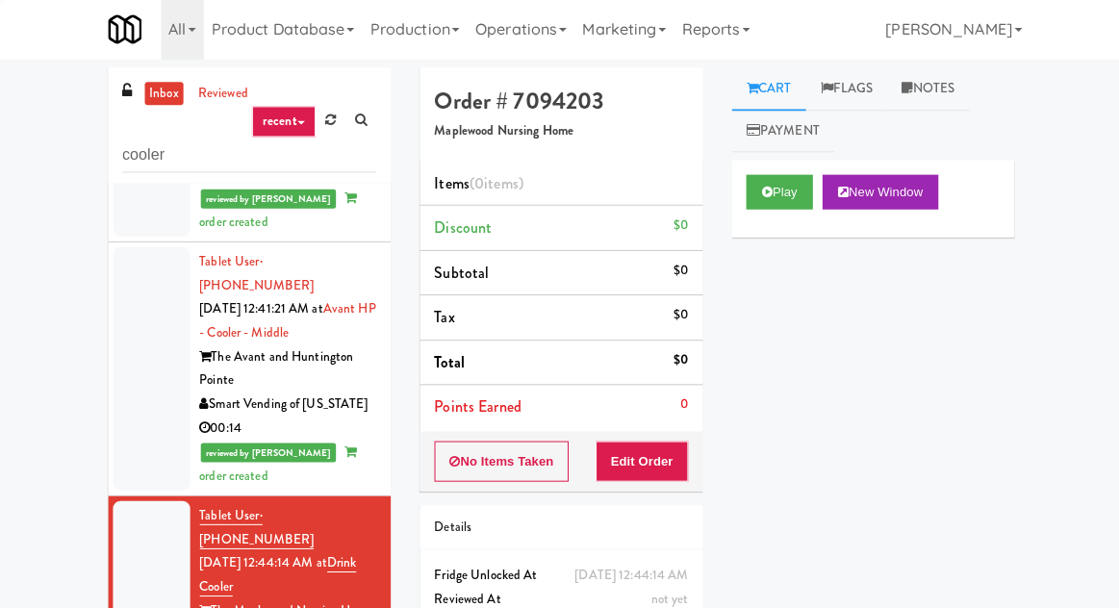
scroll to position [1776, 0]
click at [771, 177] on button "Play" at bounding box center [777, 193] width 66 height 35
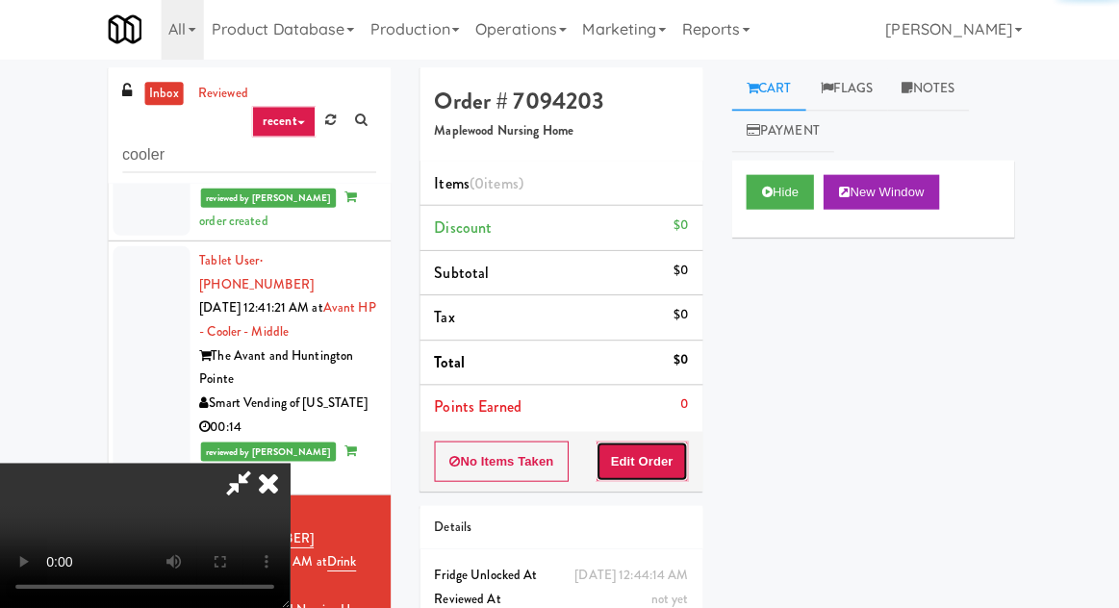
click at [659, 443] on button "Edit Order" at bounding box center [640, 462] width 93 height 40
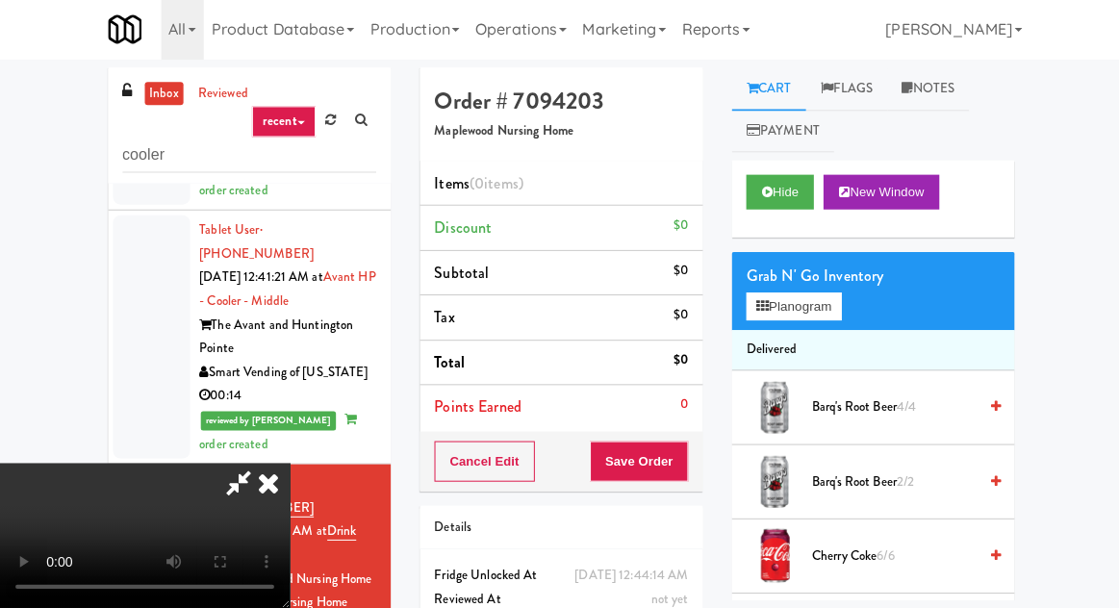
scroll to position [1868, 0]
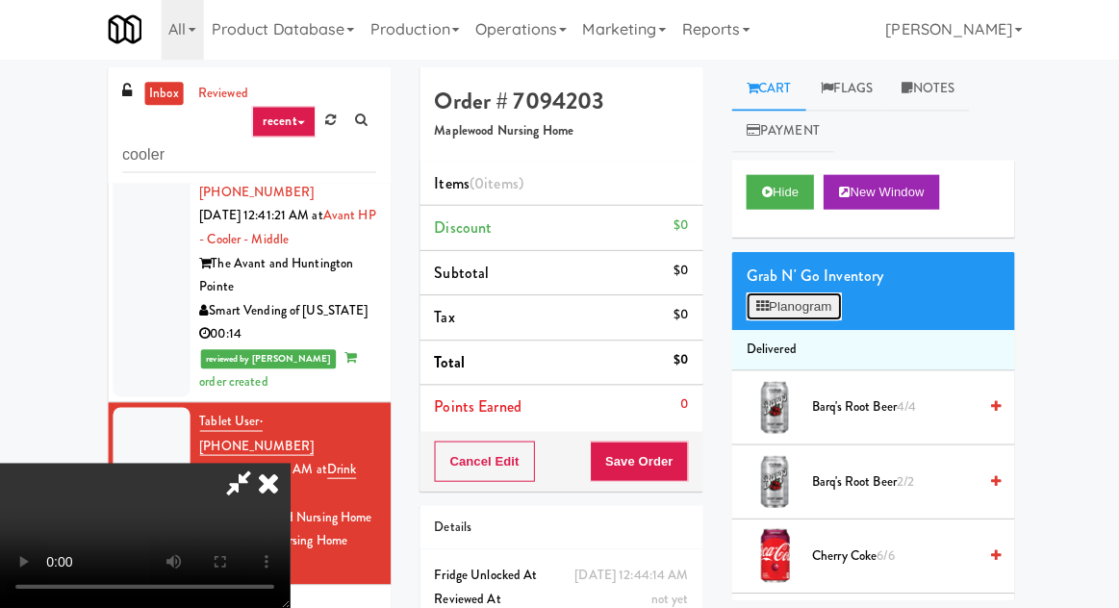
click at [782, 319] on button "Planogram" at bounding box center [791, 307] width 94 height 29
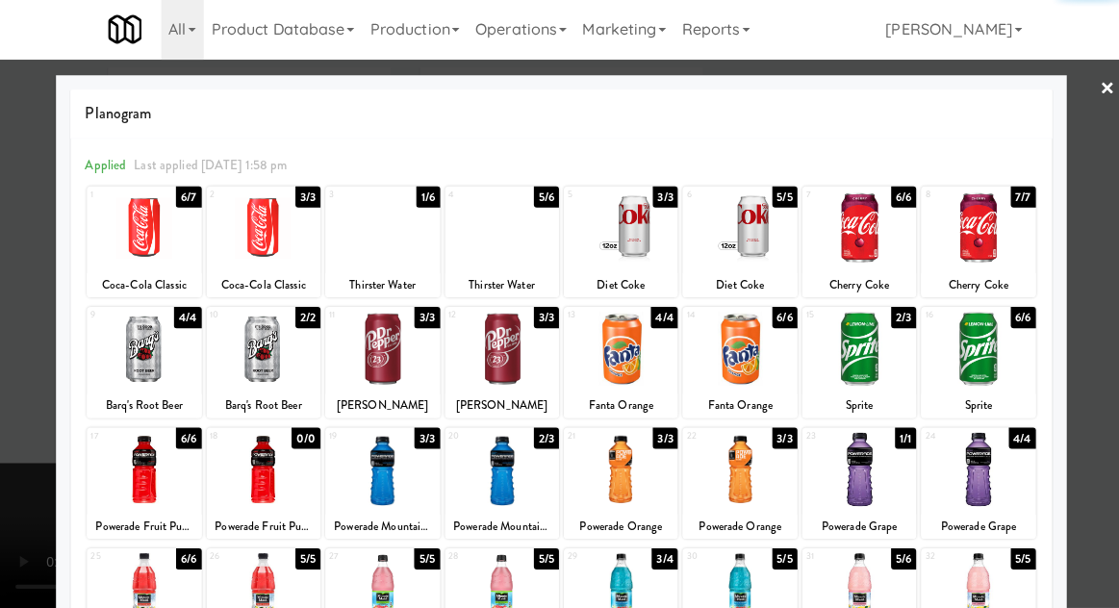
click at [352, 240] on div at bounding box center [381, 229] width 114 height 74
click at [33, 390] on div at bounding box center [559, 304] width 1119 height 608
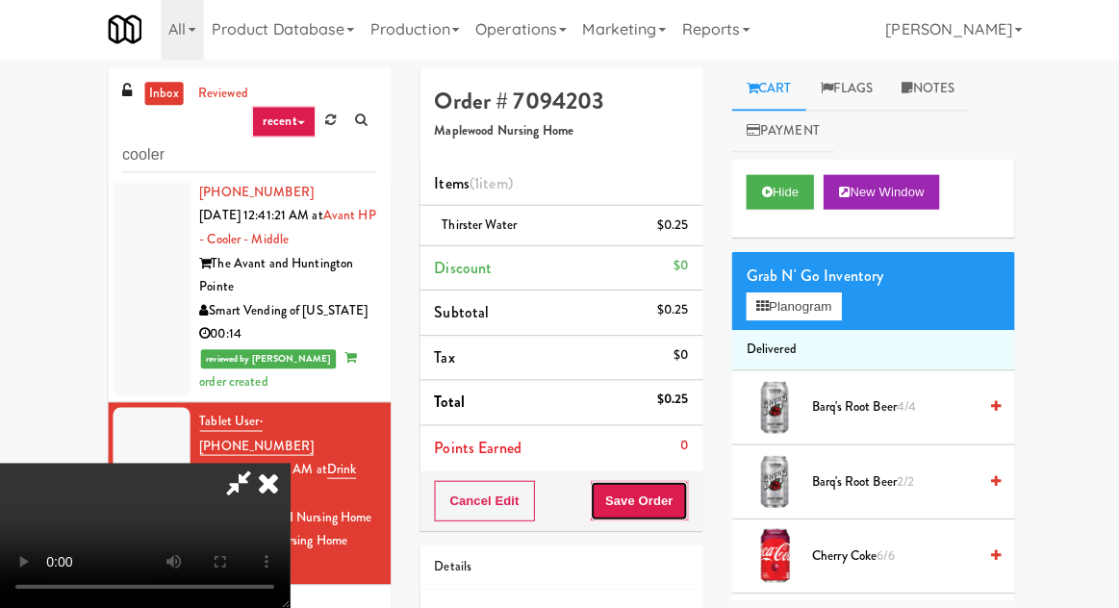
click at [686, 498] on button "Save Order" at bounding box center [637, 501] width 98 height 40
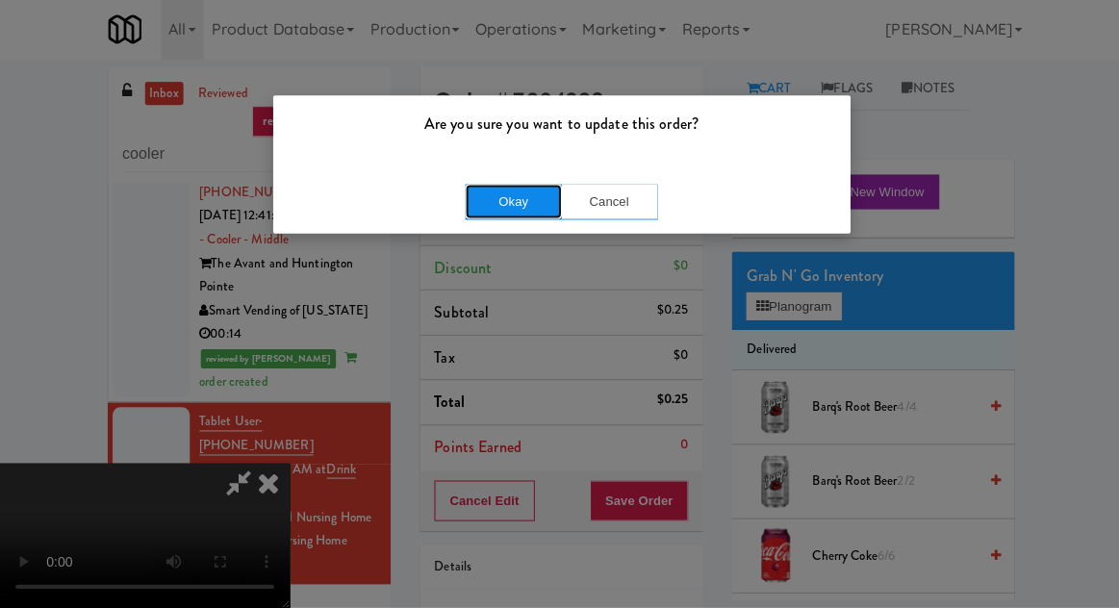
click at [466, 218] on button "Okay" at bounding box center [512, 203] width 96 height 35
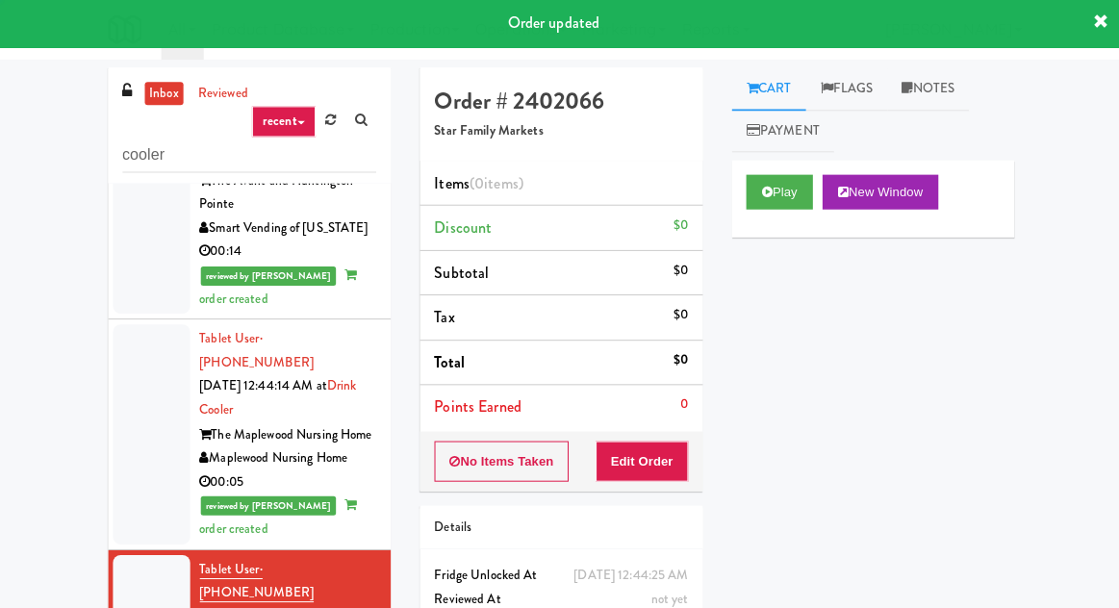
scroll to position [1958, 0]
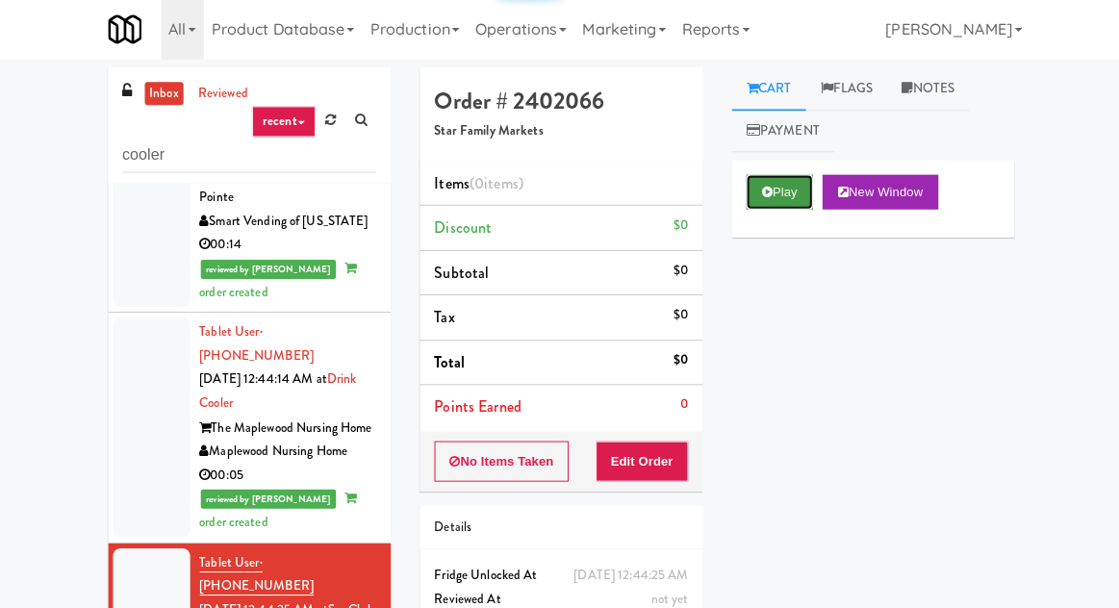
click at [778, 198] on button "Play" at bounding box center [777, 193] width 66 height 35
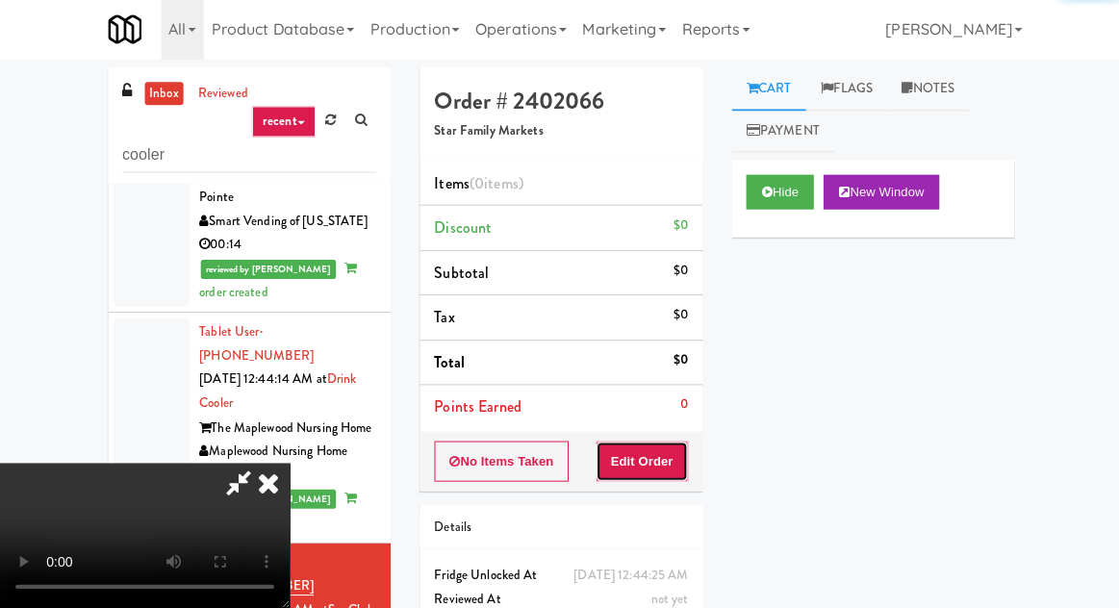
click at [663, 460] on button "Edit Order" at bounding box center [640, 462] width 93 height 40
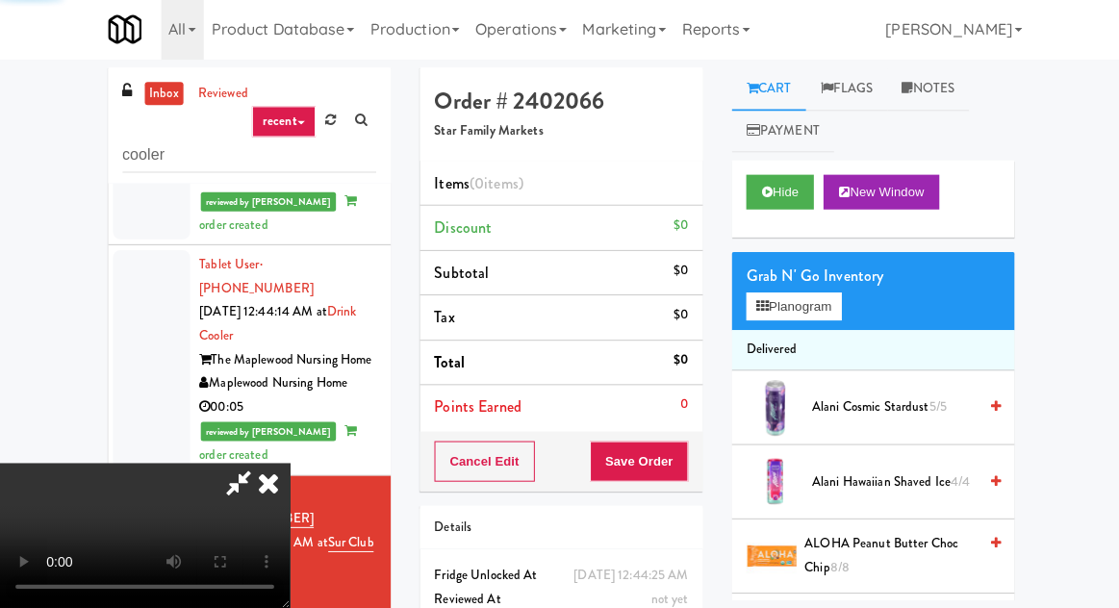
scroll to position [2039, 0]
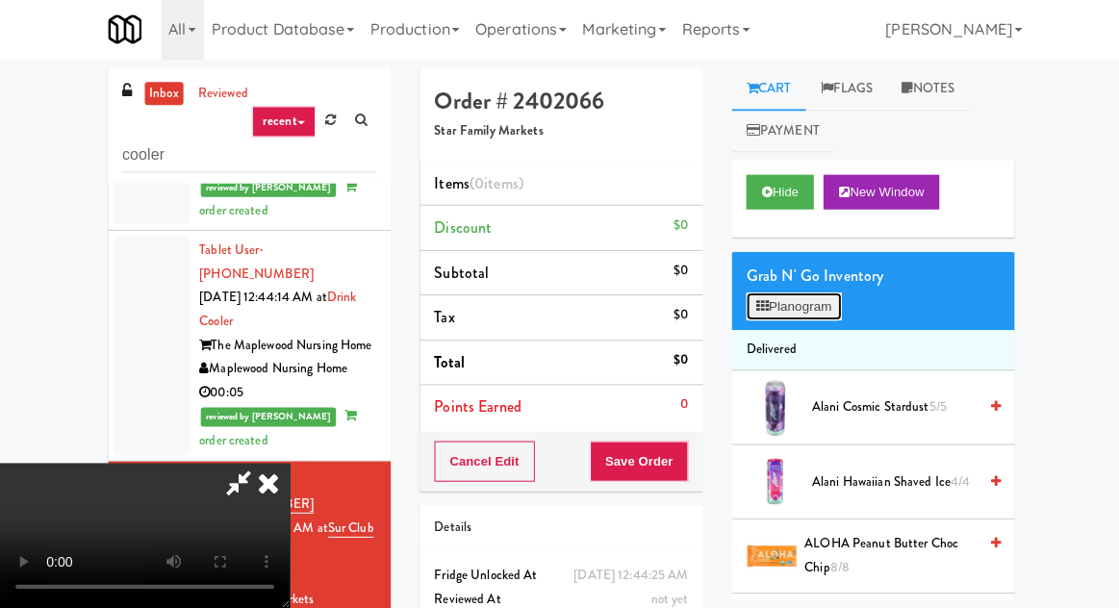
click at [770, 298] on button "Planogram" at bounding box center [791, 307] width 94 height 29
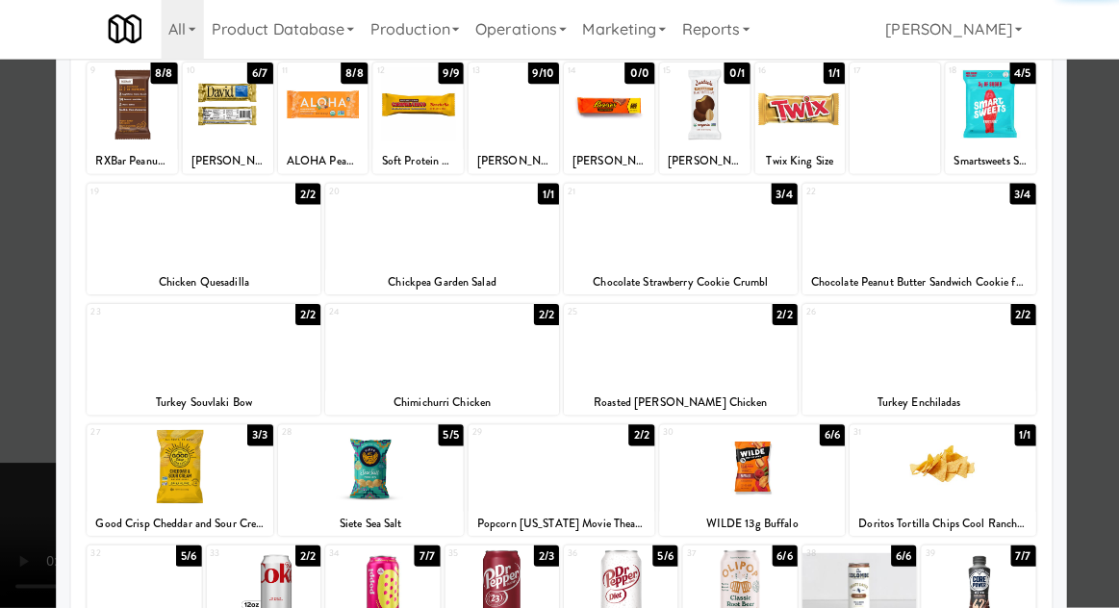
scroll to position [364, 0]
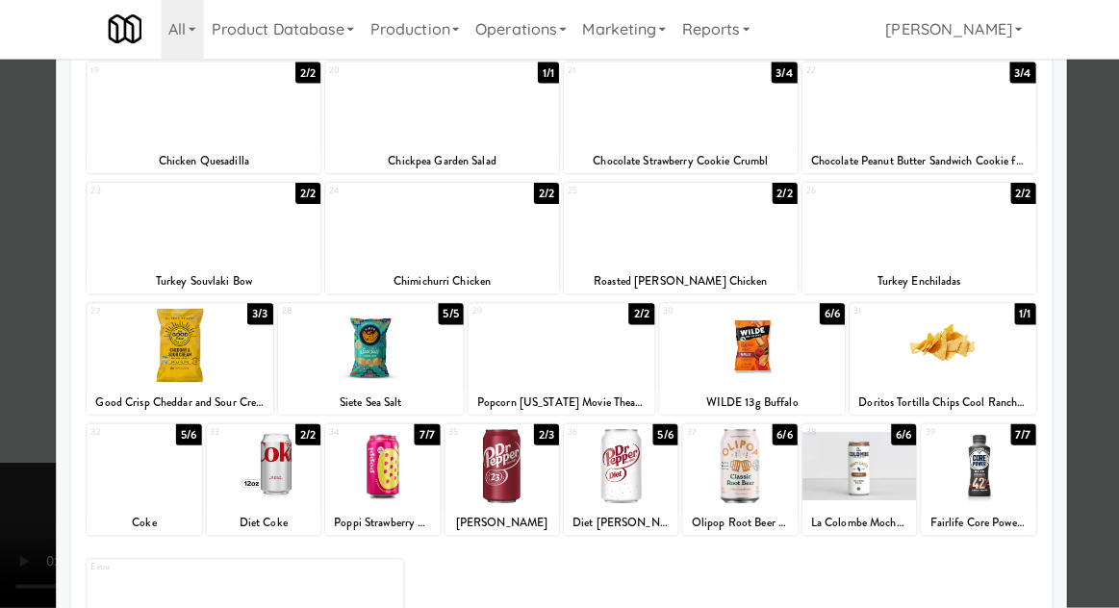
click at [128, 475] on div at bounding box center [144, 467] width 114 height 74
click at [26, 429] on div at bounding box center [559, 304] width 1119 height 608
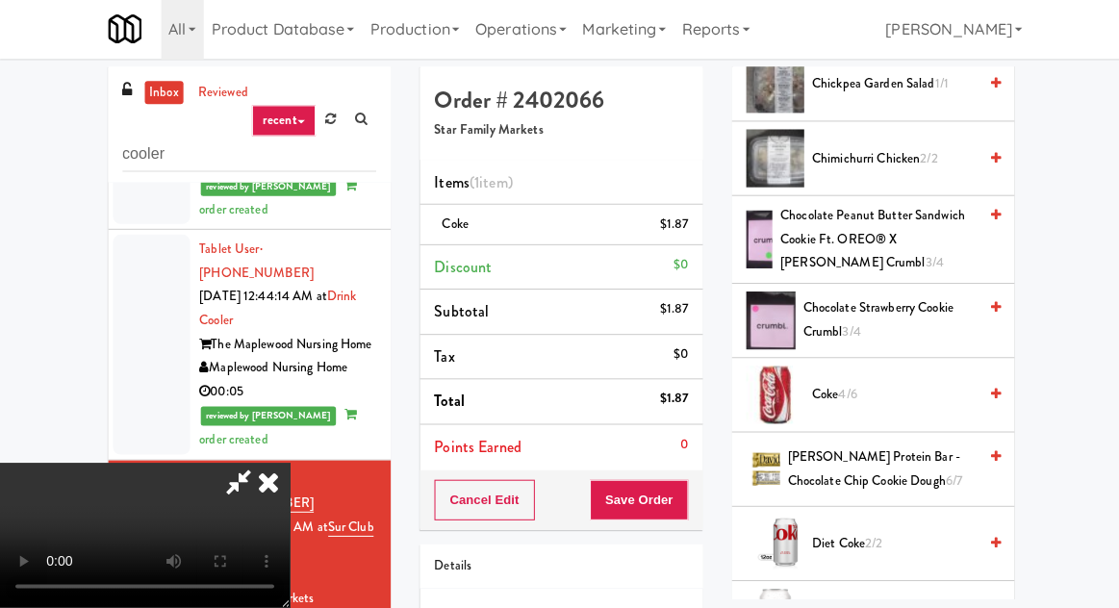
scroll to position [767, 0]
click at [866, 535] on span "2/2" at bounding box center [870, 543] width 17 height 18
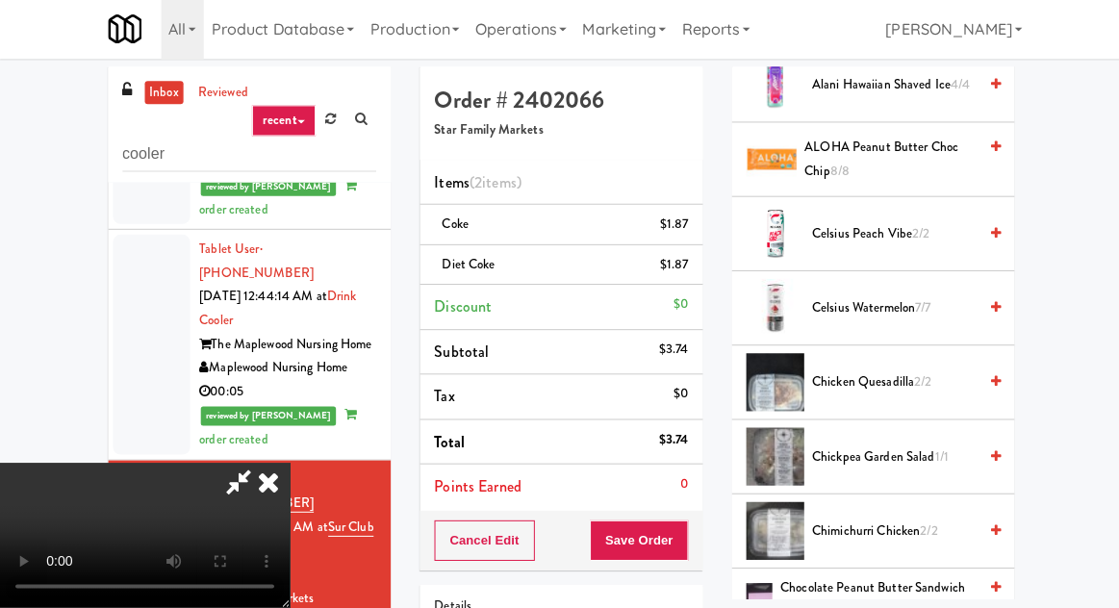
scroll to position [0, 0]
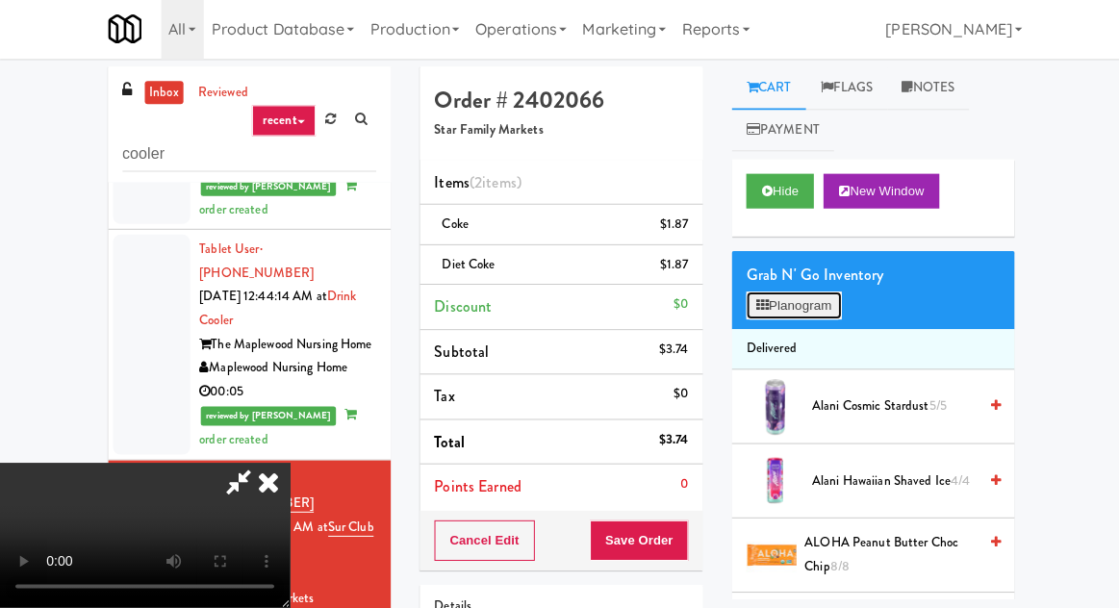
click at [809, 306] on button "Planogram" at bounding box center [791, 307] width 94 height 29
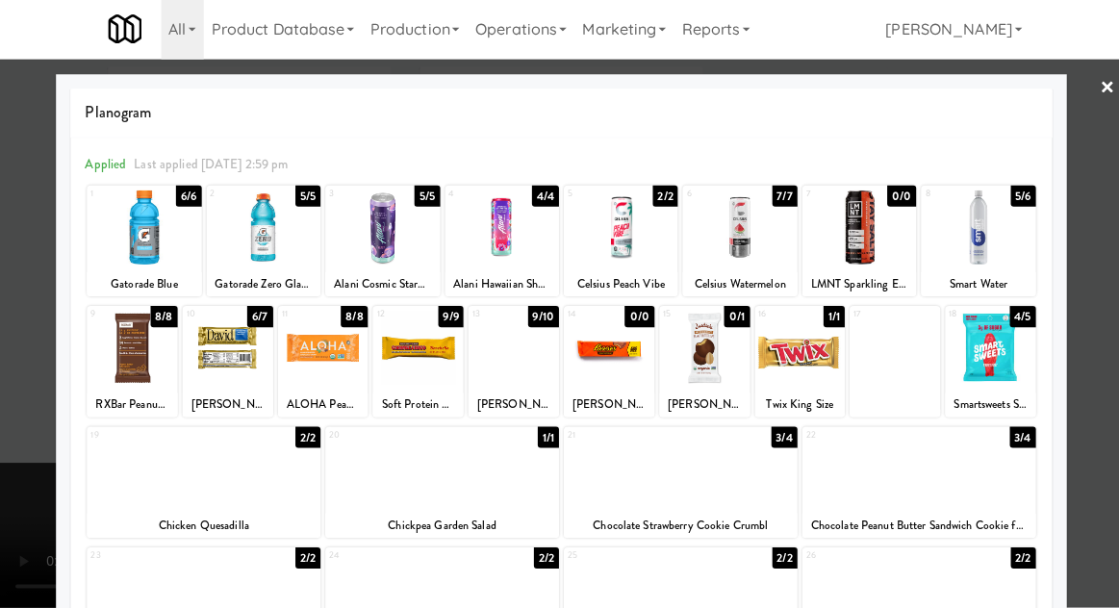
click at [28, 493] on div at bounding box center [559, 304] width 1119 height 608
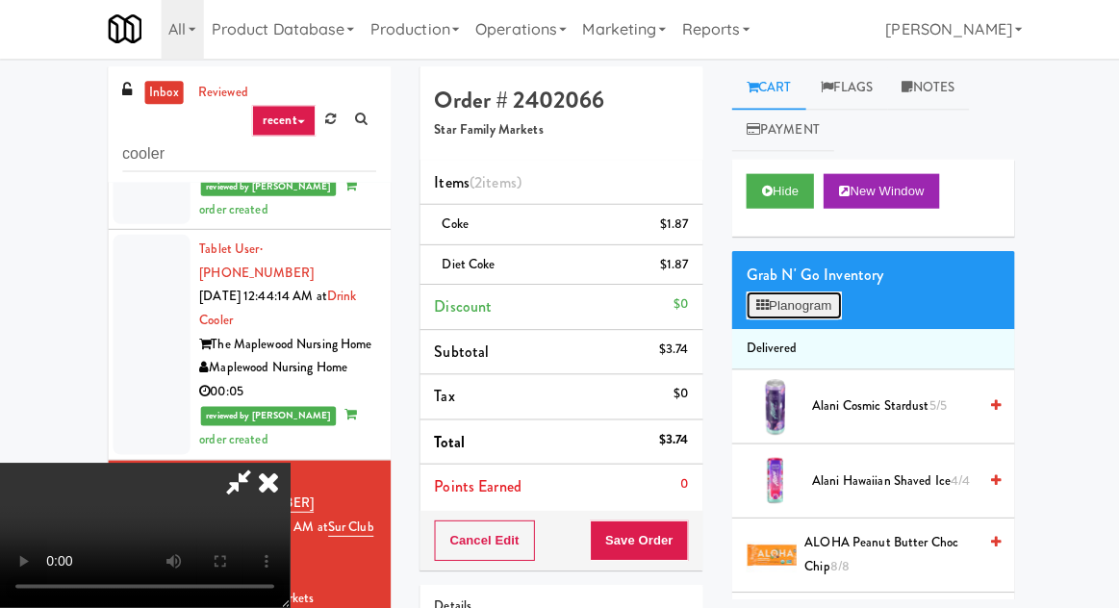
click at [797, 304] on button "Planogram" at bounding box center [791, 307] width 94 height 29
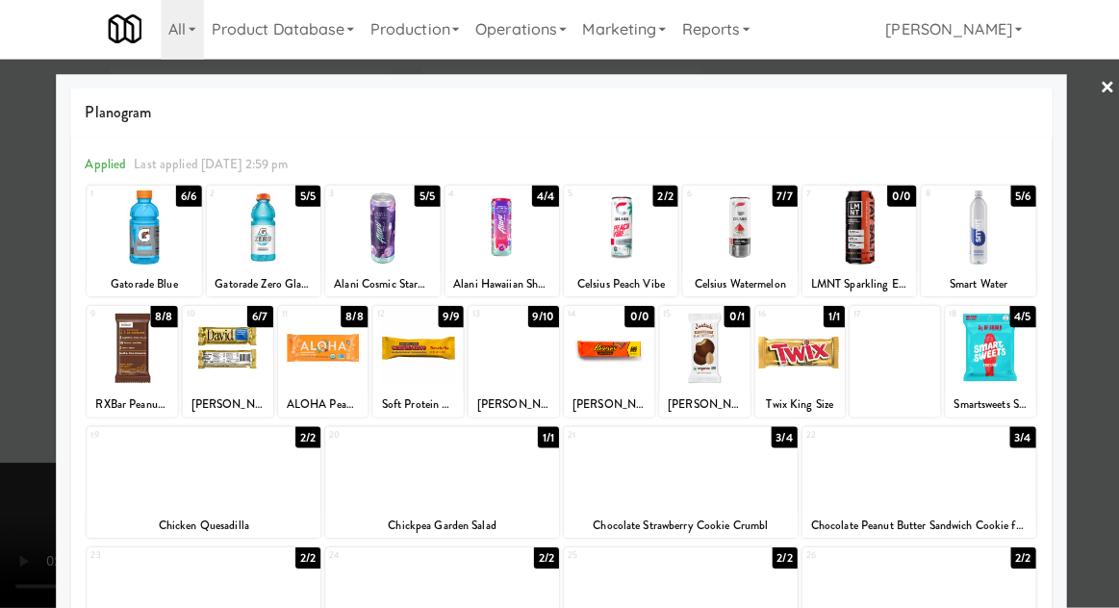
click at [23, 467] on div at bounding box center [559, 304] width 1119 height 608
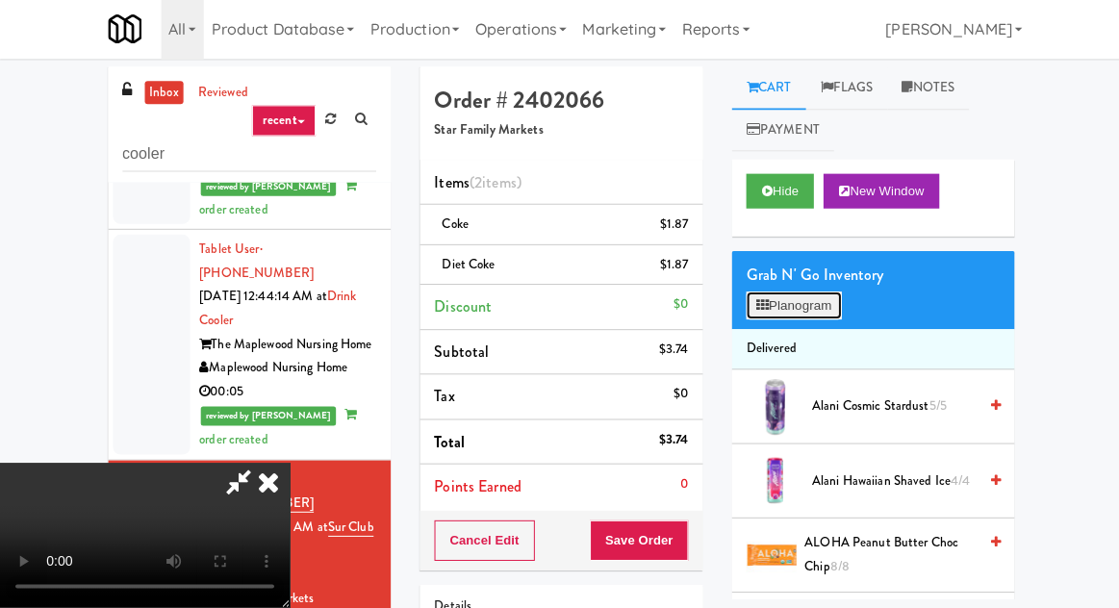
click at [814, 309] on button "Planogram" at bounding box center [791, 307] width 94 height 29
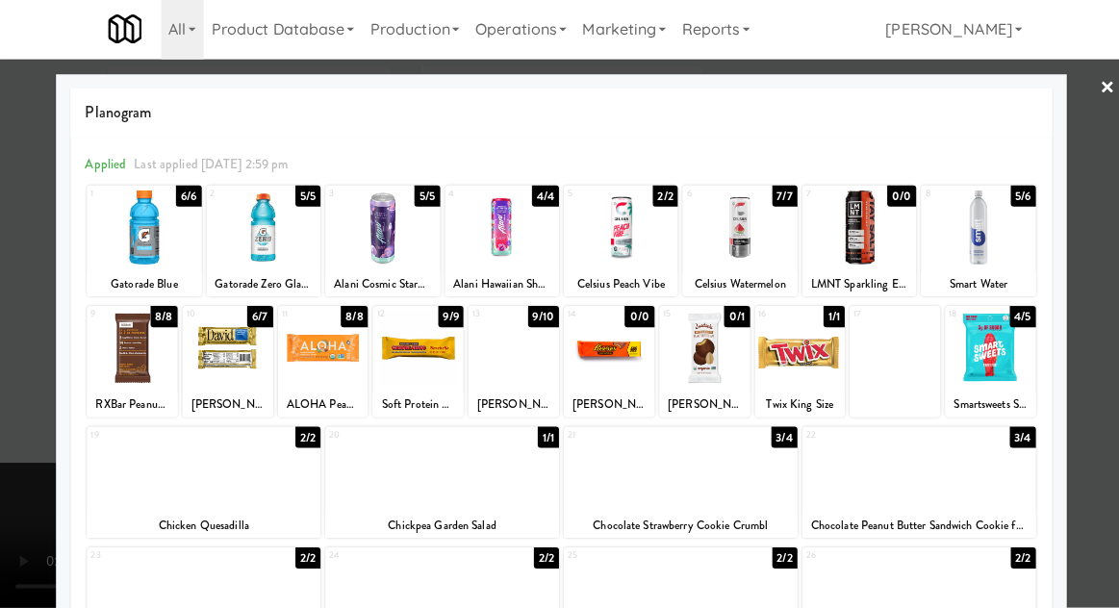
click at [735, 602] on div at bounding box center [678, 590] width 233 height 74
click at [23, 476] on div at bounding box center [559, 304] width 1119 height 608
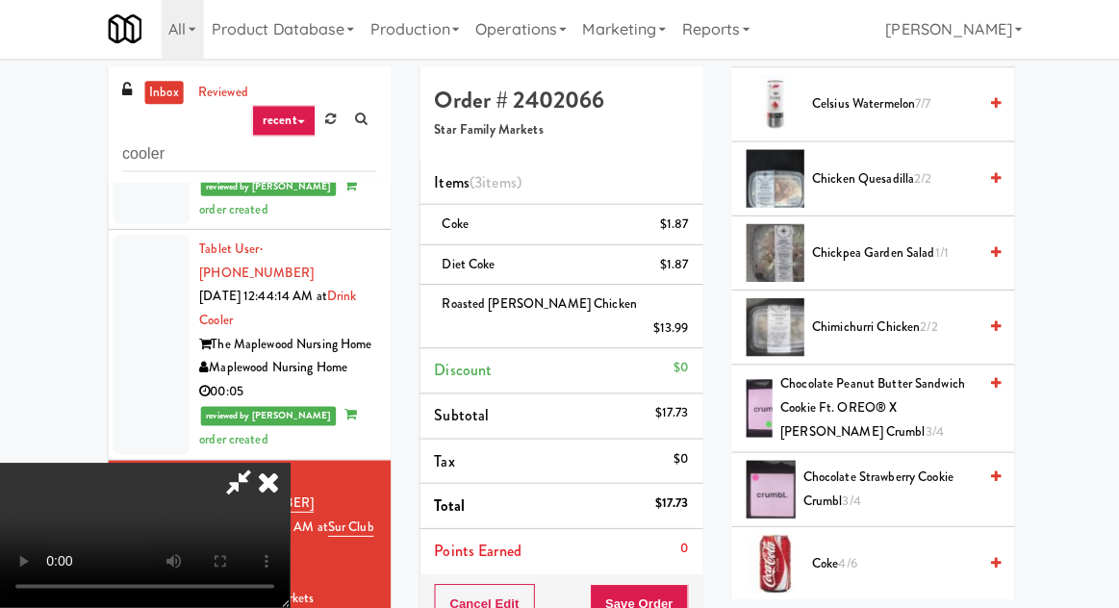
scroll to position [596, 0]
click at [680, 585] on button "Save Order" at bounding box center [637, 605] width 98 height 40
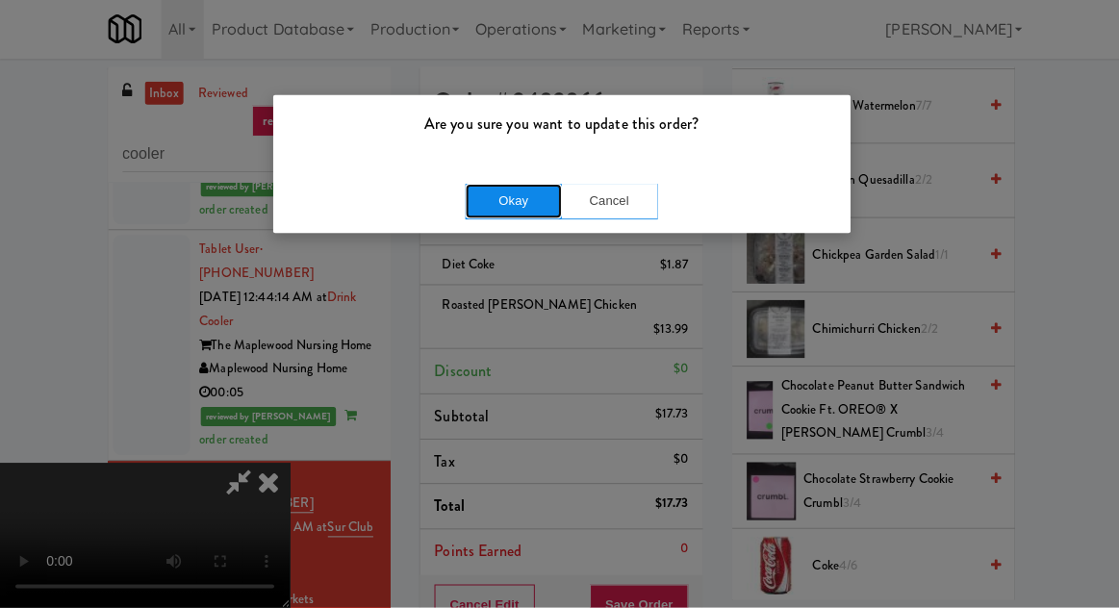
click at [475, 216] on button "Okay" at bounding box center [512, 203] width 96 height 35
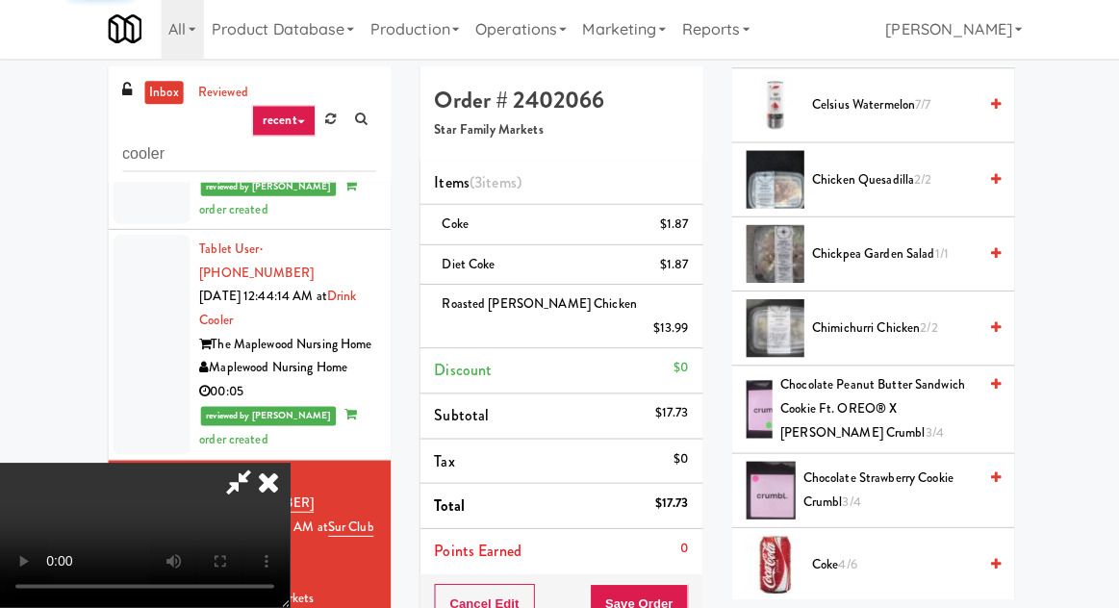
scroll to position [190, 0]
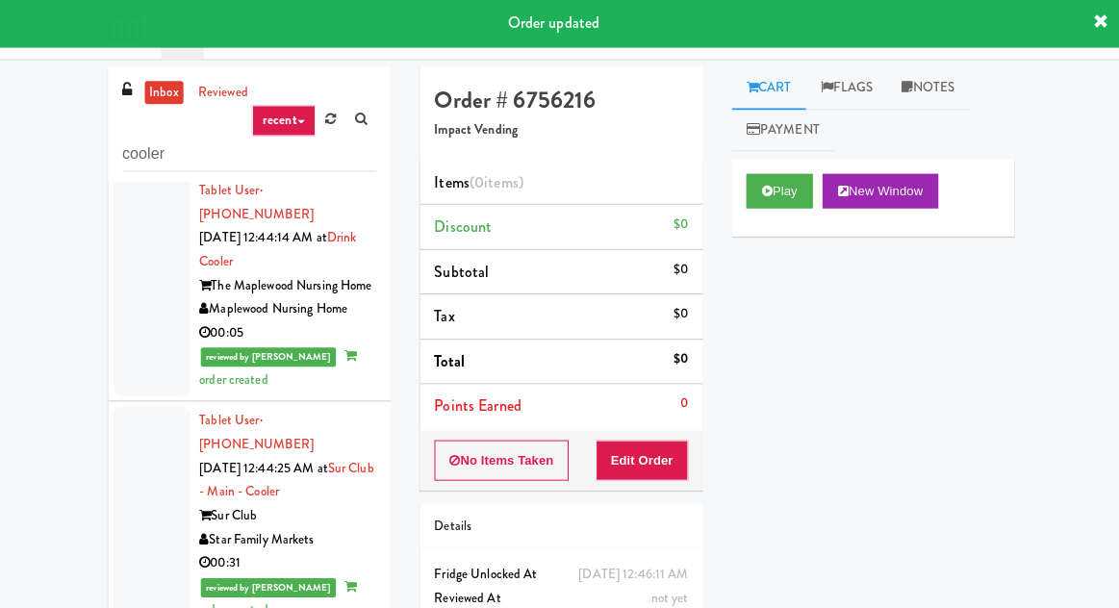
scroll to position [2120, 0]
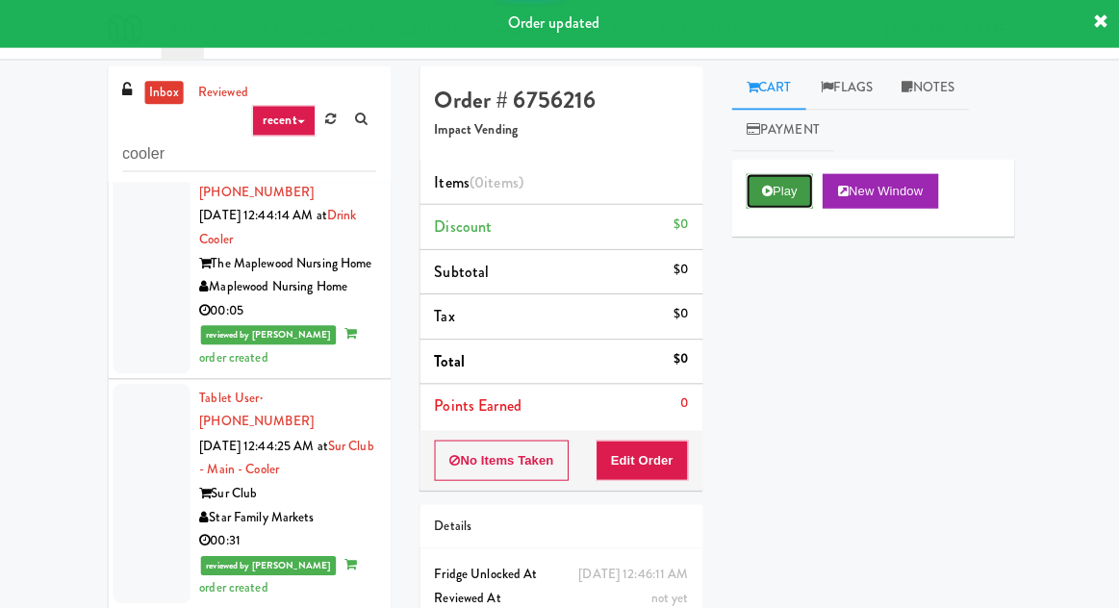
click at [762, 194] on icon at bounding box center [764, 193] width 11 height 13
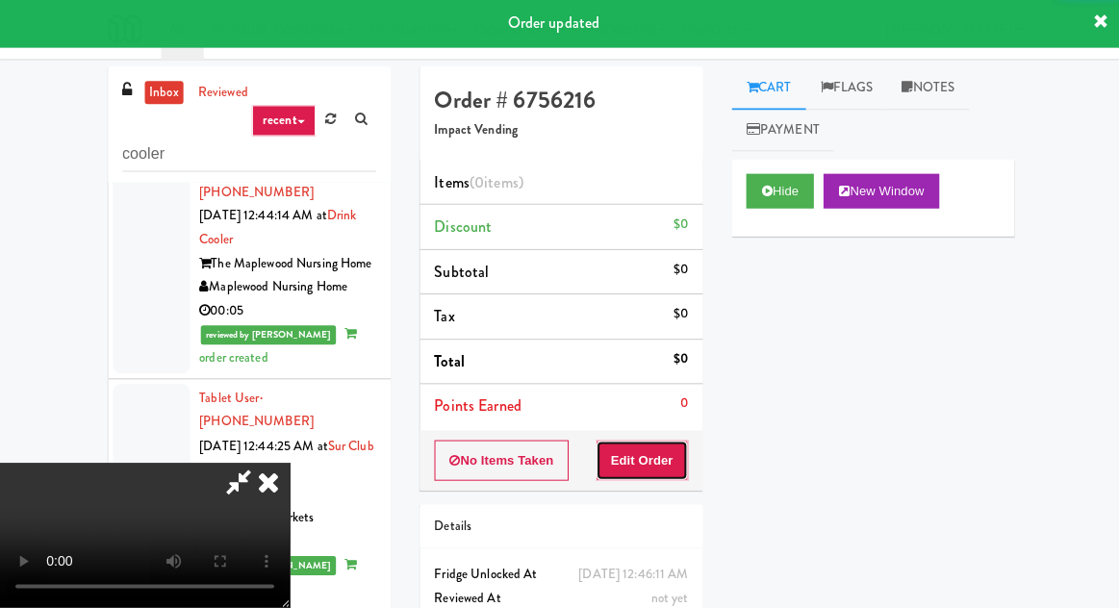
click at [659, 456] on button "Edit Order" at bounding box center [640, 462] width 93 height 40
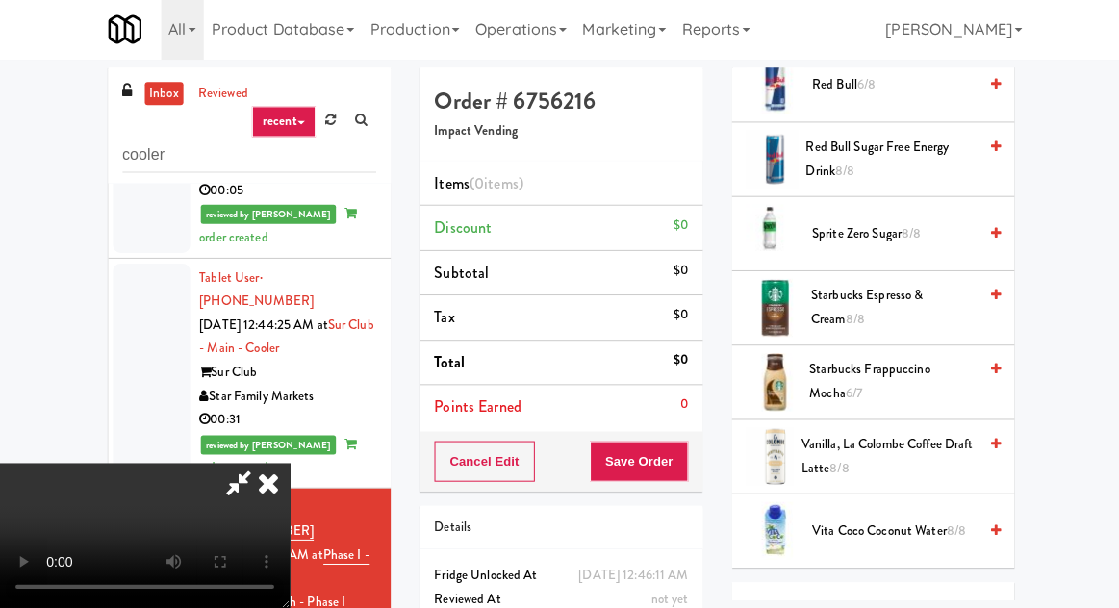
scroll to position [2780, 0]
click at [886, 222] on span "Sprite Zero Sugar 8/8" at bounding box center [891, 234] width 164 height 24
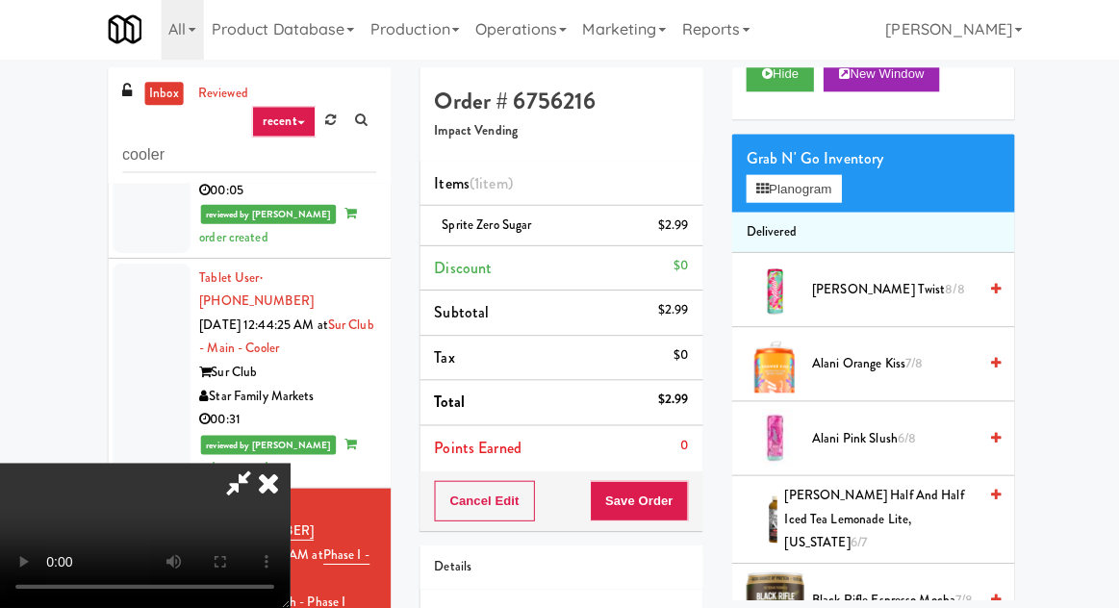
scroll to position [0, 0]
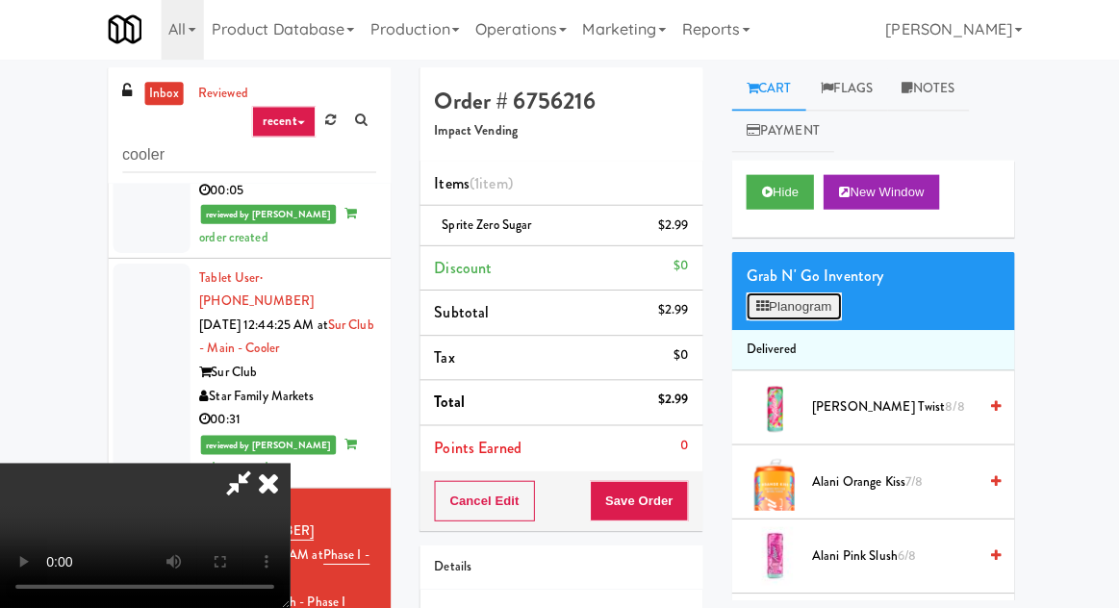
click at [804, 300] on button "Planogram" at bounding box center [791, 307] width 94 height 29
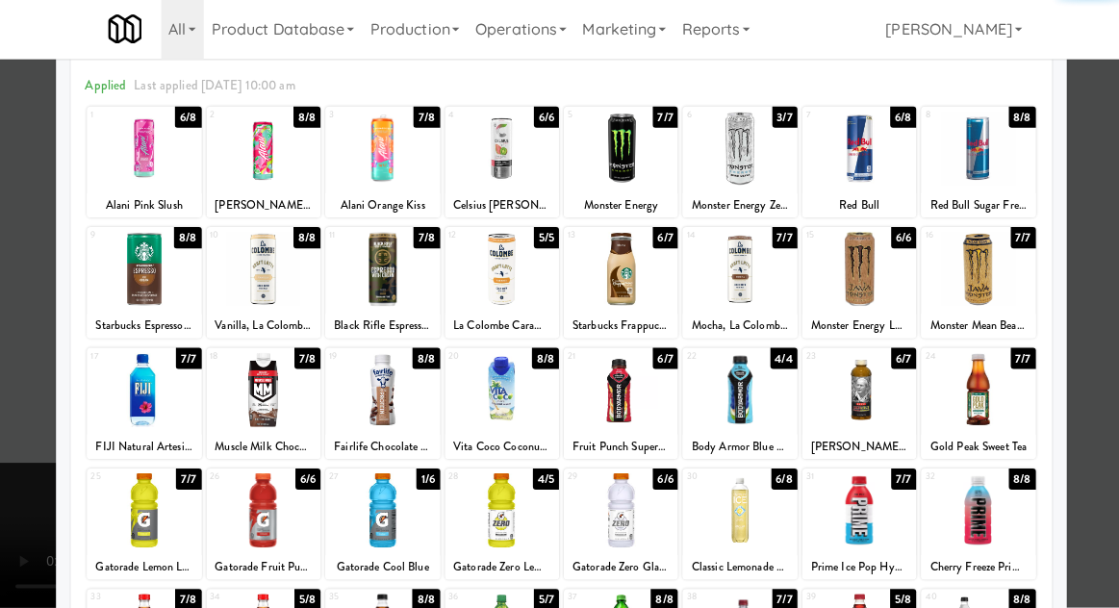
scroll to position [243, 0]
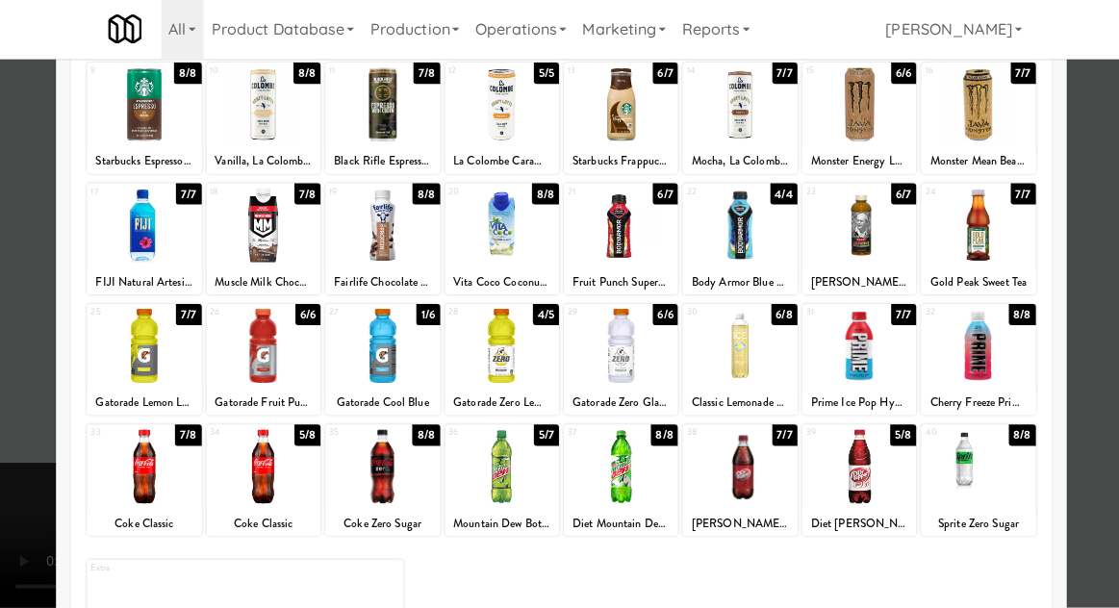
click at [745, 355] on div at bounding box center [737, 347] width 114 height 74
click at [25, 360] on div at bounding box center [559, 304] width 1119 height 608
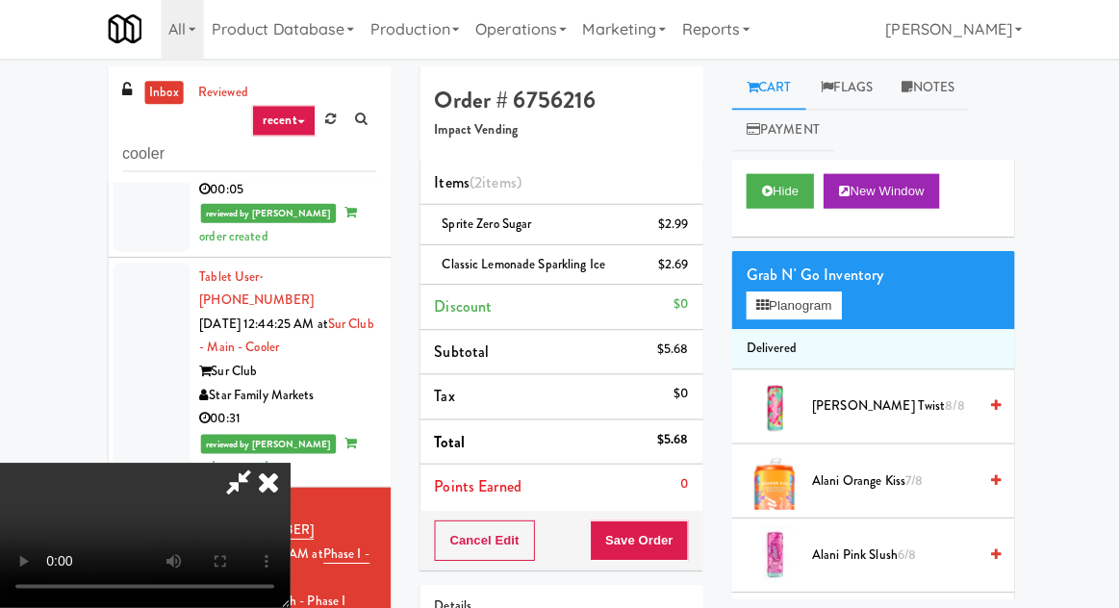
click at [701, 536] on div "Order # 6756216 Impact Vending Items (2 items ) Sprite Zero Sugar $2.99 Classic…" at bounding box center [559, 418] width 311 height 698
click at [679, 541] on button "Save Order" at bounding box center [637, 541] width 98 height 40
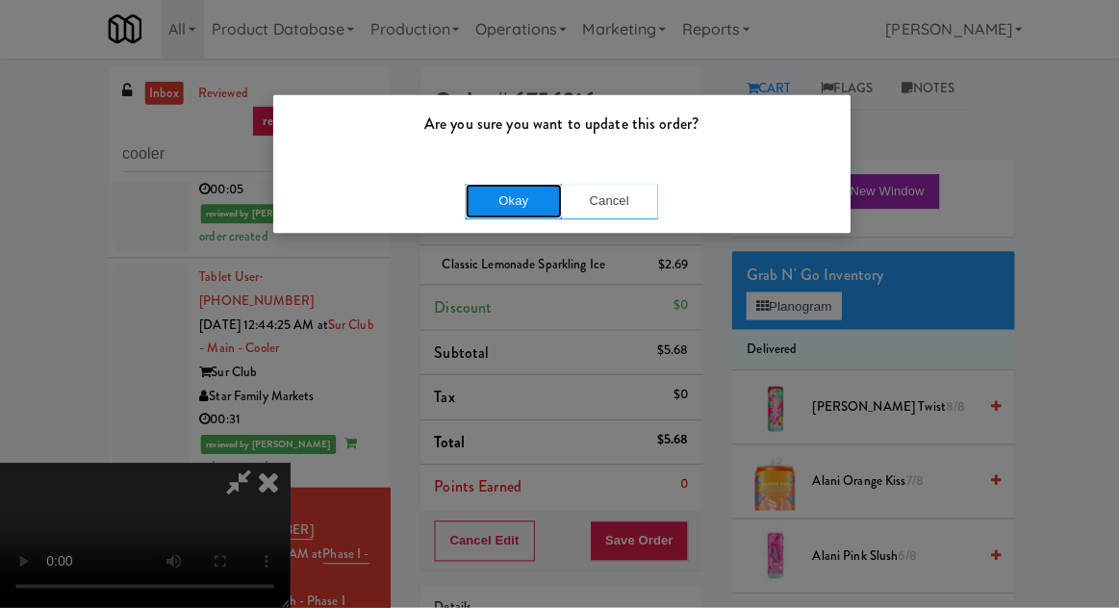
click at [483, 215] on button "Okay" at bounding box center [512, 203] width 96 height 35
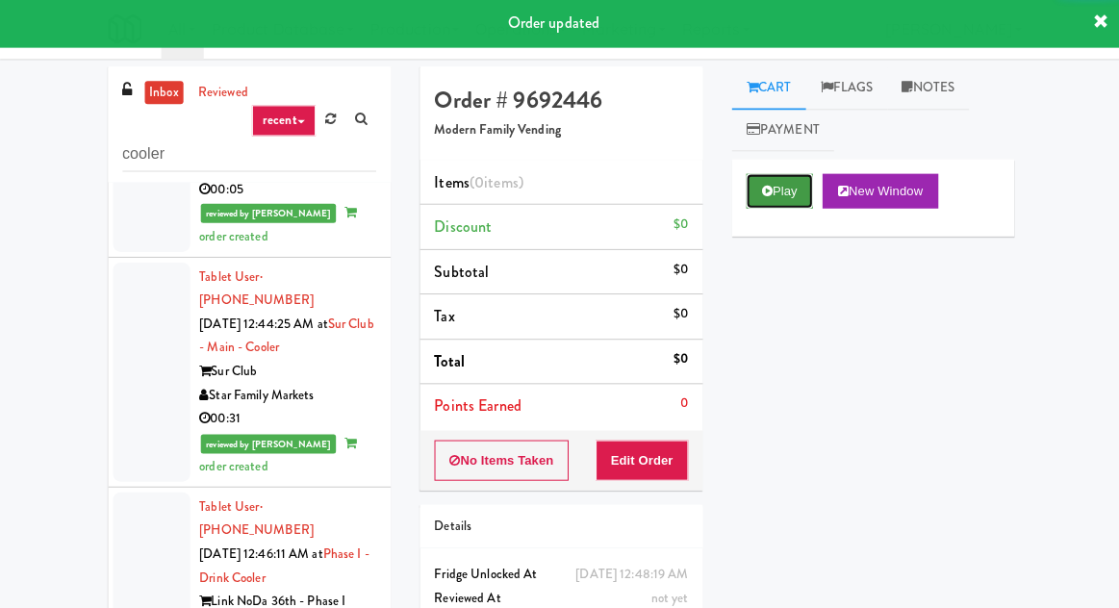
click at [744, 194] on button "Play" at bounding box center [777, 193] width 66 height 35
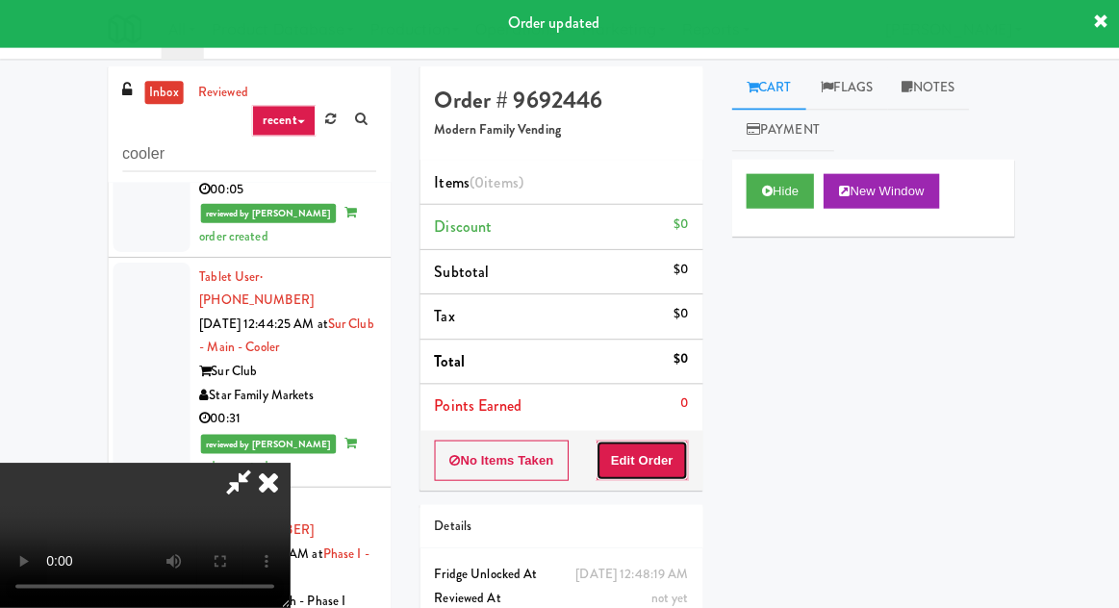
click at [630, 476] on button "Edit Order" at bounding box center [640, 462] width 93 height 40
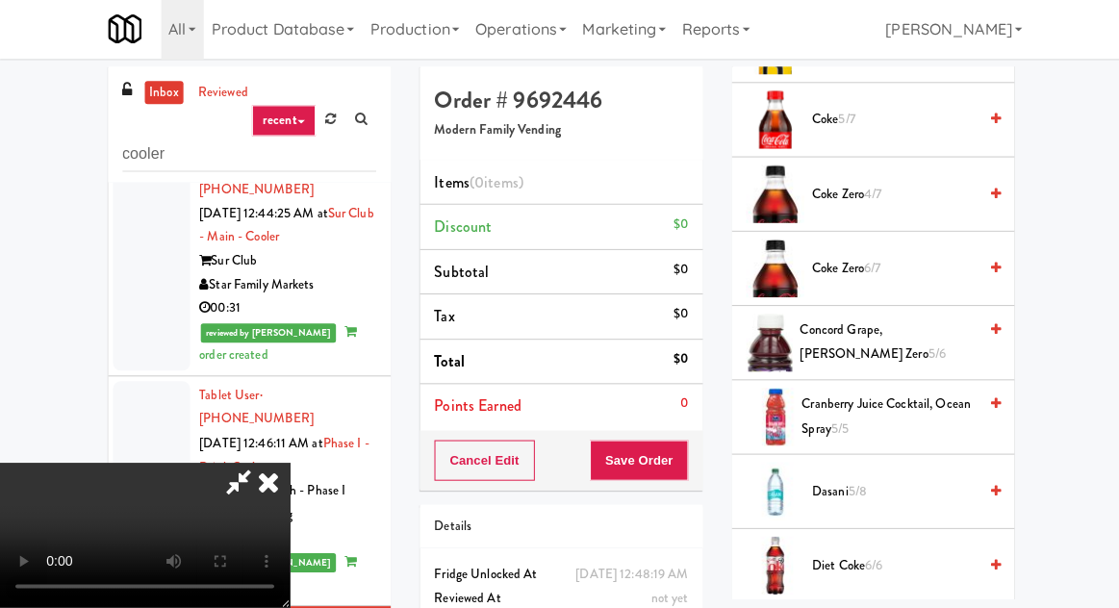
scroll to position [660, 0]
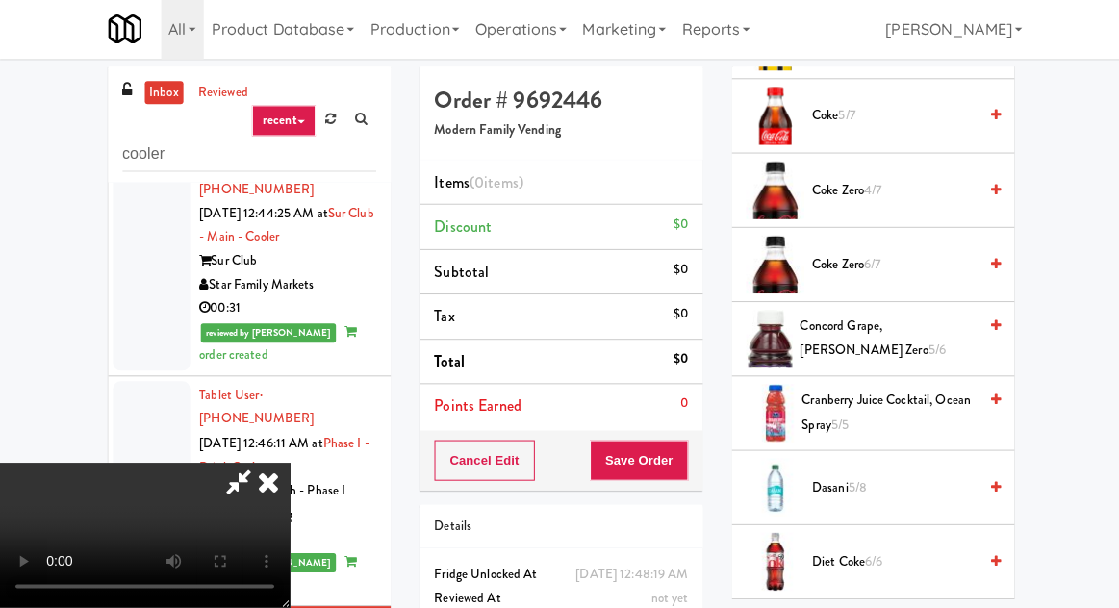
click at [873, 558] on span "6/6" at bounding box center [870, 562] width 17 height 18
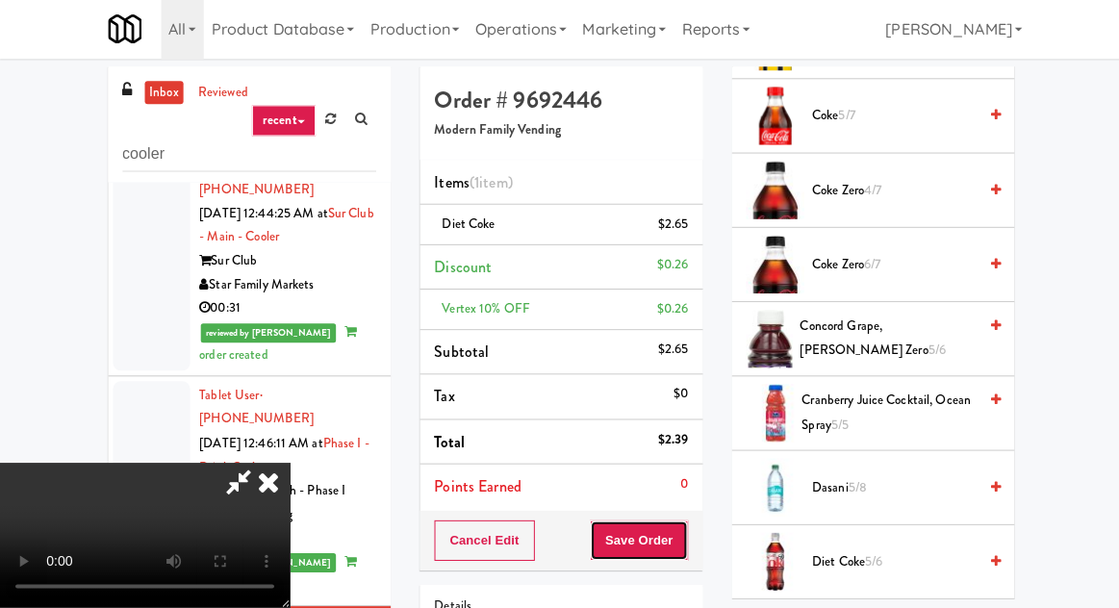
click at [681, 521] on button "Save Order" at bounding box center [637, 541] width 98 height 40
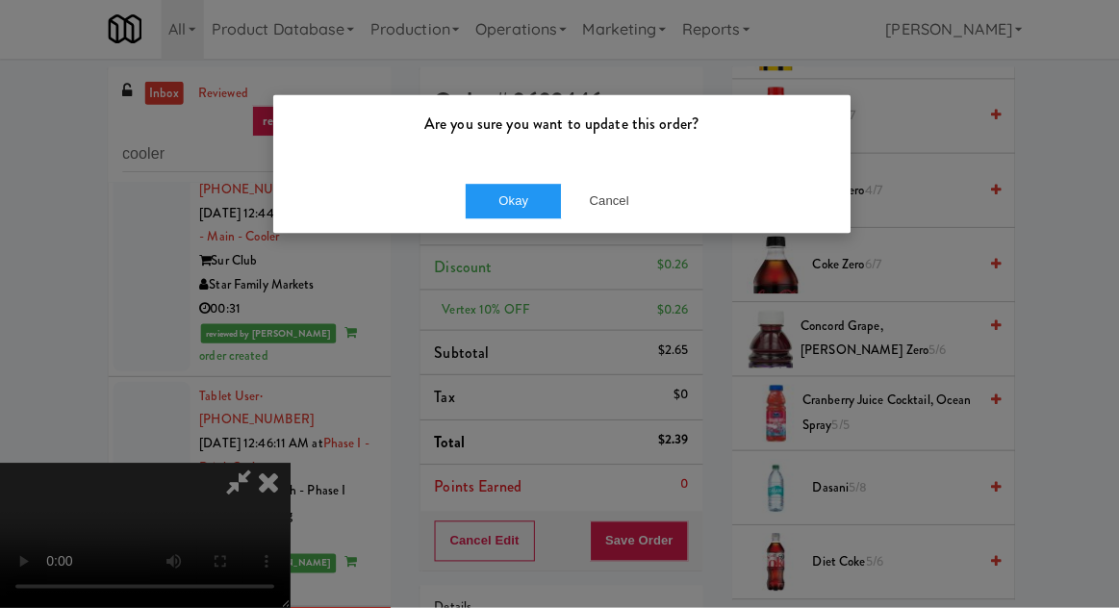
click at [514, 229] on div "Okay Cancel" at bounding box center [559, 202] width 575 height 64
click at [535, 214] on button "Okay" at bounding box center [512, 203] width 96 height 35
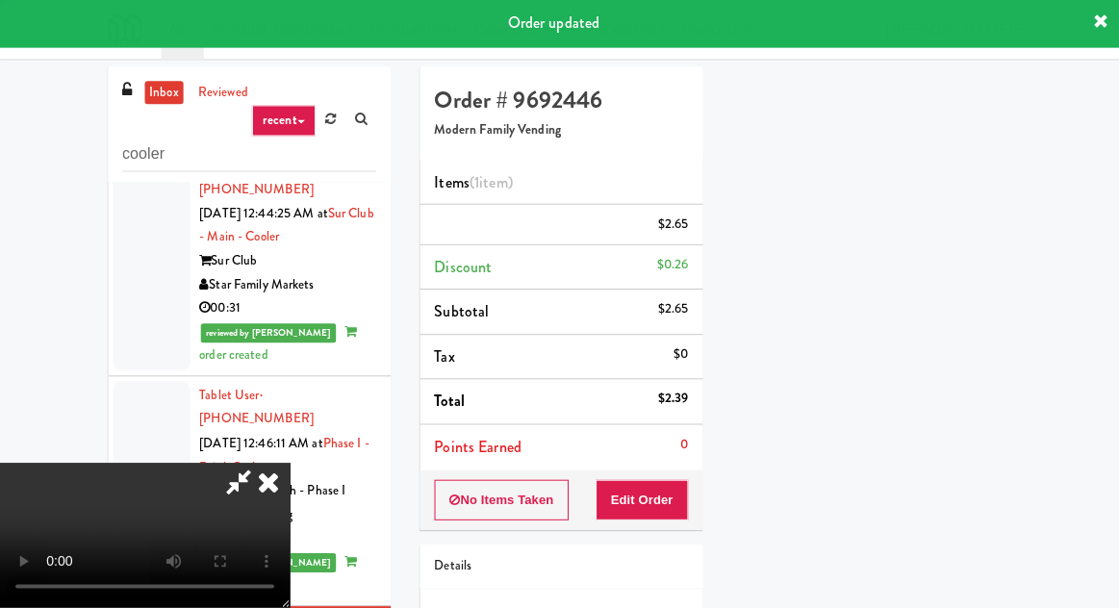
scroll to position [190, 0]
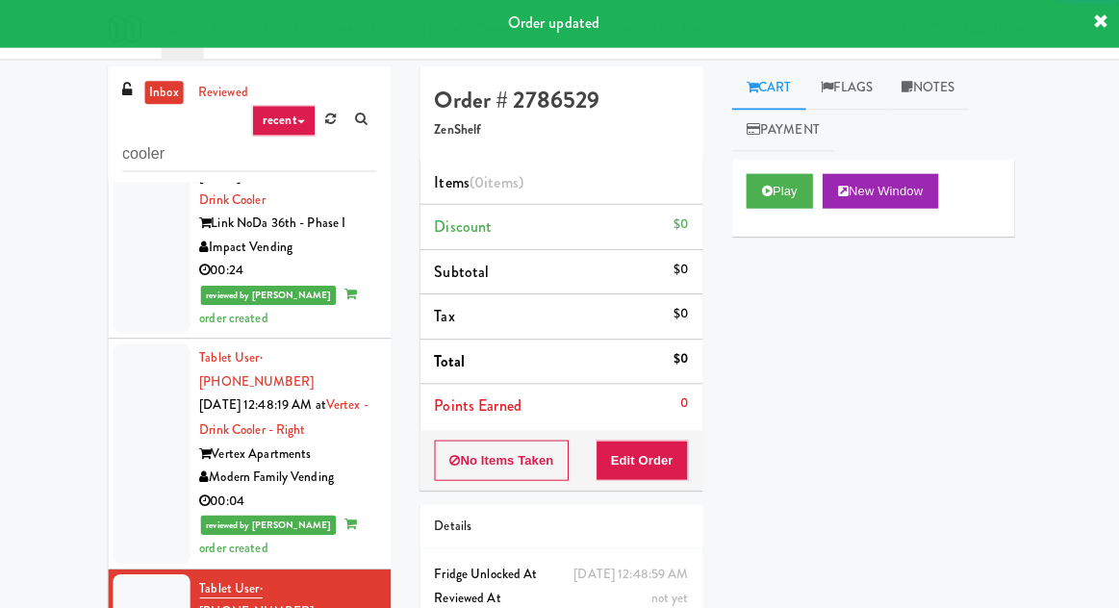
scroll to position [2624, 0]
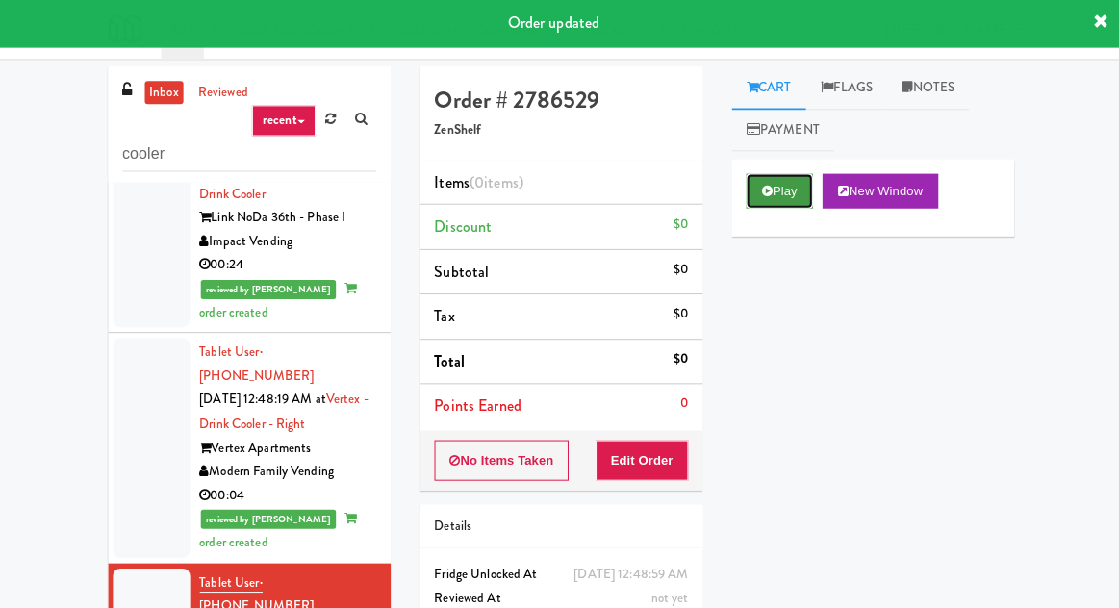
click at [768, 190] on icon at bounding box center [764, 193] width 11 height 13
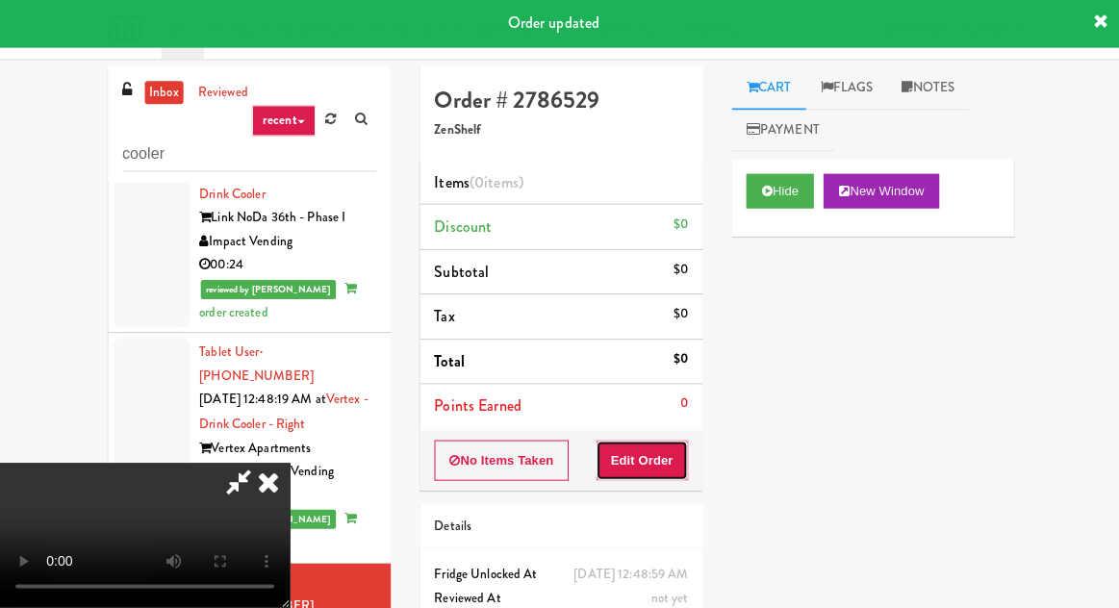
click at [657, 443] on button "Edit Order" at bounding box center [640, 462] width 93 height 40
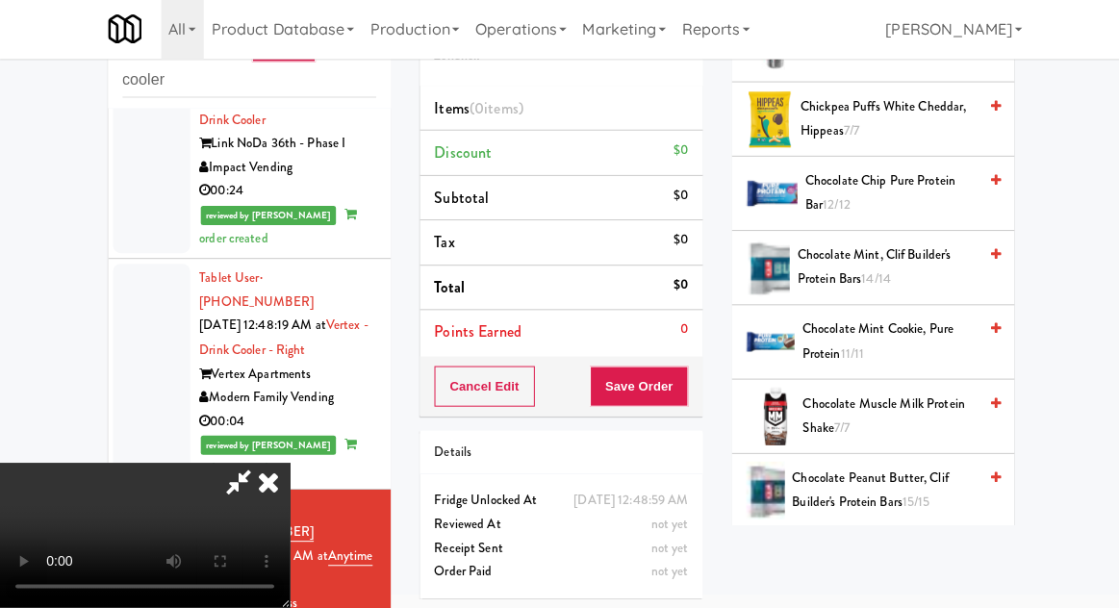
scroll to position [1029, 0]
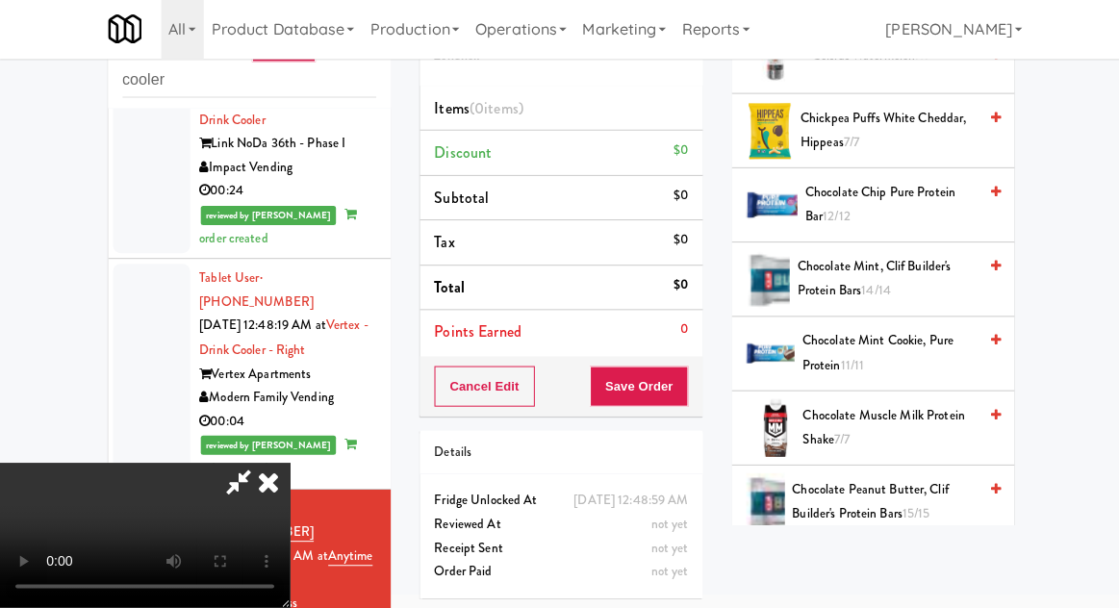
click at [891, 278] on span "Chocolate Mint, Clif Builder's Protein Bars 14/14" at bounding box center [884, 280] width 178 height 47
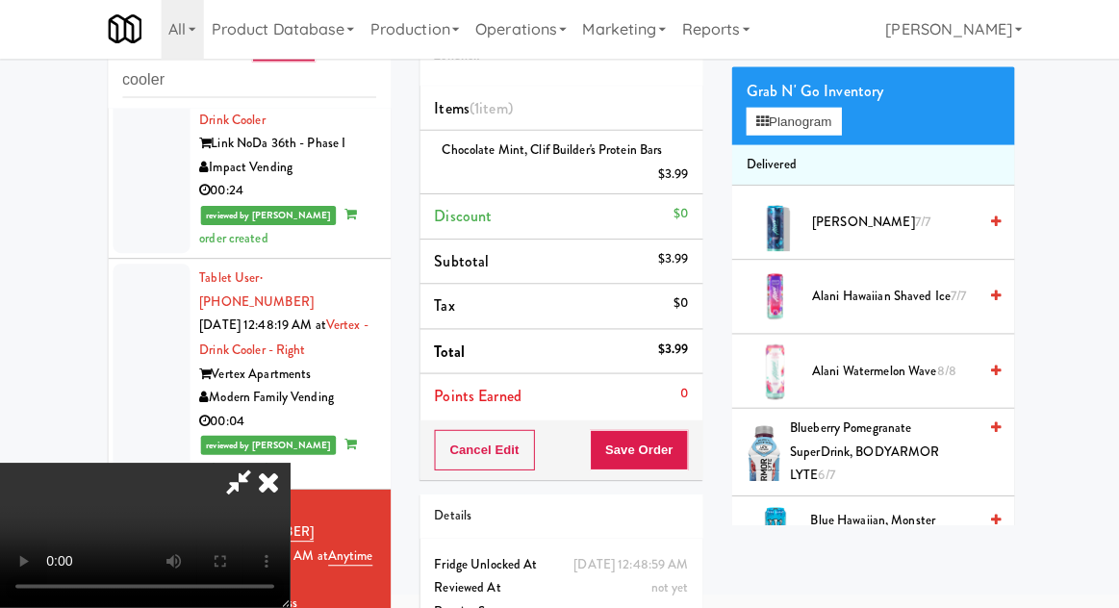
scroll to position [0, 0]
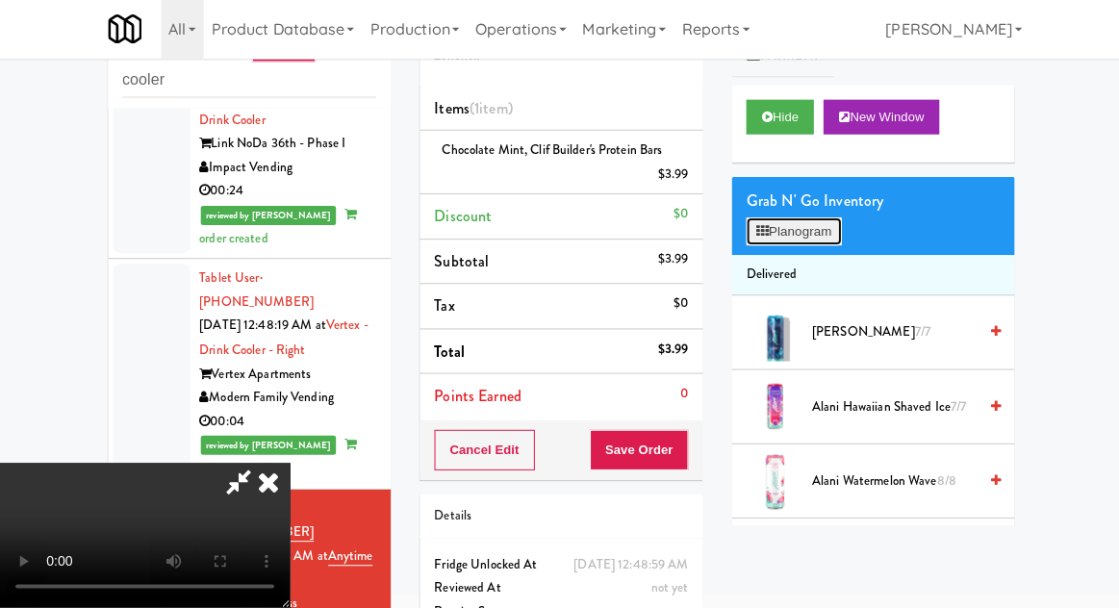
click at [818, 223] on button "Planogram" at bounding box center [791, 233] width 94 height 29
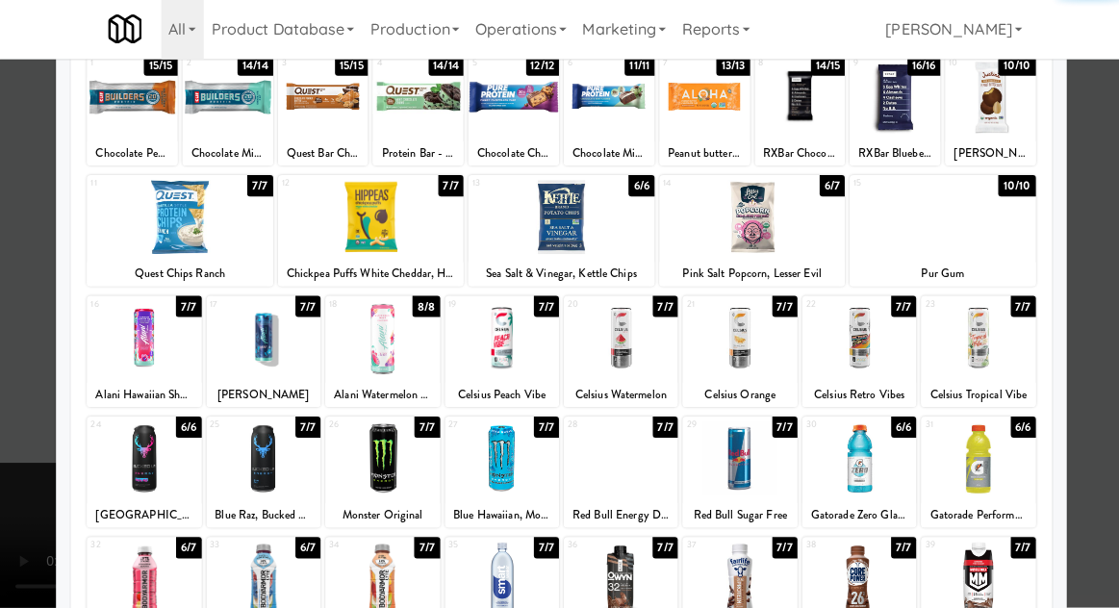
scroll to position [243, 0]
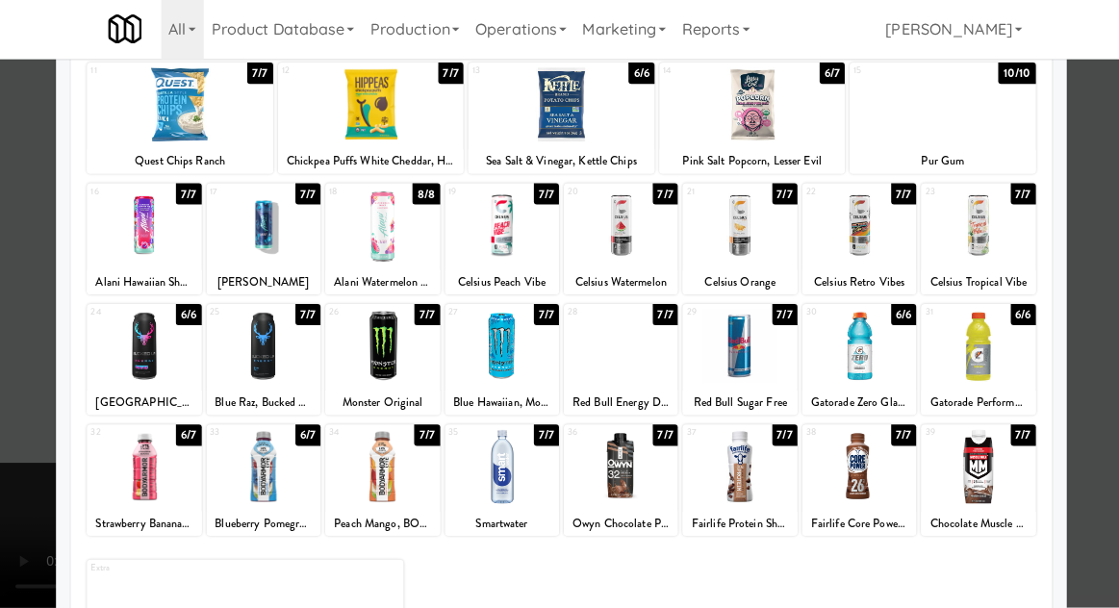
click at [255, 338] on div at bounding box center [263, 347] width 114 height 74
click at [29, 388] on div at bounding box center [559, 304] width 1119 height 608
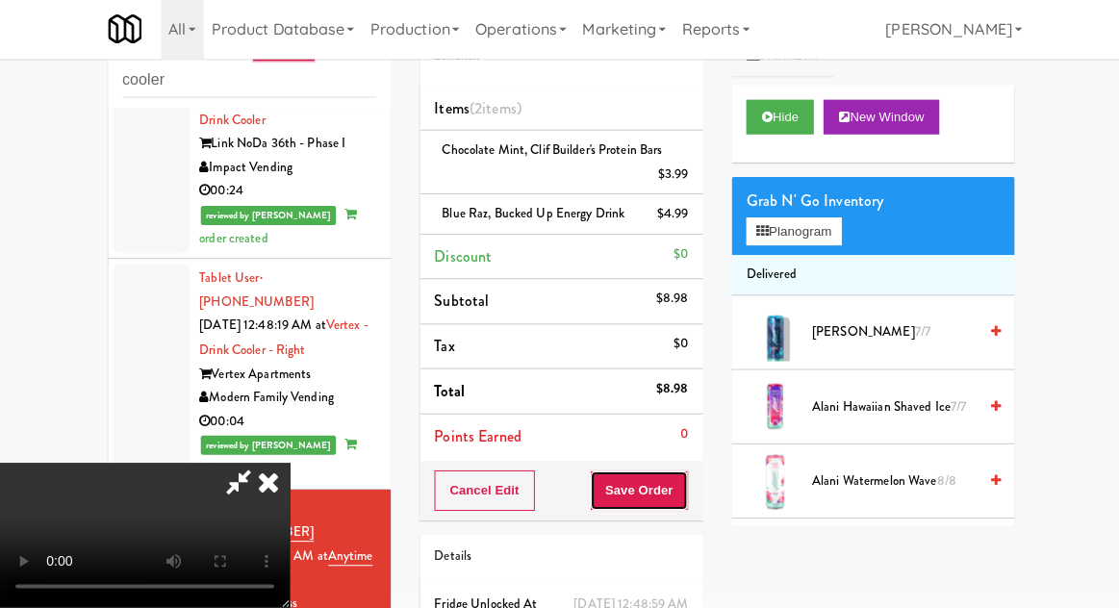
click at [683, 487] on button "Save Order" at bounding box center [637, 491] width 98 height 40
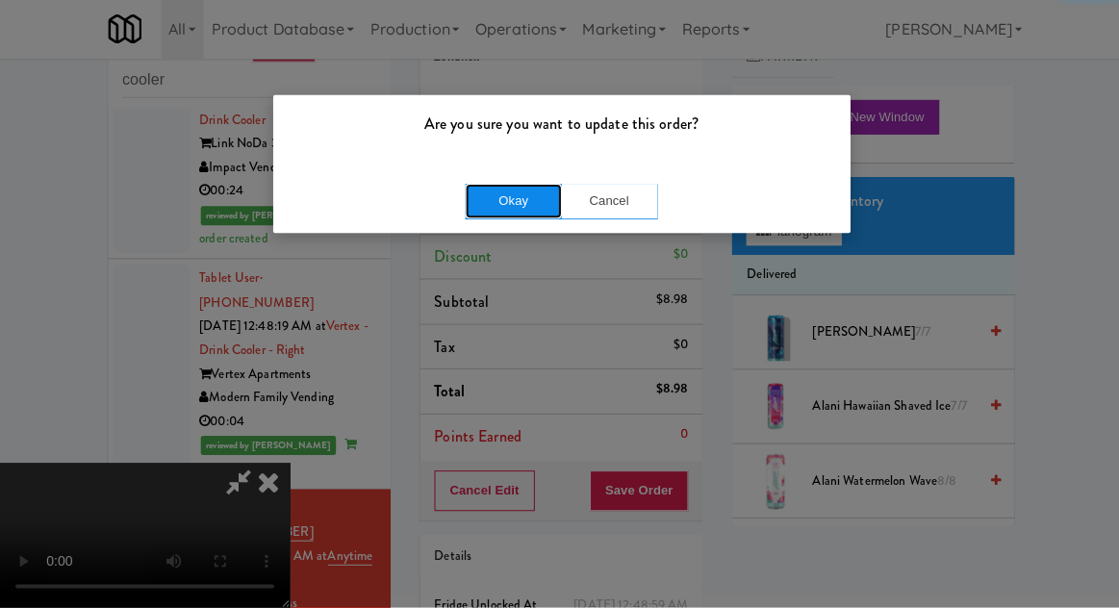
click at [472, 216] on button "Okay" at bounding box center [512, 203] width 96 height 35
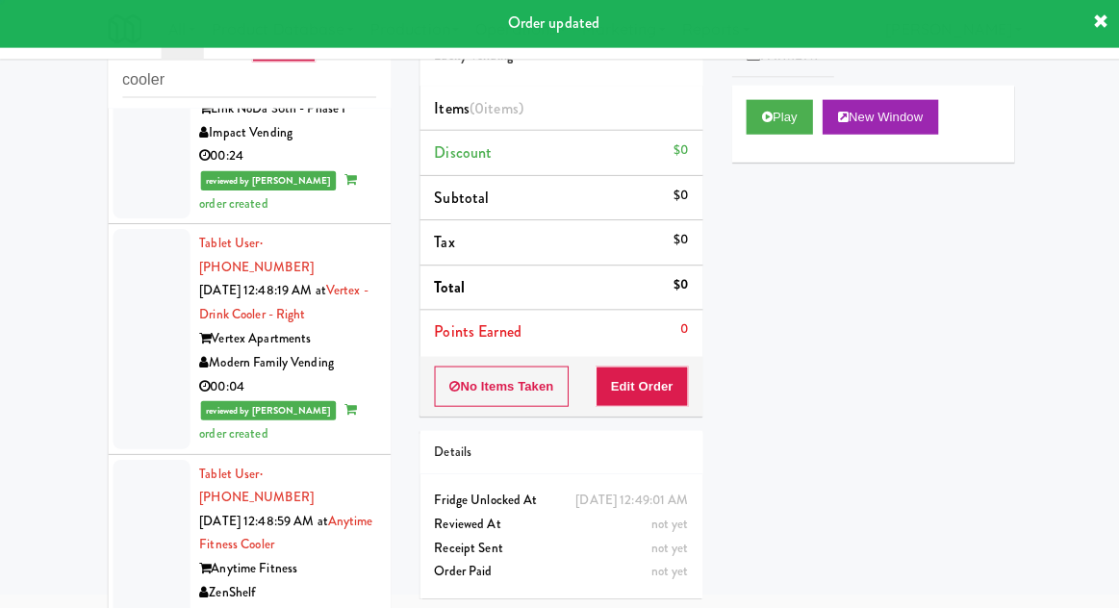
scroll to position [2667, 0]
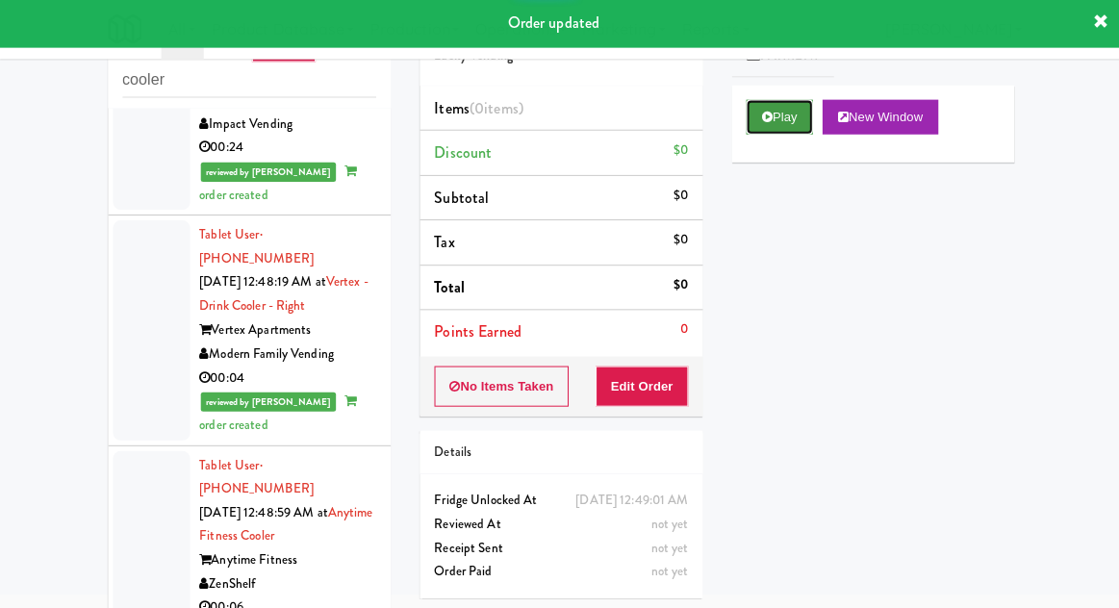
click at [771, 116] on button "Play" at bounding box center [777, 119] width 66 height 35
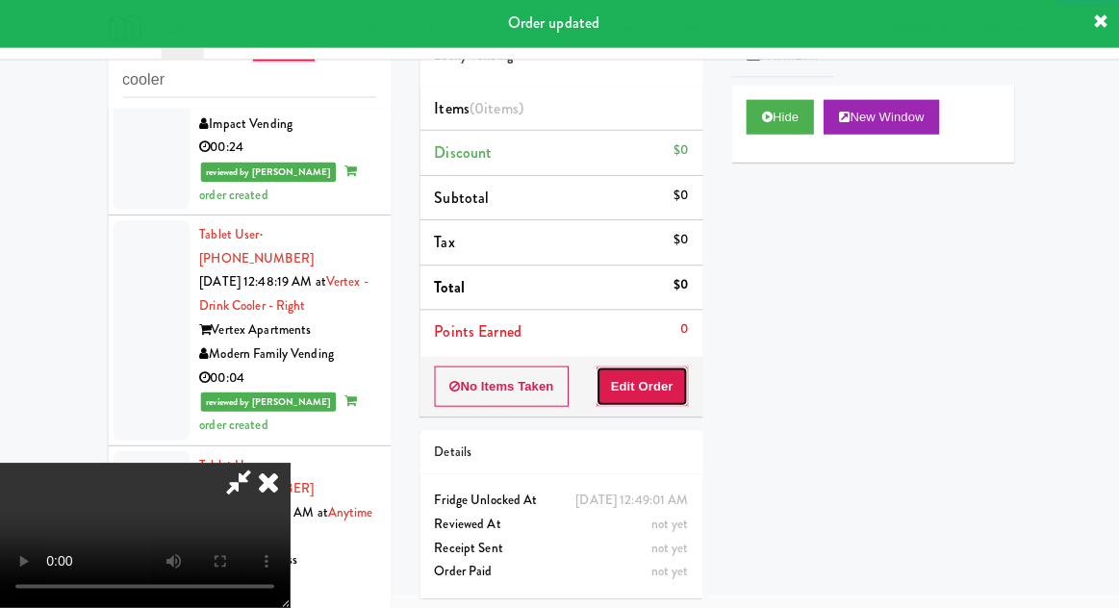
click at [650, 381] on button "Edit Order" at bounding box center [640, 387] width 93 height 40
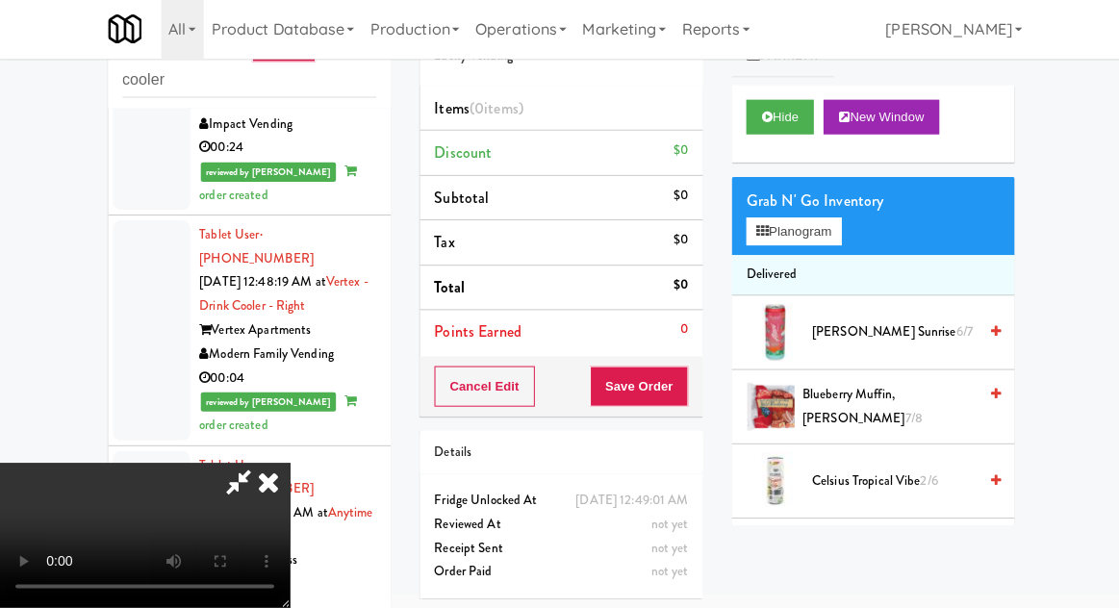
scroll to position [70, 0]
click at [804, 225] on button "Planogram" at bounding box center [791, 233] width 94 height 29
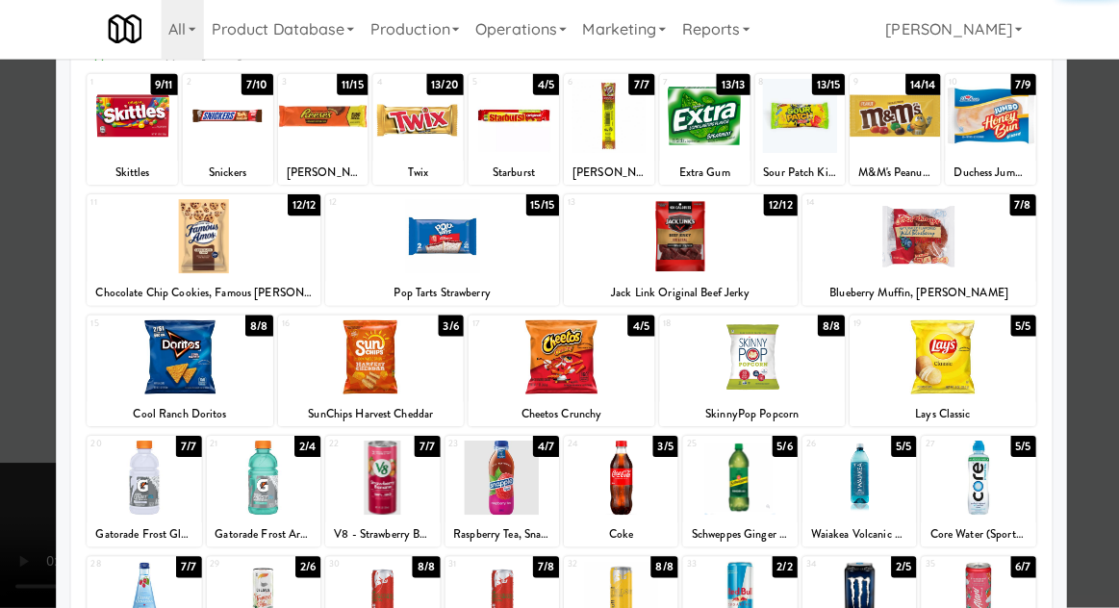
scroll to position [114, 0]
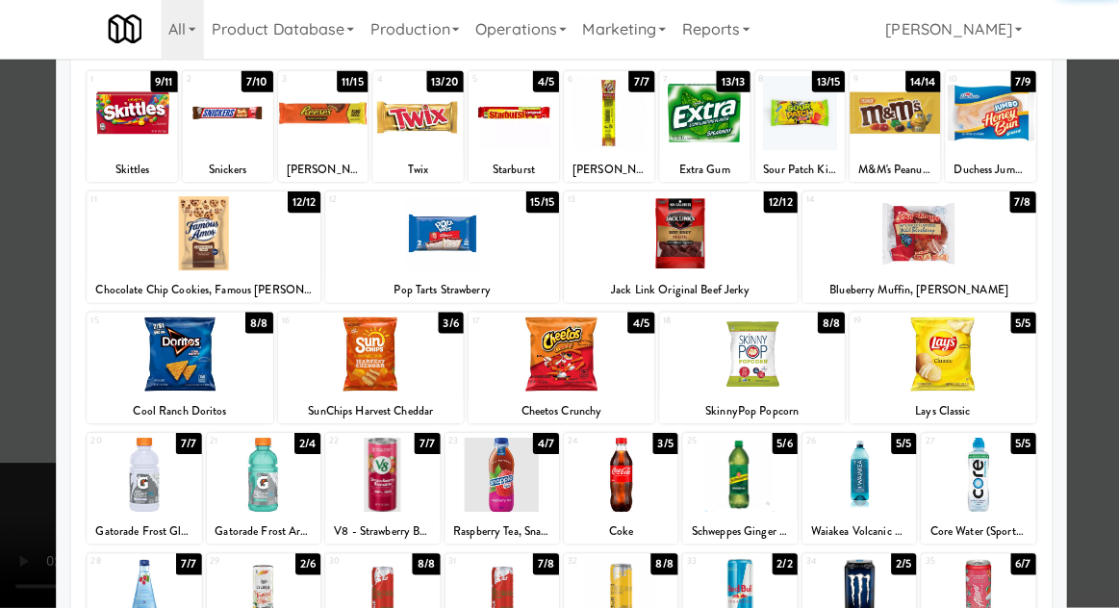
click at [341, 365] on div at bounding box center [370, 355] width 186 height 74
click at [38, 394] on div at bounding box center [559, 304] width 1119 height 608
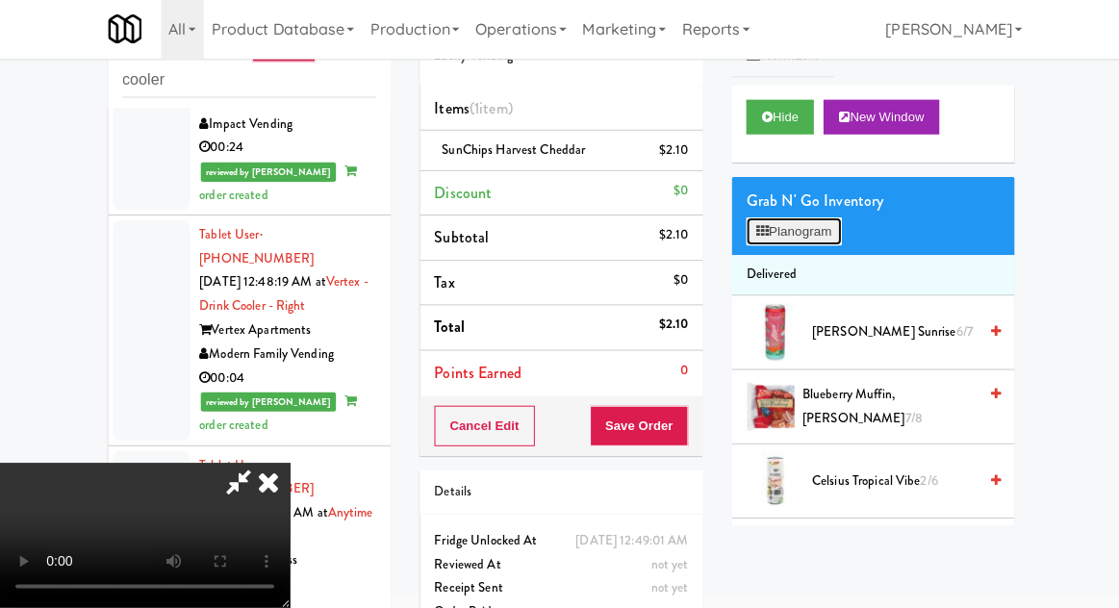
click at [806, 219] on button "Planogram" at bounding box center [791, 233] width 94 height 29
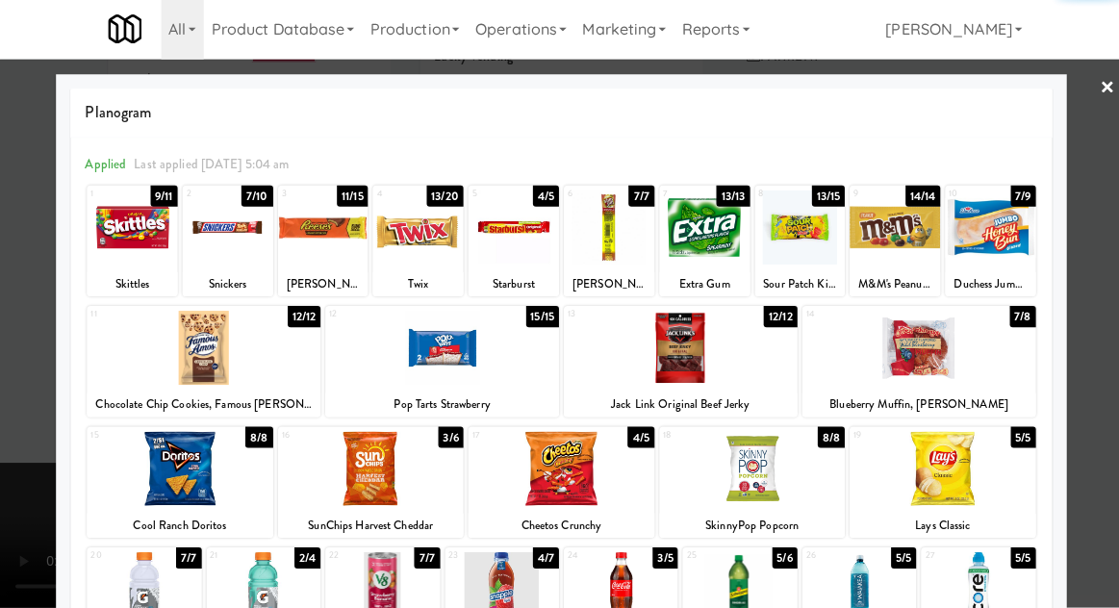
click at [988, 250] on div at bounding box center [987, 229] width 90 height 74
click at [35, 367] on div at bounding box center [559, 304] width 1119 height 608
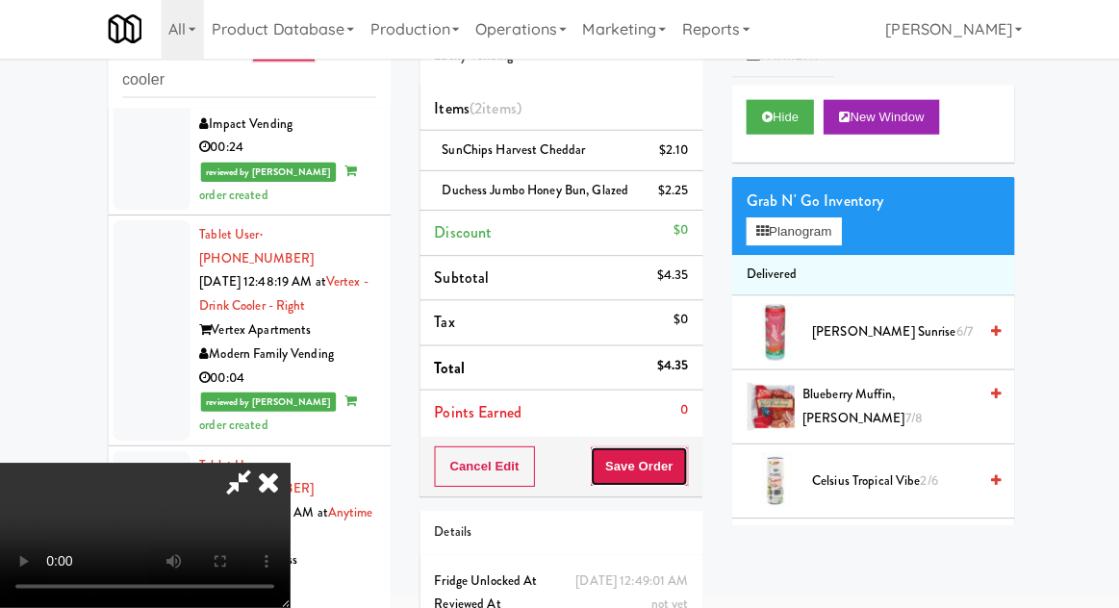
click at [683, 459] on button "Save Order" at bounding box center [637, 467] width 98 height 40
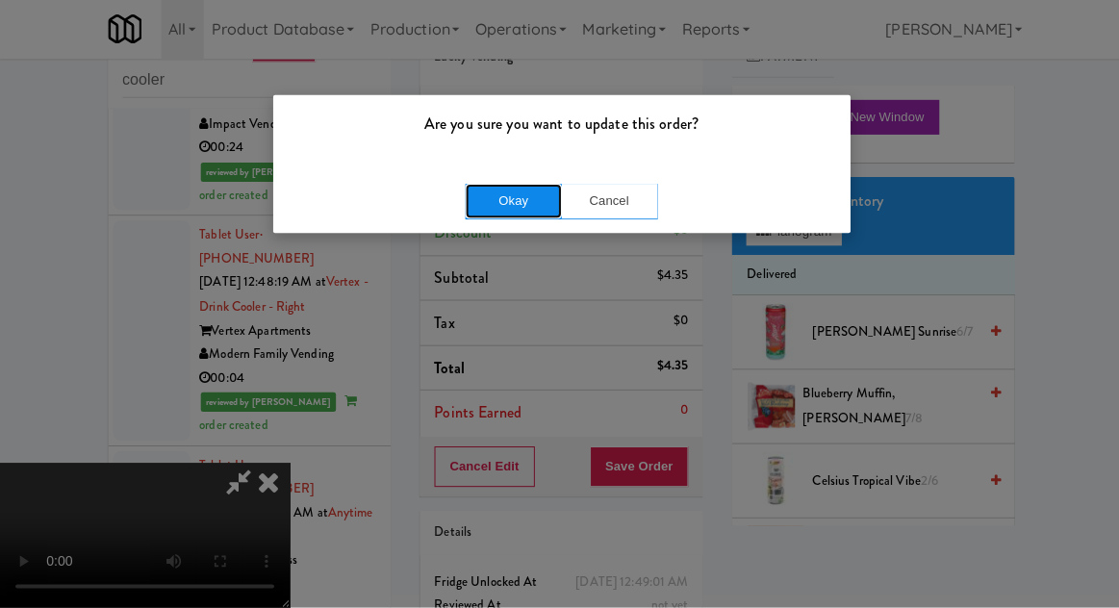
click at [472, 196] on button "Okay" at bounding box center [512, 203] width 96 height 35
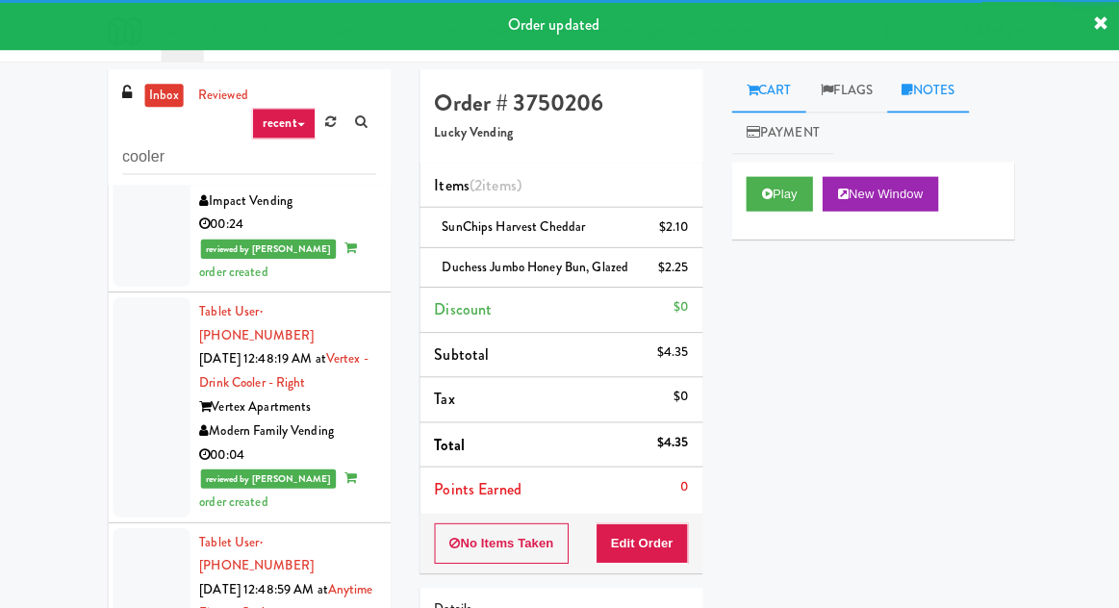
click at [949, 93] on link "Notes" at bounding box center [925, 90] width 82 height 43
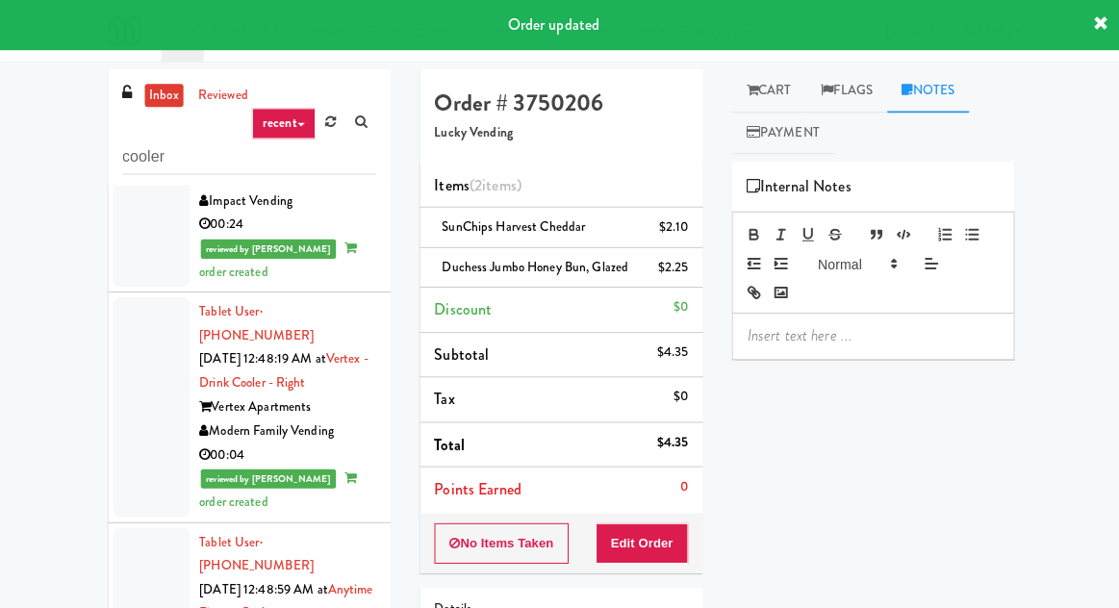
click at [843, 334] on p at bounding box center [870, 334] width 251 height 21
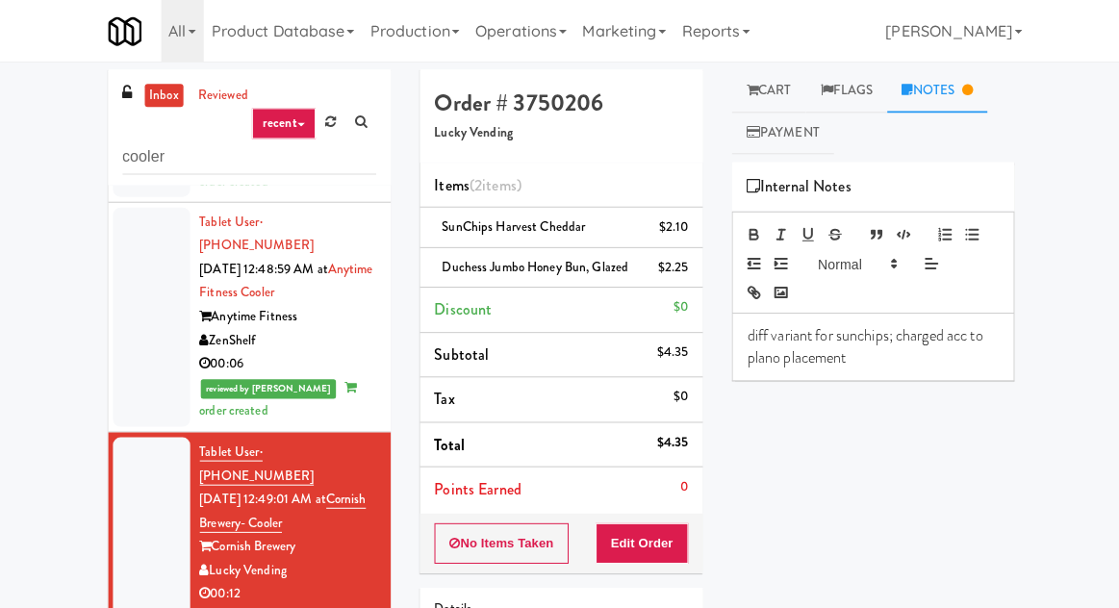
scroll to position [2998, 0]
